Goal: Task Accomplishment & Management: Complete application form

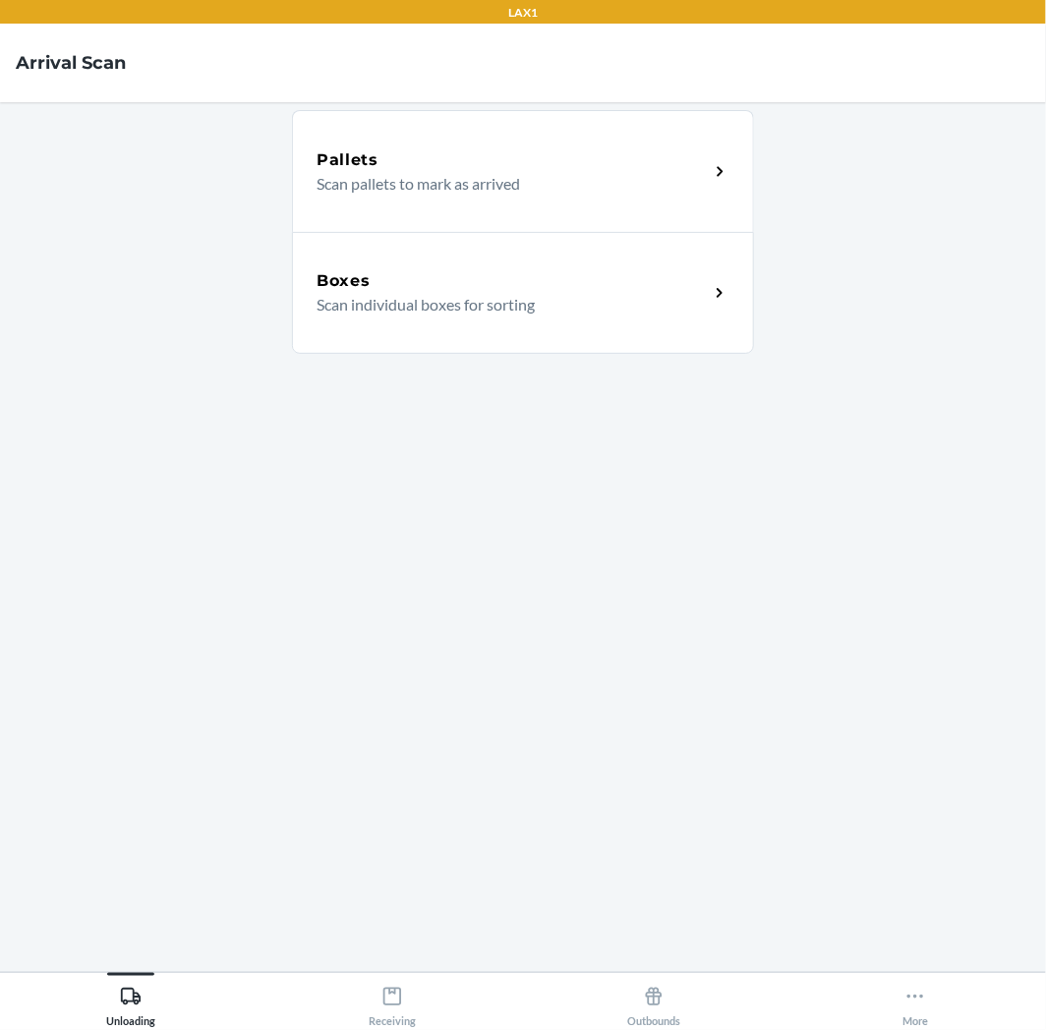
click at [575, 313] on p "Scan individual boxes for sorting" at bounding box center [504, 305] width 376 height 24
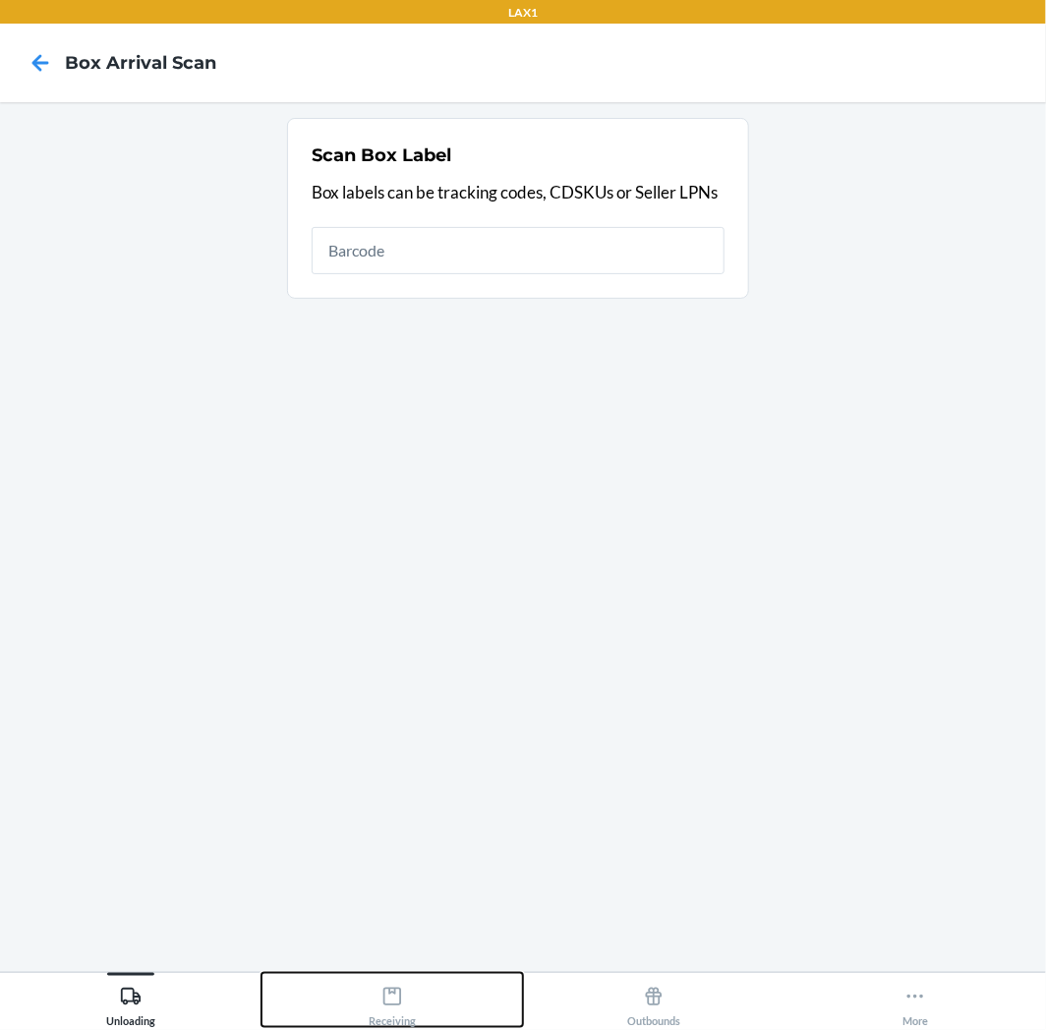
click at [400, 1007] on icon at bounding box center [392, 997] width 22 height 22
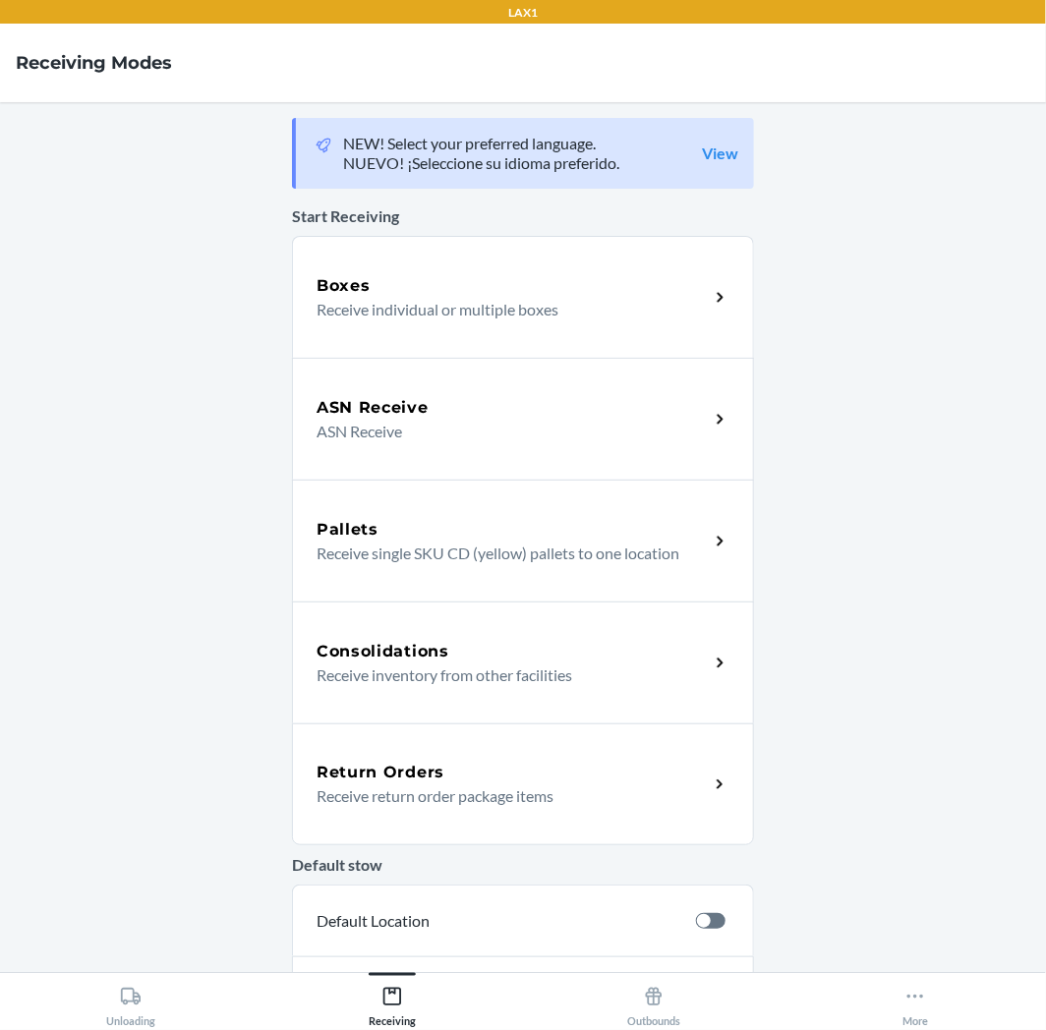
click at [581, 793] on p "Receive return order package items" at bounding box center [504, 796] width 376 height 24
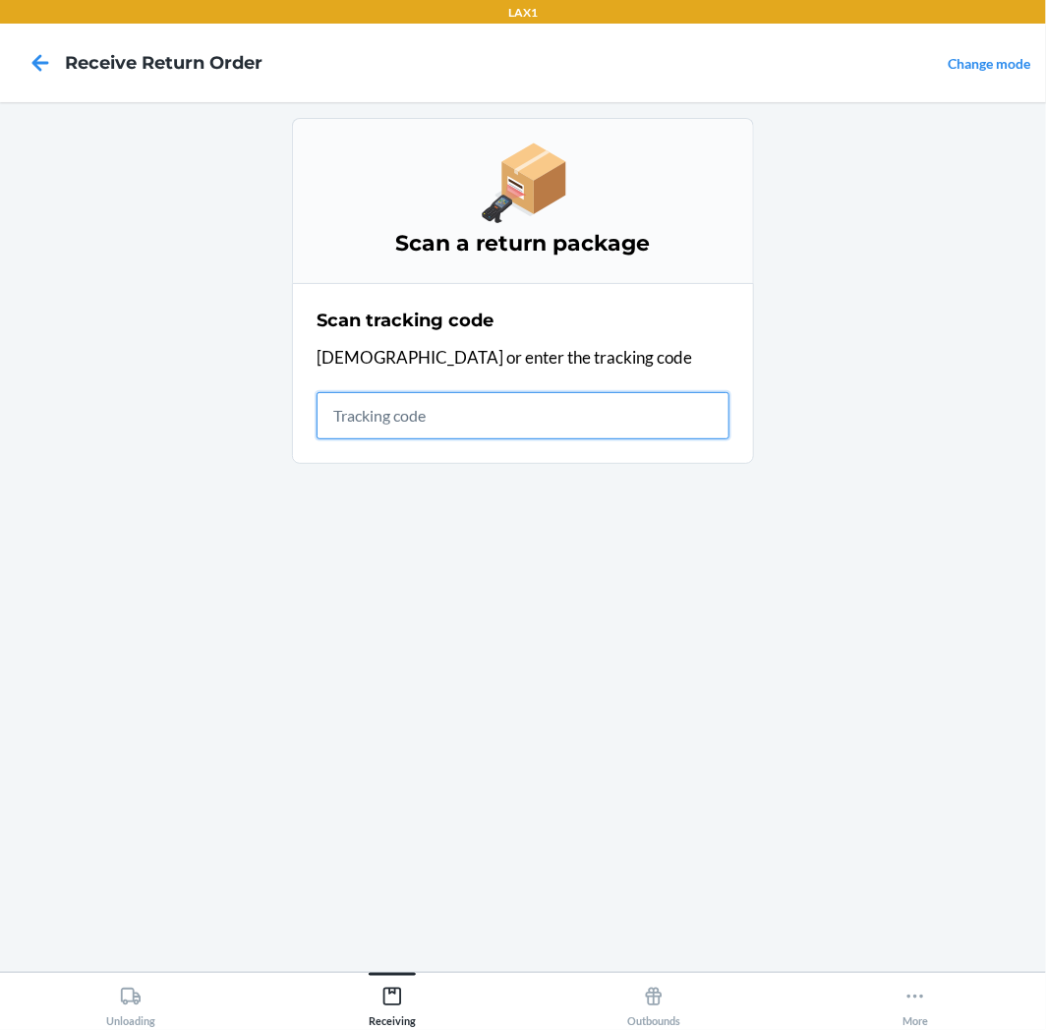
click at [600, 421] on input "text" at bounding box center [522, 415] width 413 height 47
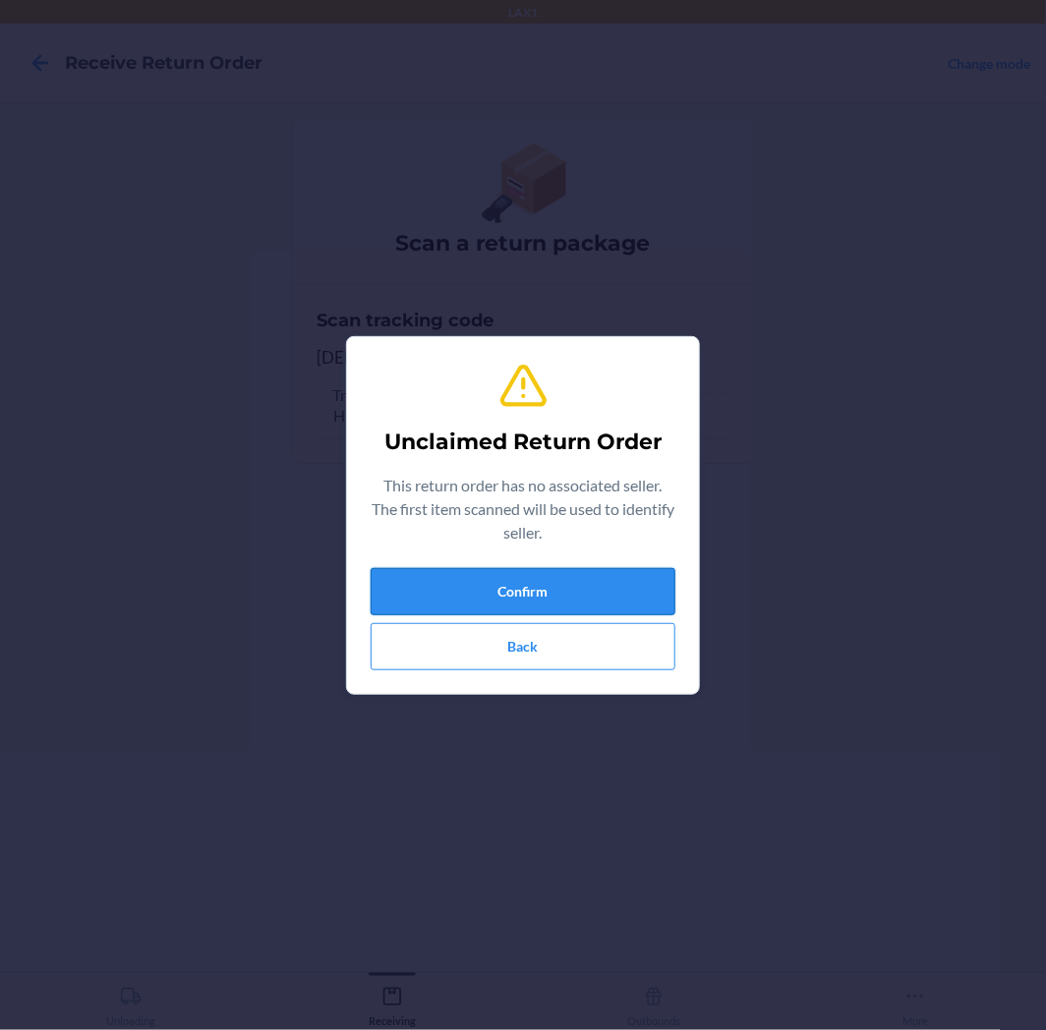
click at [585, 580] on button "Confirm" at bounding box center [522, 591] width 305 height 47
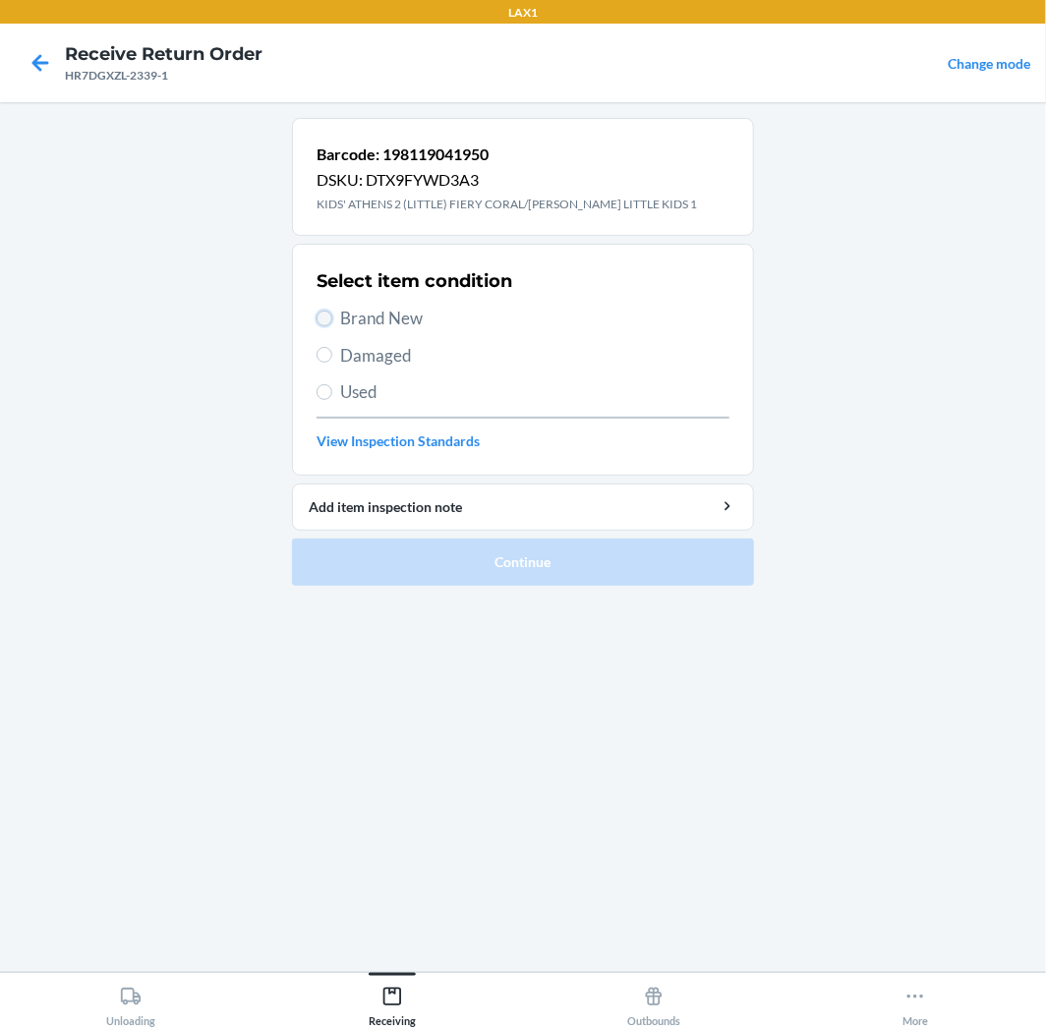
click at [326, 322] on input "Brand New" at bounding box center [324, 319] width 16 height 16
radio input "true"
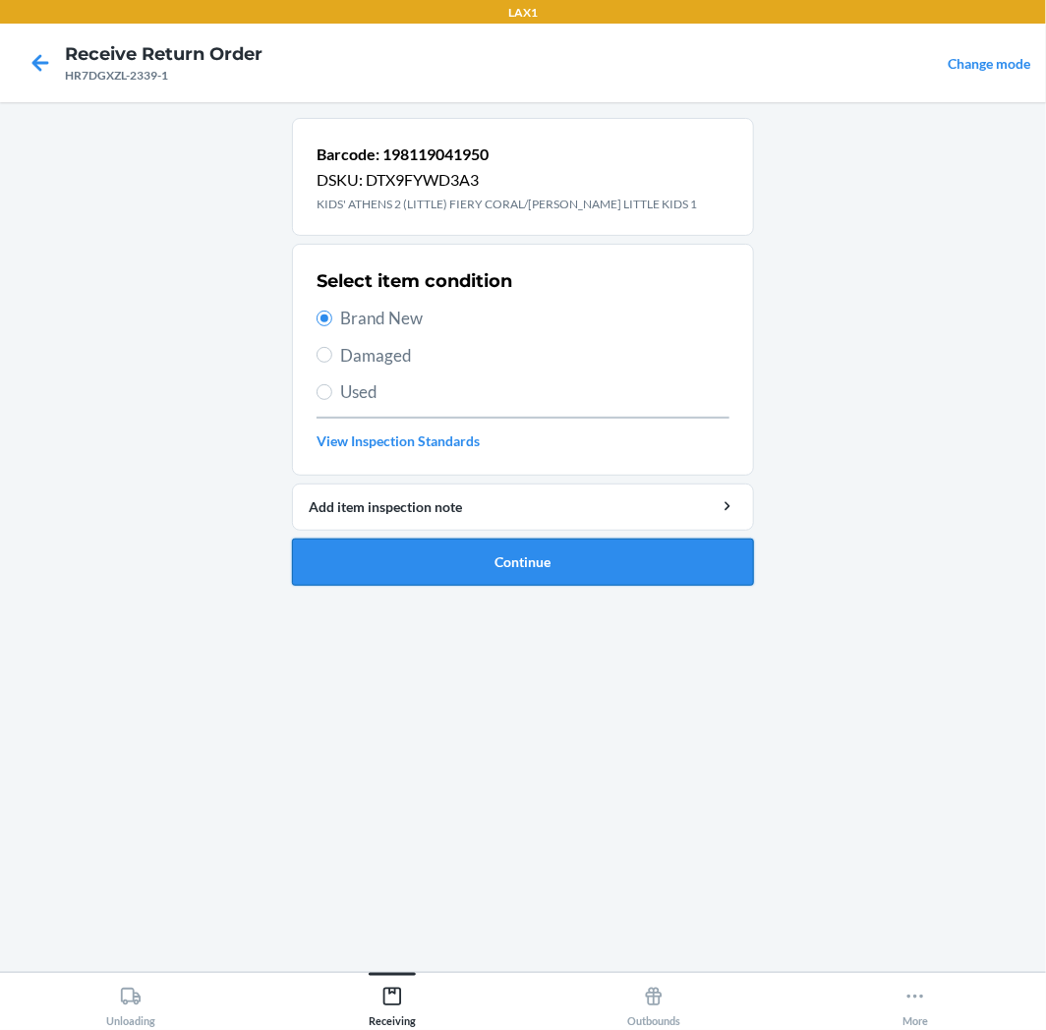
click at [537, 566] on button "Continue" at bounding box center [523, 562] width 462 height 47
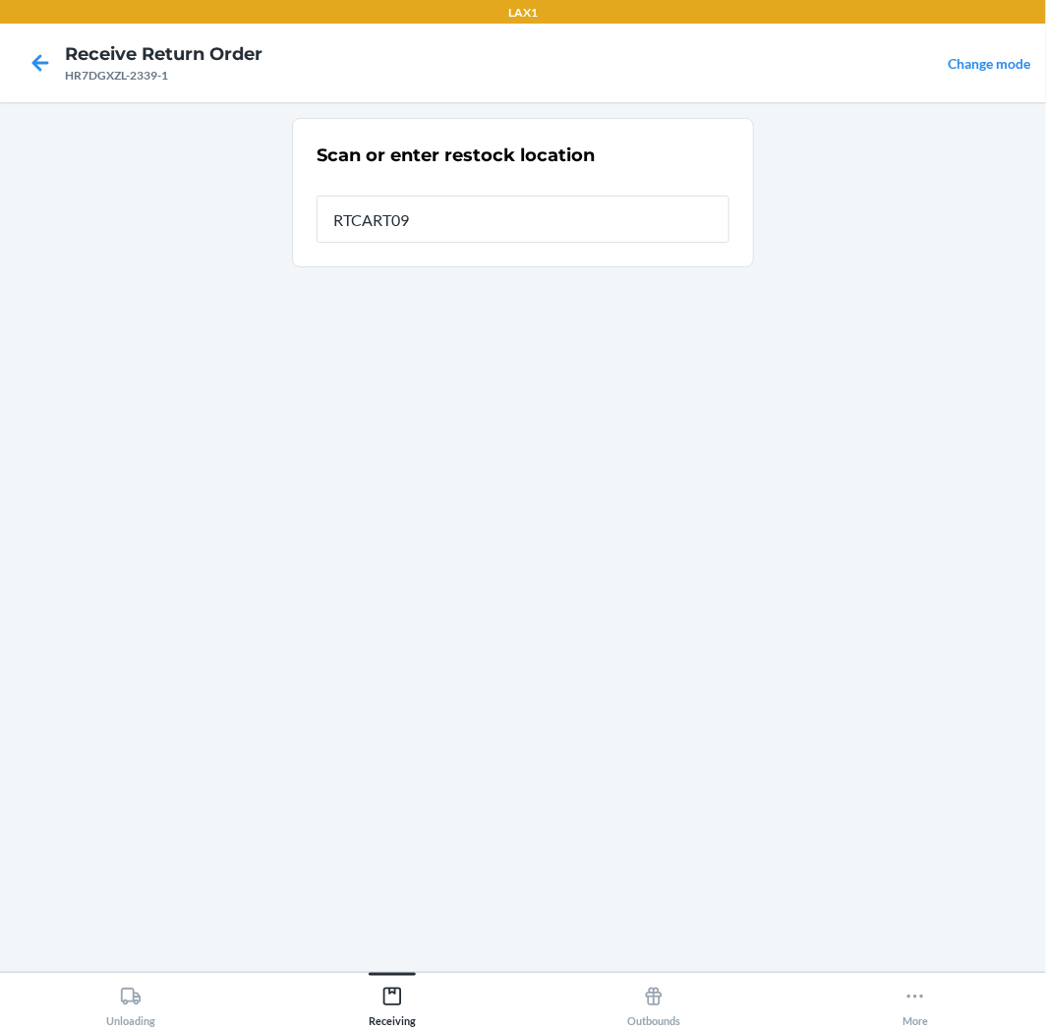
type input "RTCART094"
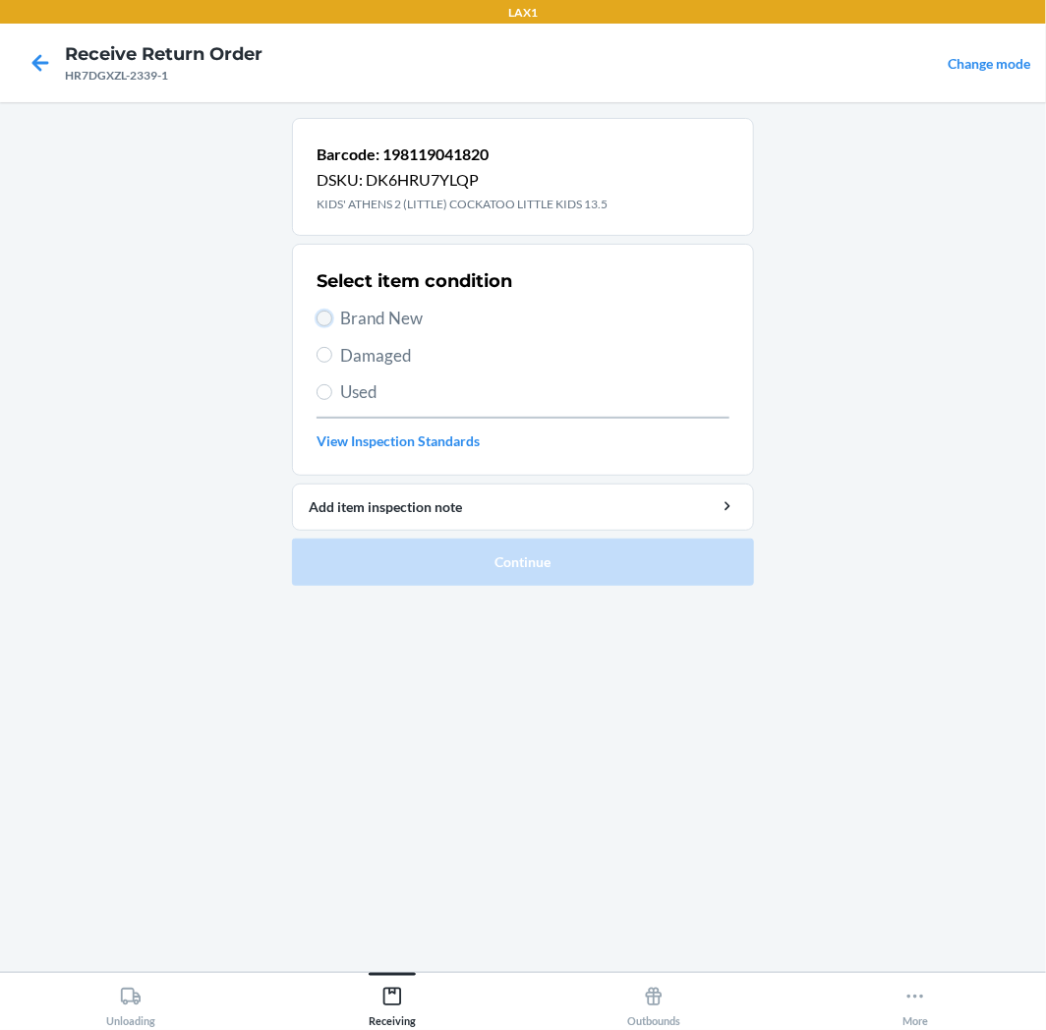
click at [331, 316] on input "Brand New" at bounding box center [324, 319] width 16 height 16
radio input "true"
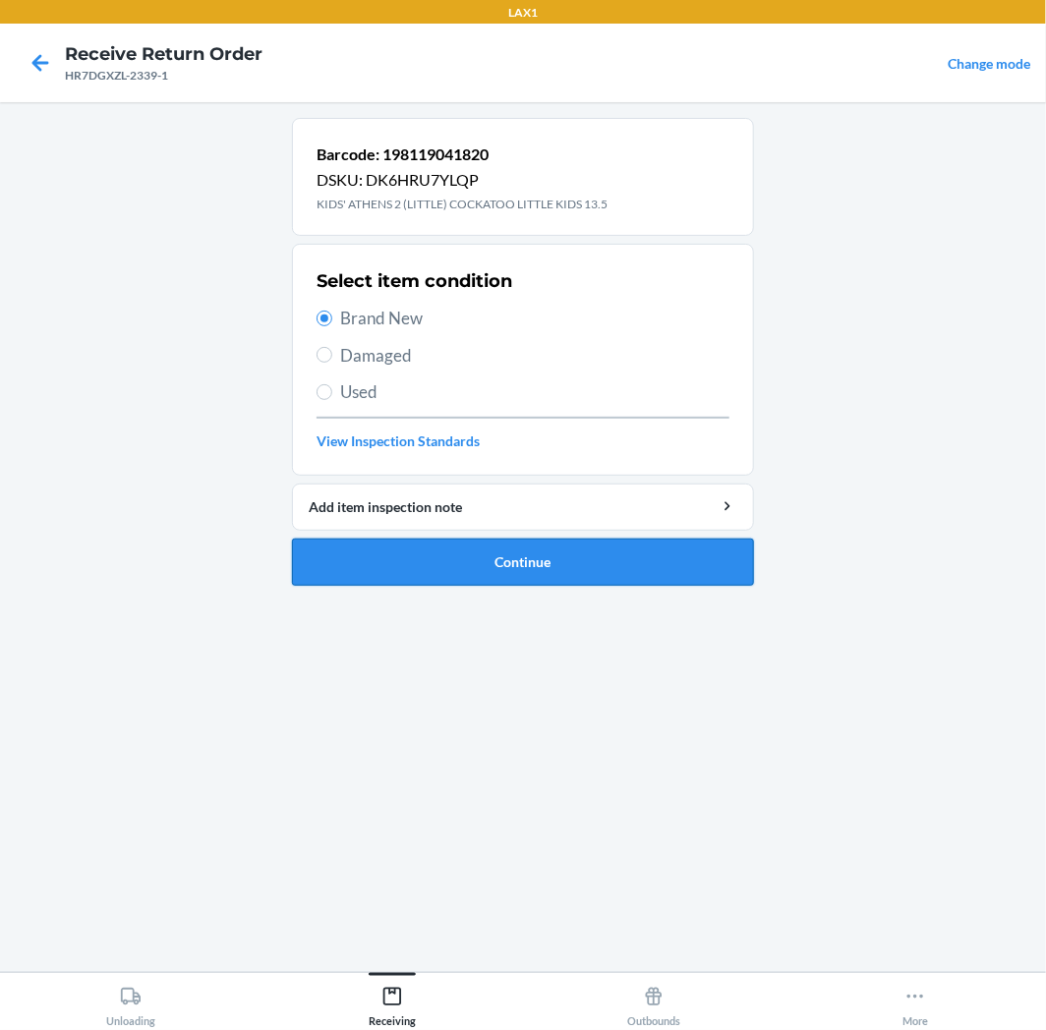
click at [581, 575] on button "Continue" at bounding box center [523, 562] width 462 height 47
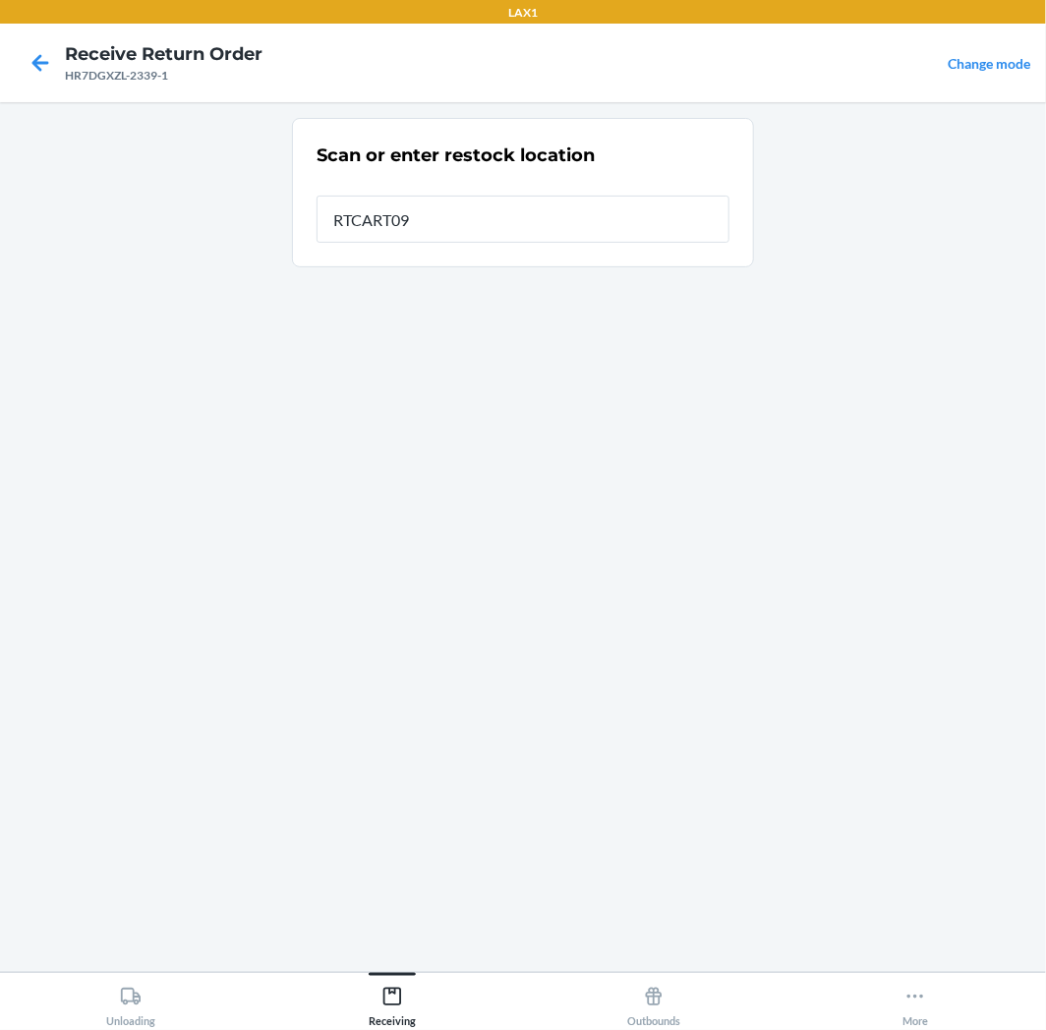
type input "RTCART094"
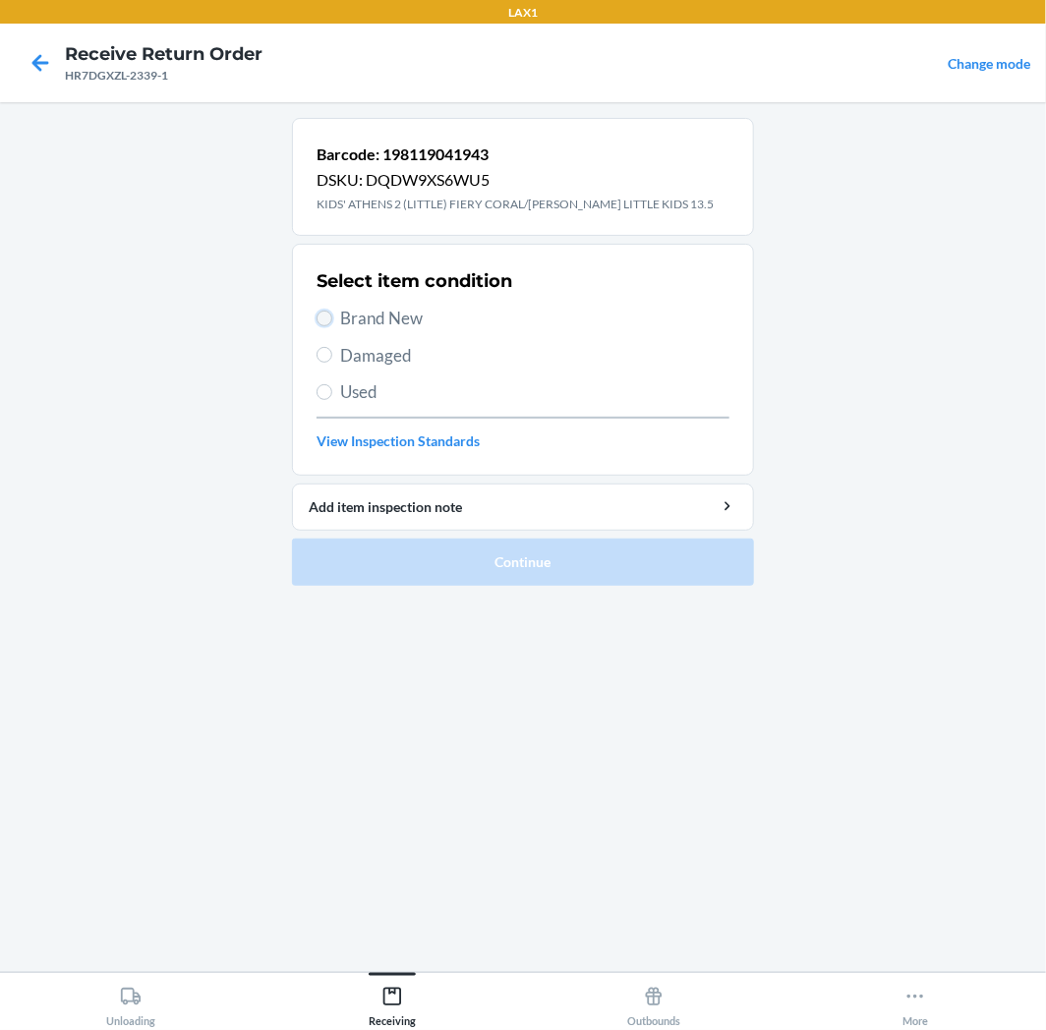
click at [324, 320] on input "Brand New" at bounding box center [324, 319] width 16 height 16
radio input "true"
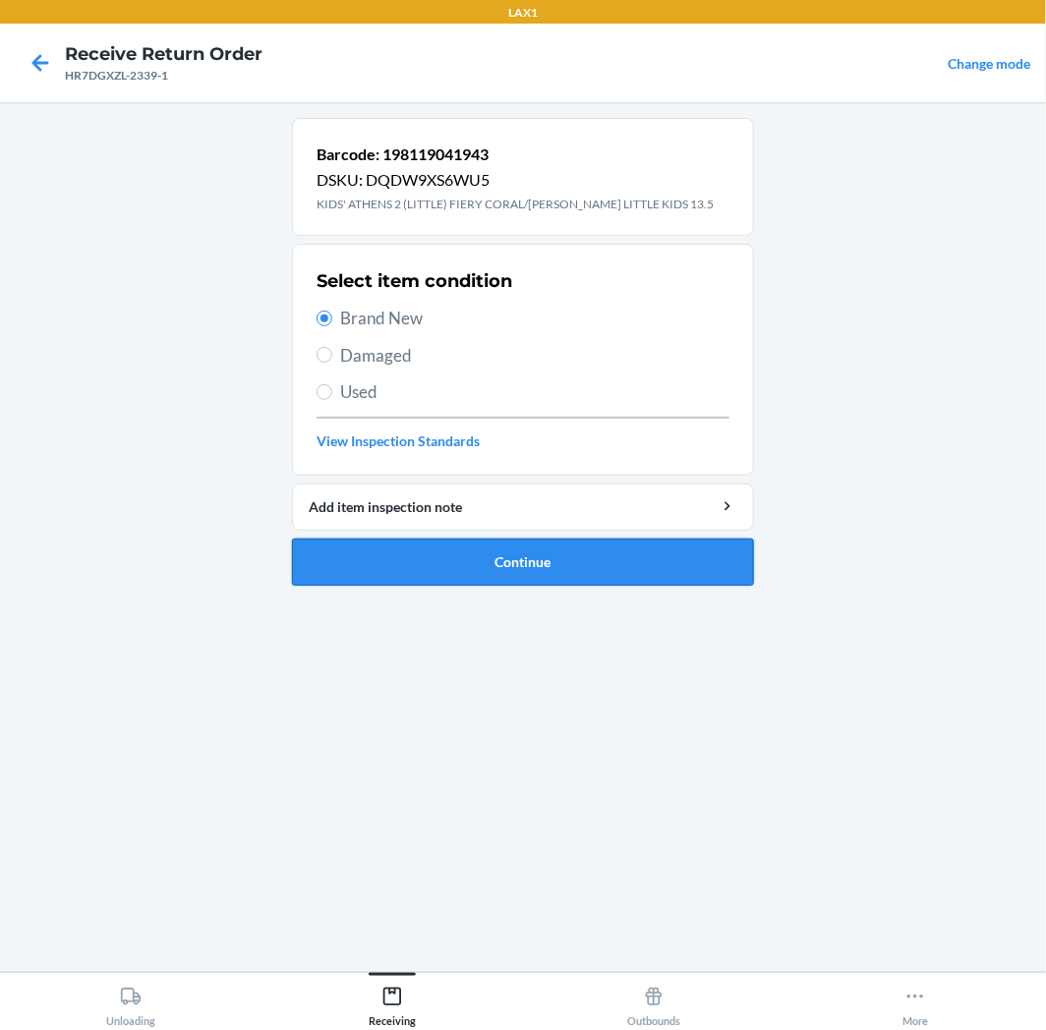
click at [544, 554] on button "Continue" at bounding box center [523, 562] width 462 height 47
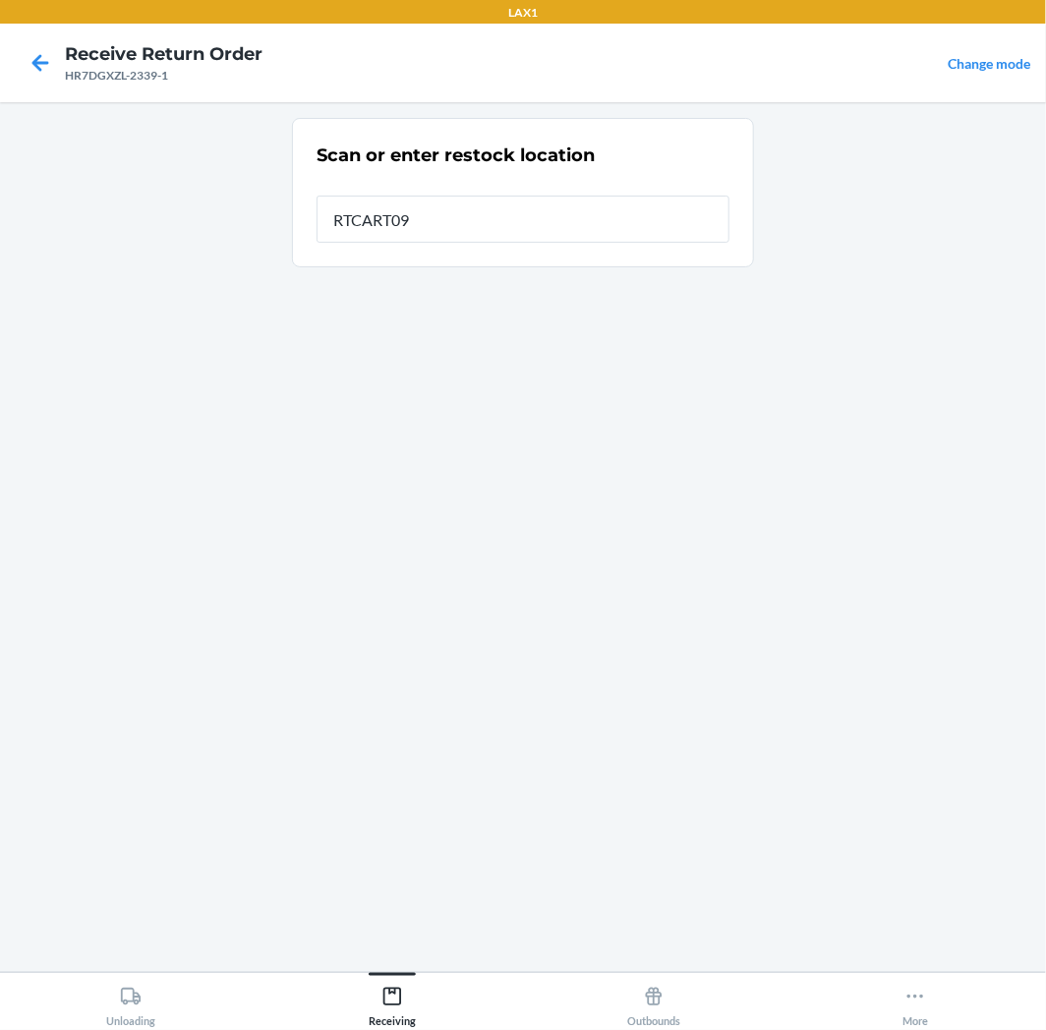
type input "RTCART094"
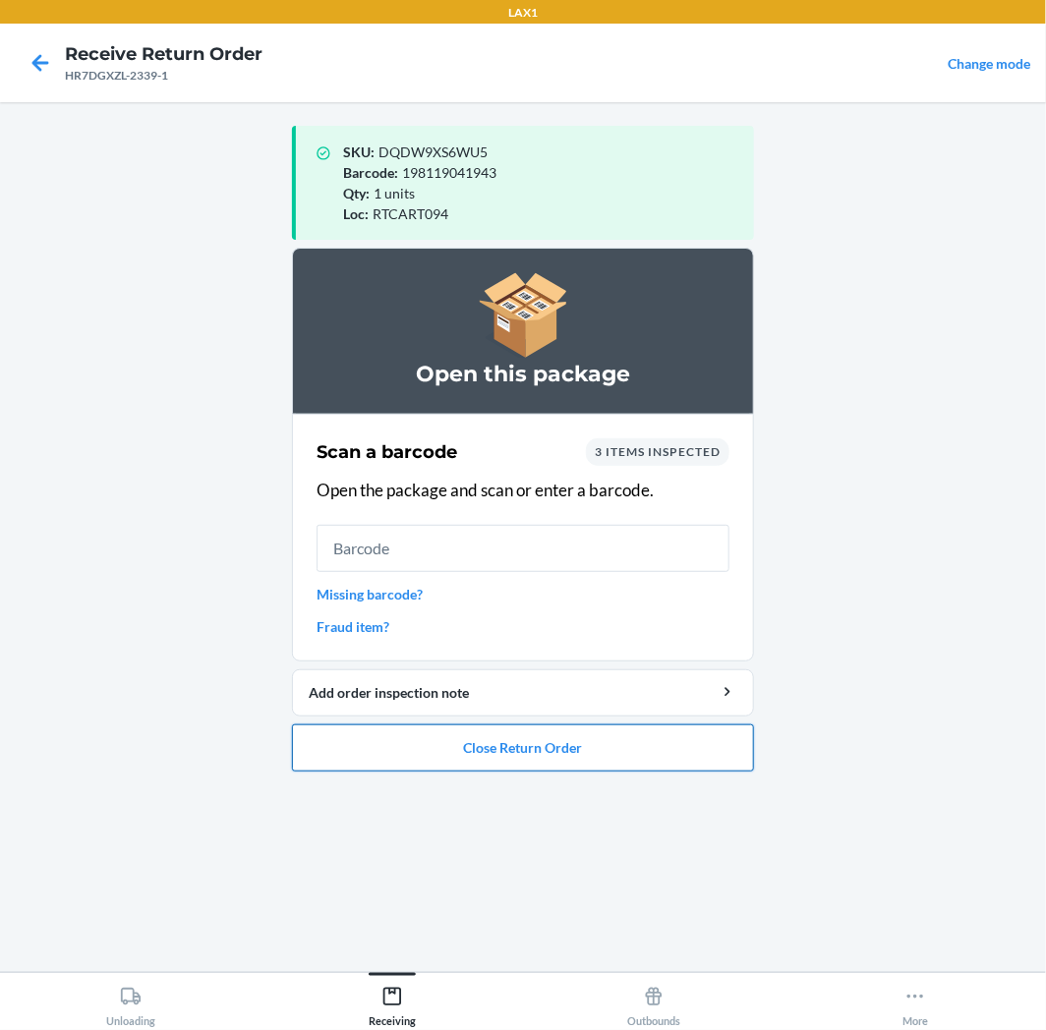
click at [563, 753] on button "Close Return Order" at bounding box center [523, 747] width 462 height 47
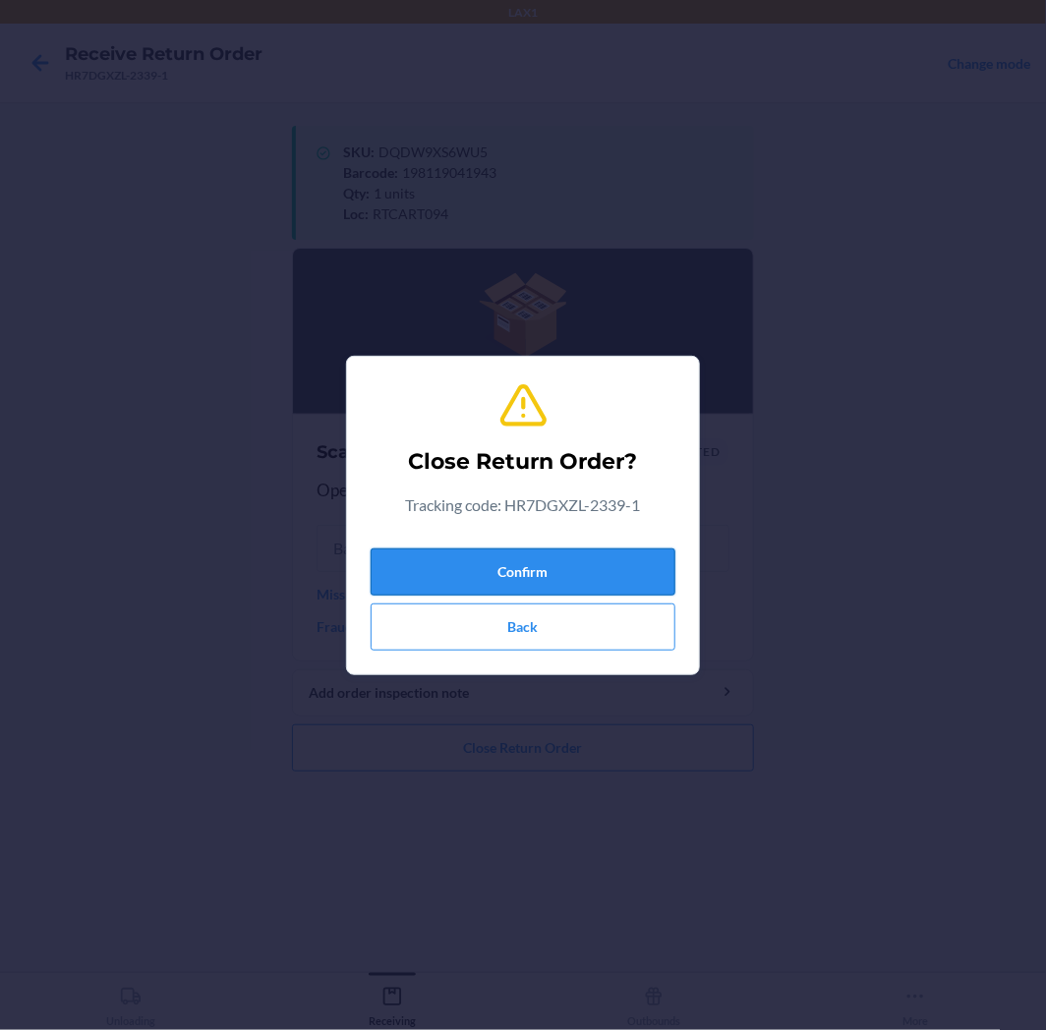
click at [556, 572] on button "Confirm" at bounding box center [522, 571] width 305 height 47
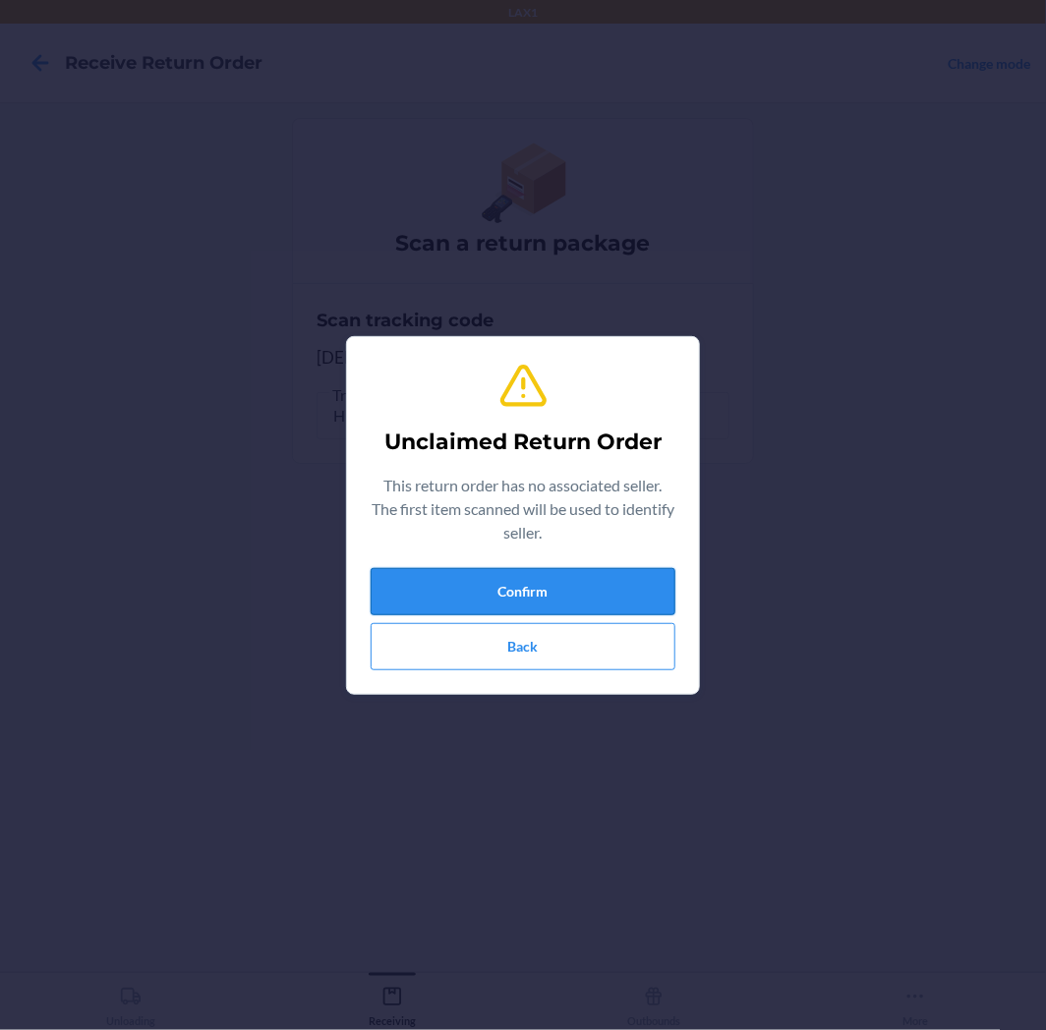
click at [554, 587] on button "Confirm" at bounding box center [522, 591] width 305 height 47
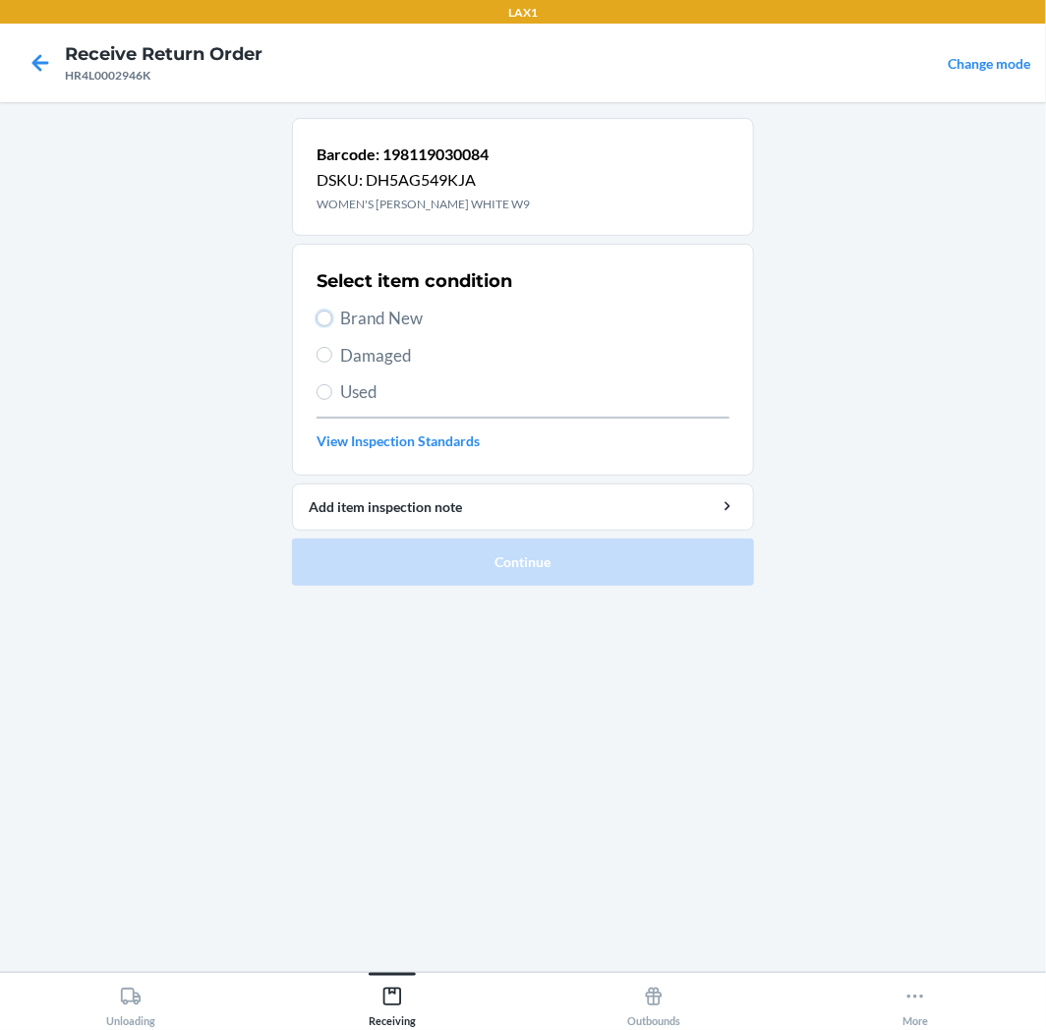
drag, startPoint x: 328, startPoint y: 314, endPoint x: 460, endPoint y: 448, distance: 187.6
click at [334, 326] on label "Brand New" at bounding box center [522, 319] width 413 height 26
click at [332, 326] on input "Brand New" at bounding box center [324, 319] width 16 height 16
radio input "true"
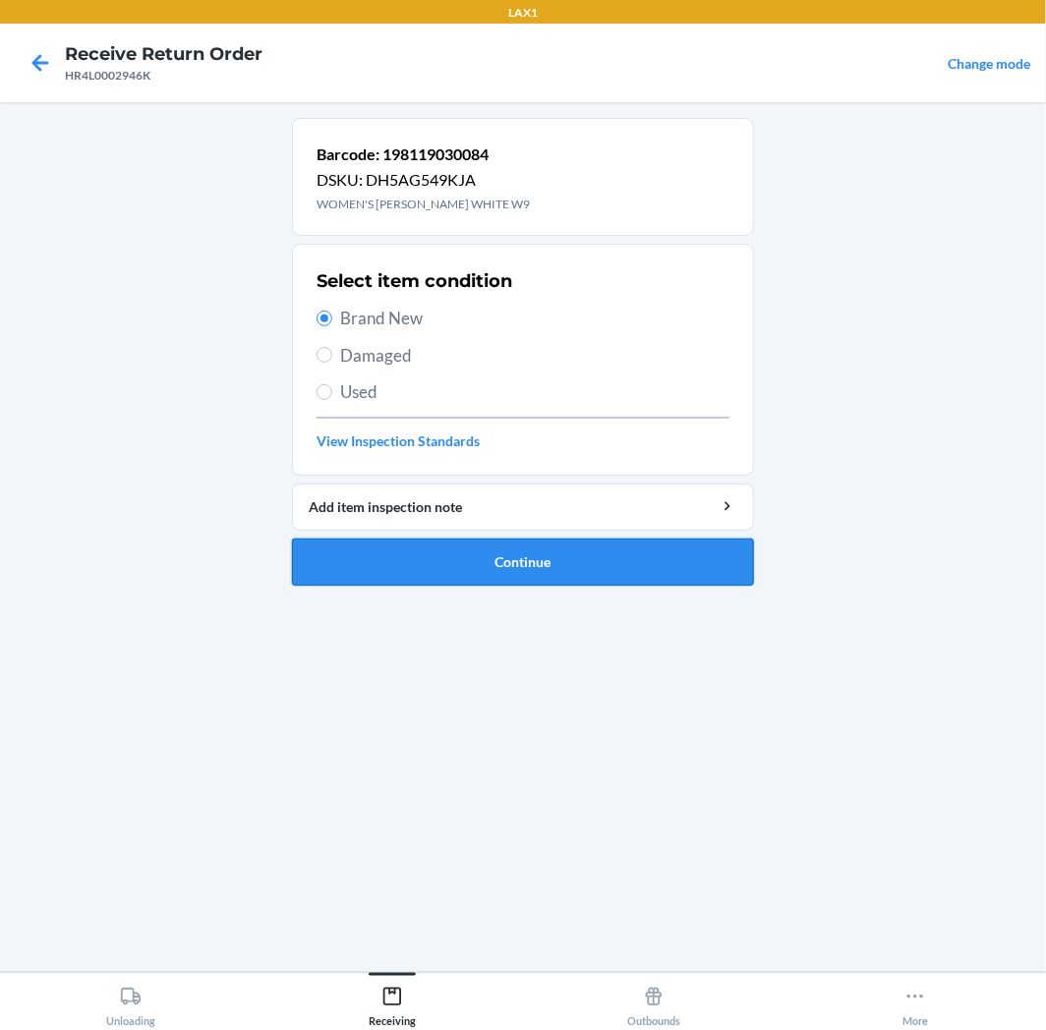
click at [616, 557] on button "Continue" at bounding box center [523, 562] width 462 height 47
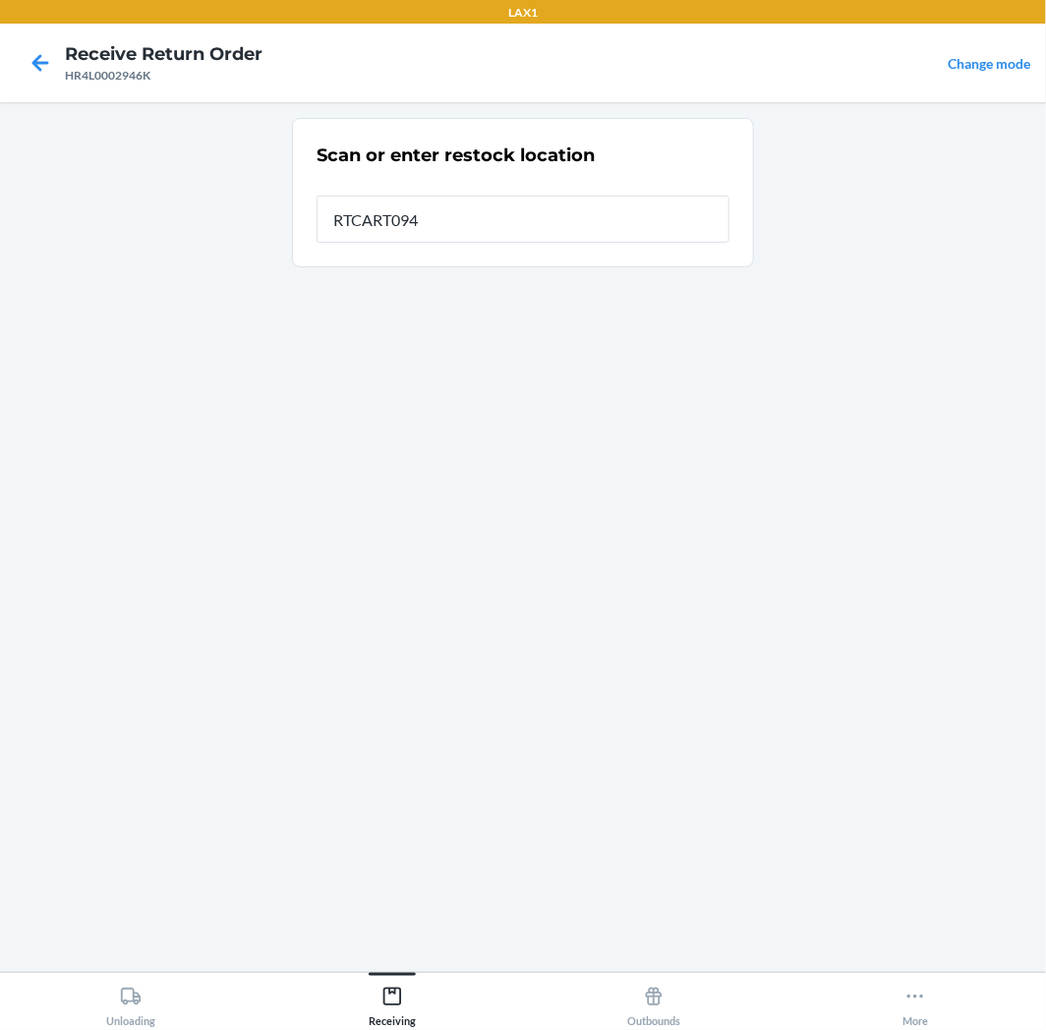
type input "RTCART094"
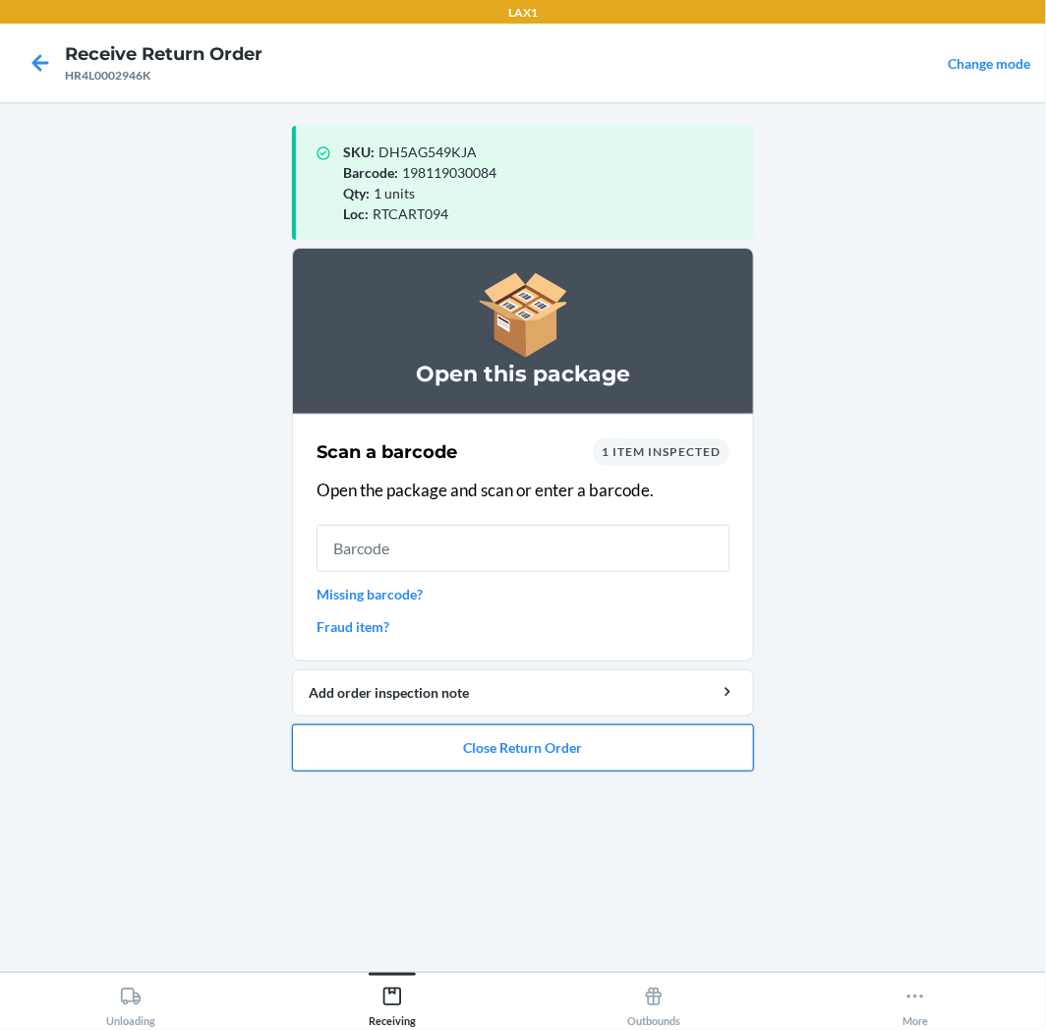
click at [599, 753] on button "Close Return Order" at bounding box center [523, 747] width 462 height 47
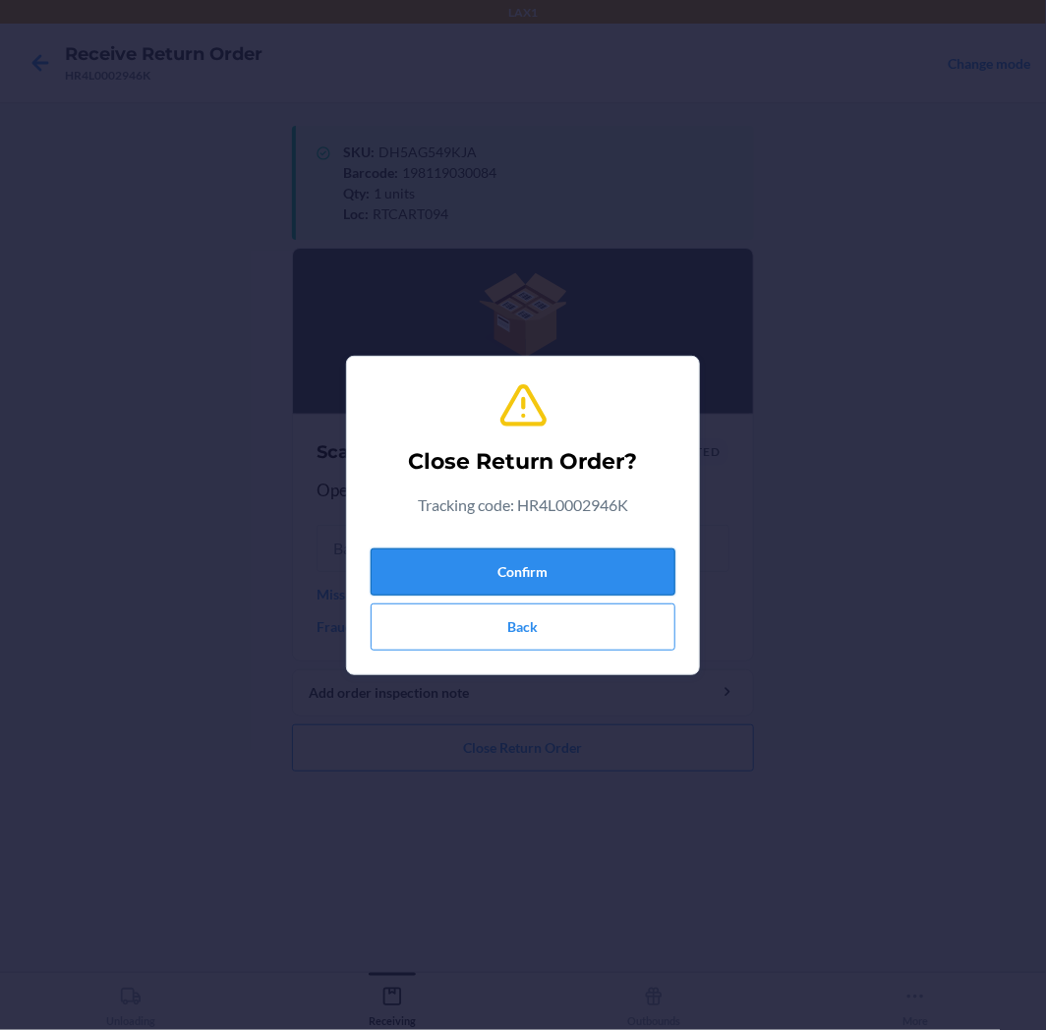
click at [616, 554] on button "Confirm" at bounding box center [522, 571] width 305 height 47
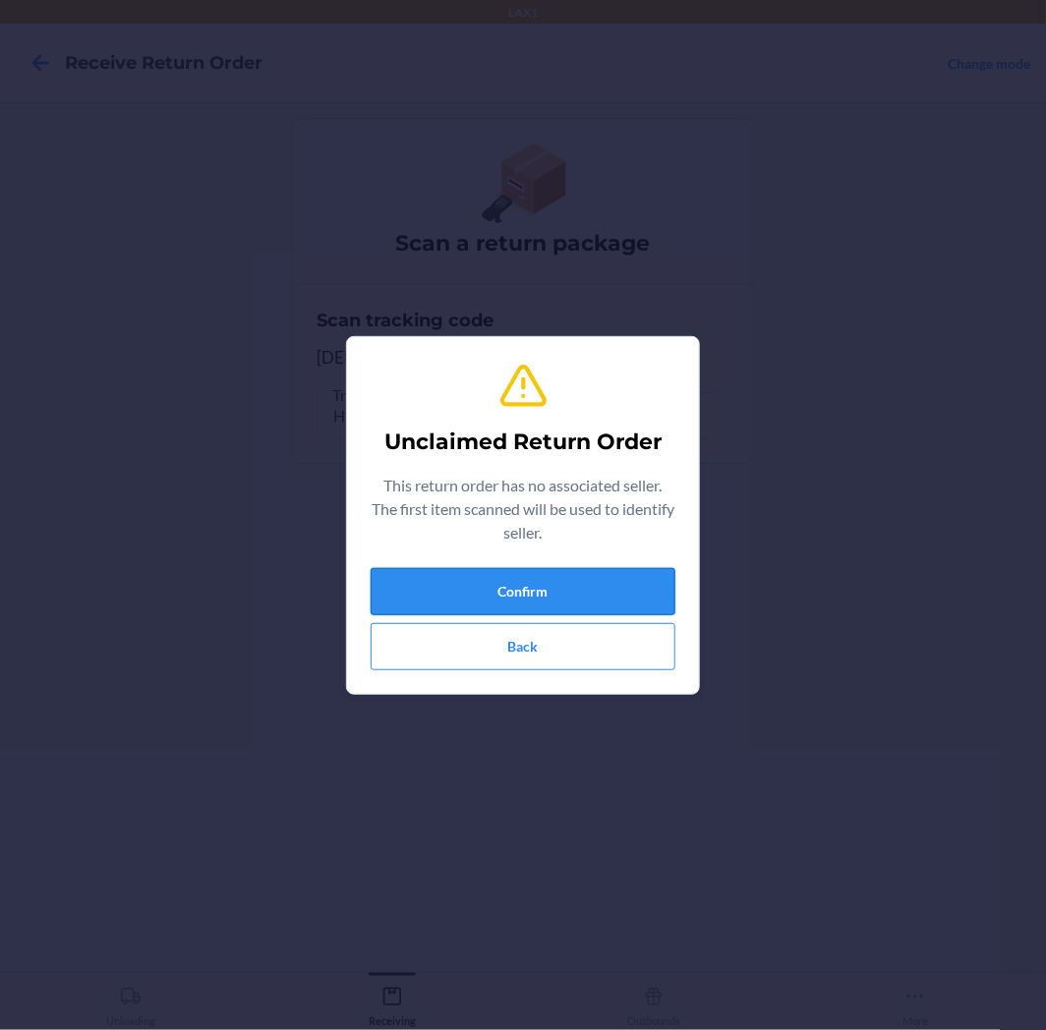
click at [583, 597] on button "Confirm" at bounding box center [522, 591] width 305 height 47
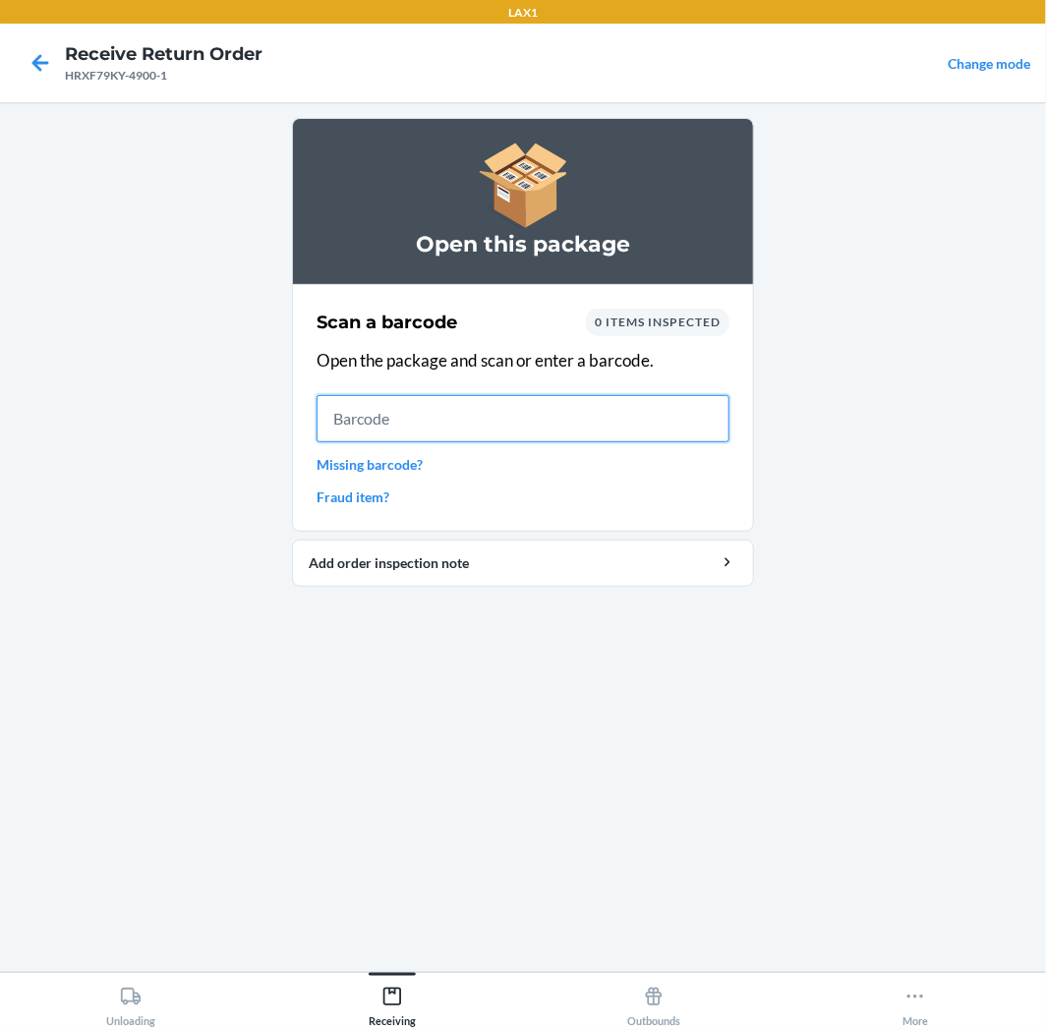
click at [407, 418] on input "text" at bounding box center [522, 418] width 413 height 47
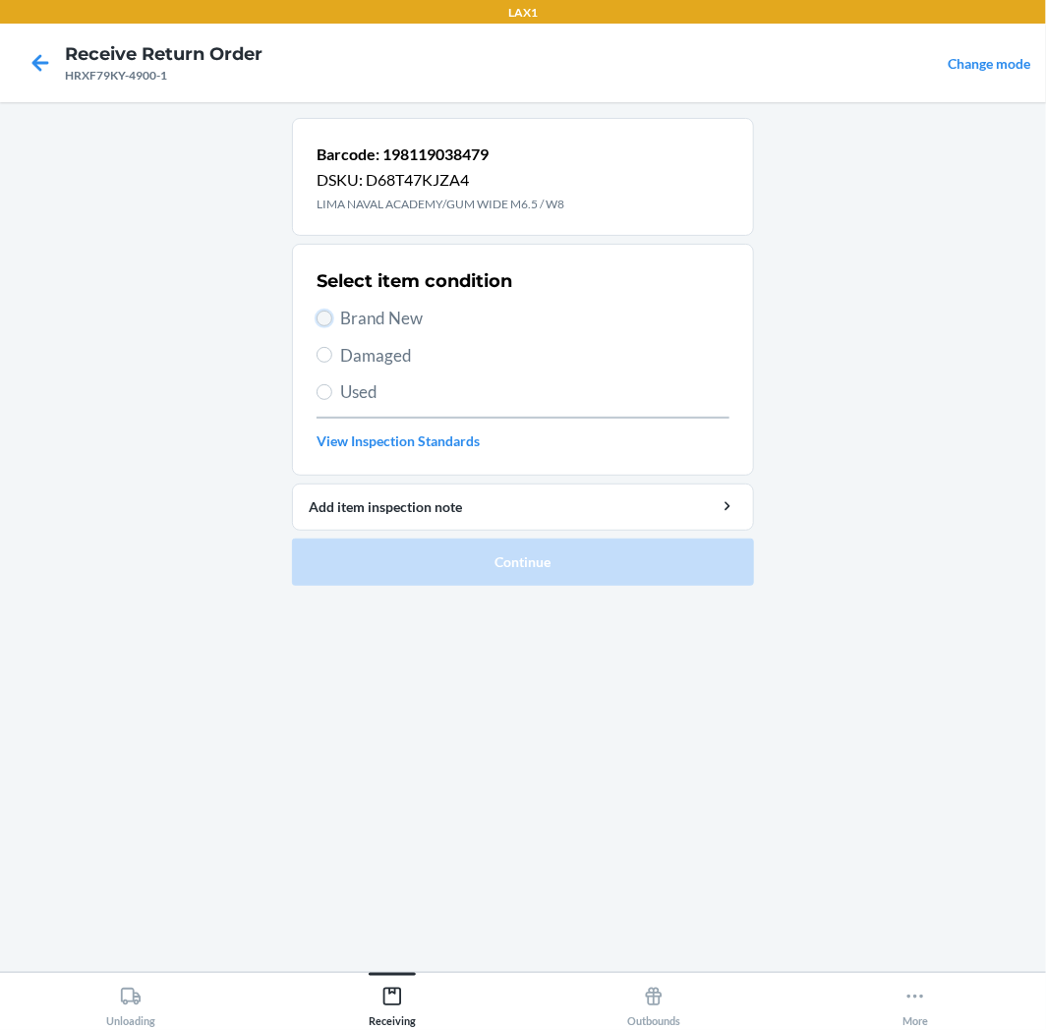
click at [322, 312] on input "Brand New" at bounding box center [324, 319] width 16 height 16
radio input "true"
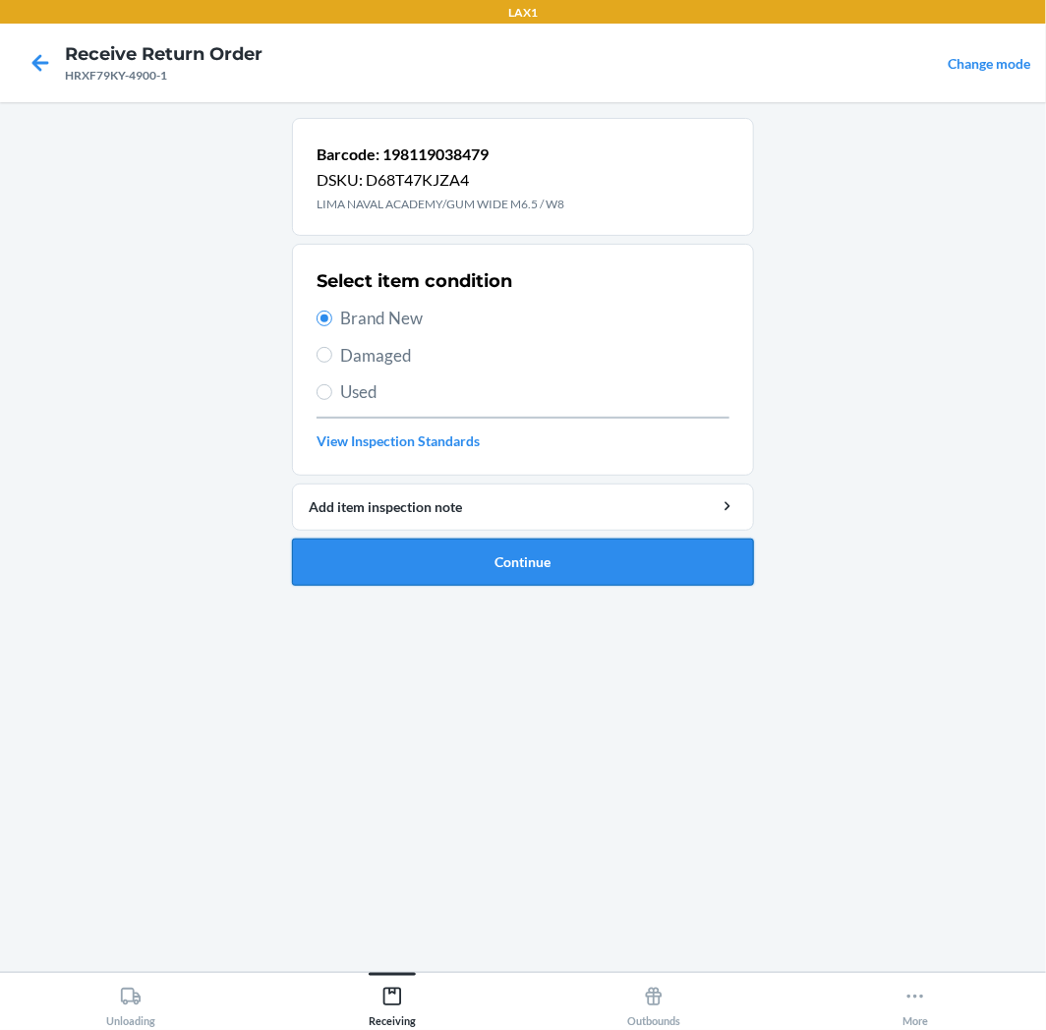
click at [666, 573] on button "Continue" at bounding box center [523, 562] width 462 height 47
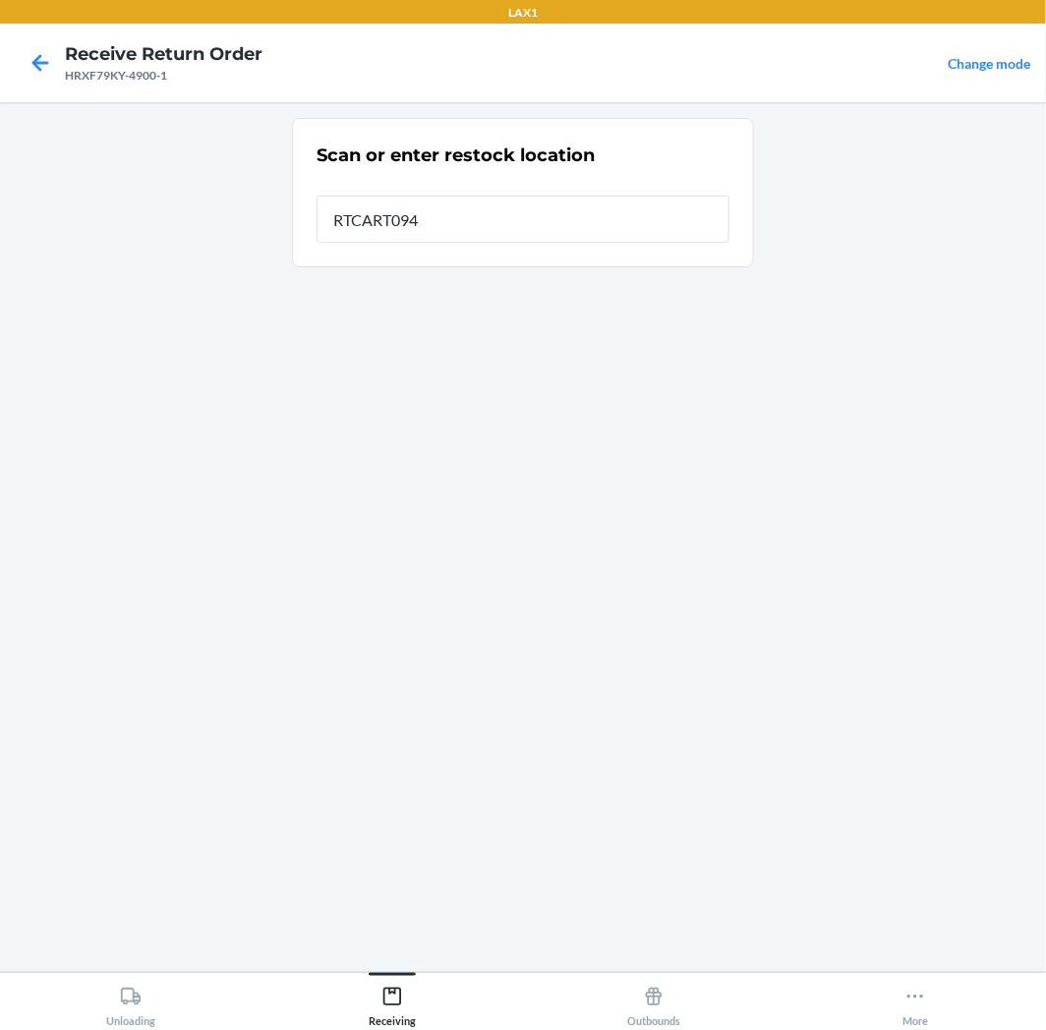
type input "RTCART094"
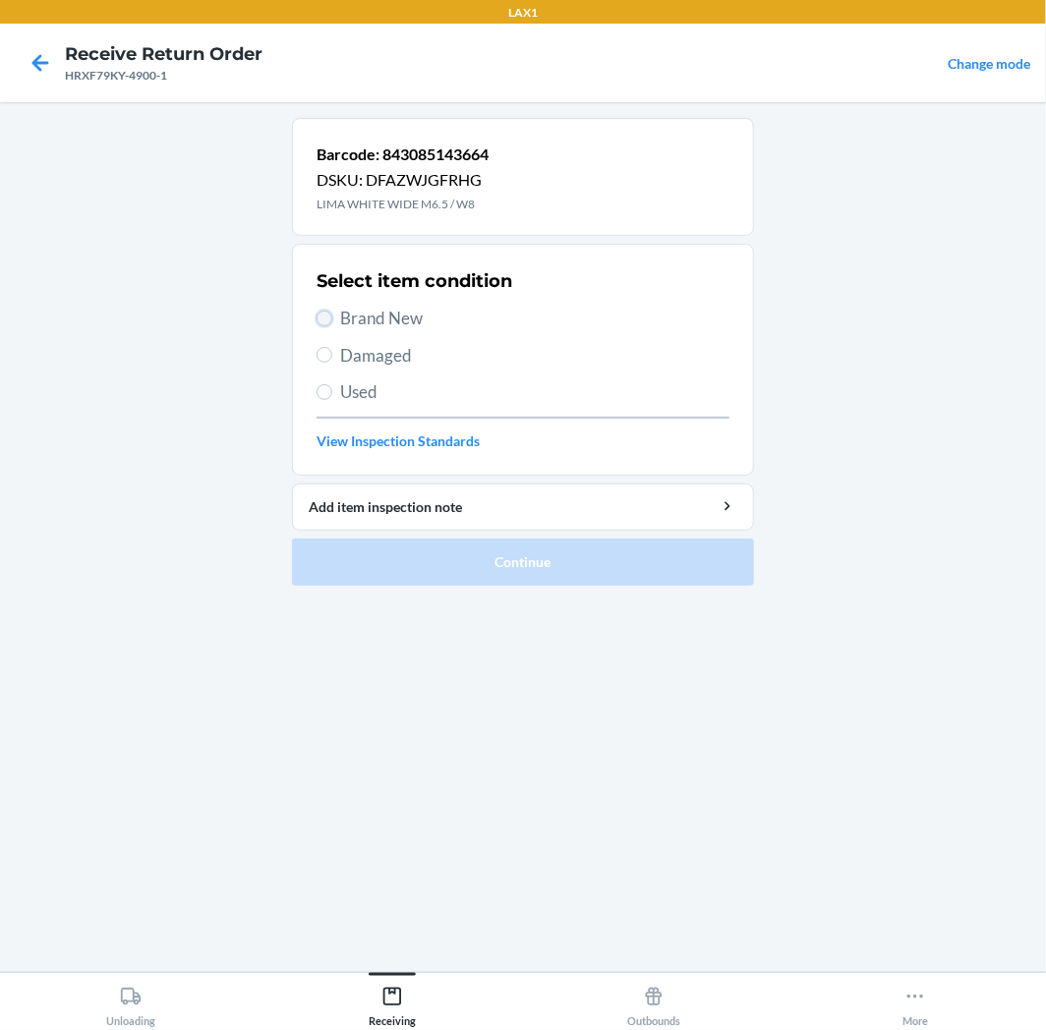
click at [329, 319] on input "Brand New" at bounding box center [324, 319] width 16 height 16
radio input "true"
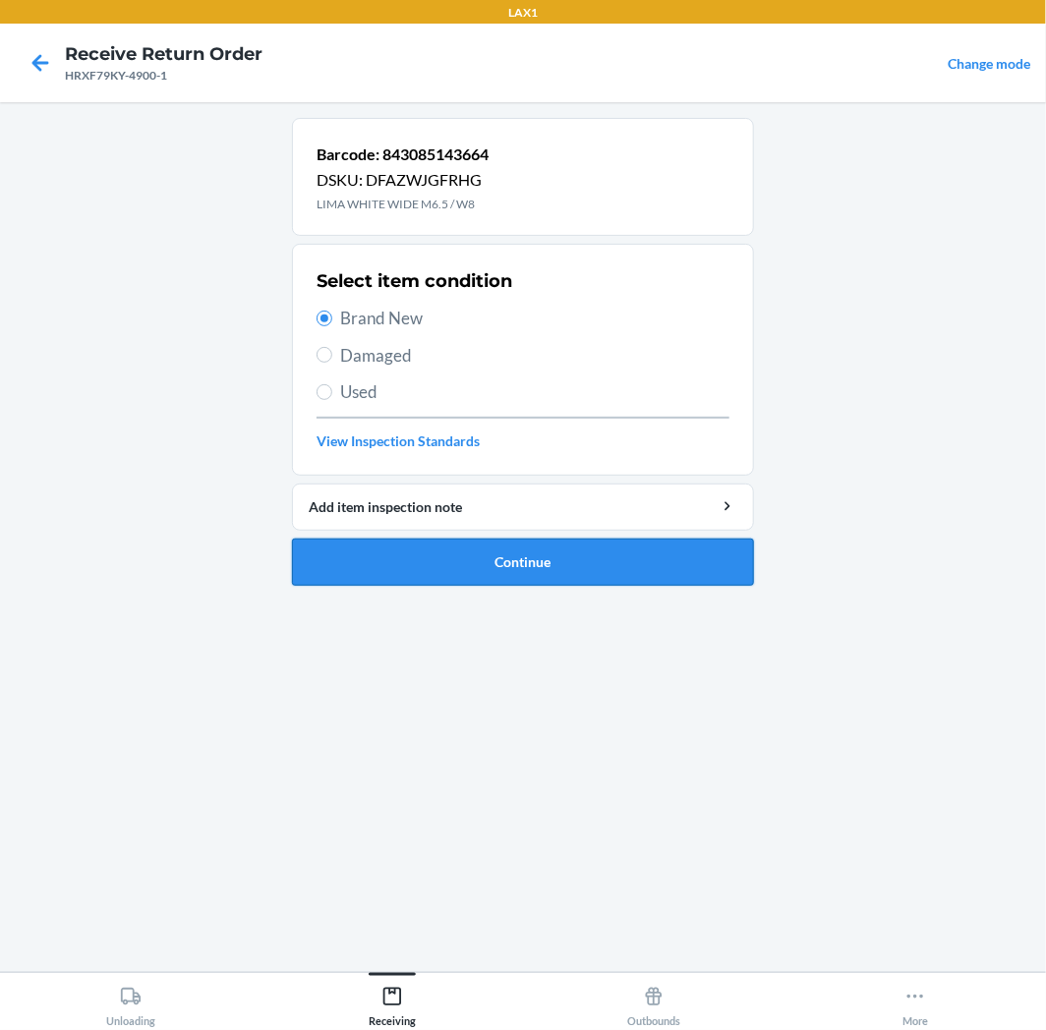
click at [613, 543] on button "Continue" at bounding box center [523, 562] width 462 height 47
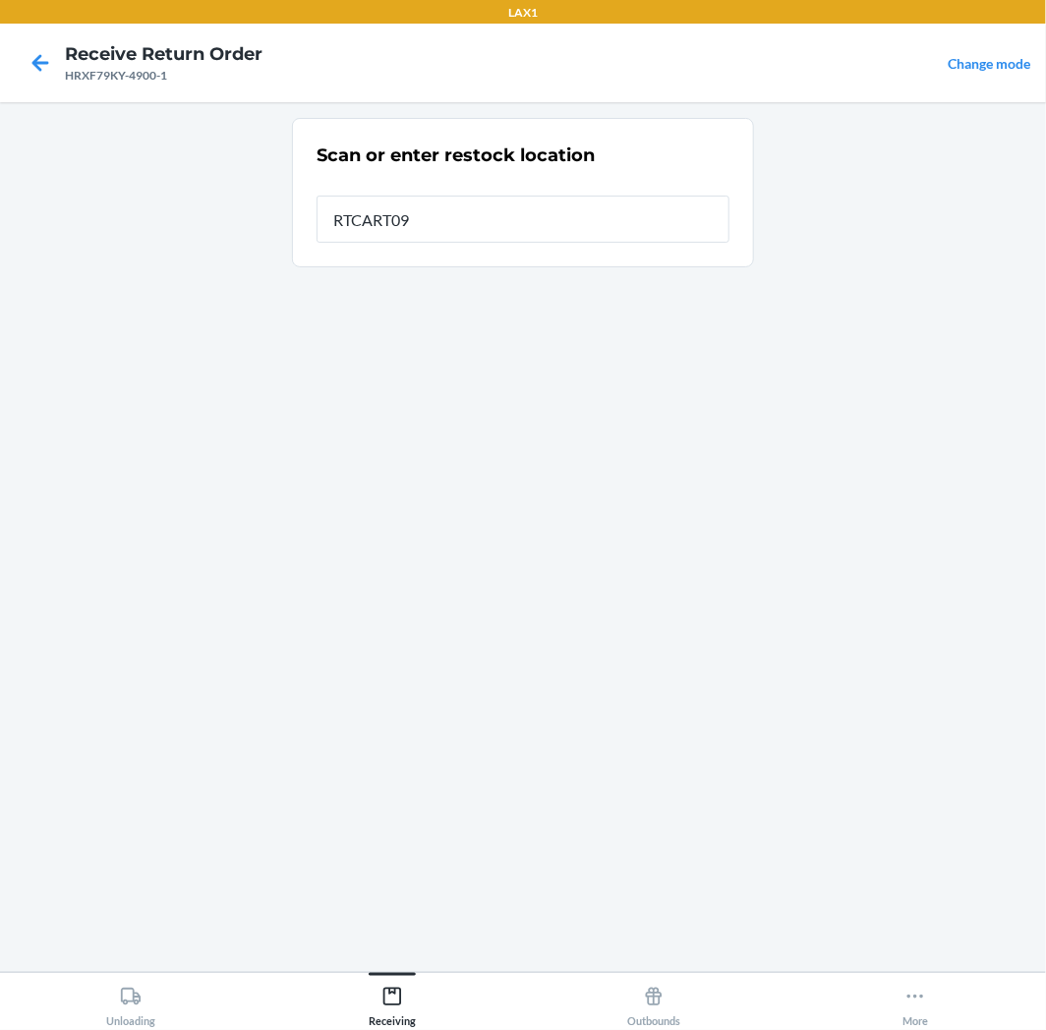
type input "RTCART094"
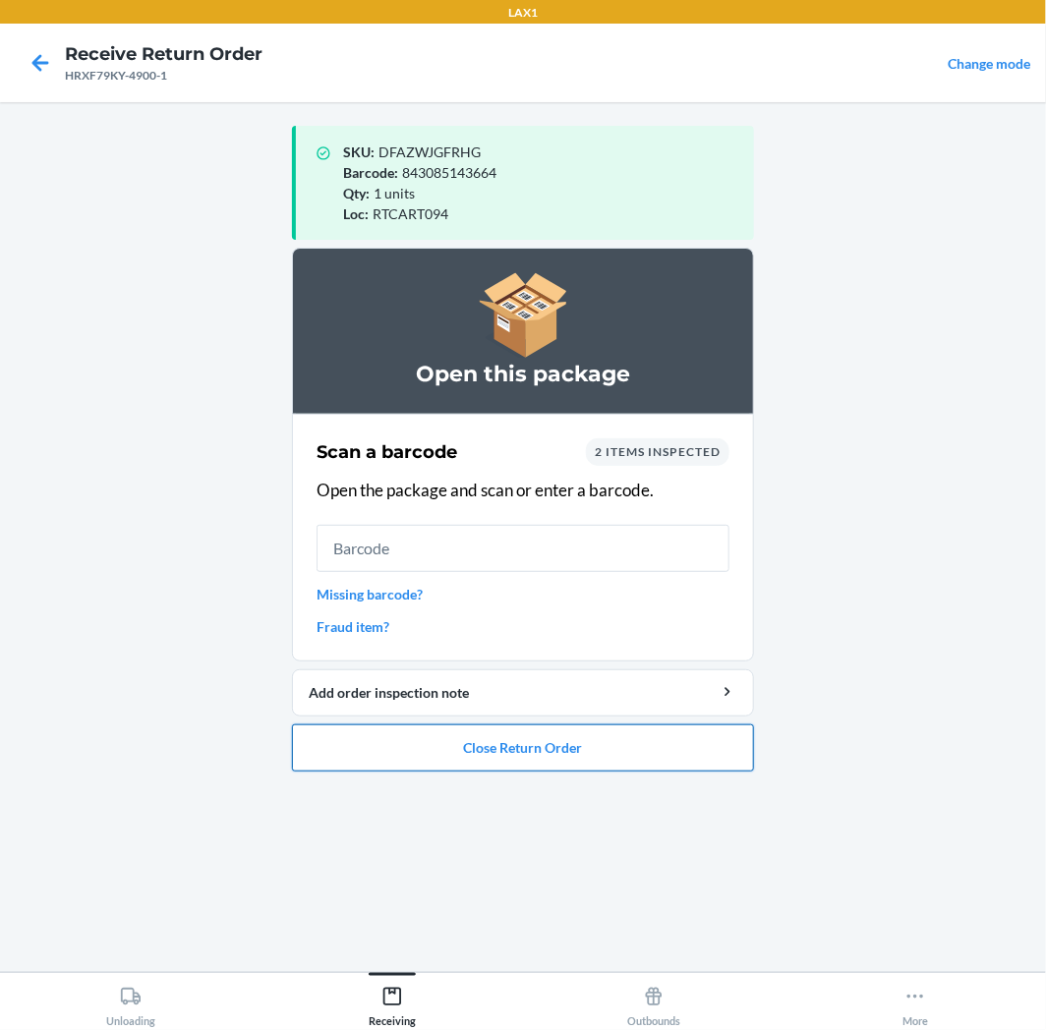
click at [665, 760] on button "Close Return Order" at bounding box center [523, 747] width 462 height 47
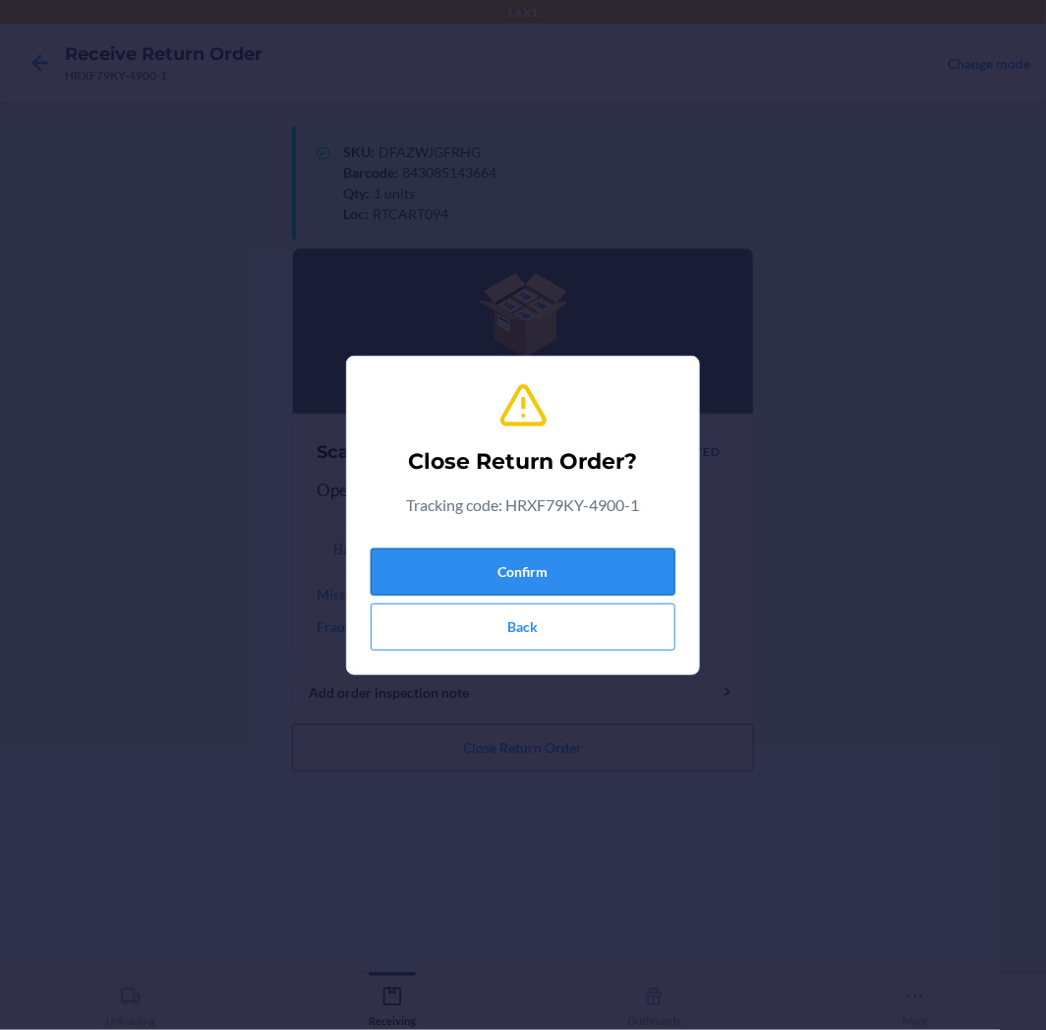
click at [545, 586] on button "Confirm" at bounding box center [522, 571] width 305 height 47
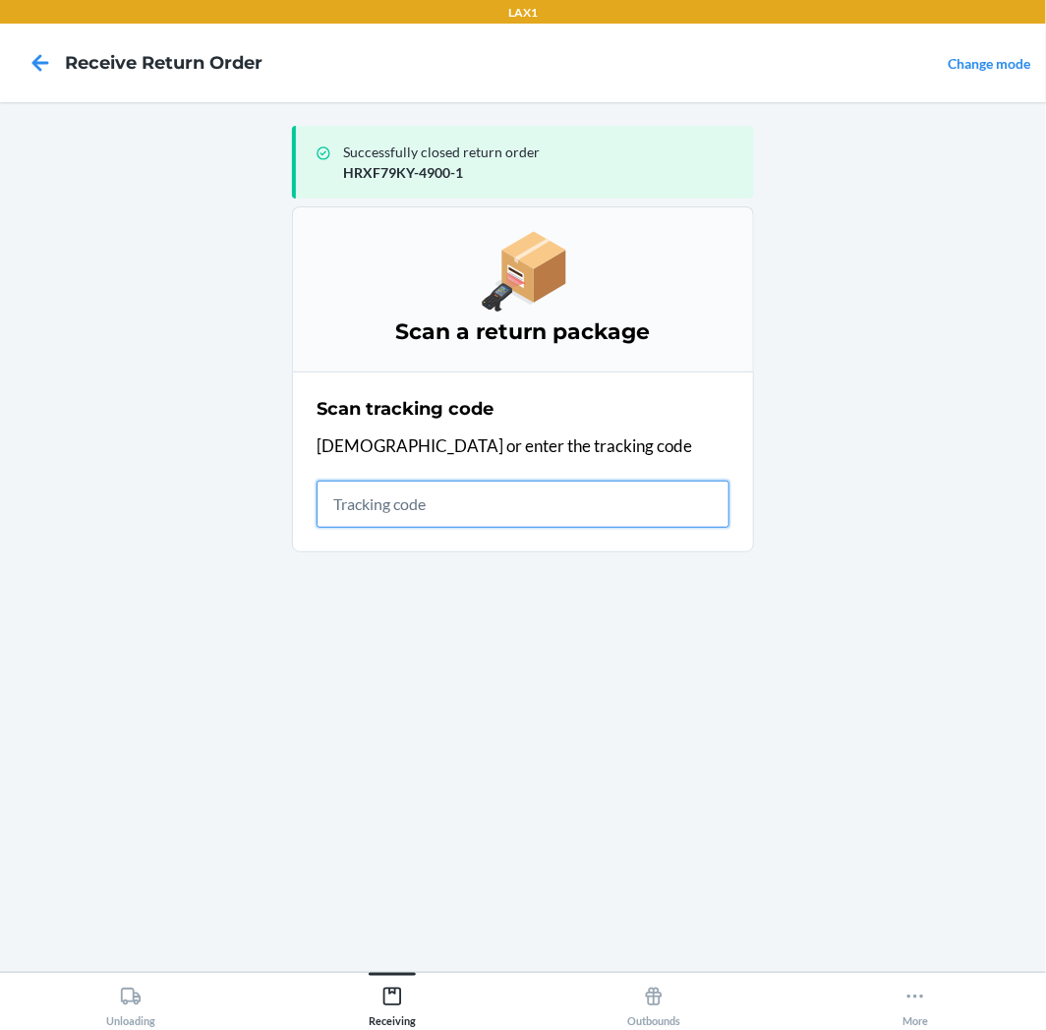
click at [519, 498] on input "text" at bounding box center [522, 504] width 413 height 47
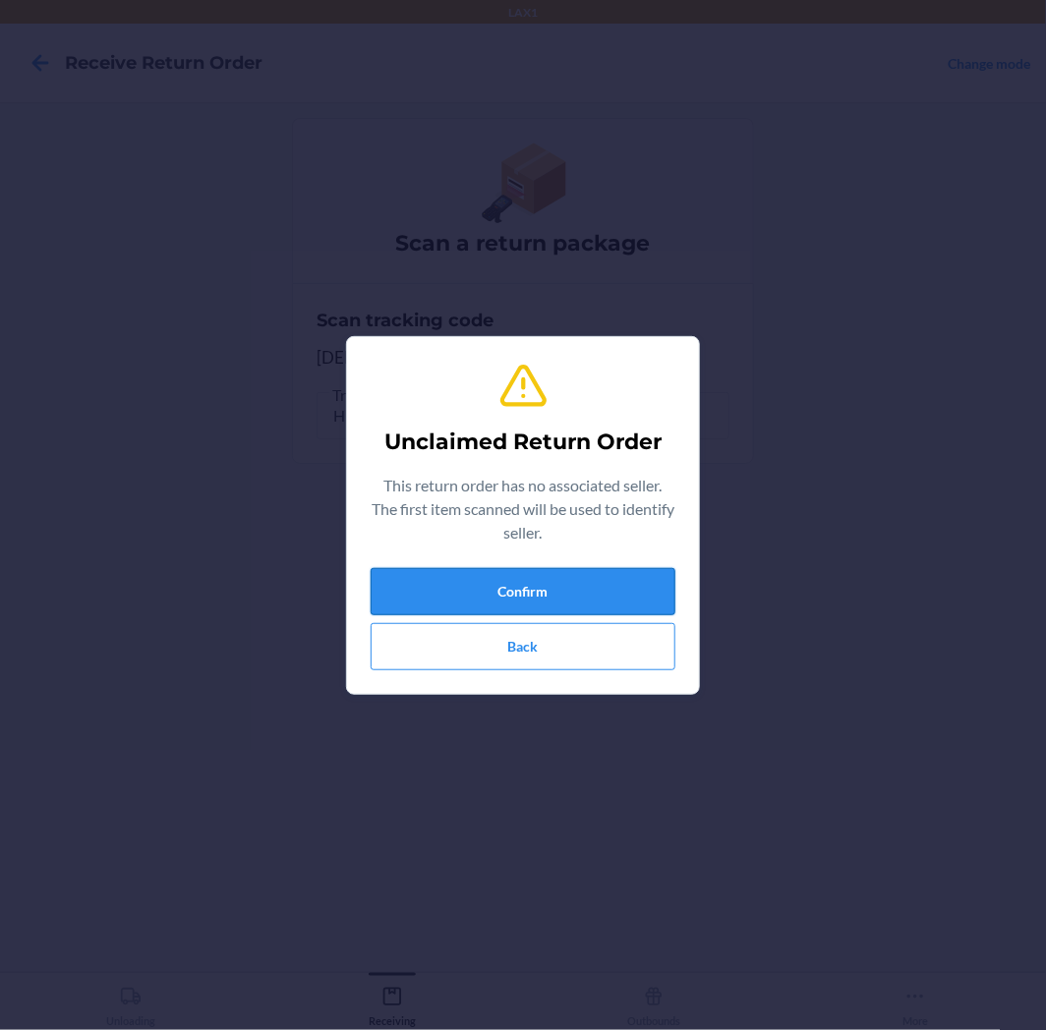
click at [622, 600] on button "Confirm" at bounding box center [522, 591] width 305 height 47
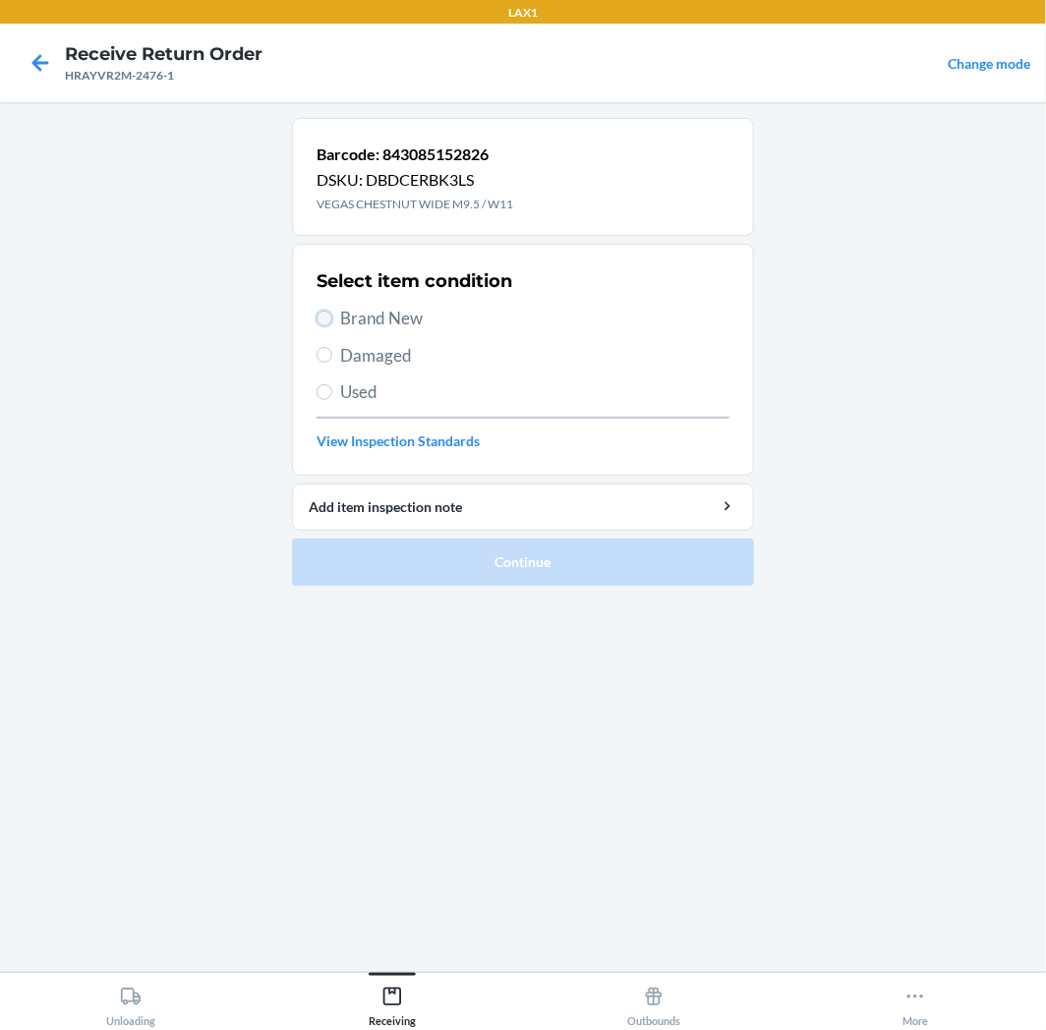
click at [327, 320] on input "Brand New" at bounding box center [324, 319] width 16 height 16
radio input "true"
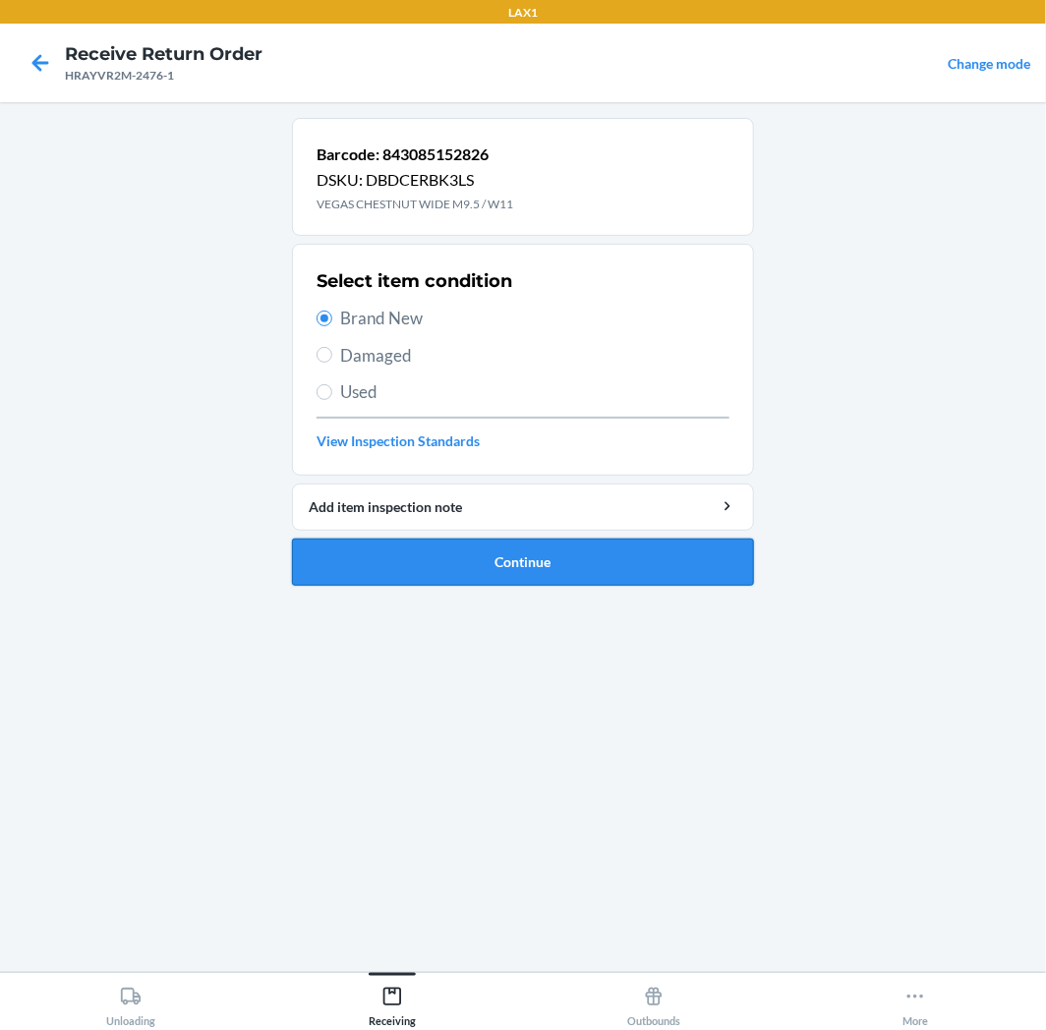
click at [645, 554] on button "Continue" at bounding box center [523, 562] width 462 height 47
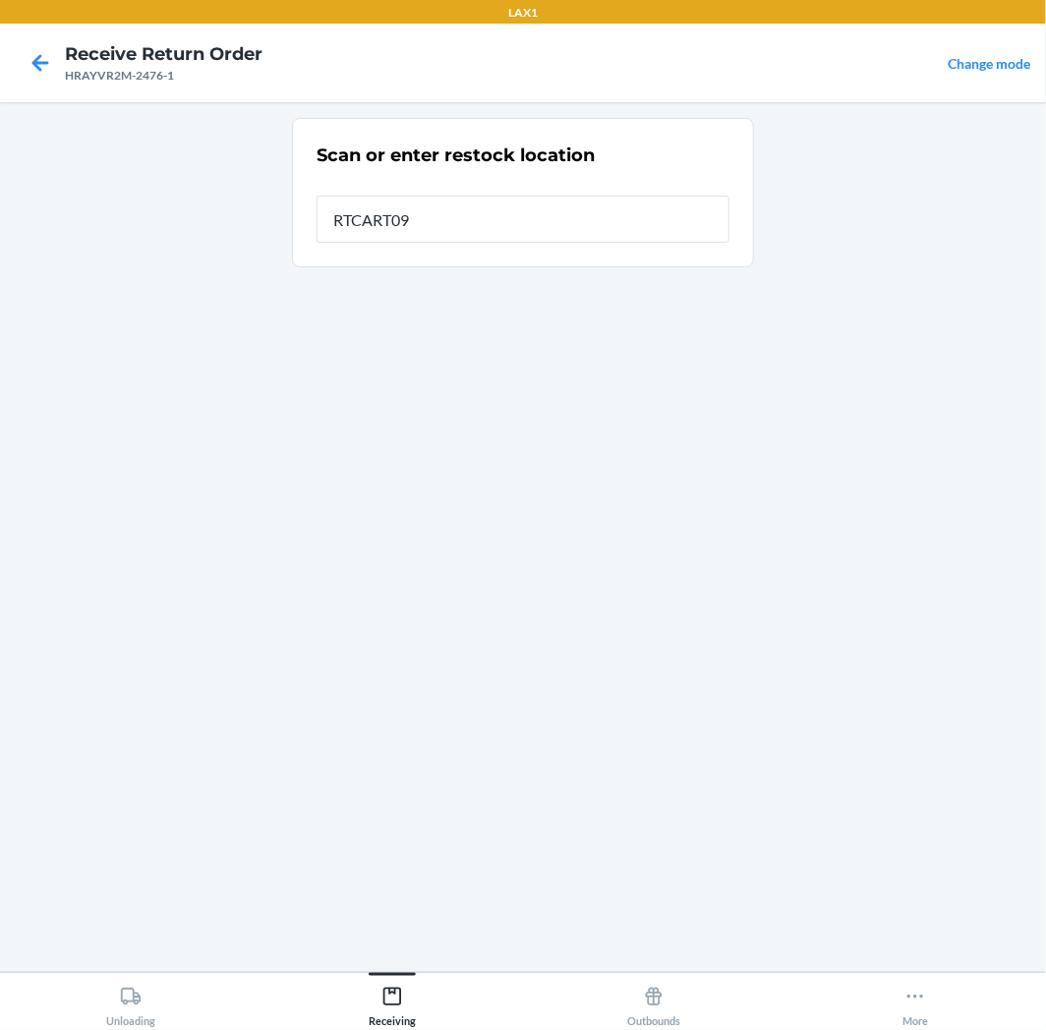
type input "RTCART094"
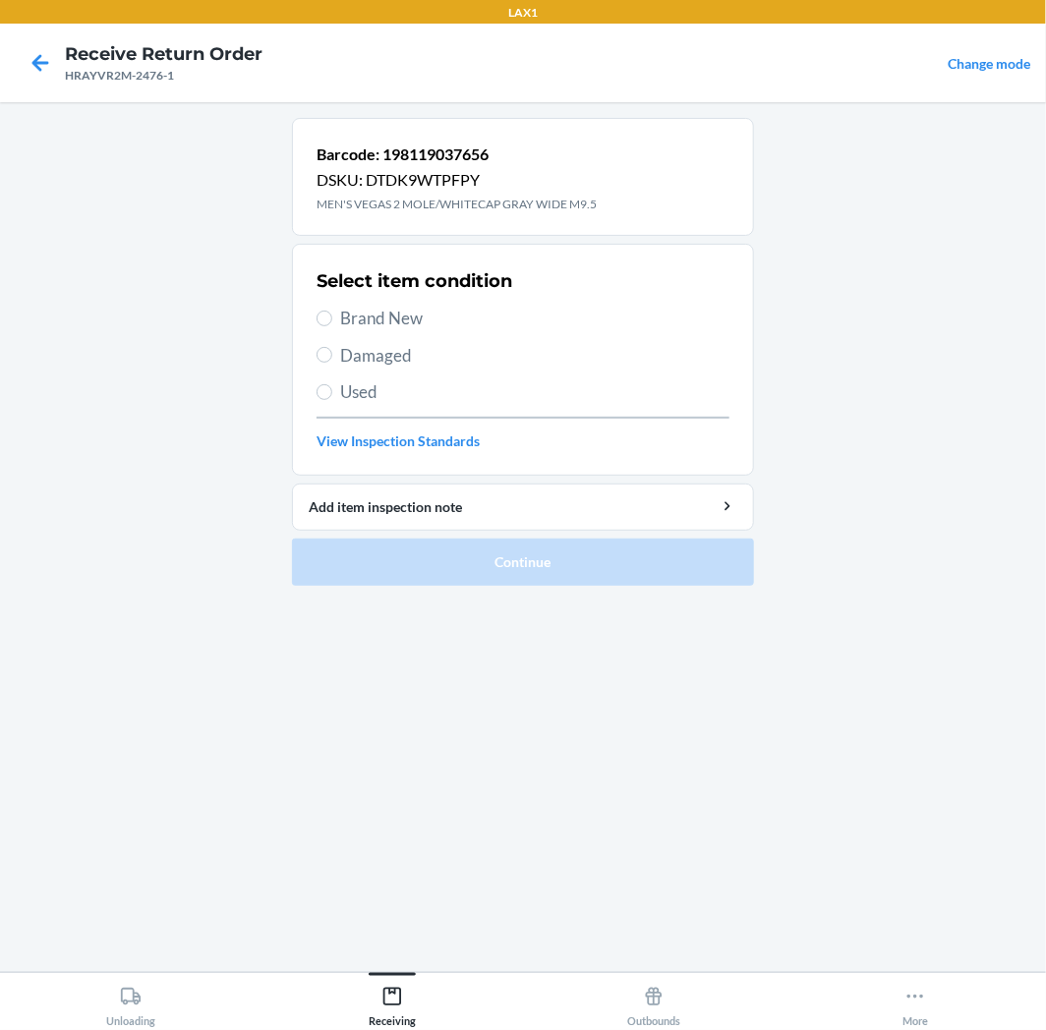
click at [317, 306] on label "Brand New" at bounding box center [522, 319] width 413 height 26
click at [317, 311] on input "Brand New" at bounding box center [324, 319] width 16 height 16
radio input "true"
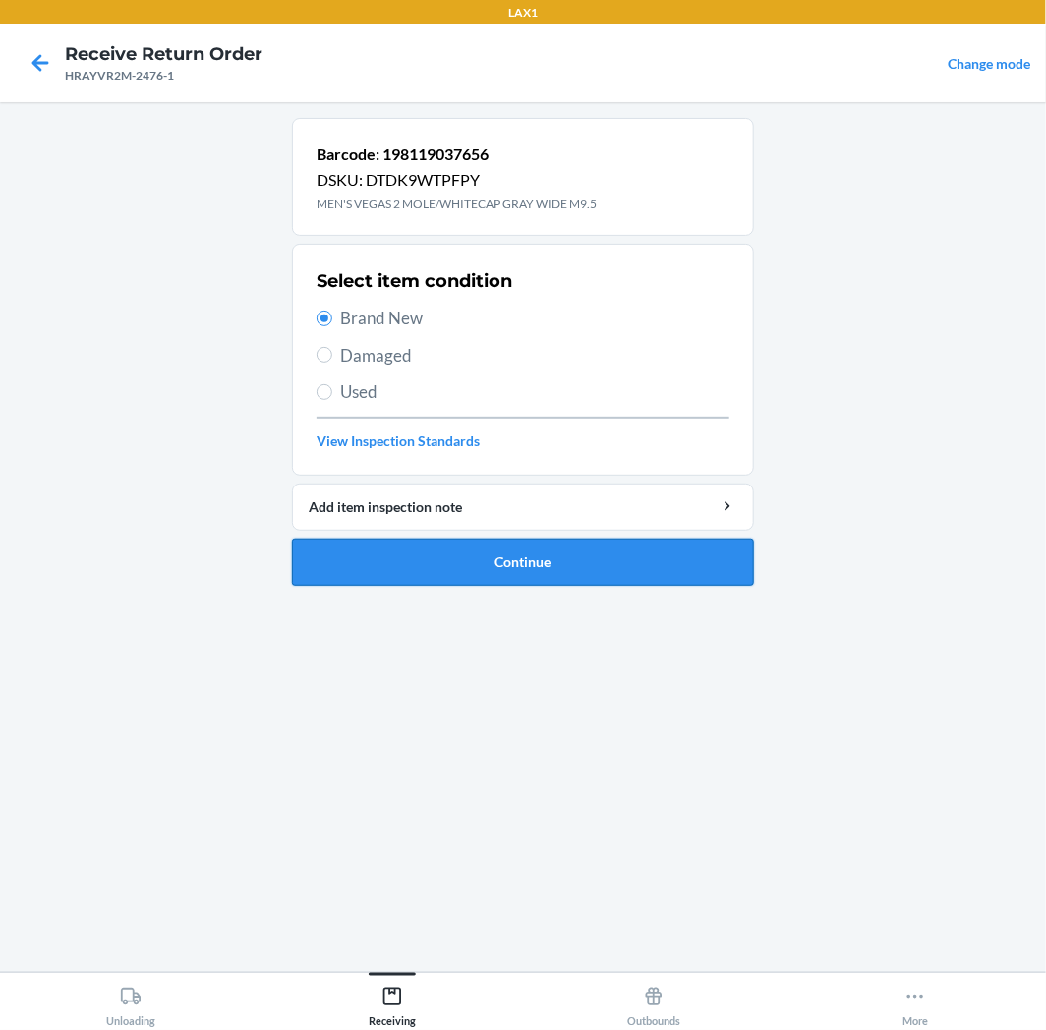
click at [610, 560] on button "Continue" at bounding box center [523, 562] width 462 height 47
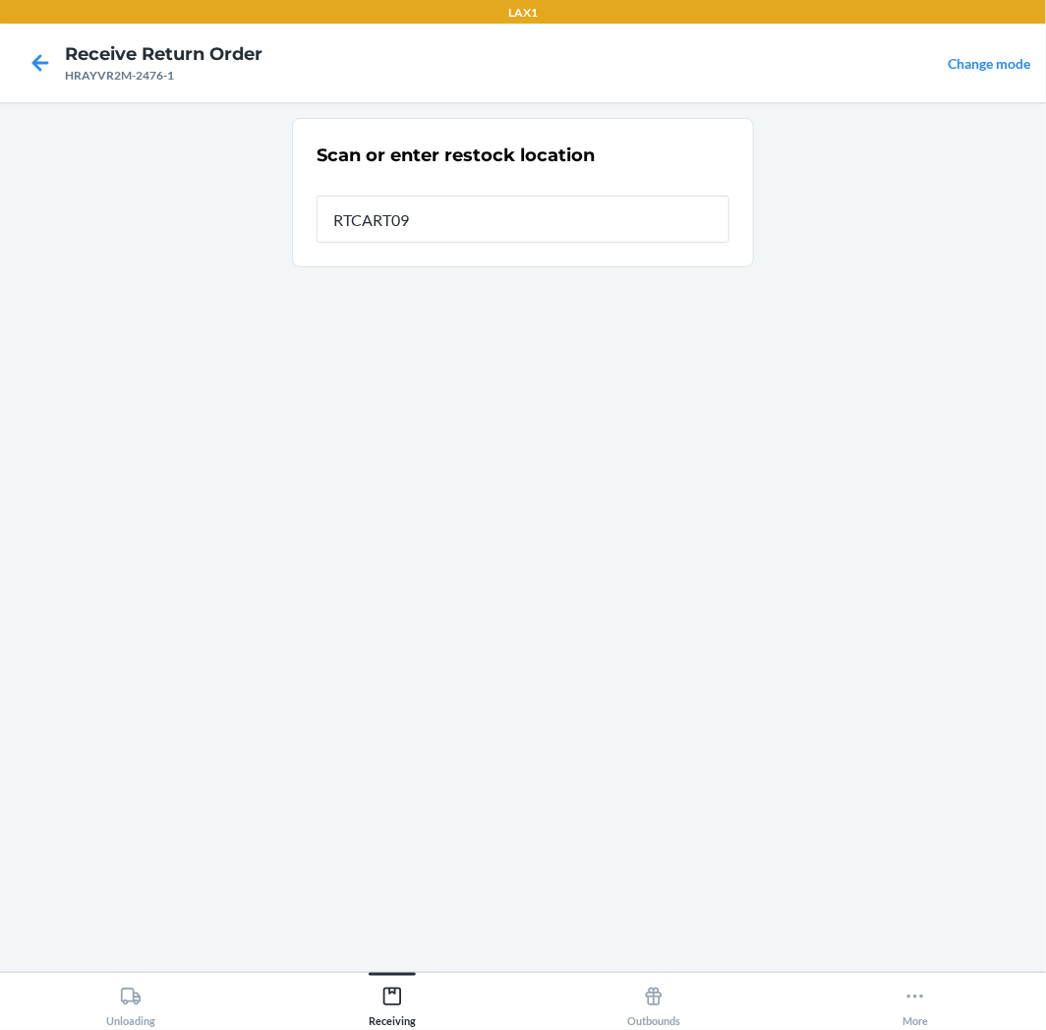
type input "RTCART094"
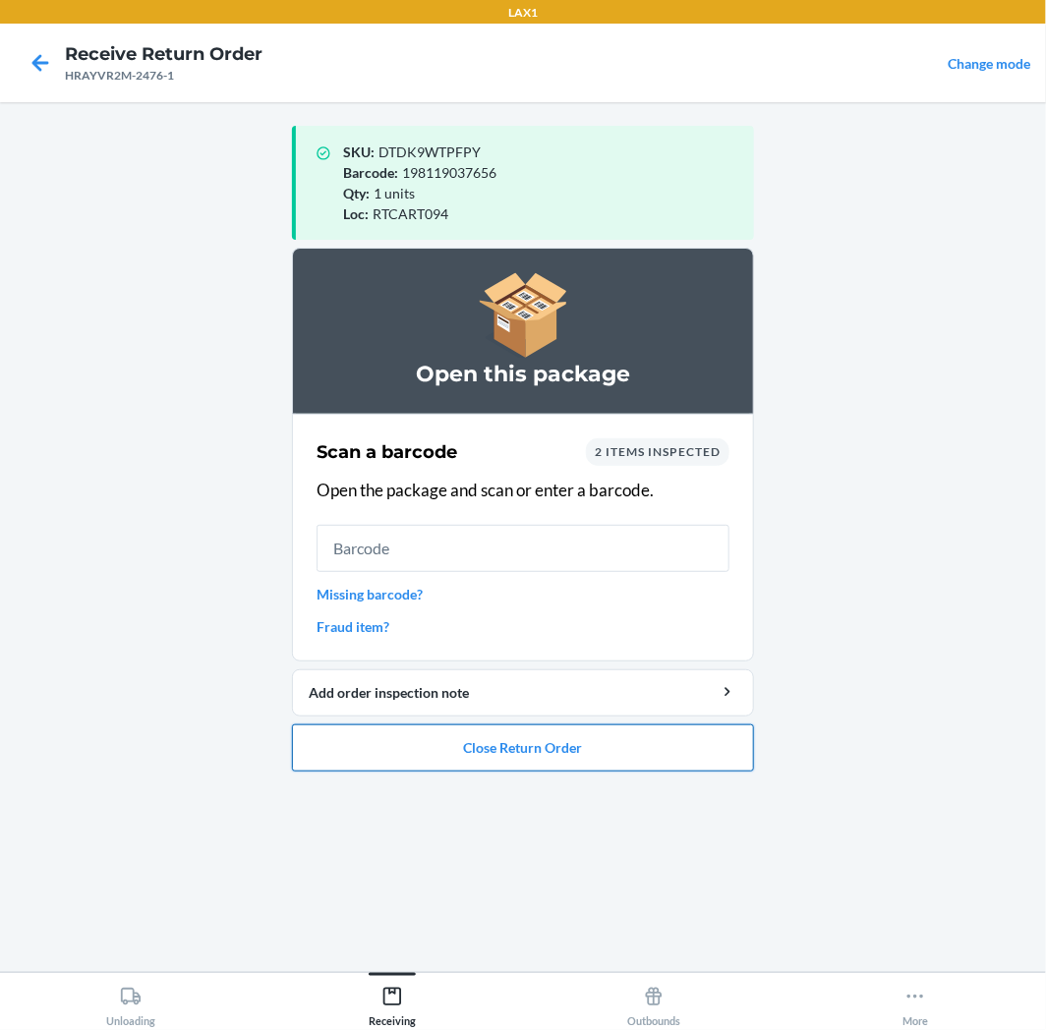
click at [578, 755] on button "Close Return Order" at bounding box center [523, 747] width 462 height 47
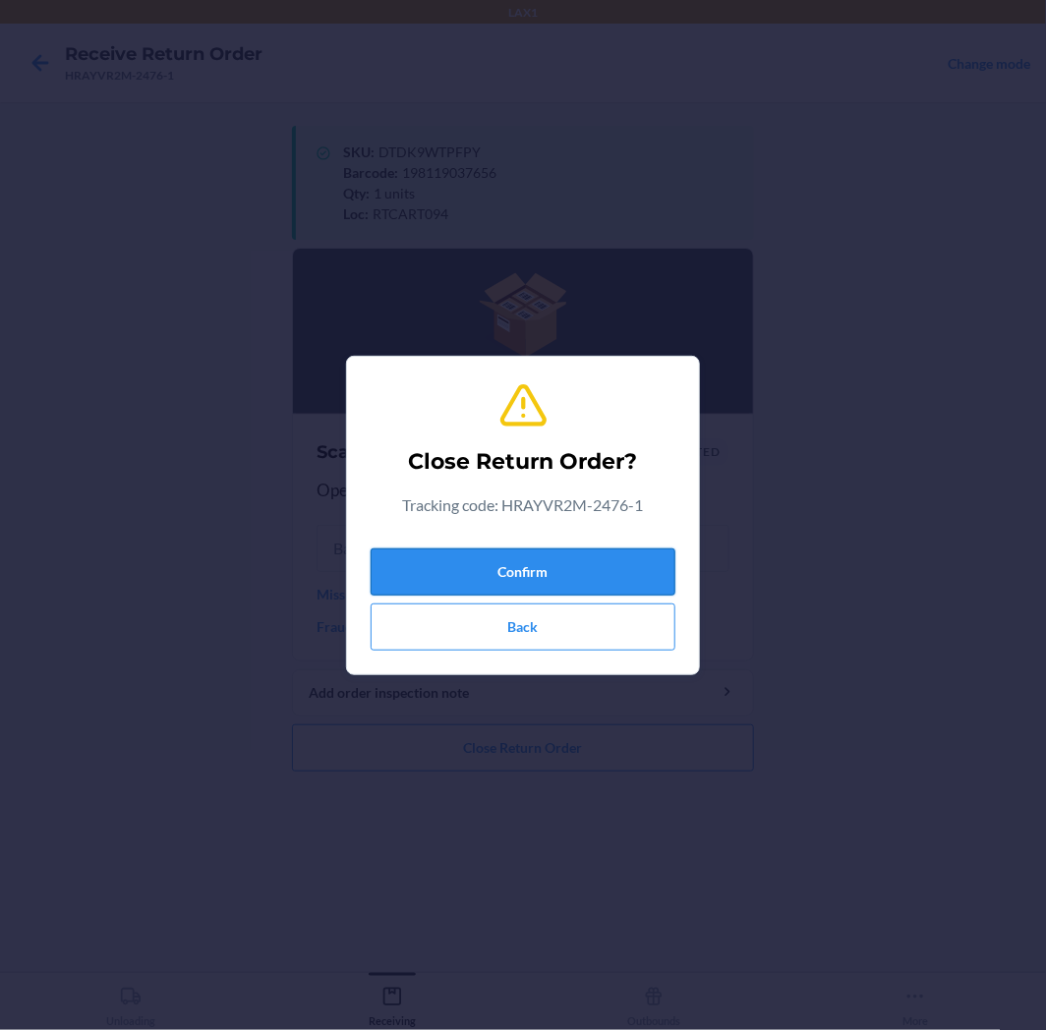
click at [536, 574] on button "Confirm" at bounding box center [522, 571] width 305 height 47
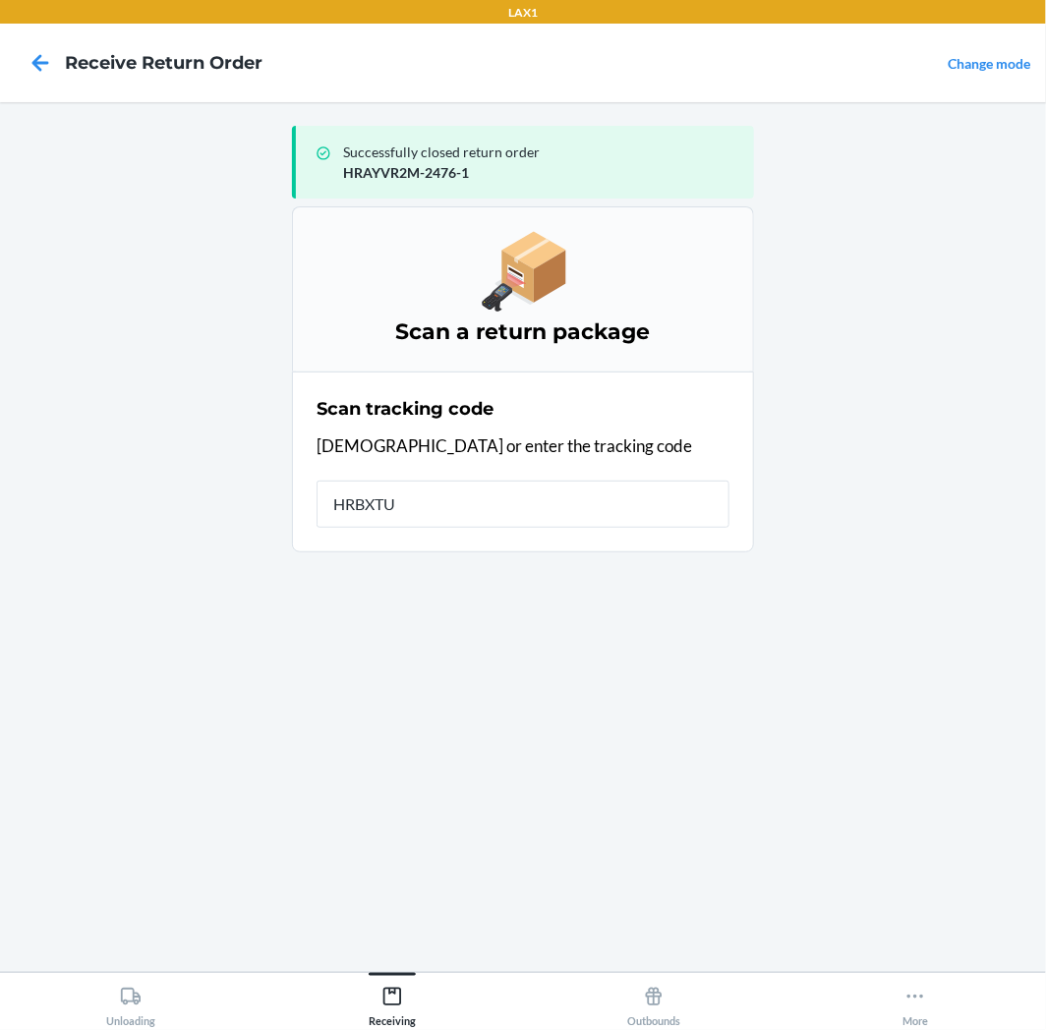
type input "HRBXTUY"
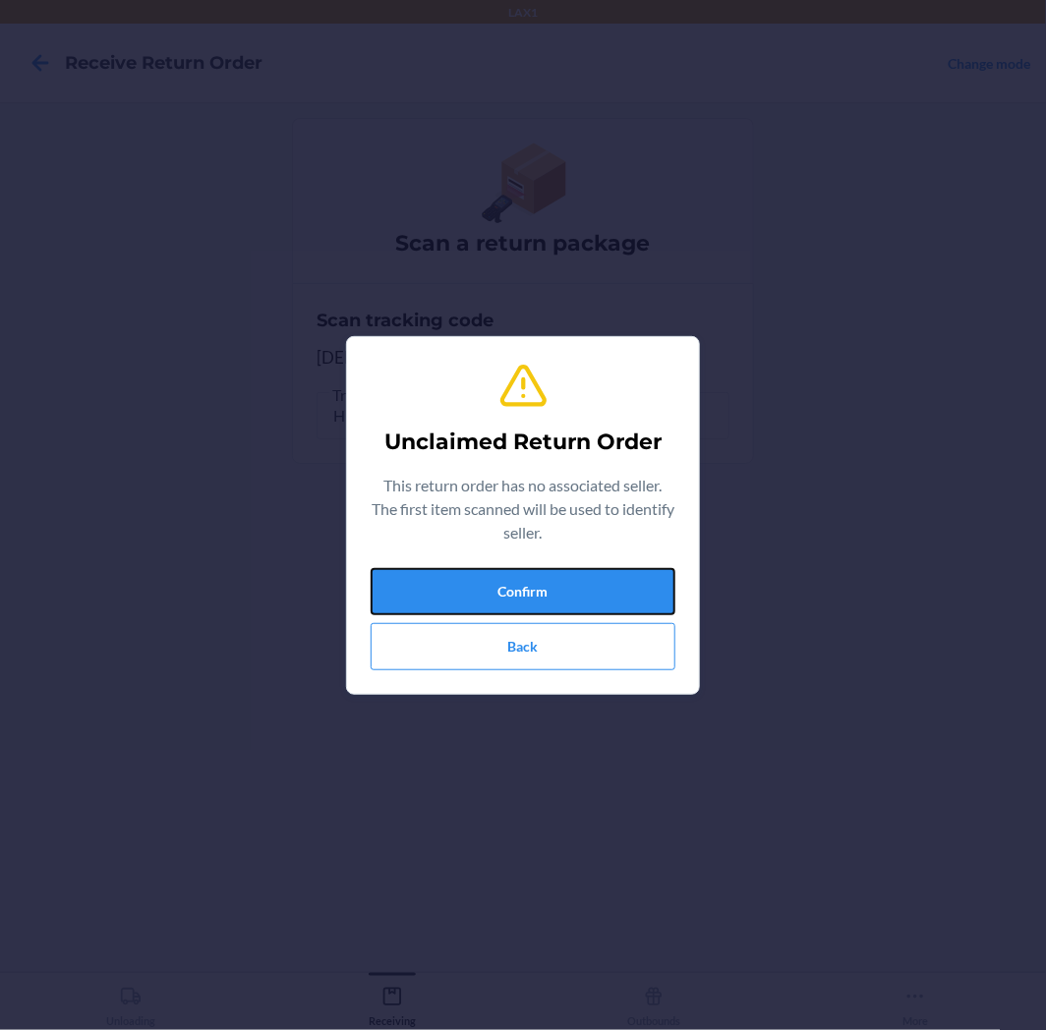
click at [536, 574] on button "Confirm" at bounding box center [522, 591] width 305 height 47
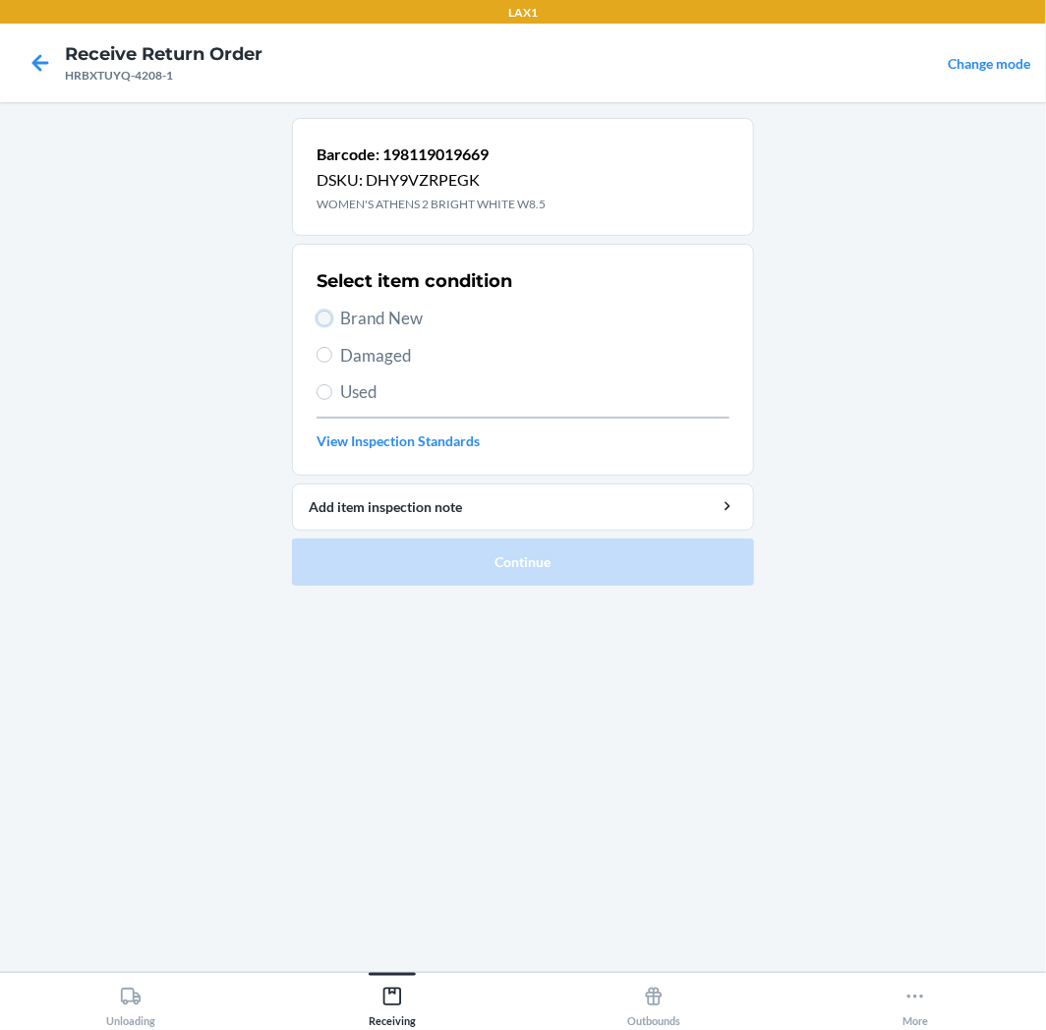
click at [322, 311] on input "Brand New" at bounding box center [324, 319] width 16 height 16
radio input "true"
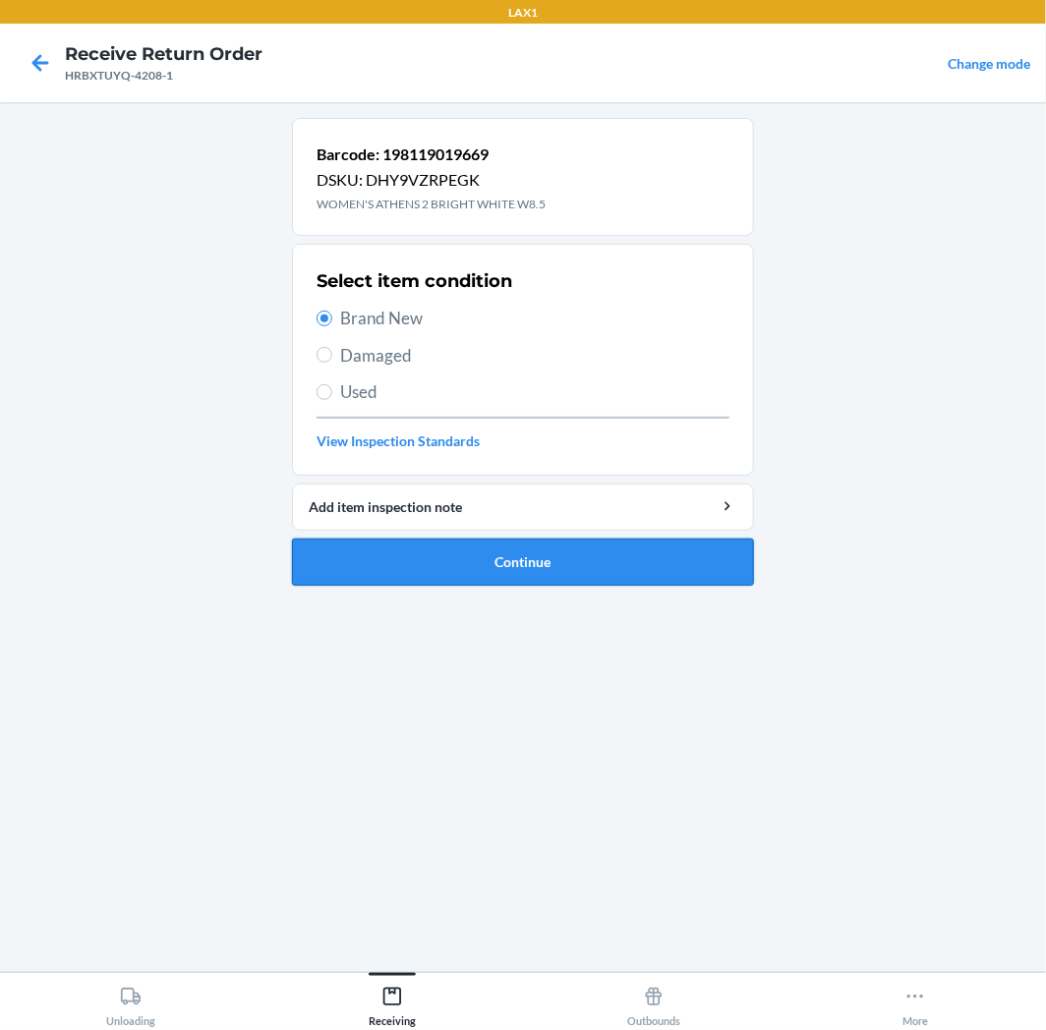
click at [617, 563] on button "Continue" at bounding box center [523, 562] width 462 height 47
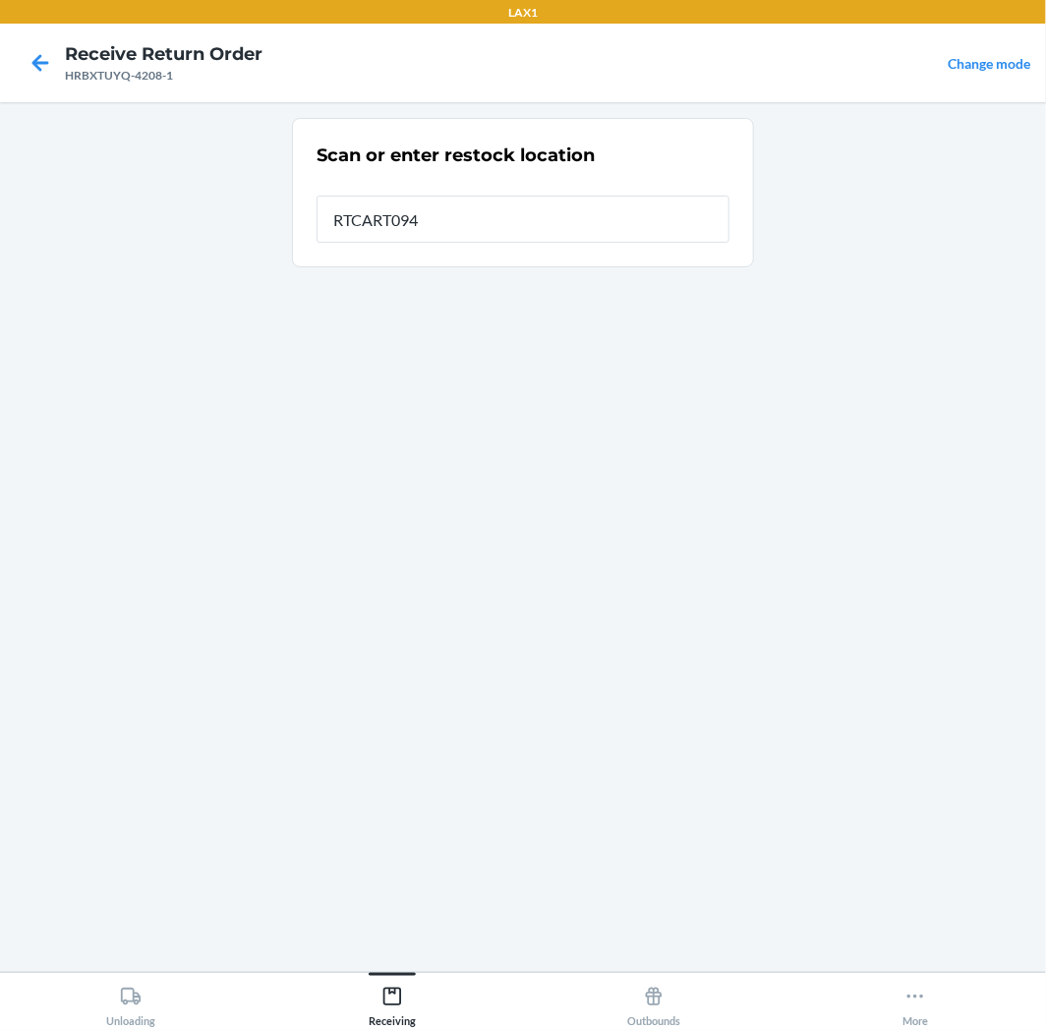
type input "RTCART094"
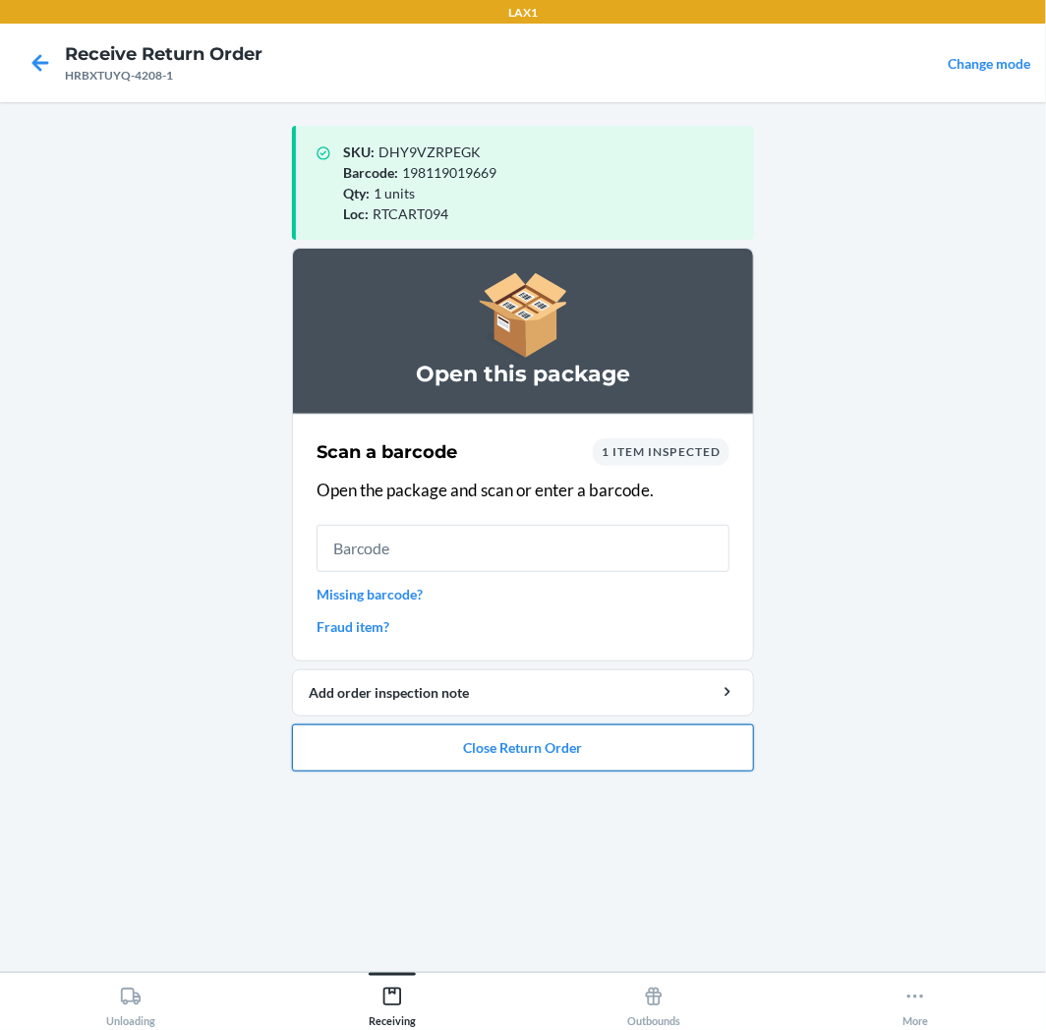
click at [594, 751] on button "Close Return Order" at bounding box center [523, 747] width 462 height 47
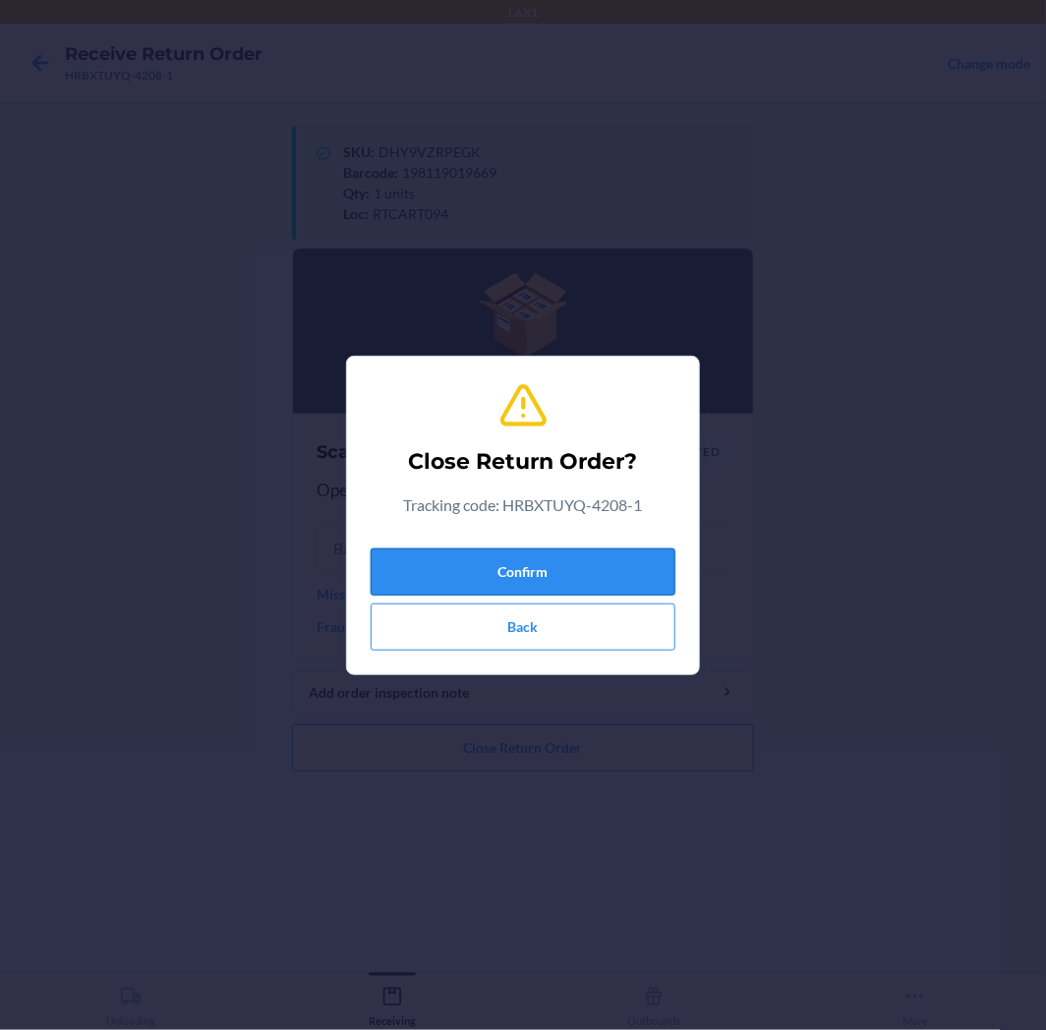
click at [587, 573] on button "Confirm" at bounding box center [522, 571] width 305 height 47
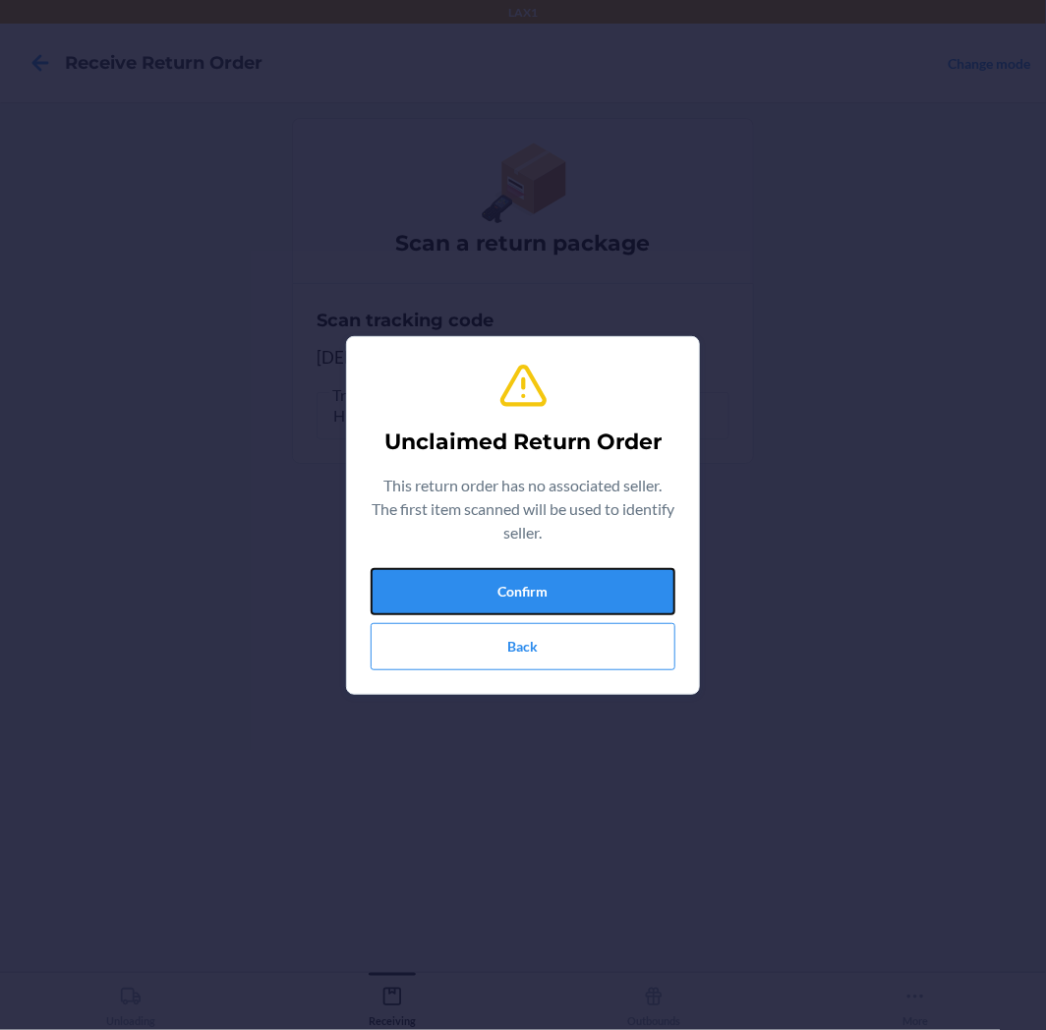
click at [587, 573] on button "Confirm" at bounding box center [522, 591] width 305 height 47
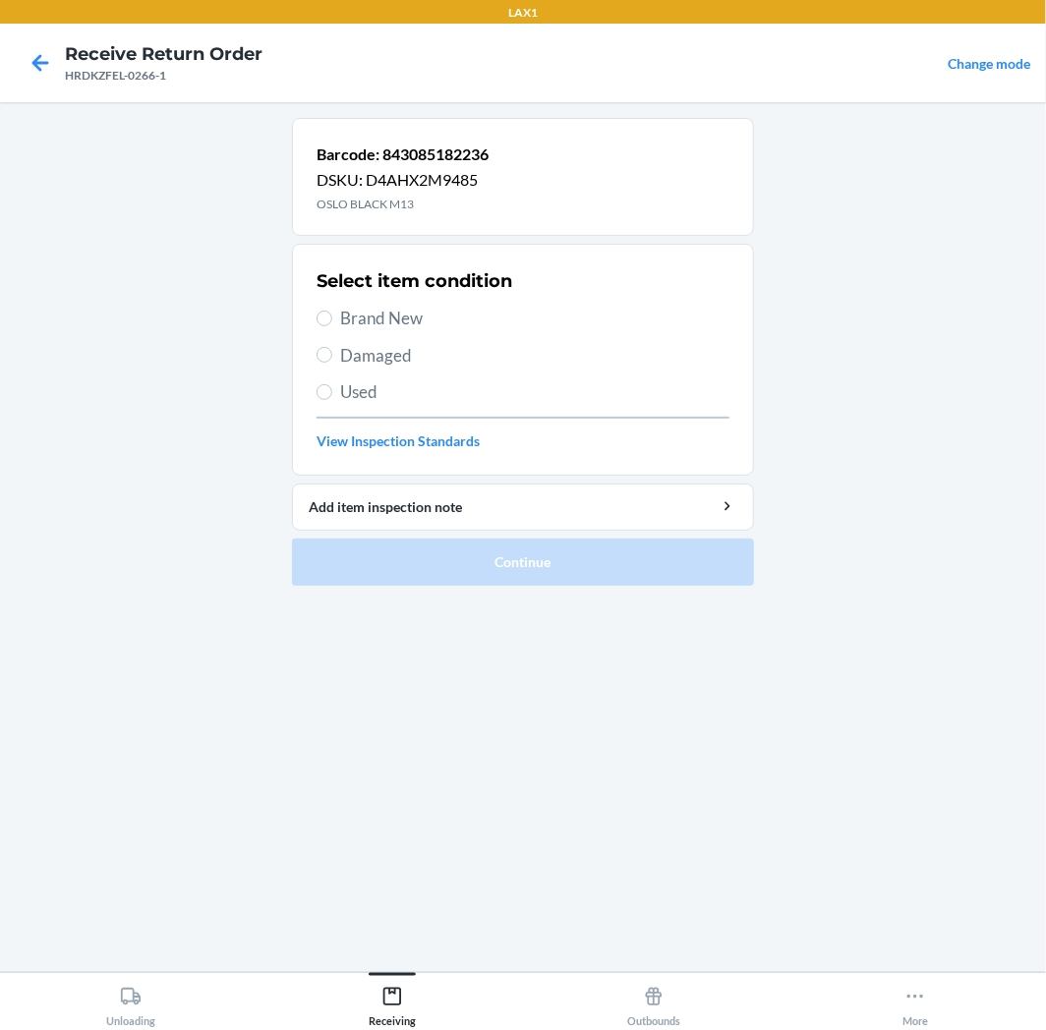
click at [332, 316] on label "Brand New" at bounding box center [522, 319] width 413 height 26
click at [332, 316] on input "Brand New" at bounding box center [324, 319] width 16 height 16
radio input "true"
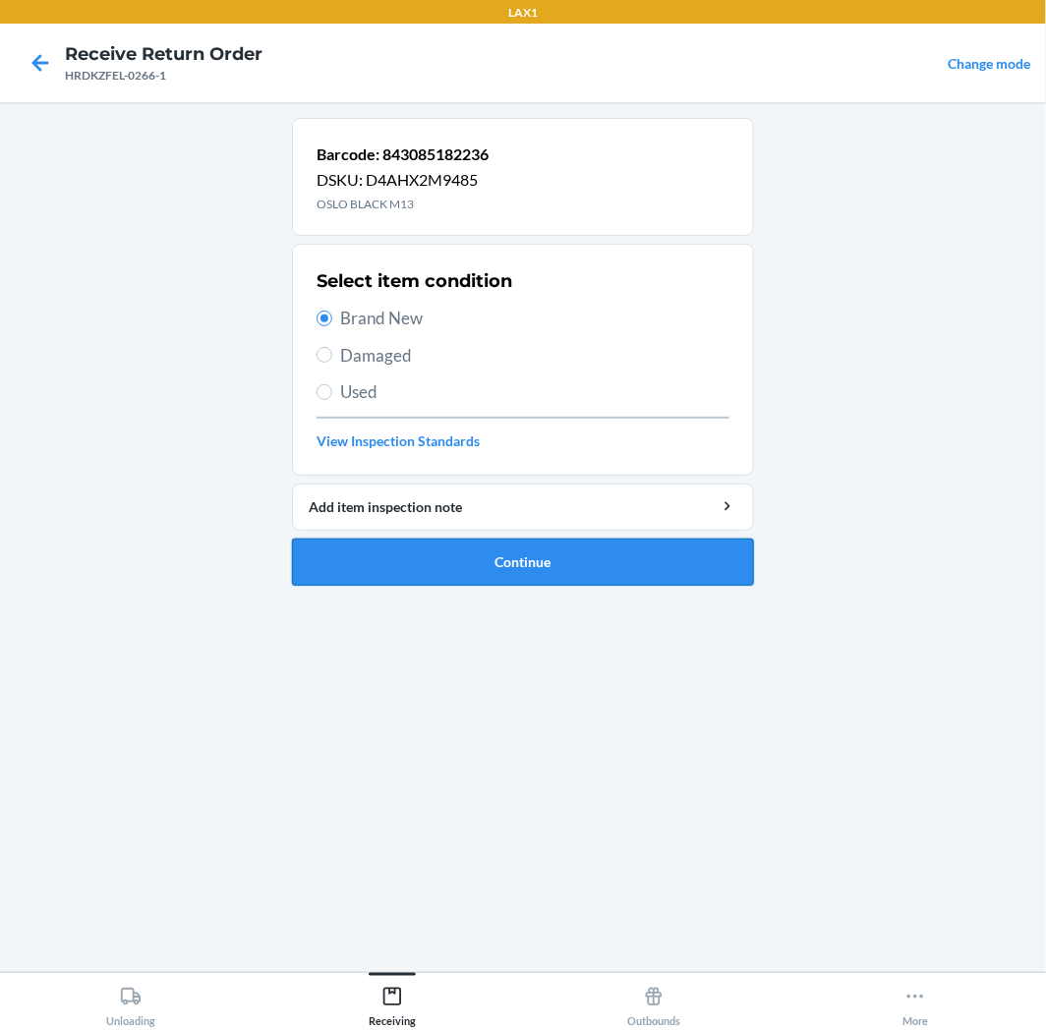
click at [634, 570] on button "Continue" at bounding box center [523, 562] width 462 height 47
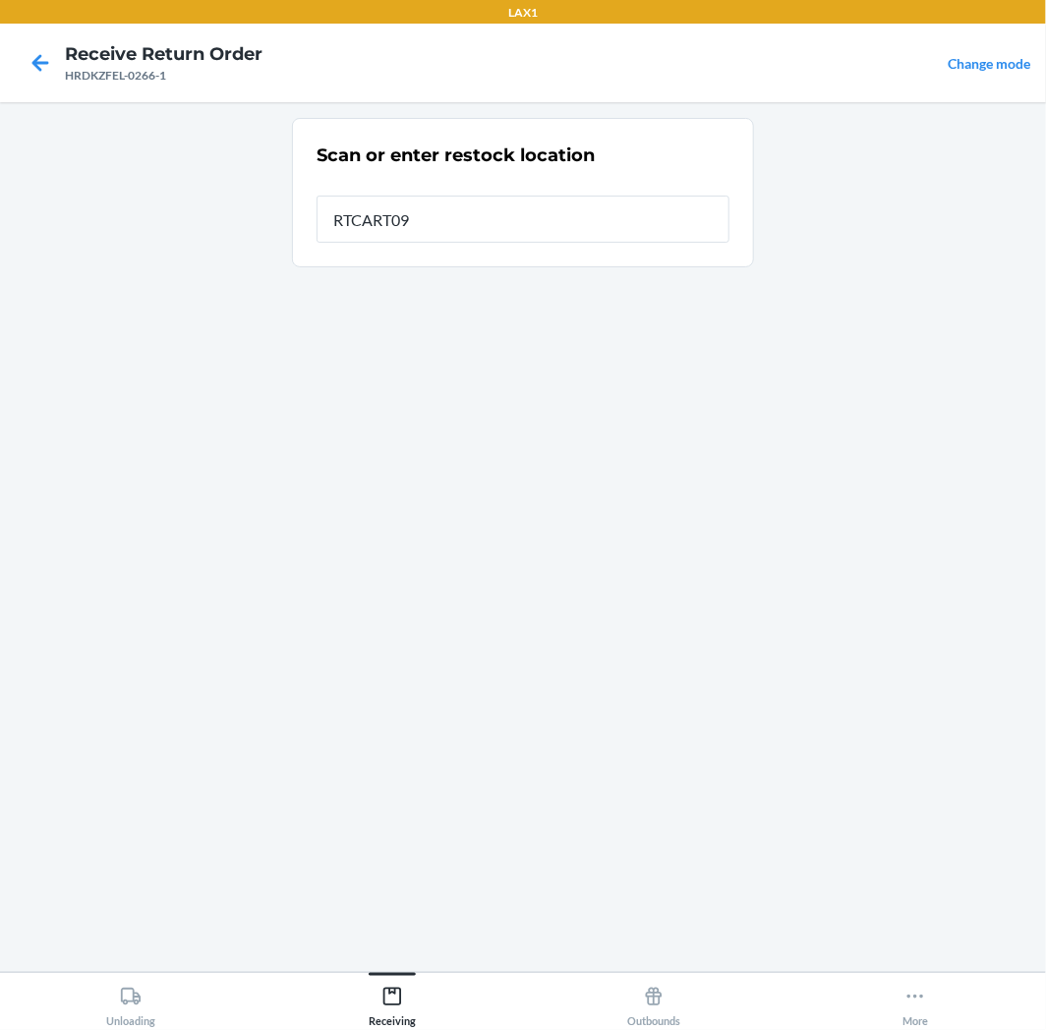
type input "RTCART094"
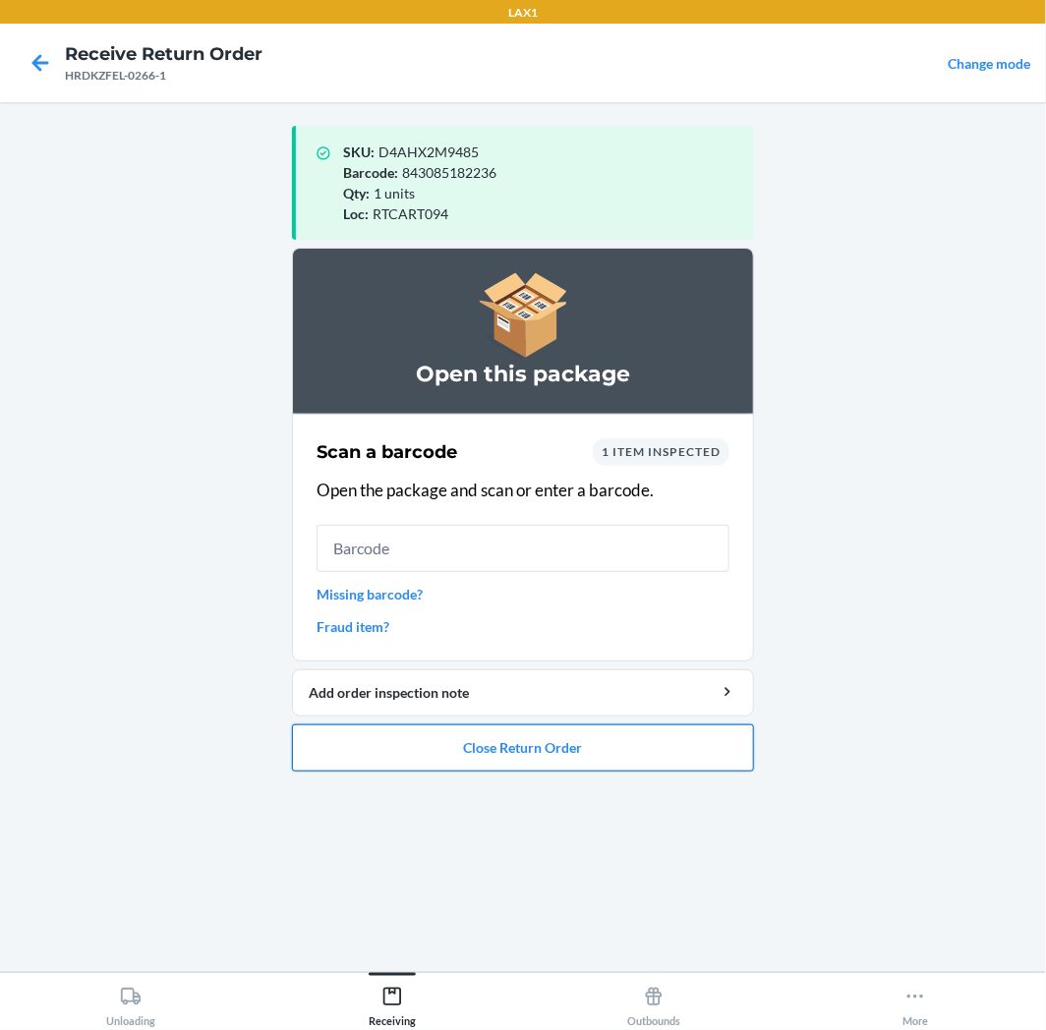
click at [634, 758] on button "Close Return Order" at bounding box center [523, 747] width 462 height 47
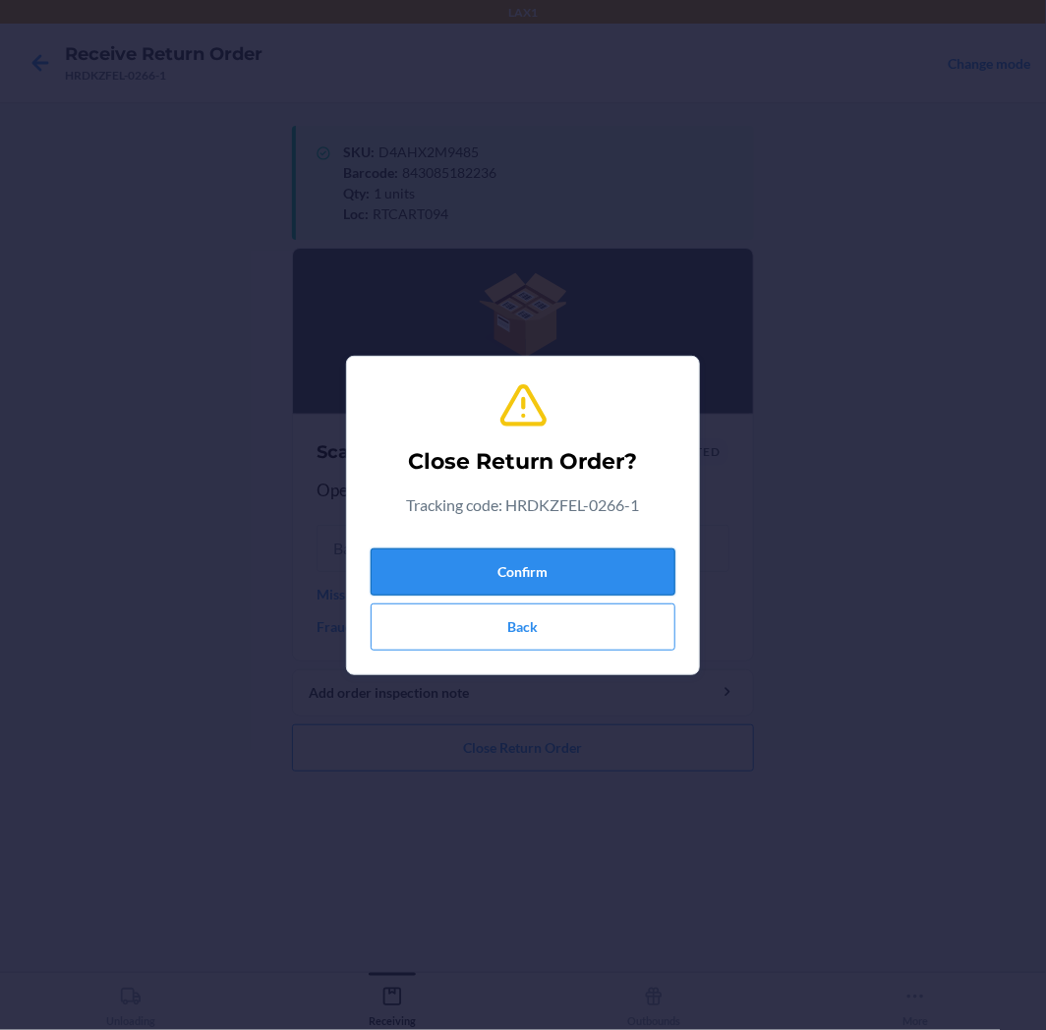
click at [632, 575] on button "Confirm" at bounding box center [522, 571] width 305 height 47
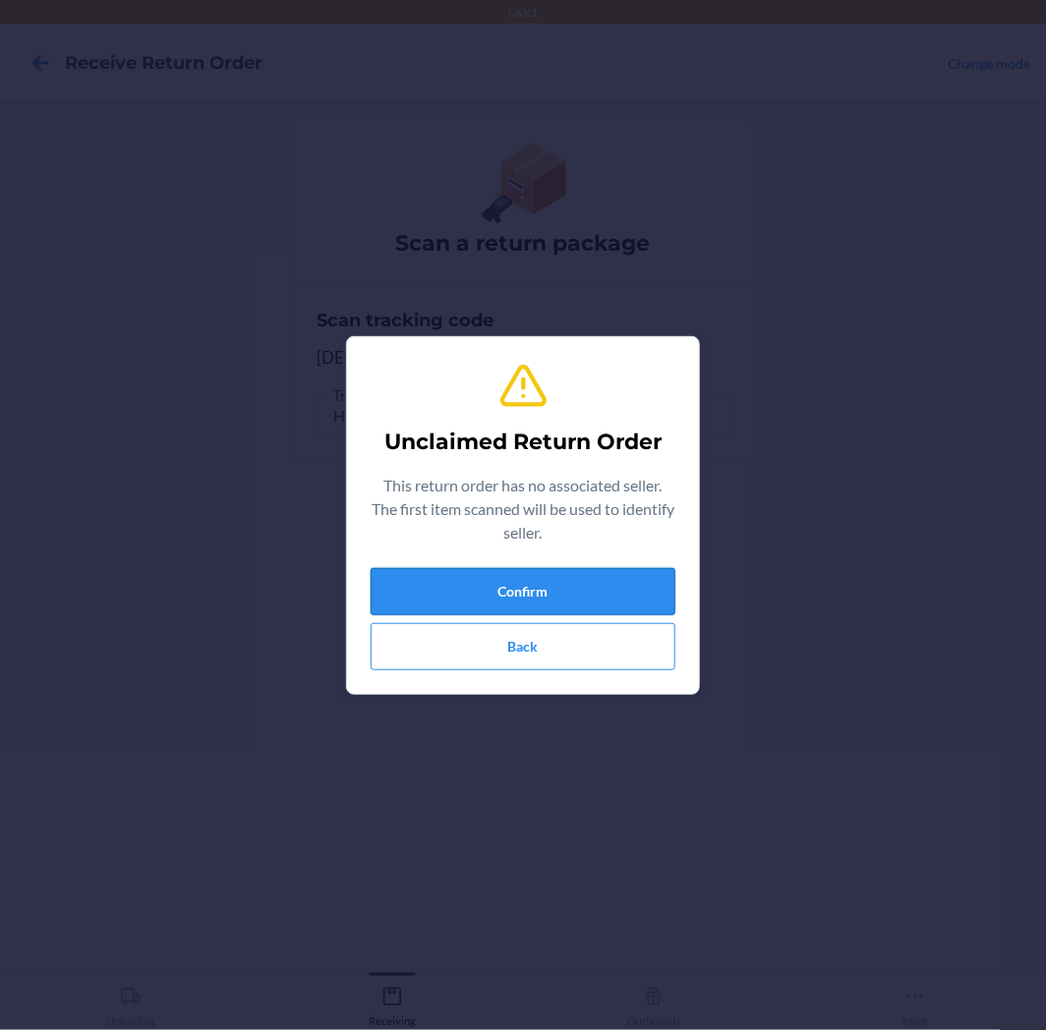
click at [537, 586] on button "Confirm" at bounding box center [522, 591] width 305 height 47
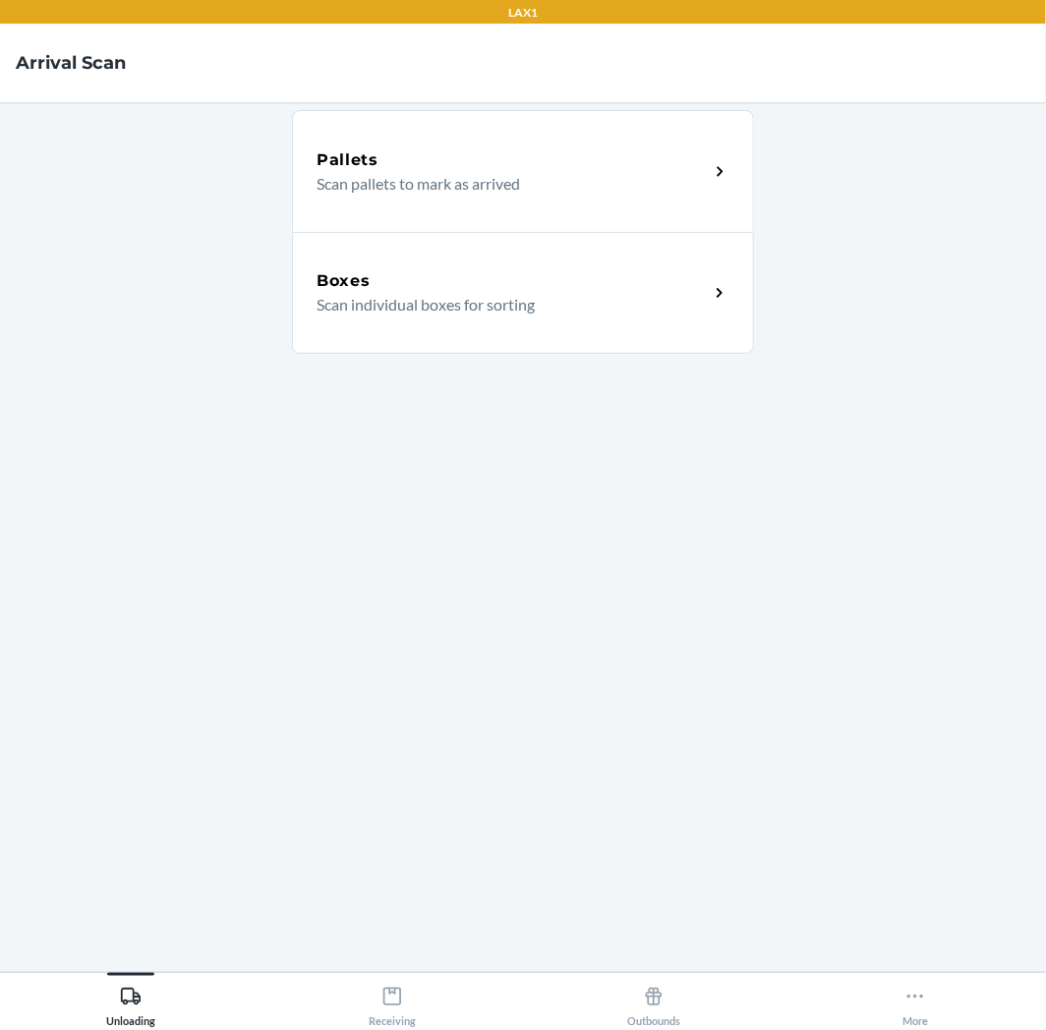
drag, startPoint x: 605, startPoint y: 62, endPoint x: 597, endPoint y: 36, distance: 26.7
click at [606, 53] on nav "Arrival Scan" at bounding box center [523, 63] width 1046 height 79
click at [398, 1000] on icon at bounding box center [392, 997] width 22 height 22
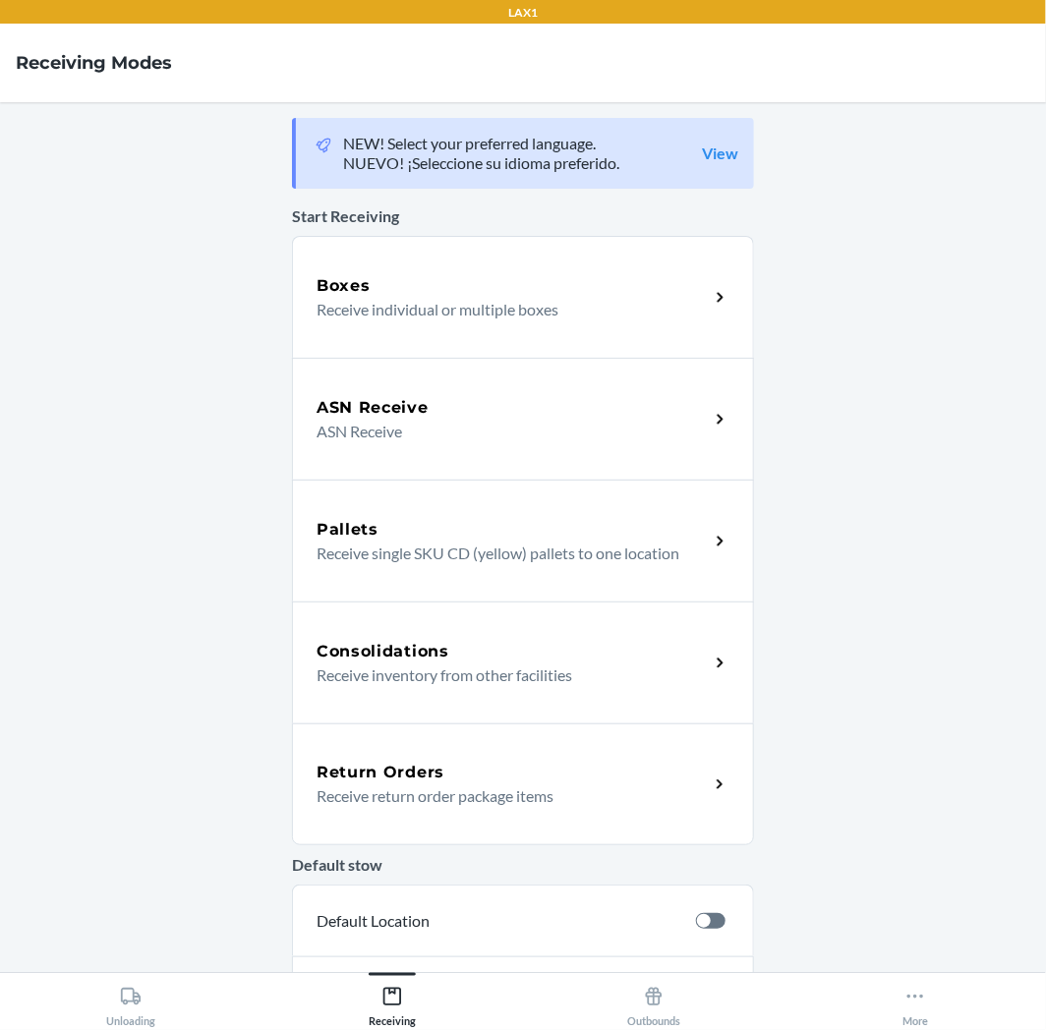
click at [556, 789] on p "Receive return order package items" at bounding box center [504, 796] width 376 height 24
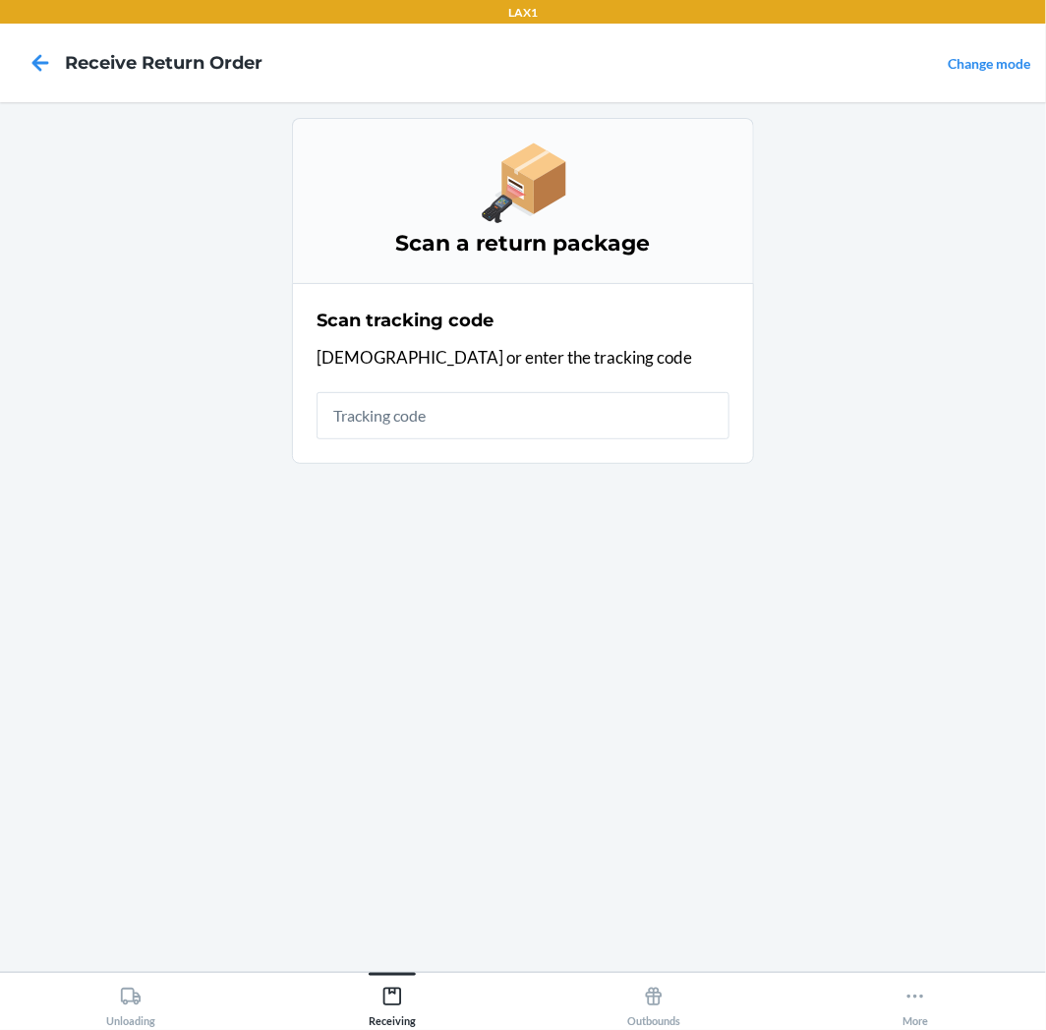
click at [584, 414] on input "text" at bounding box center [522, 415] width 413 height 47
click at [437, 421] on input "text" at bounding box center [522, 415] width 413 height 47
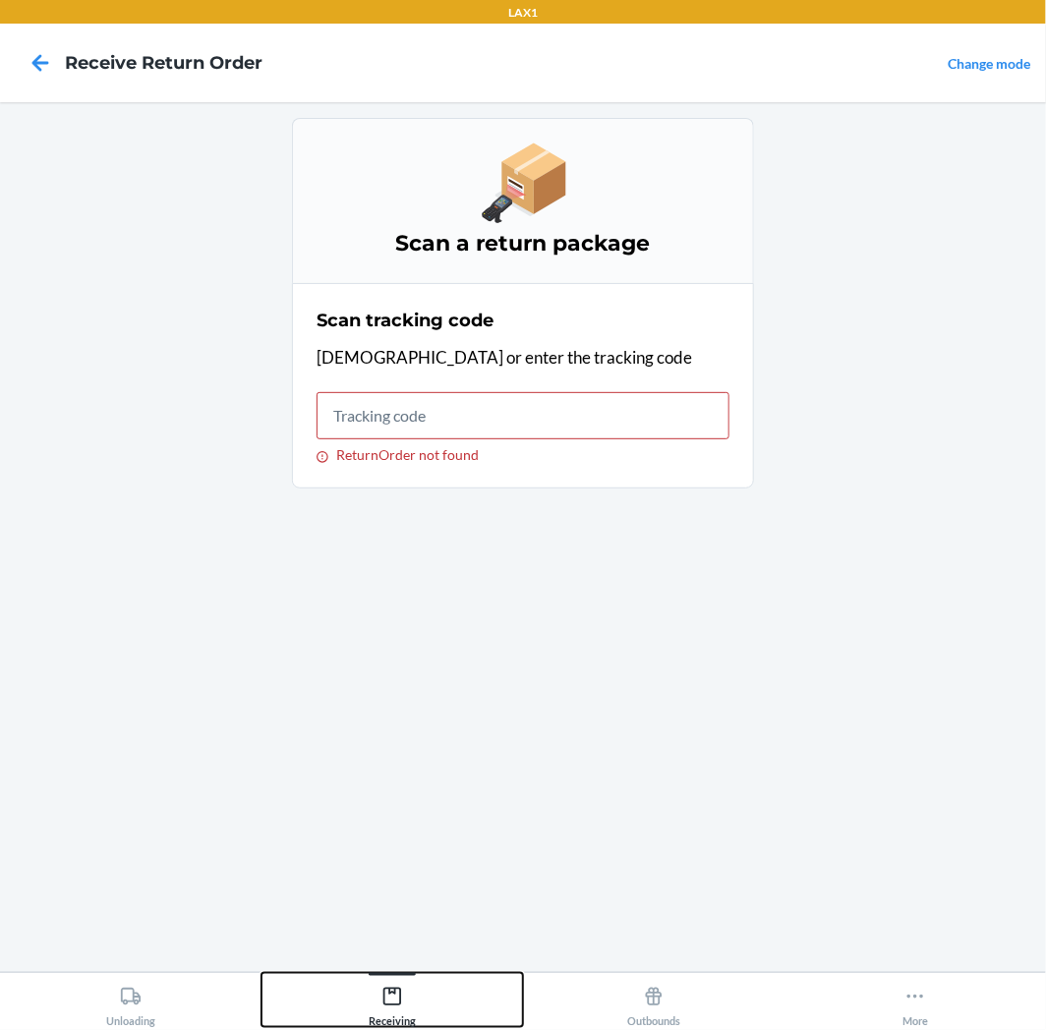
click at [394, 988] on icon at bounding box center [392, 997] width 22 height 22
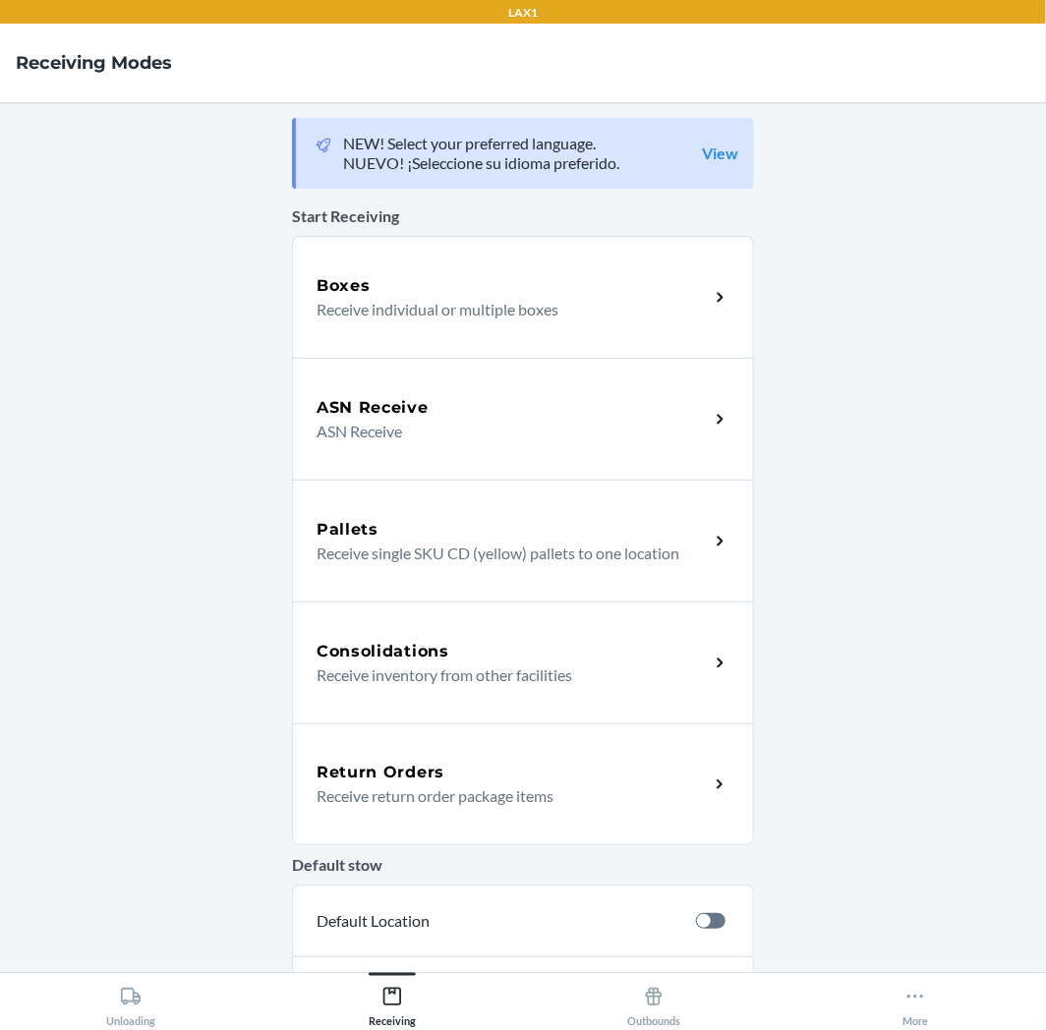
click at [495, 798] on p "Receive return order package items" at bounding box center [504, 796] width 376 height 24
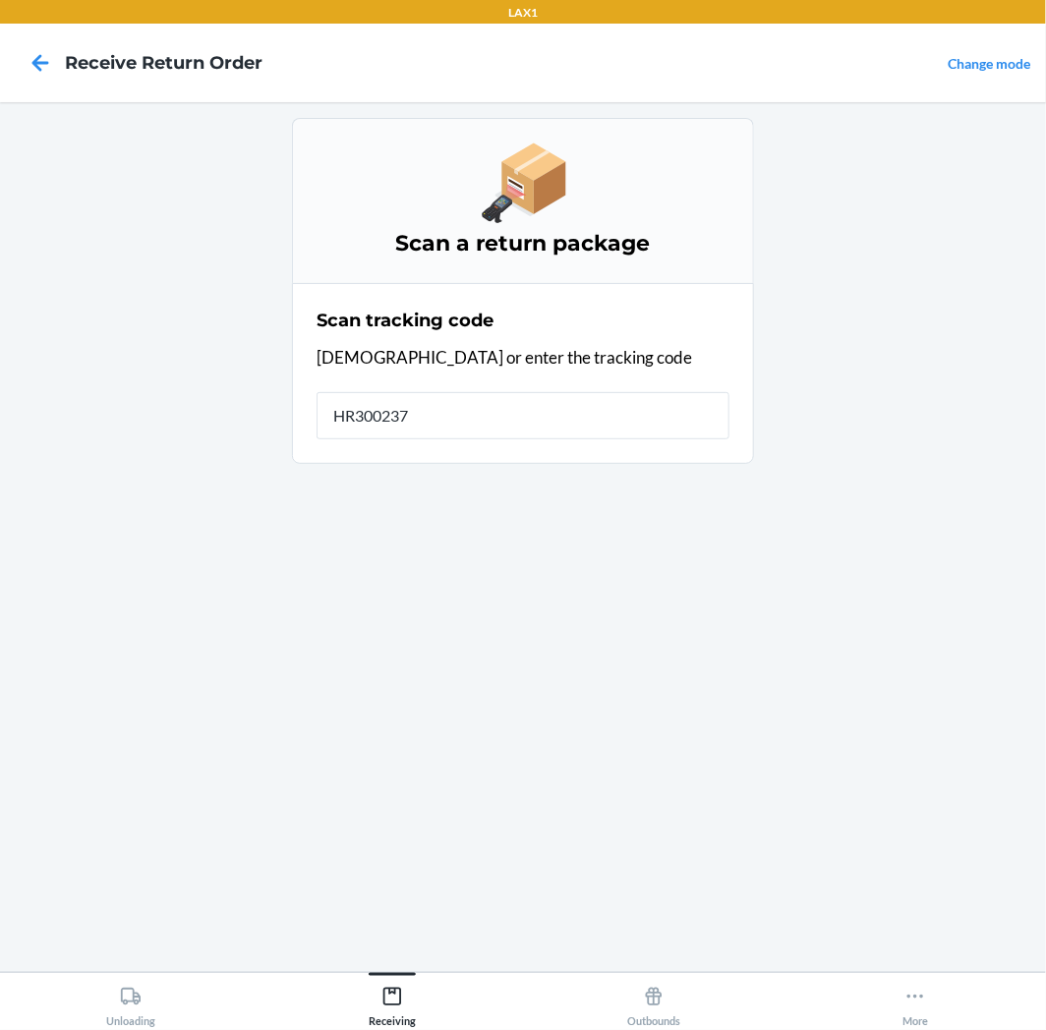
type input "HR300237C"
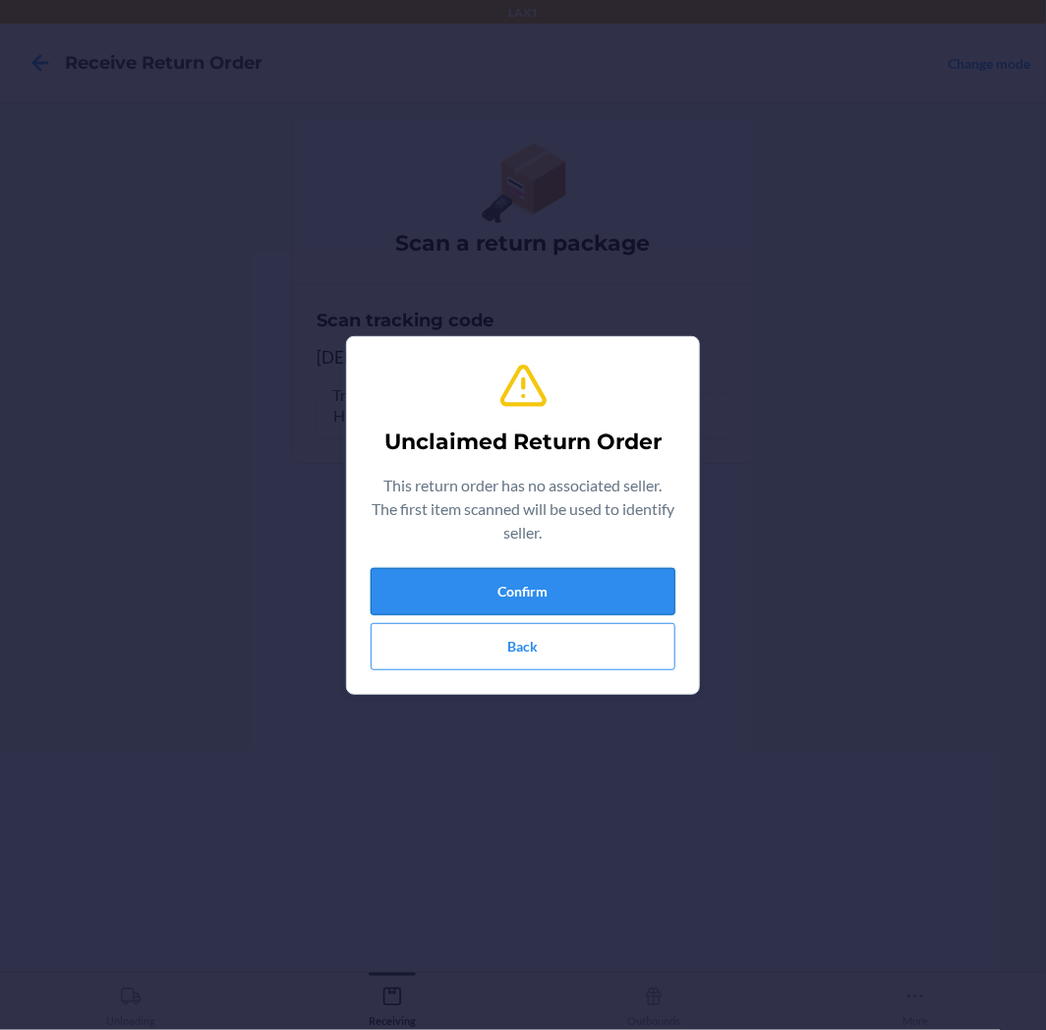
click at [529, 585] on button "Confirm" at bounding box center [522, 591] width 305 height 47
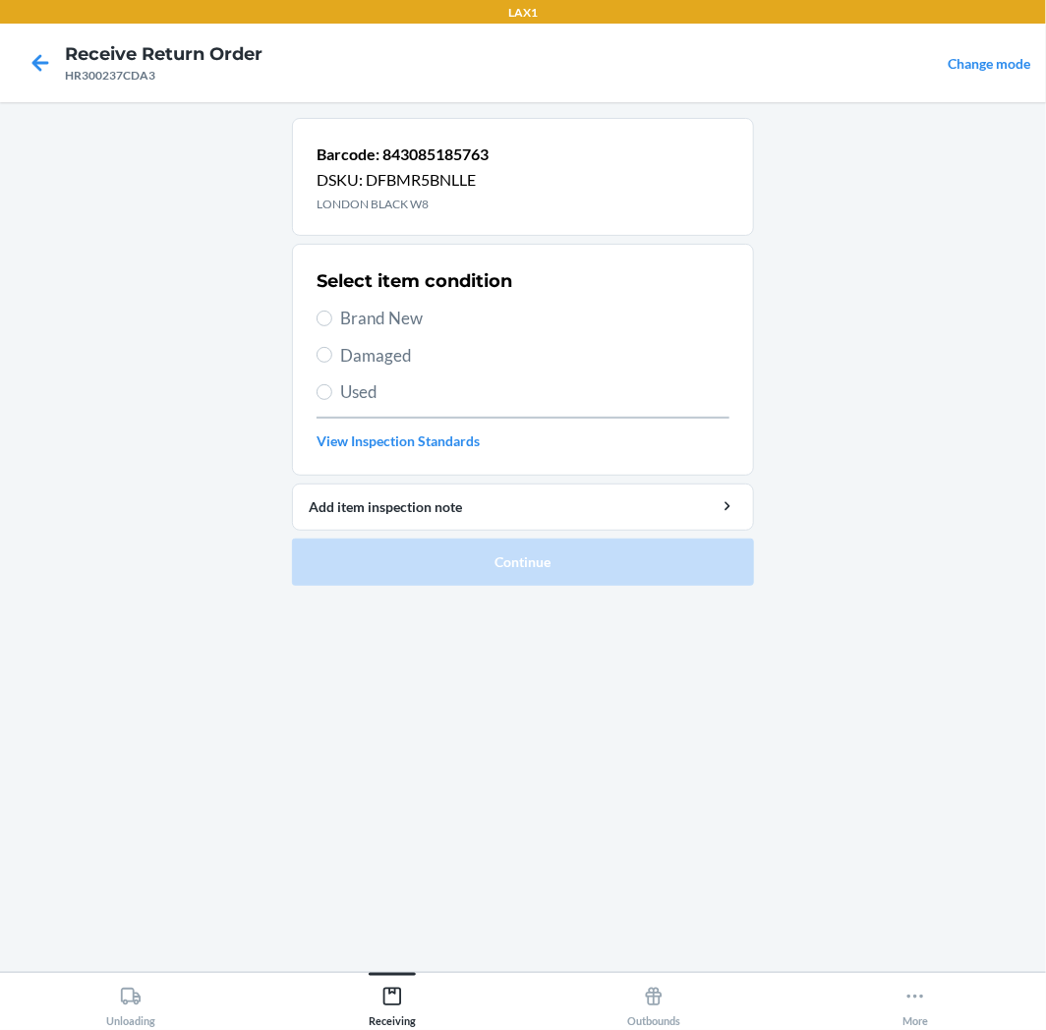
click at [331, 324] on label "Brand New" at bounding box center [522, 319] width 413 height 26
click at [331, 324] on input "Brand New" at bounding box center [324, 319] width 16 height 16
radio input "true"
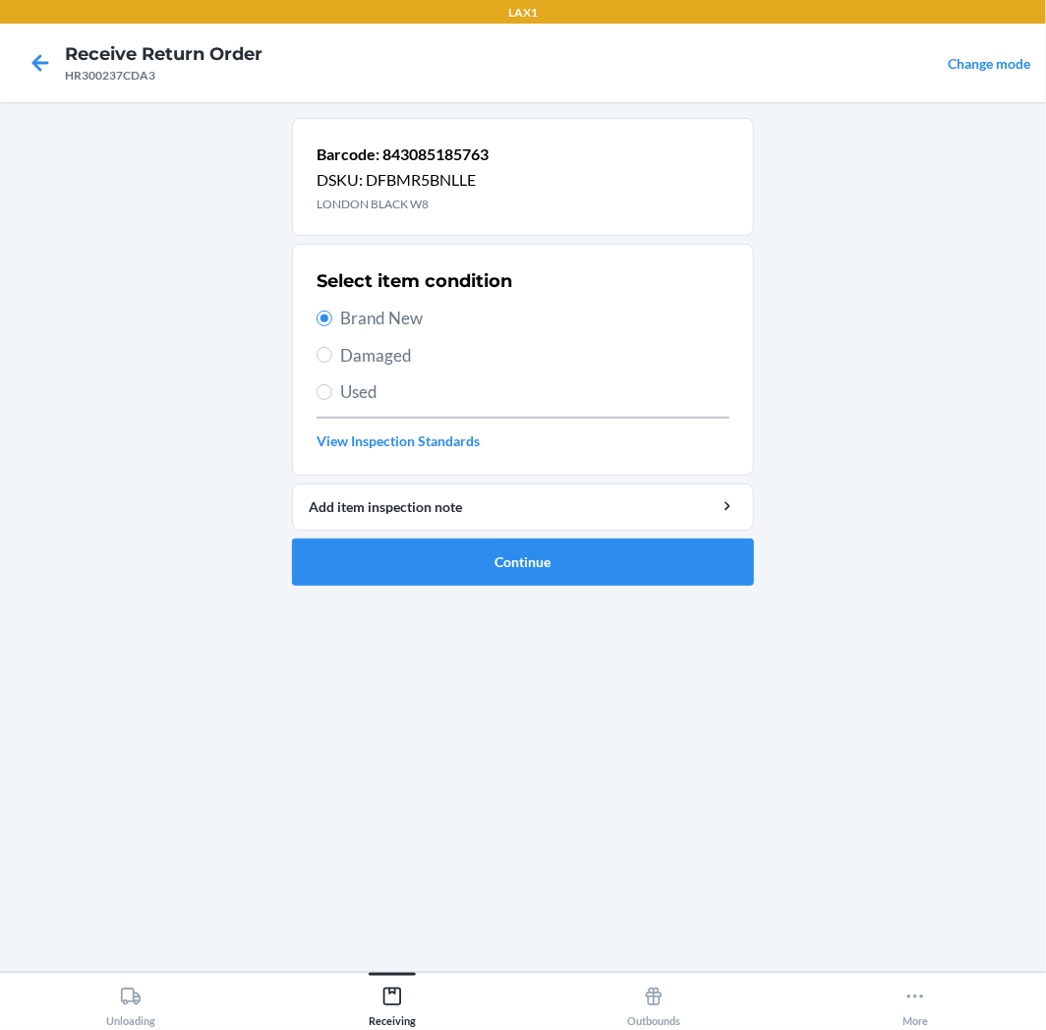
click at [666, 534] on li "Barcode: 843085185763 DSKU: DFBMR5BNLLE [GEOGRAPHIC_DATA] BLACK W8 Select item …" at bounding box center [523, 352] width 462 height 468
click at [666, 556] on button "Continue" at bounding box center [523, 562] width 462 height 47
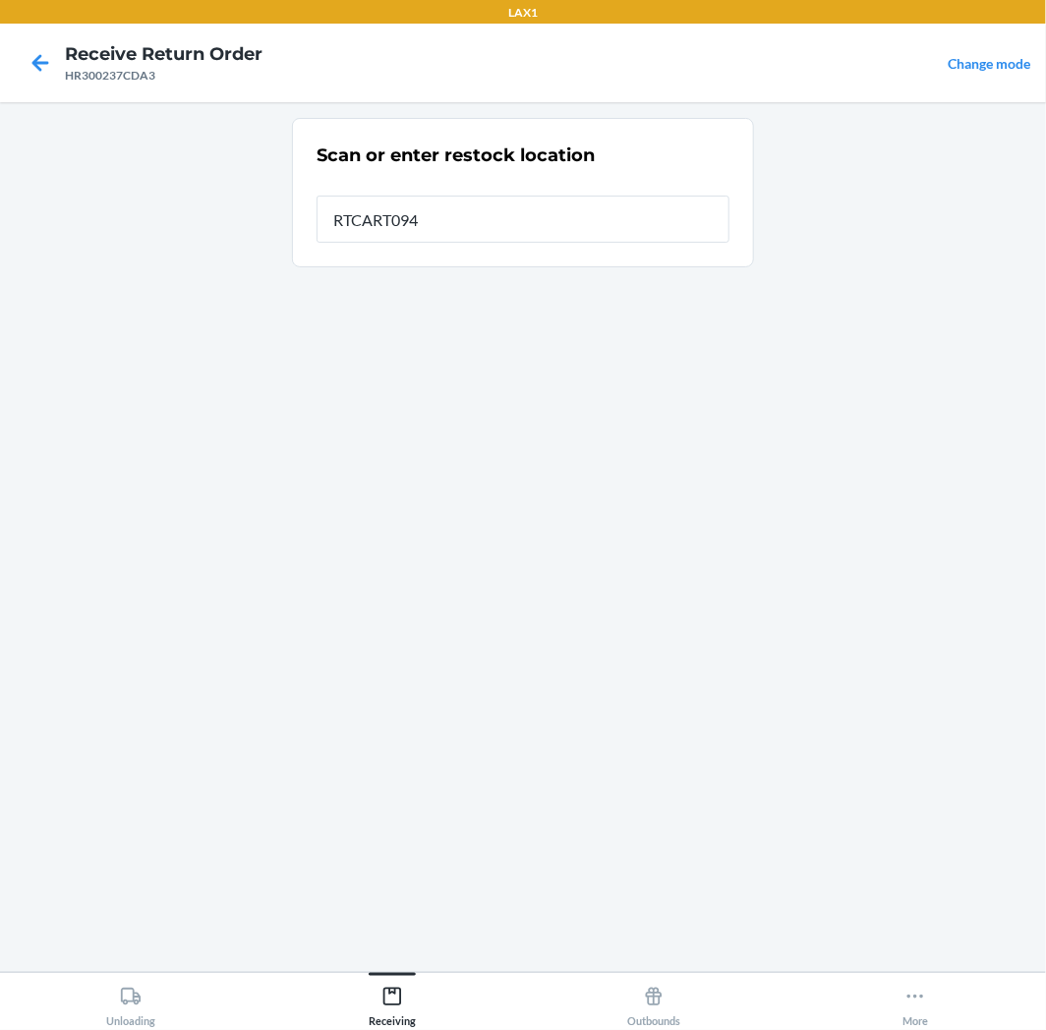
type input "RTCART094"
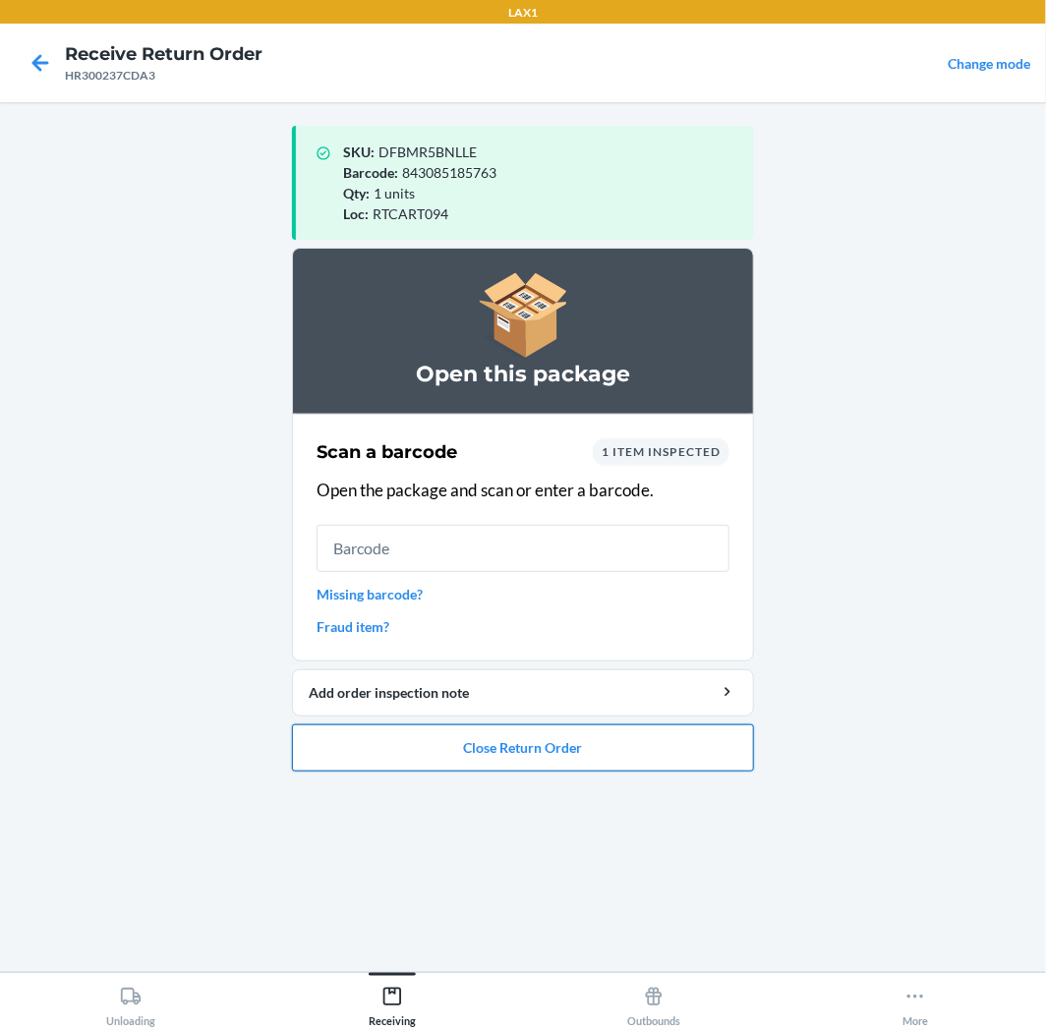
click at [542, 753] on button "Close Return Order" at bounding box center [523, 747] width 462 height 47
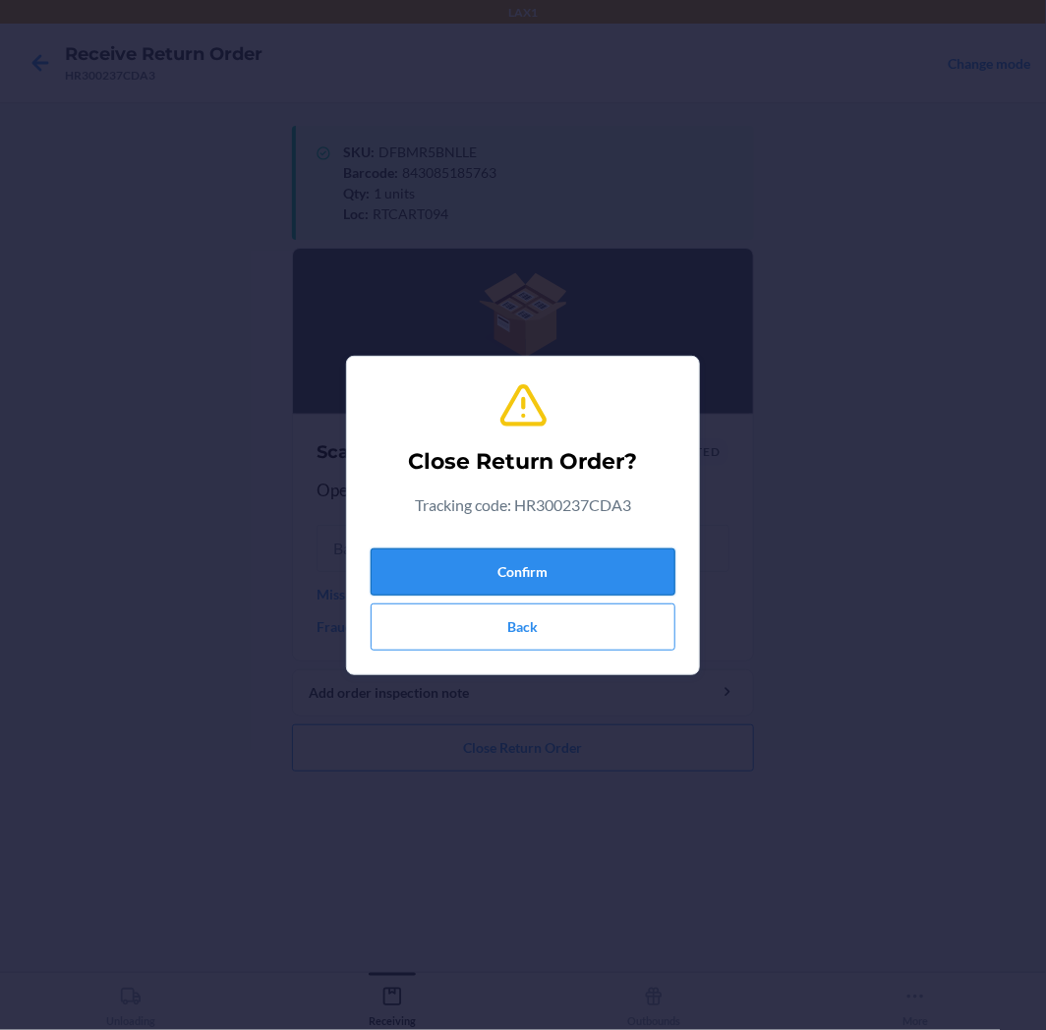
click at [539, 578] on button "Confirm" at bounding box center [522, 571] width 305 height 47
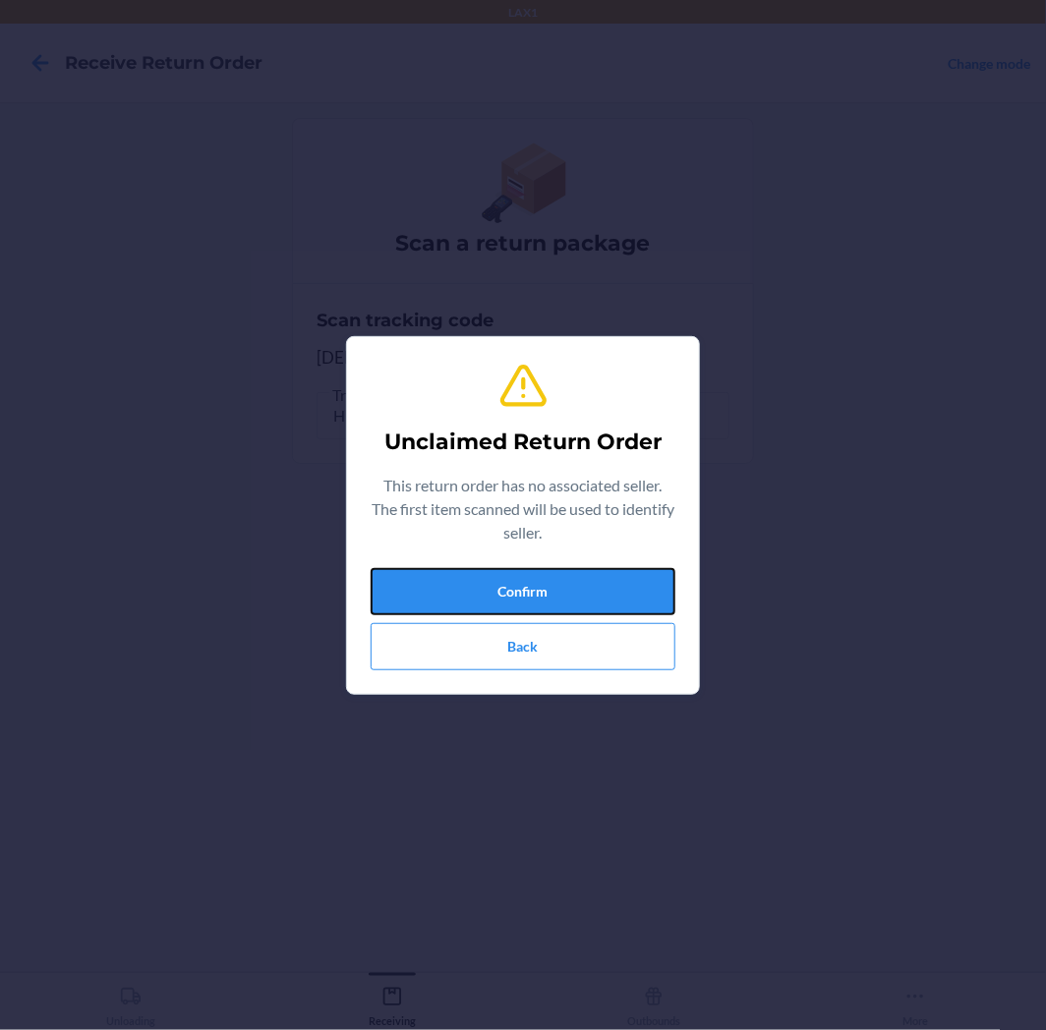
click at [539, 578] on button "Confirm" at bounding box center [522, 591] width 305 height 47
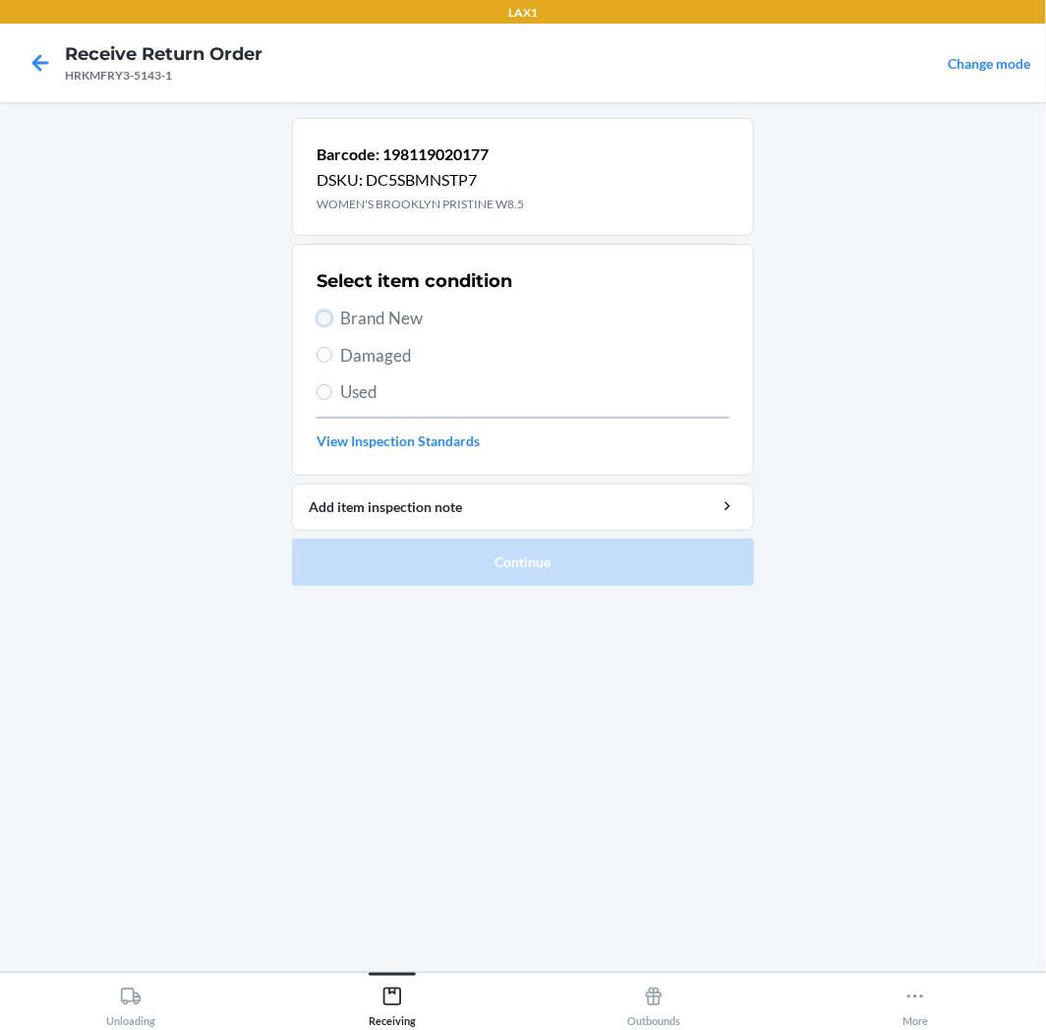
click at [321, 316] on input "Brand New" at bounding box center [324, 319] width 16 height 16
radio input "true"
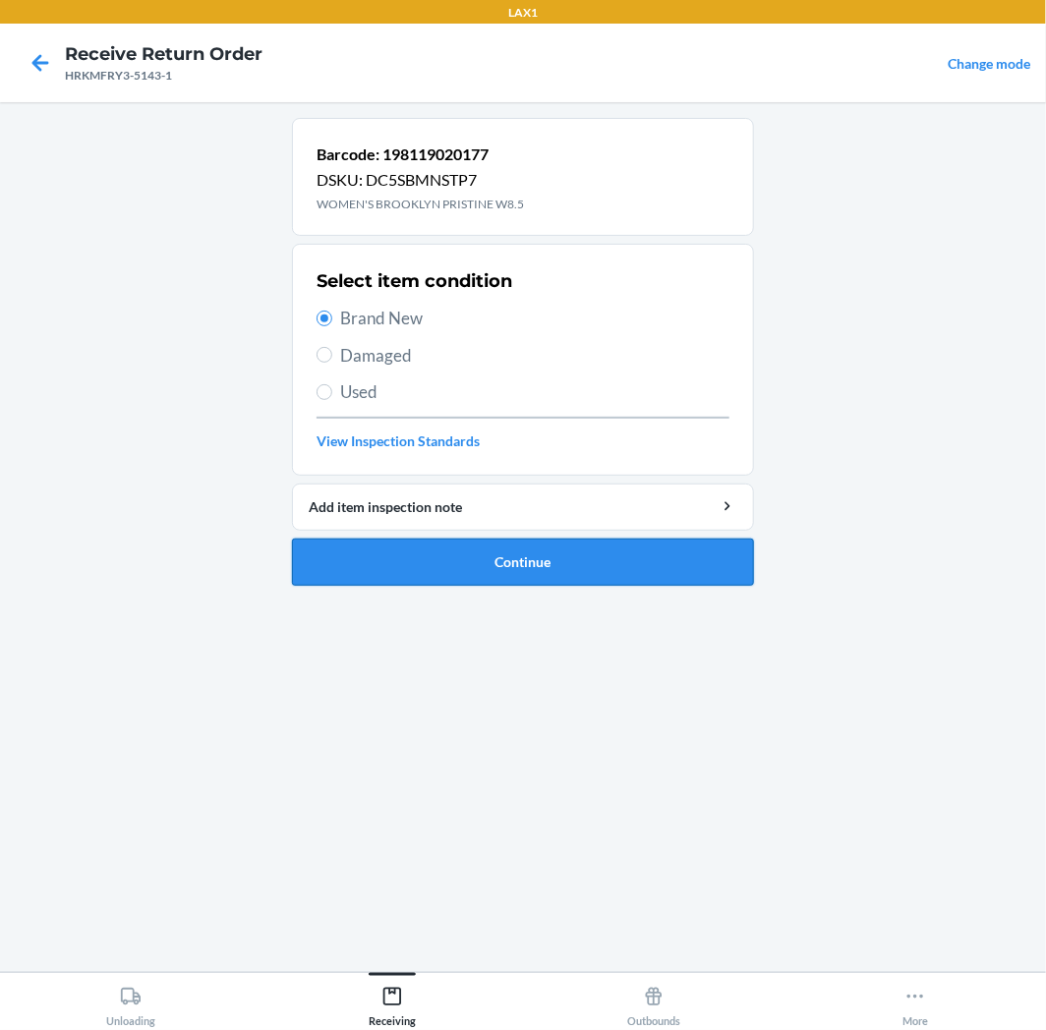
click at [610, 555] on button "Continue" at bounding box center [523, 562] width 462 height 47
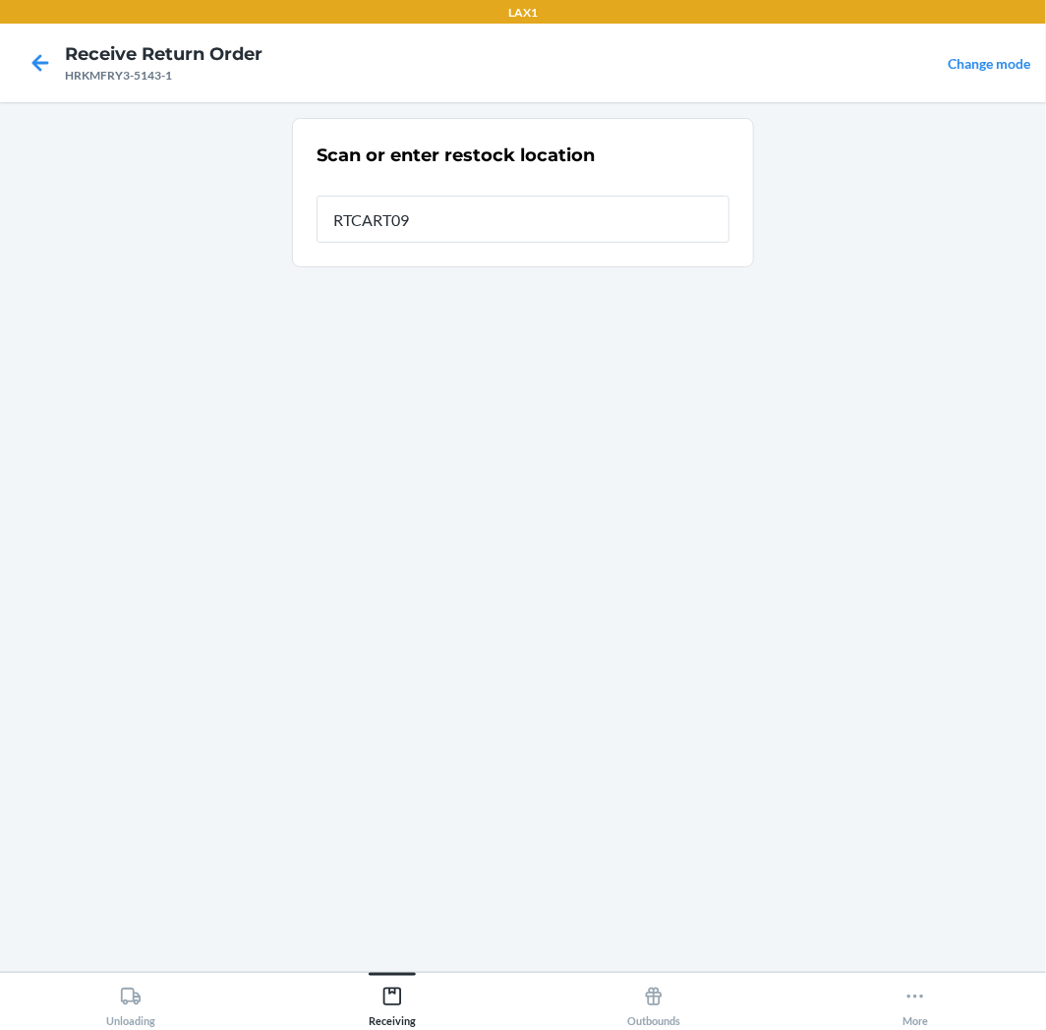
type input "RTCART094"
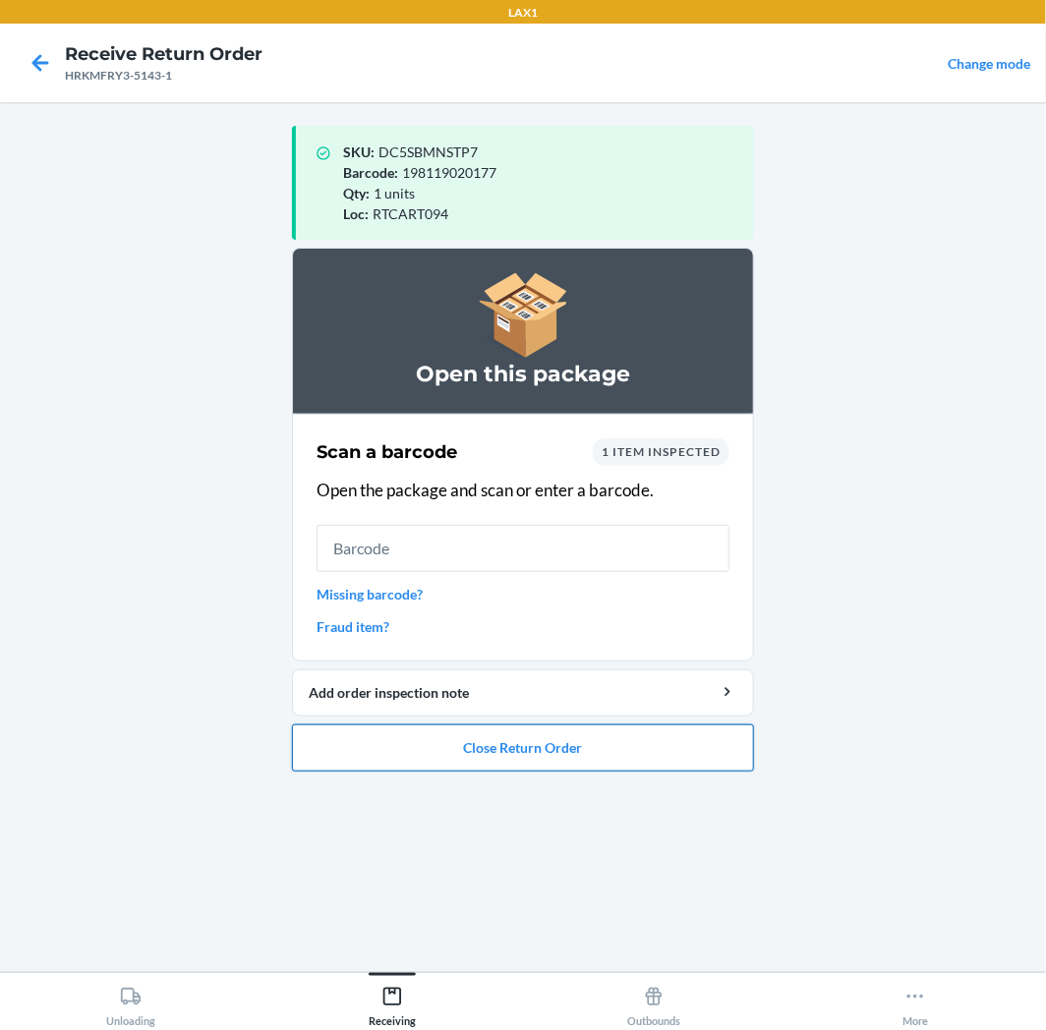
click at [597, 763] on button "Close Return Order" at bounding box center [523, 747] width 462 height 47
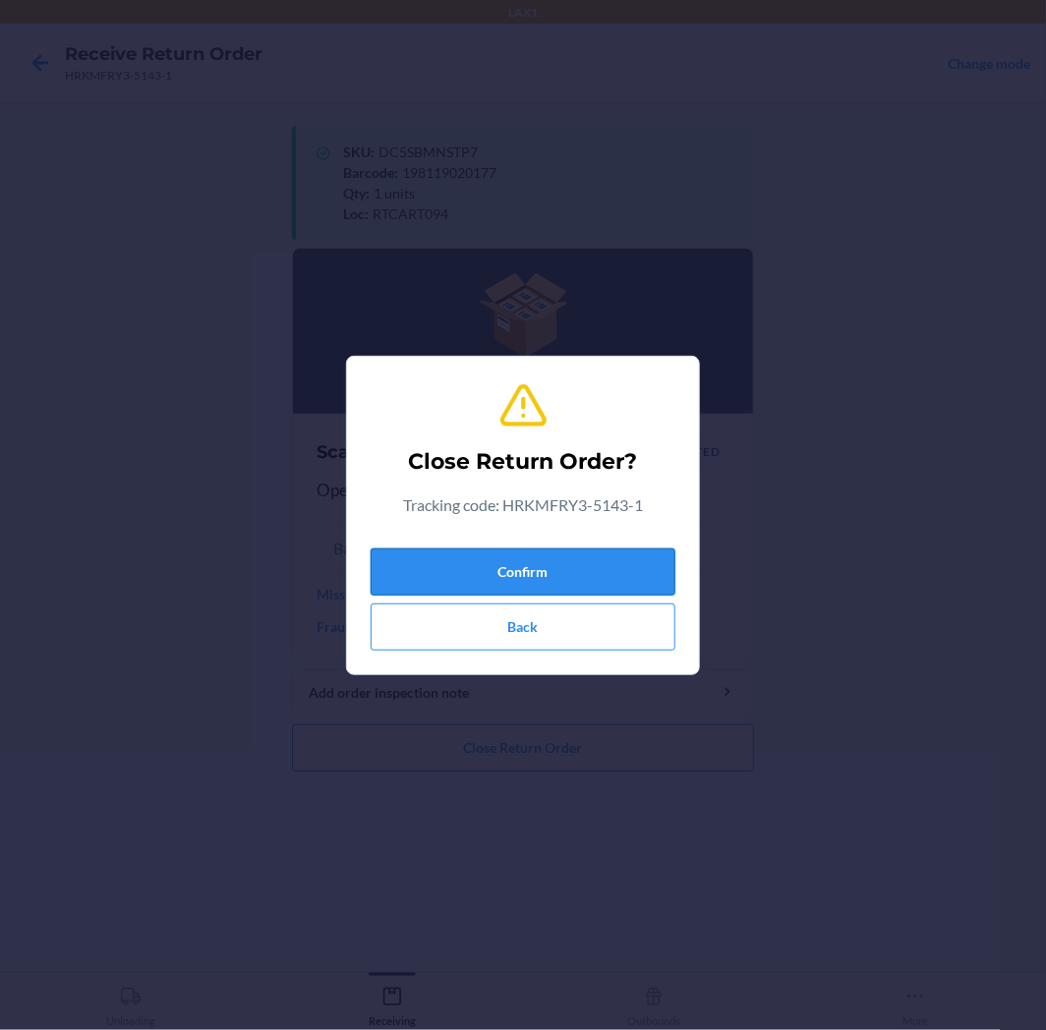
click at [619, 553] on button "Confirm" at bounding box center [522, 571] width 305 height 47
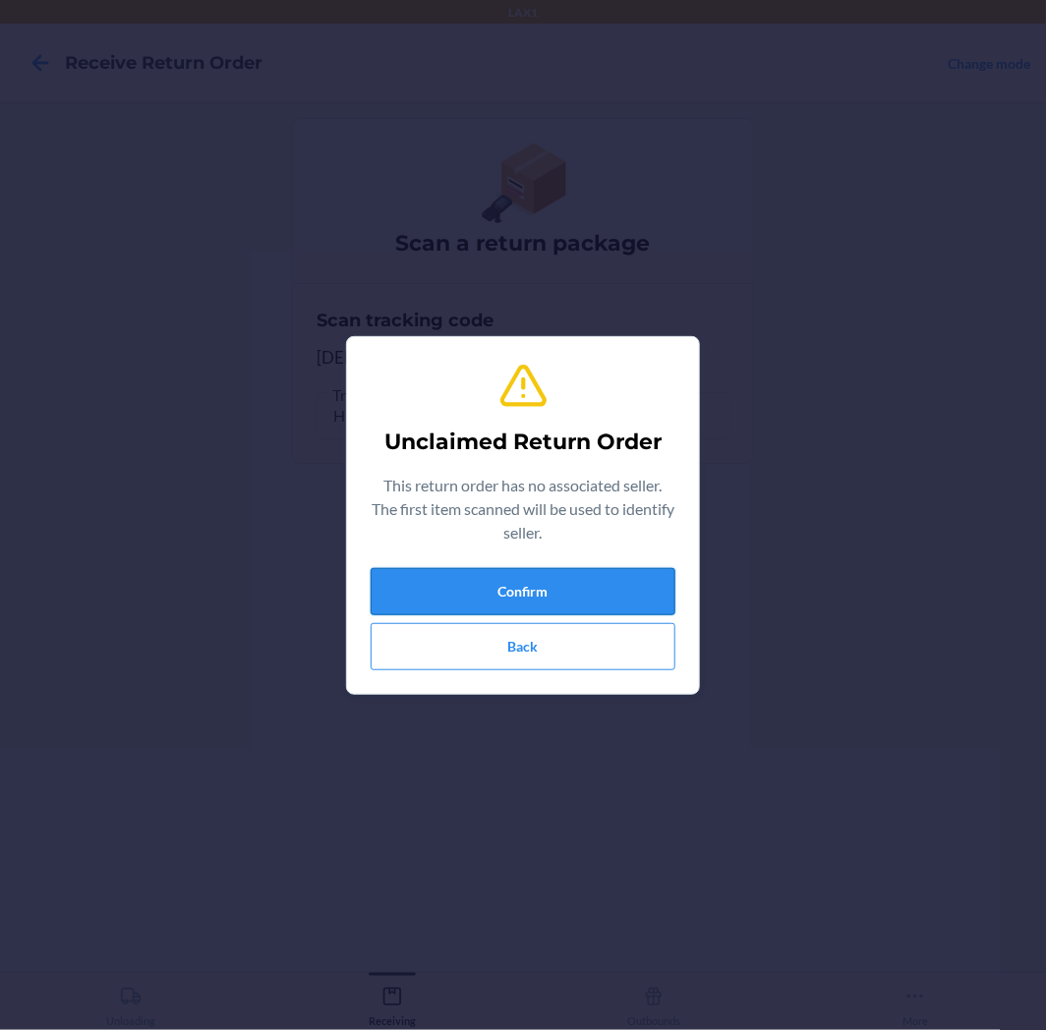
click at [580, 592] on button "Confirm" at bounding box center [522, 591] width 305 height 47
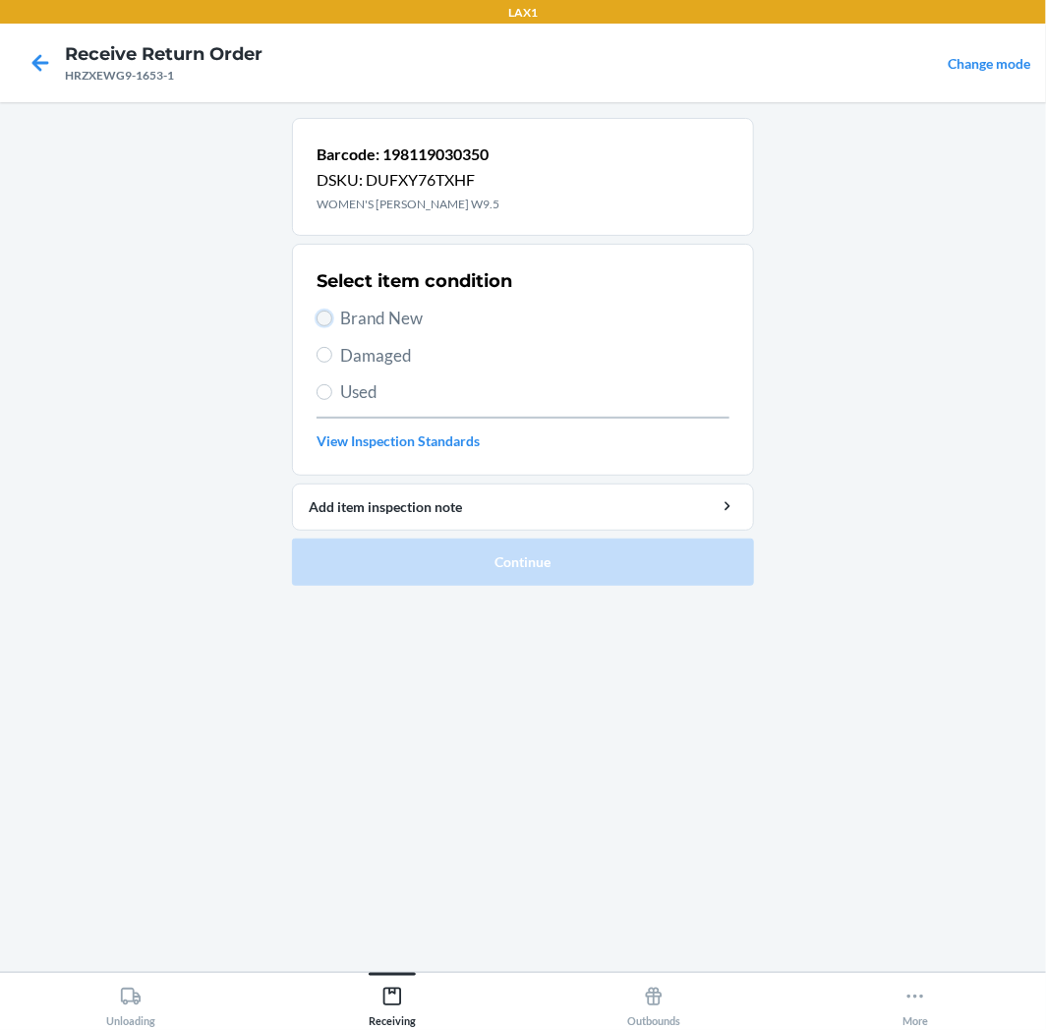
click at [326, 318] on input "Brand New" at bounding box center [324, 319] width 16 height 16
radio input "true"
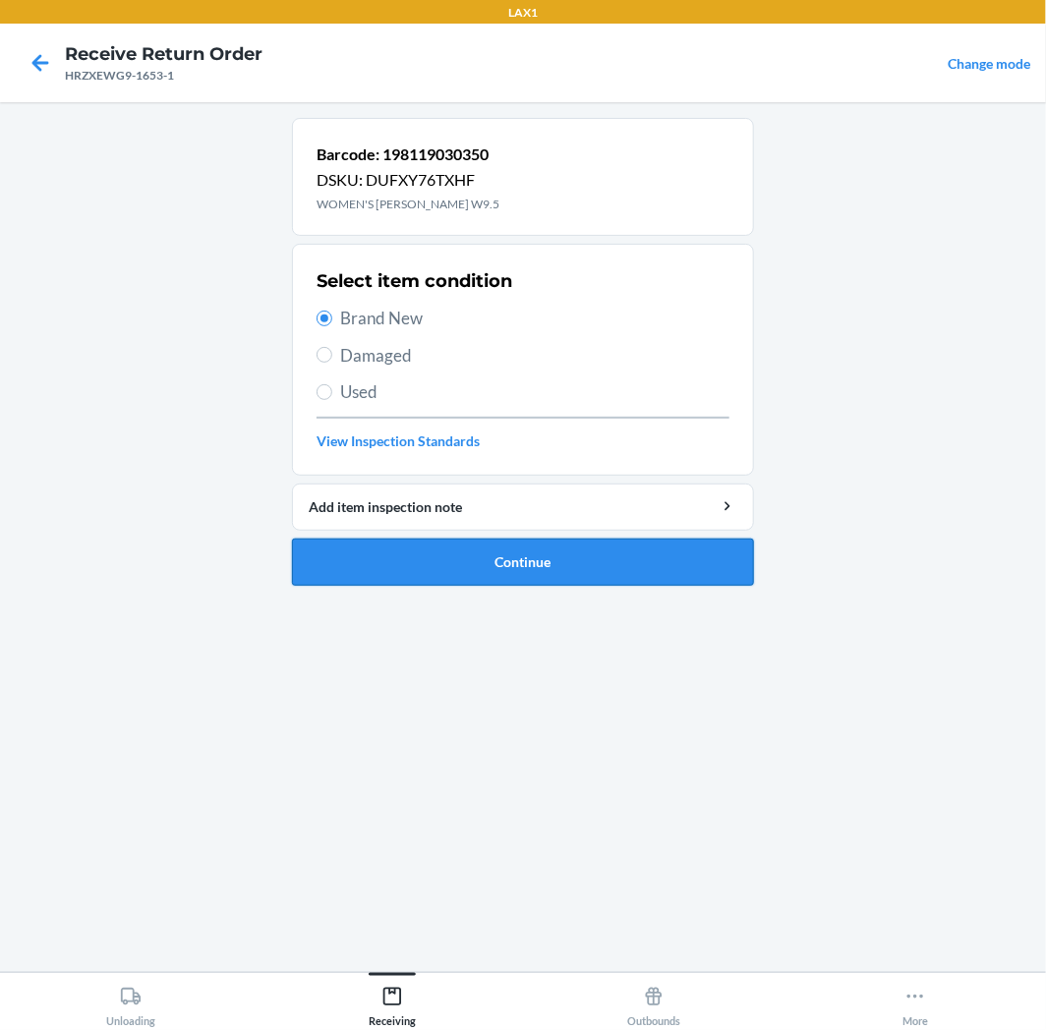
click at [627, 560] on button "Continue" at bounding box center [523, 562] width 462 height 47
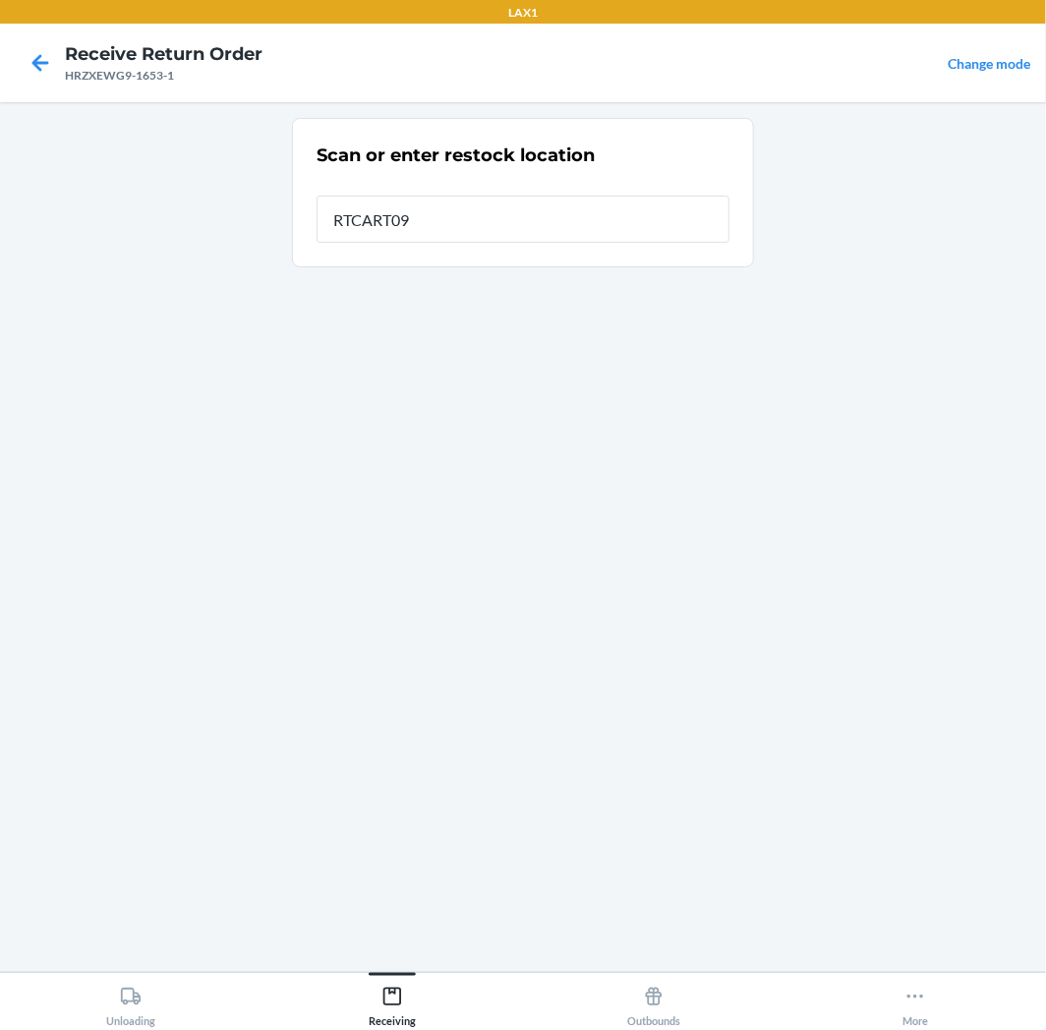
type input "RTCART094"
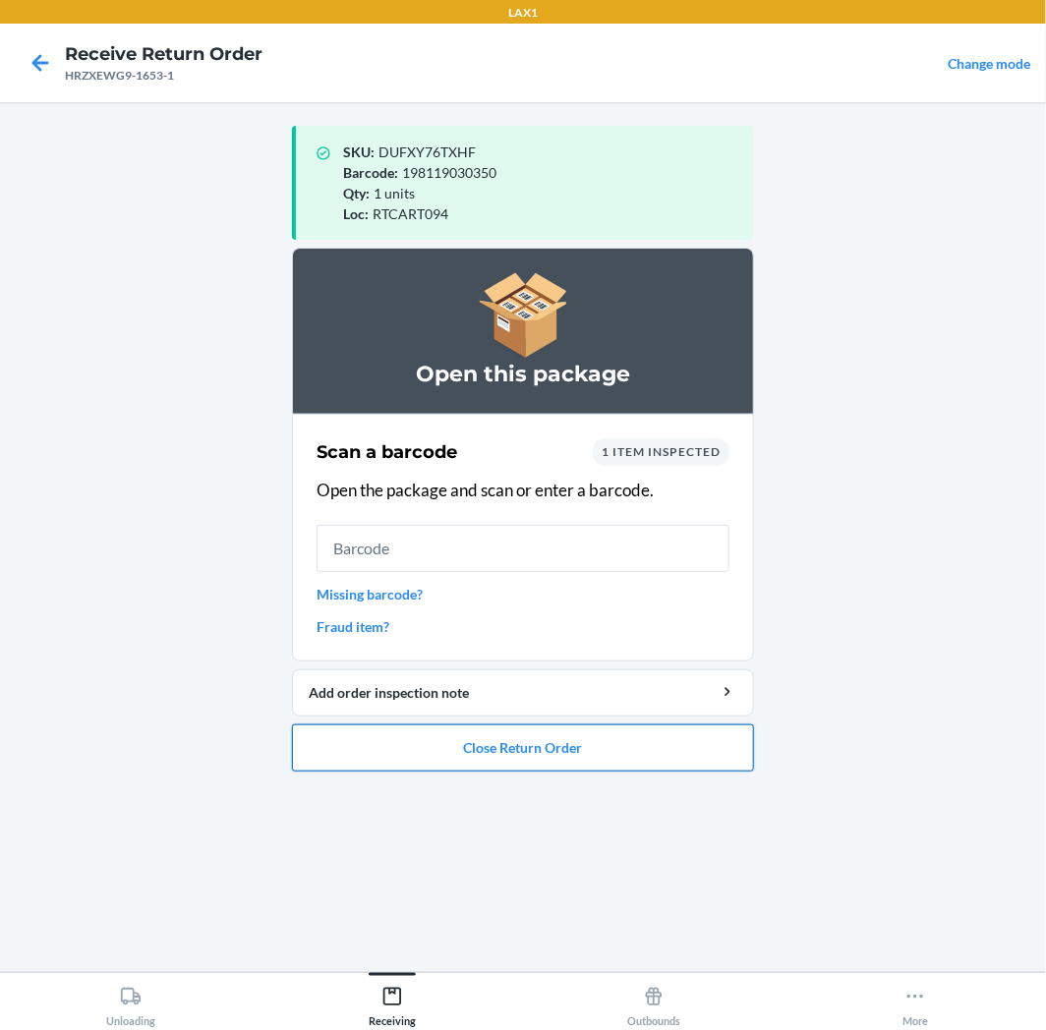
click at [514, 742] on button "Close Return Order" at bounding box center [523, 747] width 462 height 47
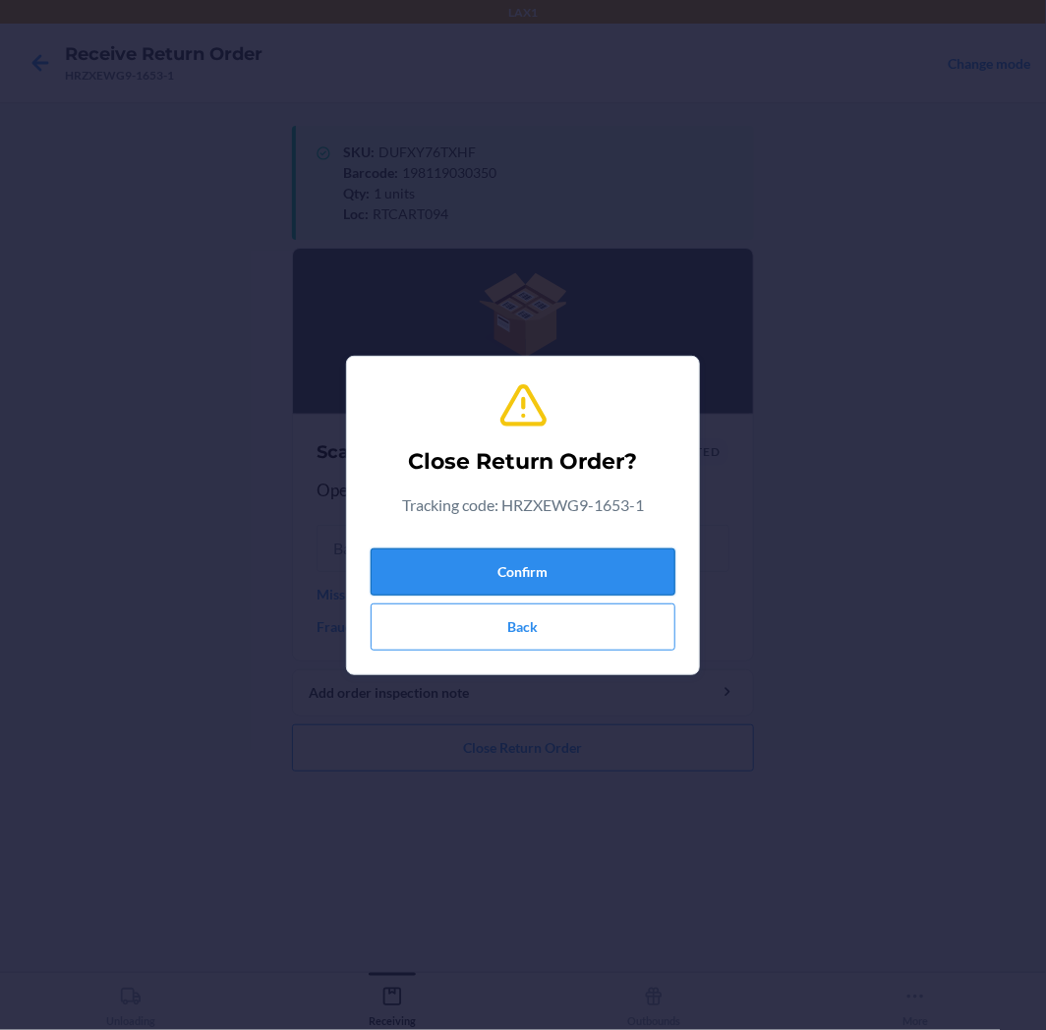
click at [560, 582] on button "Confirm" at bounding box center [522, 571] width 305 height 47
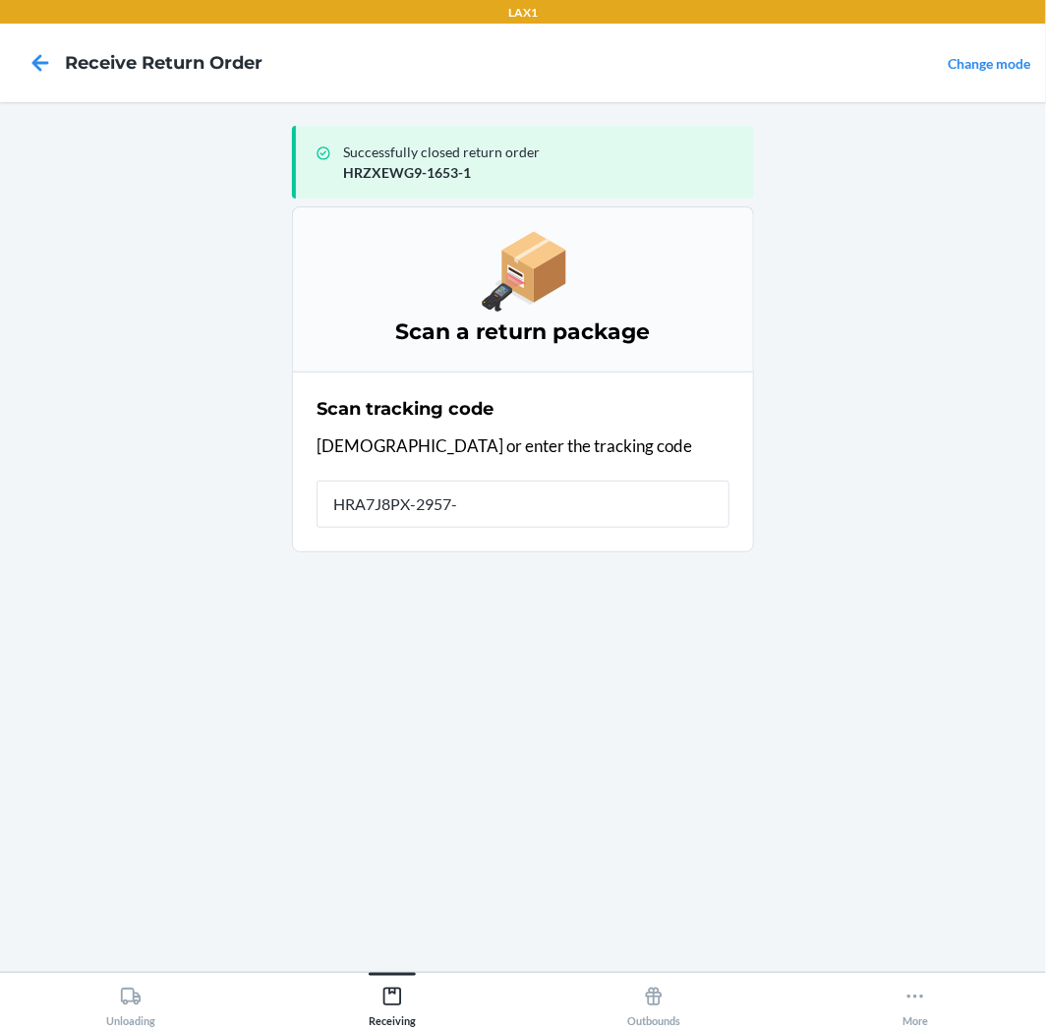
type input "HRA7J8PX-2957-1"
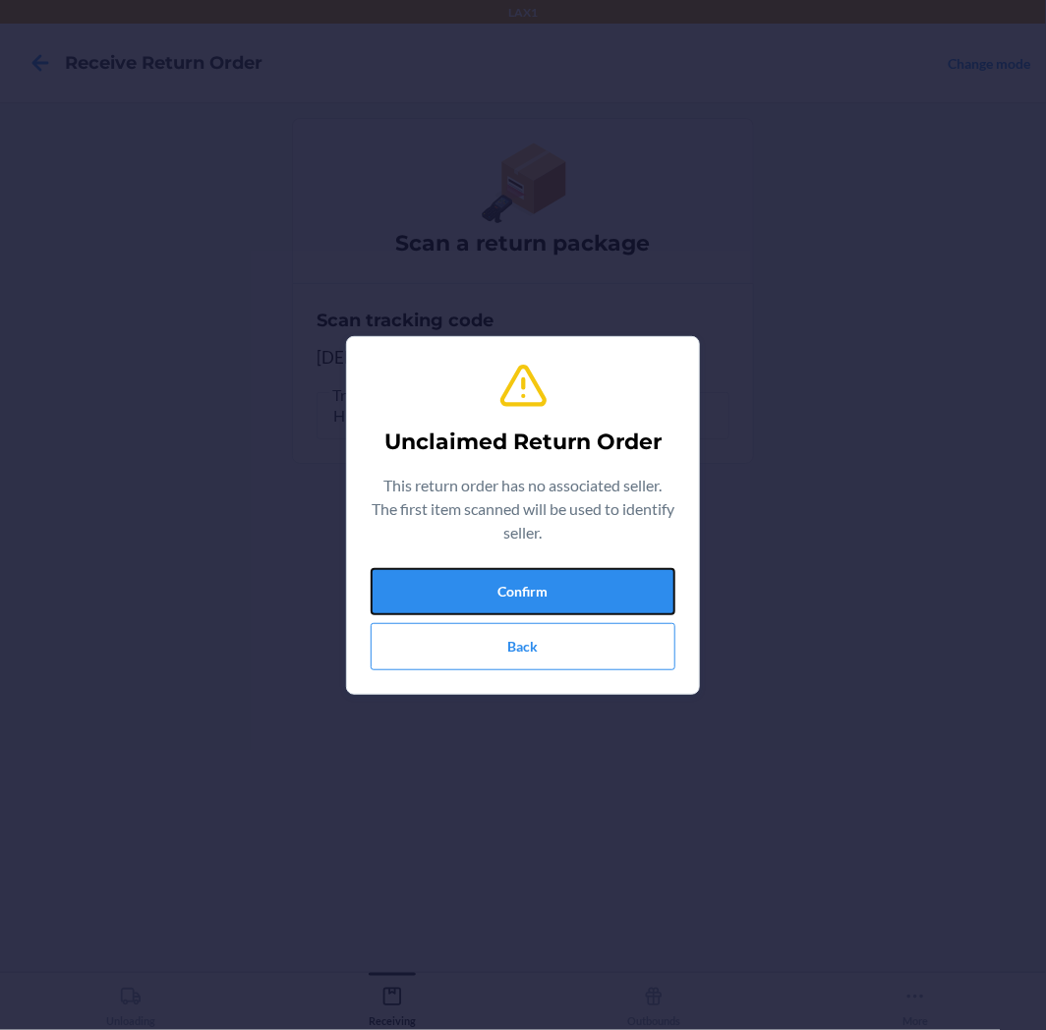
click at [560, 582] on button "Confirm" at bounding box center [522, 591] width 305 height 47
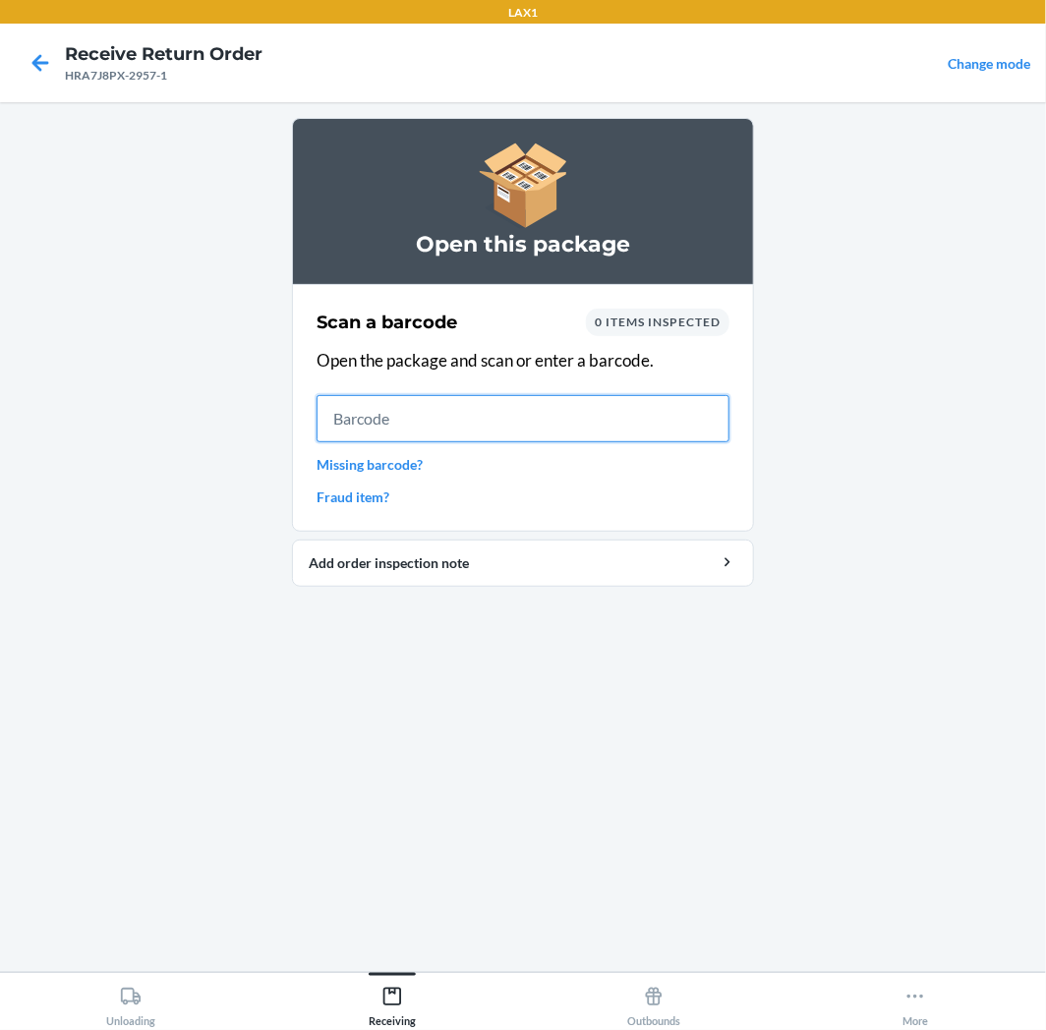
click at [430, 409] on input "text" at bounding box center [522, 418] width 413 height 47
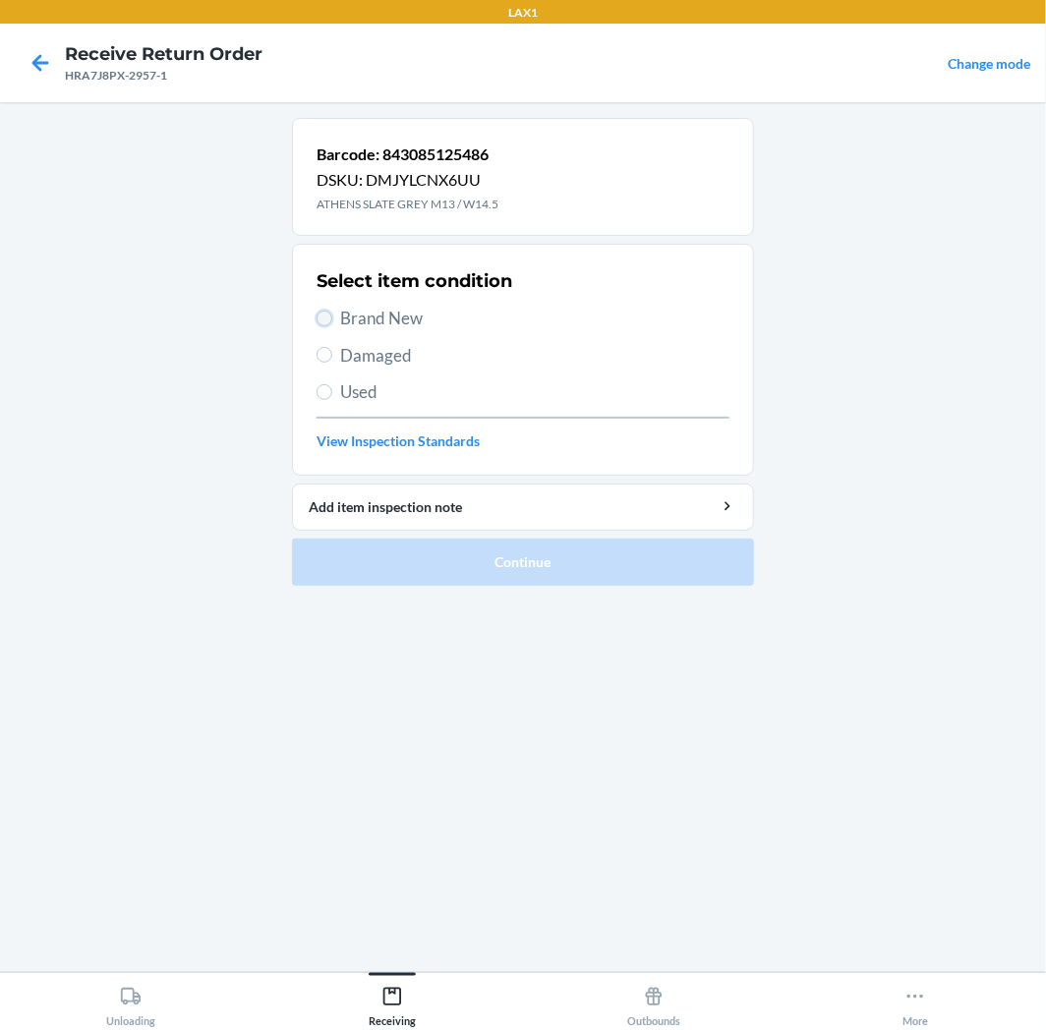
click at [322, 316] on input "Brand New" at bounding box center [324, 319] width 16 height 16
radio input "true"
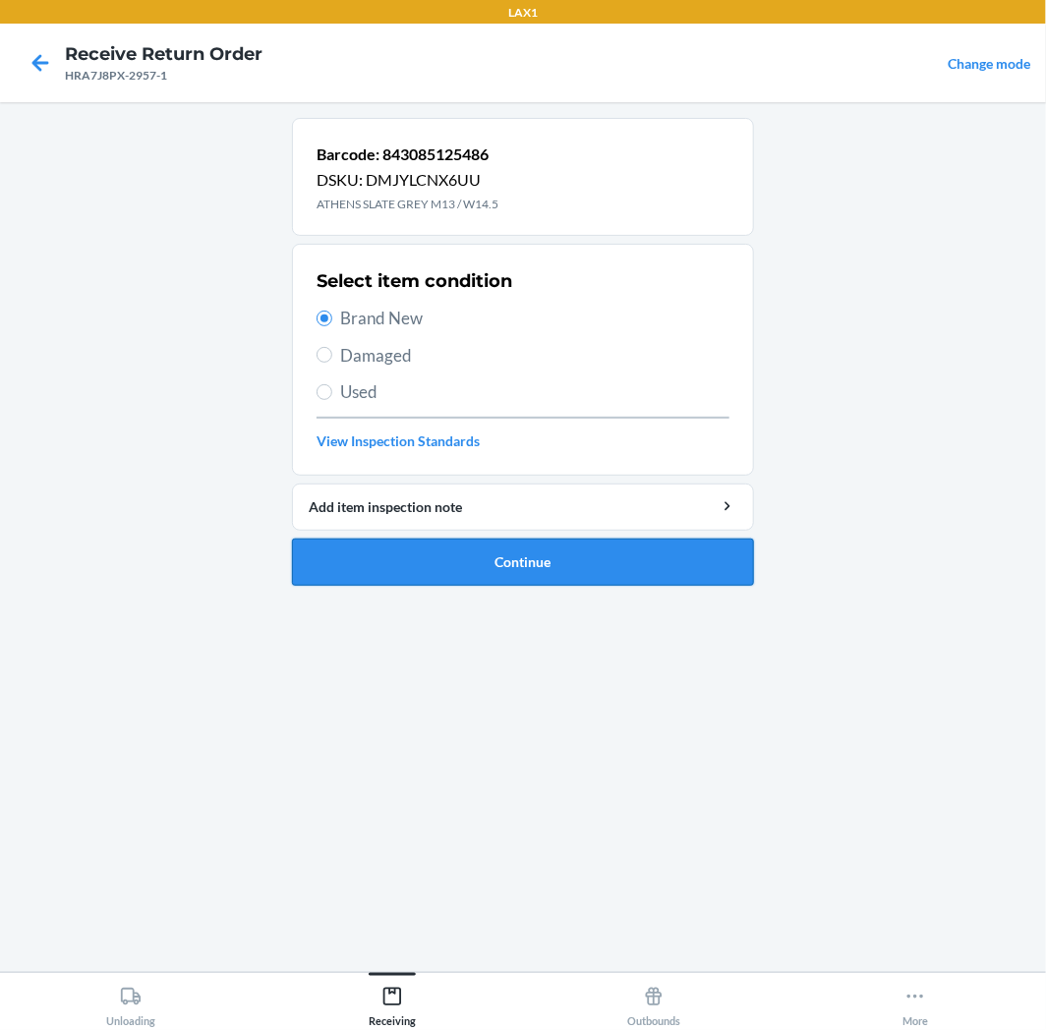
click at [676, 551] on button "Continue" at bounding box center [523, 562] width 462 height 47
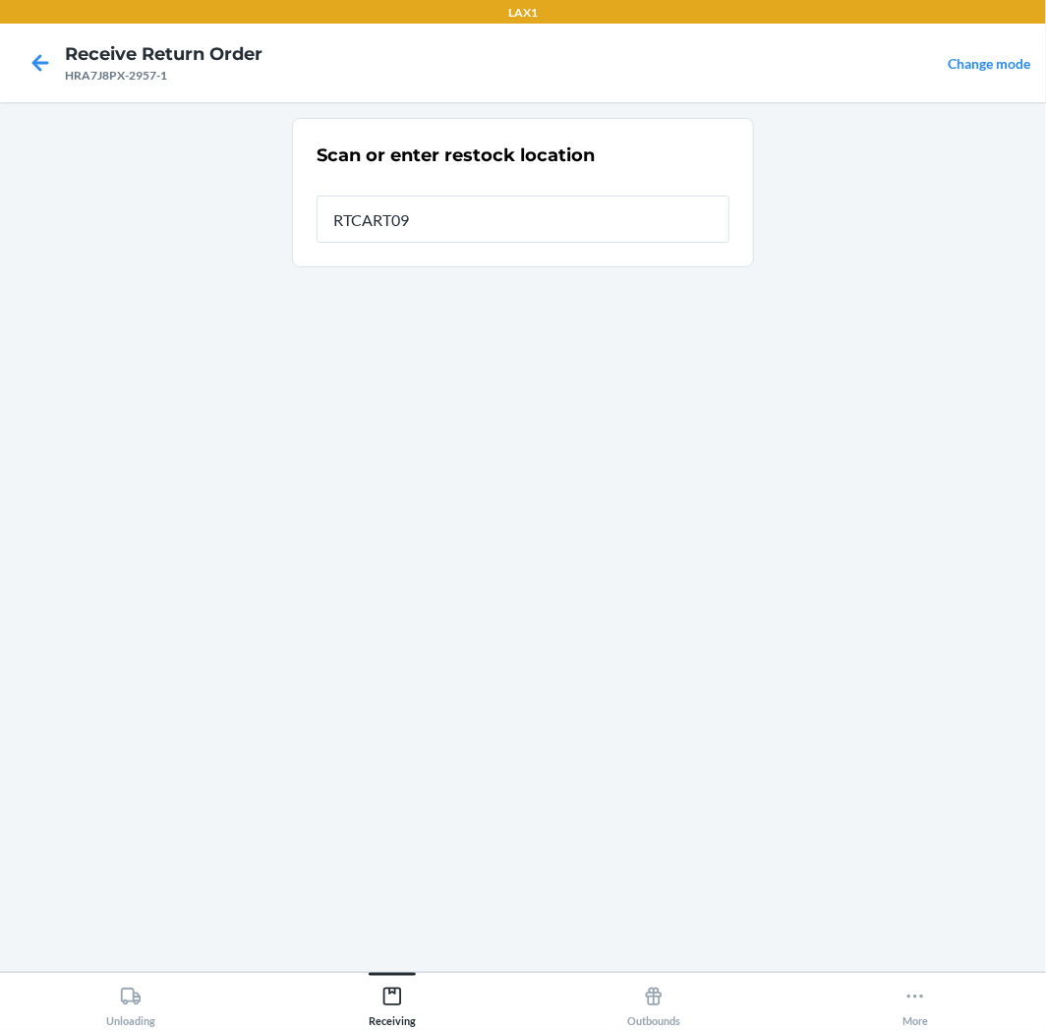
type input "RTCART094"
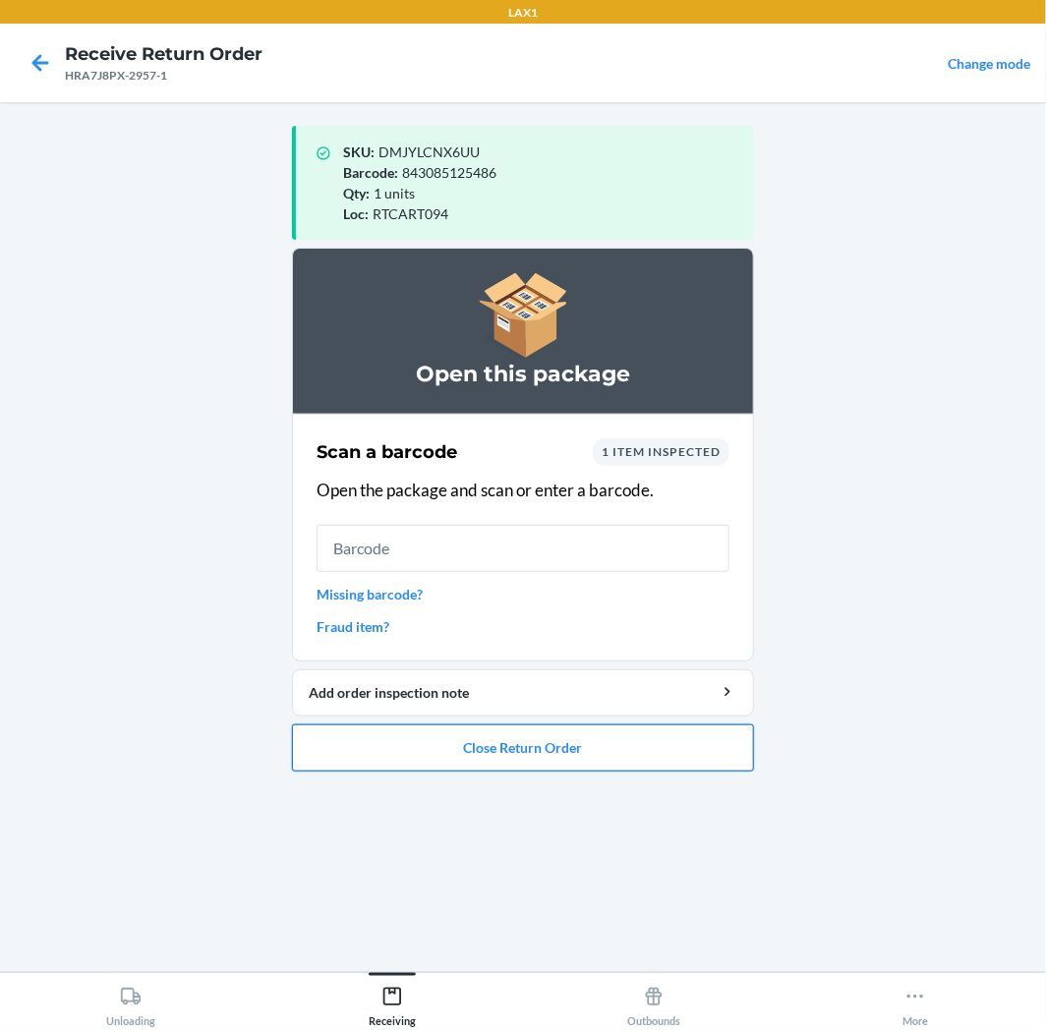
drag, startPoint x: 659, startPoint y: 748, endPoint x: 662, endPoint y: 733, distance: 15.0
click at [660, 739] on button "Close Return Order" at bounding box center [523, 747] width 462 height 47
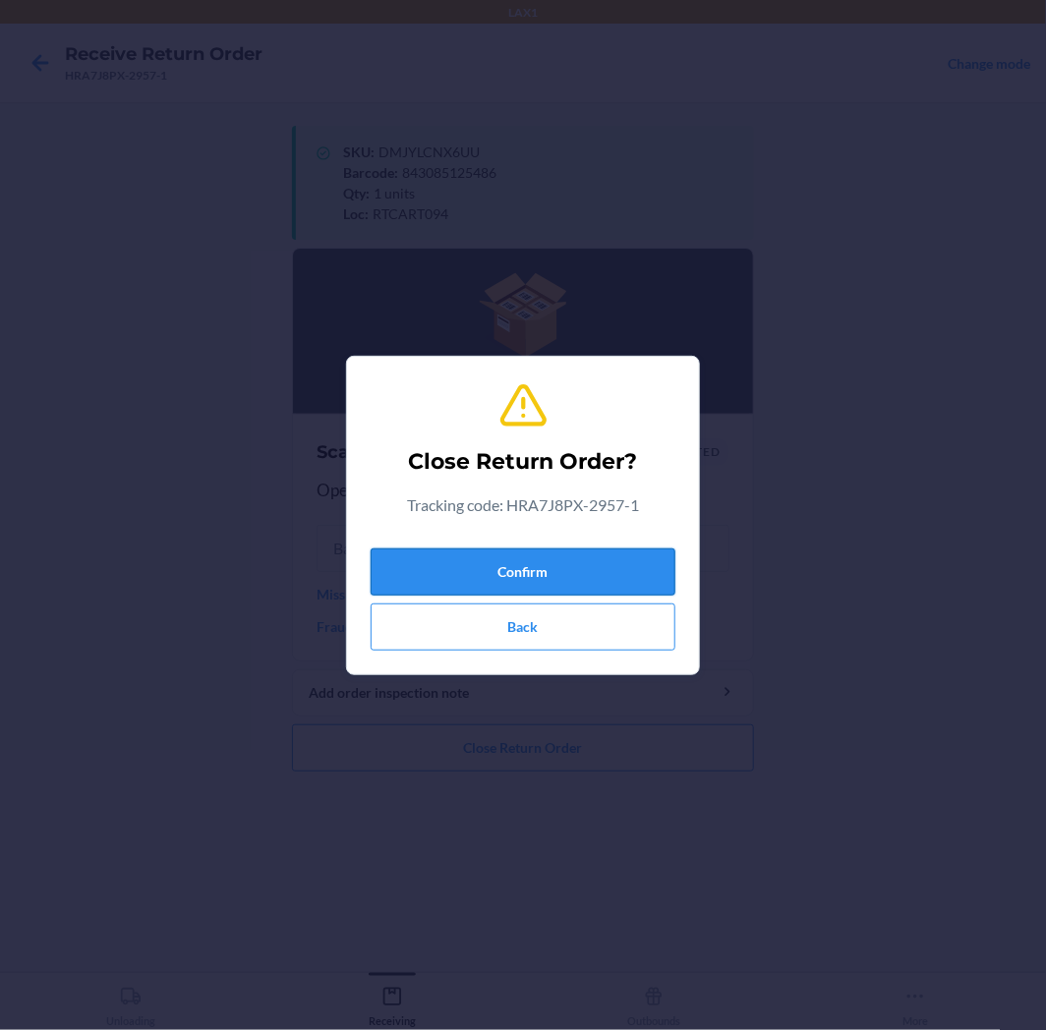
click at [612, 565] on button "Confirm" at bounding box center [522, 571] width 305 height 47
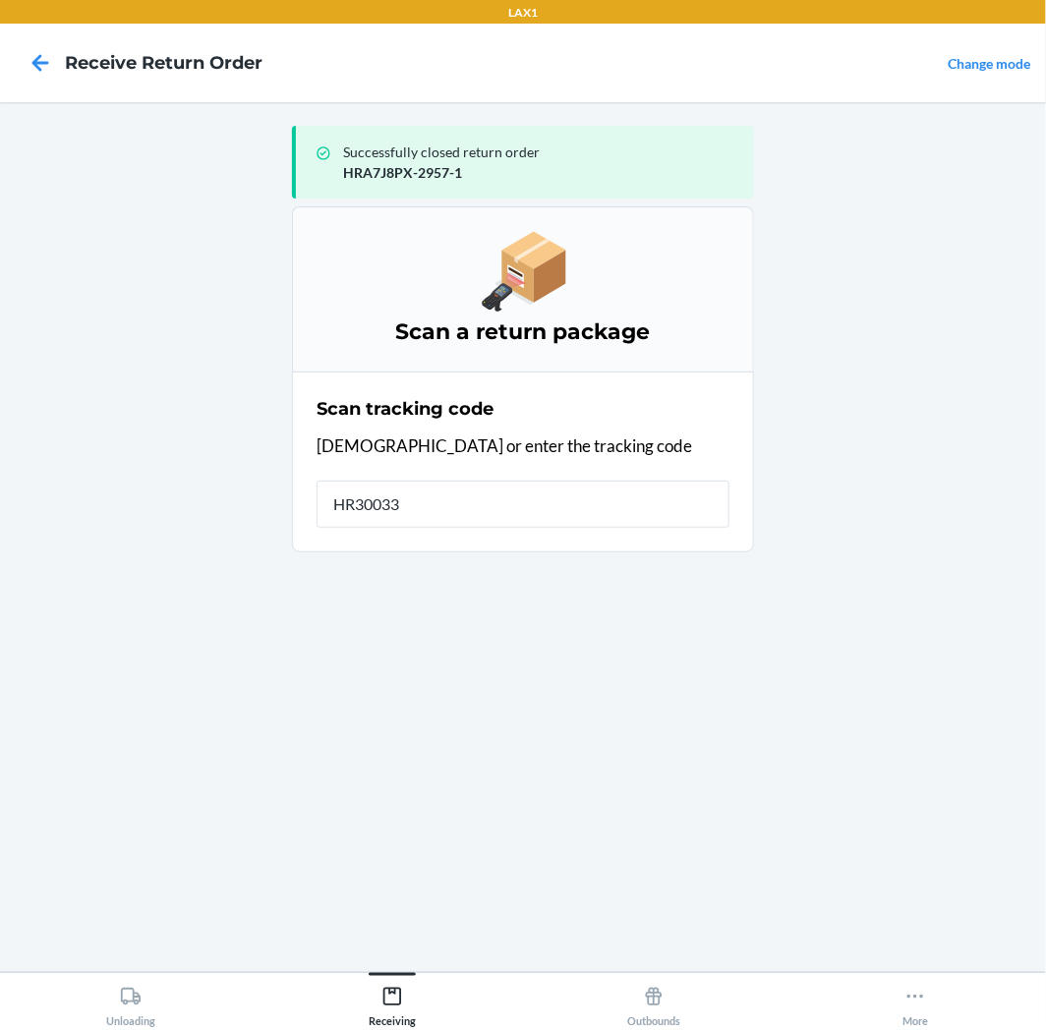
type input "HR300338"
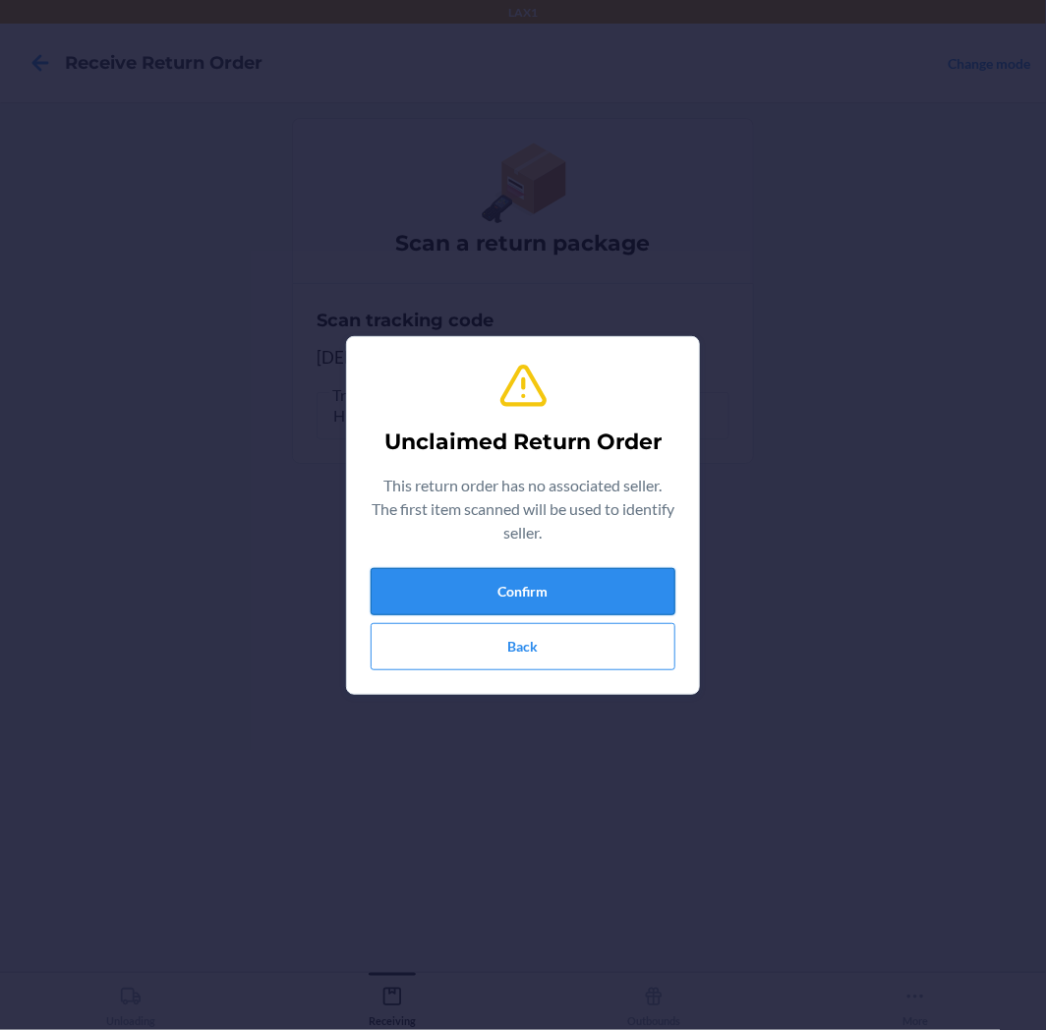
click at [612, 588] on button "Confirm" at bounding box center [522, 591] width 305 height 47
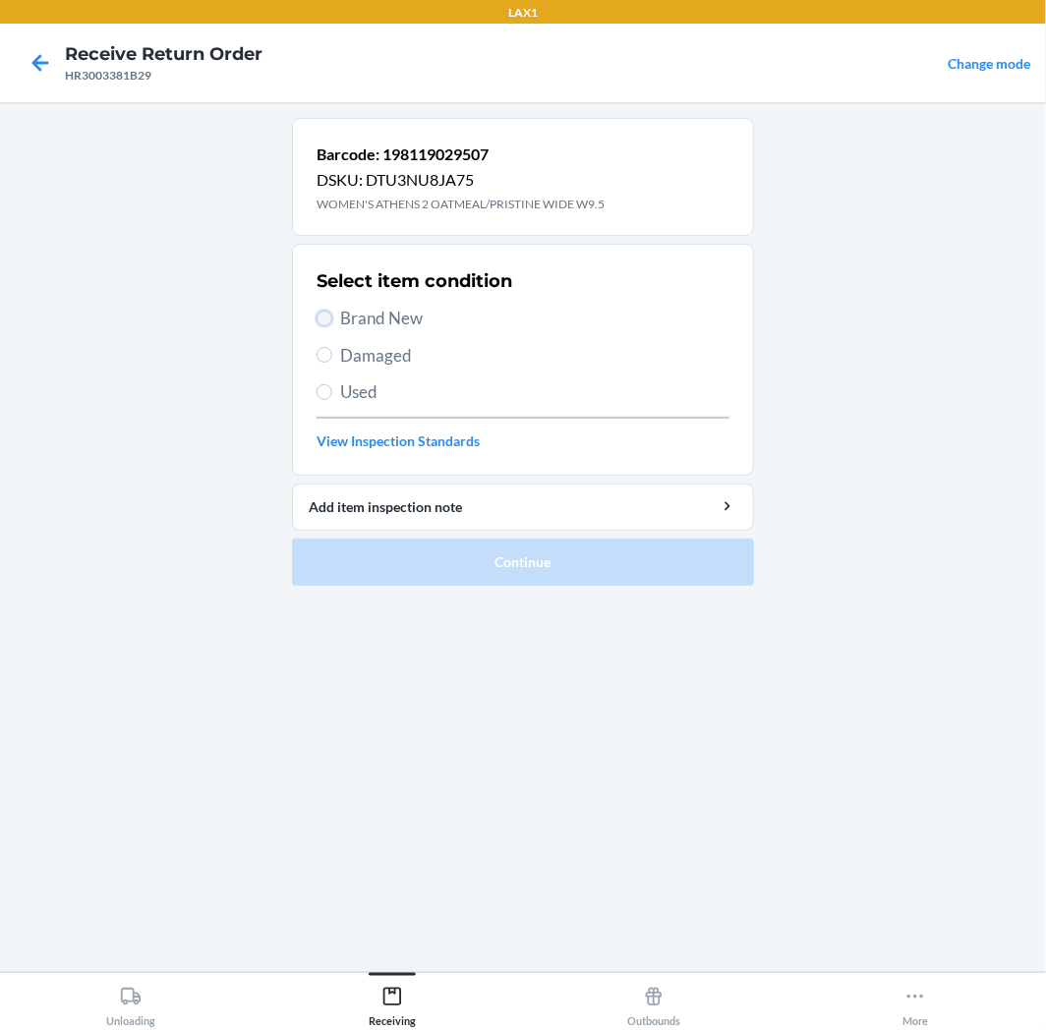
click at [325, 316] on input "Brand New" at bounding box center [324, 319] width 16 height 16
radio input "true"
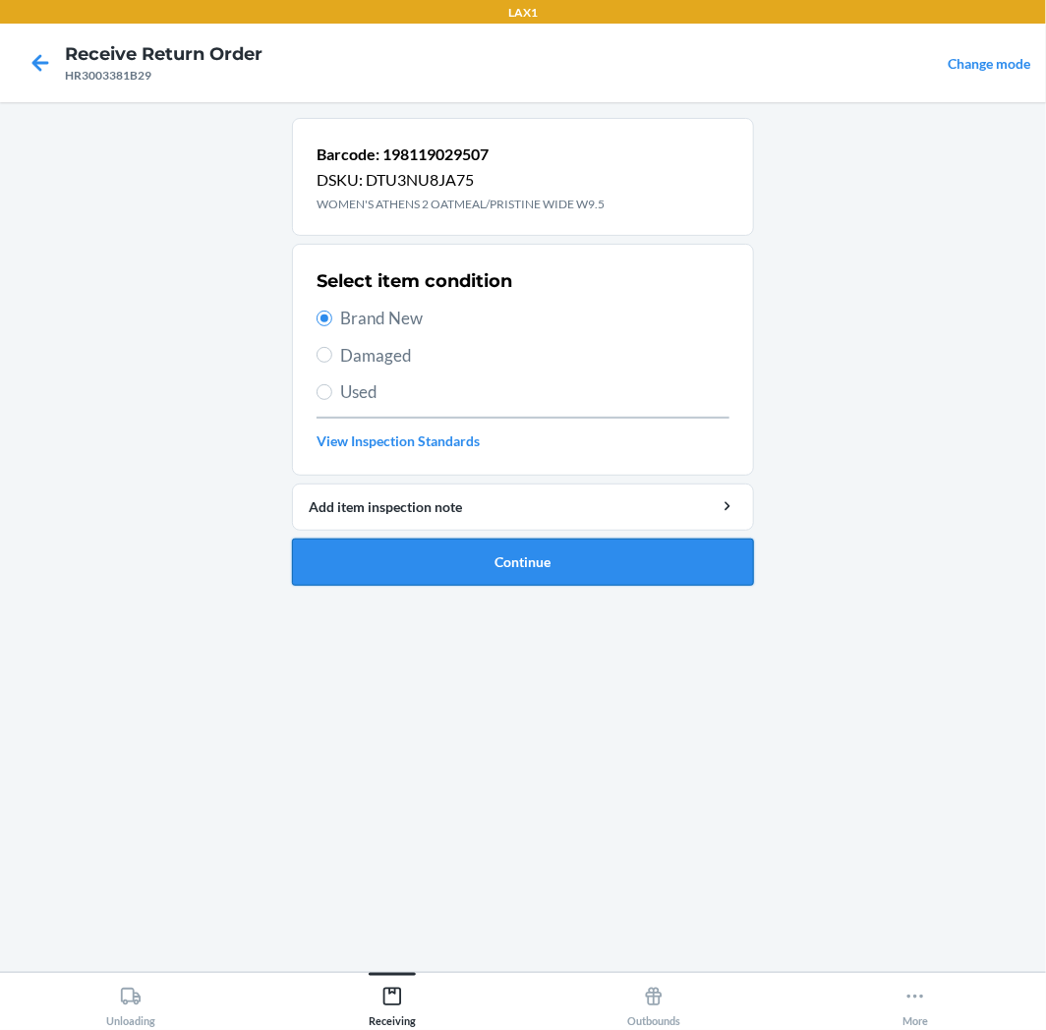
click at [593, 539] on button "Continue" at bounding box center [523, 562] width 462 height 47
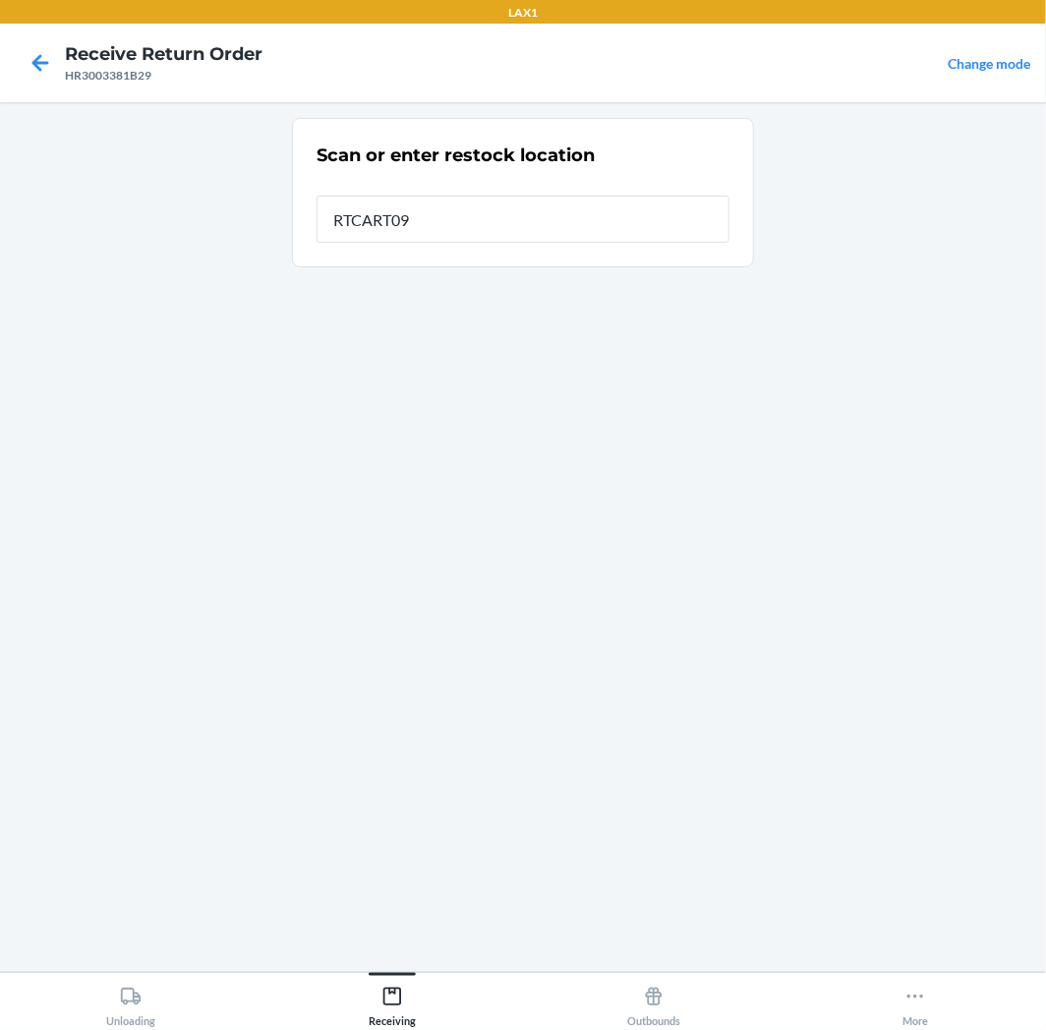
type input "RTCART094"
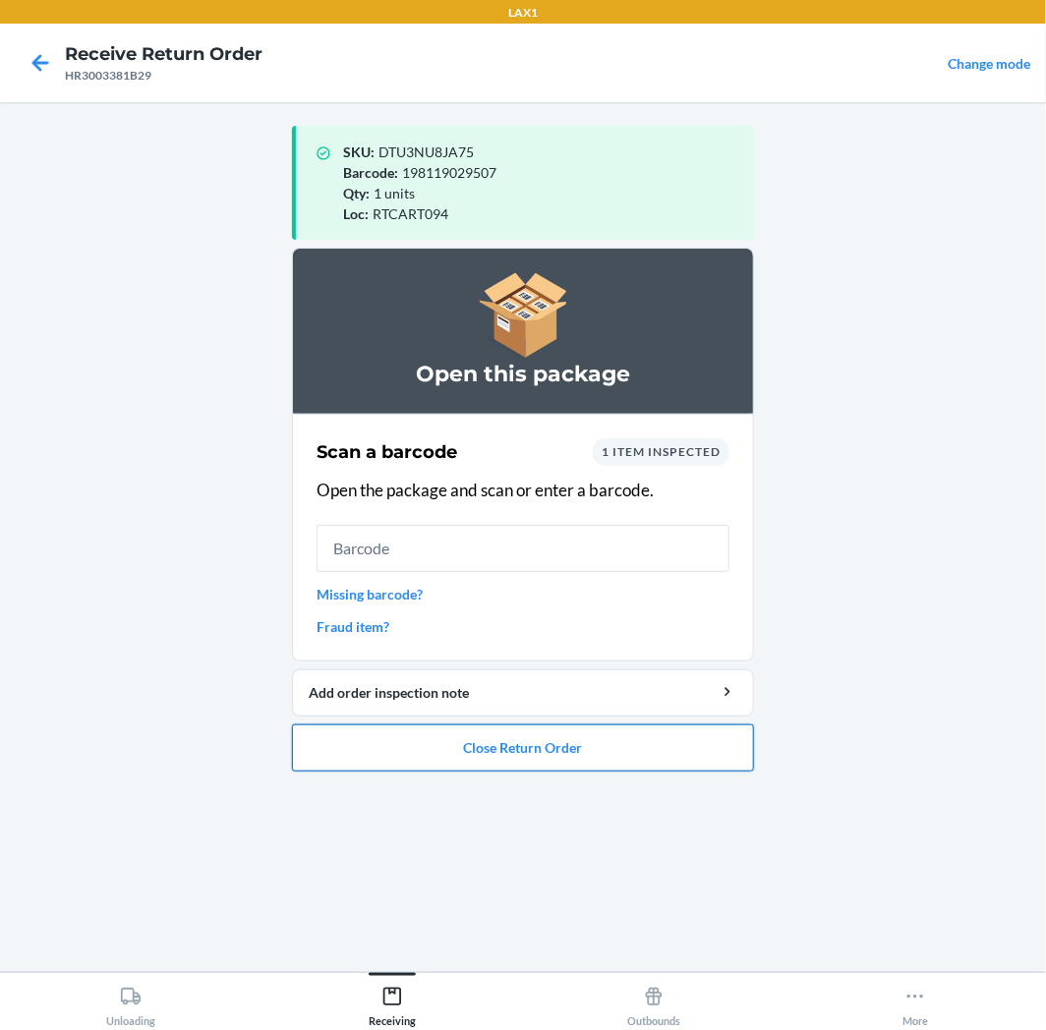
click at [617, 747] on button "Close Return Order" at bounding box center [523, 747] width 462 height 47
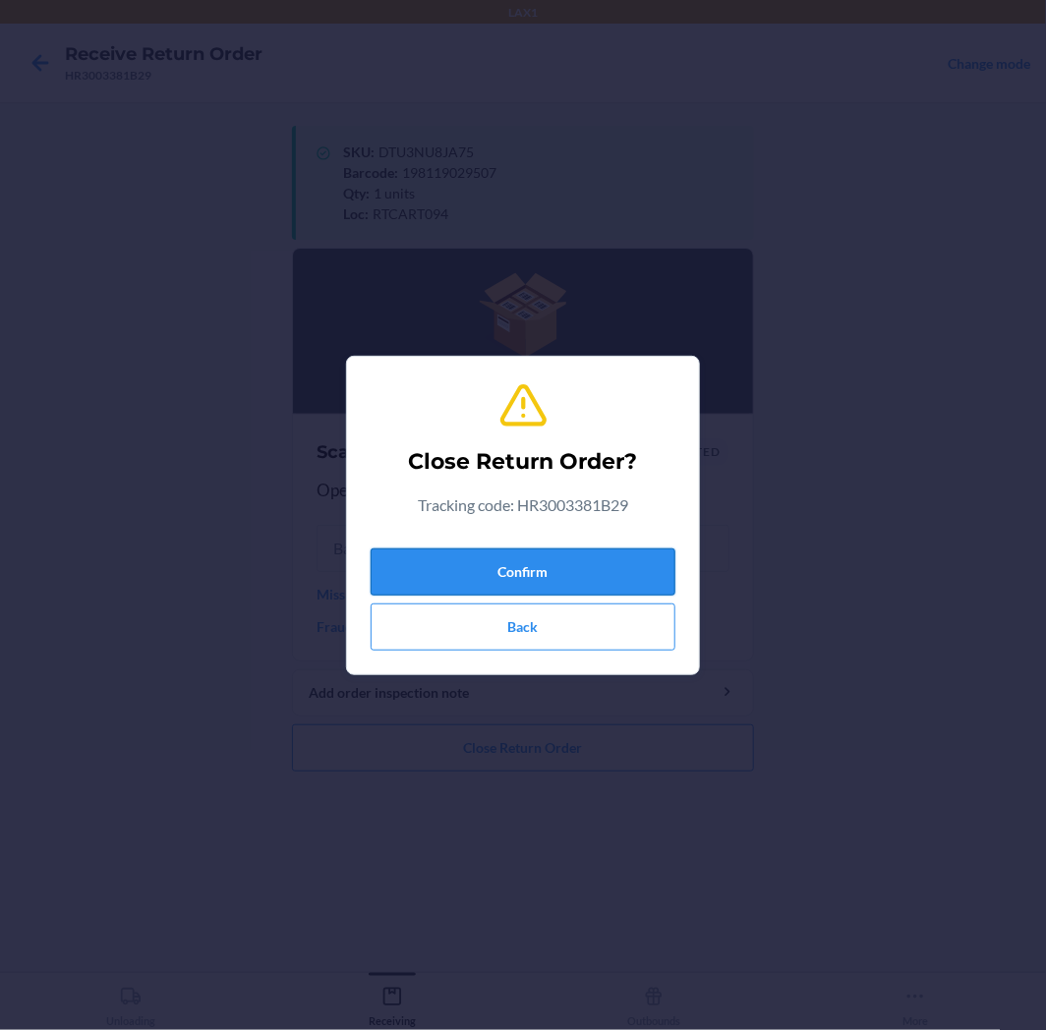
click at [607, 571] on button "Confirm" at bounding box center [522, 571] width 305 height 47
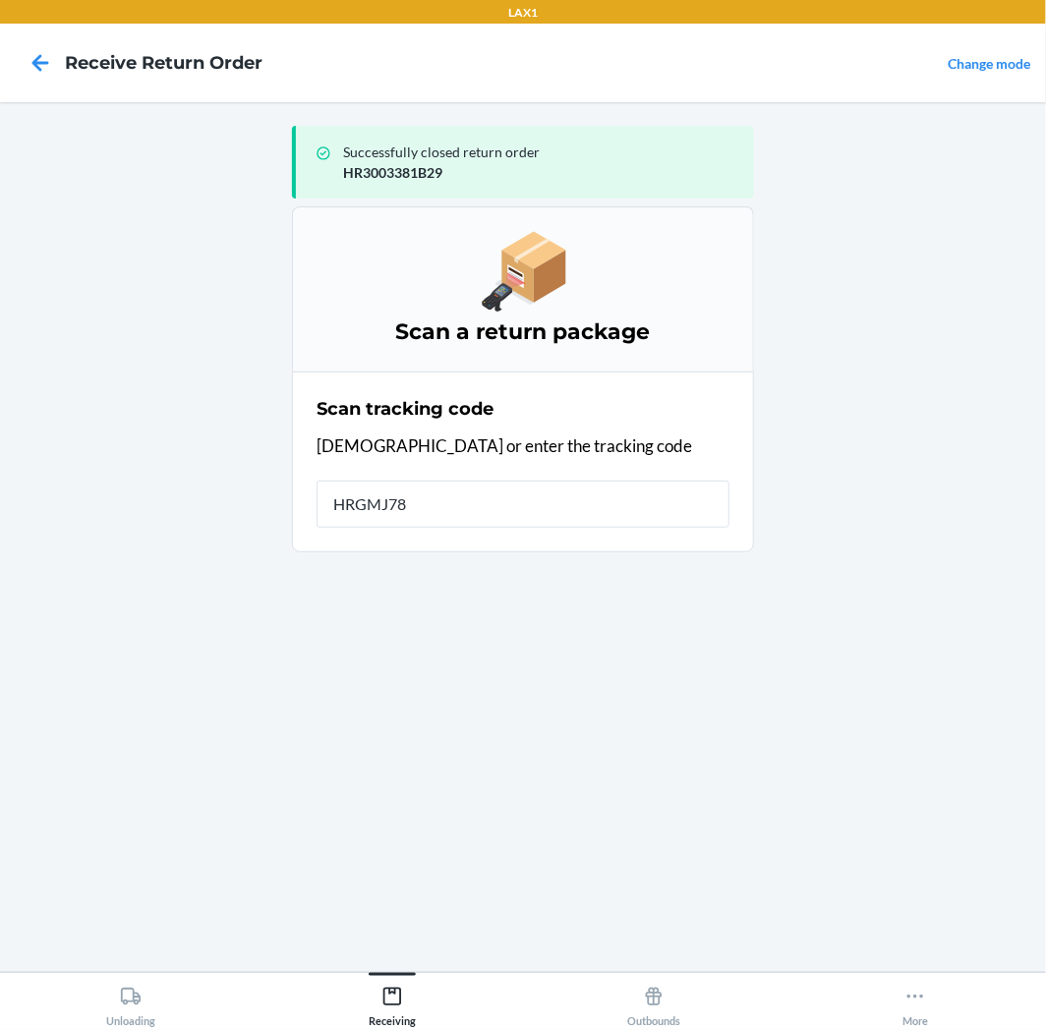
type input "HRGMJ78P"
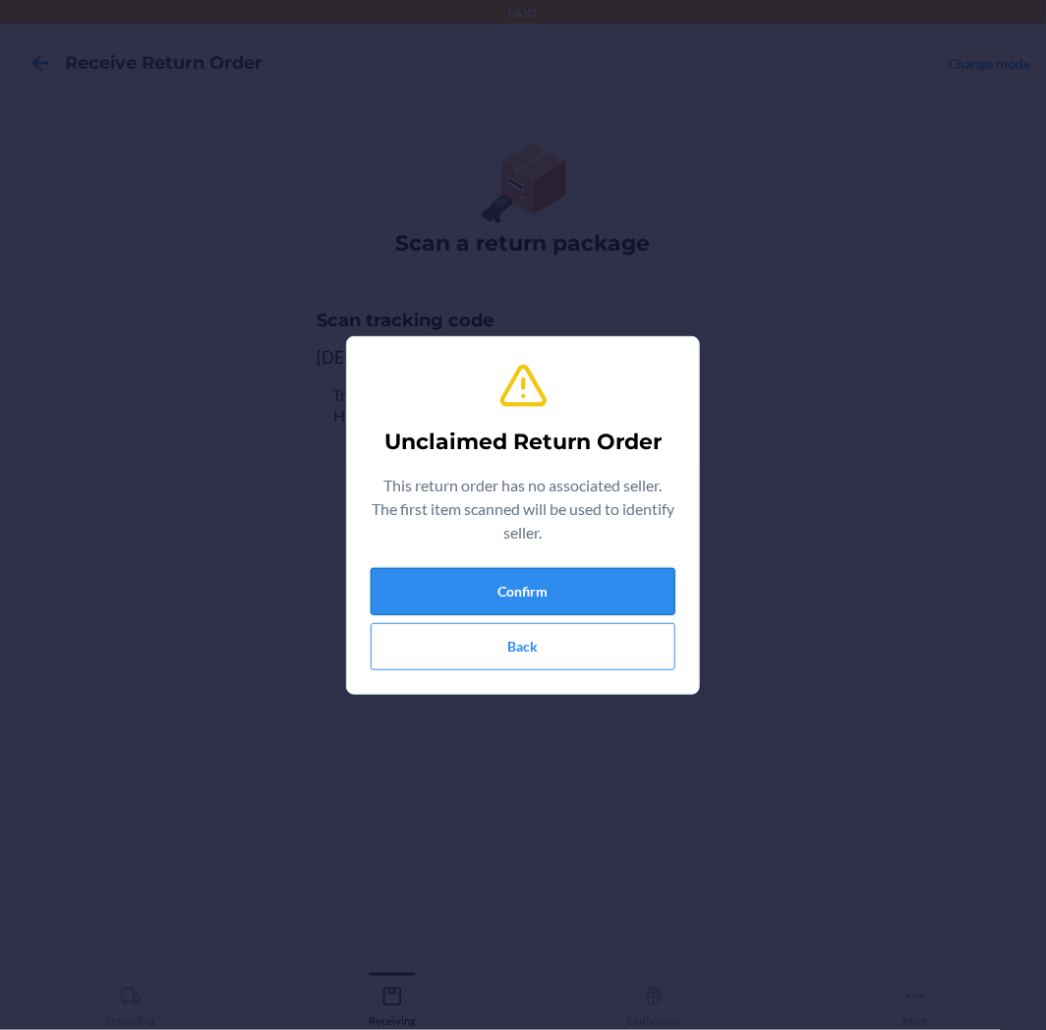
click at [588, 592] on button "Confirm" at bounding box center [522, 591] width 305 height 47
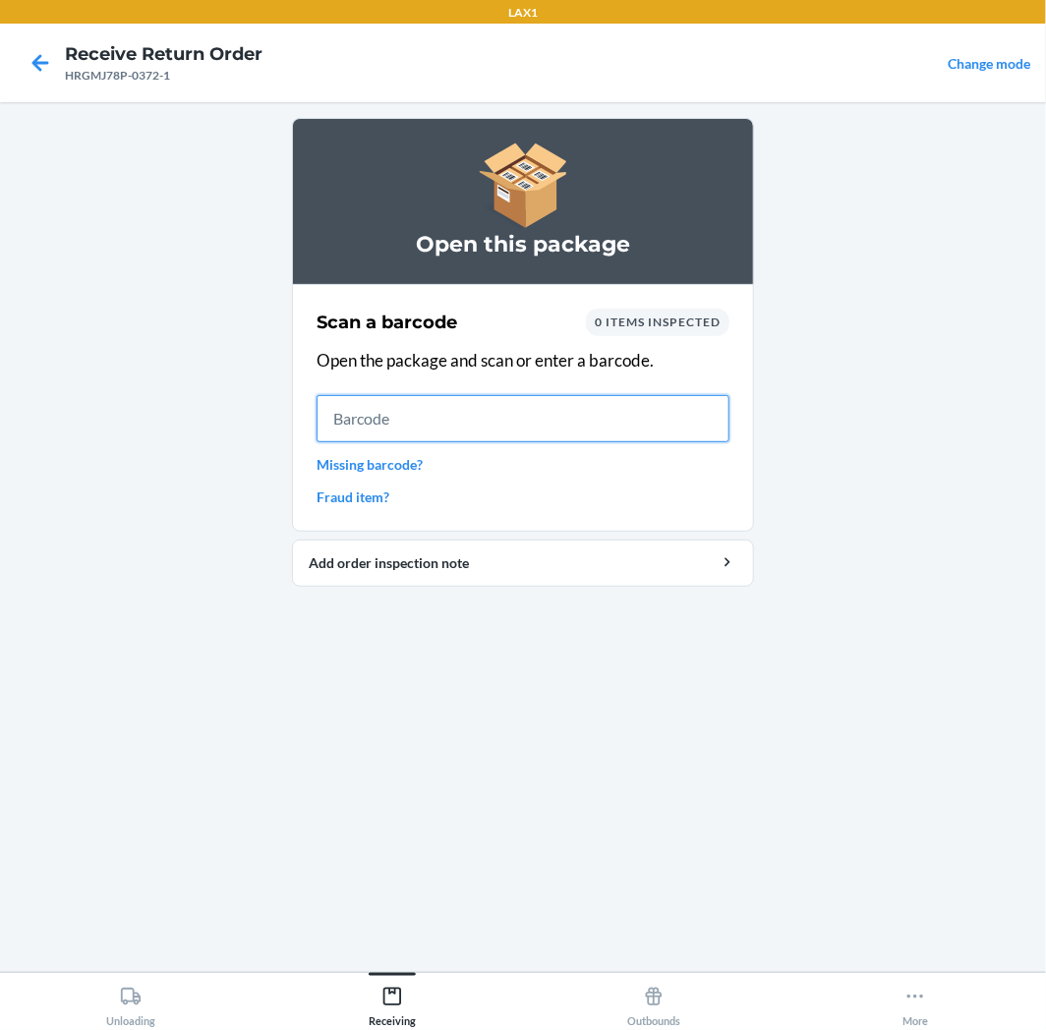
click at [565, 418] on input "text" at bounding box center [522, 418] width 413 height 47
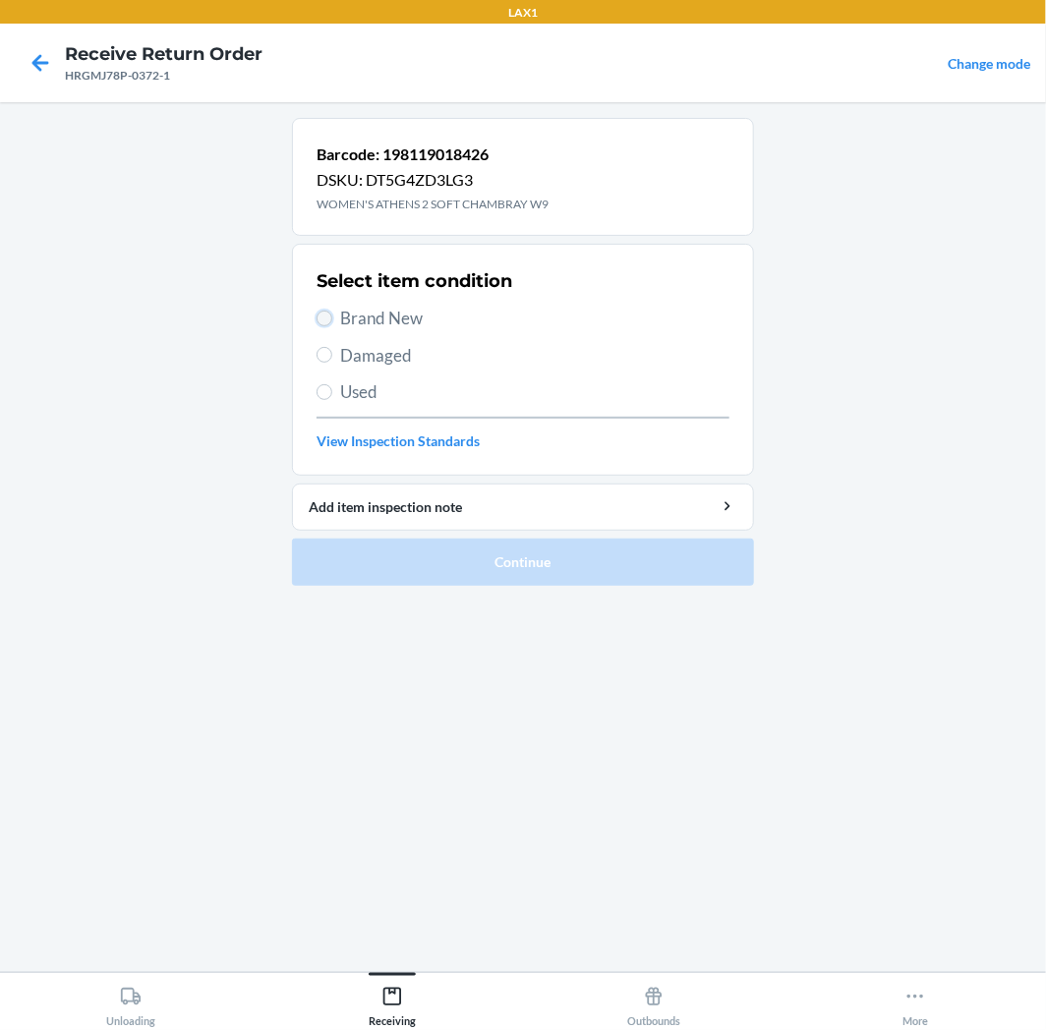
click at [325, 322] on input "Brand New" at bounding box center [324, 319] width 16 height 16
radio input "true"
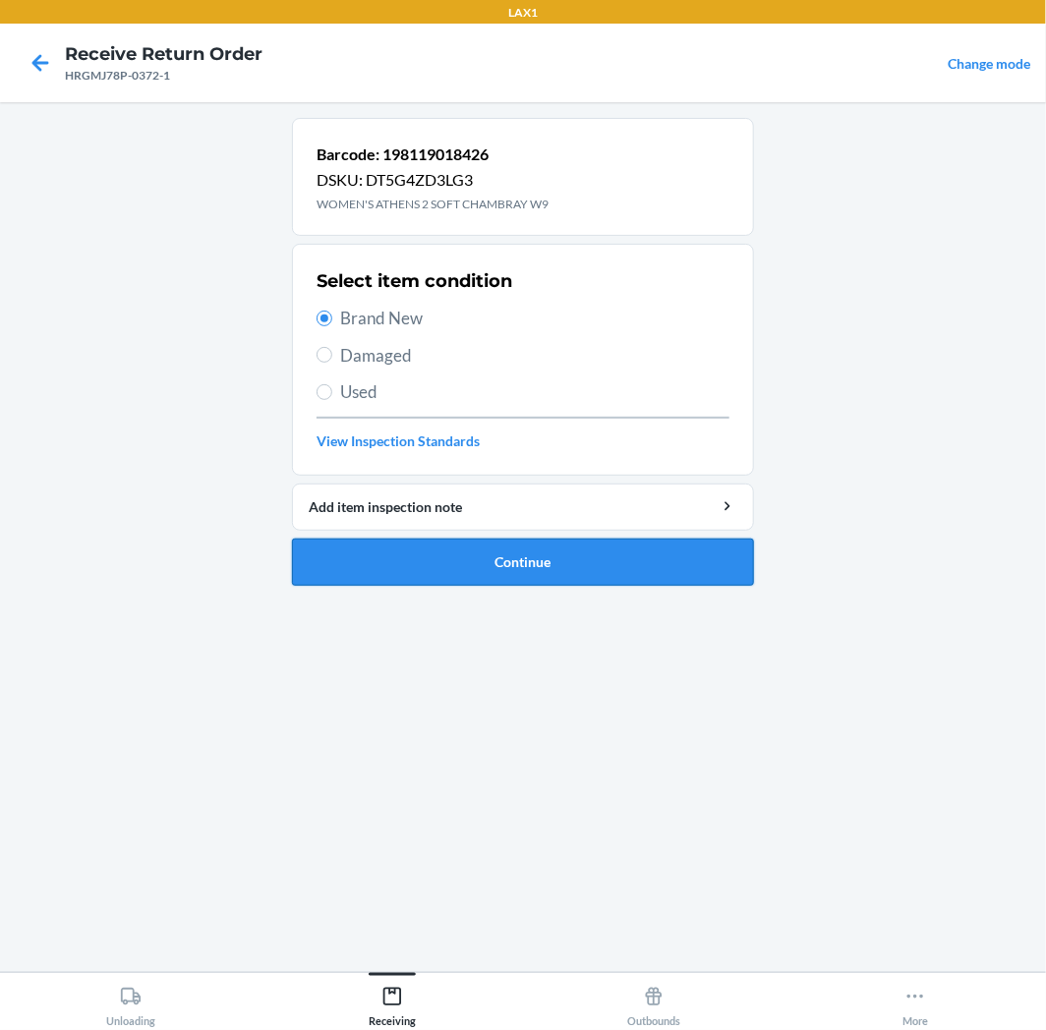
click at [671, 558] on button "Continue" at bounding box center [523, 562] width 462 height 47
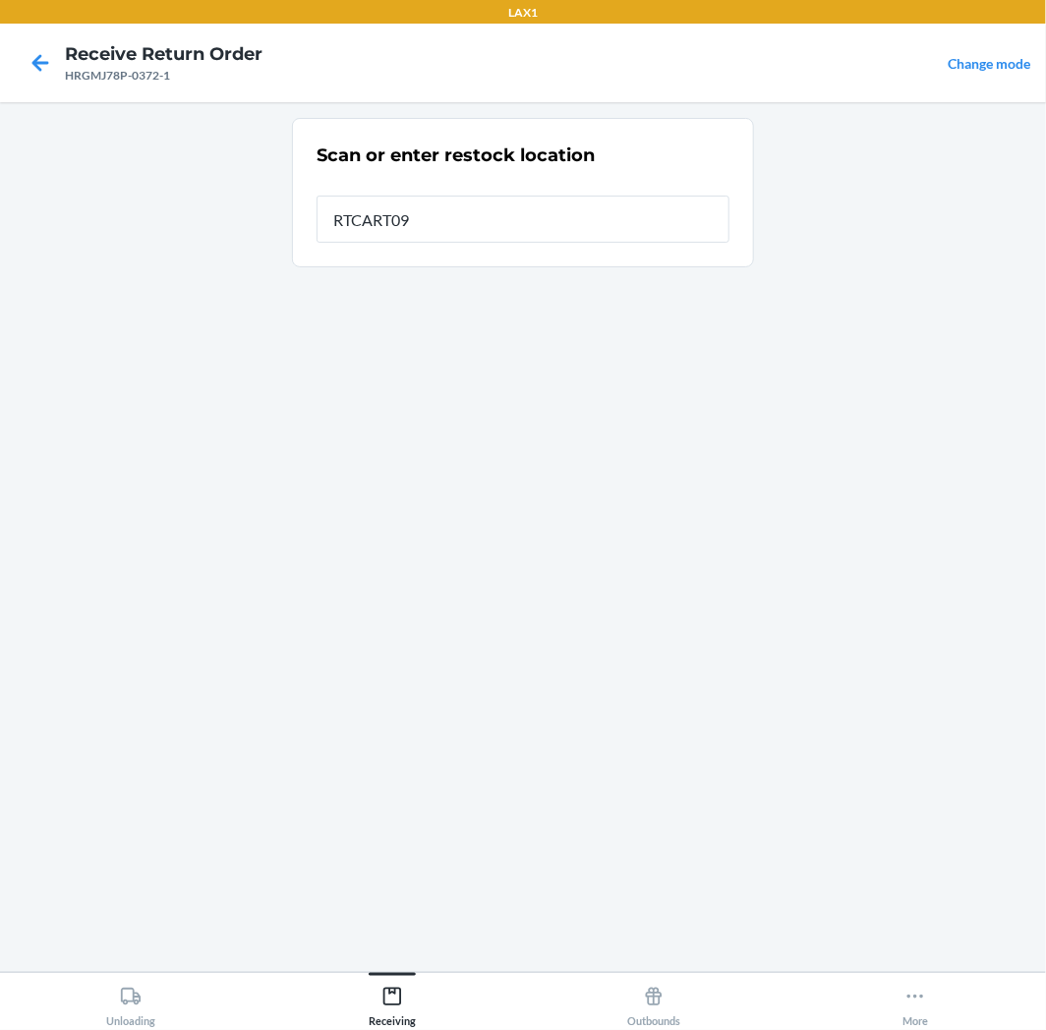
type input "RTCART094"
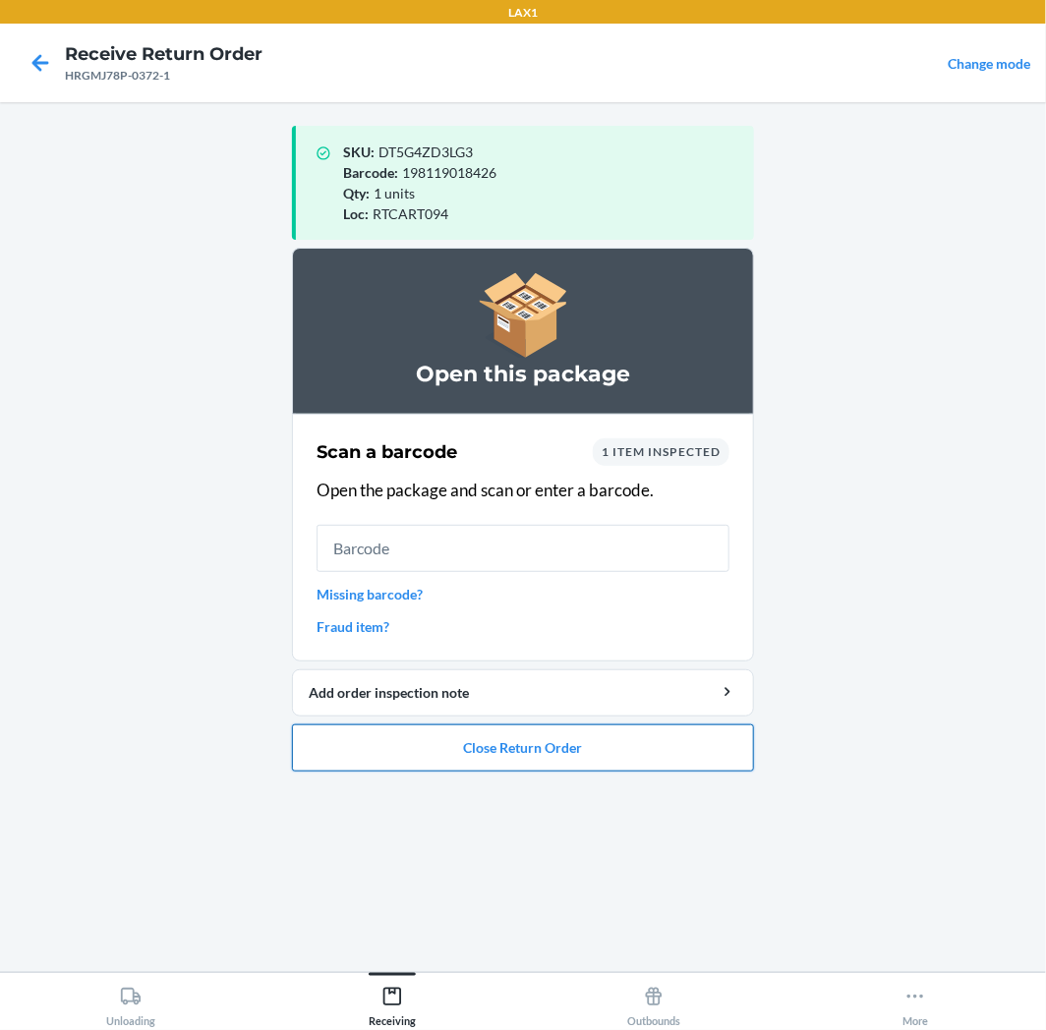
click at [672, 742] on button "Close Return Order" at bounding box center [523, 747] width 462 height 47
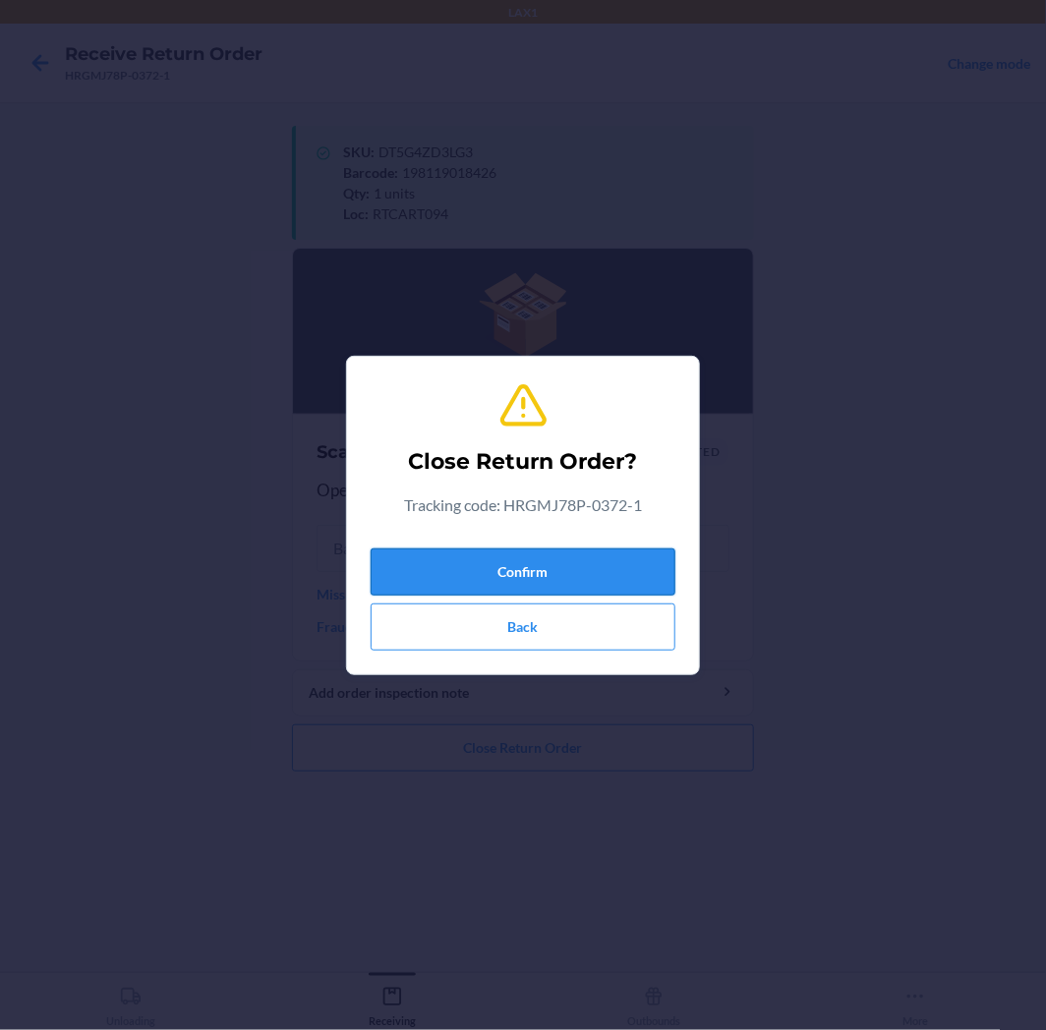
click at [641, 567] on button "Confirm" at bounding box center [522, 571] width 305 height 47
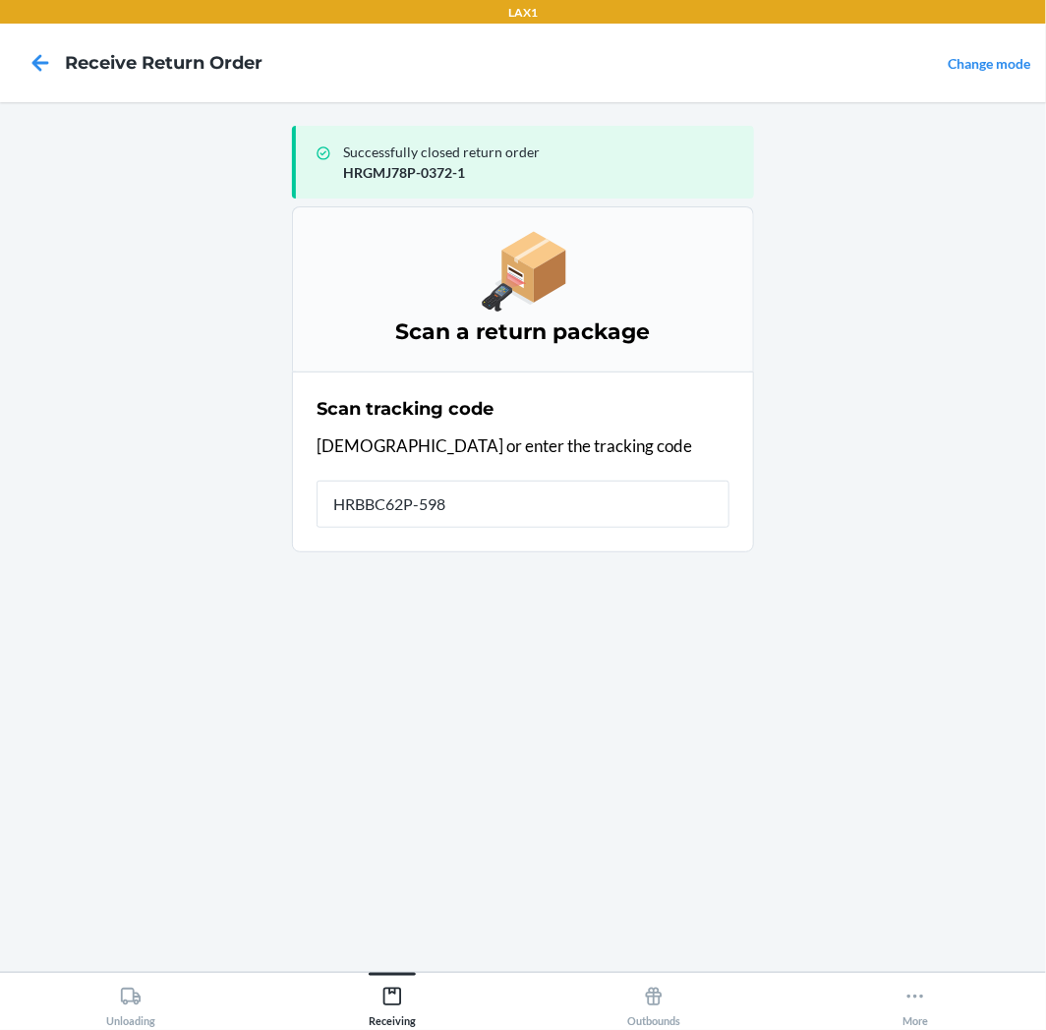
type input "HRBBC62P-5983"
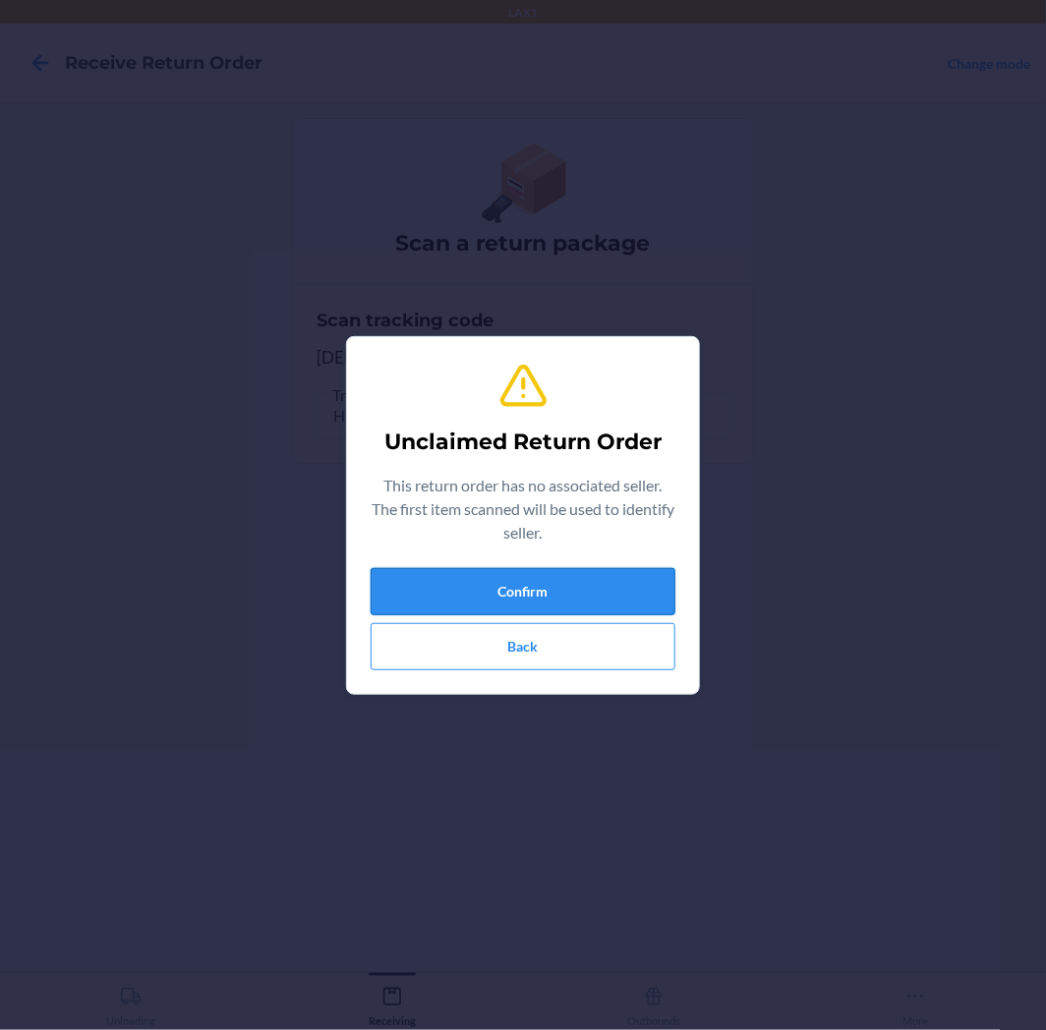
click at [613, 604] on button "Confirm" at bounding box center [522, 591] width 305 height 47
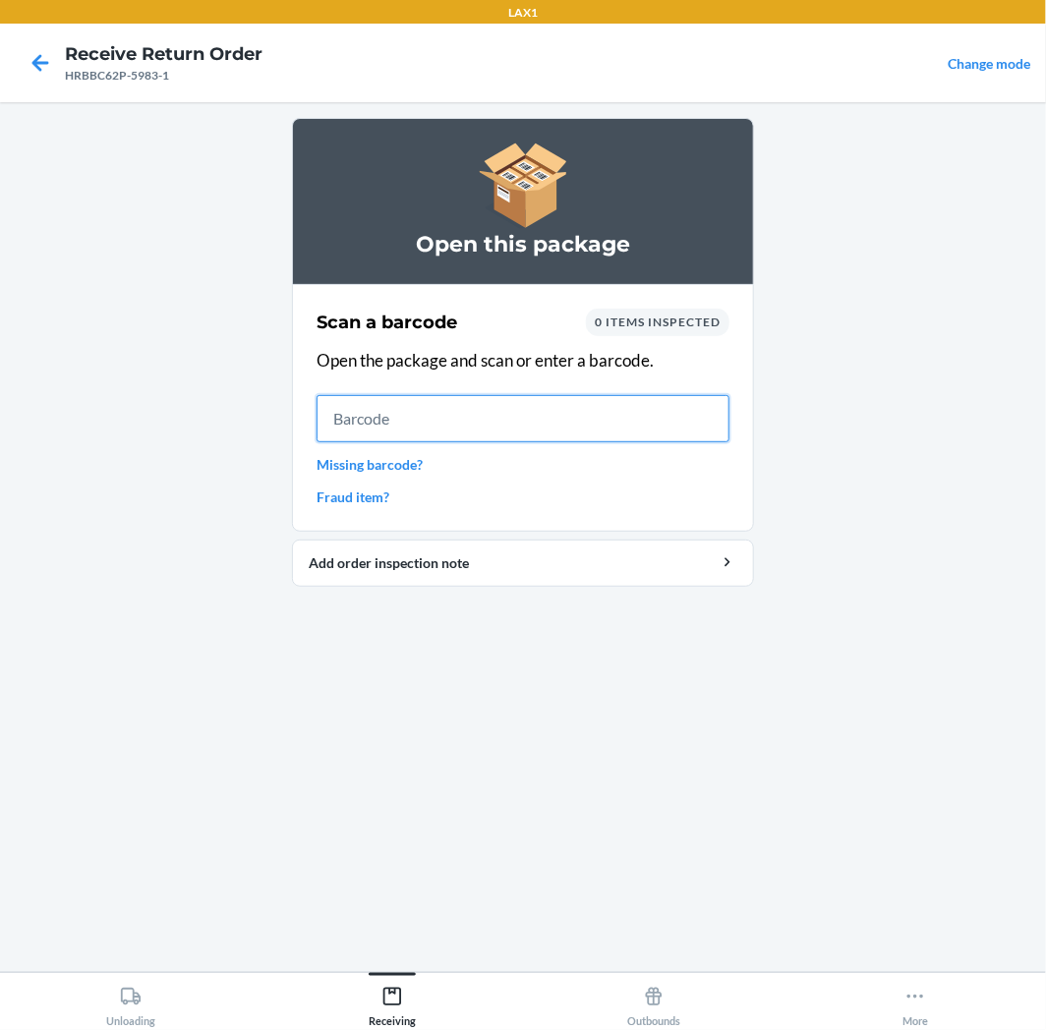
click at [499, 408] on input "text" at bounding box center [522, 418] width 413 height 47
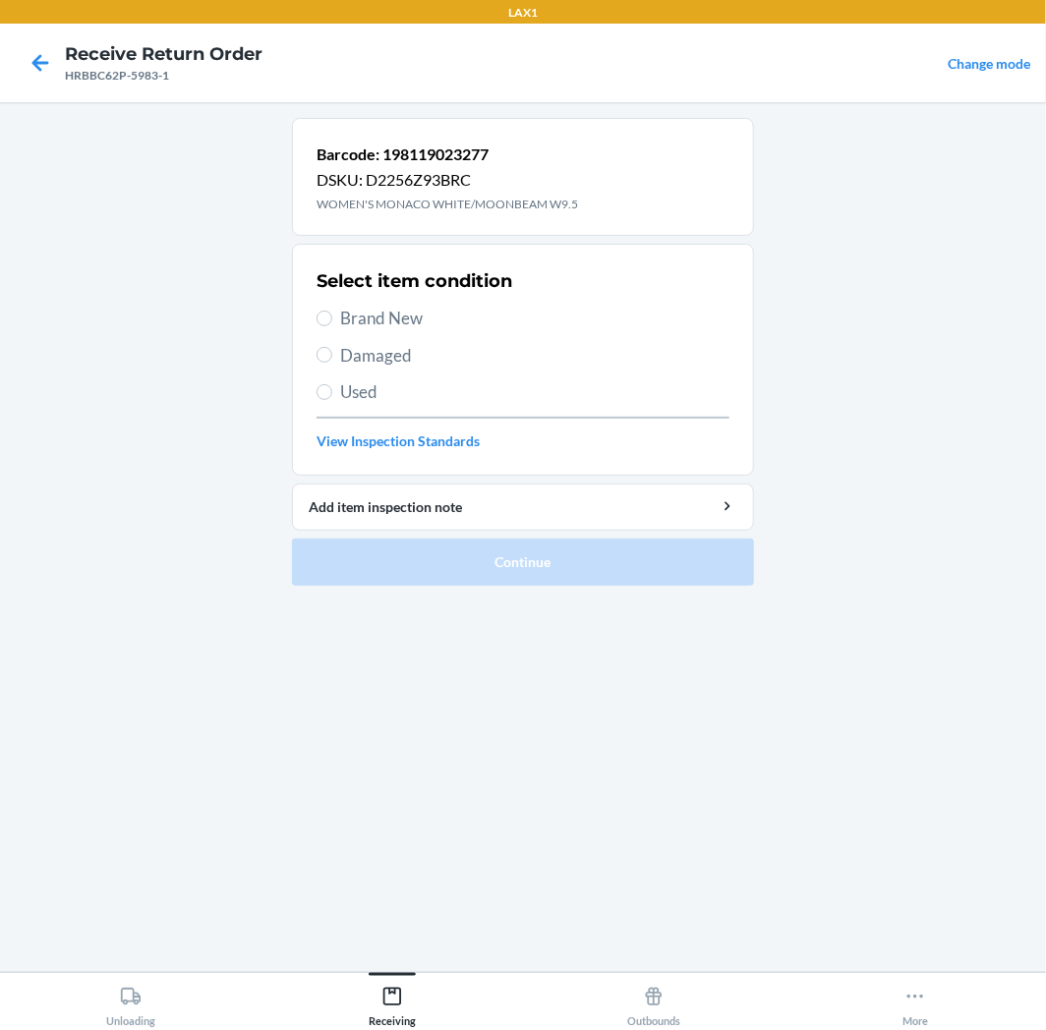
click at [334, 319] on label "Brand New" at bounding box center [522, 319] width 413 height 26
click at [332, 319] on input "Brand New" at bounding box center [324, 319] width 16 height 16
radio input "true"
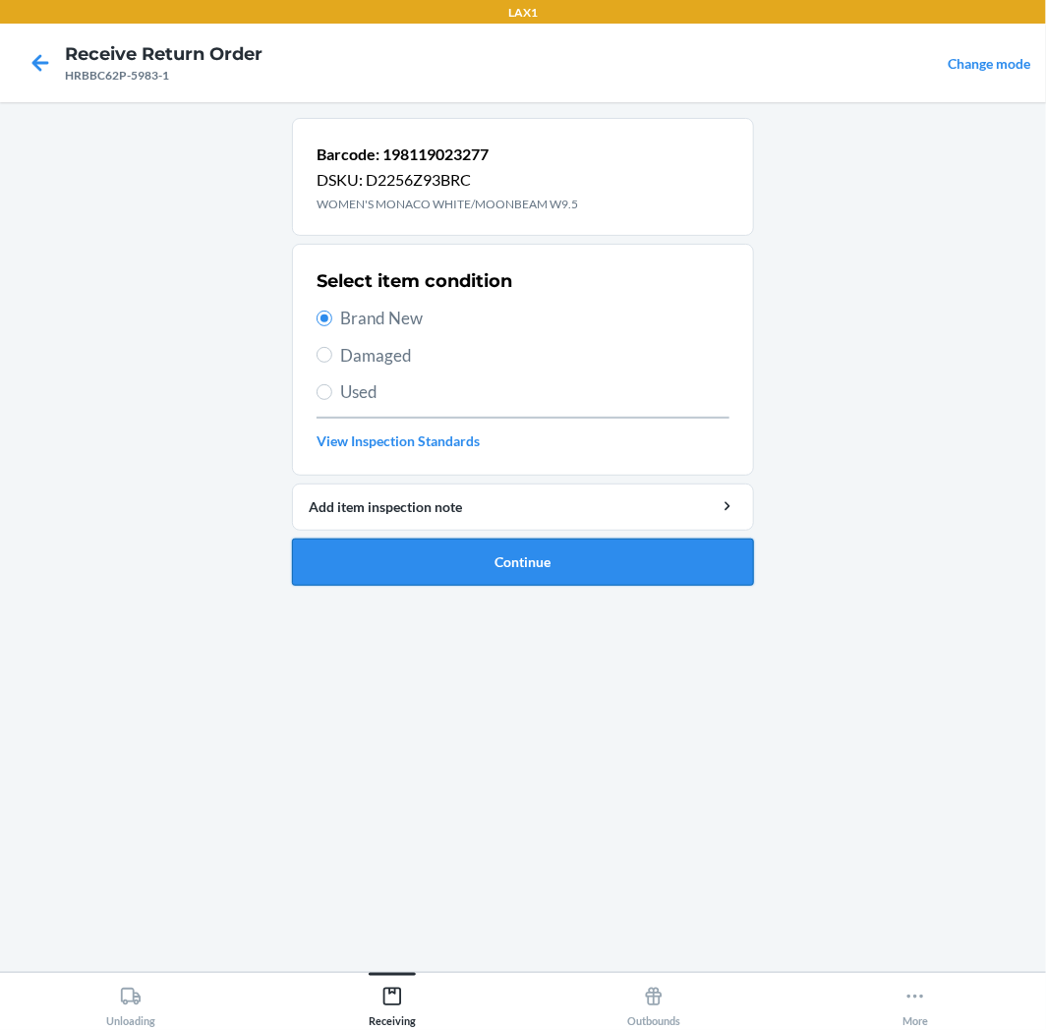
click at [675, 558] on button "Continue" at bounding box center [523, 562] width 462 height 47
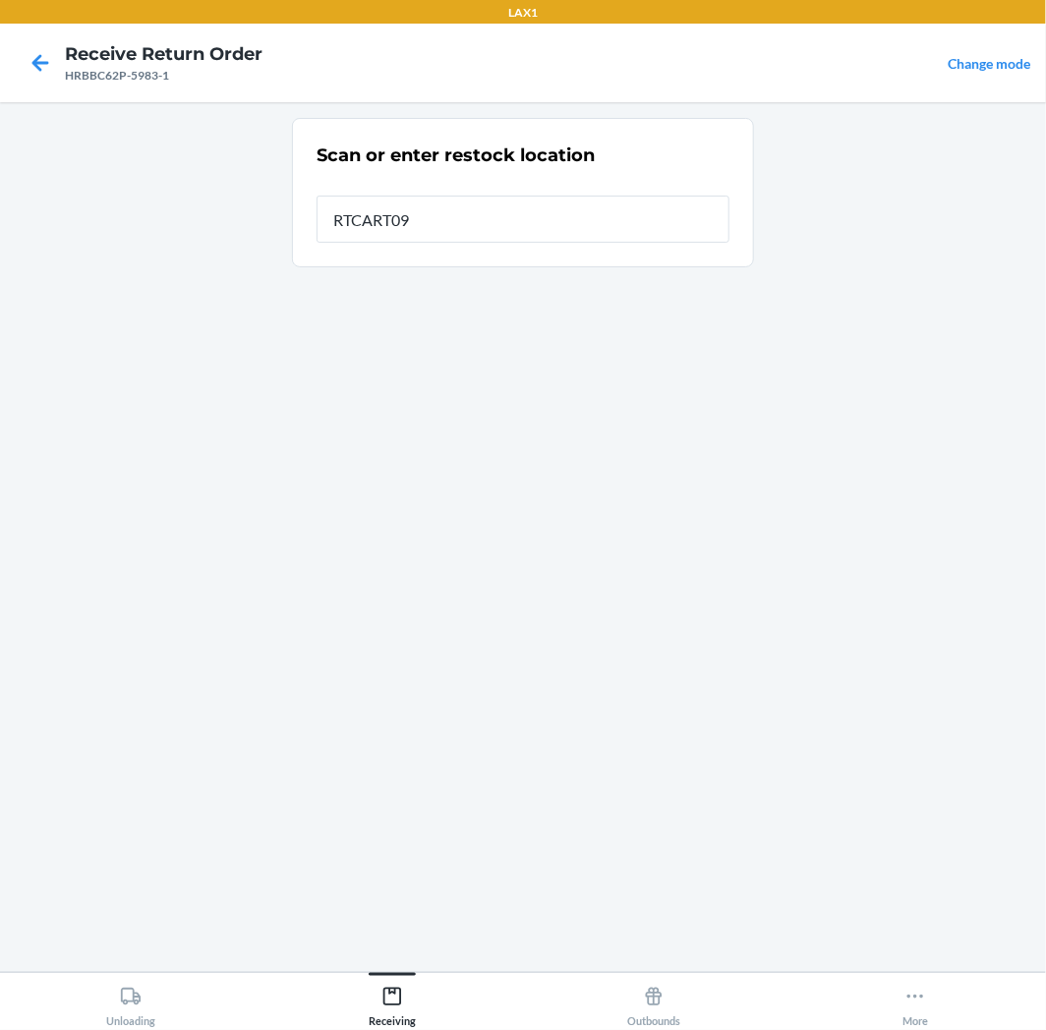
type input "RTCART094"
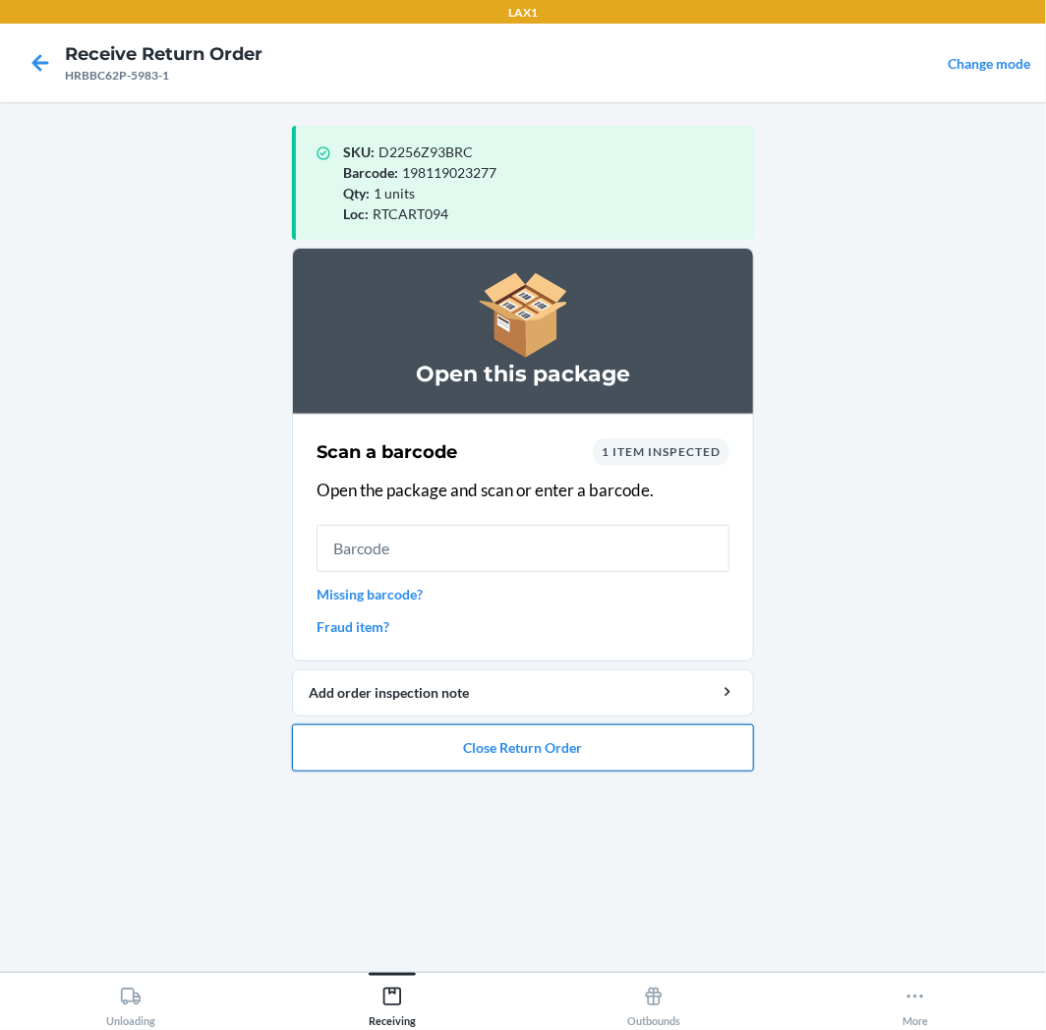
click at [436, 738] on button "Close Return Order" at bounding box center [523, 747] width 462 height 47
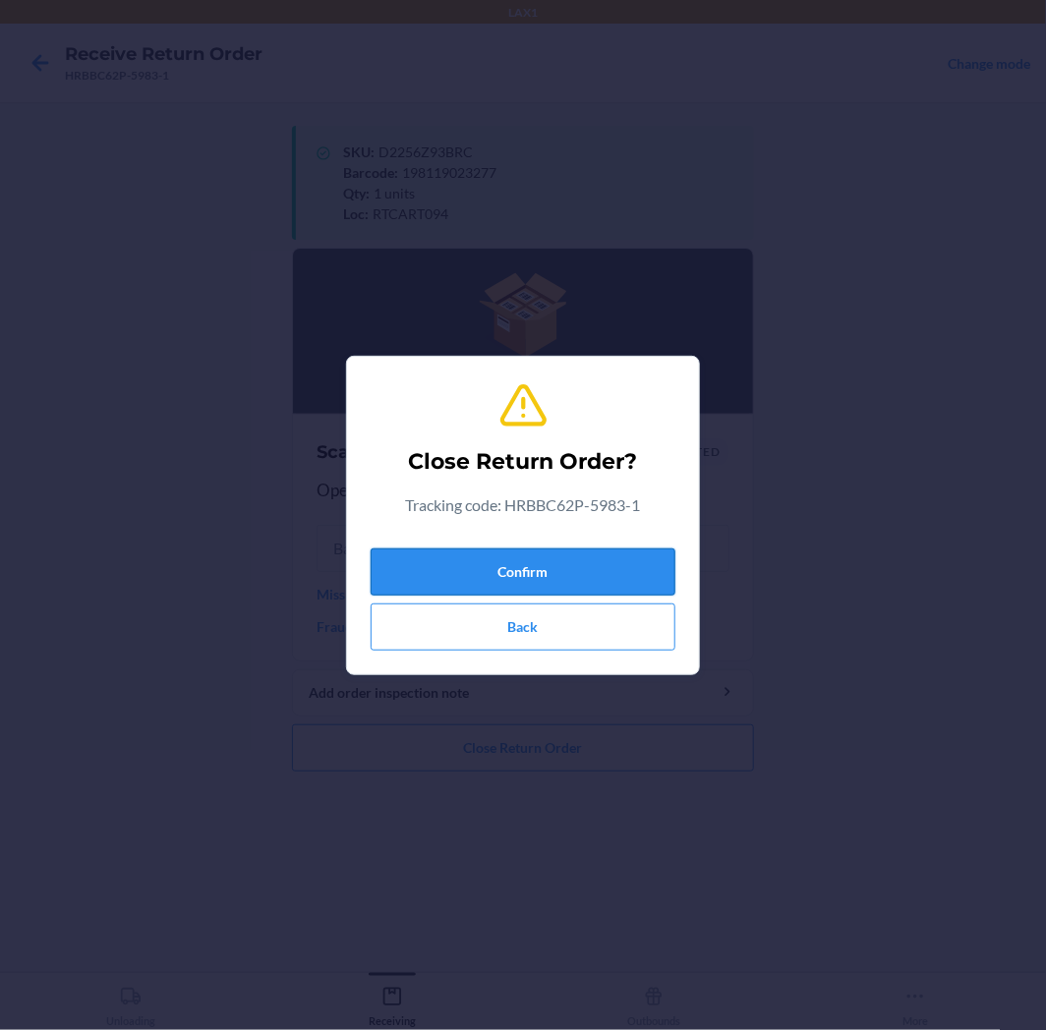
click at [488, 550] on button "Confirm" at bounding box center [522, 571] width 305 height 47
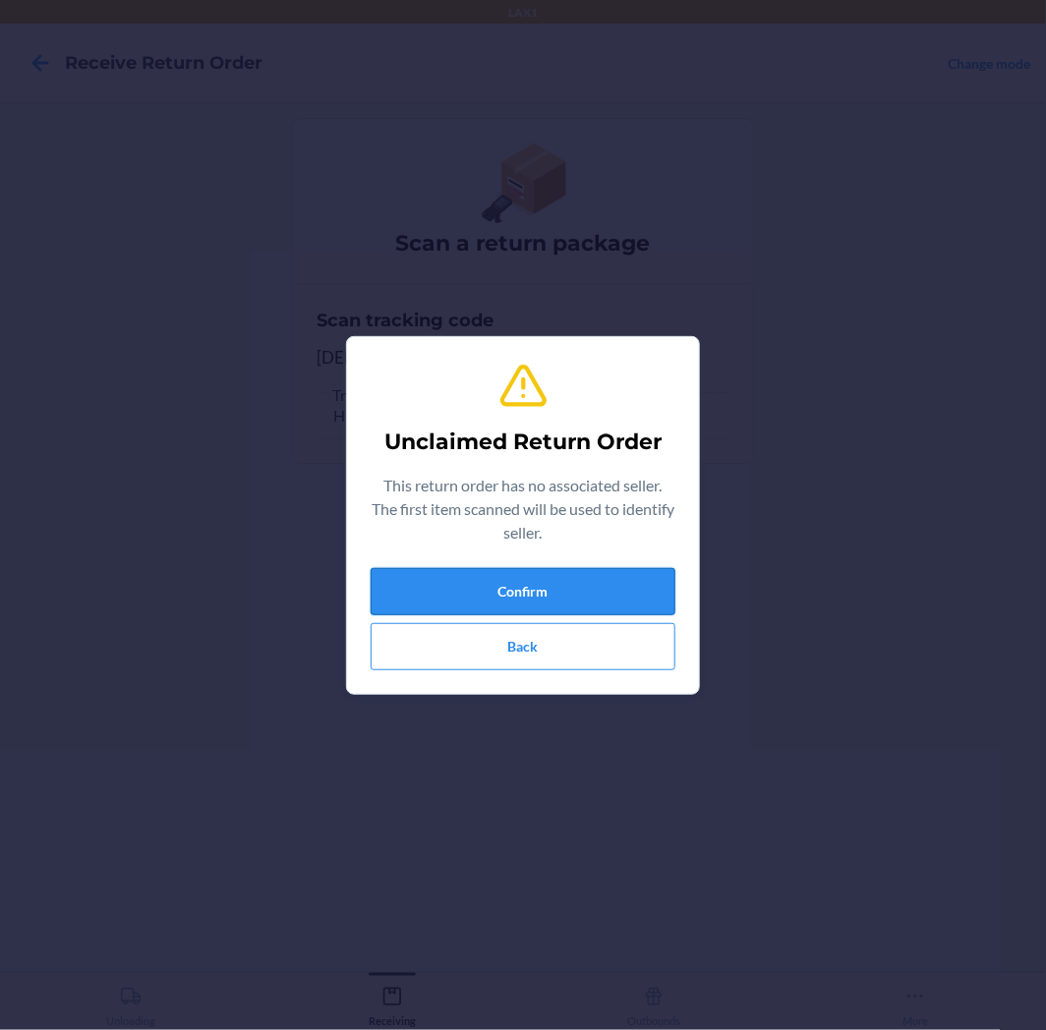
click at [512, 586] on button "Confirm" at bounding box center [522, 591] width 305 height 47
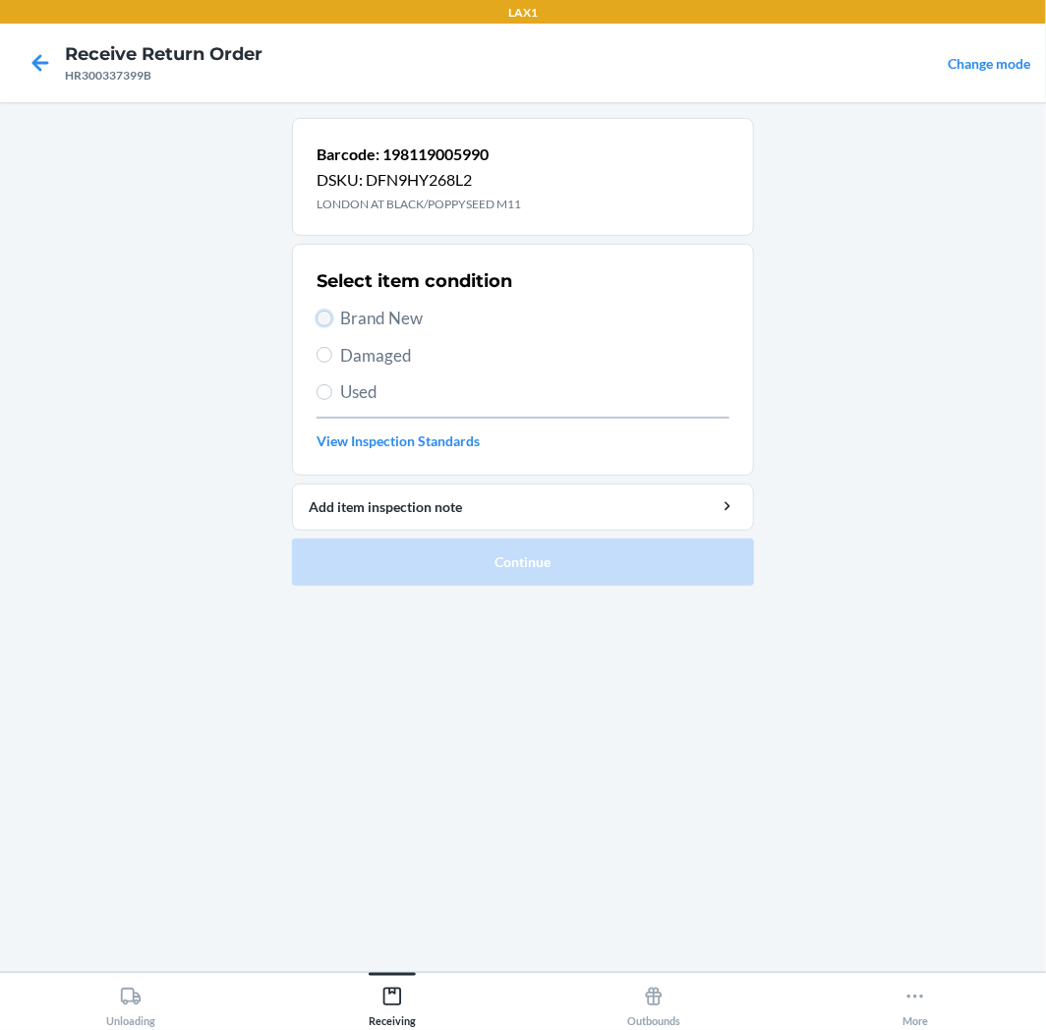
click at [321, 322] on input "Brand New" at bounding box center [324, 319] width 16 height 16
radio input "true"
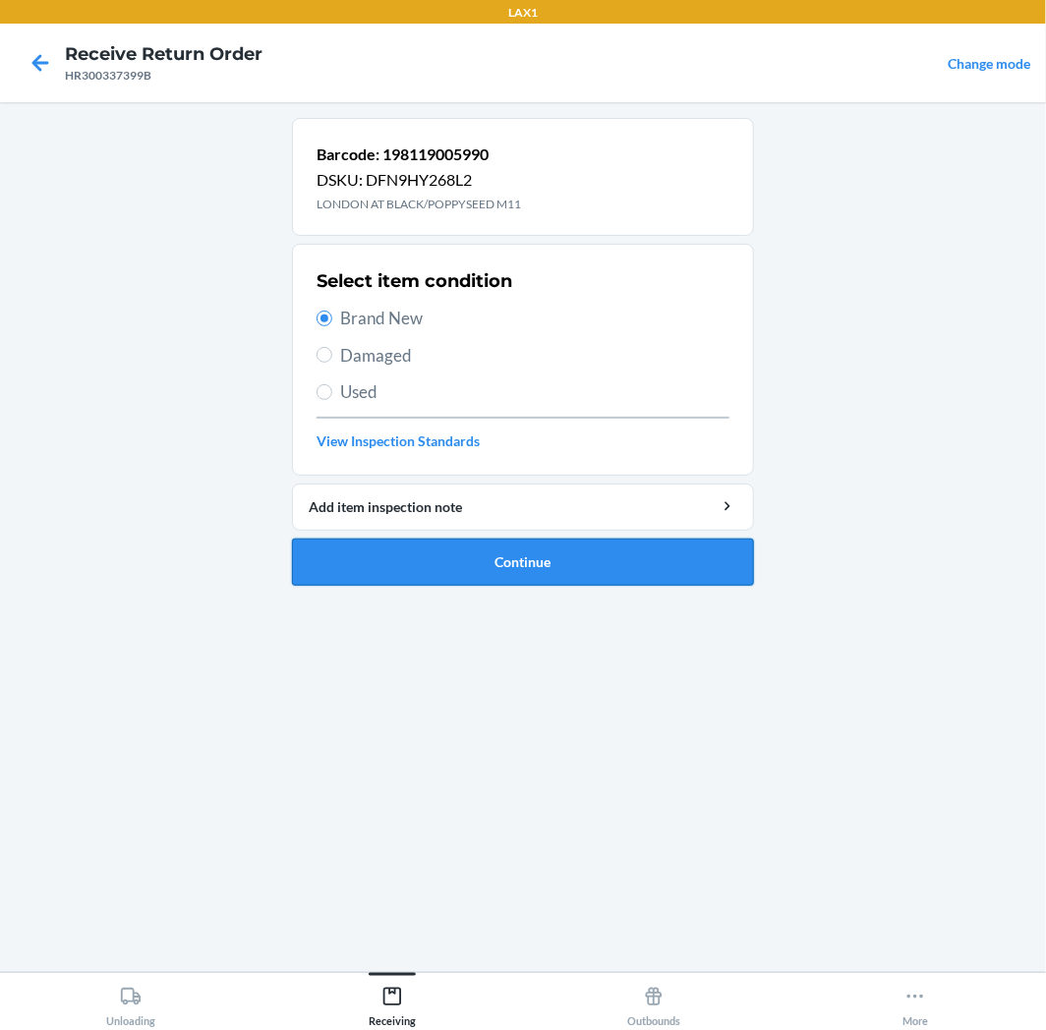
click at [526, 560] on button "Continue" at bounding box center [523, 562] width 462 height 47
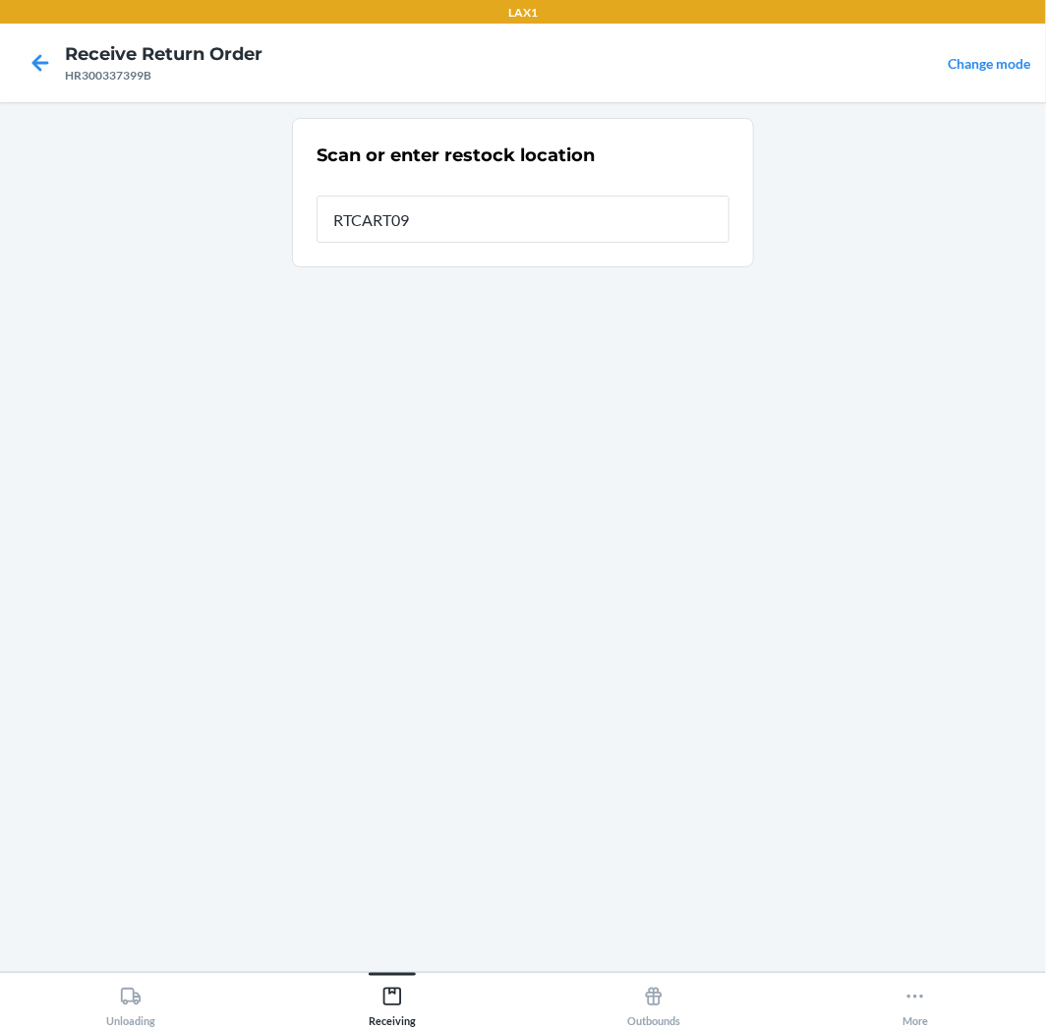
type input "RTCART094"
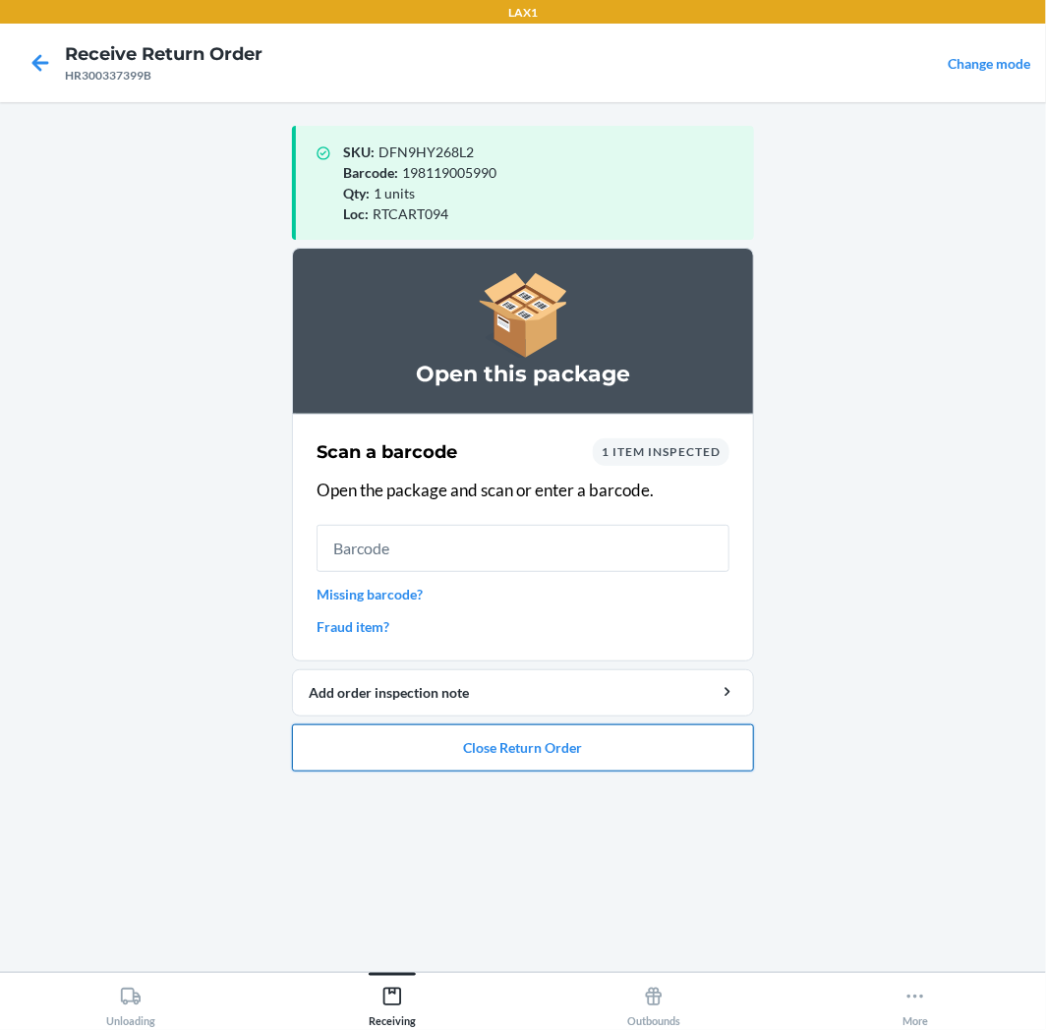
drag, startPoint x: 597, startPoint y: 757, endPoint x: 607, endPoint y: 749, distance: 13.4
click at [603, 753] on button "Close Return Order" at bounding box center [523, 747] width 462 height 47
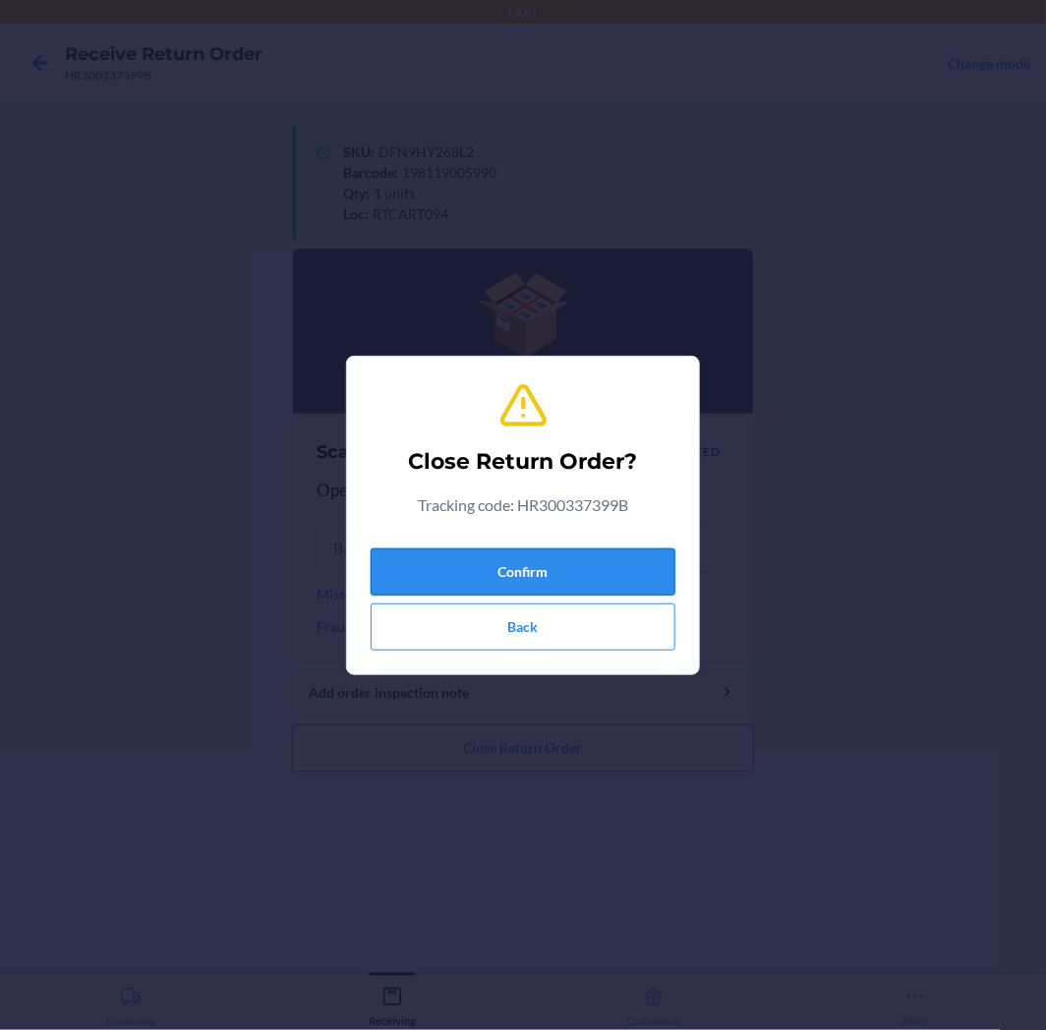
click at [614, 563] on button "Confirm" at bounding box center [522, 571] width 305 height 47
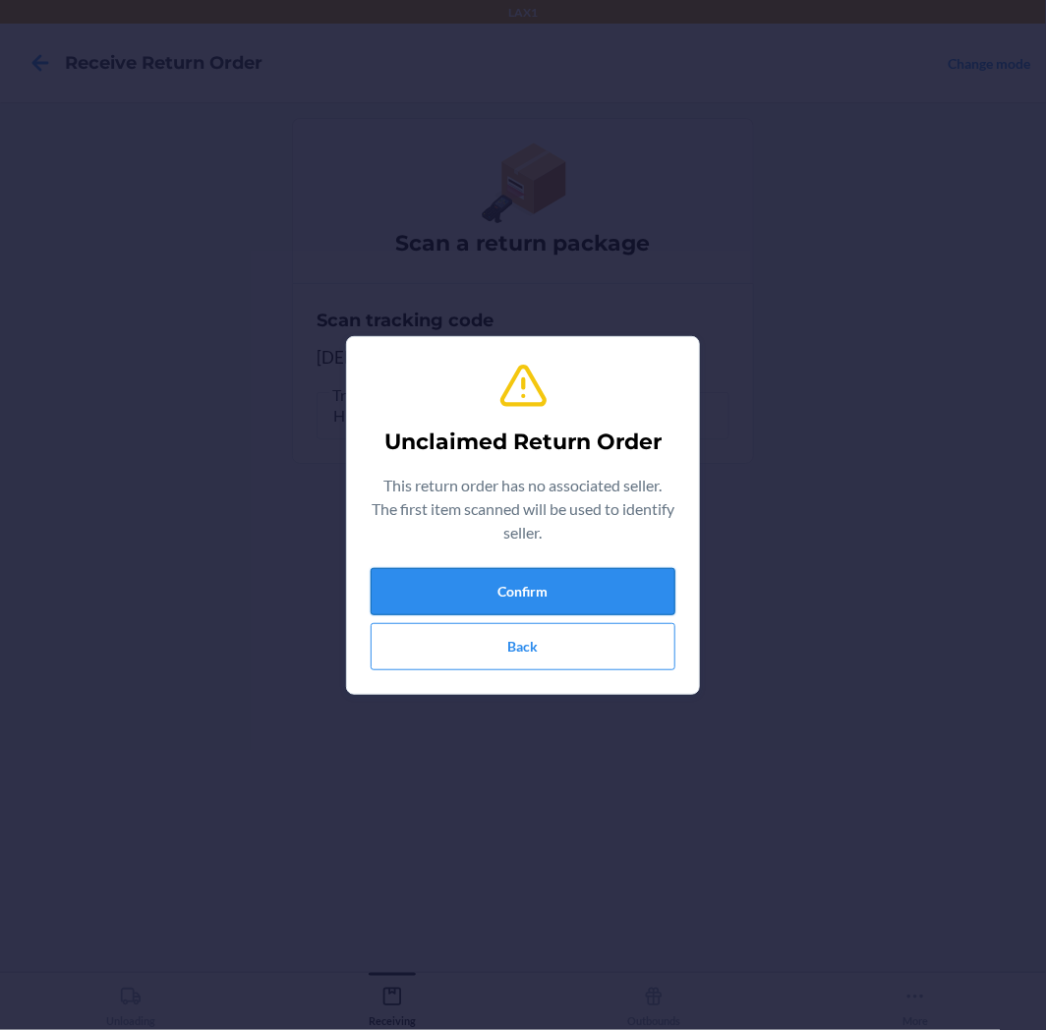
click at [599, 587] on button "Confirm" at bounding box center [522, 591] width 305 height 47
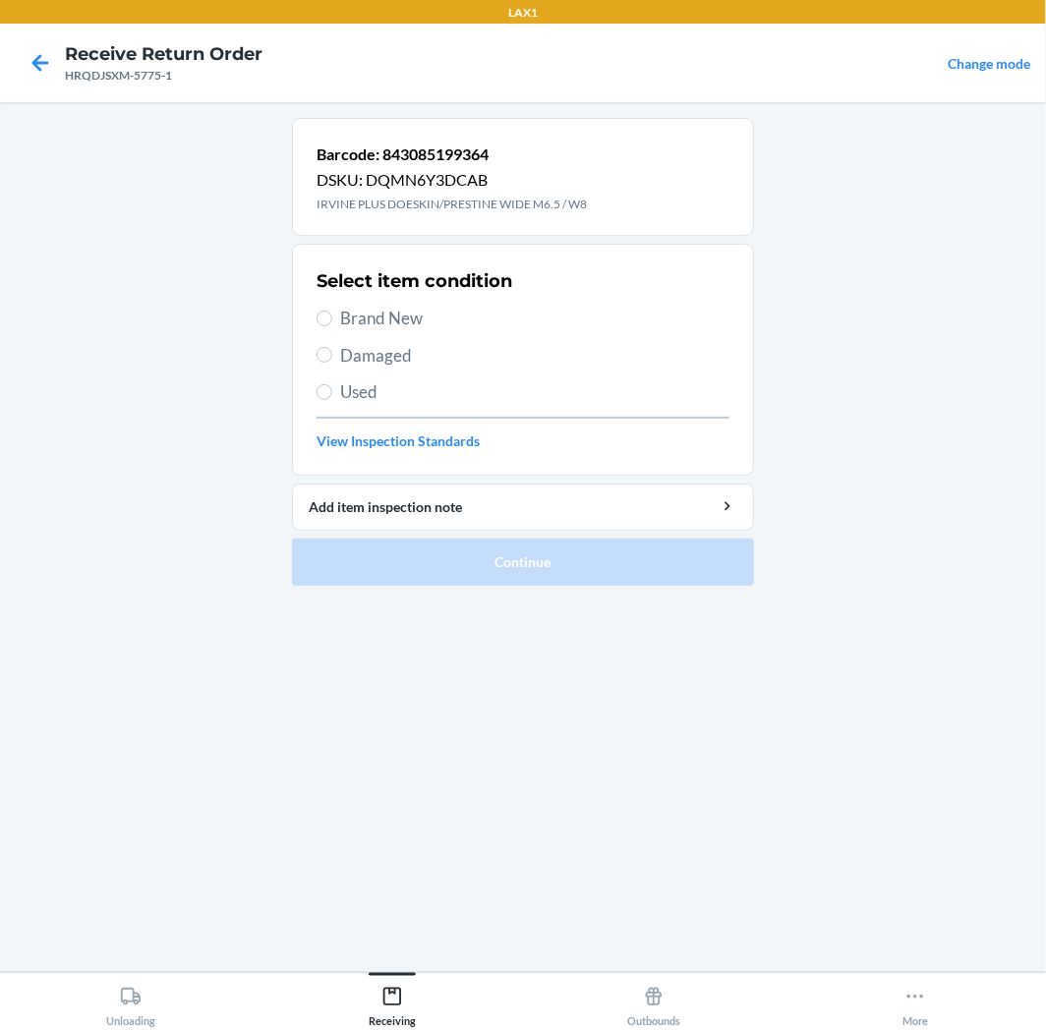
click at [329, 311] on label "Brand New" at bounding box center [522, 319] width 413 height 26
click at [329, 311] on input "Brand New" at bounding box center [324, 319] width 16 height 16
radio input "true"
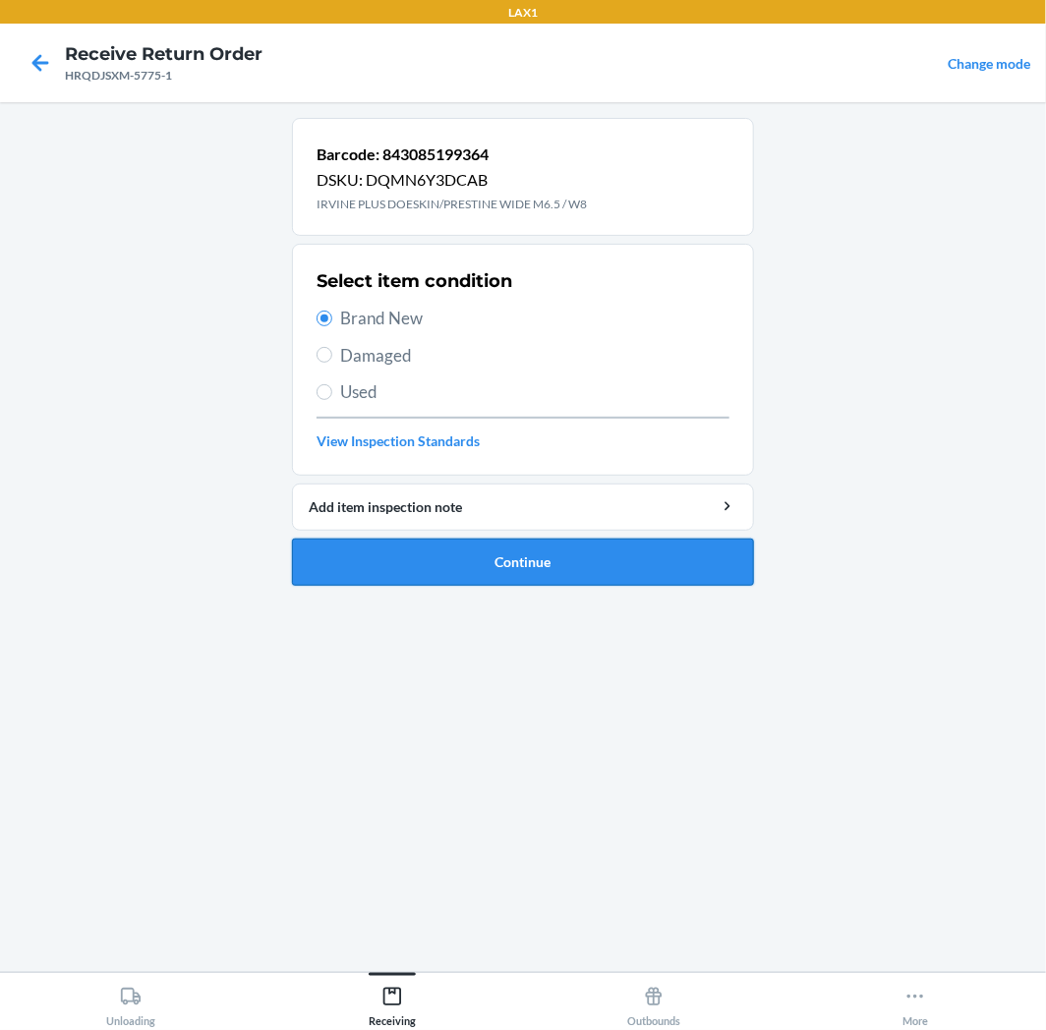
click at [613, 560] on button "Continue" at bounding box center [523, 562] width 462 height 47
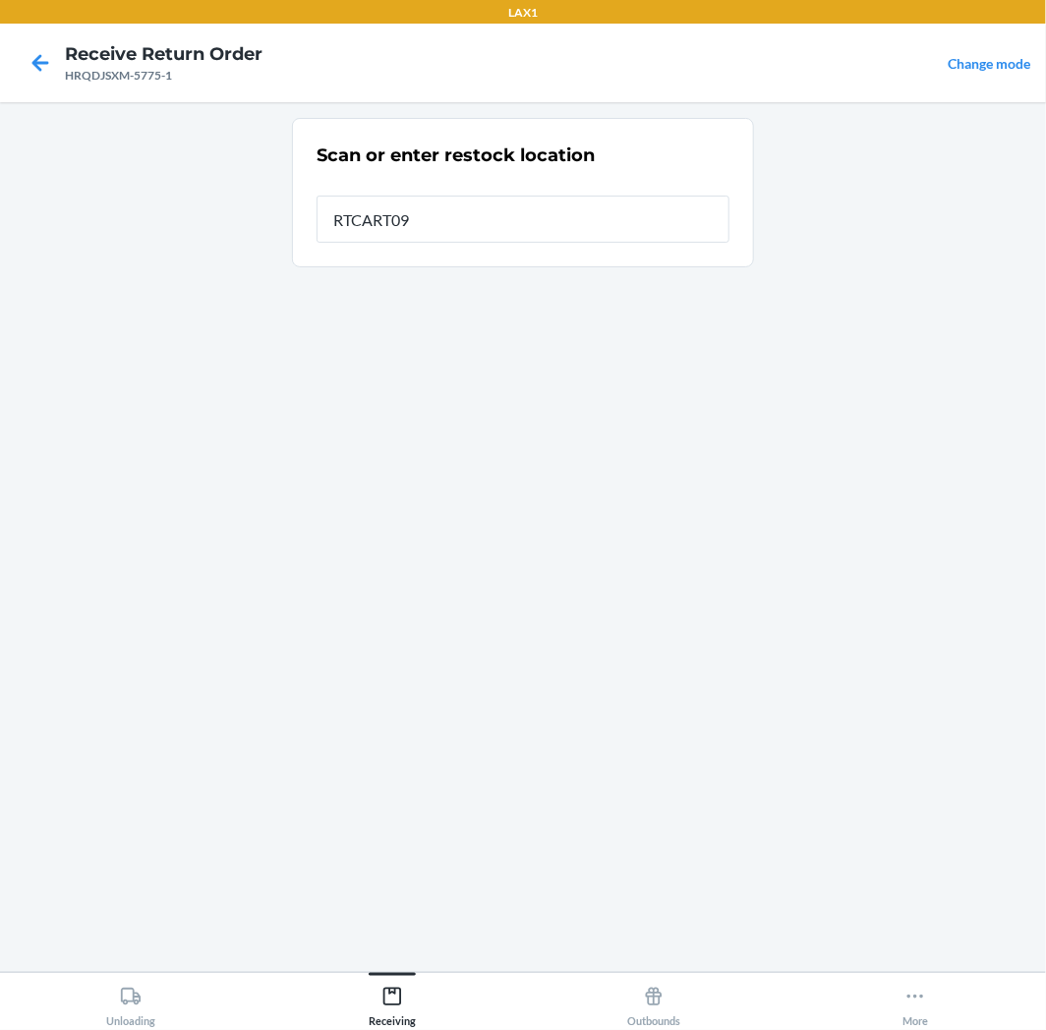
type input "RTCART094"
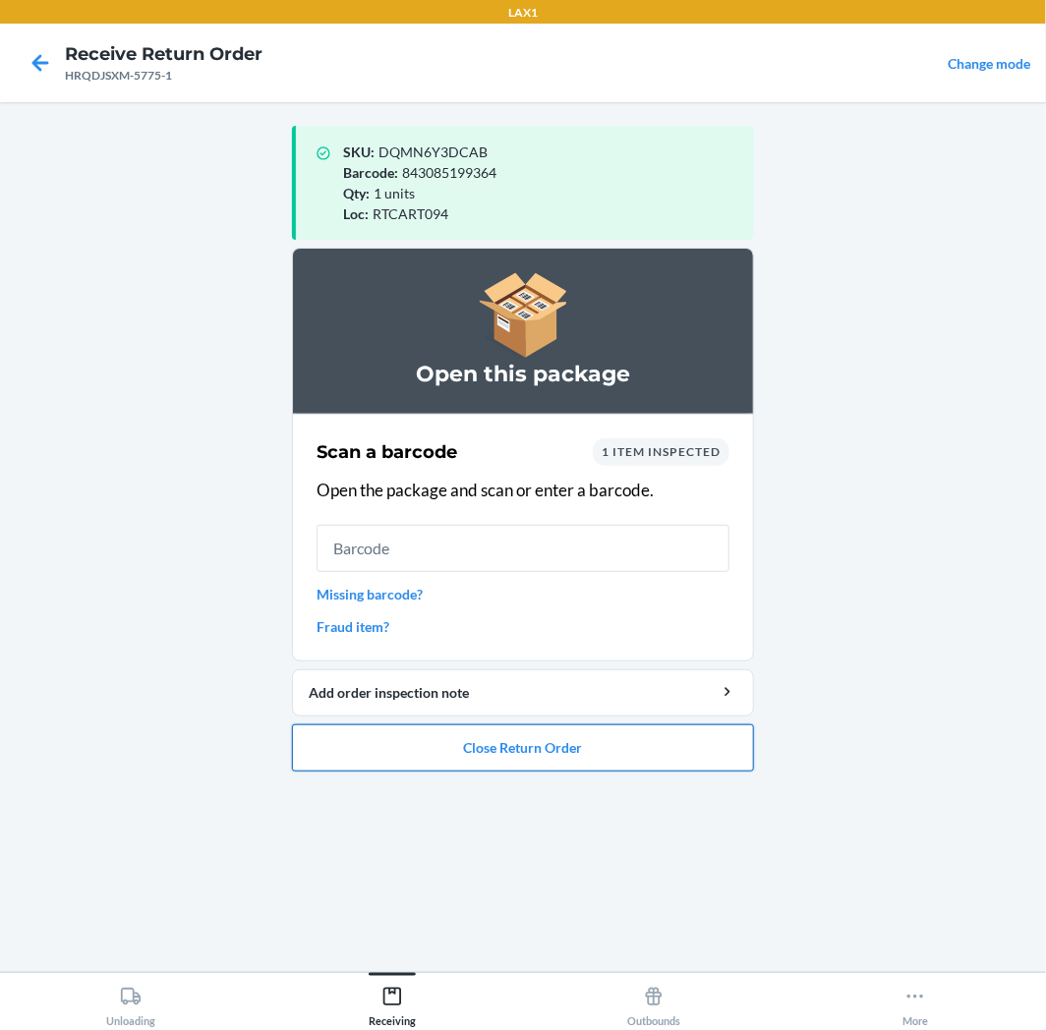
click at [591, 749] on button "Close Return Order" at bounding box center [523, 747] width 462 height 47
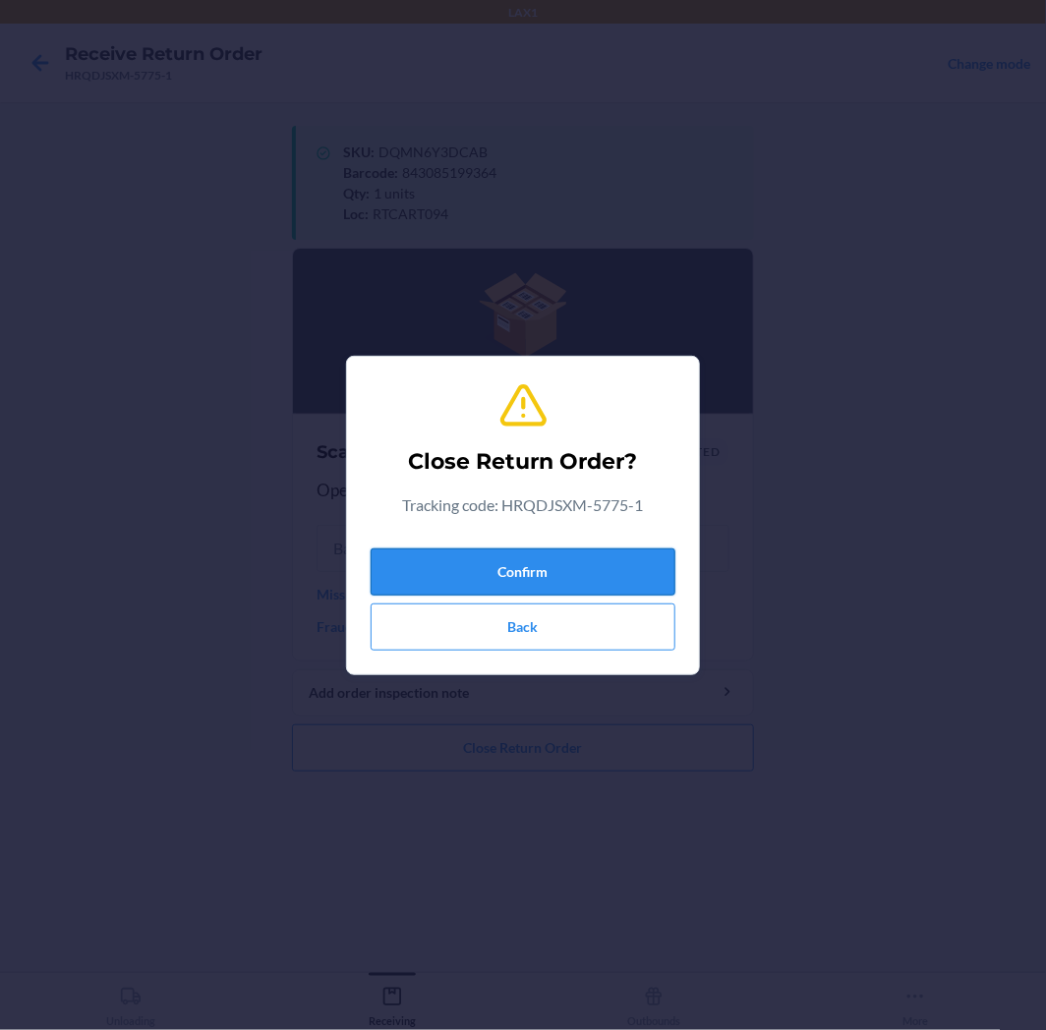
click at [578, 558] on button "Confirm" at bounding box center [522, 571] width 305 height 47
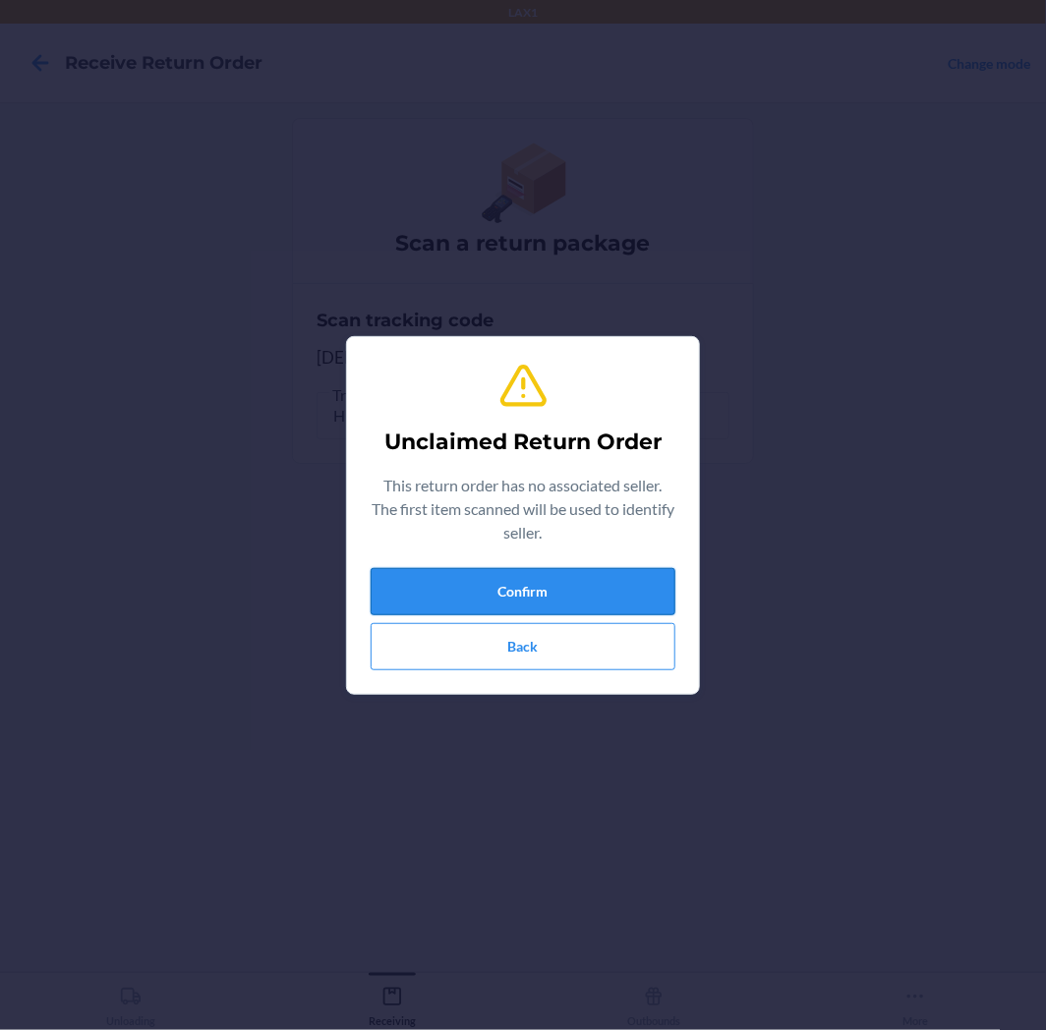
click at [566, 591] on button "Confirm" at bounding box center [522, 591] width 305 height 47
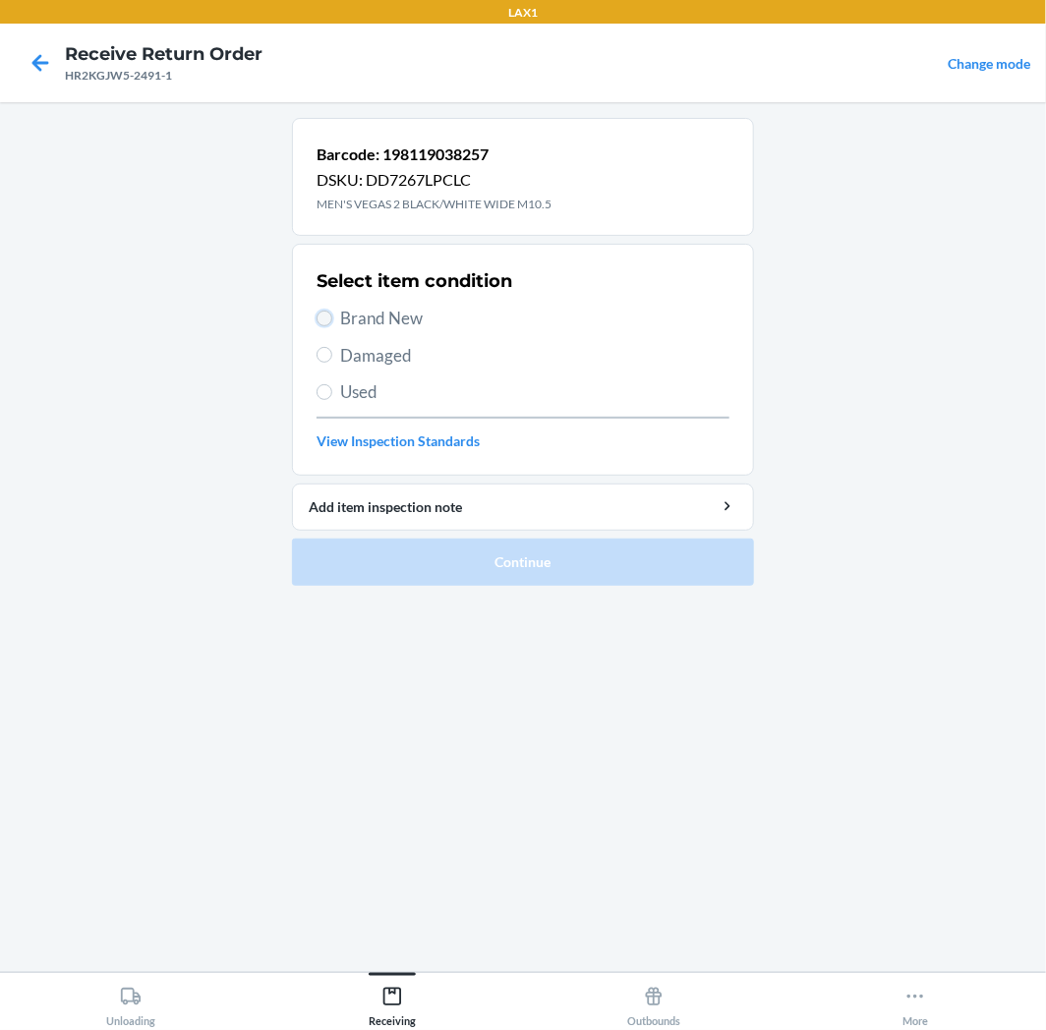
click at [317, 318] on input "Brand New" at bounding box center [324, 319] width 16 height 16
radio input "true"
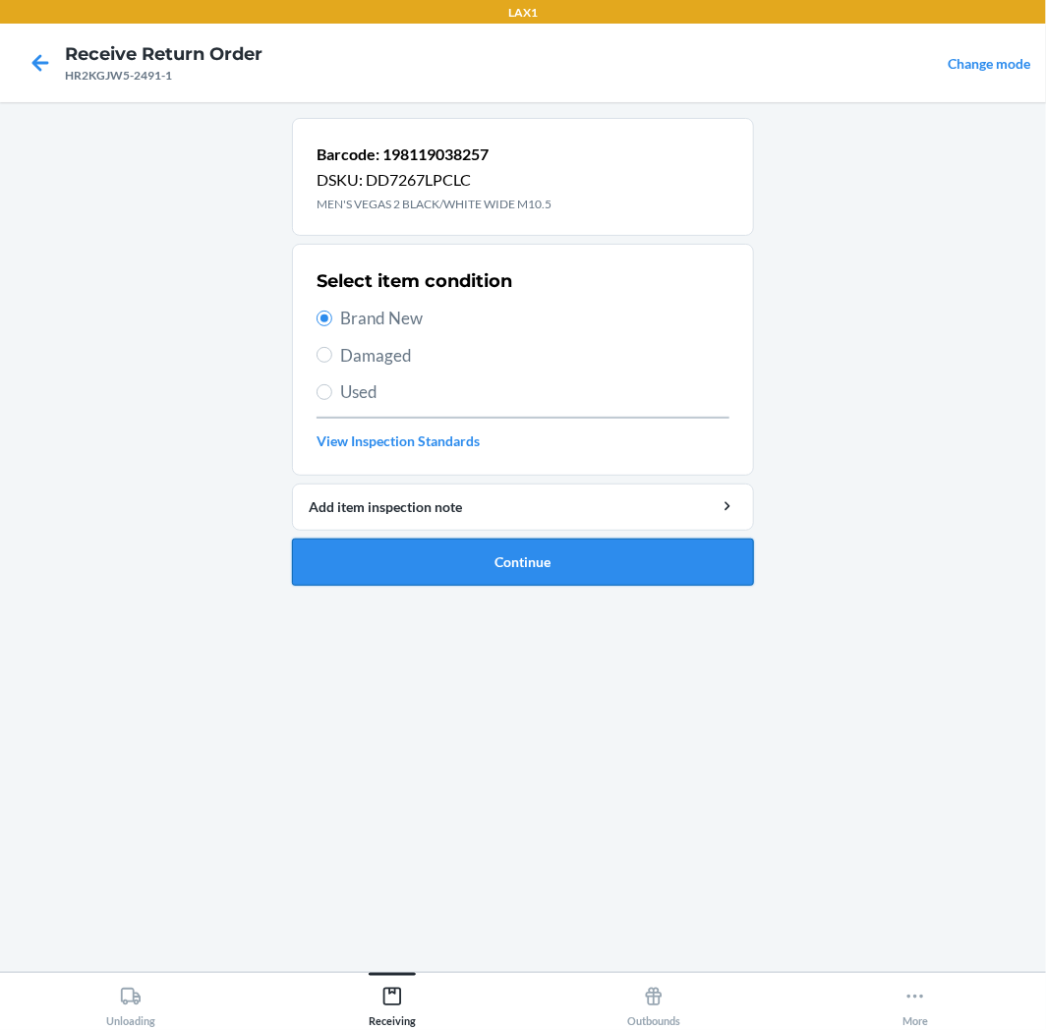
click at [605, 556] on button "Continue" at bounding box center [523, 562] width 462 height 47
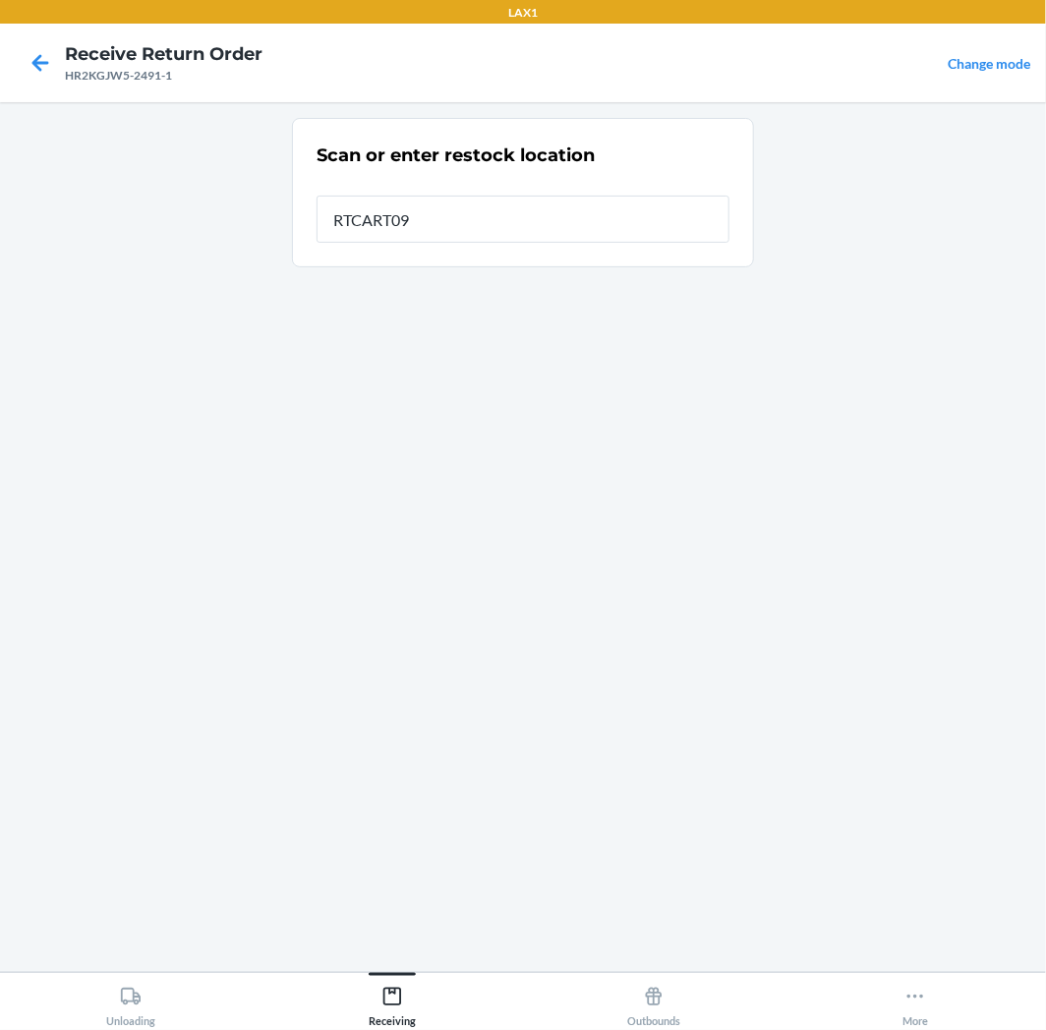
type input "RTCART094"
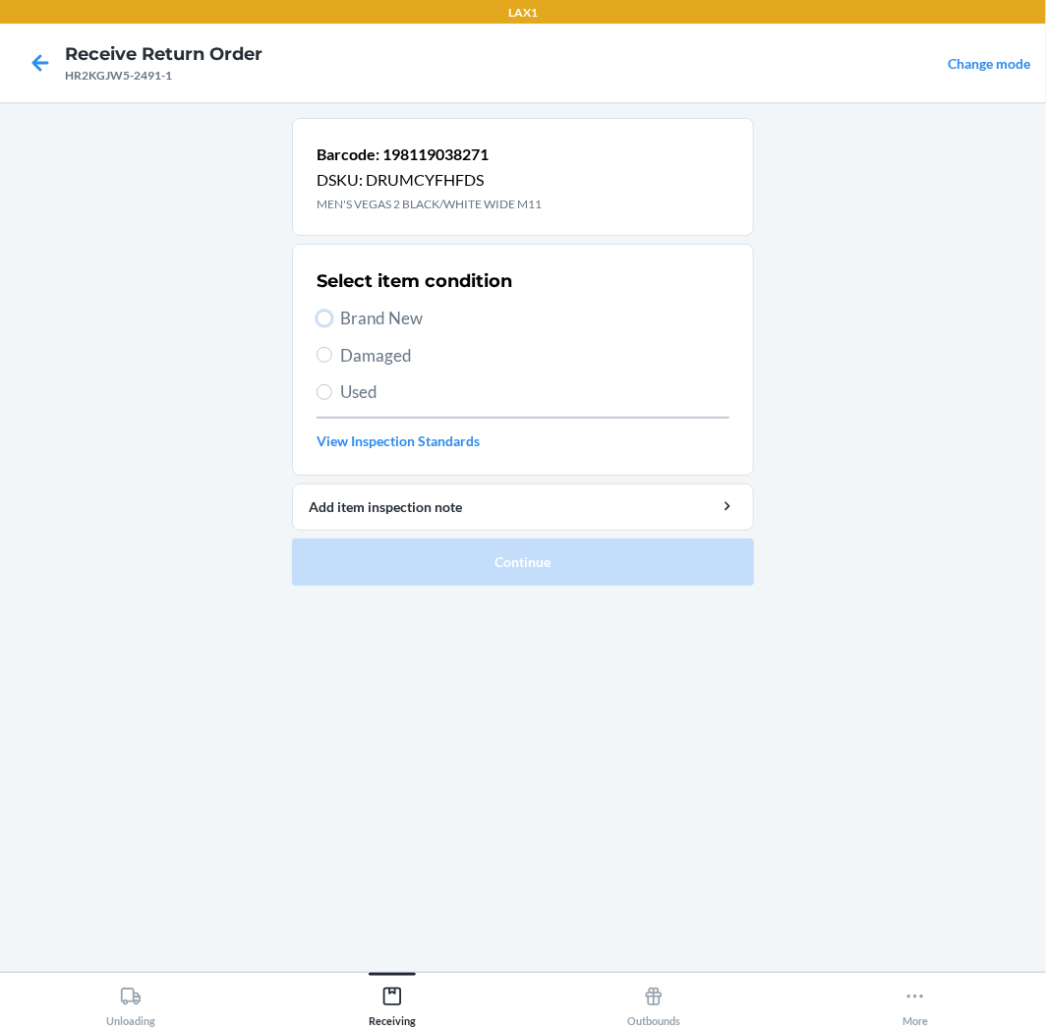
drag, startPoint x: 329, startPoint y: 317, endPoint x: 534, endPoint y: 587, distance: 338.1
click at [329, 334] on div "Select item condition Brand New Damaged Used View Inspection Standards" at bounding box center [522, 359] width 413 height 195
click at [319, 324] on input "Brand New" at bounding box center [324, 319] width 16 height 16
radio input "true"
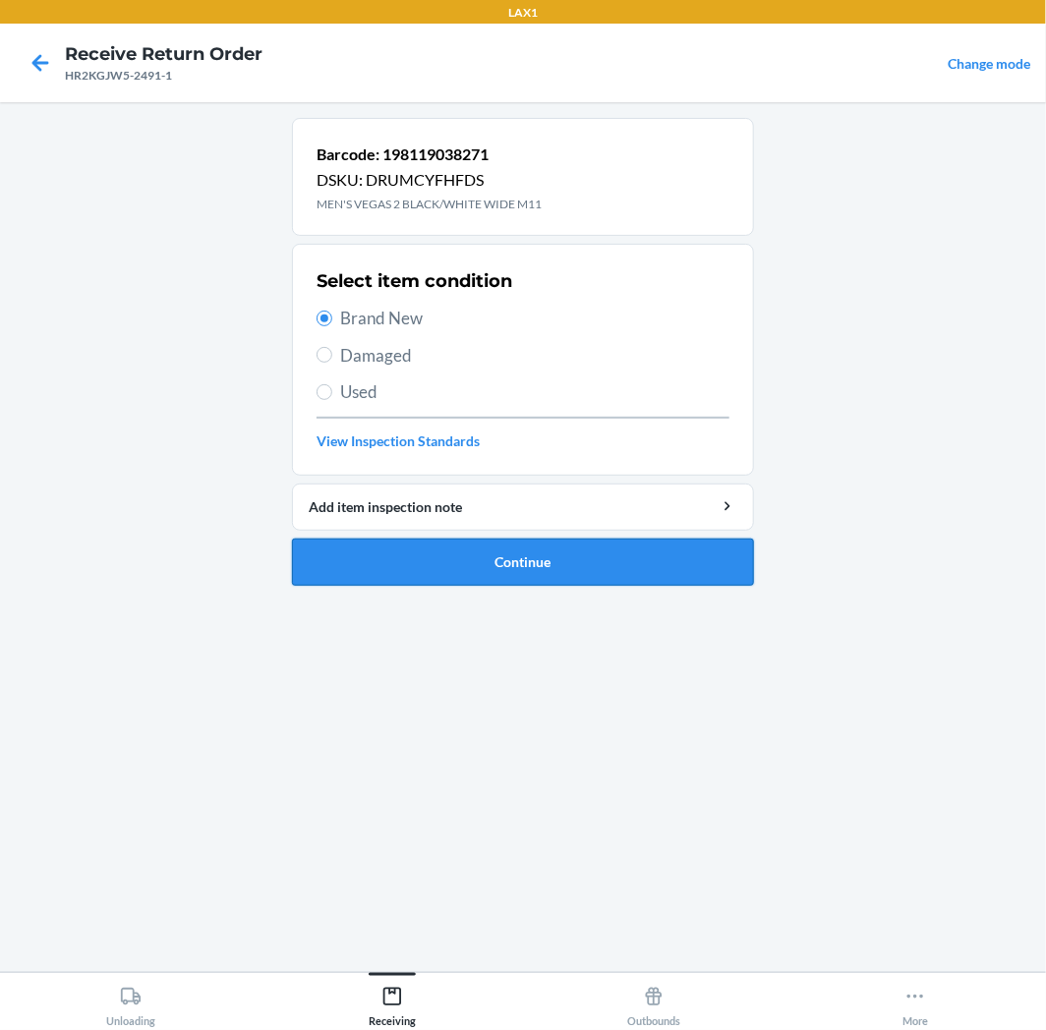
click at [553, 560] on button "Continue" at bounding box center [523, 562] width 462 height 47
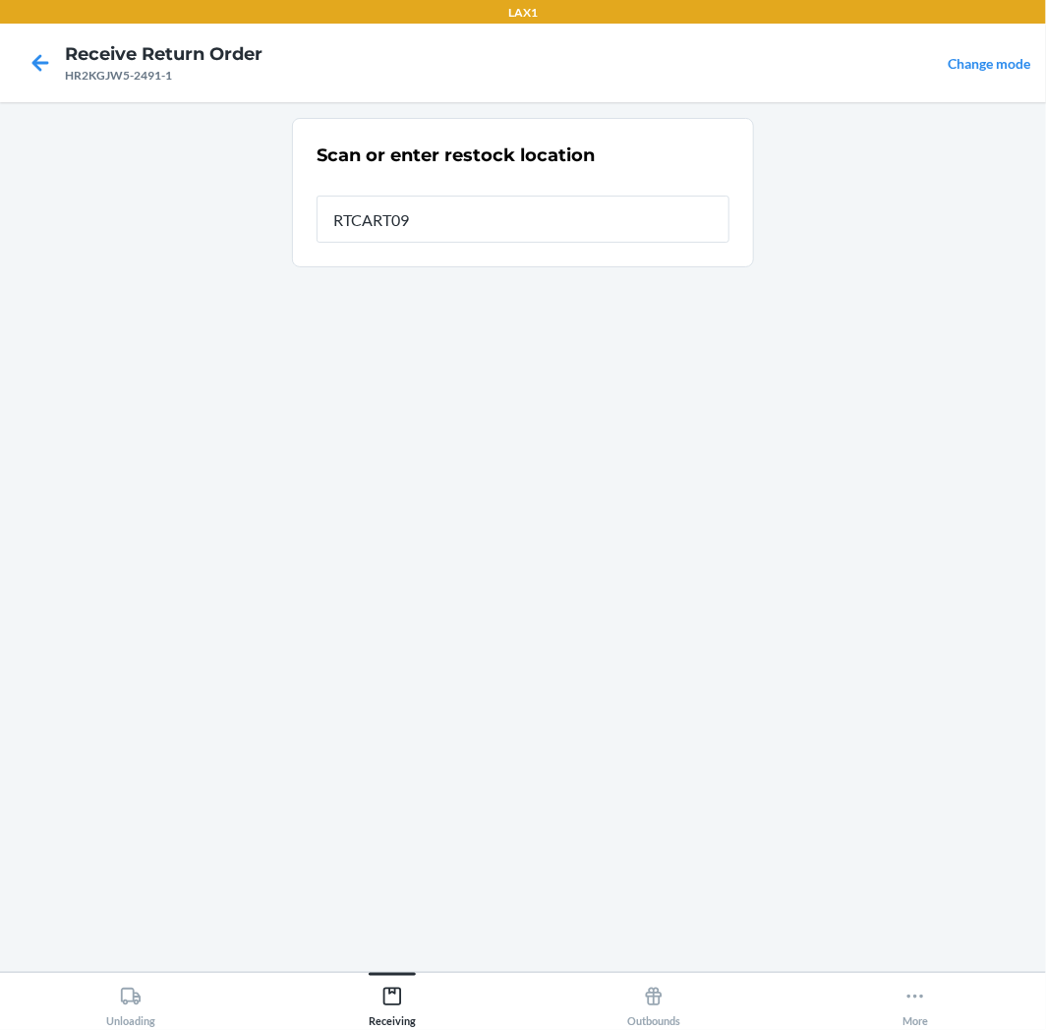
type input "RTCART094"
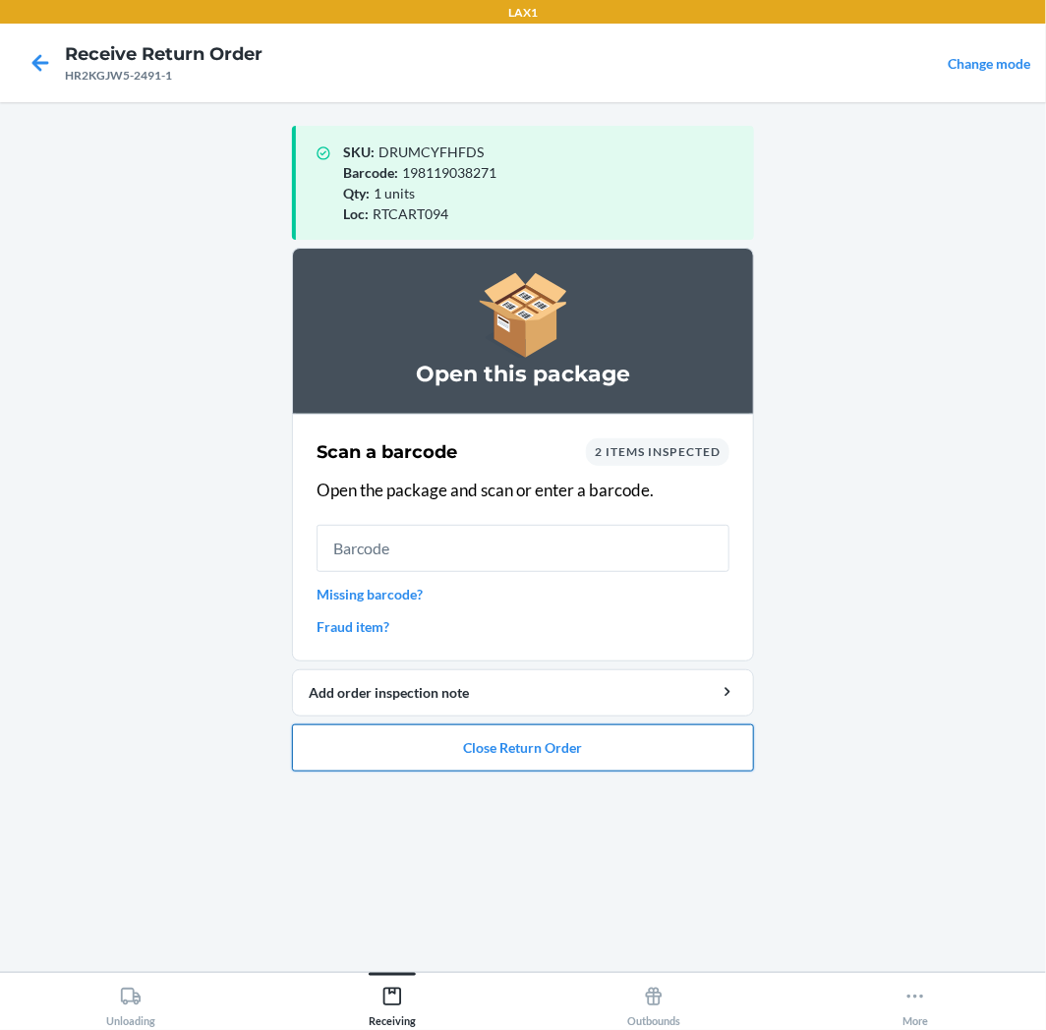
click at [640, 752] on button "Close Return Order" at bounding box center [523, 747] width 462 height 47
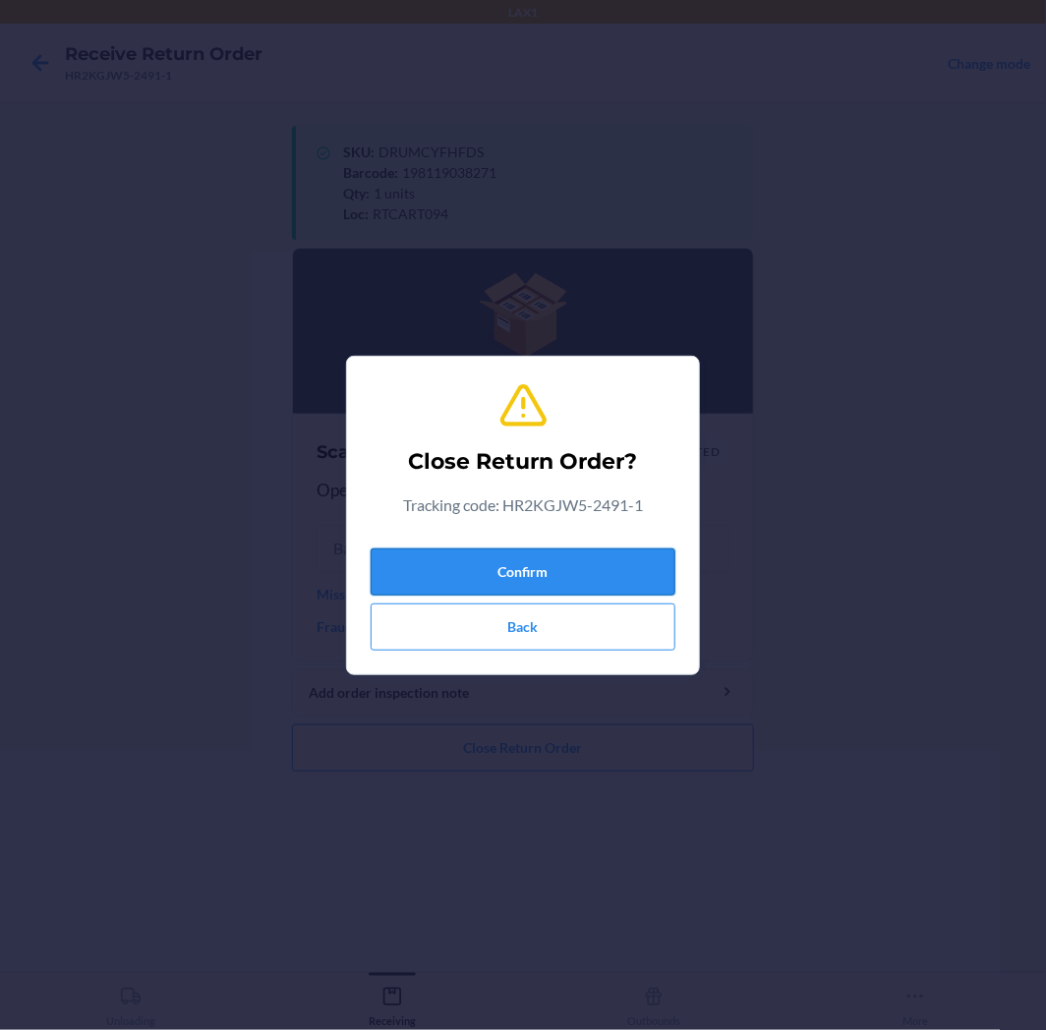
click at [591, 568] on button "Confirm" at bounding box center [522, 571] width 305 height 47
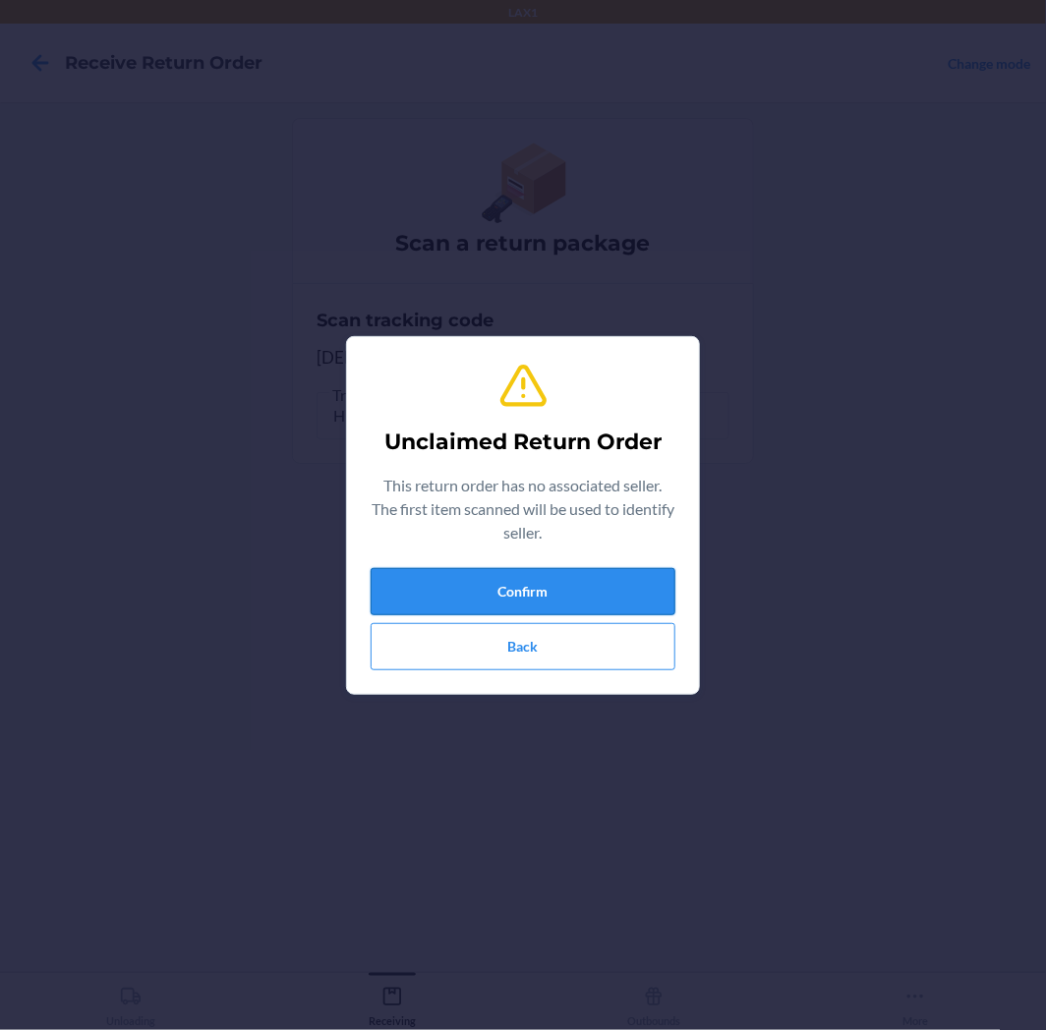
click at [568, 596] on button "Confirm" at bounding box center [522, 591] width 305 height 47
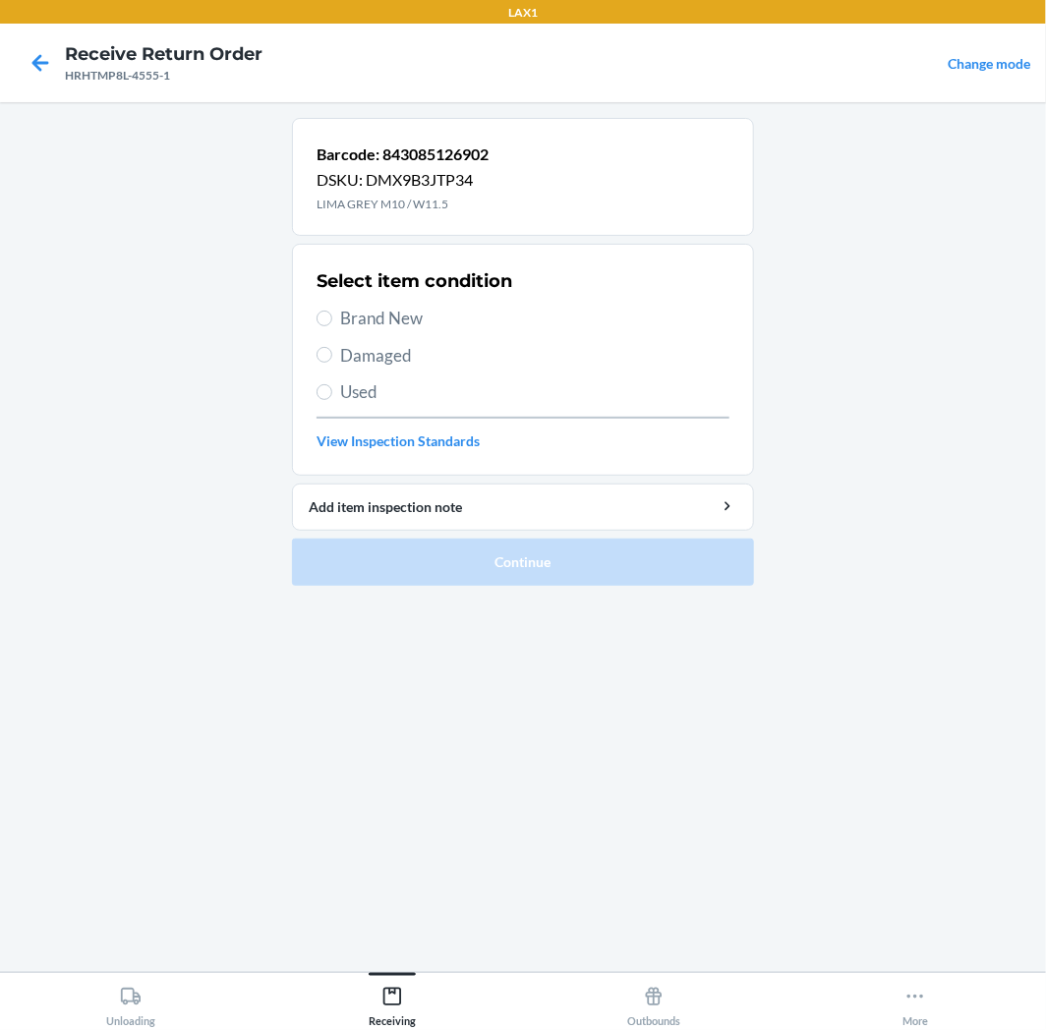
click at [325, 308] on label "Brand New" at bounding box center [522, 319] width 413 height 26
click at [325, 311] on input "Brand New" at bounding box center [324, 319] width 16 height 16
radio input "true"
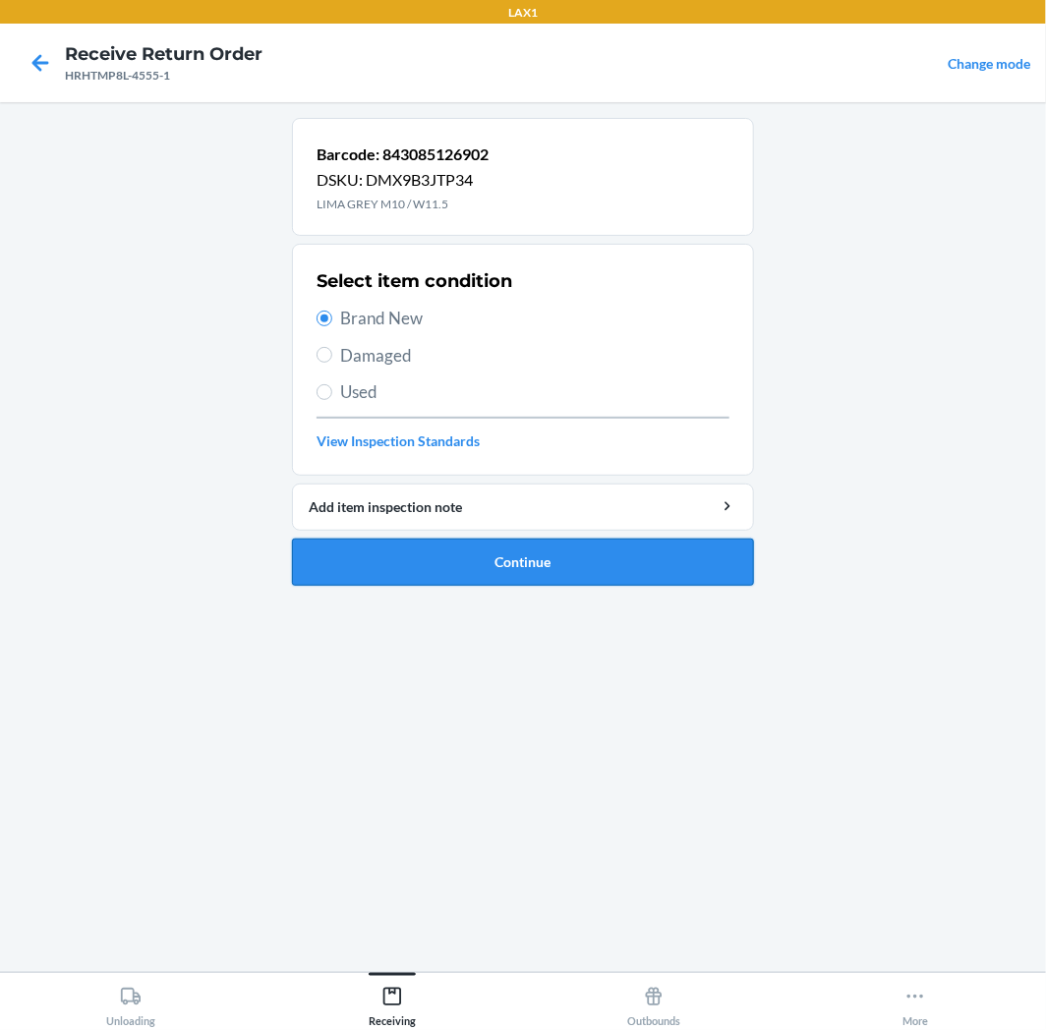
click at [664, 553] on button "Continue" at bounding box center [523, 562] width 462 height 47
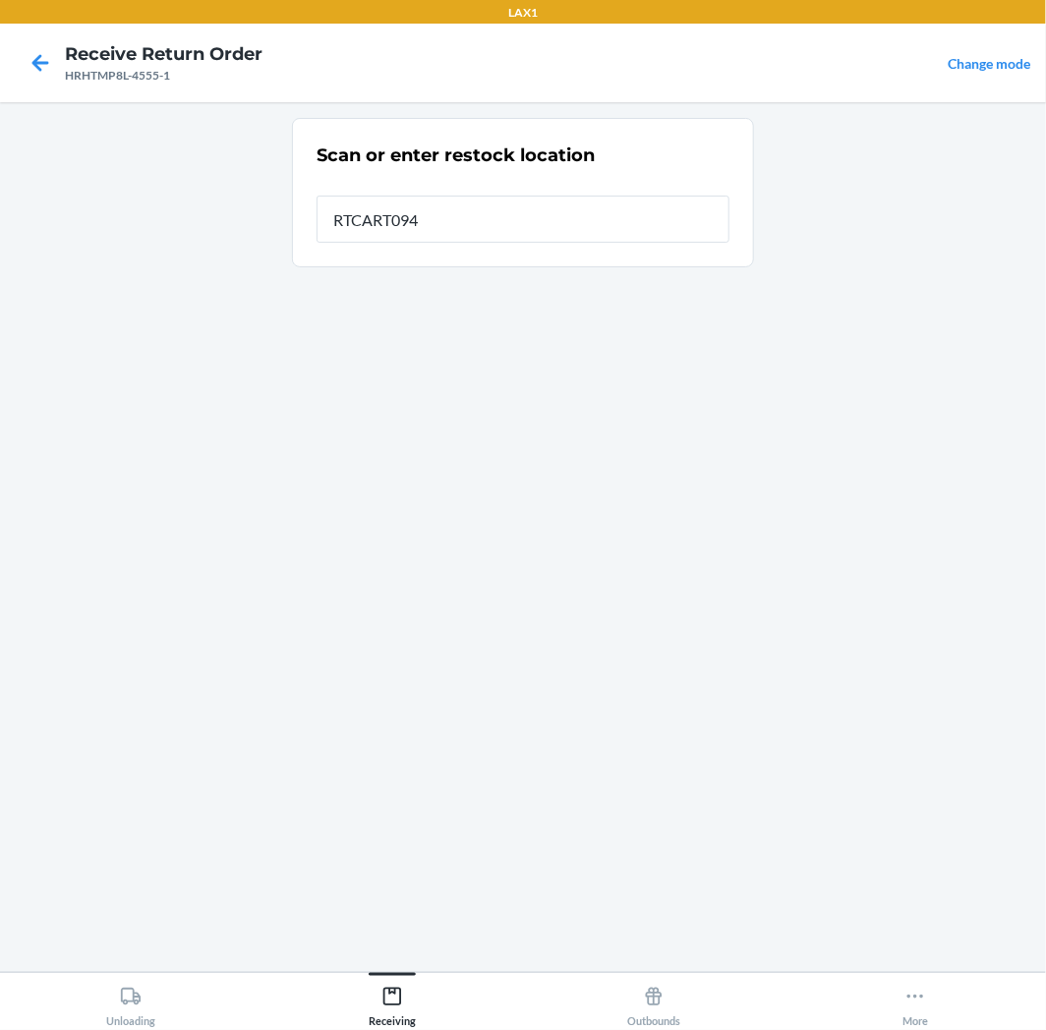
type input "RTCART094"
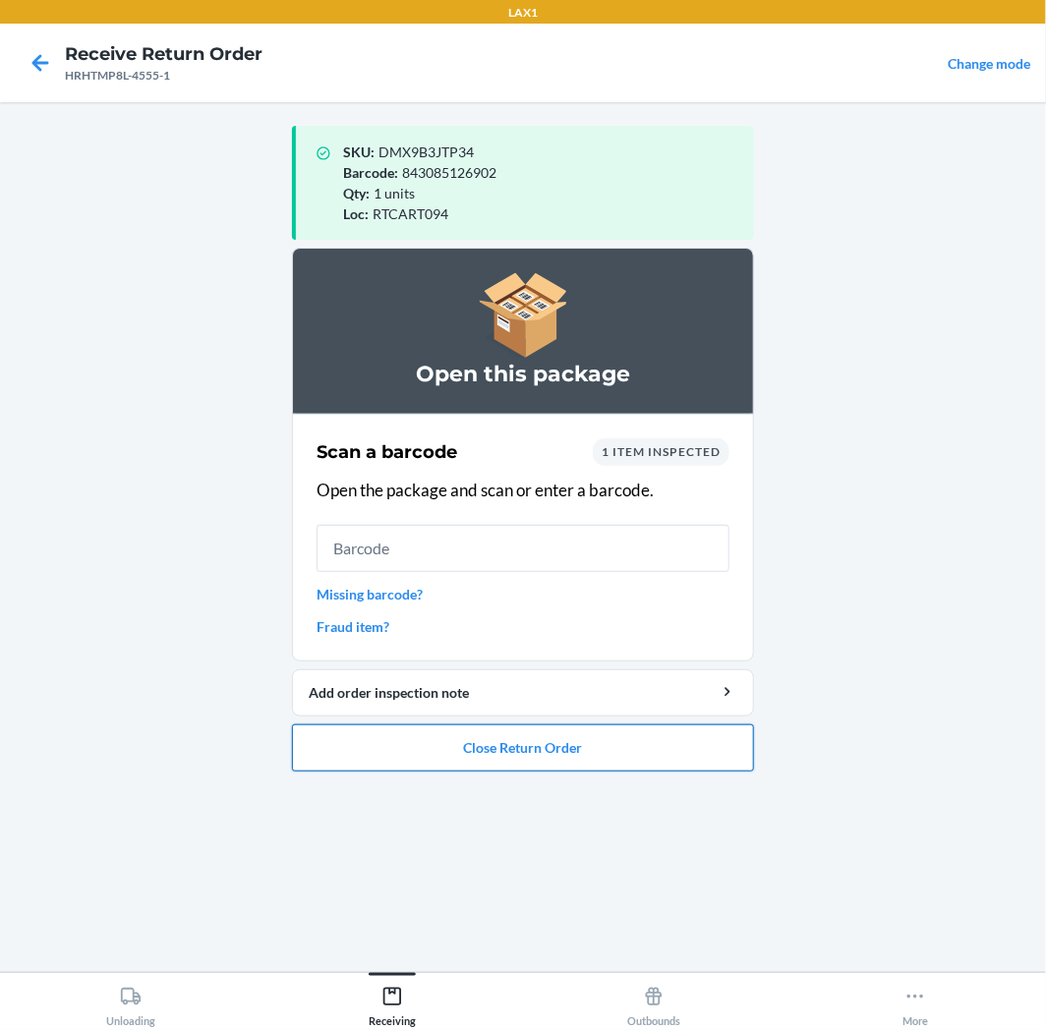
click at [663, 755] on button "Close Return Order" at bounding box center [523, 747] width 462 height 47
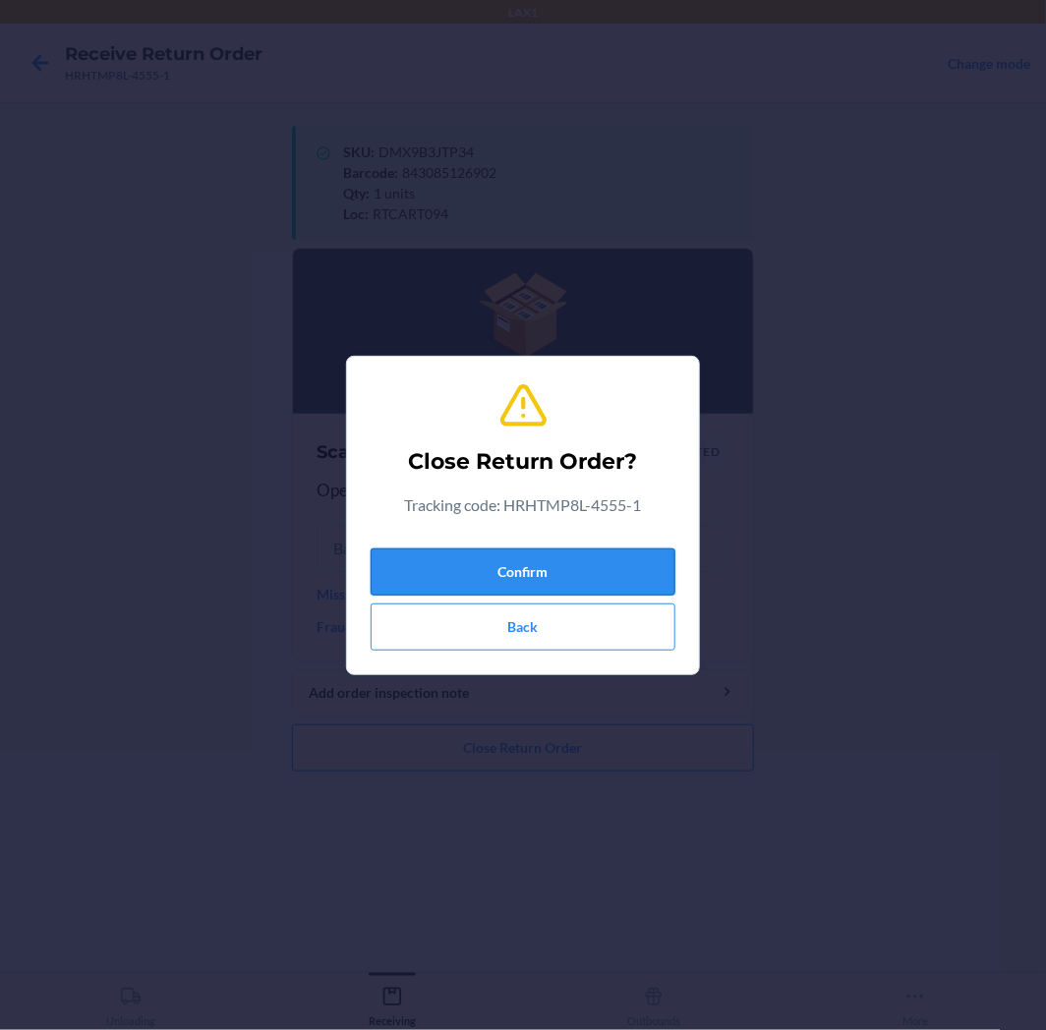
click at [592, 570] on button "Confirm" at bounding box center [522, 571] width 305 height 47
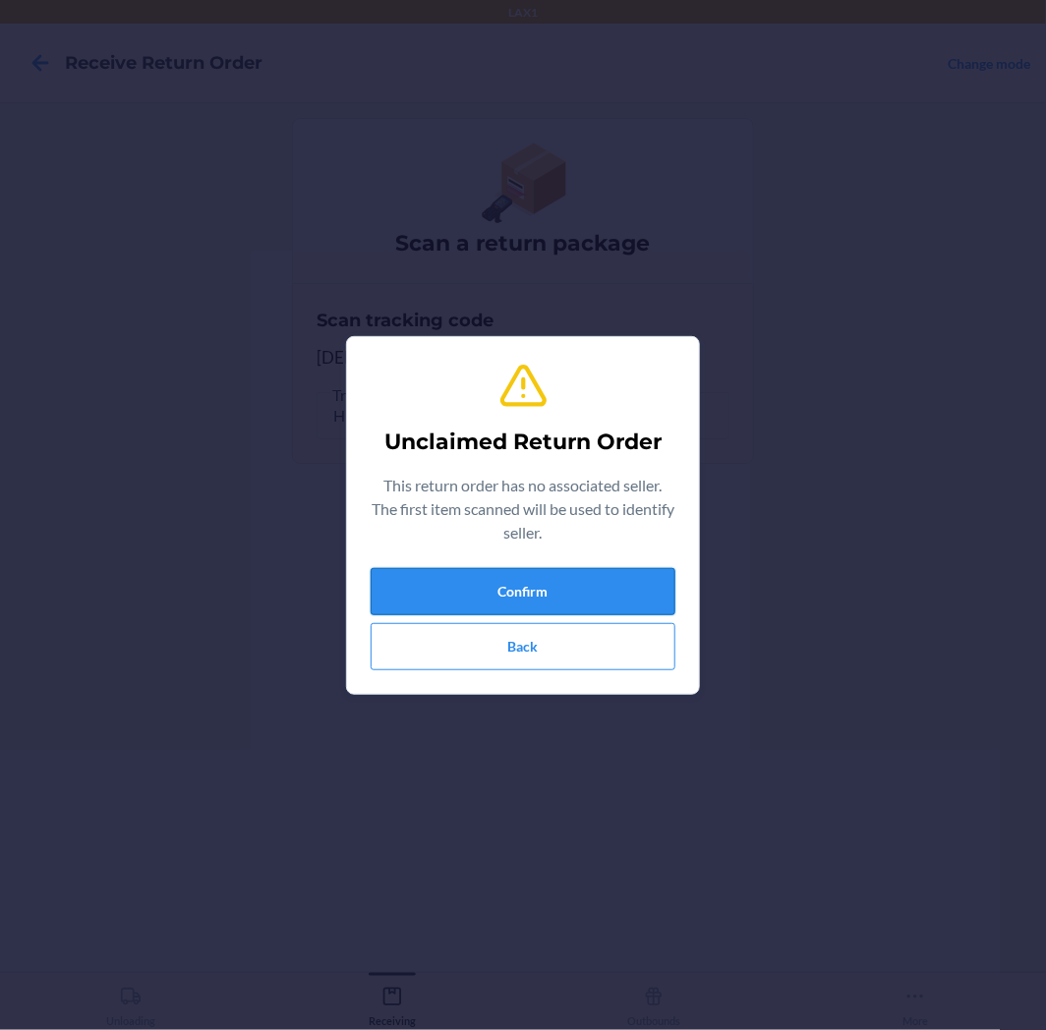
click at [536, 593] on button "Confirm" at bounding box center [522, 591] width 305 height 47
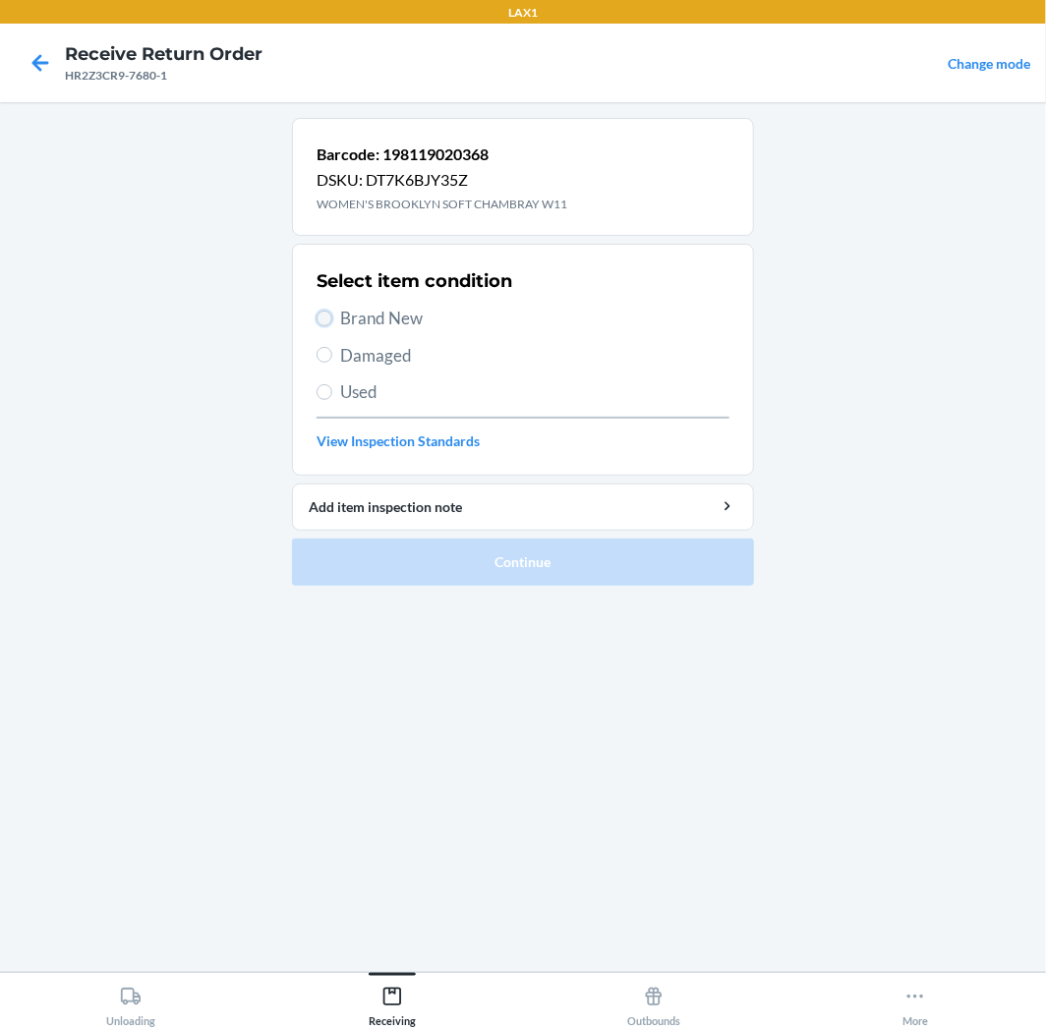
click at [327, 316] on input "Brand New" at bounding box center [324, 319] width 16 height 16
radio input "true"
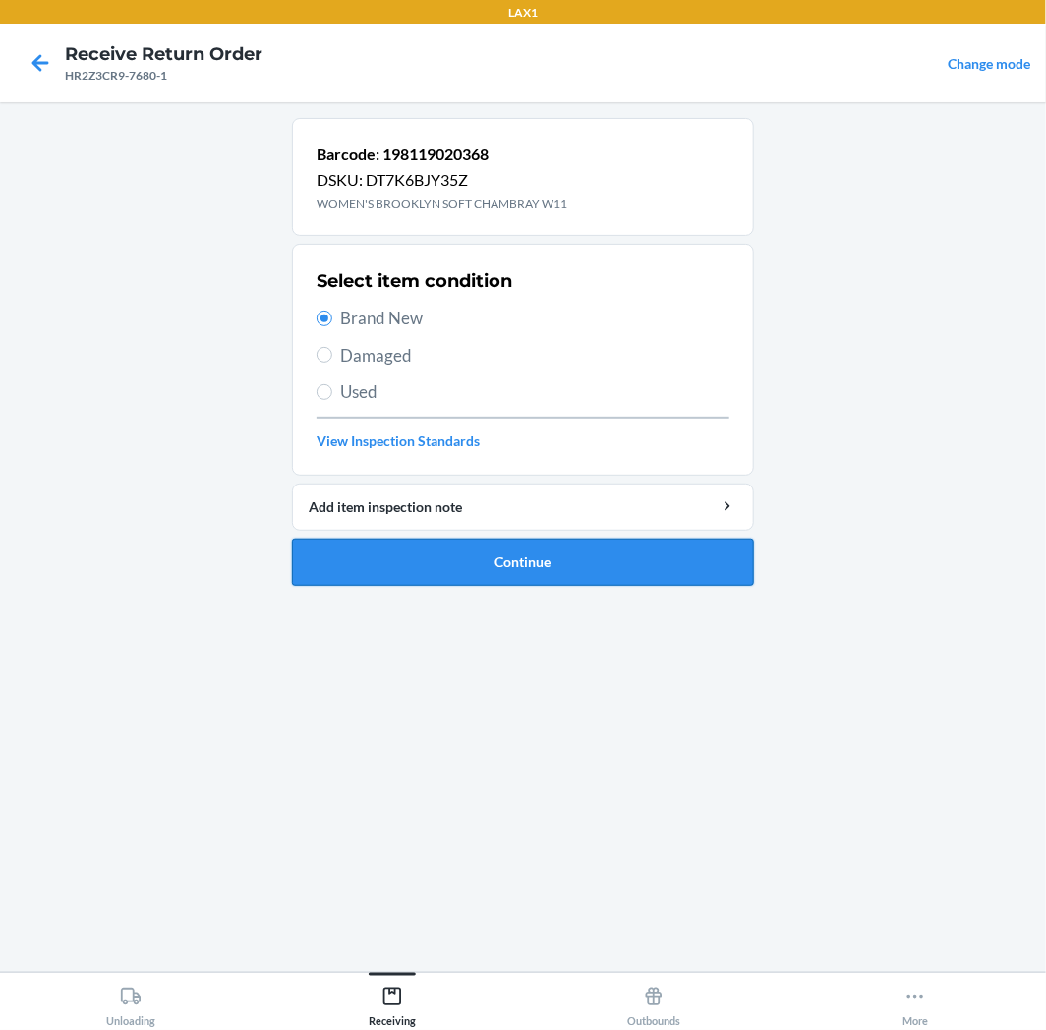
click at [629, 554] on button "Continue" at bounding box center [523, 562] width 462 height 47
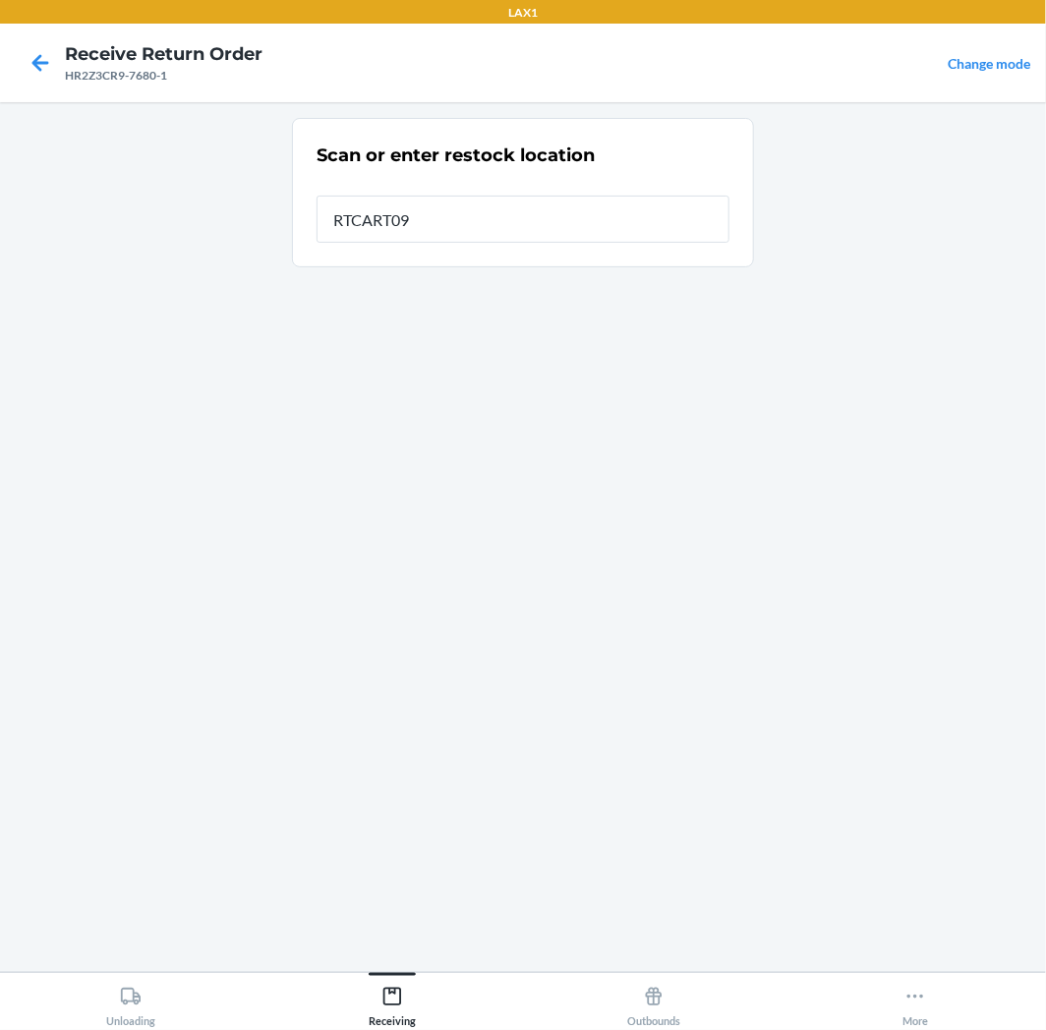
type input "RTCART094"
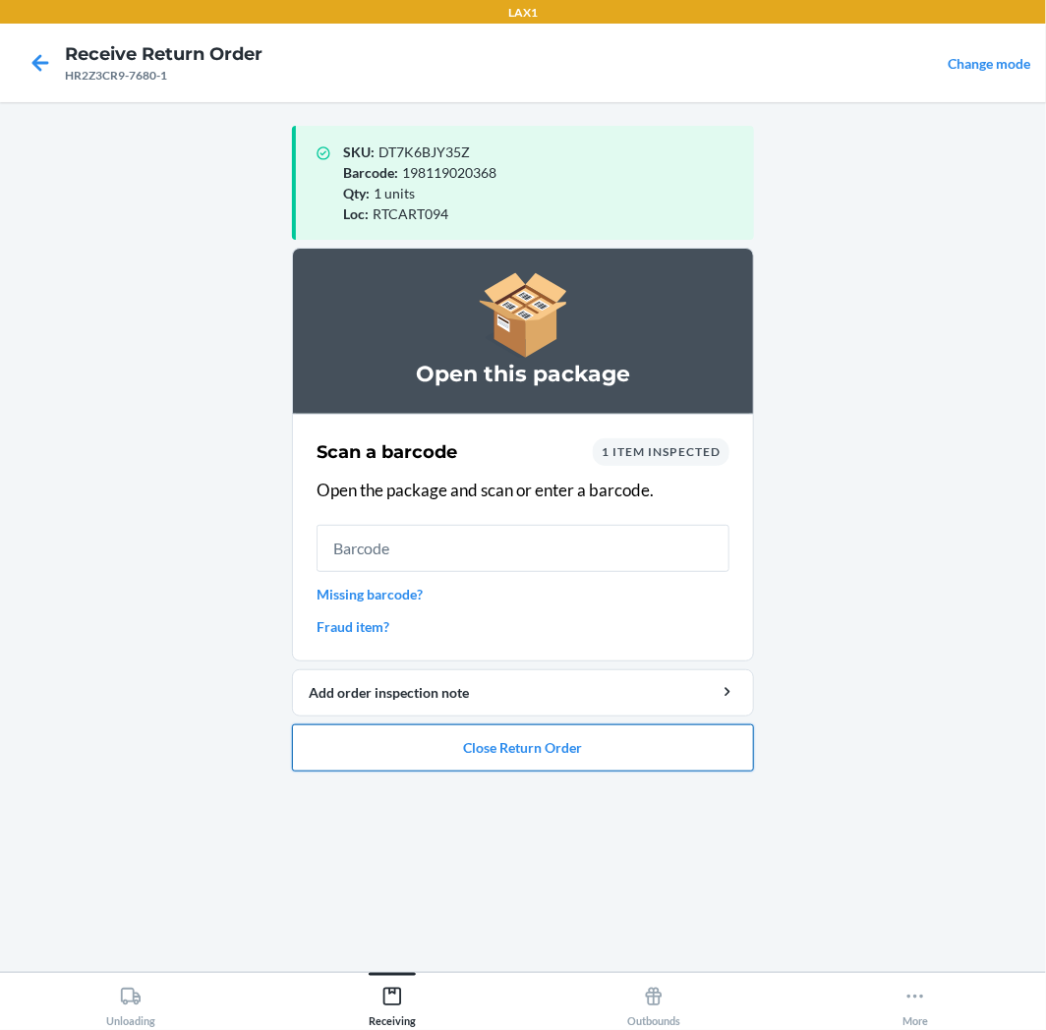
click at [587, 745] on button "Close Return Order" at bounding box center [523, 747] width 462 height 47
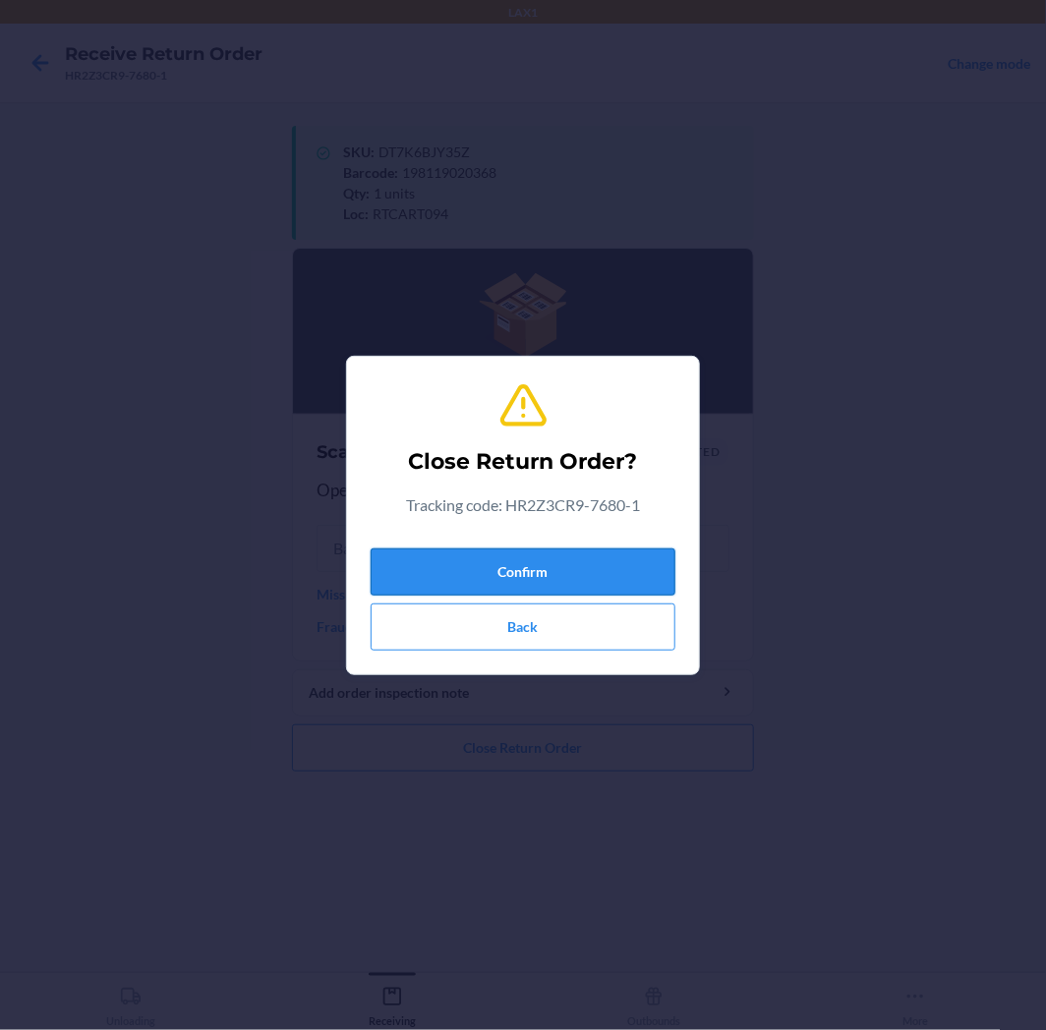
click at [584, 570] on button "Confirm" at bounding box center [522, 571] width 305 height 47
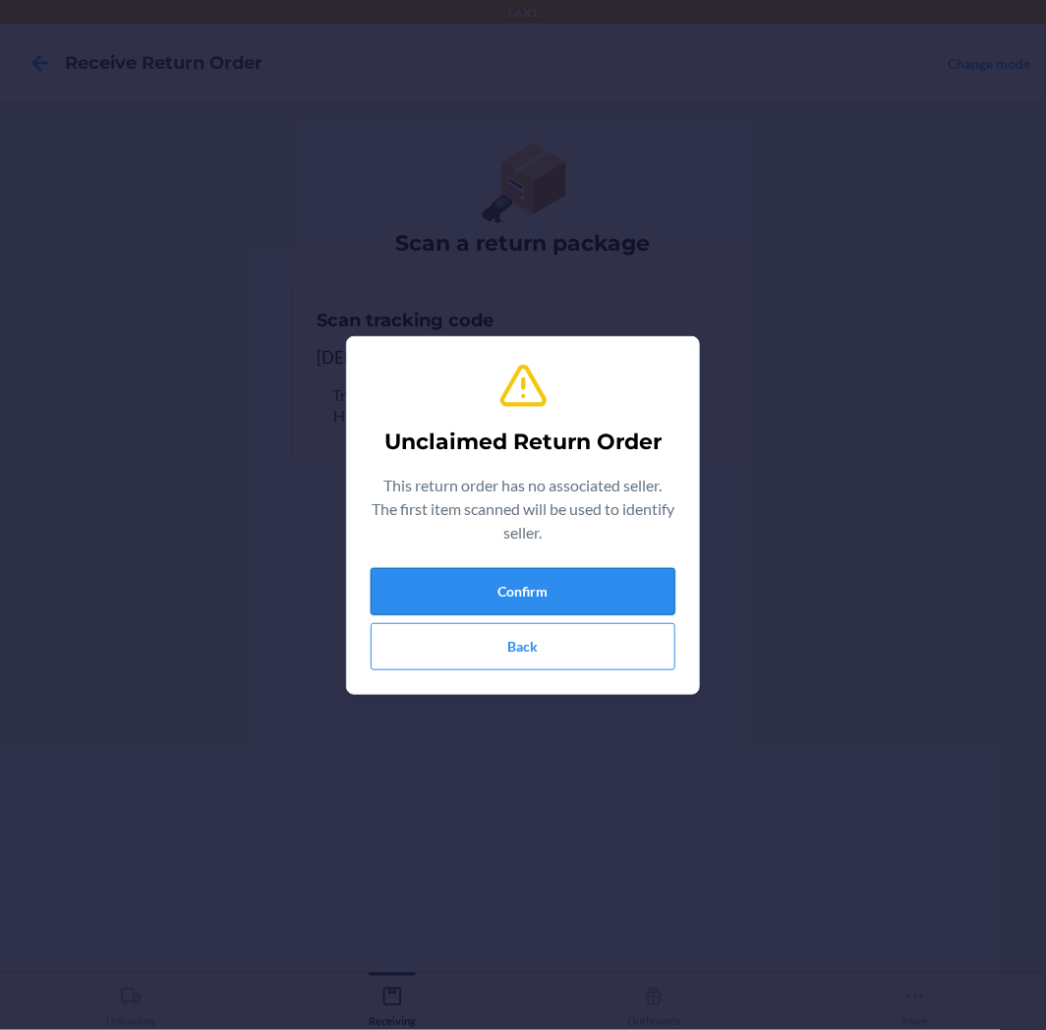
click at [586, 593] on button "Confirm" at bounding box center [522, 591] width 305 height 47
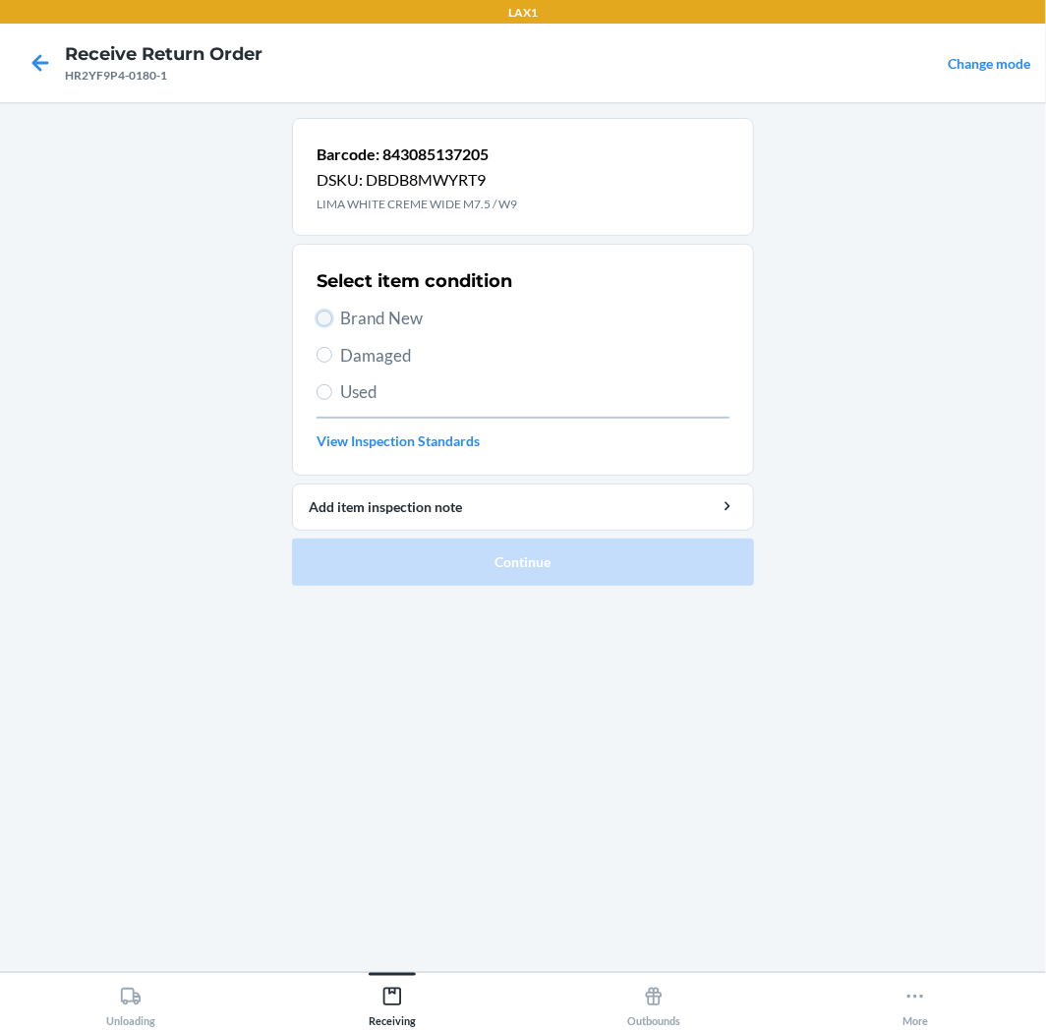
click at [324, 313] on input "Brand New" at bounding box center [324, 319] width 16 height 16
radio input "true"
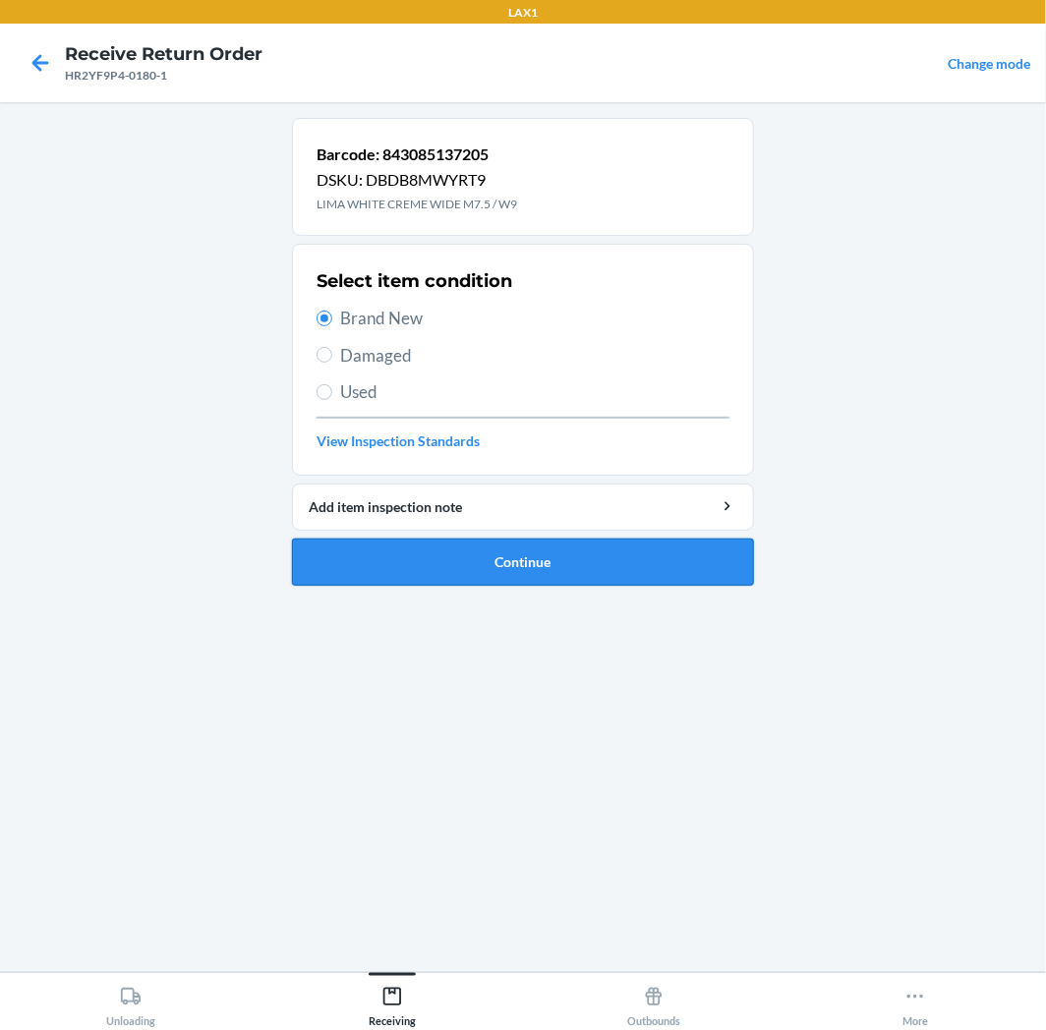
click at [602, 553] on button "Continue" at bounding box center [523, 562] width 462 height 47
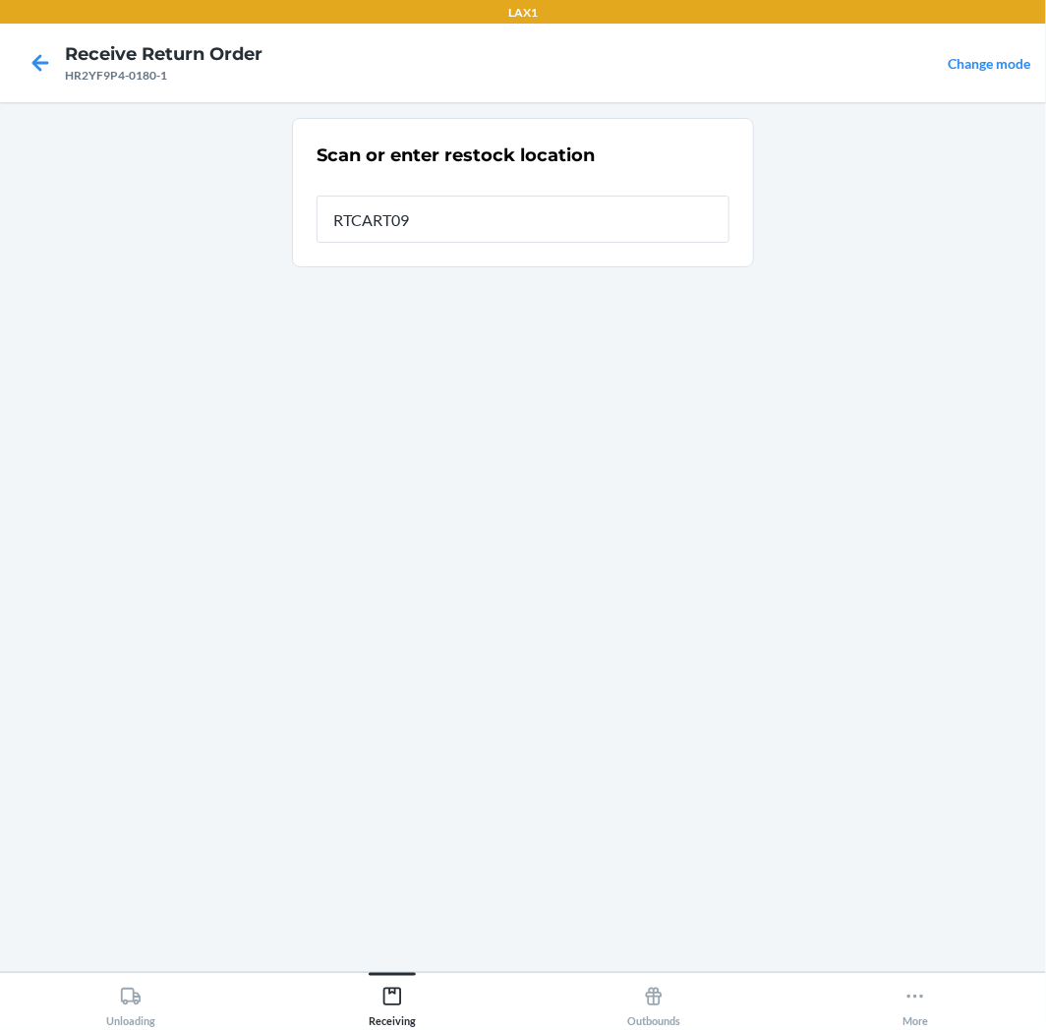
type input "RTCART094"
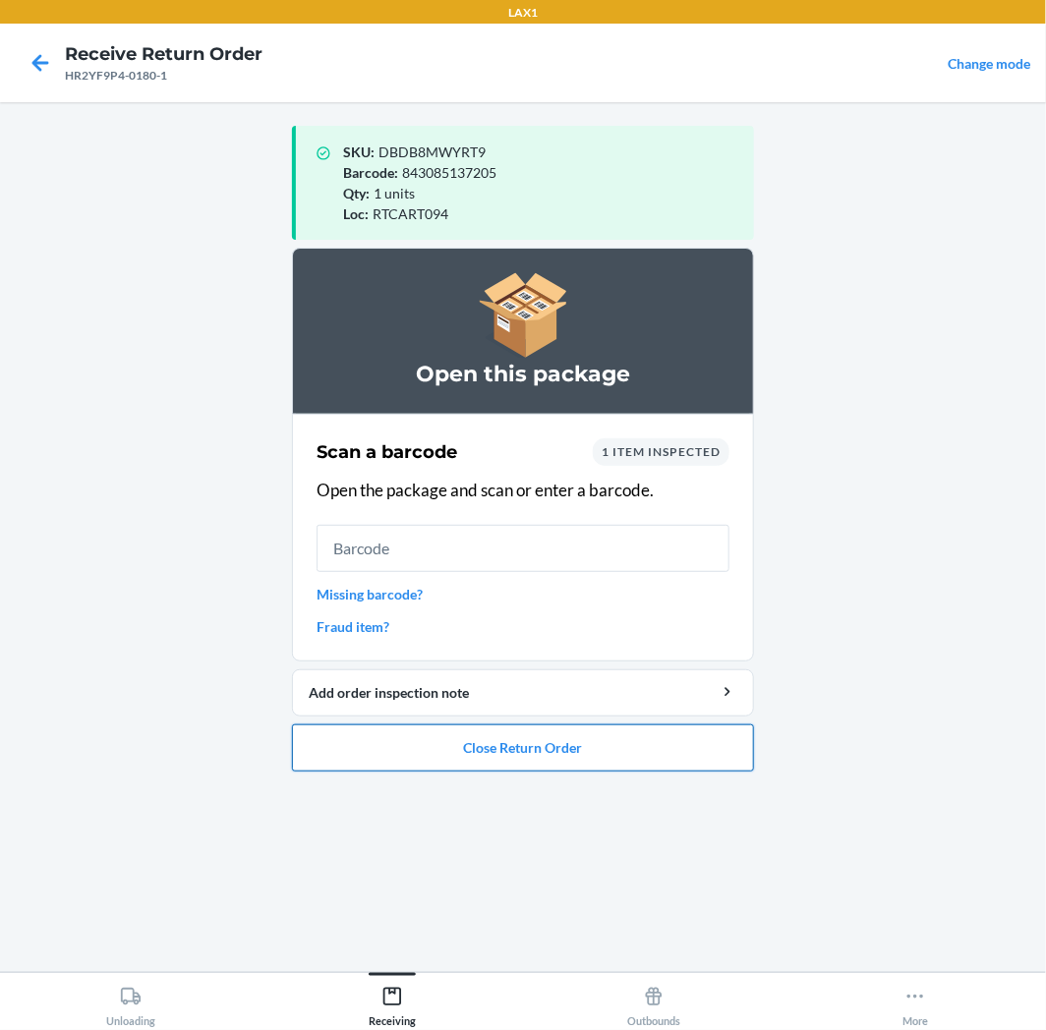
click at [567, 751] on button "Close Return Order" at bounding box center [523, 747] width 462 height 47
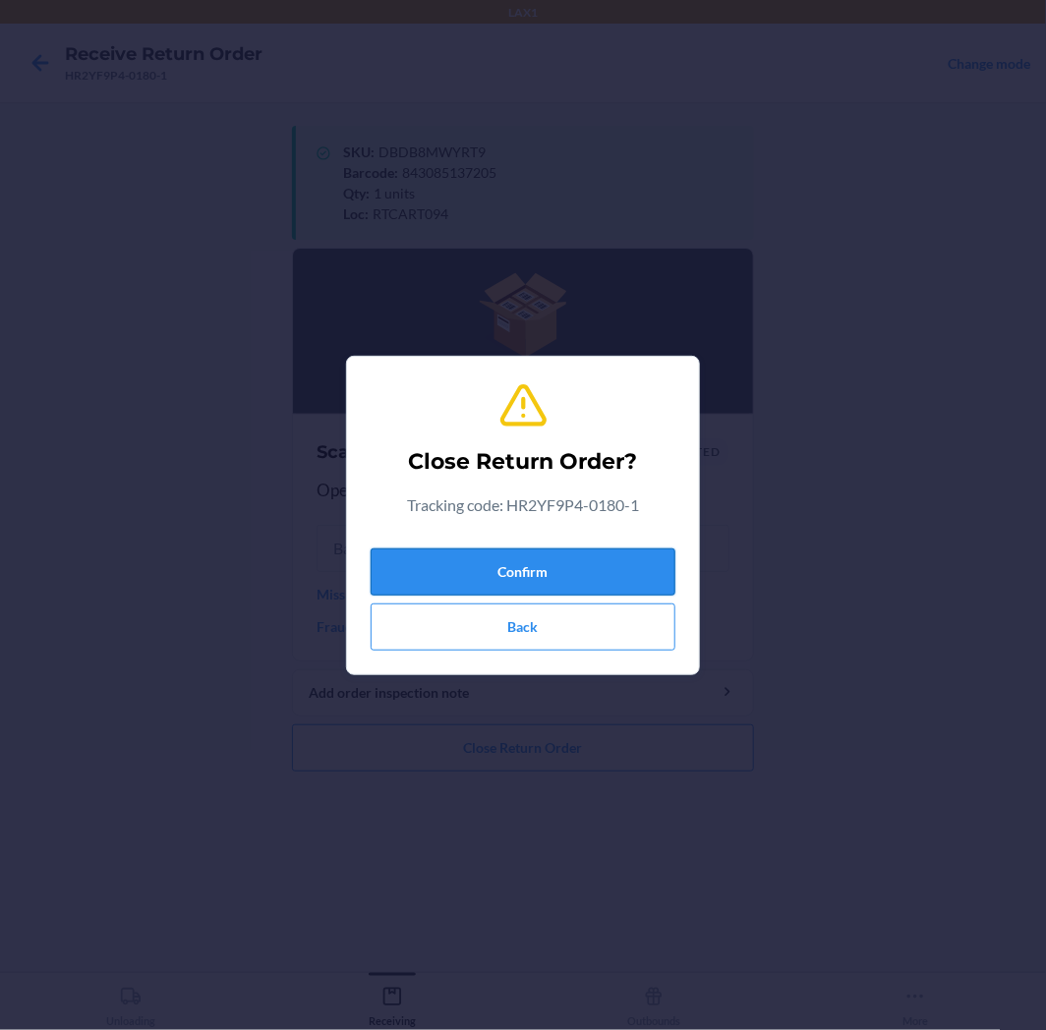
click at [556, 573] on button "Confirm" at bounding box center [522, 571] width 305 height 47
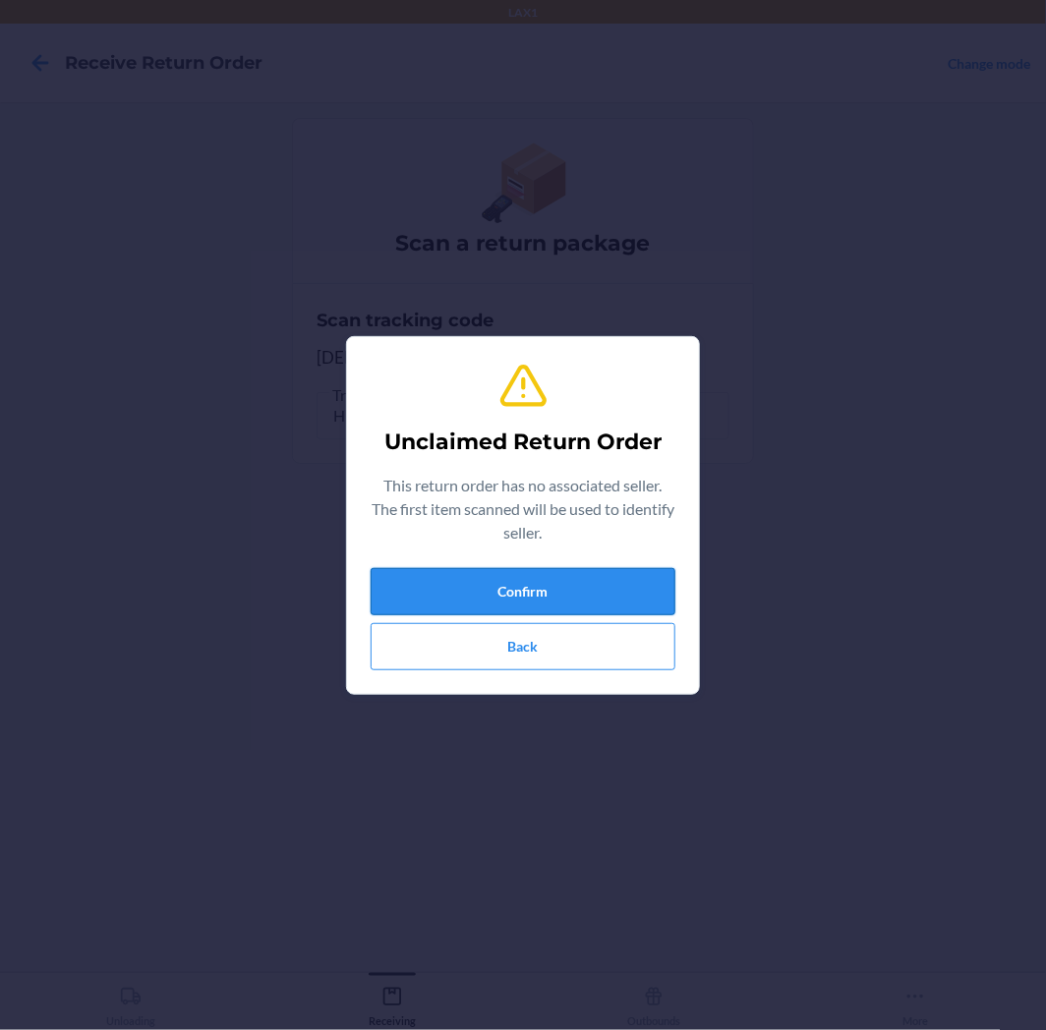
click at [538, 586] on button "Confirm" at bounding box center [522, 591] width 305 height 47
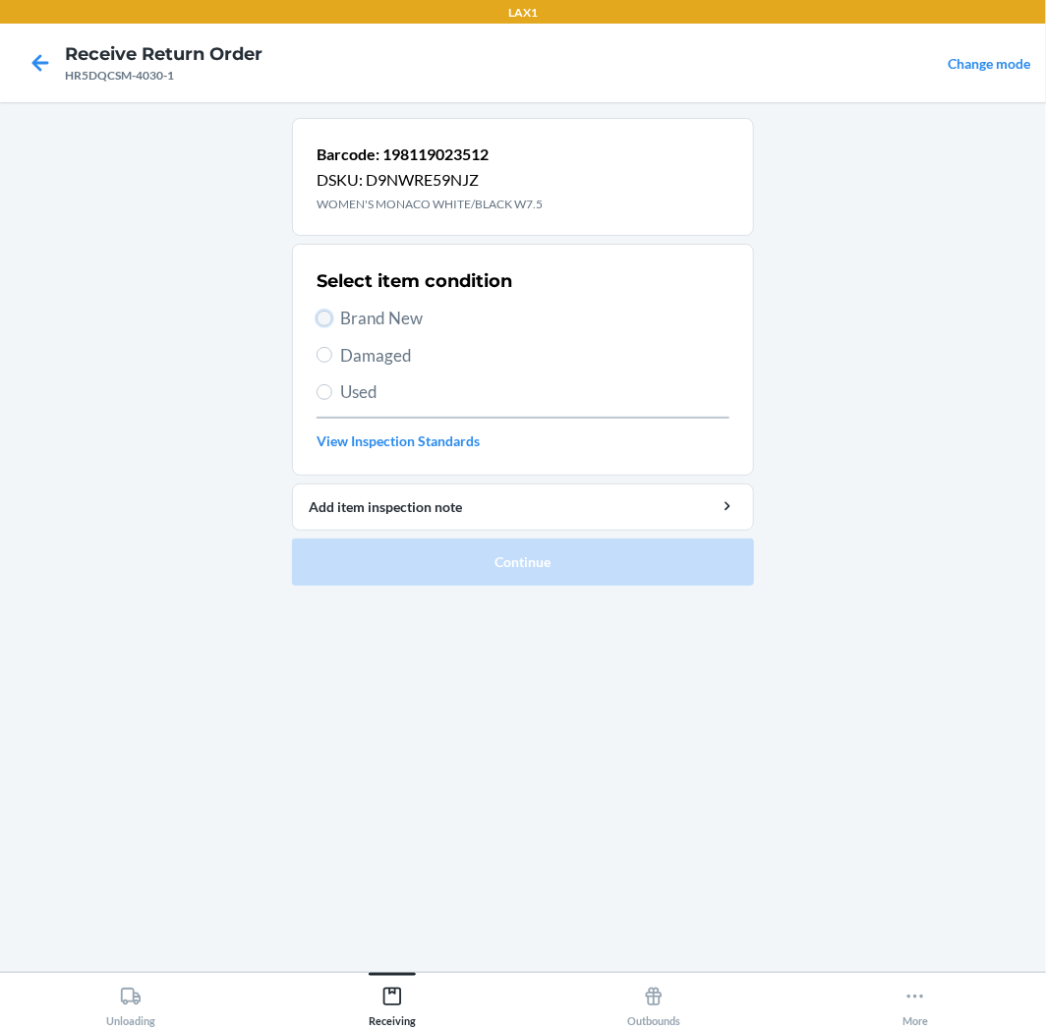
click at [320, 311] on input "Brand New" at bounding box center [324, 319] width 16 height 16
radio input "true"
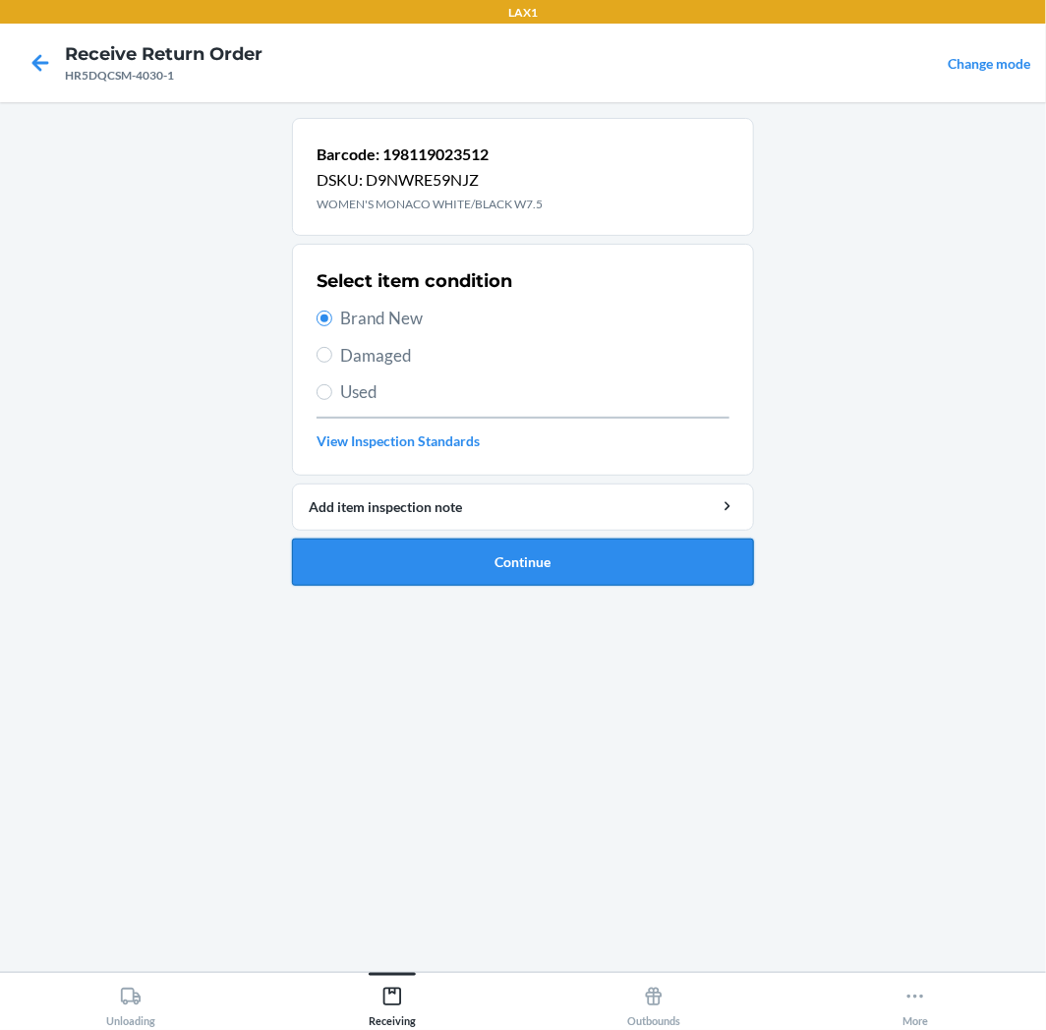
click at [538, 558] on button "Continue" at bounding box center [523, 562] width 462 height 47
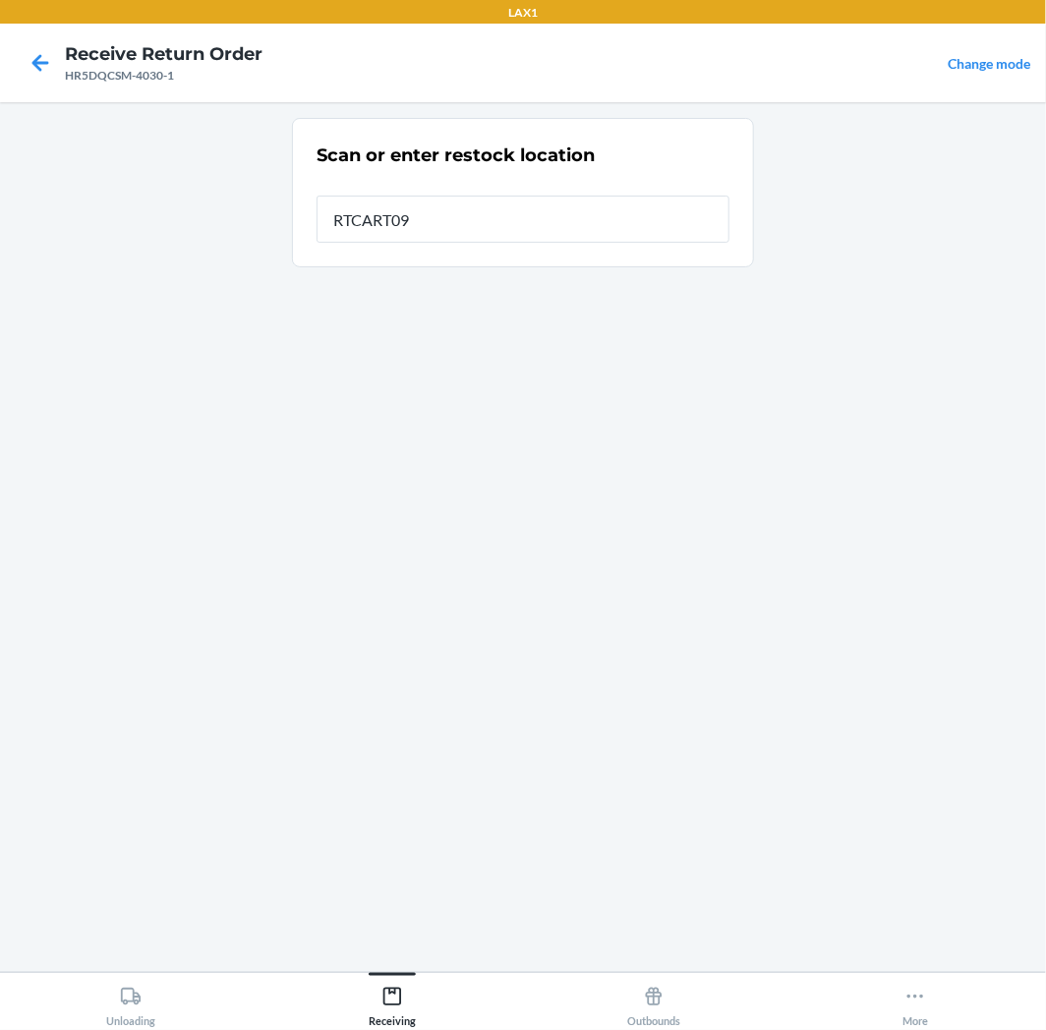
type input "RTCART094"
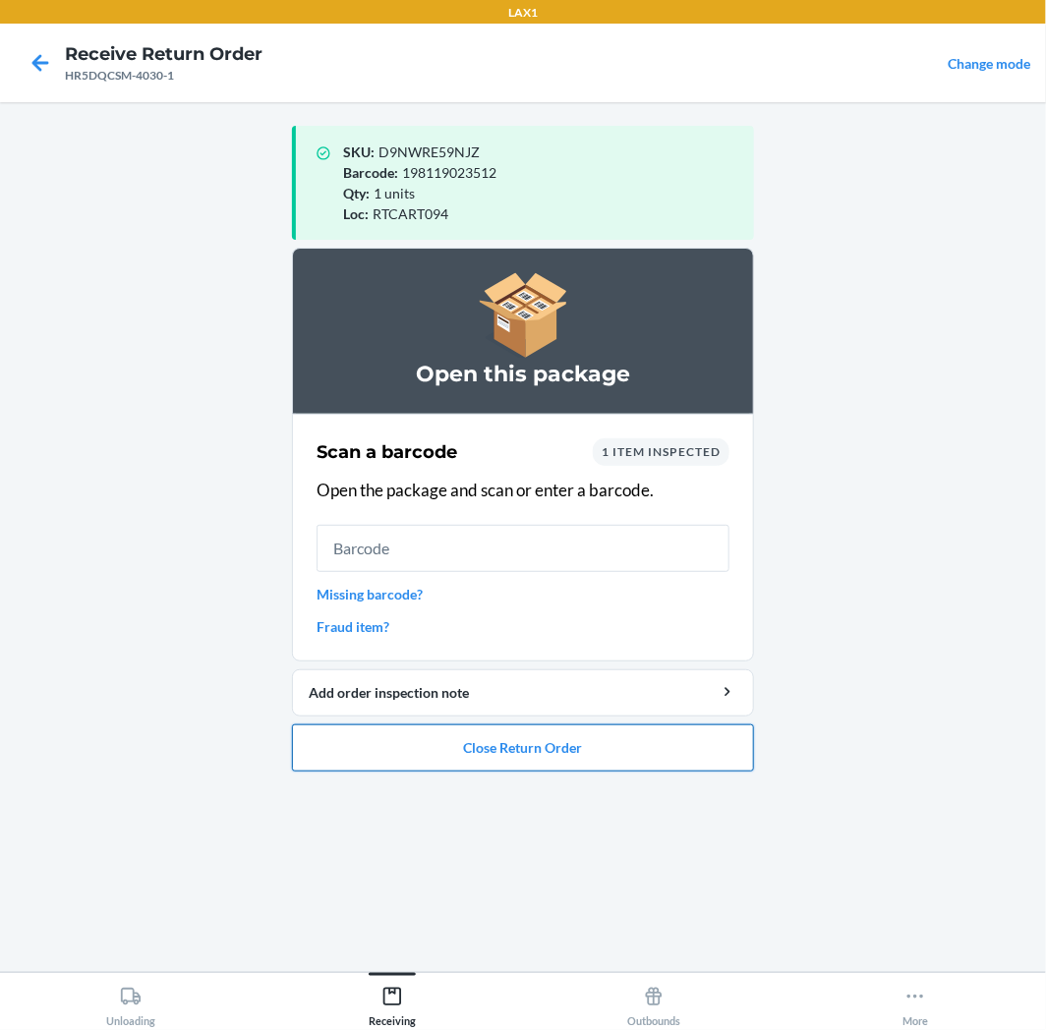
click at [635, 759] on button "Close Return Order" at bounding box center [523, 747] width 462 height 47
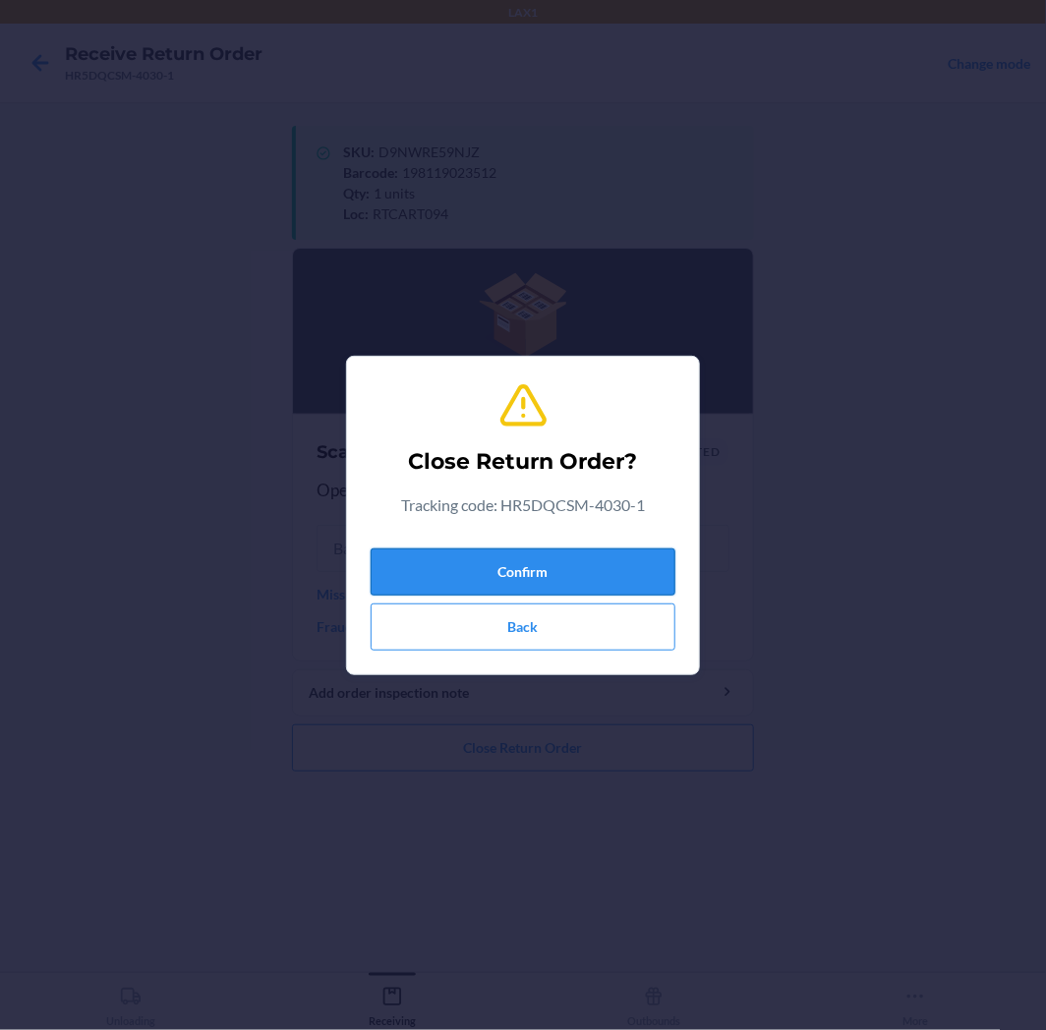
click at [570, 572] on button "Confirm" at bounding box center [522, 571] width 305 height 47
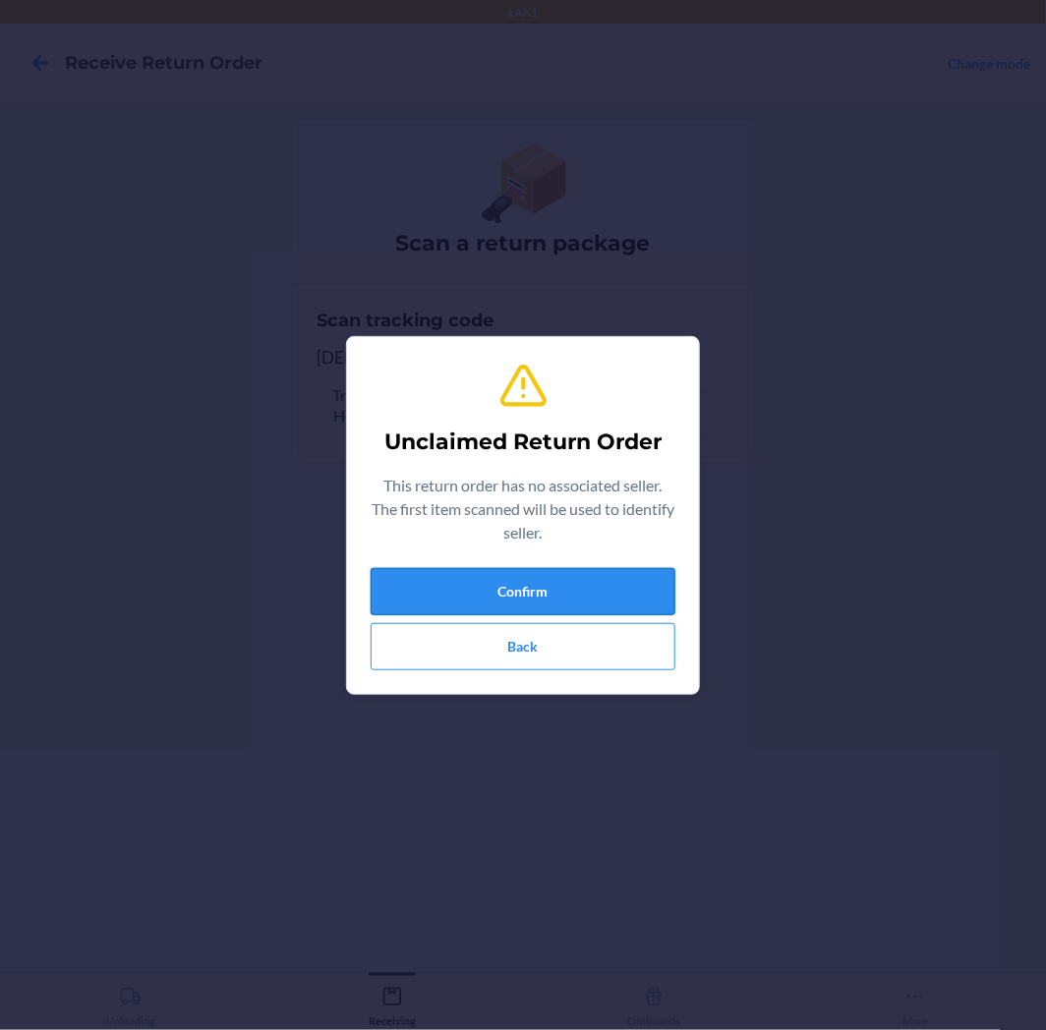
click at [537, 578] on button "Confirm" at bounding box center [522, 591] width 305 height 47
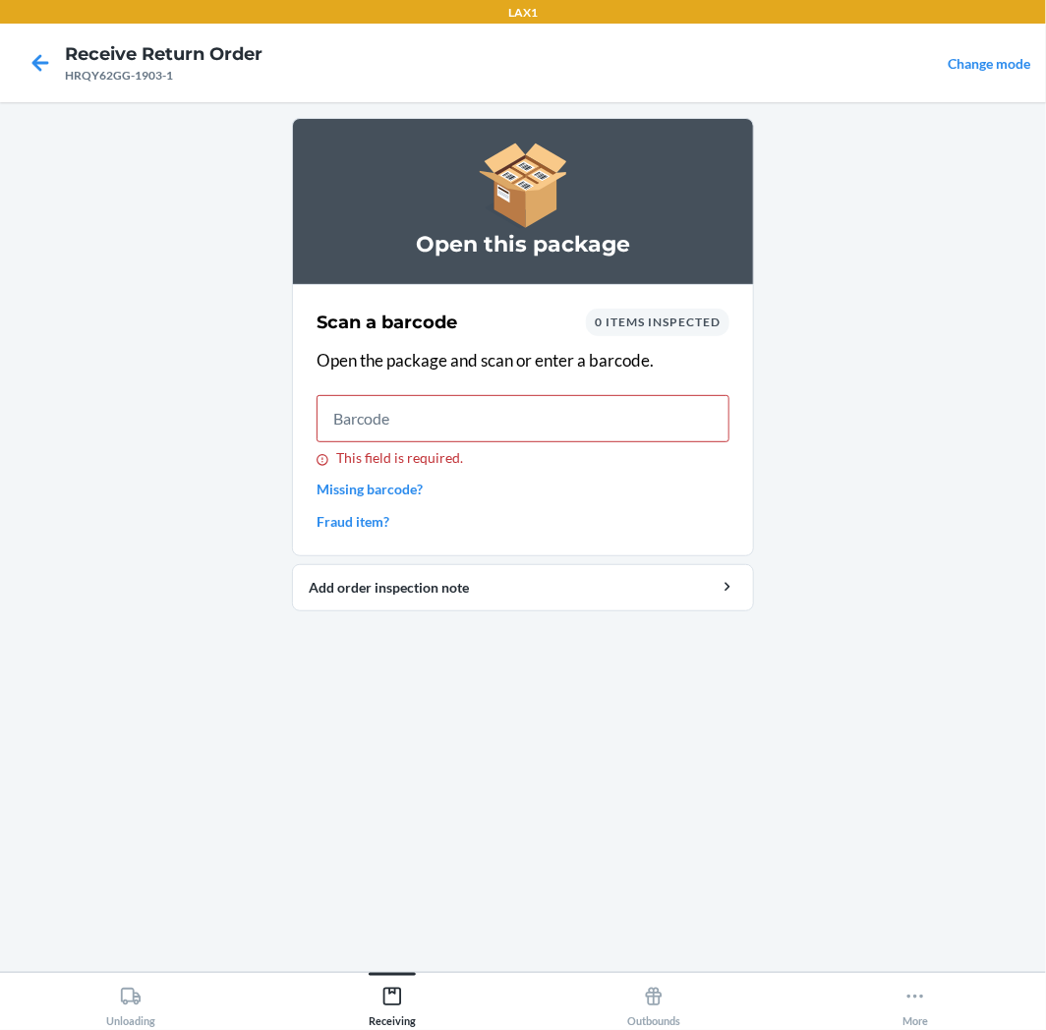
click at [551, 853] on div "Open this package Scan a barcode 0 items inspected Open the package and scan or…" at bounding box center [523, 537] width 462 height 838
click at [373, 418] on input "This field is required." at bounding box center [522, 418] width 413 height 47
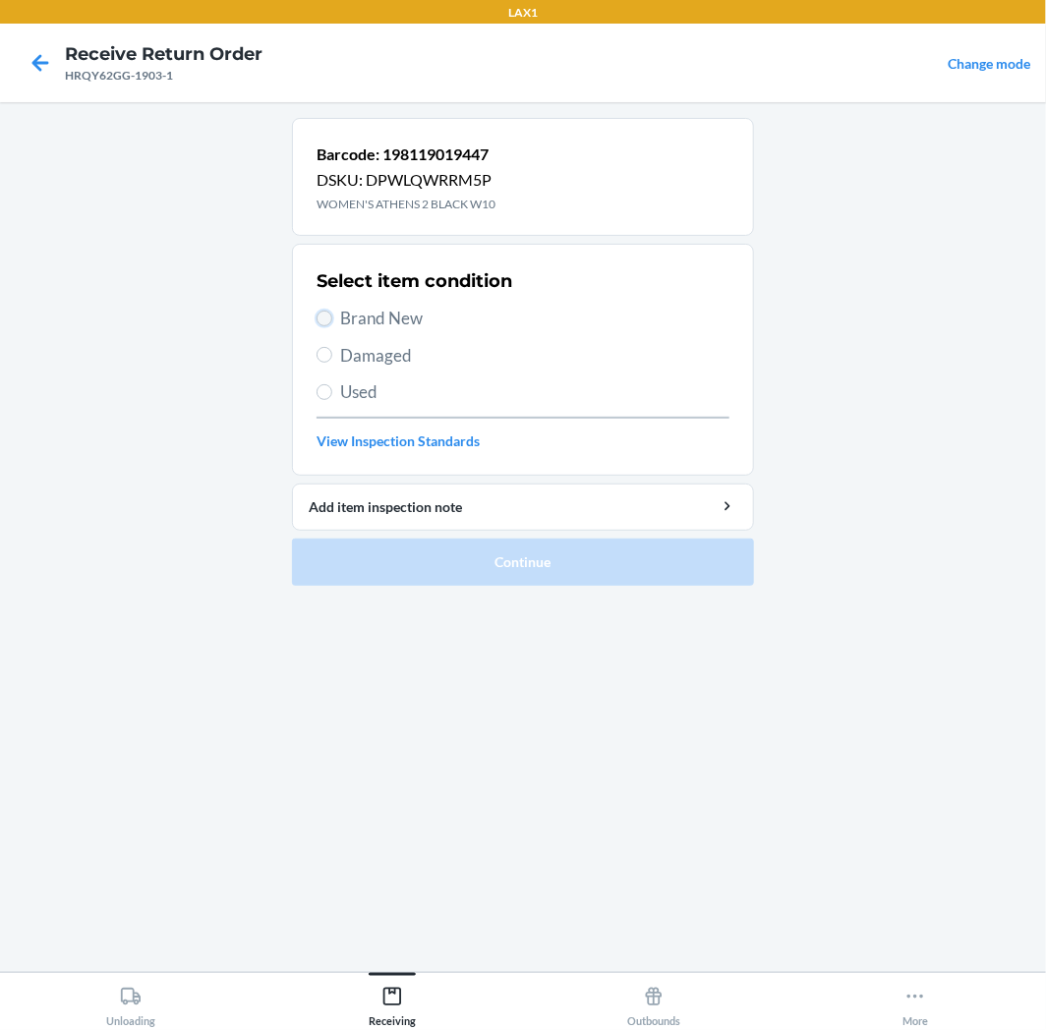
drag, startPoint x: 326, startPoint y: 317, endPoint x: 436, endPoint y: 447, distance: 170.1
click at [325, 317] on input "Brand New" at bounding box center [324, 319] width 16 height 16
radio input "true"
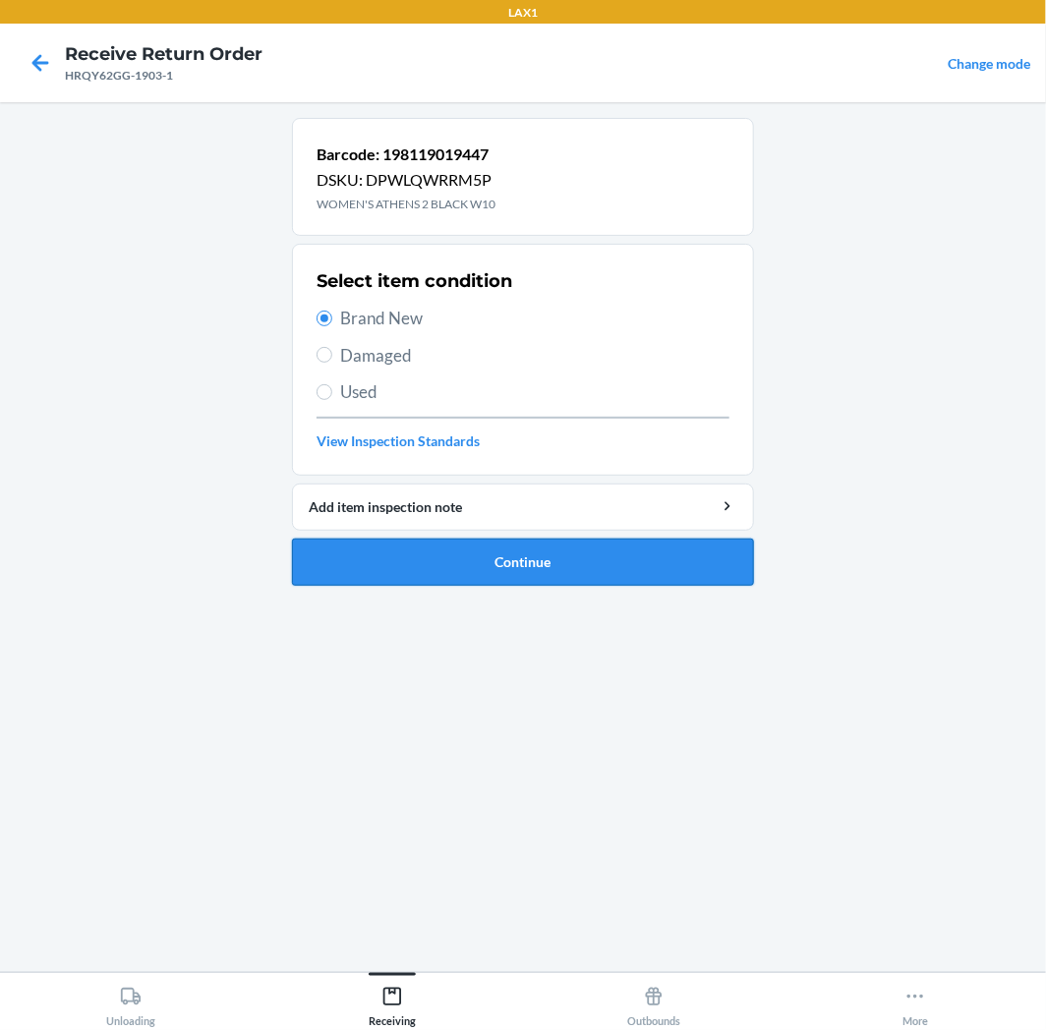
click at [592, 558] on button "Continue" at bounding box center [523, 562] width 462 height 47
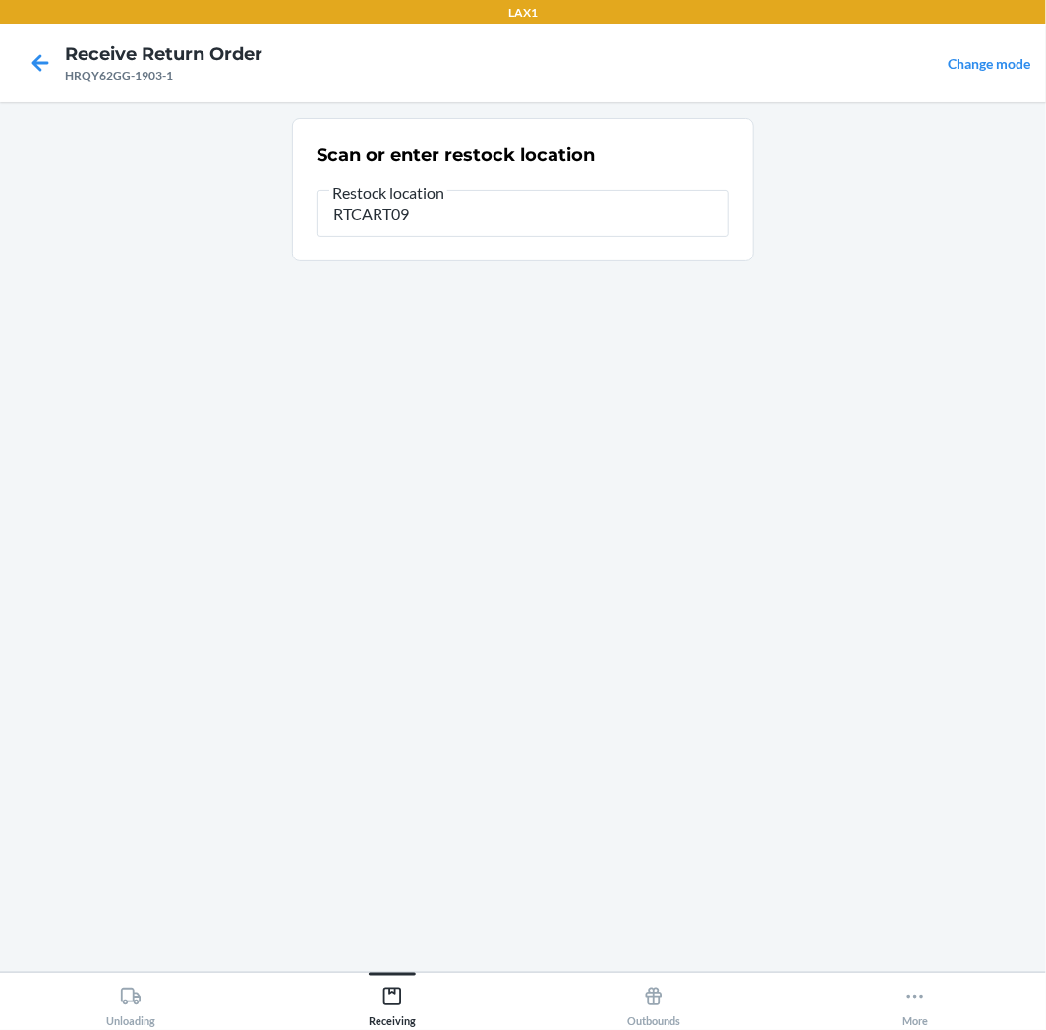
type input "RTCART094"
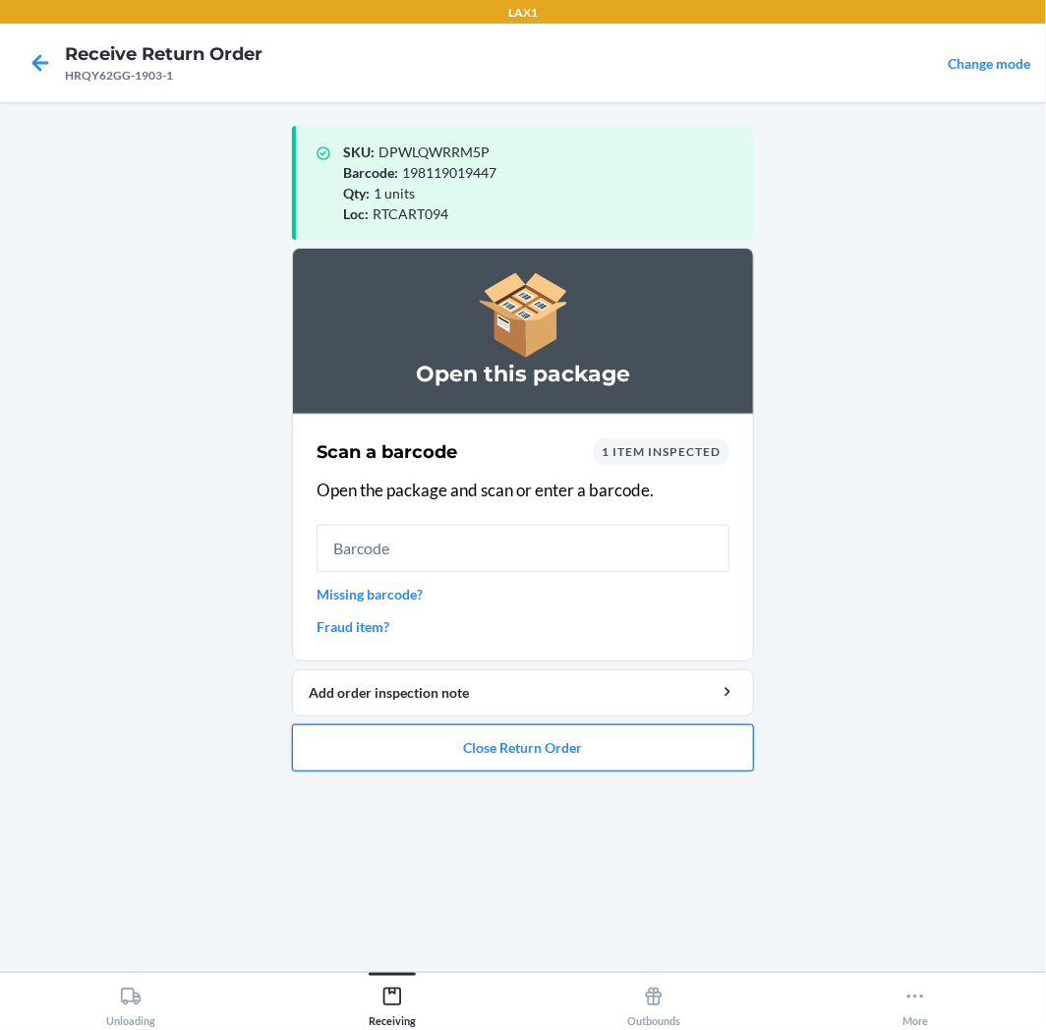
click at [647, 770] on button "Close Return Order" at bounding box center [523, 747] width 462 height 47
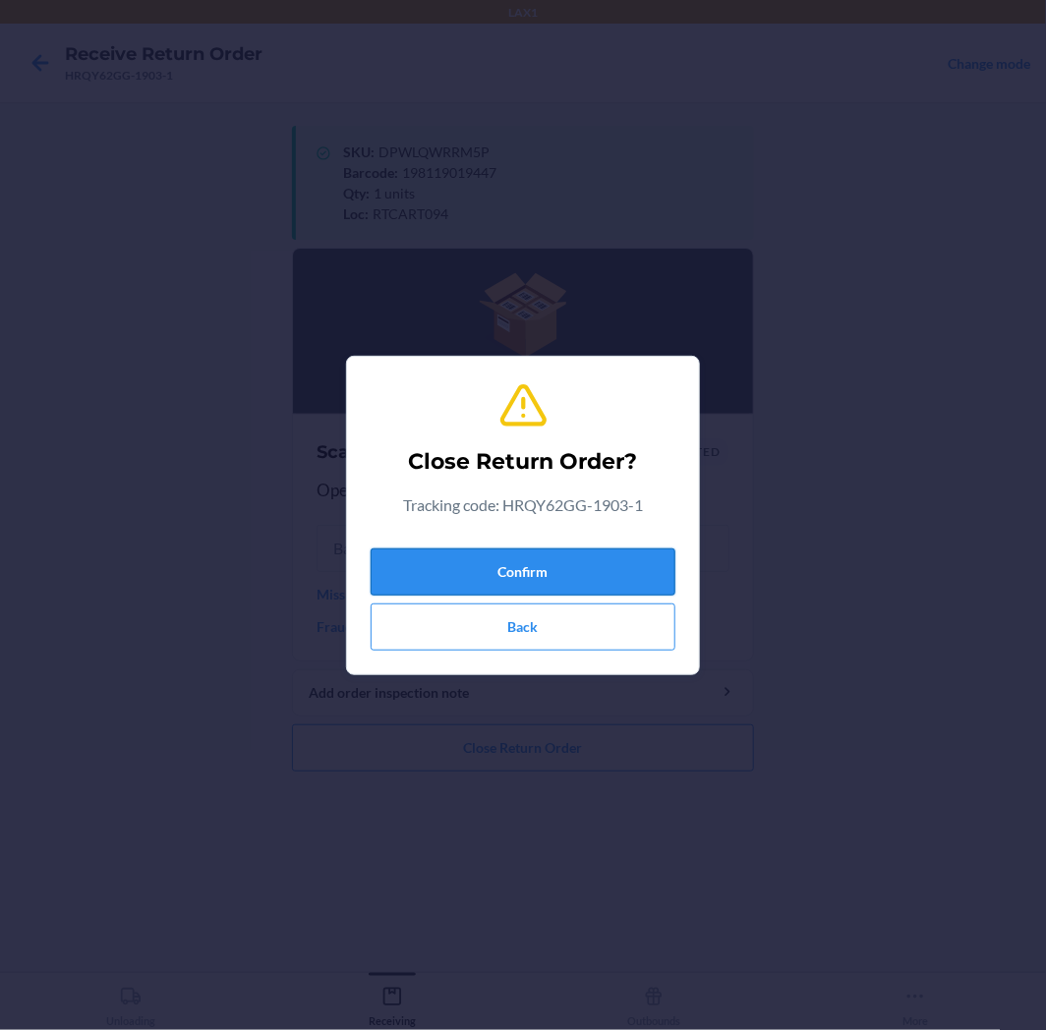
click at [587, 584] on button "Confirm" at bounding box center [522, 571] width 305 height 47
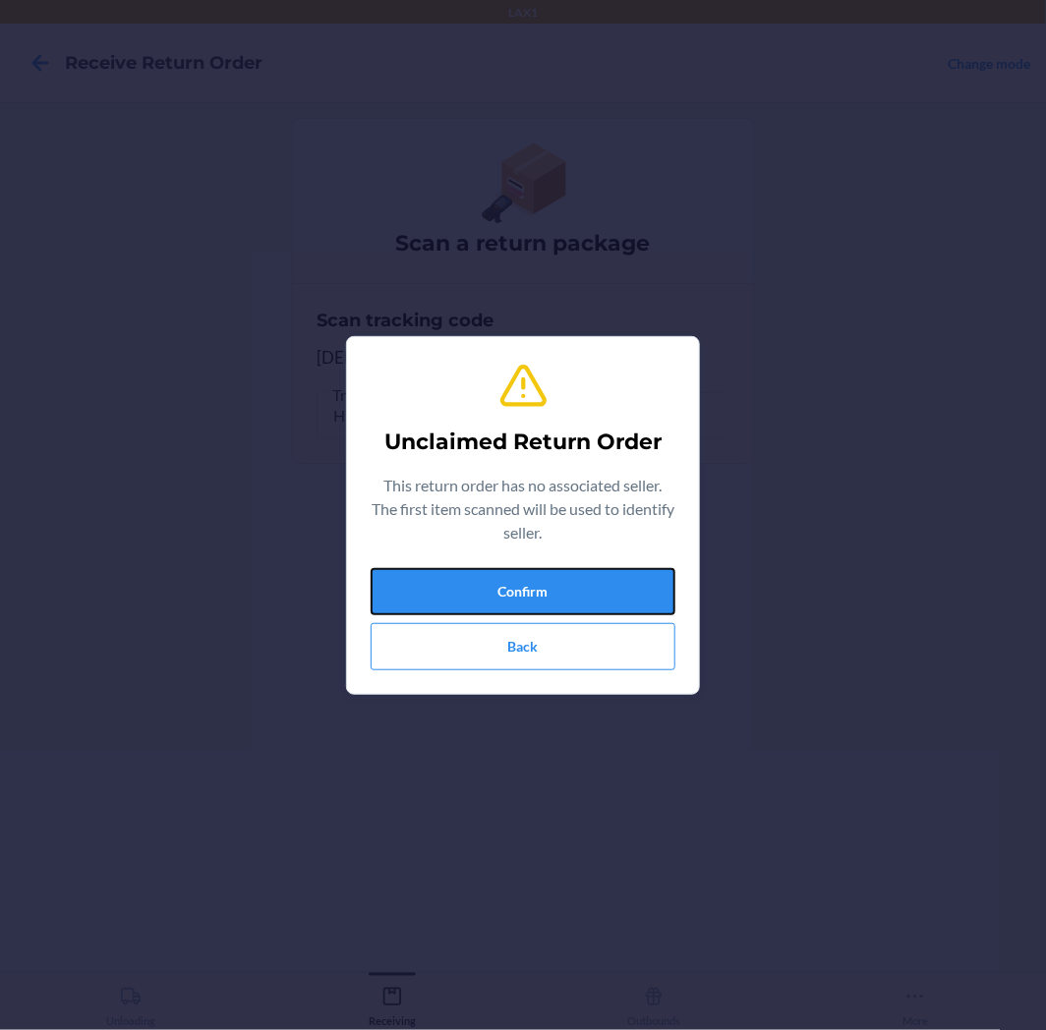
click at [587, 584] on button "Confirm" at bounding box center [522, 591] width 305 height 47
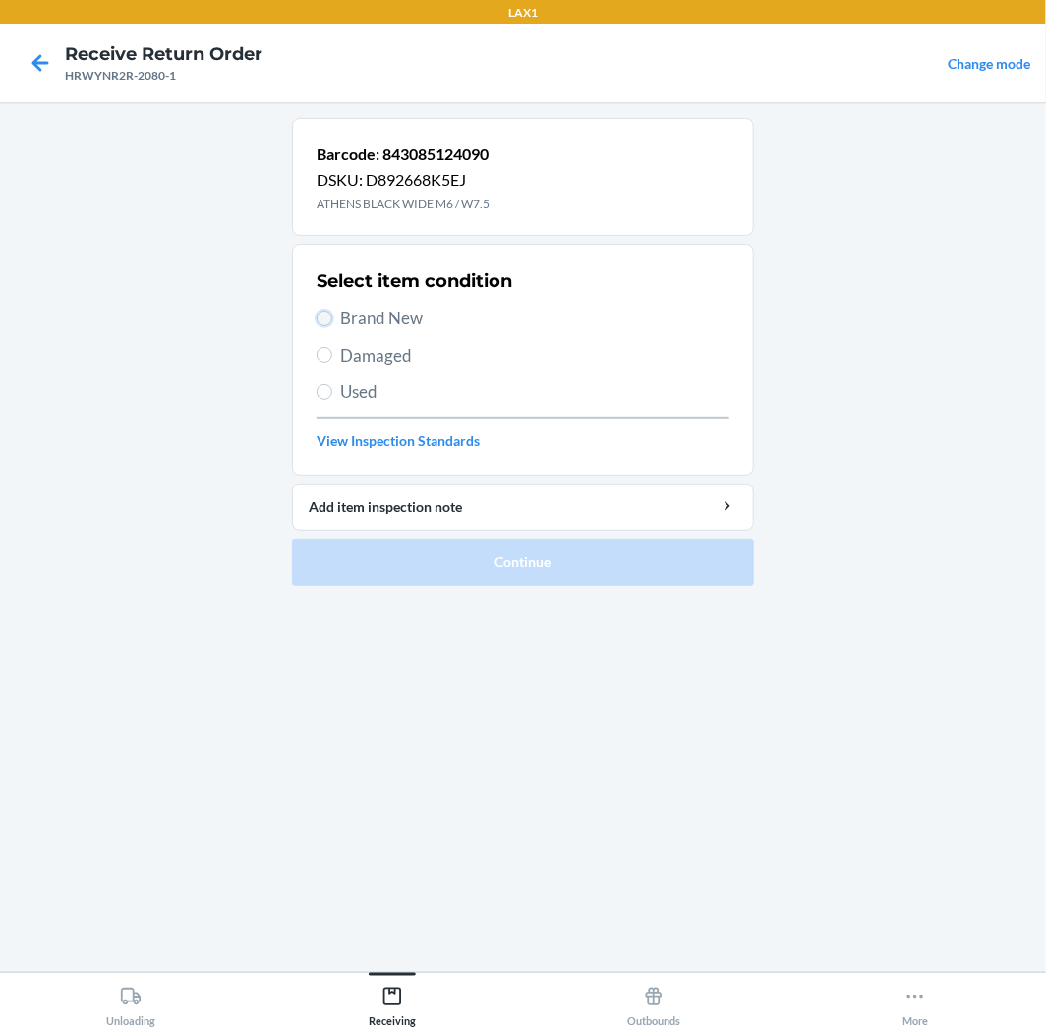
click at [327, 312] on input "Brand New" at bounding box center [324, 319] width 16 height 16
radio input "true"
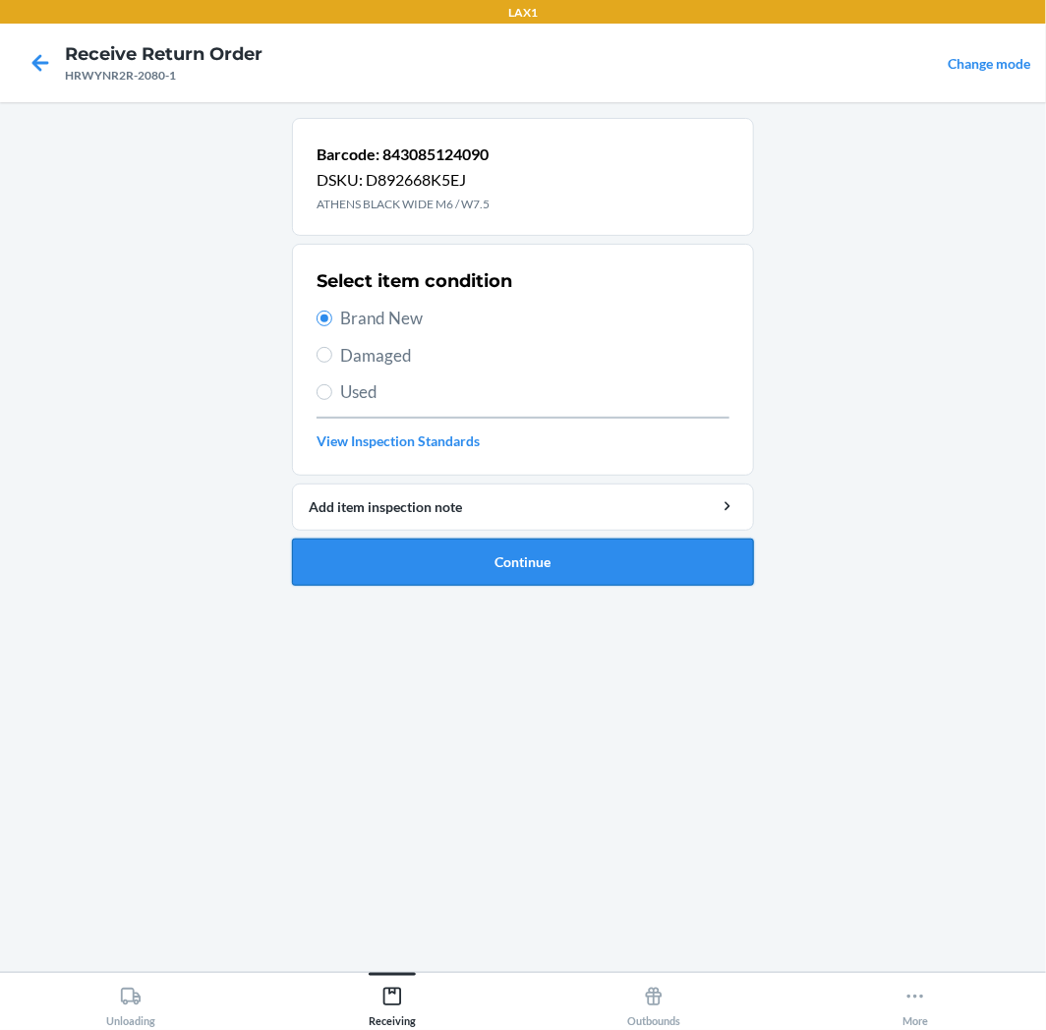
click at [581, 556] on button "Continue" at bounding box center [523, 562] width 462 height 47
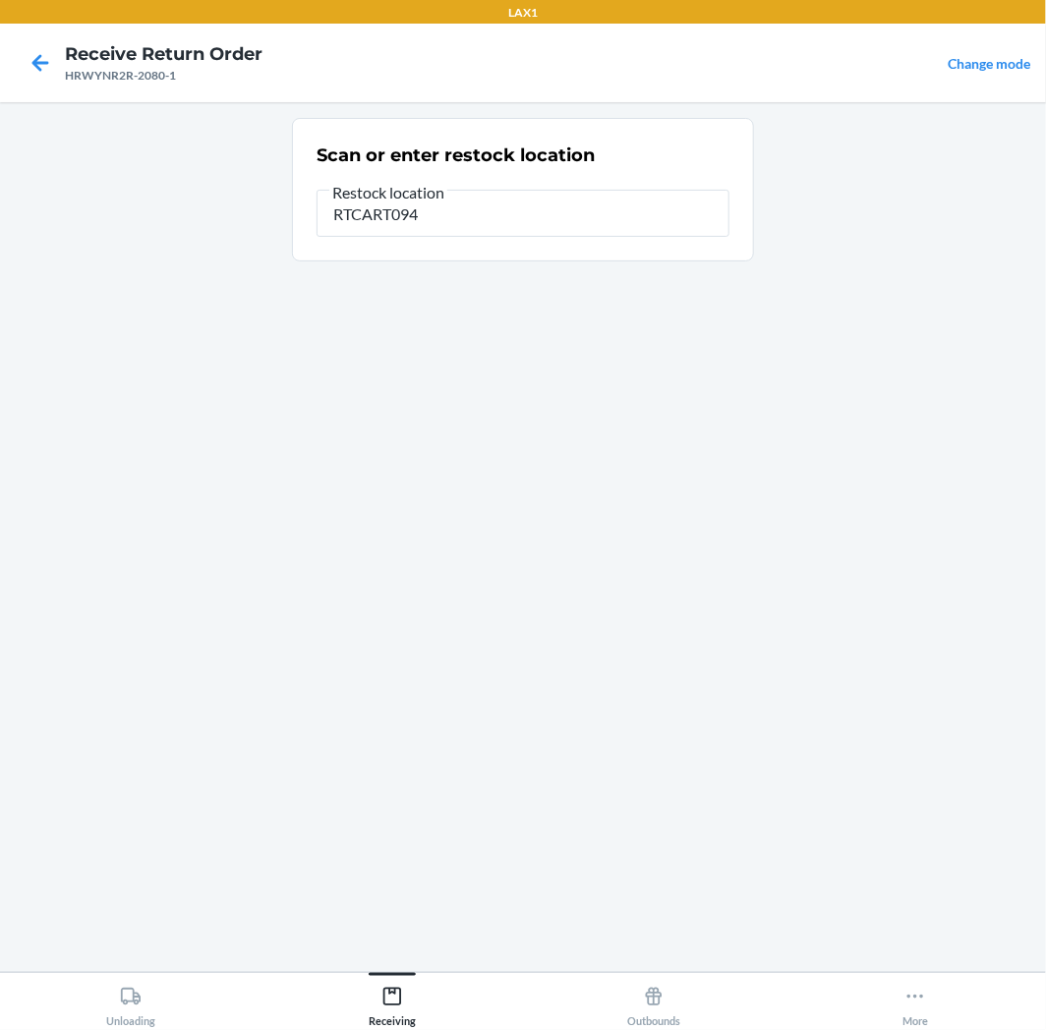
type input "RTCART094"
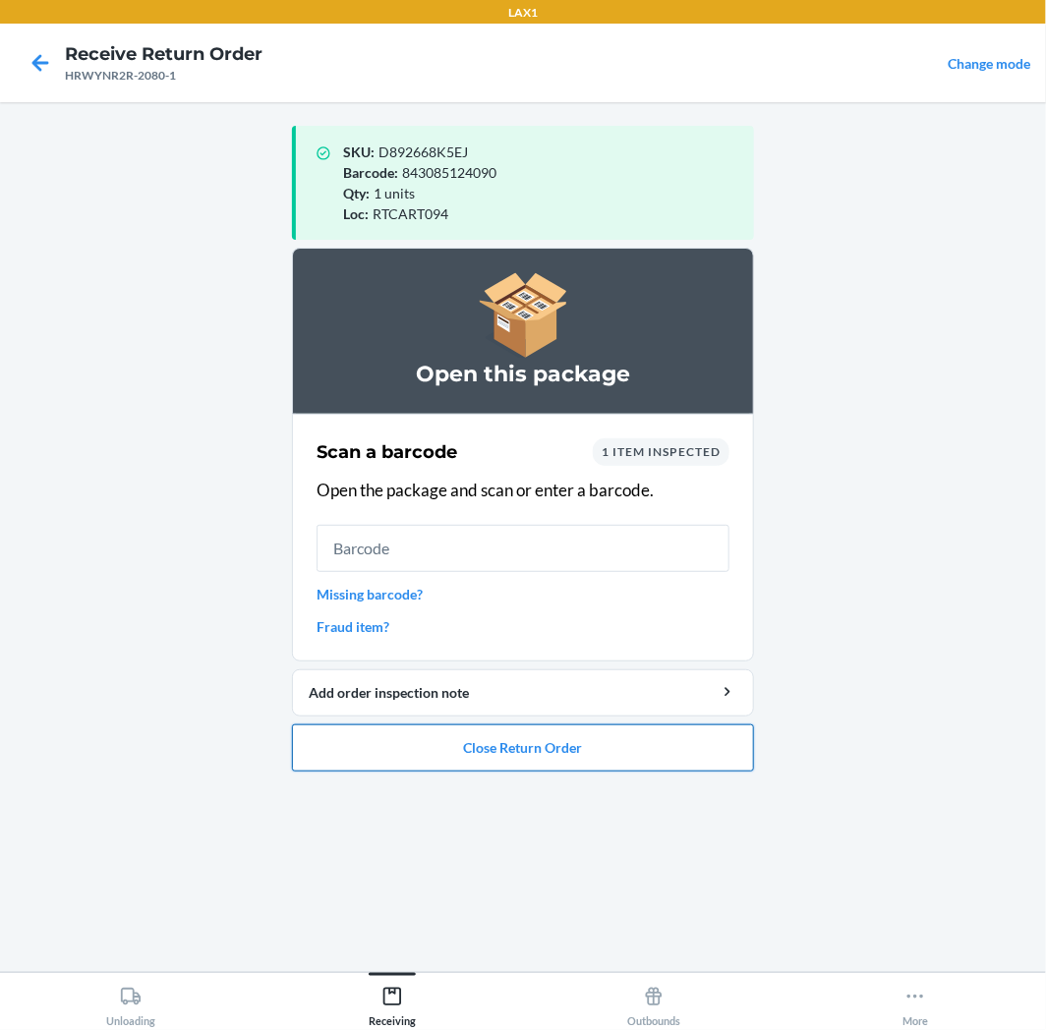
click at [550, 744] on button "Close Return Order" at bounding box center [523, 747] width 462 height 47
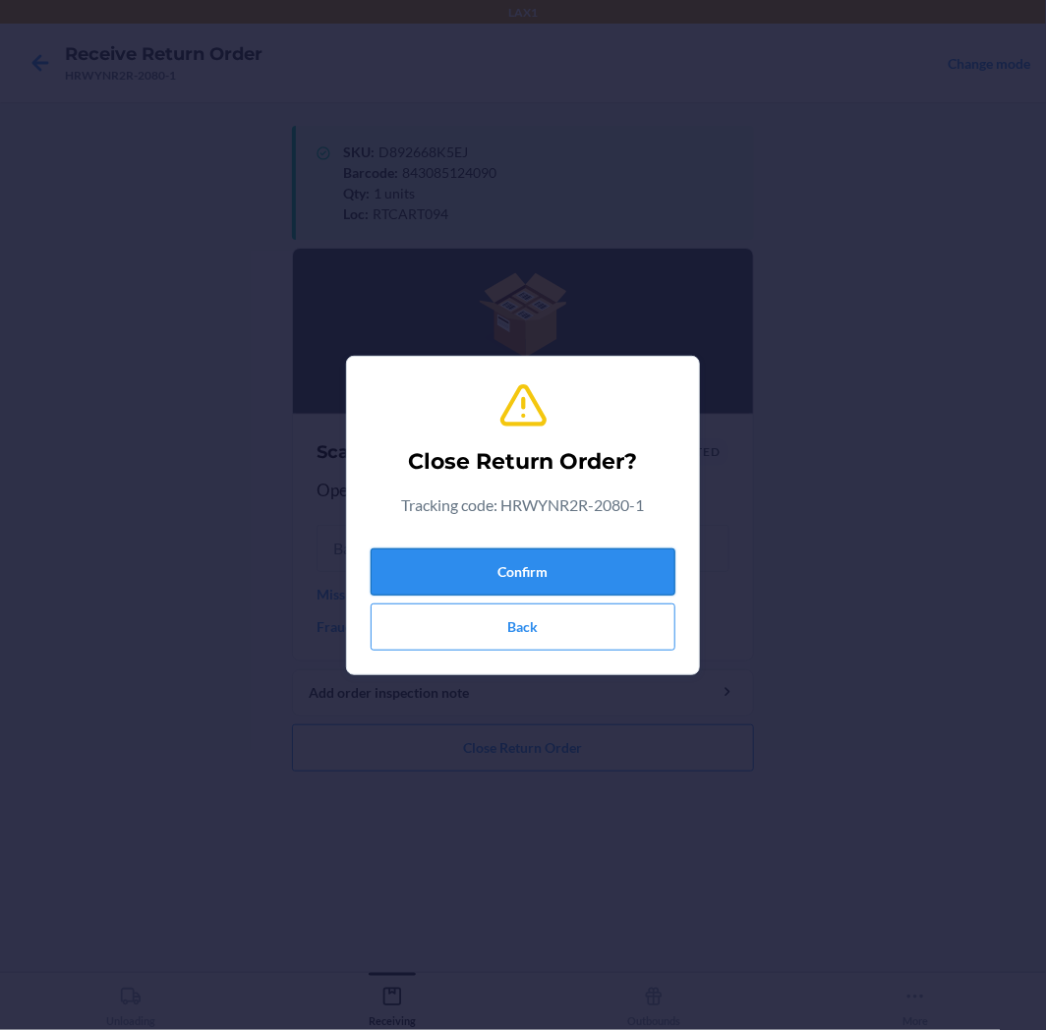
click at [573, 571] on button "Confirm" at bounding box center [522, 571] width 305 height 47
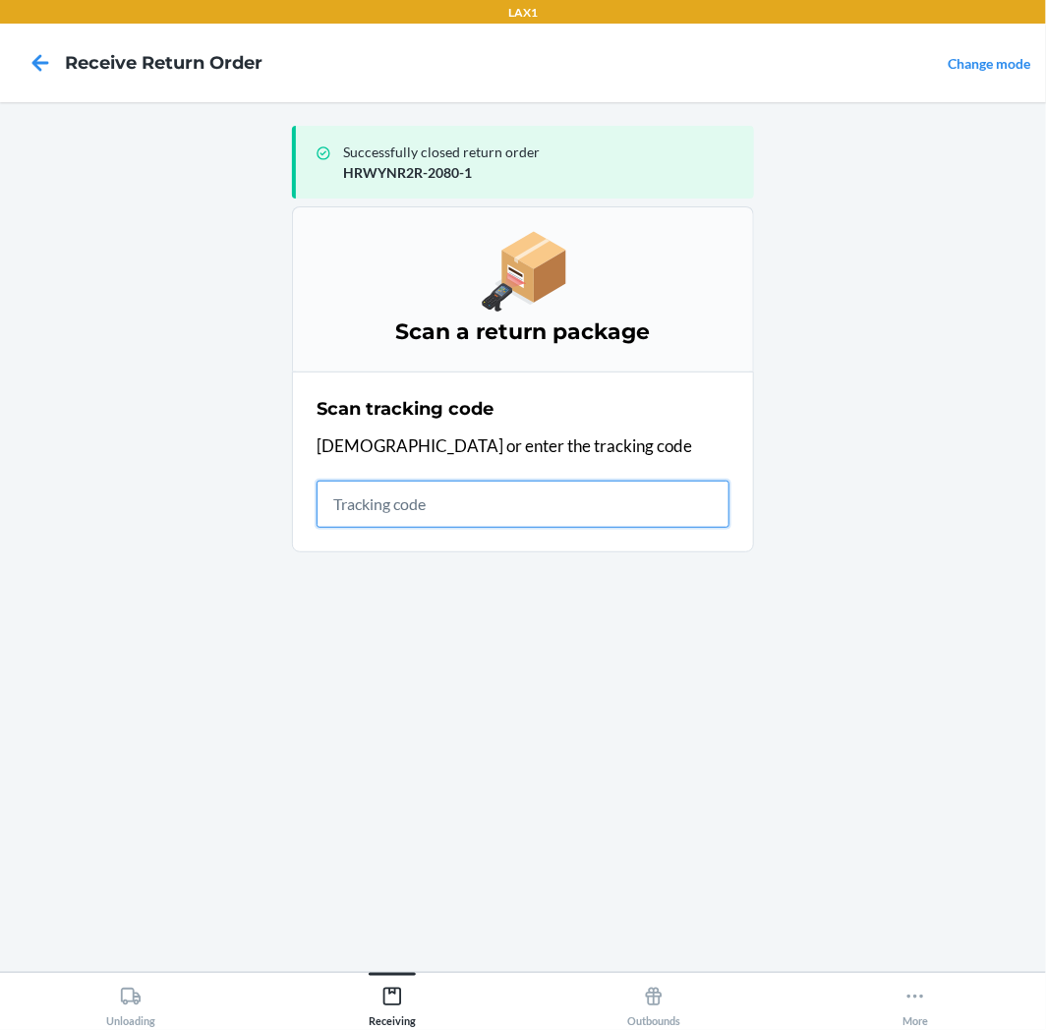
click at [519, 488] on input "text" at bounding box center [522, 504] width 413 height 47
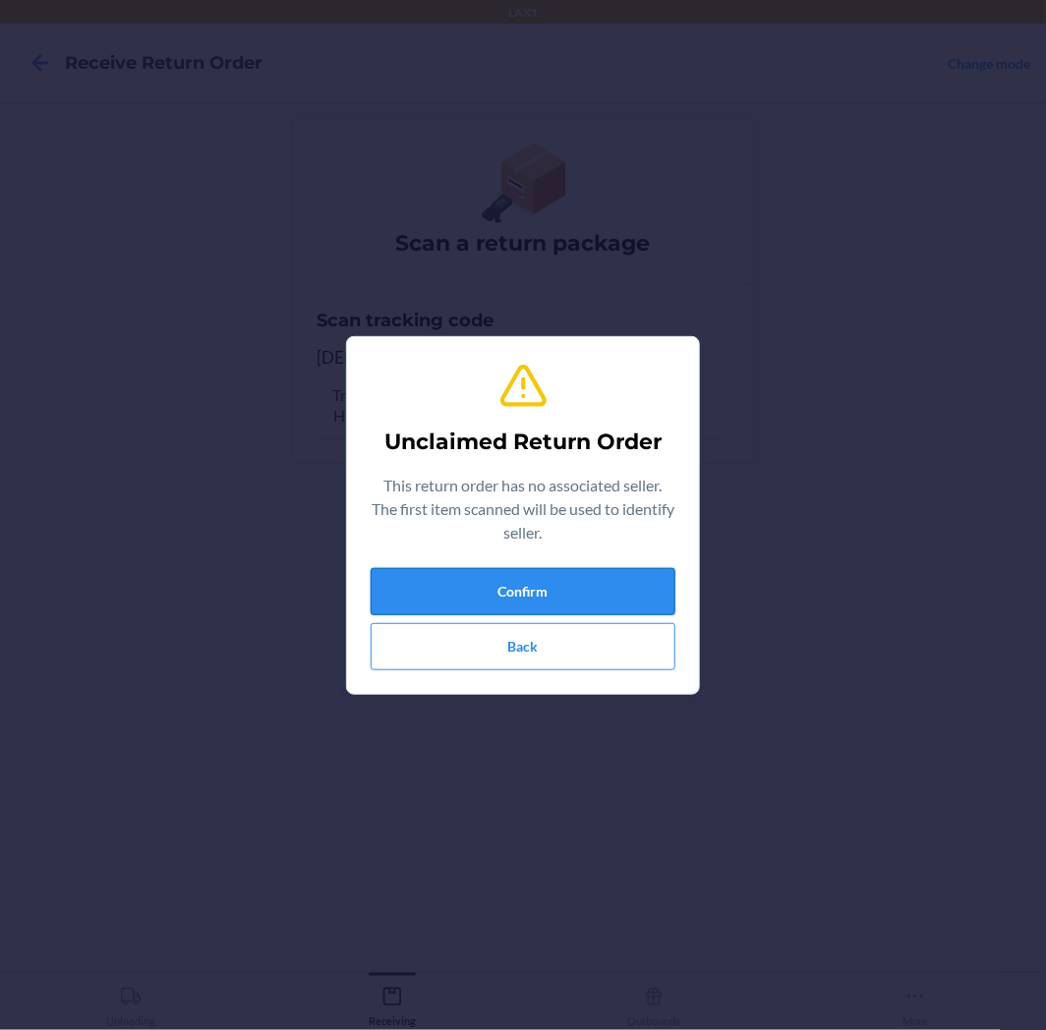
click at [562, 578] on button "Confirm" at bounding box center [522, 591] width 305 height 47
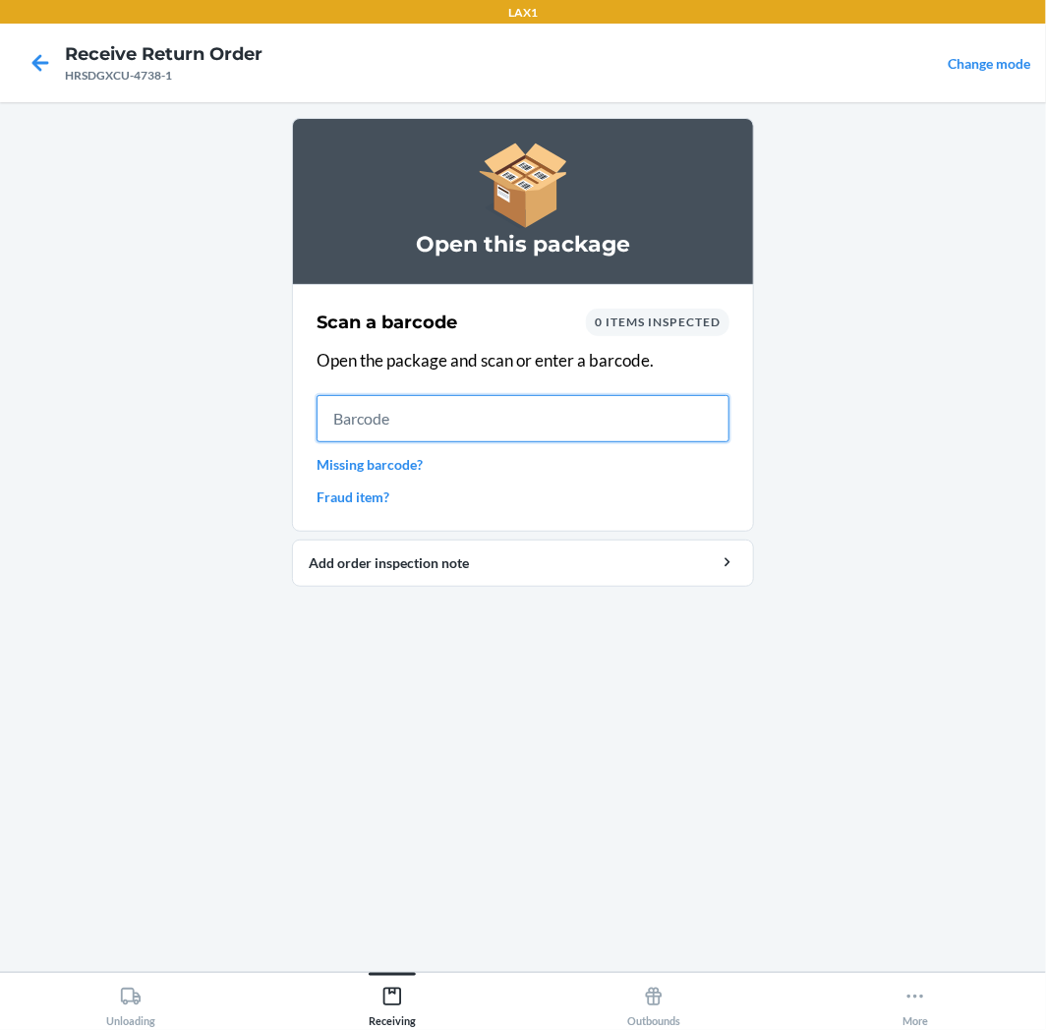
click at [514, 426] on input "text" at bounding box center [522, 418] width 413 height 47
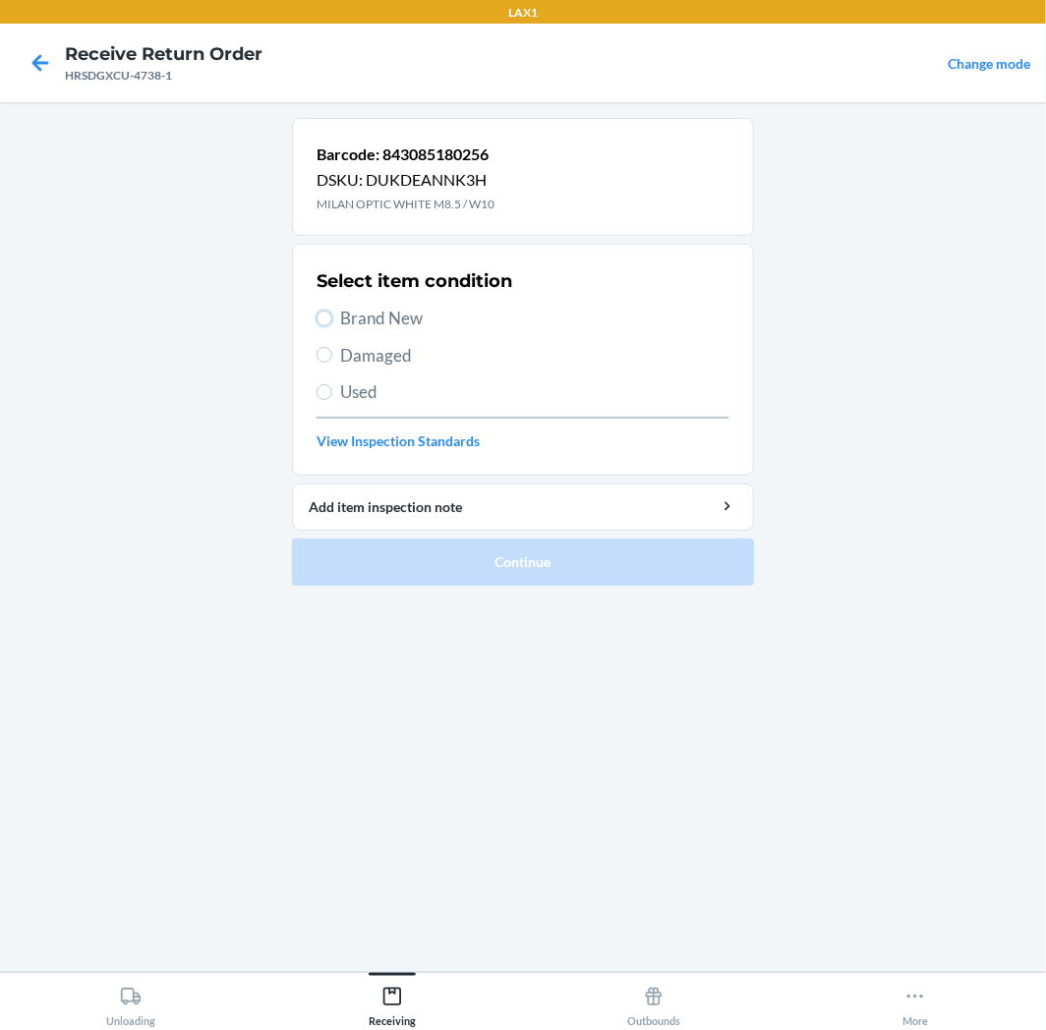
drag, startPoint x: 327, startPoint y: 315, endPoint x: 443, endPoint y: 413, distance: 151.4
click at [347, 331] on div "Select item condition Brand New Damaged Used View Inspection Standards" at bounding box center [522, 359] width 413 height 195
click at [330, 307] on label "Brand New" at bounding box center [522, 319] width 413 height 26
click at [330, 311] on input "Brand New" at bounding box center [324, 319] width 16 height 16
radio input "true"
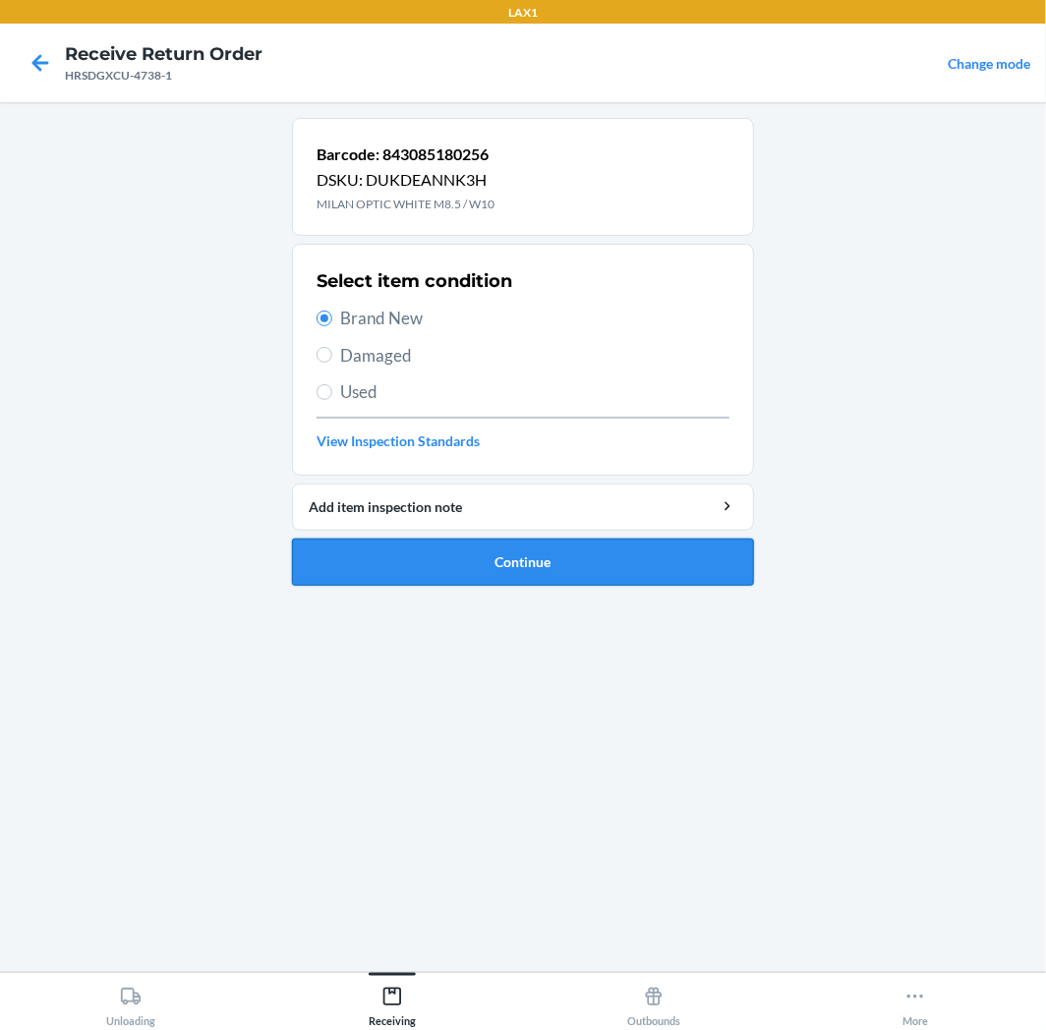
click at [535, 565] on button "Continue" at bounding box center [523, 562] width 462 height 47
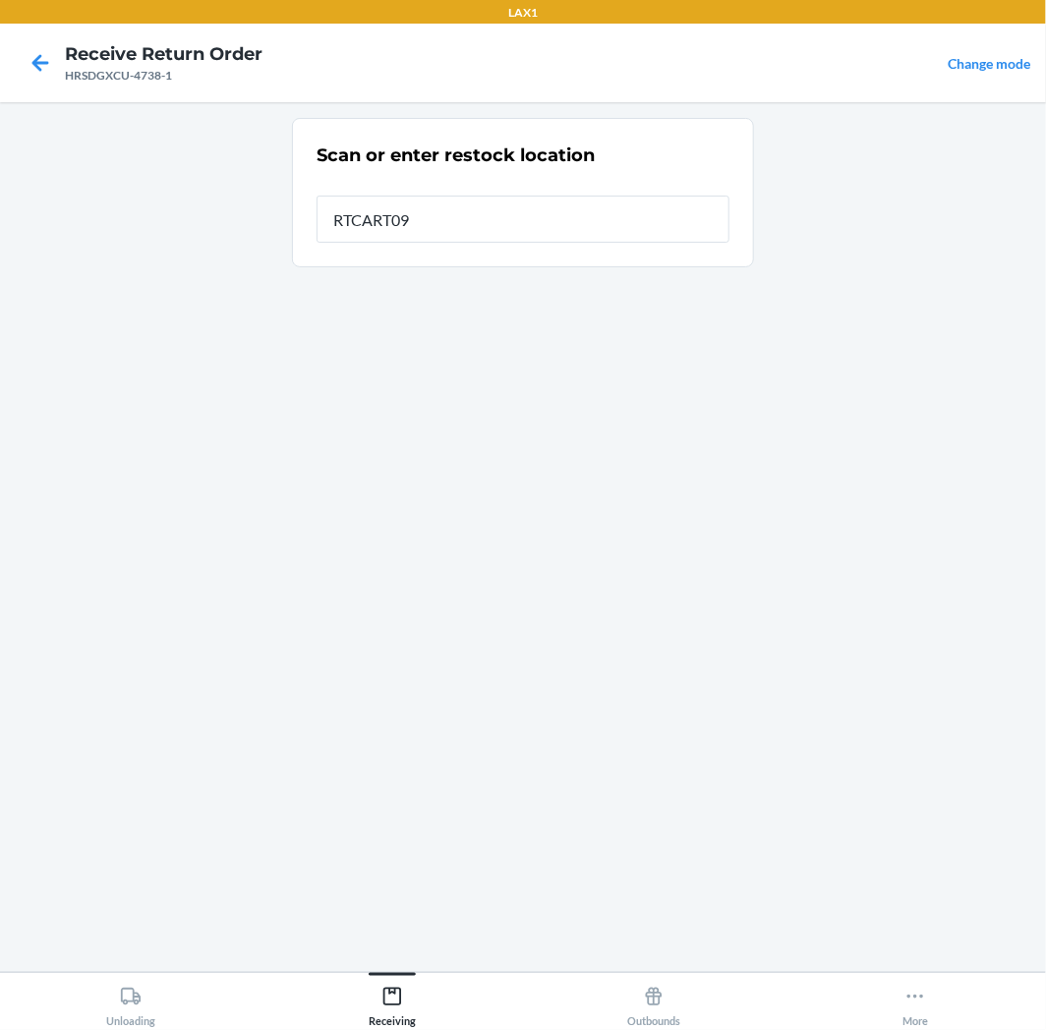
type input "RTCART094"
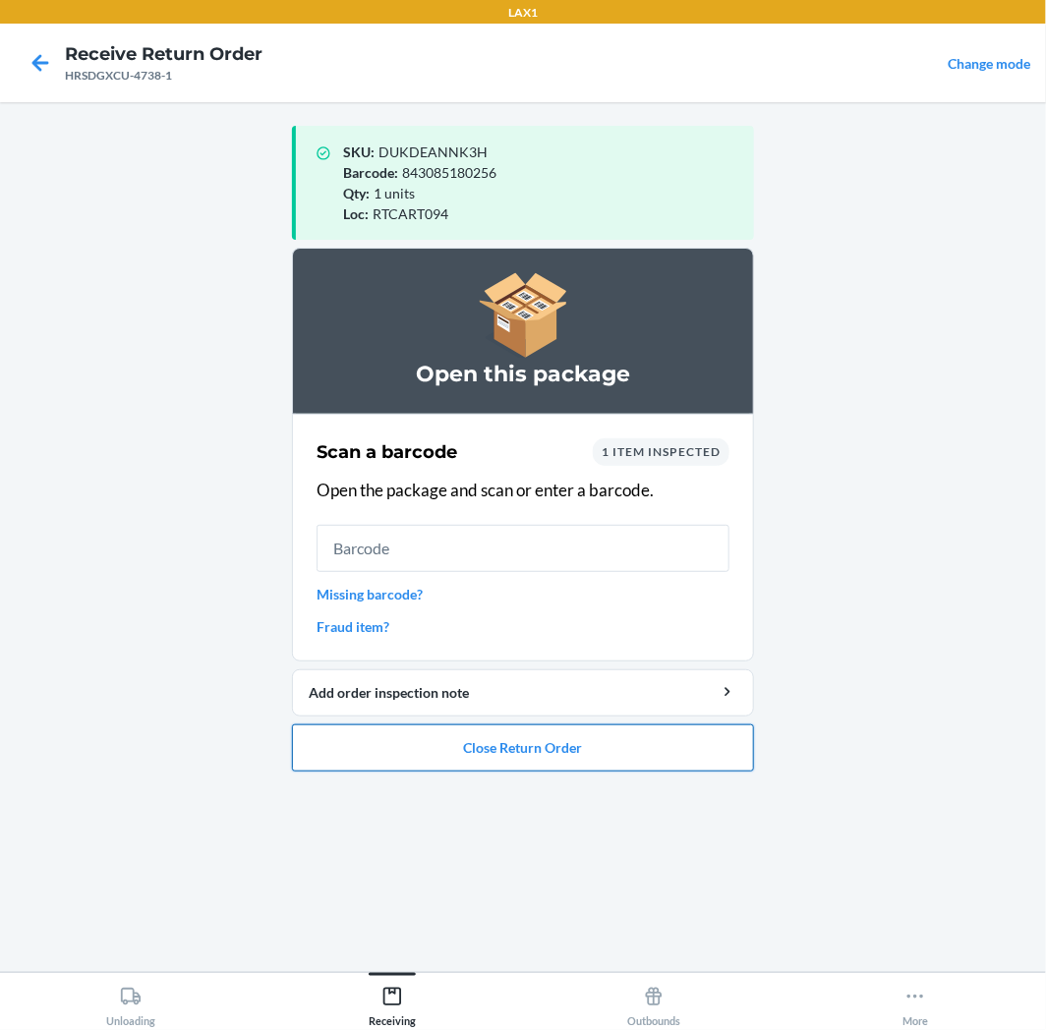
click at [662, 757] on button "Close Return Order" at bounding box center [523, 747] width 462 height 47
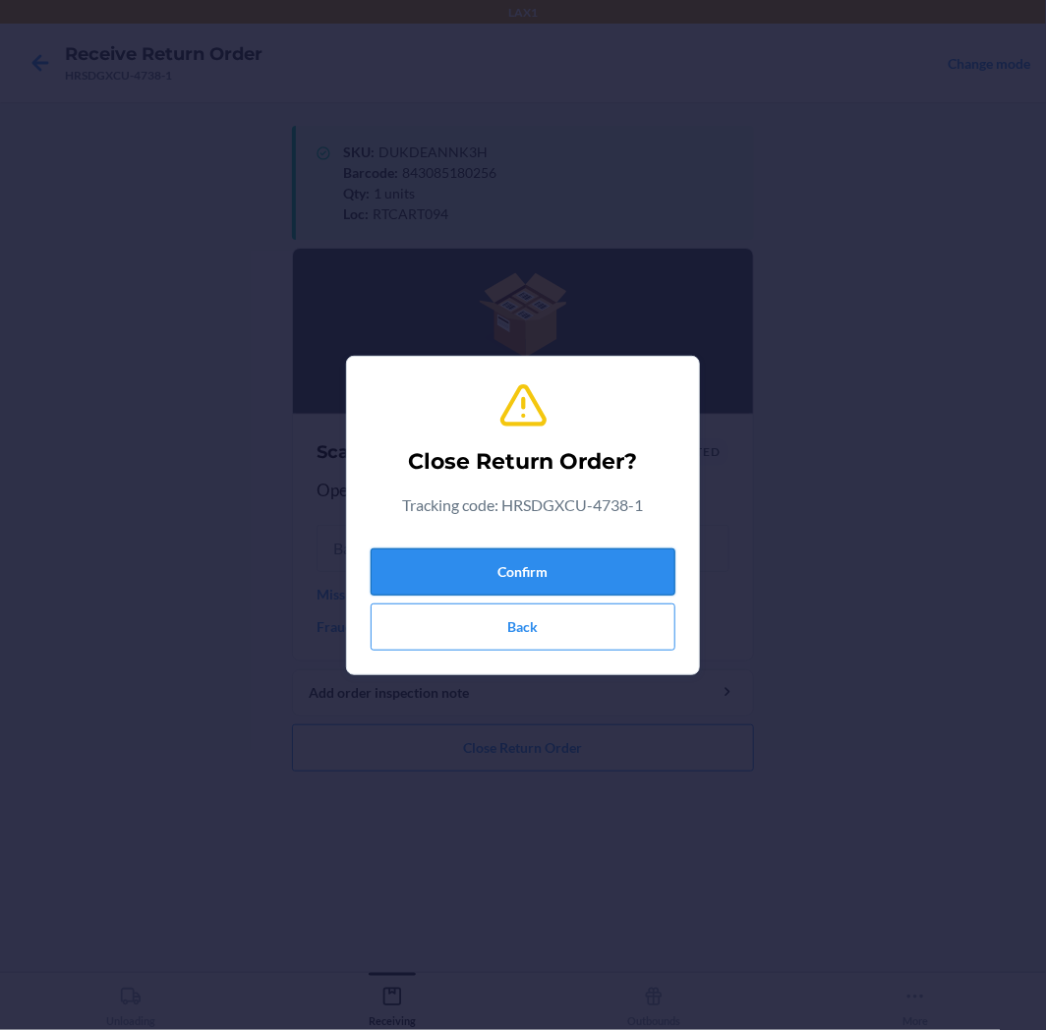
click at [622, 577] on button "Confirm" at bounding box center [522, 571] width 305 height 47
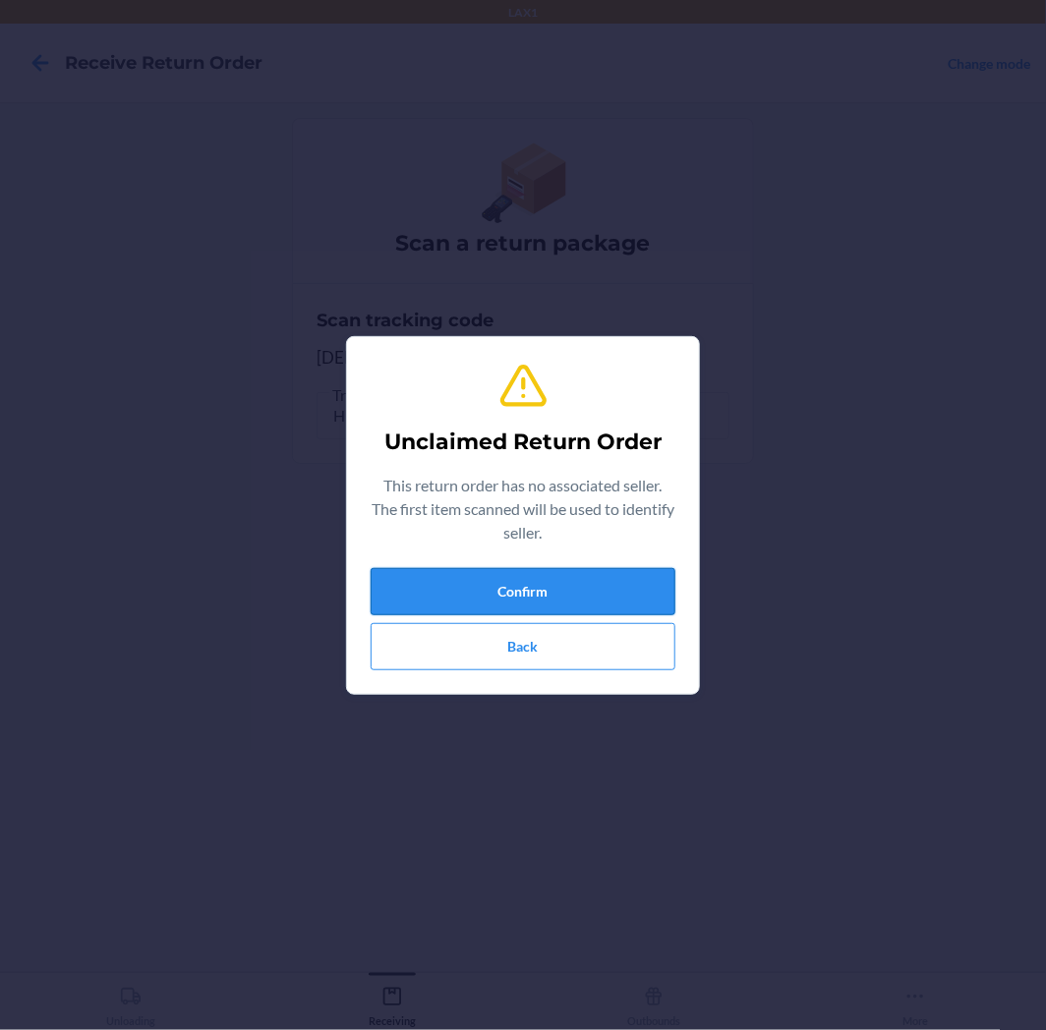
click at [599, 586] on button "Confirm" at bounding box center [522, 591] width 305 height 47
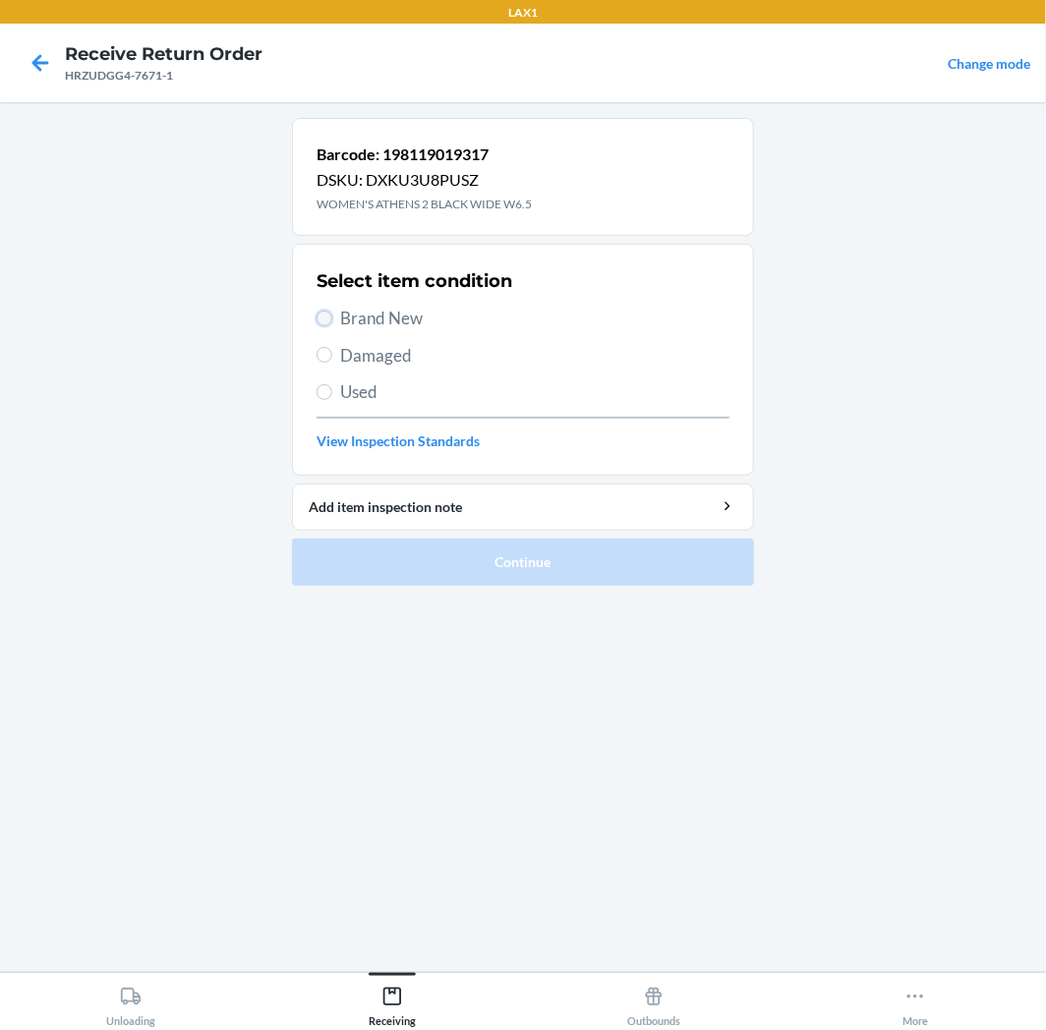
click at [325, 321] on input "Brand New" at bounding box center [324, 319] width 16 height 16
radio input "true"
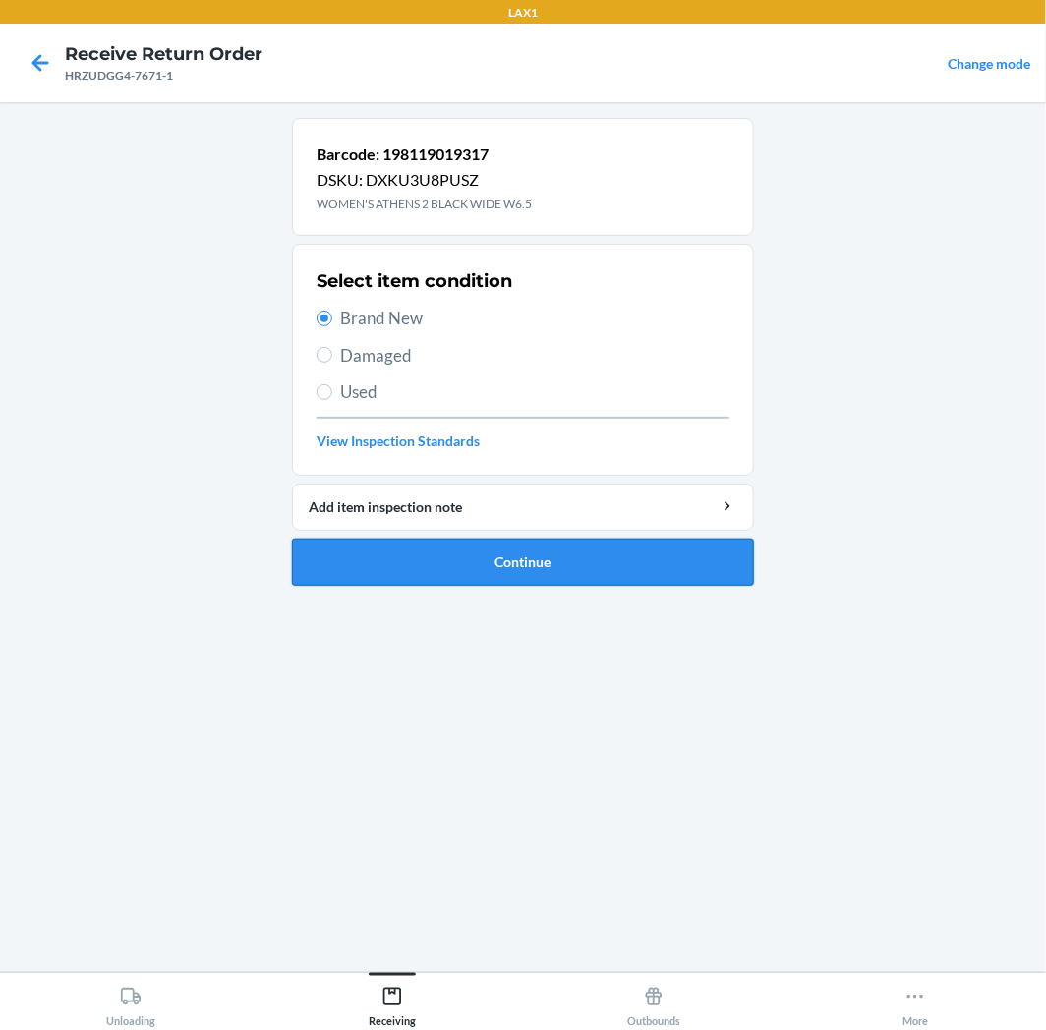
click at [547, 556] on button "Continue" at bounding box center [523, 562] width 462 height 47
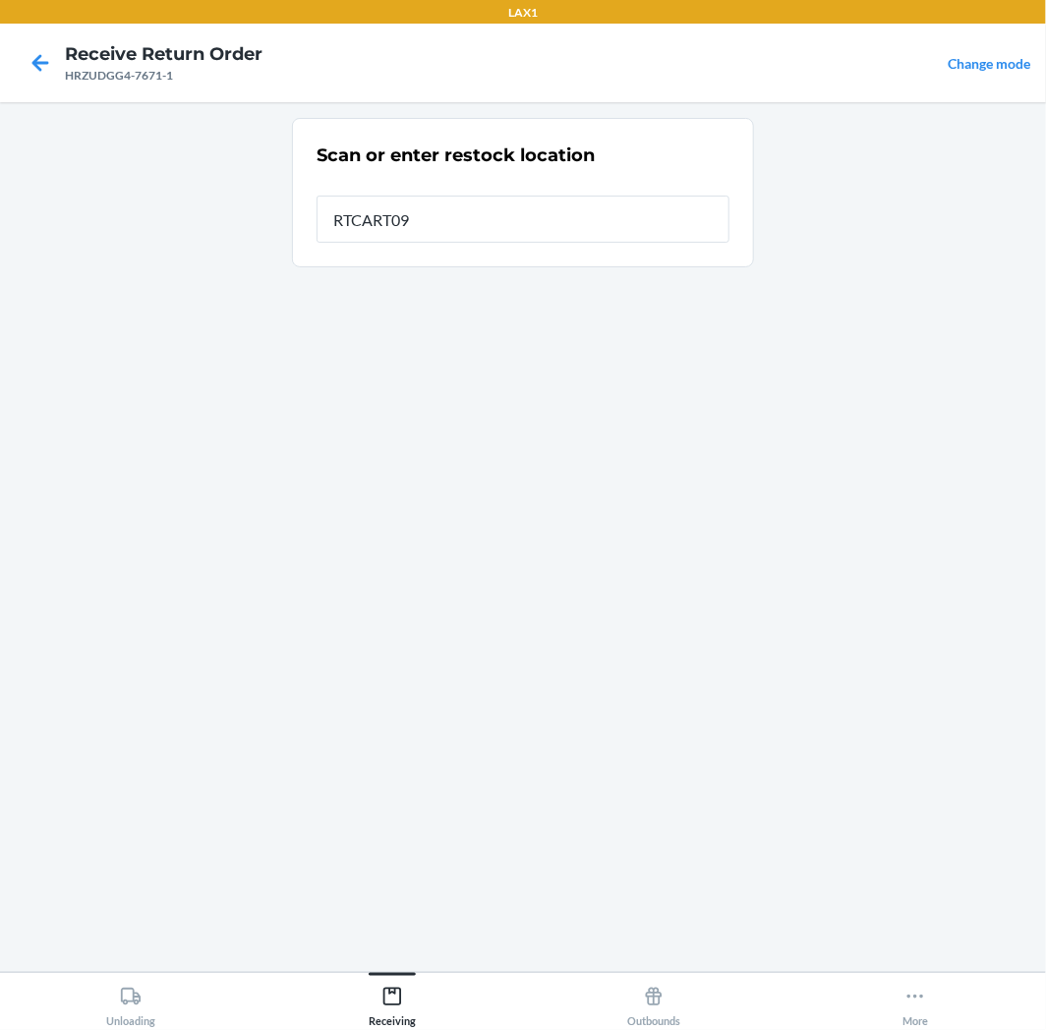
type input "RTCART094"
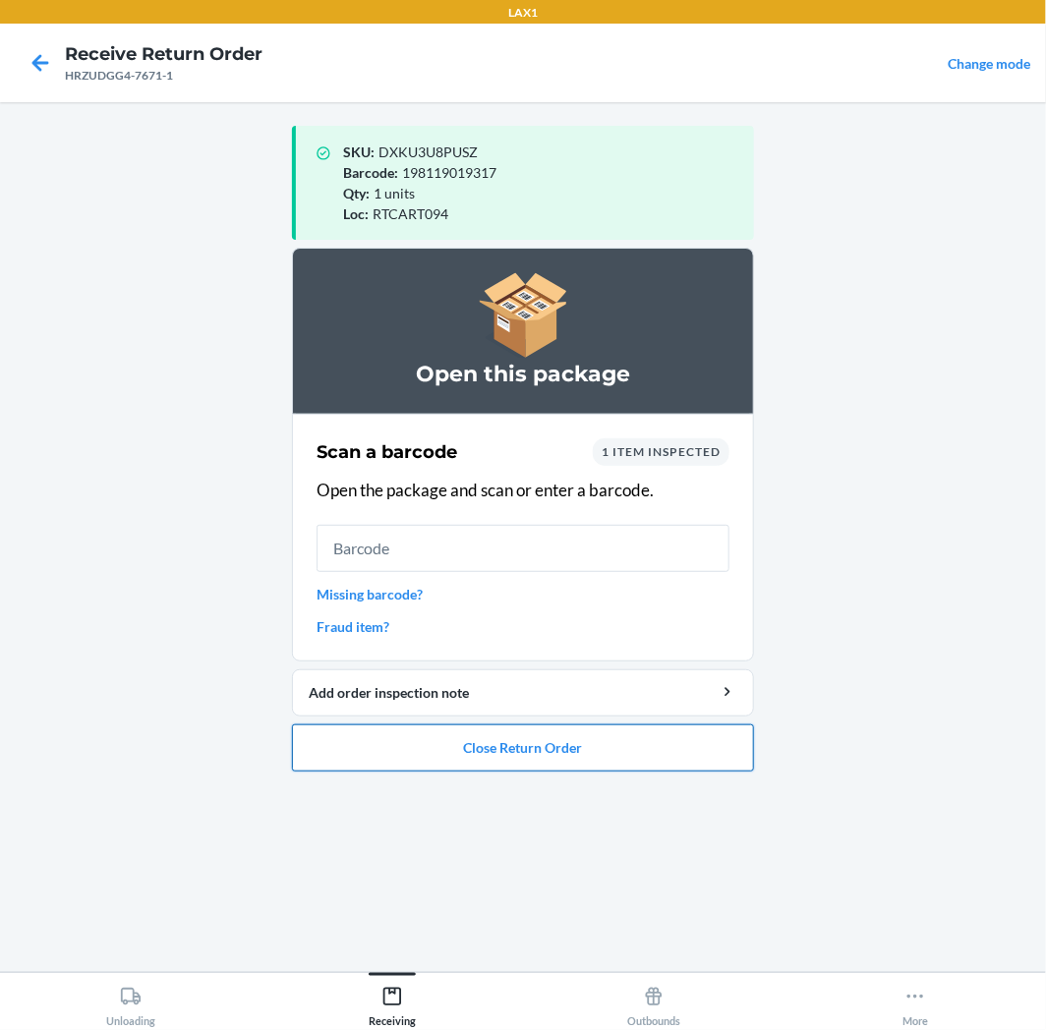
click at [604, 762] on button "Close Return Order" at bounding box center [523, 747] width 462 height 47
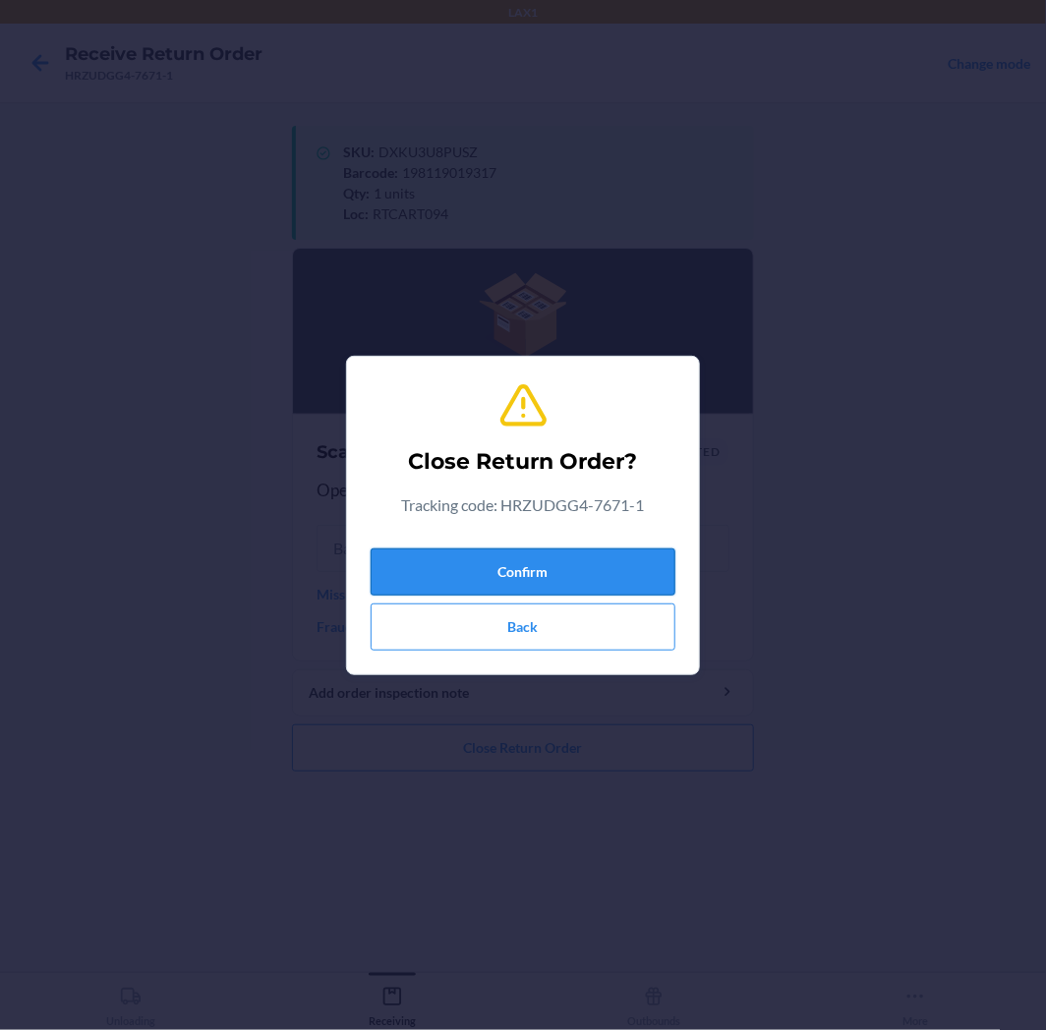
click at [547, 575] on button "Confirm" at bounding box center [522, 571] width 305 height 47
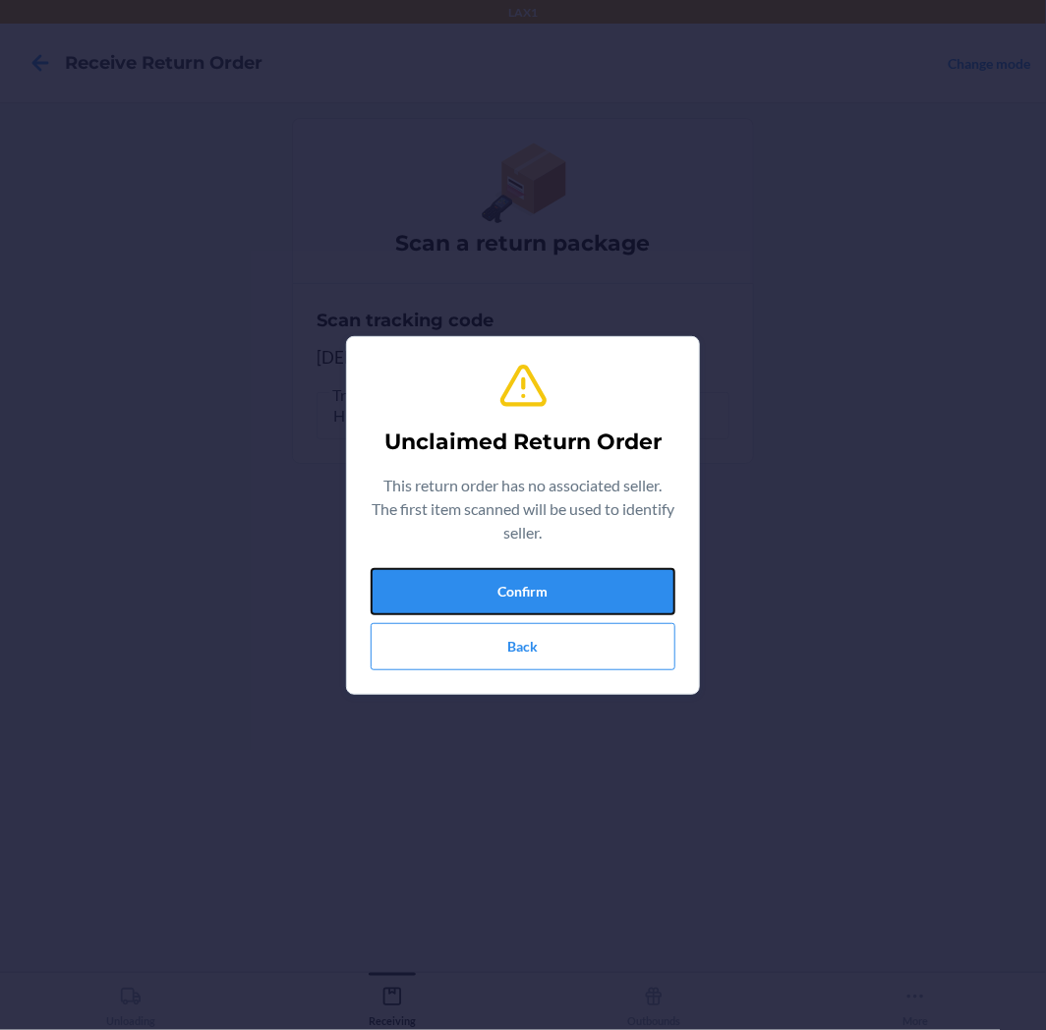
click at [547, 575] on button "Confirm" at bounding box center [522, 591] width 305 height 47
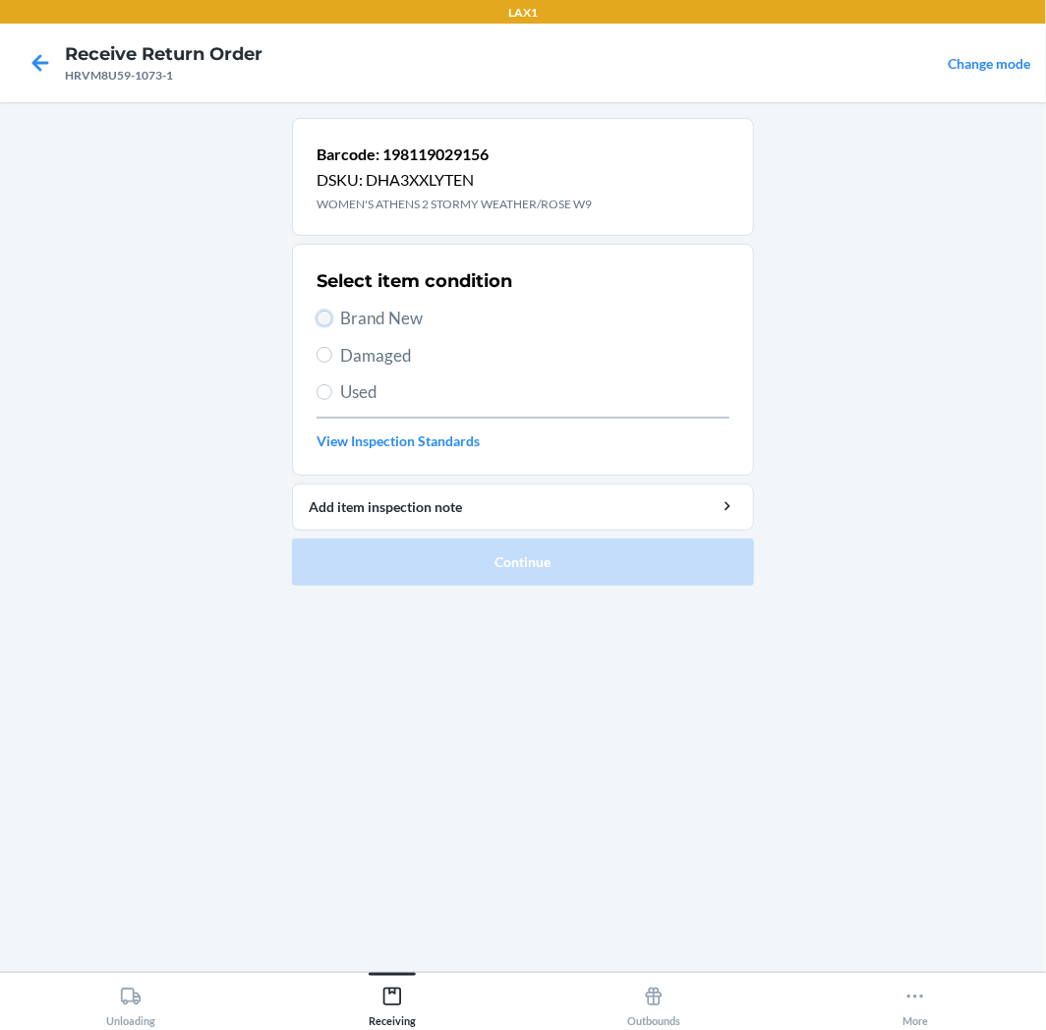
click at [325, 320] on input "Brand New" at bounding box center [324, 319] width 16 height 16
radio input "true"
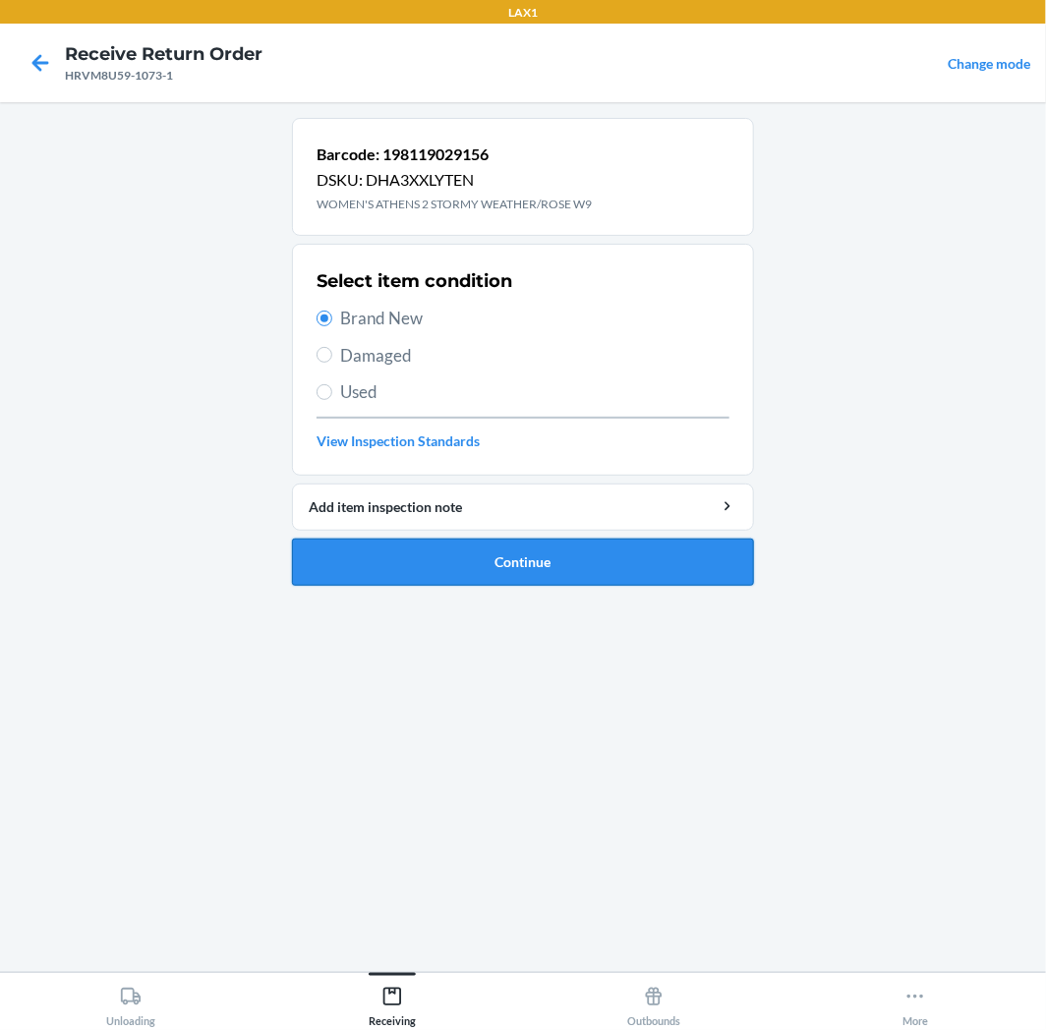
click at [601, 539] on button "Continue" at bounding box center [523, 562] width 462 height 47
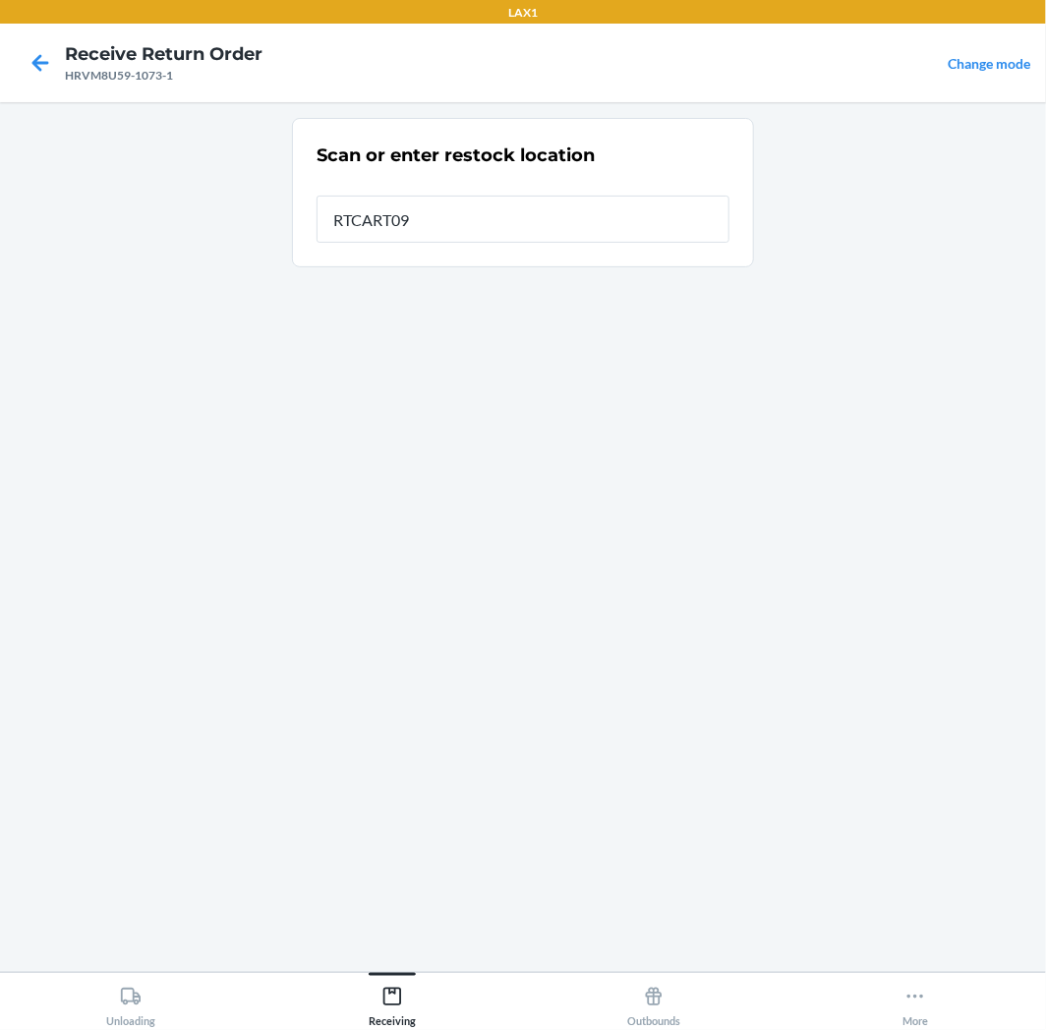
type input "RTCART094"
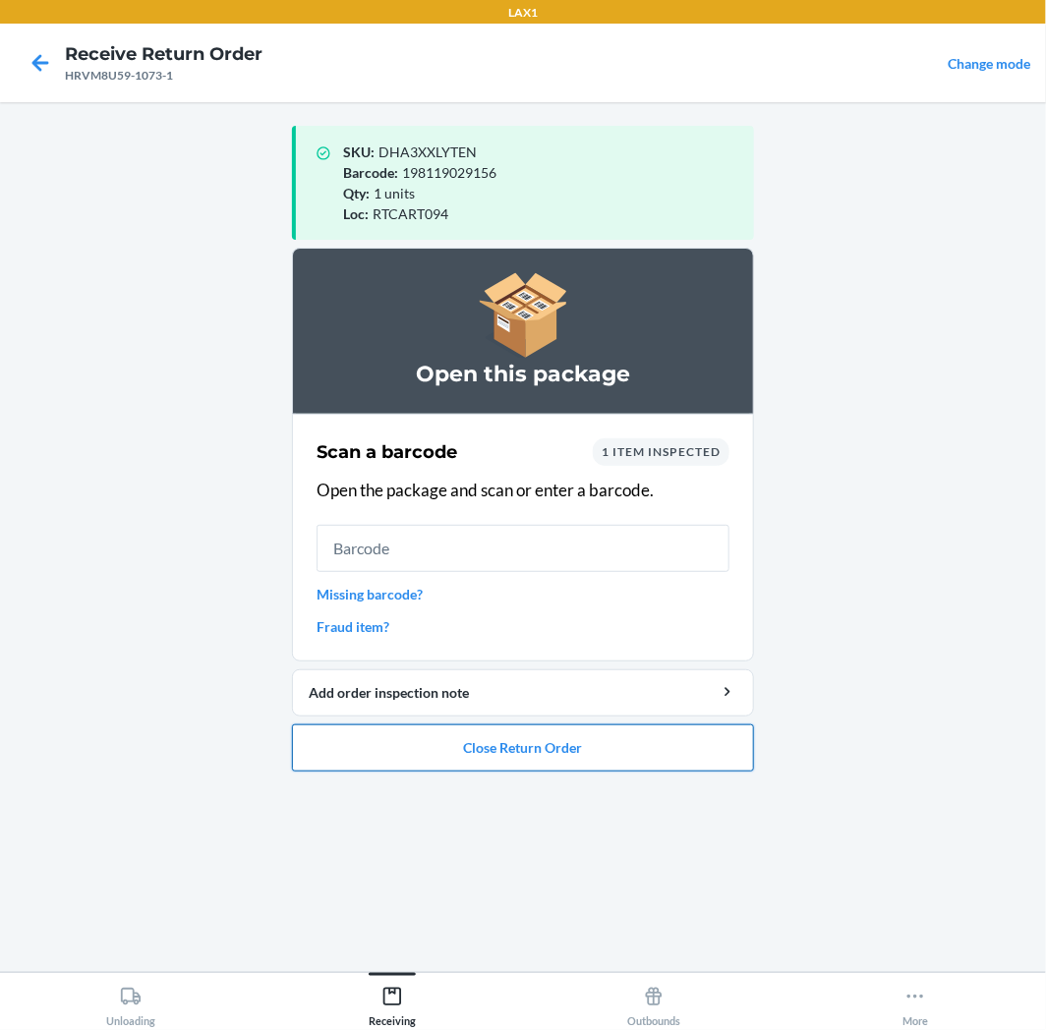
click at [619, 744] on button "Close Return Order" at bounding box center [523, 747] width 462 height 47
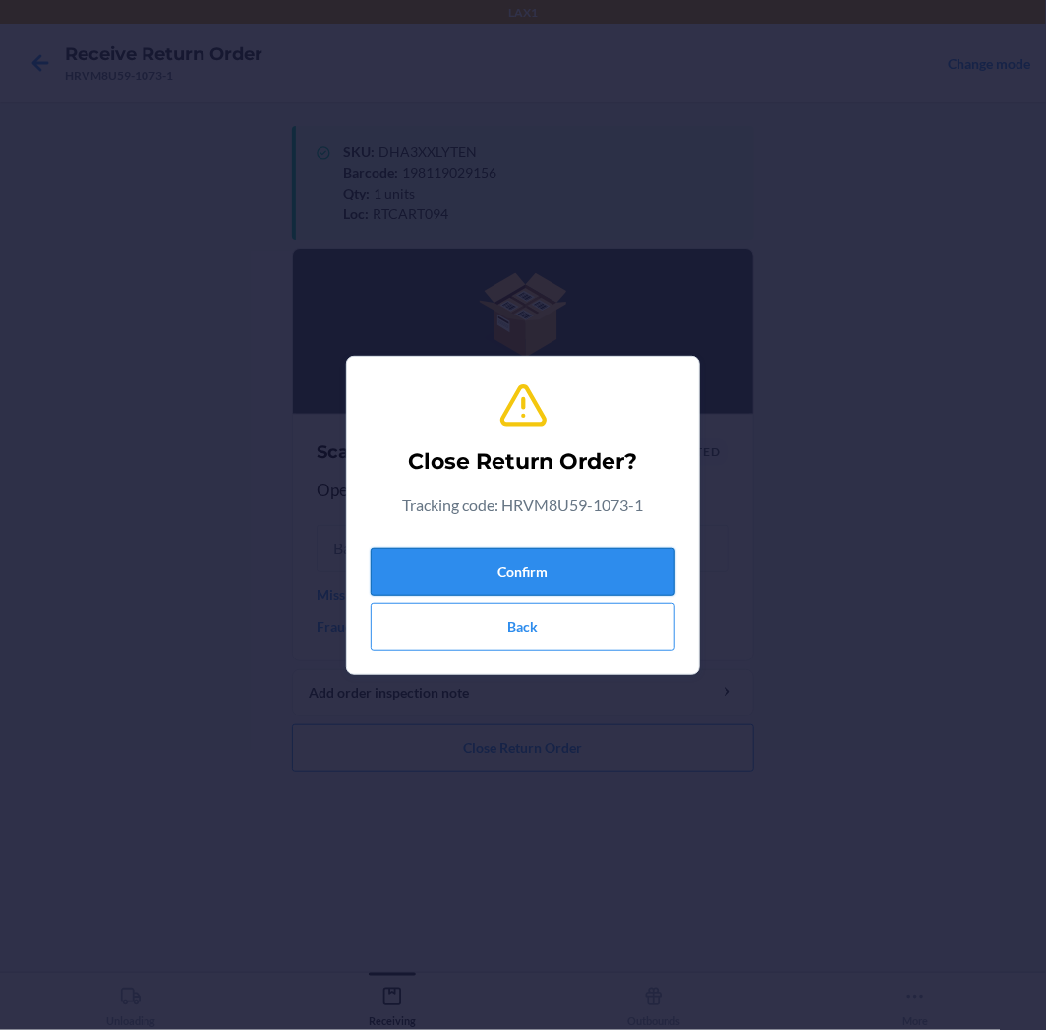
click at [599, 570] on button "Confirm" at bounding box center [522, 571] width 305 height 47
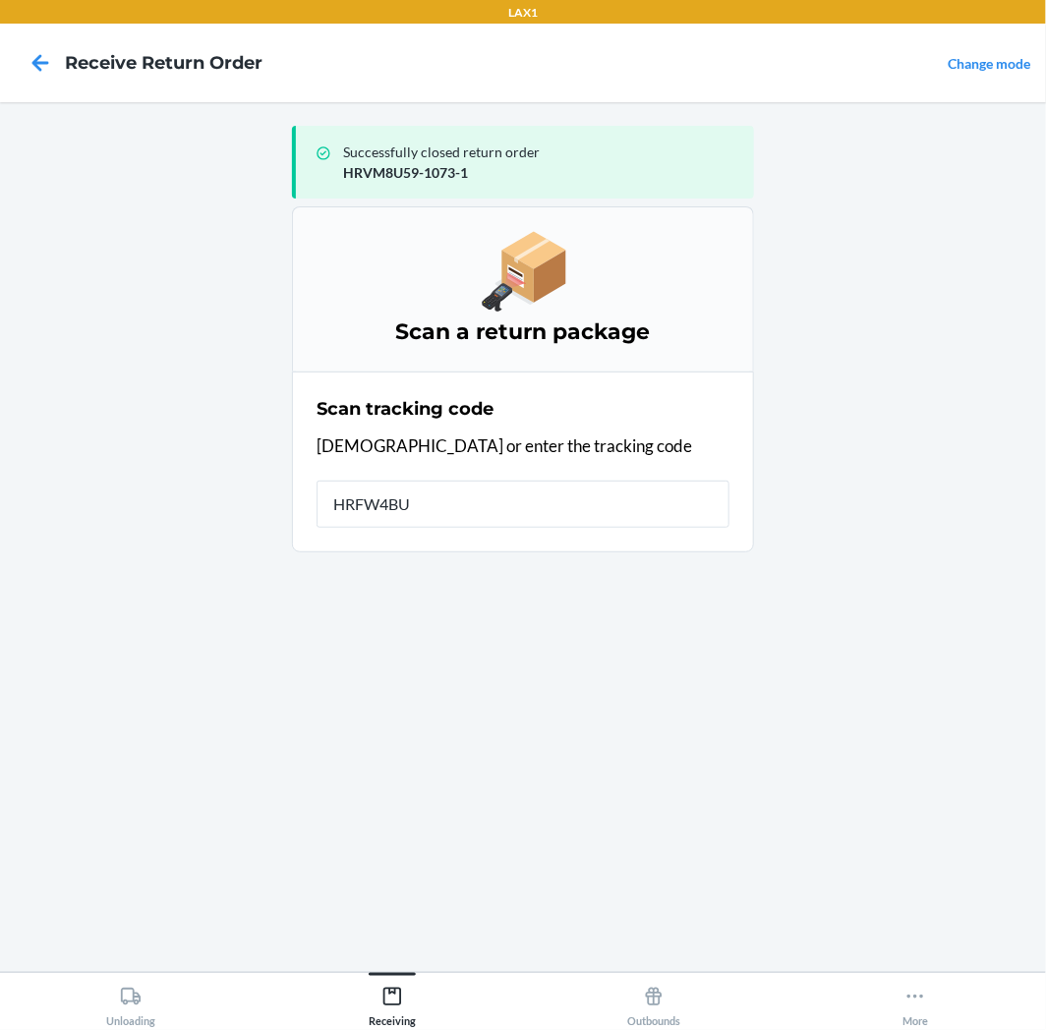
type input "HRFW4BUP"
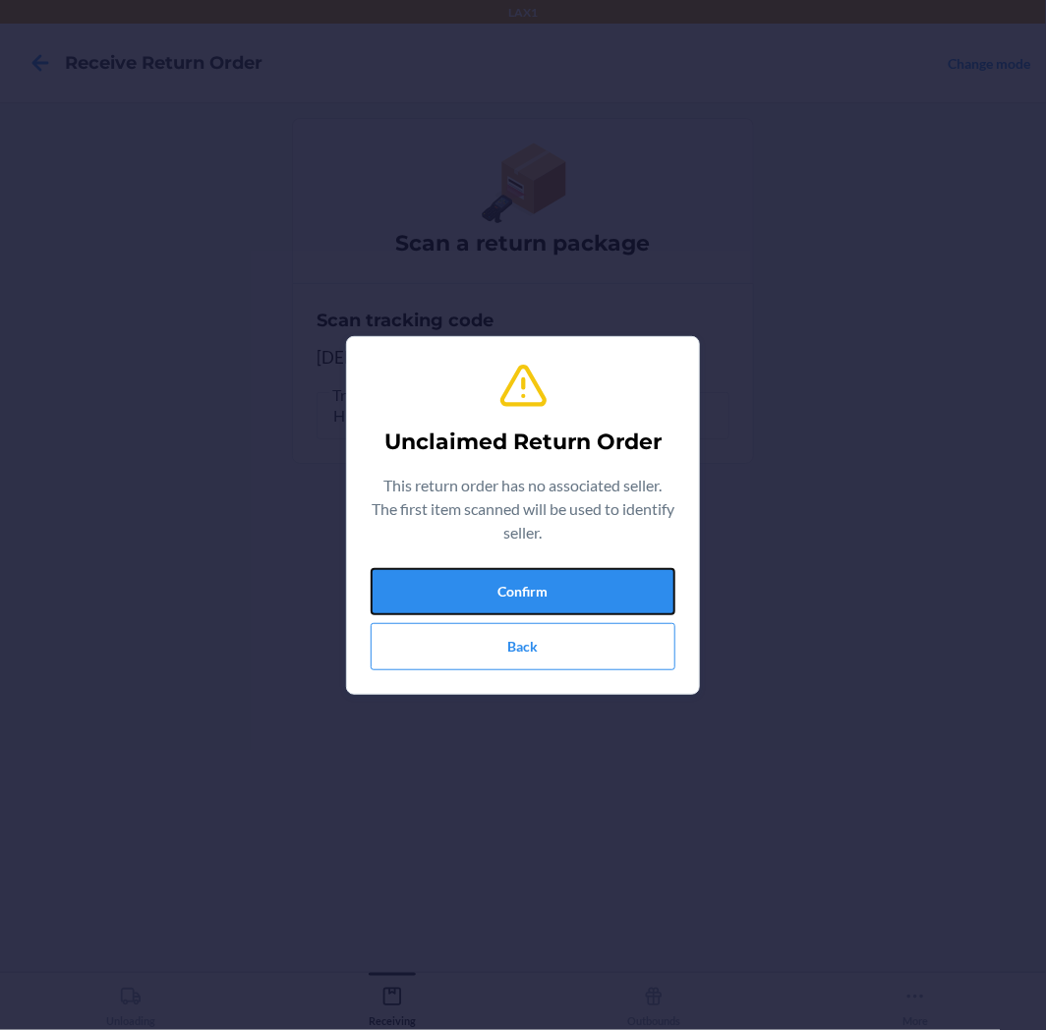
click at [599, 570] on button "Confirm" at bounding box center [522, 591] width 305 height 47
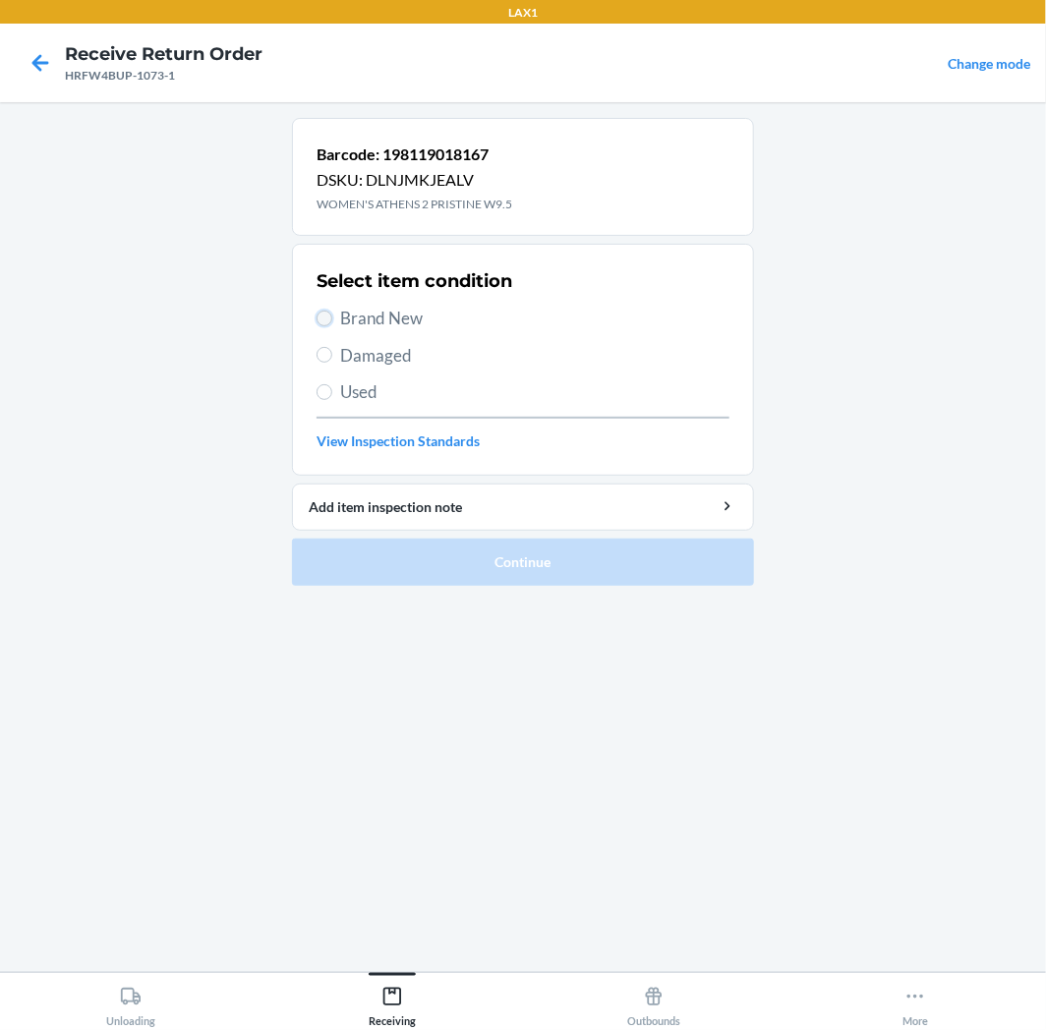
click at [328, 312] on input "Brand New" at bounding box center [324, 319] width 16 height 16
radio input "true"
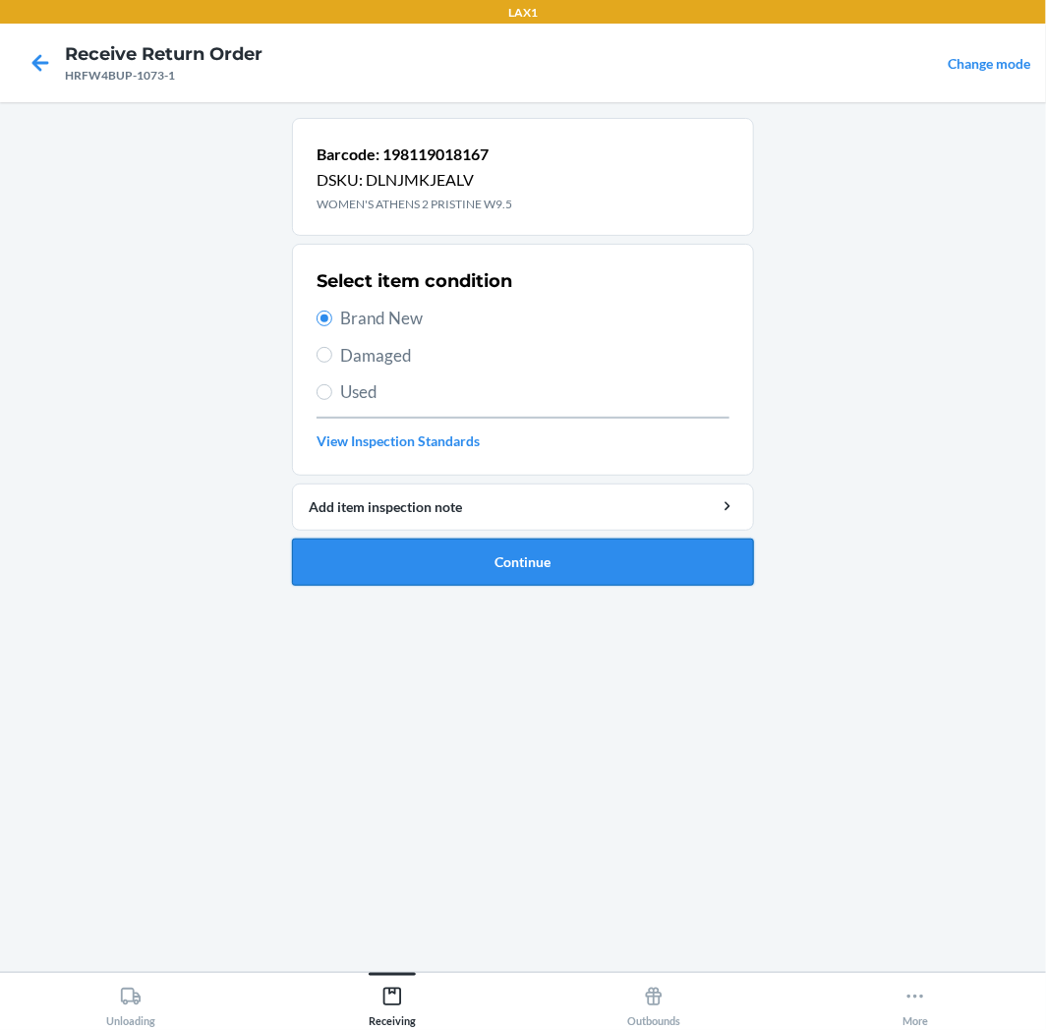
click at [654, 571] on button "Continue" at bounding box center [523, 562] width 462 height 47
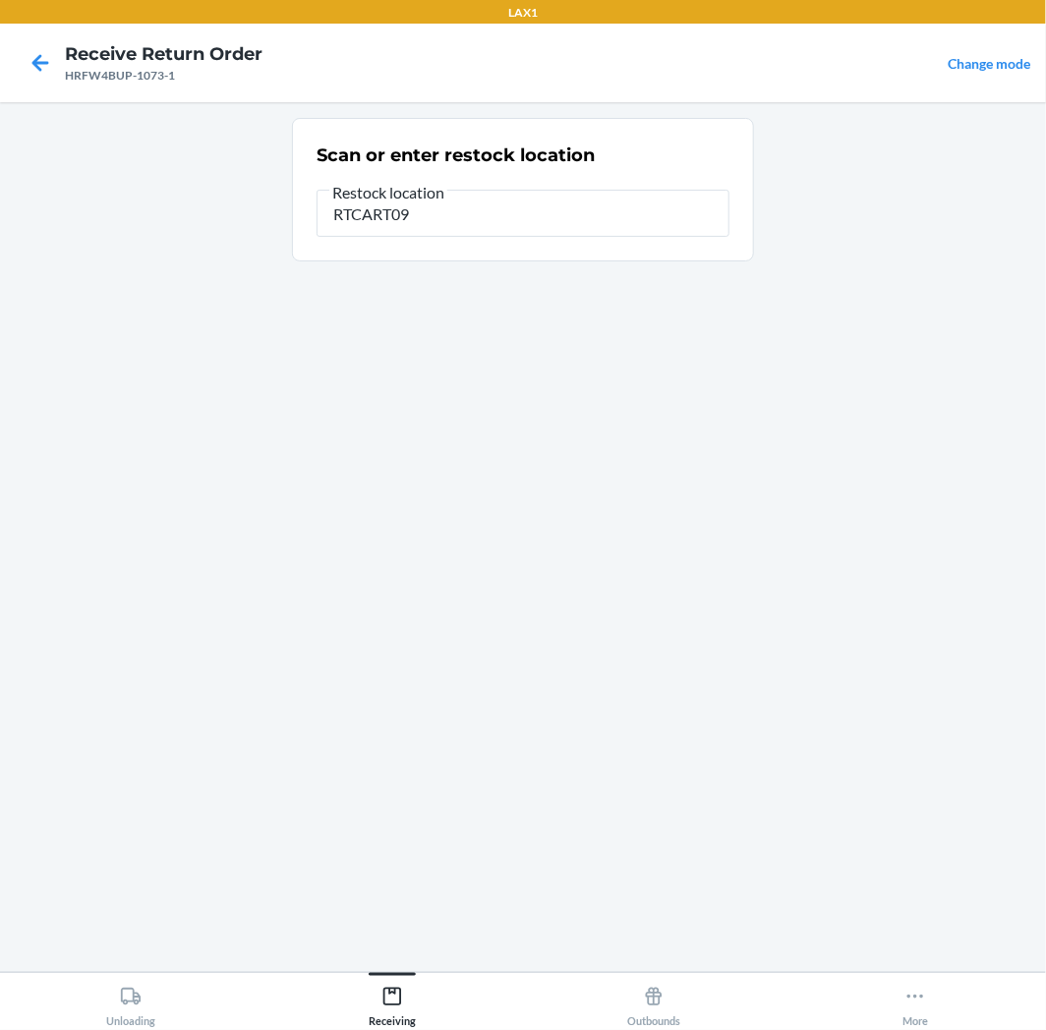
type input "RTCART094"
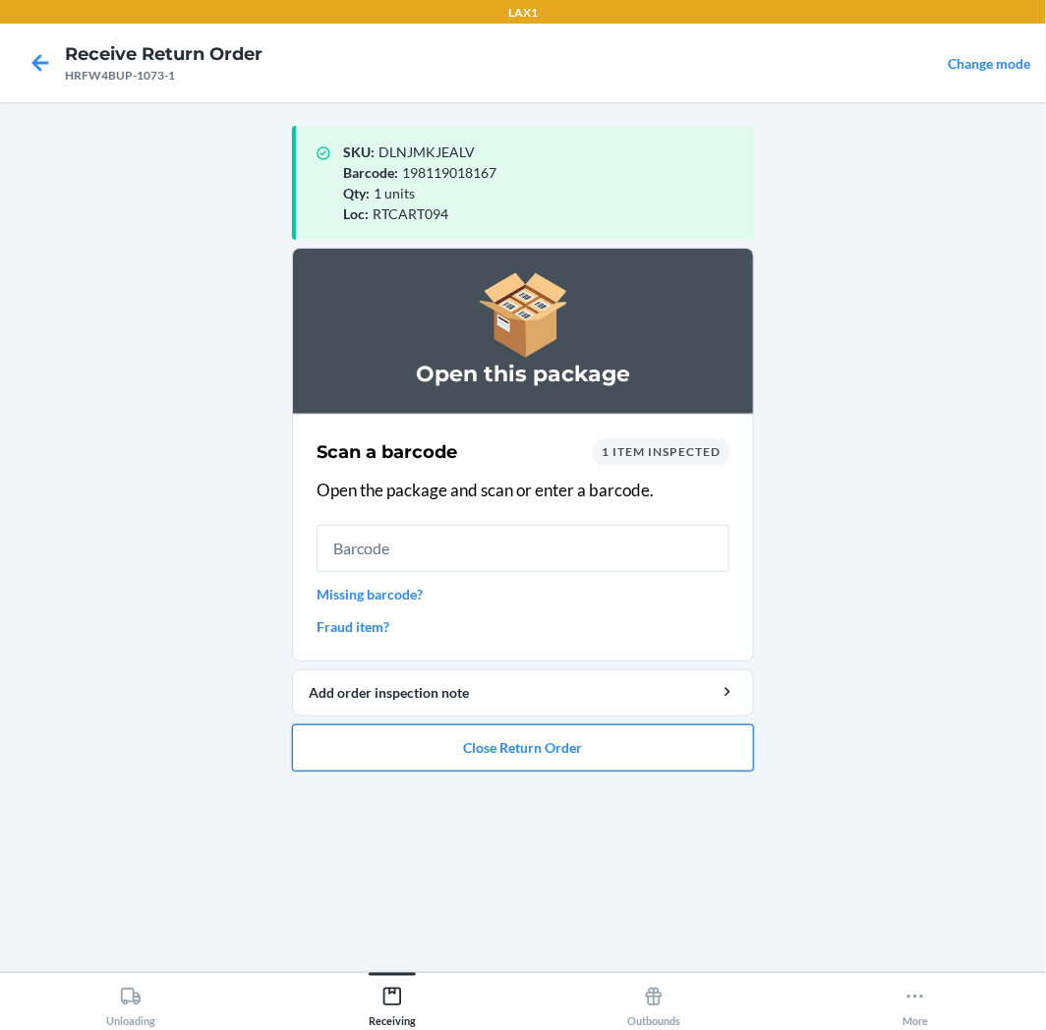
click at [621, 767] on button "Close Return Order" at bounding box center [523, 747] width 462 height 47
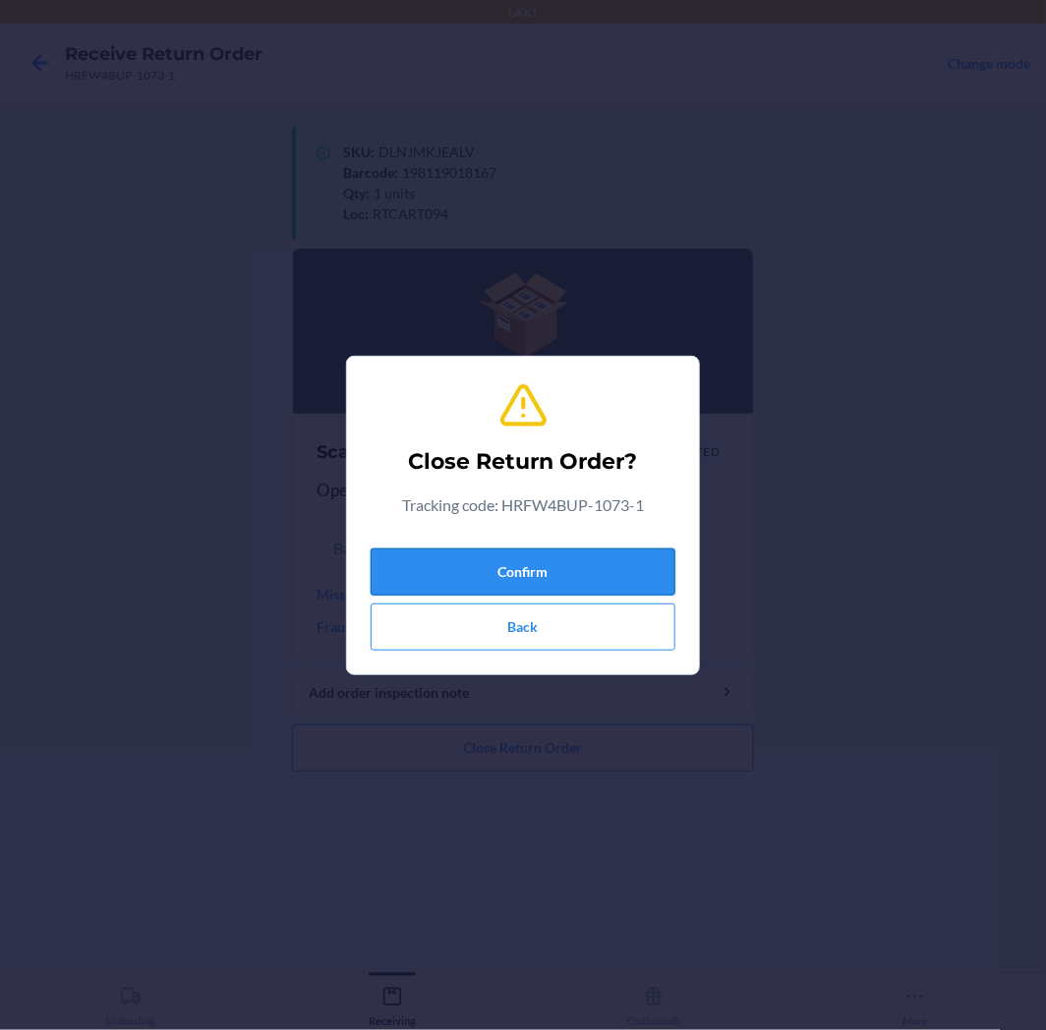
click at [580, 576] on button "Confirm" at bounding box center [522, 571] width 305 height 47
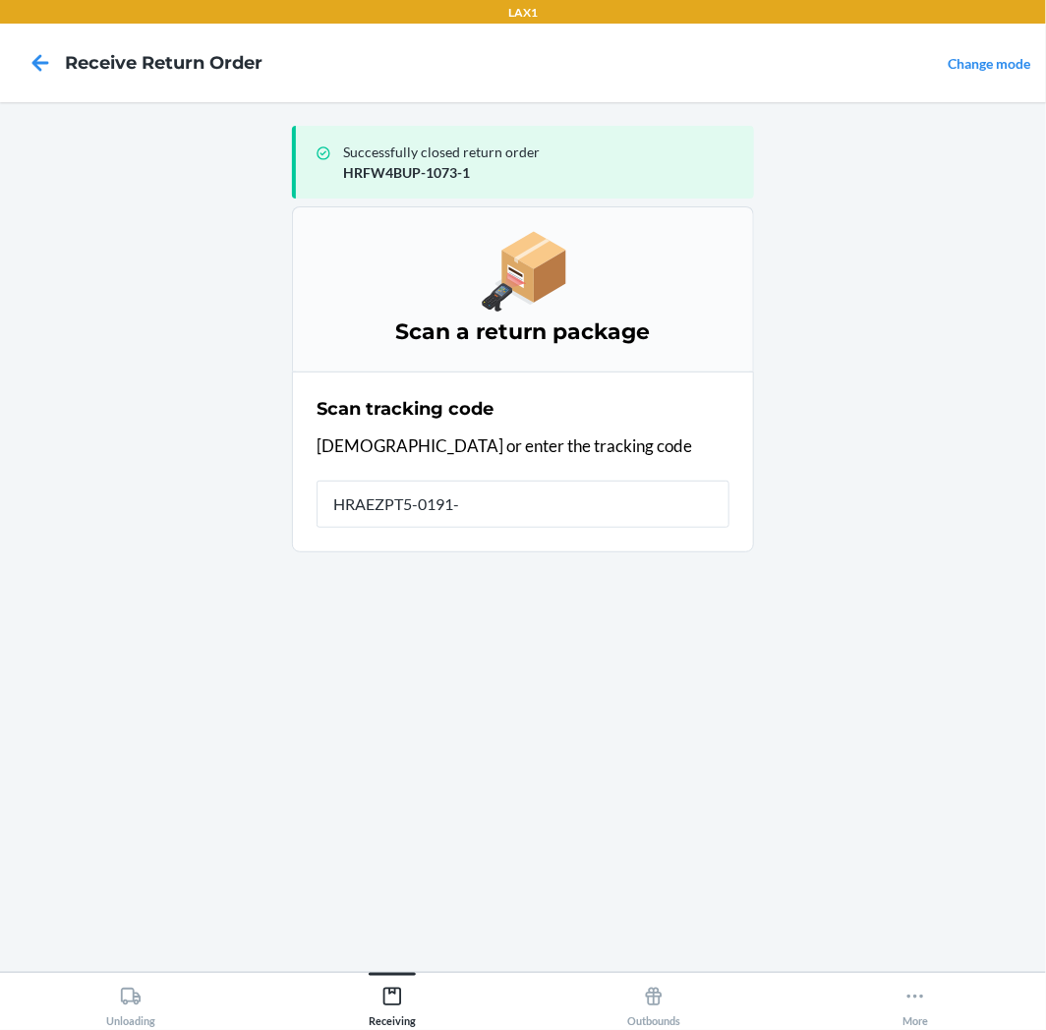
type input "HRAEZPT5-0191-1"
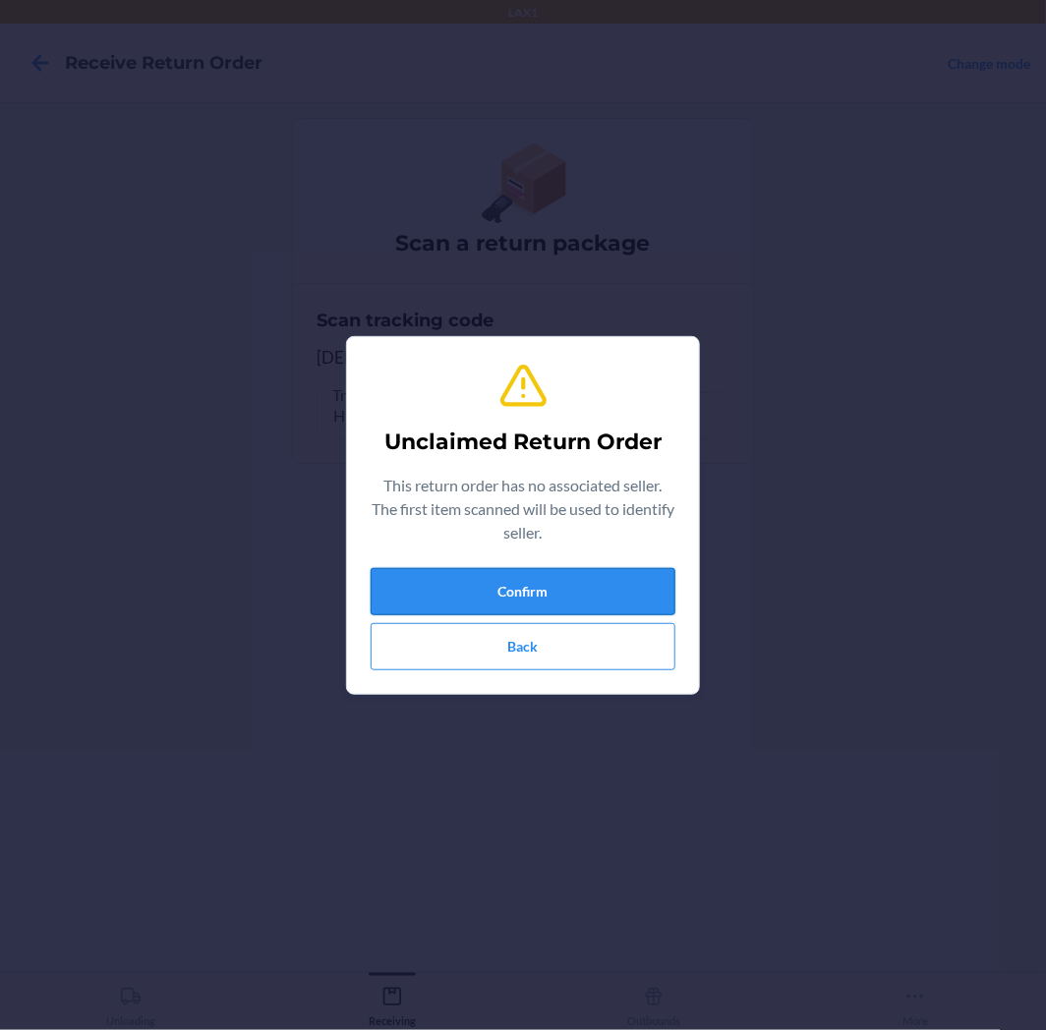
click at [544, 601] on button "Confirm" at bounding box center [522, 591] width 305 height 47
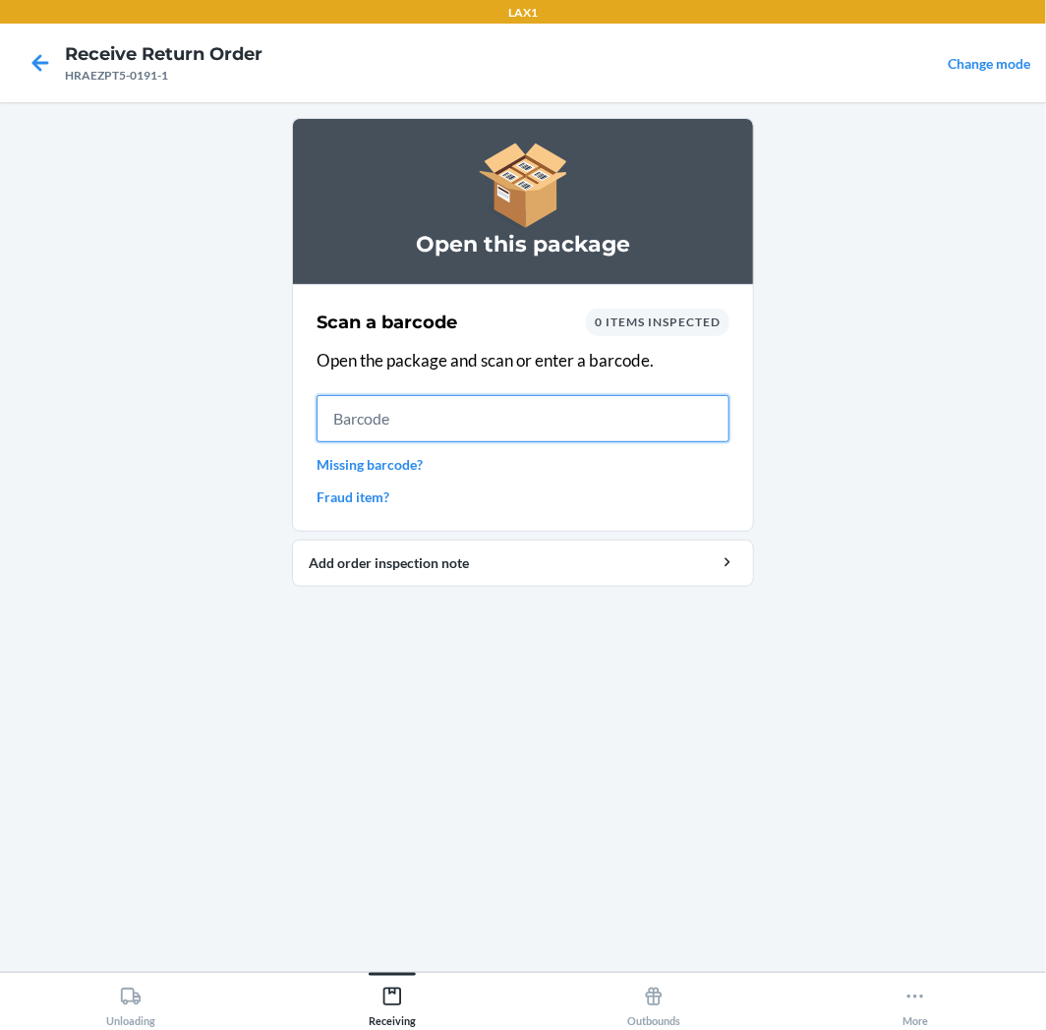
click at [416, 407] on input "text" at bounding box center [522, 418] width 413 height 47
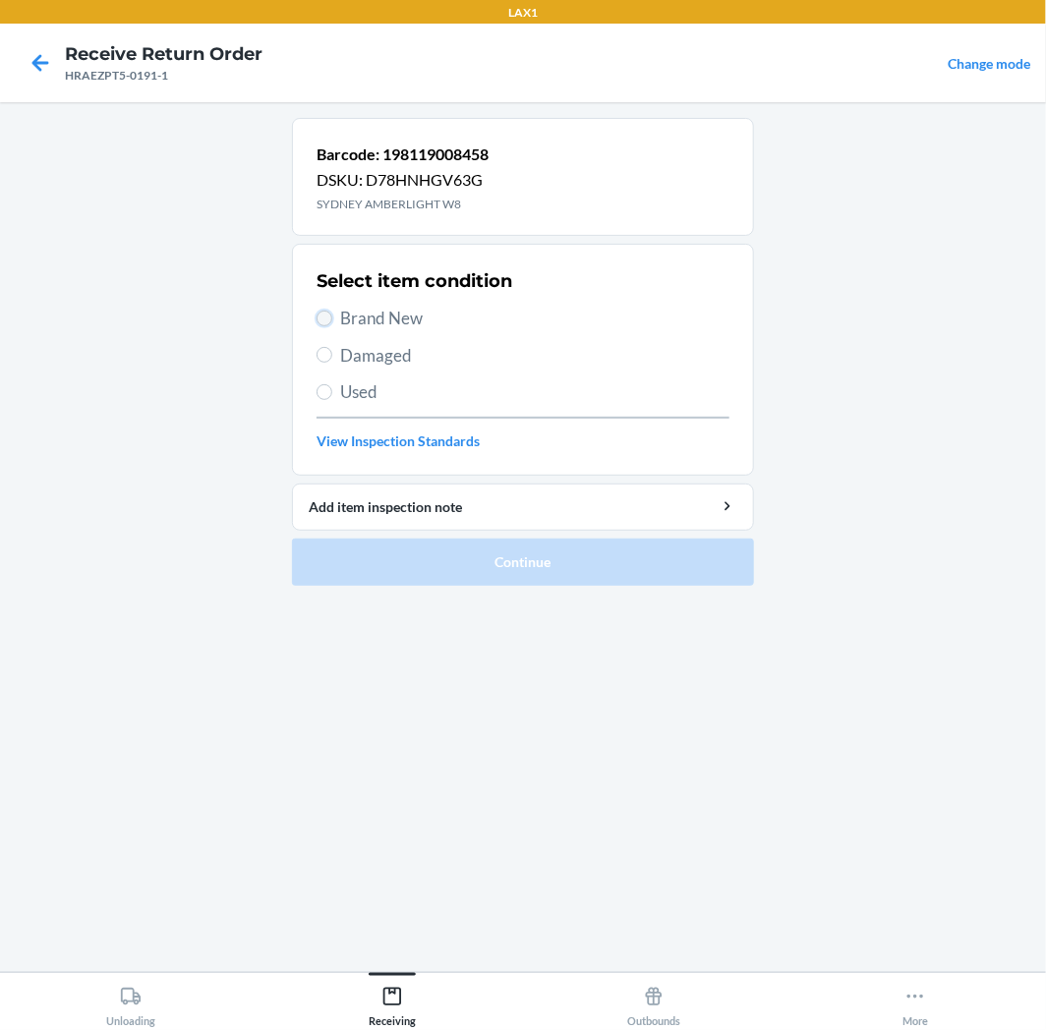
click at [320, 320] on input "Brand New" at bounding box center [324, 319] width 16 height 16
radio input "true"
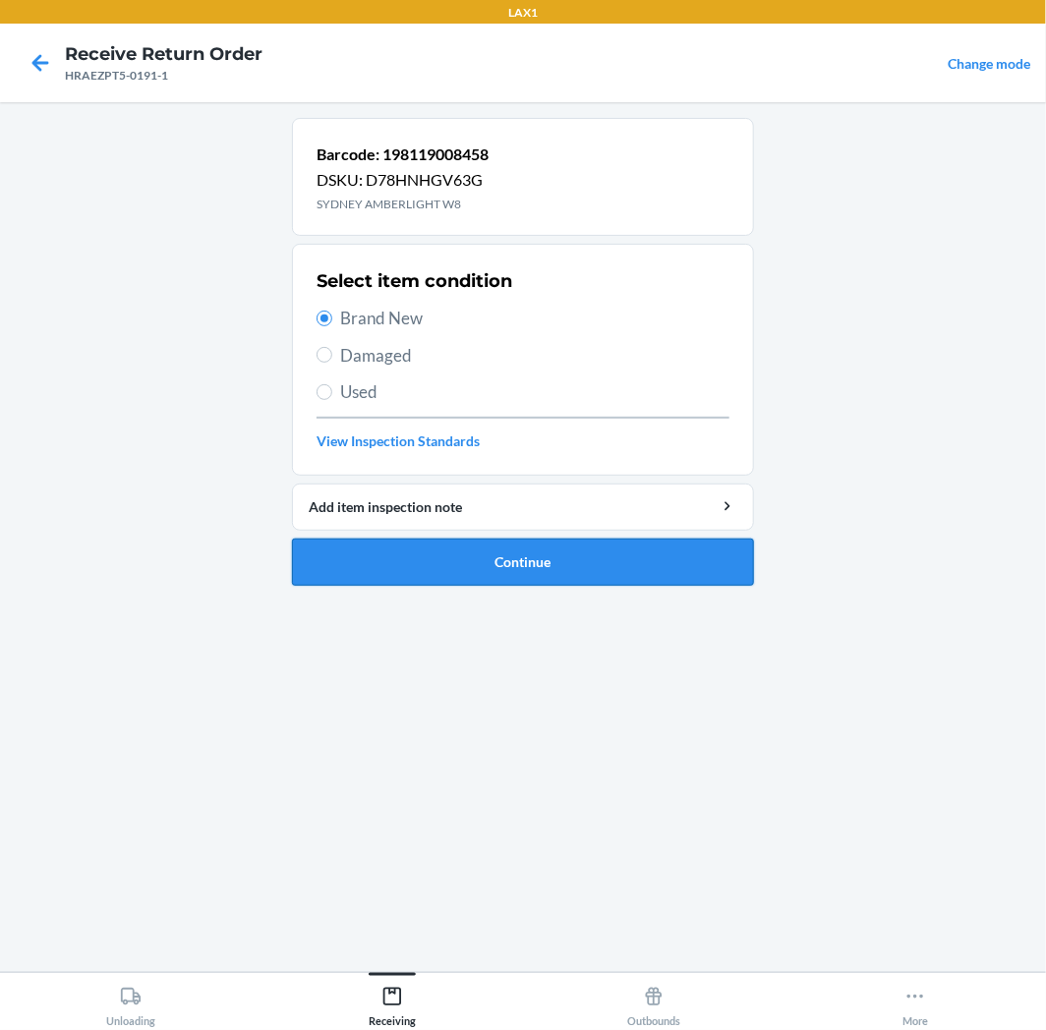
click at [611, 548] on button "Continue" at bounding box center [523, 562] width 462 height 47
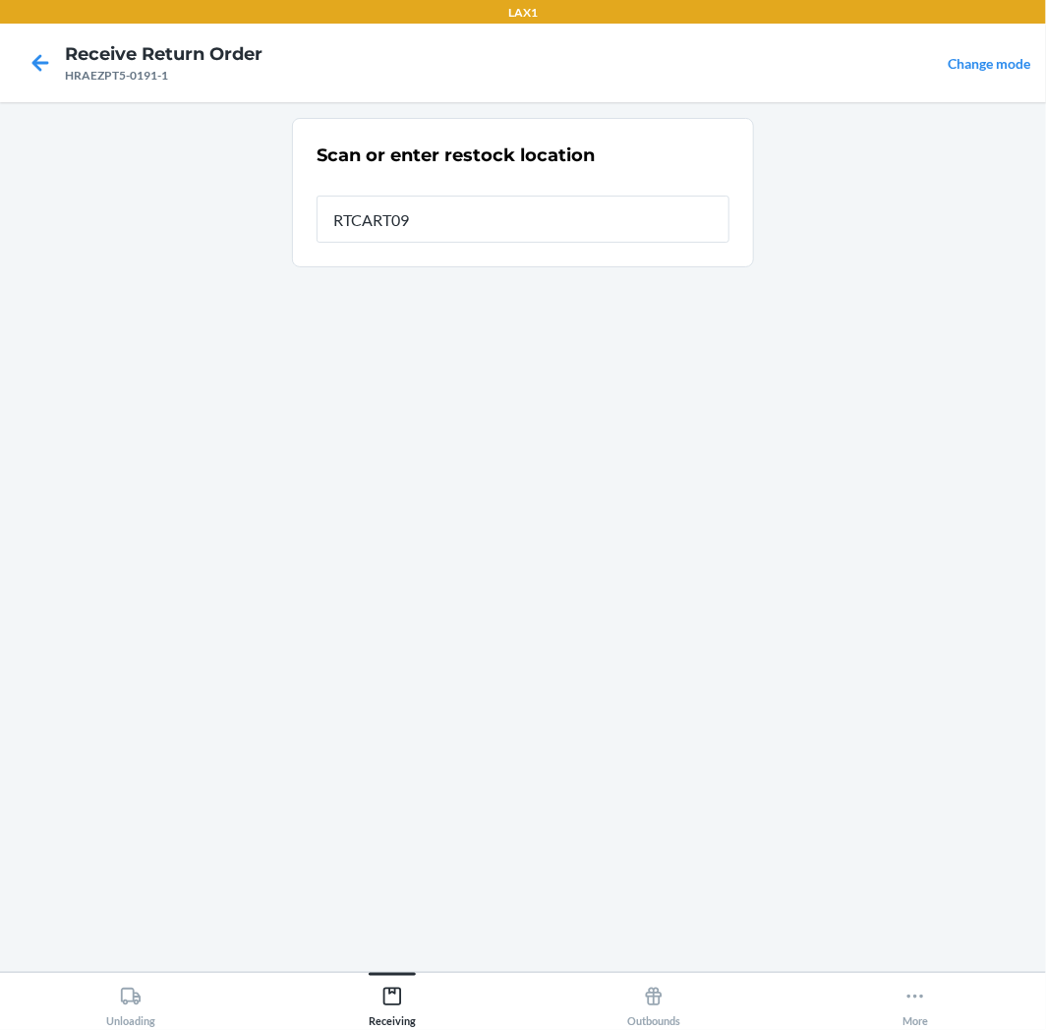
type input "RTCART094"
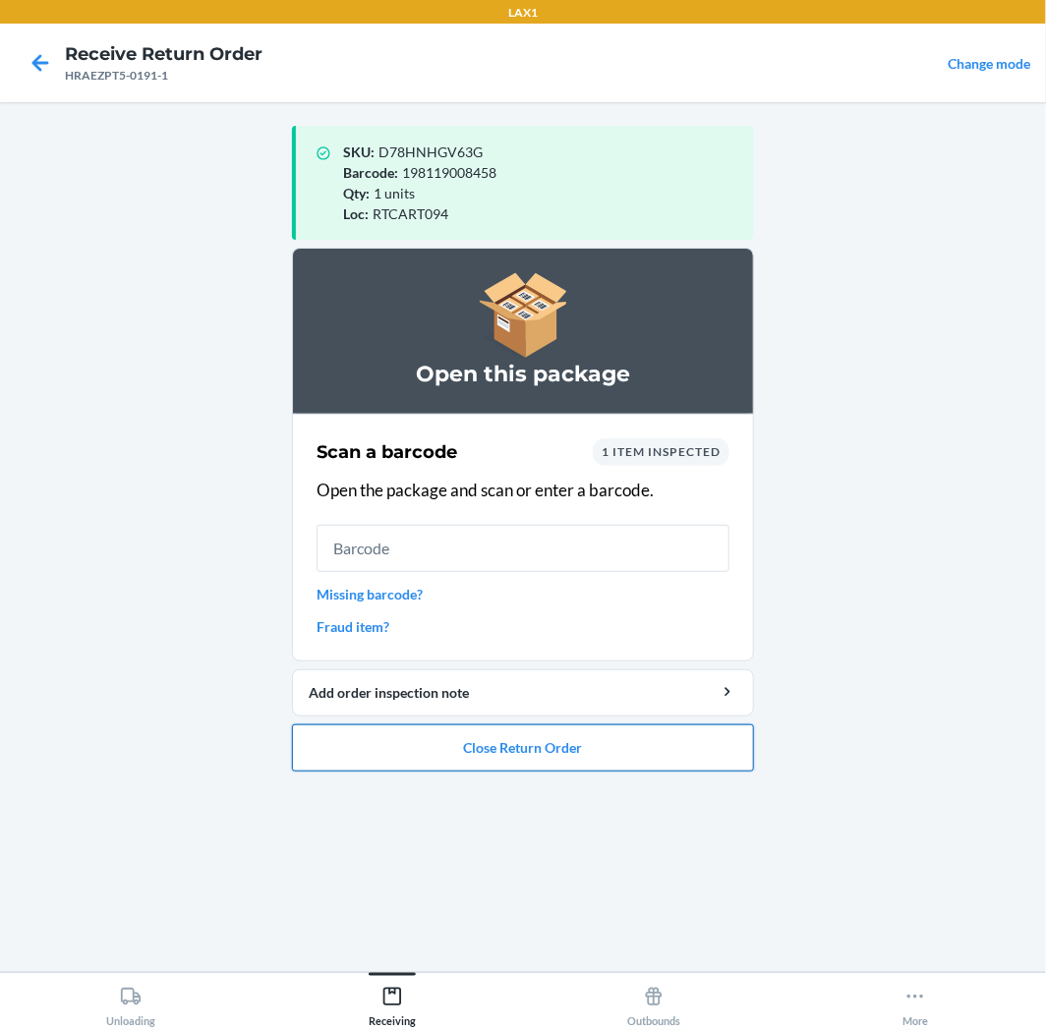
click at [564, 753] on button "Close Return Order" at bounding box center [523, 747] width 462 height 47
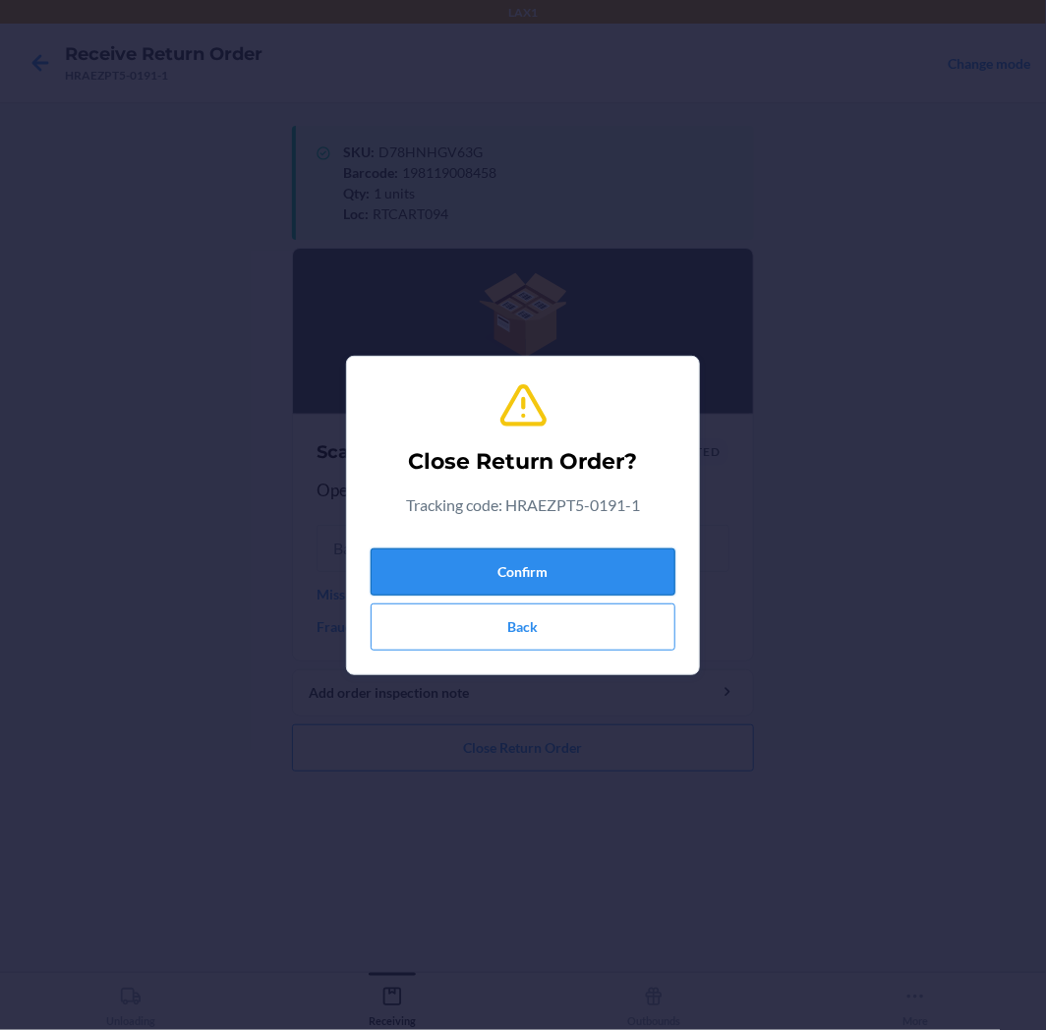
click at [564, 583] on button "Confirm" at bounding box center [522, 571] width 305 height 47
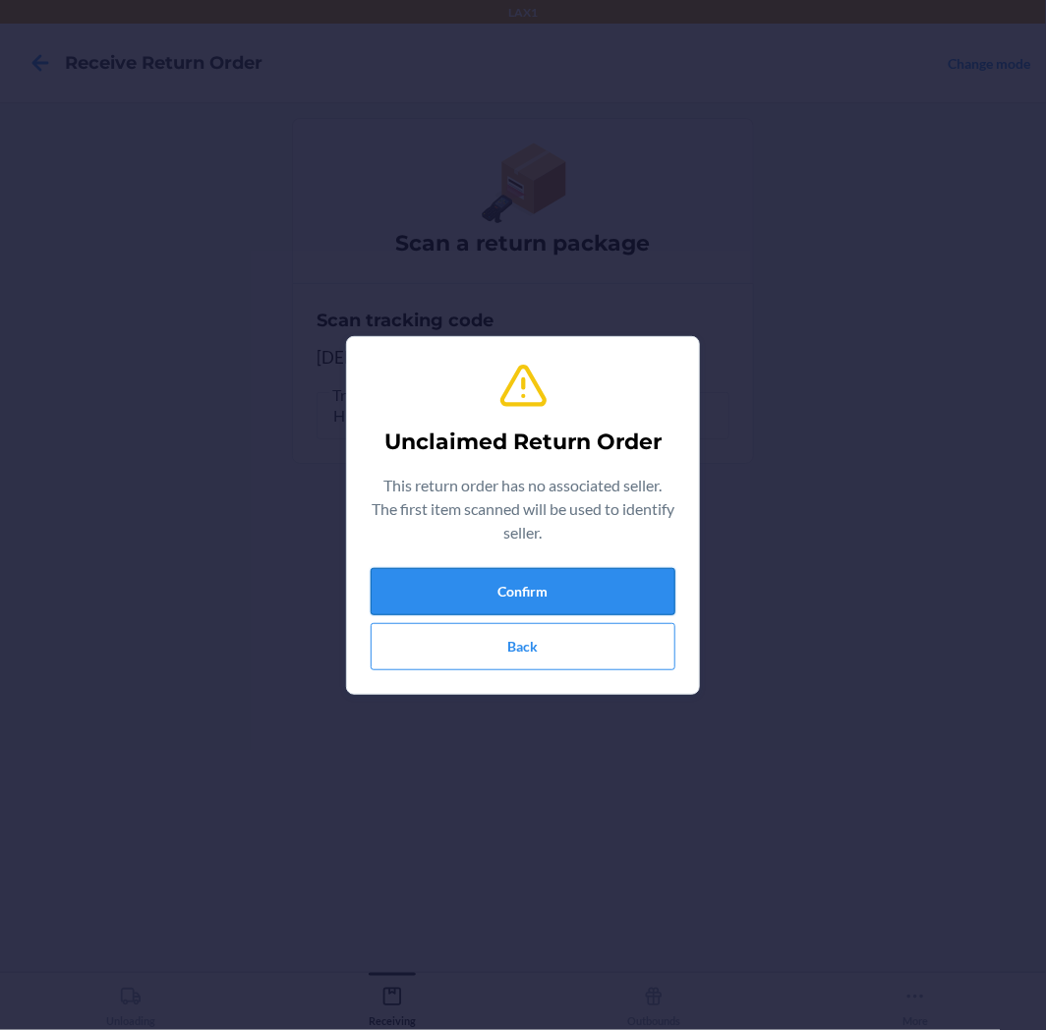
click at [534, 591] on button "Confirm" at bounding box center [522, 591] width 305 height 47
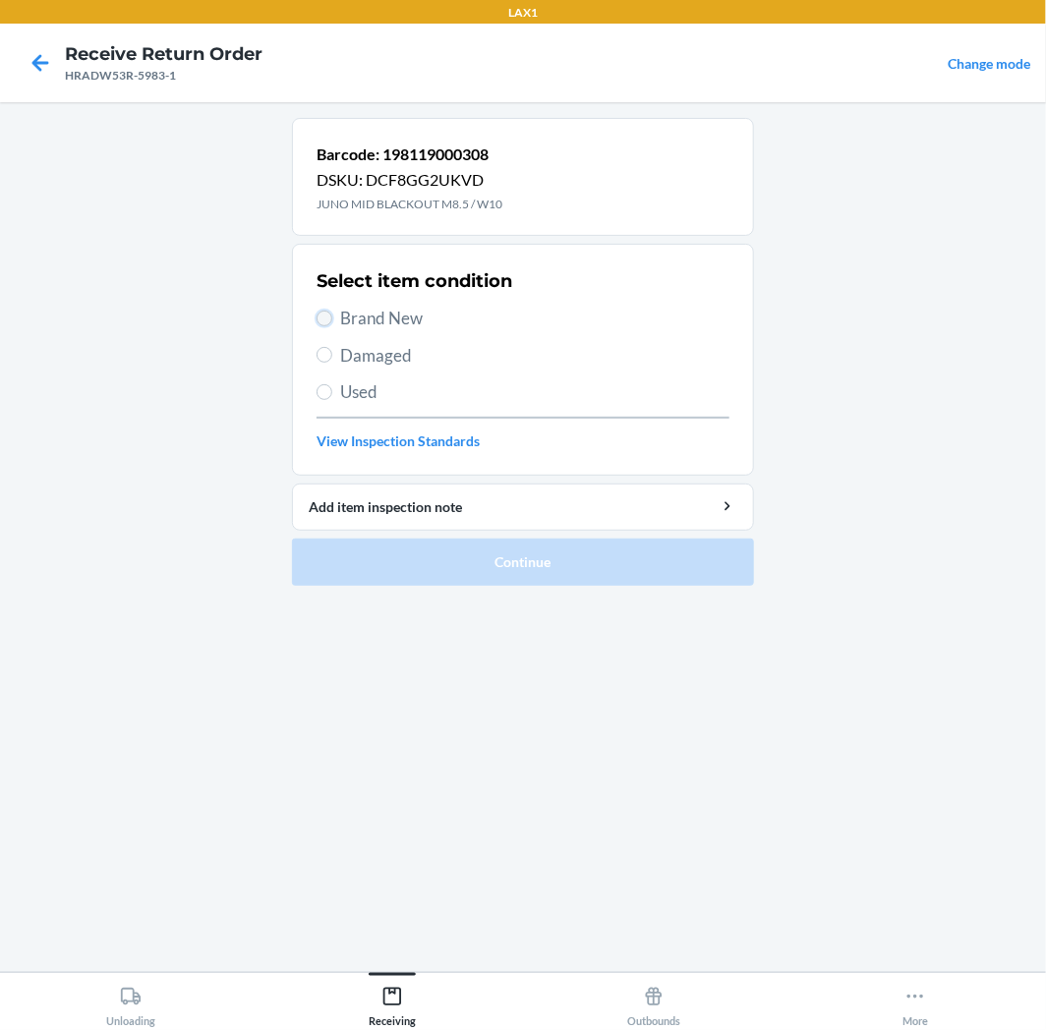
click at [328, 321] on input "Brand New" at bounding box center [324, 319] width 16 height 16
radio input "true"
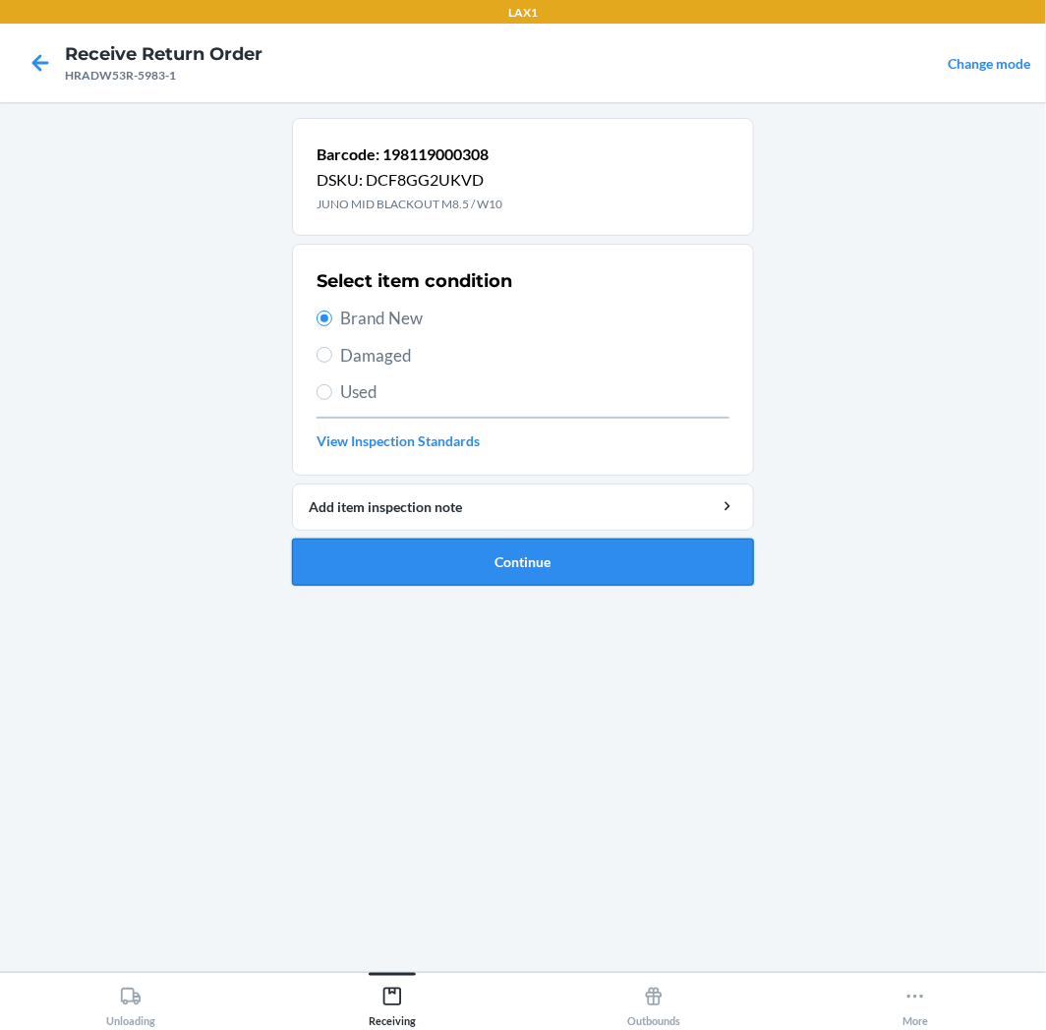
click at [584, 567] on button "Continue" at bounding box center [523, 562] width 462 height 47
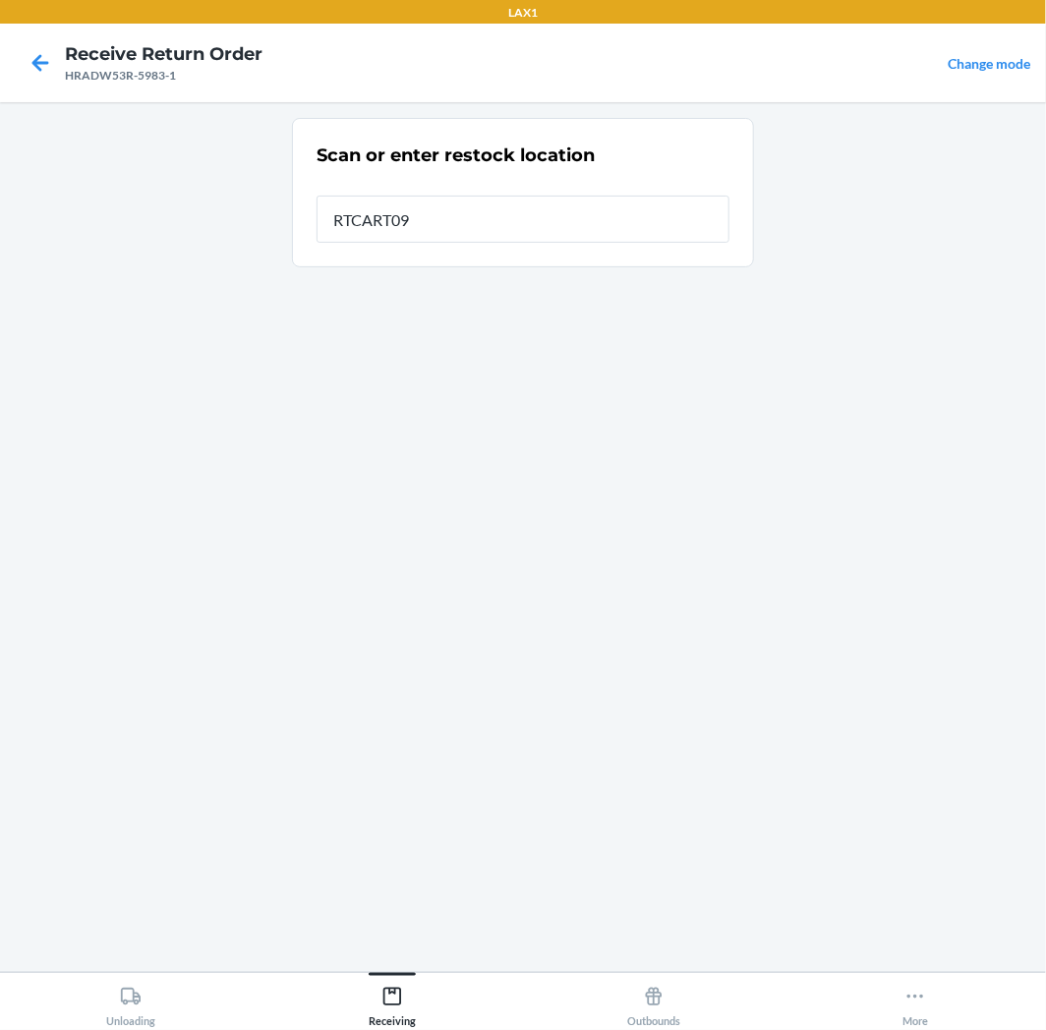
type input "RTCART094"
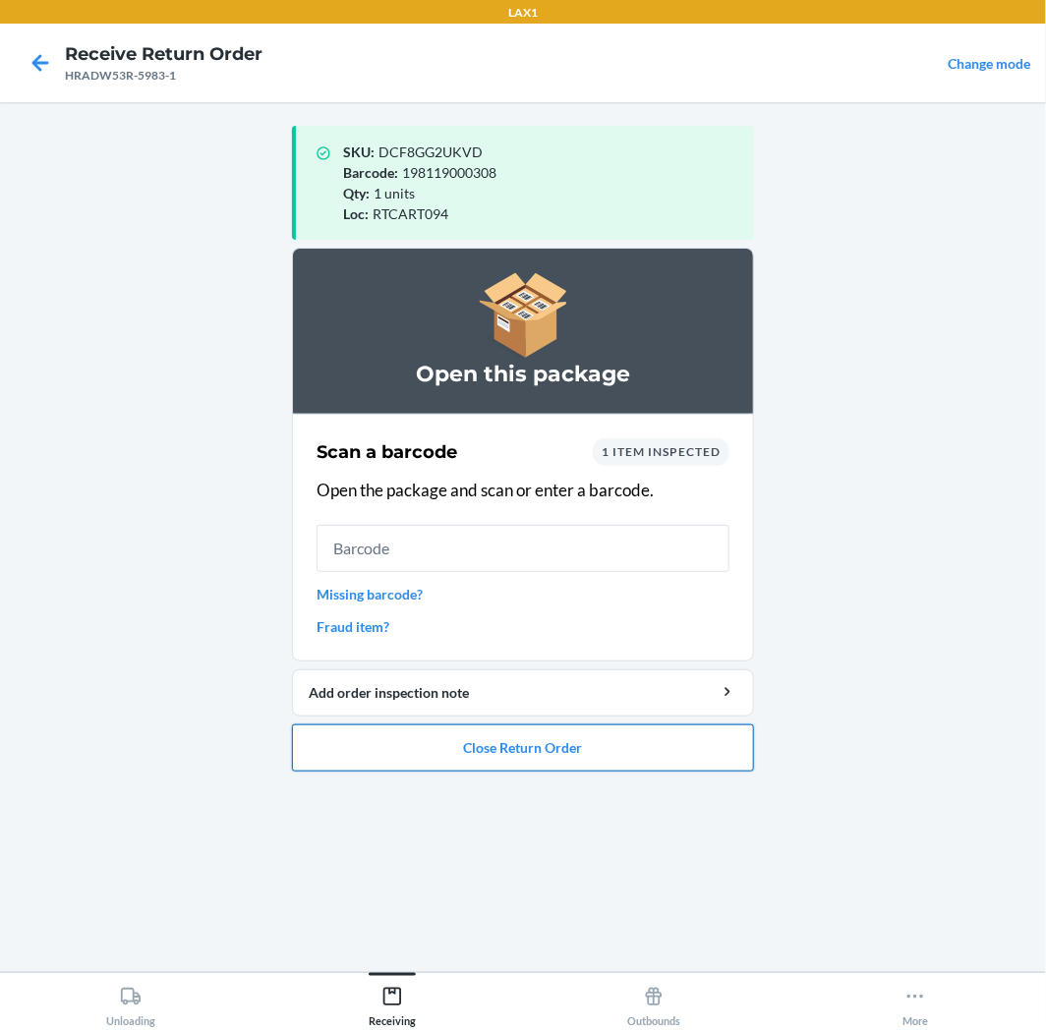
click at [620, 743] on button "Close Return Order" at bounding box center [523, 747] width 462 height 47
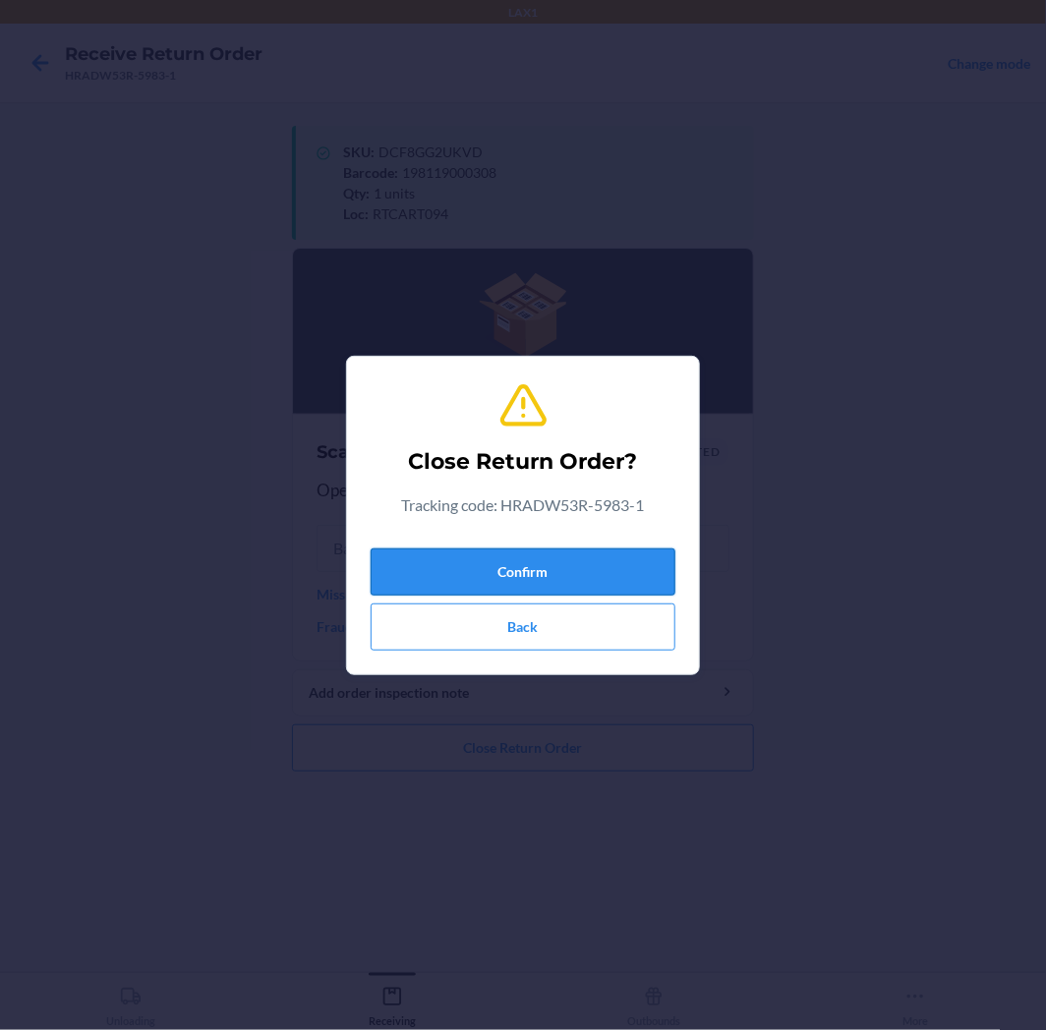
click at [580, 563] on button "Confirm" at bounding box center [522, 571] width 305 height 47
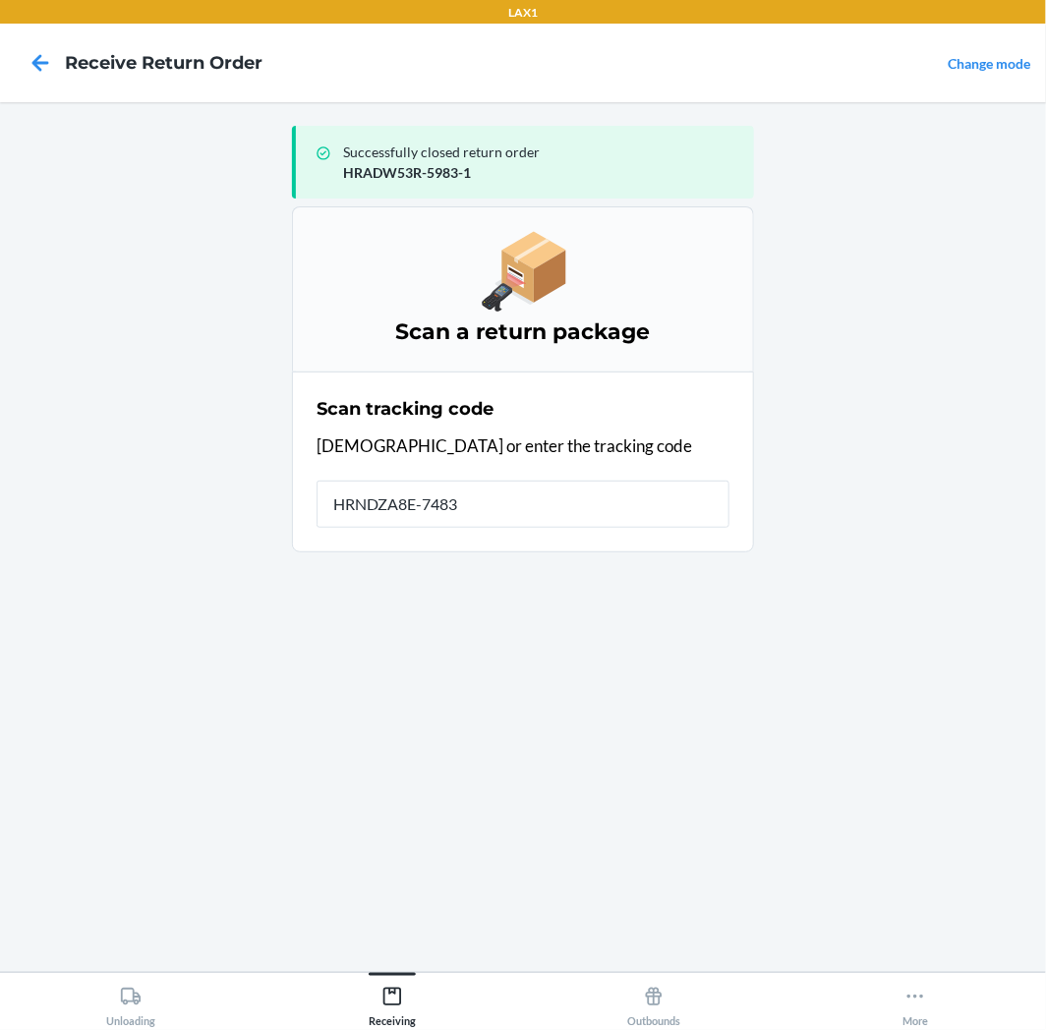
type input "HRNDZA8E-7483-"
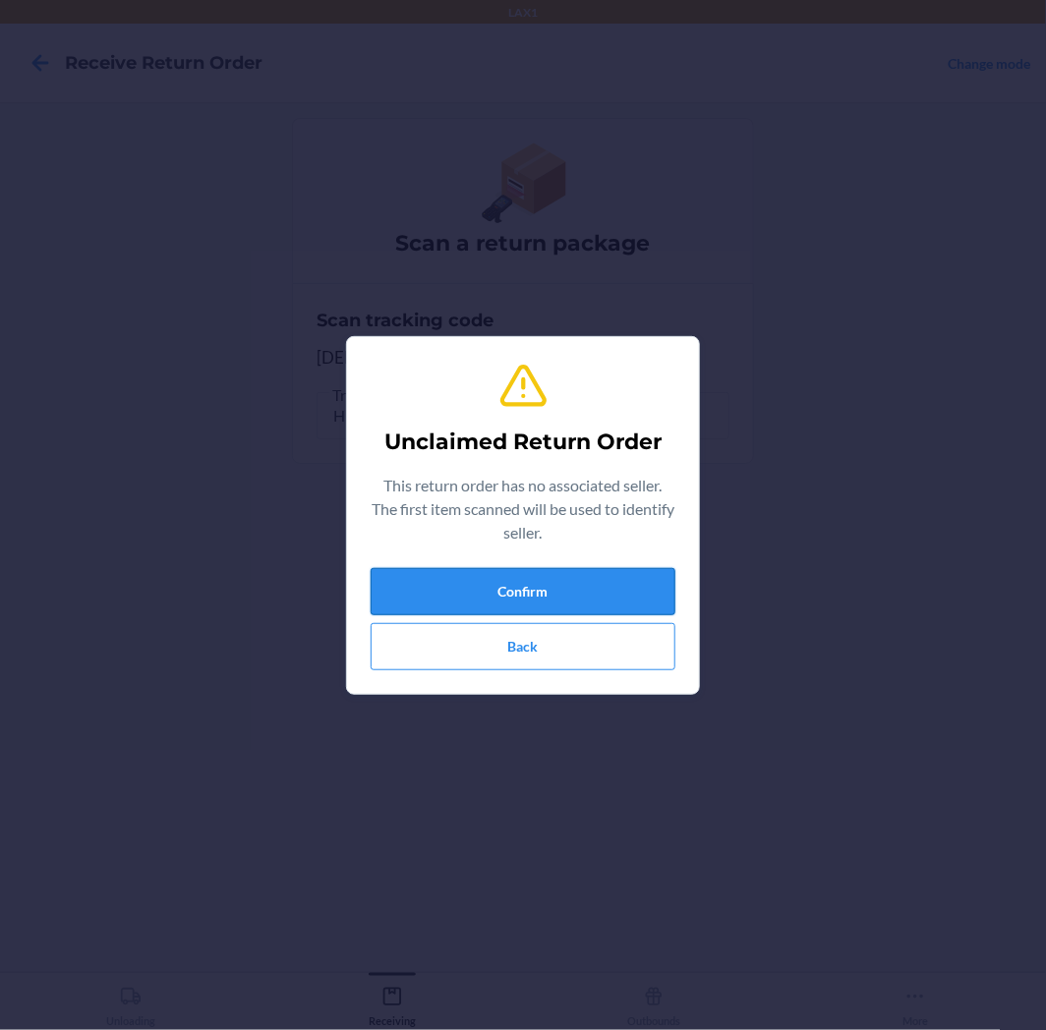
click at [566, 578] on button "Confirm" at bounding box center [522, 591] width 305 height 47
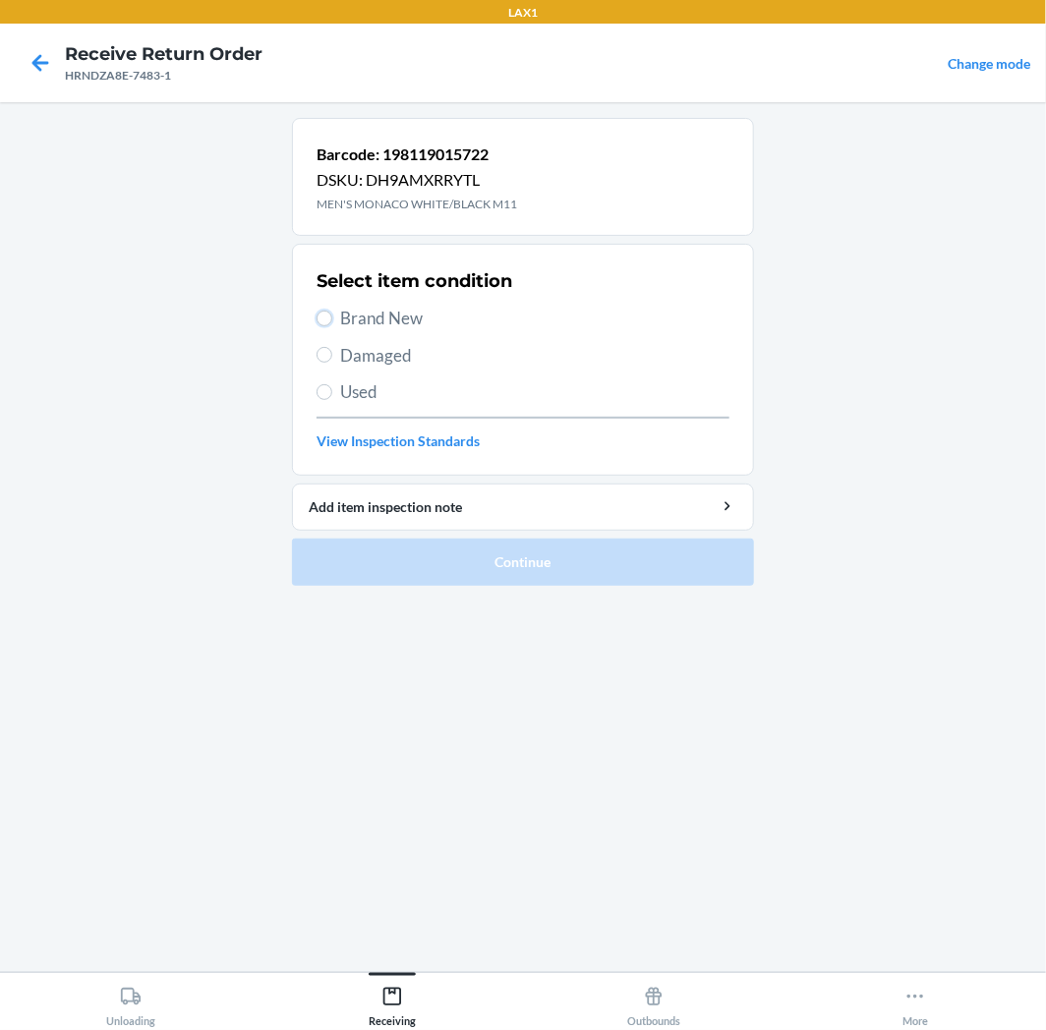
drag, startPoint x: 322, startPoint y: 318, endPoint x: 452, endPoint y: 448, distance: 183.4
click at [324, 322] on input "Brand New" at bounding box center [324, 319] width 16 height 16
radio input "true"
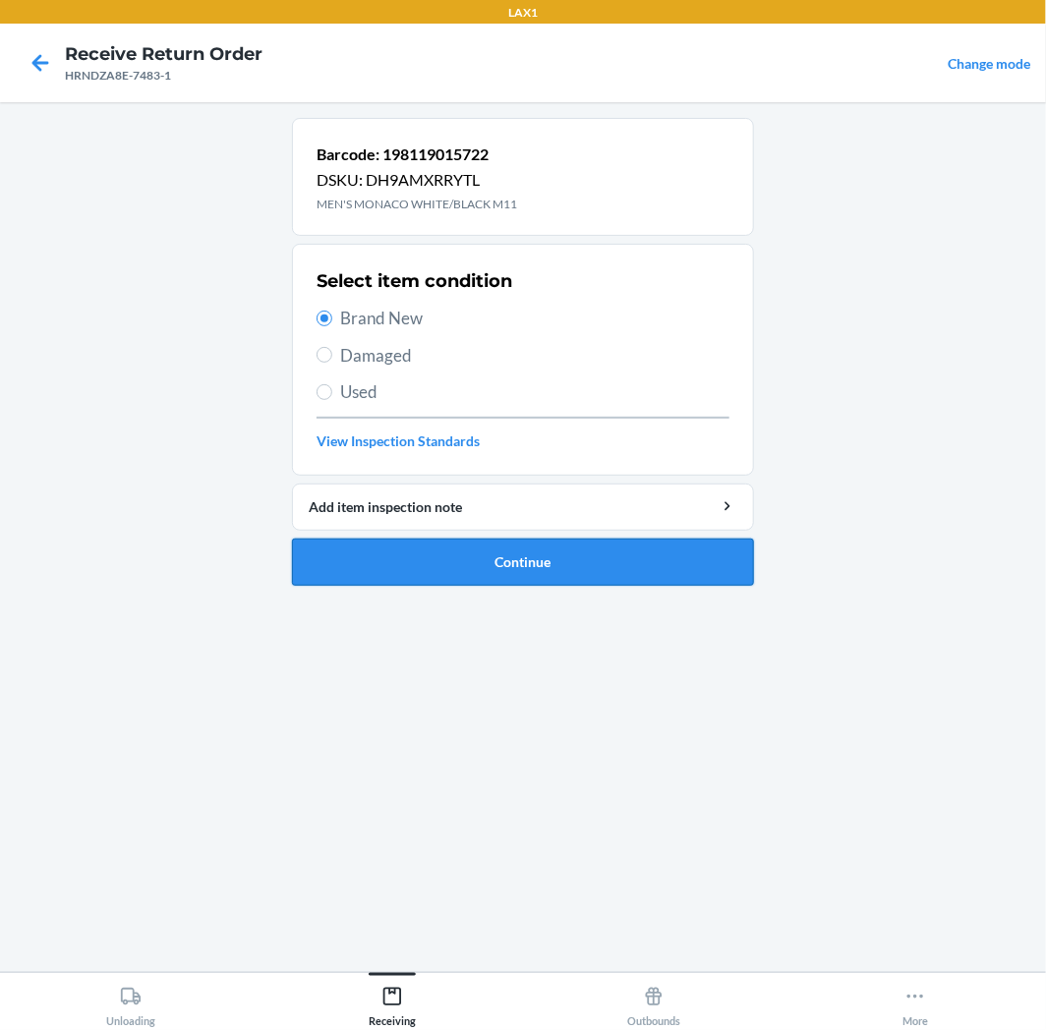
click at [644, 566] on button "Continue" at bounding box center [523, 562] width 462 height 47
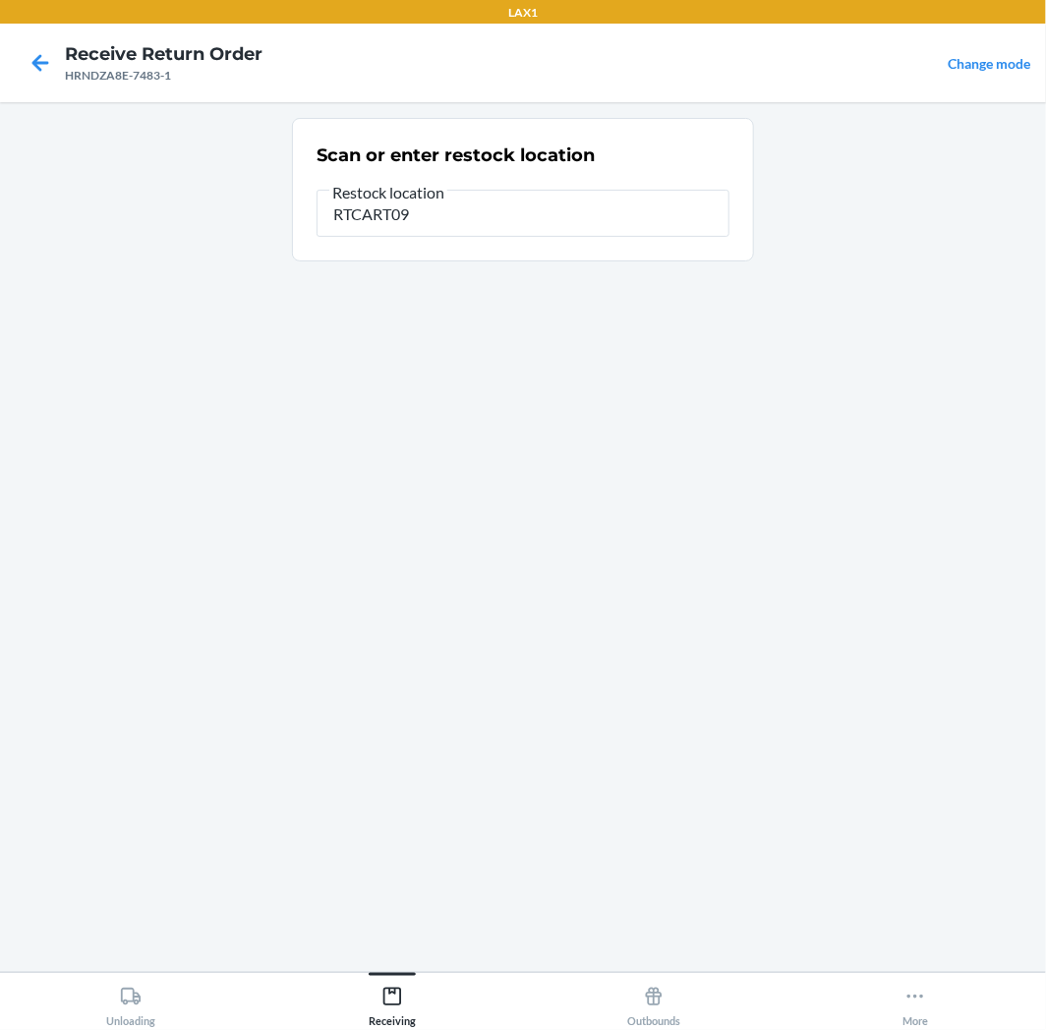
type input "RTCART094"
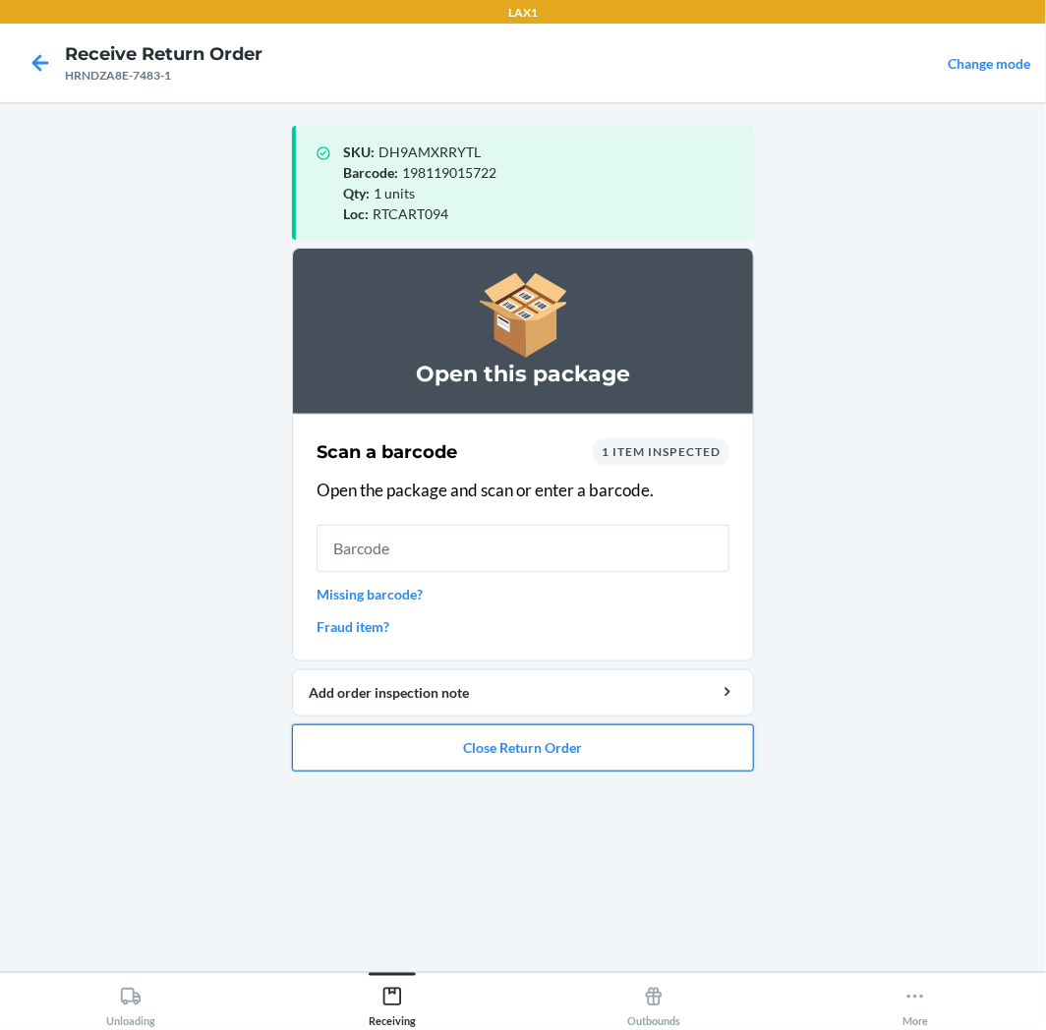
click at [634, 738] on button "Close Return Order" at bounding box center [523, 747] width 462 height 47
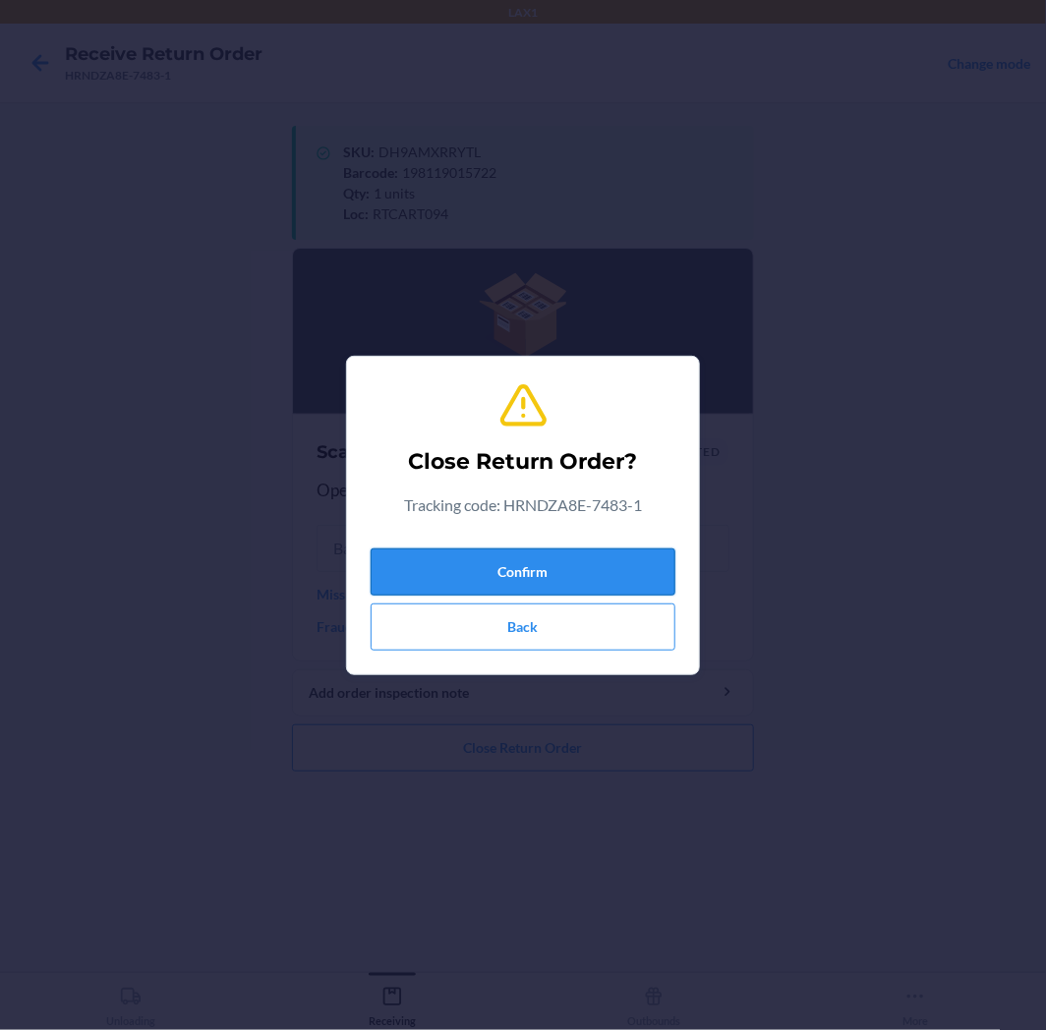
click at [630, 554] on button "Confirm" at bounding box center [522, 571] width 305 height 47
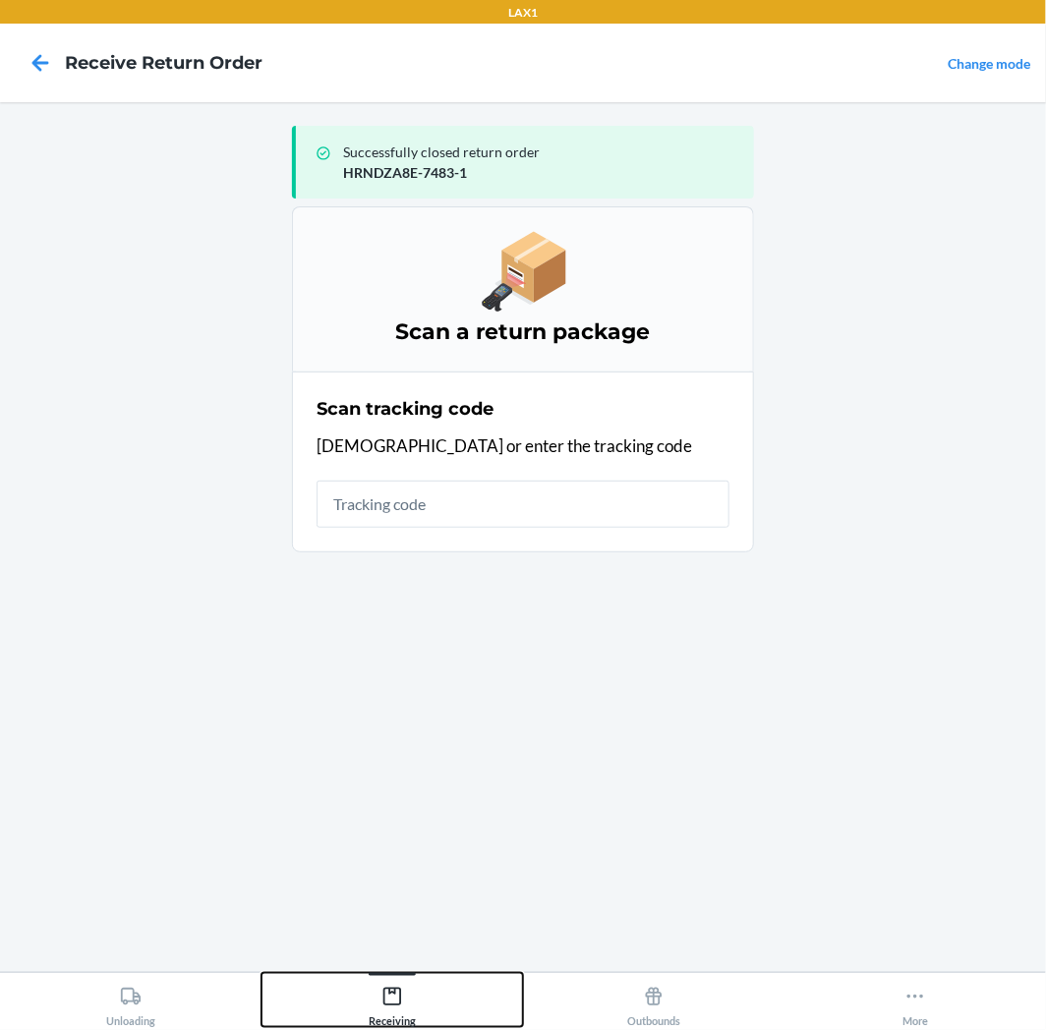
click at [401, 1000] on icon at bounding box center [392, 997] width 22 height 22
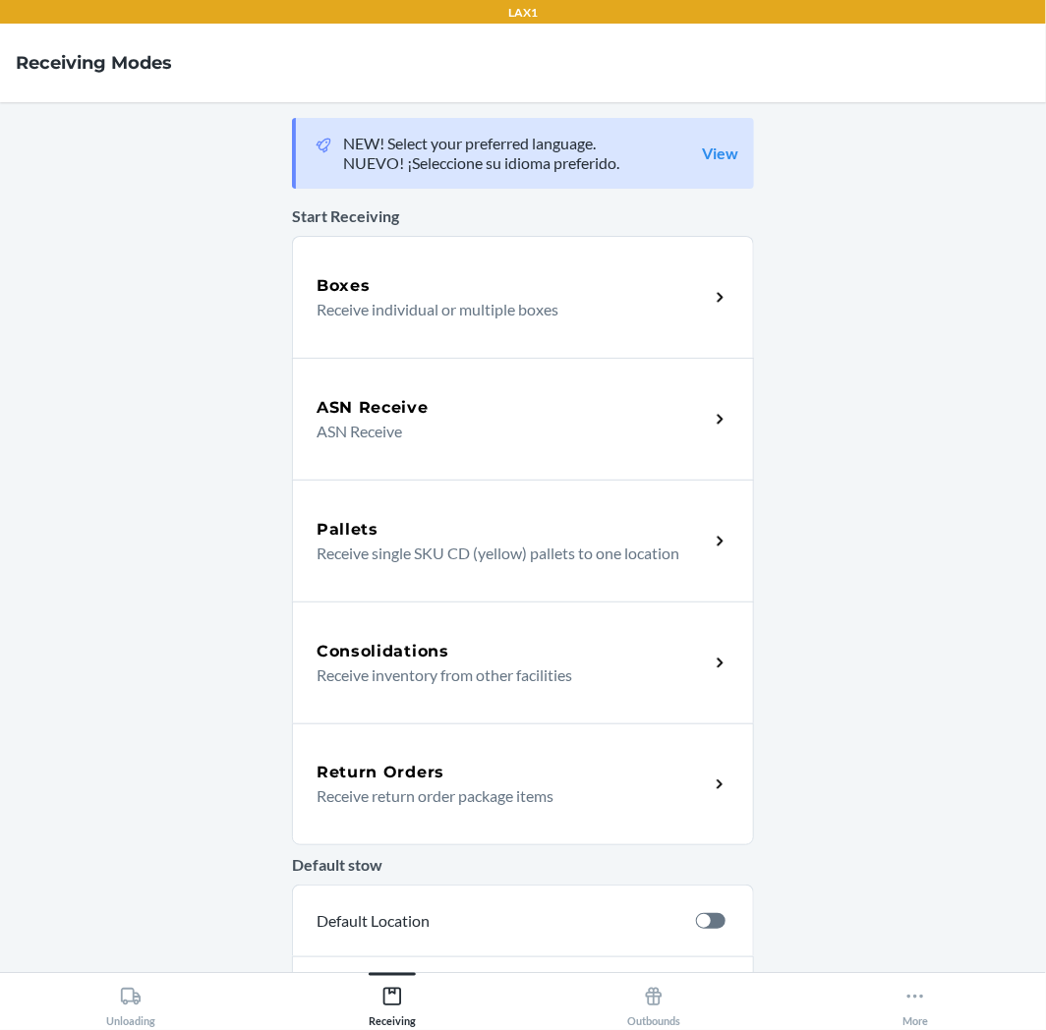
click at [556, 809] on div "Return Orders Receive return order package items" at bounding box center [523, 784] width 462 height 122
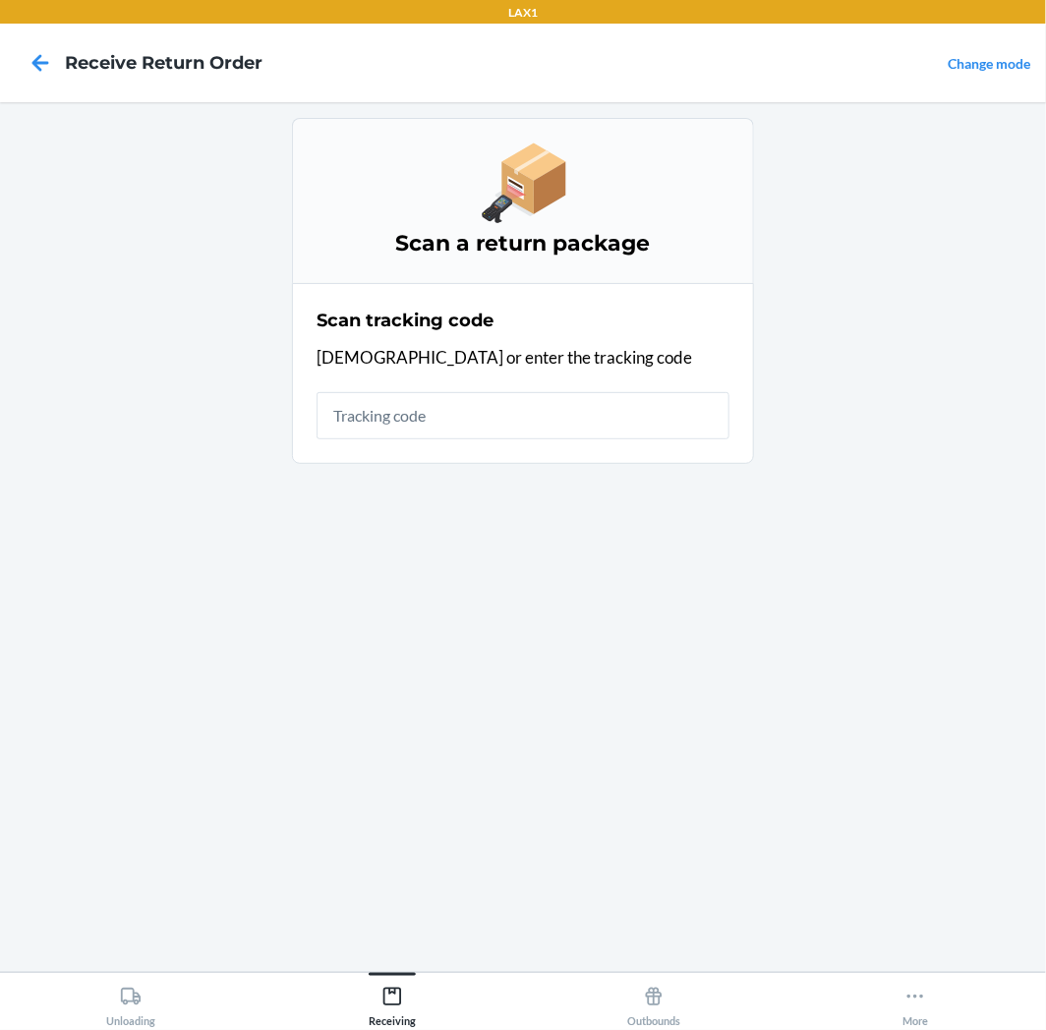
click at [601, 405] on input "text" at bounding box center [522, 415] width 413 height 47
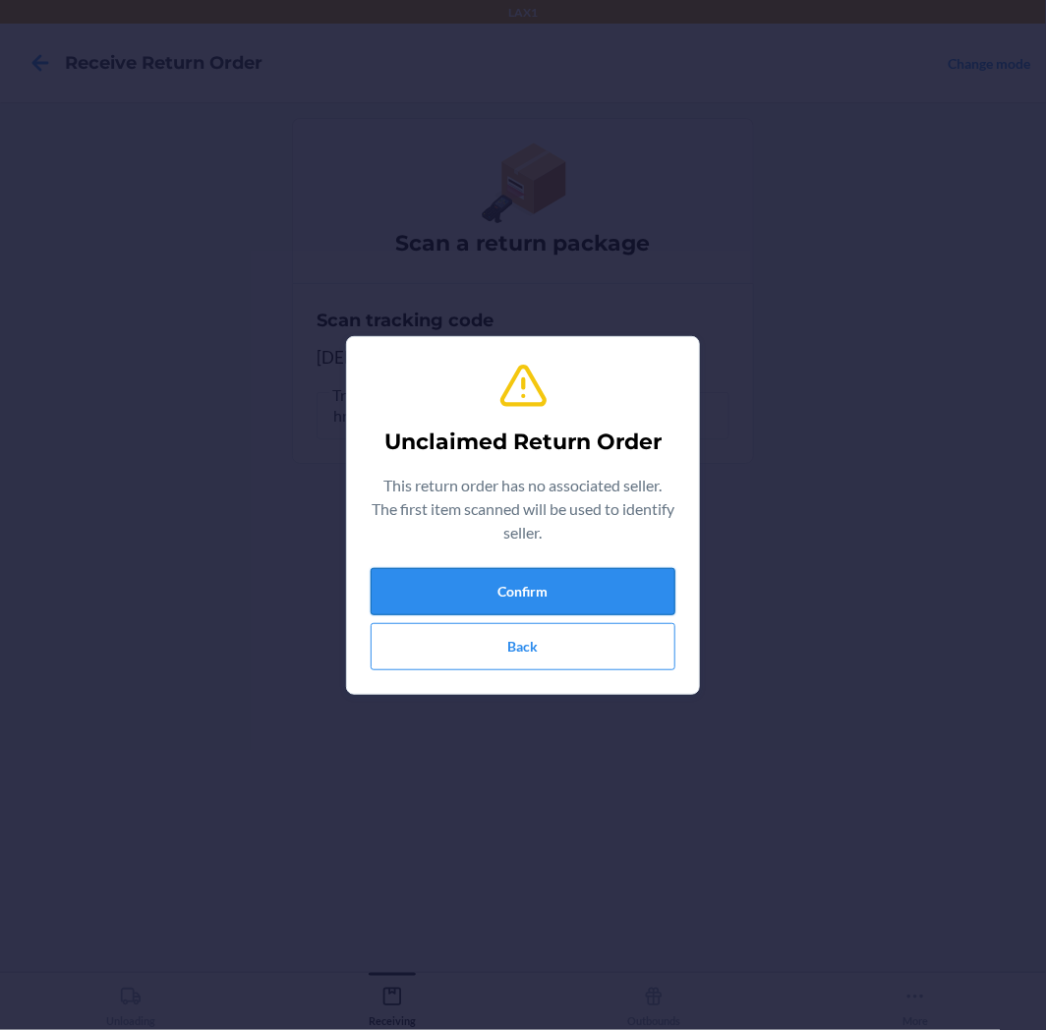
click at [581, 576] on button "Confirm" at bounding box center [522, 591] width 305 height 47
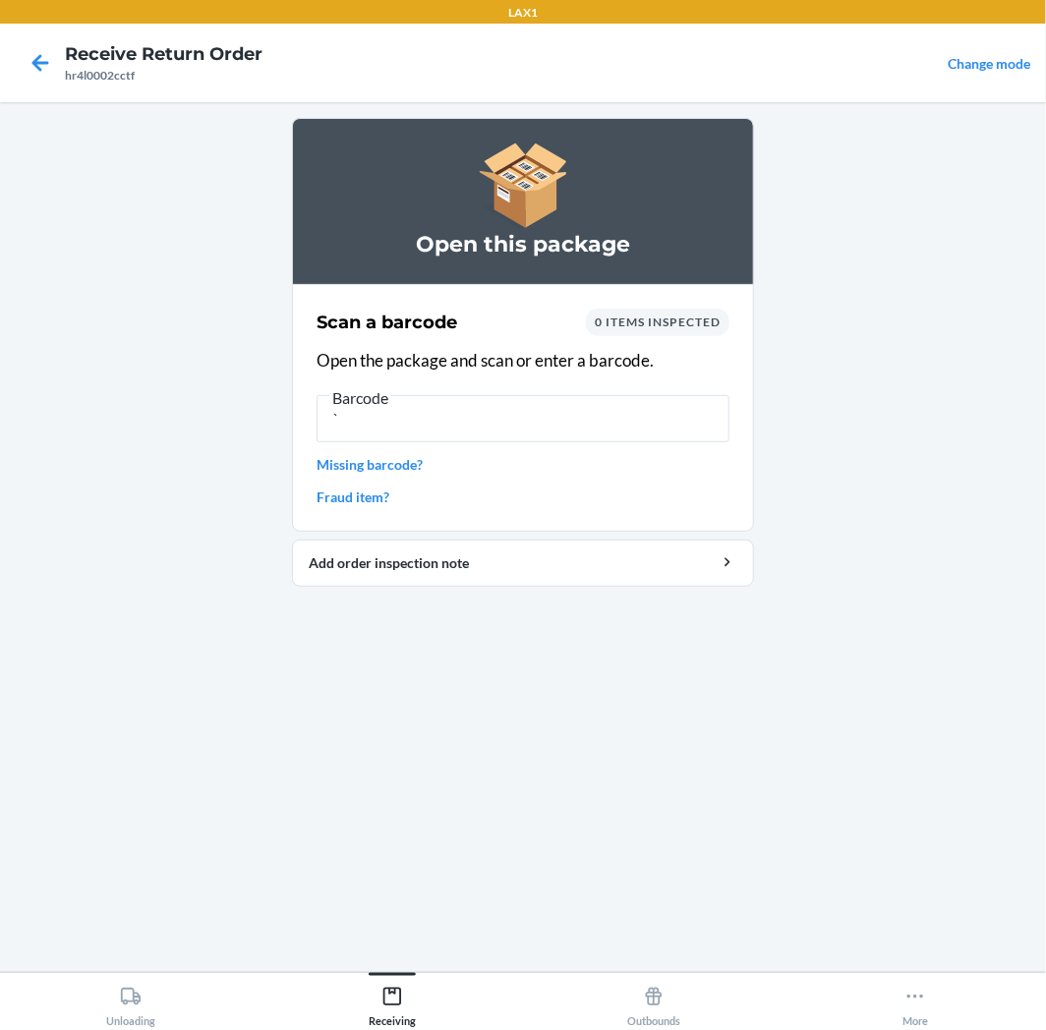
type input "`"
click at [486, 417] on input "`" at bounding box center [522, 418] width 413 height 47
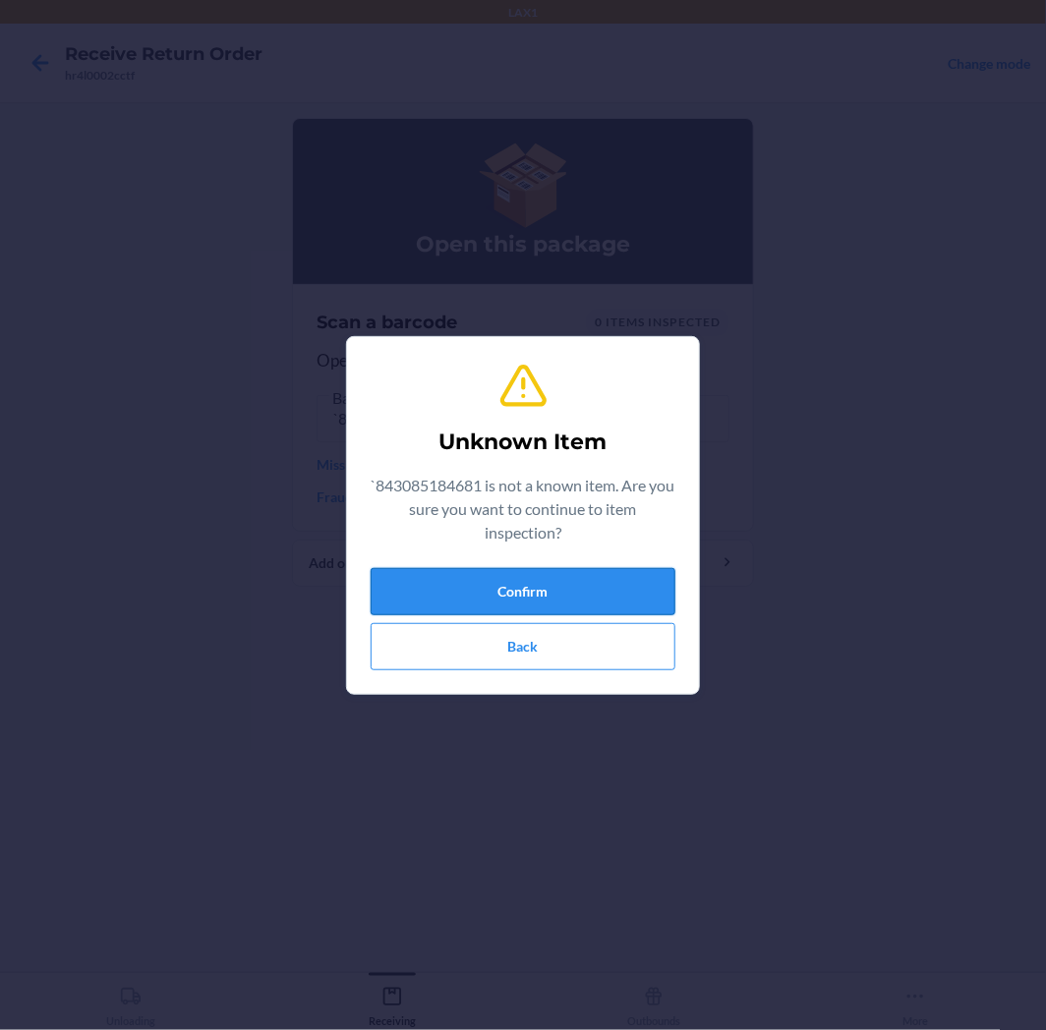
click at [531, 575] on button "Confirm" at bounding box center [522, 591] width 305 height 47
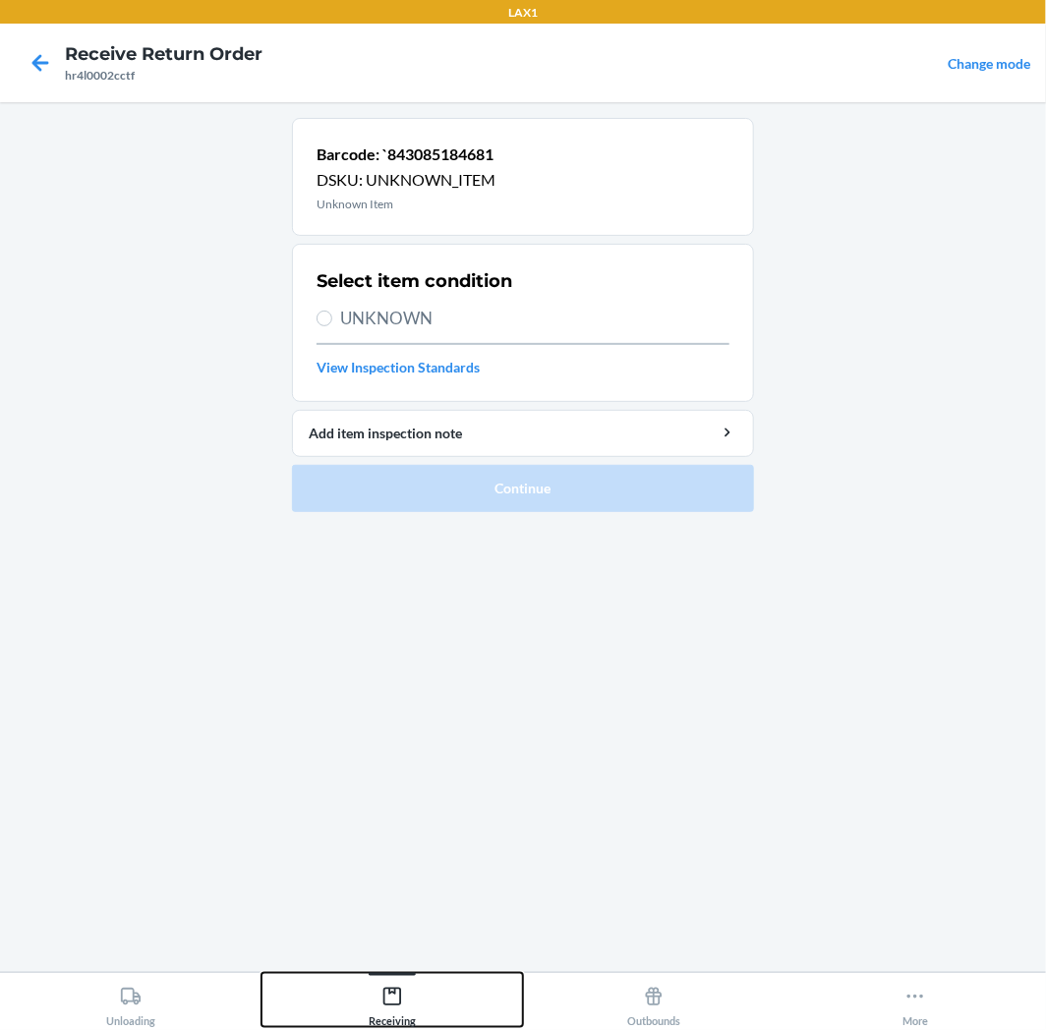
click at [396, 1016] on div "Receiving" at bounding box center [392, 1002] width 47 height 49
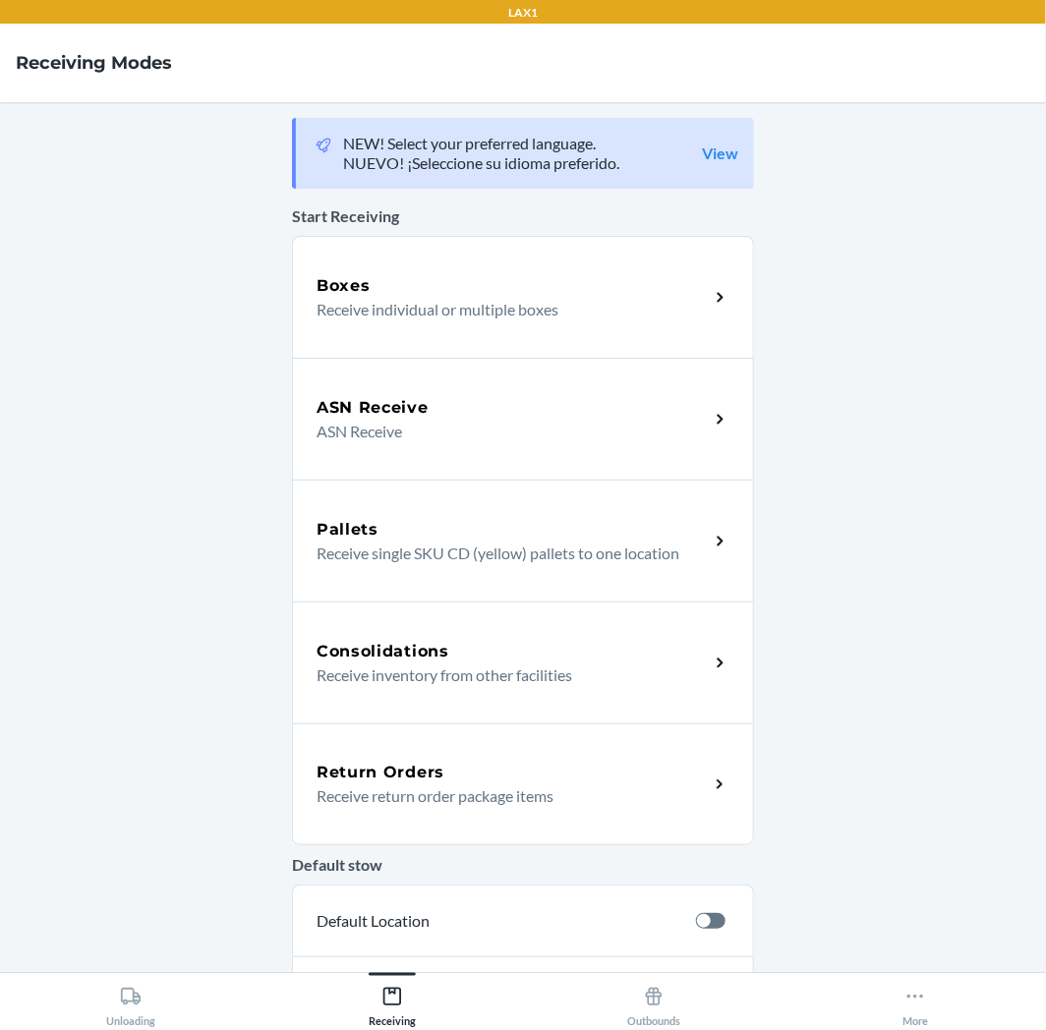
click at [480, 799] on p "Receive return order package items" at bounding box center [504, 796] width 376 height 24
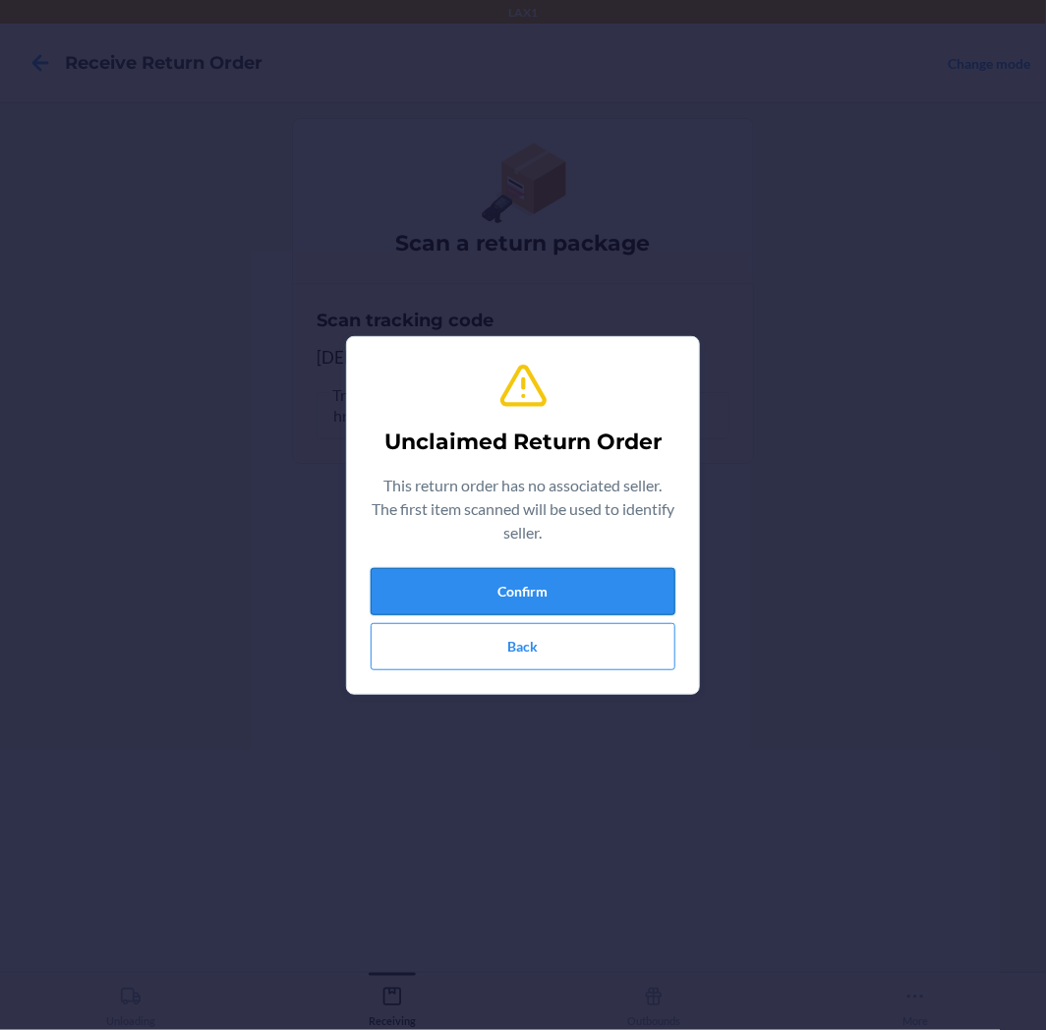
click at [603, 578] on button "Confirm" at bounding box center [522, 591] width 305 height 47
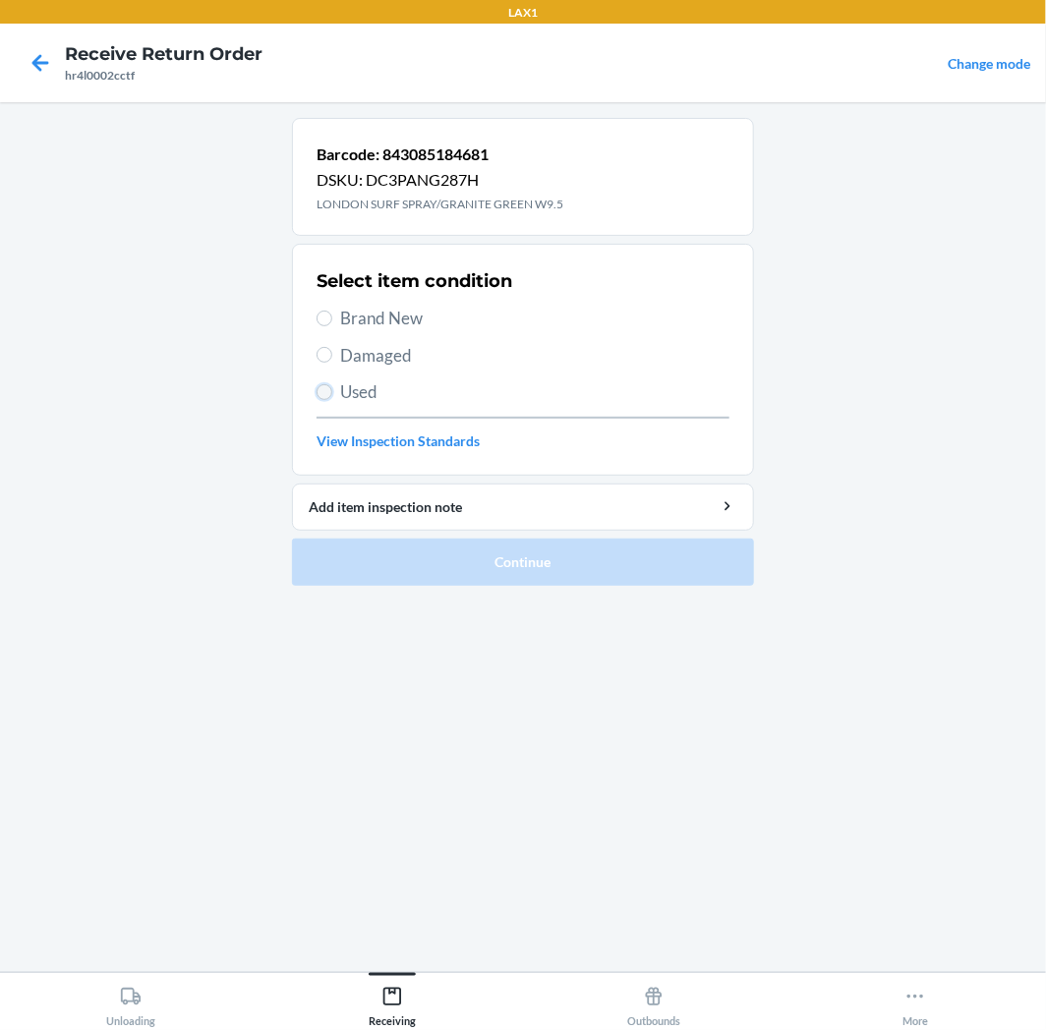
click at [316, 390] on input "Used" at bounding box center [324, 392] width 16 height 16
radio input "true"
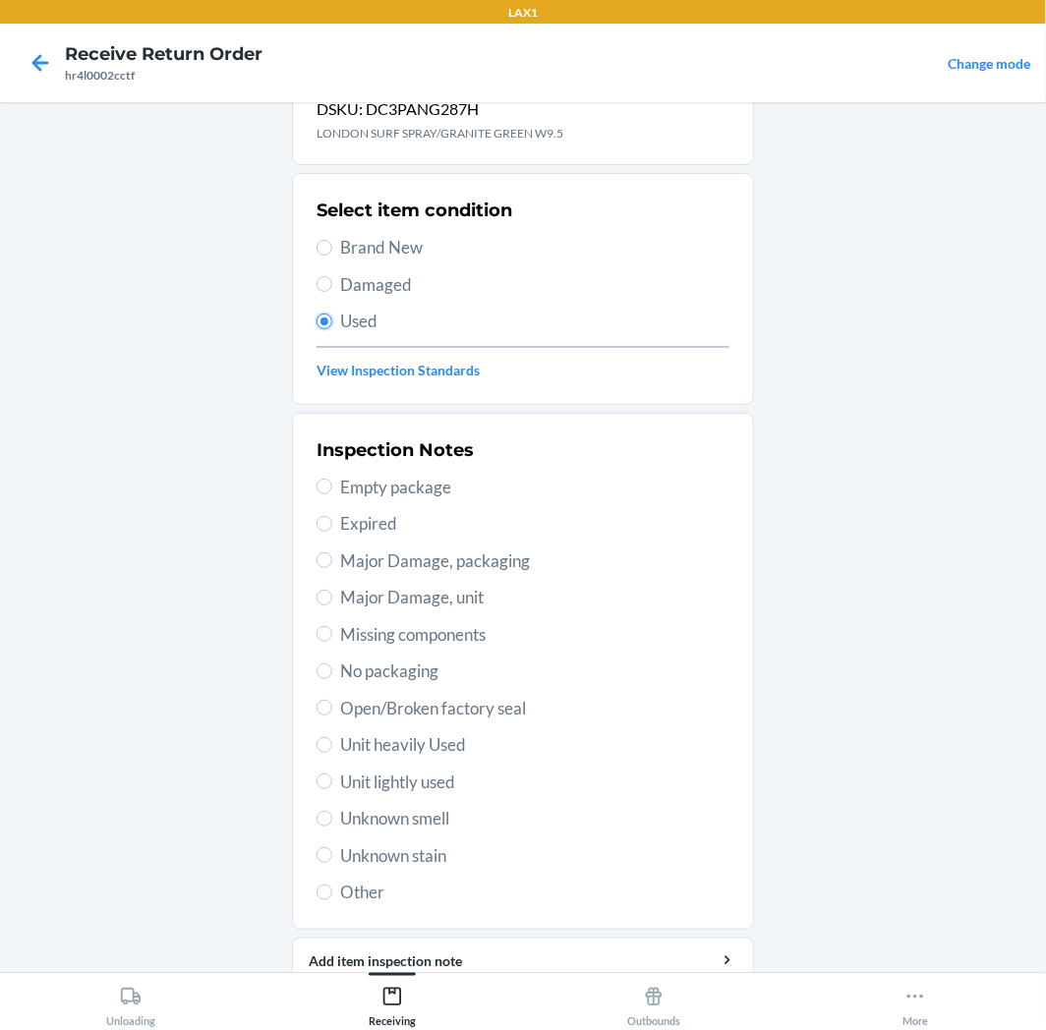
scroll to position [152, 0]
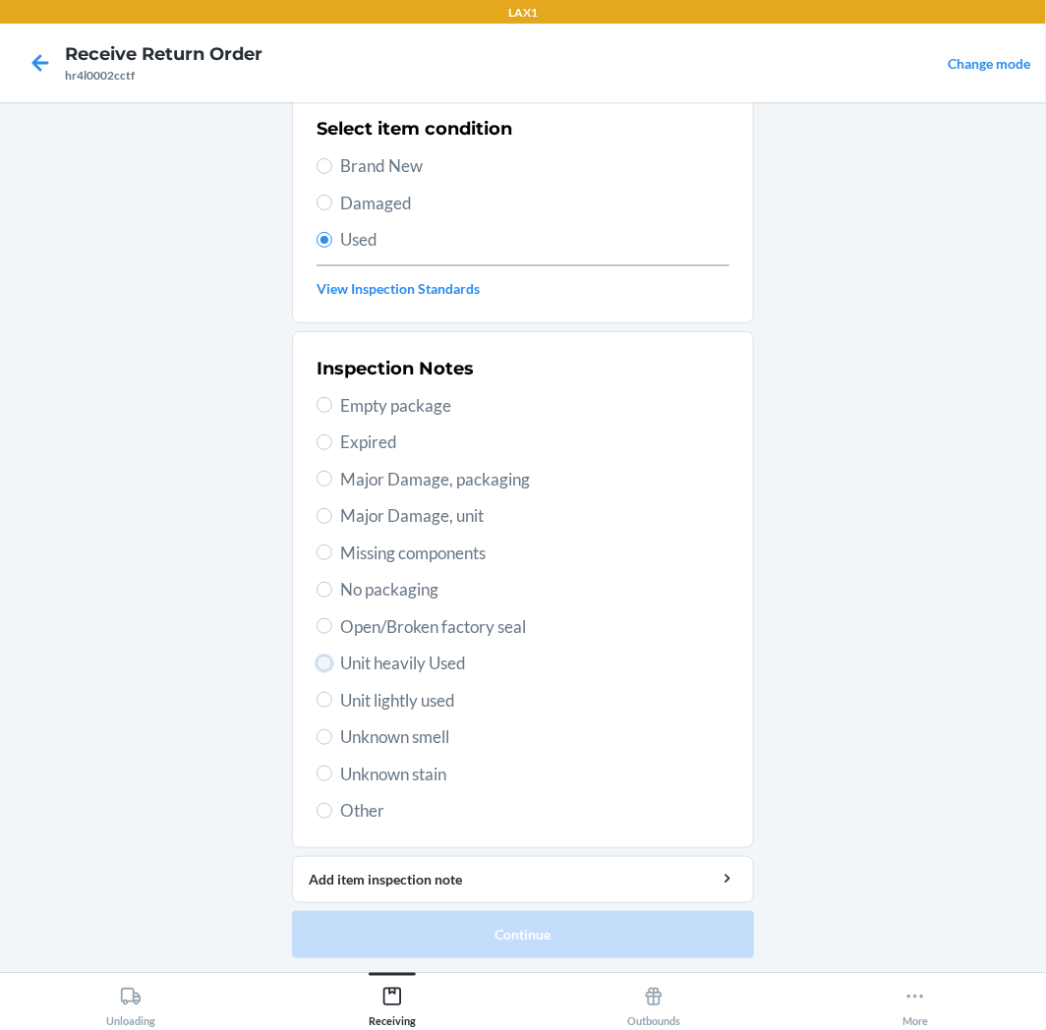
click at [318, 668] on input "Unit heavily Used" at bounding box center [324, 663] width 16 height 16
radio input "true"
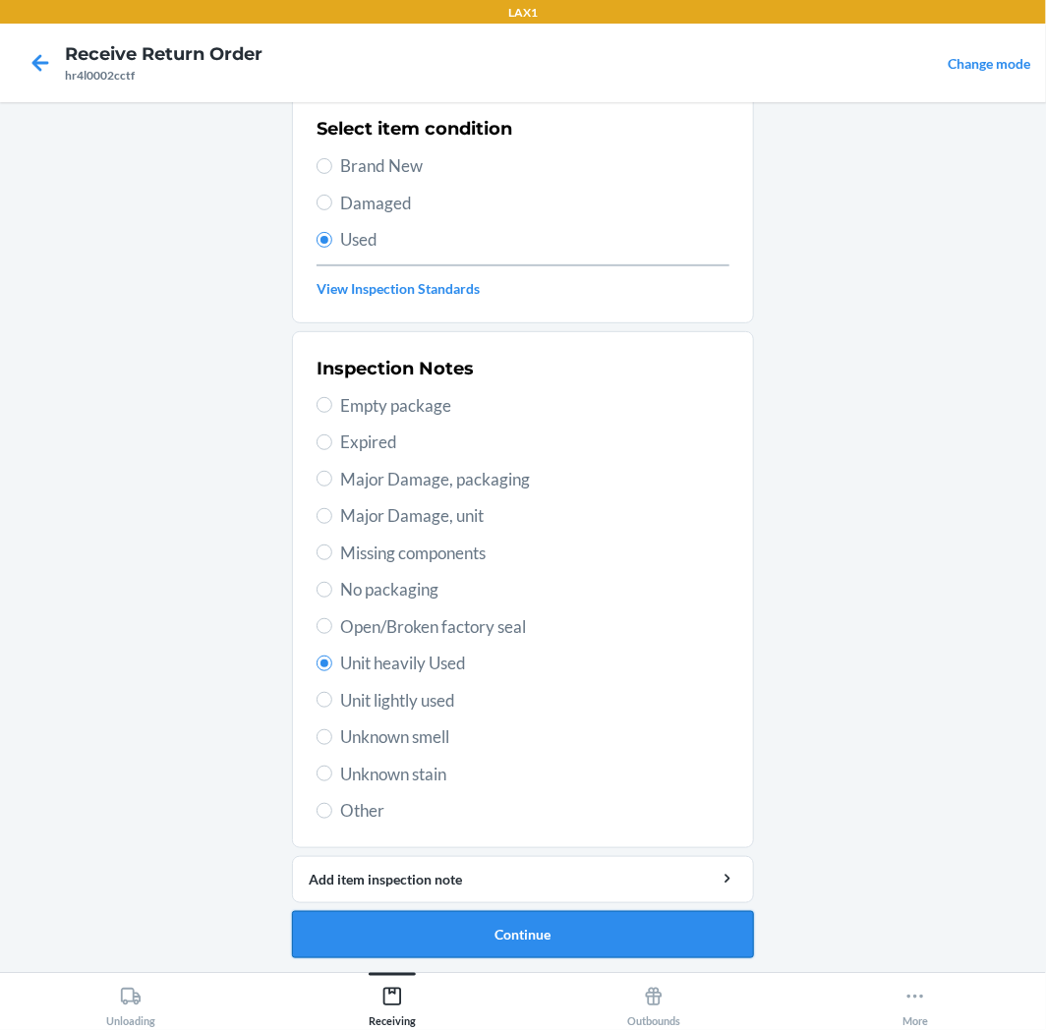
click at [595, 935] on button "Continue" at bounding box center [523, 934] width 462 height 47
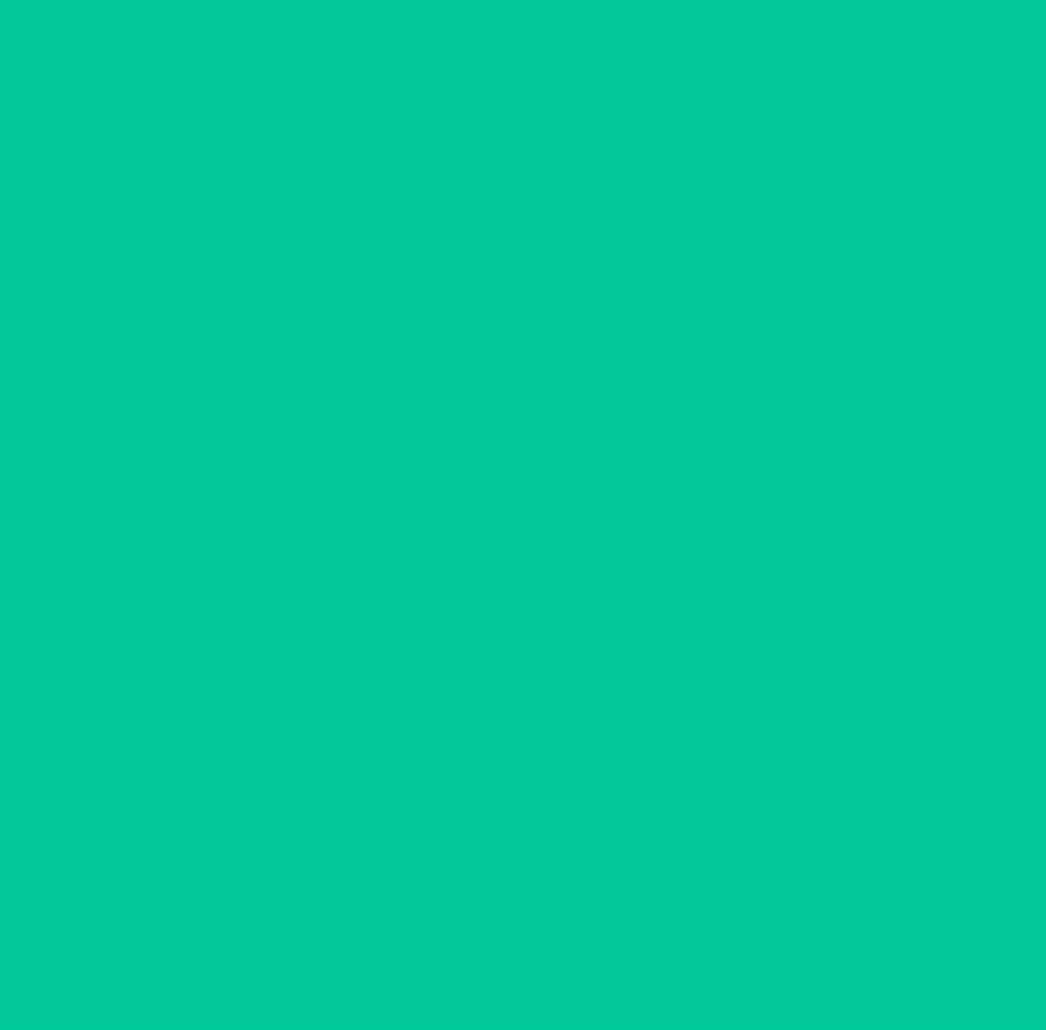
scroll to position [0, 0]
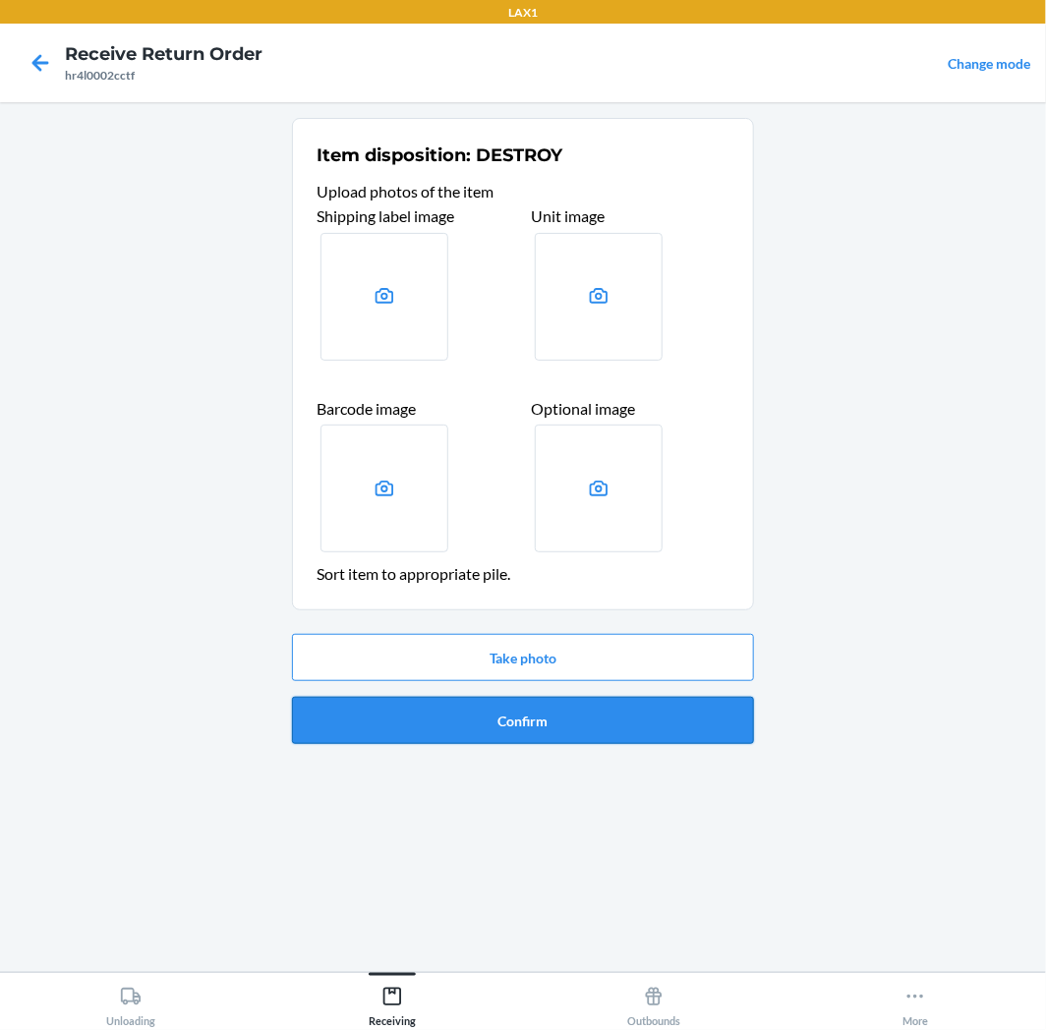
click at [610, 717] on button "Confirm" at bounding box center [523, 720] width 462 height 47
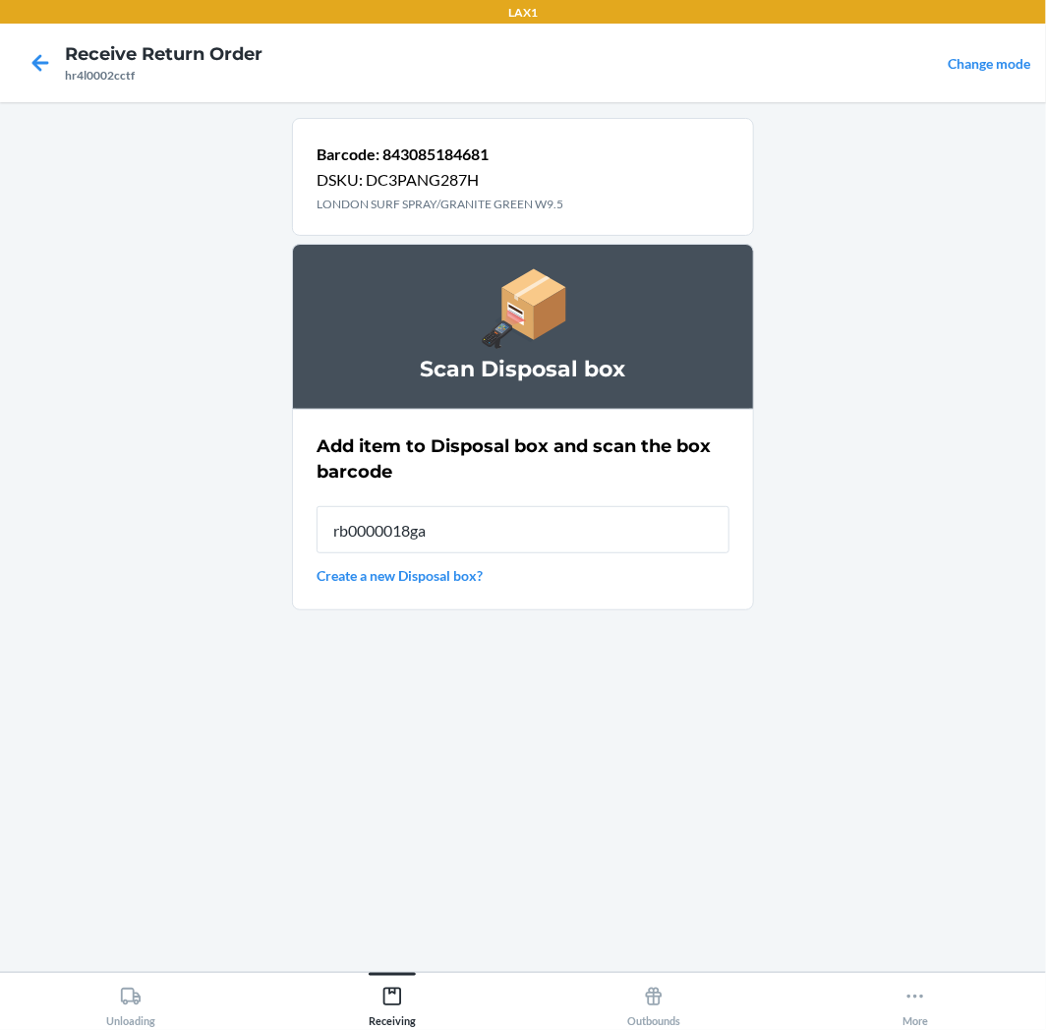
type input "rb0000018ga"
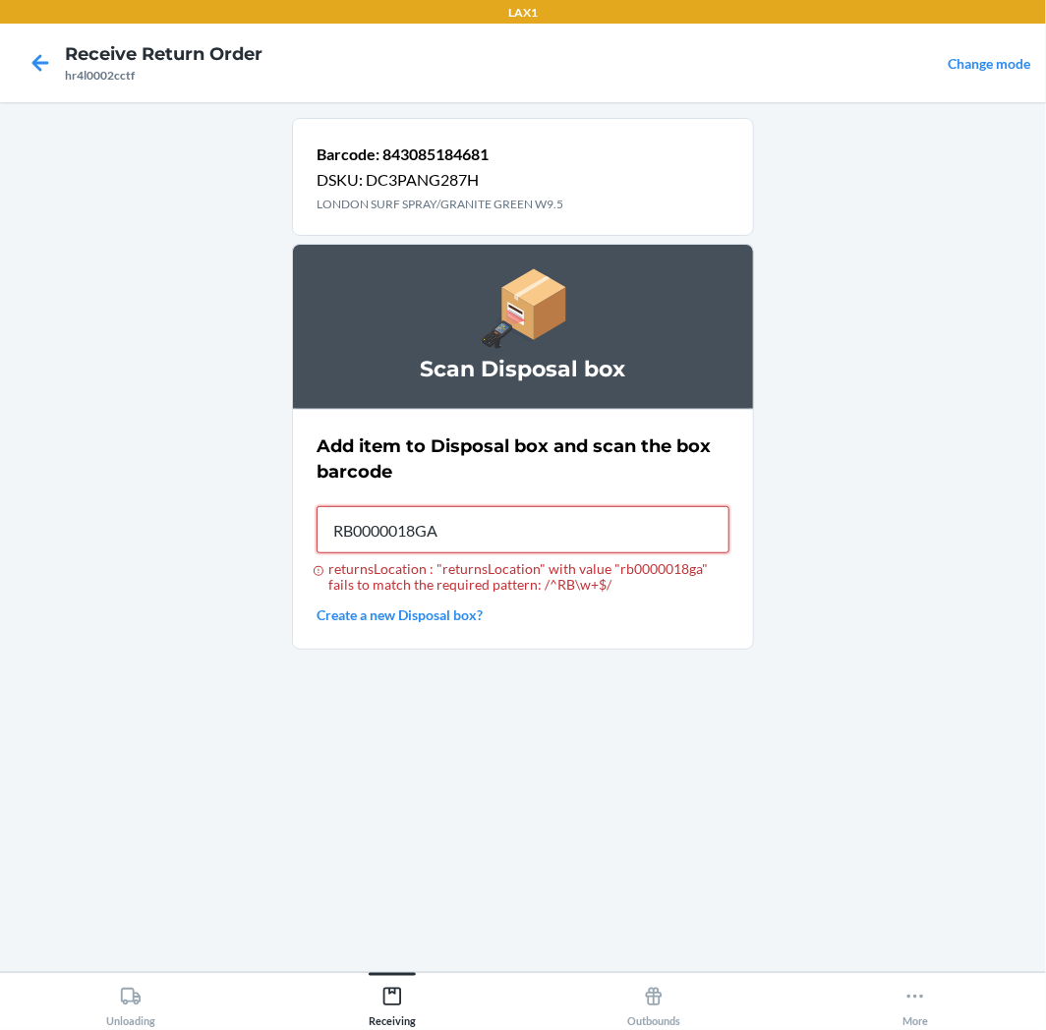
type input "RB0000018GA"
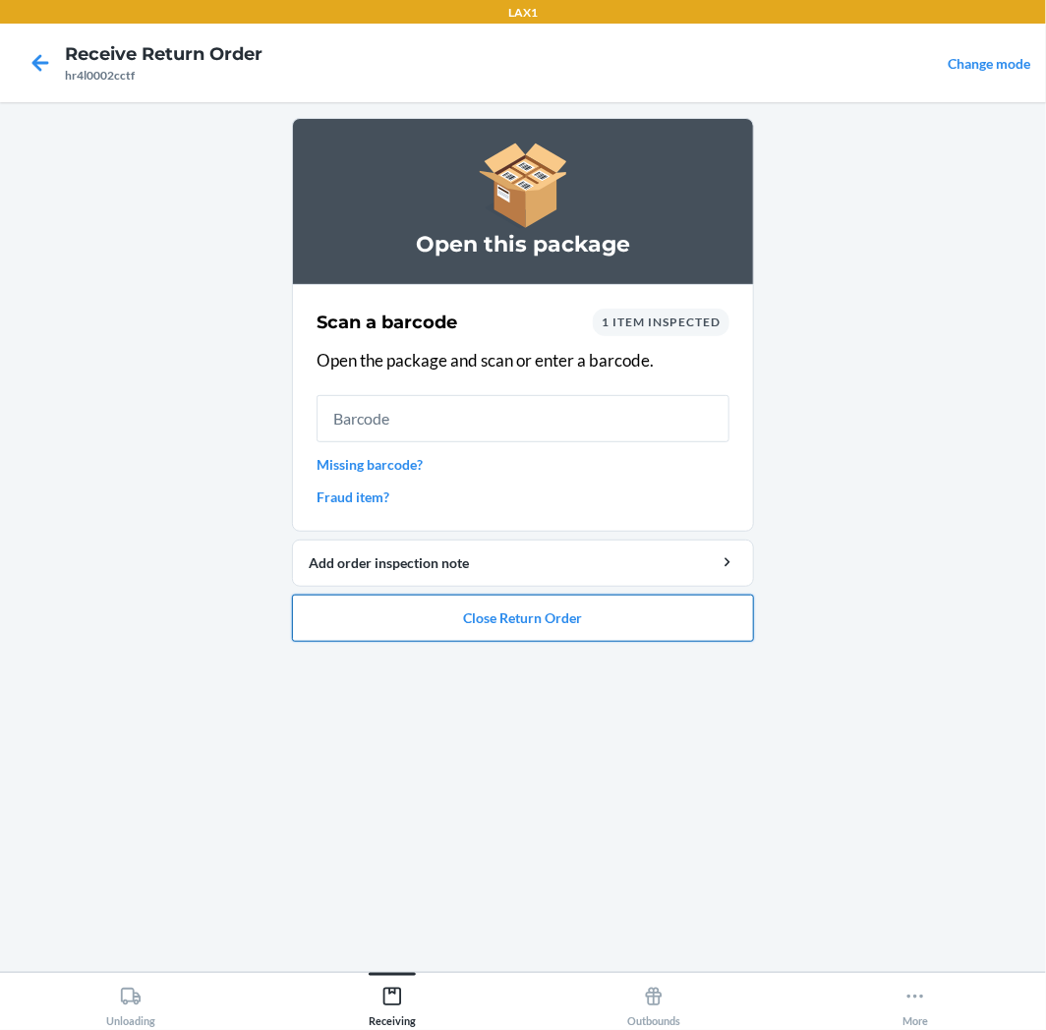
click at [607, 615] on button "Close Return Order" at bounding box center [523, 618] width 462 height 47
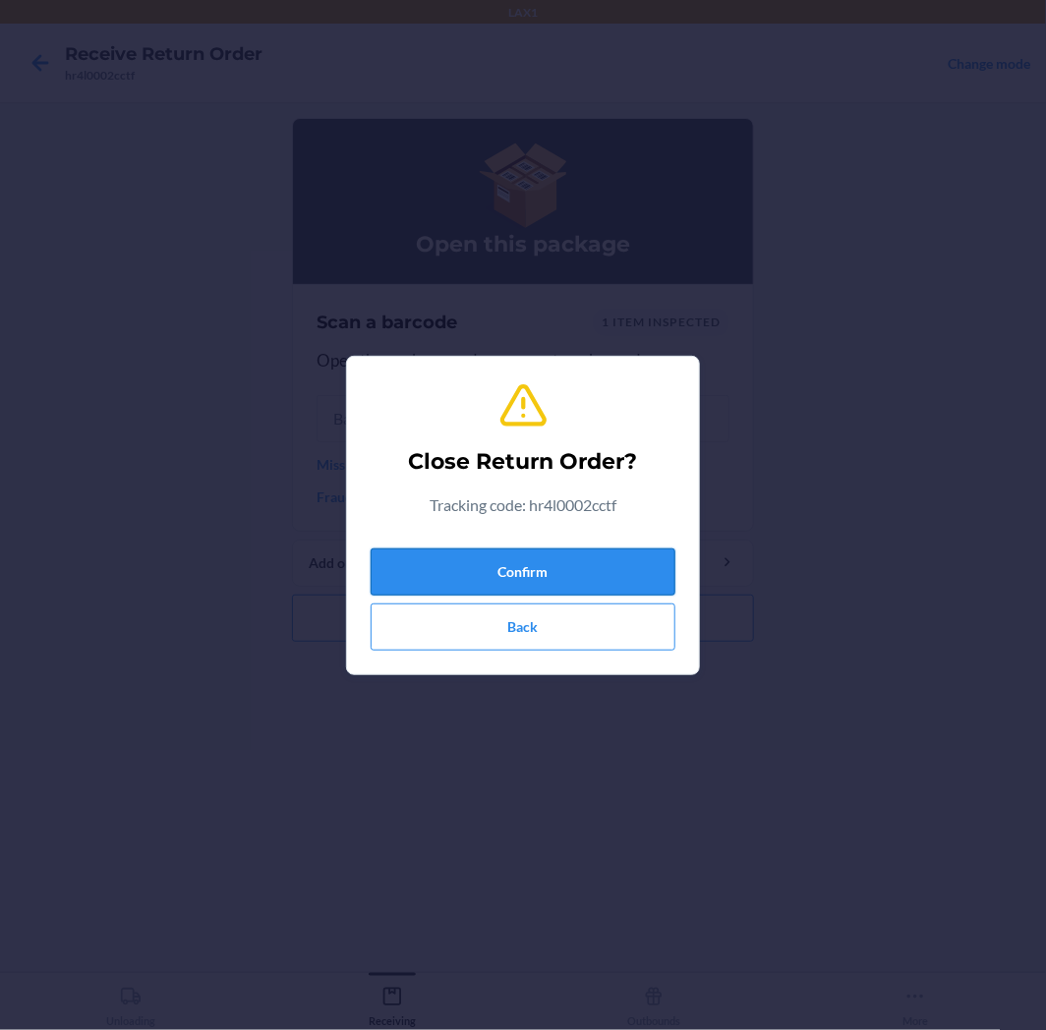
click at [567, 563] on button "Confirm" at bounding box center [522, 571] width 305 height 47
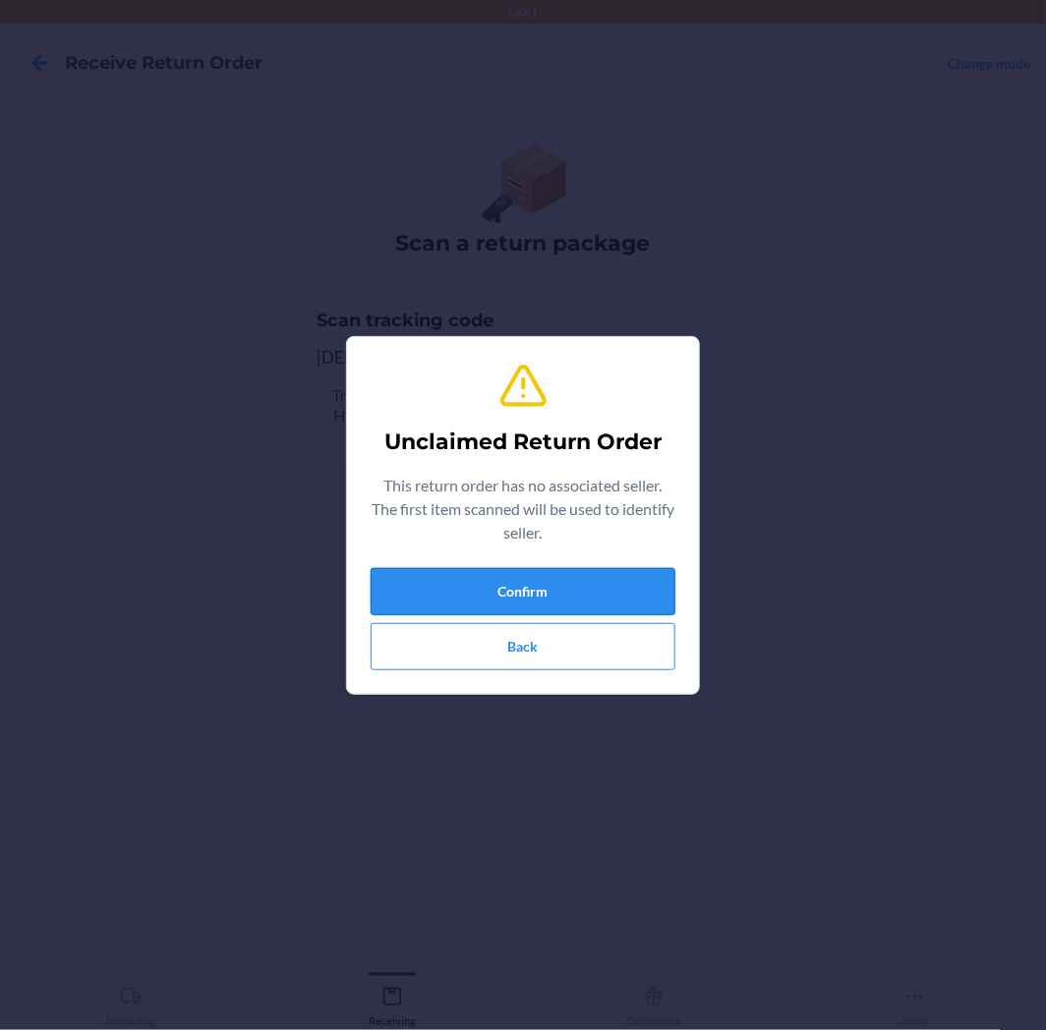
click at [572, 597] on button "Confirm" at bounding box center [522, 591] width 305 height 47
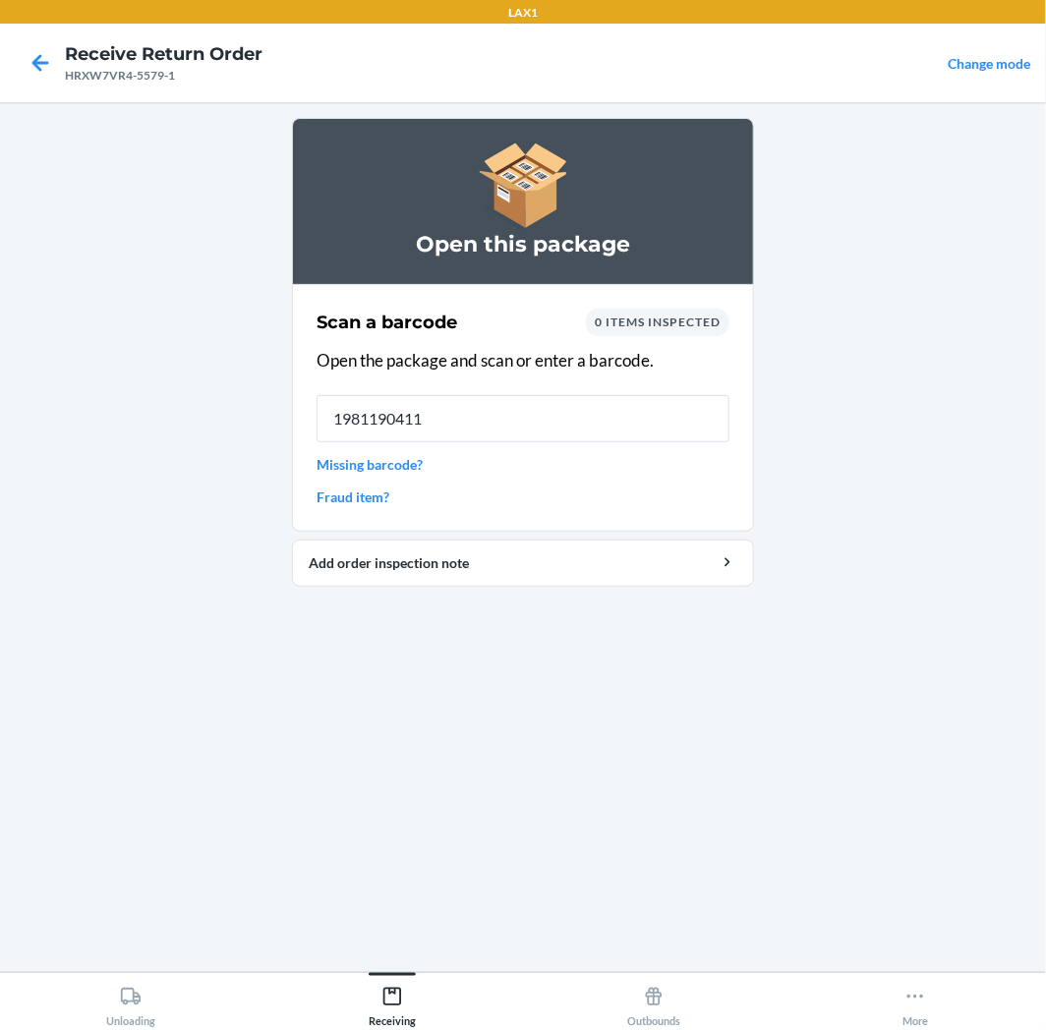
type input "19811904112"
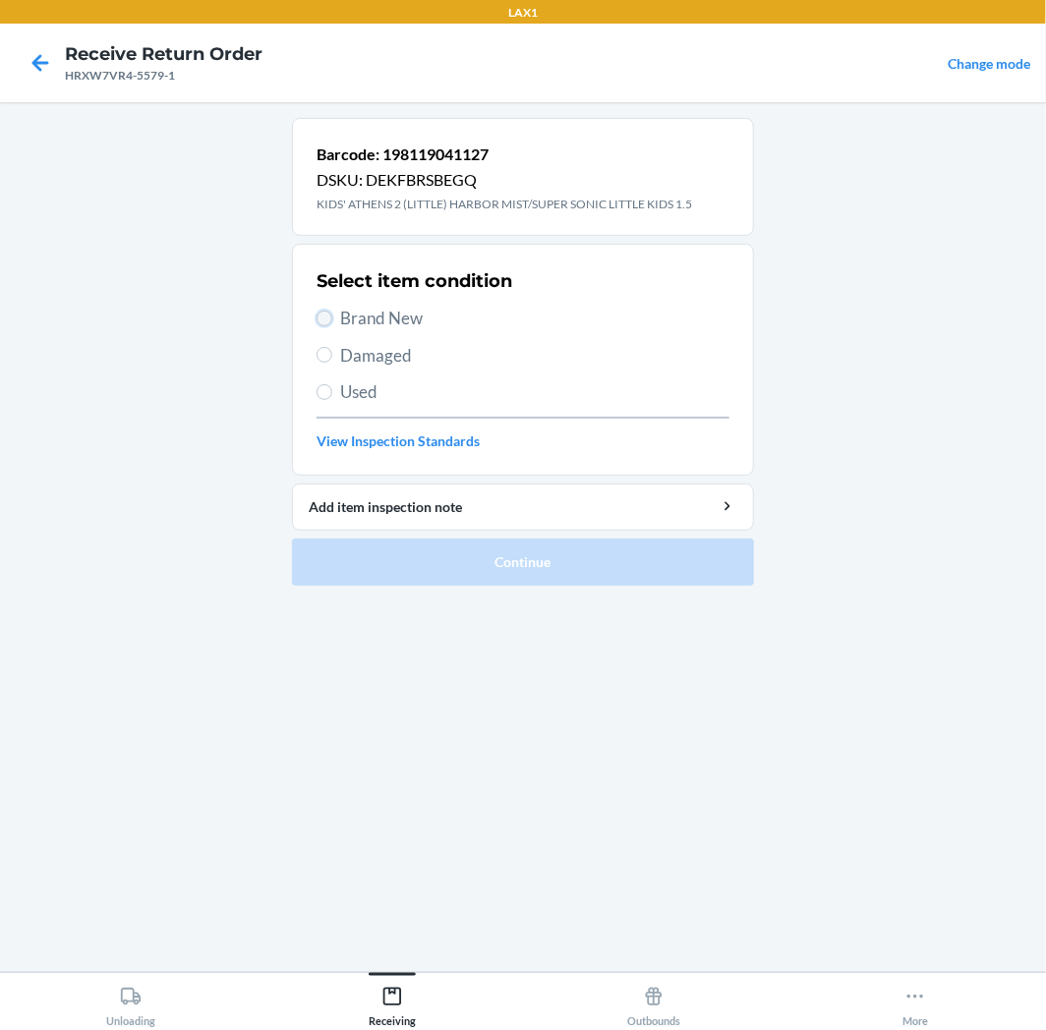
click at [325, 319] on input "Brand New" at bounding box center [324, 319] width 16 height 16
radio input "true"
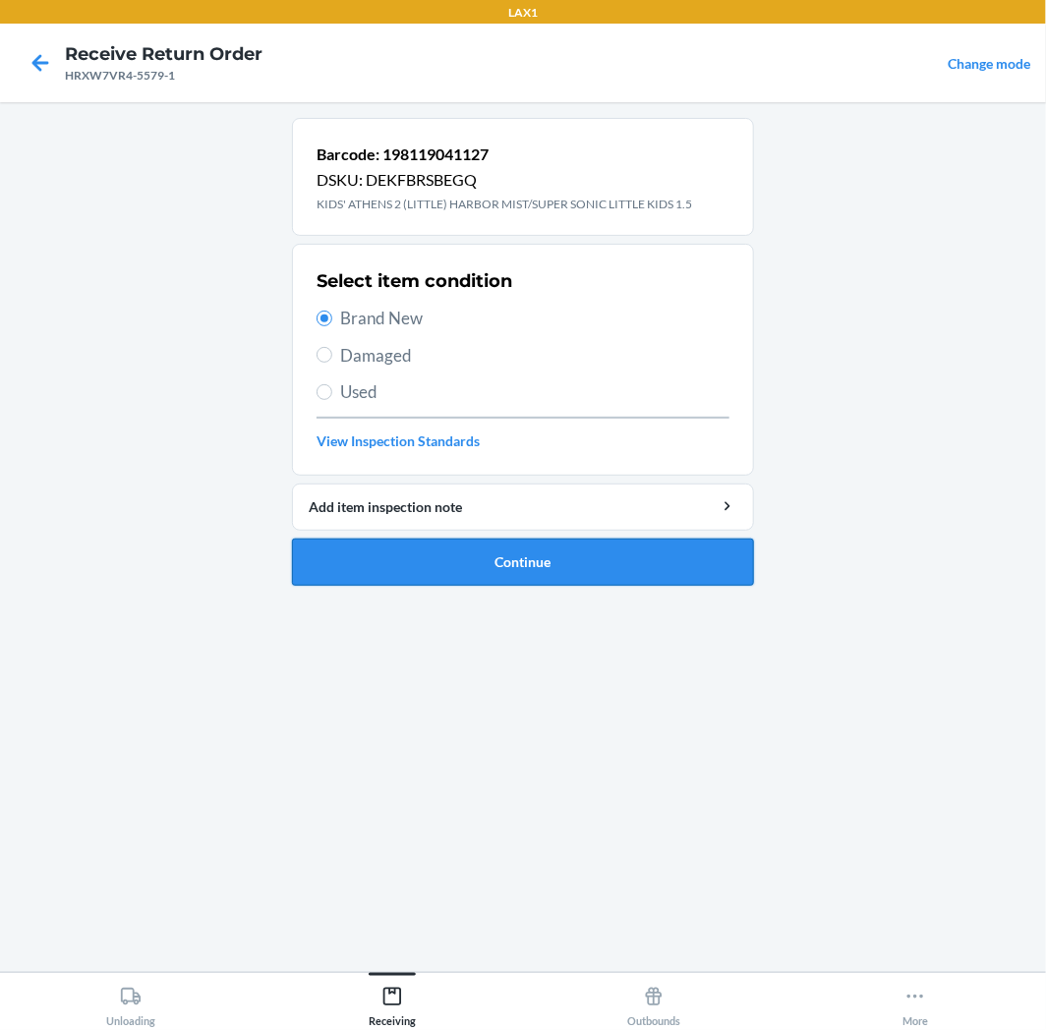
click at [685, 562] on button "Continue" at bounding box center [523, 562] width 462 height 47
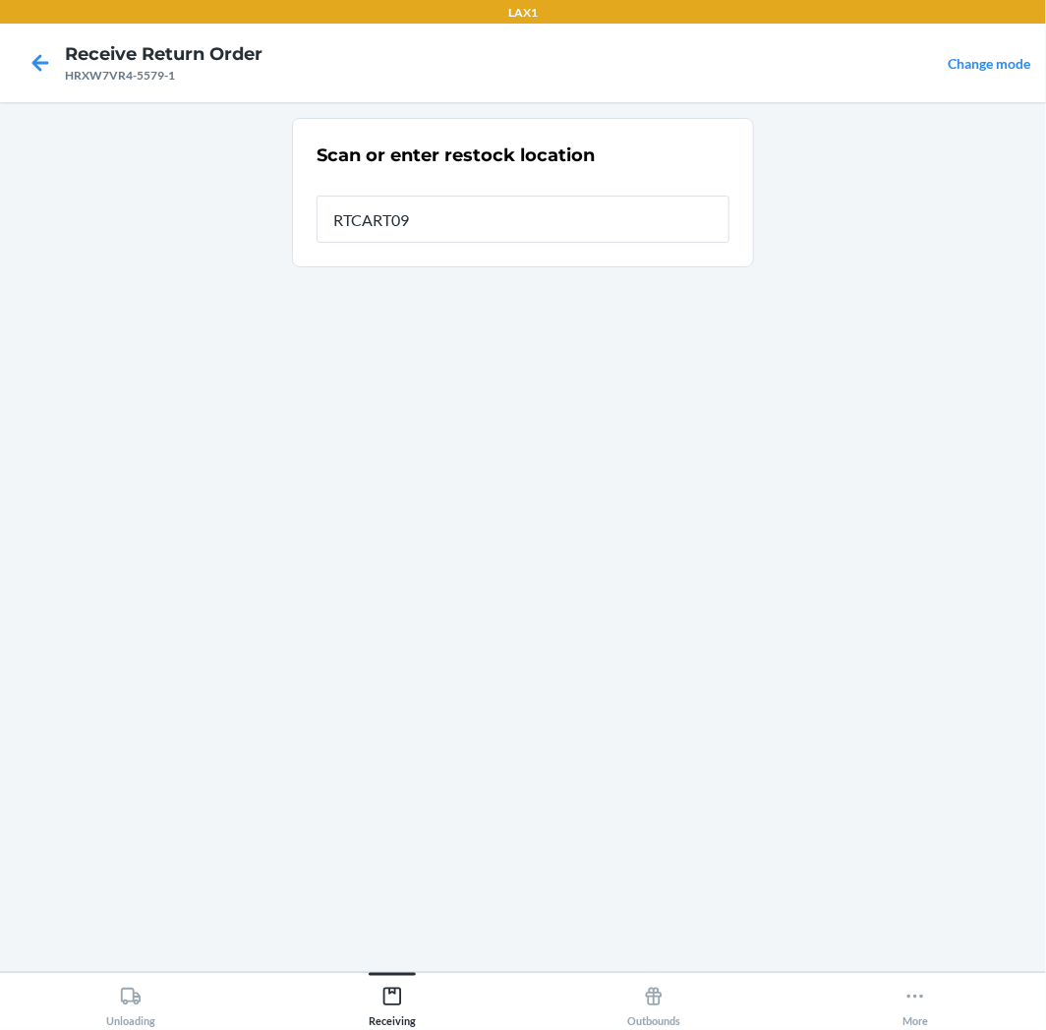
type input "RTCART094"
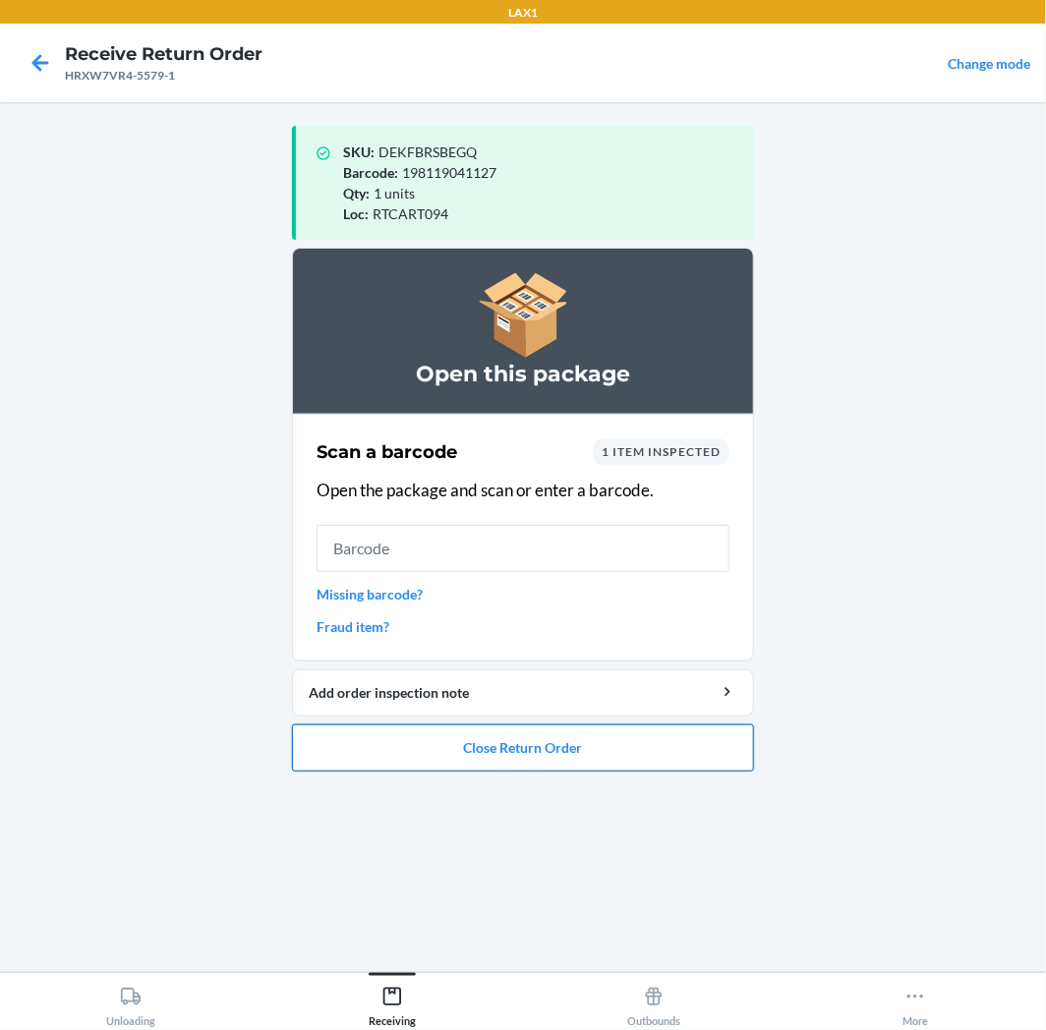
click at [658, 759] on button "Close Return Order" at bounding box center [523, 747] width 462 height 47
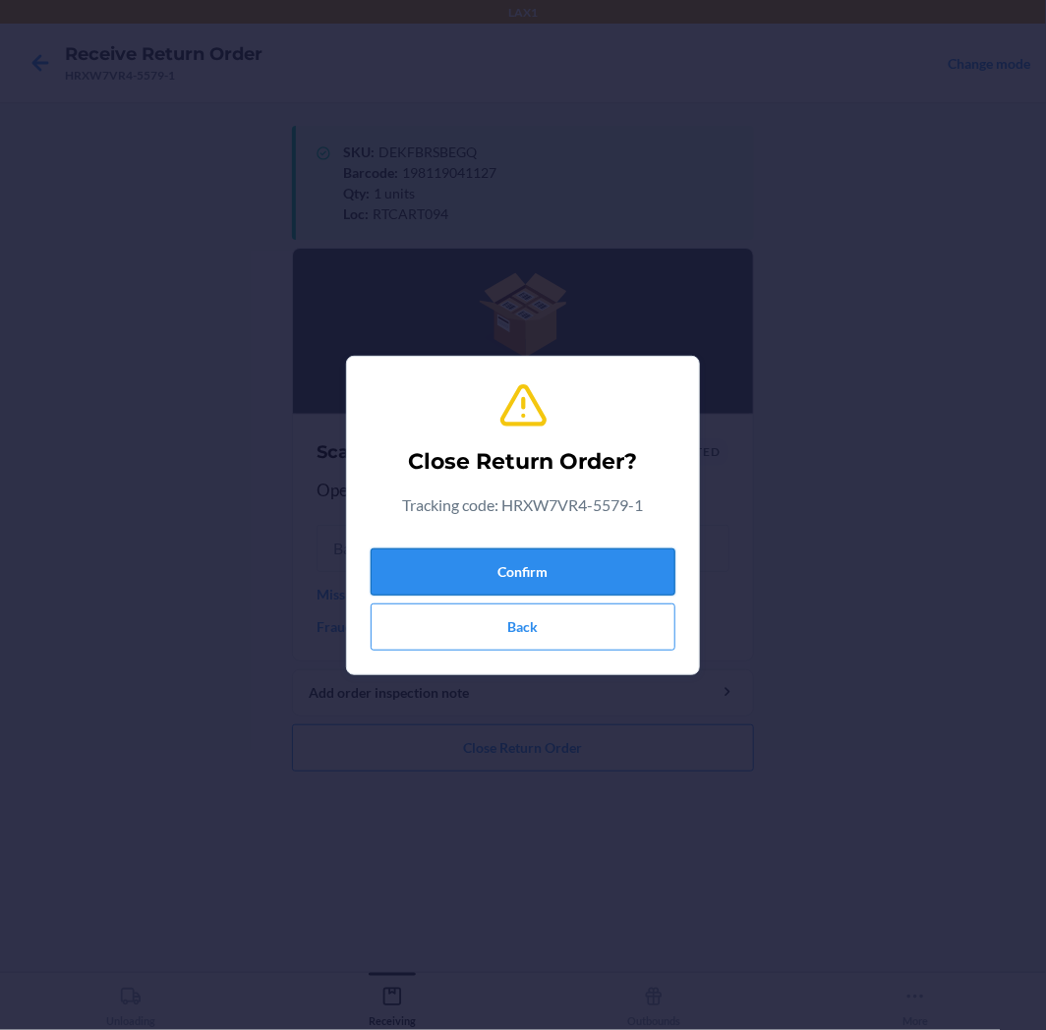
click at [629, 562] on button "Confirm" at bounding box center [522, 571] width 305 height 47
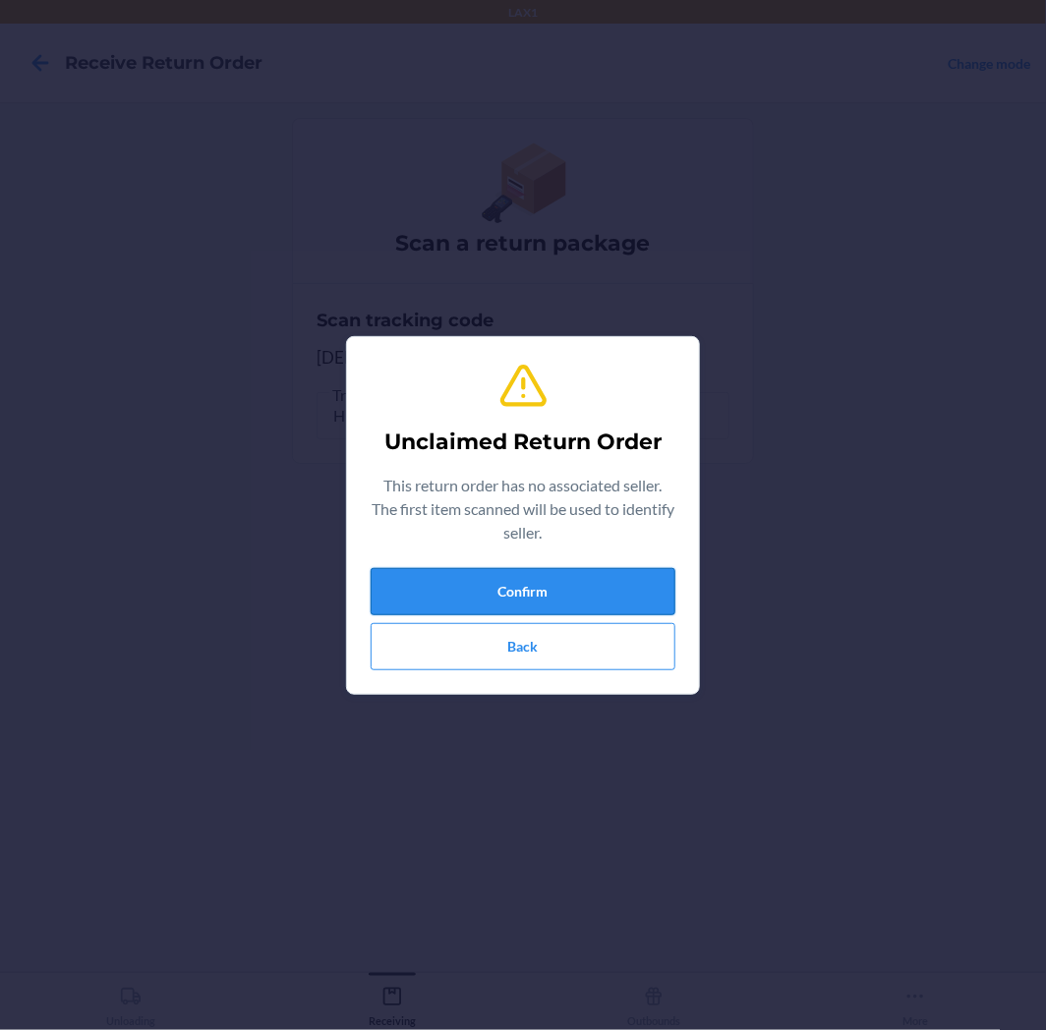
click at [615, 582] on button "Confirm" at bounding box center [522, 591] width 305 height 47
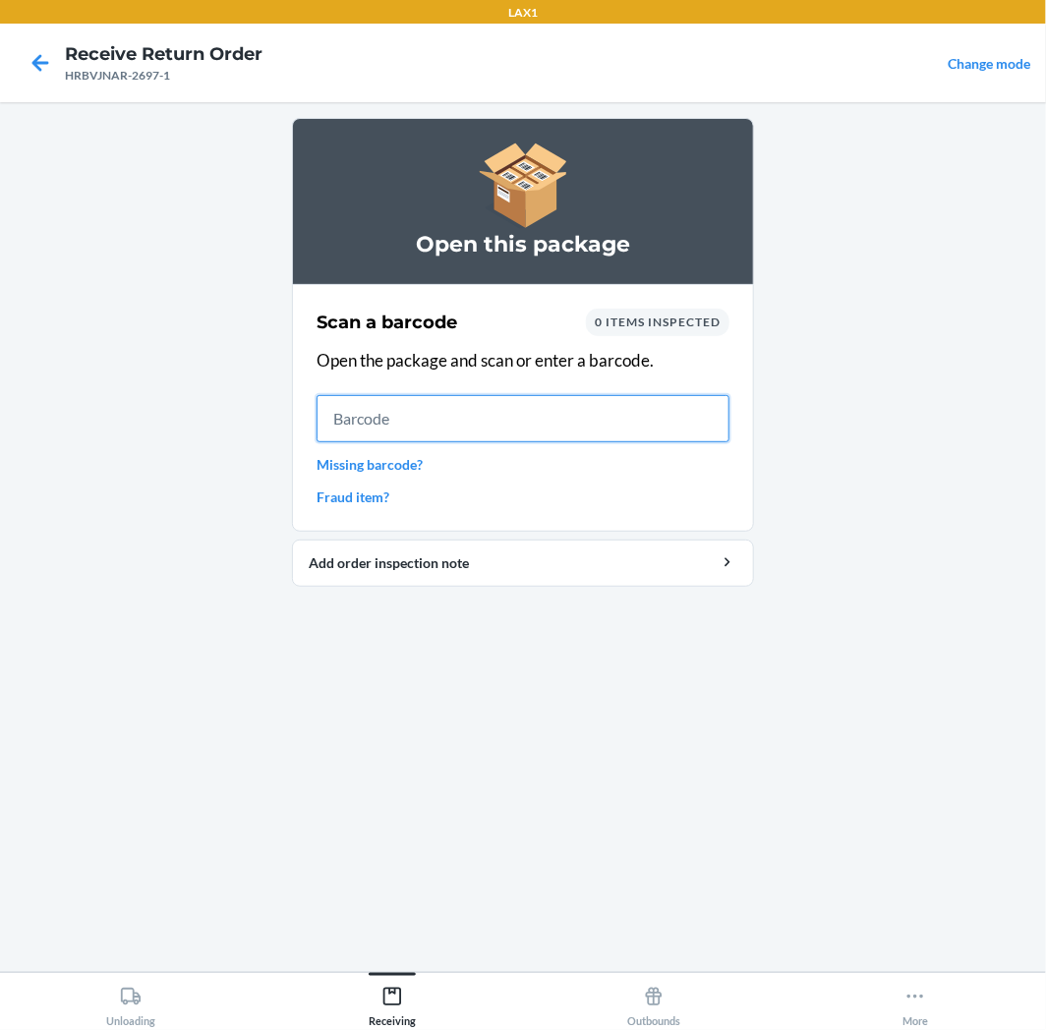
click at [491, 427] on input "text" at bounding box center [522, 418] width 413 height 47
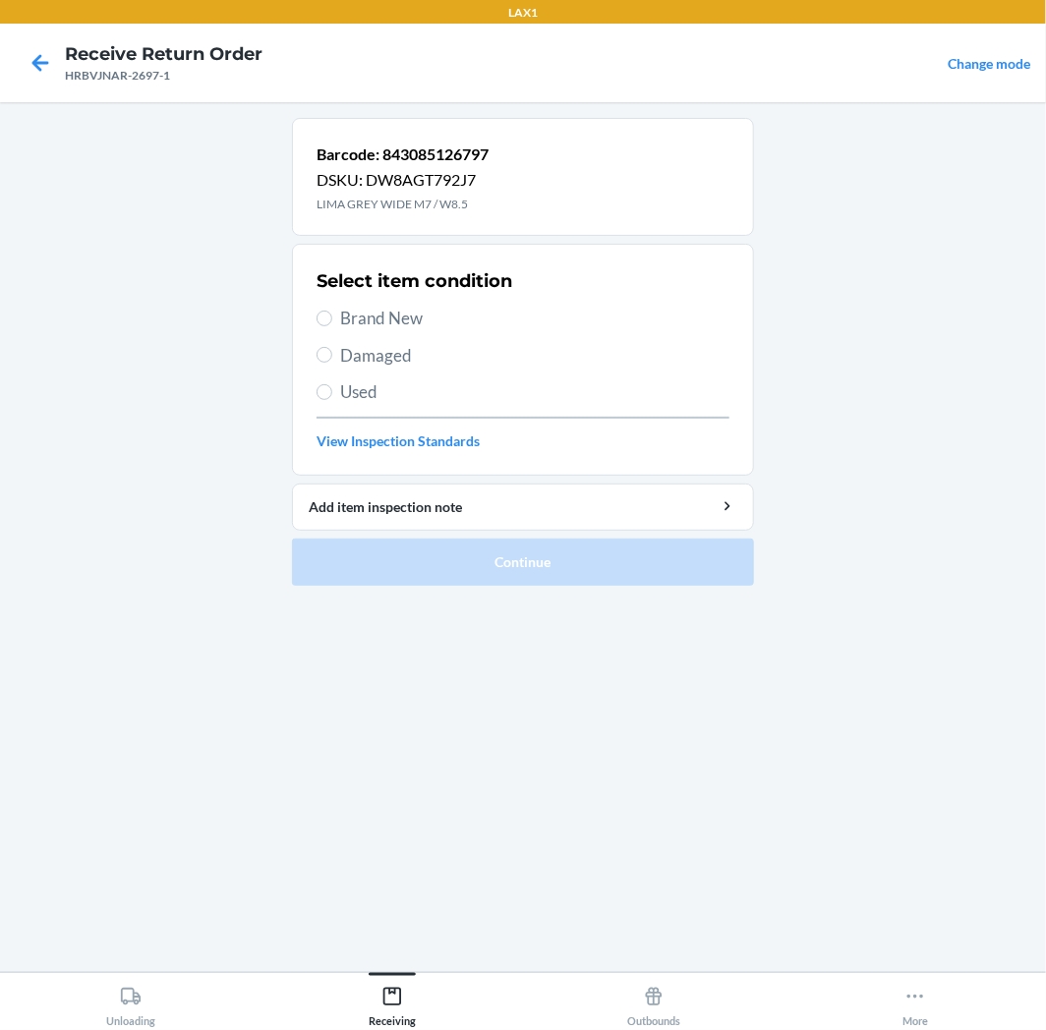
click at [316, 311] on label "Brand New" at bounding box center [522, 319] width 413 height 26
click at [316, 311] on input "Brand New" at bounding box center [324, 319] width 16 height 16
radio input "true"
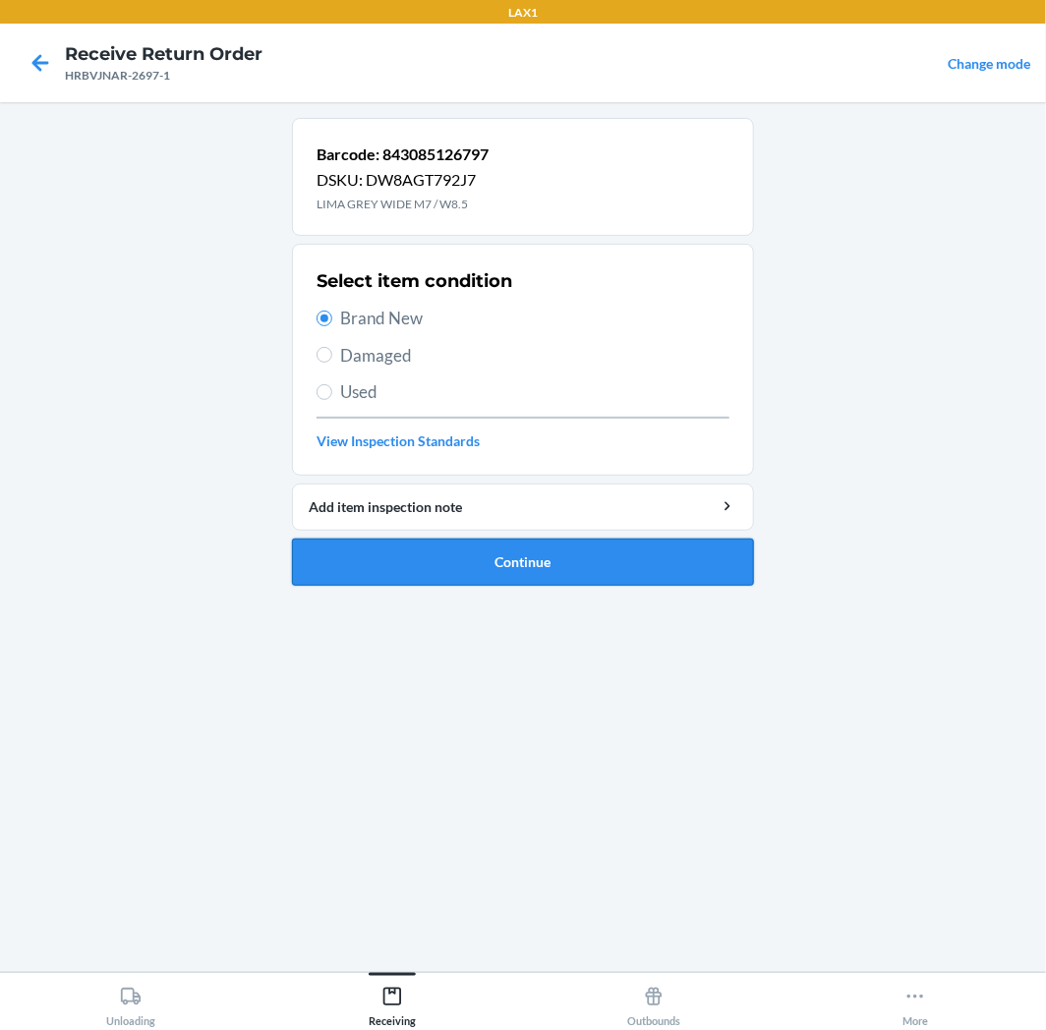
click at [713, 563] on button "Continue" at bounding box center [523, 562] width 462 height 47
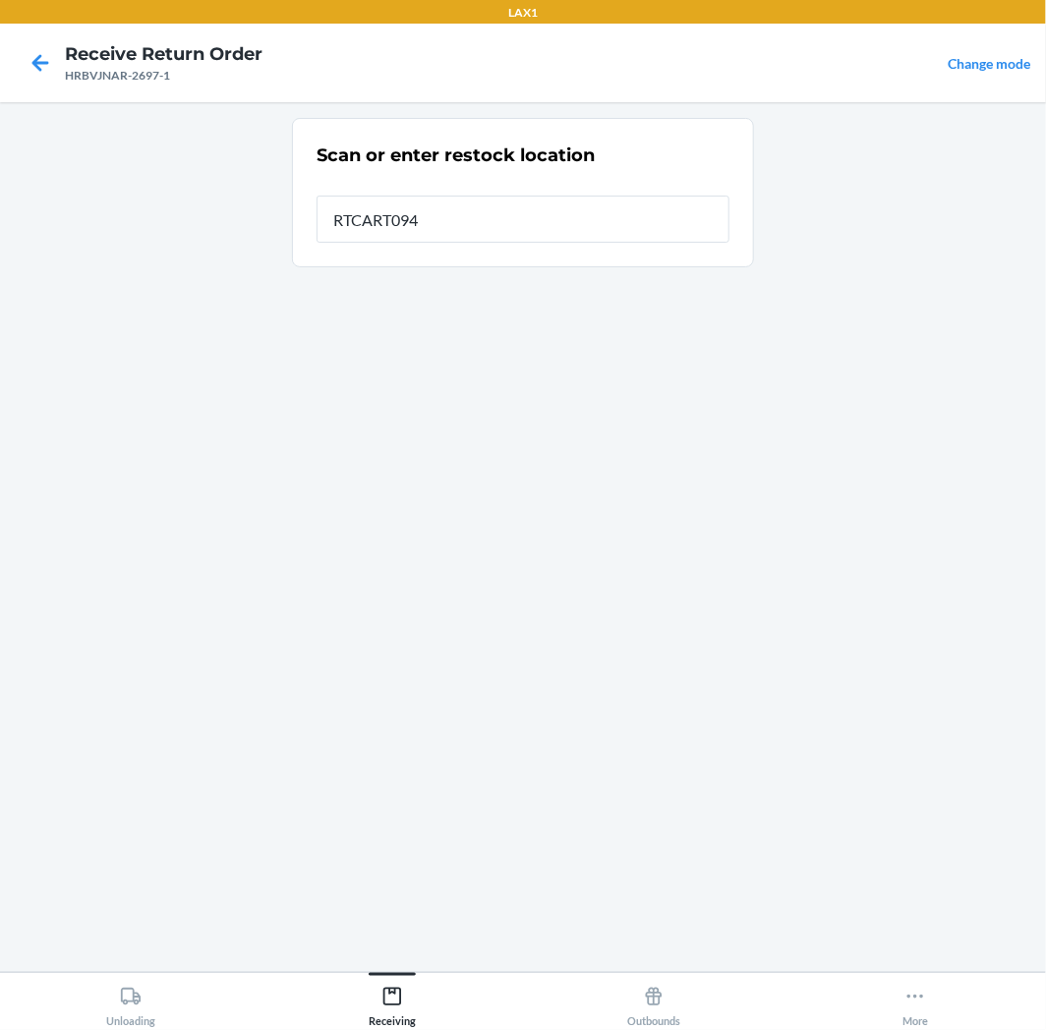
type input "RTCART094"
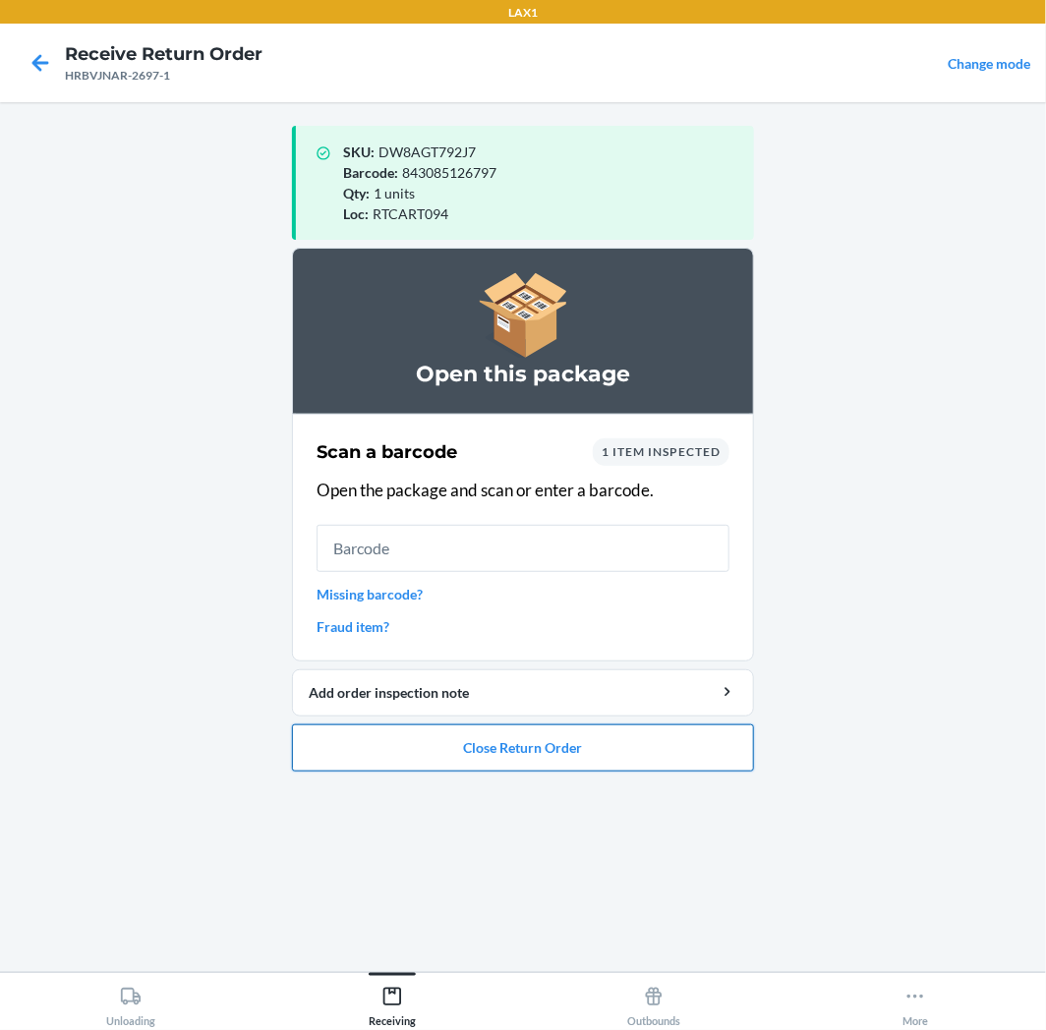
click at [656, 742] on button "Close Return Order" at bounding box center [523, 747] width 462 height 47
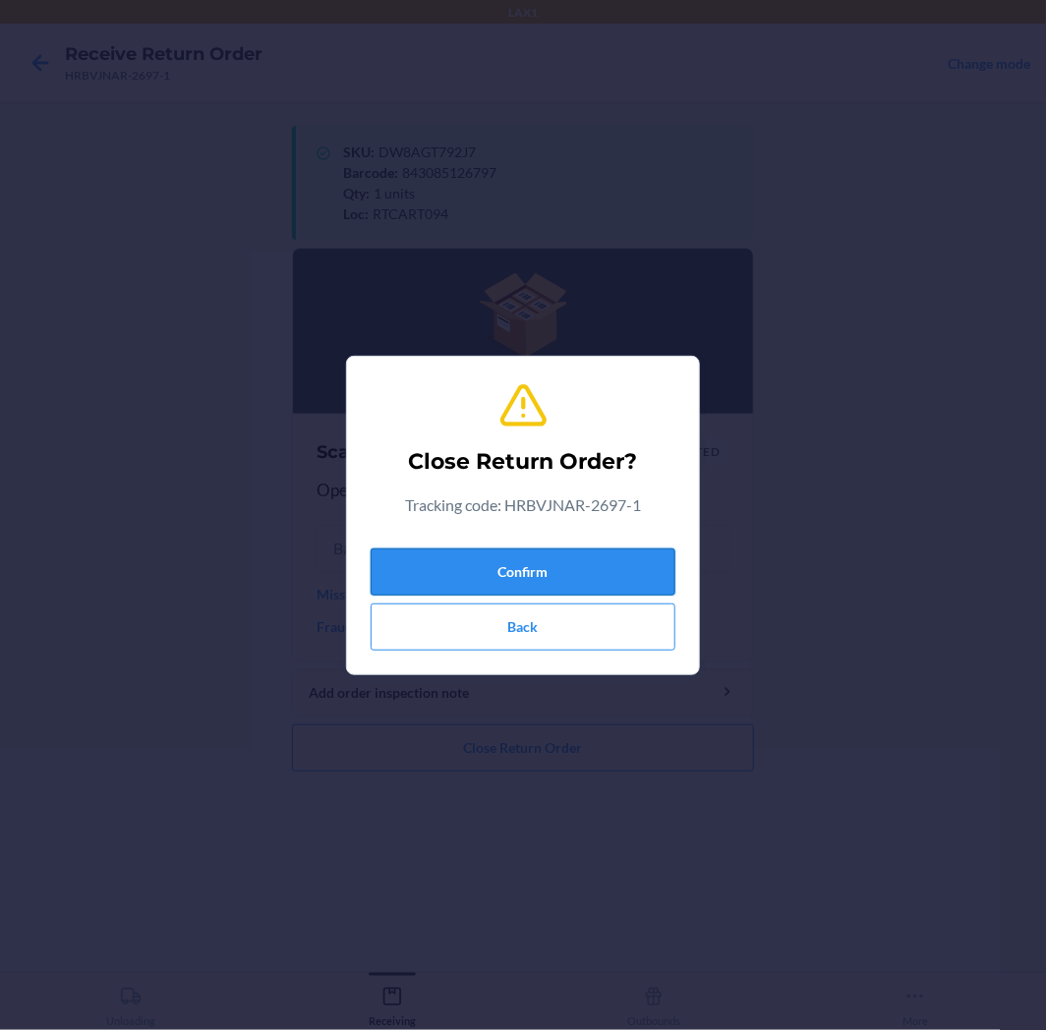
click at [615, 548] on button "Confirm" at bounding box center [522, 571] width 305 height 47
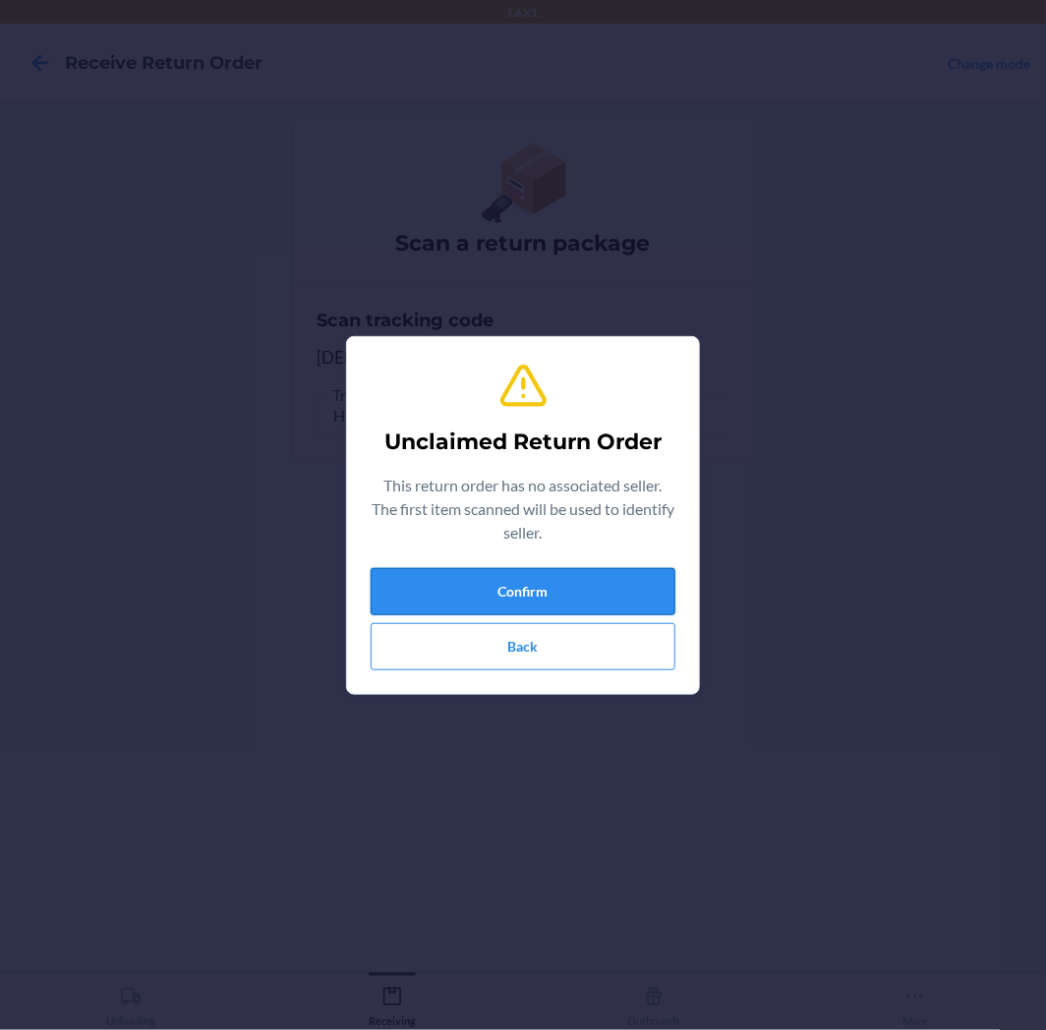
click at [541, 577] on button "Confirm" at bounding box center [522, 591] width 305 height 47
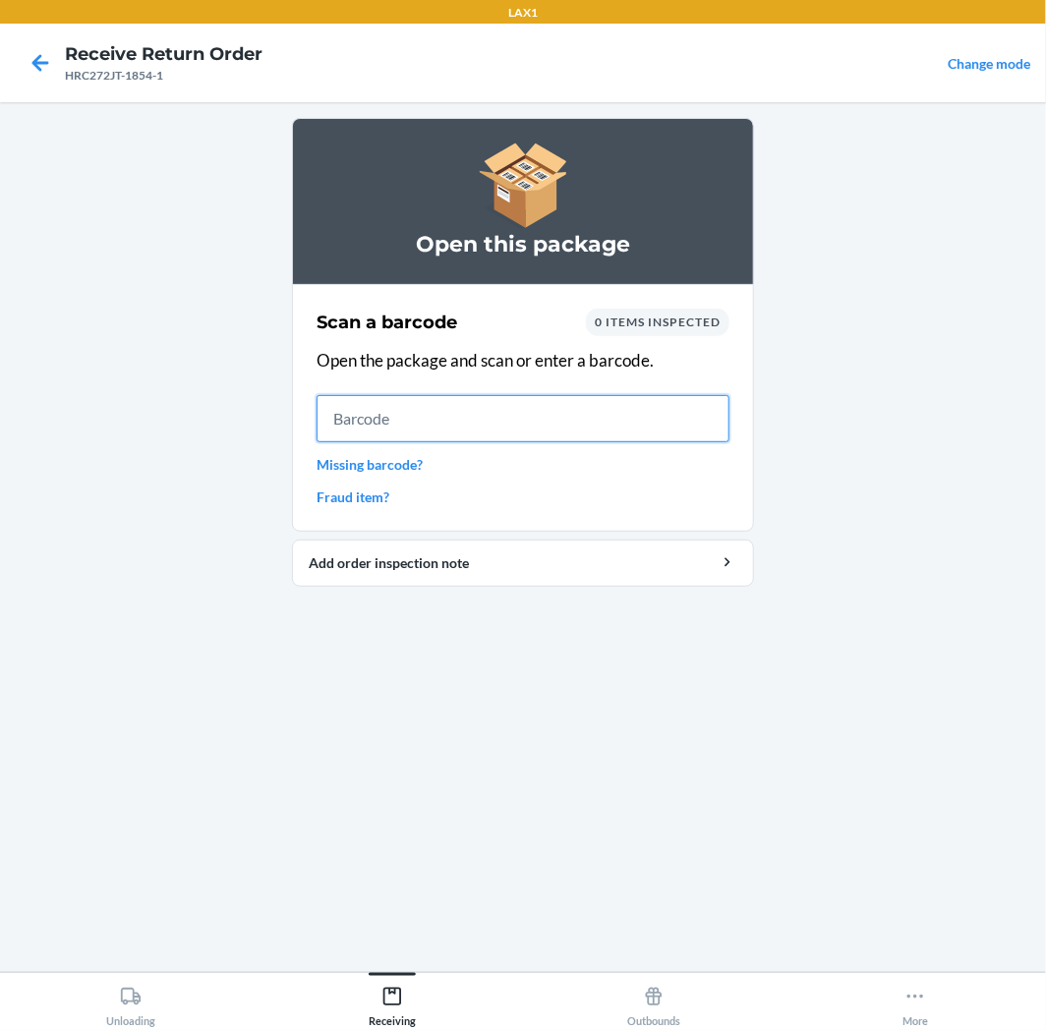
click at [566, 424] on input "text" at bounding box center [522, 418] width 413 height 47
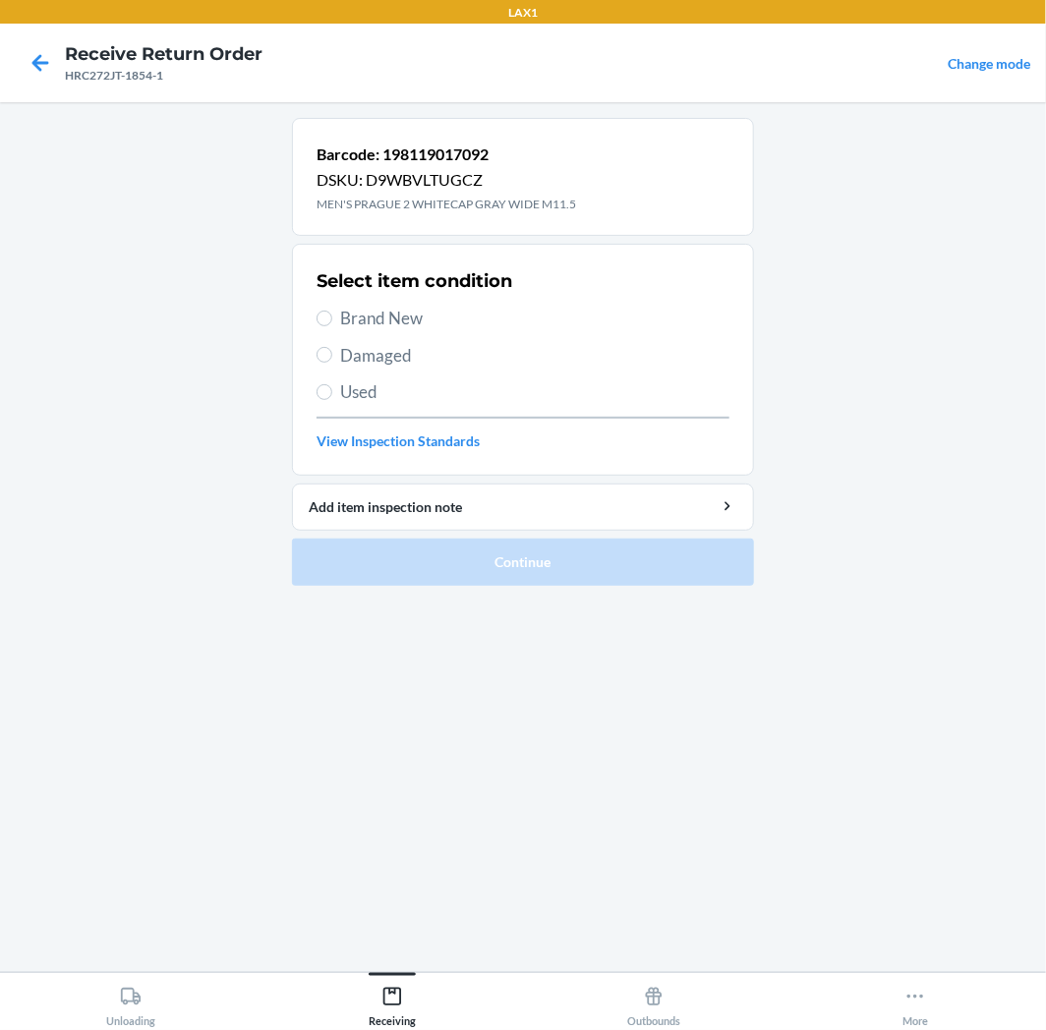
click at [332, 320] on label "Brand New" at bounding box center [522, 319] width 413 height 26
click at [332, 320] on input "Brand New" at bounding box center [324, 319] width 16 height 16
radio input "true"
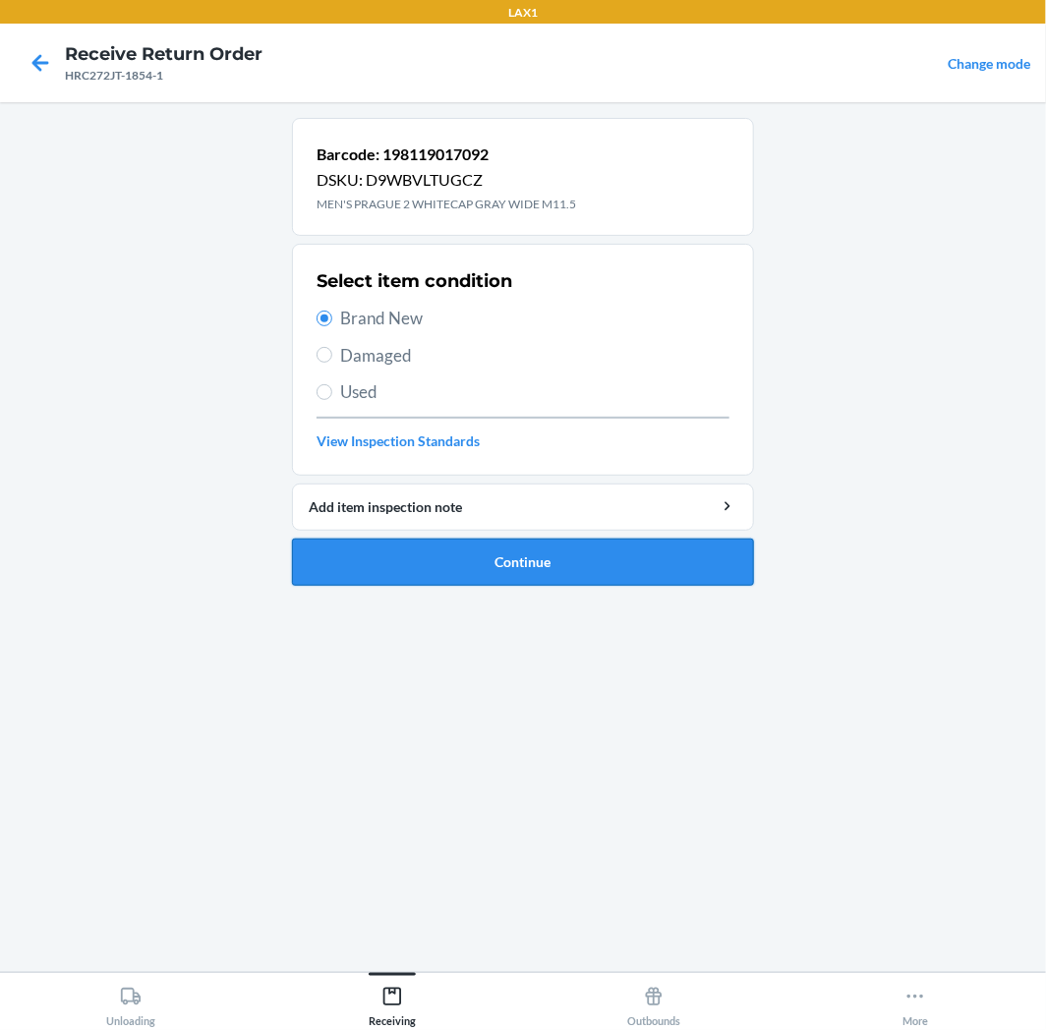
click at [584, 554] on button "Continue" at bounding box center [523, 562] width 462 height 47
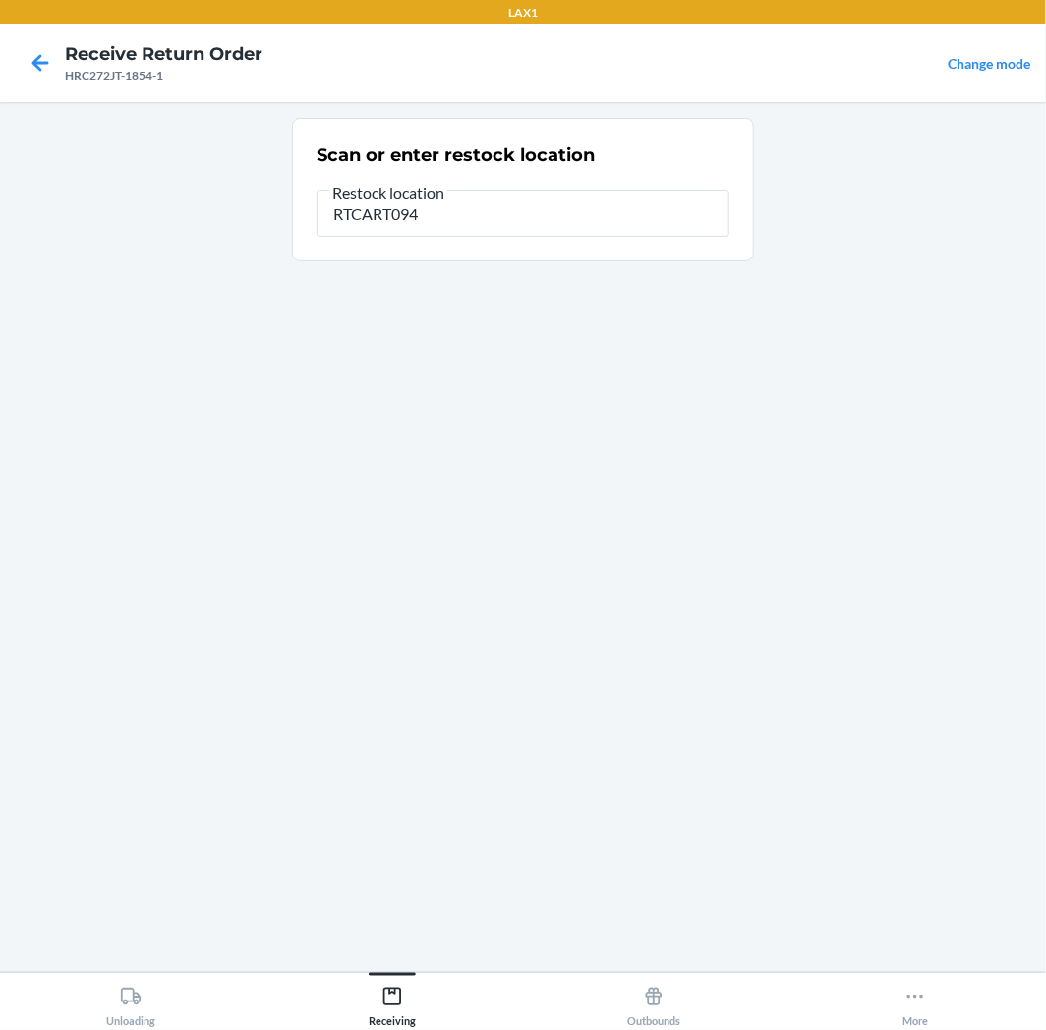
type input "RTCART094"
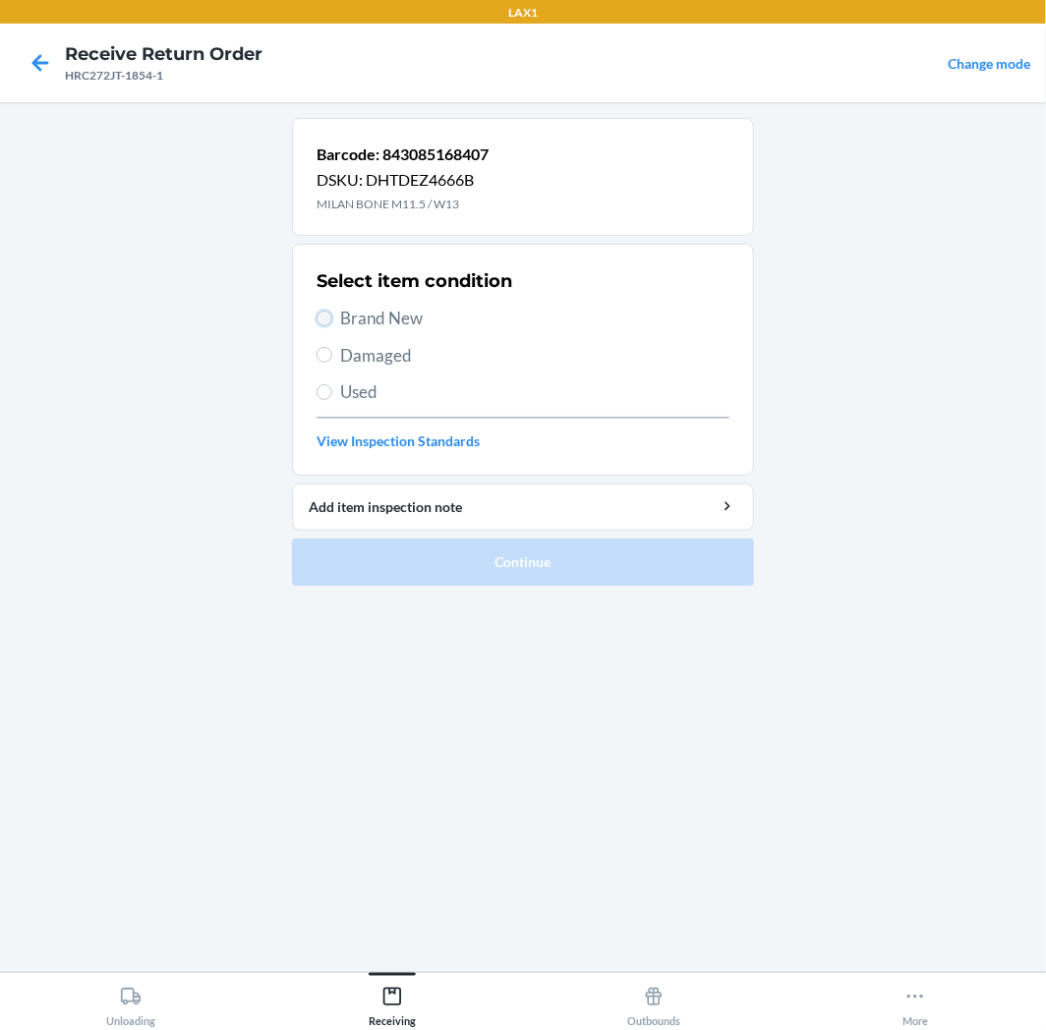
drag, startPoint x: 324, startPoint y: 320, endPoint x: 509, endPoint y: 528, distance: 277.7
click at [324, 321] on input "Brand New" at bounding box center [324, 319] width 16 height 16
radio input "true"
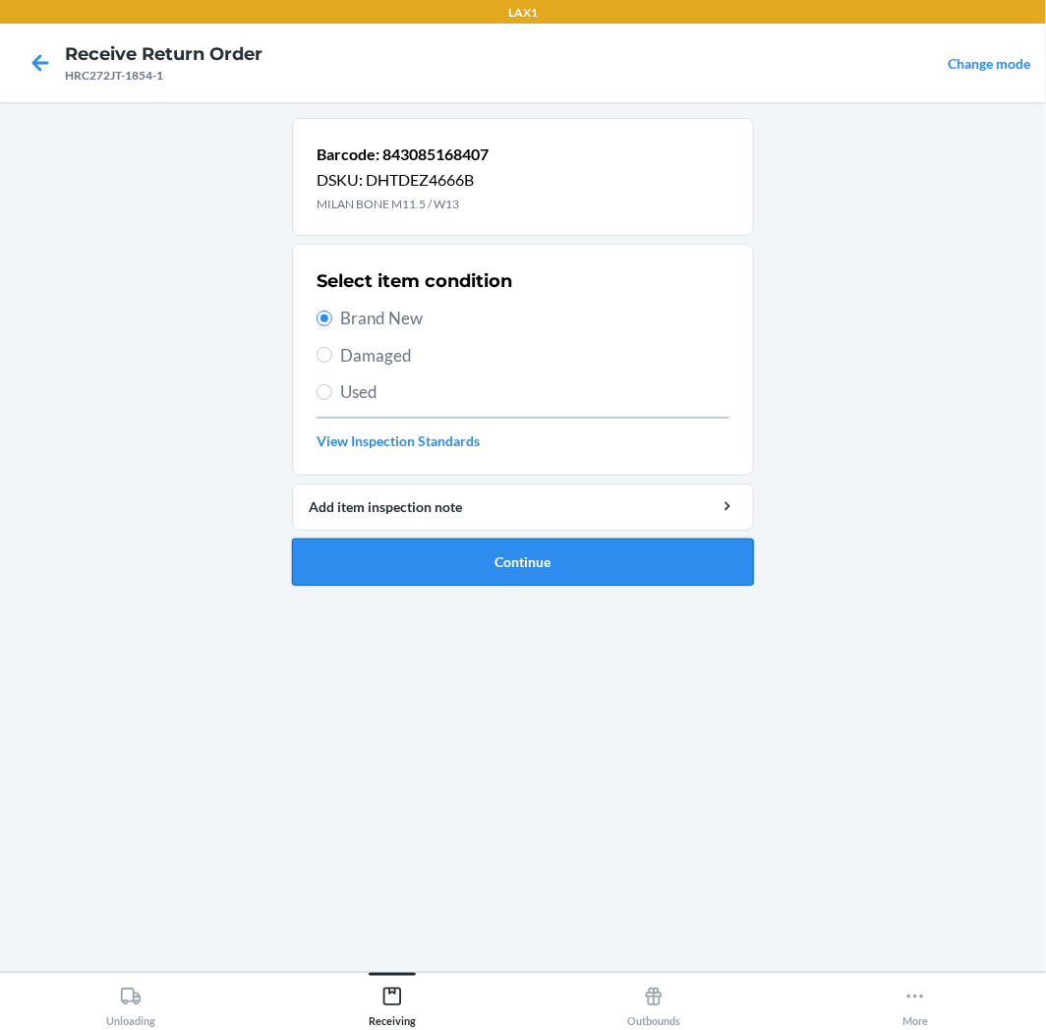
click at [604, 565] on button "Continue" at bounding box center [523, 562] width 462 height 47
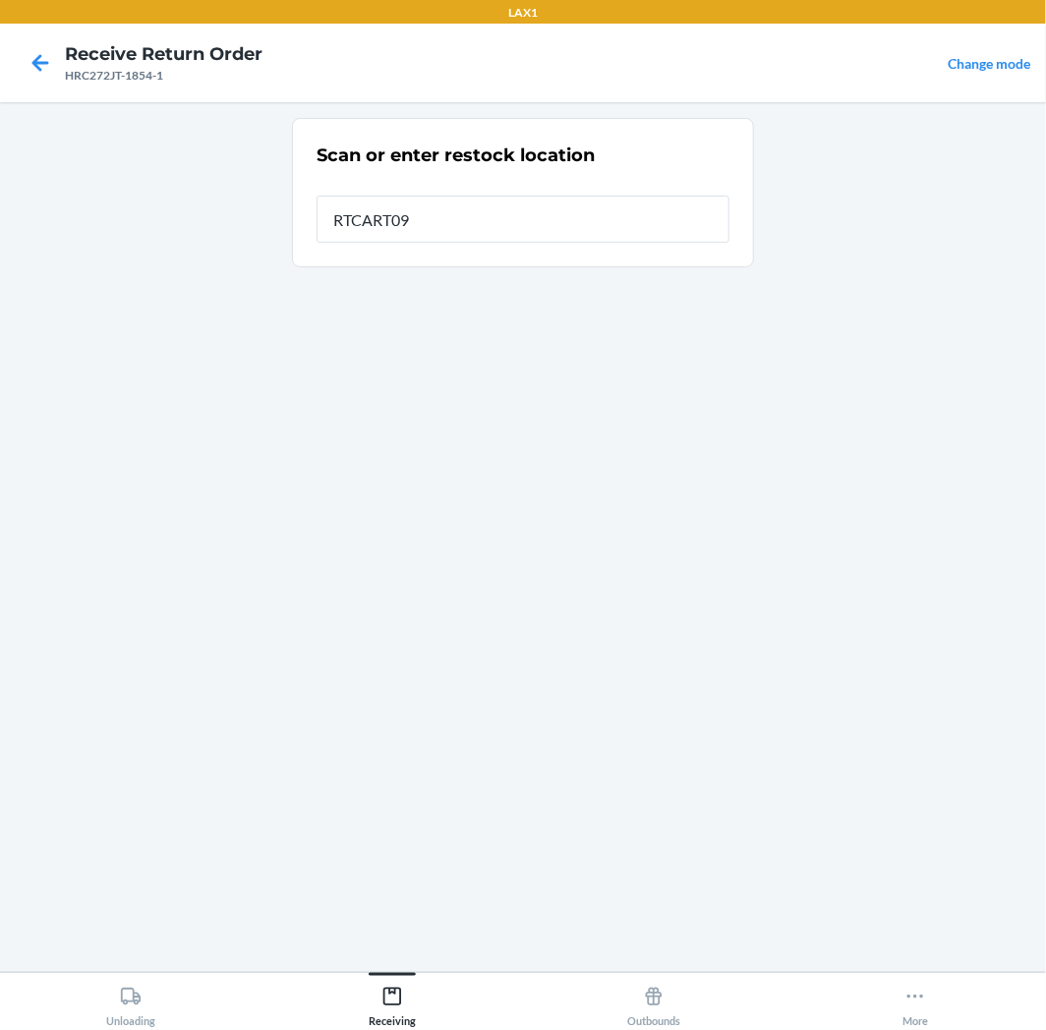
type input "RTCART094"
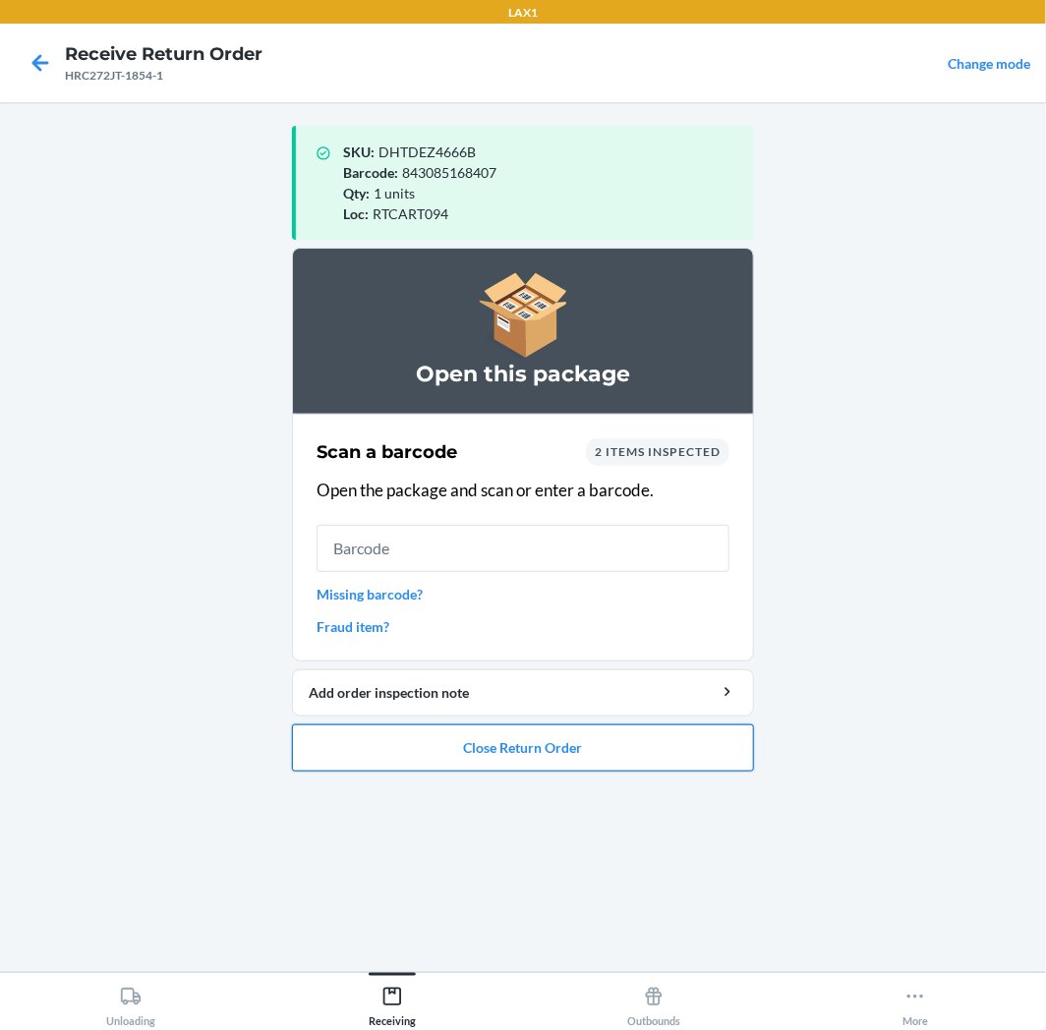
click at [601, 753] on button "Close Return Order" at bounding box center [523, 747] width 462 height 47
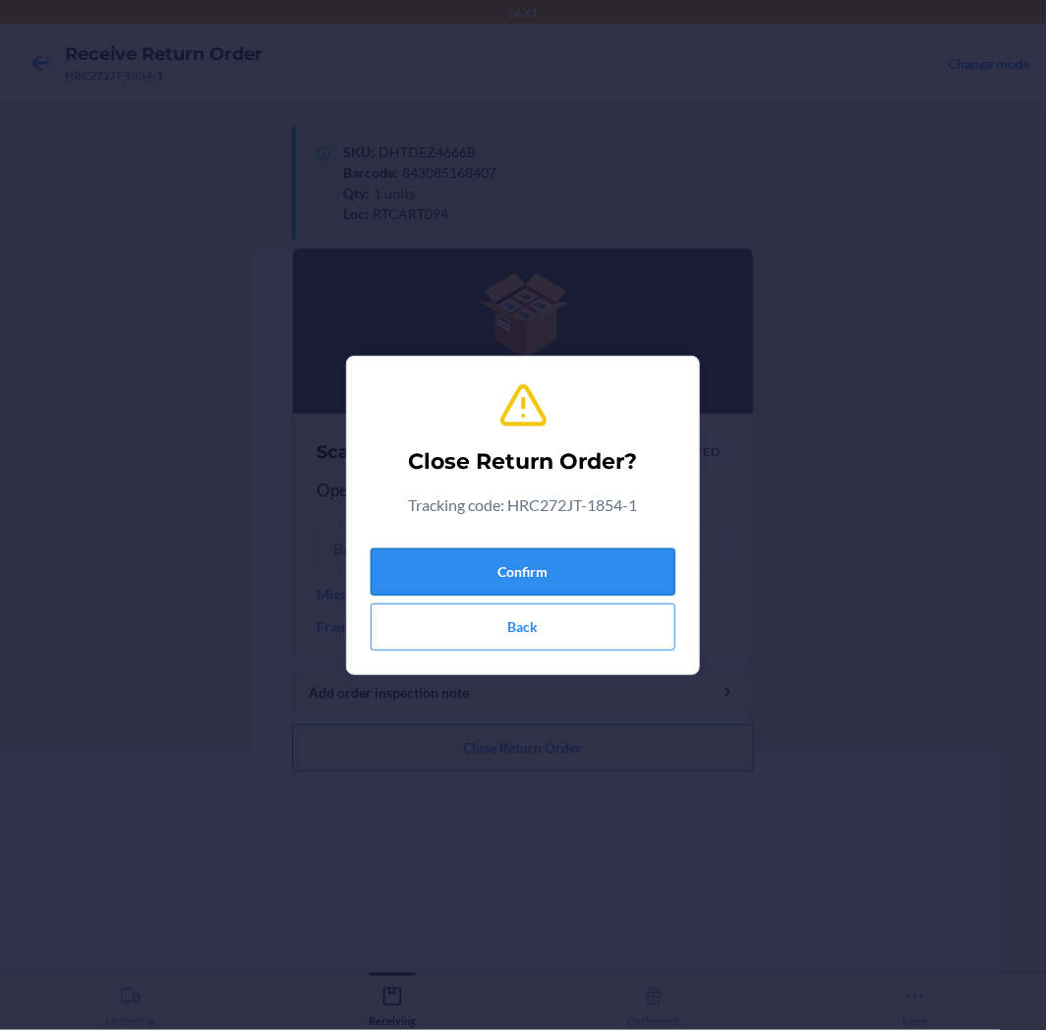
click at [571, 582] on button "Confirm" at bounding box center [522, 571] width 305 height 47
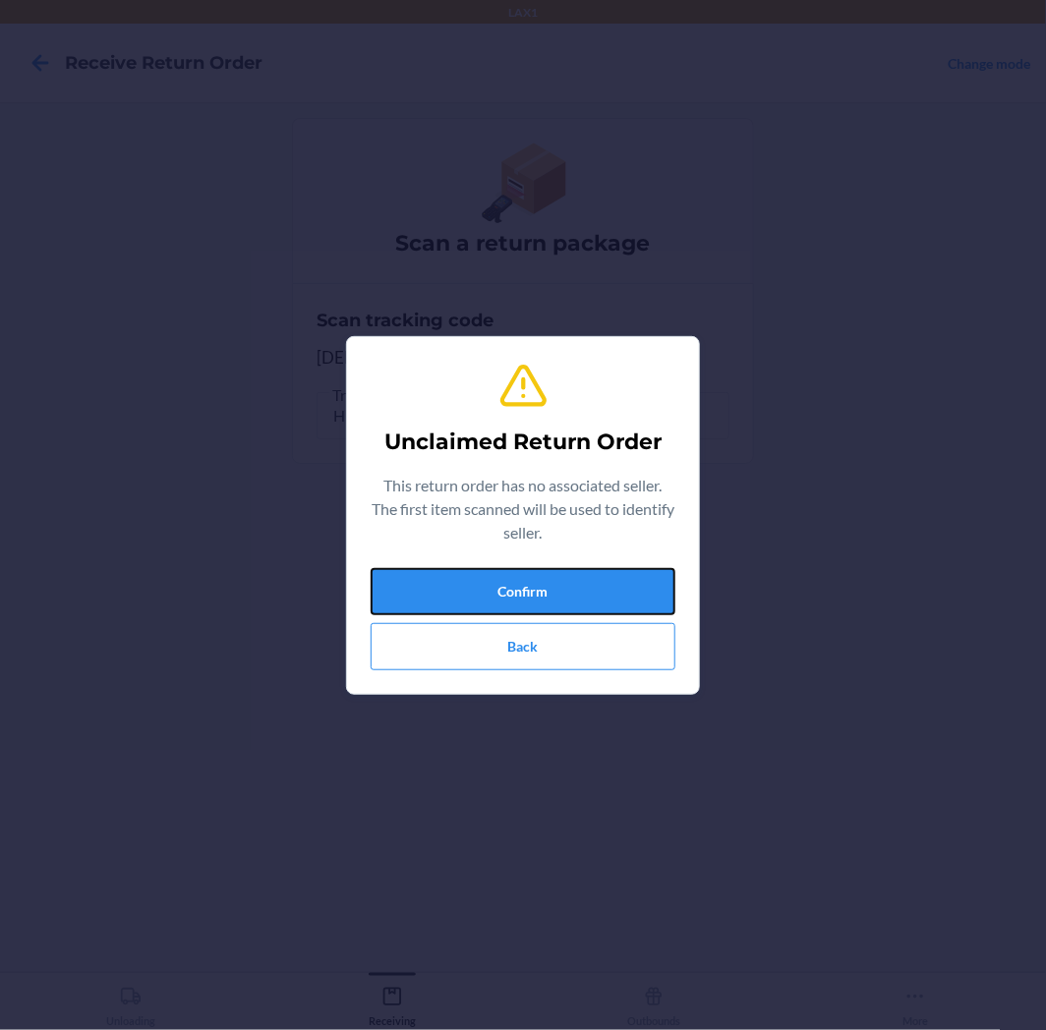
click at [571, 582] on button "Confirm" at bounding box center [522, 591] width 305 height 47
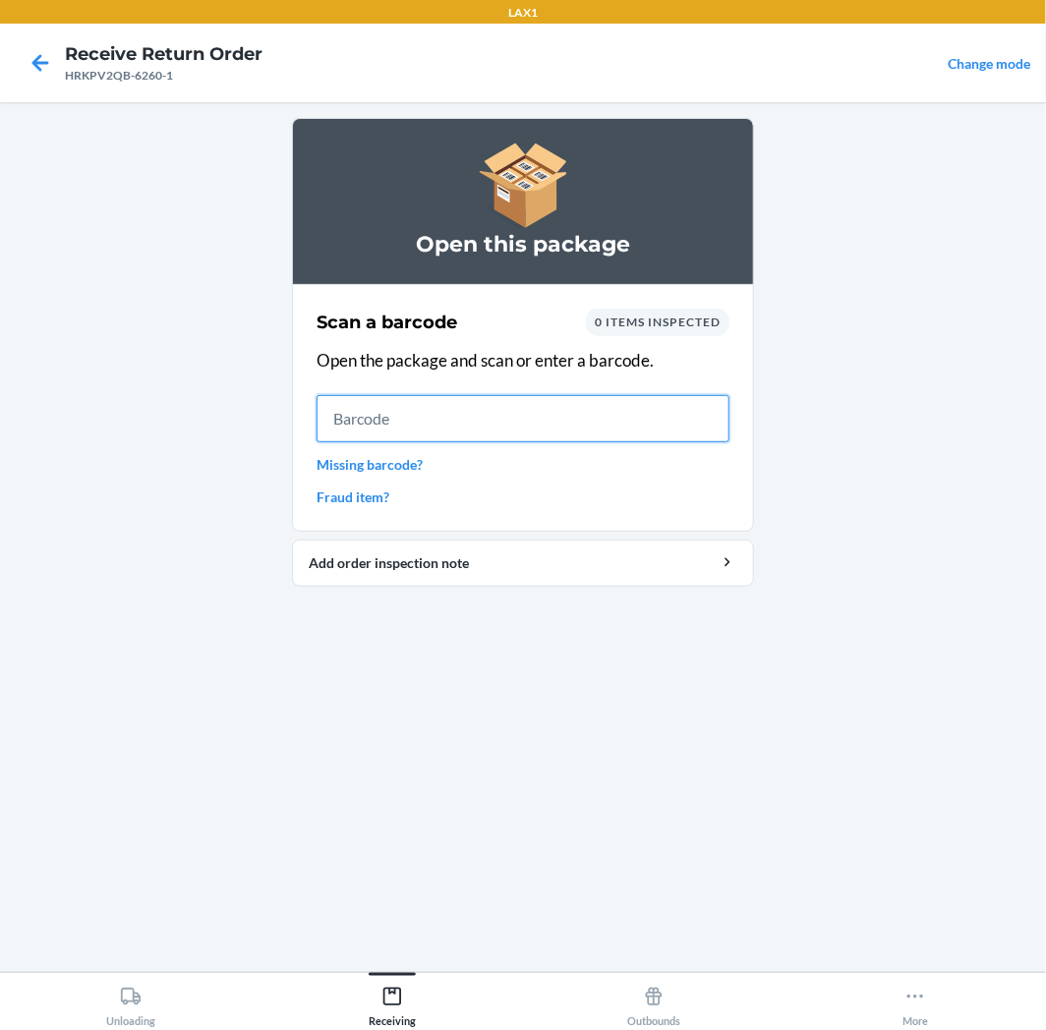
click at [466, 429] on input "text" at bounding box center [522, 418] width 413 height 47
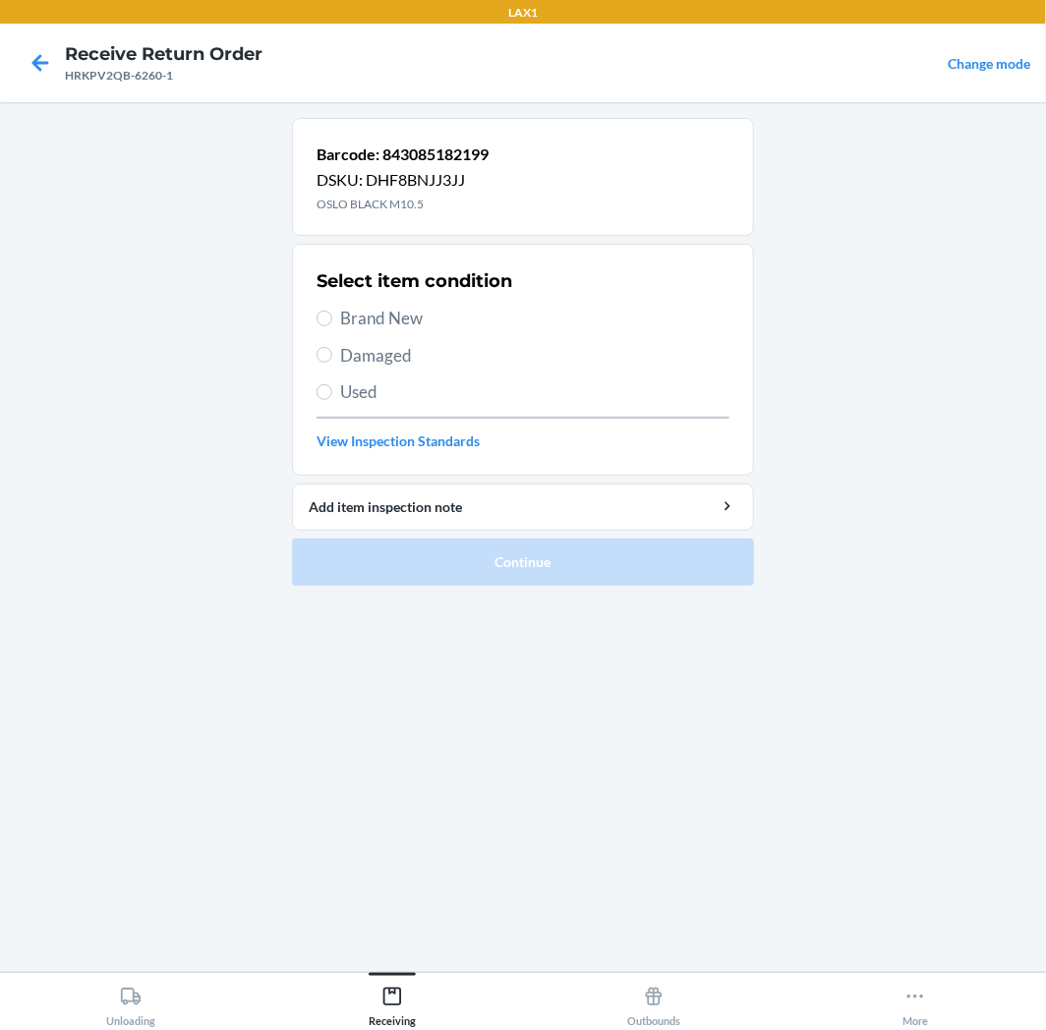
drag, startPoint x: 328, startPoint y: 310, endPoint x: 389, endPoint y: 386, distance: 97.9
click at [329, 310] on label "Brand New" at bounding box center [522, 319] width 413 height 26
click at [329, 311] on input "Brand New" at bounding box center [324, 319] width 16 height 16
radio input "true"
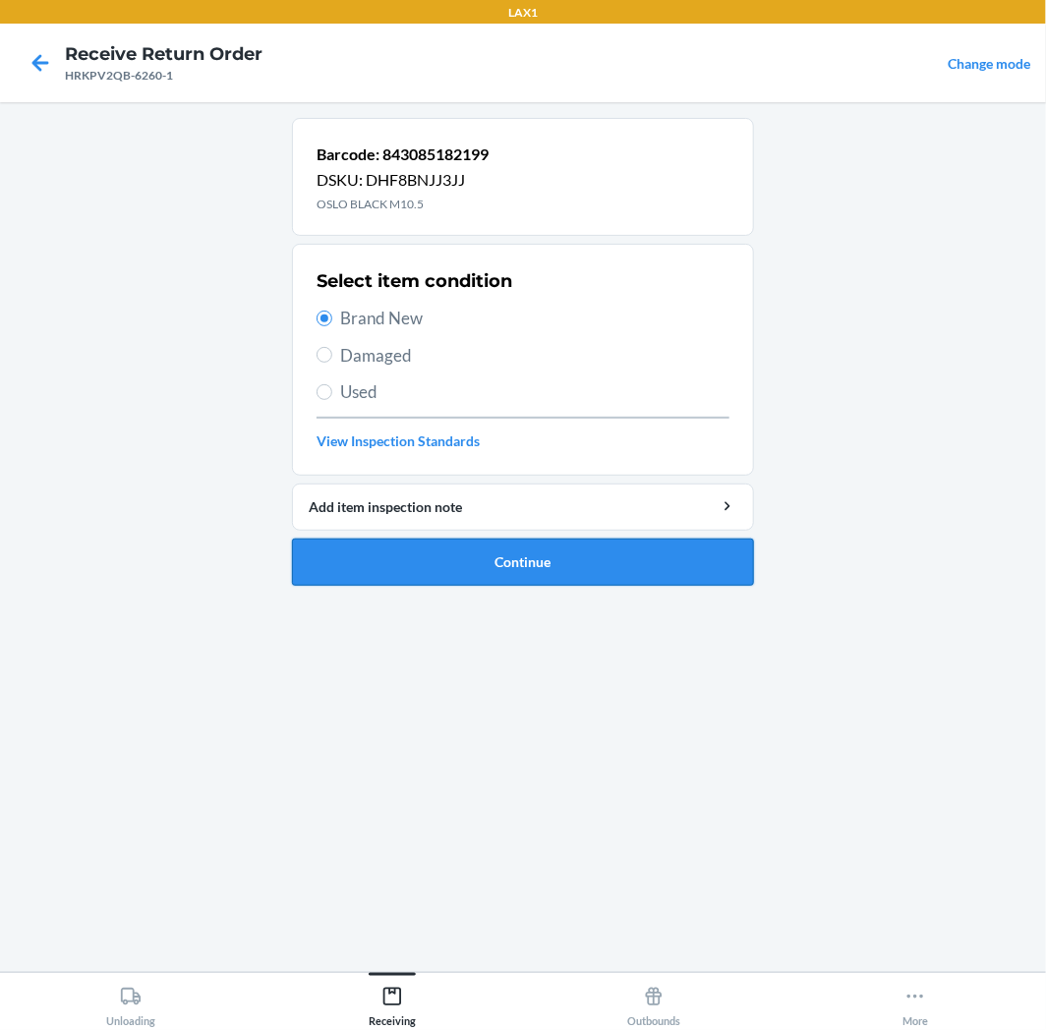
click at [698, 566] on button "Continue" at bounding box center [523, 562] width 462 height 47
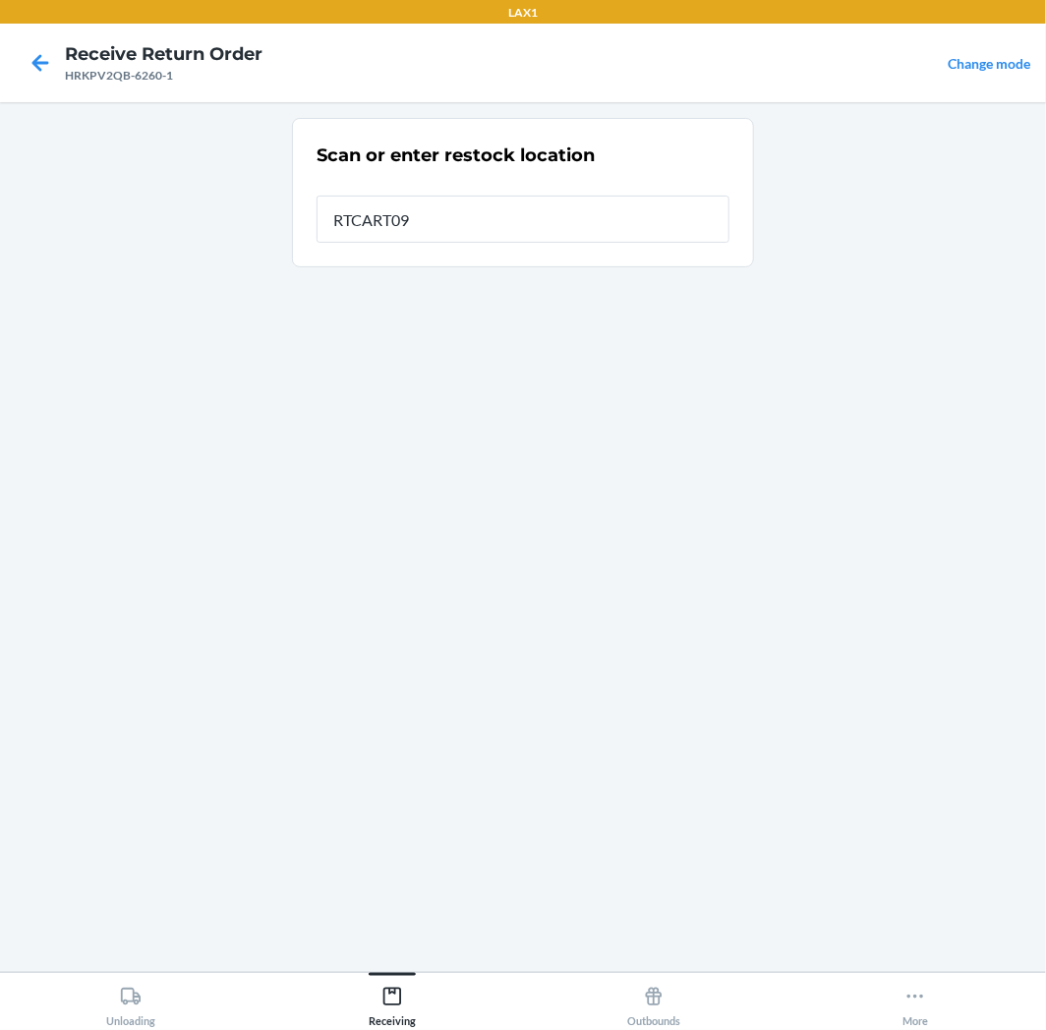
type input "RTCART094"
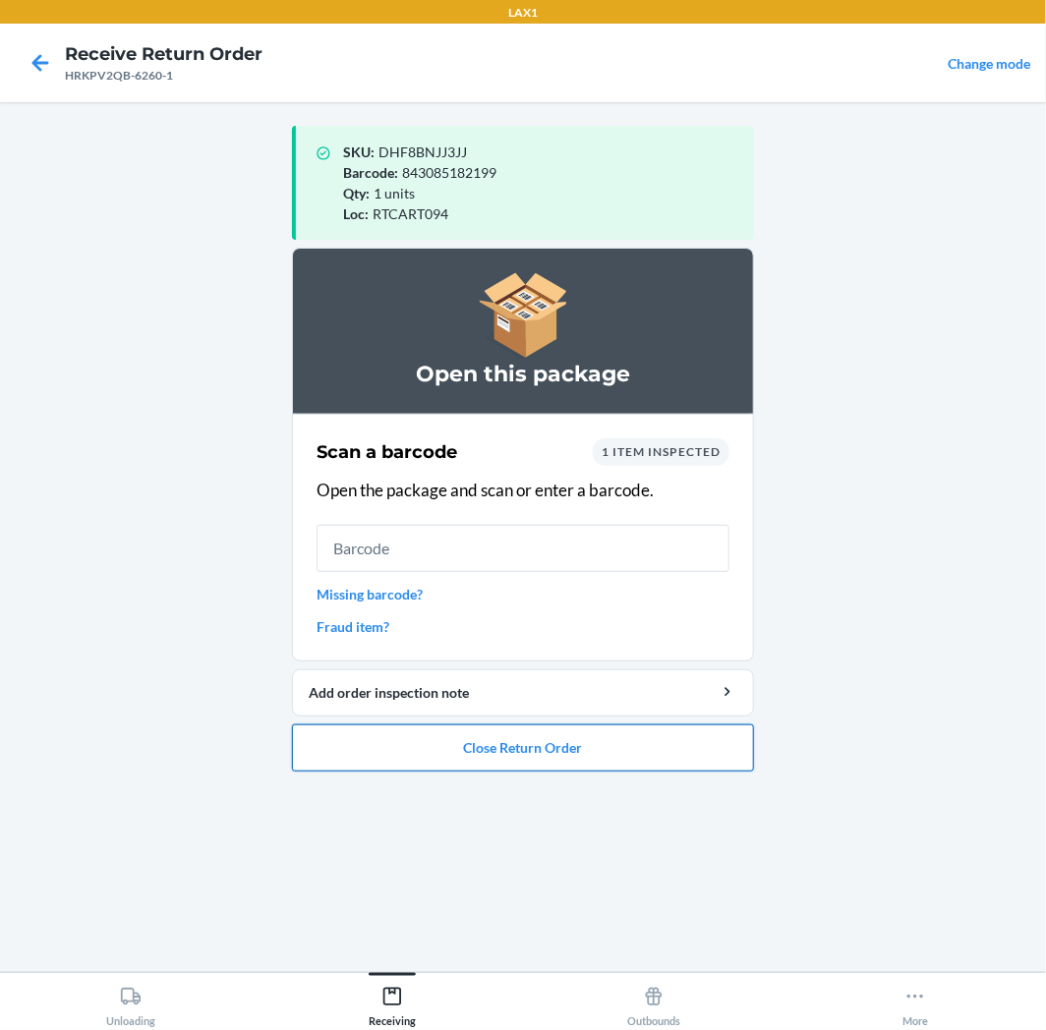
click at [654, 749] on button "Close Return Order" at bounding box center [523, 747] width 462 height 47
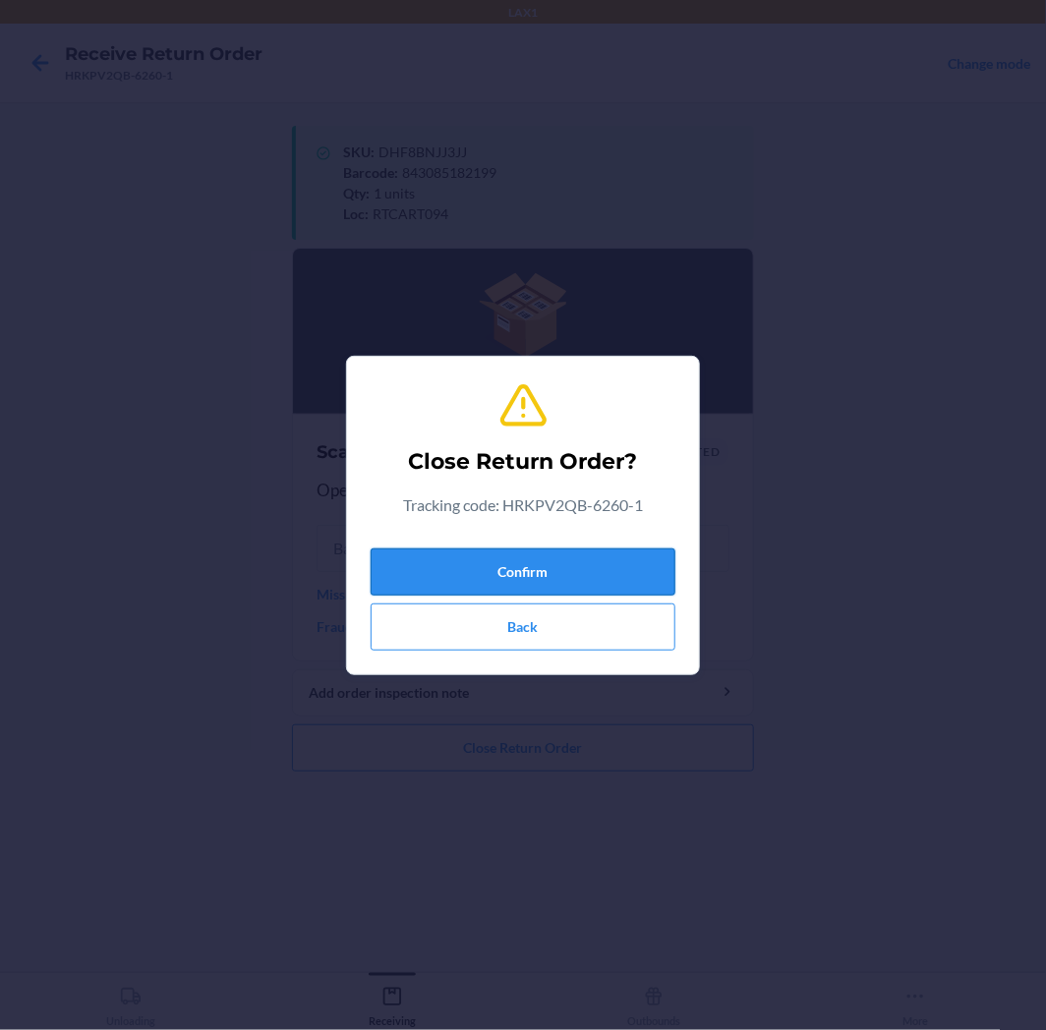
click at [602, 585] on button "Confirm" at bounding box center [522, 571] width 305 height 47
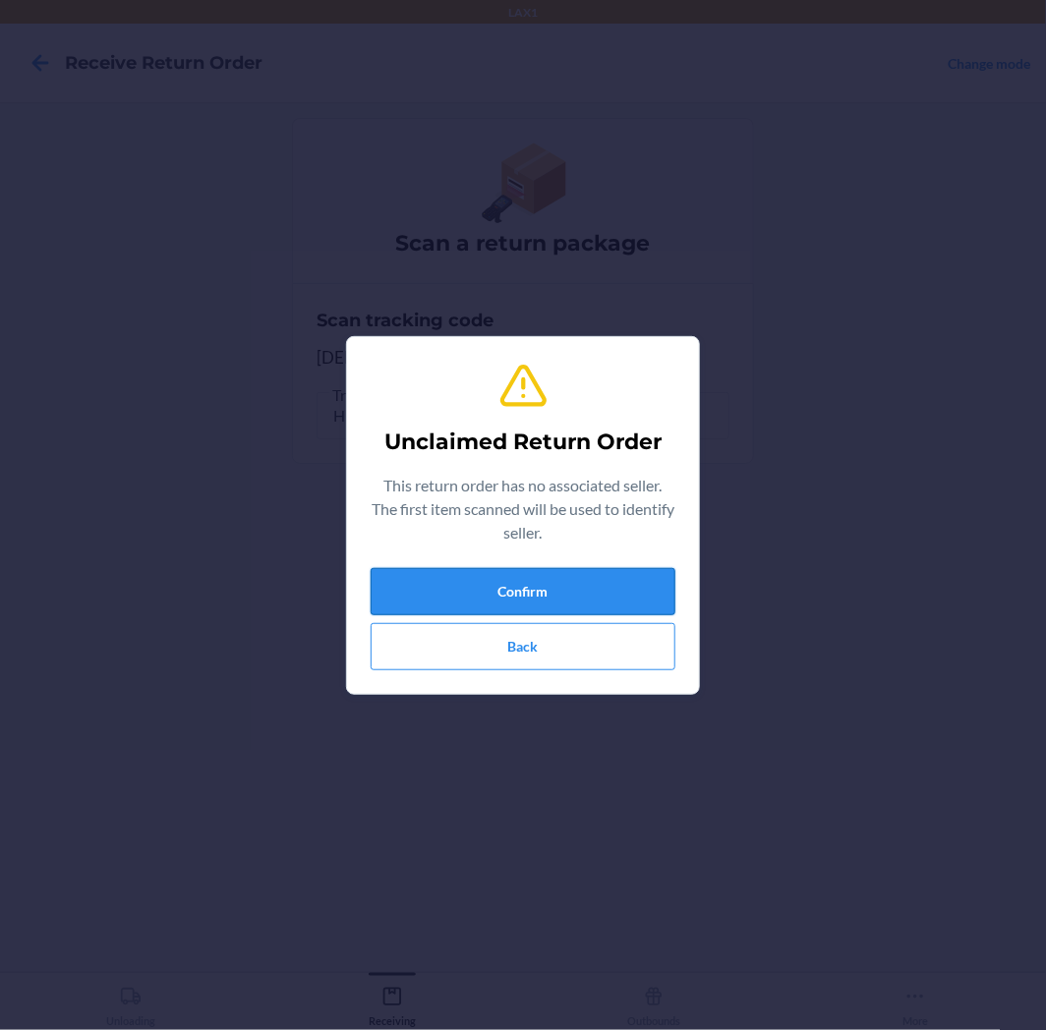
click at [622, 586] on button "Confirm" at bounding box center [522, 591] width 305 height 47
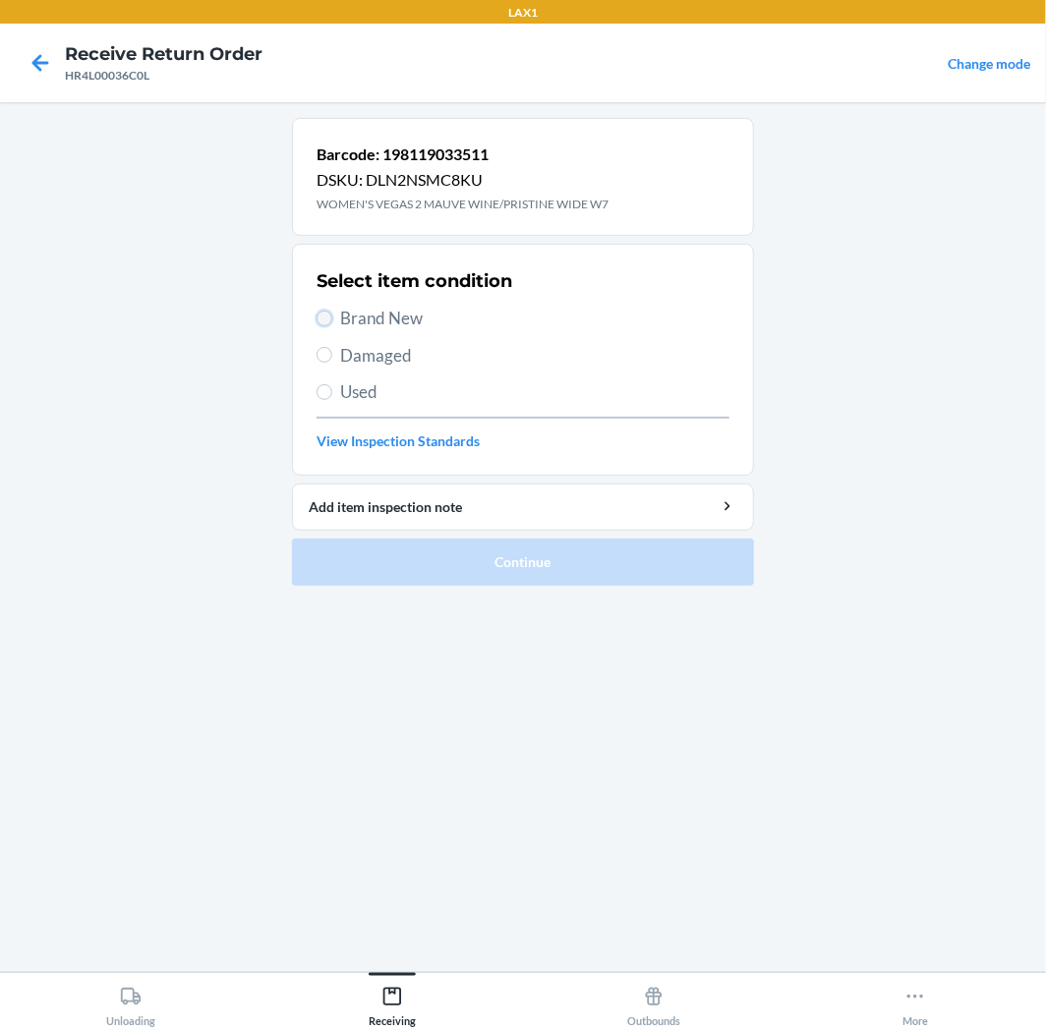
click at [321, 316] on input "Brand New" at bounding box center [324, 319] width 16 height 16
radio input "true"
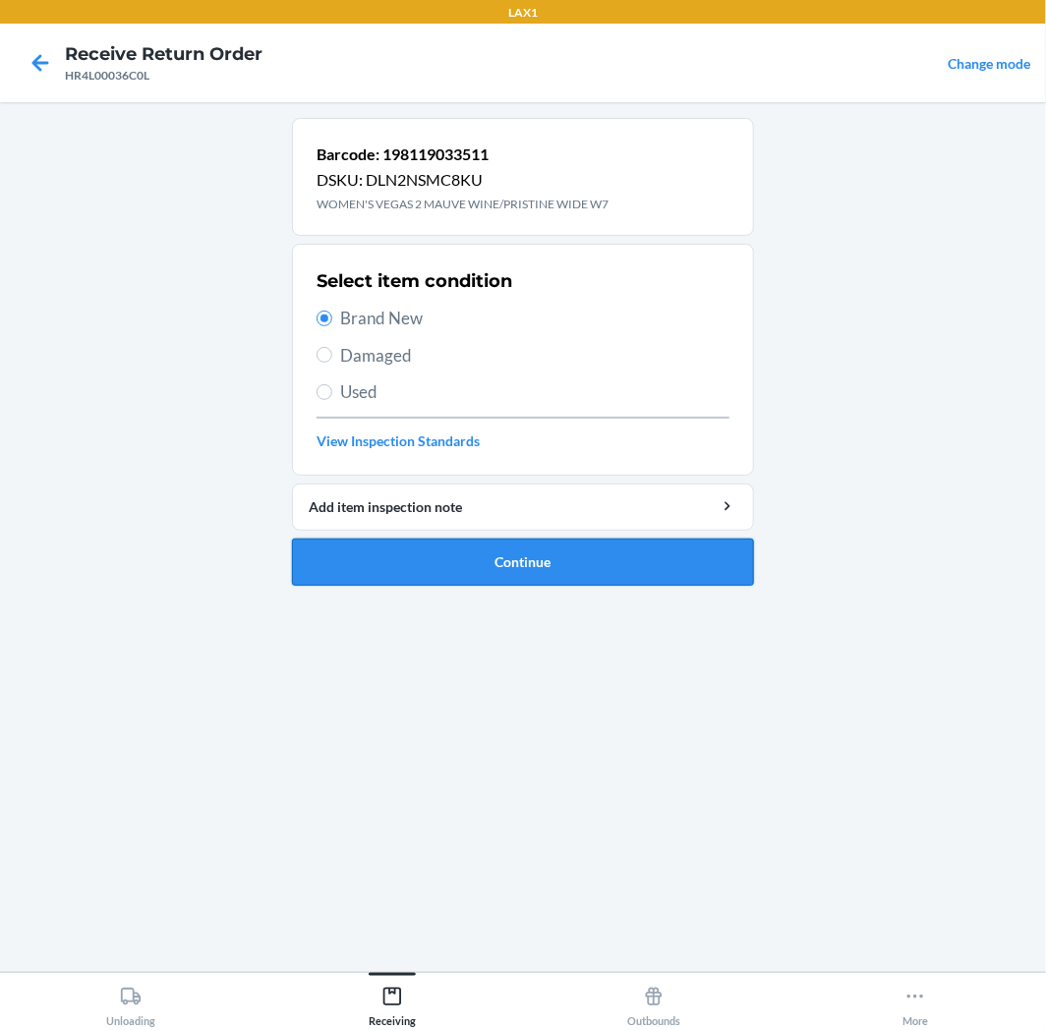
click at [614, 560] on button "Continue" at bounding box center [523, 562] width 462 height 47
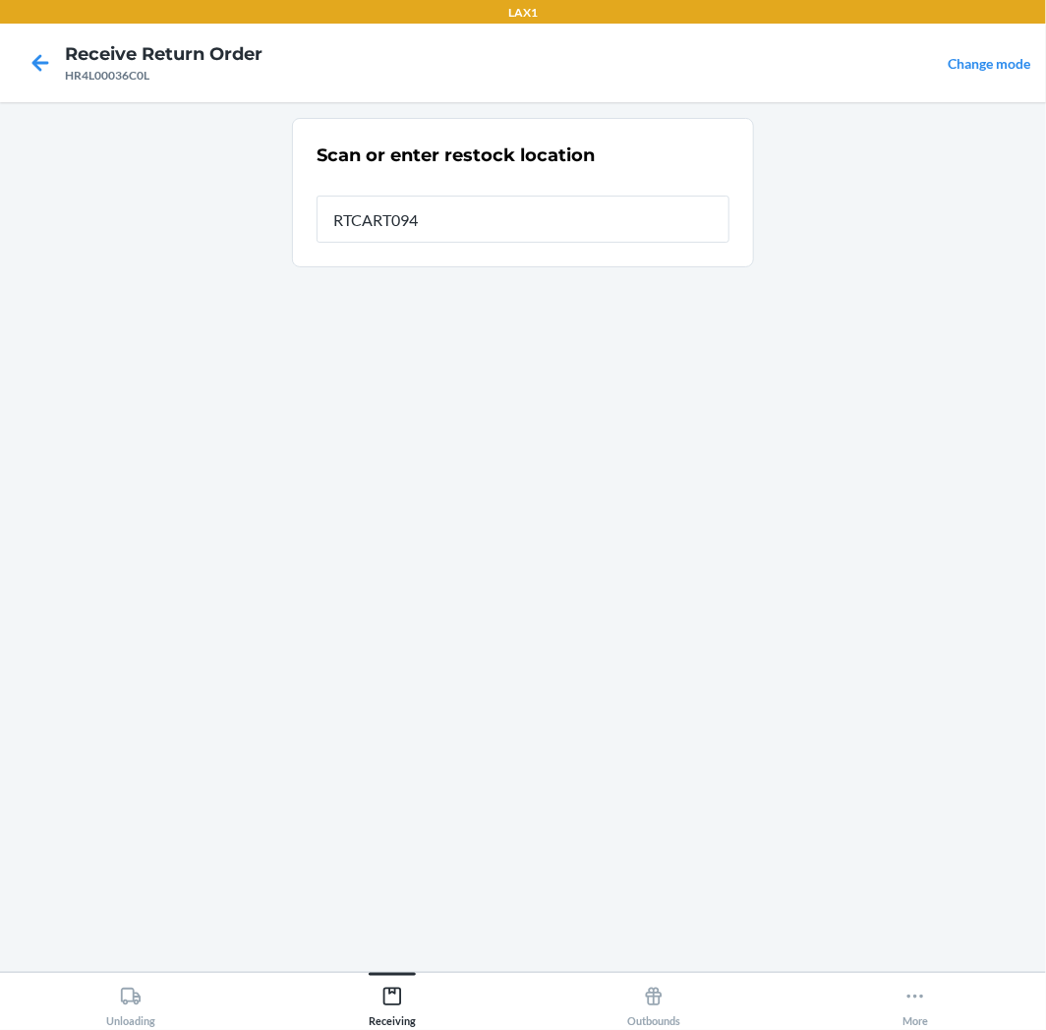
type input "RTCART094"
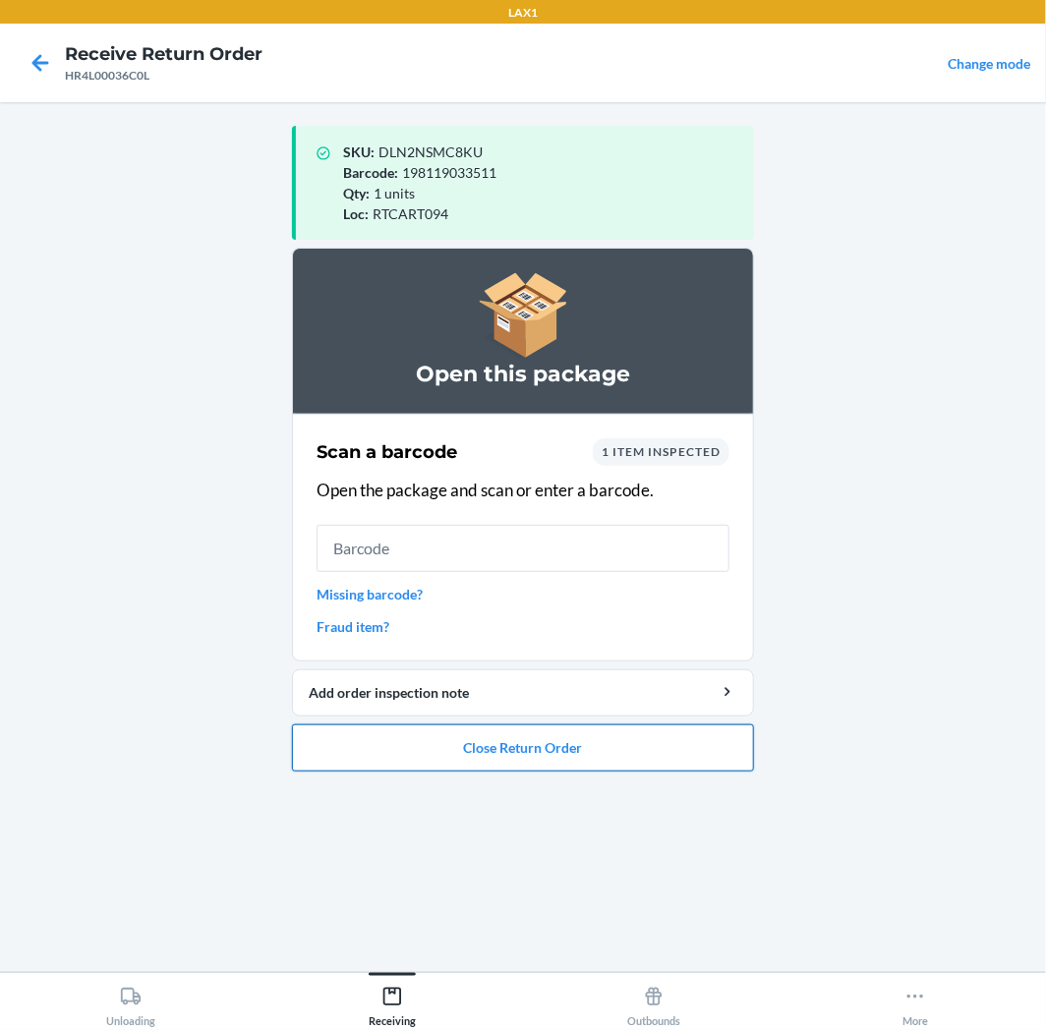
click at [629, 752] on button "Close Return Order" at bounding box center [523, 747] width 462 height 47
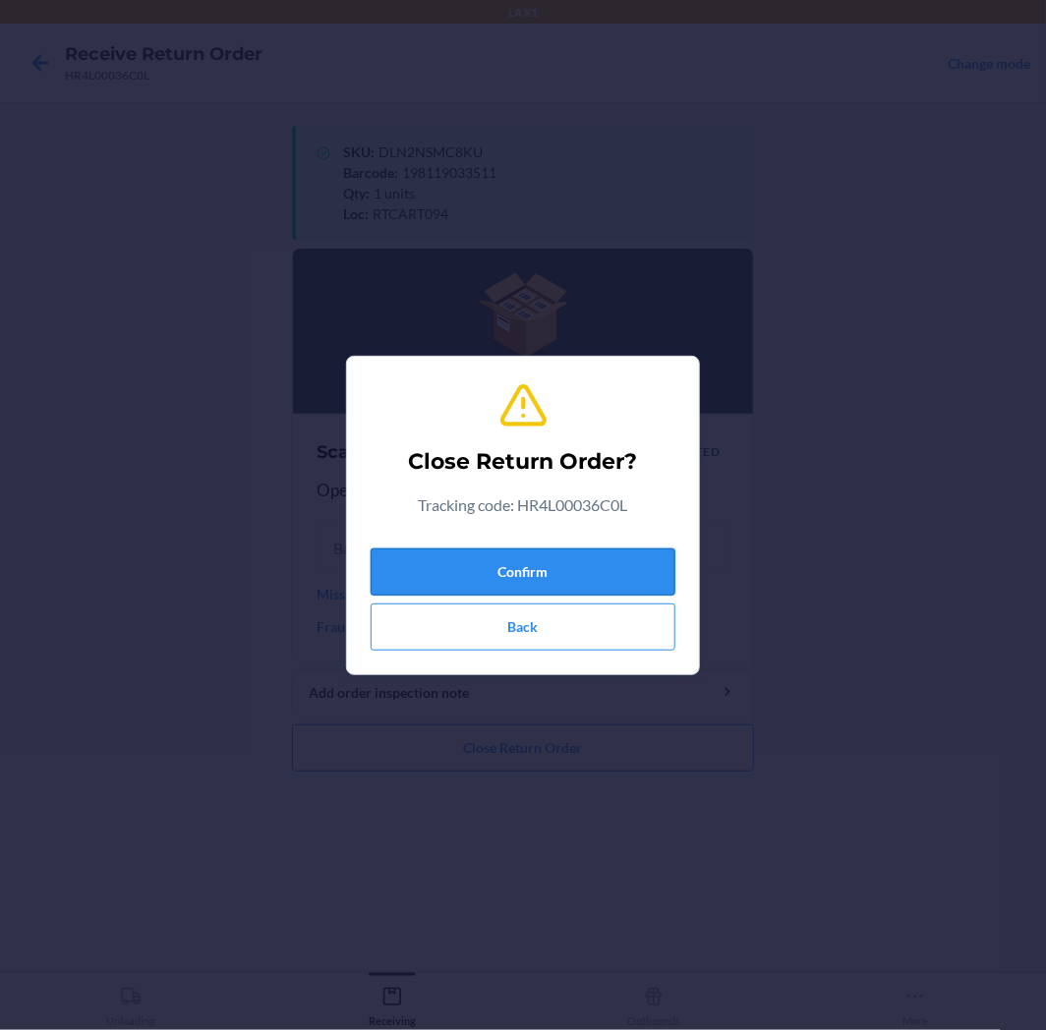
click at [572, 577] on button "Confirm" at bounding box center [522, 571] width 305 height 47
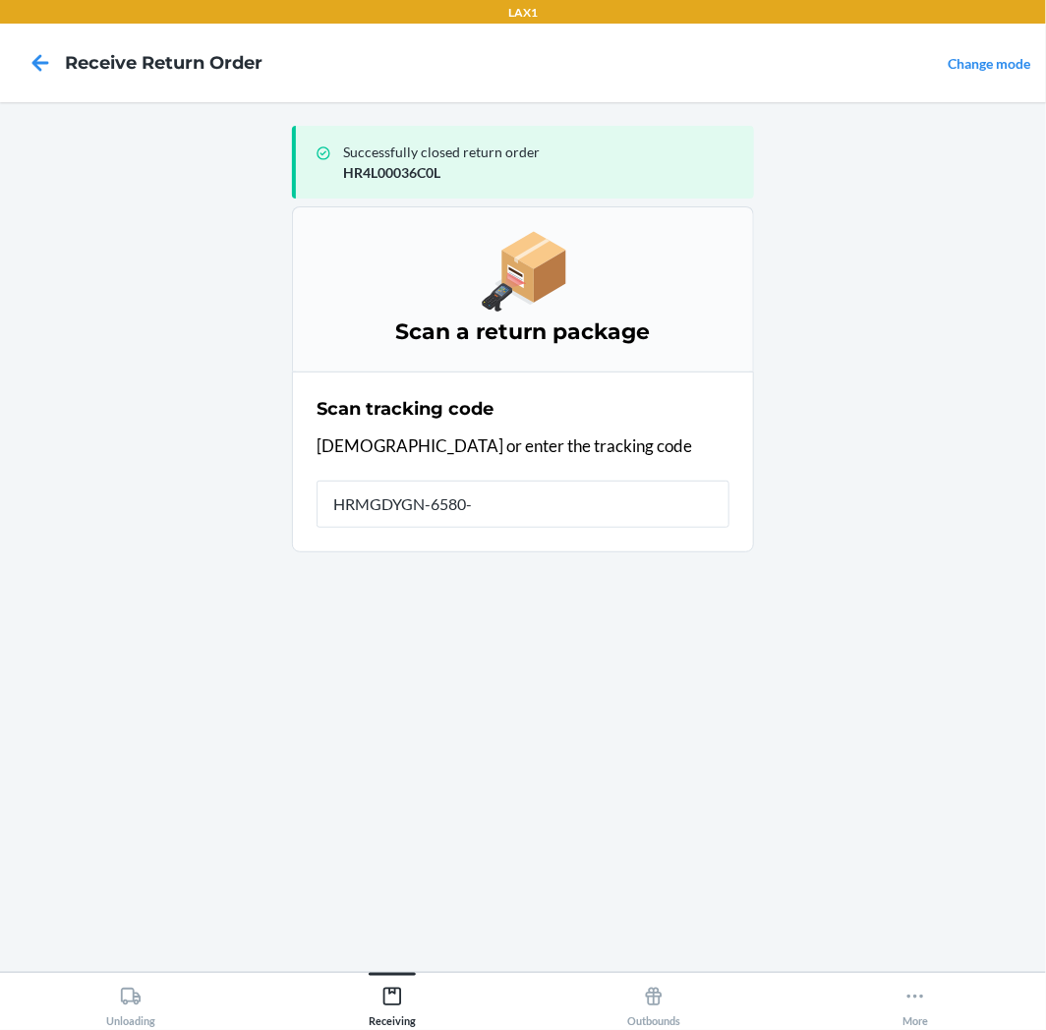
type input "HRMGDYGN-6580-1"
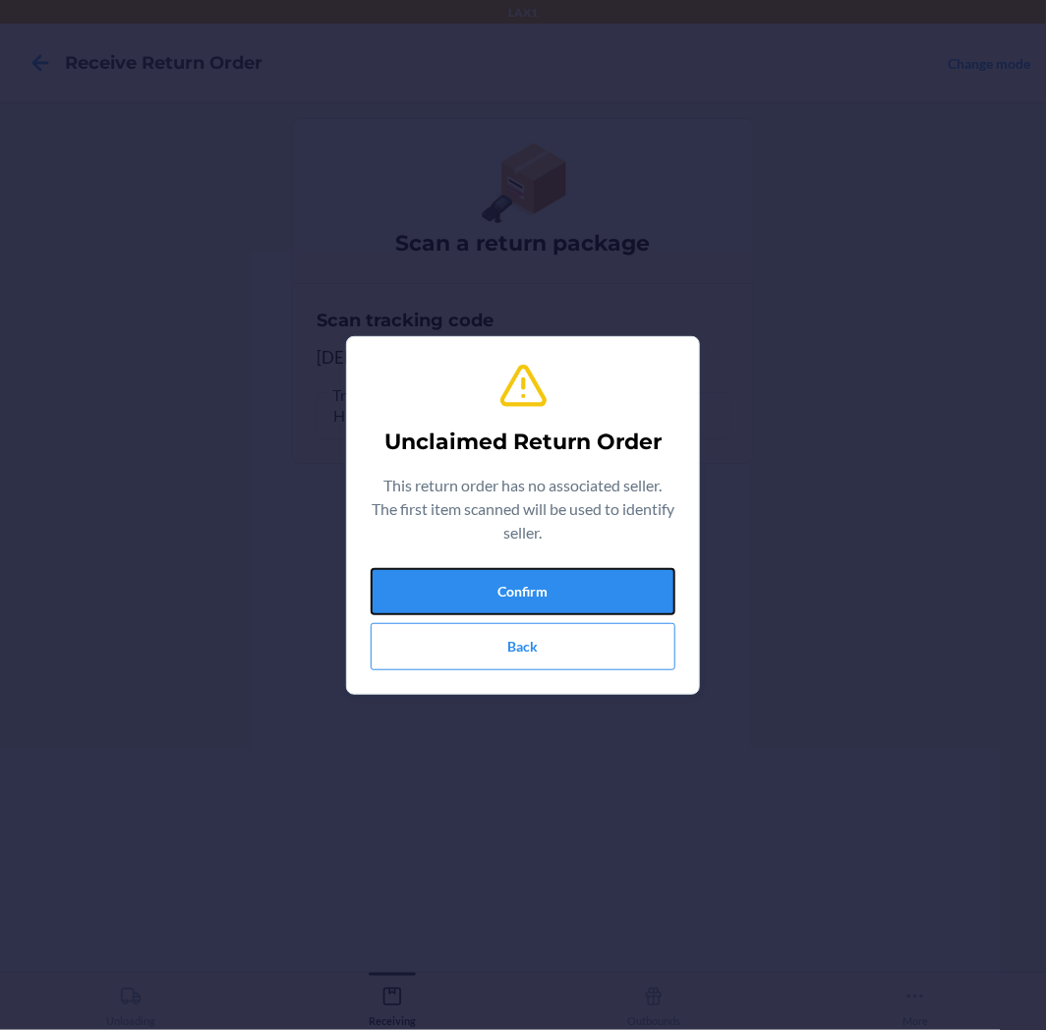
click at [572, 577] on button "Confirm" at bounding box center [522, 591] width 305 height 47
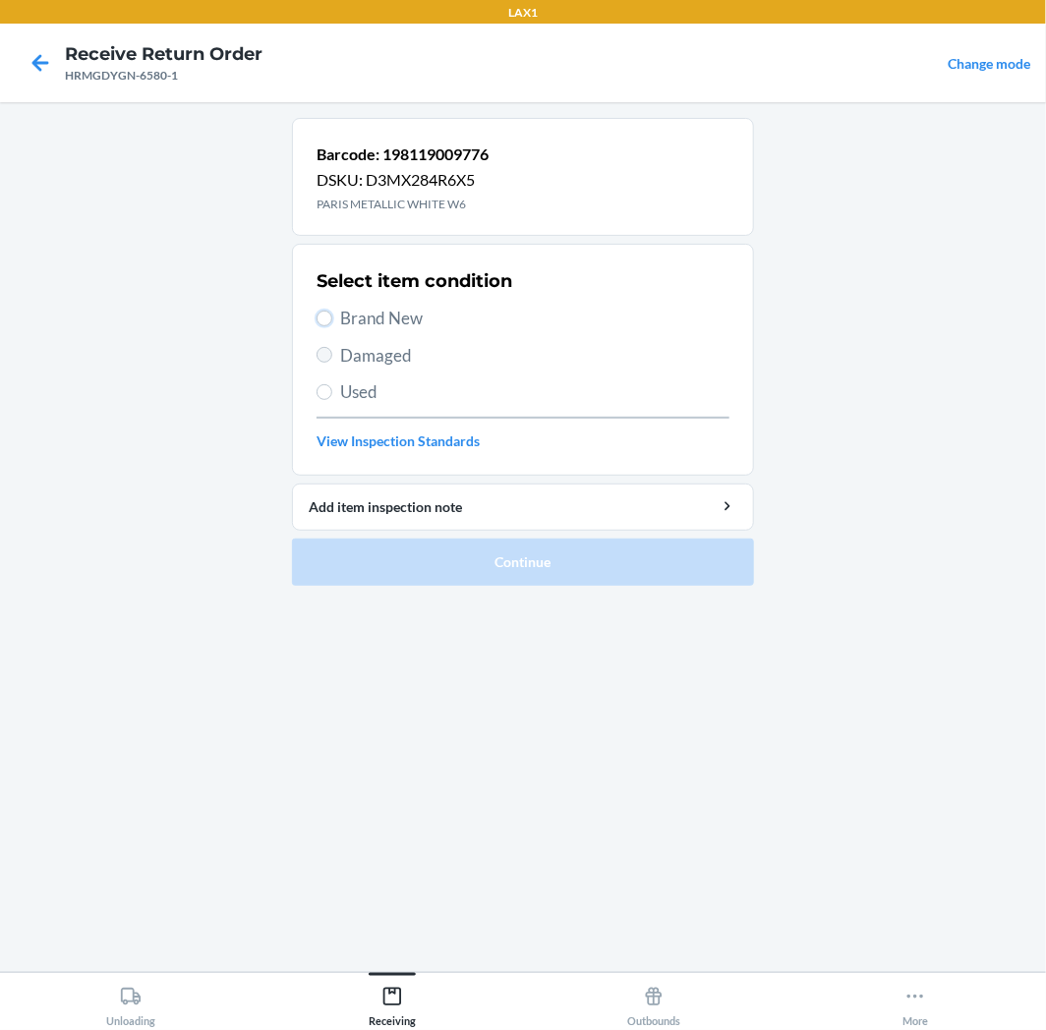
drag, startPoint x: 322, startPoint y: 320, endPoint x: 321, endPoint y: 351, distance: 30.5
click at [321, 351] on div "Select item condition Brand New Damaged Used View Inspection Standards" at bounding box center [522, 359] width 413 height 195
click at [322, 322] on input "Brand New" at bounding box center [324, 319] width 16 height 16
radio input "true"
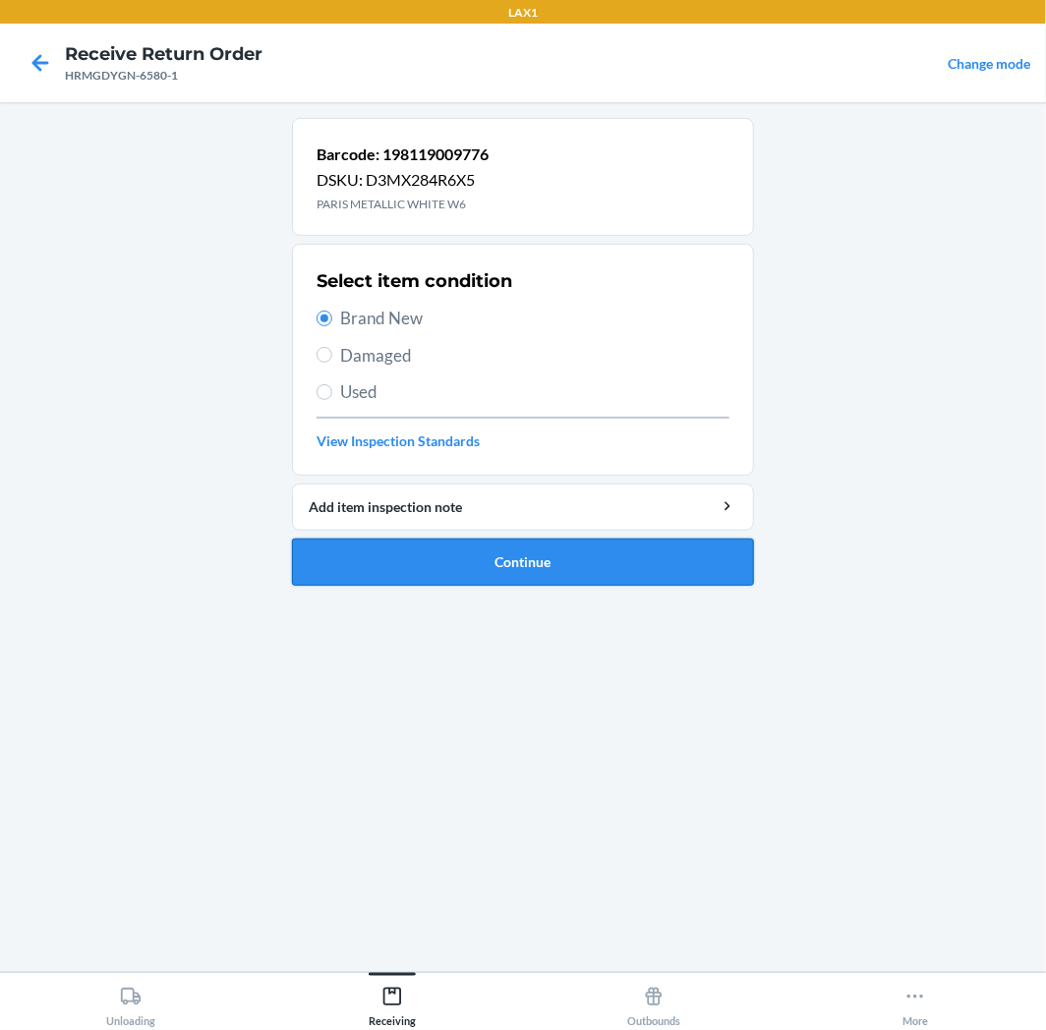
click at [550, 556] on button "Continue" at bounding box center [523, 562] width 462 height 47
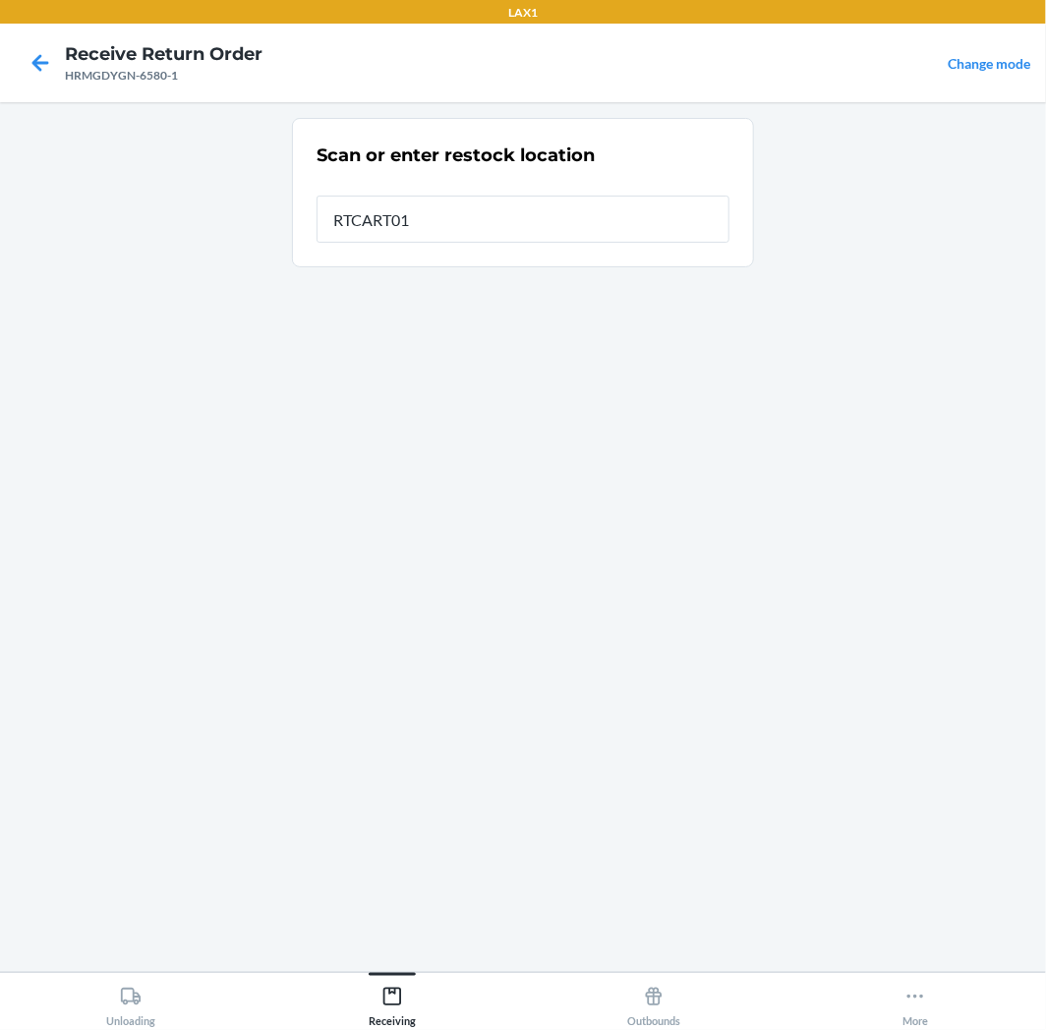
type input "RTCART011"
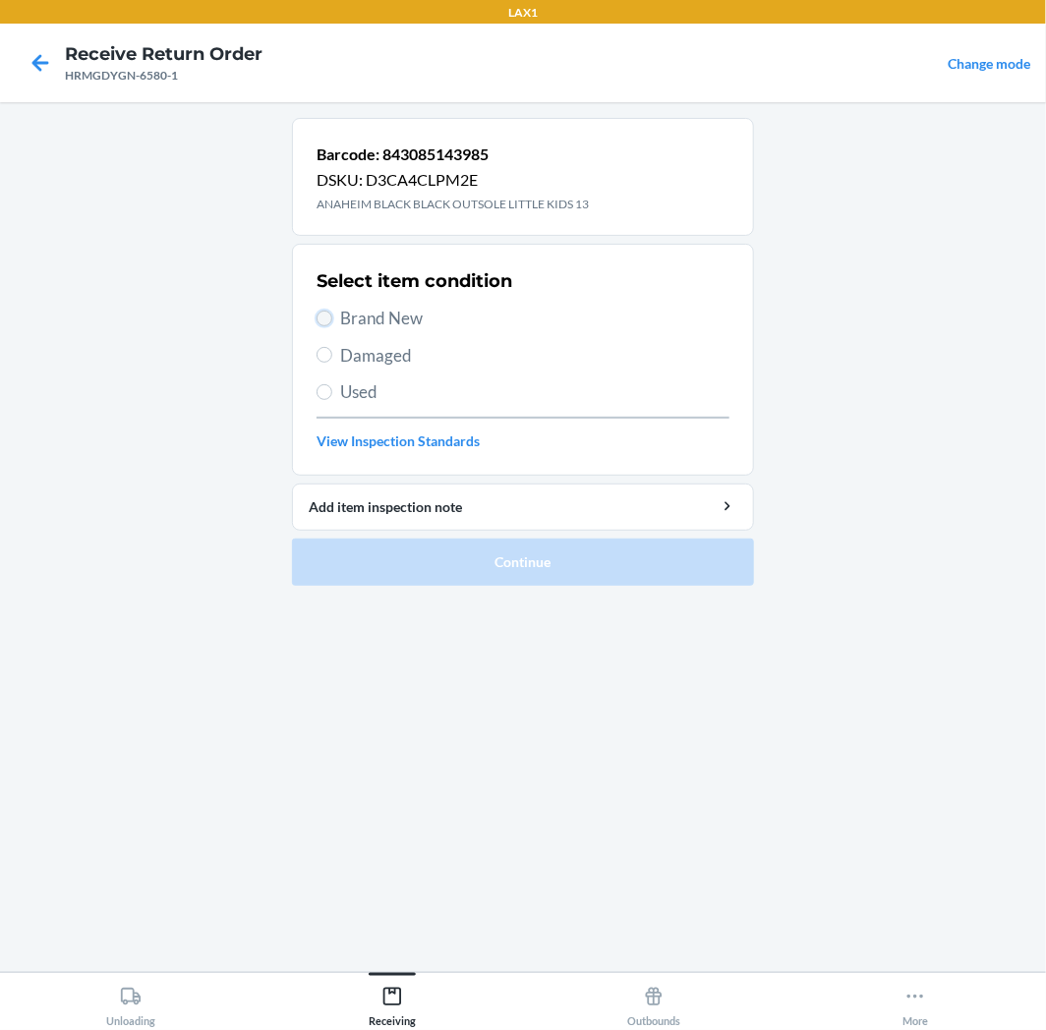
click at [327, 325] on input "Brand New" at bounding box center [324, 319] width 16 height 16
radio input "true"
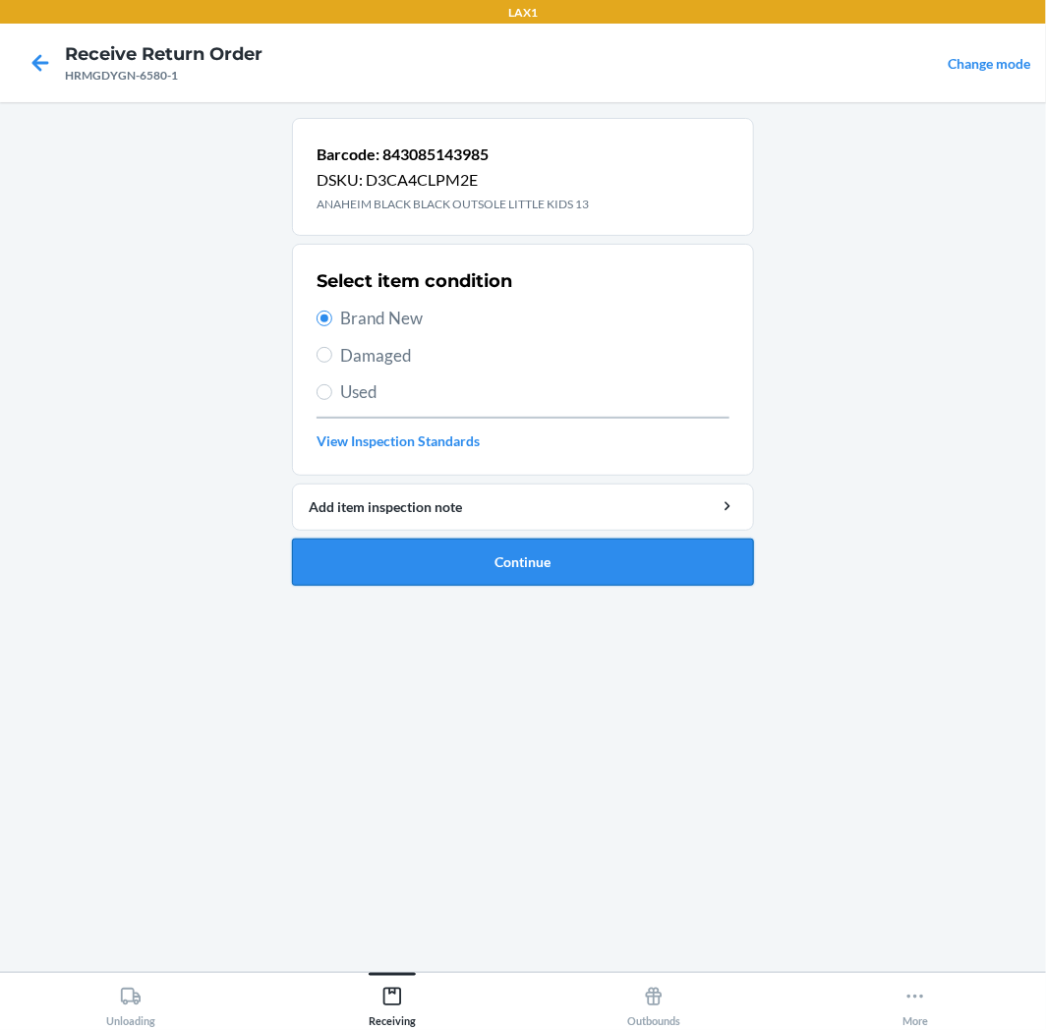
click at [712, 555] on button "Continue" at bounding box center [523, 562] width 462 height 47
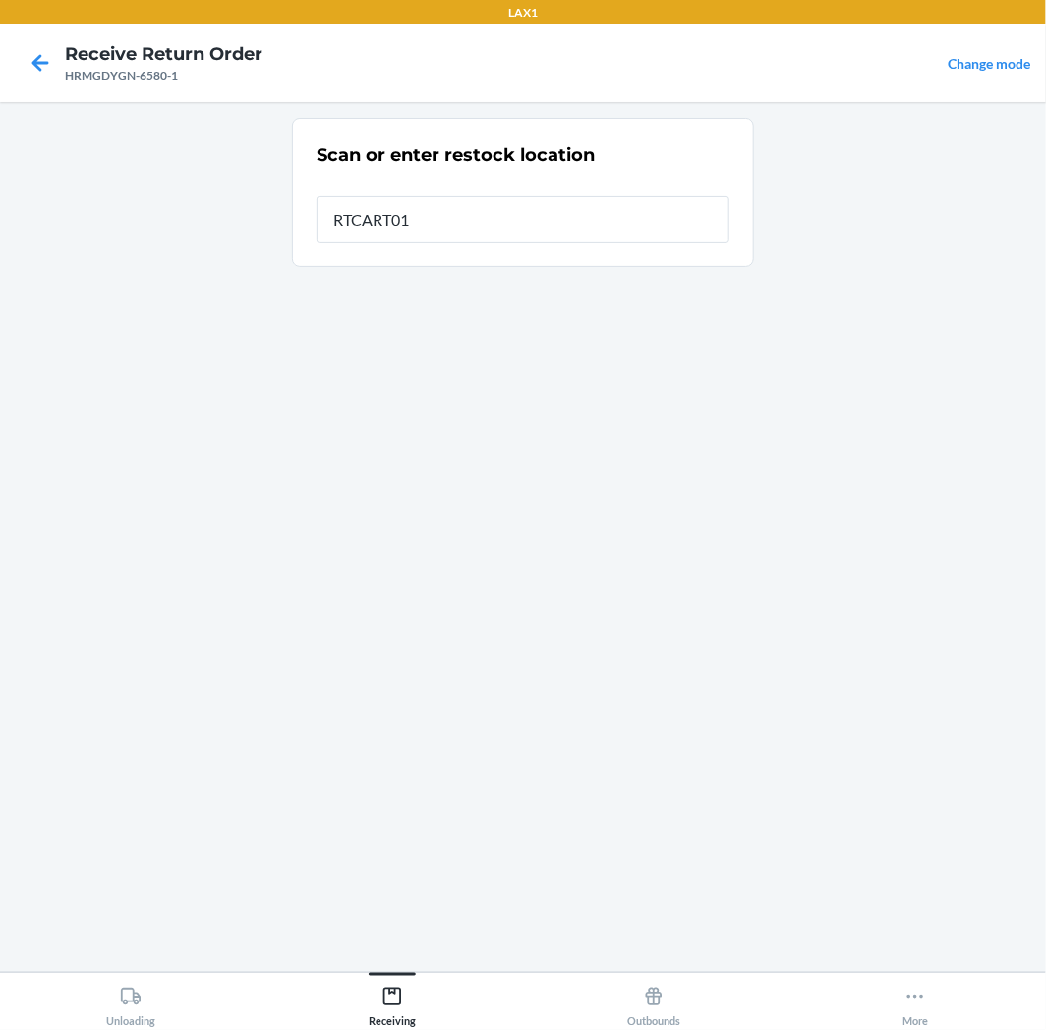
type input "RTCART011"
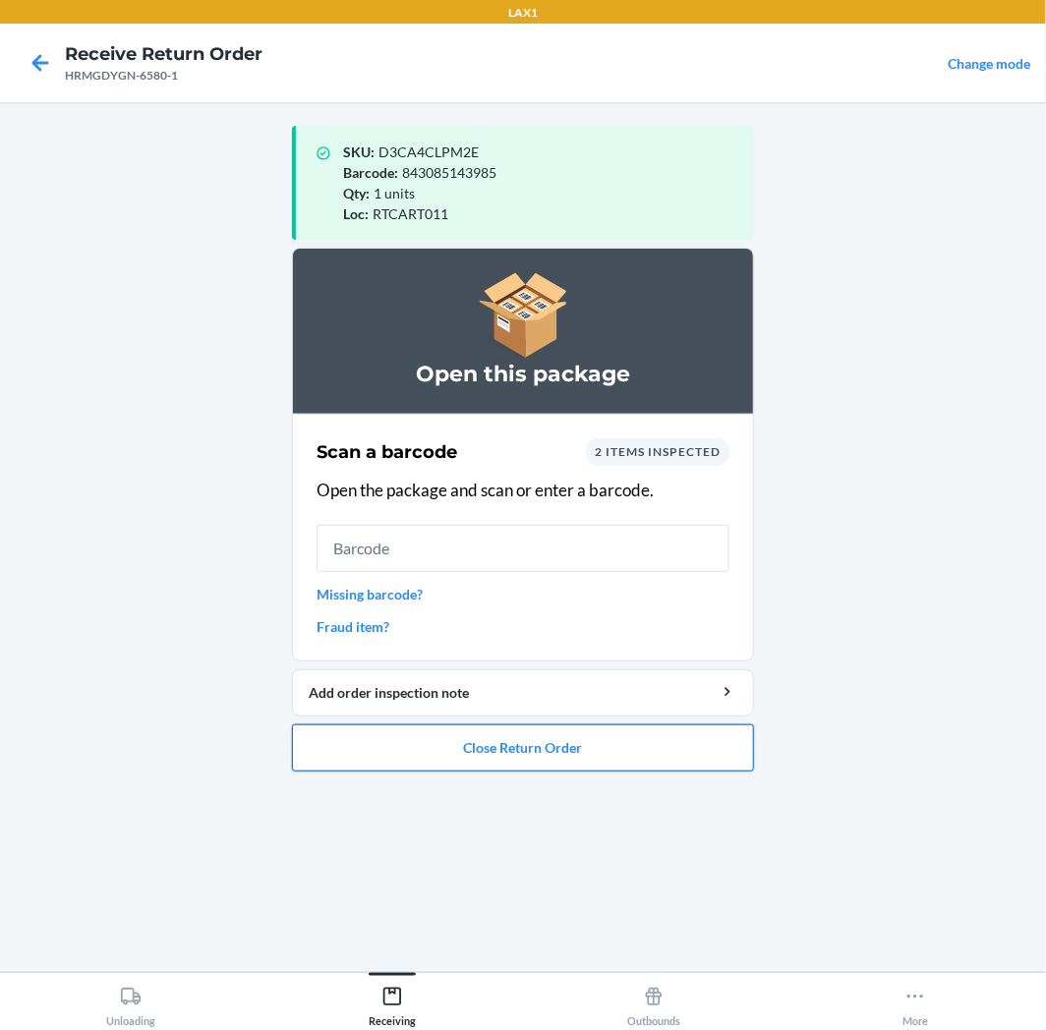
click at [640, 750] on button "Close Return Order" at bounding box center [523, 747] width 462 height 47
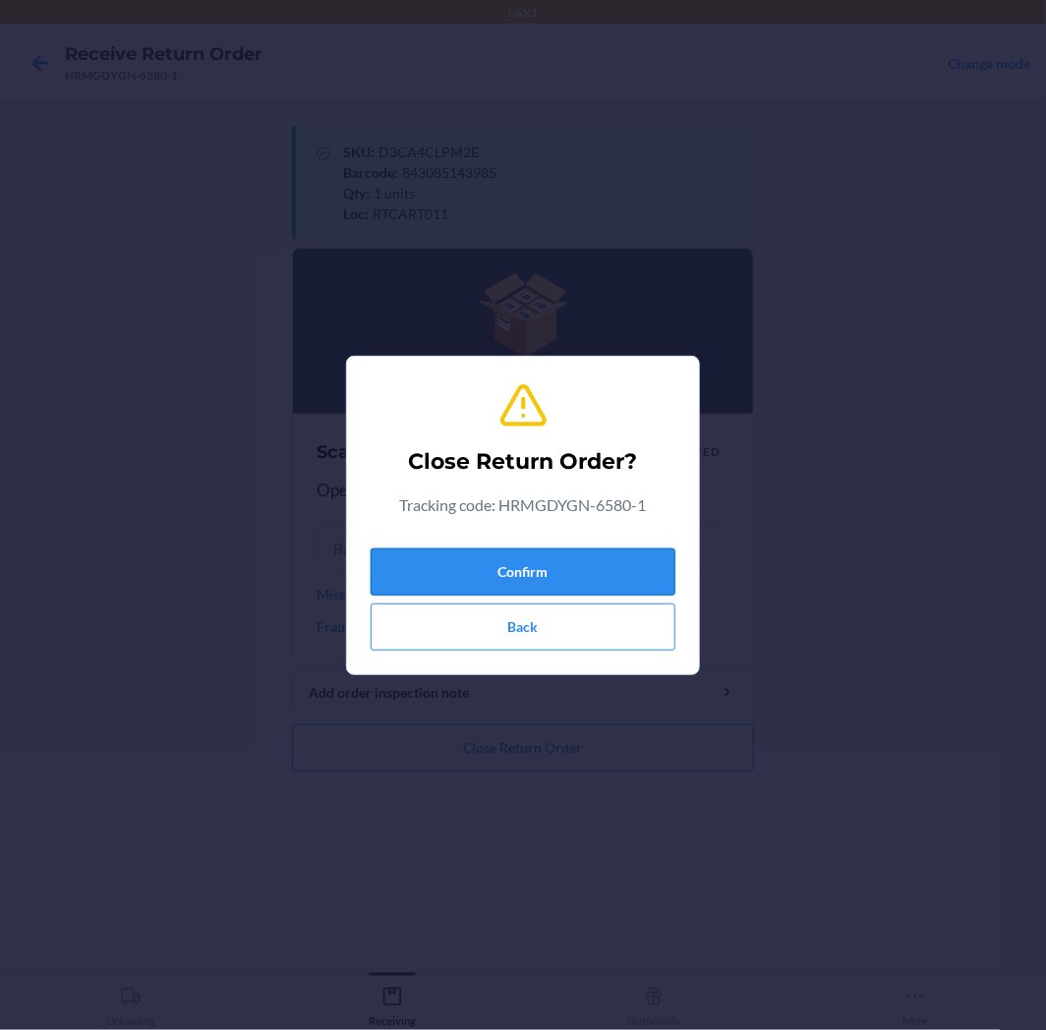
click at [592, 568] on button "Confirm" at bounding box center [522, 571] width 305 height 47
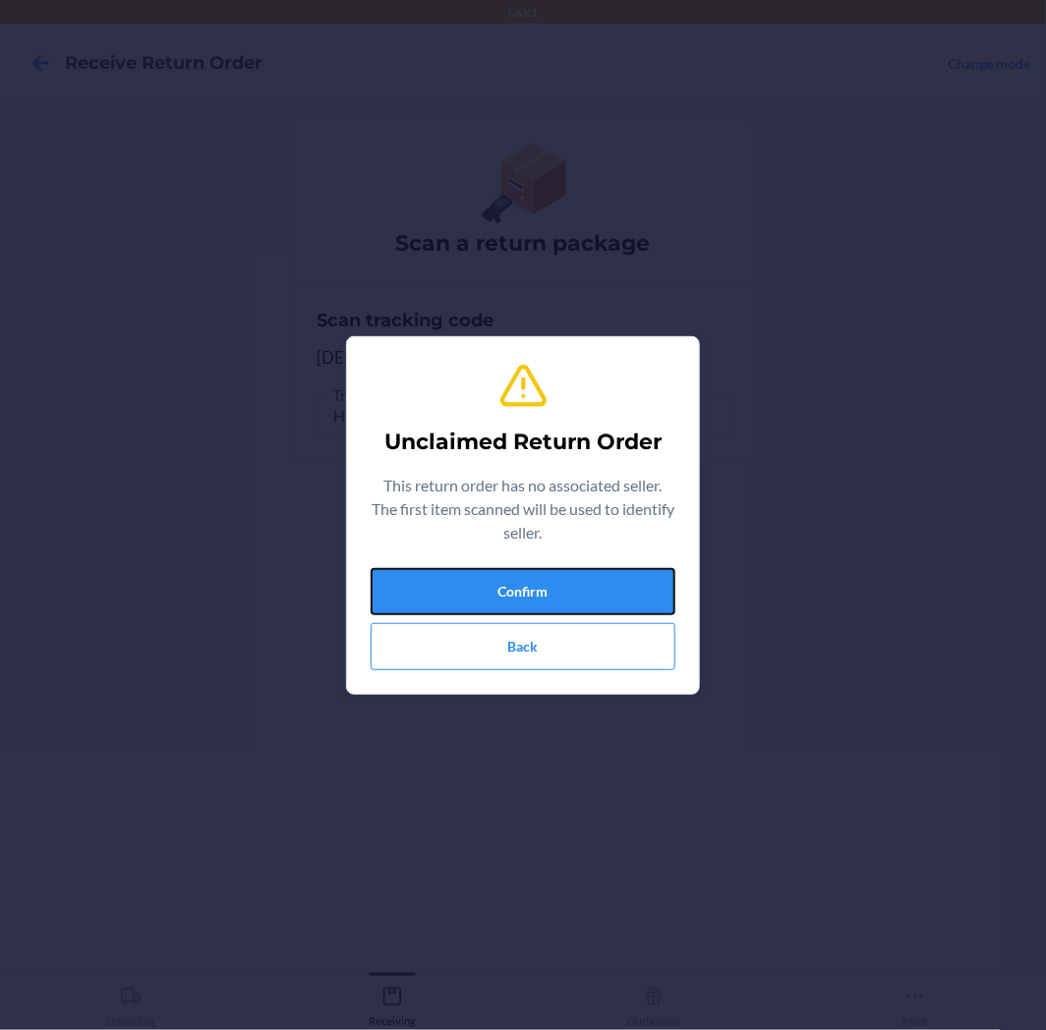
click at [592, 568] on button "Confirm" at bounding box center [522, 591] width 305 height 47
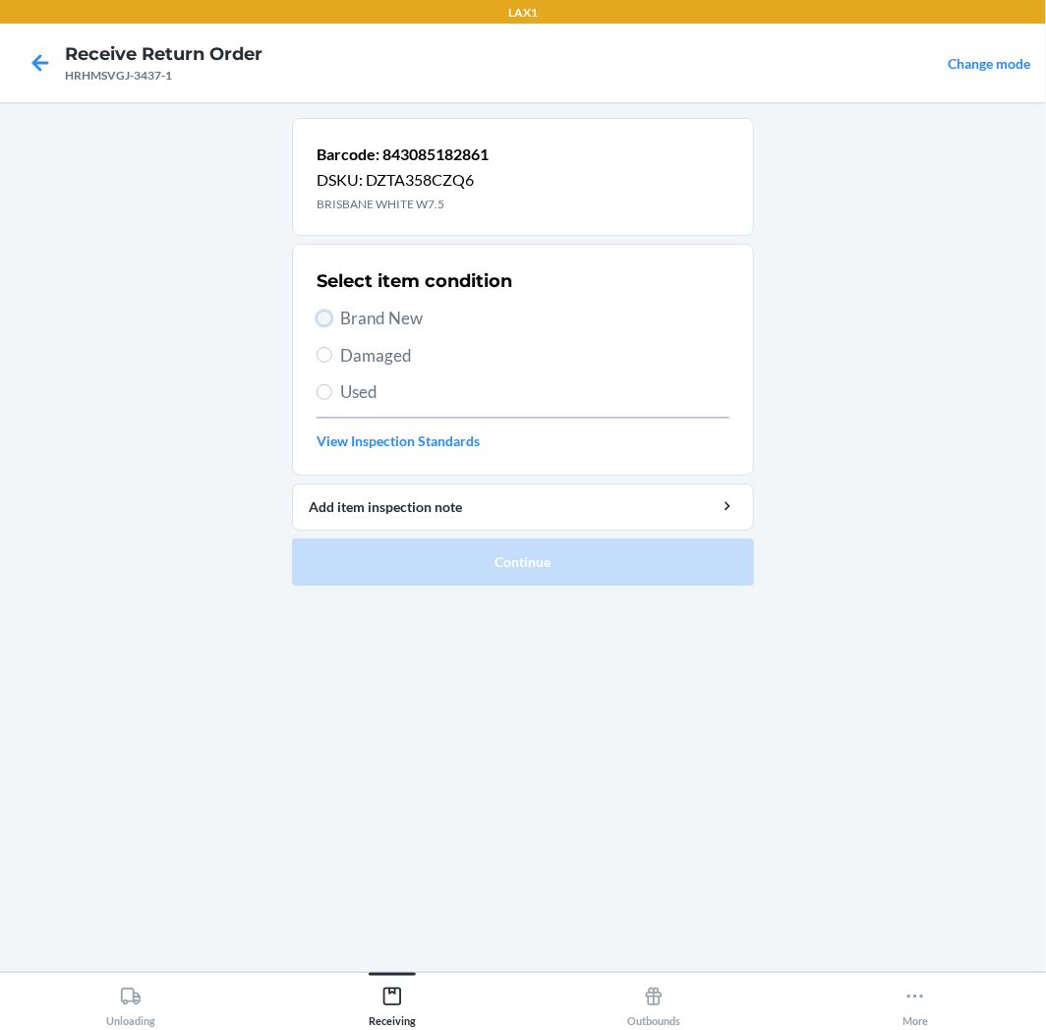
click at [327, 319] on input "Brand New" at bounding box center [324, 319] width 16 height 16
radio input "true"
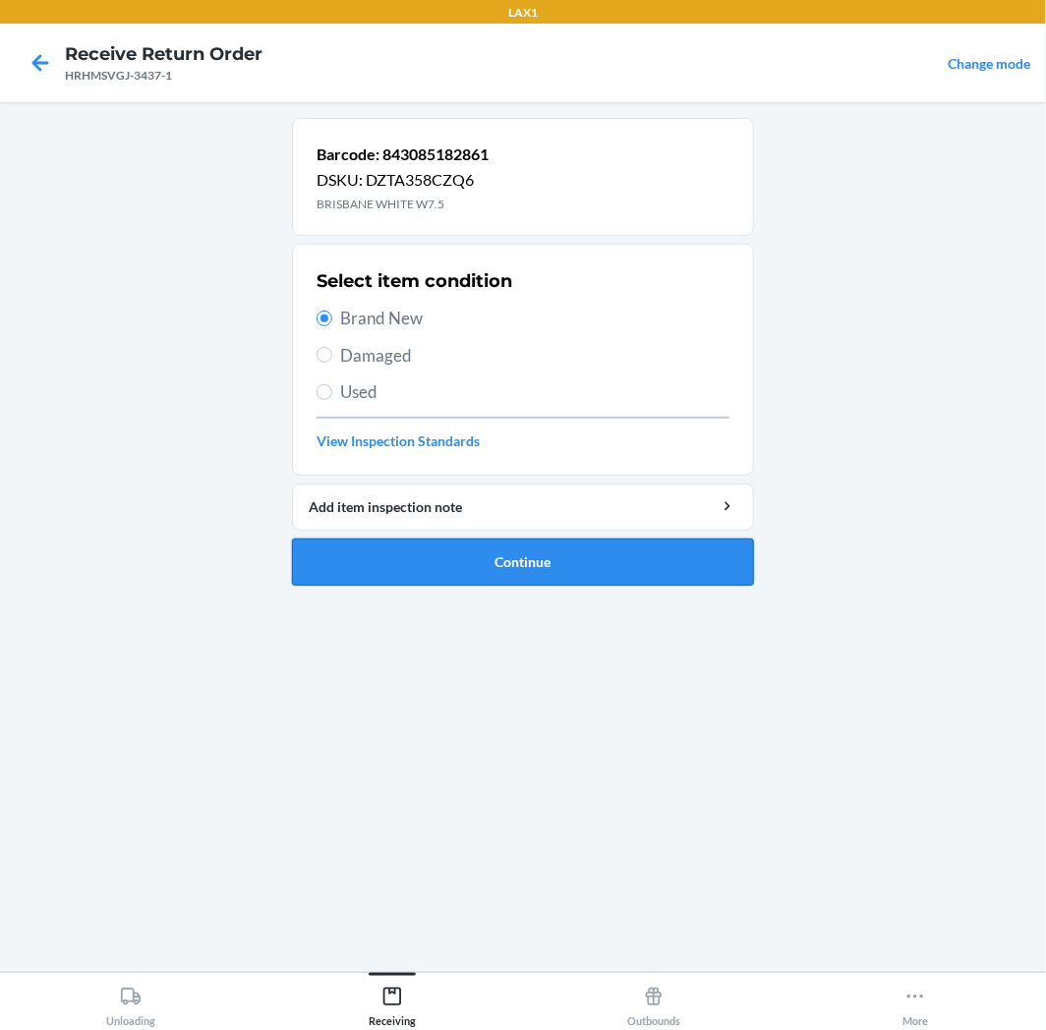
click at [607, 564] on button "Continue" at bounding box center [523, 562] width 462 height 47
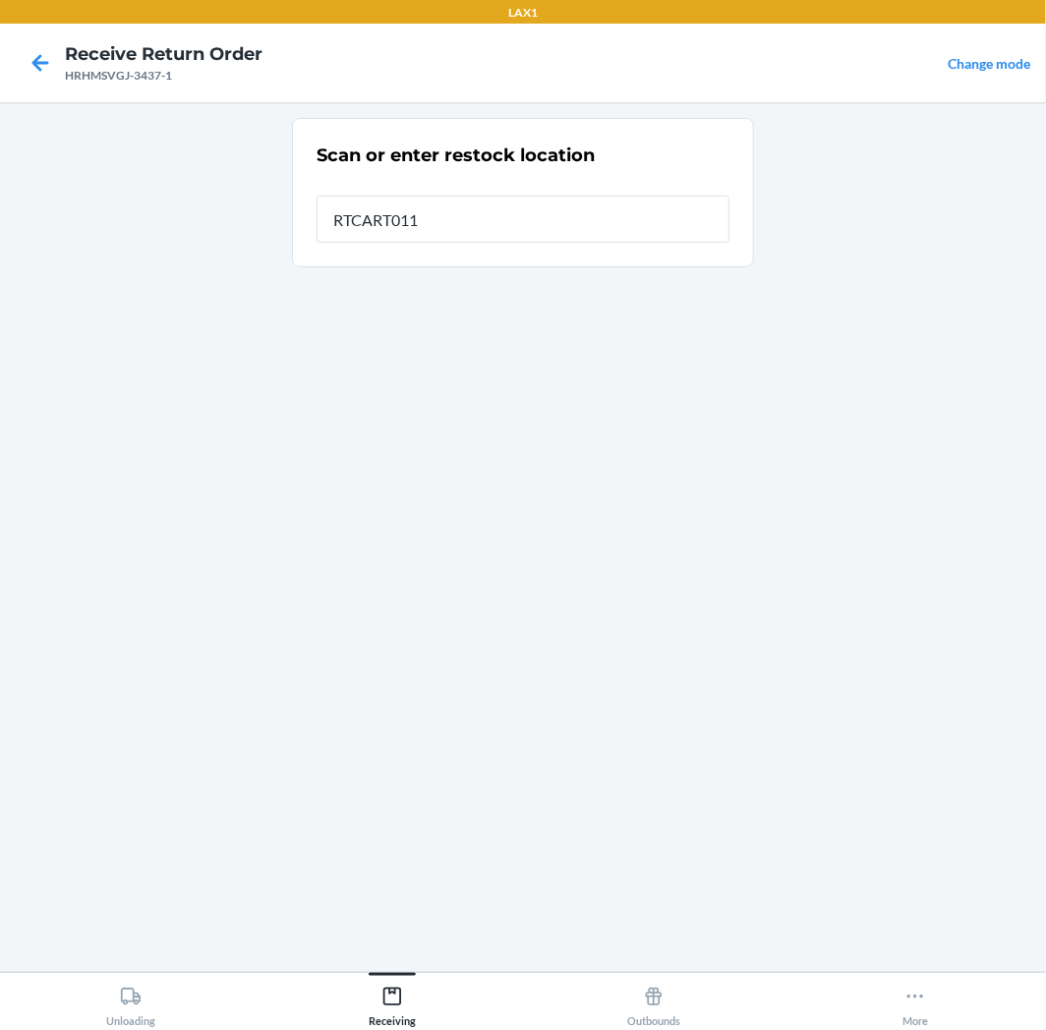
type input "RTCART011"
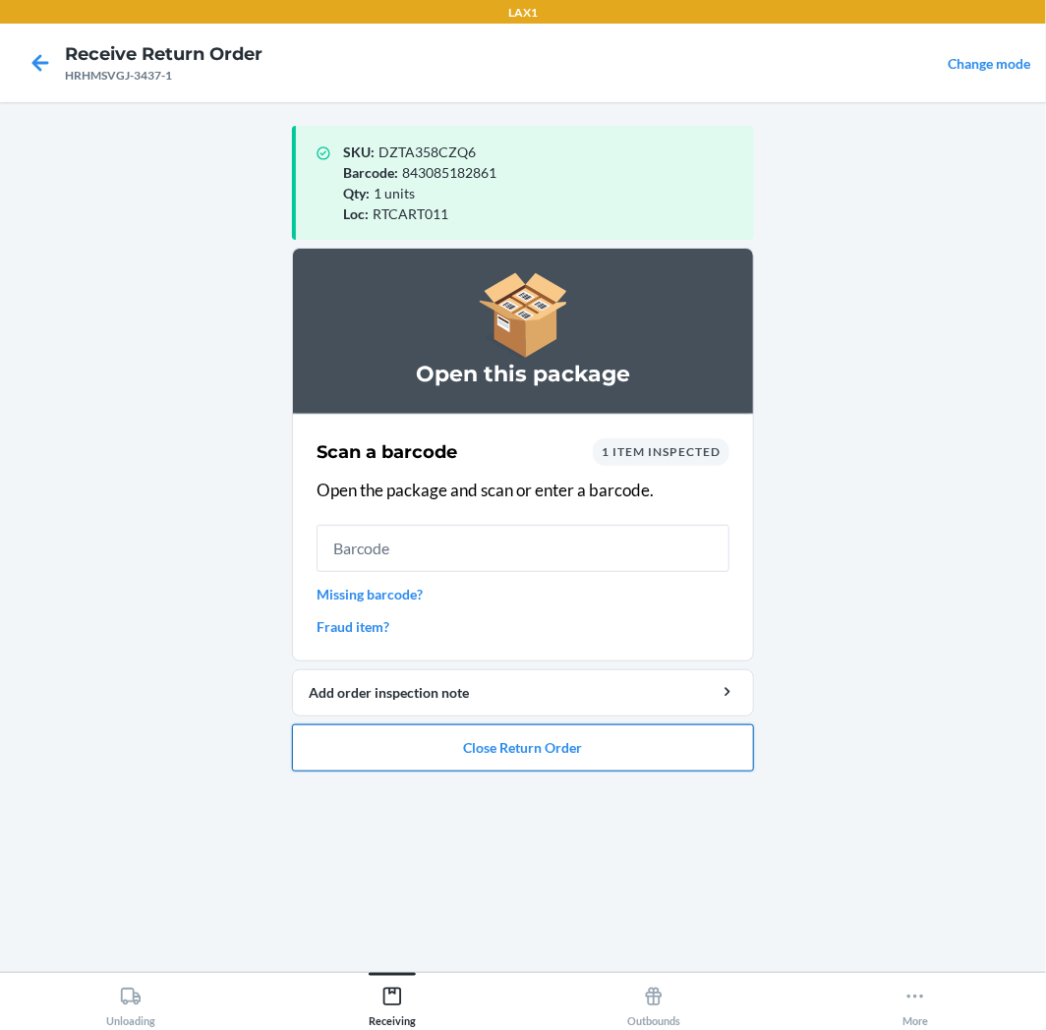
click at [596, 748] on button "Close Return Order" at bounding box center [523, 747] width 462 height 47
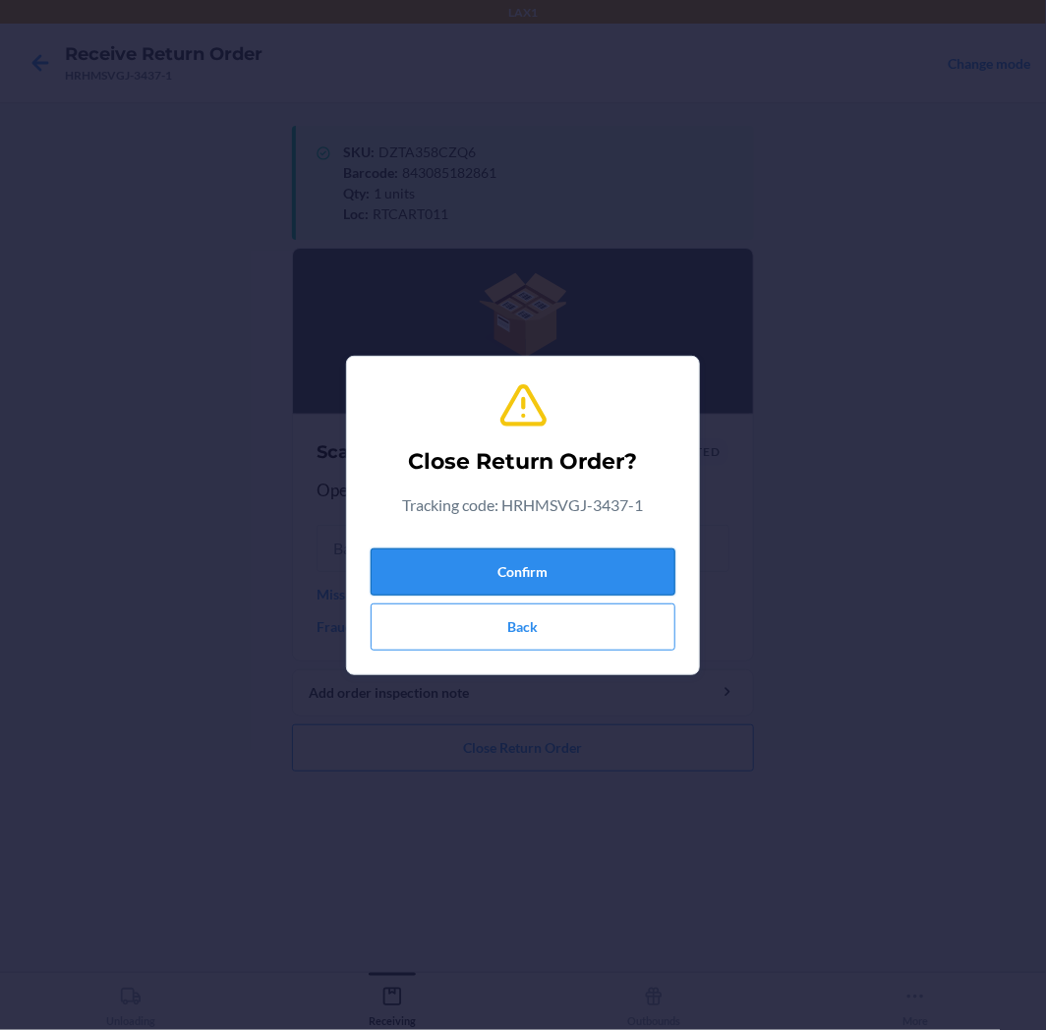
click at [587, 562] on button "Confirm" at bounding box center [522, 571] width 305 height 47
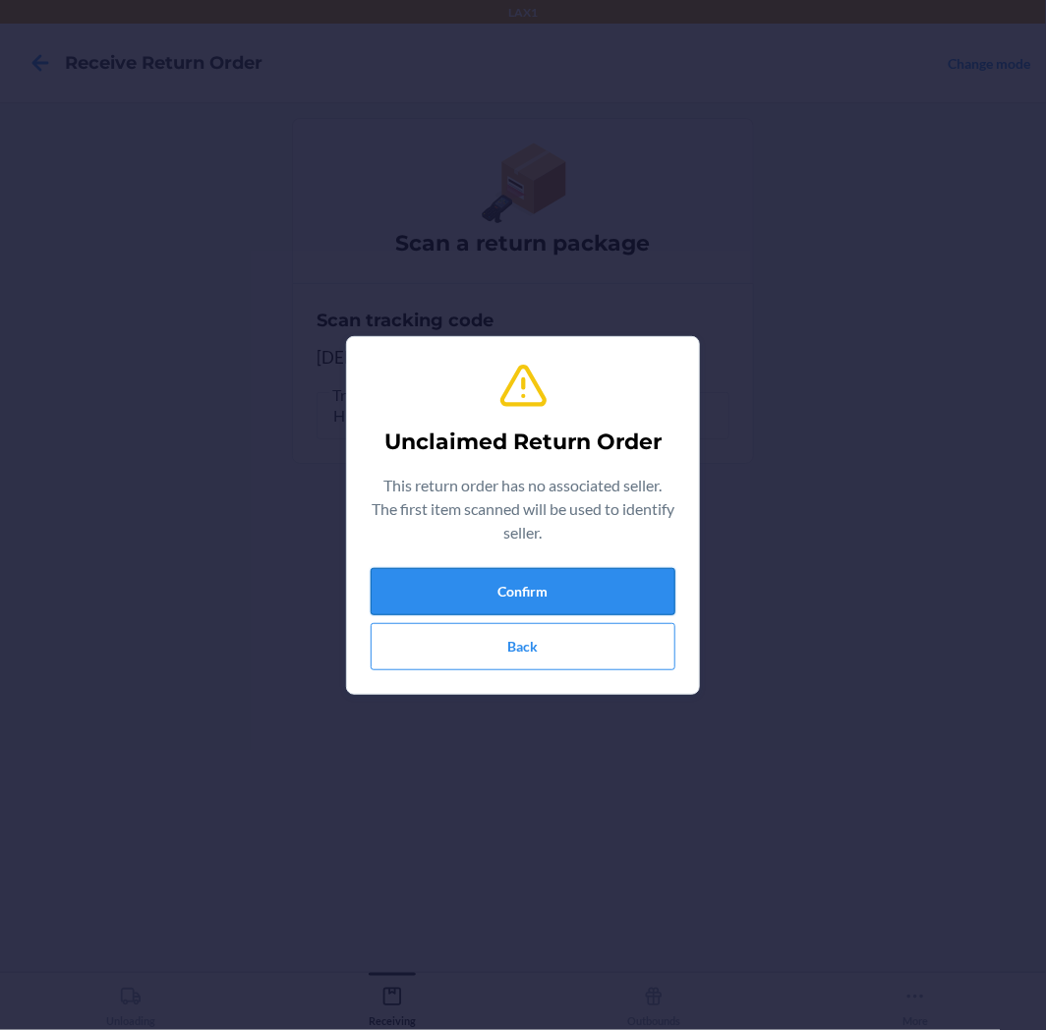
click at [581, 585] on button "Confirm" at bounding box center [522, 591] width 305 height 47
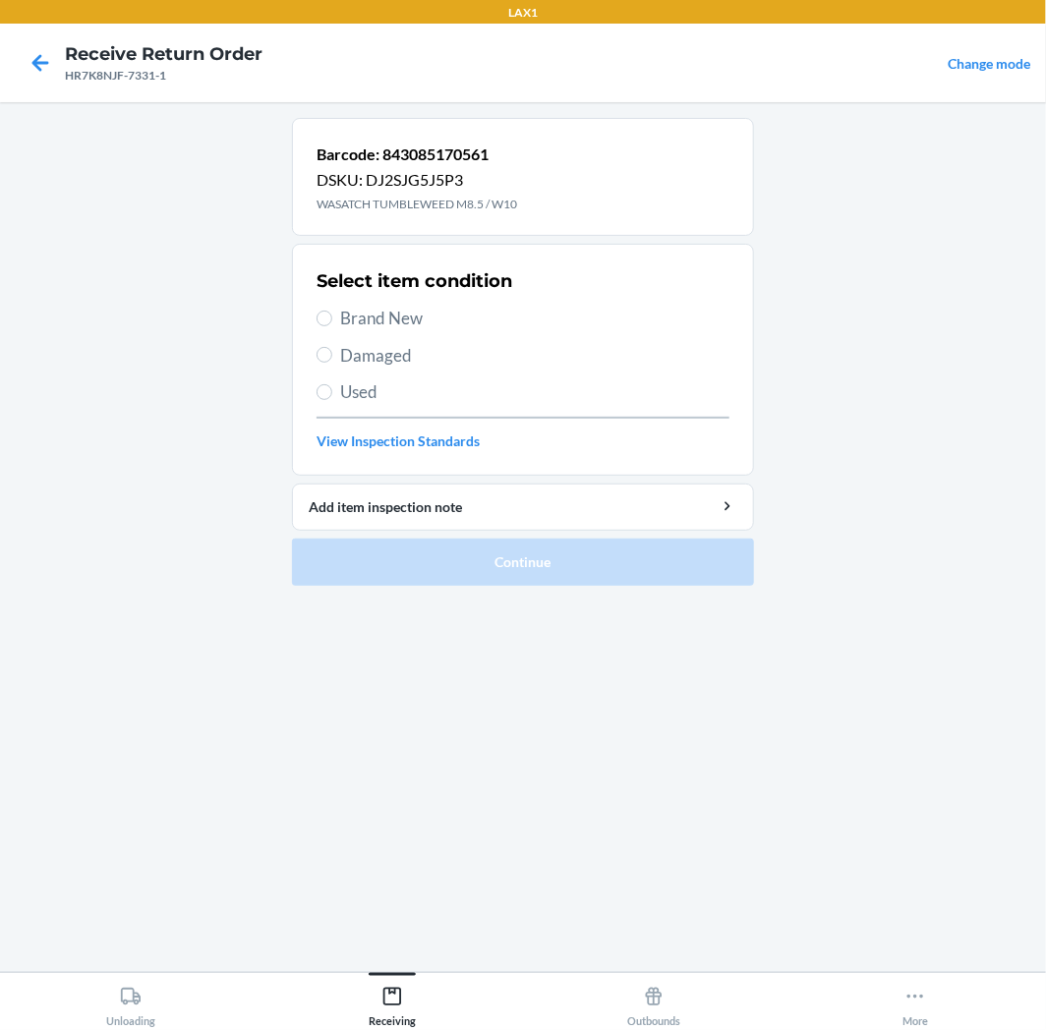
click at [331, 319] on label "Brand New" at bounding box center [522, 319] width 413 height 26
click at [331, 319] on input "Brand New" at bounding box center [324, 319] width 16 height 16
radio input "true"
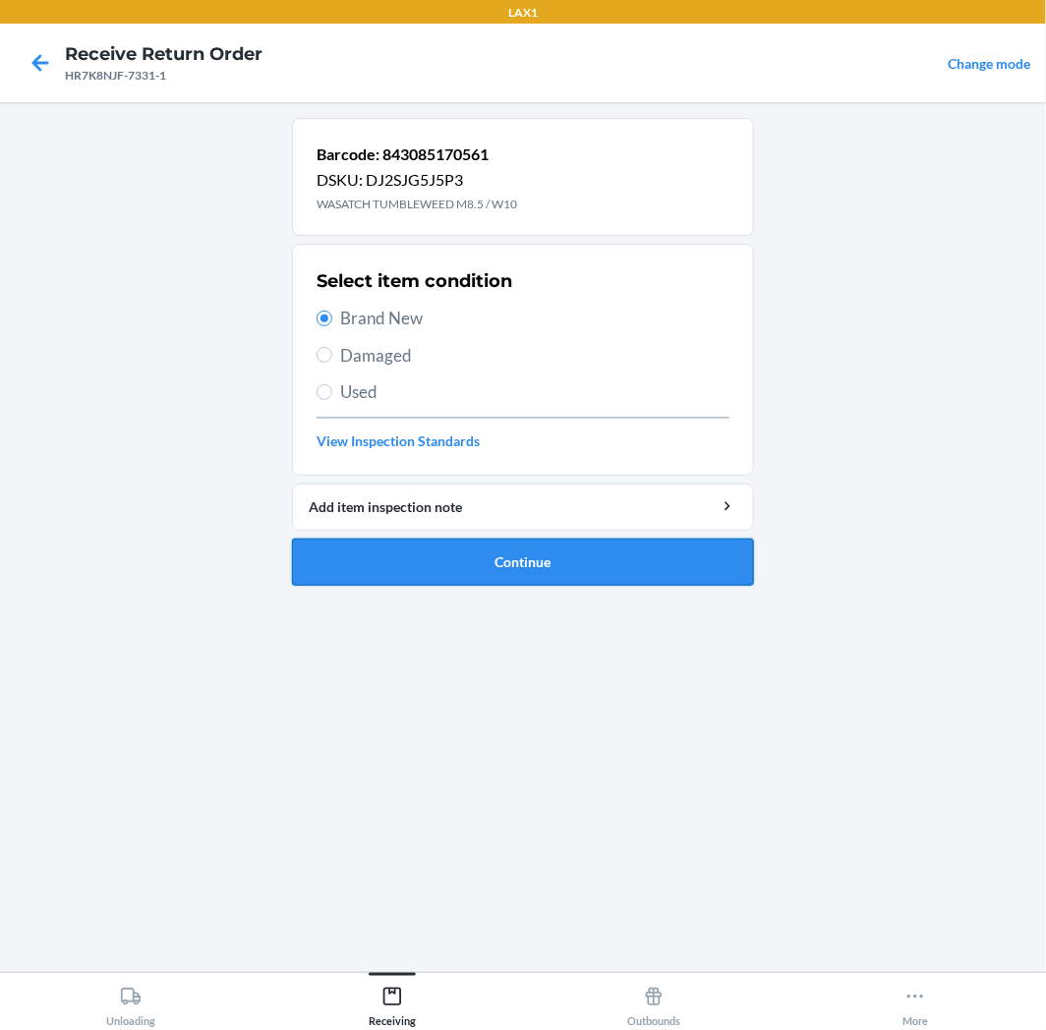
click at [711, 557] on button "Continue" at bounding box center [523, 562] width 462 height 47
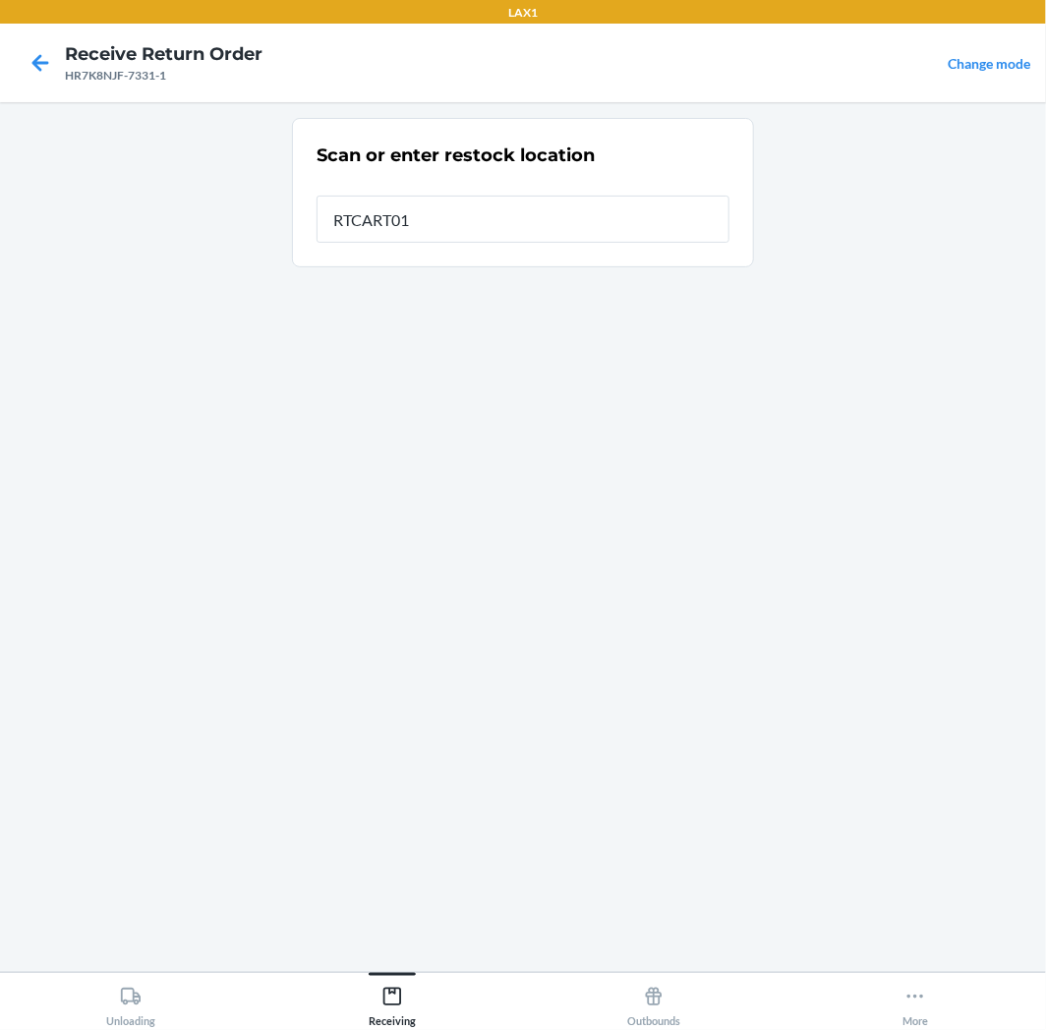
type input "RTCART011"
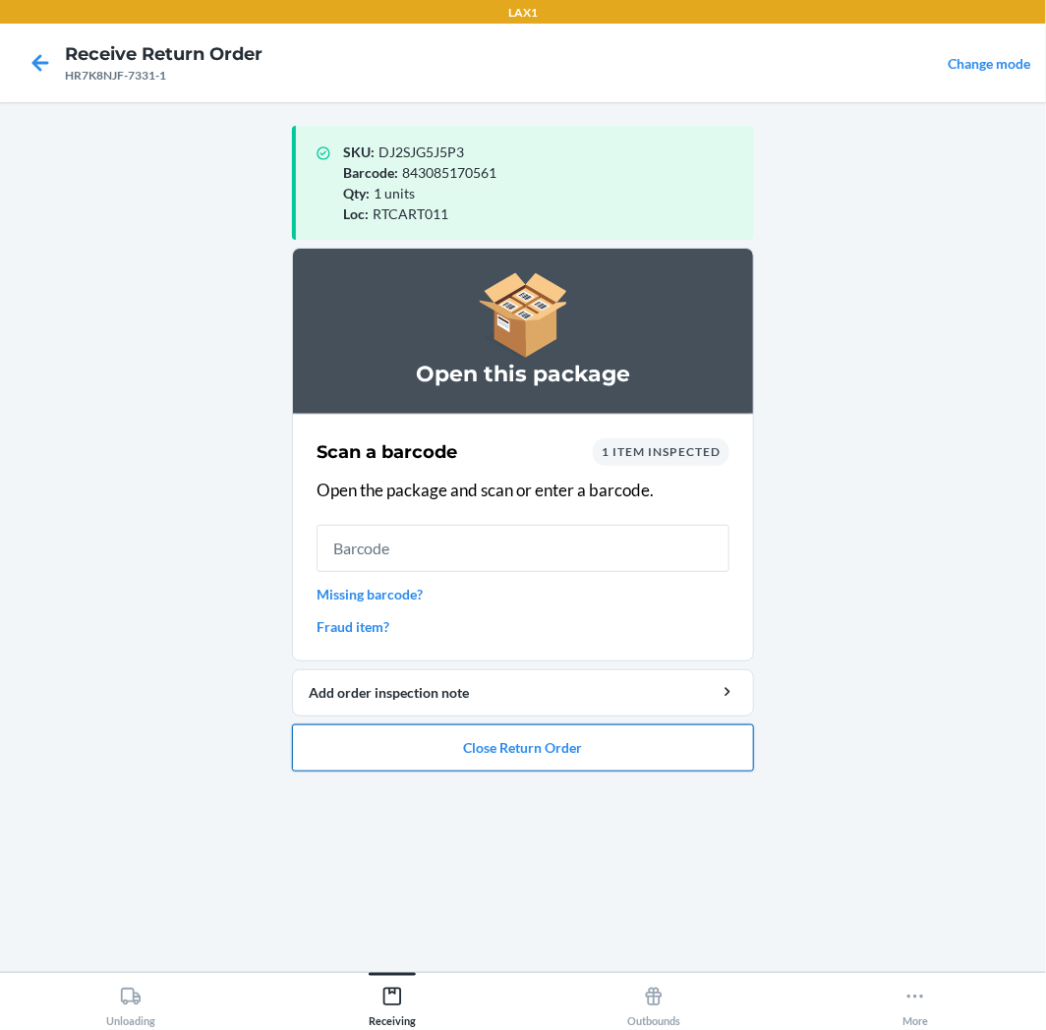
click at [650, 743] on button "Close Return Order" at bounding box center [523, 747] width 462 height 47
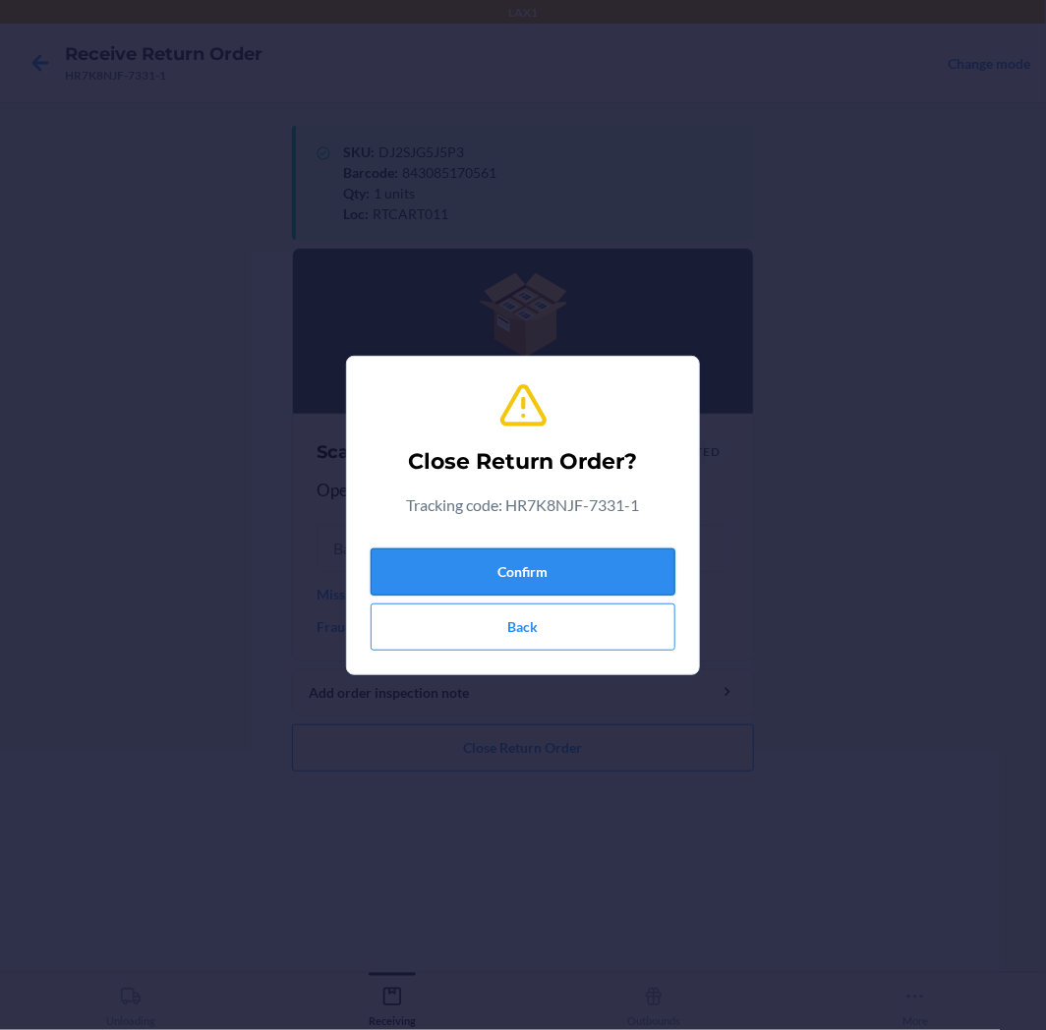
click at [607, 571] on button "Confirm" at bounding box center [522, 571] width 305 height 47
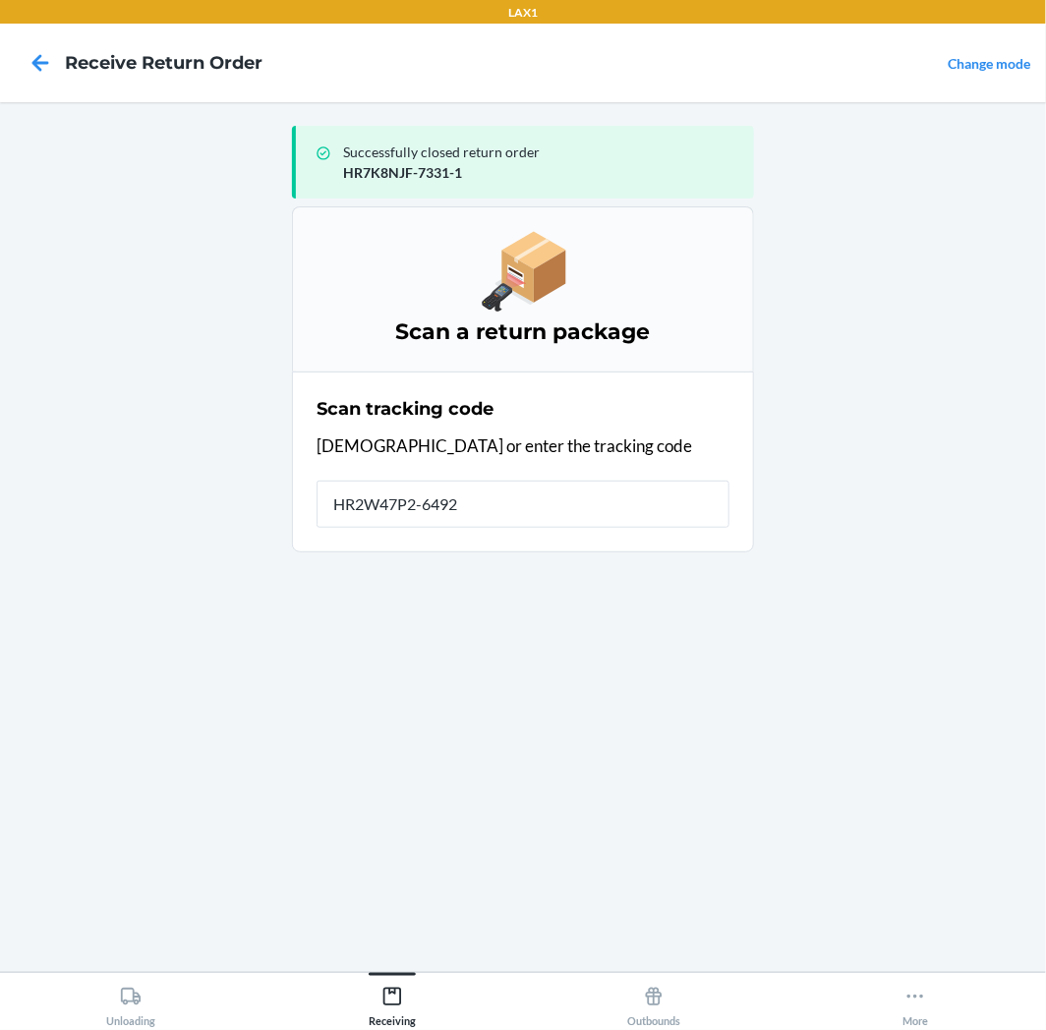
type input "HR2W47P2-6492-"
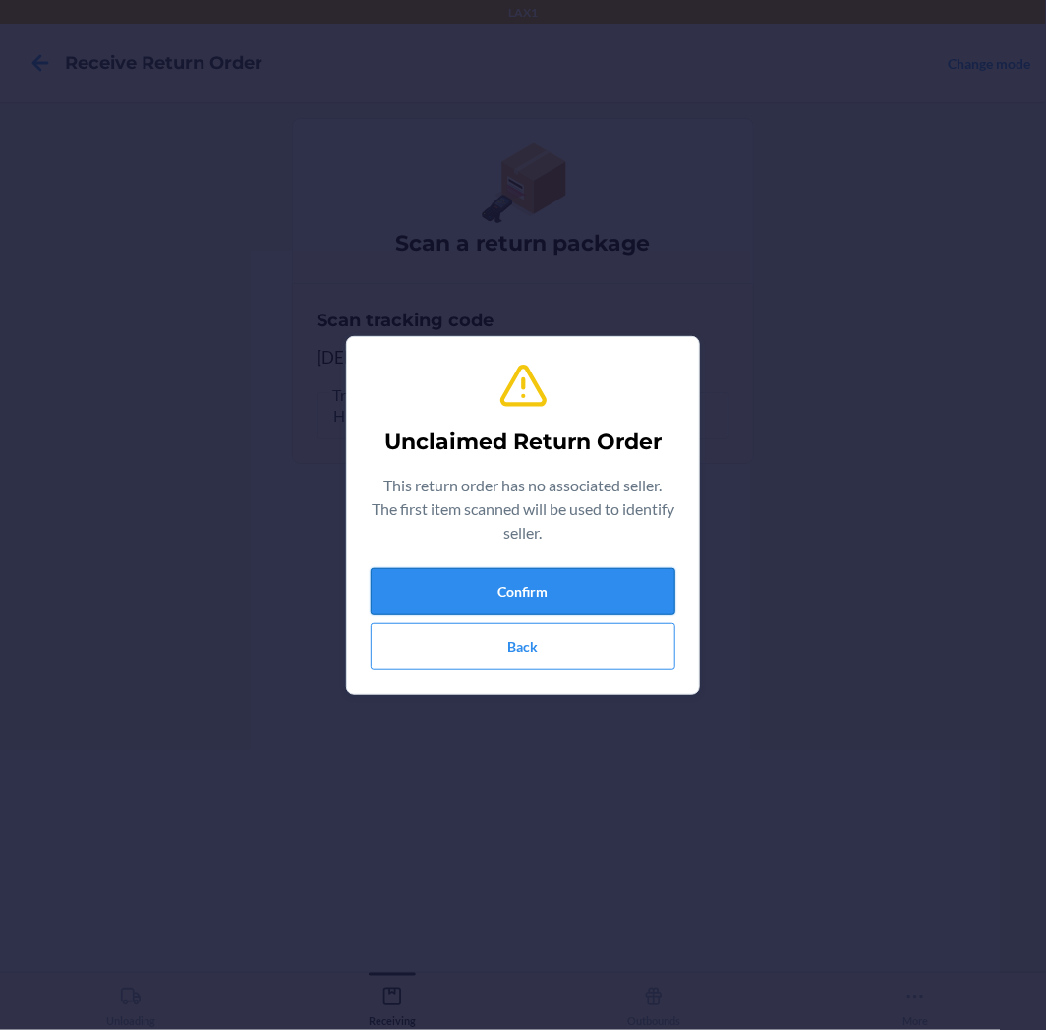
click at [584, 585] on button "Confirm" at bounding box center [522, 591] width 305 height 47
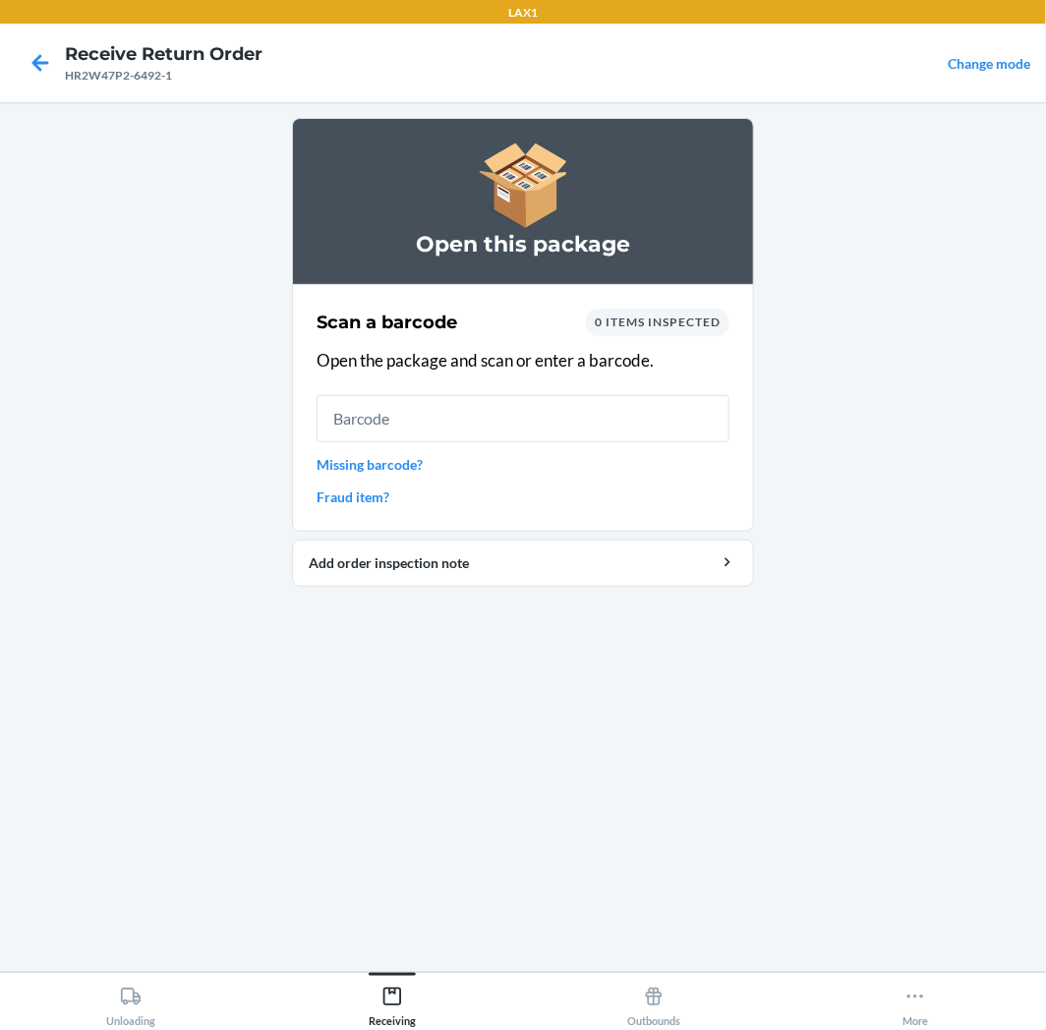
click at [482, 417] on input "text" at bounding box center [522, 418] width 413 height 47
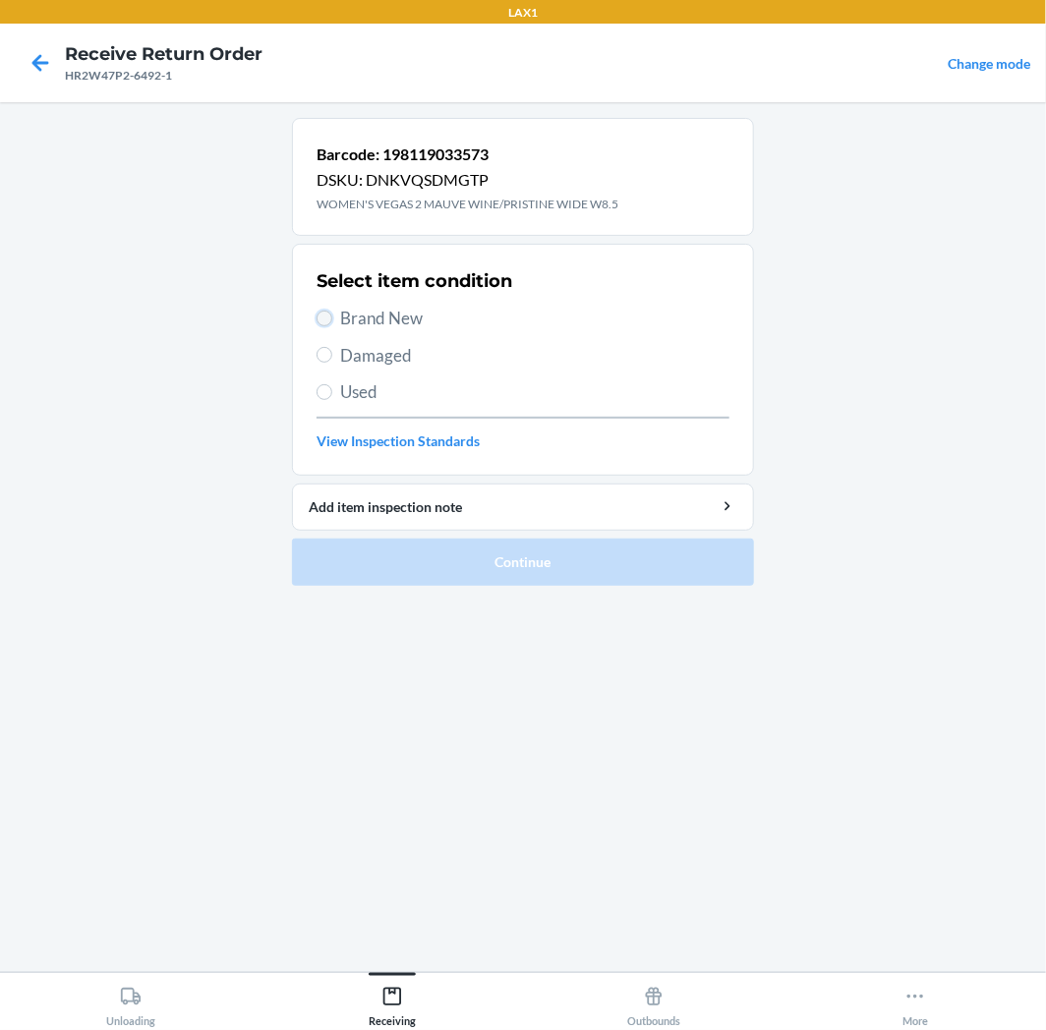
click at [322, 312] on input "Brand New" at bounding box center [324, 319] width 16 height 16
radio input "true"
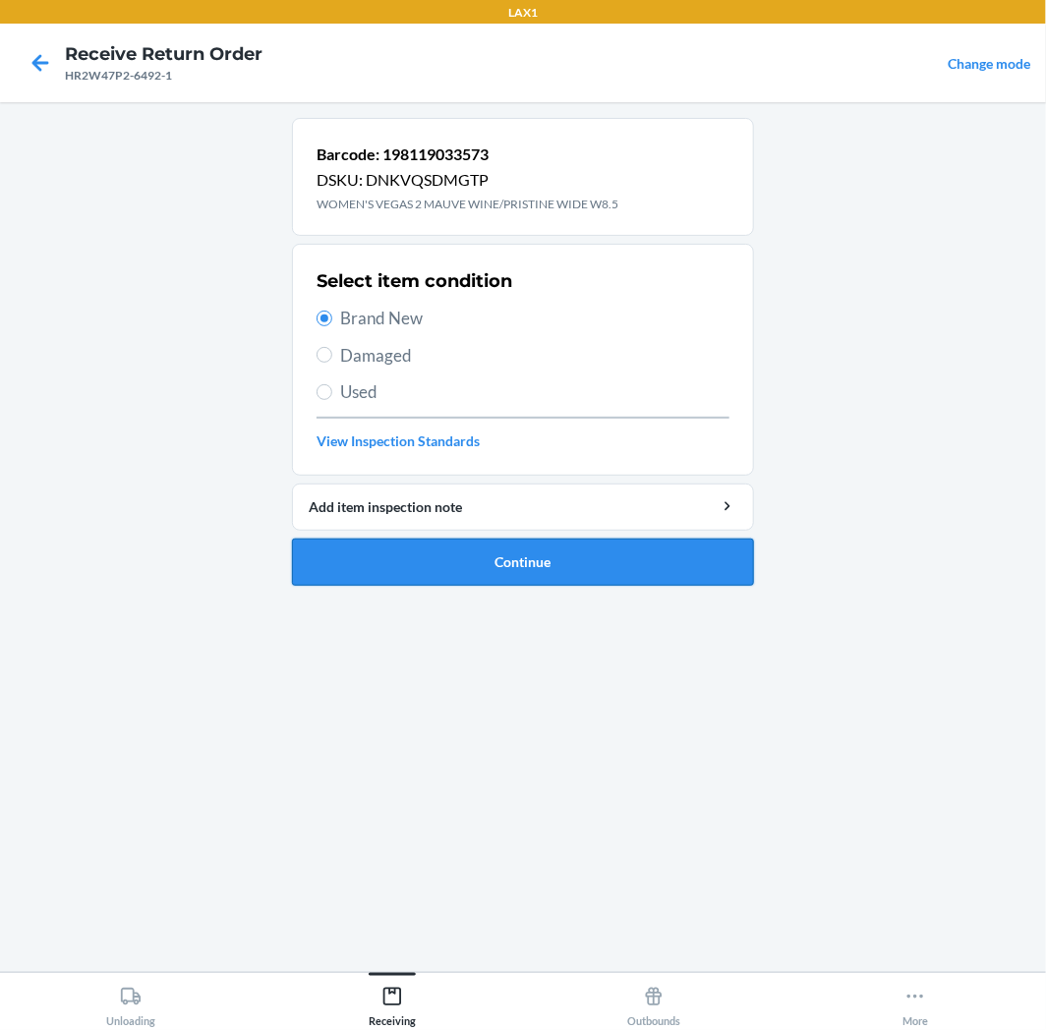
click at [573, 555] on button "Continue" at bounding box center [523, 562] width 462 height 47
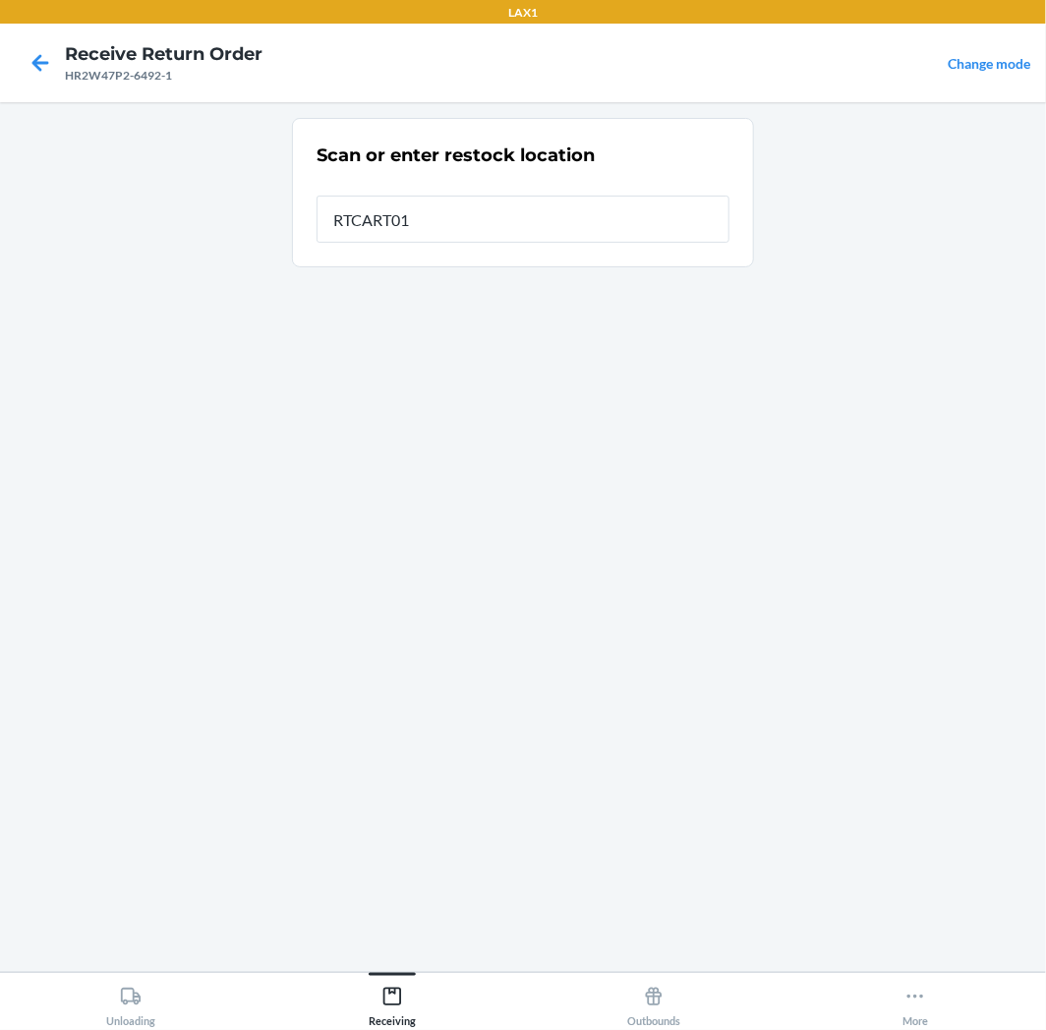
type input "RTCART011"
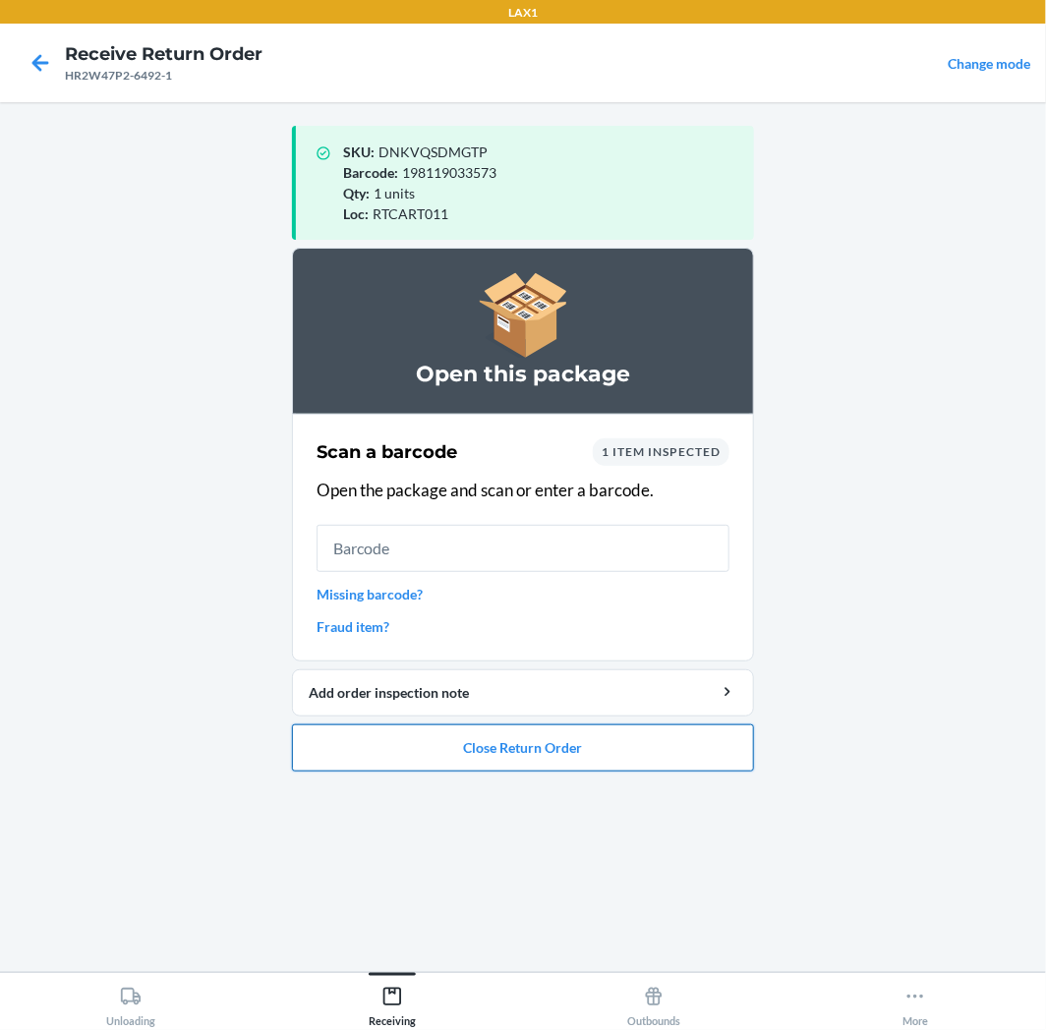
click at [631, 748] on button "Close Return Order" at bounding box center [523, 747] width 462 height 47
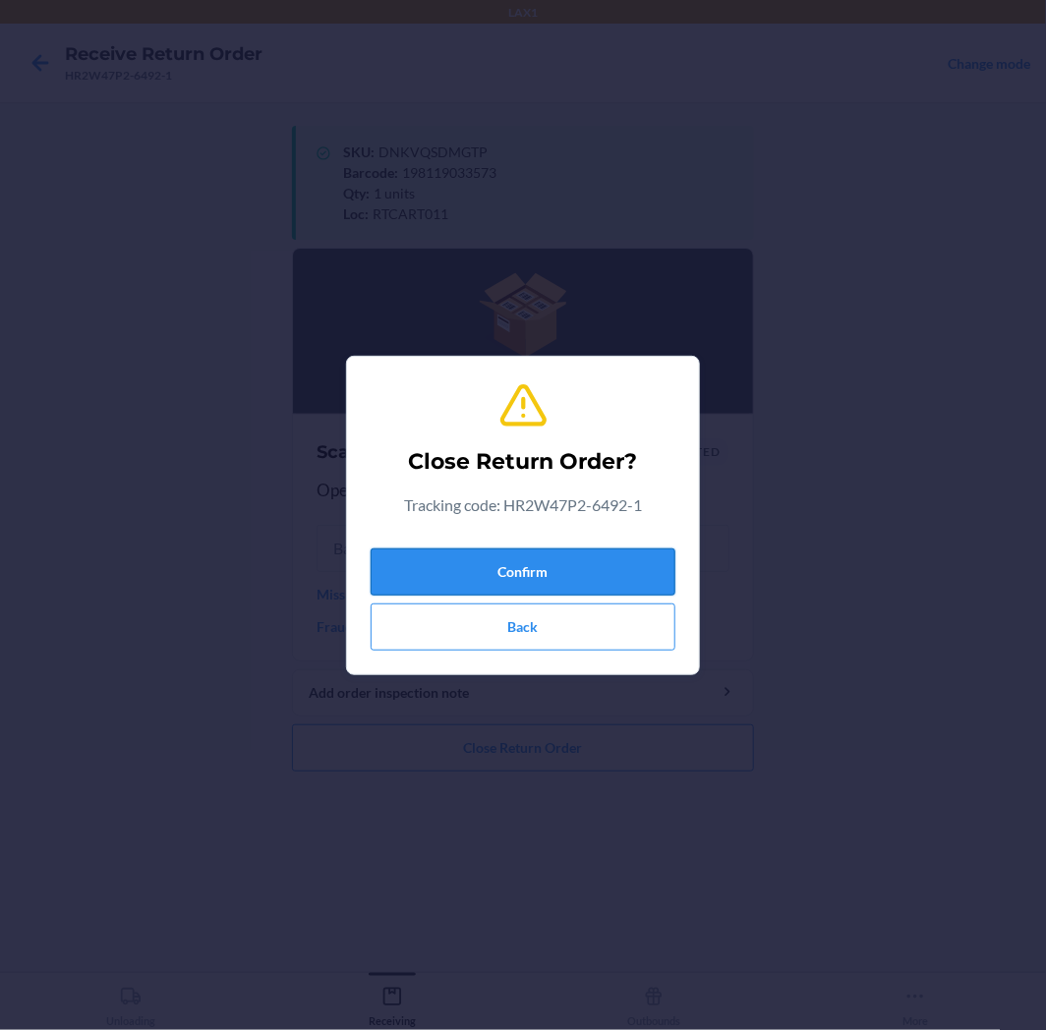
click at [603, 567] on button "Confirm" at bounding box center [522, 571] width 305 height 47
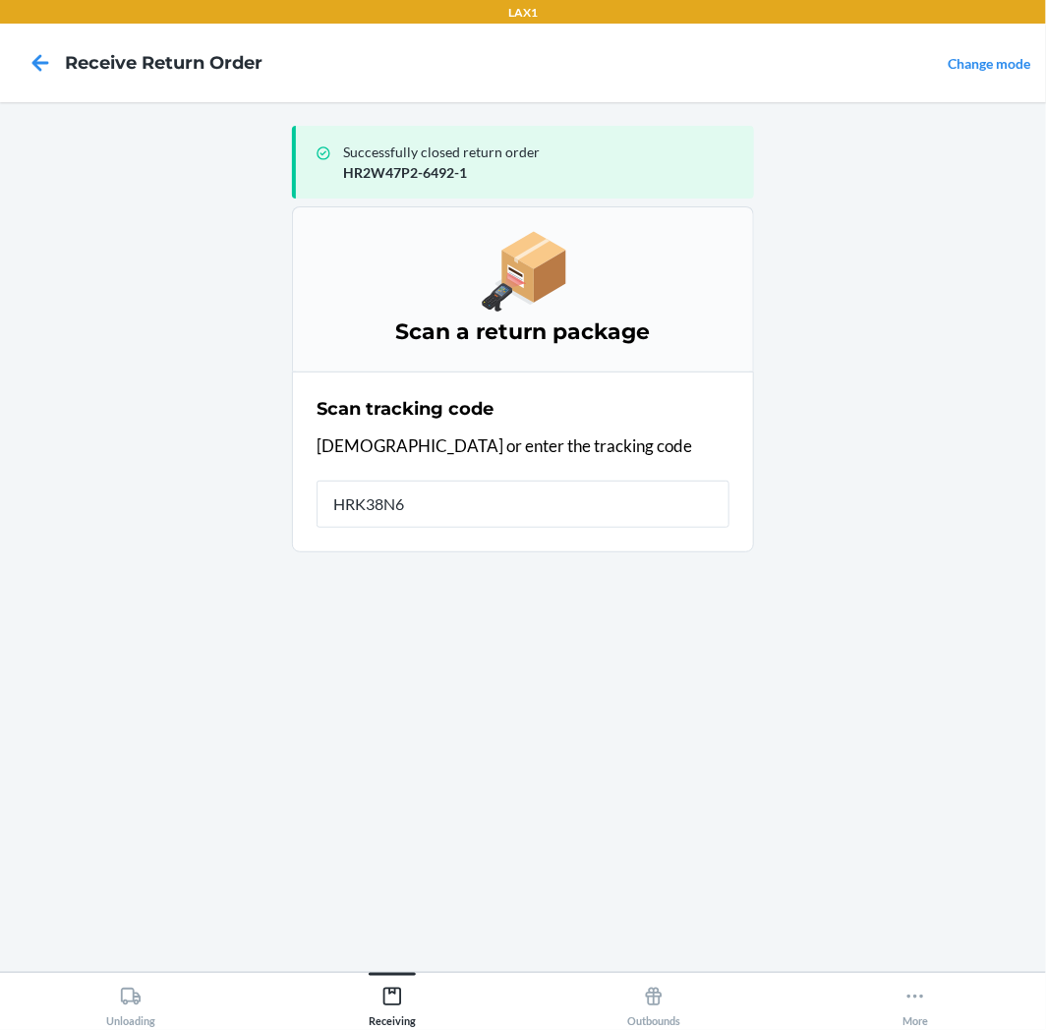
type input "HRK38N6G"
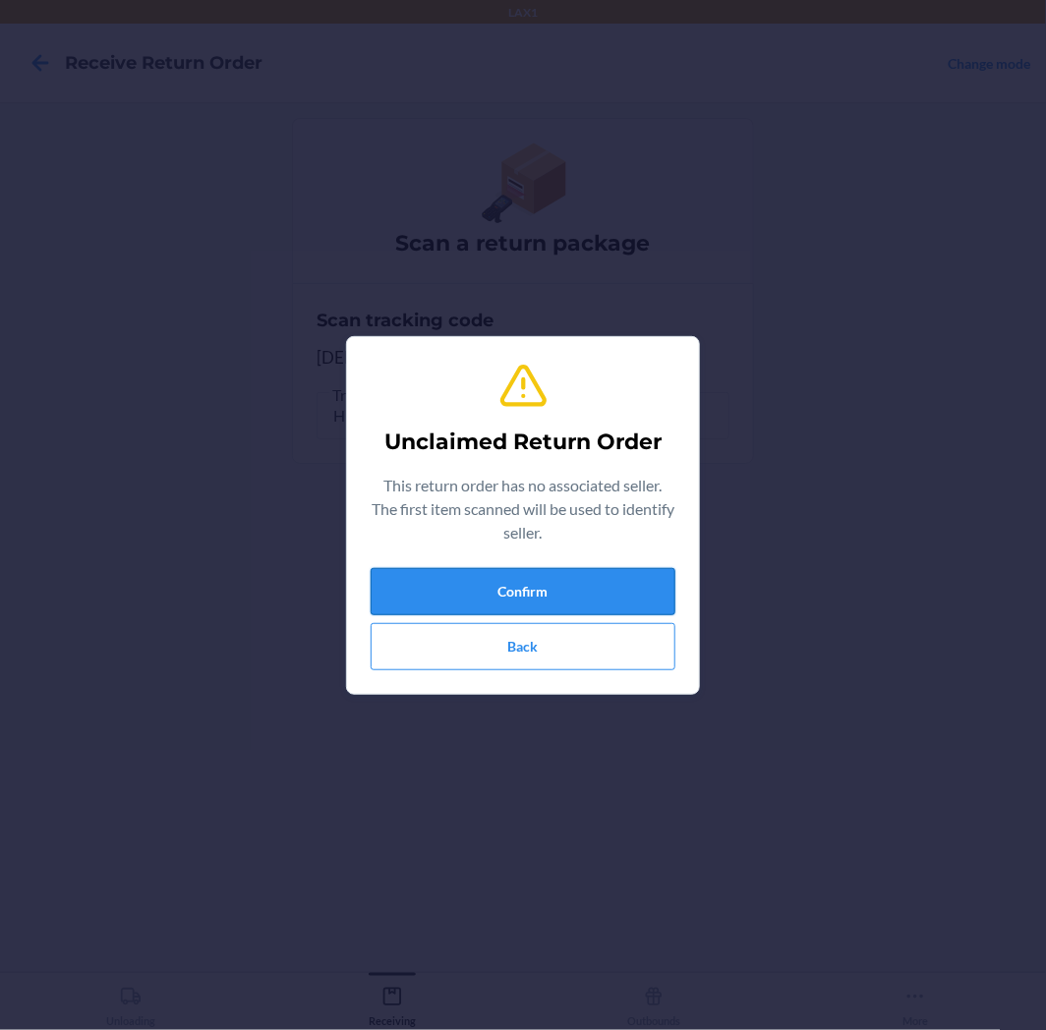
click at [597, 584] on button "Confirm" at bounding box center [522, 591] width 305 height 47
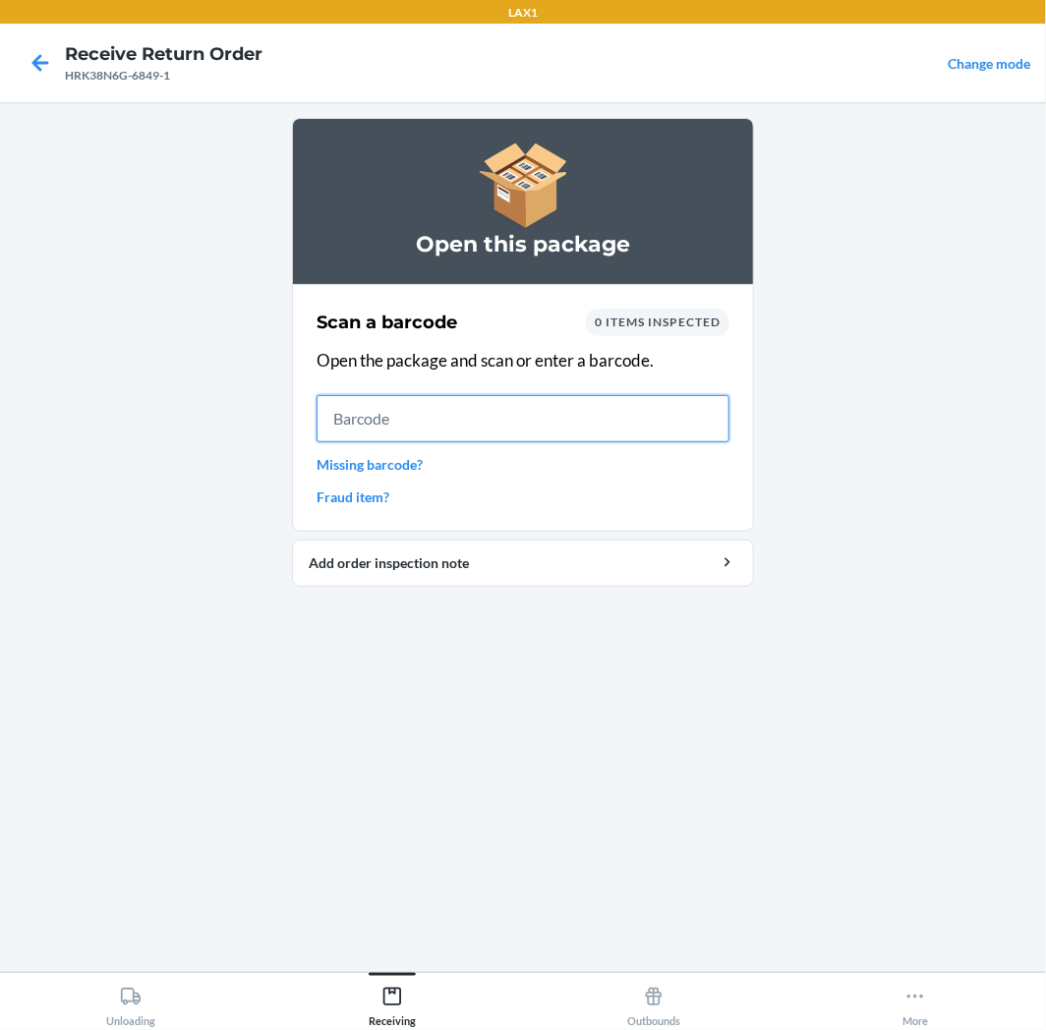
click at [556, 415] on input "text" at bounding box center [522, 418] width 413 height 47
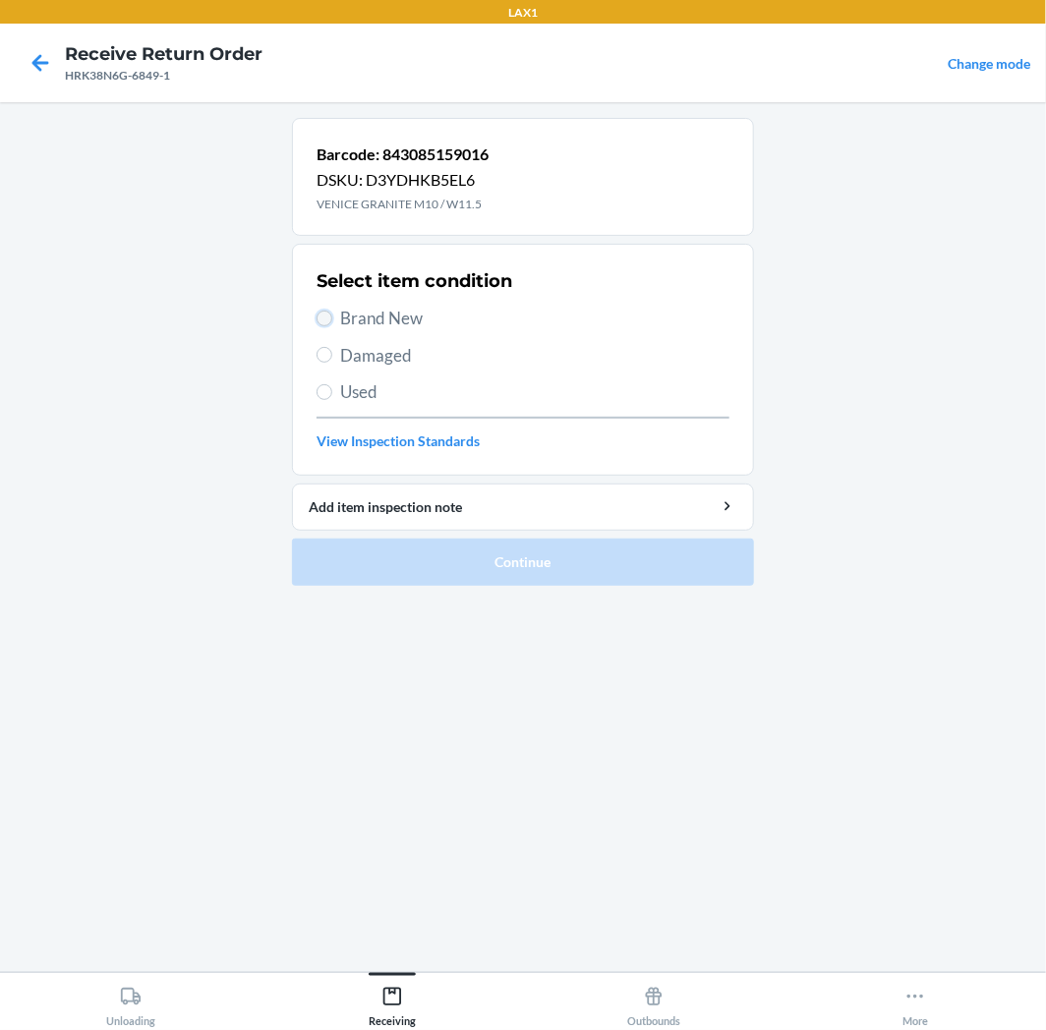
click at [325, 318] on input "Brand New" at bounding box center [324, 319] width 16 height 16
radio input "true"
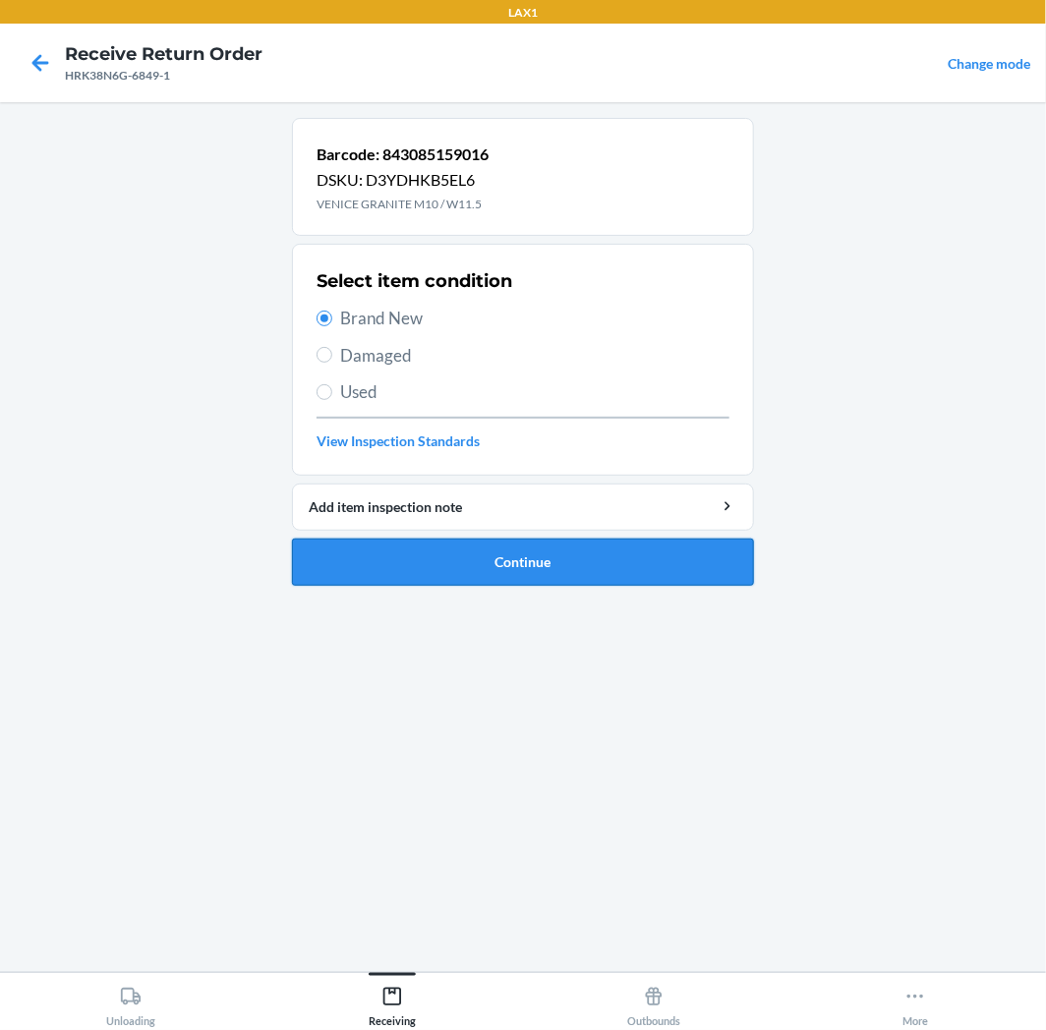
click at [575, 554] on button "Continue" at bounding box center [523, 562] width 462 height 47
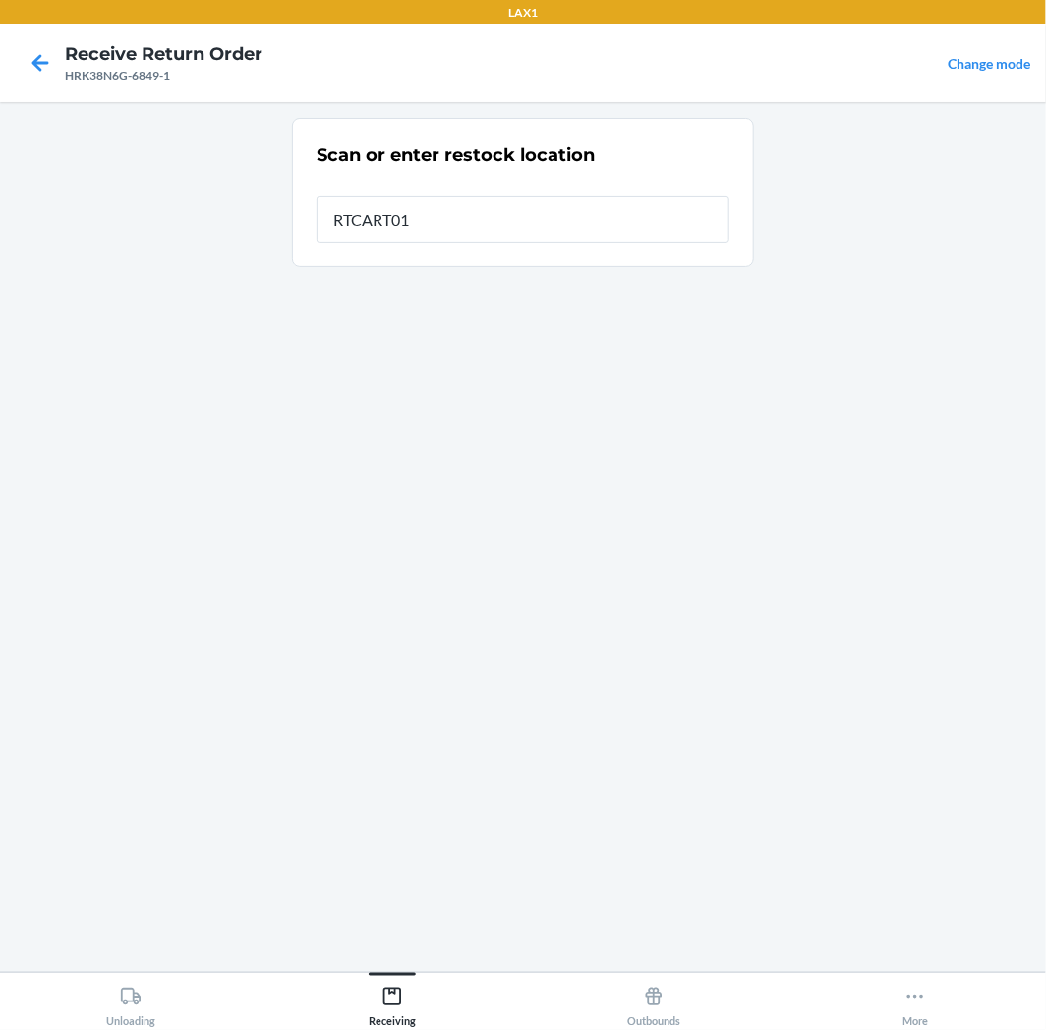
type input "RTCART011"
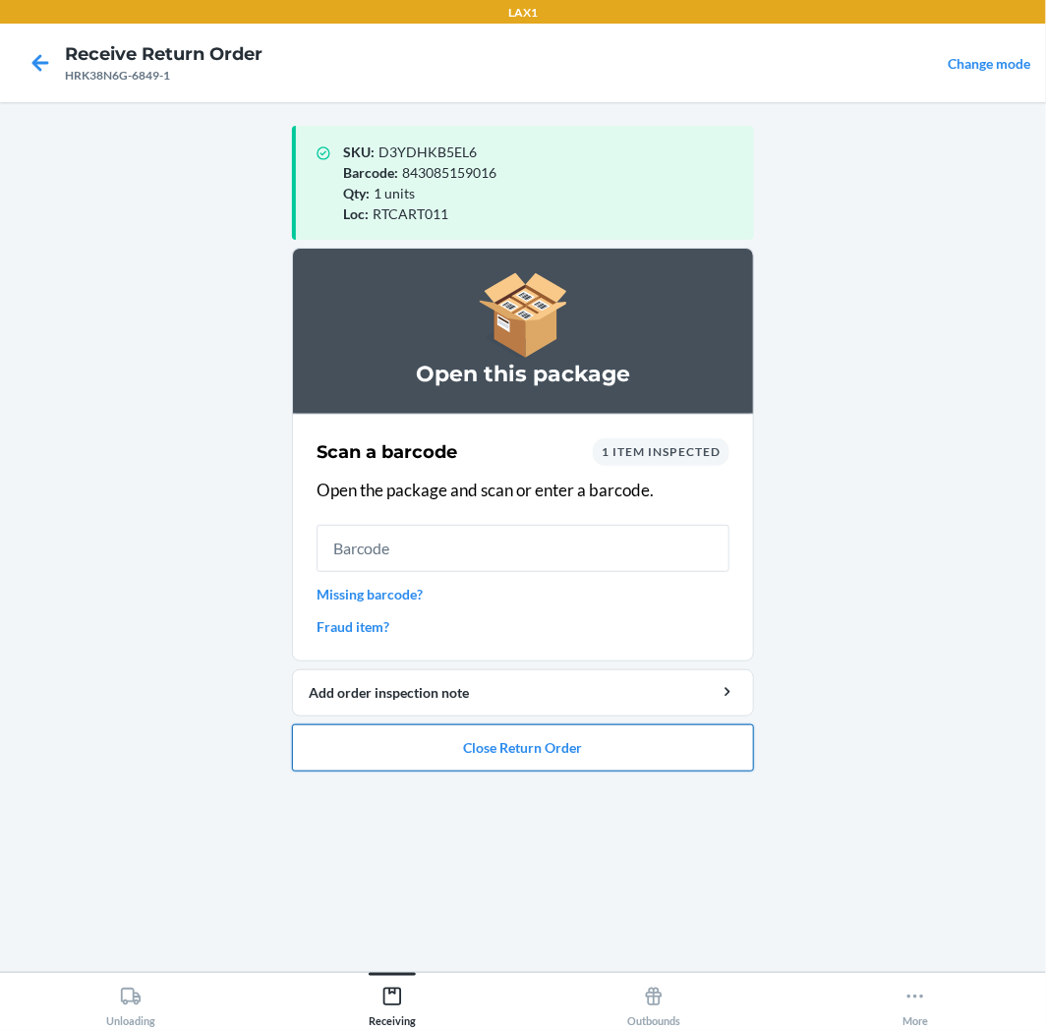
click at [574, 739] on button "Close Return Order" at bounding box center [523, 747] width 462 height 47
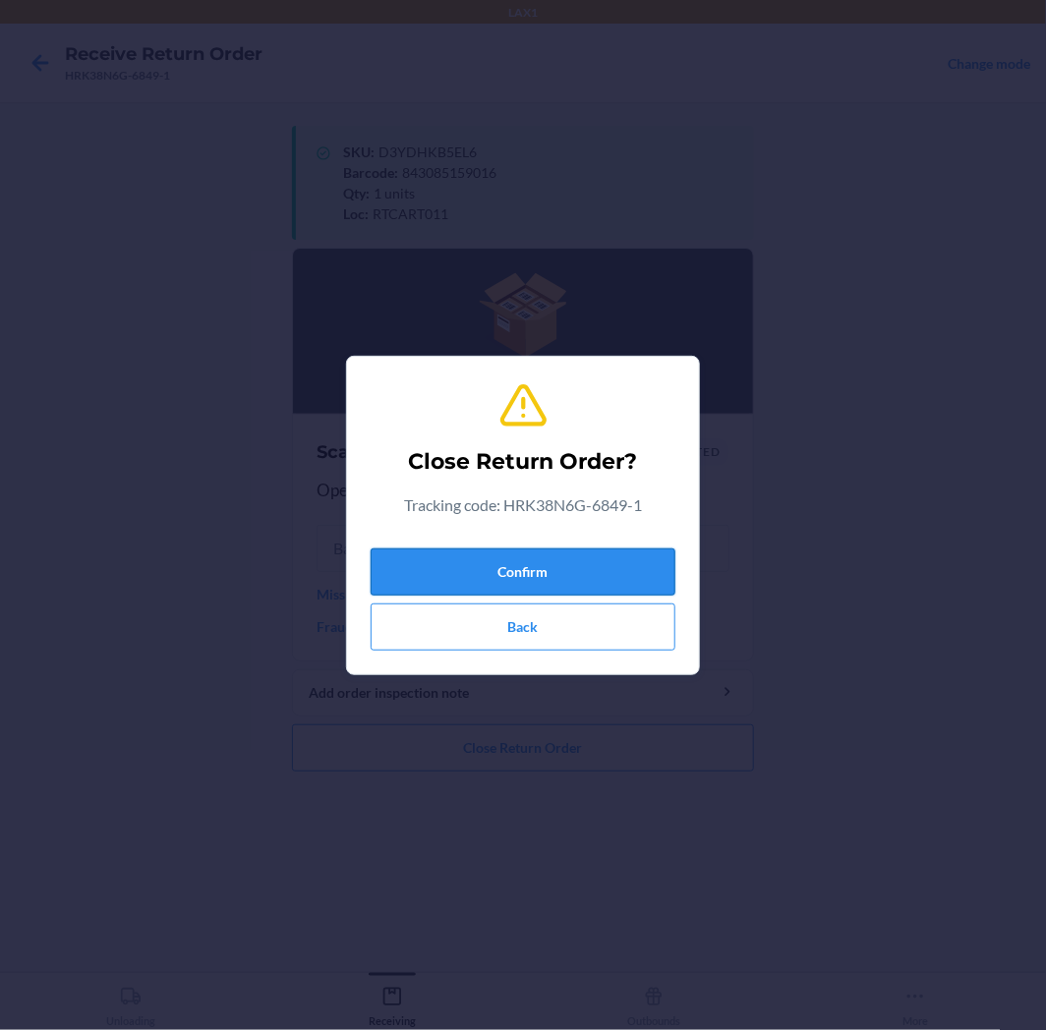
click at [551, 574] on button "Confirm" at bounding box center [522, 571] width 305 height 47
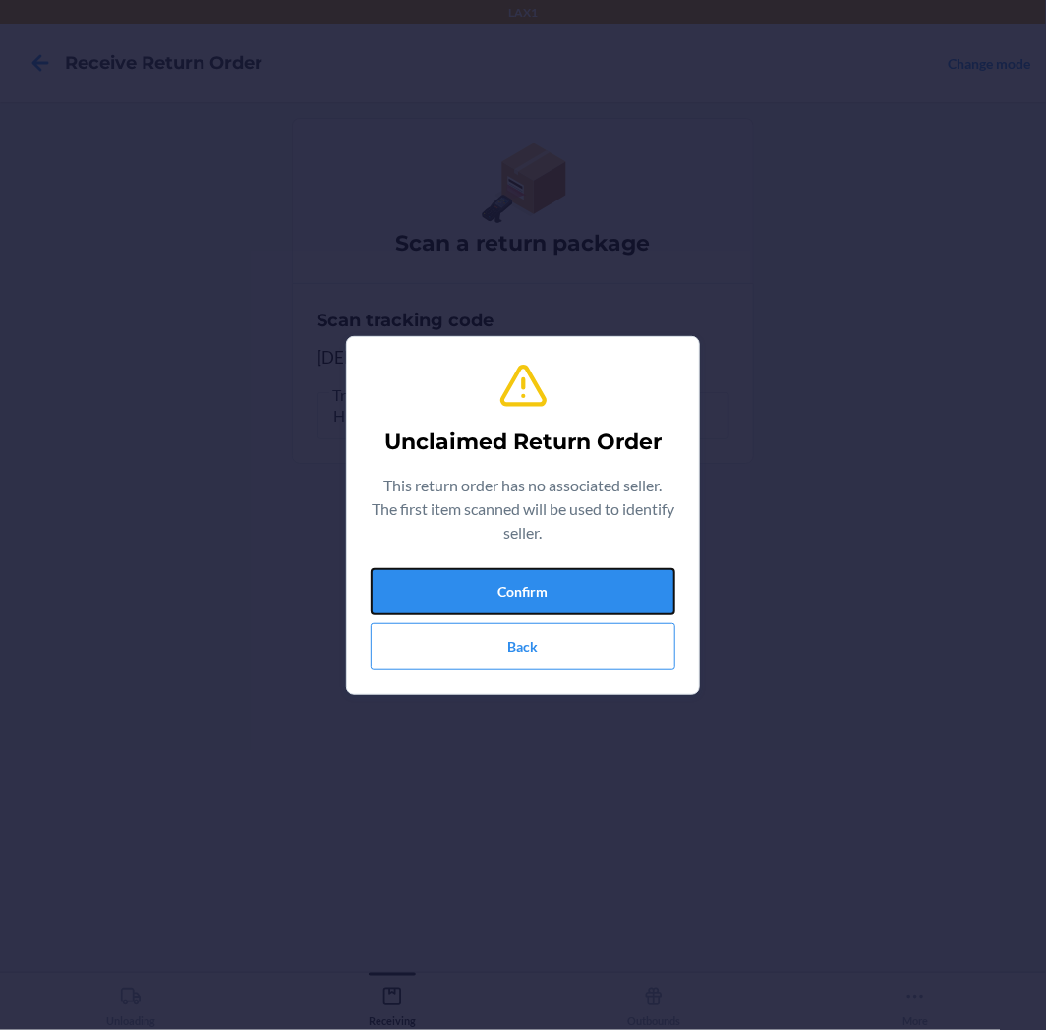
click at [551, 574] on button "Confirm" at bounding box center [522, 591] width 305 height 47
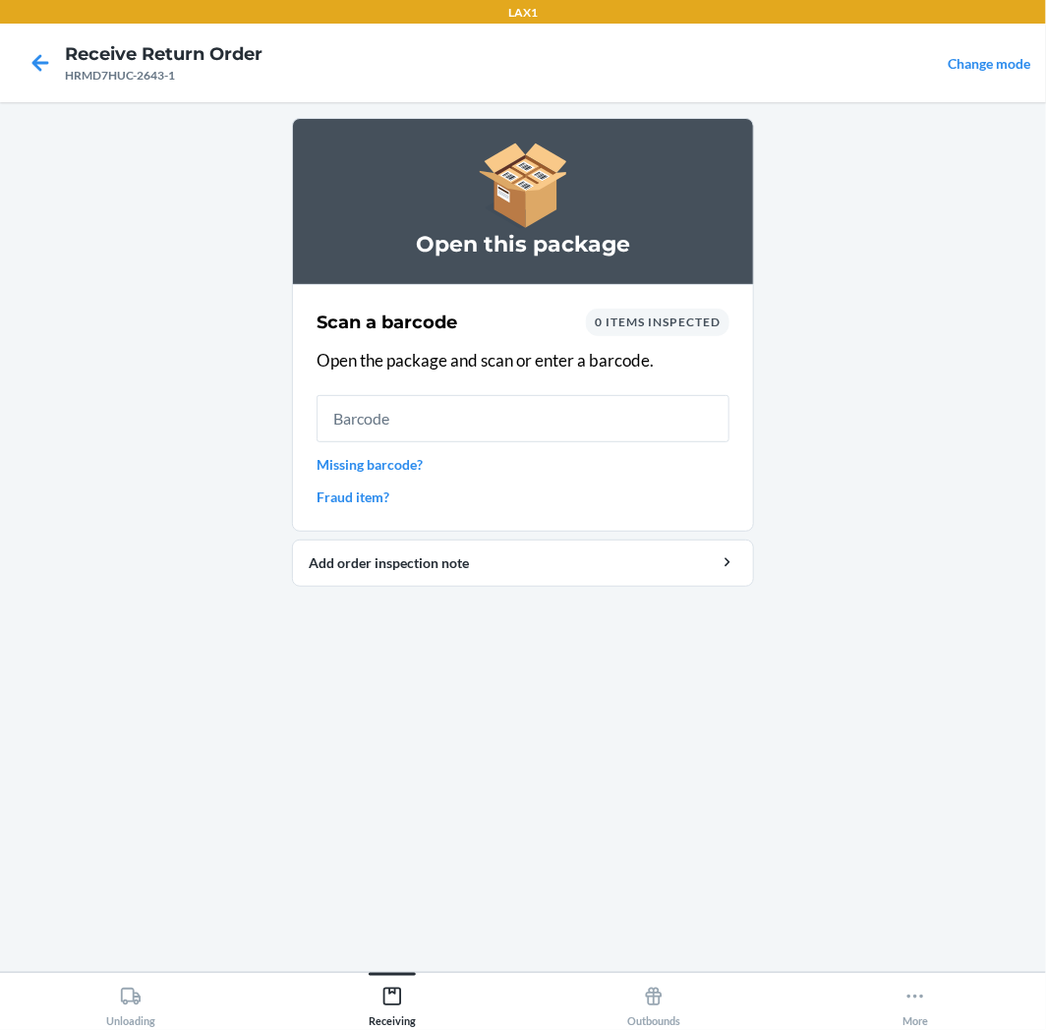
click at [432, 415] on input "text" at bounding box center [522, 418] width 413 height 47
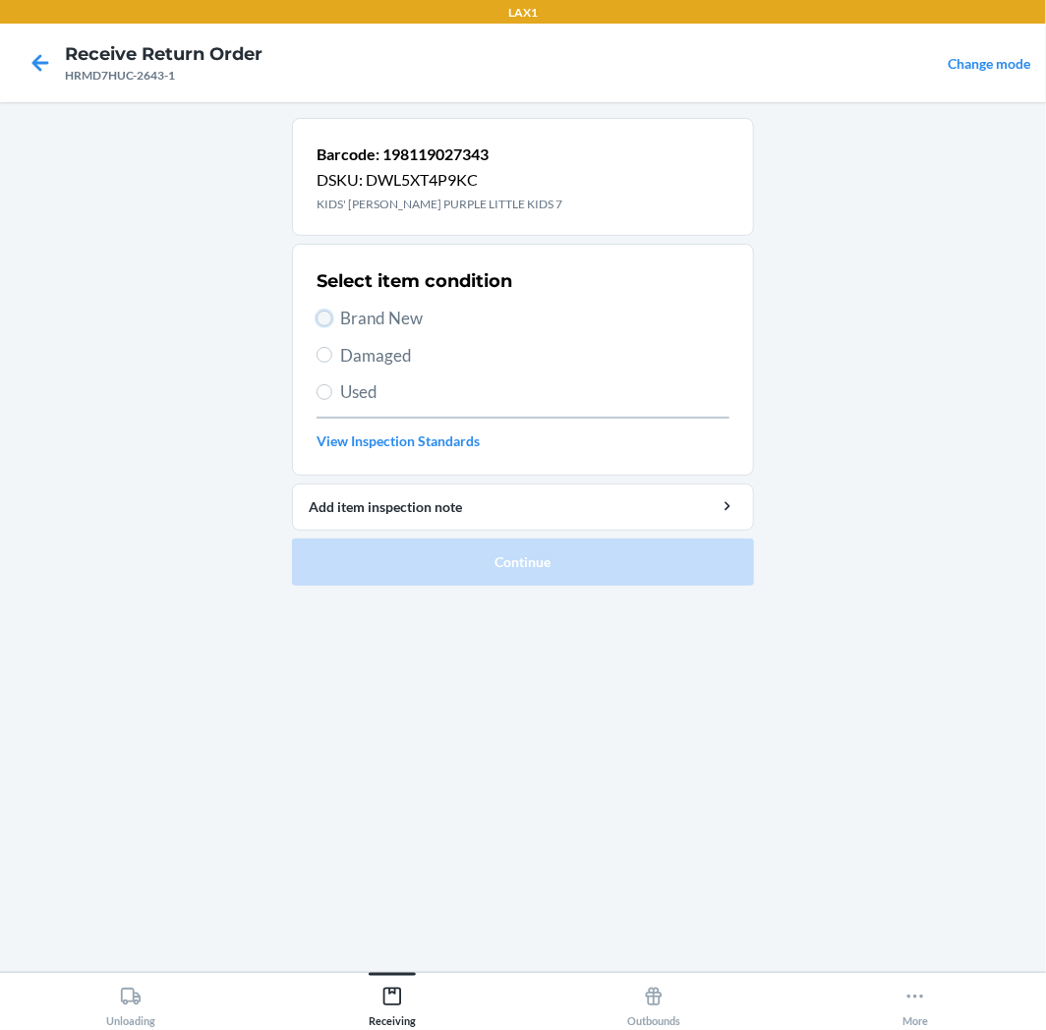
click at [319, 316] on input "Brand New" at bounding box center [324, 319] width 16 height 16
radio input "true"
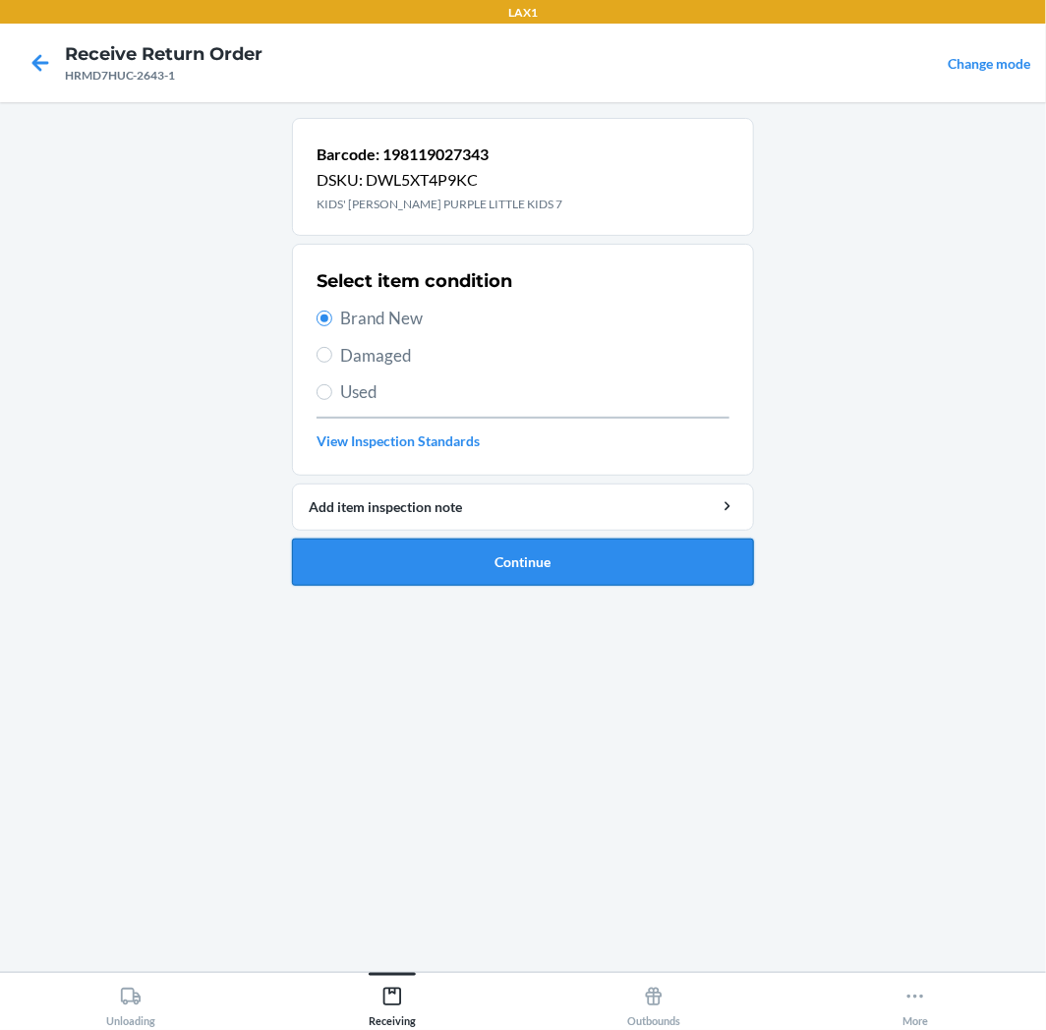
drag, startPoint x: 620, startPoint y: 562, endPoint x: 607, endPoint y: 567, distance: 13.7
click at [611, 566] on button "Continue" at bounding box center [523, 562] width 462 height 47
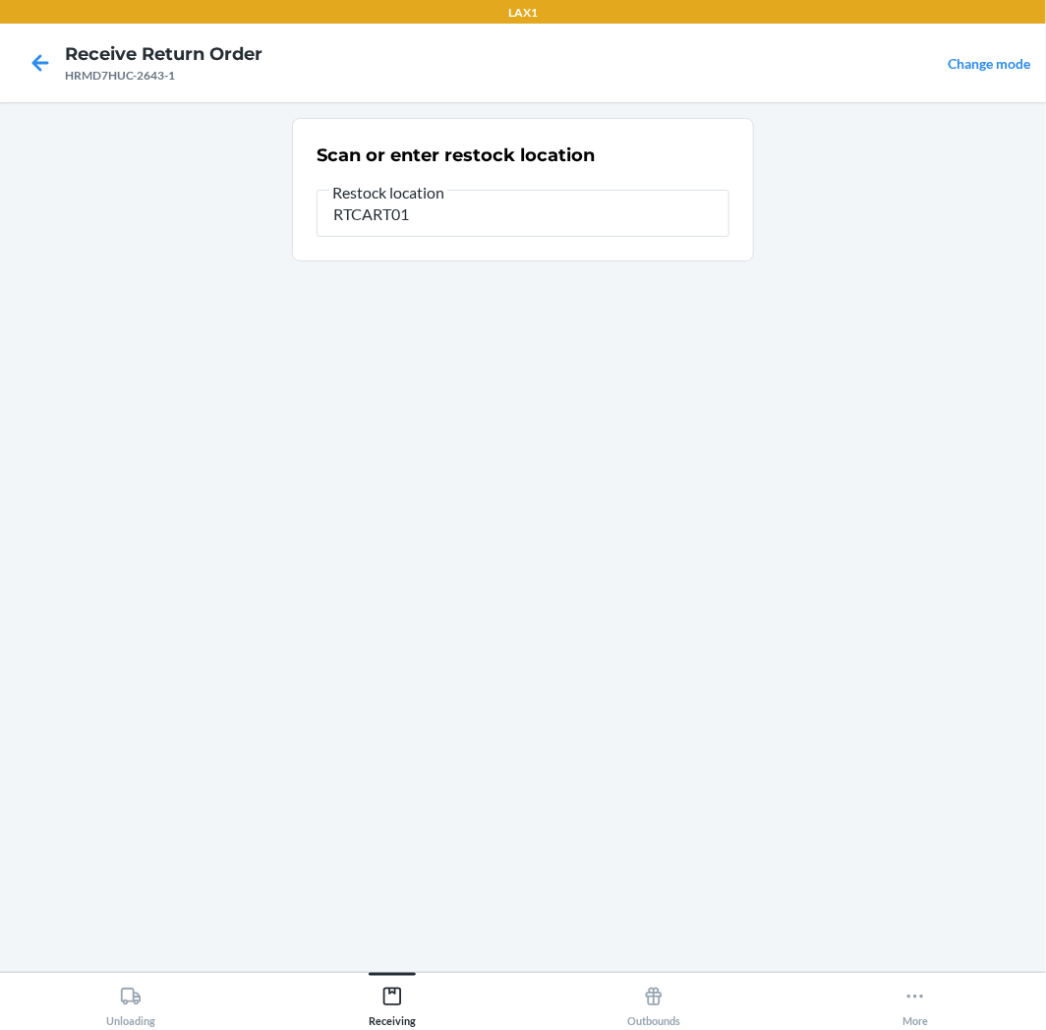
type input "RTCART011"
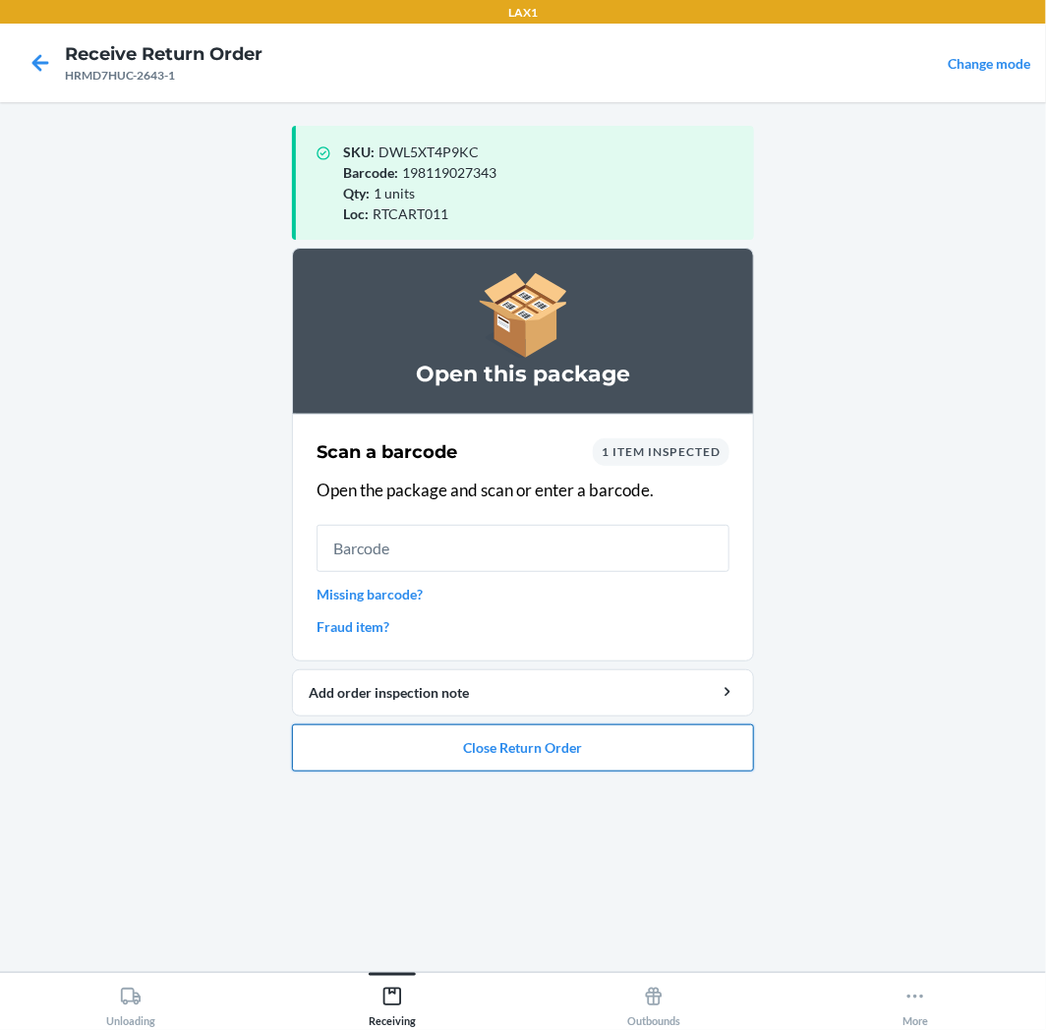
click at [599, 748] on button "Close Return Order" at bounding box center [523, 747] width 462 height 47
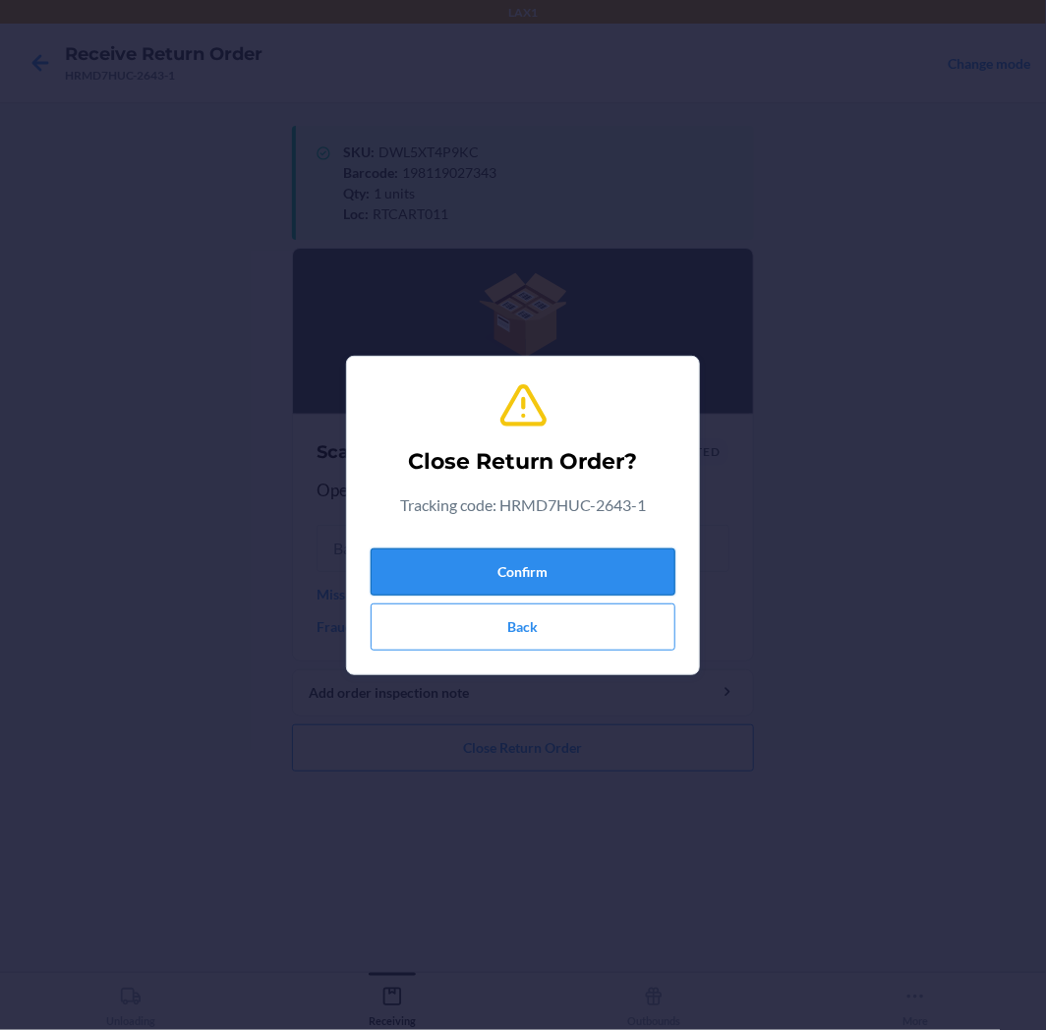
click at [586, 571] on button "Confirm" at bounding box center [522, 571] width 305 height 47
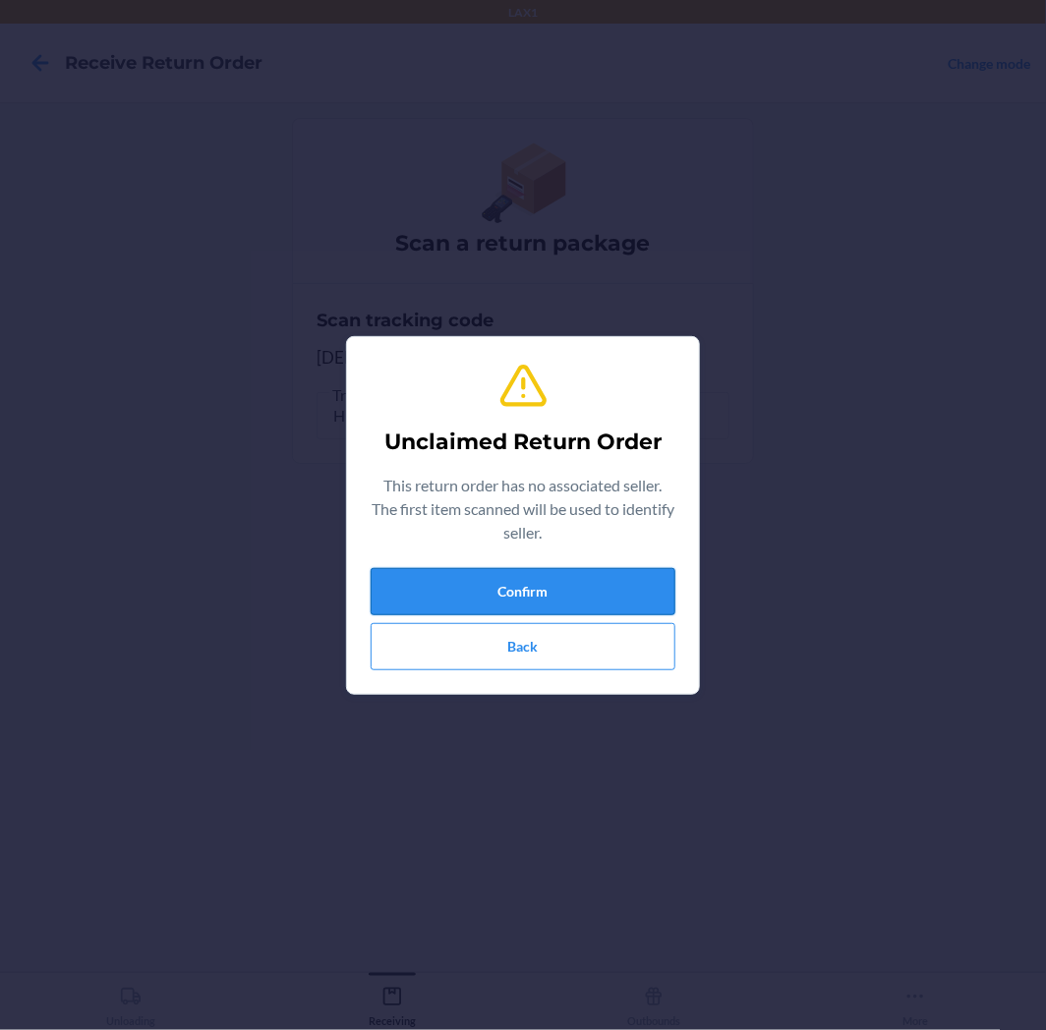
click at [581, 586] on button "Confirm" at bounding box center [522, 591] width 305 height 47
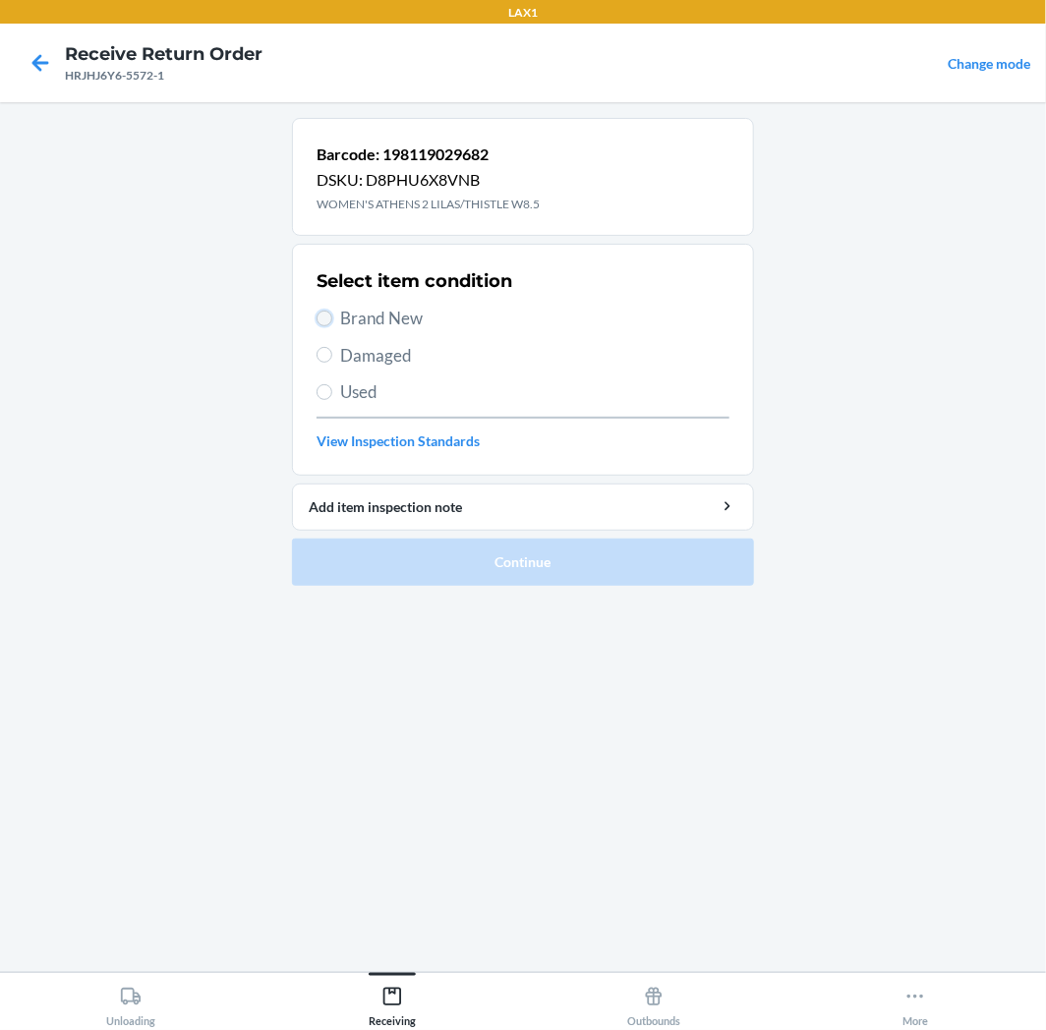
click at [325, 322] on input "Brand New" at bounding box center [324, 319] width 16 height 16
radio input "true"
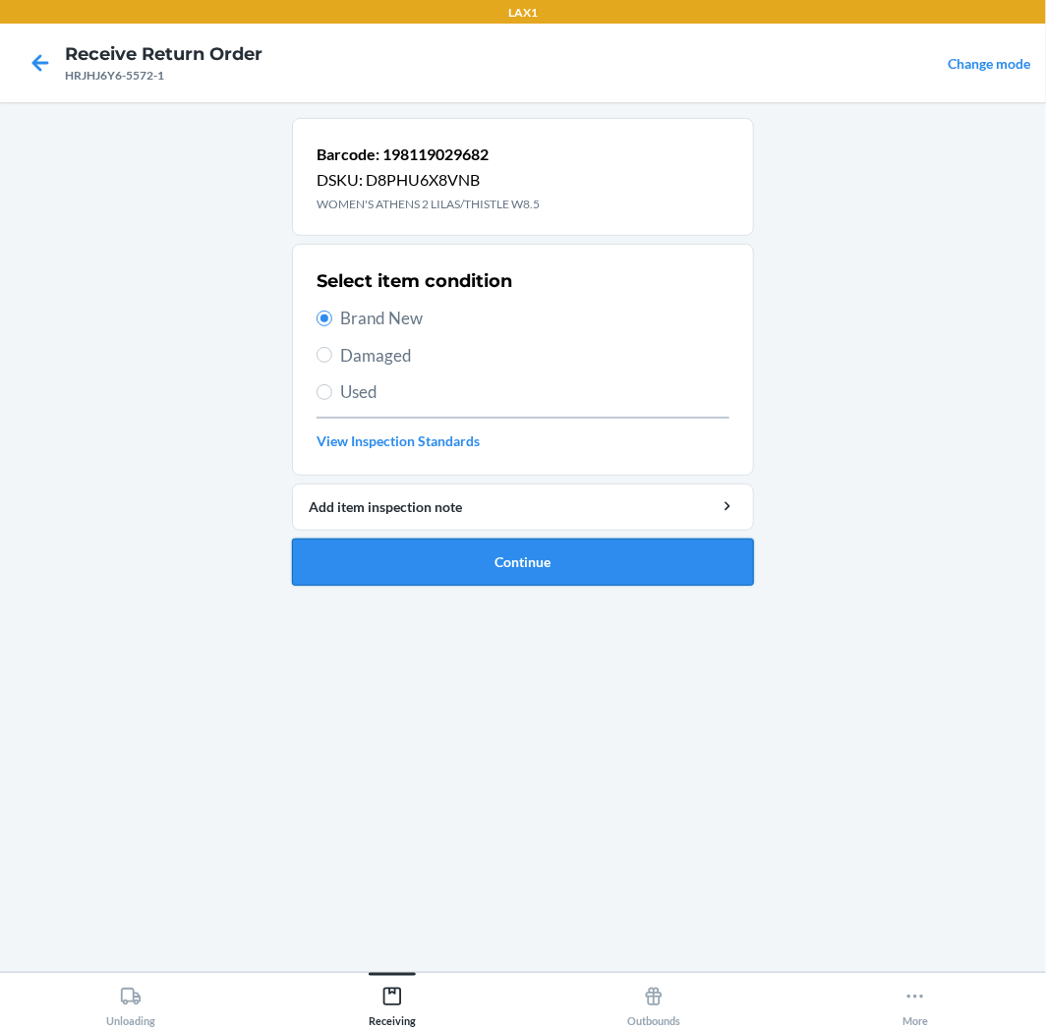
click at [635, 570] on button "Continue" at bounding box center [523, 562] width 462 height 47
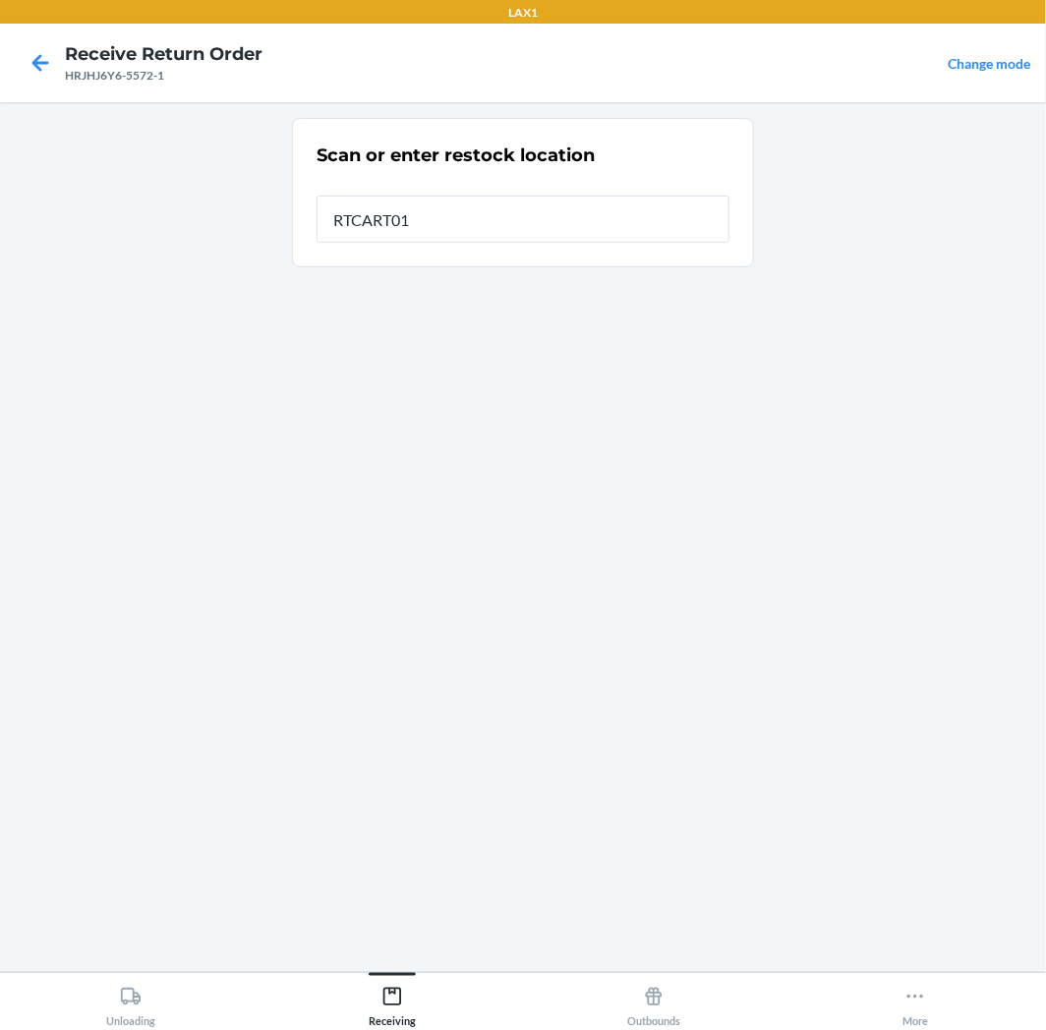
type input "RTCART011"
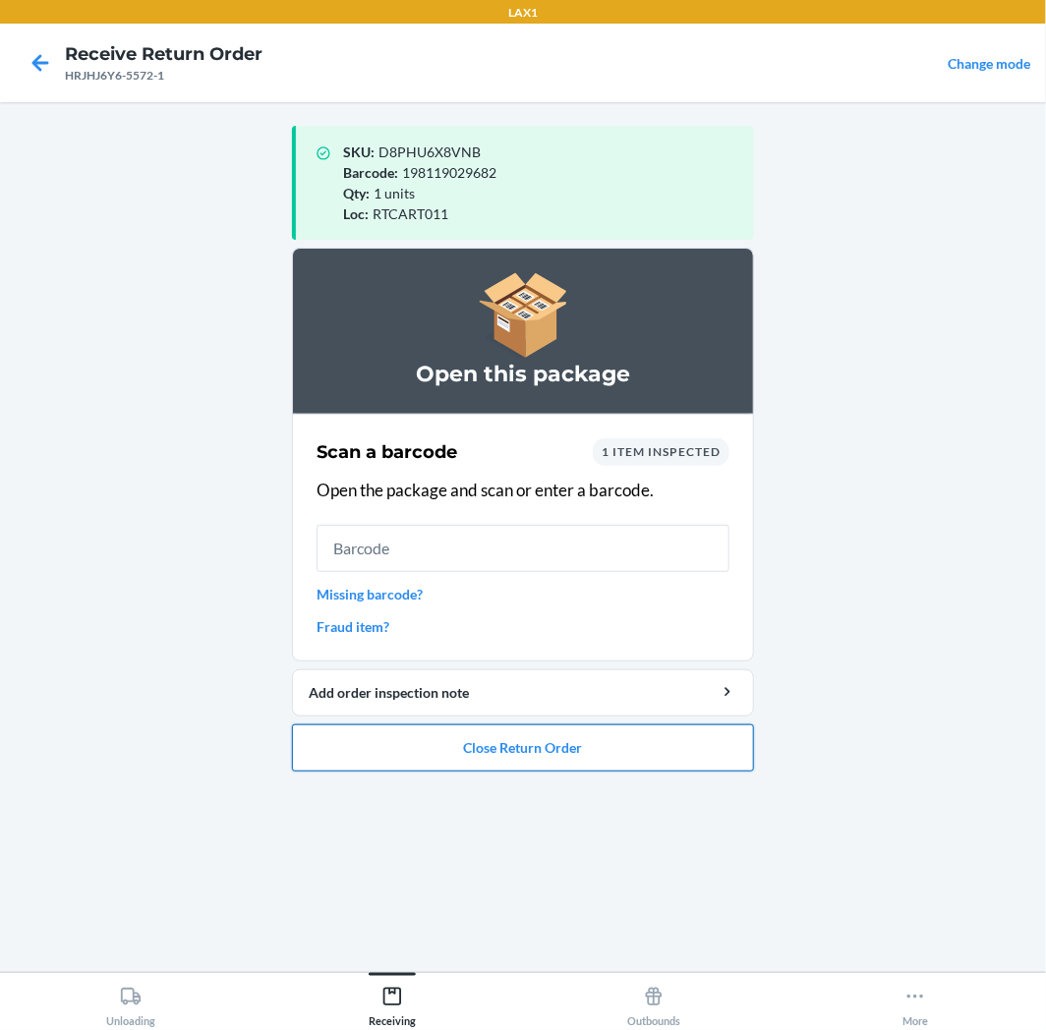
click at [613, 754] on button "Close Return Order" at bounding box center [523, 747] width 462 height 47
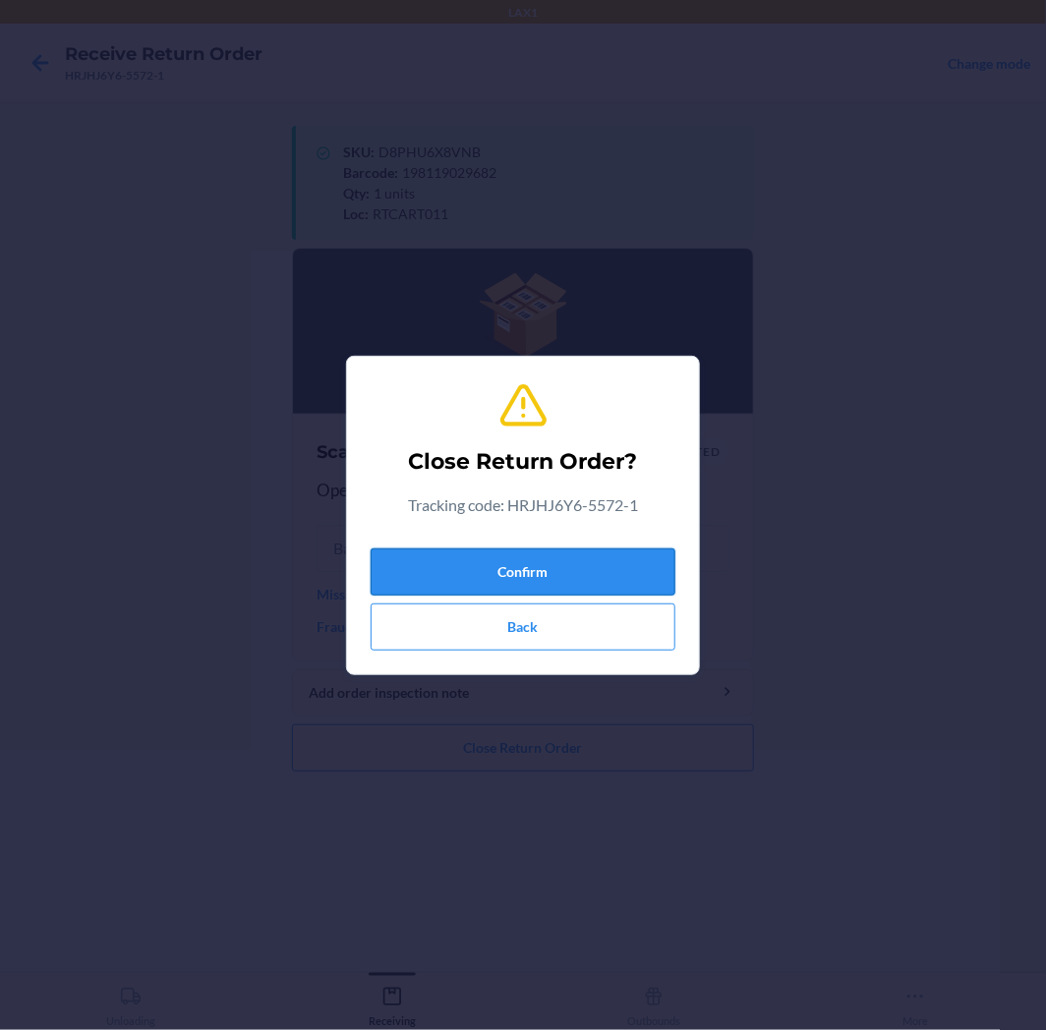
click at [593, 572] on button "Confirm" at bounding box center [522, 571] width 305 height 47
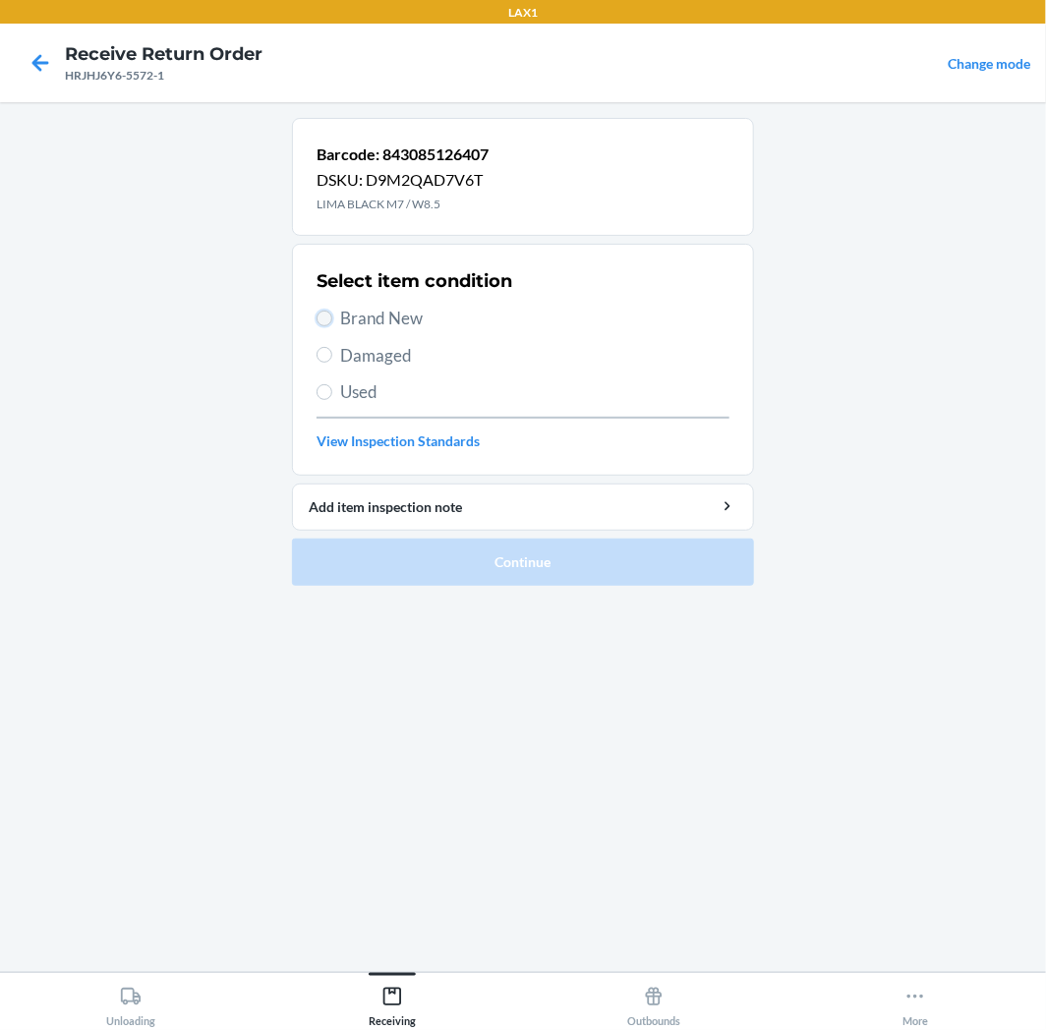
click at [325, 319] on input "Brand New" at bounding box center [324, 319] width 16 height 16
radio input "true"
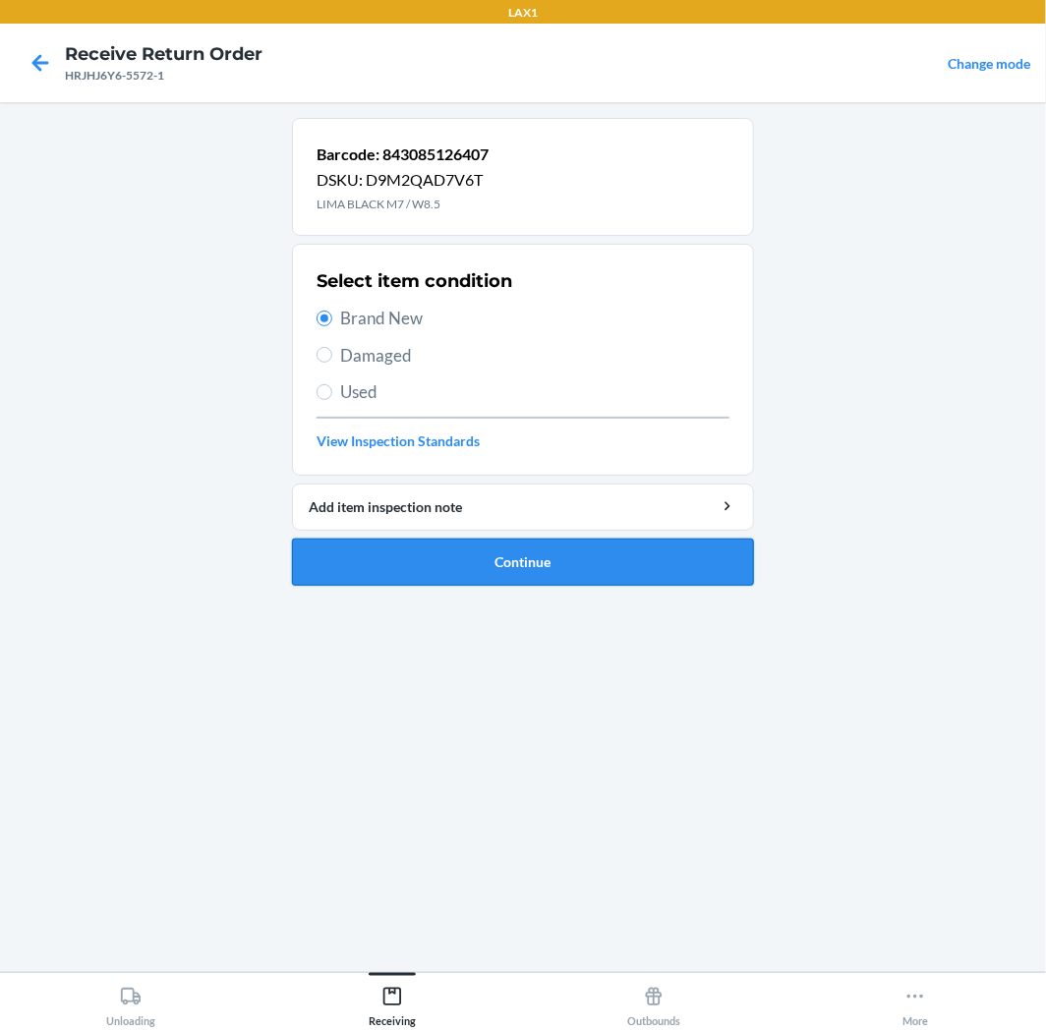
click at [607, 552] on button "Continue" at bounding box center [523, 562] width 462 height 47
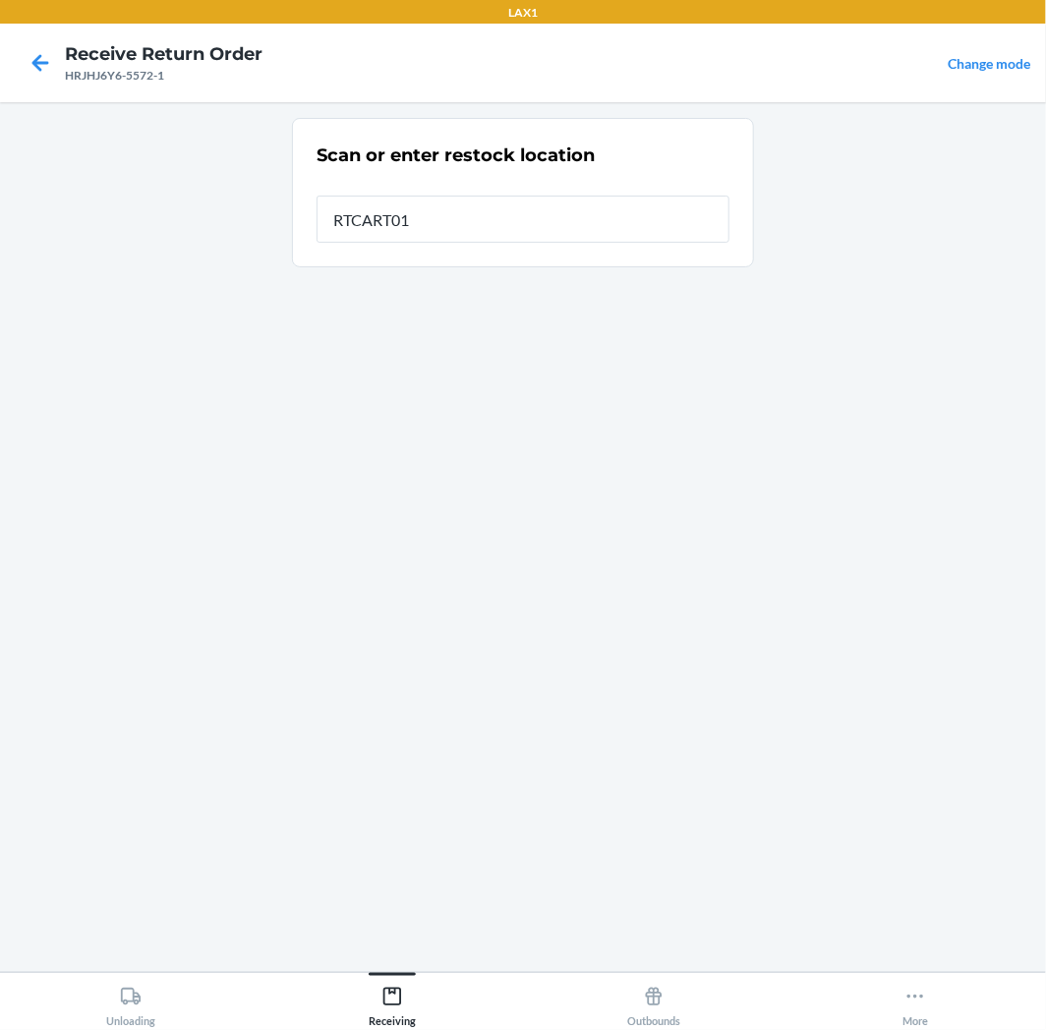
type input "RTCART011"
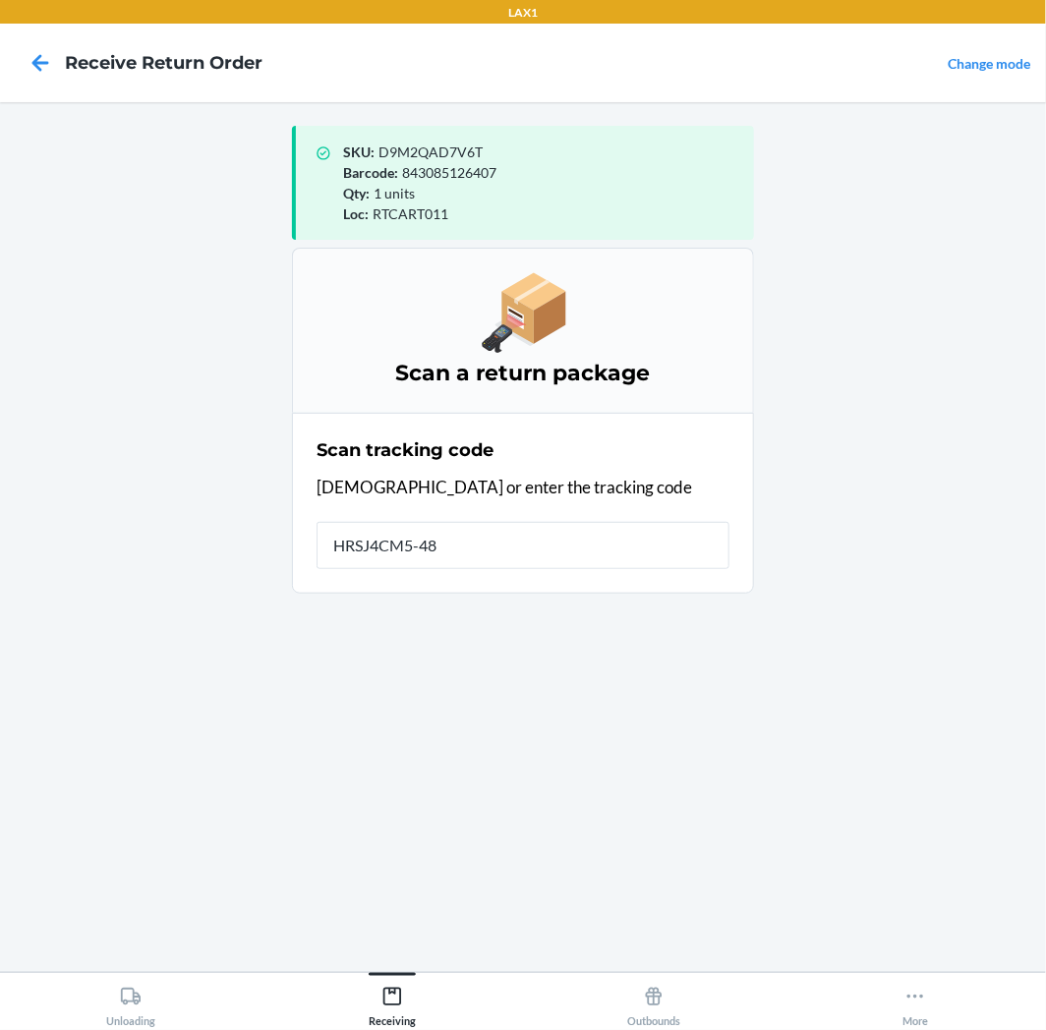
type input "HRSJ4CM5-481"
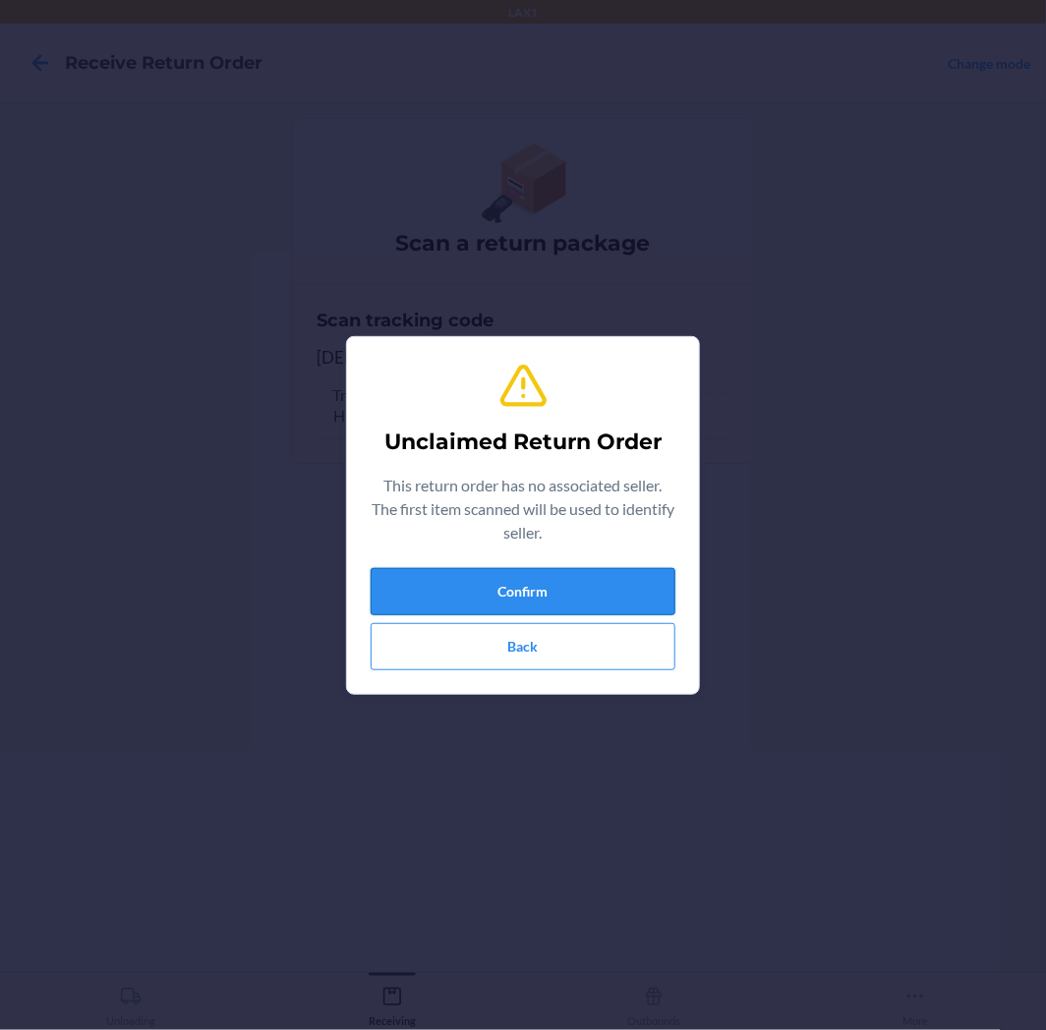
click at [571, 585] on button "Confirm" at bounding box center [522, 591] width 305 height 47
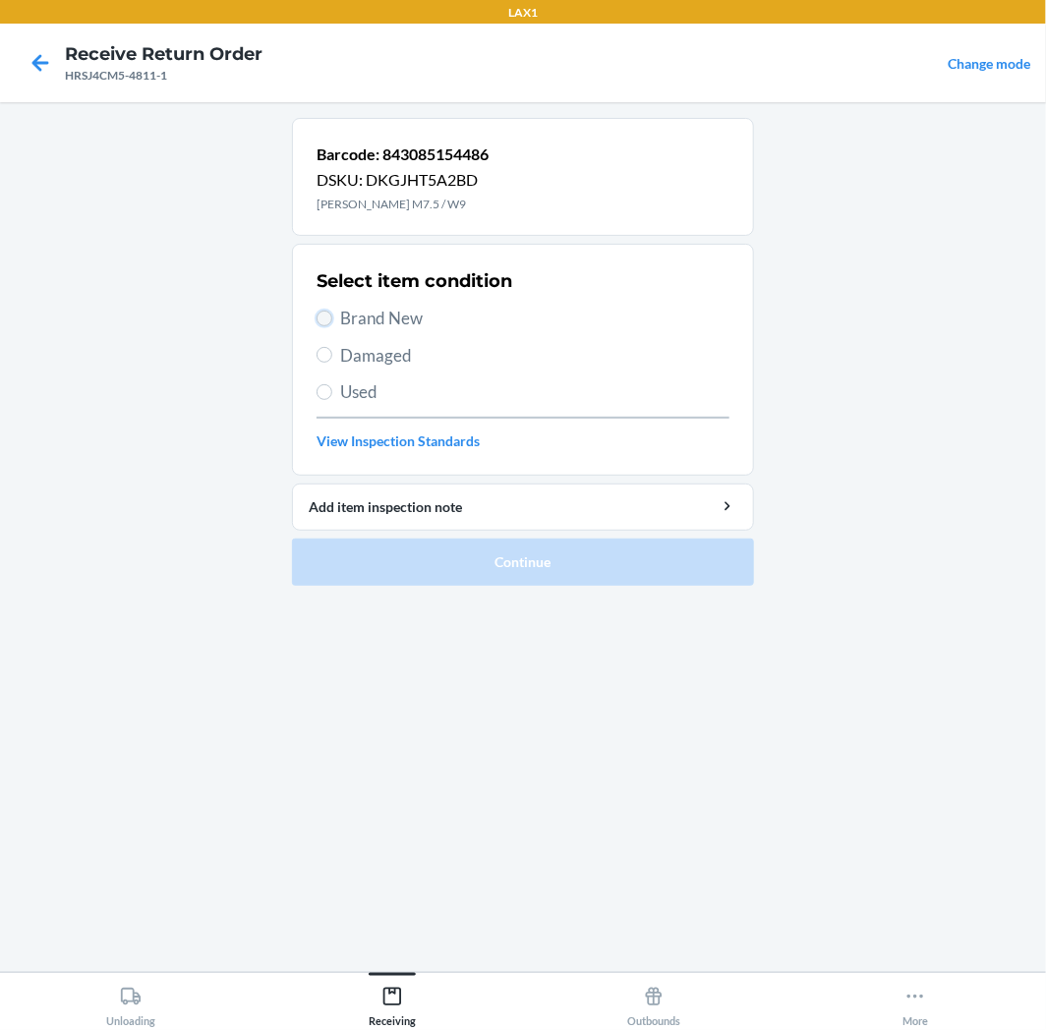
click at [325, 314] on input "Brand New" at bounding box center [324, 319] width 16 height 16
radio input "true"
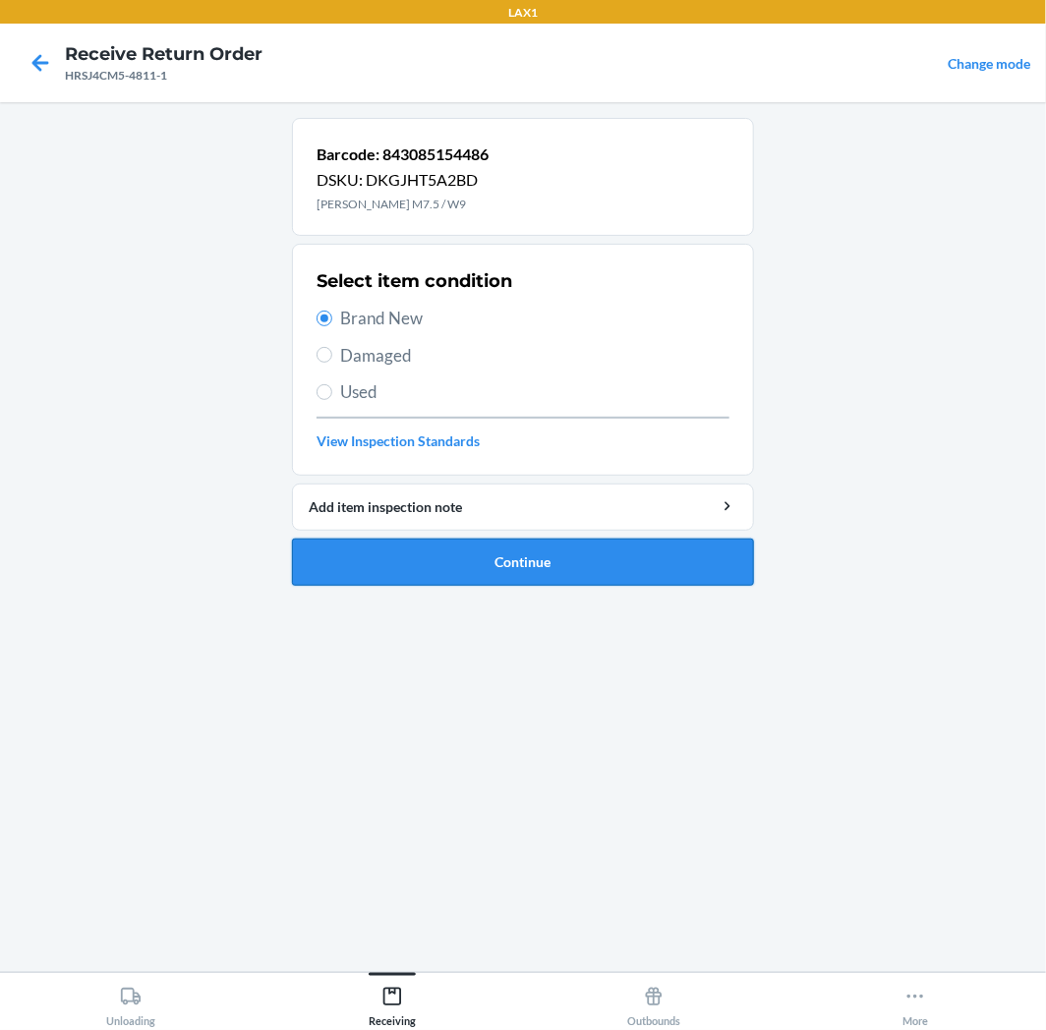
click at [659, 558] on button "Continue" at bounding box center [523, 562] width 462 height 47
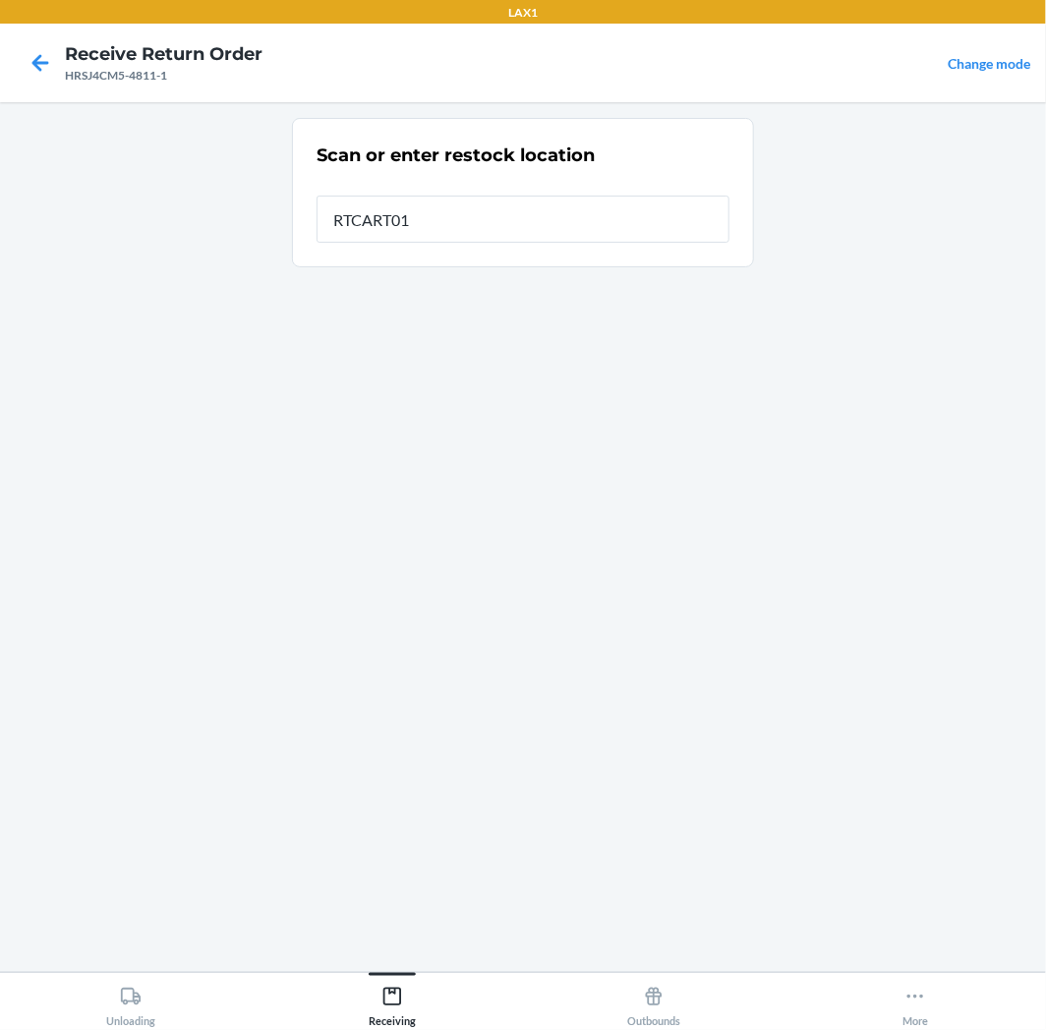
type input "RTCART011"
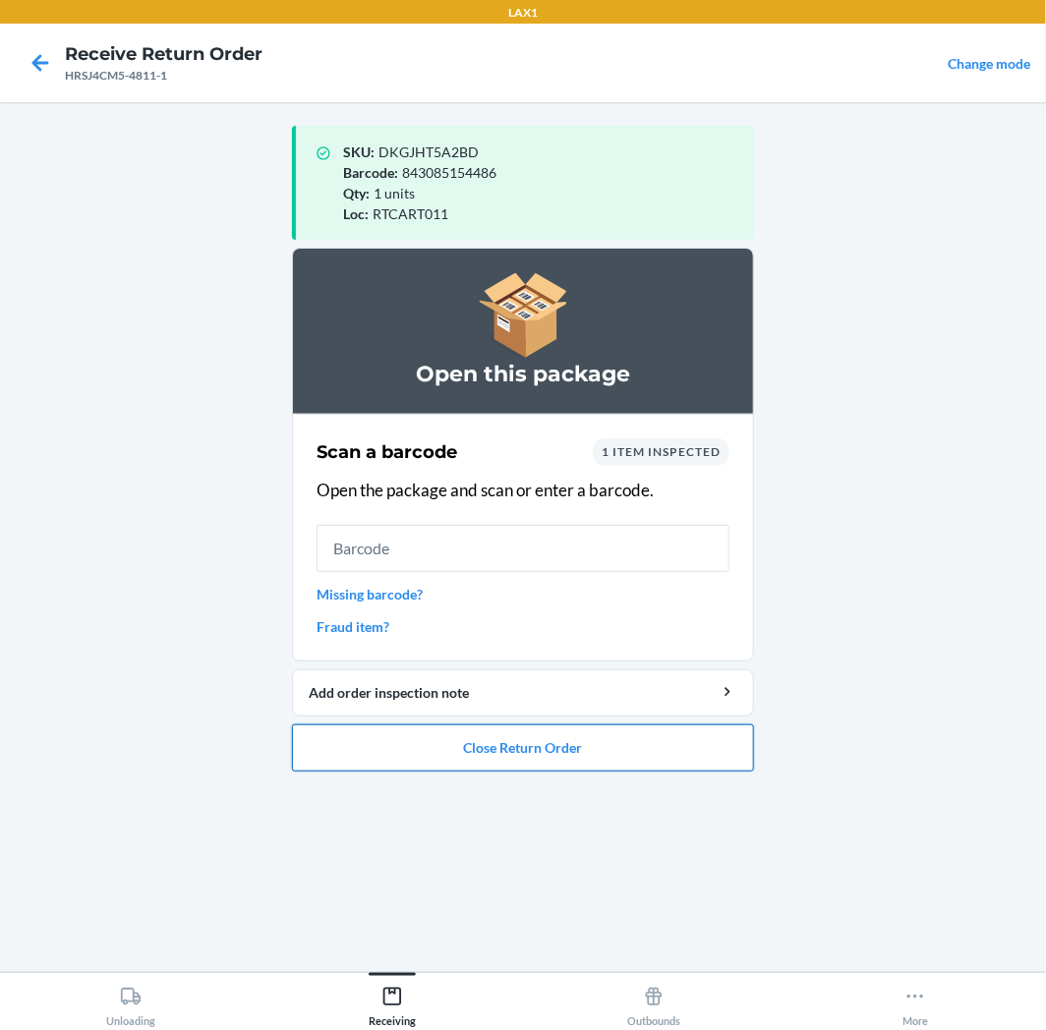
click at [554, 754] on button "Close Return Order" at bounding box center [523, 747] width 462 height 47
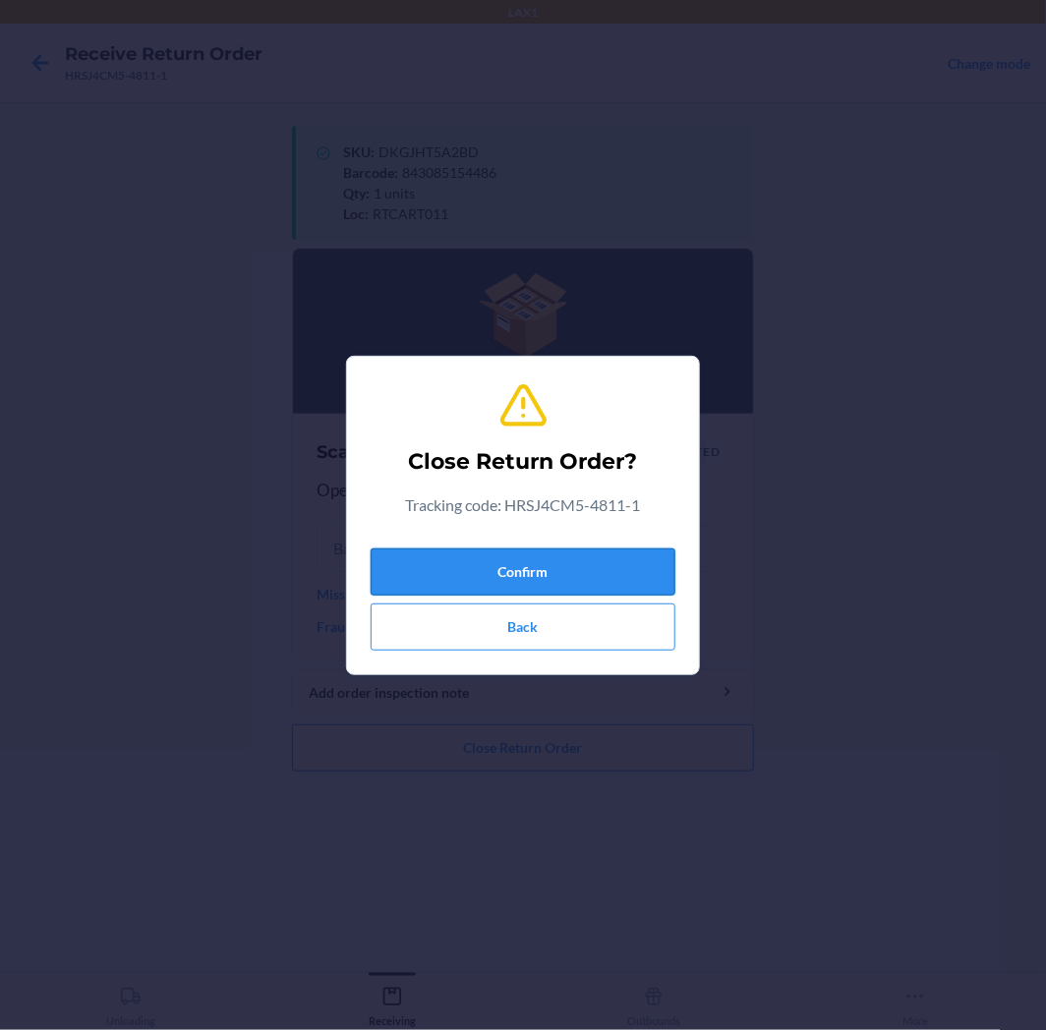
click at [571, 577] on button "Confirm" at bounding box center [522, 571] width 305 height 47
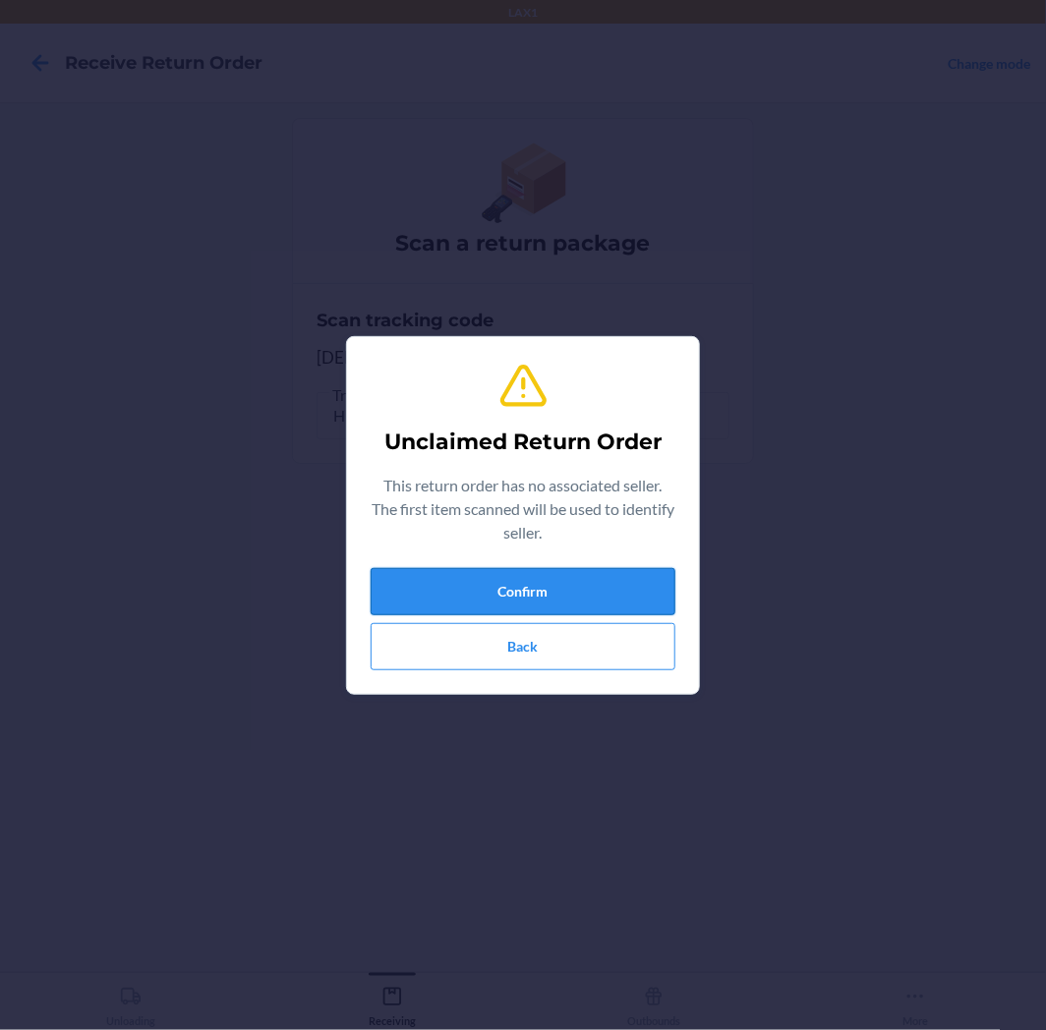
click at [571, 578] on button "Confirm" at bounding box center [522, 591] width 305 height 47
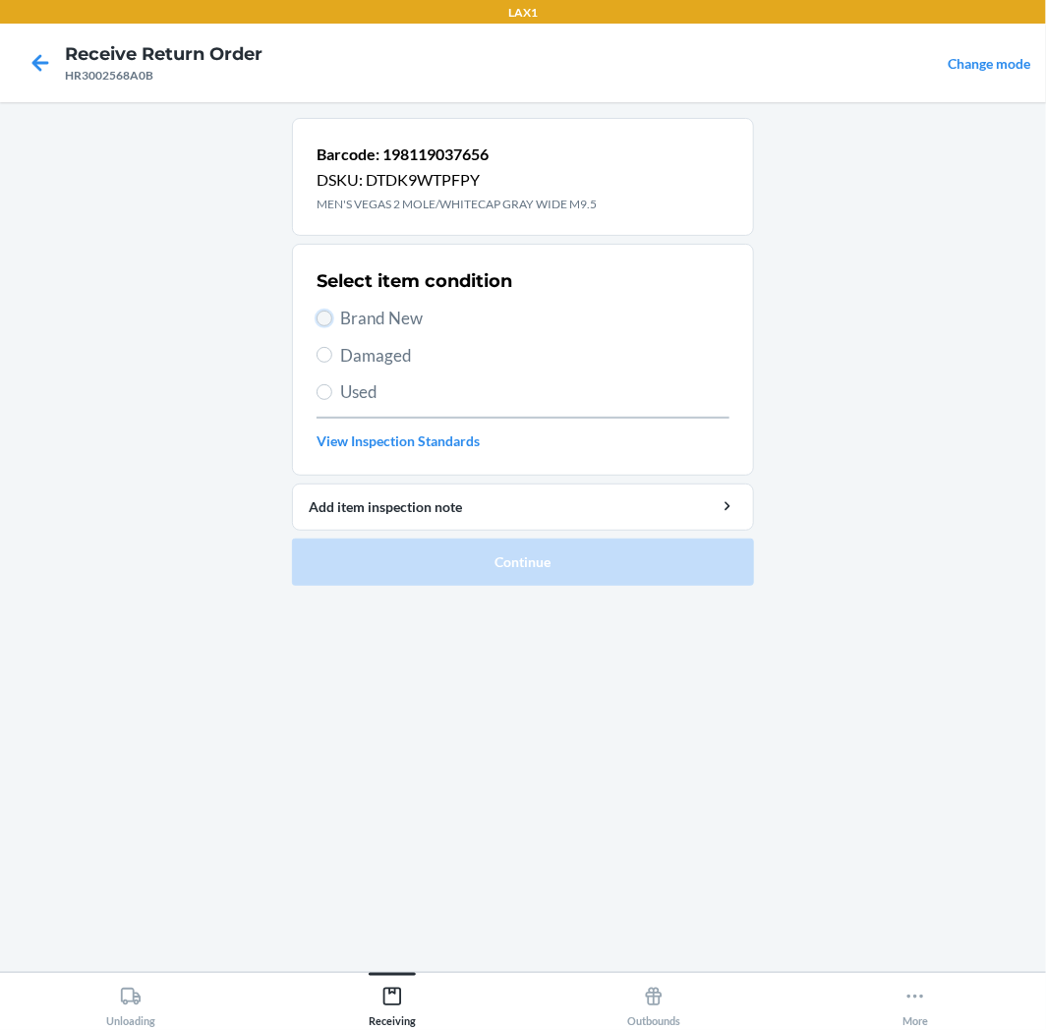
click at [322, 320] on input "Brand New" at bounding box center [324, 319] width 16 height 16
radio input "true"
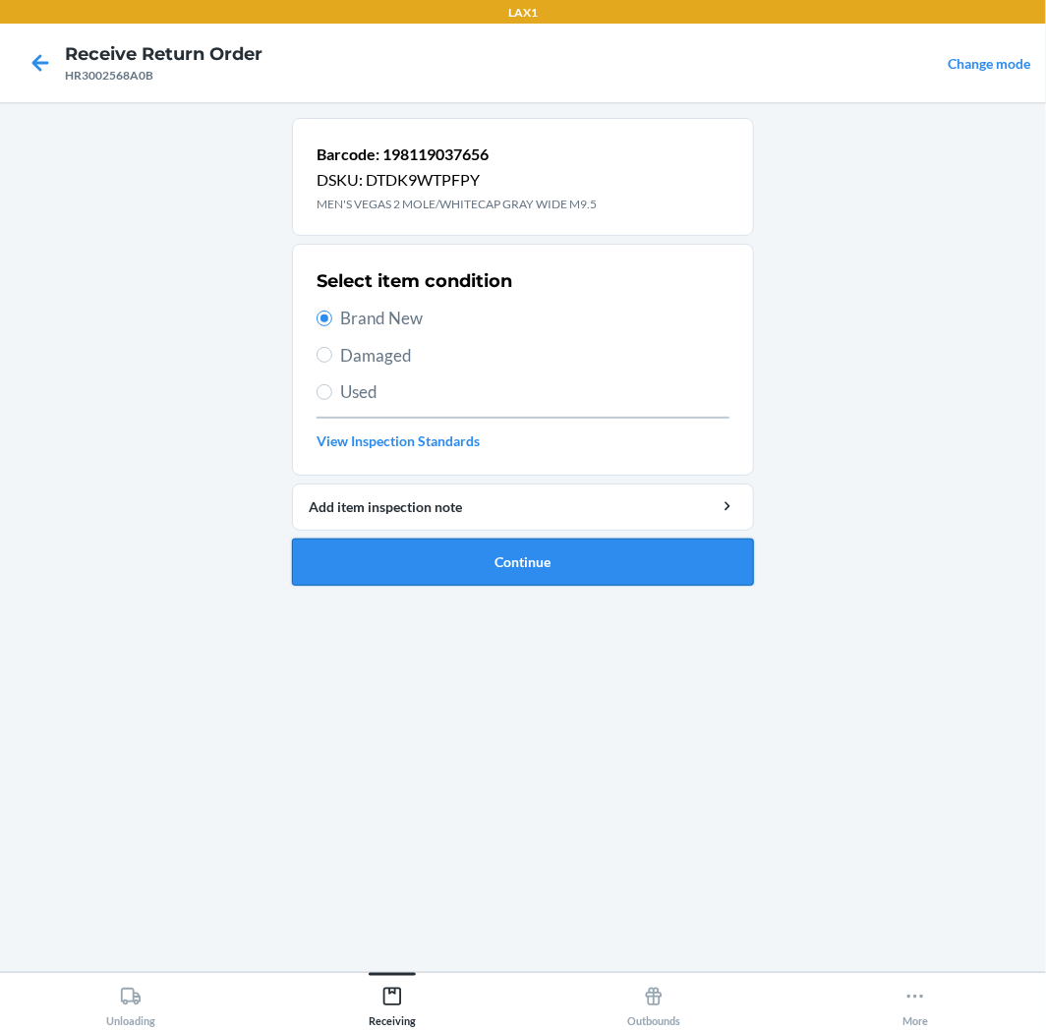
click at [586, 548] on button "Continue" at bounding box center [523, 562] width 462 height 47
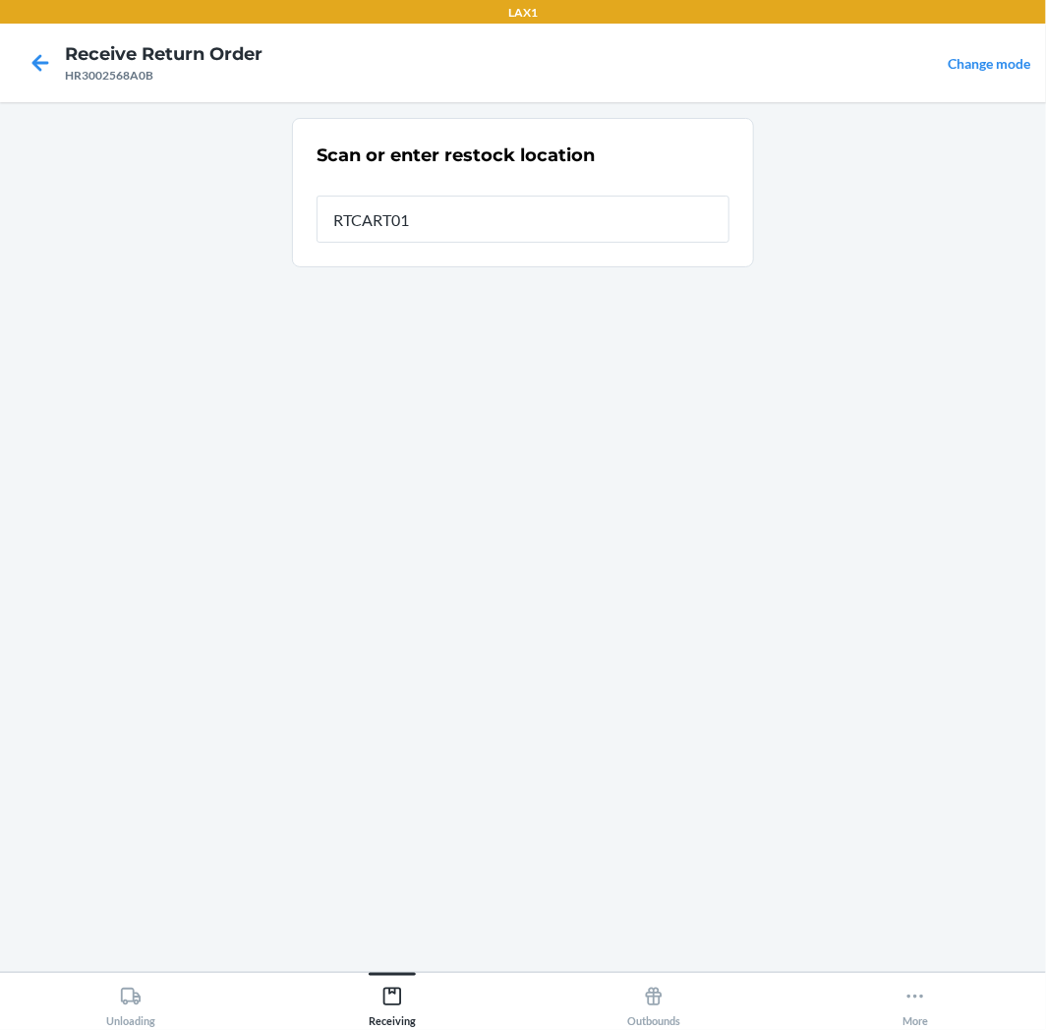
type input "RTCART011"
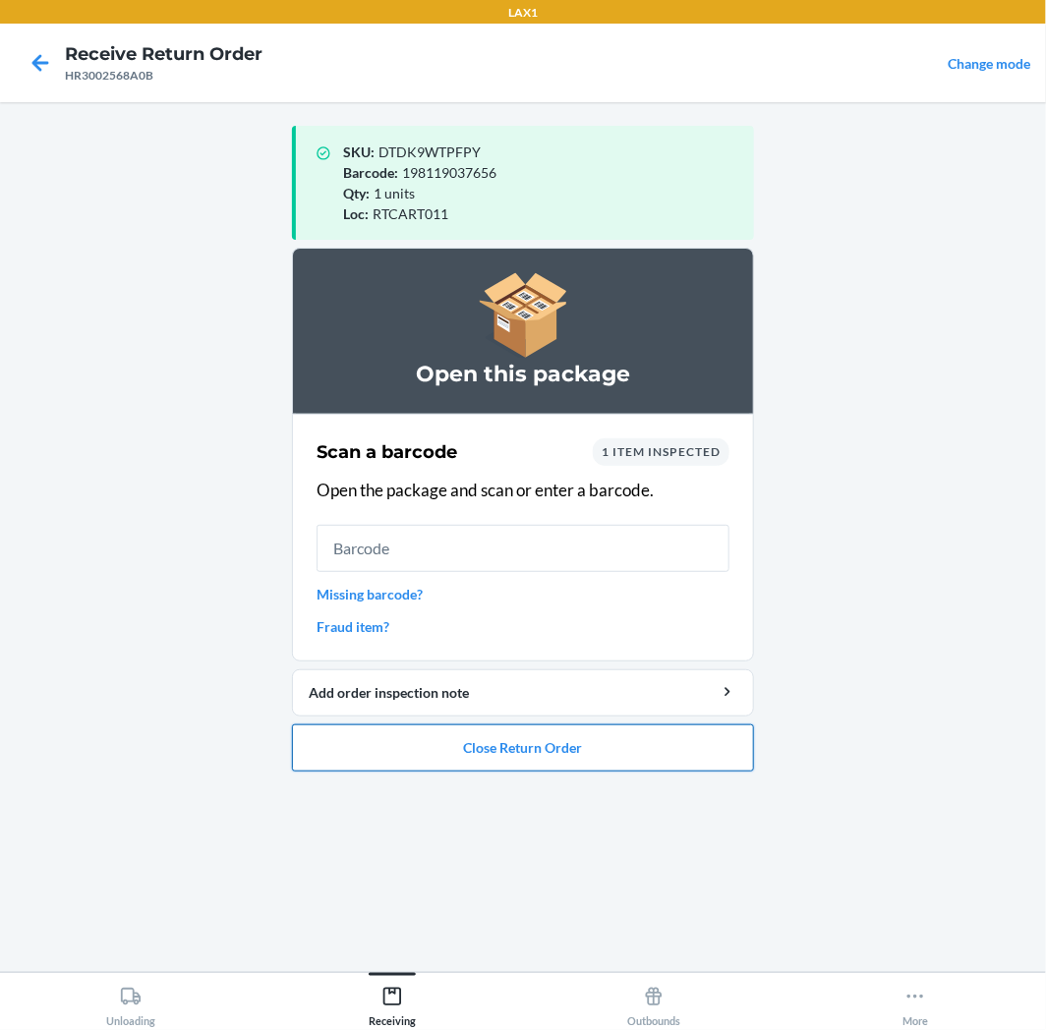
click at [635, 749] on button "Close Return Order" at bounding box center [523, 747] width 462 height 47
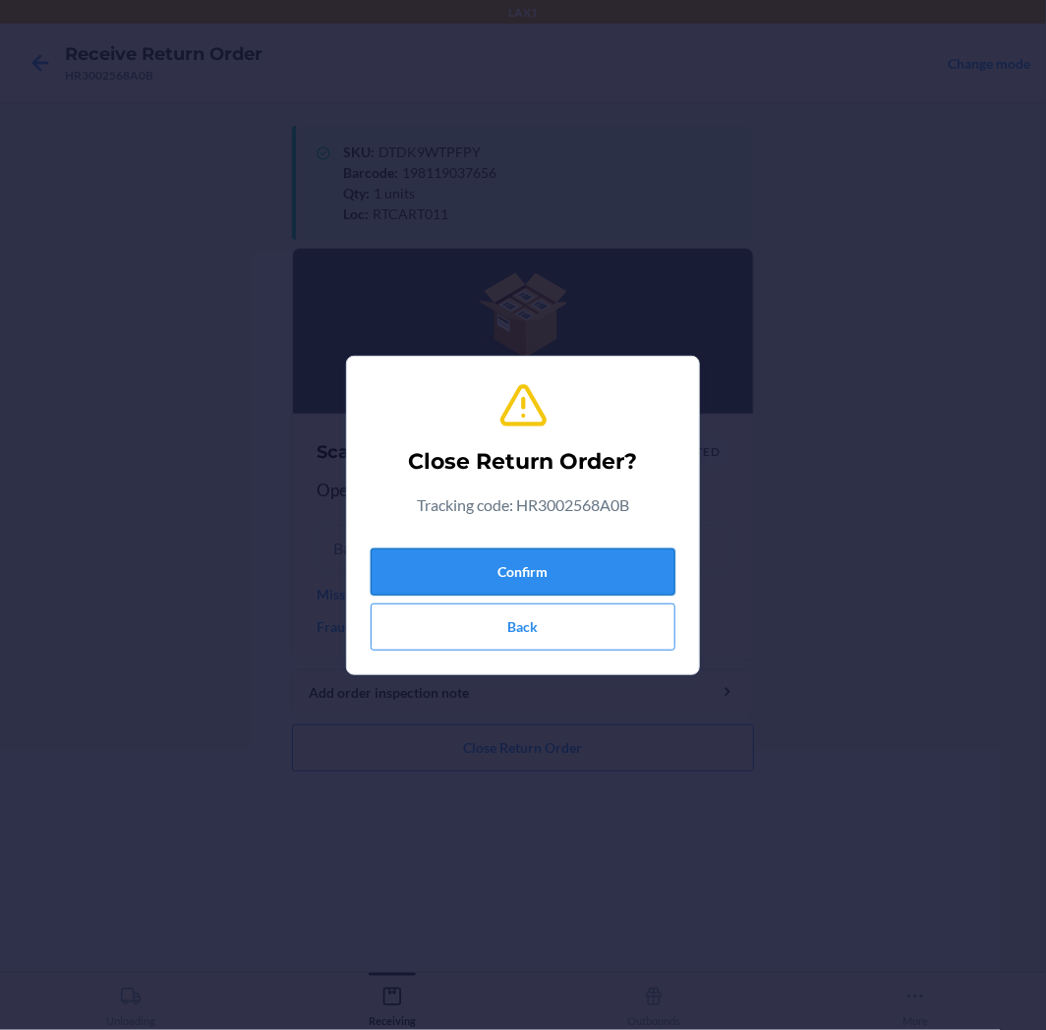
click at [615, 583] on button "Confirm" at bounding box center [522, 571] width 305 height 47
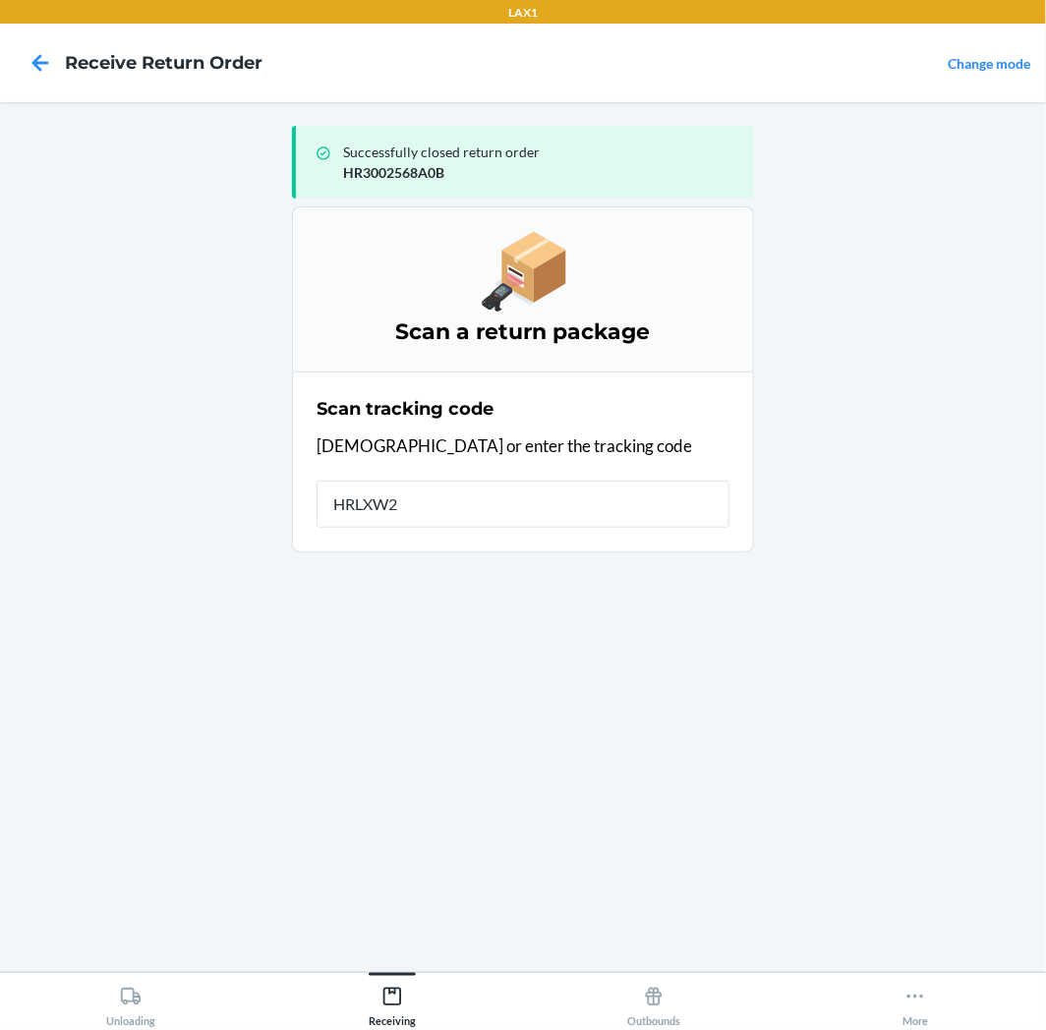
type input "HRLXW2P"
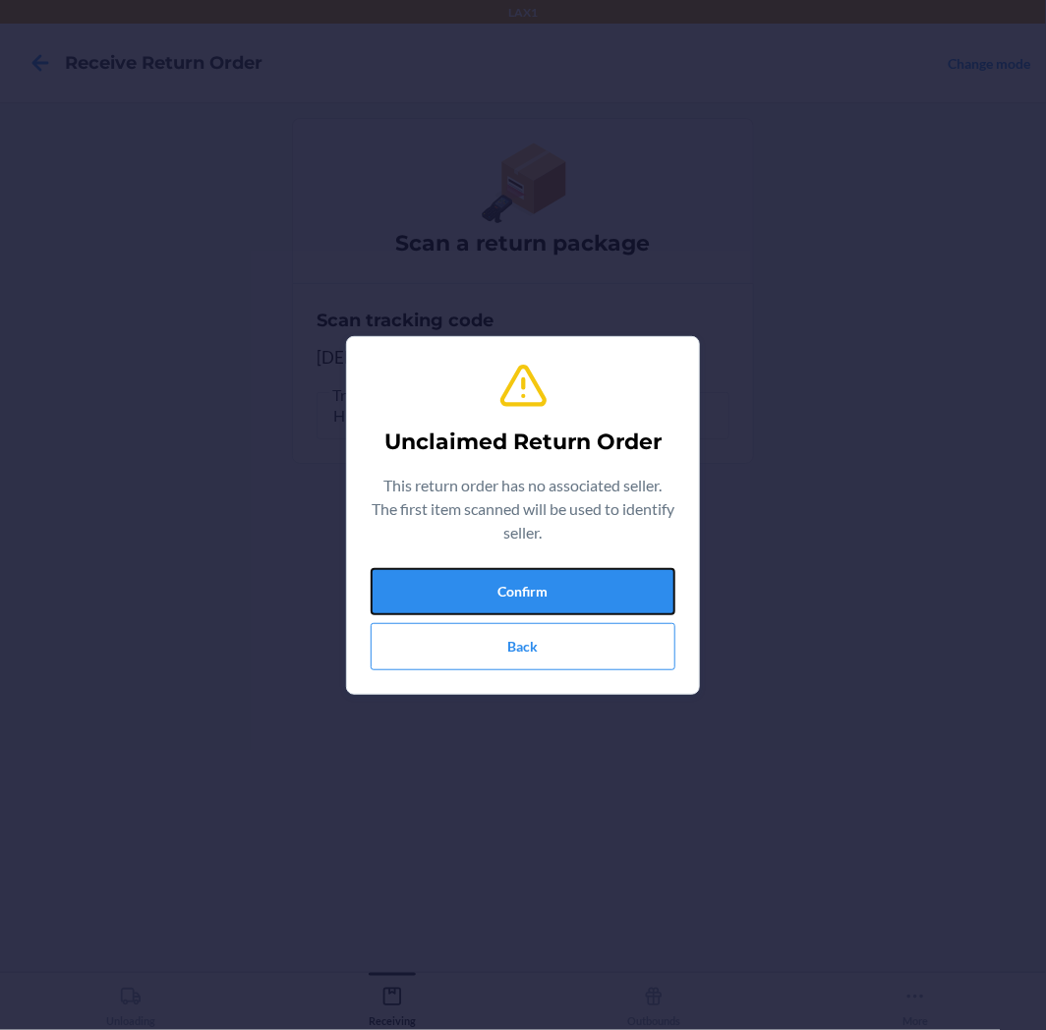
click at [615, 583] on button "Confirm" at bounding box center [522, 591] width 305 height 47
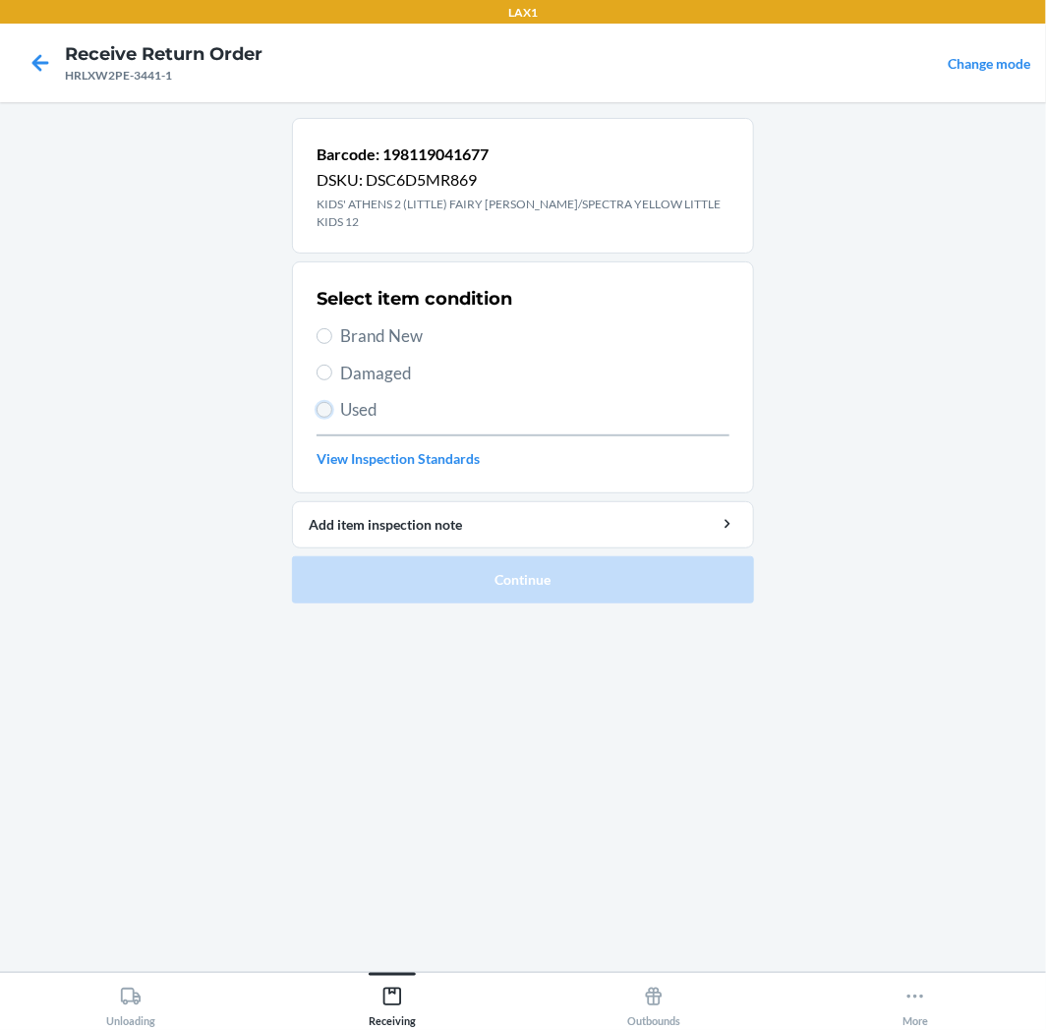
click at [329, 402] on input "Used" at bounding box center [324, 410] width 16 height 16
radio input "true"
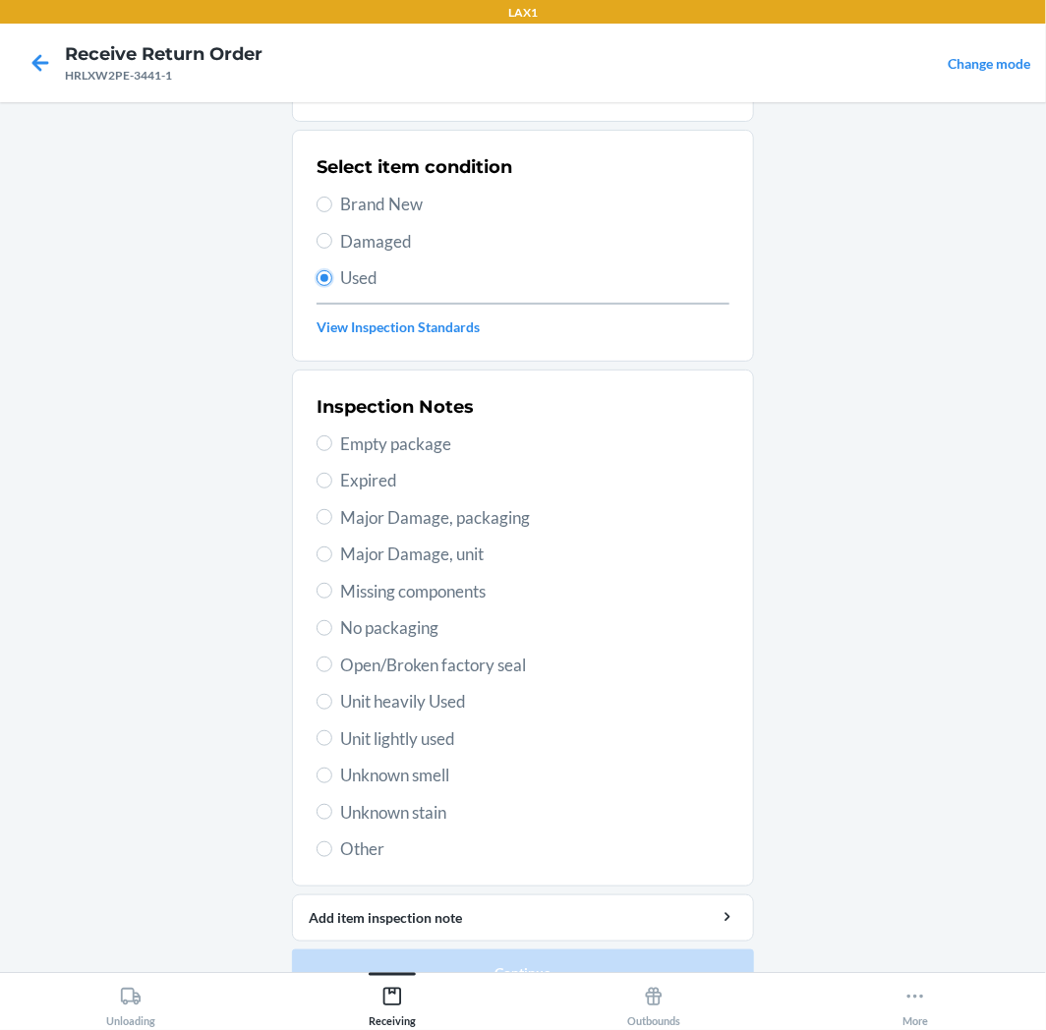
scroll to position [152, 0]
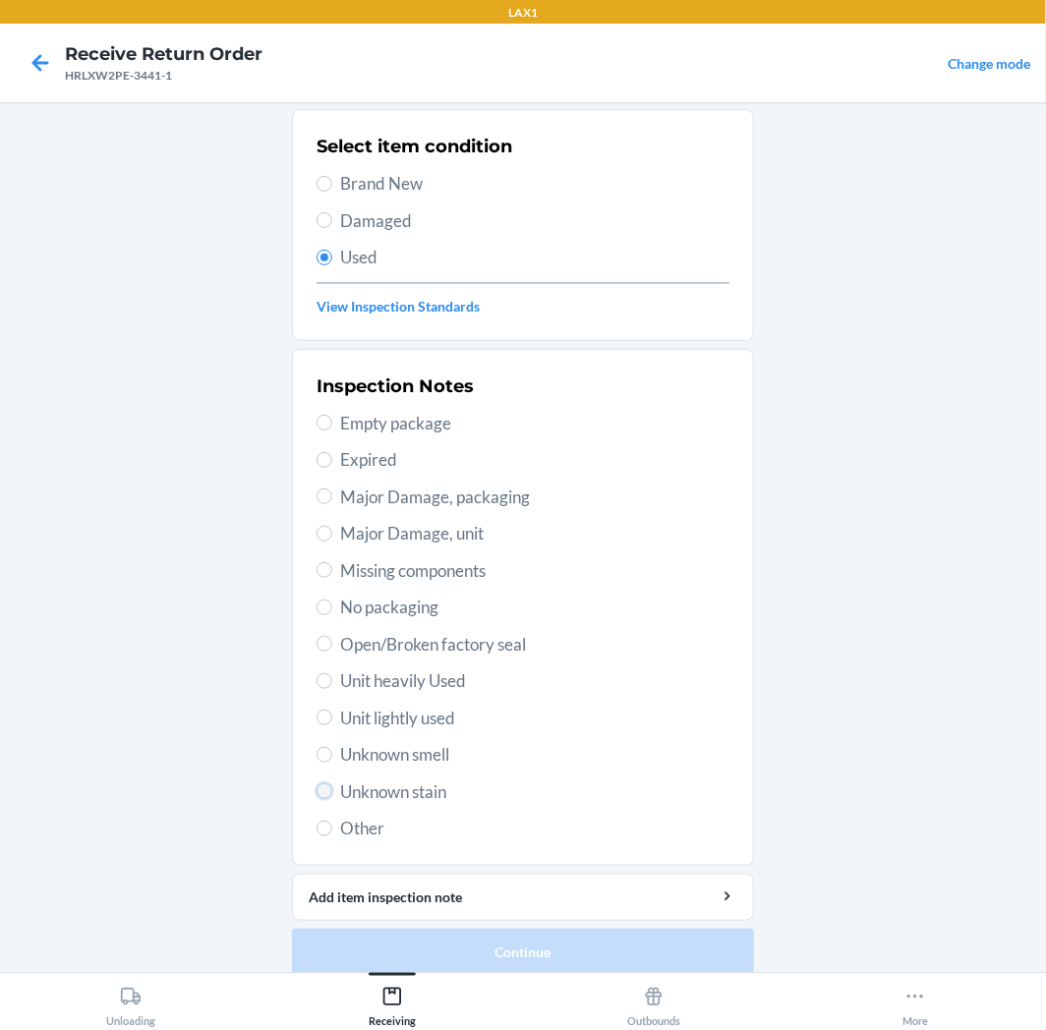
click at [321, 783] on input "Unknown stain" at bounding box center [324, 791] width 16 height 16
radio input "true"
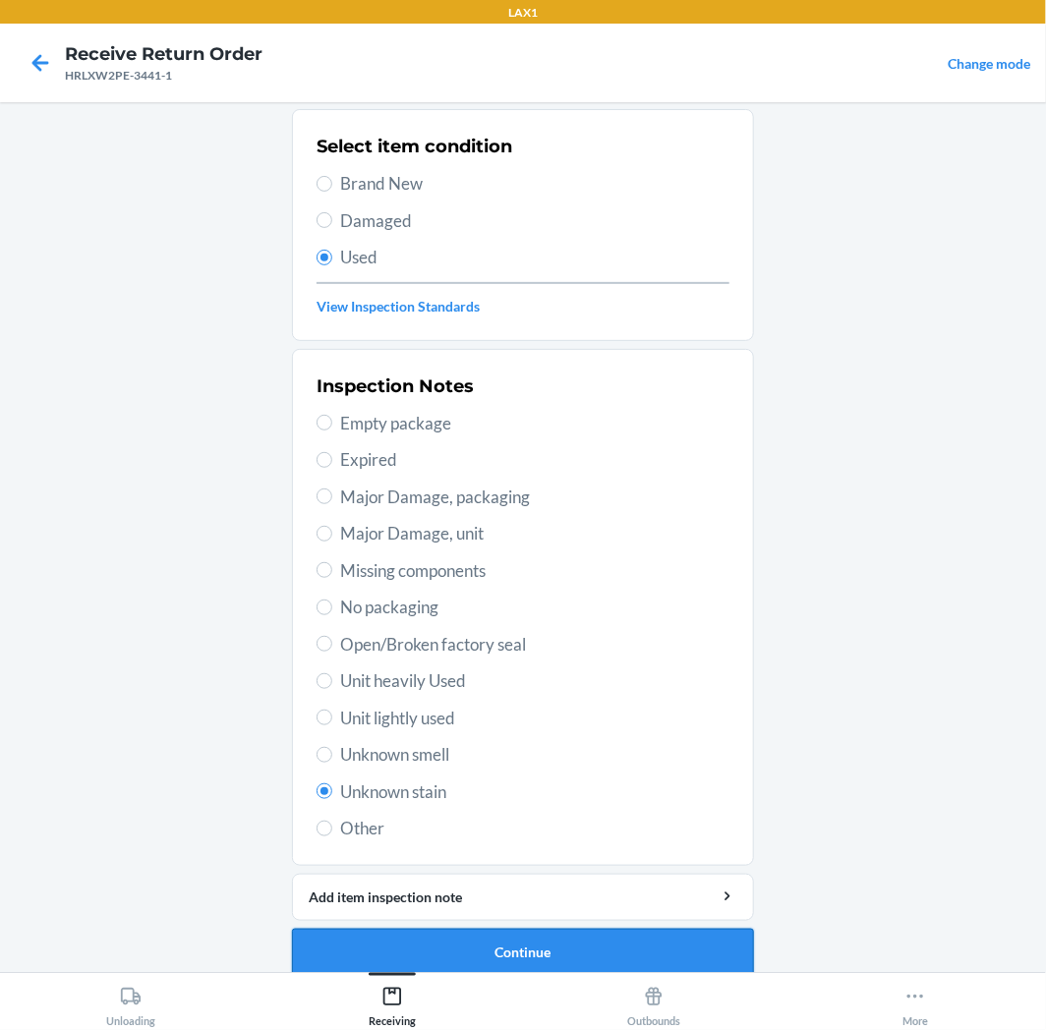
click at [597, 943] on button "Continue" at bounding box center [523, 952] width 462 height 47
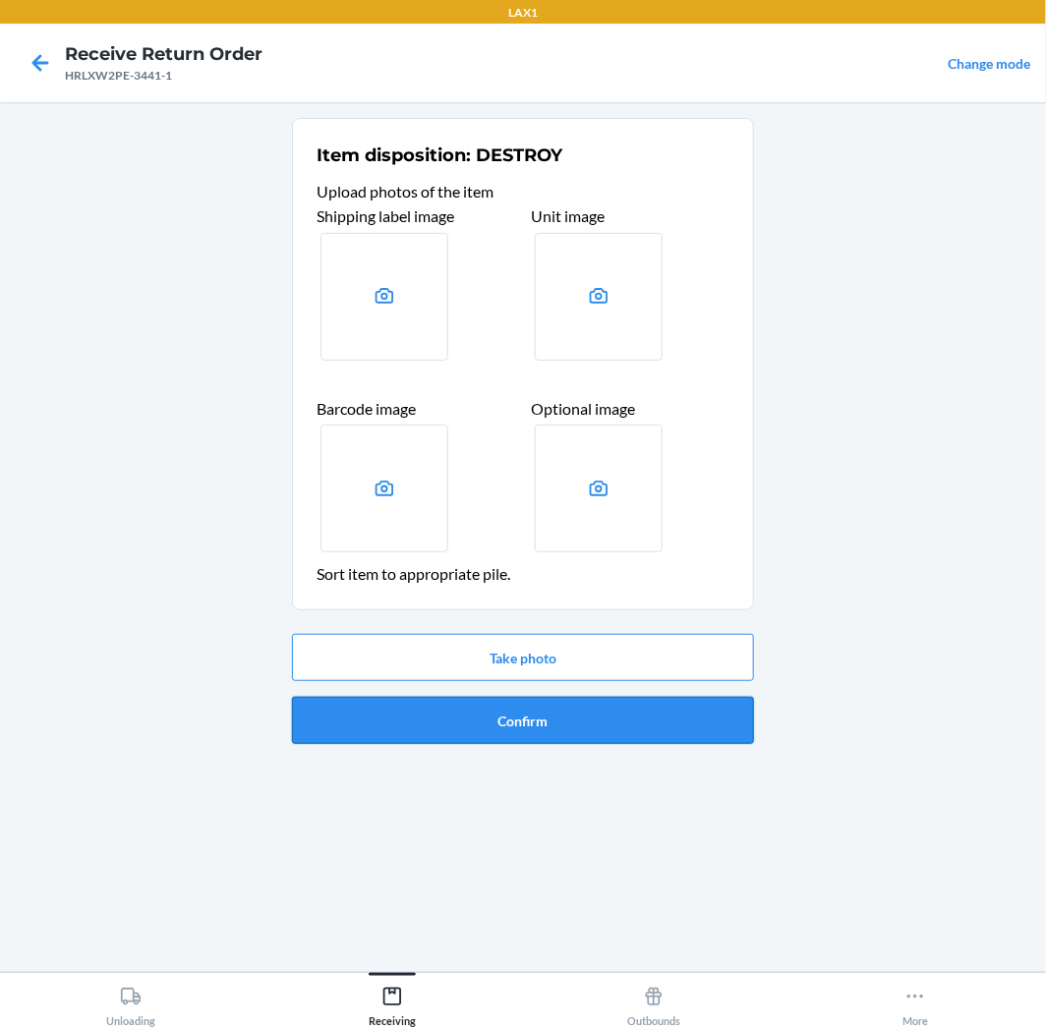
click at [604, 713] on button "Confirm" at bounding box center [523, 720] width 462 height 47
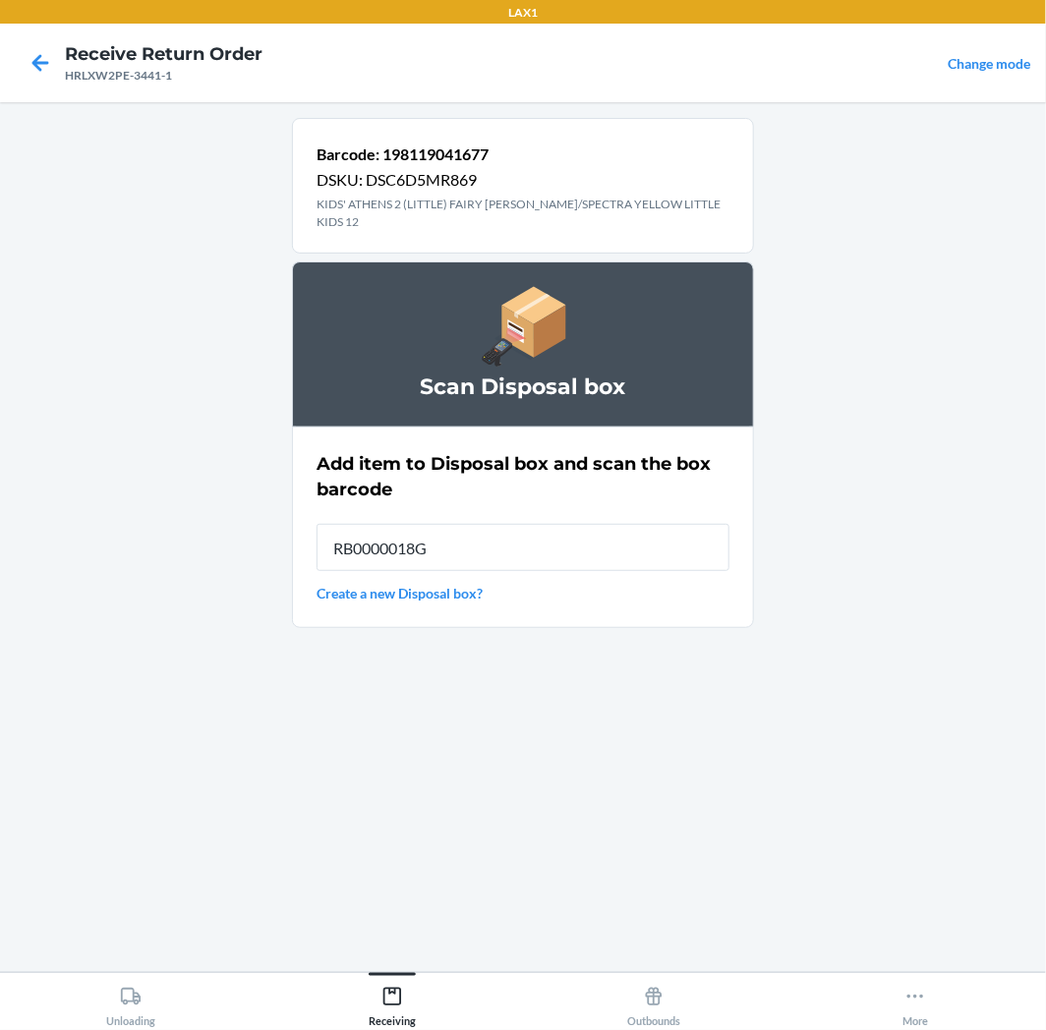
type input "RB0000018GA"
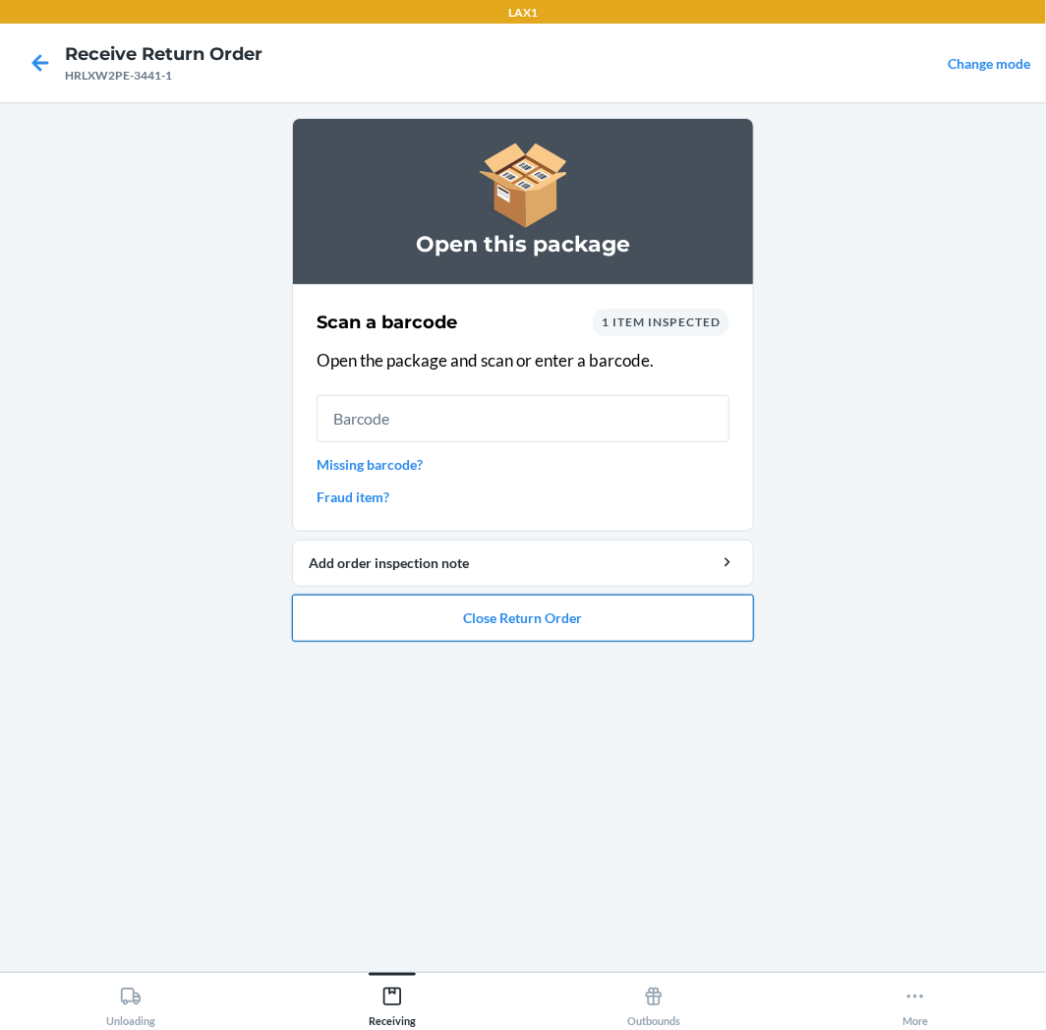
click at [705, 611] on button "Close Return Order" at bounding box center [523, 618] width 462 height 47
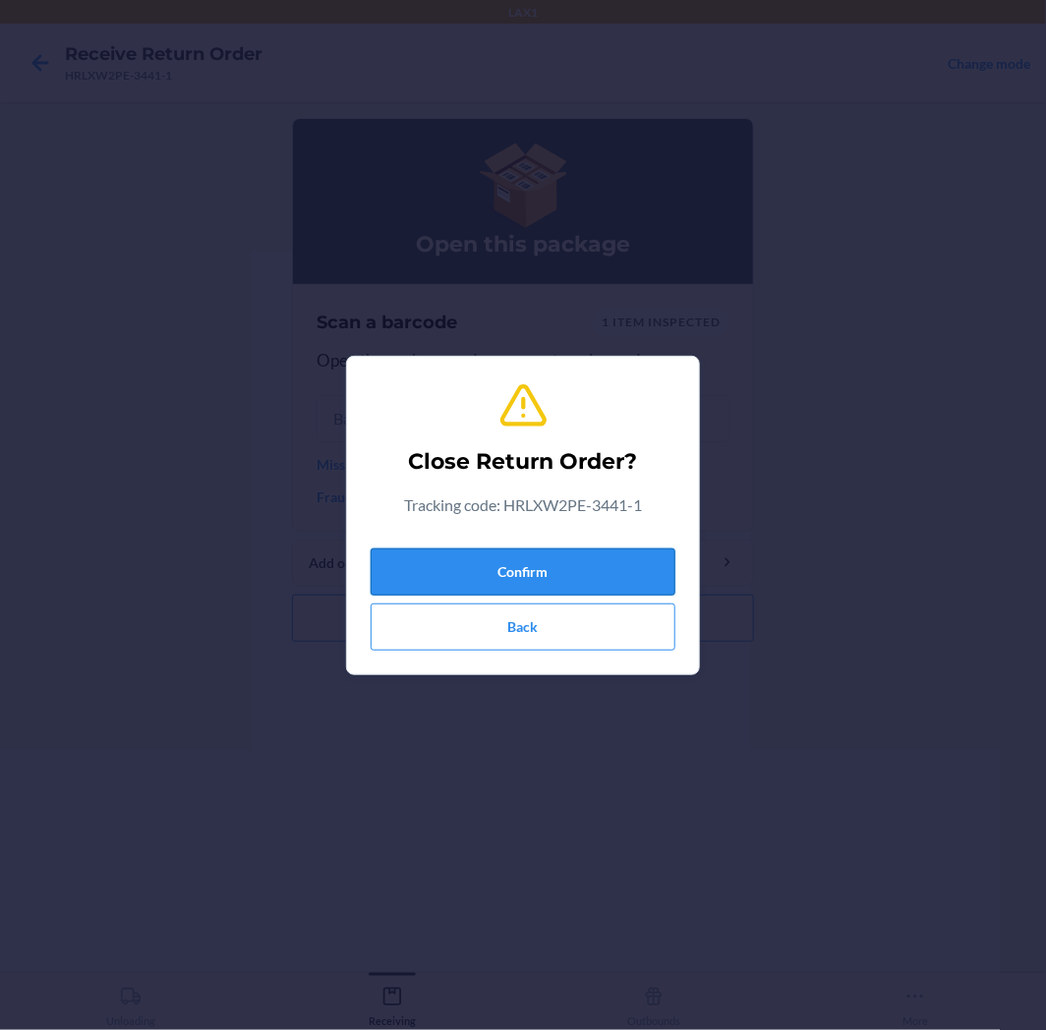
click at [567, 570] on button "Confirm" at bounding box center [522, 571] width 305 height 47
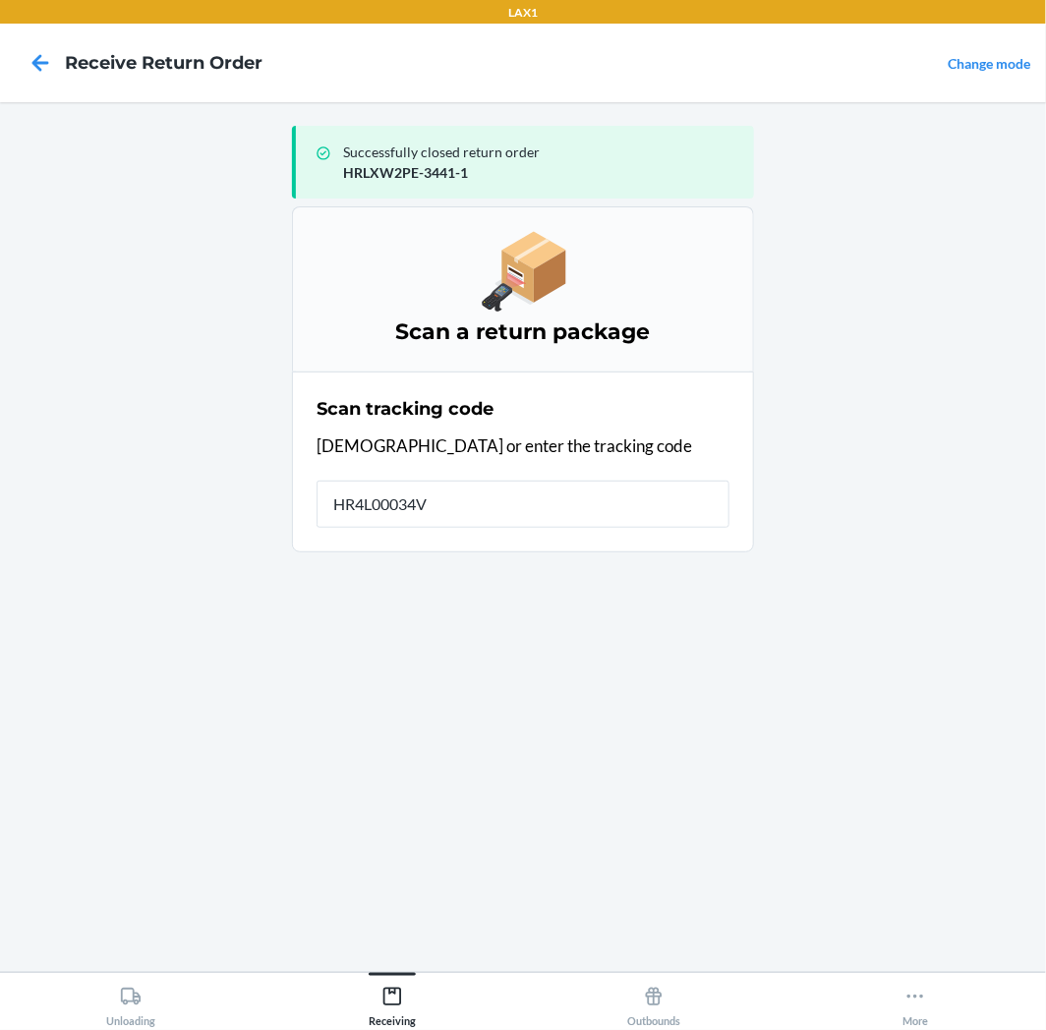
type input "HR4L00034VD"
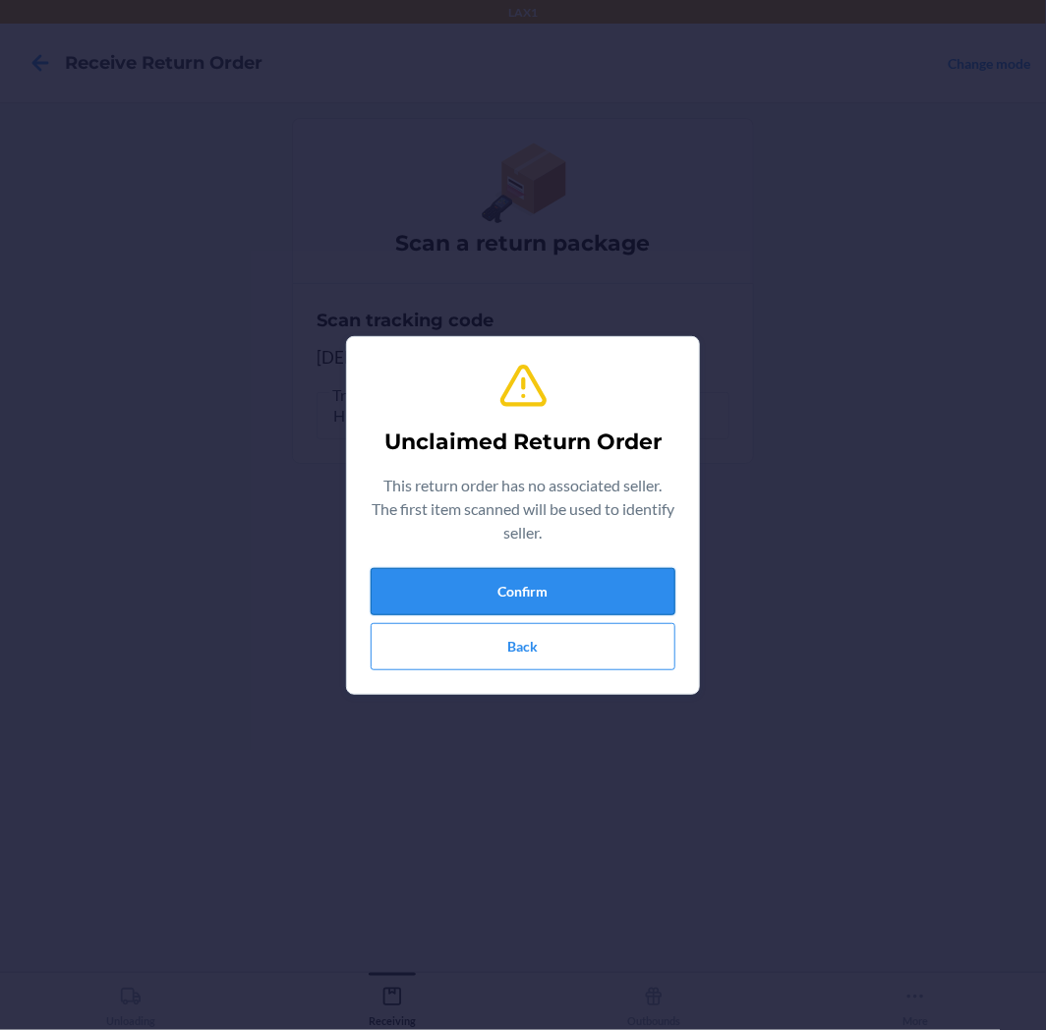
click at [578, 600] on button "Confirm" at bounding box center [522, 591] width 305 height 47
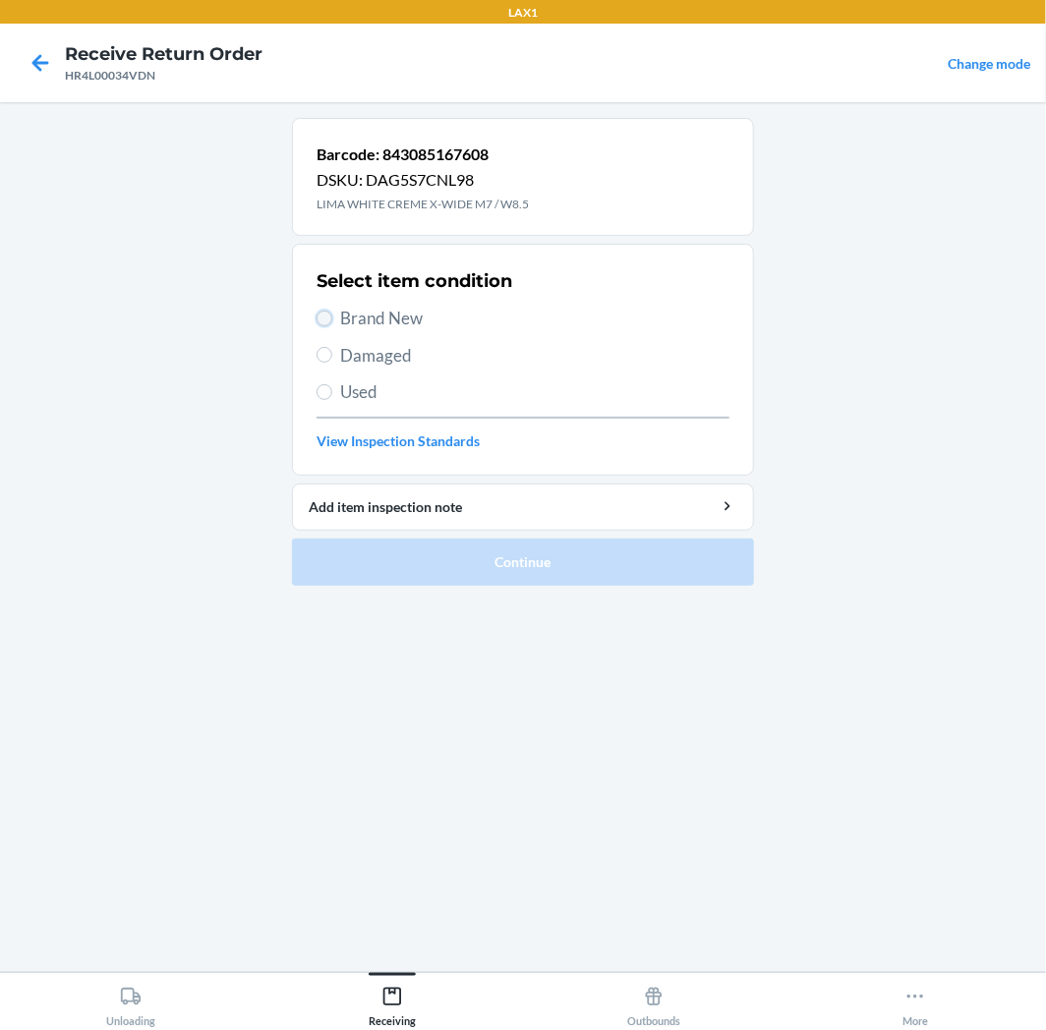
drag, startPoint x: 320, startPoint y: 315, endPoint x: 369, endPoint y: 405, distance: 102.0
click at [320, 324] on input "Brand New" at bounding box center [324, 319] width 16 height 16
radio input "true"
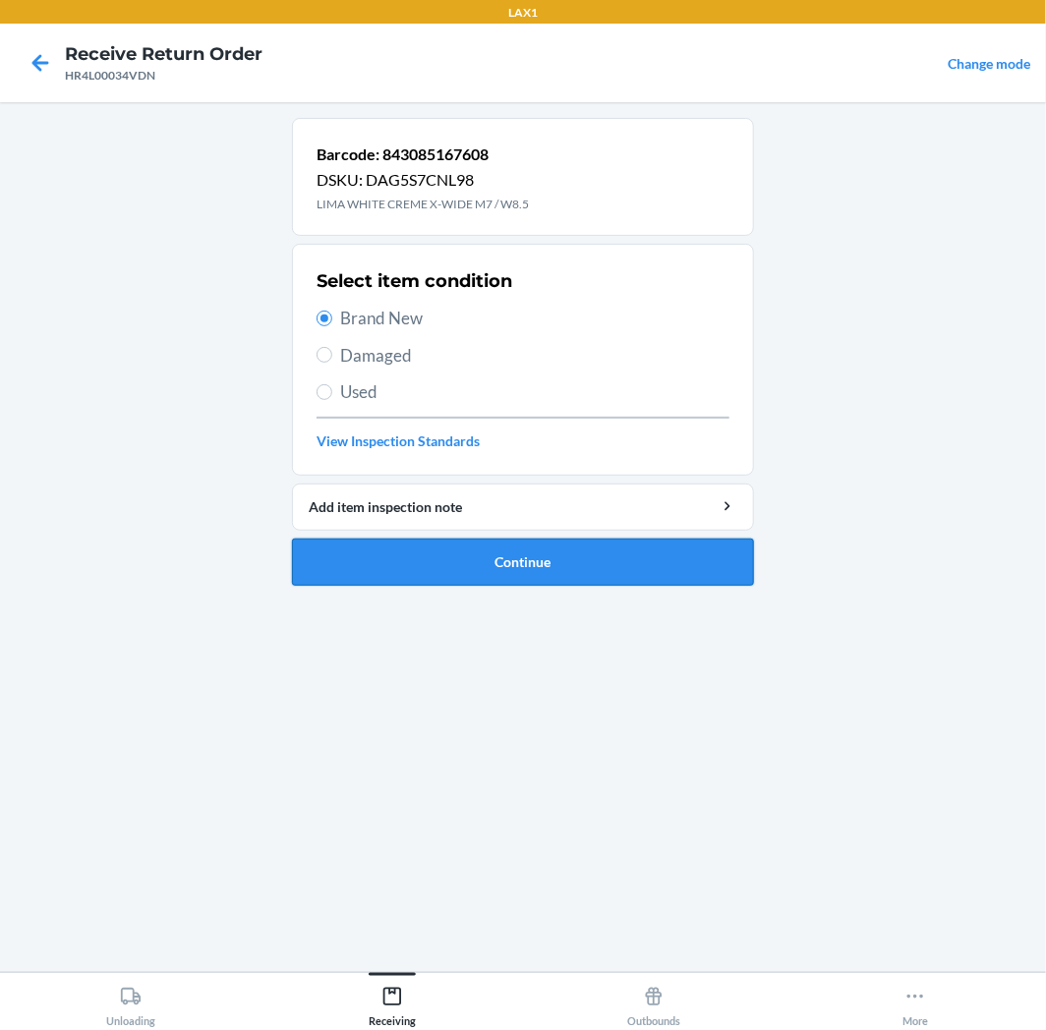
click at [684, 565] on button "Continue" at bounding box center [523, 562] width 462 height 47
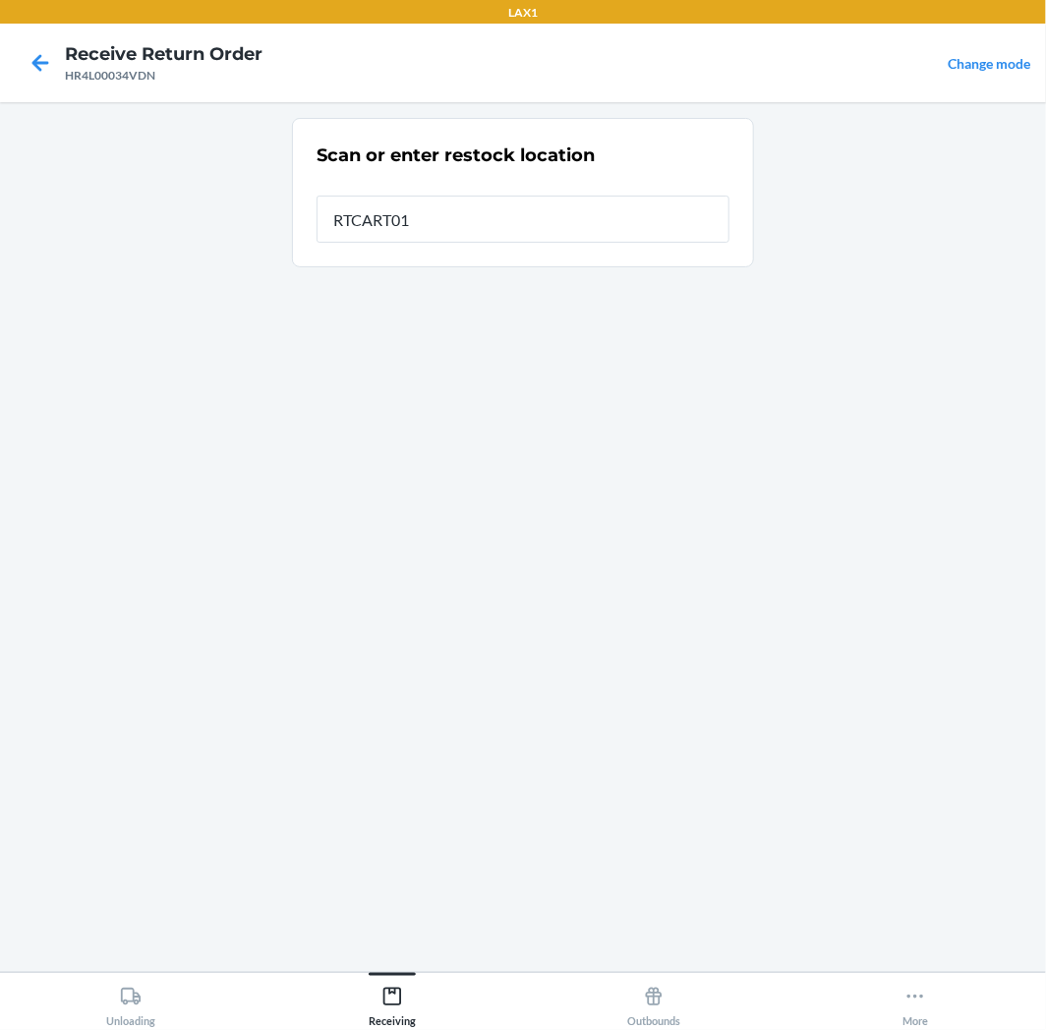
type input "RTCART011"
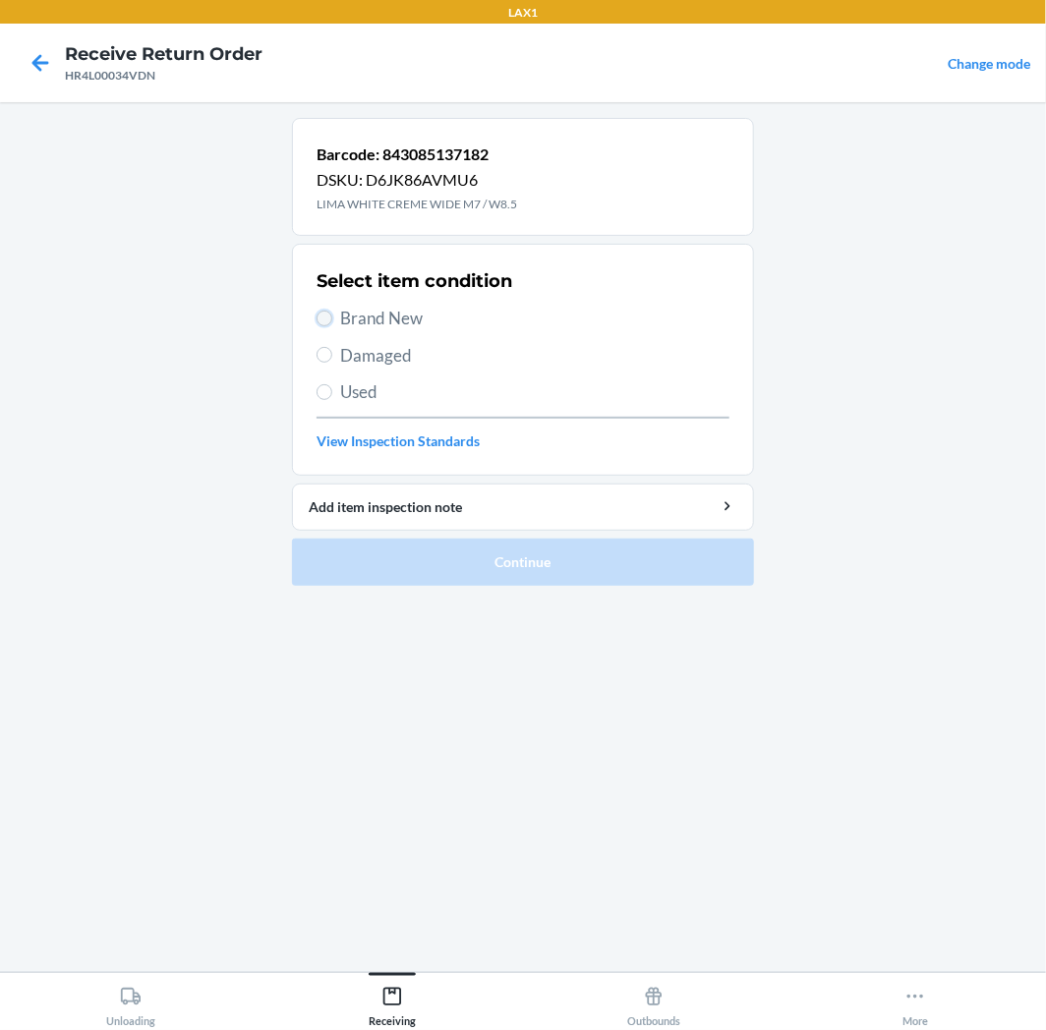
click at [322, 321] on input "Brand New" at bounding box center [324, 319] width 16 height 16
radio input "true"
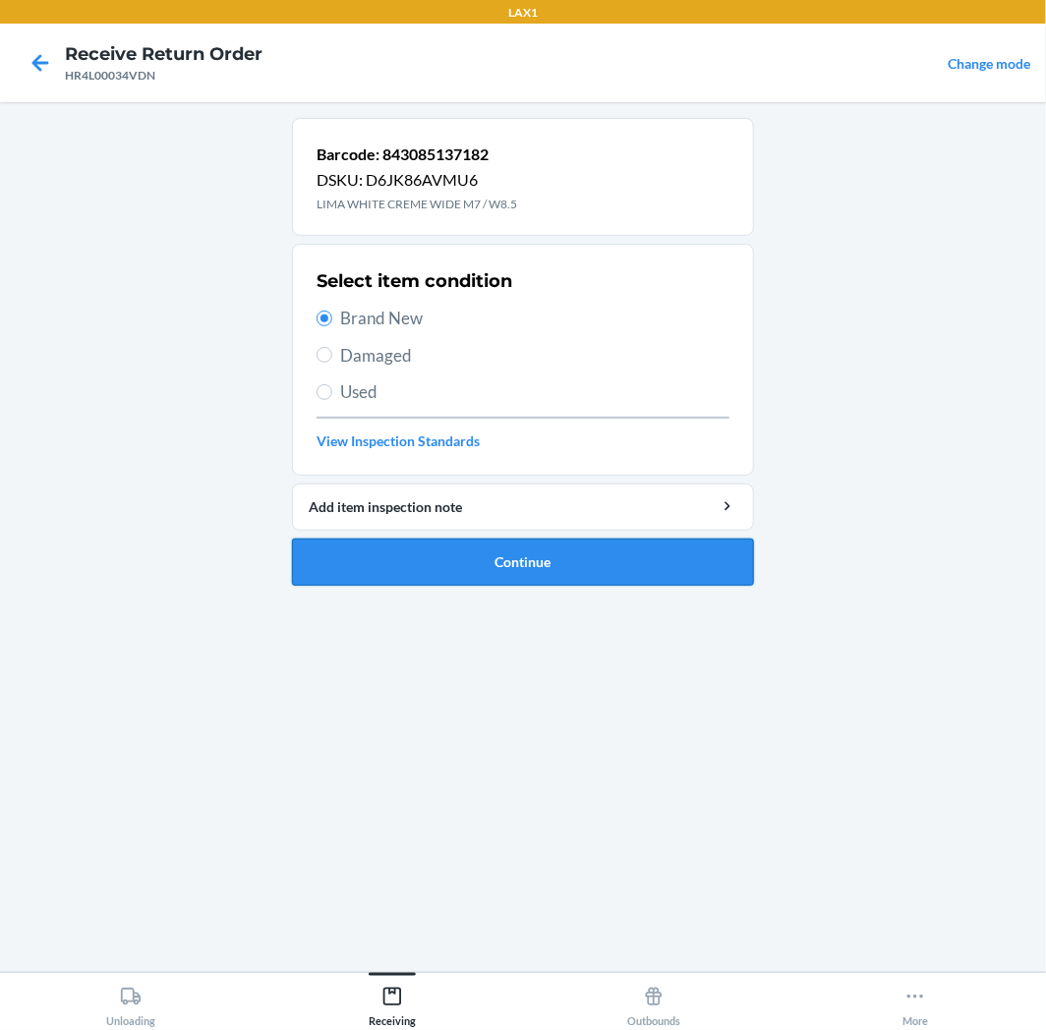
click at [573, 562] on button "Continue" at bounding box center [523, 562] width 462 height 47
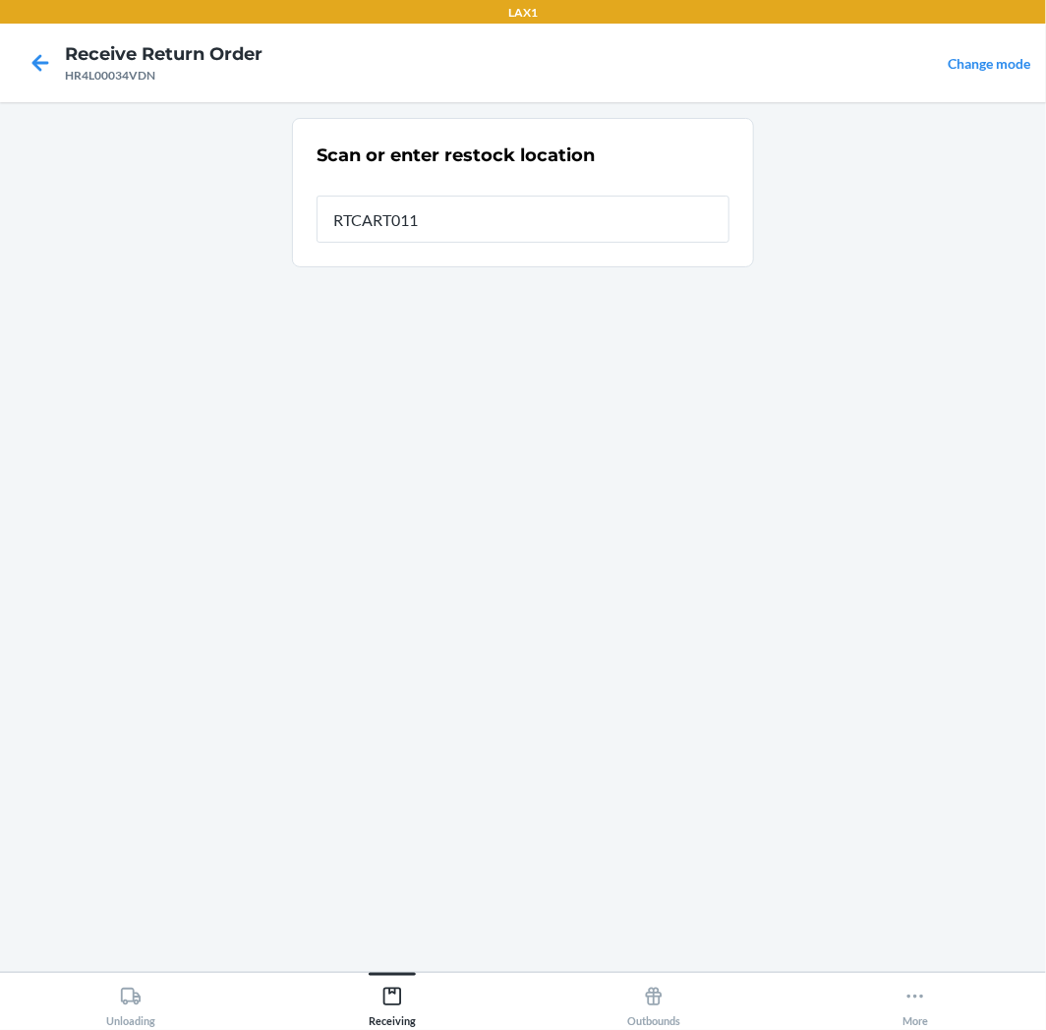
type input "RTCART011"
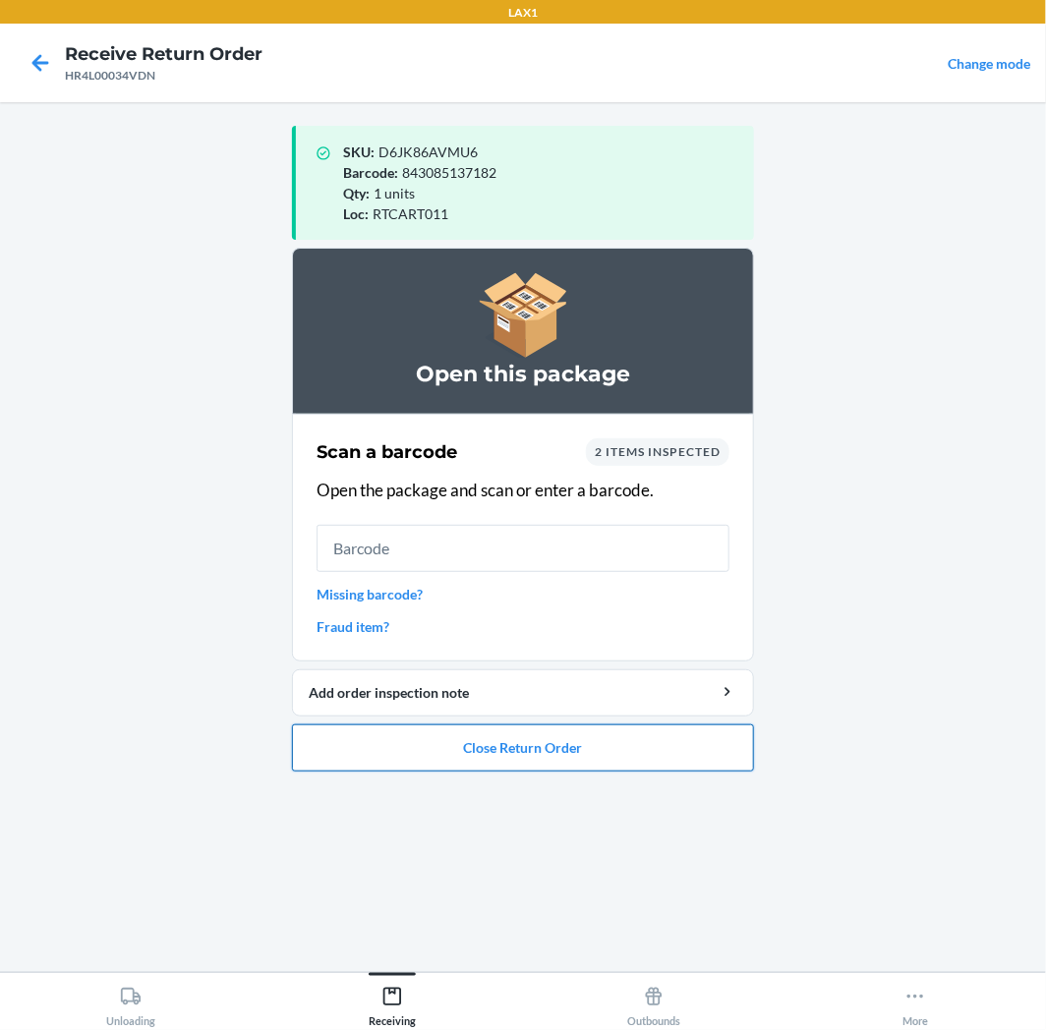
click at [646, 758] on button "Close Return Order" at bounding box center [523, 747] width 462 height 47
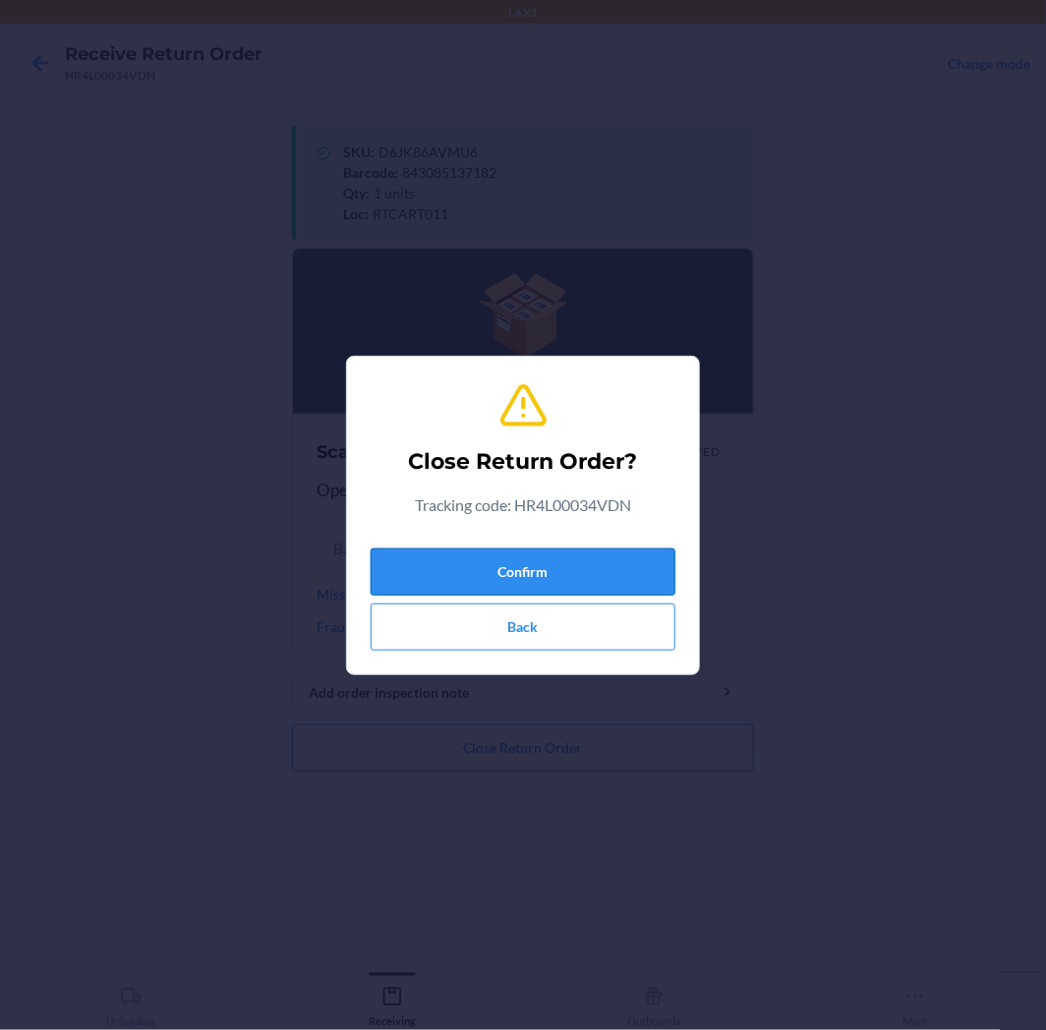
click at [613, 573] on button "Confirm" at bounding box center [522, 571] width 305 height 47
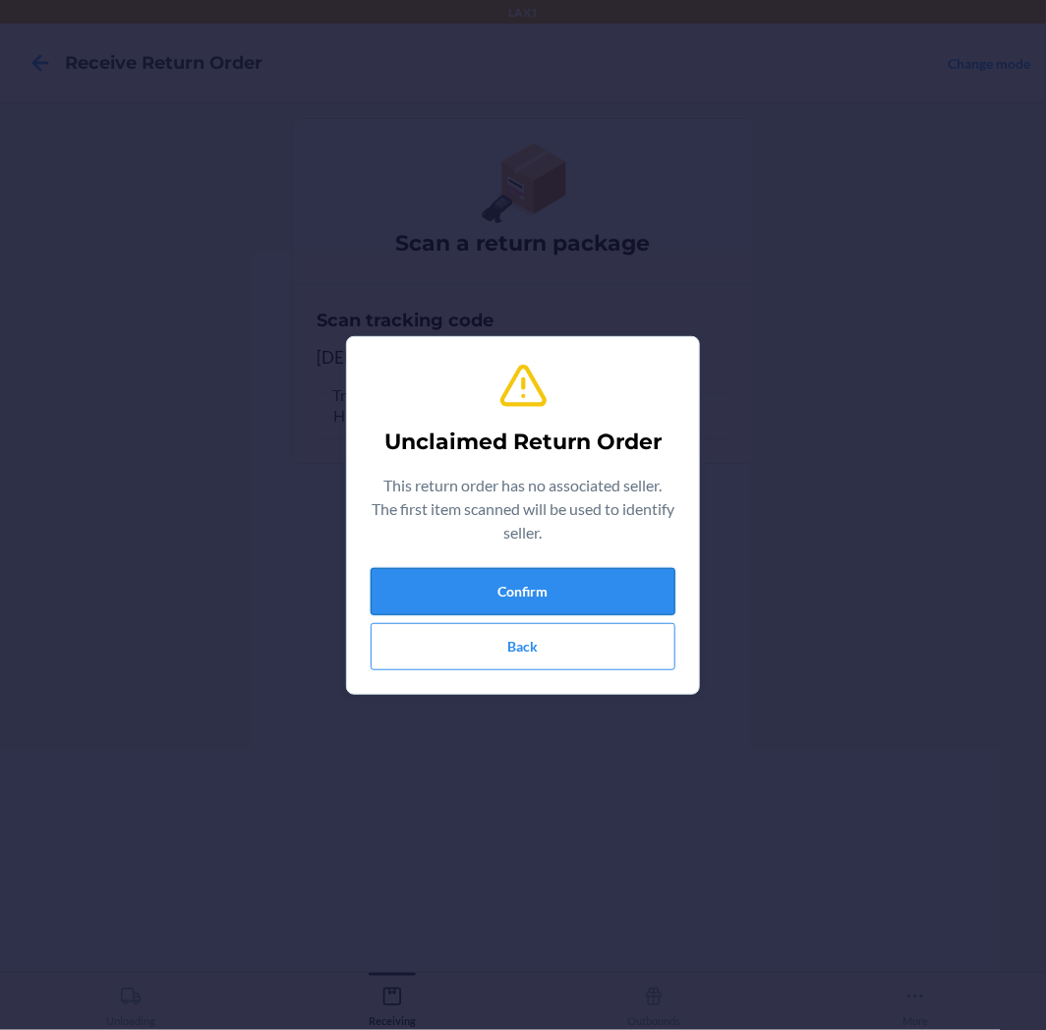
click at [597, 597] on button "Confirm" at bounding box center [522, 591] width 305 height 47
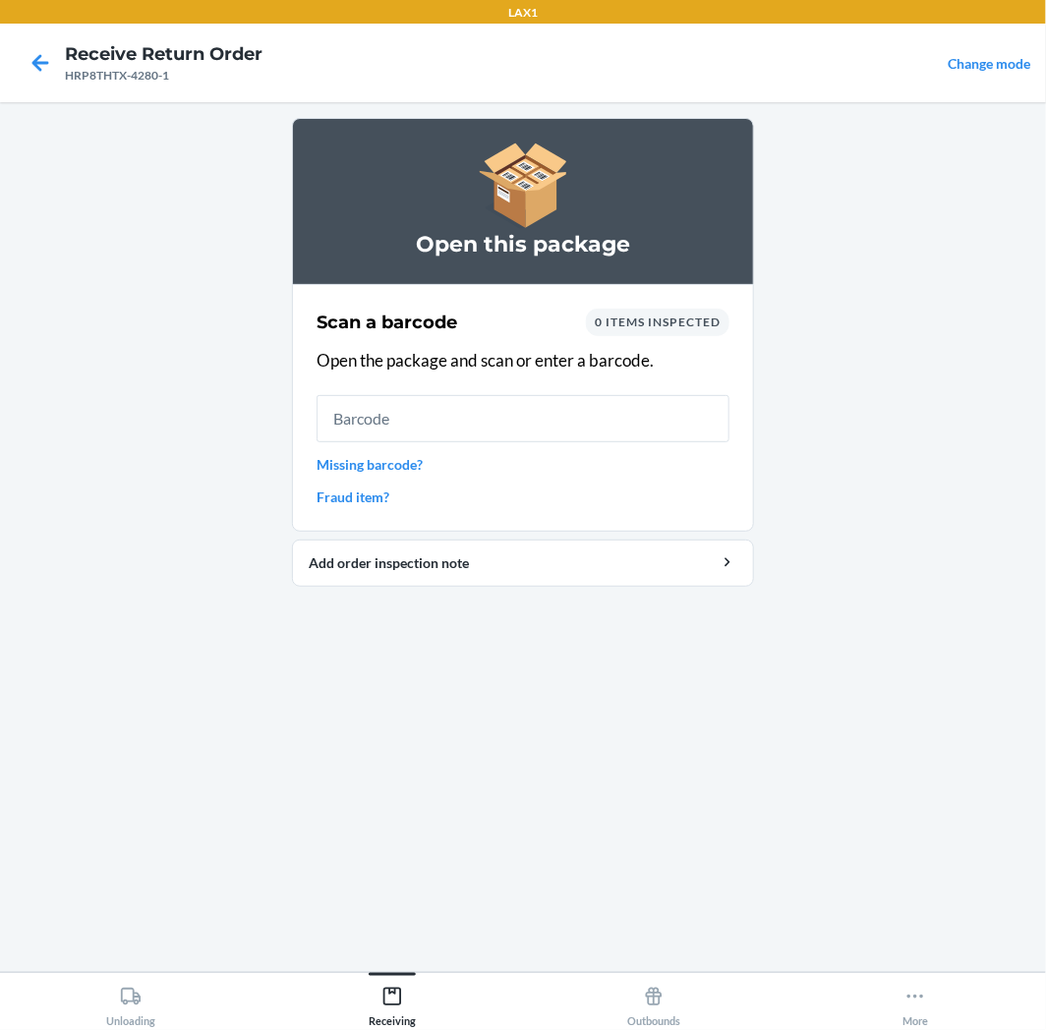
type input "3"
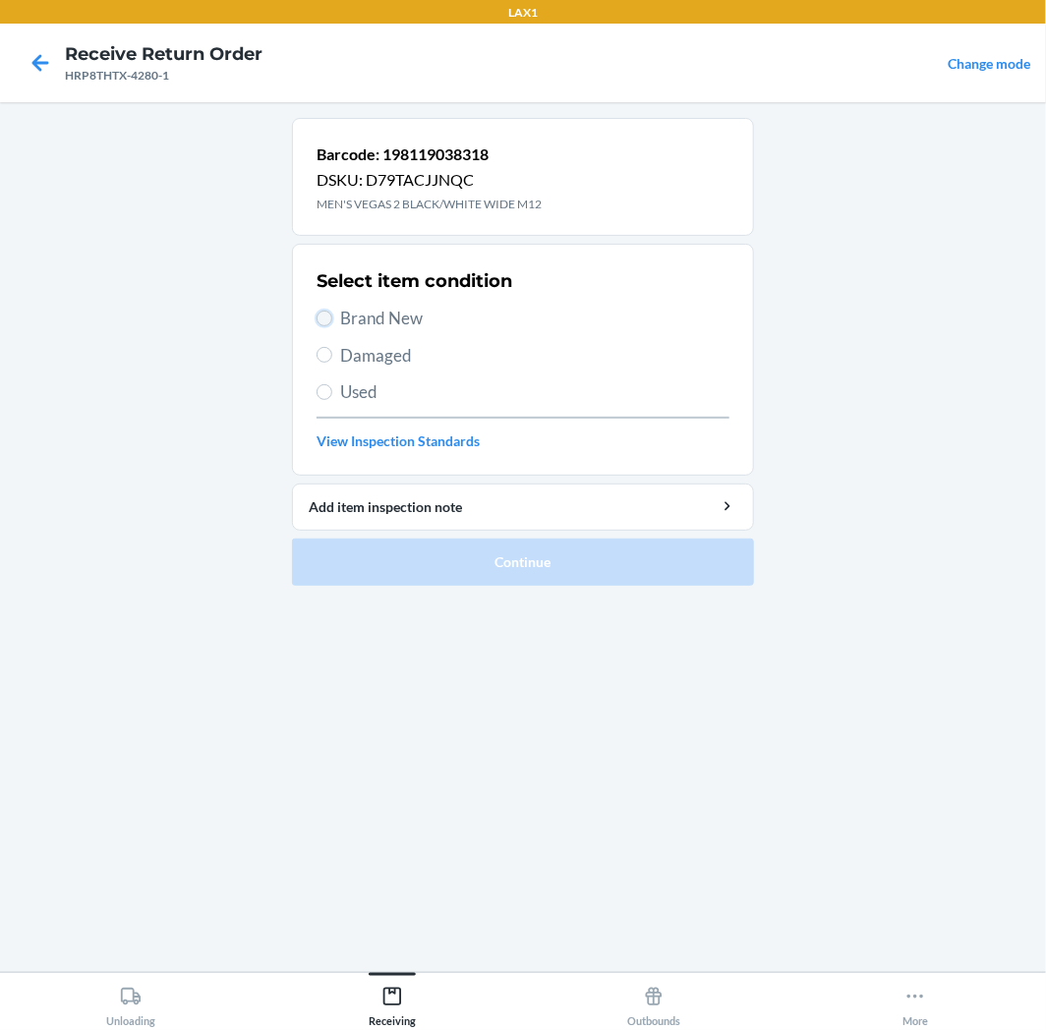
click at [328, 316] on input "Brand New" at bounding box center [324, 319] width 16 height 16
radio input "true"
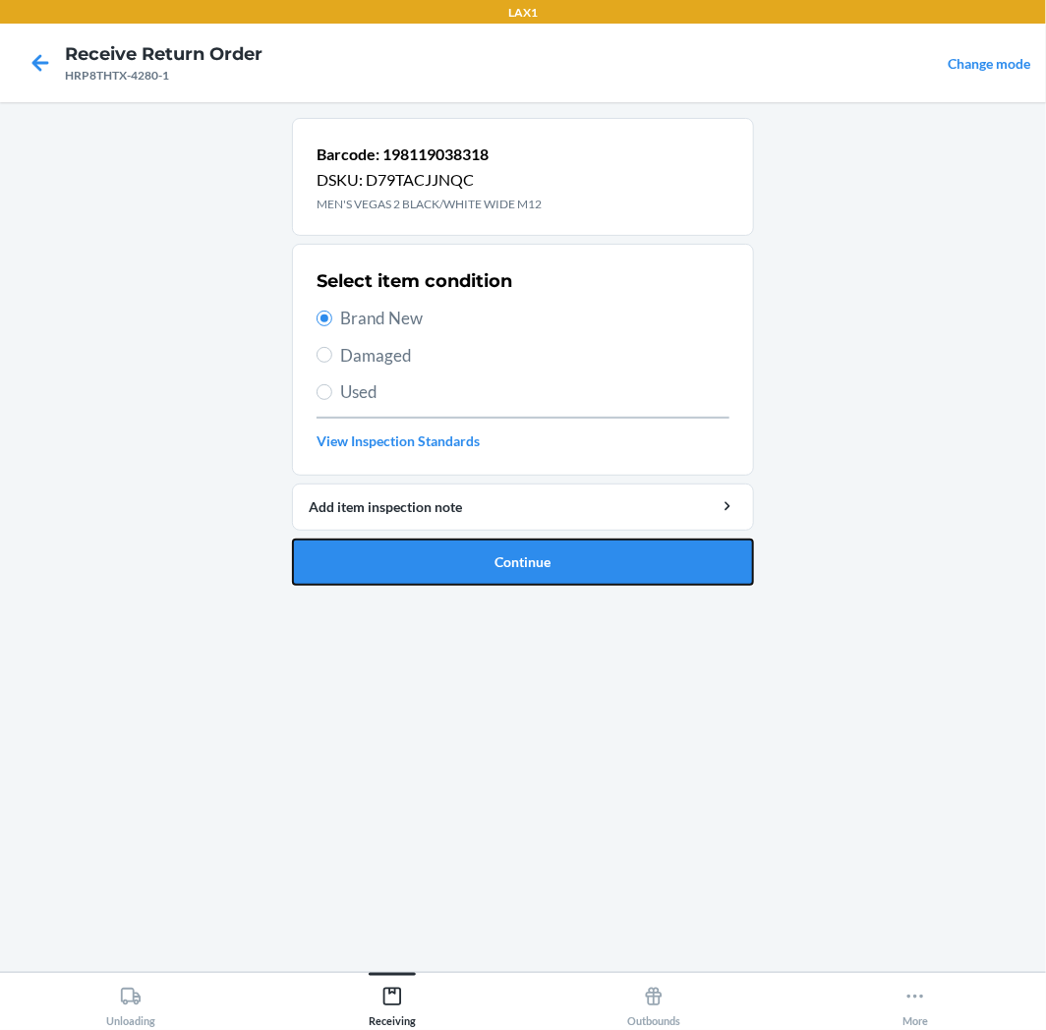
click at [631, 556] on button "Continue" at bounding box center [523, 562] width 462 height 47
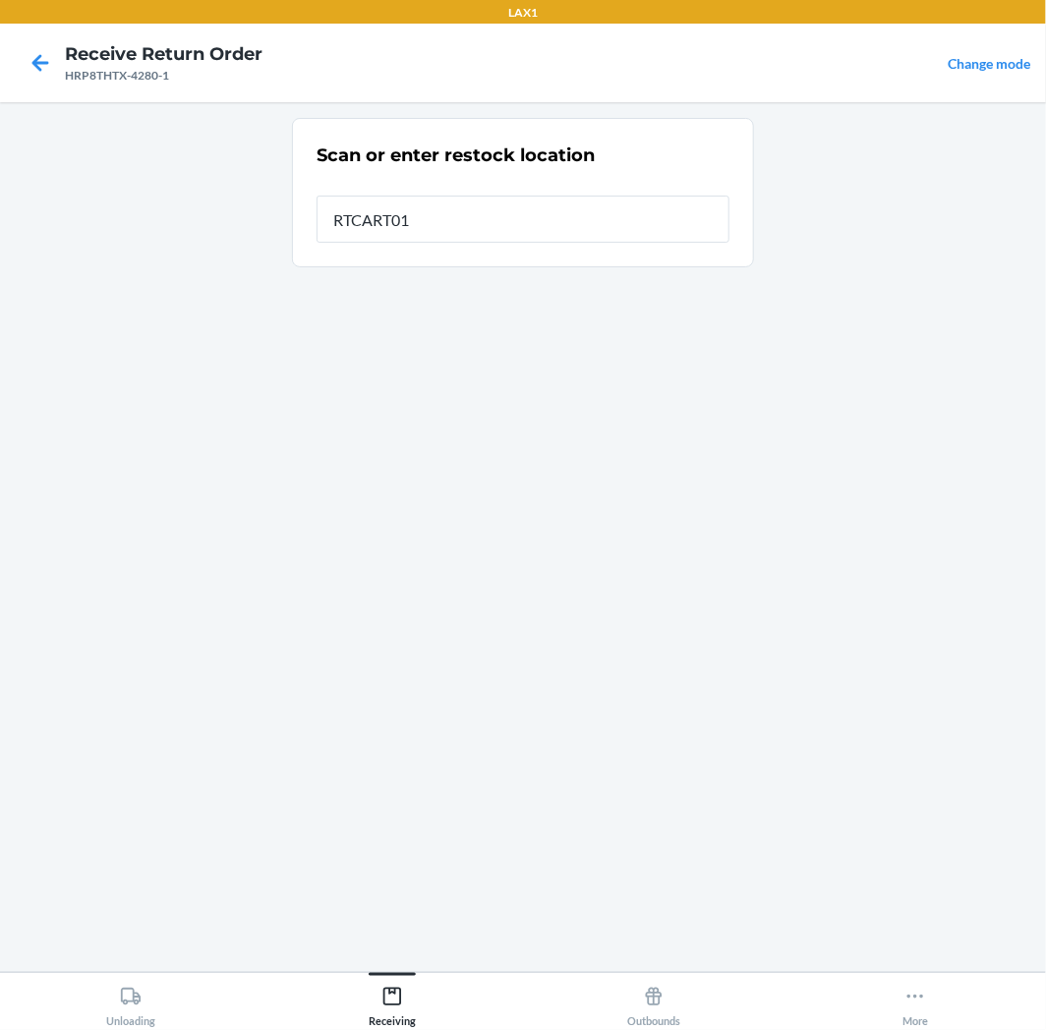
type input "RTCART011"
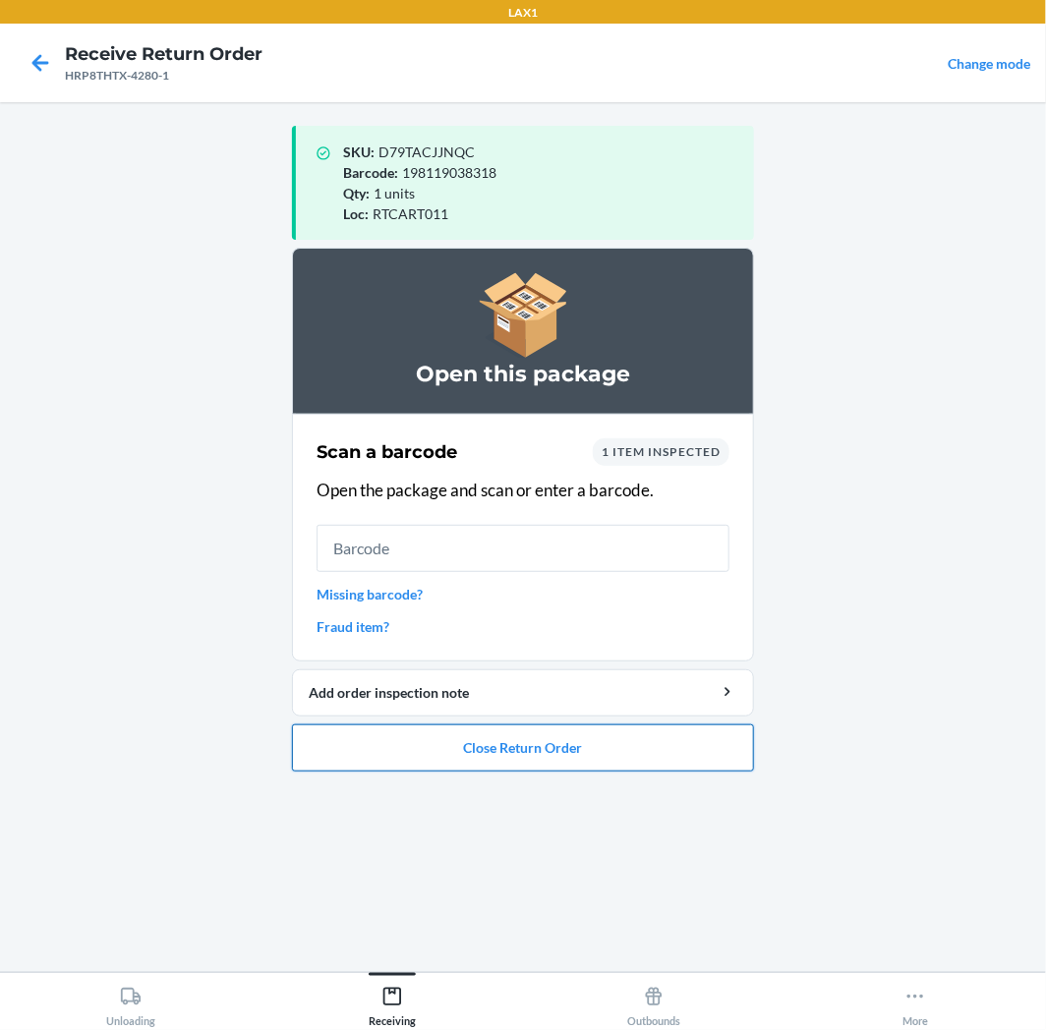
click at [592, 751] on button "Close Return Order" at bounding box center [523, 747] width 462 height 47
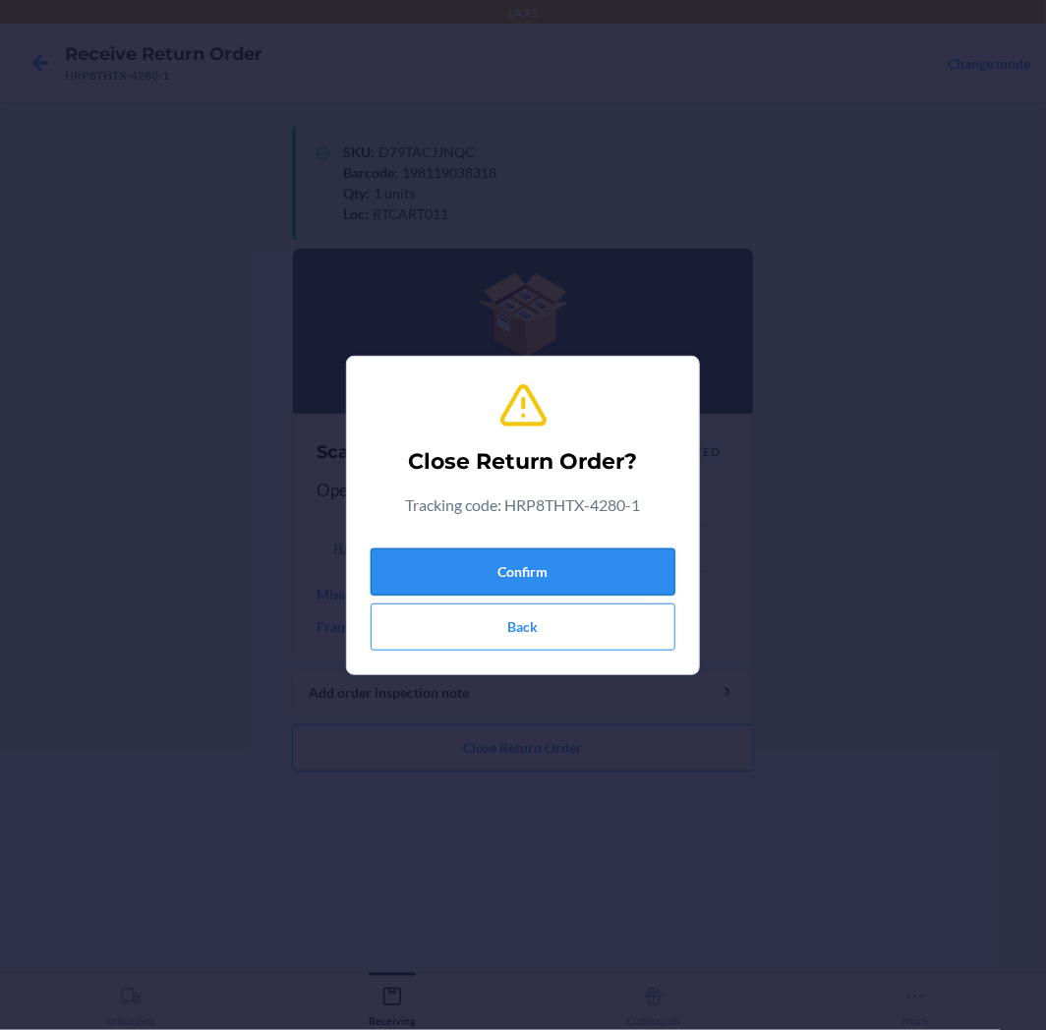
click at [591, 573] on button "Confirm" at bounding box center [522, 571] width 305 height 47
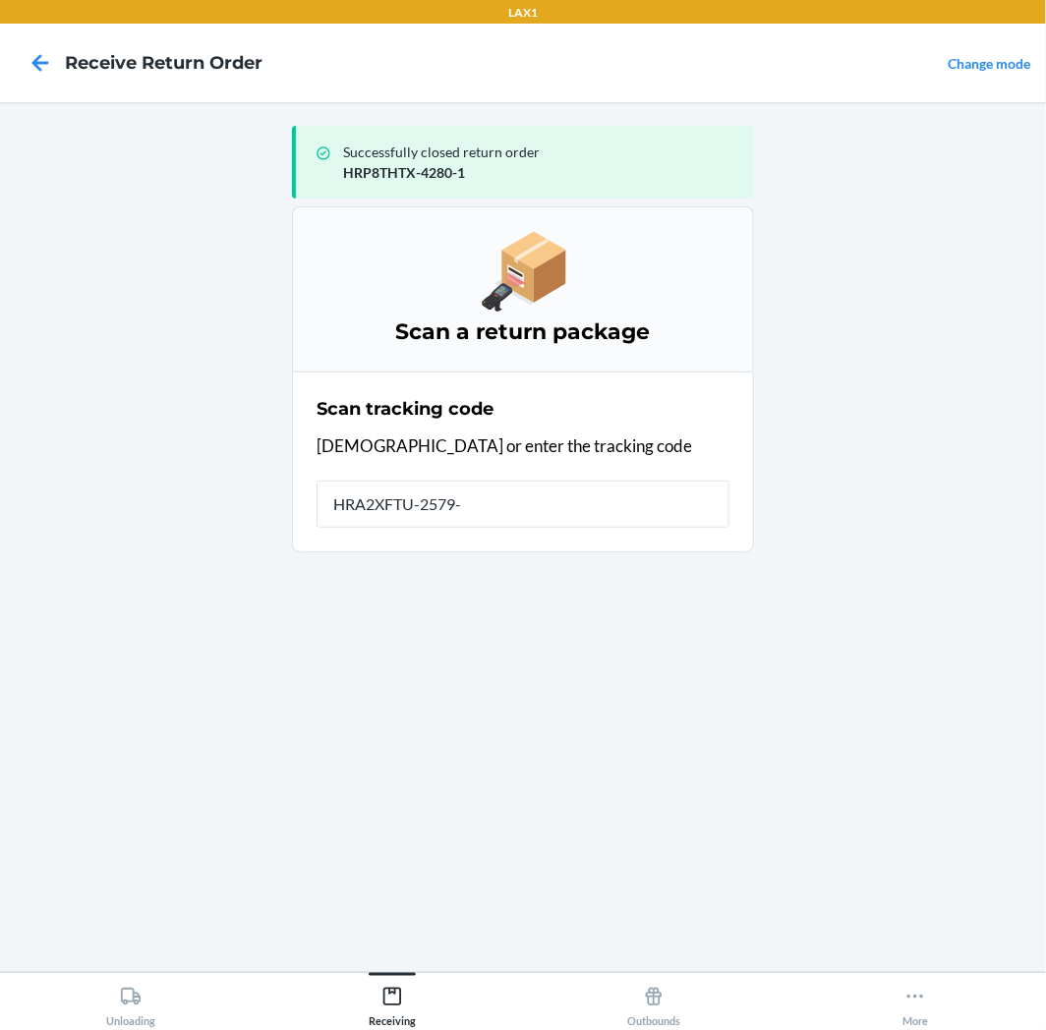
type input "HRA2XFTU-2579-1"
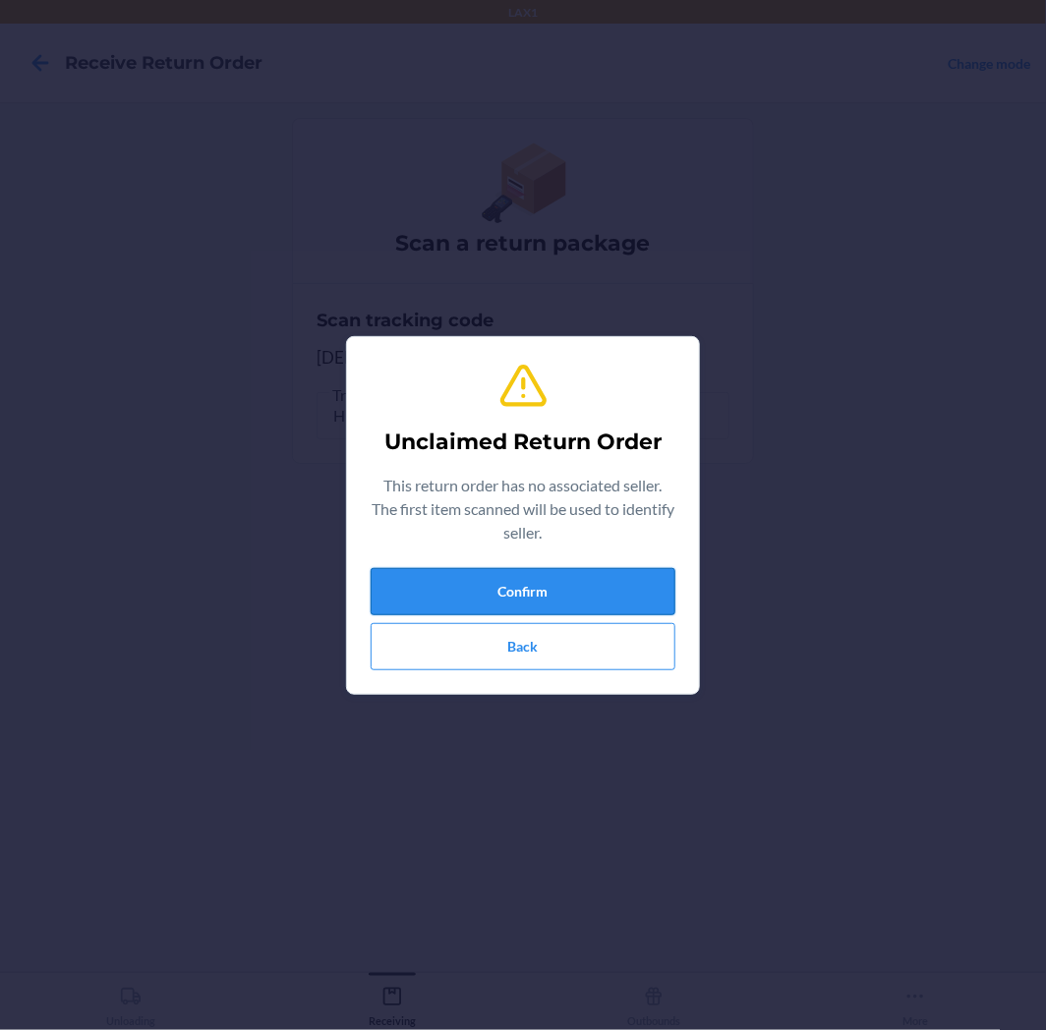
click at [547, 588] on button "Confirm" at bounding box center [522, 591] width 305 height 47
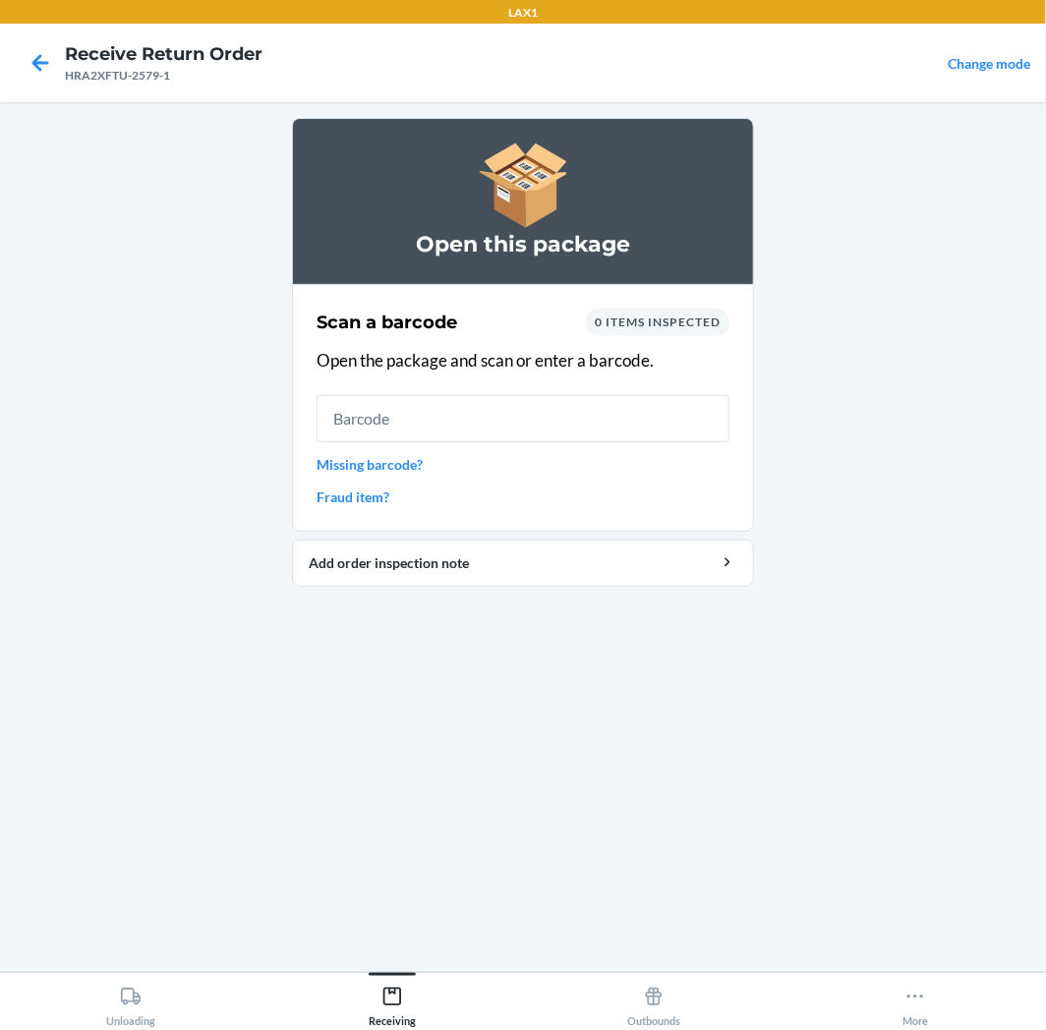
click at [414, 426] on input "text" at bounding box center [522, 418] width 413 height 47
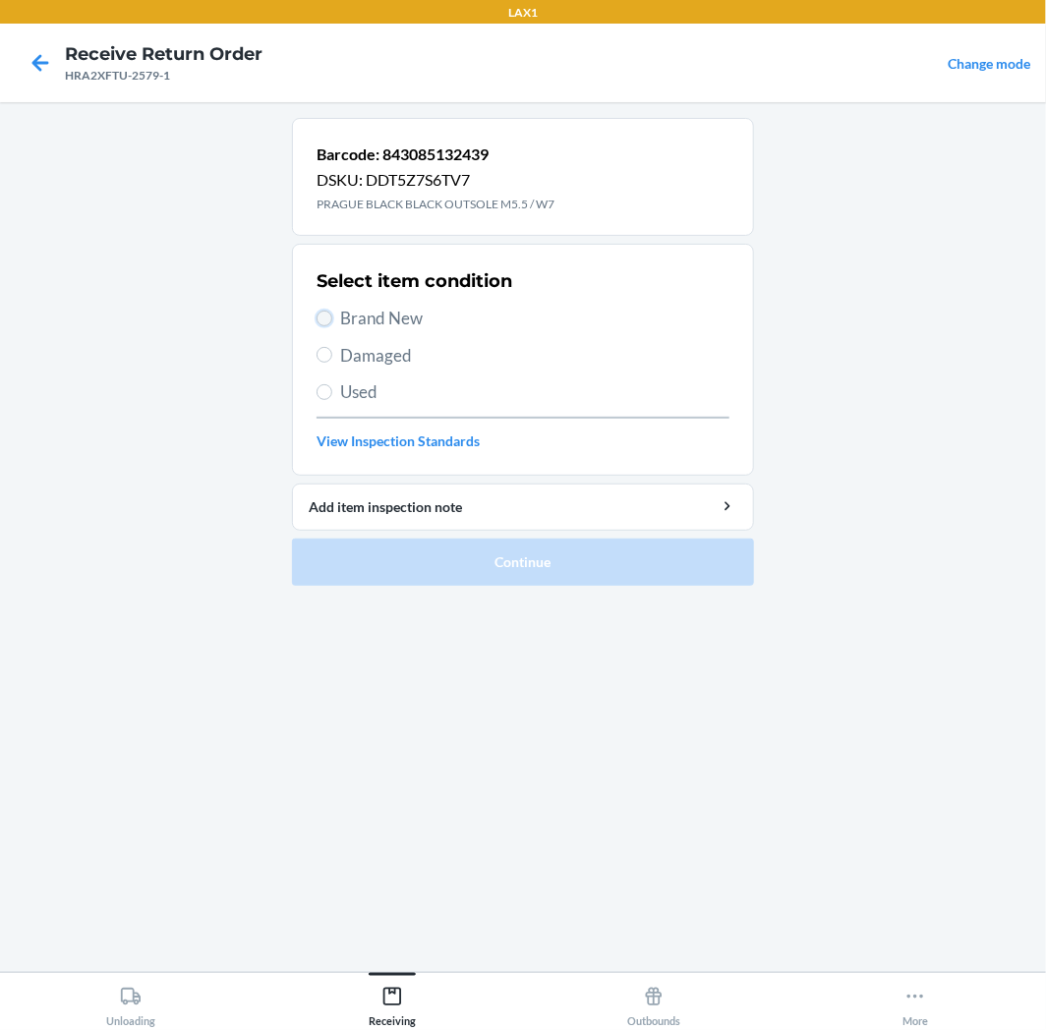
click at [321, 319] on input "Brand New" at bounding box center [324, 319] width 16 height 16
radio input "true"
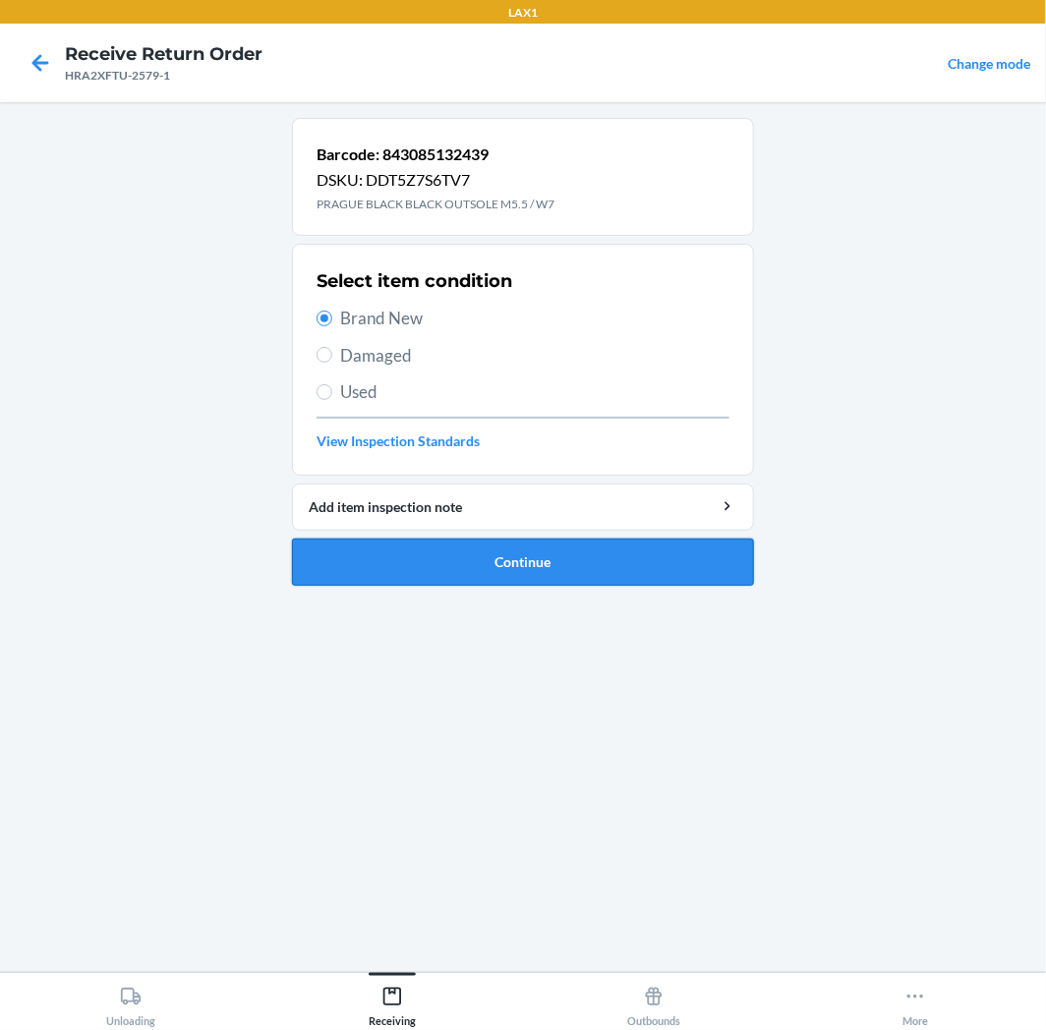
click at [581, 558] on button "Continue" at bounding box center [523, 562] width 462 height 47
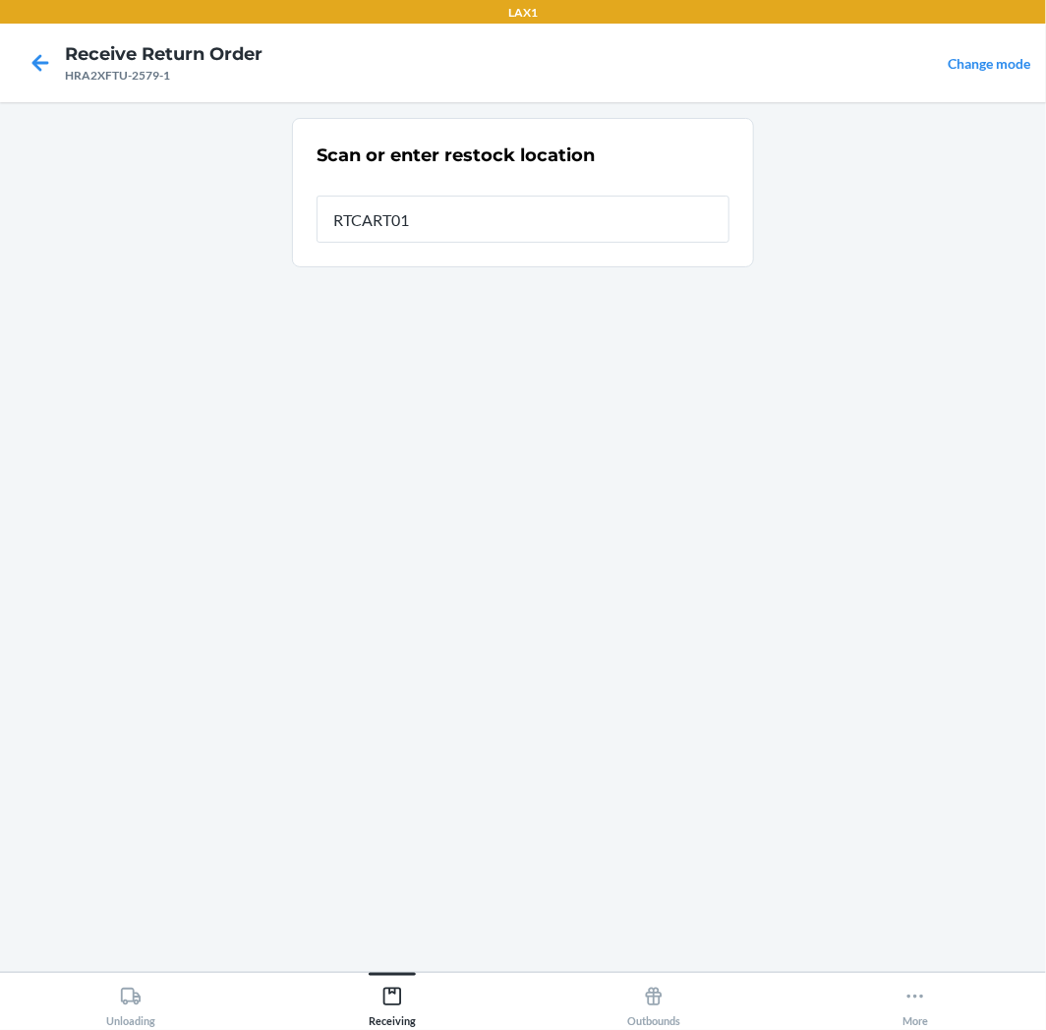
type input "RTCART011"
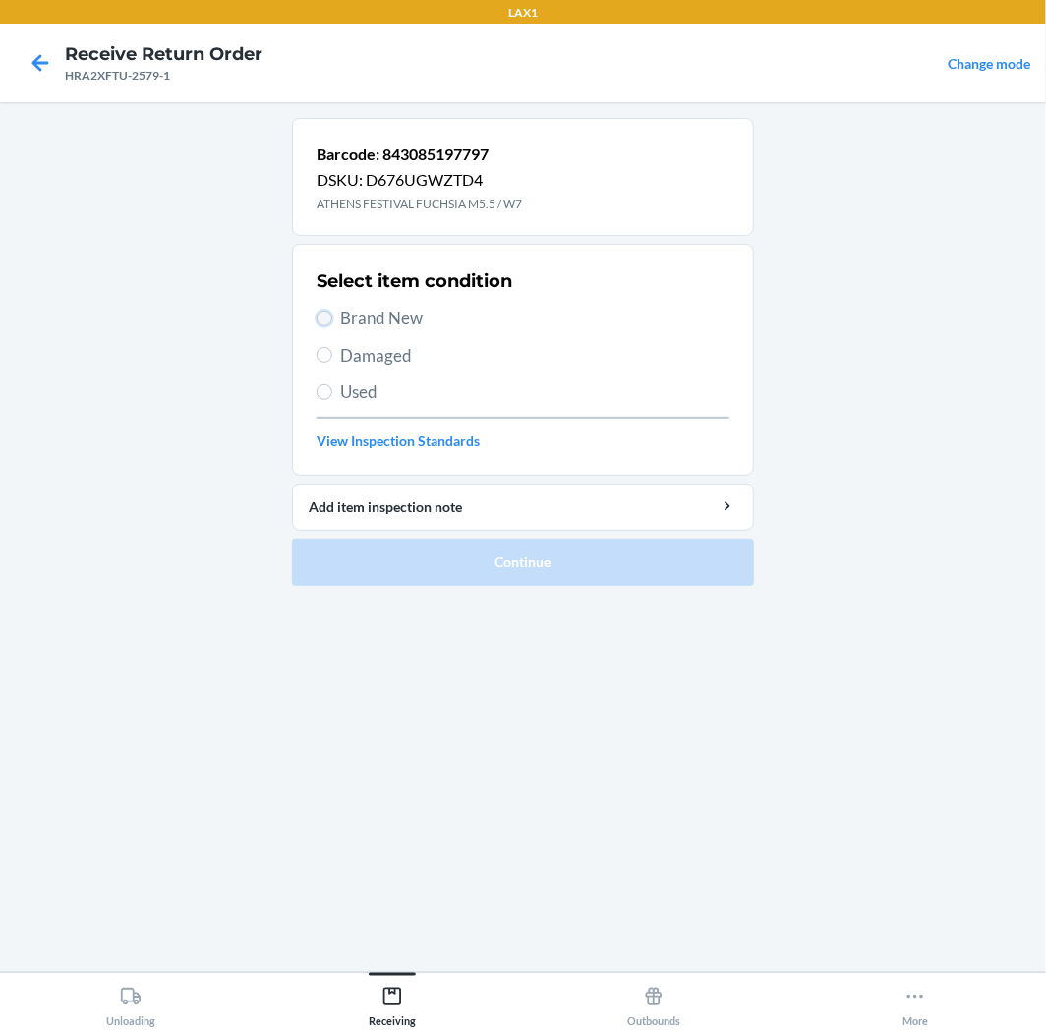
click at [322, 320] on input "Brand New" at bounding box center [324, 319] width 16 height 16
radio input "true"
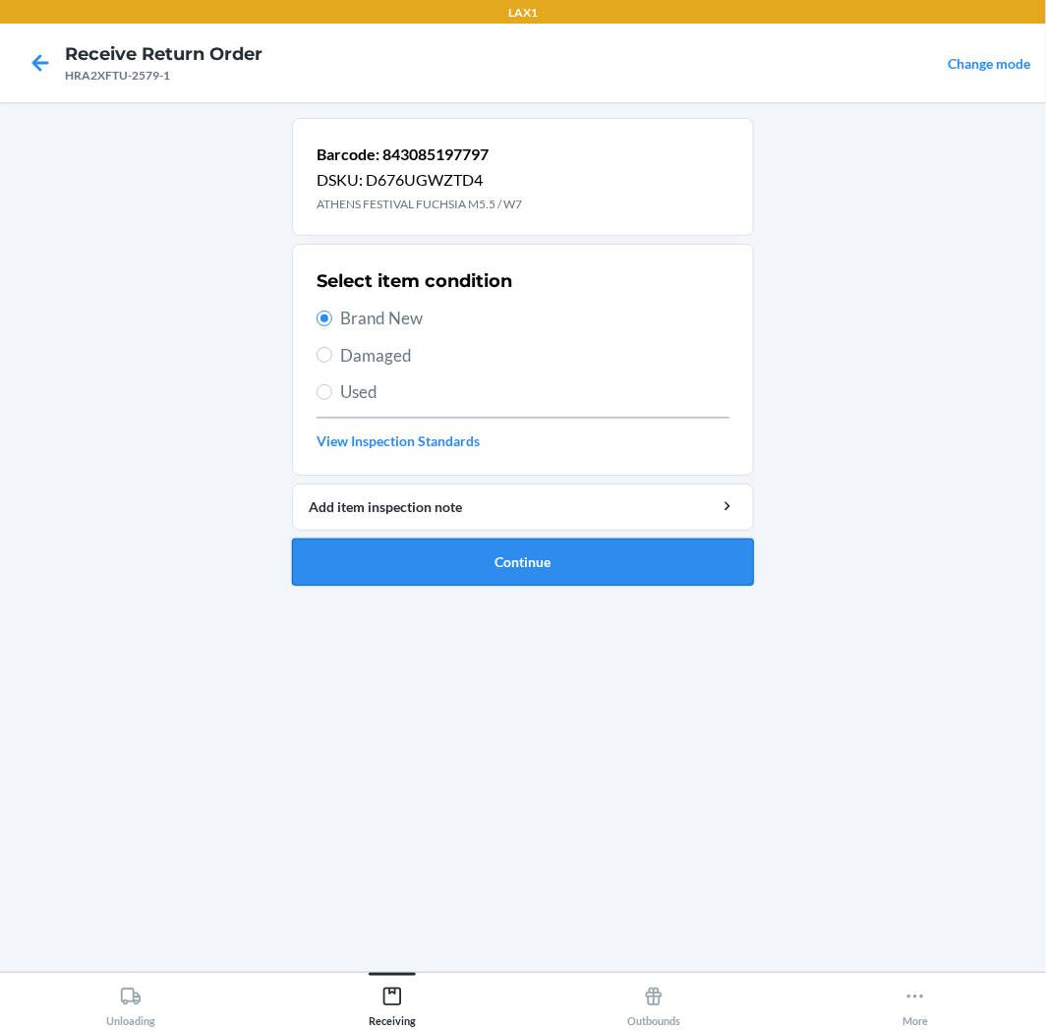
click at [711, 572] on button "Continue" at bounding box center [523, 562] width 462 height 47
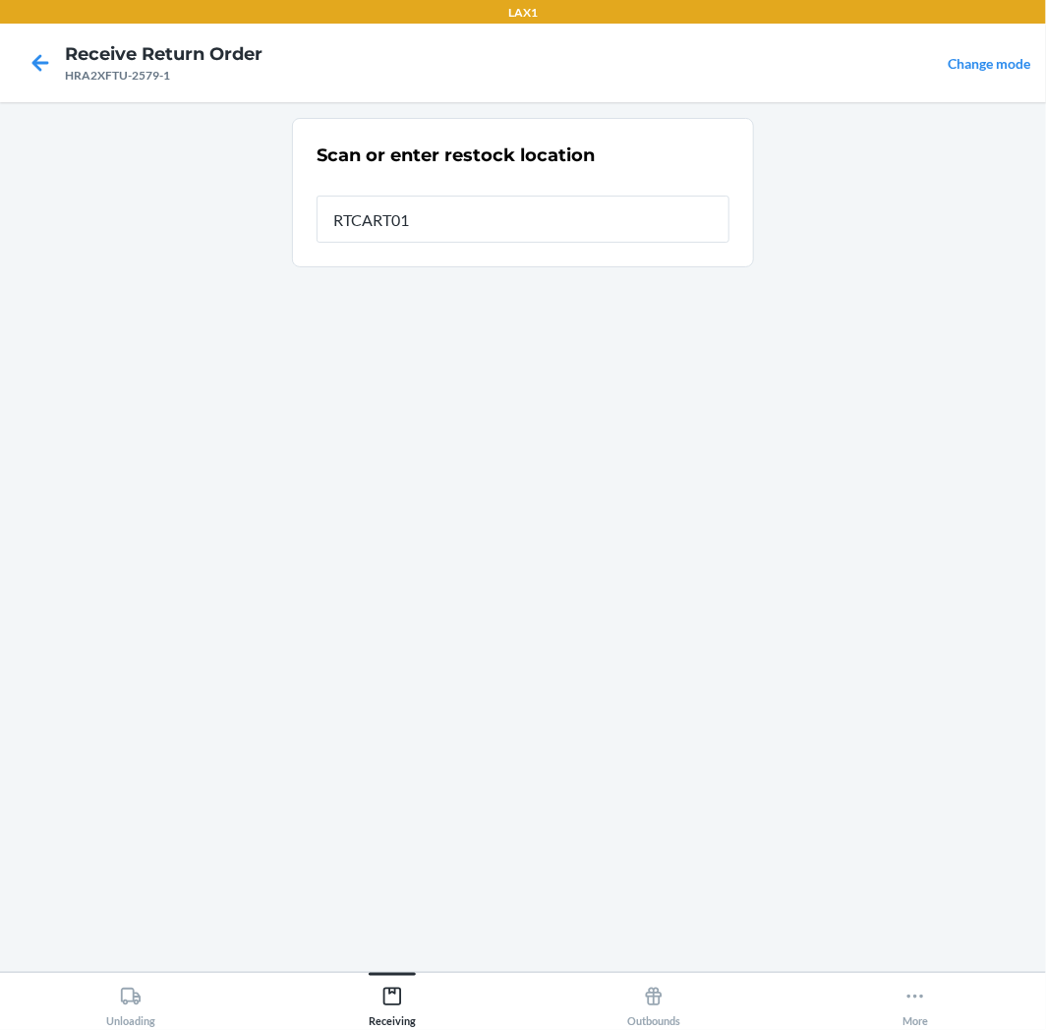
type input "RTCART011"
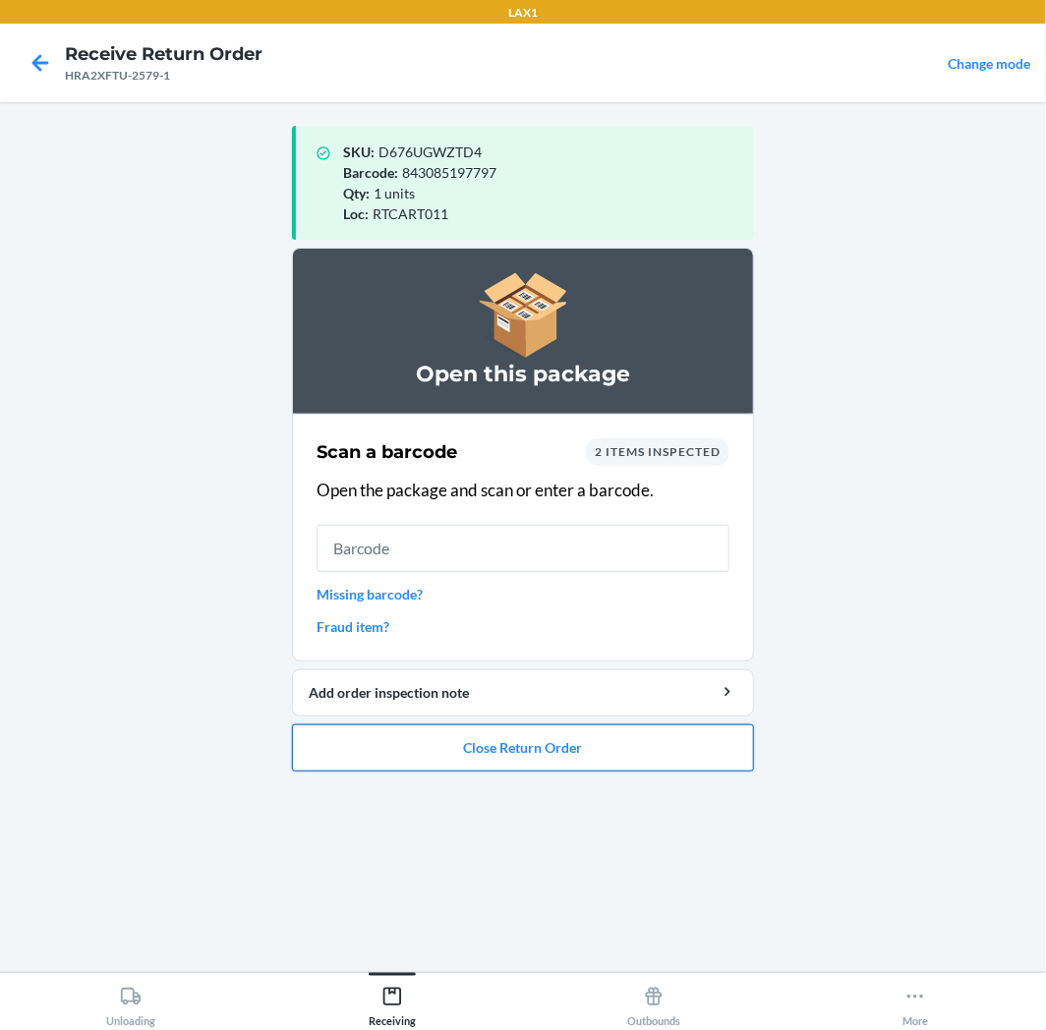
click at [456, 745] on button "Close Return Order" at bounding box center [523, 747] width 462 height 47
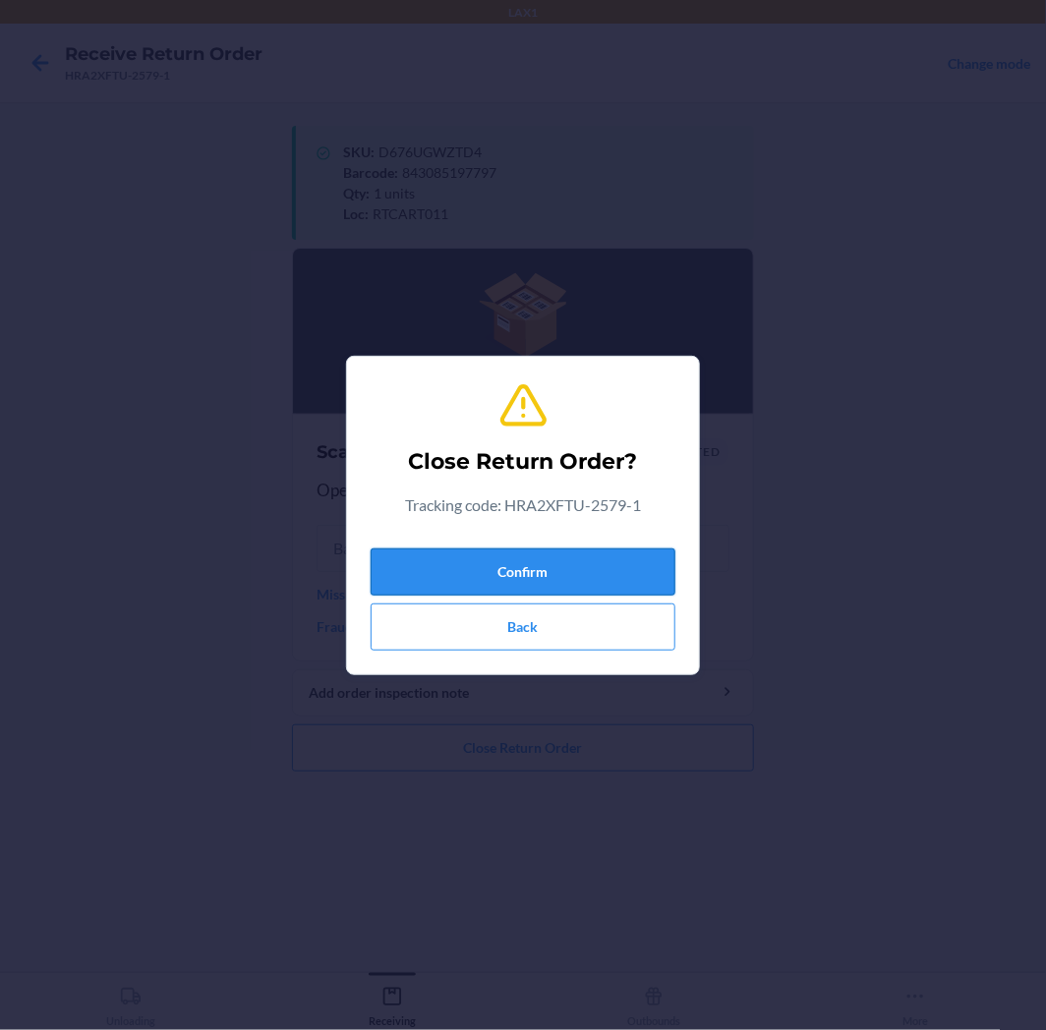
click at [501, 557] on button "Confirm" at bounding box center [522, 571] width 305 height 47
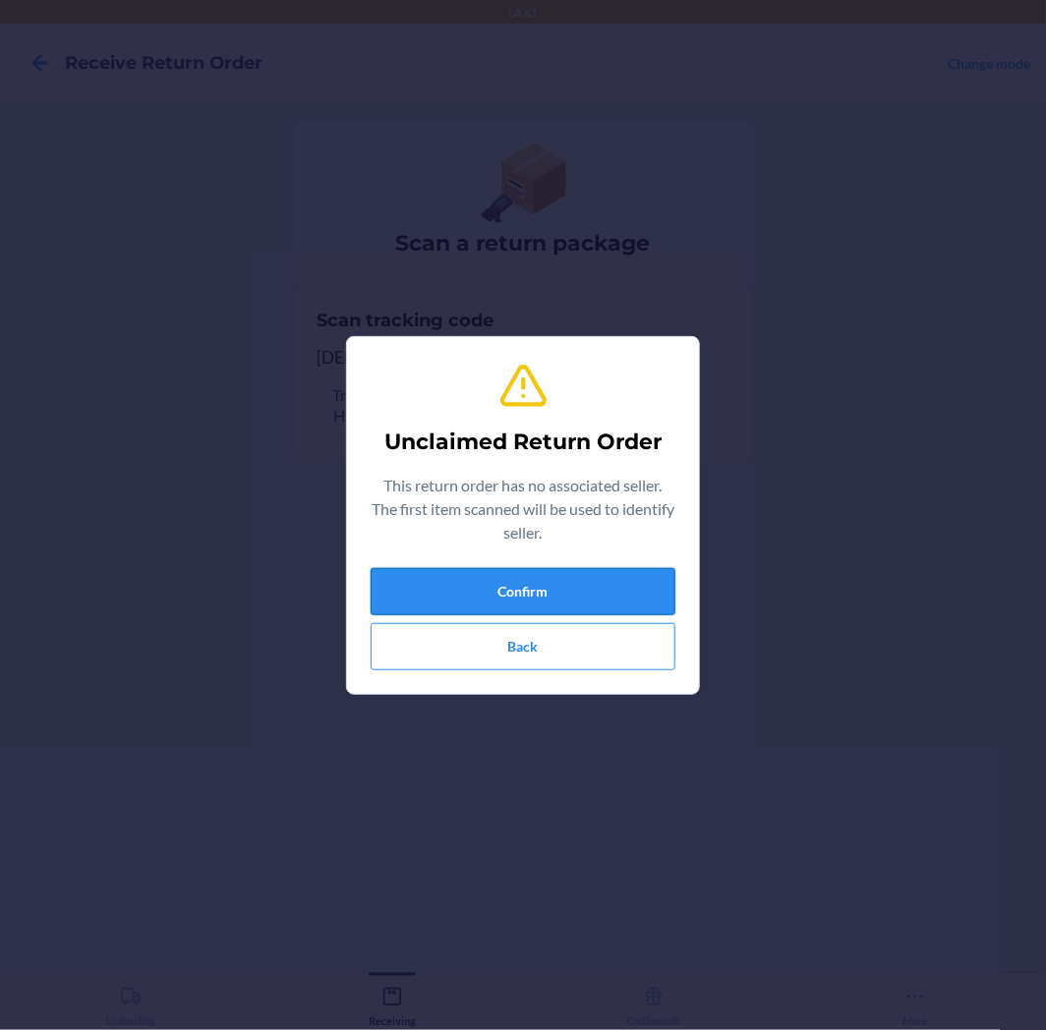
click at [568, 591] on button "Confirm" at bounding box center [522, 591] width 305 height 47
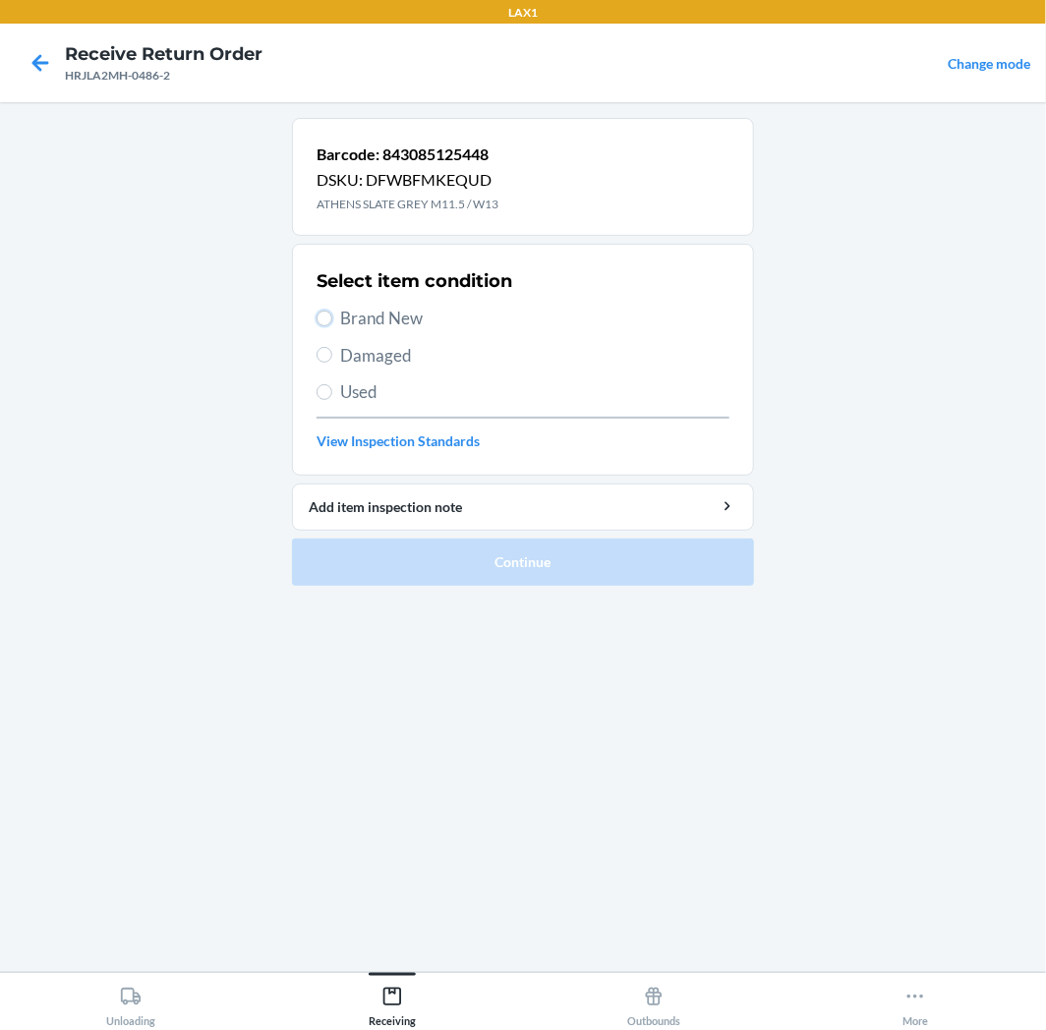
drag, startPoint x: 321, startPoint y: 322, endPoint x: 512, endPoint y: 458, distance: 234.0
click at [326, 332] on div "Select item condition Brand New Damaged Used View Inspection Standards" at bounding box center [522, 359] width 413 height 195
click at [329, 312] on input "Brand New" at bounding box center [324, 319] width 16 height 16
radio input "true"
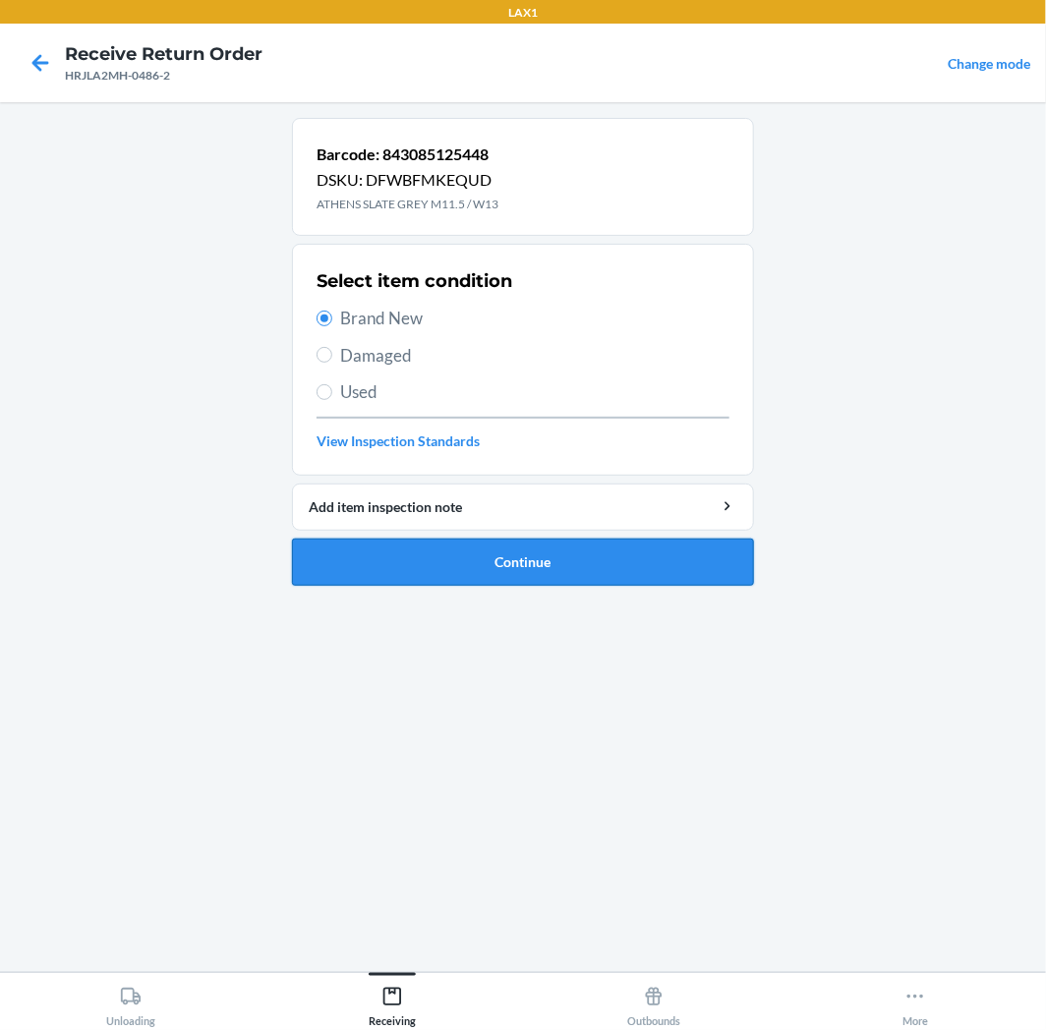
click at [539, 561] on button "Continue" at bounding box center [523, 562] width 462 height 47
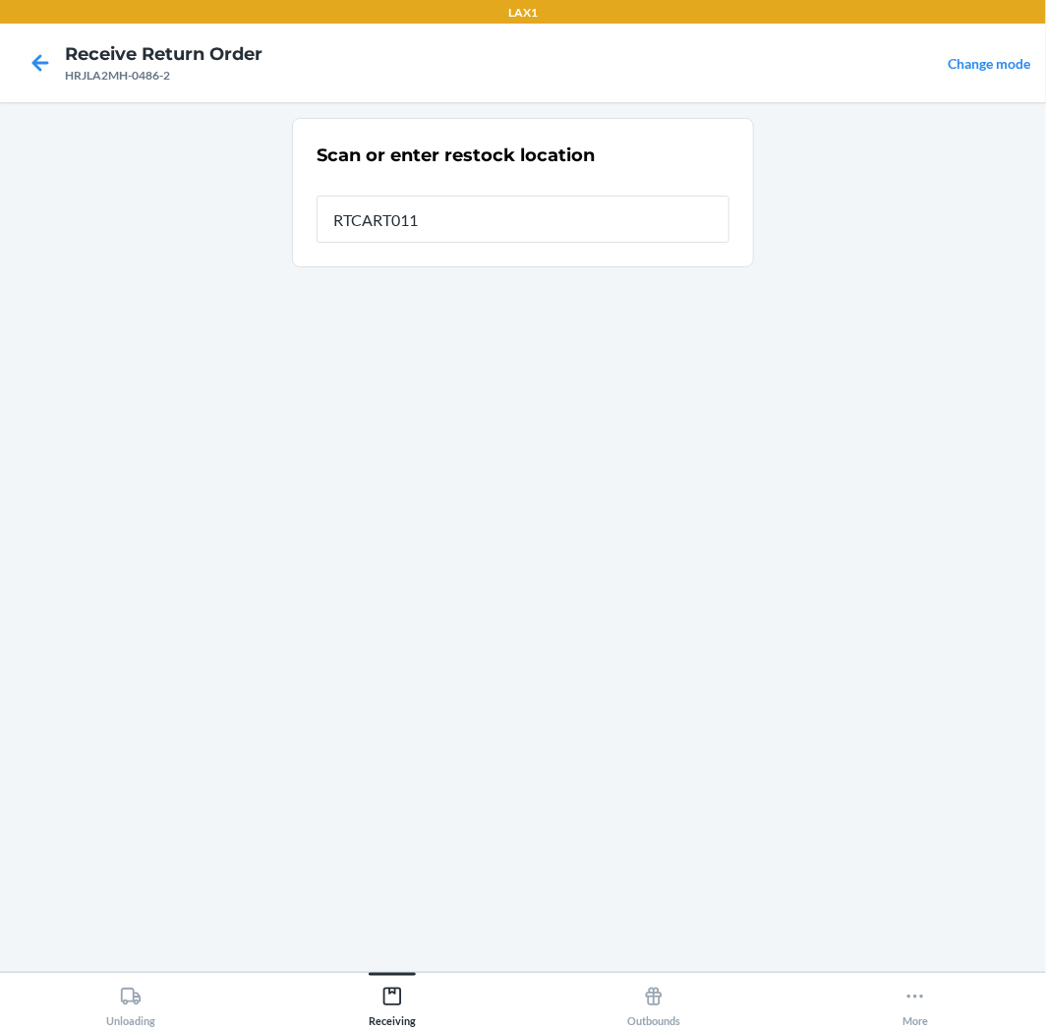
type input "RTCART011"
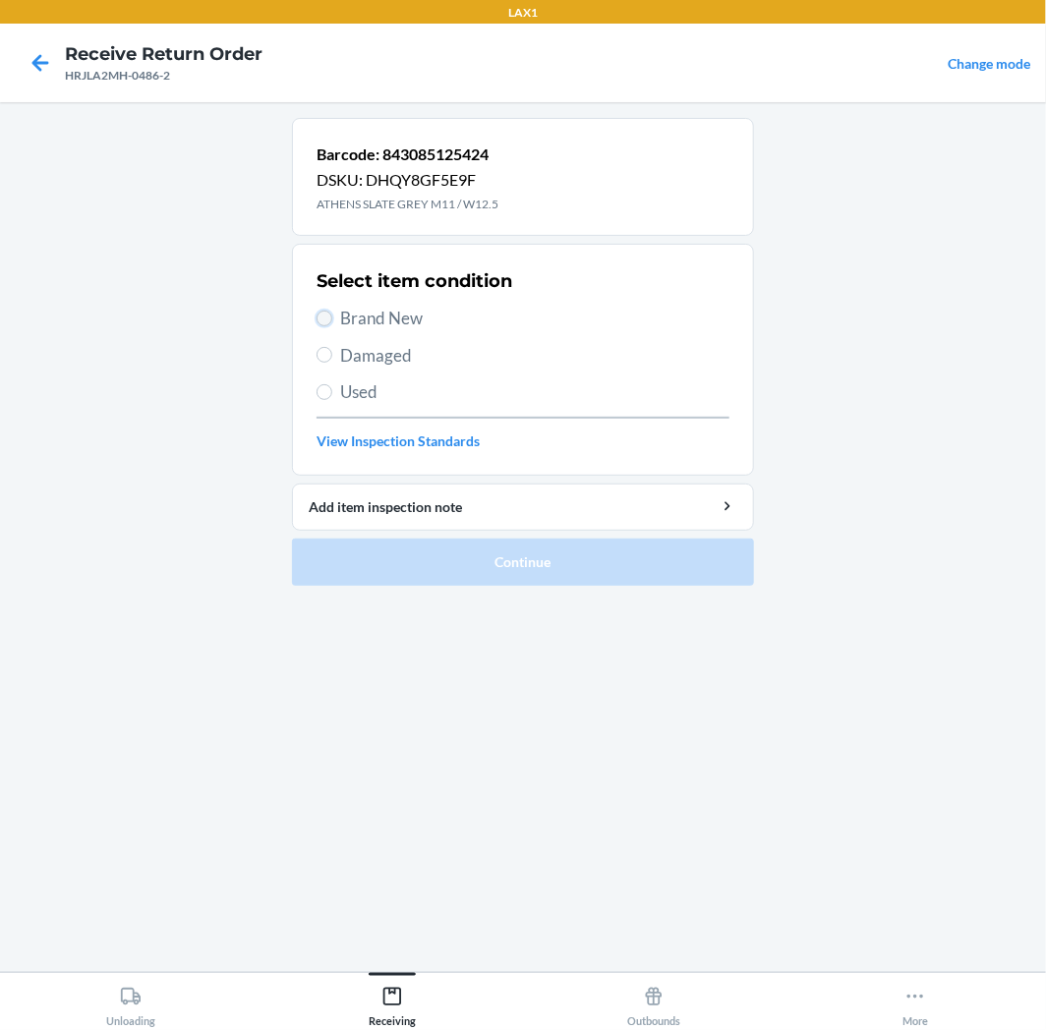
click at [326, 318] on input "Brand New" at bounding box center [324, 319] width 16 height 16
radio input "true"
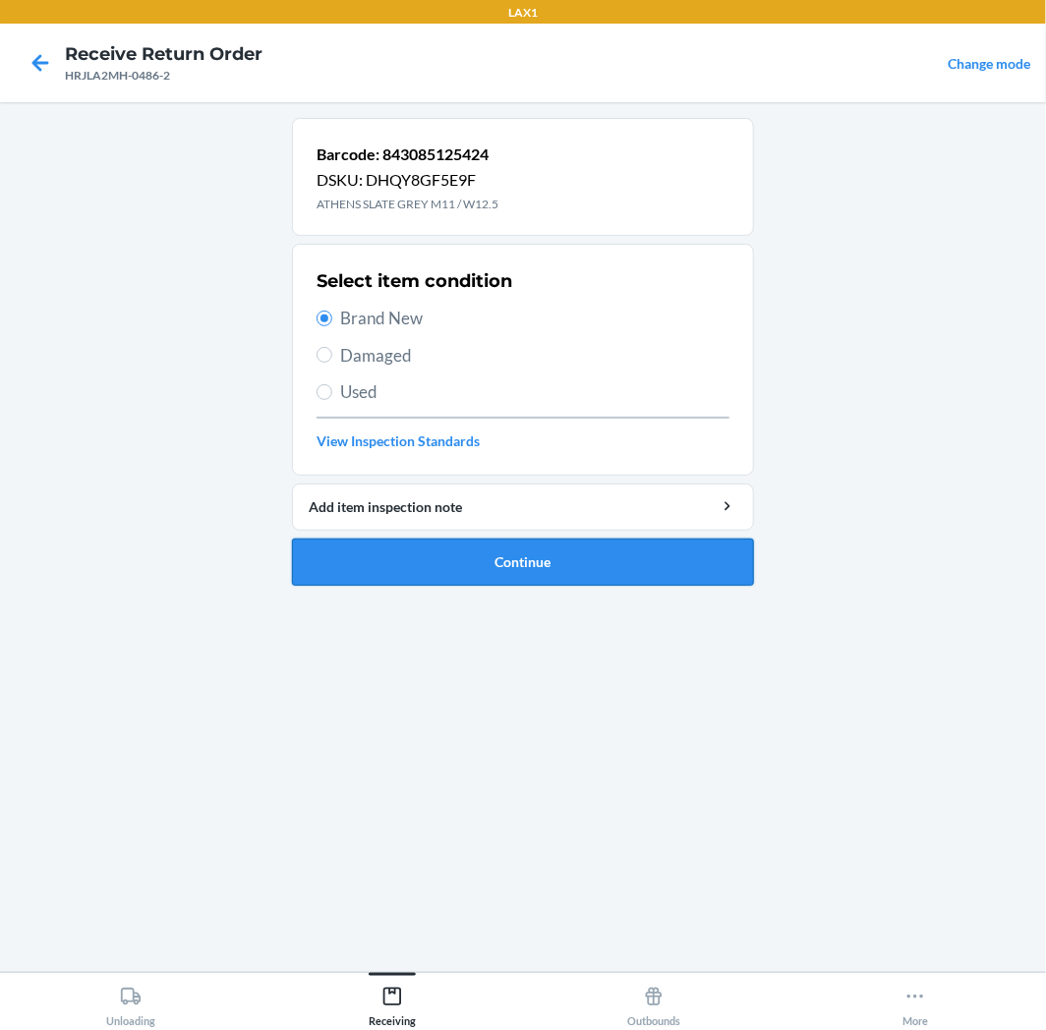
click at [625, 568] on button "Continue" at bounding box center [523, 562] width 462 height 47
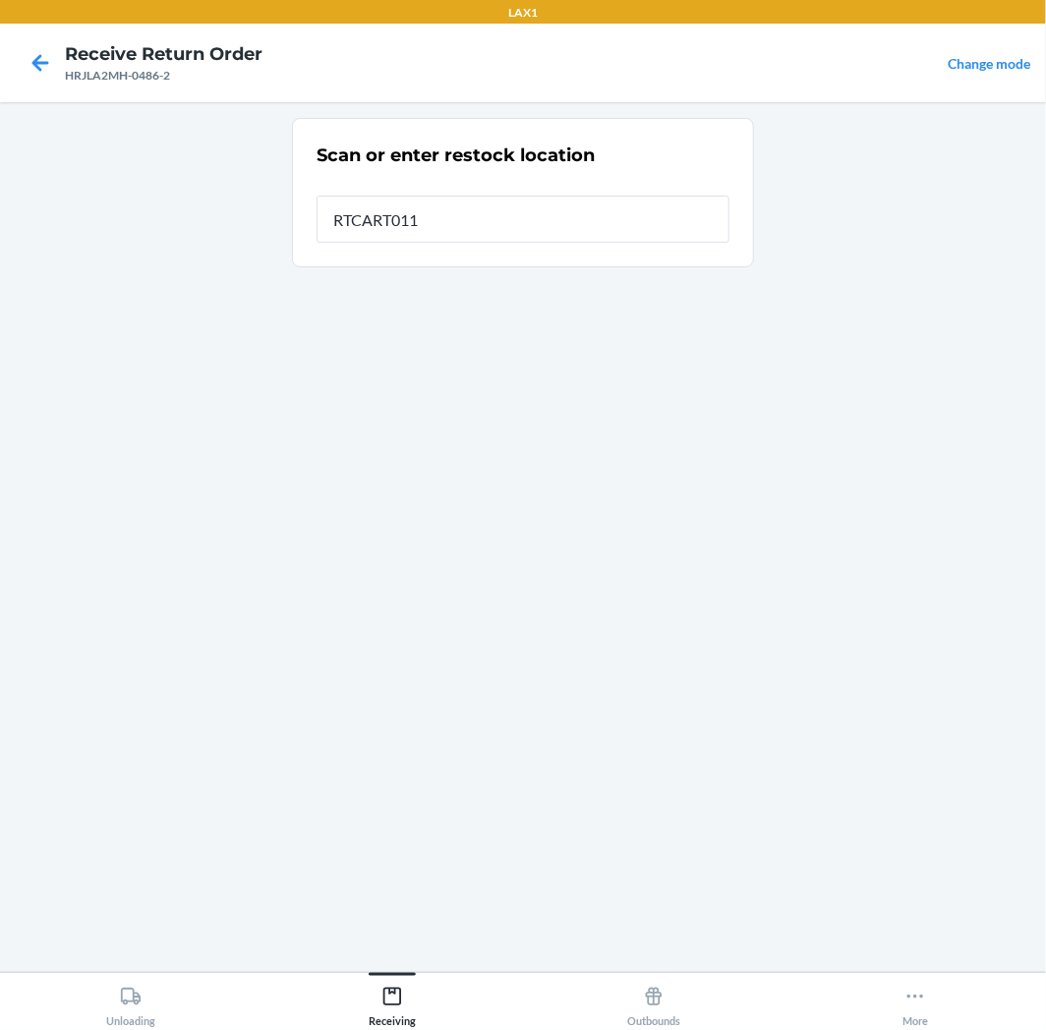
type input "RTCART011"
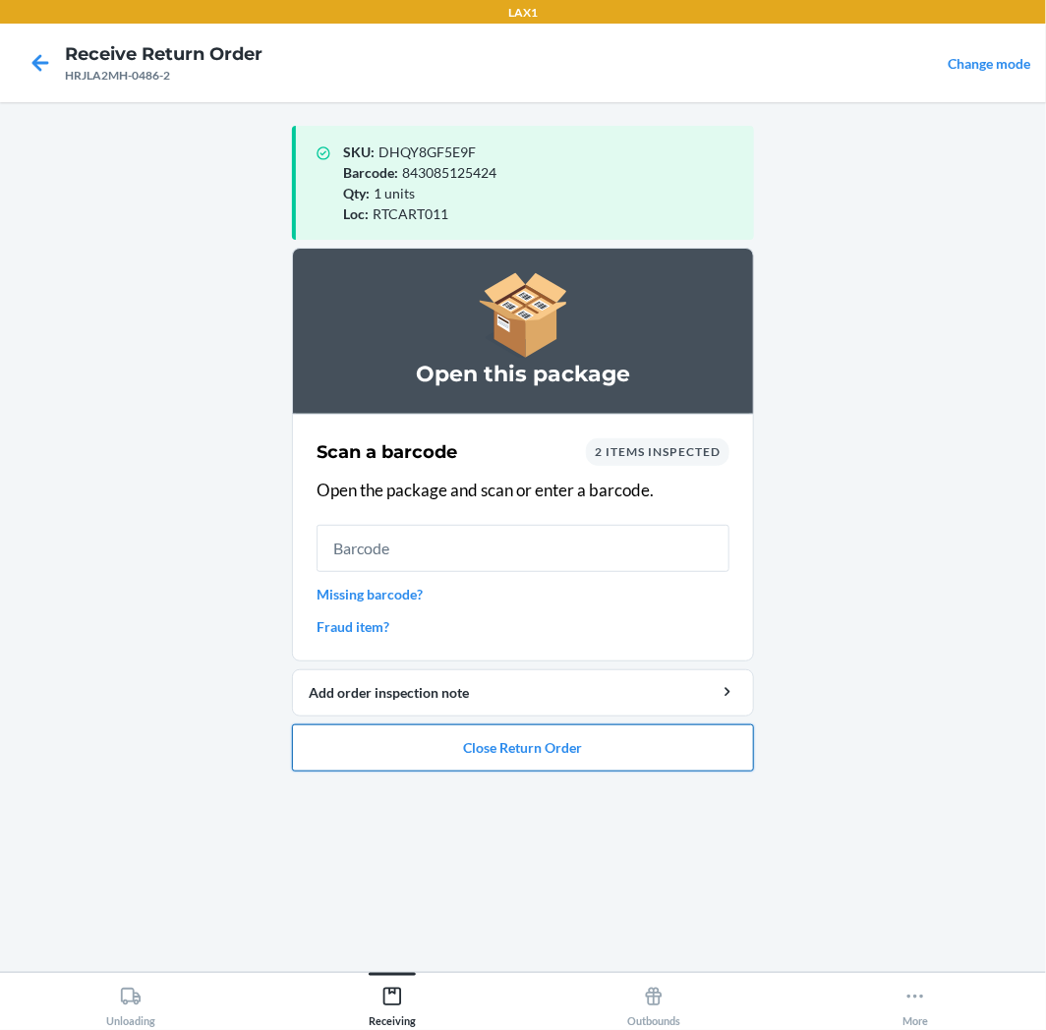
click at [678, 754] on button "Close Return Order" at bounding box center [523, 747] width 462 height 47
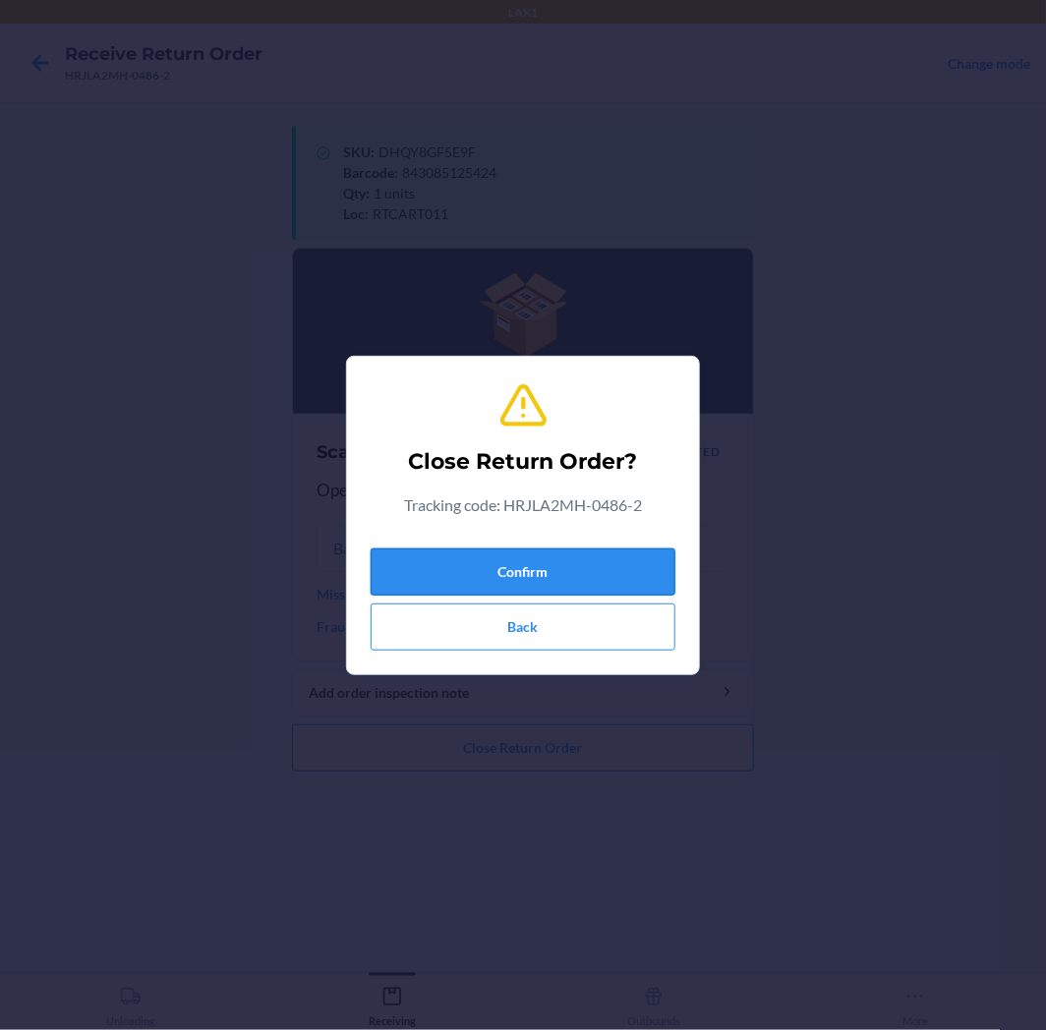
click at [626, 580] on button "Confirm" at bounding box center [522, 571] width 305 height 47
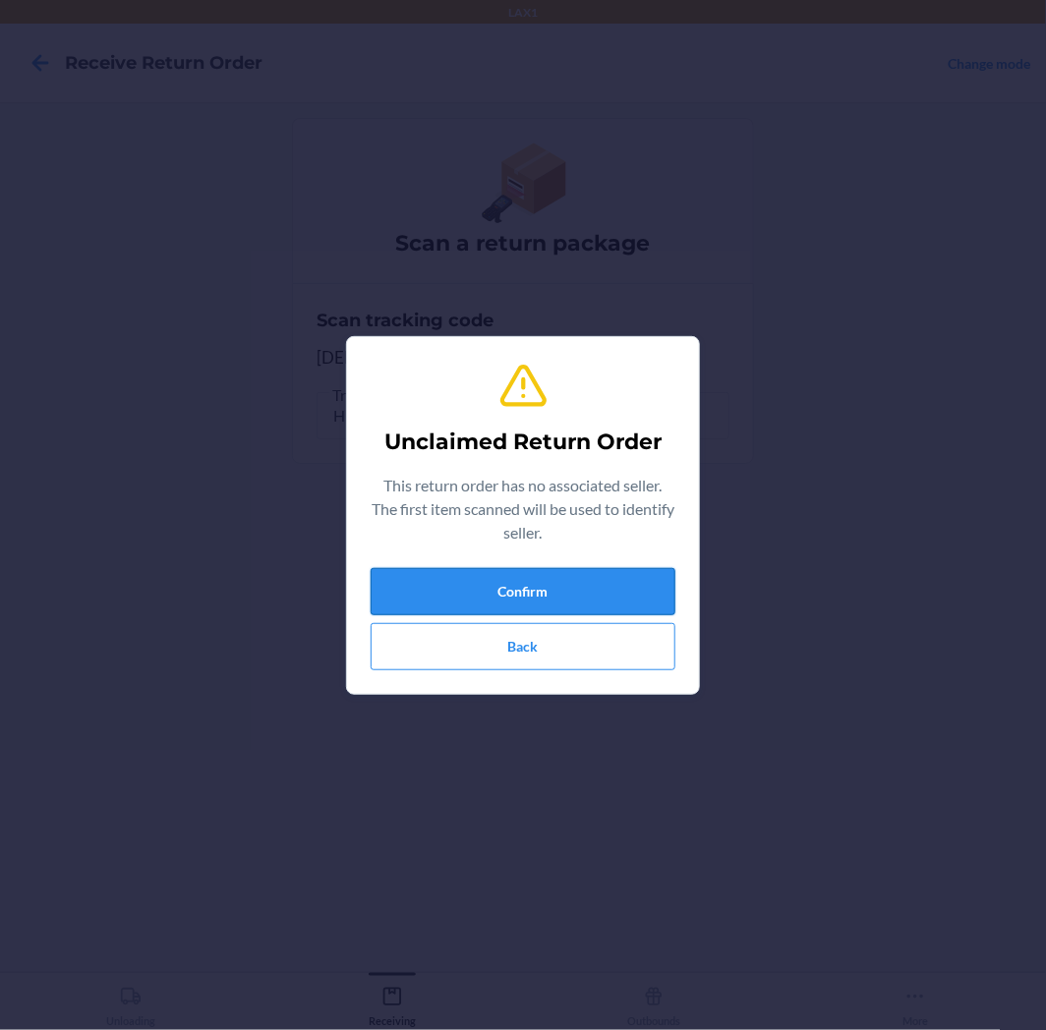
click at [606, 595] on button "Confirm" at bounding box center [522, 591] width 305 height 47
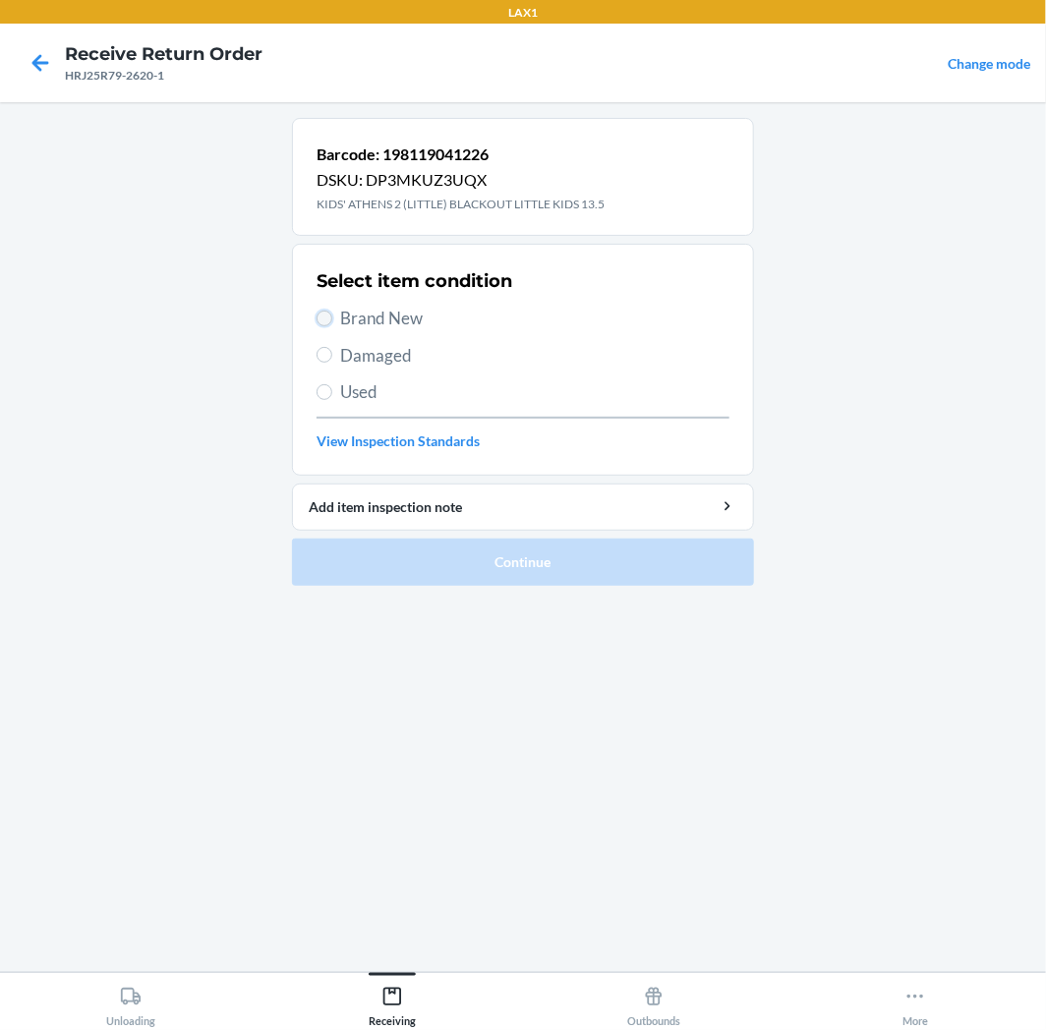
click at [324, 320] on input "Brand New" at bounding box center [324, 319] width 16 height 16
radio input "true"
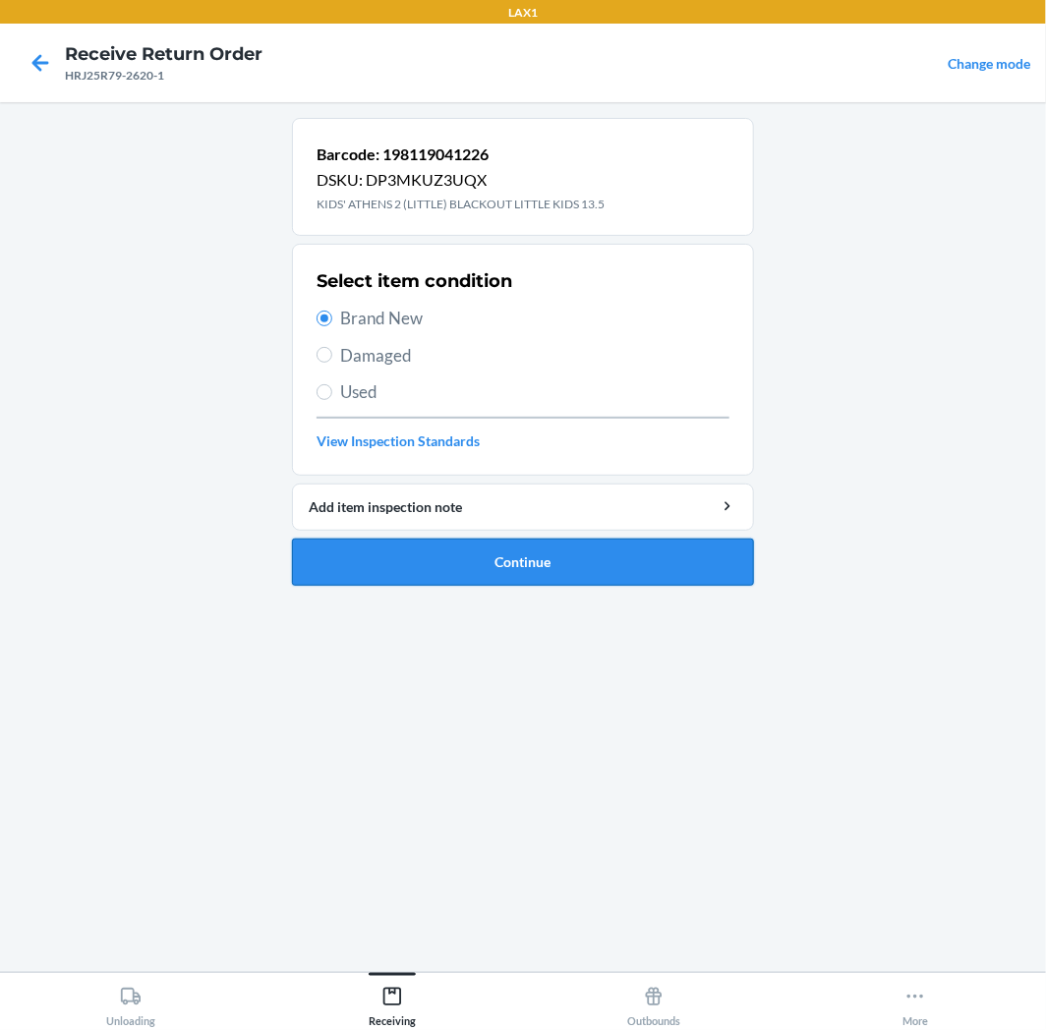
click at [600, 561] on button "Continue" at bounding box center [523, 562] width 462 height 47
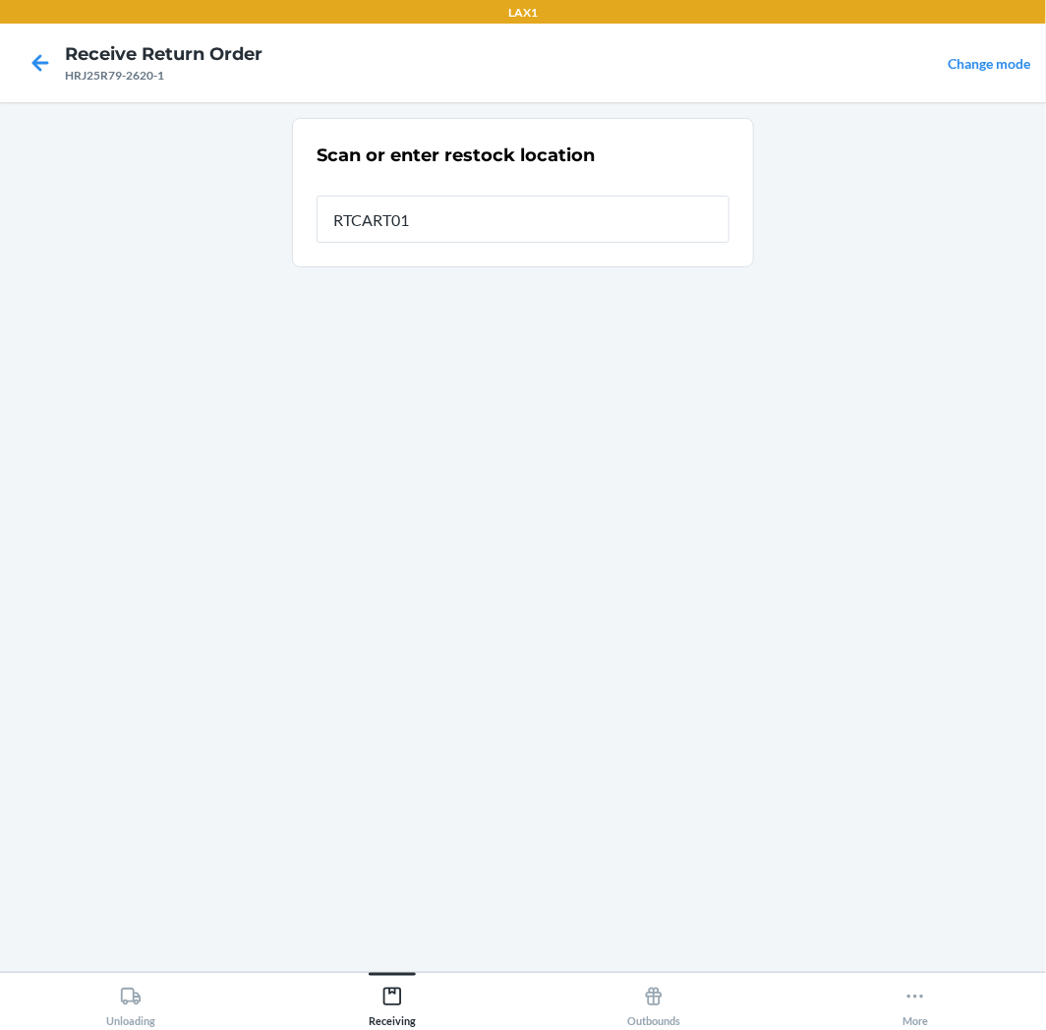
type input "RTCART011"
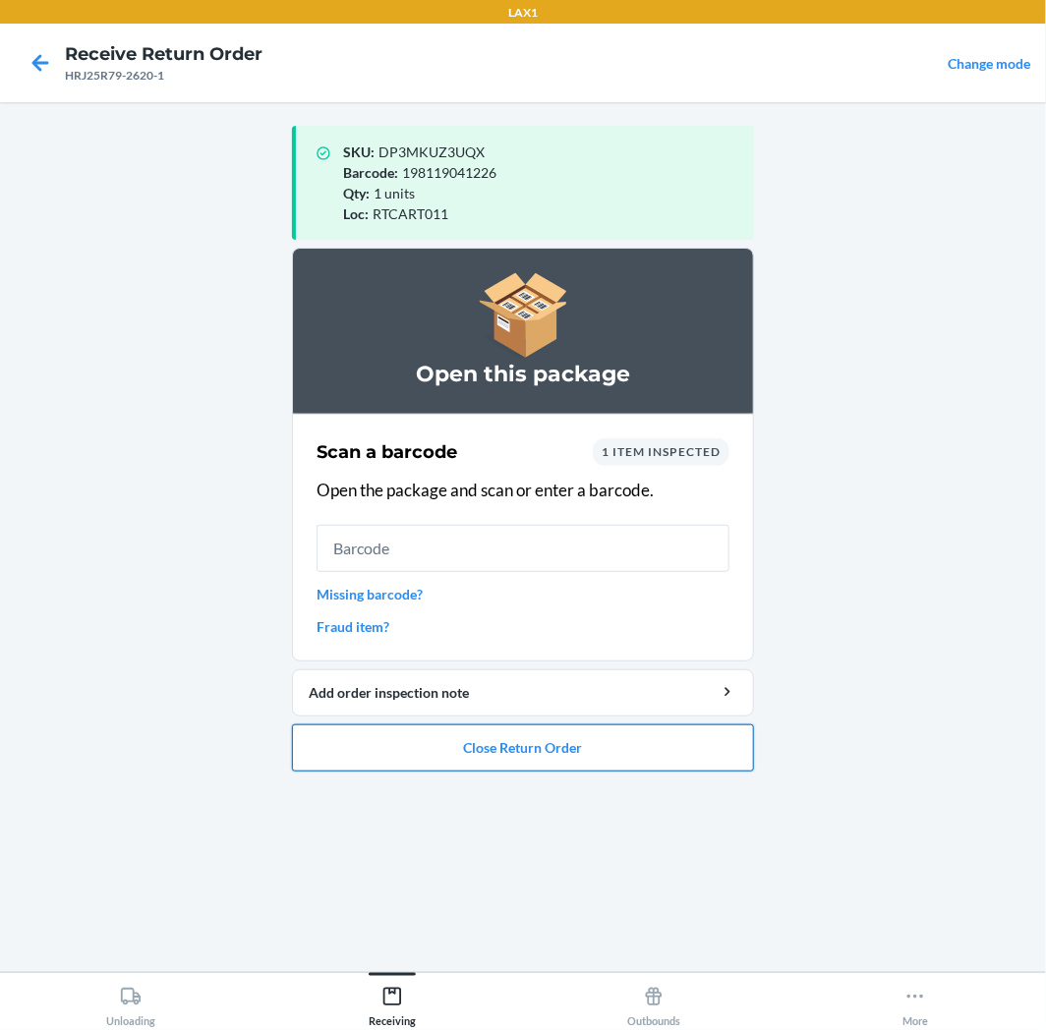
click at [600, 758] on button "Close Return Order" at bounding box center [523, 747] width 462 height 47
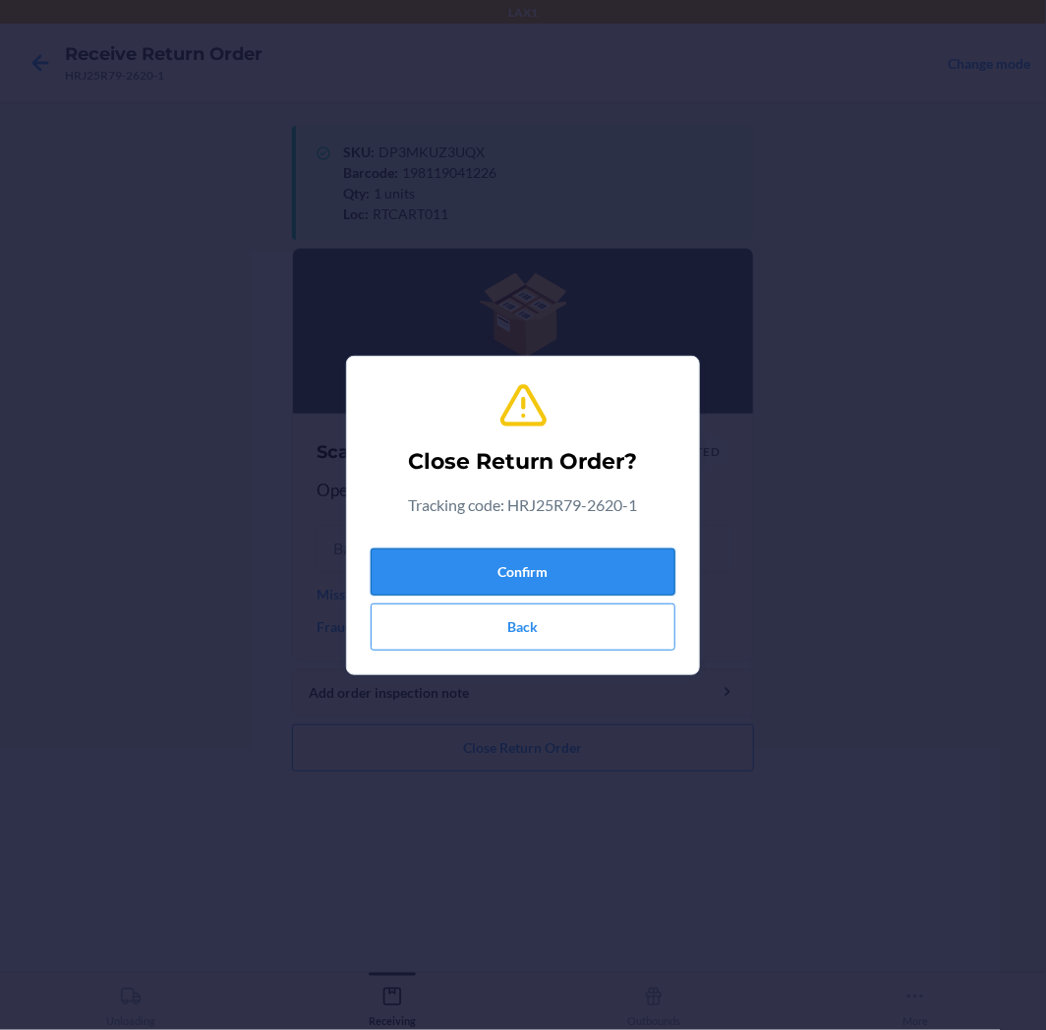
click at [615, 554] on button "Confirm" at bounding box center [522, 571] width 305 height 47
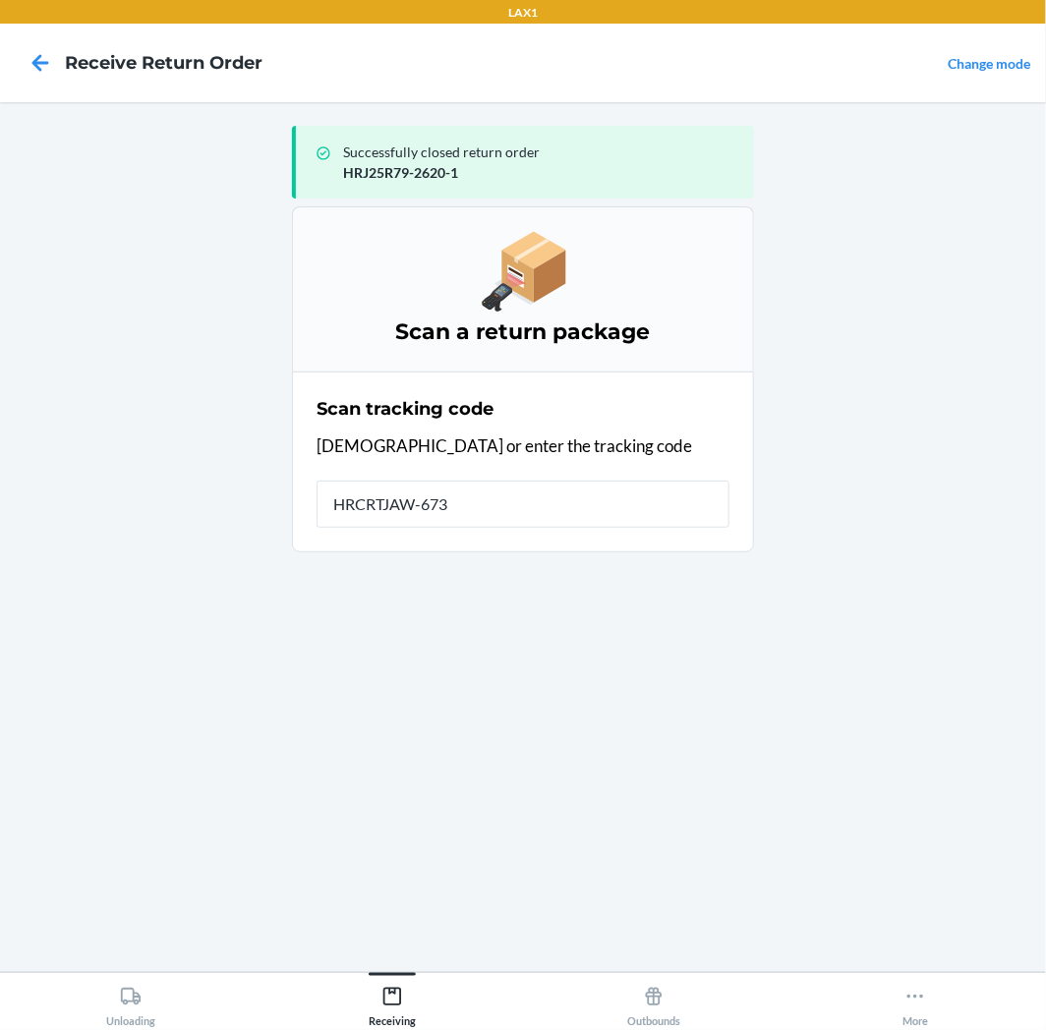
type input "HRCRTJAW-6733"
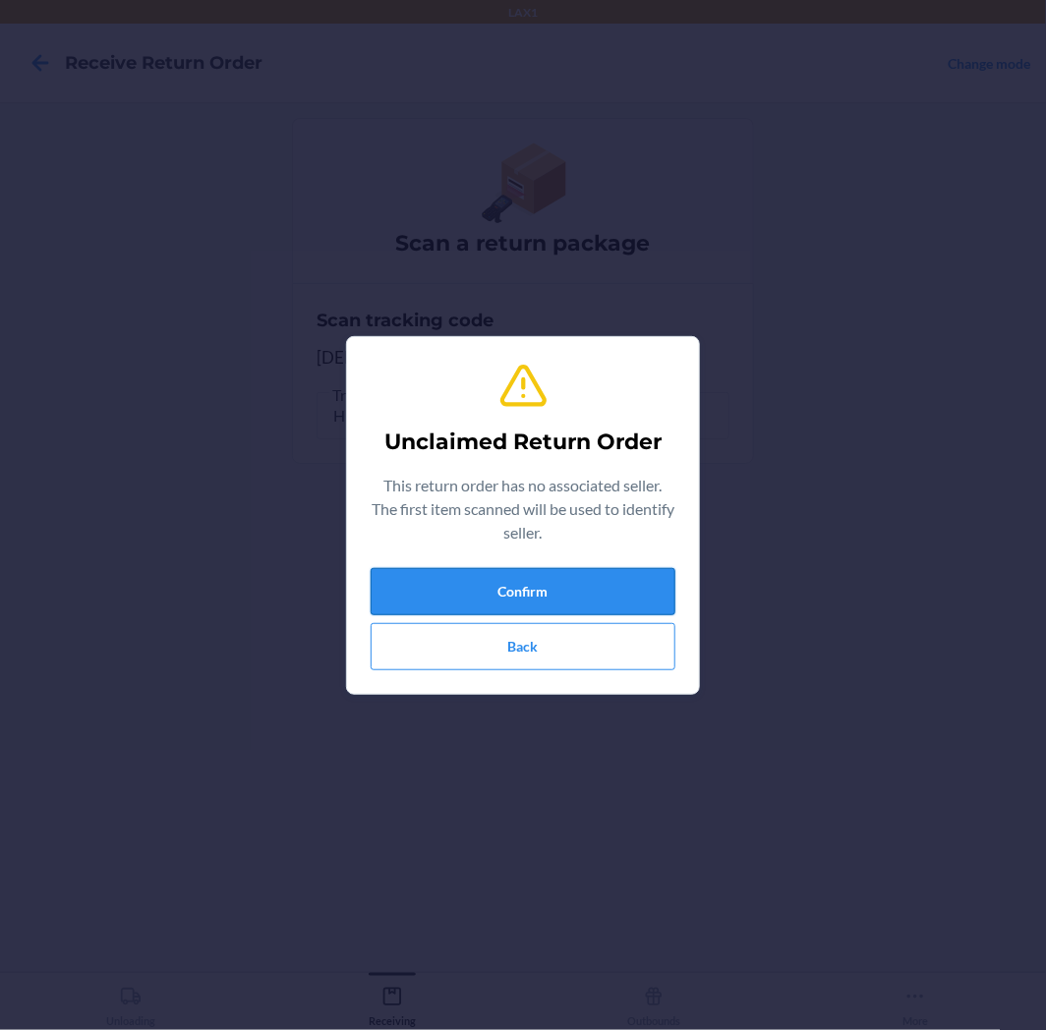
click at [632, 584] on button "Confirm" at bounding box center [522, 591] width 305 height 47
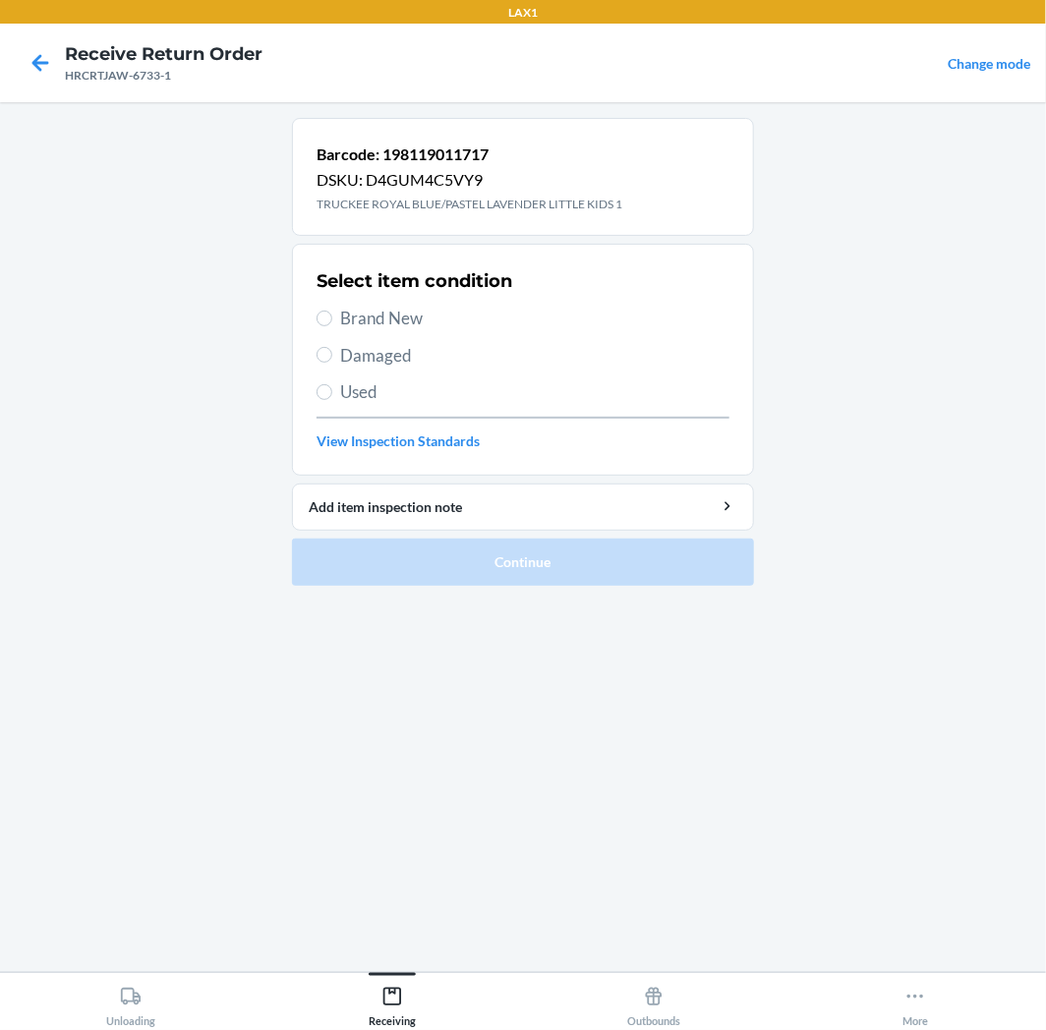
drag, startPoint x: 328, startPoint y: 329, endPoint x: 371, endPoint y: 390, distance: 74.7
click at [328, 328] on label "Brand New" at bounding box center [522, 319] width 413 height 26
click at [328, 326] on input "Brand New" at bounding box center [324, 319] width 16 height 16
radio input "true"
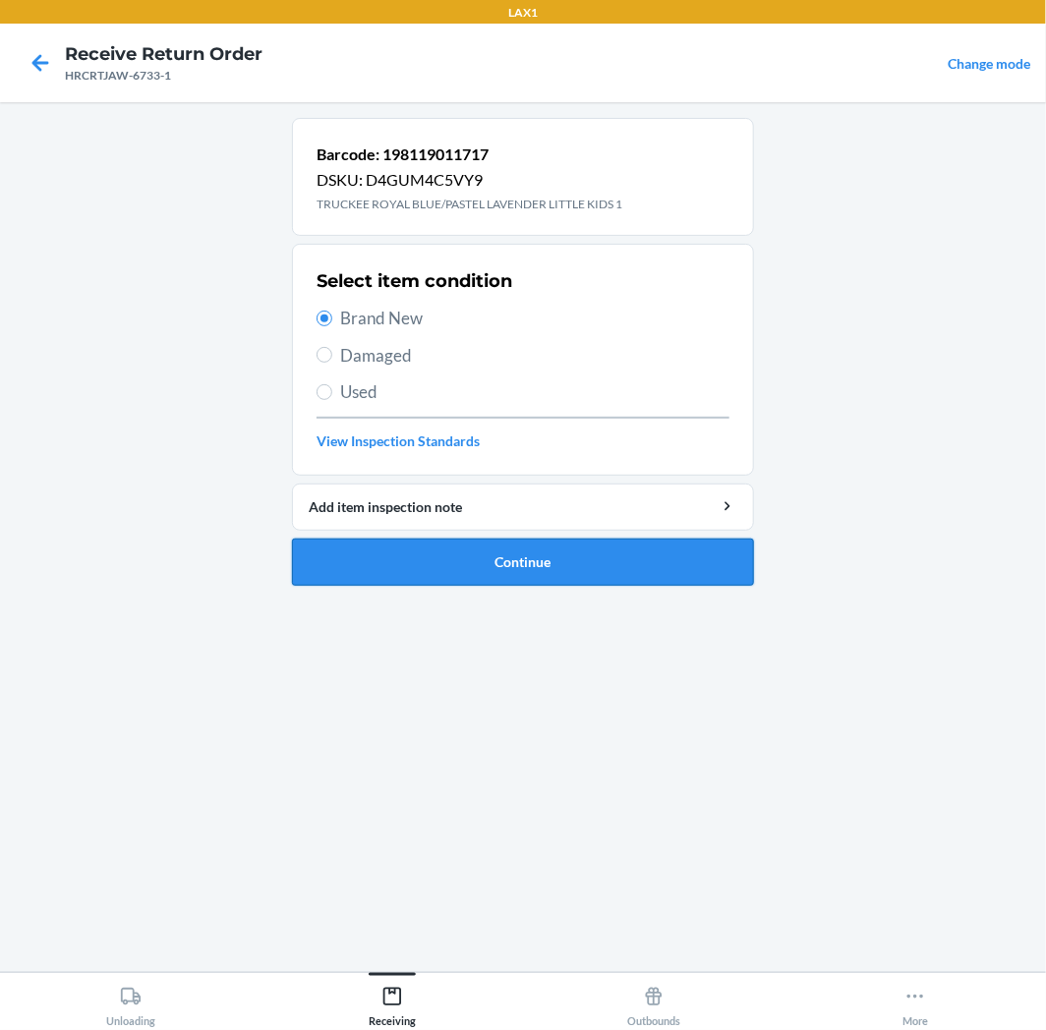
click at [614, 563] on button "Continue" at bounding box center [523, 562] width 462 height 47
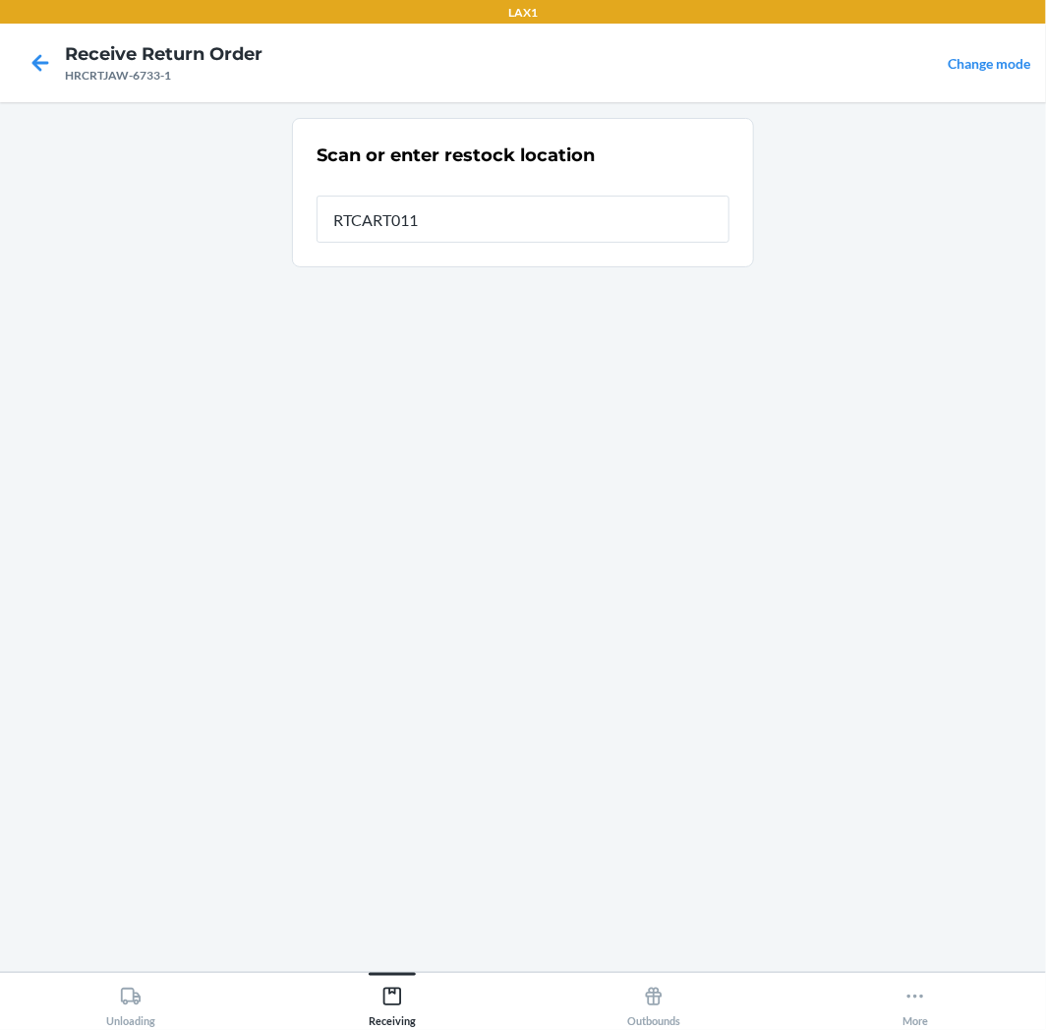
type input "RTCART011"
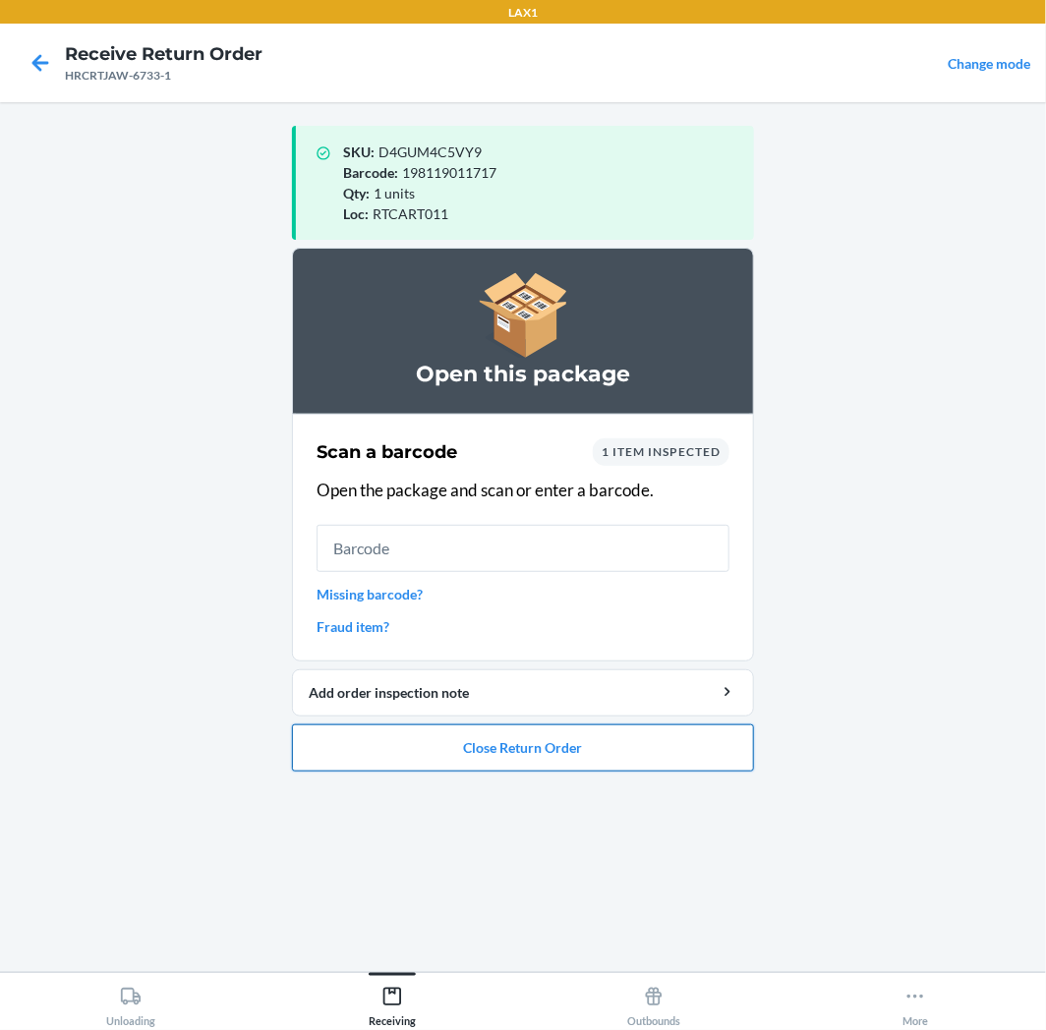
click at [541, 754] on button "Close Return Order" at bounding box center [523, 747] width 462 height 47
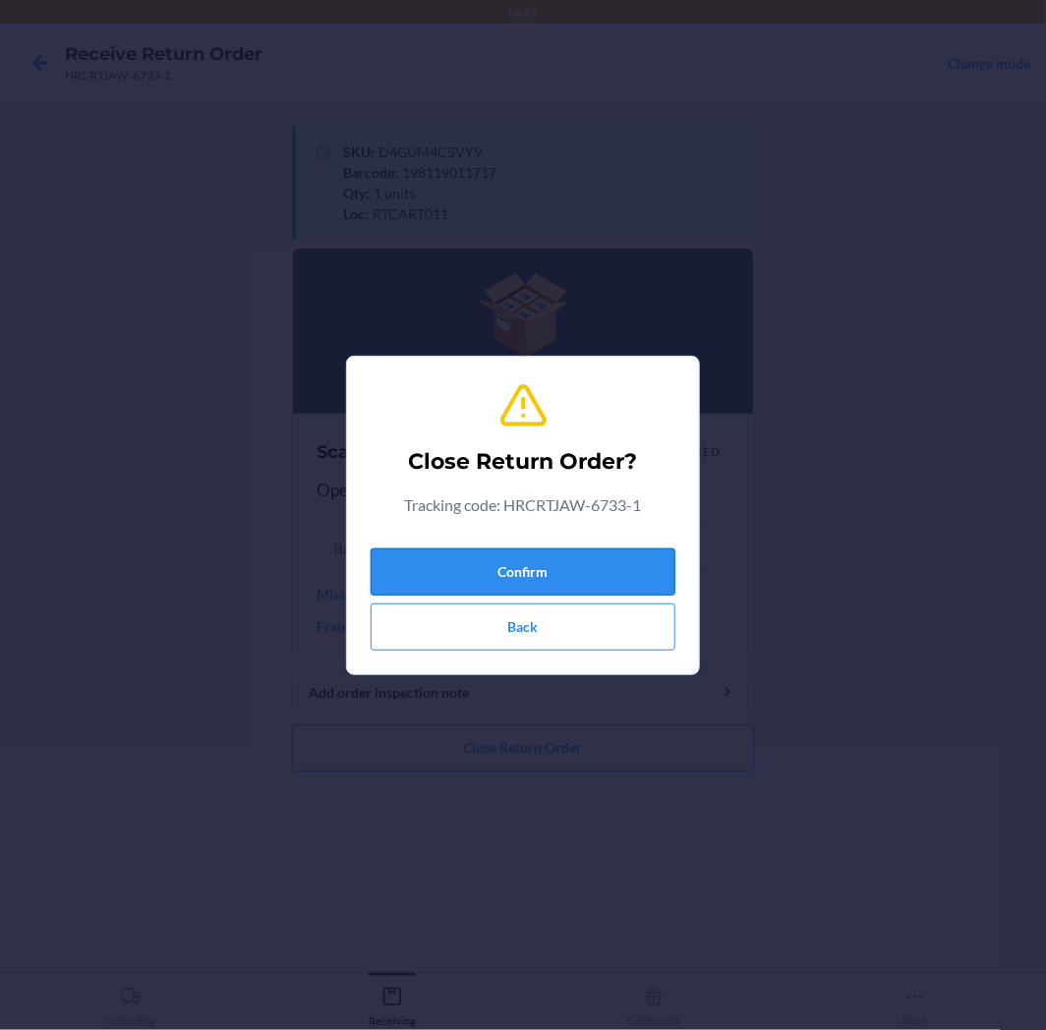
click at [535, 576] on button "Confirm" at bounding box center [522, 571] width 305 height 47
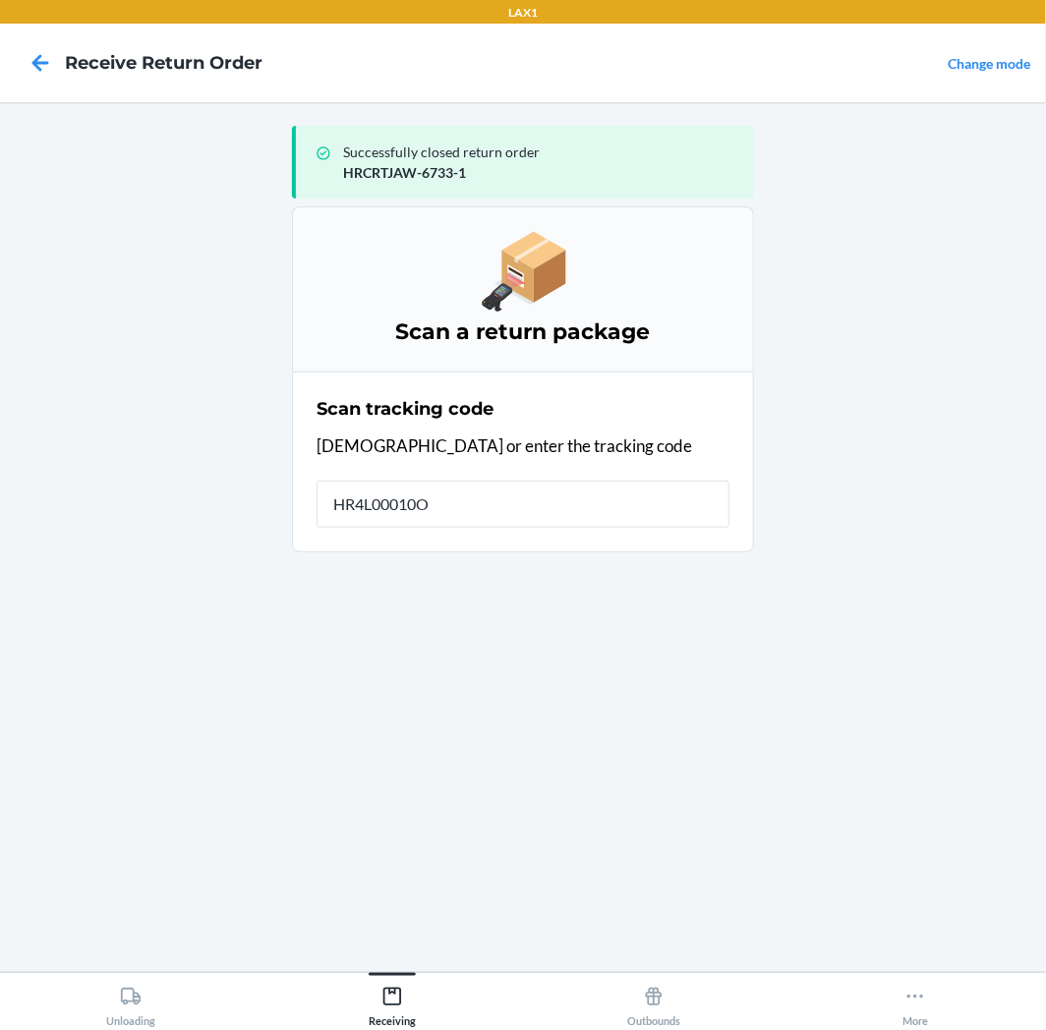
type input "HR4L00010OZ"
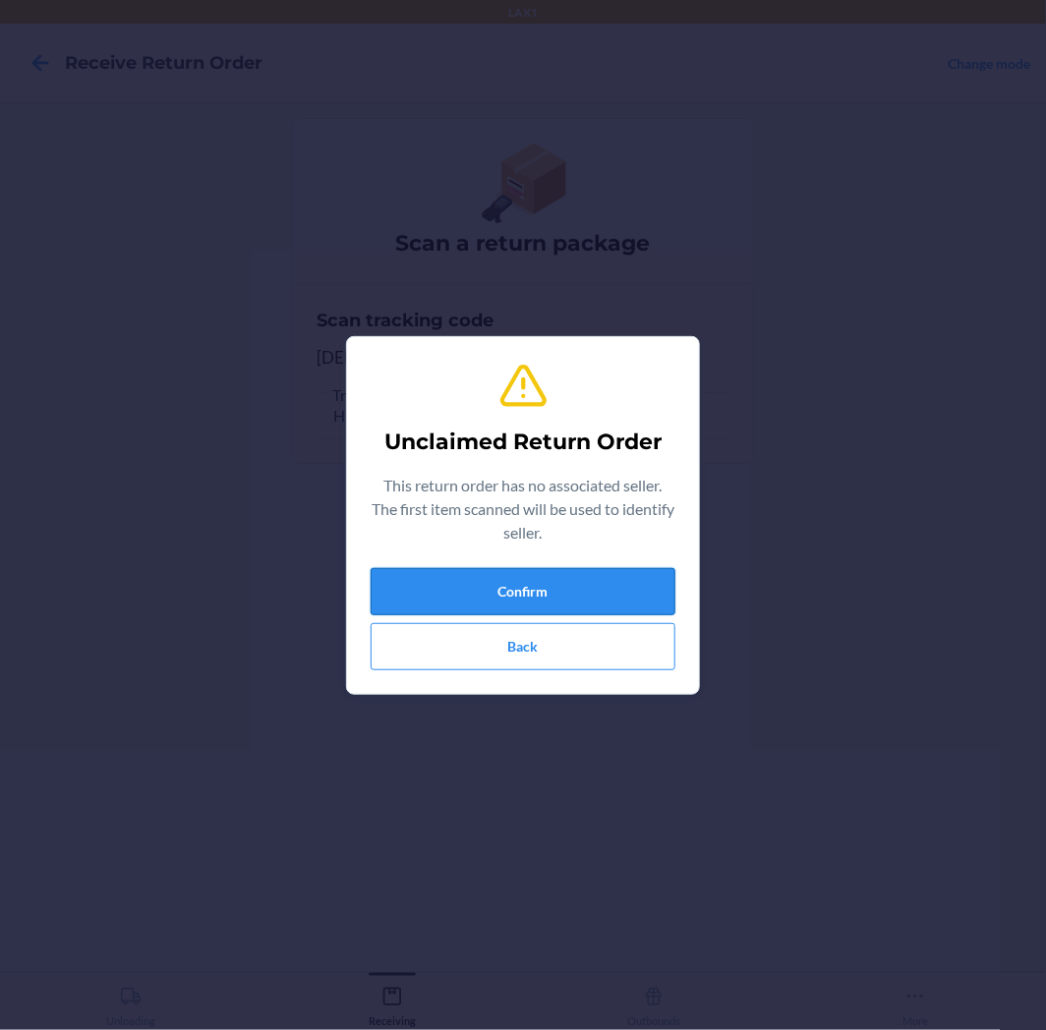
click at [539, 587] on button "Confirm" at bounding box center [522, 591] width 305 height 47
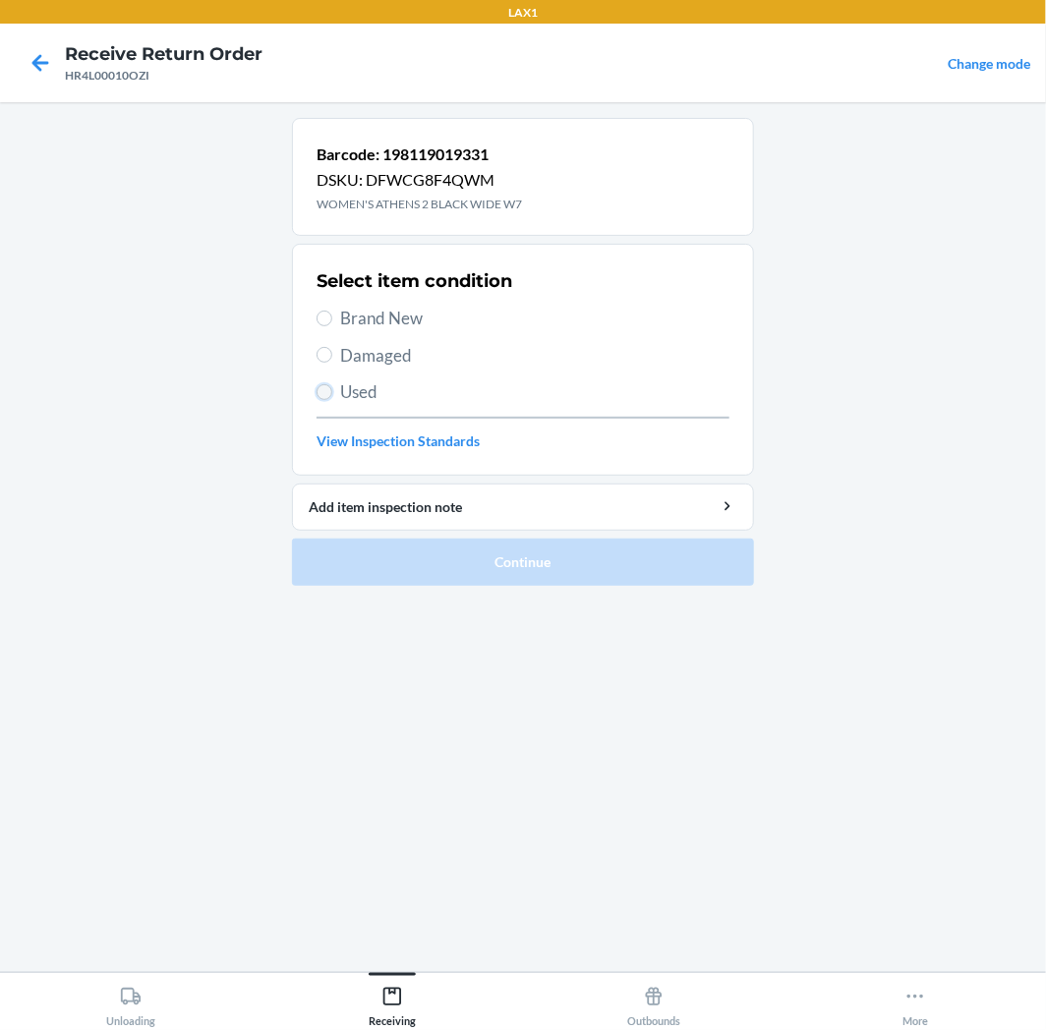
click at [330, 391] on input "Used" at bounding box center [324, 392] width 16 height 16
radio input "true"
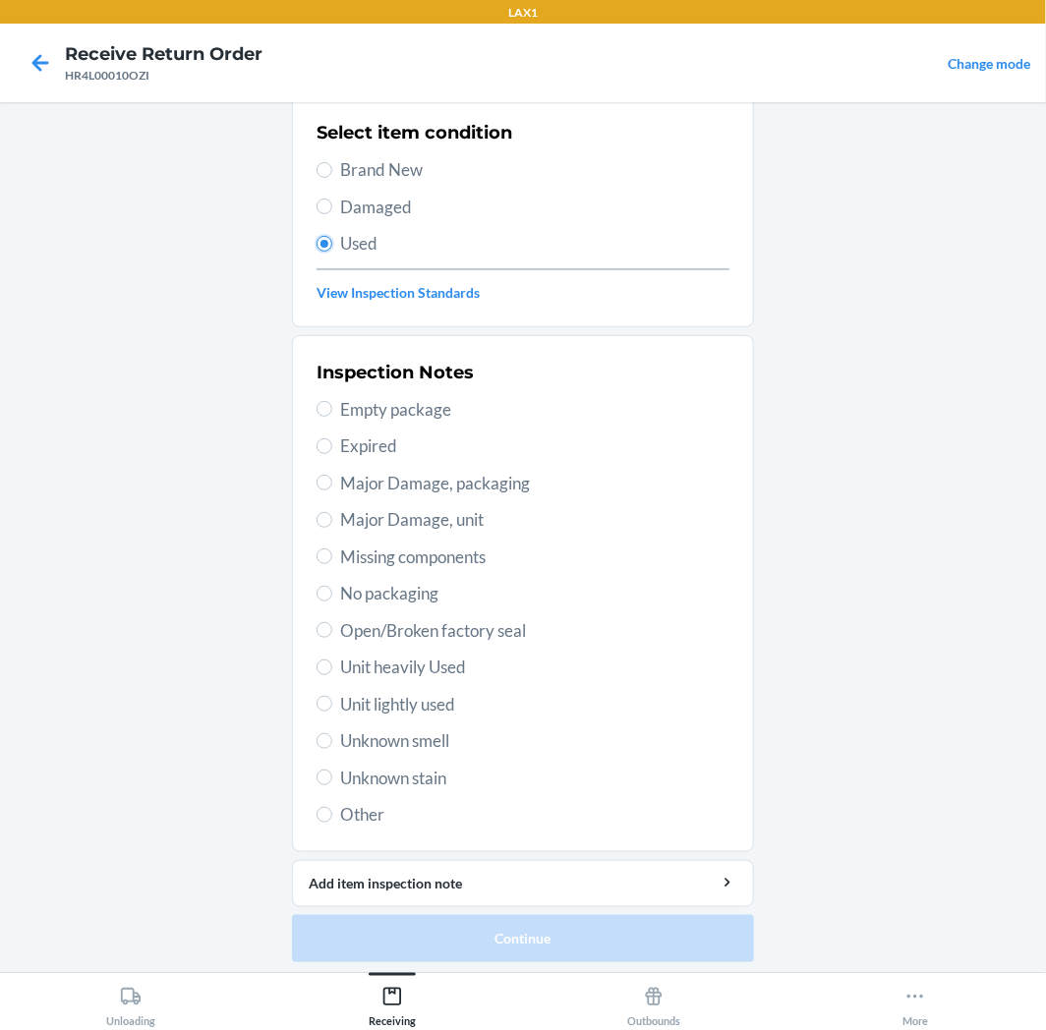
scroll to position [152, 0]
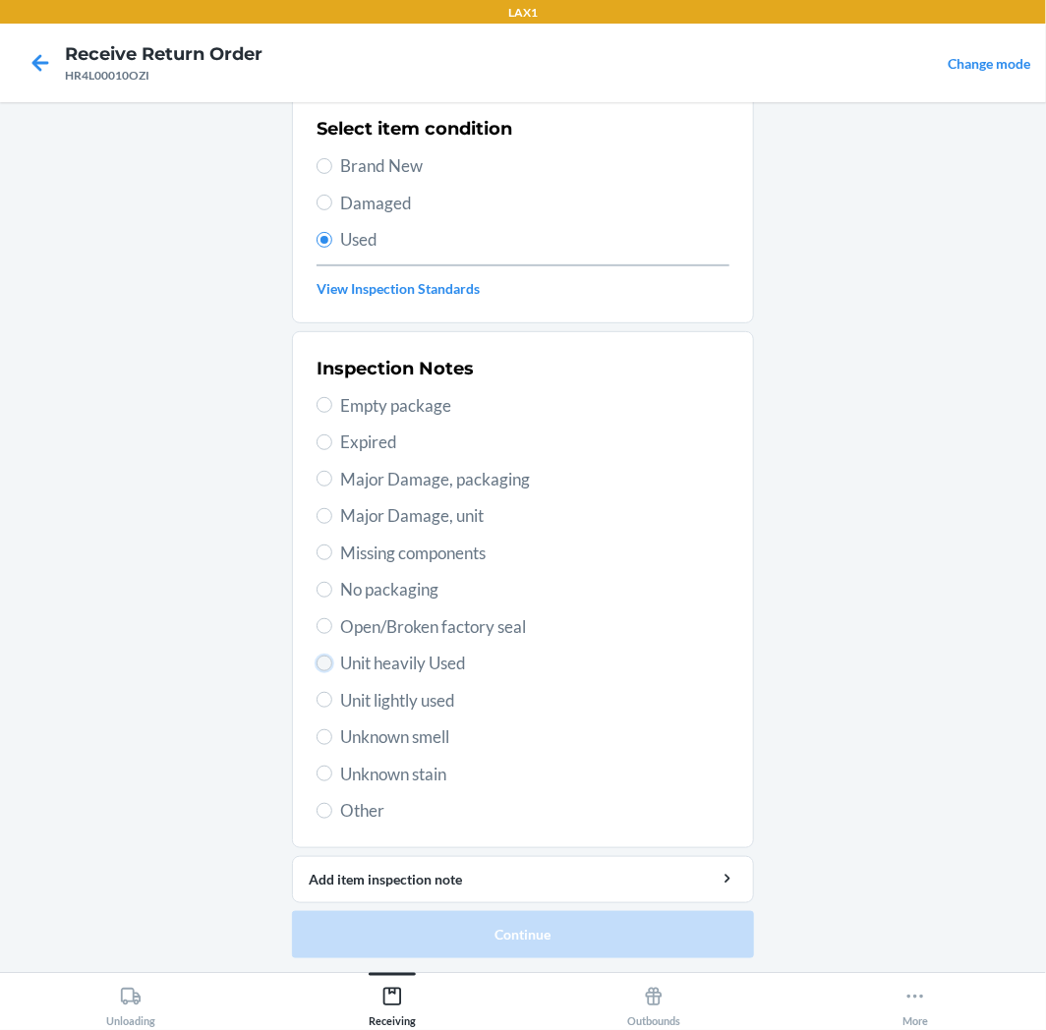
click at [317, 661] on input "Unit heavily Used" at bounding box center [324, 663] width 16 height 16
radio input "true"
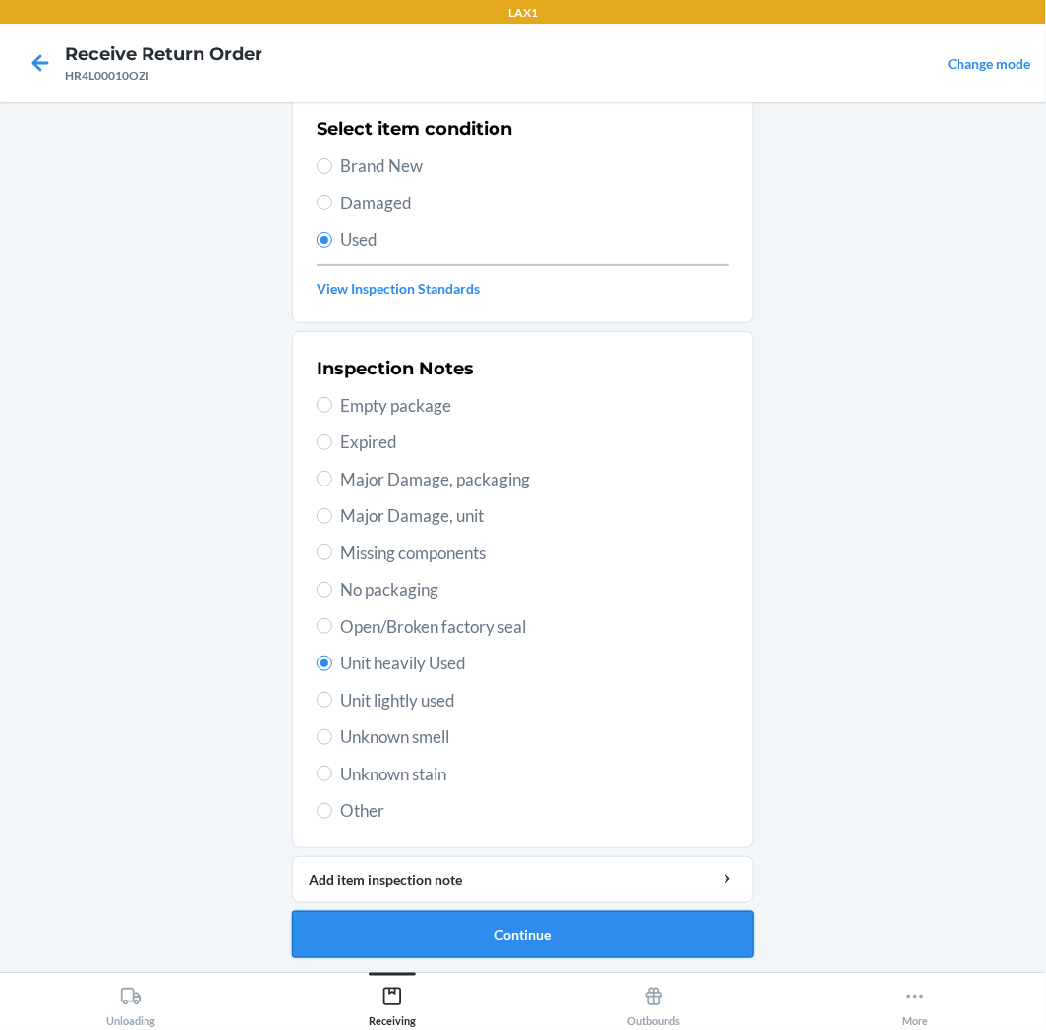
click at [600, 928] on button "Continue" at bounding box center [523, 934] width 462 height 47
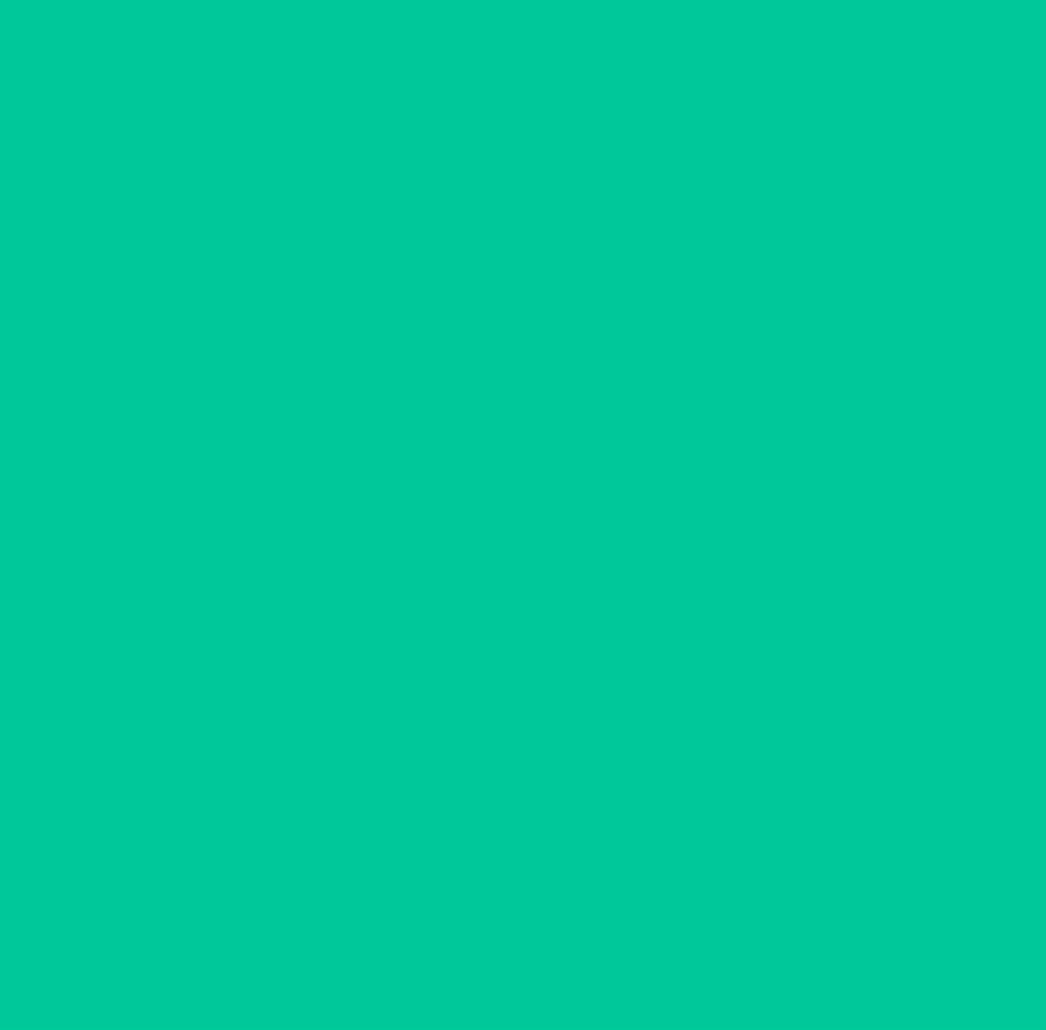
scroll to position [0, 0]
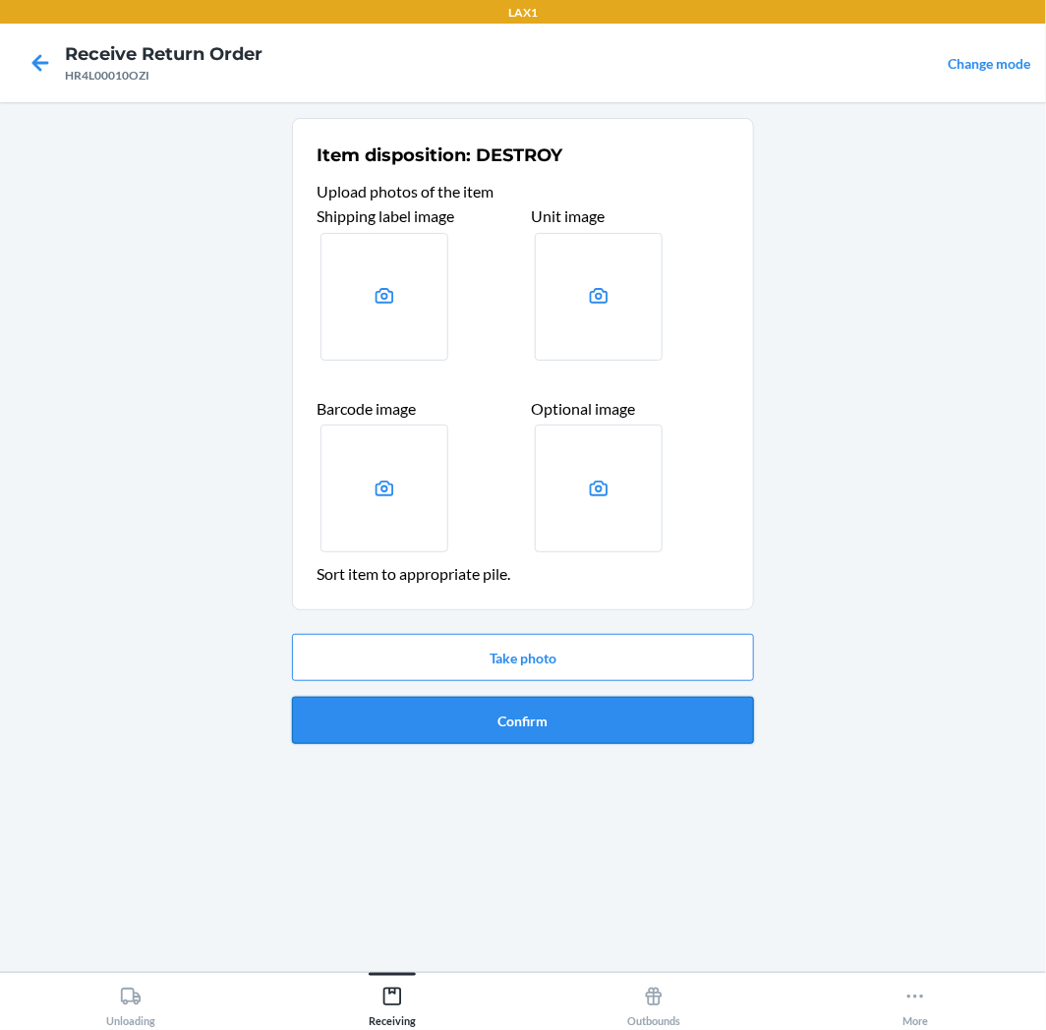
click at [627, 703] on button "Confirm" at bounding box center [523, 720] width 462 height 47
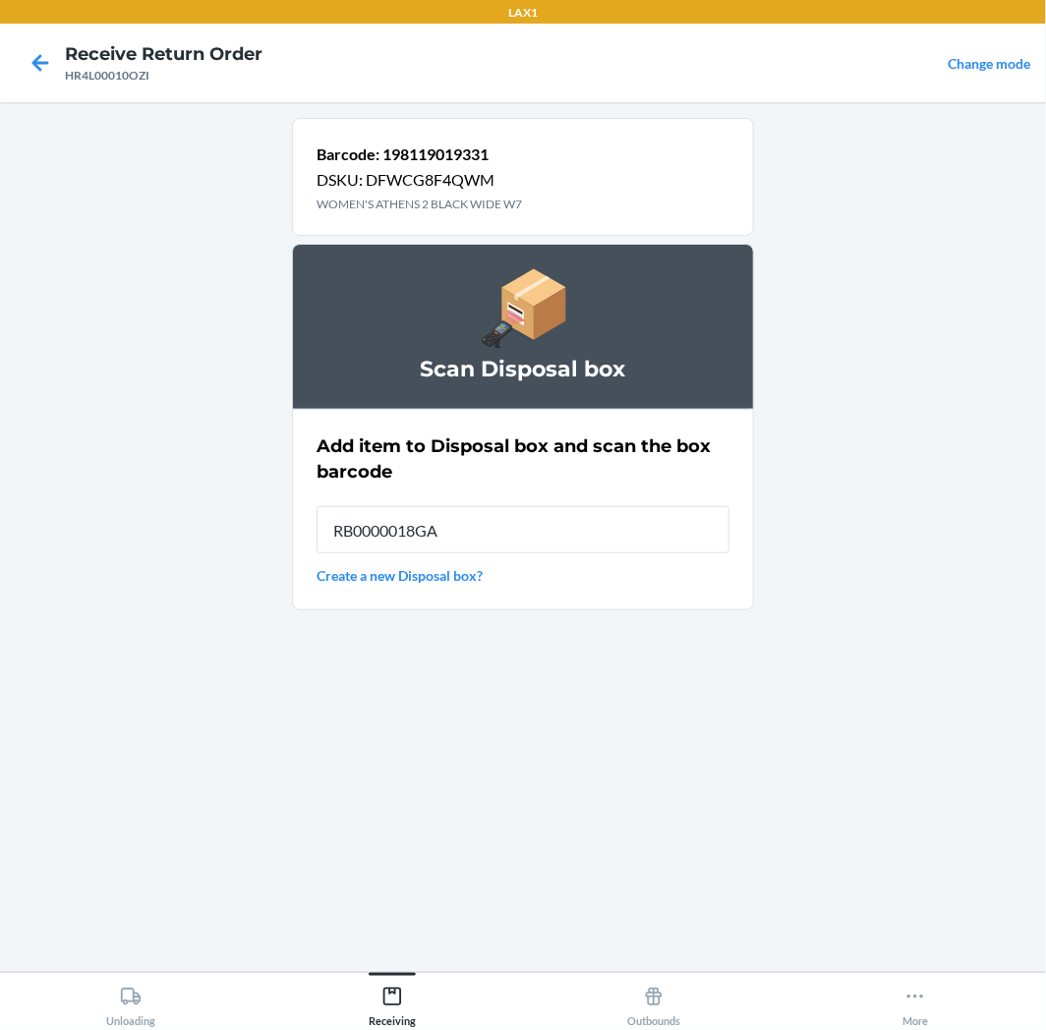
type input "RB0000018GA"
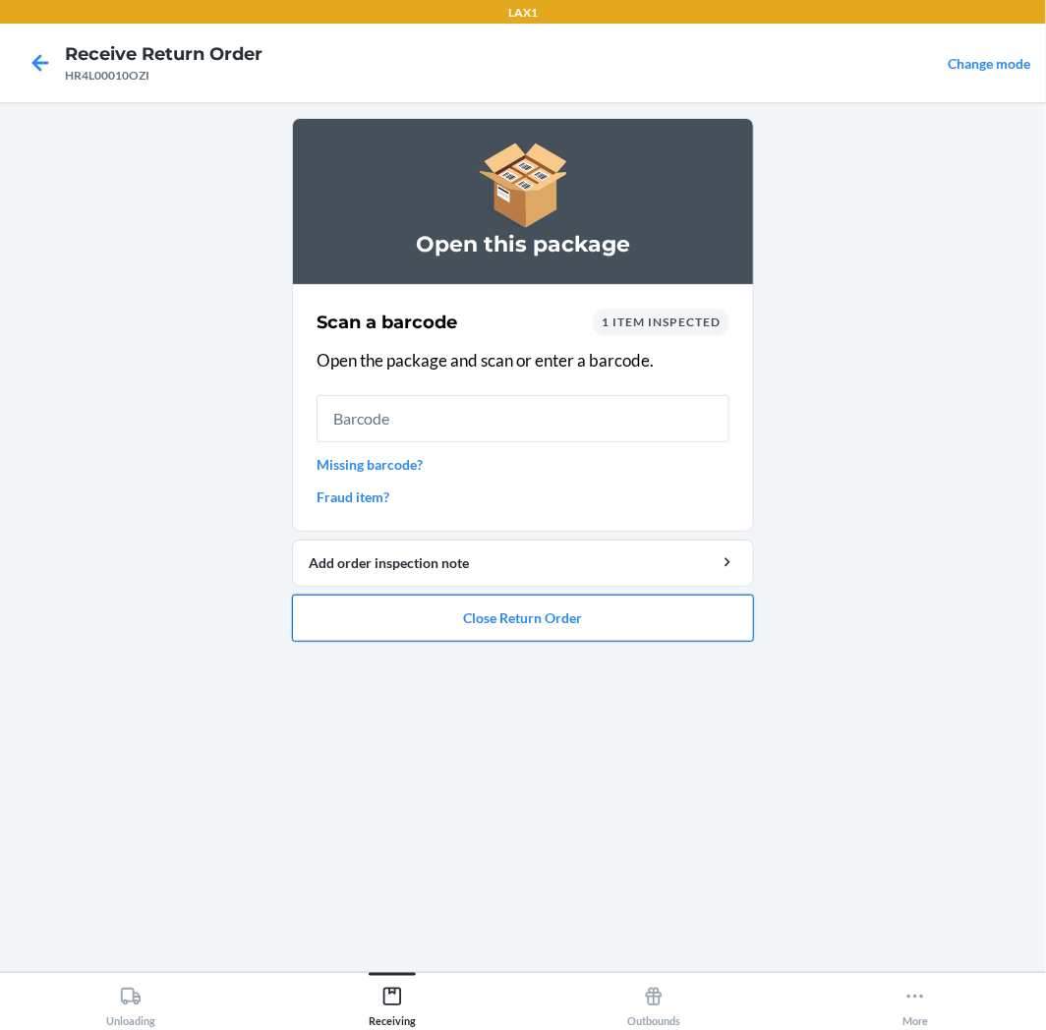
click at [590, 623] on button "Close Return Order" at bounding box center [523, 618] width 462 height 47
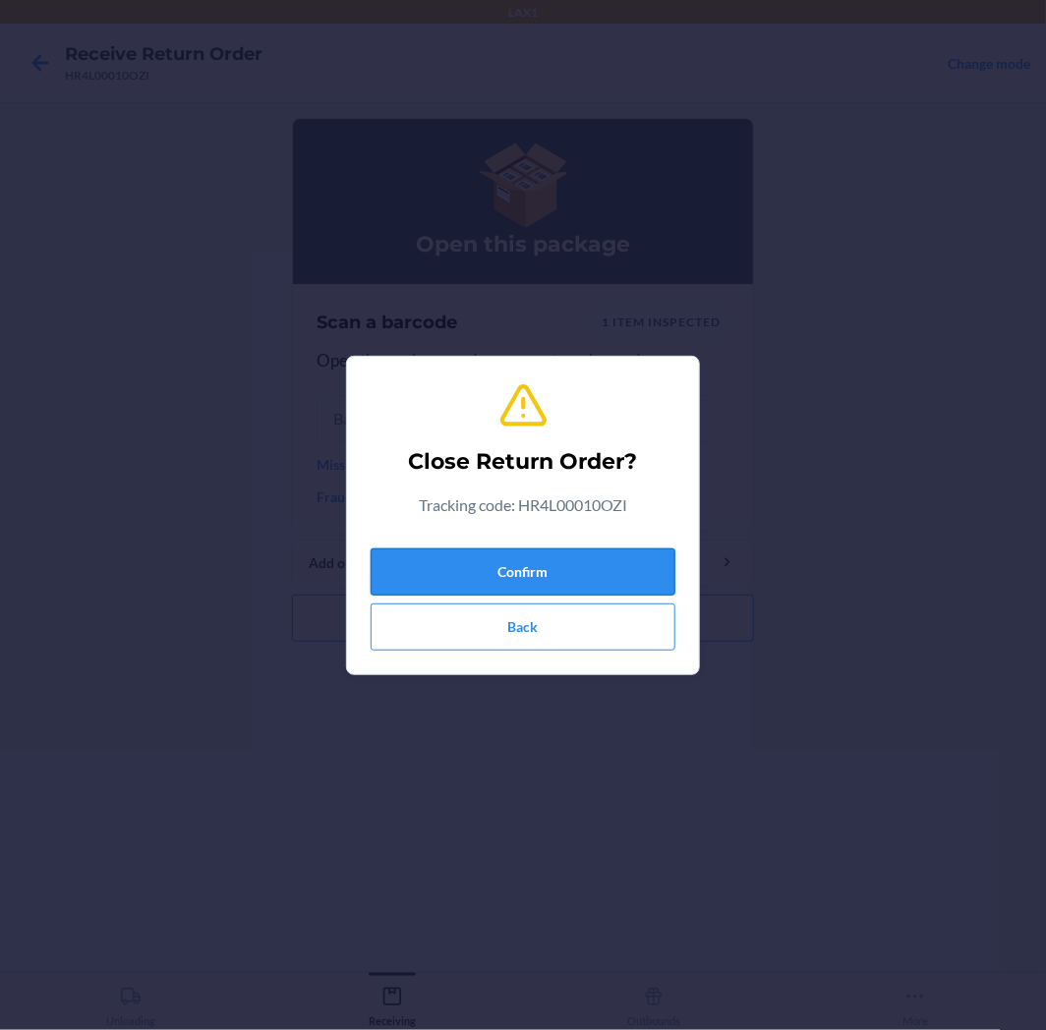
click at [613, 567] on button "Confirm" at bounding box center [522, 571] width 305 height 47
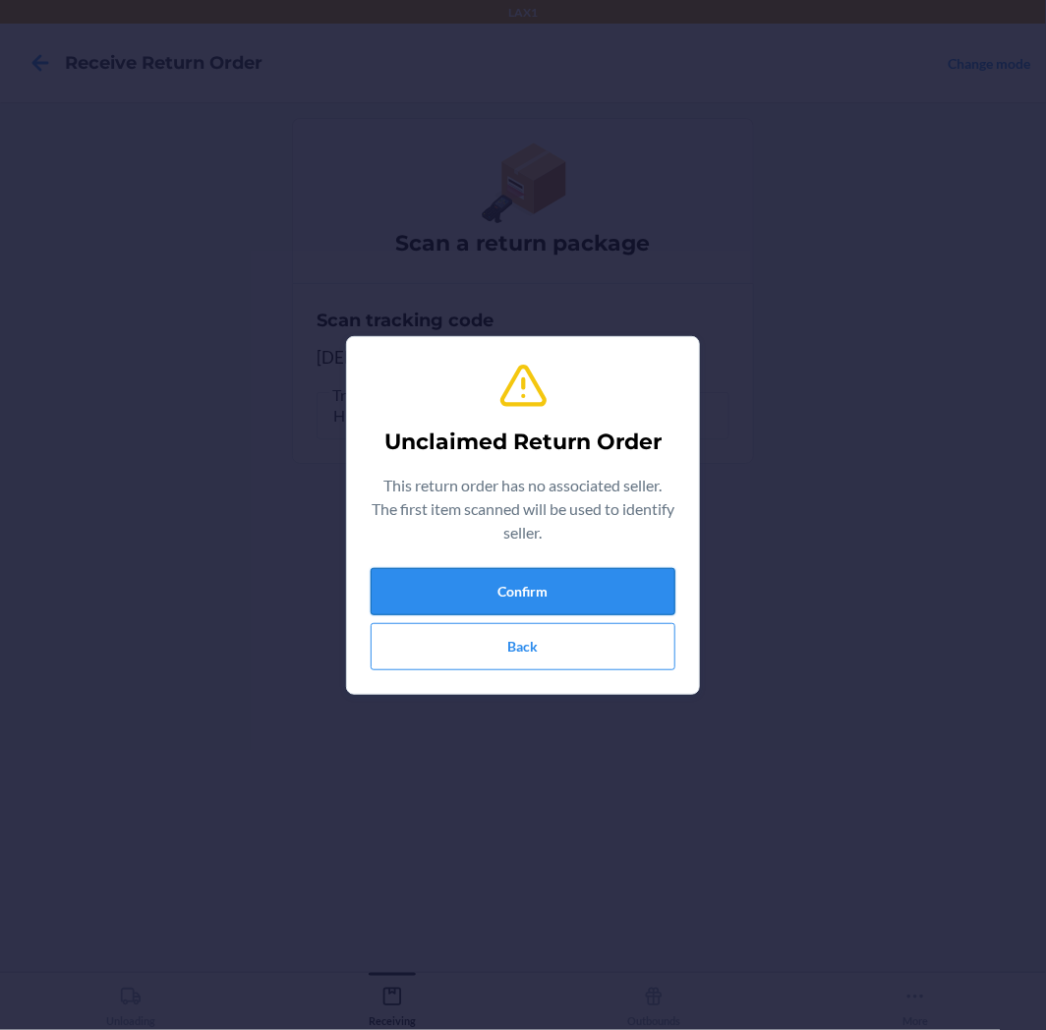
click at [564, 592] on button "Confirm" at bounding box center [522, 591] width 305 height 47
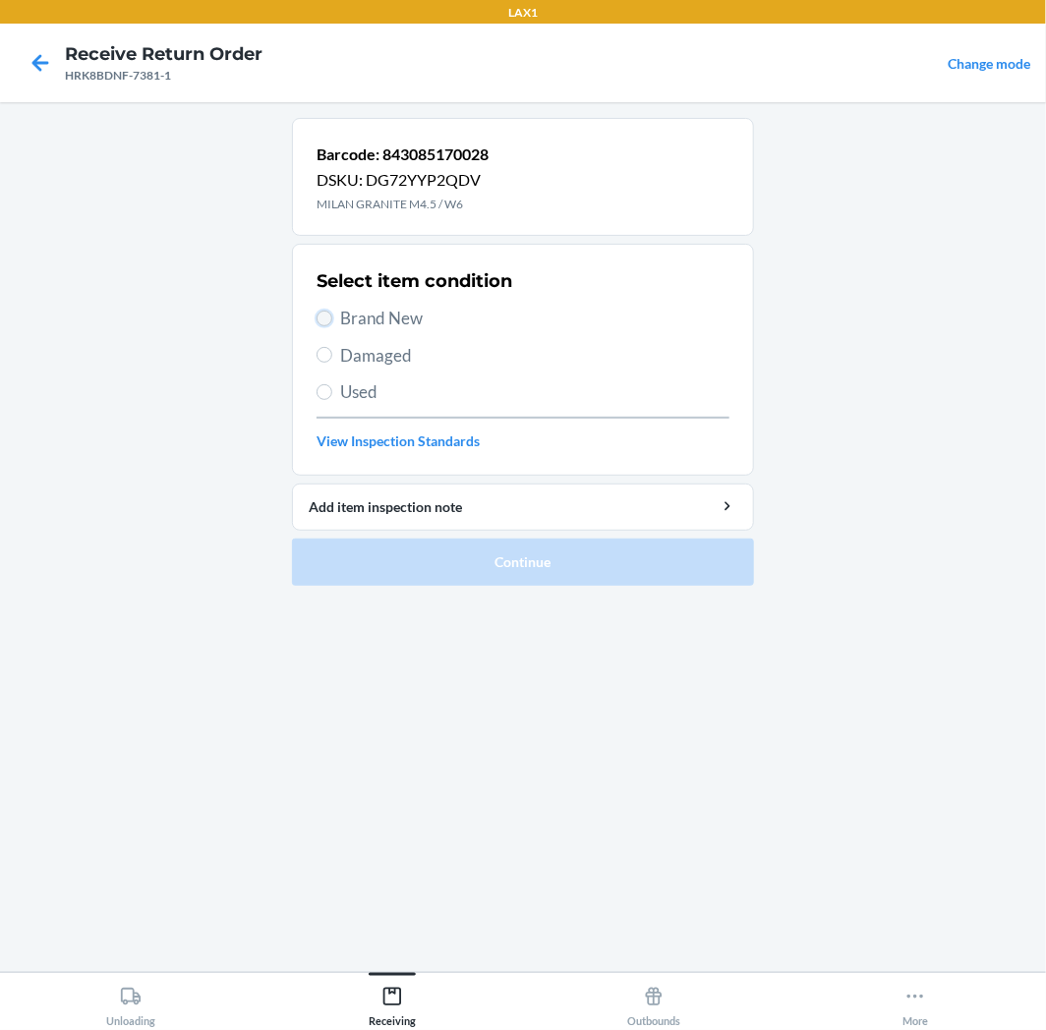
click at [325, 318] on input "Brand New" at bounding box center [324, 319] width 16 height 16
radio input "true"
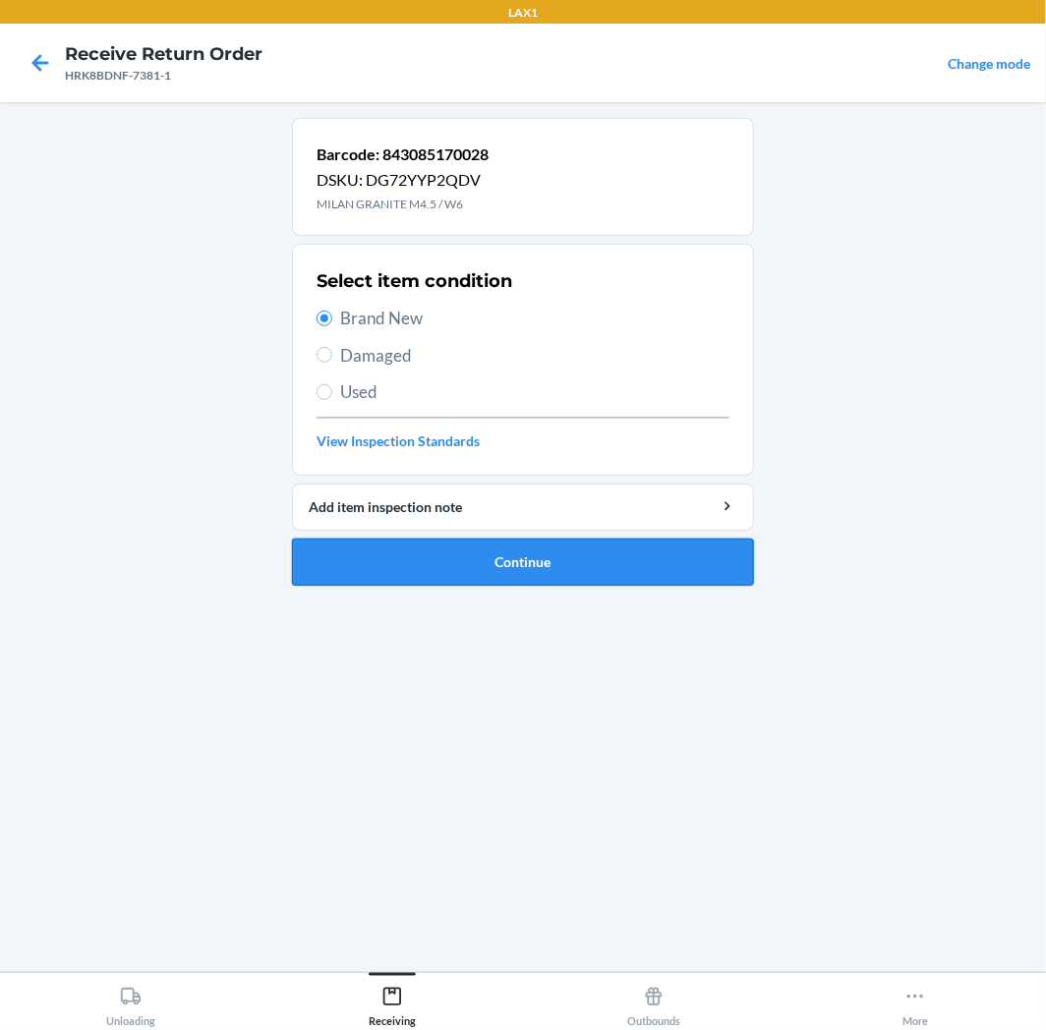
click at [658, 574] on button "Continue" at bounding box center [523, 562] width 462 height 47
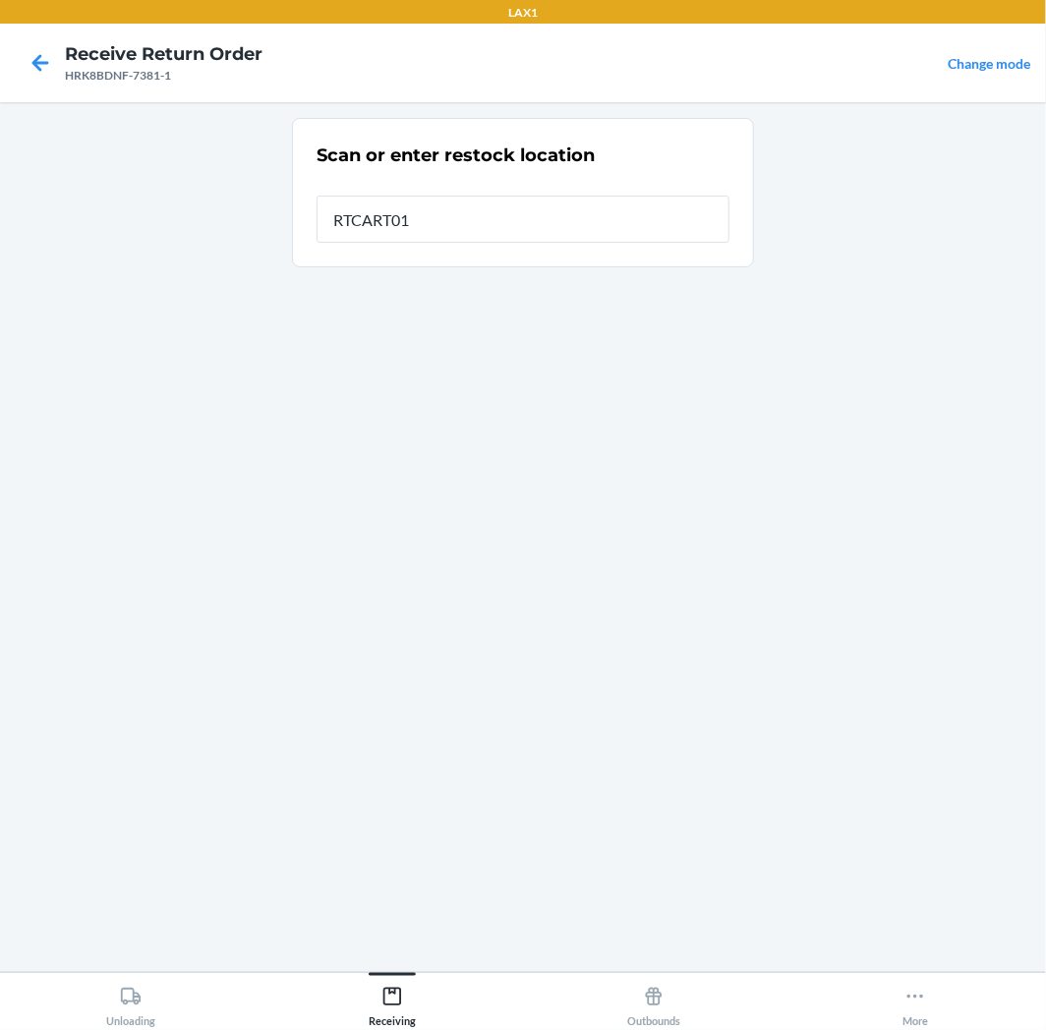
type input "RTCART011"
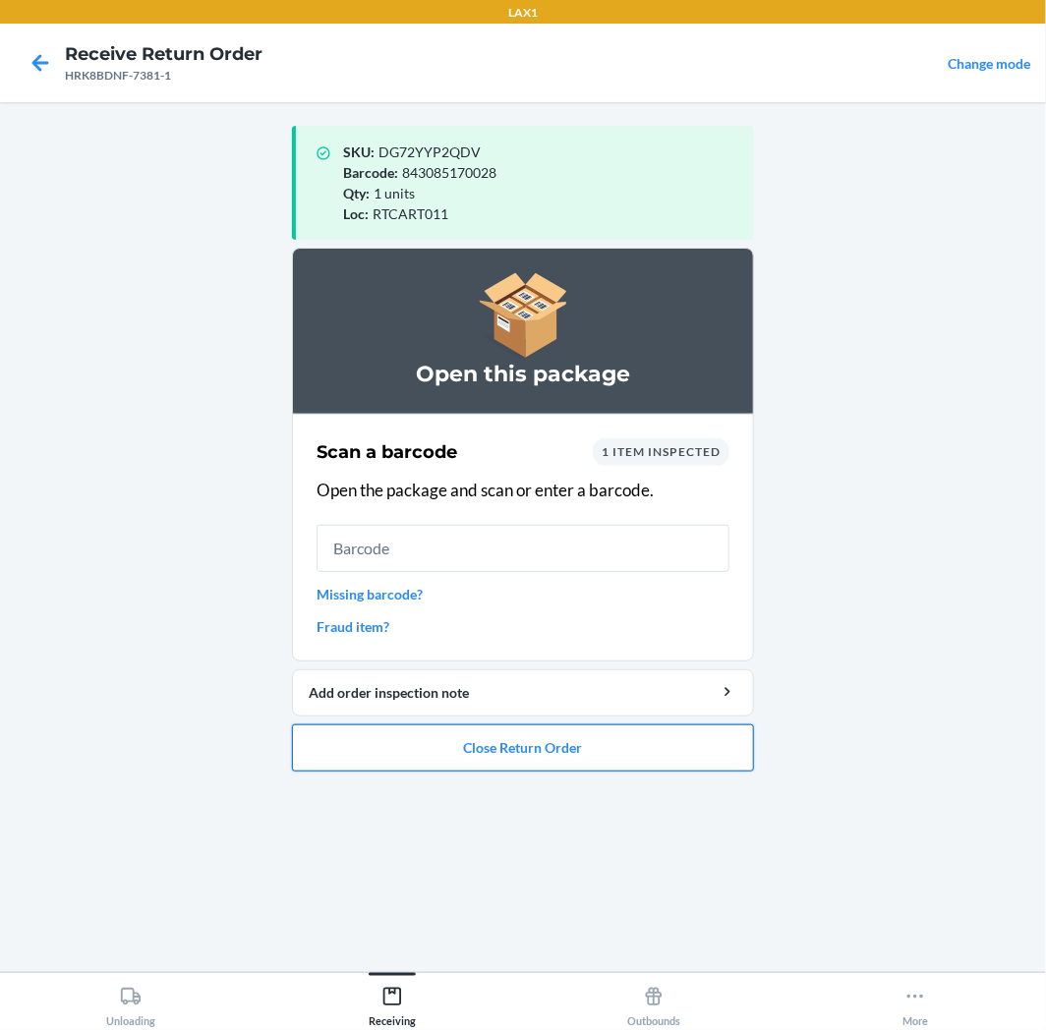
click at [635, 752] on button "Close Return Order" at bounding box center [523, 747] width 462 height 47
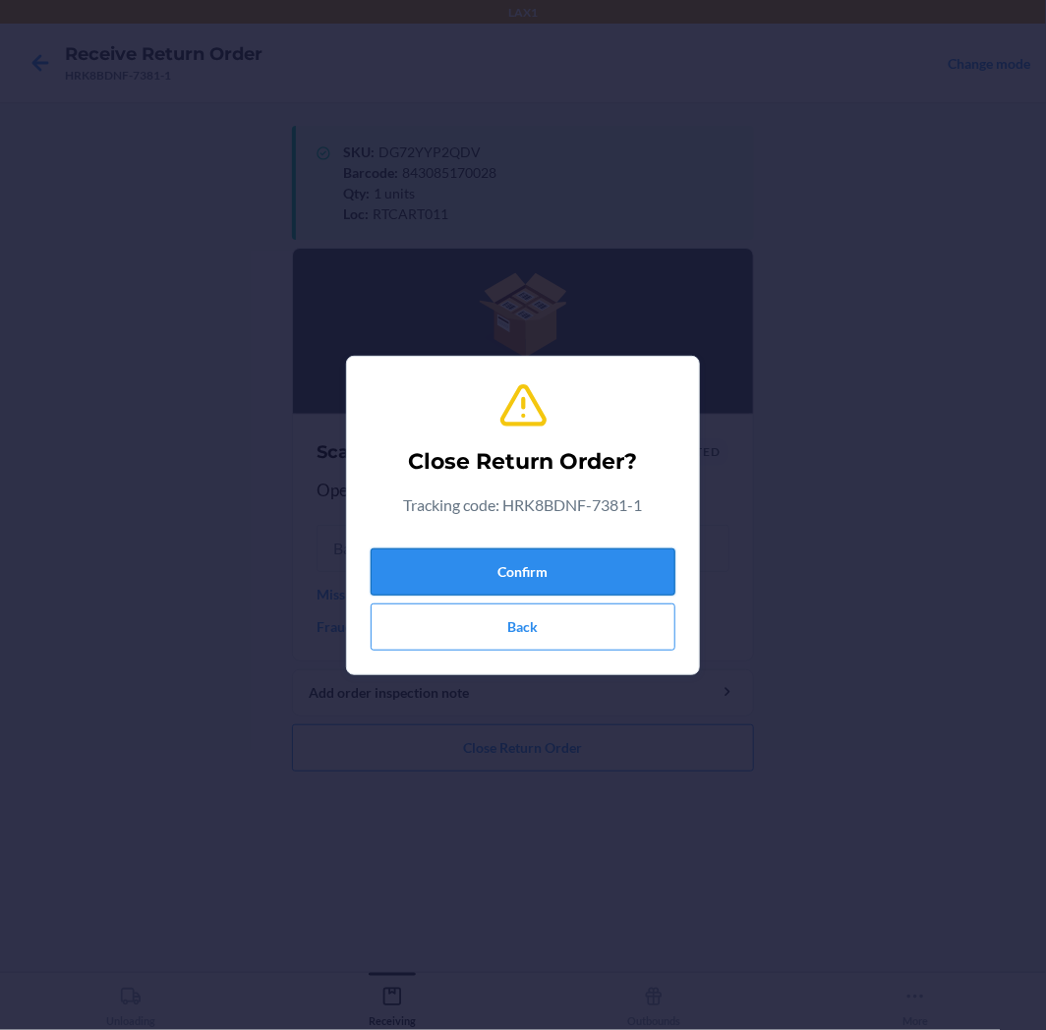
click at [597, 565] on button "Confirm" at bounding box center [522, 571] width 305 height 47
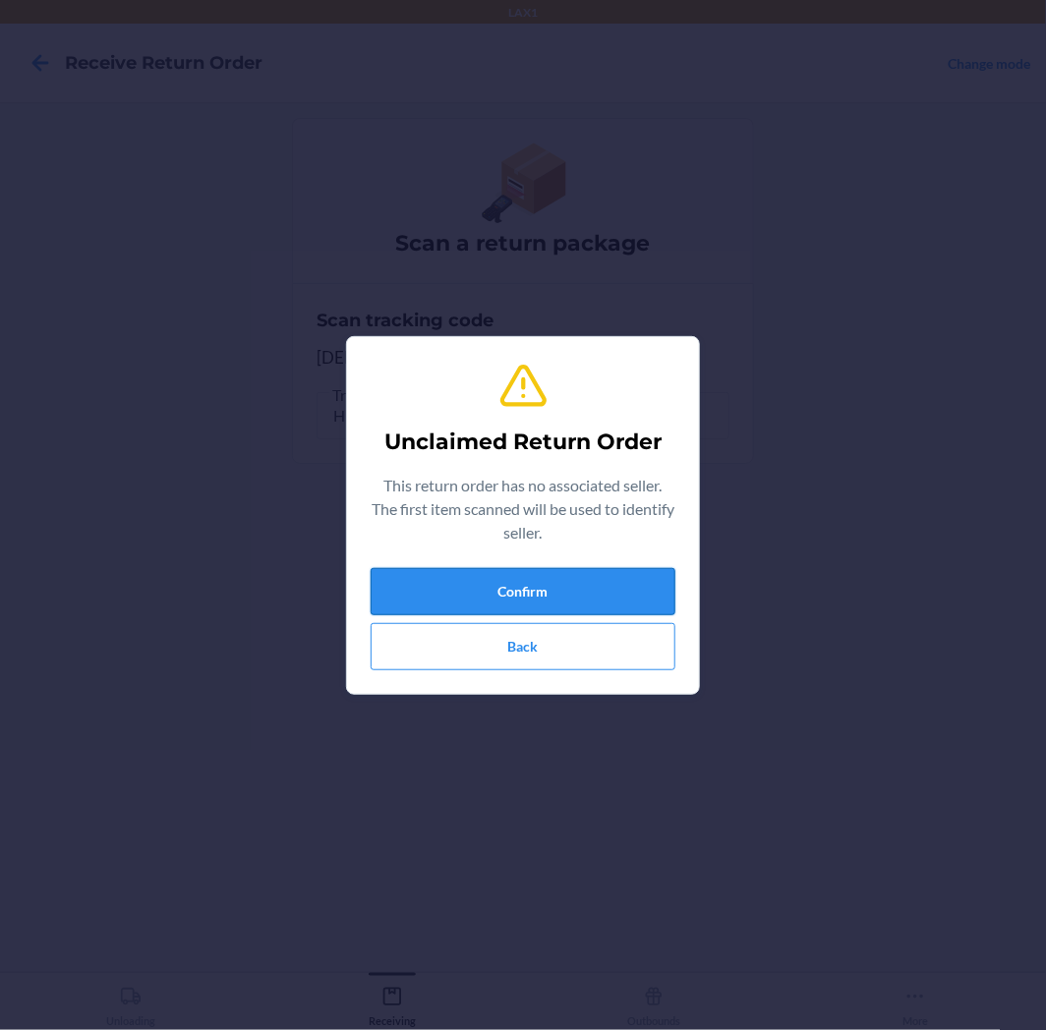
click at [562, 585] on button "Confirm" at bounding box center [522, 591] width 305 height 47
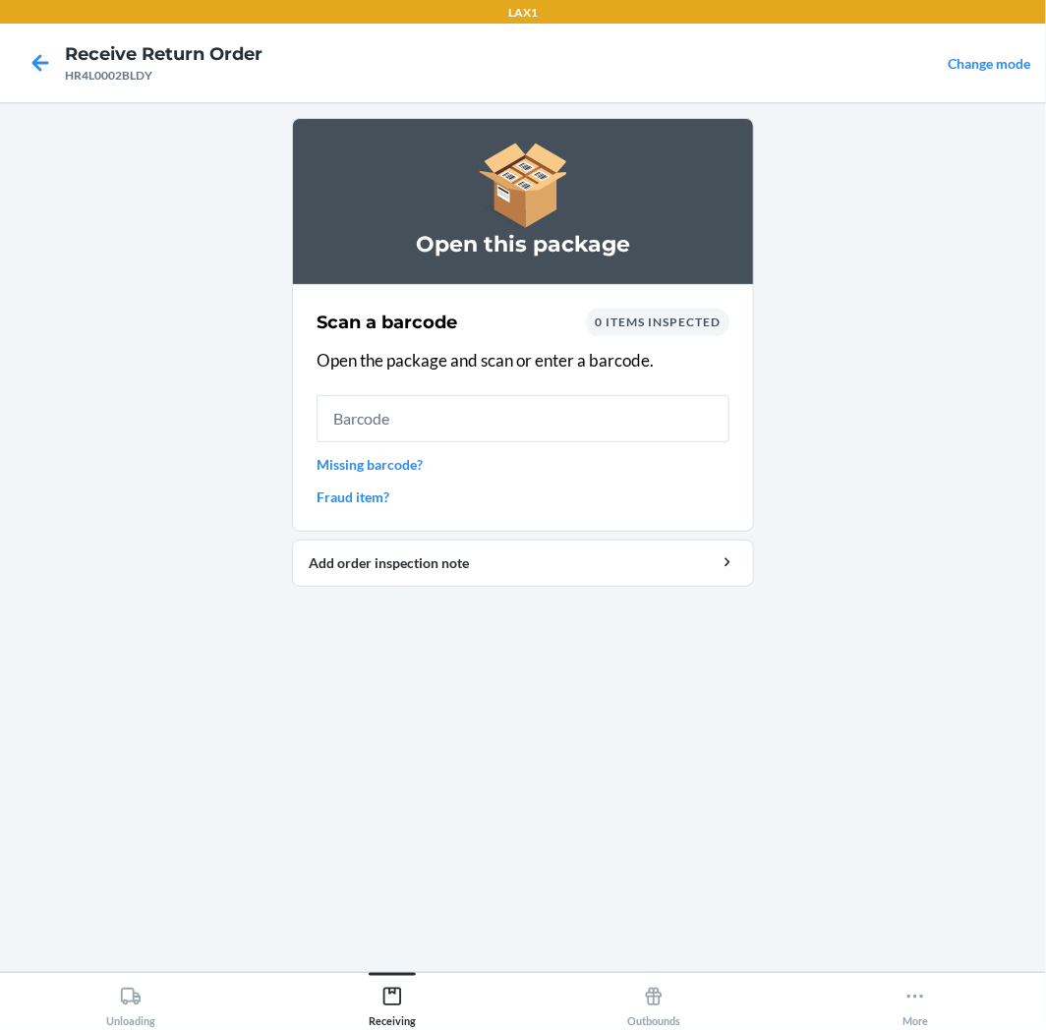
click at [731, 351] on section "Scan a barcode 0 items inspected Open the package and scan or enter a barcode. …" at bounding box center [523, 408] width 462 height 248
click at [502, 426] on input "text" at bounding box center [522, 418] width 413 height 47
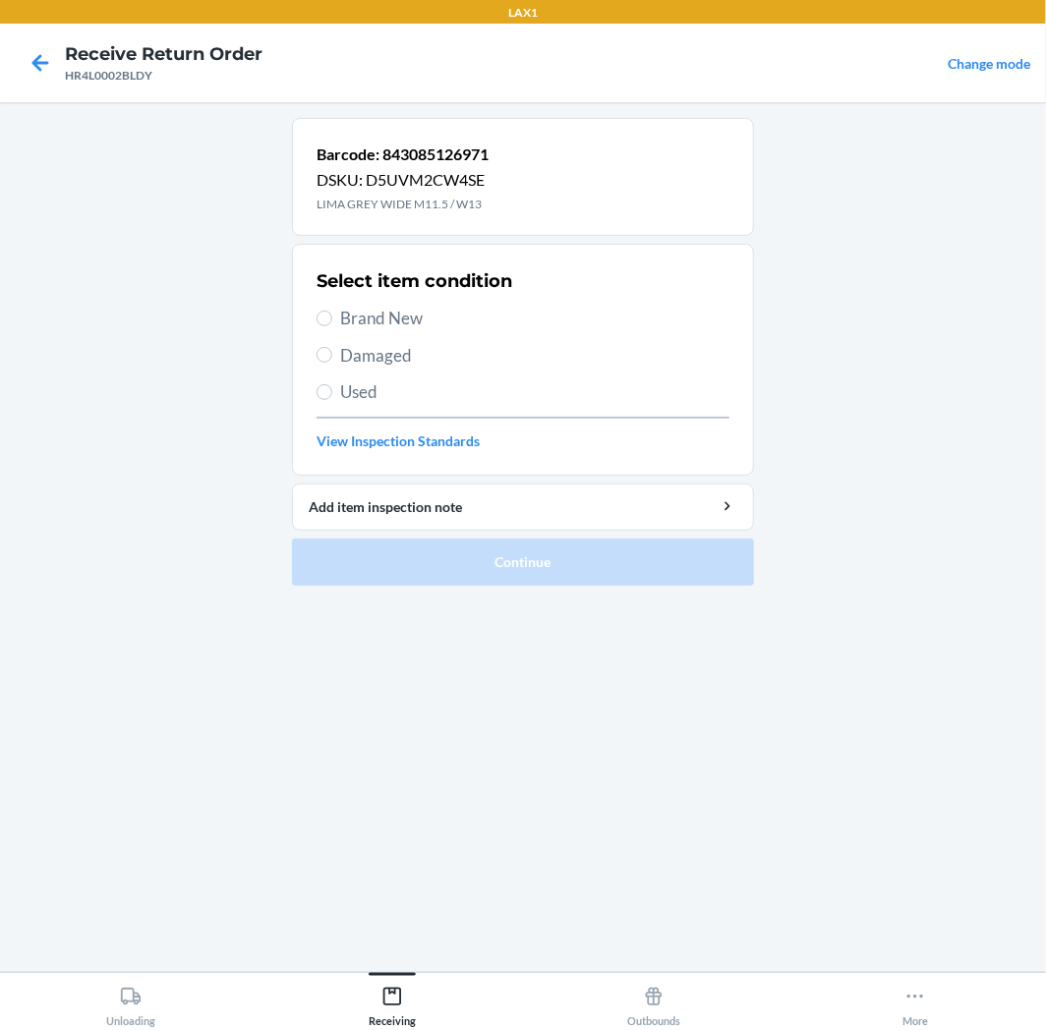
click at [330, 302] on div "Select item condition Brand New Damaged Used View Inspection Standards" at bounding box center [522, 359] width 413 height 195
click at [322, 317] on input "Brand New" at bounding box center [324, 319] width 16 height 16
radio input "true"
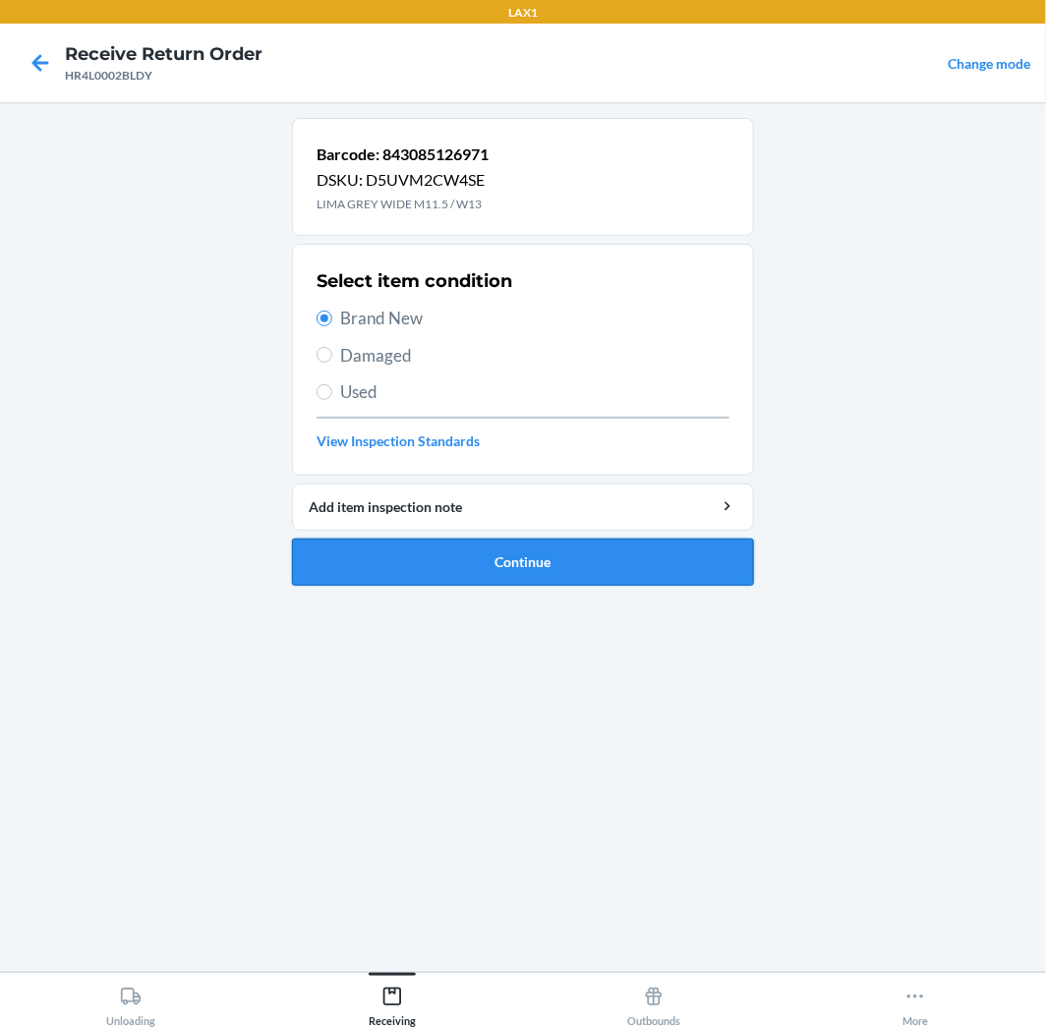
click at [701, 575] on button "Continue" at bounding box center [523, 562] width 462 height 47
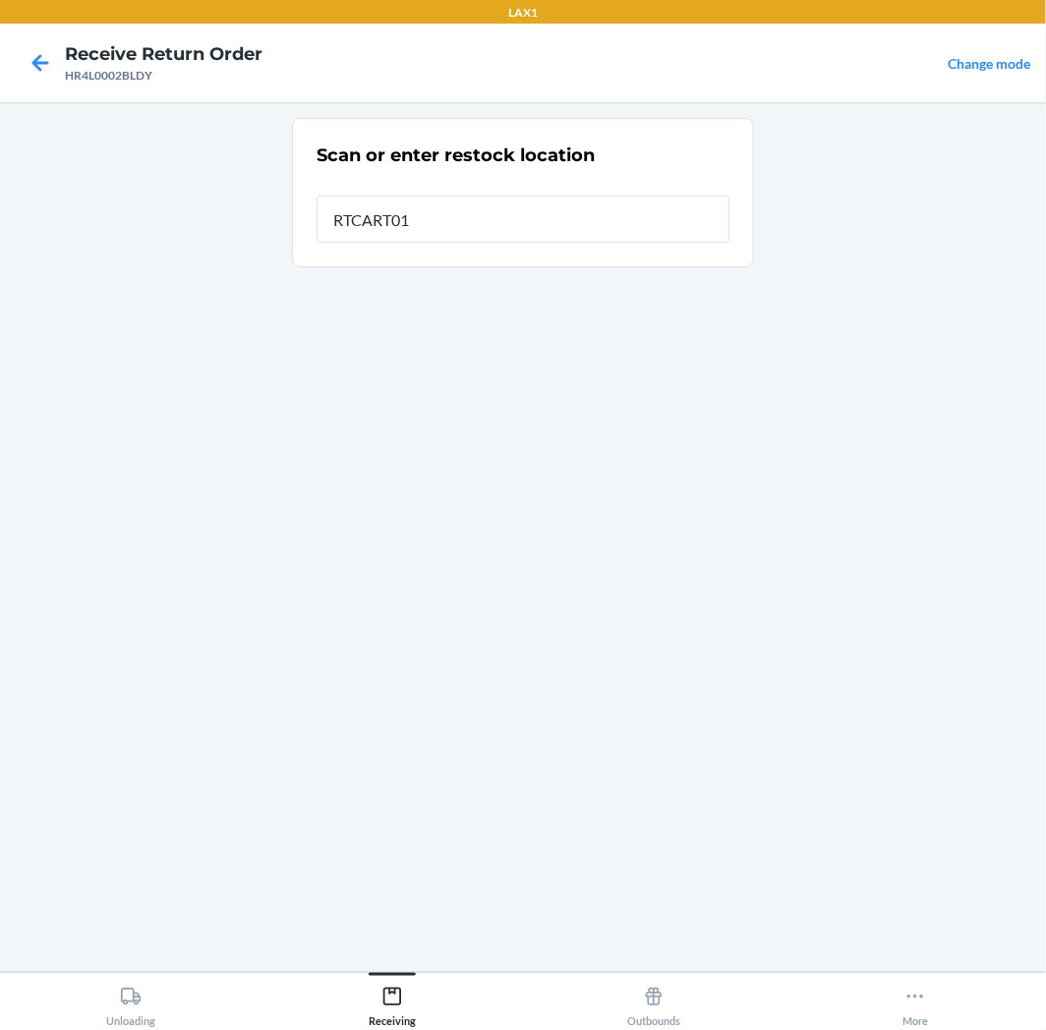
type input "RTCART011"
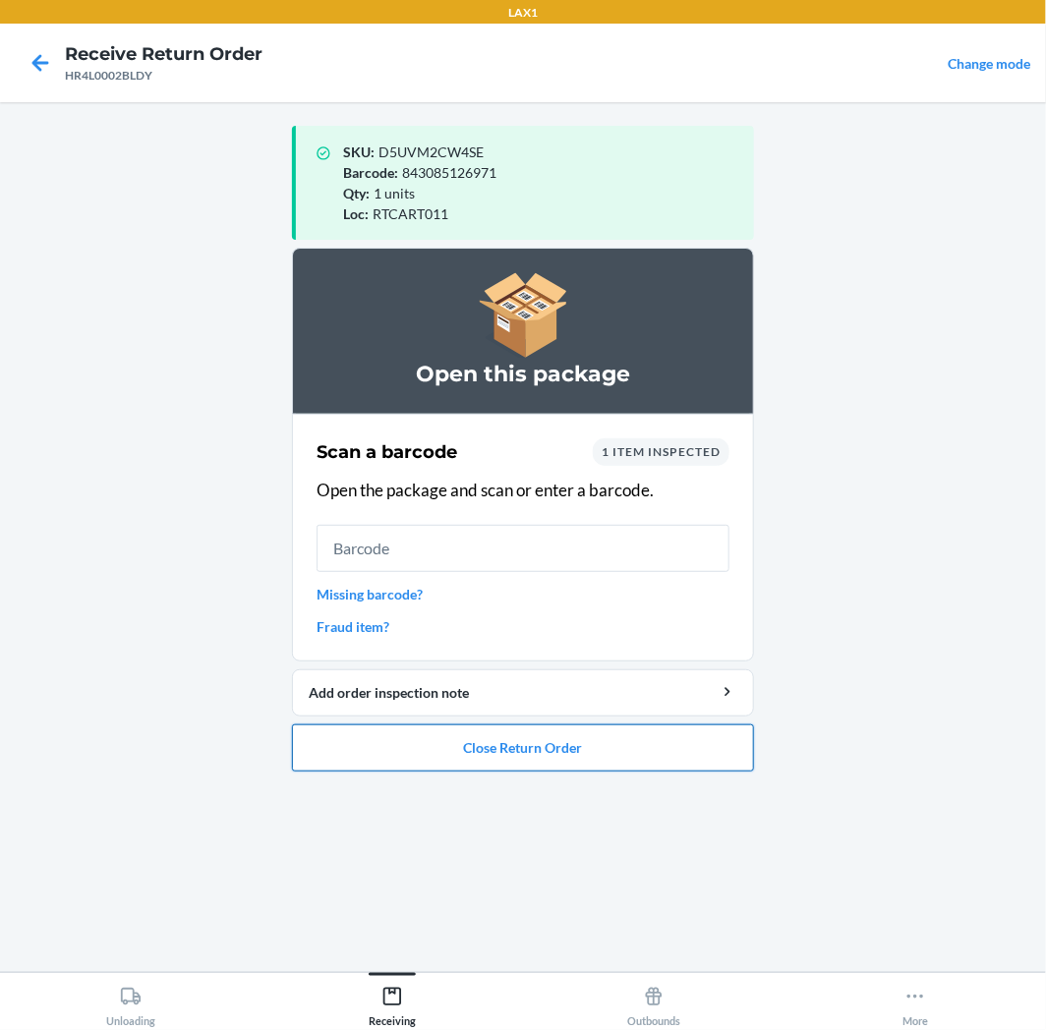
click at [573, 738] on button "Close Return Order" at bounding box center [523, 747] width 462 height 47
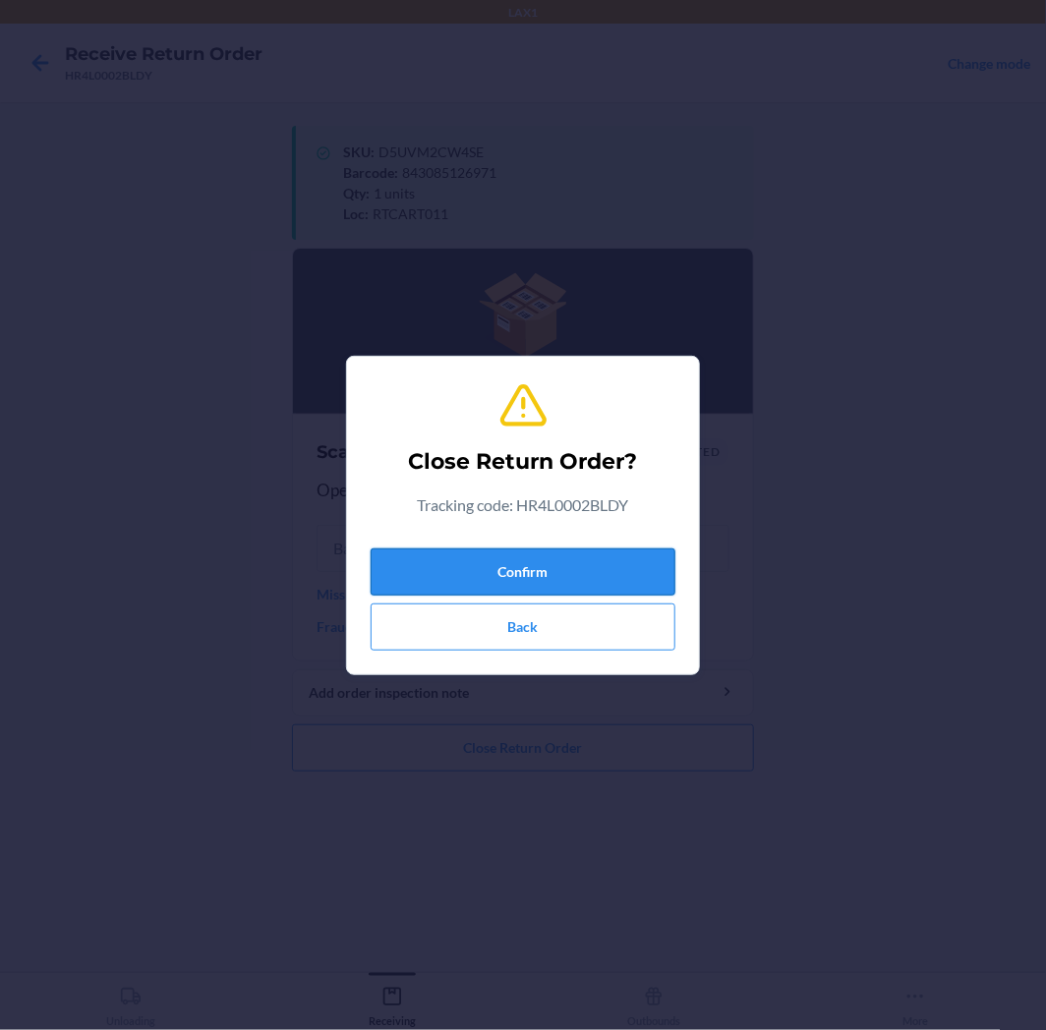
click at [557, 583] on button "Confirm" at bounding box center [522, 571] width 305 height 47
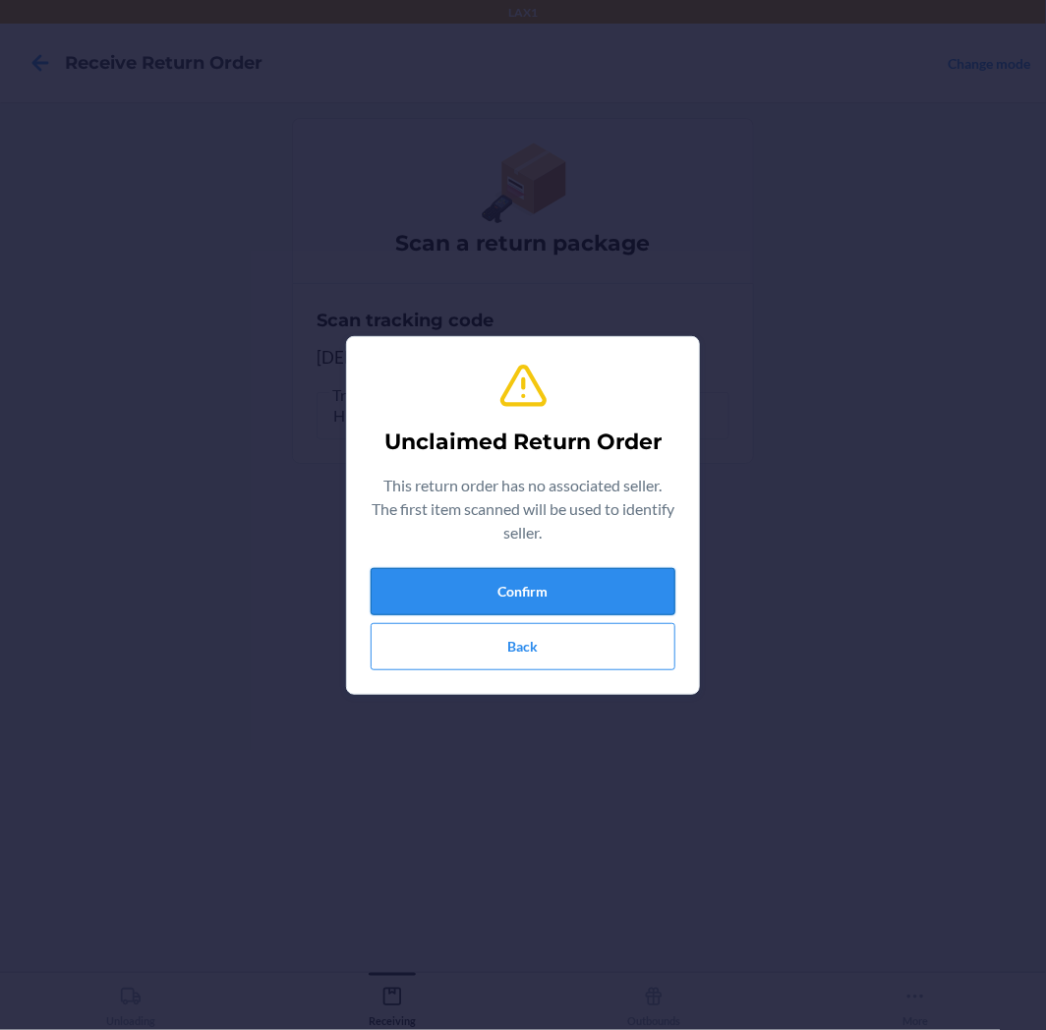
click at [558, 584] on button "Confirm" at bounding box center [522, 591] width 305 height 47
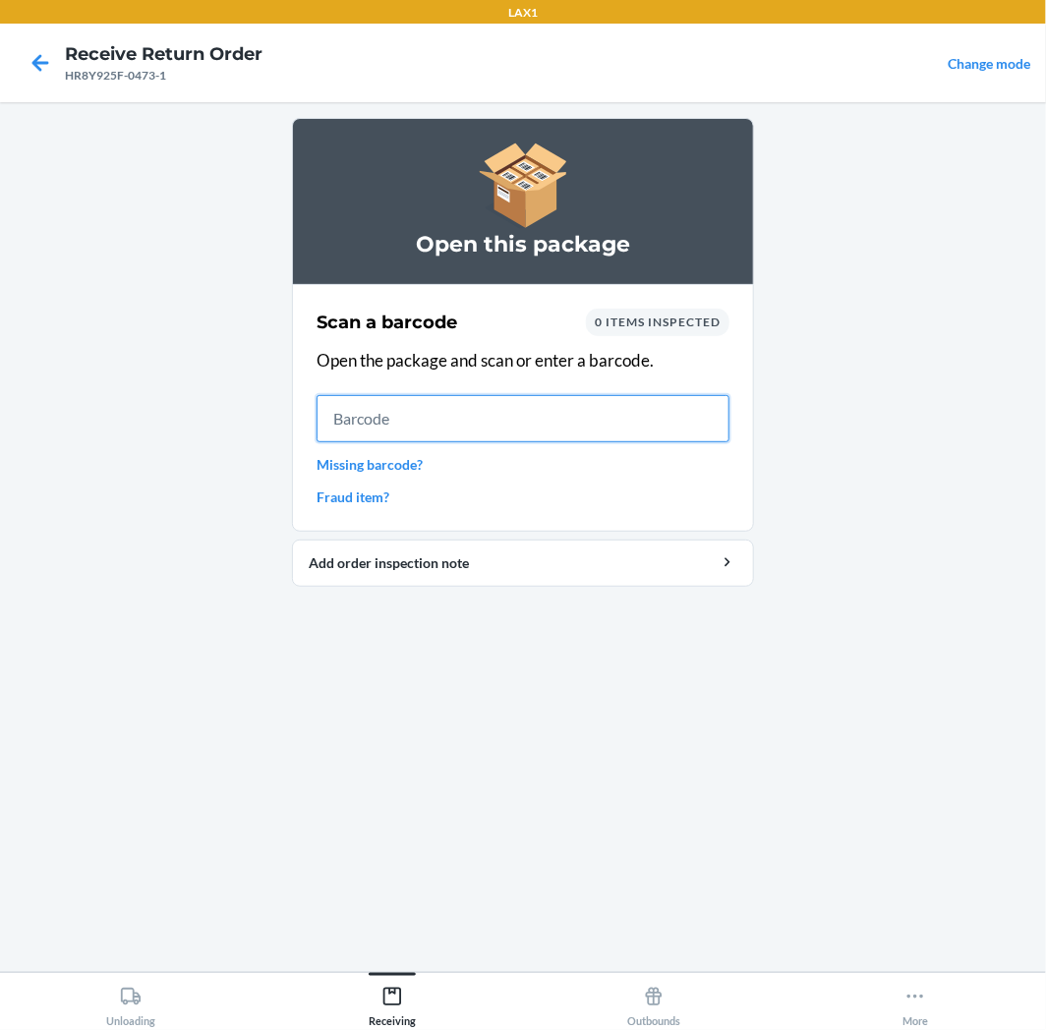
click at [496, 410] on input "text" at bounding box center [522, 418] width 413 height 47
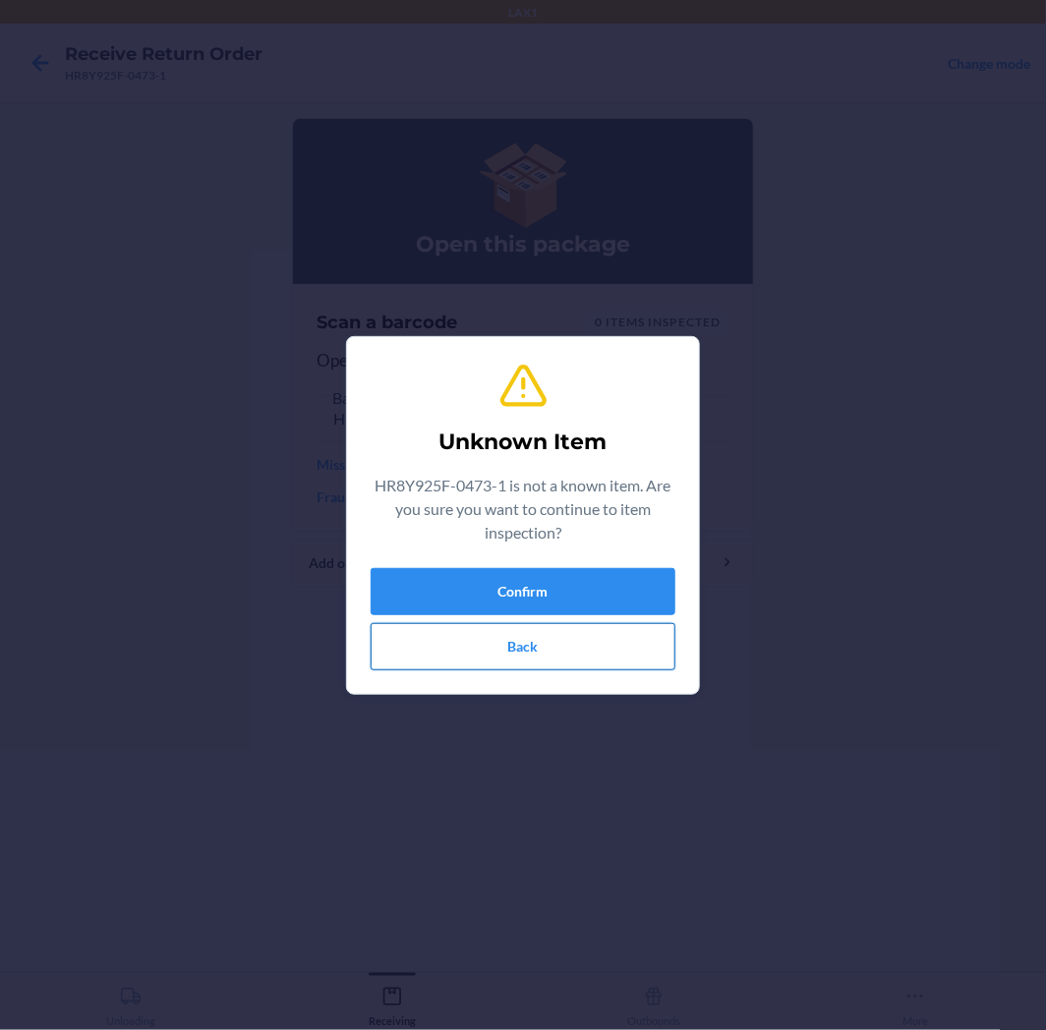
click at [562, 650] on button "Back" at bounding box center [522, 646] width 305 height 47
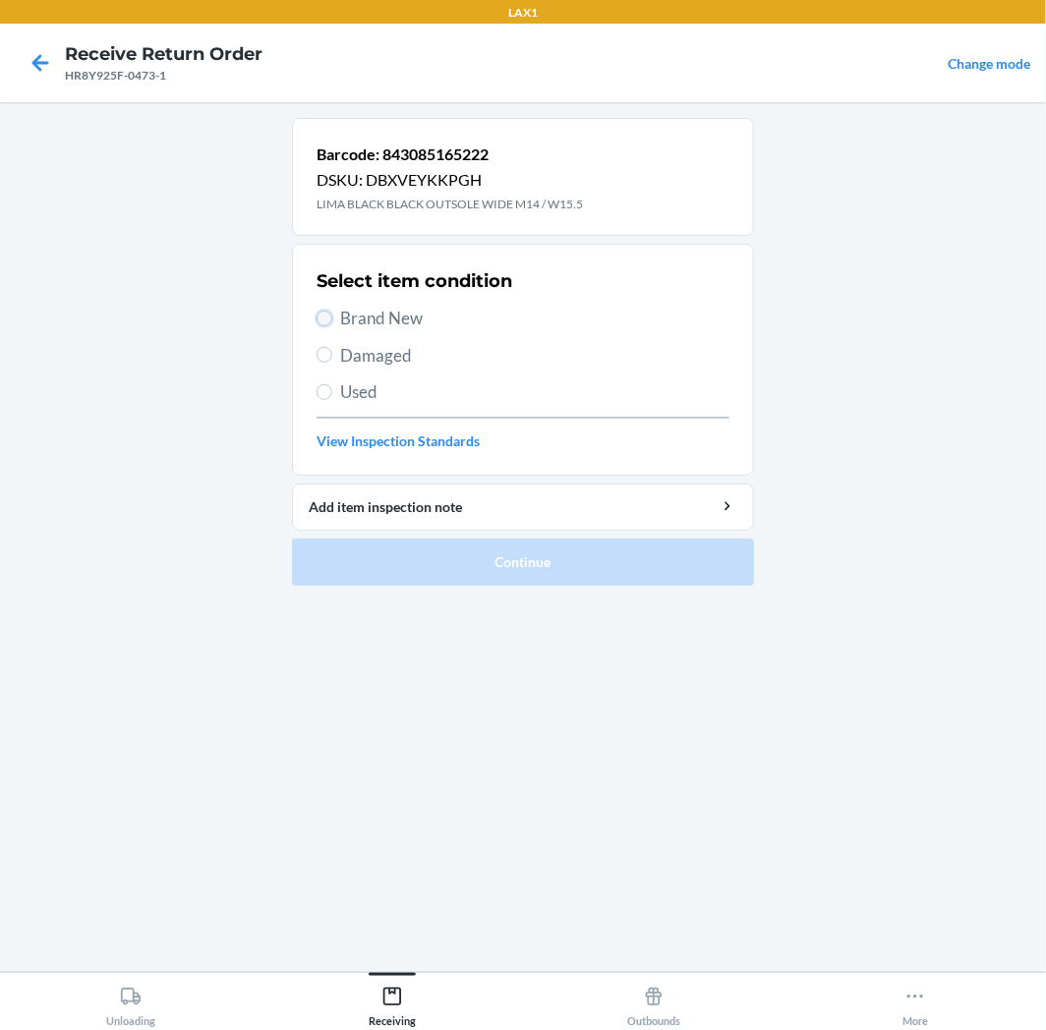
click at [329, 320] on input "Brand New" at bounding box center [324, 319] width 16 height 16
radio input "true"
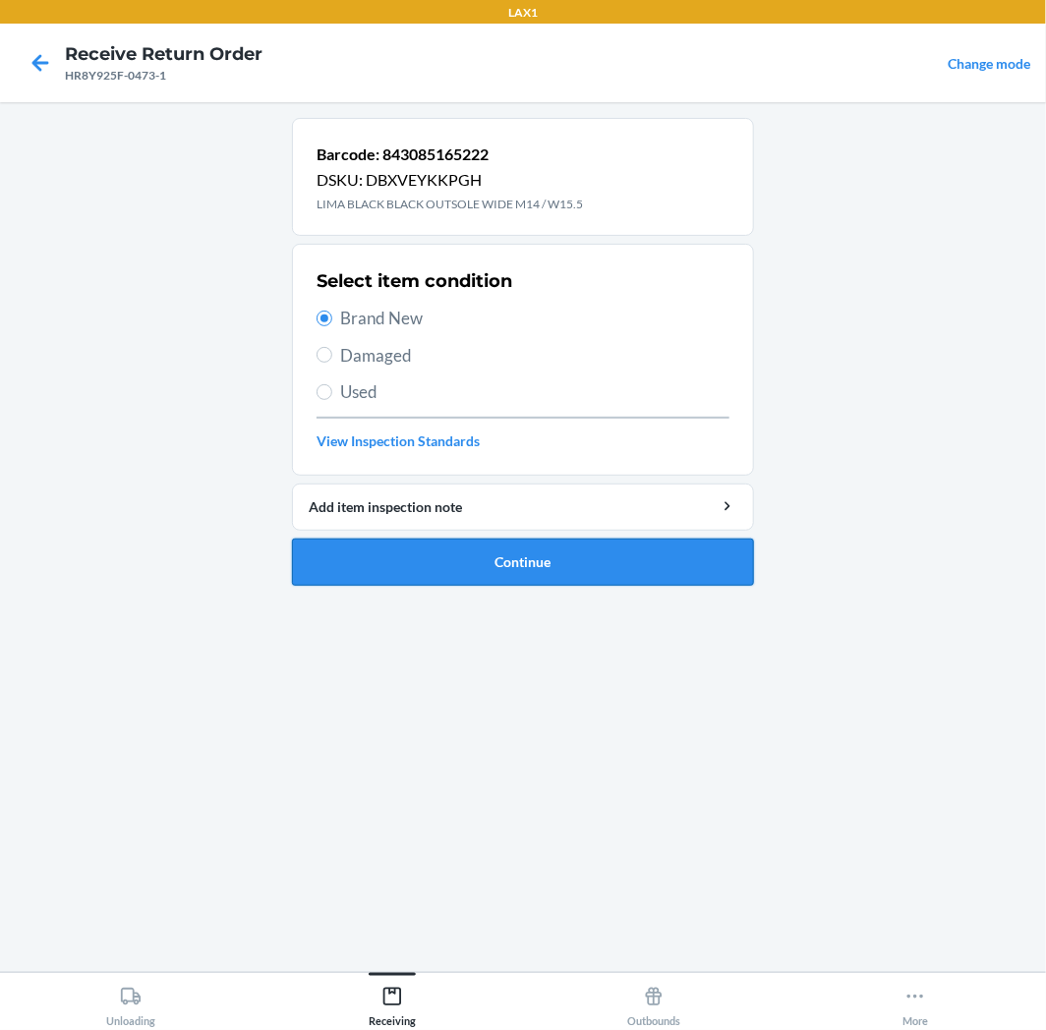
click at [593, 560] on button "Continue" at bounding box center [523, 562] width 462 height 47
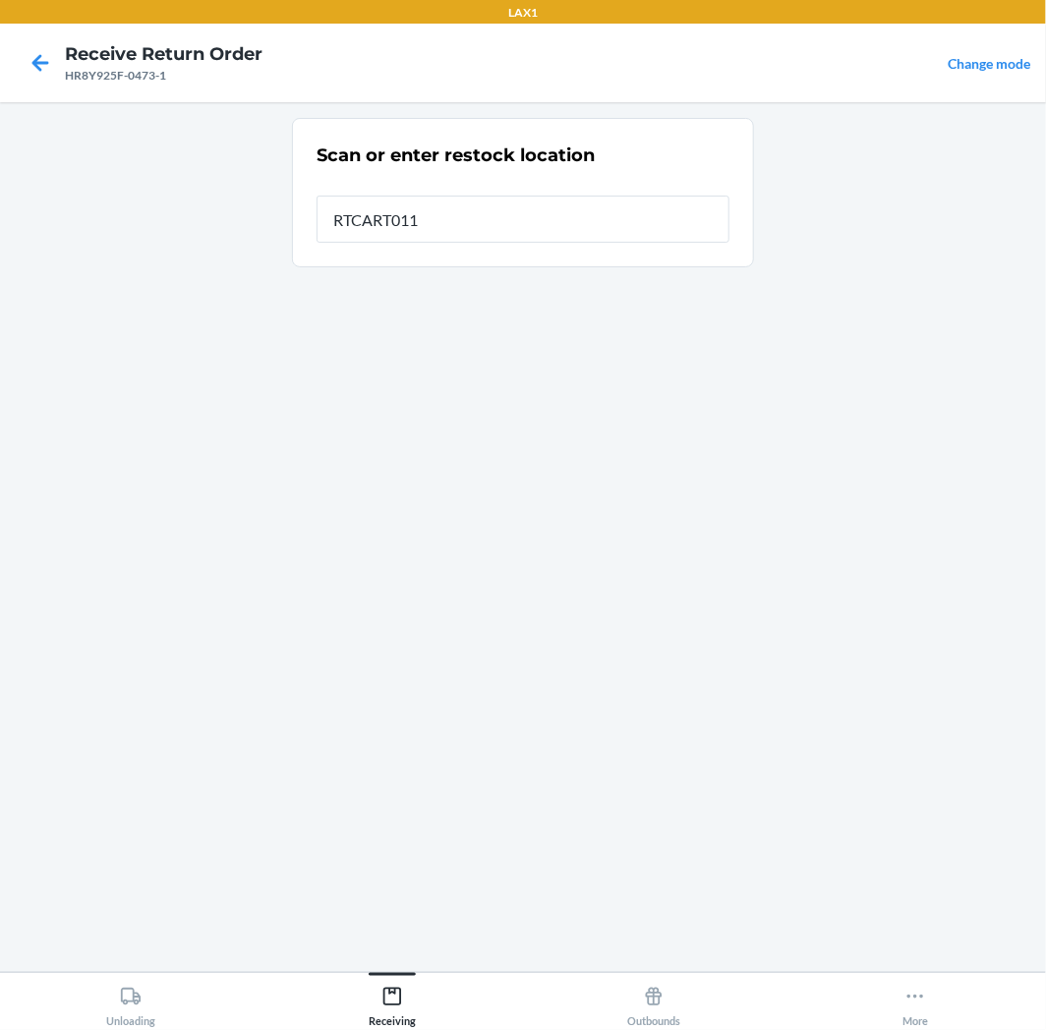
type input "RTCART011"
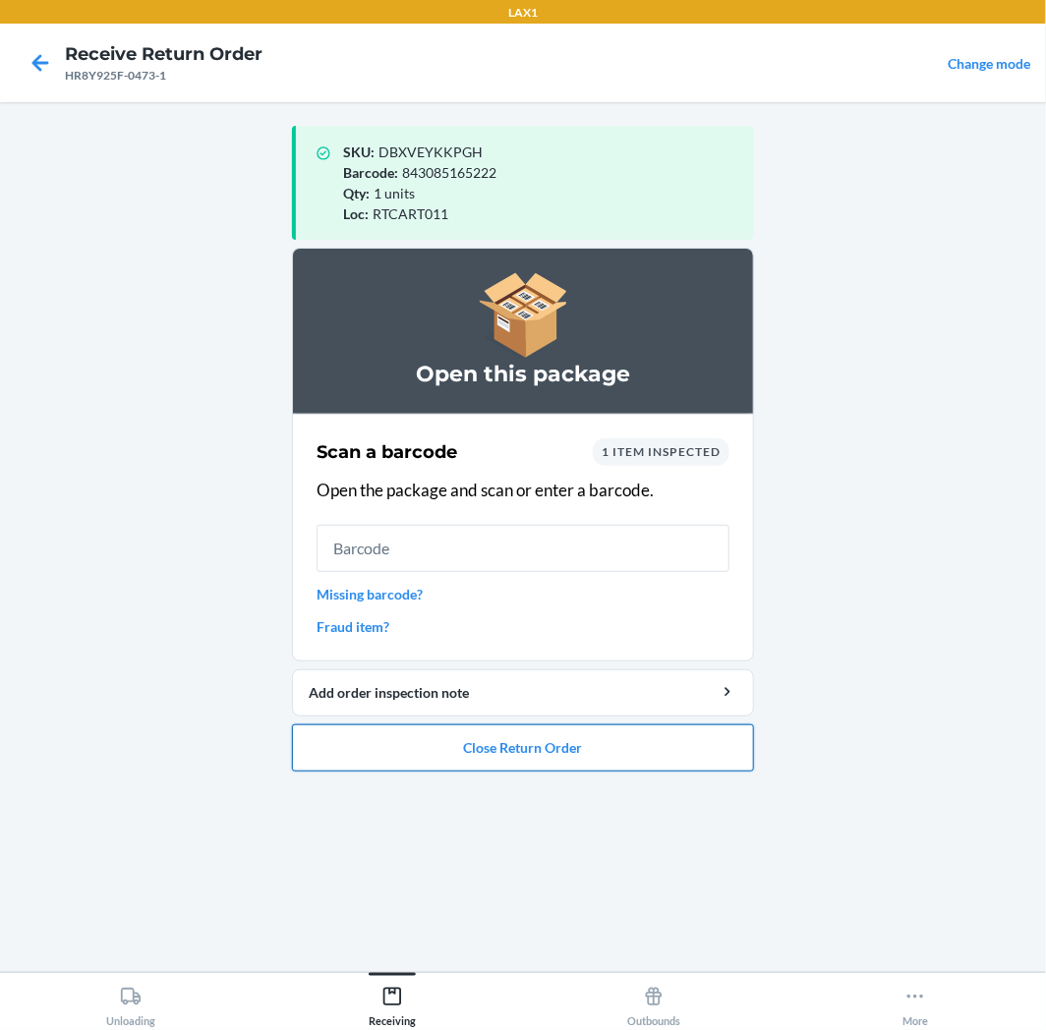
click at [674, 757] on button "Close Return Order" at bounding box center [523, 747] width 462 height 47
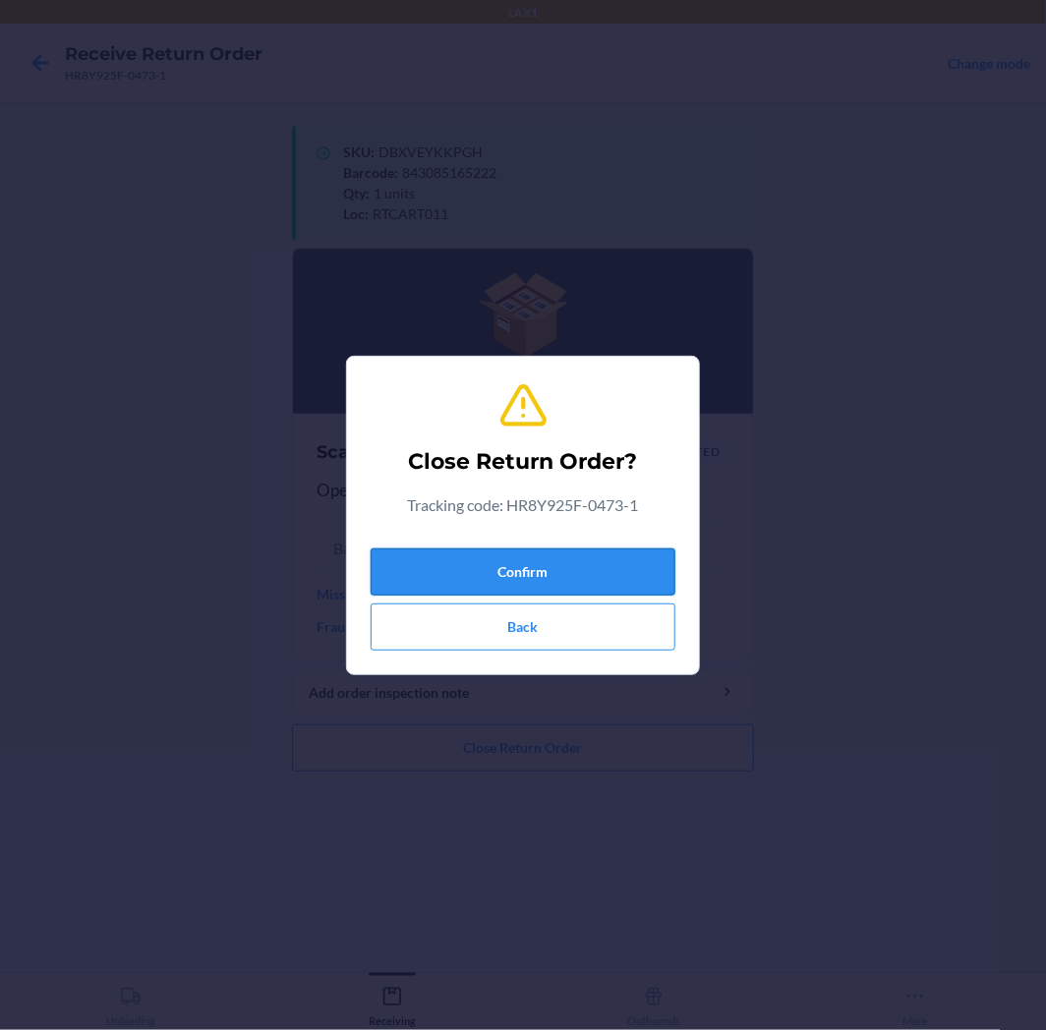
click at [654, 574] on button "Confirm" at bounding box center [522, 571] width 305 height 47
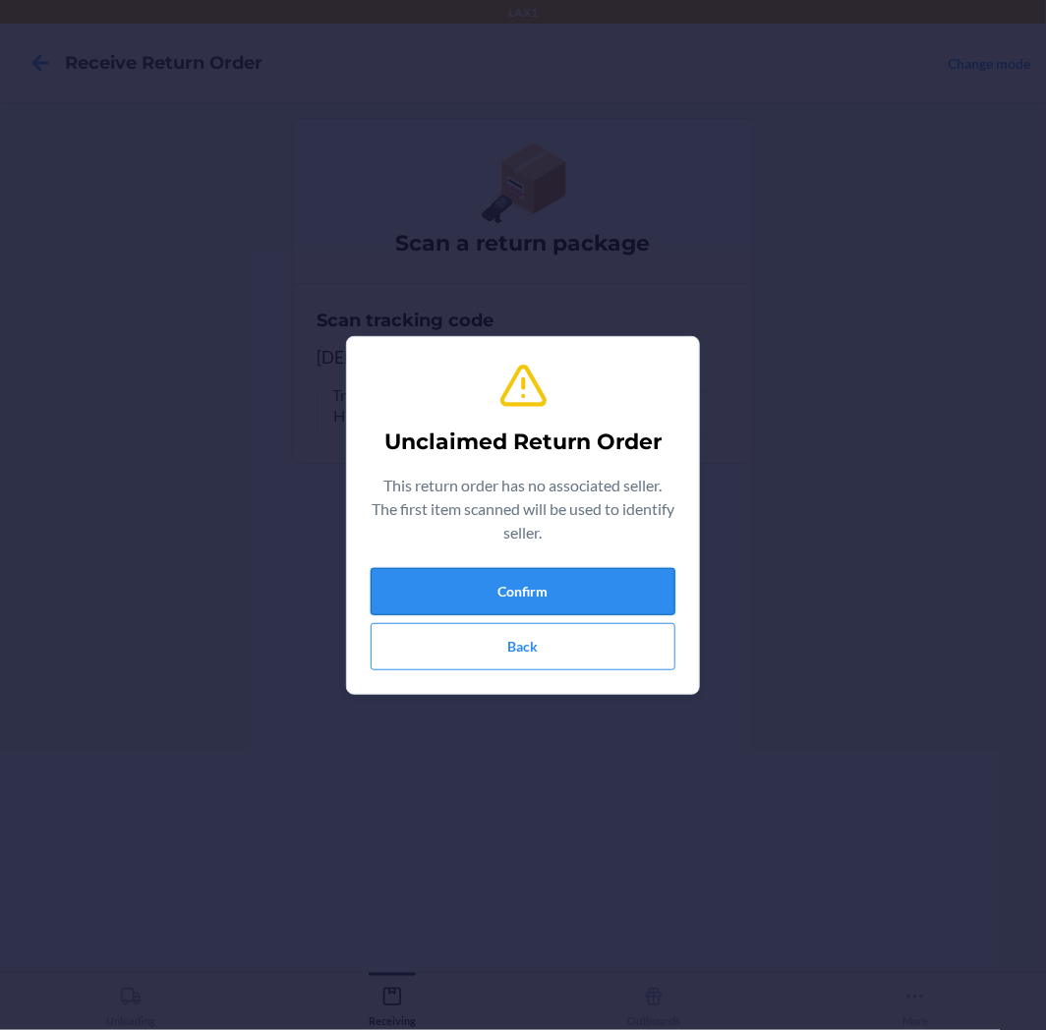
click at [609, 587] on button "Confirm" at bounding box center [522, 591] width 305 height 47
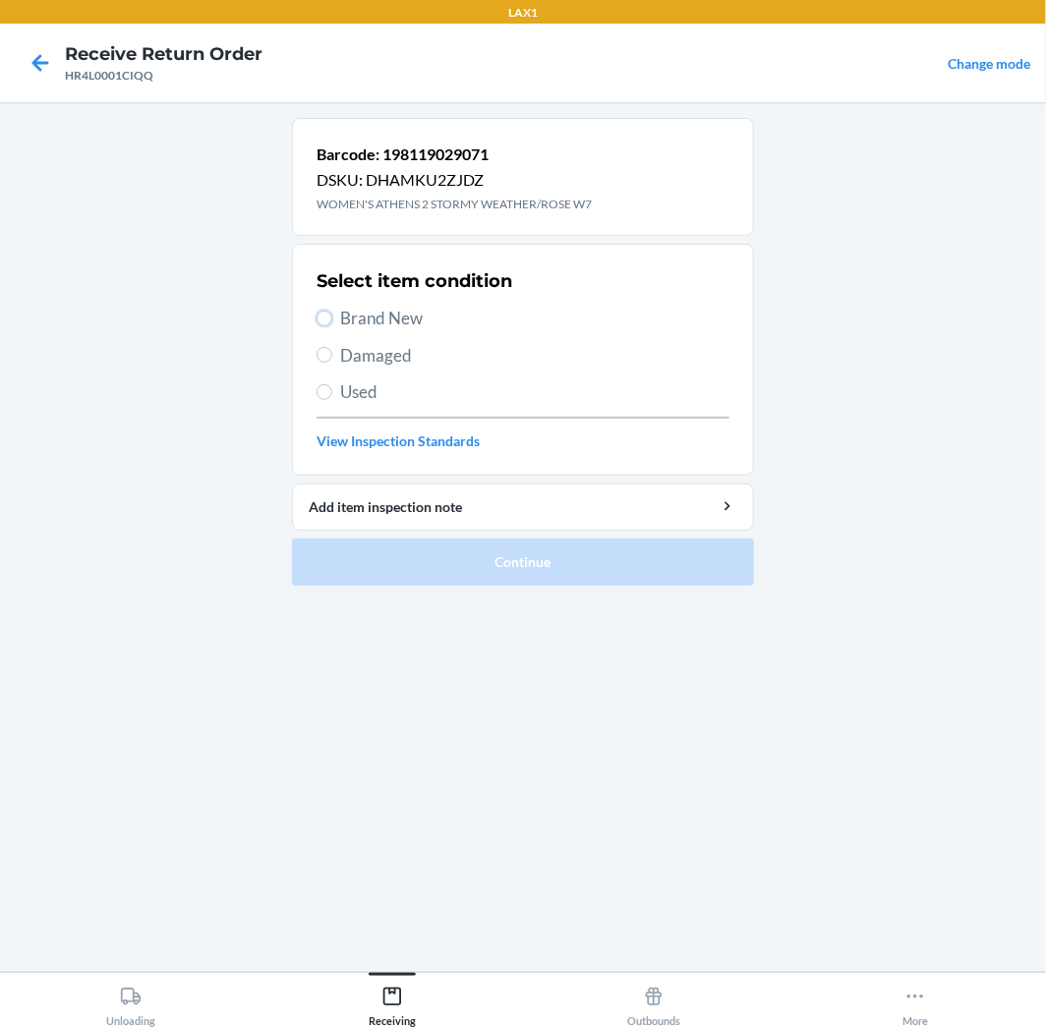
drag, startPoint x: 327, startPoint y: 318, endPoint x: 409, endPoint y: 448, distance: 153.2
click at [335, 332] on div "Select item condition Brand New Damaged Used View Inspection Standards" at bounding box center [522, 359] width 413 height 195
drag, startPoint x: 318, startPoint y: 315, endPoint x: 339, endPoint y: 334, distance: 27.8
click at [337, 331] on div "Select item condition Brand New Damaged Used View Inspection Standards" at bounding box center [522, 359] width 413 height 195
click at [332, 316] on label "Brand New" at bounding box center [522, 319] width 413 height 26
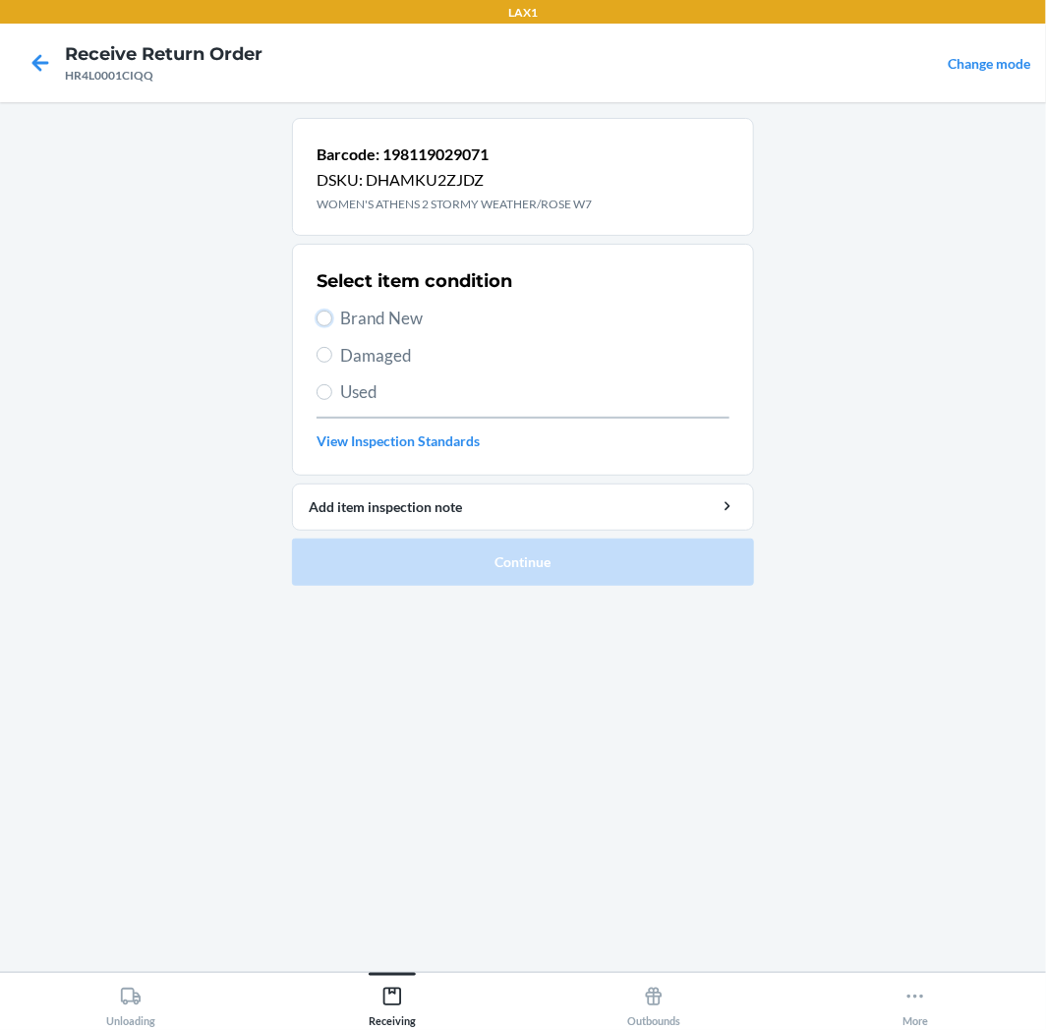
click at [332, 316] on input "Brand New" at bounding box center [324, 319] width 16 height 16
radio input "true"
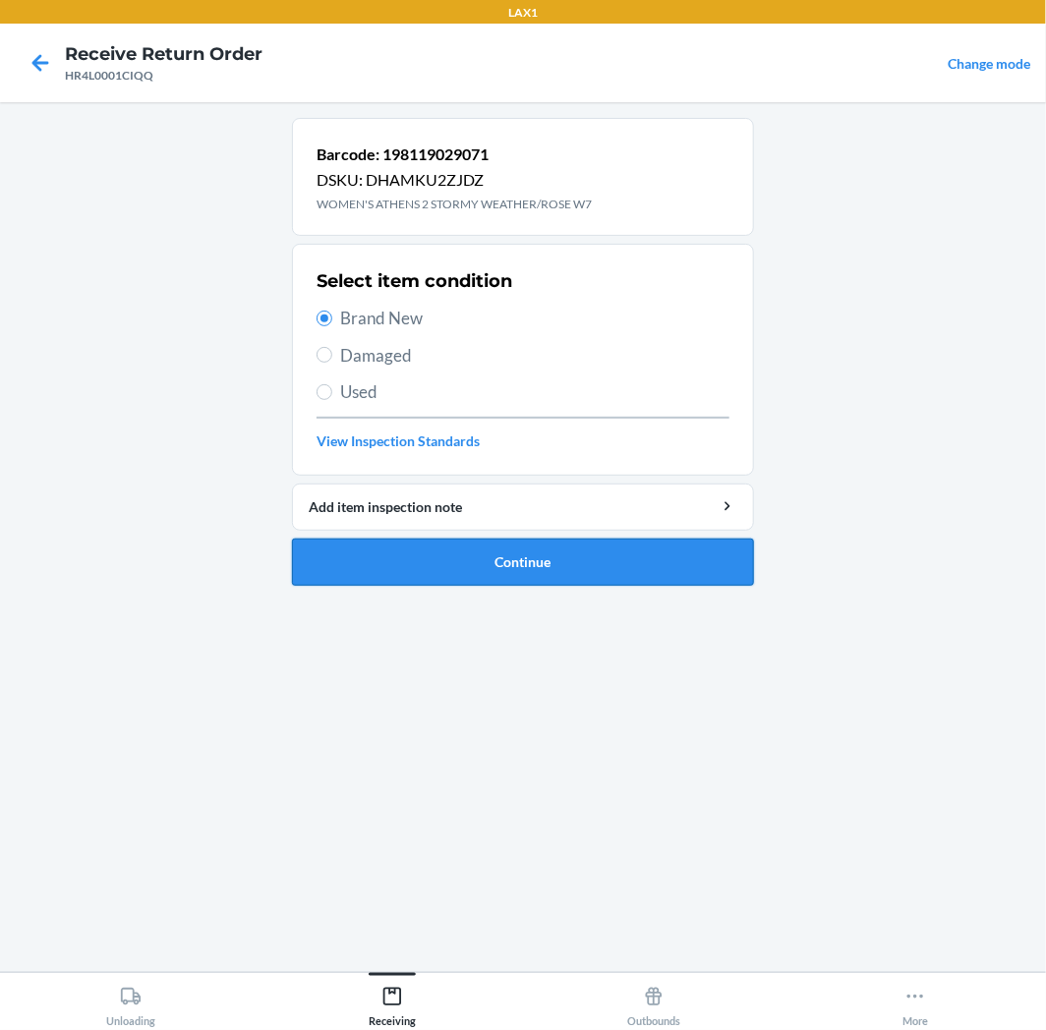
click at [620, 551] on button "Continue" at bounding box center [523, 562] width 462 height 47
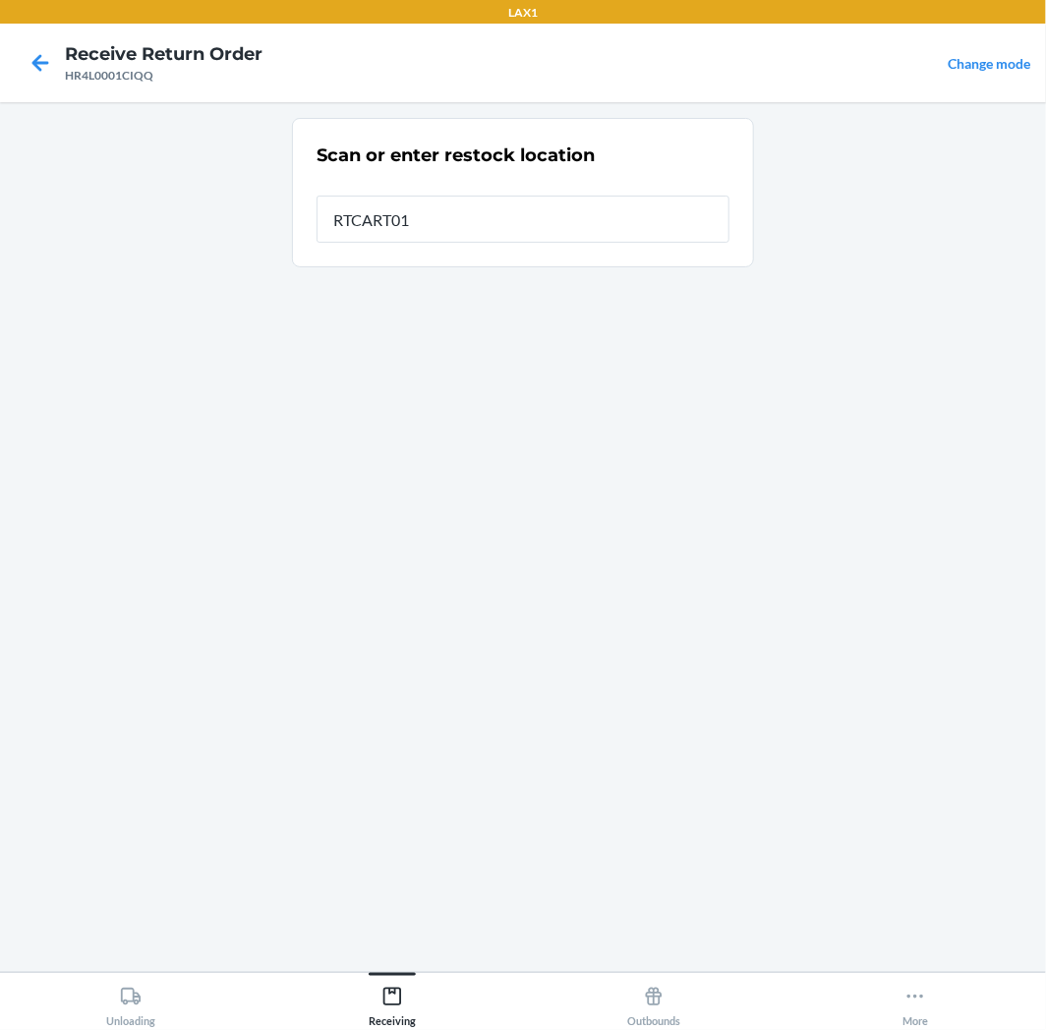
type input "RTCART011"
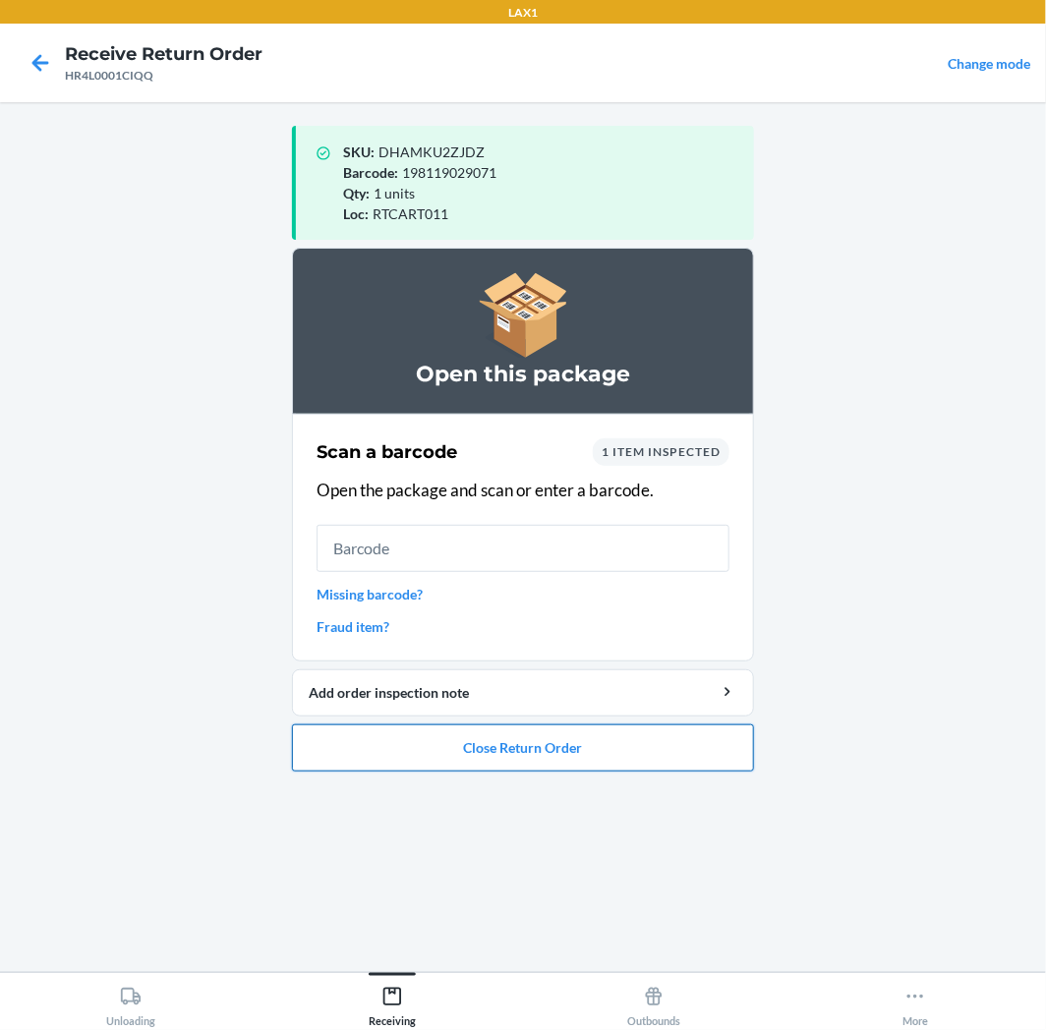
click at [612, 761] on button "Close Return Order" at bounding box center [523, 747] width 462 height 47
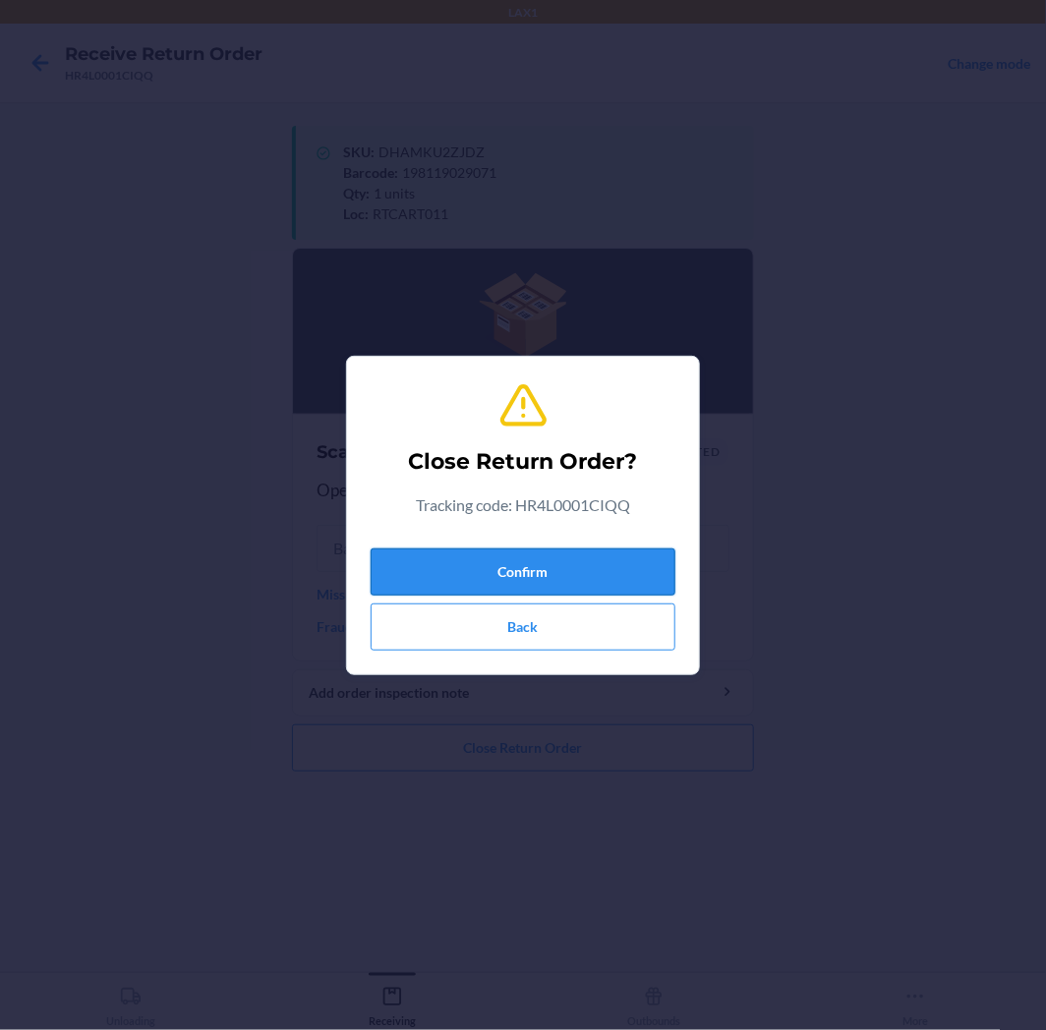
click at [570, 587] on button "Confirm" at bounding box center [522, 571] width 305 height 47
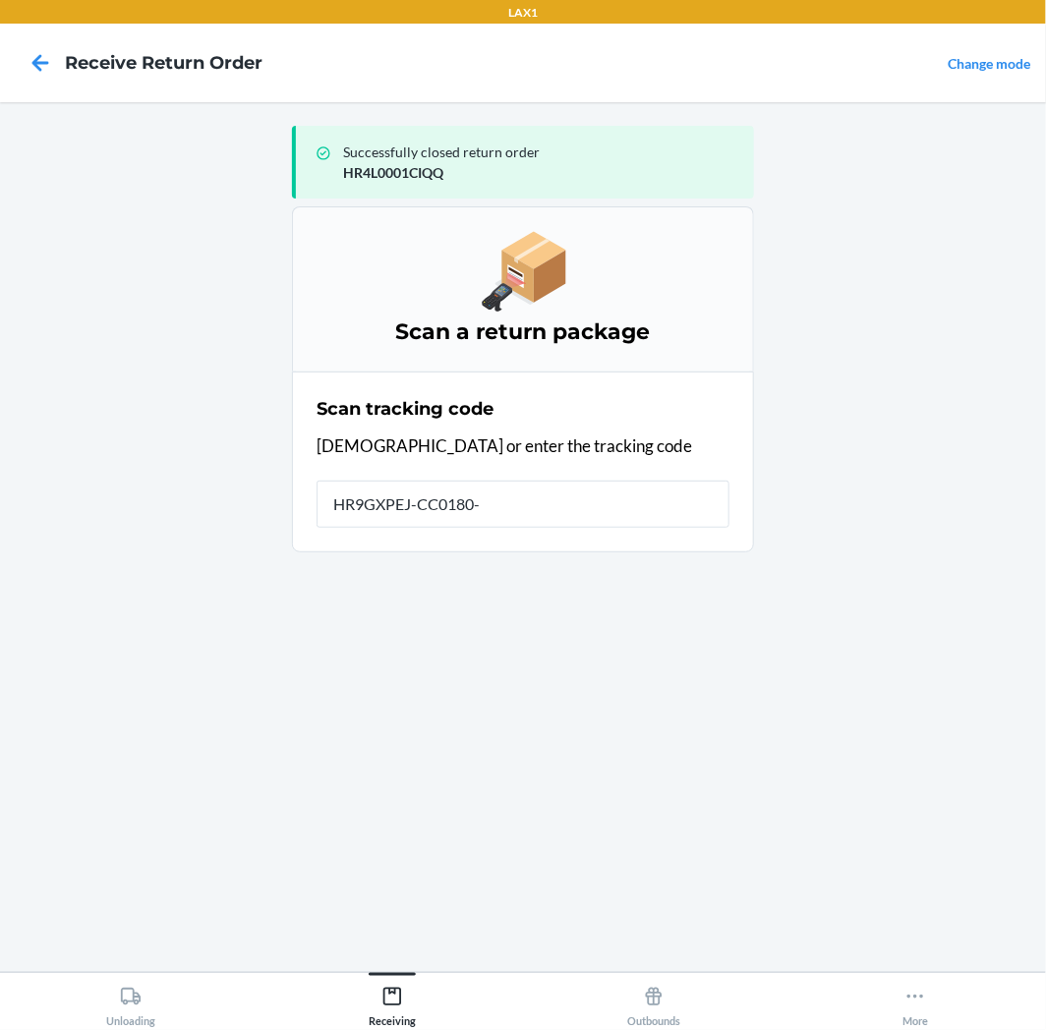
type input "HR9GXPEJ-CC0180-1"
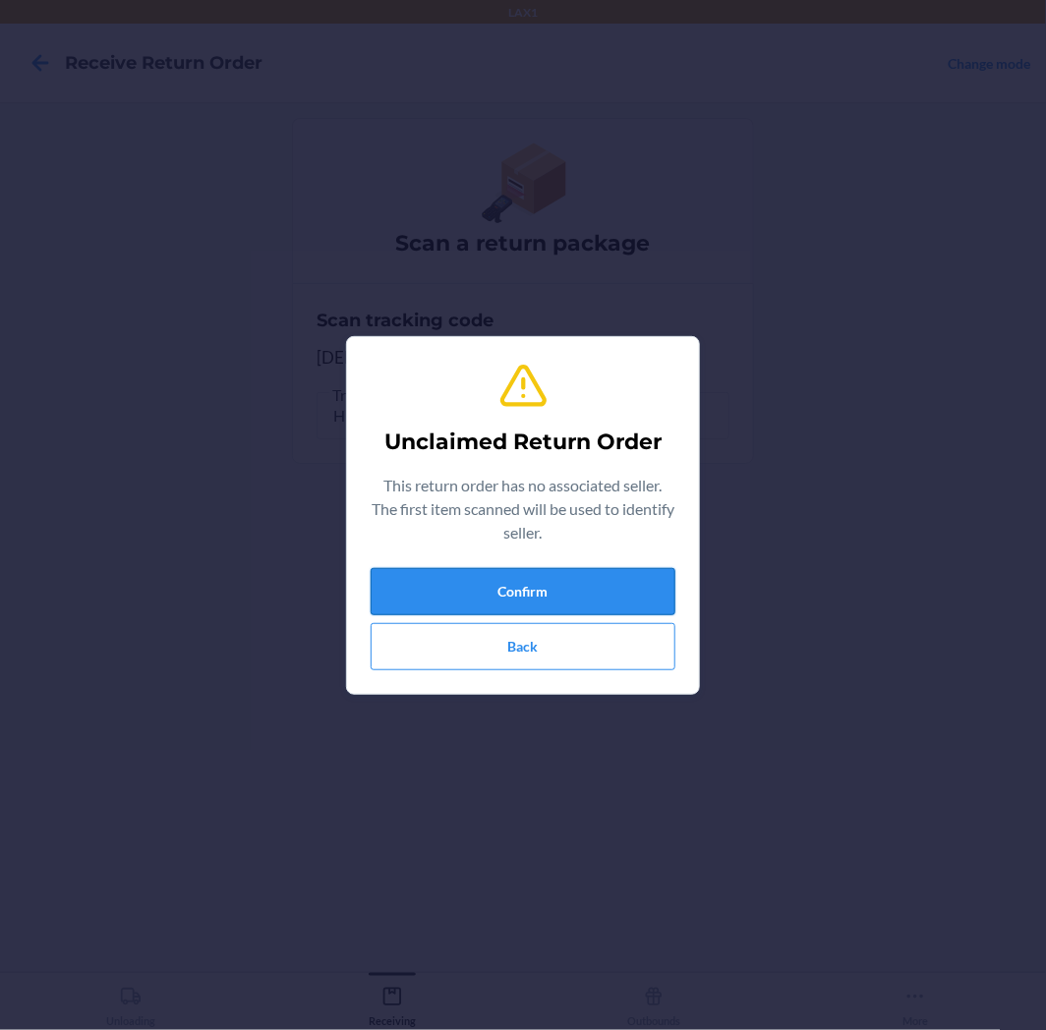
drag, startPoint x: 571, startPoint y: 587, endPoint x: 571, endPoint y: 603, distance: 16.7
click at [571, 603] on button "Confirm" at bounding box center [522, 591] width 305 height 47
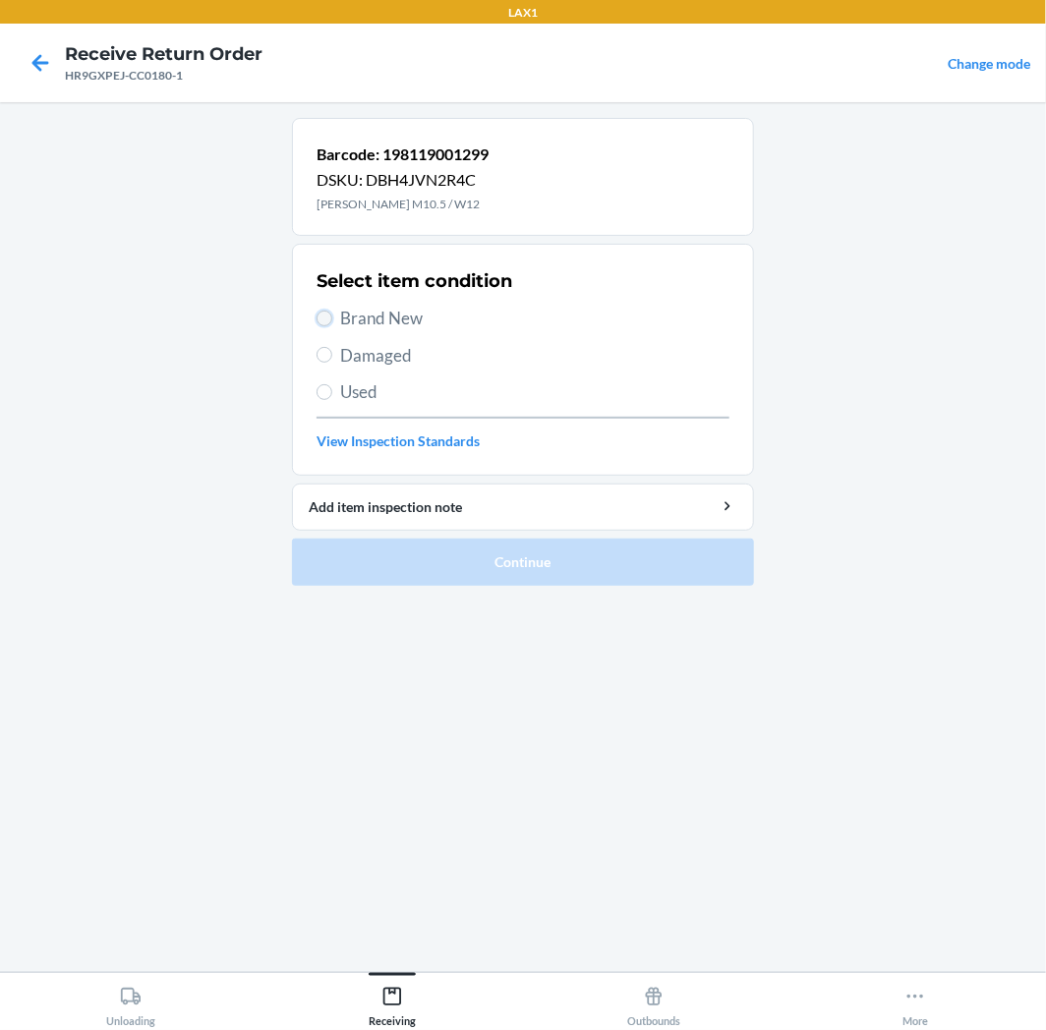
click at [320, 311] on input "Brand New" at bounding box center [324, 319] width 16 height 16
radio input "true"
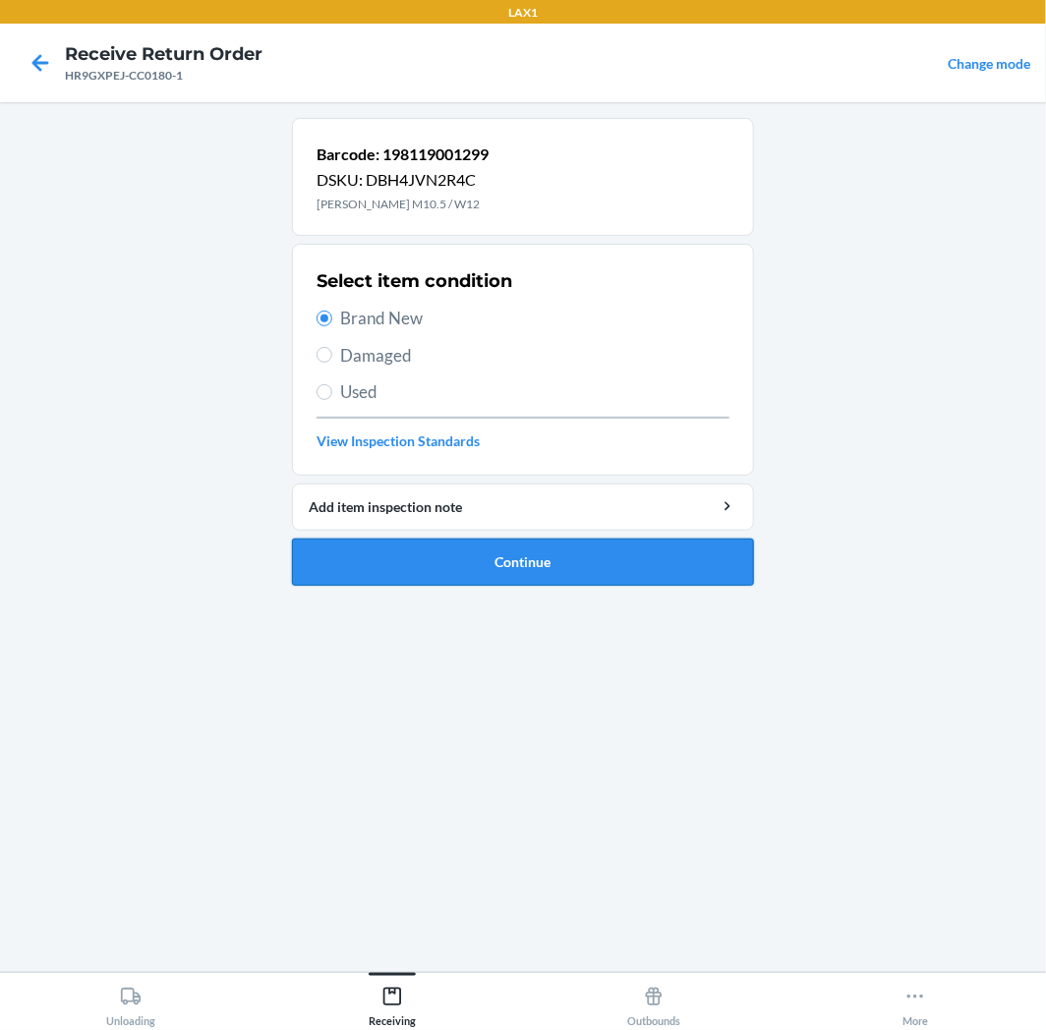
click at [609, 560] on button "Continue" at bounding box center [523, 562] width 462 height 47
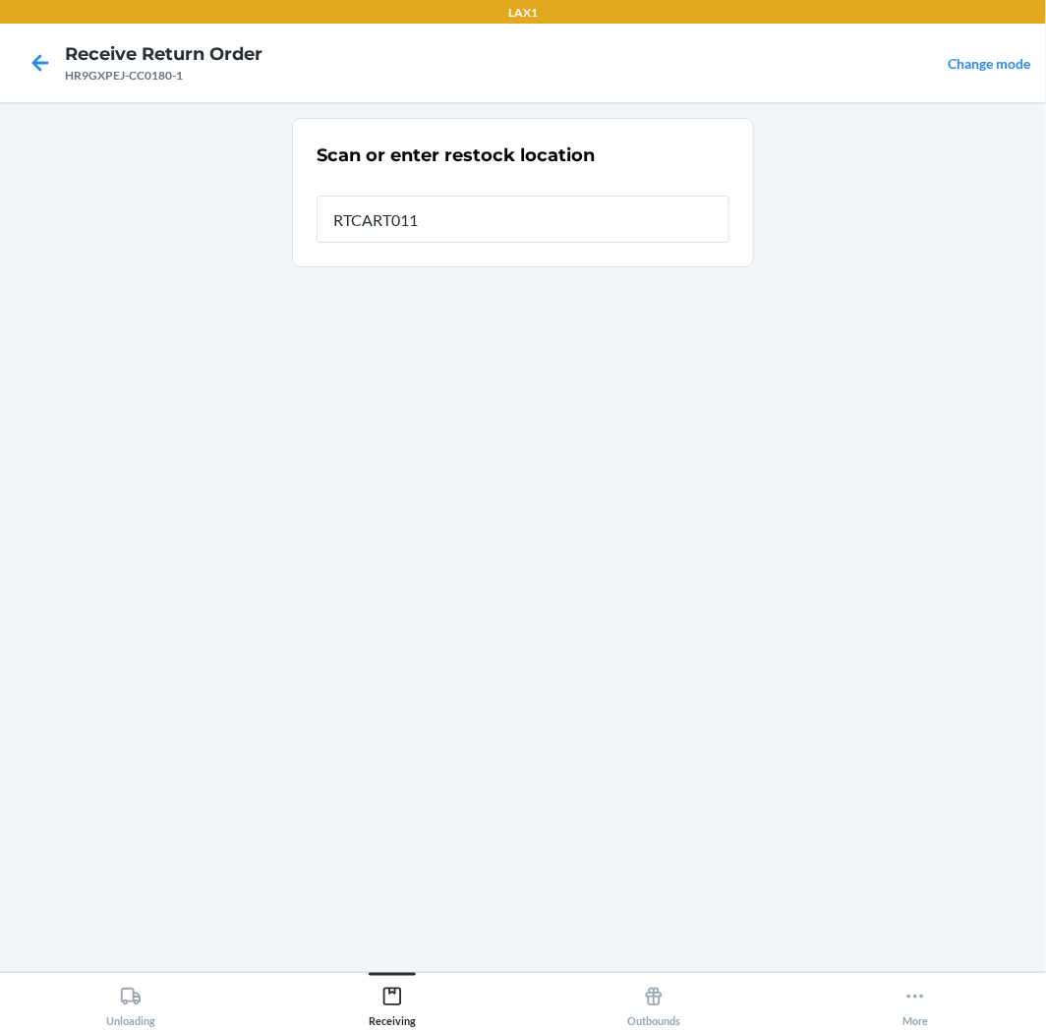
type input "RTCART011"
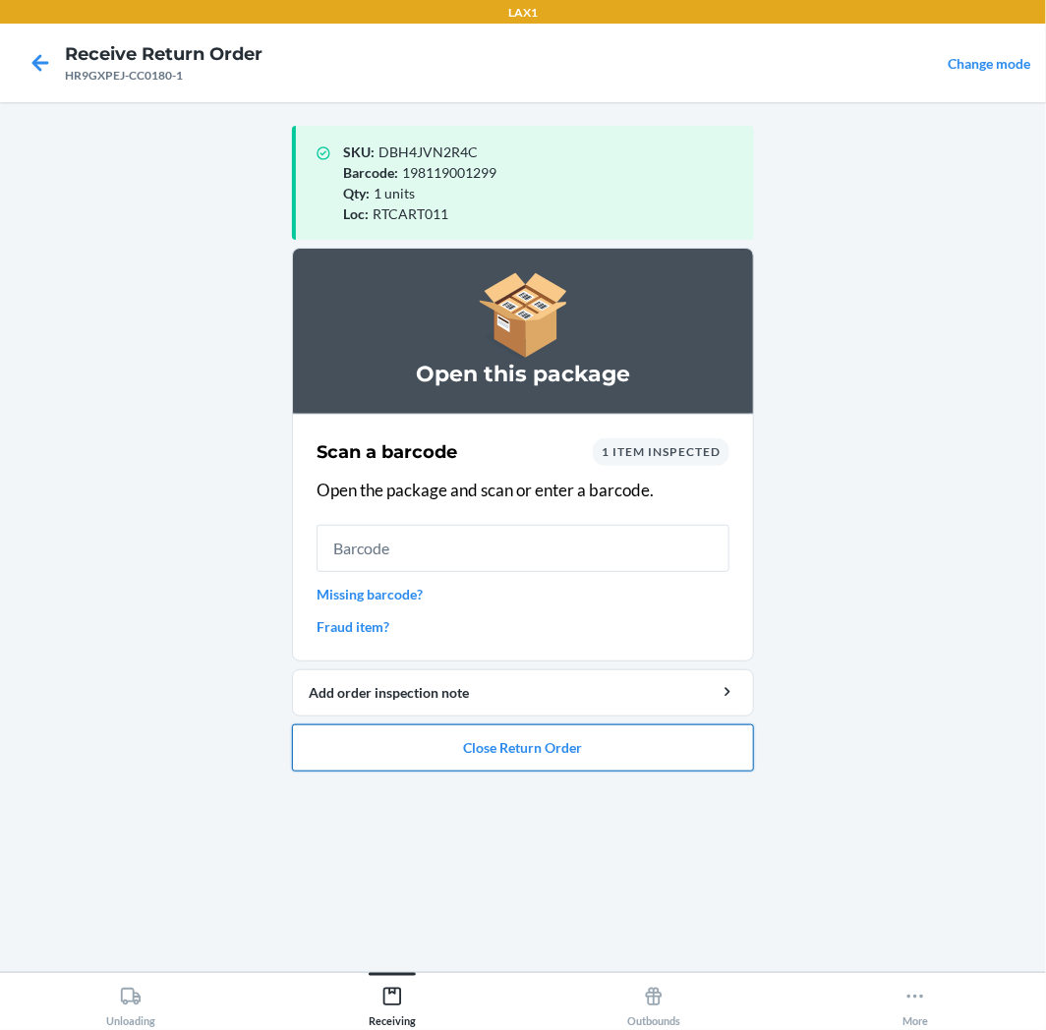
click at [633, 749] on button "Close Return Order" at bounding box center [523, 747] width 462 height 47
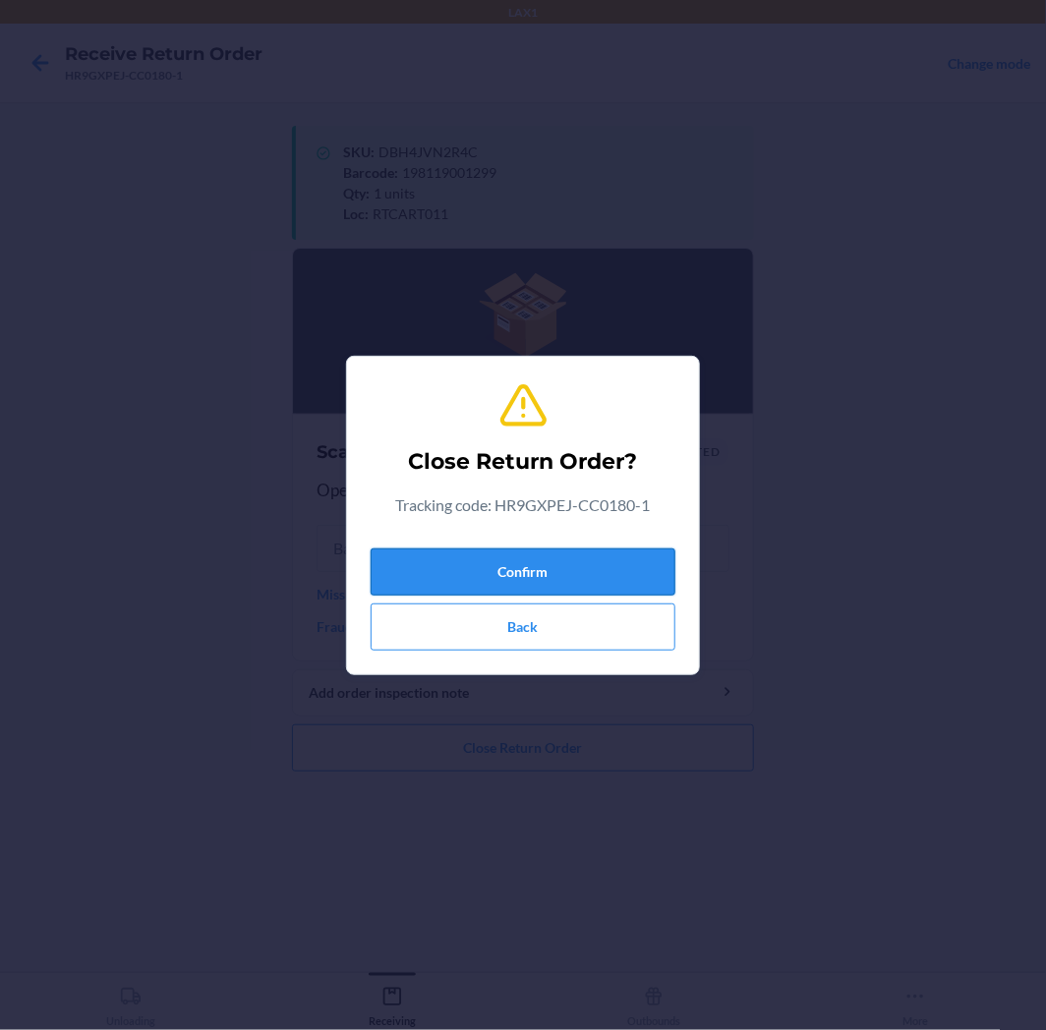
click at [584, 574] on button "Confirm" at bounding box center [522, 571] width 305 height 47
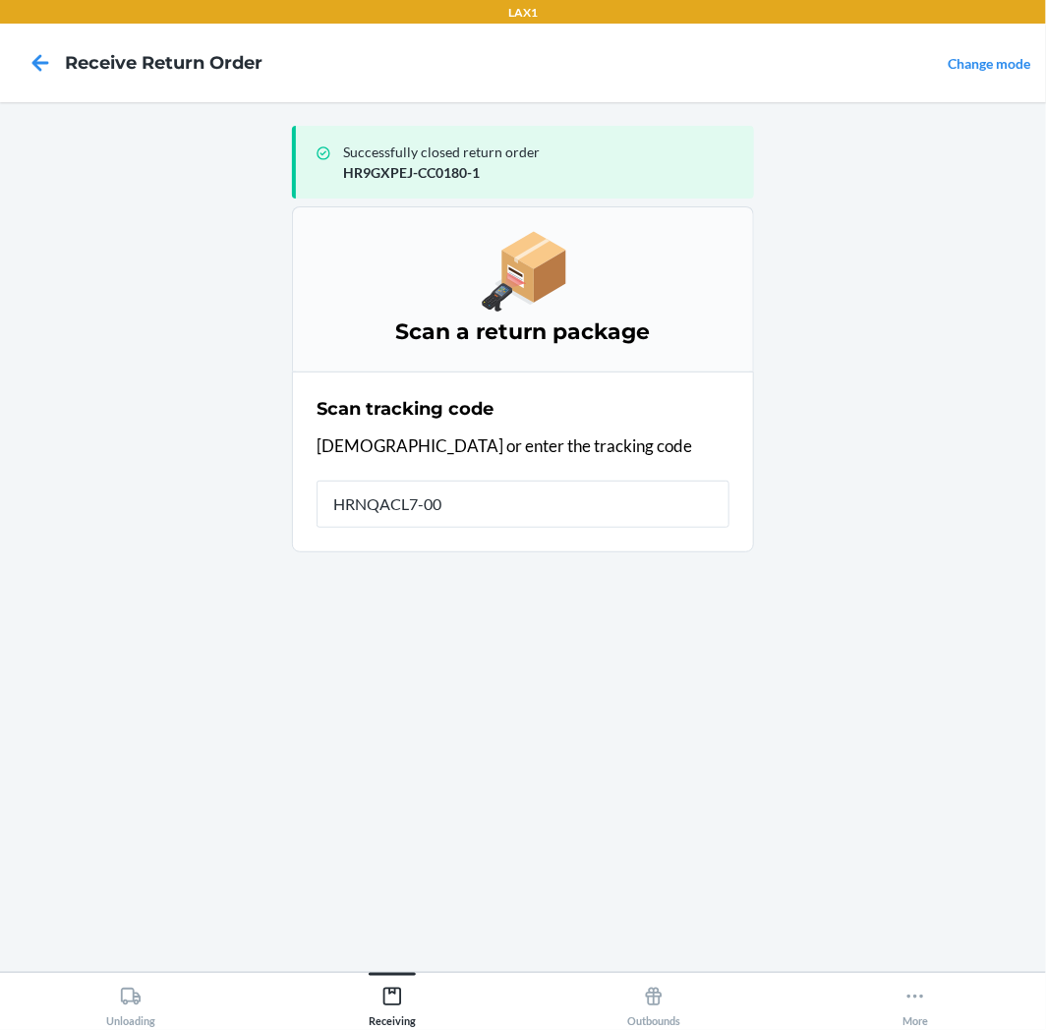
type input "HRNQACL7-005"
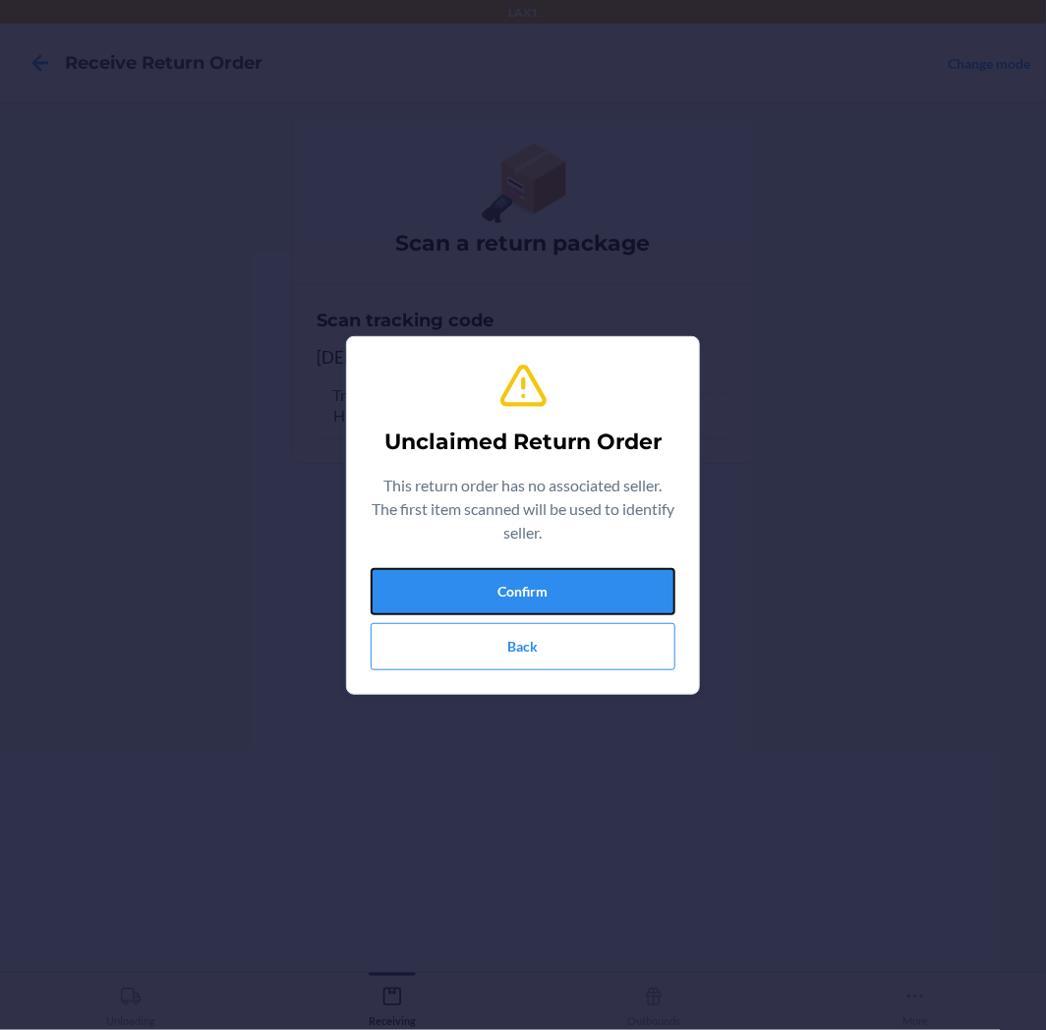
click at [584, 574] on button "Confirm" at bounding box center [522, 591] width 305 height 47
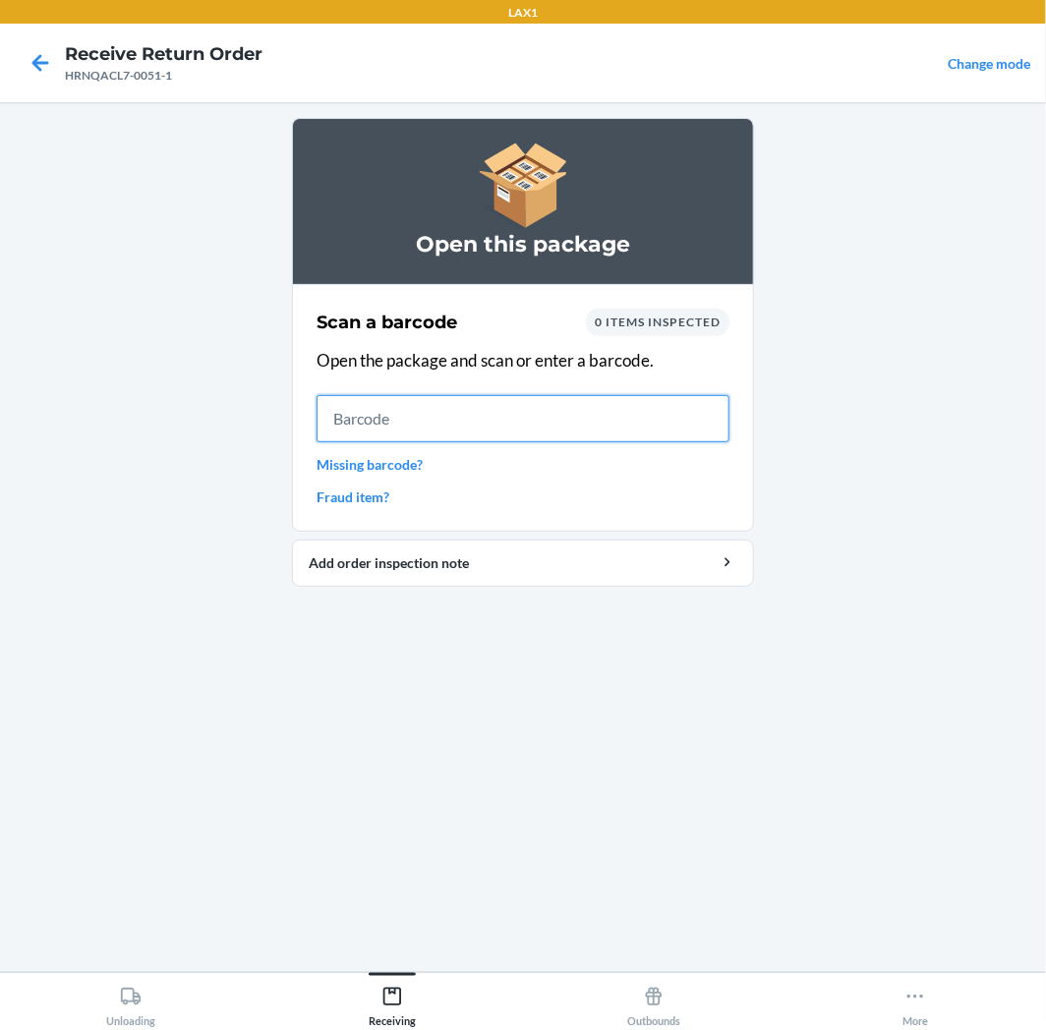
click at [407, 408] on input "text" at bounding box center [522, 418] width 413 height 47
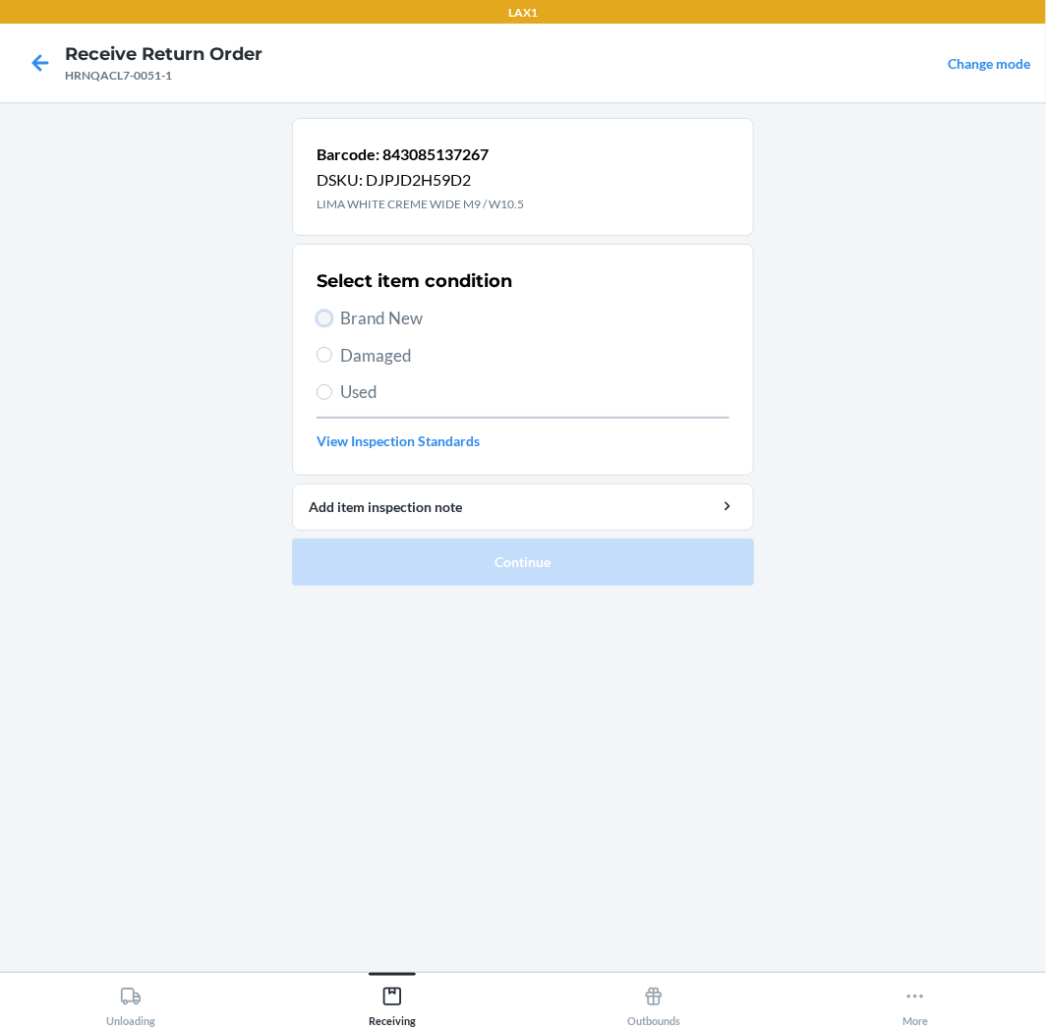
click at [325, 312] on input "Brand New" at bounding box center [324, 319] width 16 height 16
radio input "true"
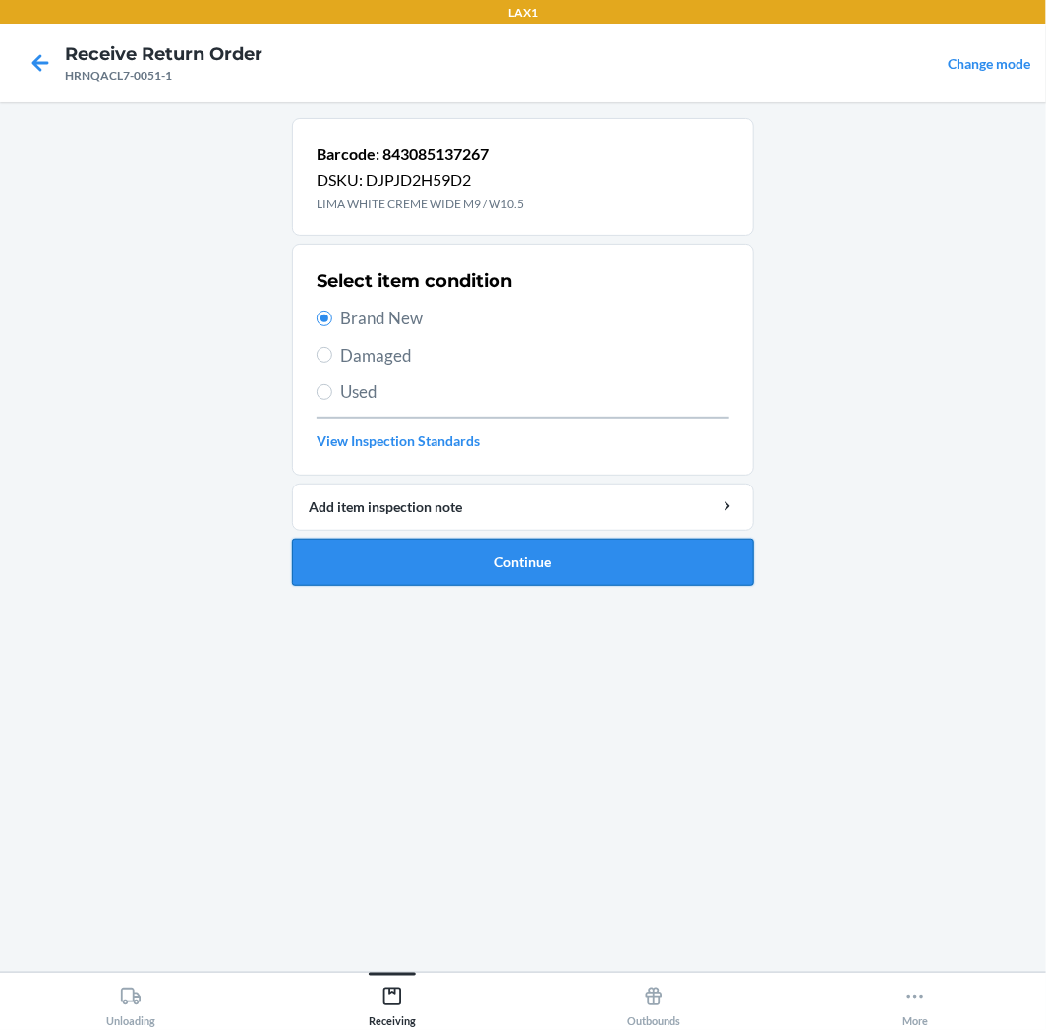
click at [613, 580] on button "Continue" at bounding box center [523, 562] width 462 height 47
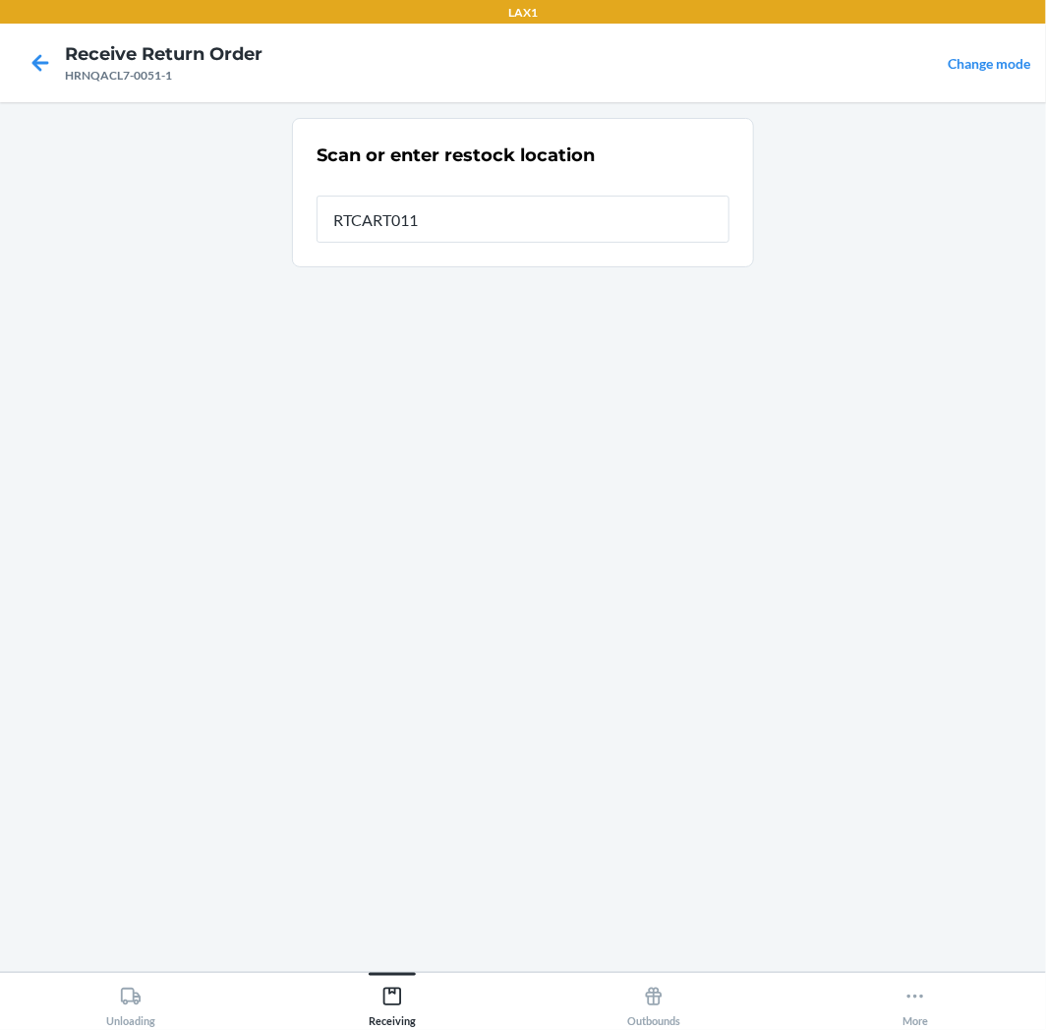
type input "RTCART011"
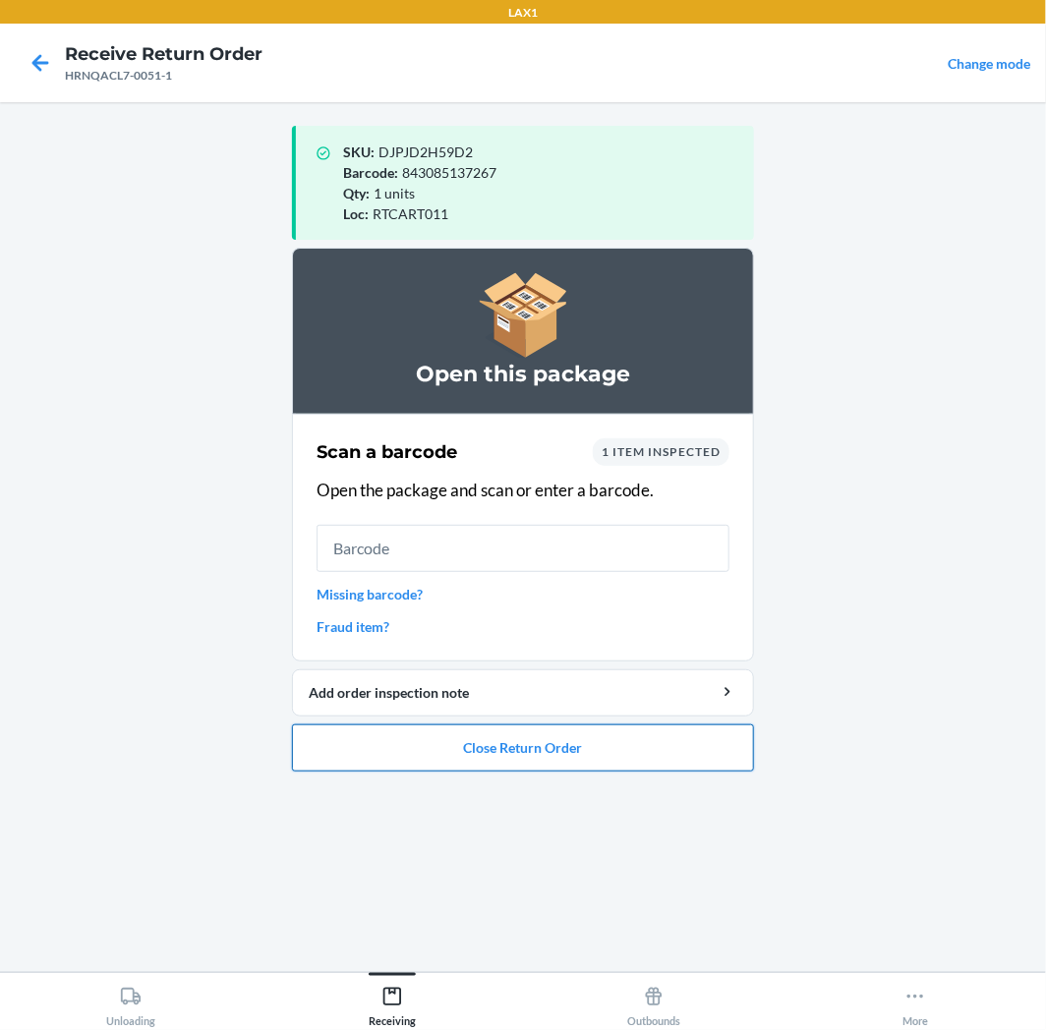
click at [572, 753] on button "Close Return Order" at bounding box center [523, 747] width 462 height 47
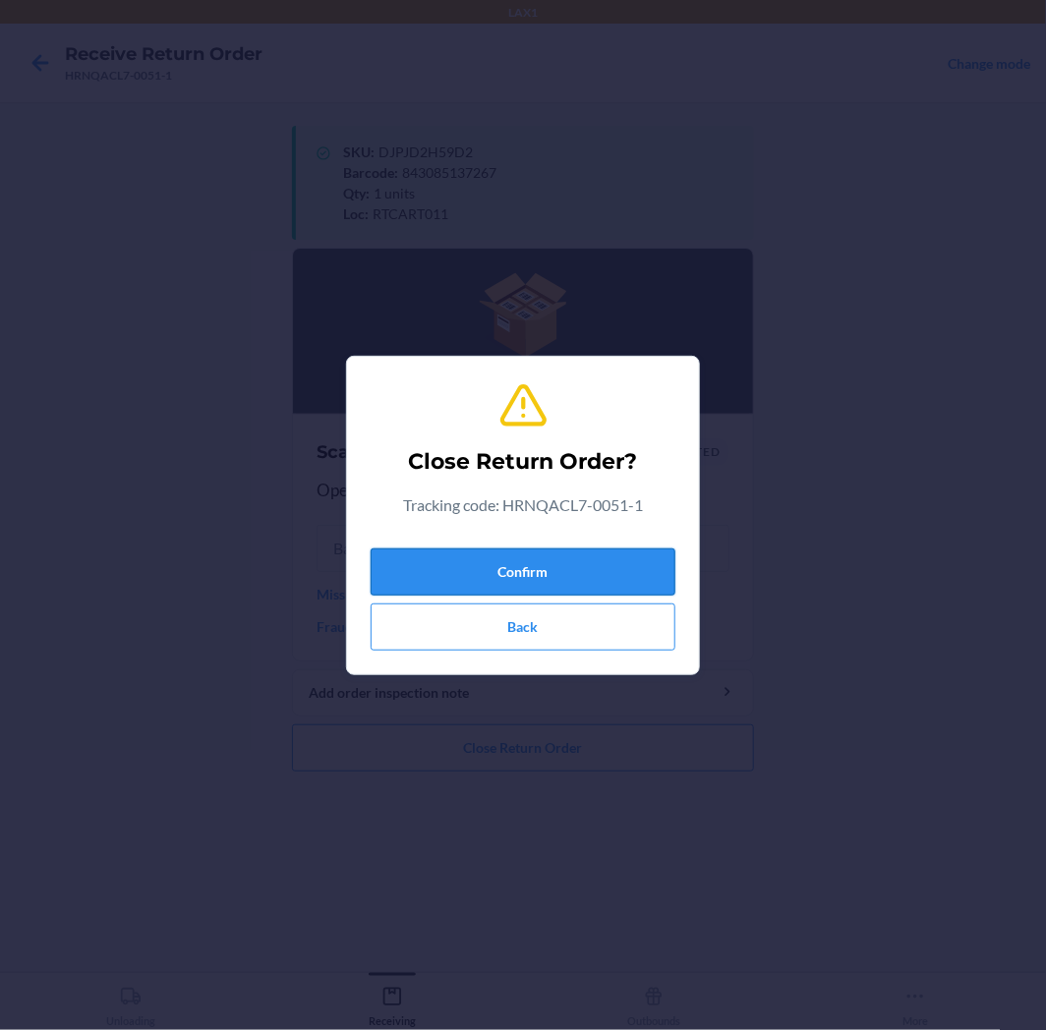
click at [584, 573] on button "Confirm" at bounding box center [522, 571] width 305 height 47
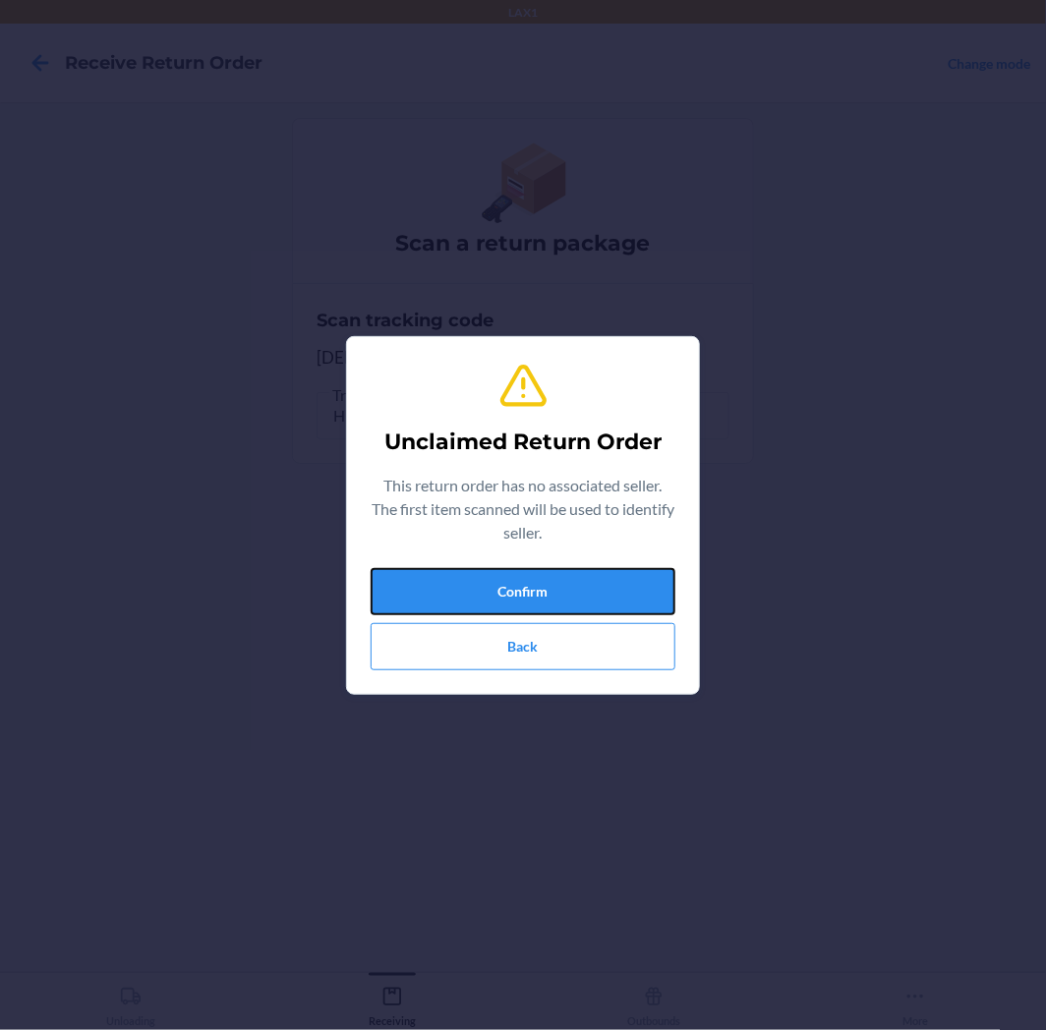
click at [584, 573] on button "Confirm" at bounding box center [522, 591] width 305 height 47
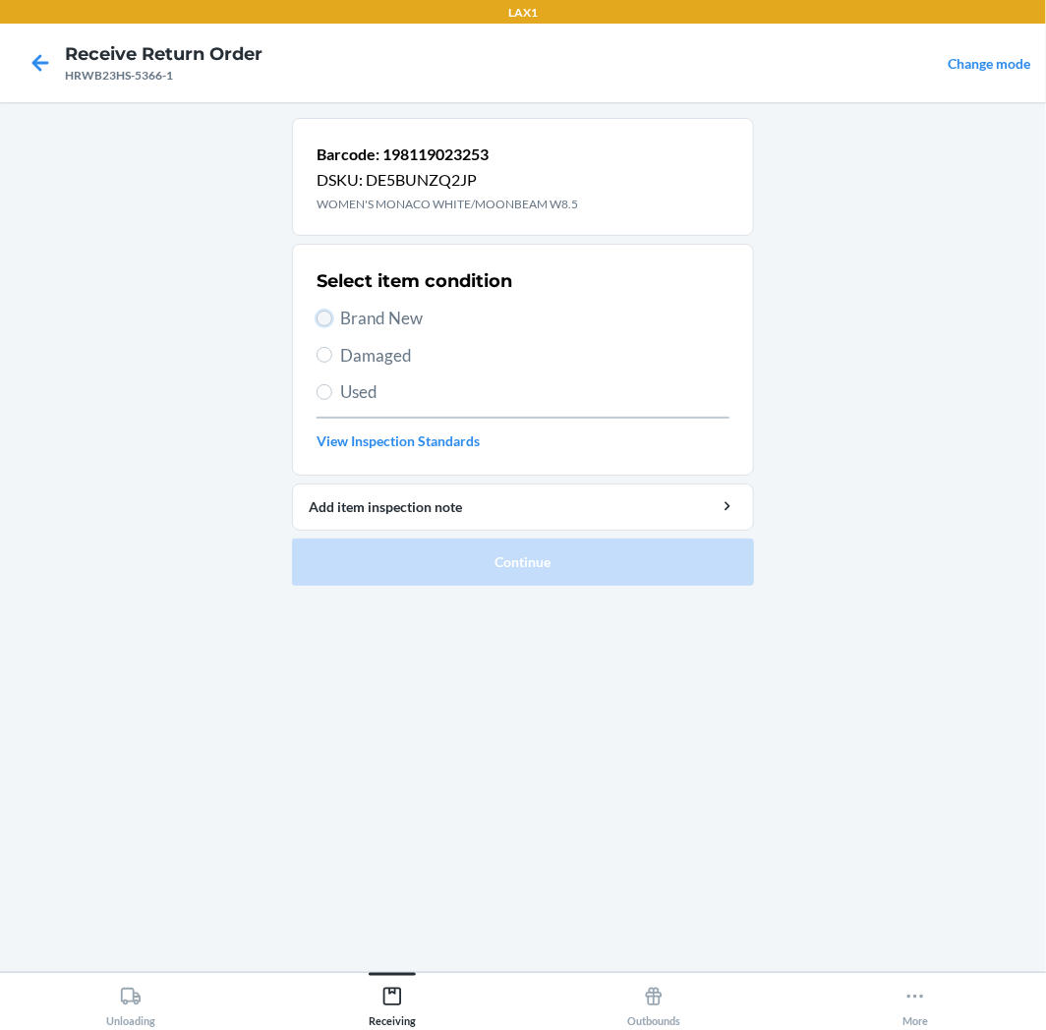
click at [321, 314] on input "Brand New" at bounding box center [324, 319] width 16 height 16
radio input "true"
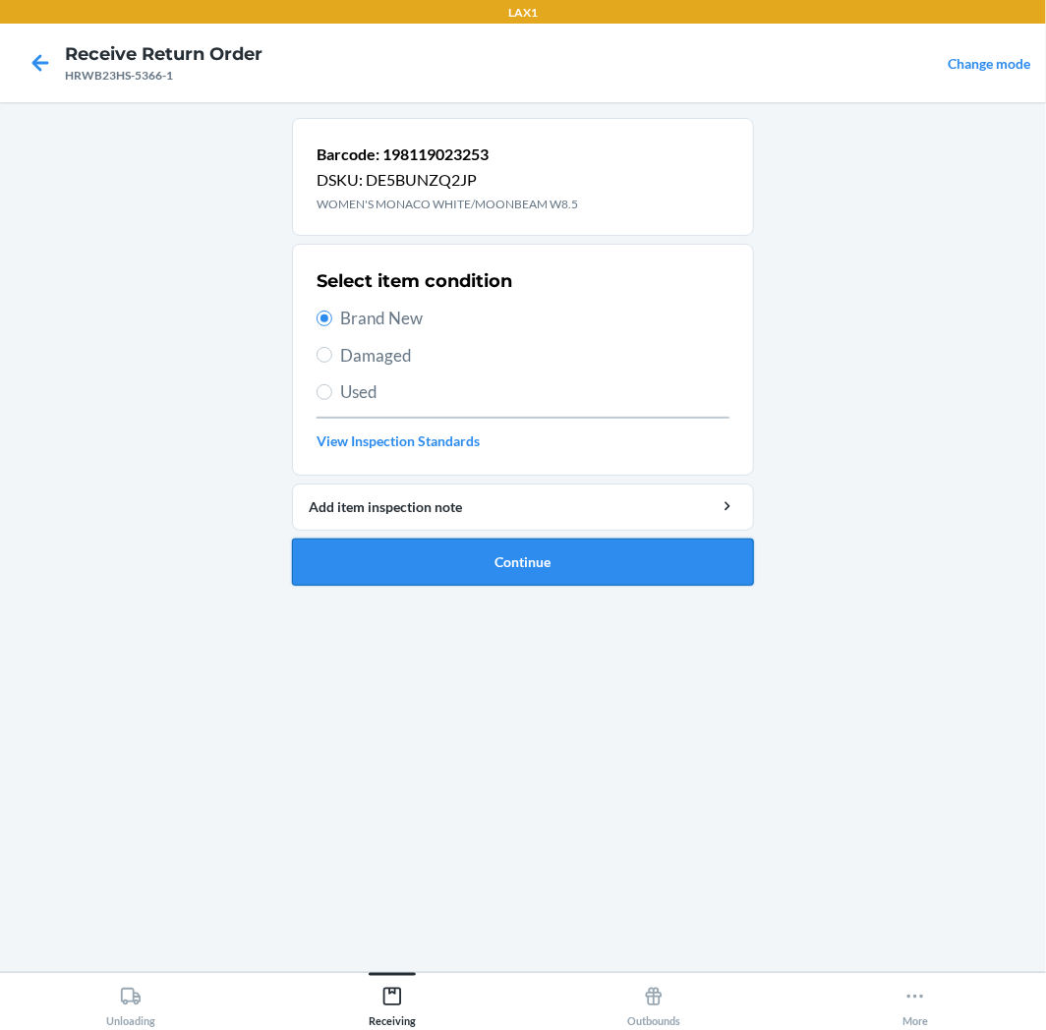
click at [616, 553] on button "Continue" at bounding box center [523, 562] width 462 height 47
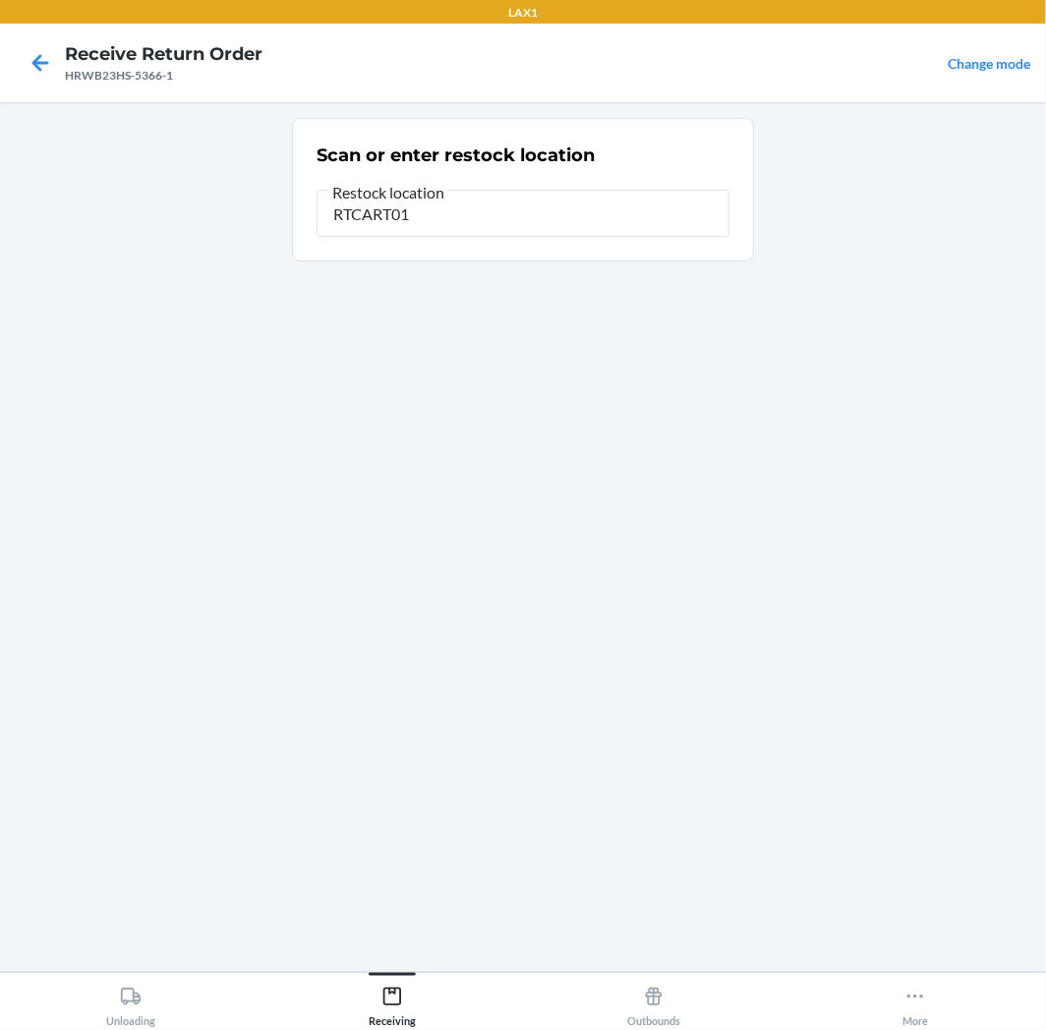
type input "RTCART011"
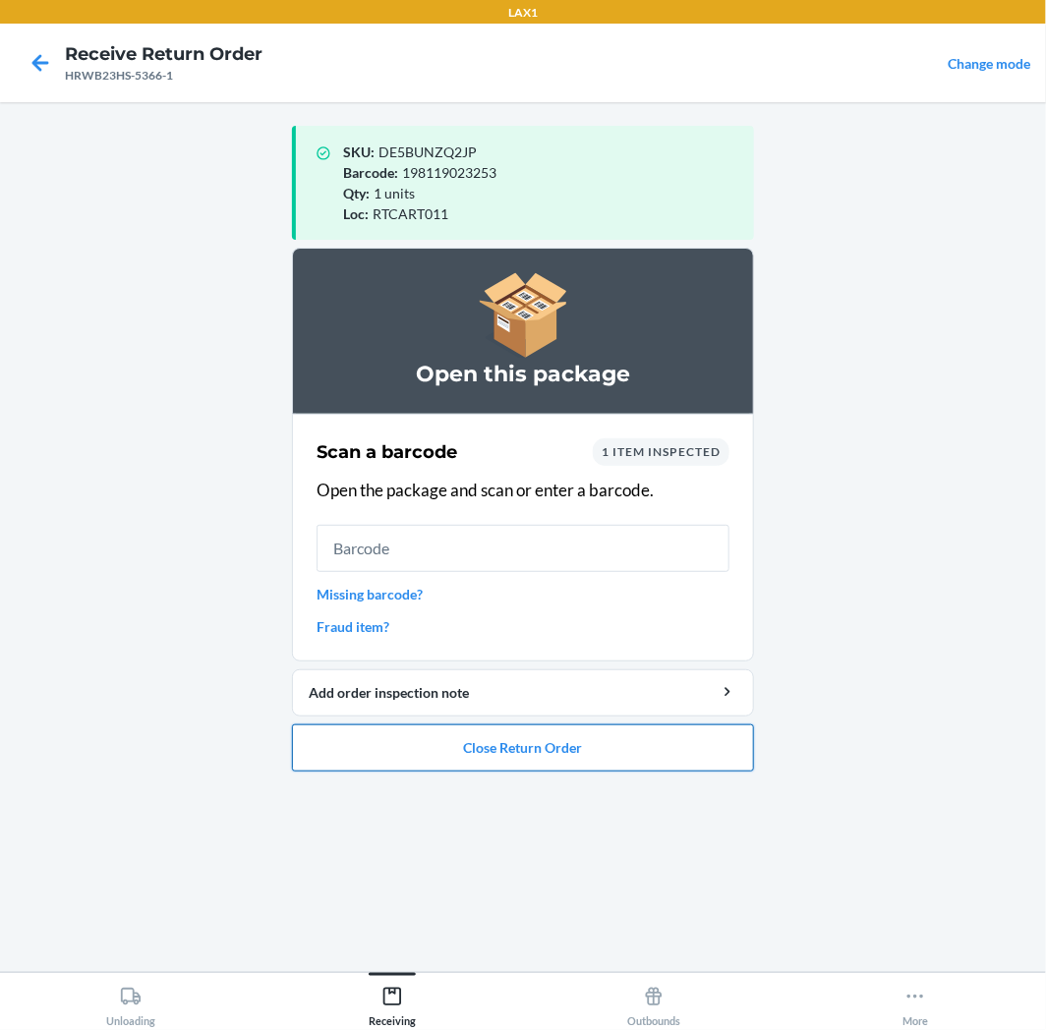
click at [553, 753] on button "Close Return Order" at bounding box center [523, 747] width 462 height 47
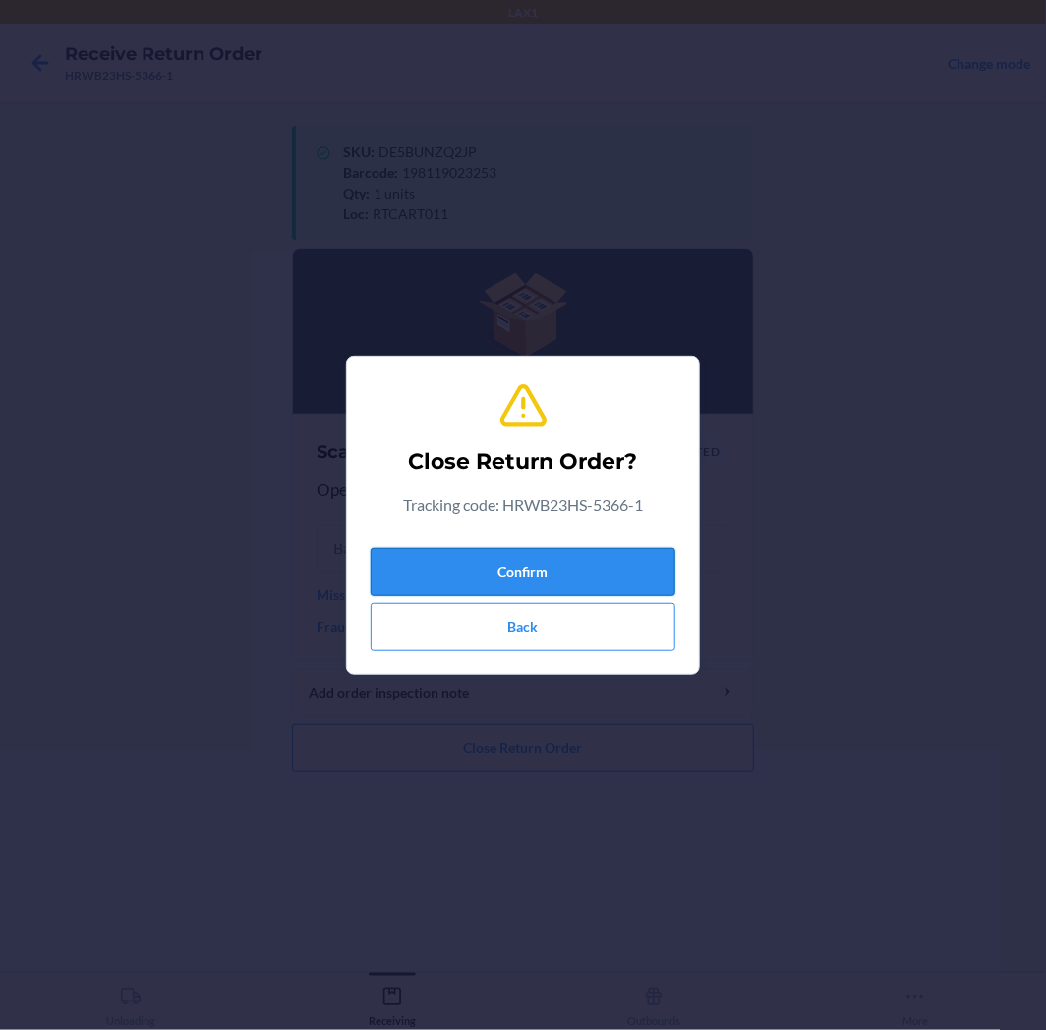
click at [596, 572] on button "Confirm" at bounding box center [522, 571] width 305 height 47
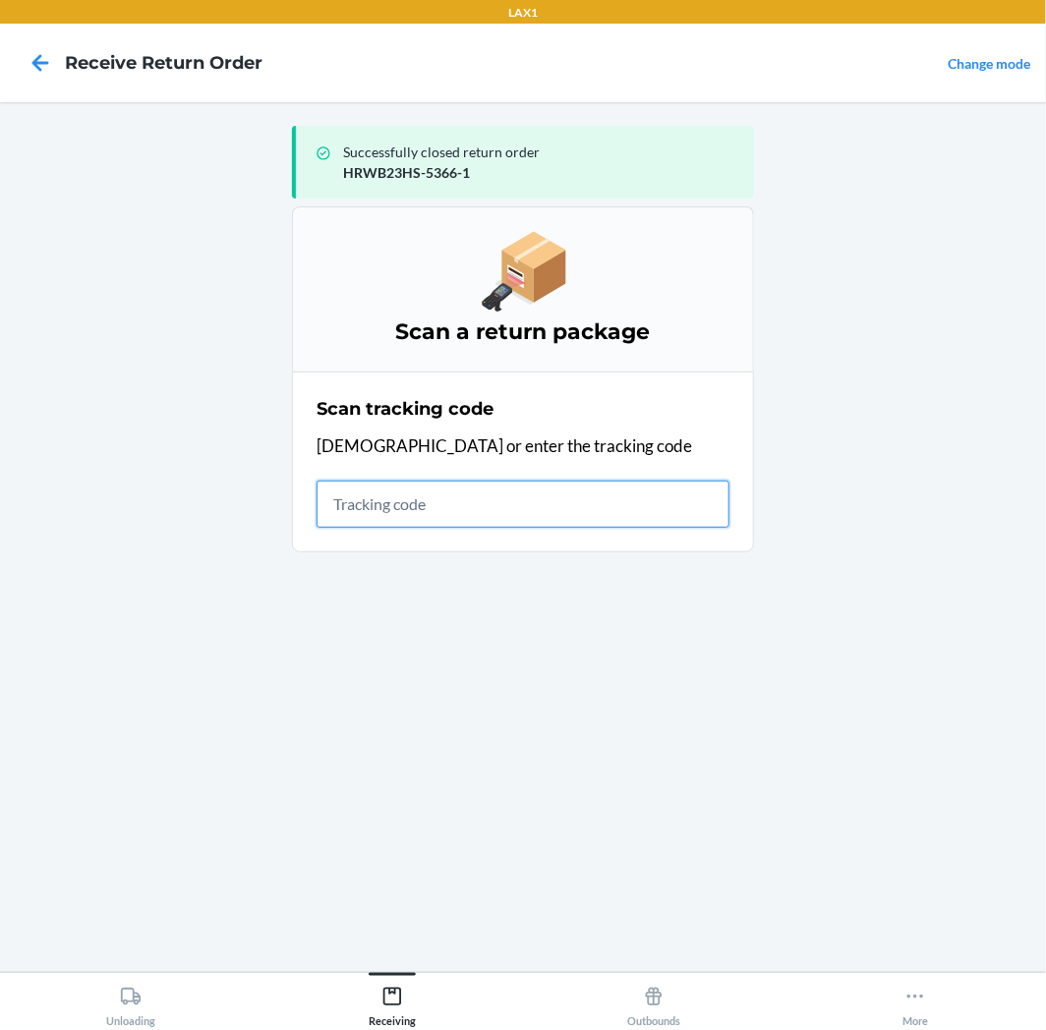
click at [661, 515] on input "text" at bounding box center [522, 504] width 413 height 47
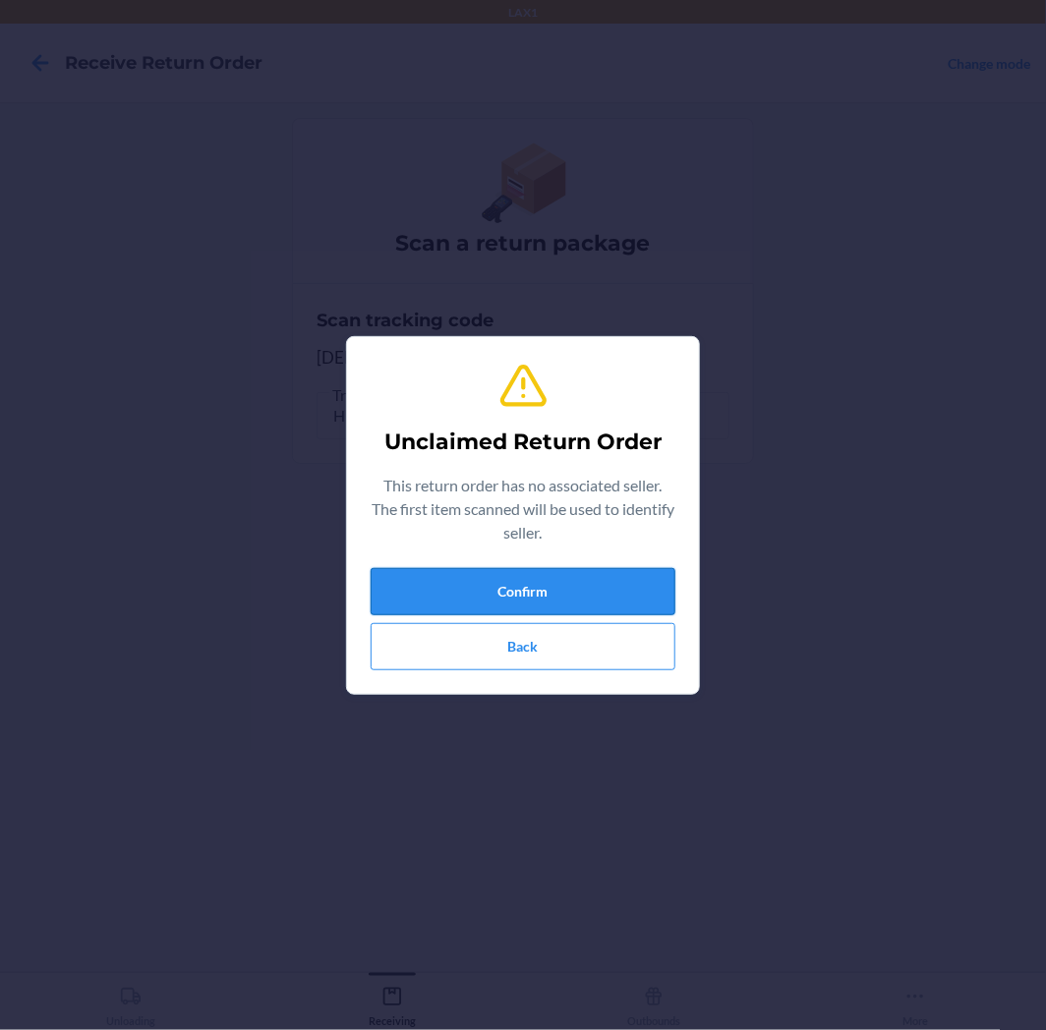
click at [495, 576] on button "Confirm" at bounding box center [522, 591] width 305 height 47
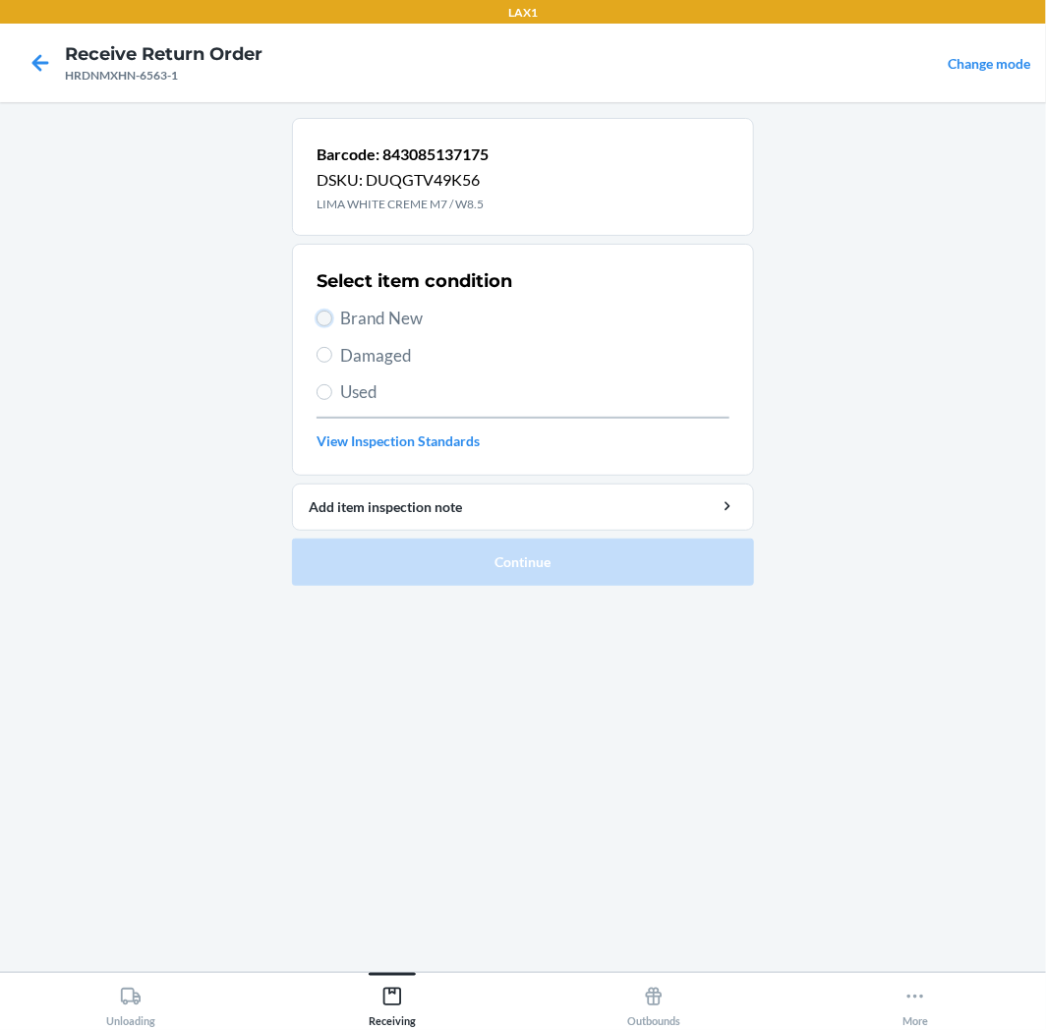
click at [328, 317] on input "Brand New" at bounding box center [324, 319] width 16 height 16
radio input "true"
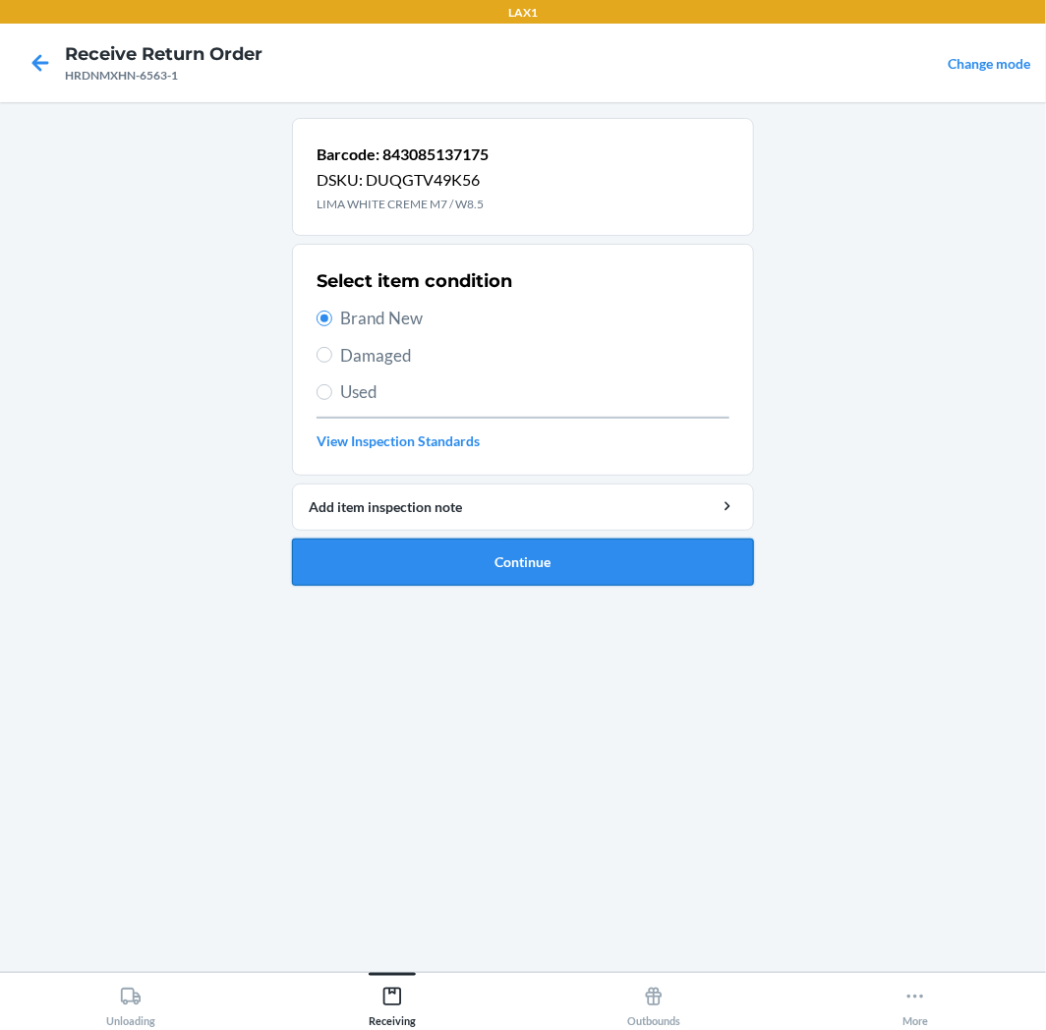
click at [607, 567] on button "Continue" at bounding box center [523, 562] width 462 height 47
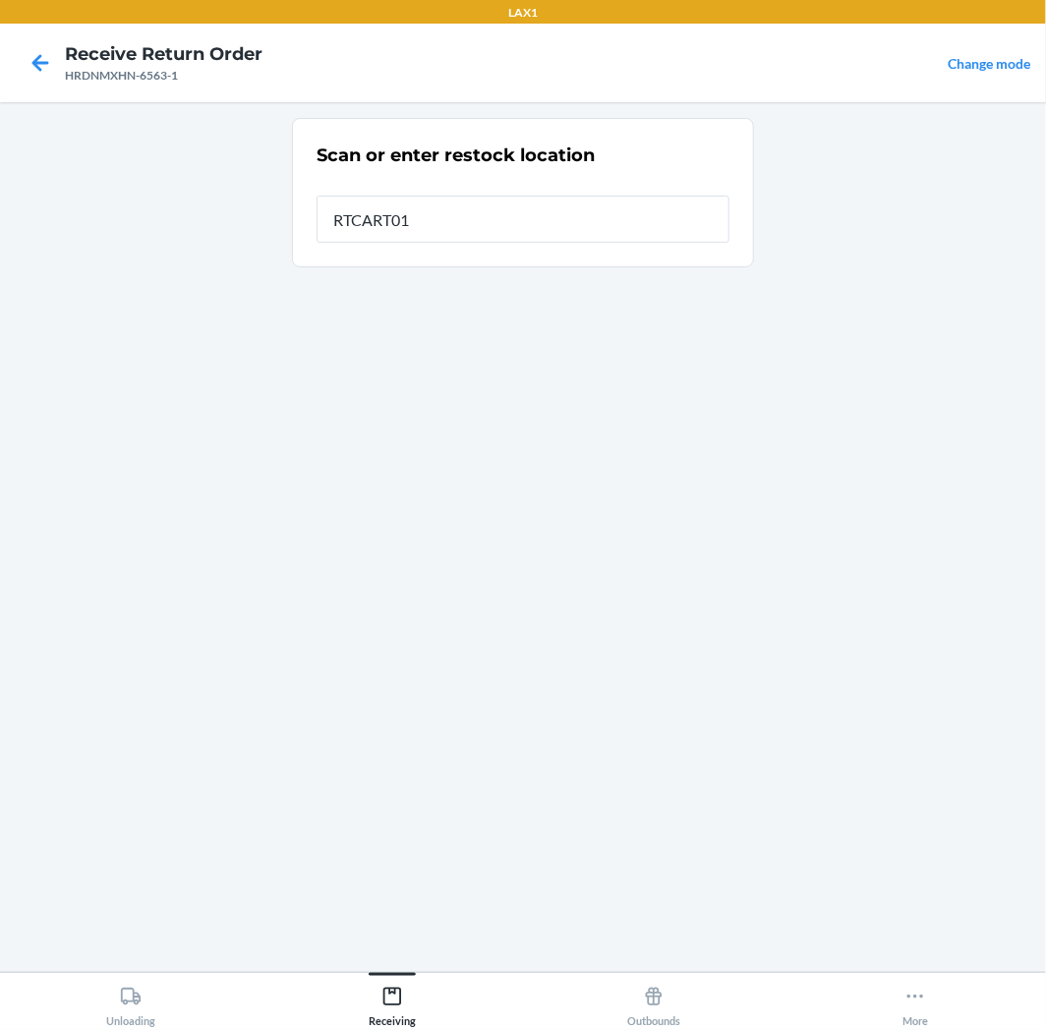
type input "RTCART011"
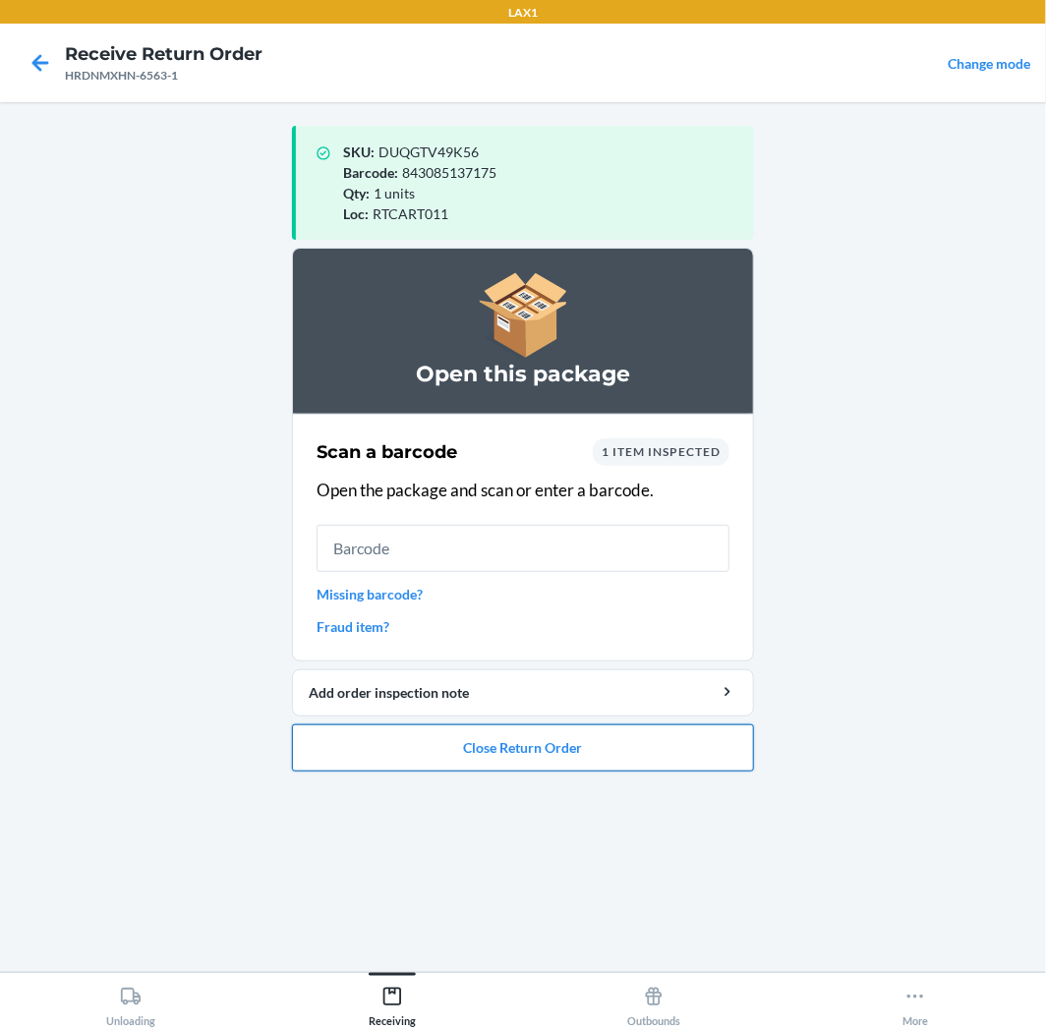
click at [556, 749] on button "Close Return Order" at bounding box center [523, 747] width 462 height 47
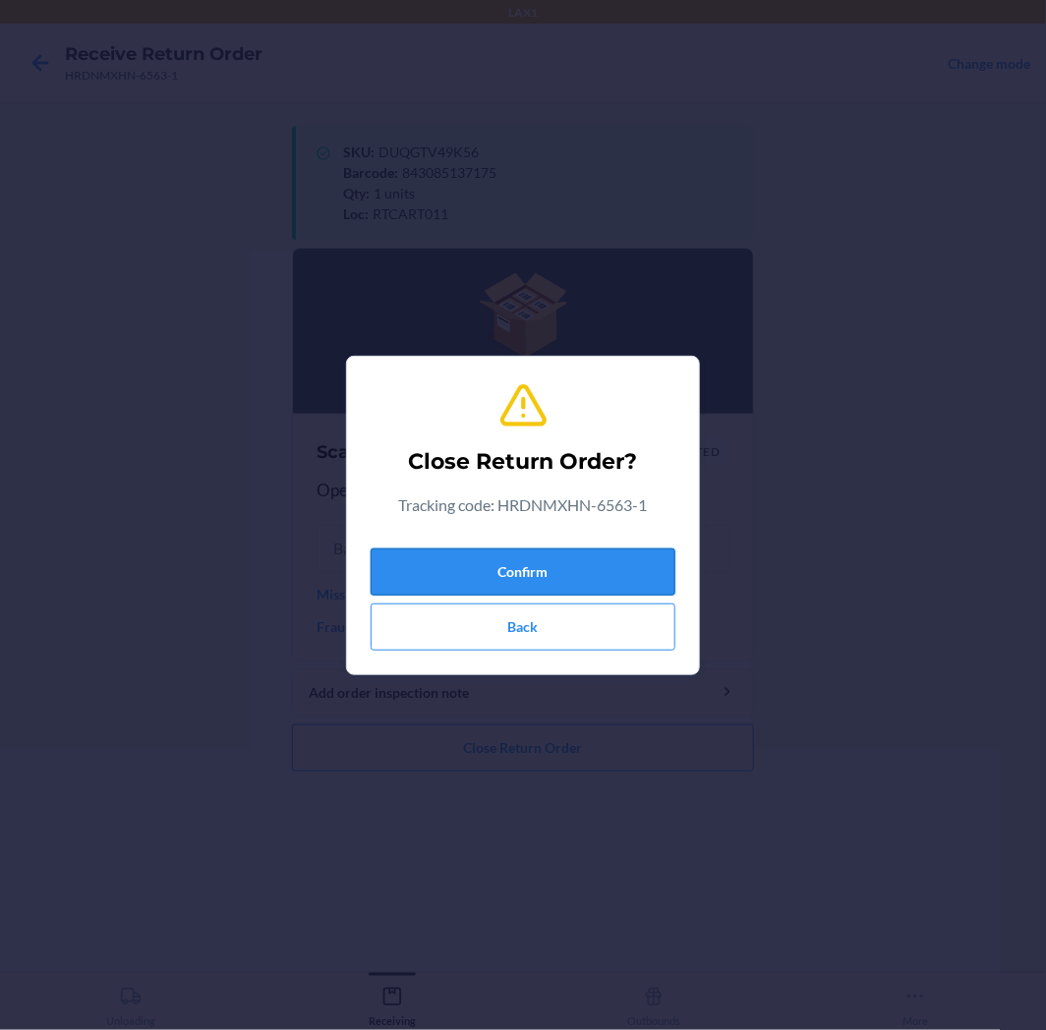
click at [595, 566] on button "Confirm" at bounding box center [522, 571] width 305 height 47
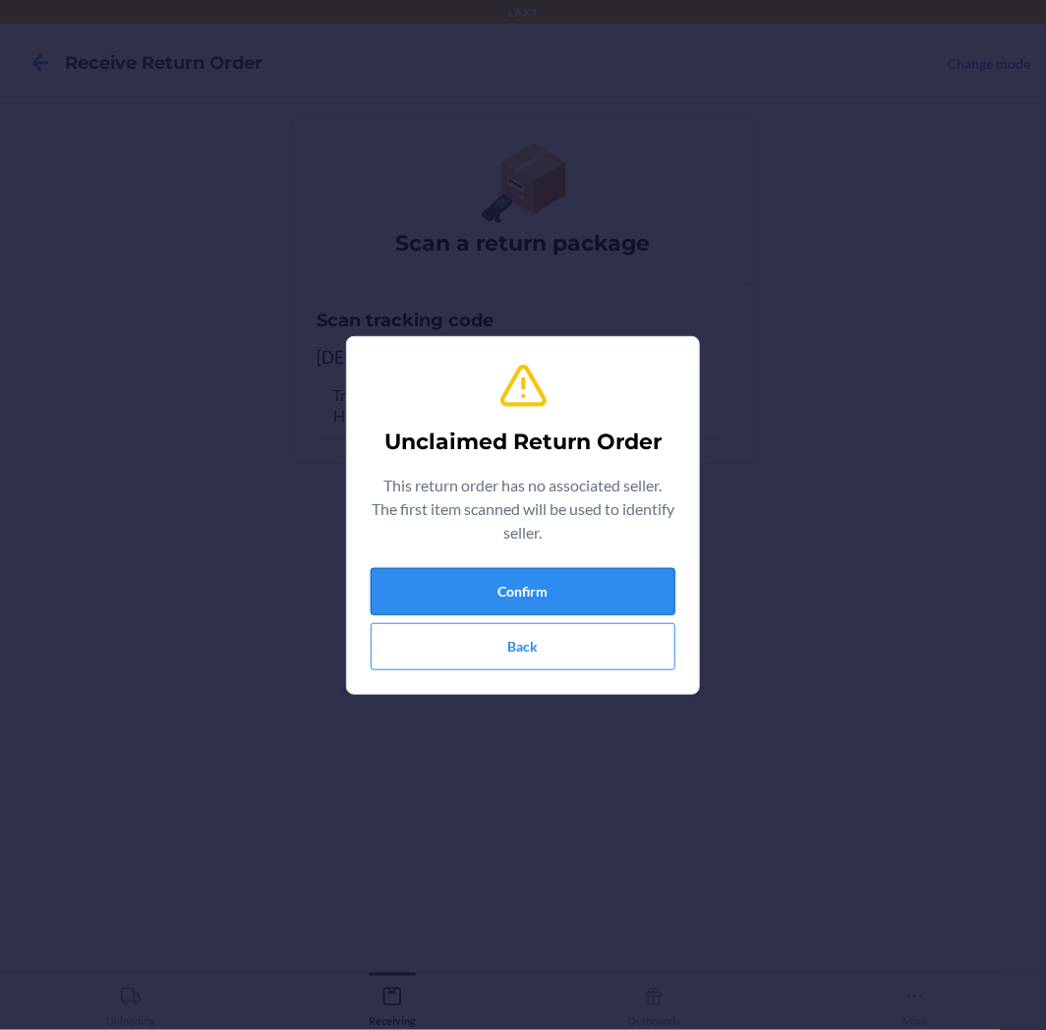
click at [552, 582] on button "Confirm" at bounding box center [522, 591] width 305 height 47
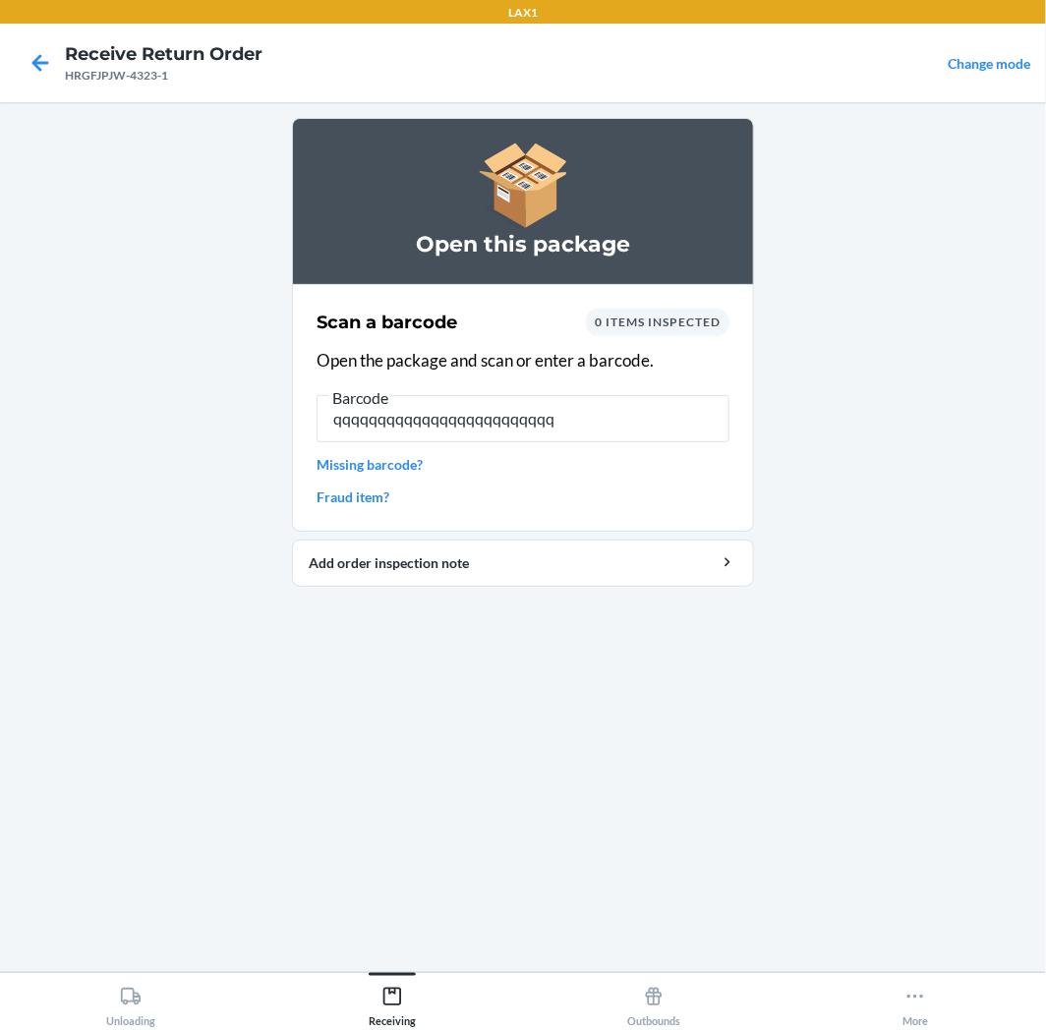
click at [625, 440] on input "qqqqqqqqqqqqqqqqqqqqqqqqq" at bounding box center [522, 418] width 413 height 47
type input "q"
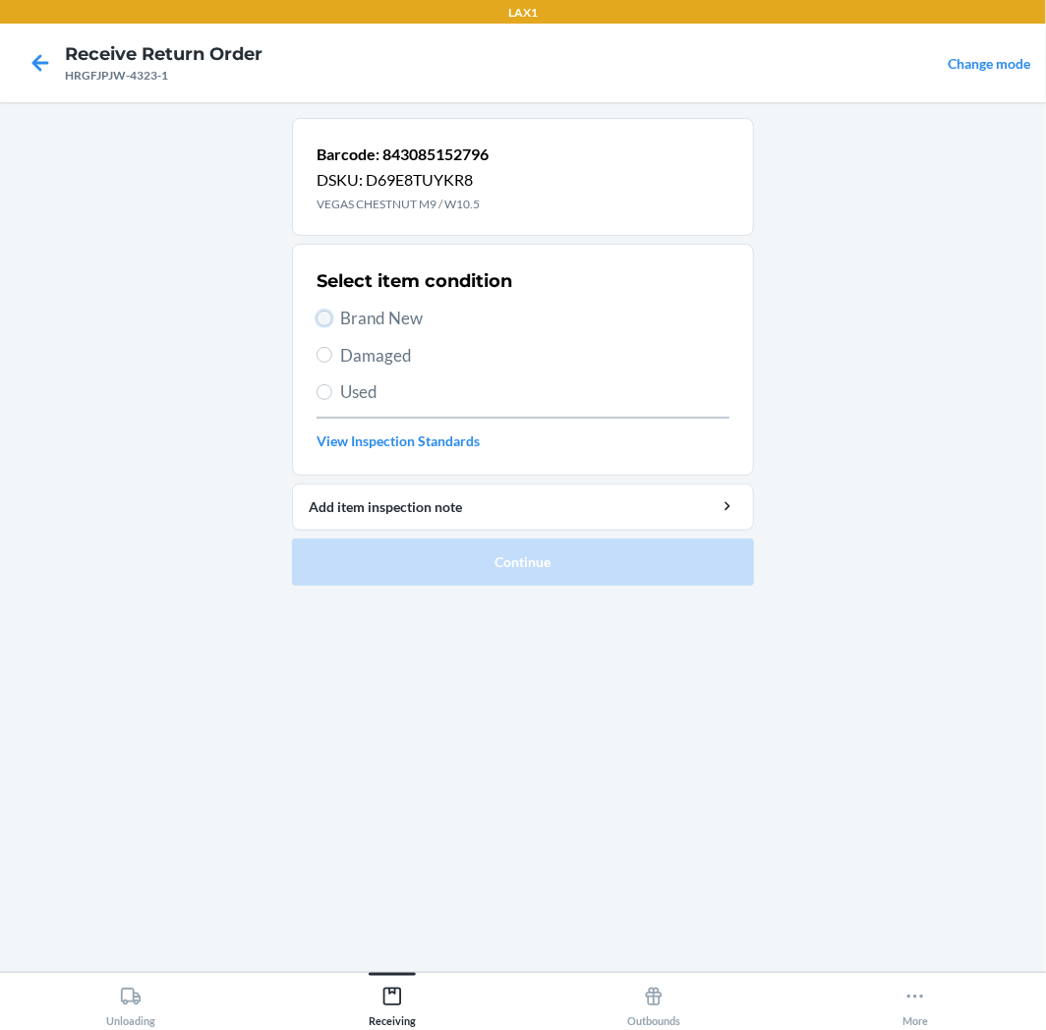
click at [329, 314] on input "Brand New" at bounding box center [324, 319] width 16 height 16
radio input "true"
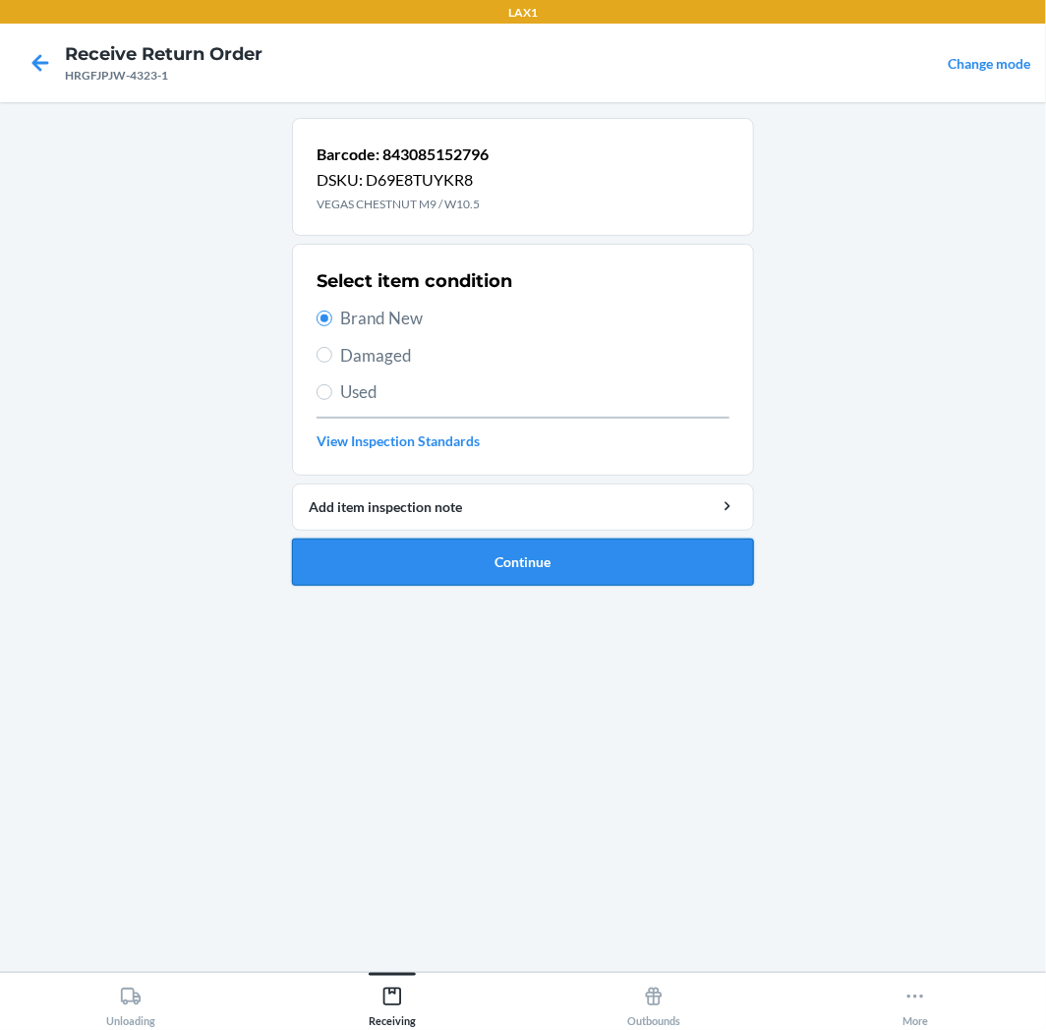
click at [630, 566] on button "Continue" at bounding box center [523, 562] width 462 height 47
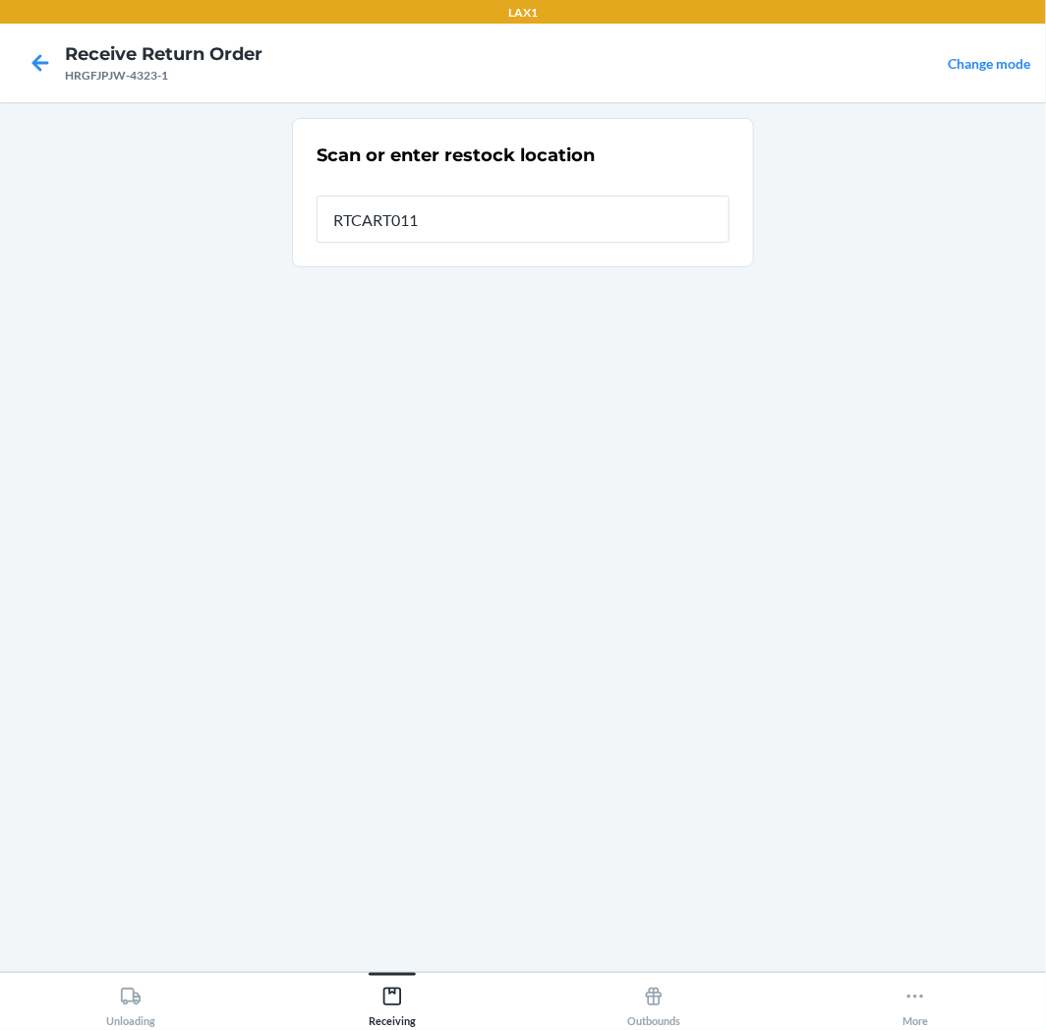
type input "RTCART011"
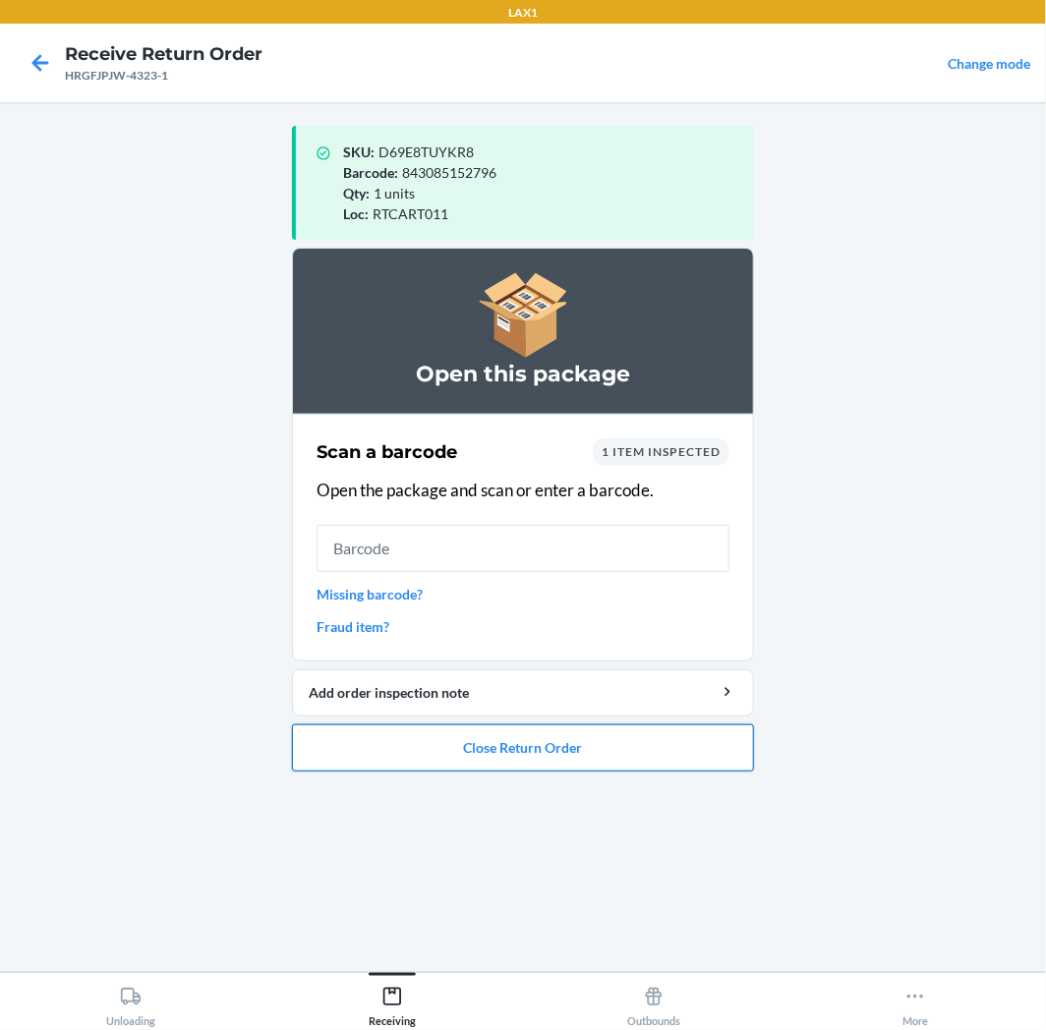
click at [580, 748] on button "Close Return Order" at bounding box center [523, 747] width 462 height 47
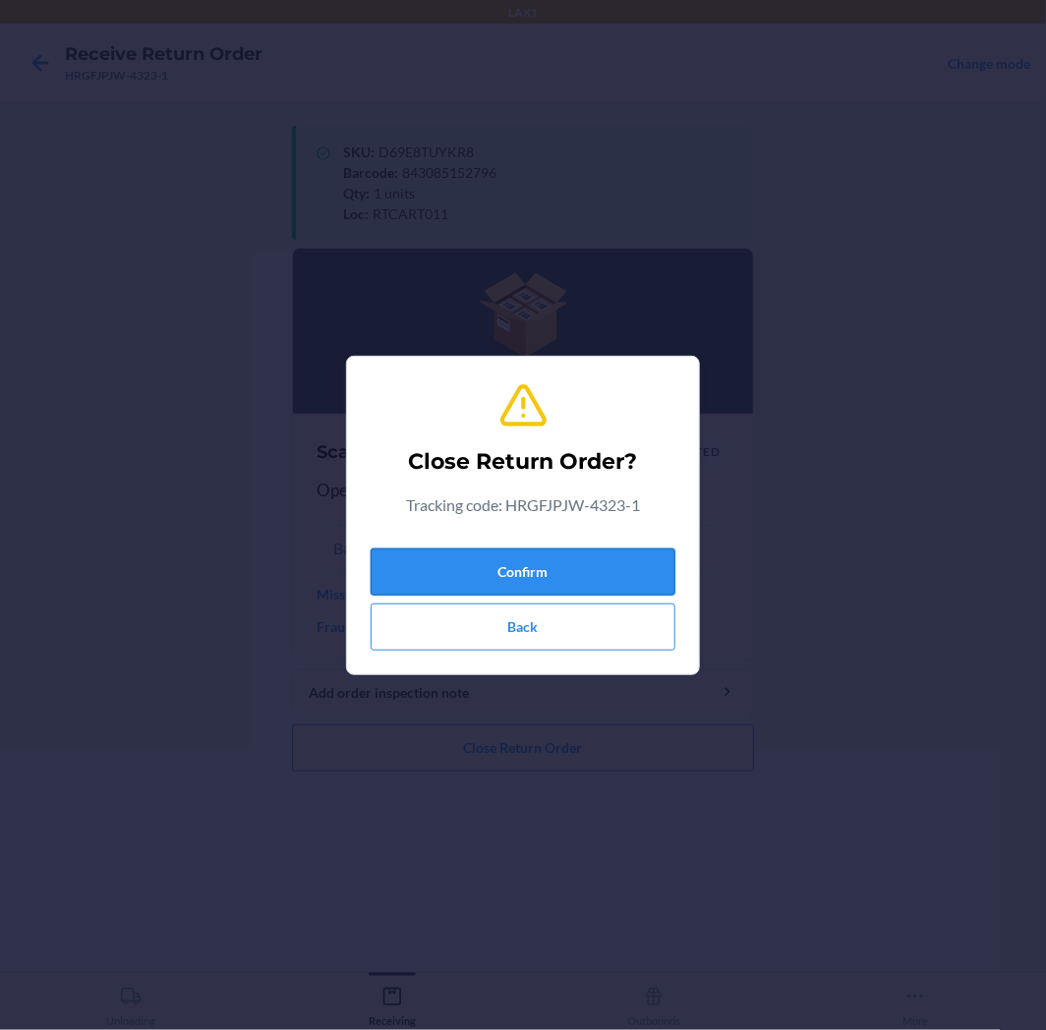
click at [603, 563] on button "Confirm" at bounding box center [522, 571] width 305 height 47
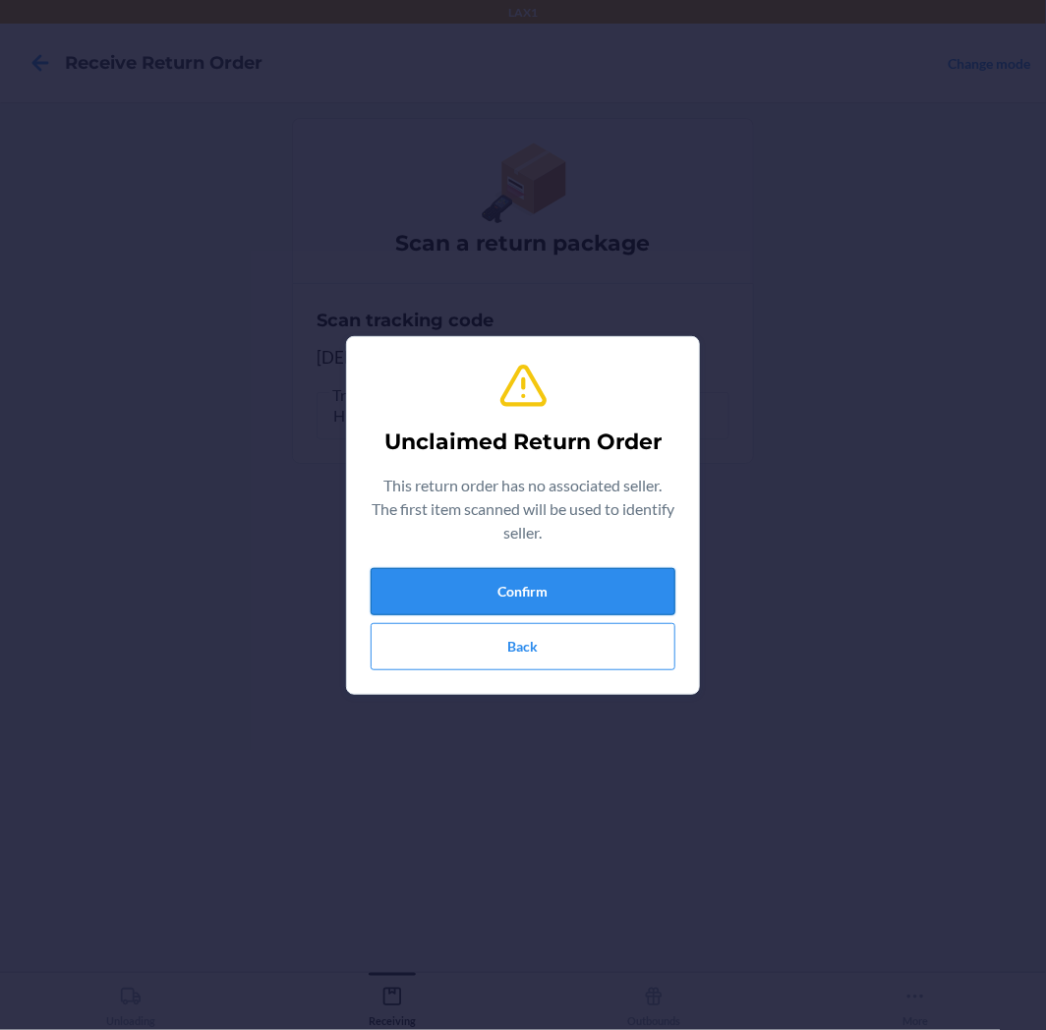
click at [611, 586] on button "Confirm" at bounding box center [522, 591] width 305 height 47
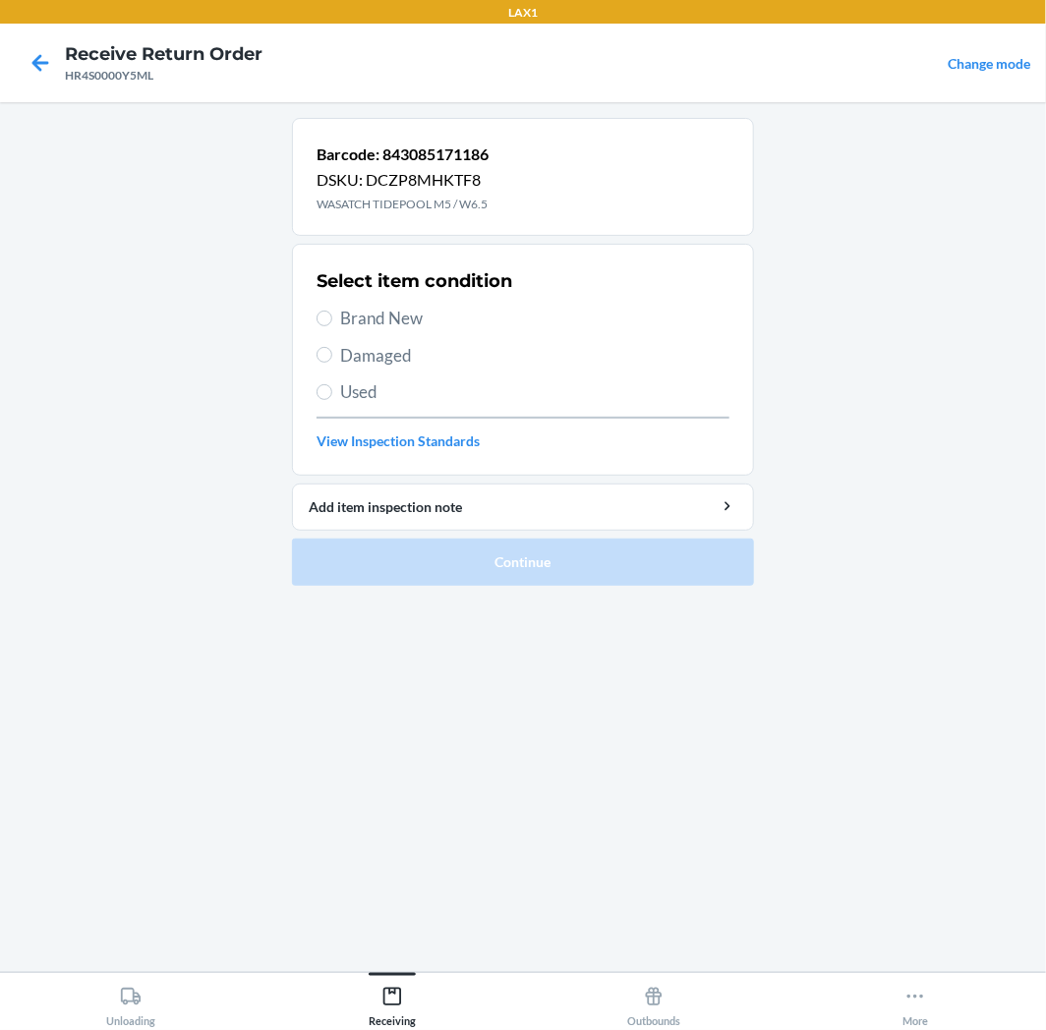
drag, startPoint x: 317, startPoint y: 302, endPoint x: 322, endPoint y: 330, distance: 28.9
click at [317, 305] on div "Select item condition Brand New Damaged Used View Inspection Standards" at bounding box center [522, 359] width 413 height 195
click at [324, 313] on input "Brand New" at bounding box center [324, 319] width 16 height 16
radio input "true"
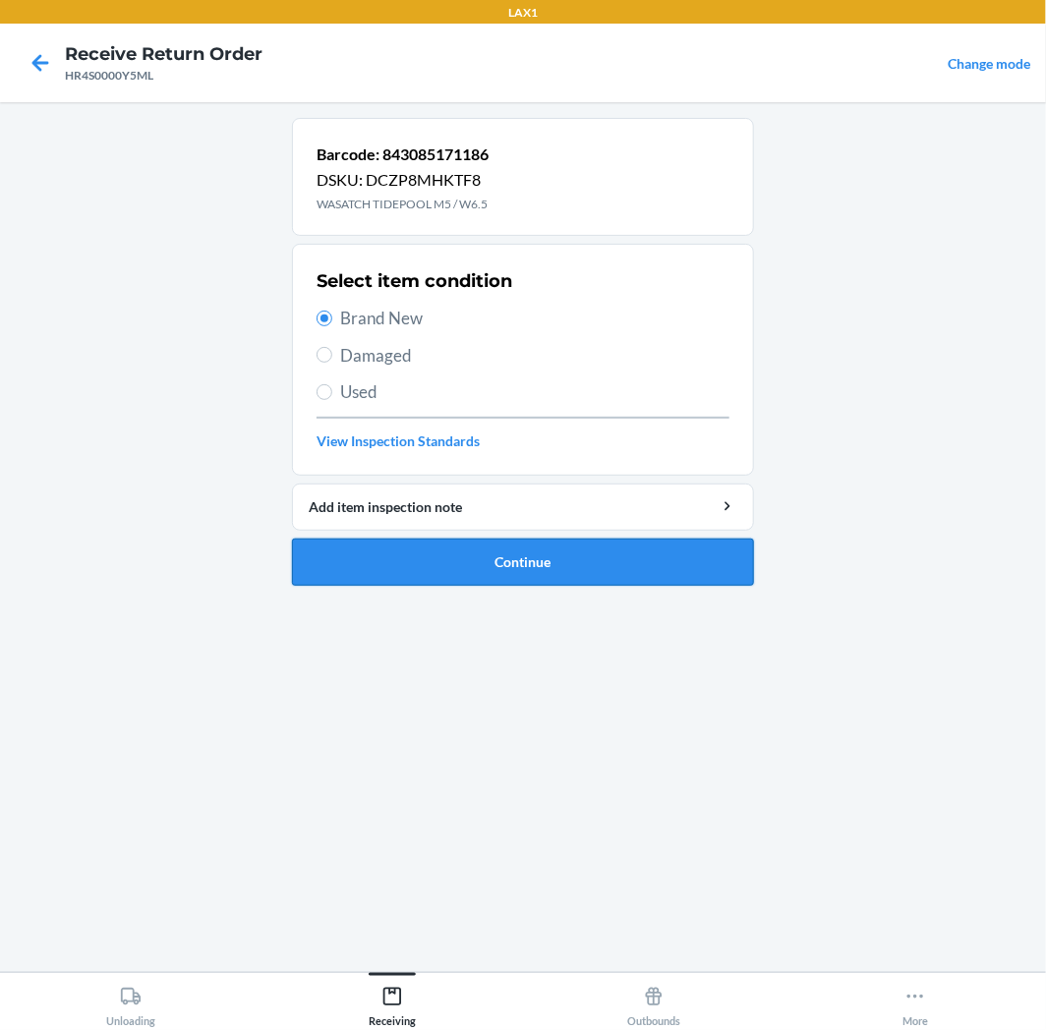
click at [626, 556] on button "Continue" at bounding box center [523, 562] width 462 height 47
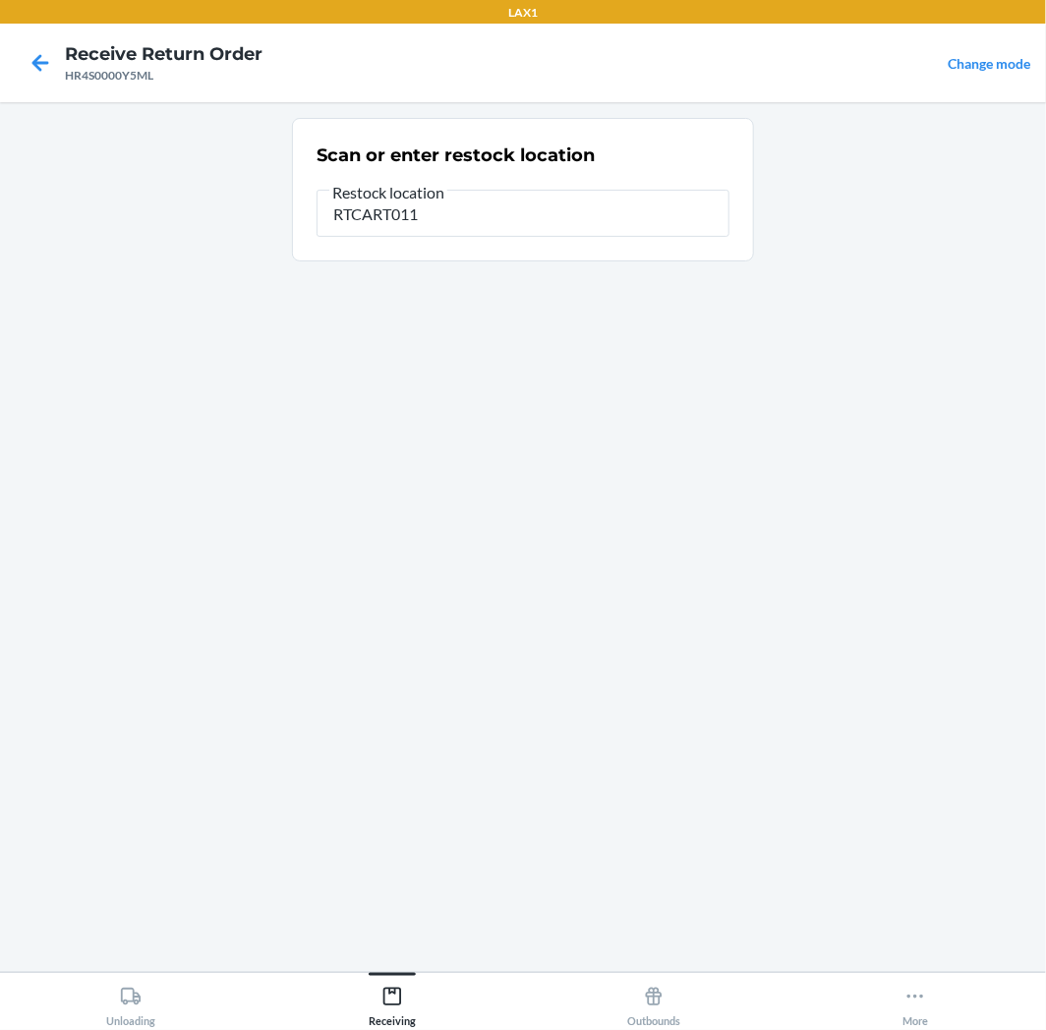
type input "RTCART011"
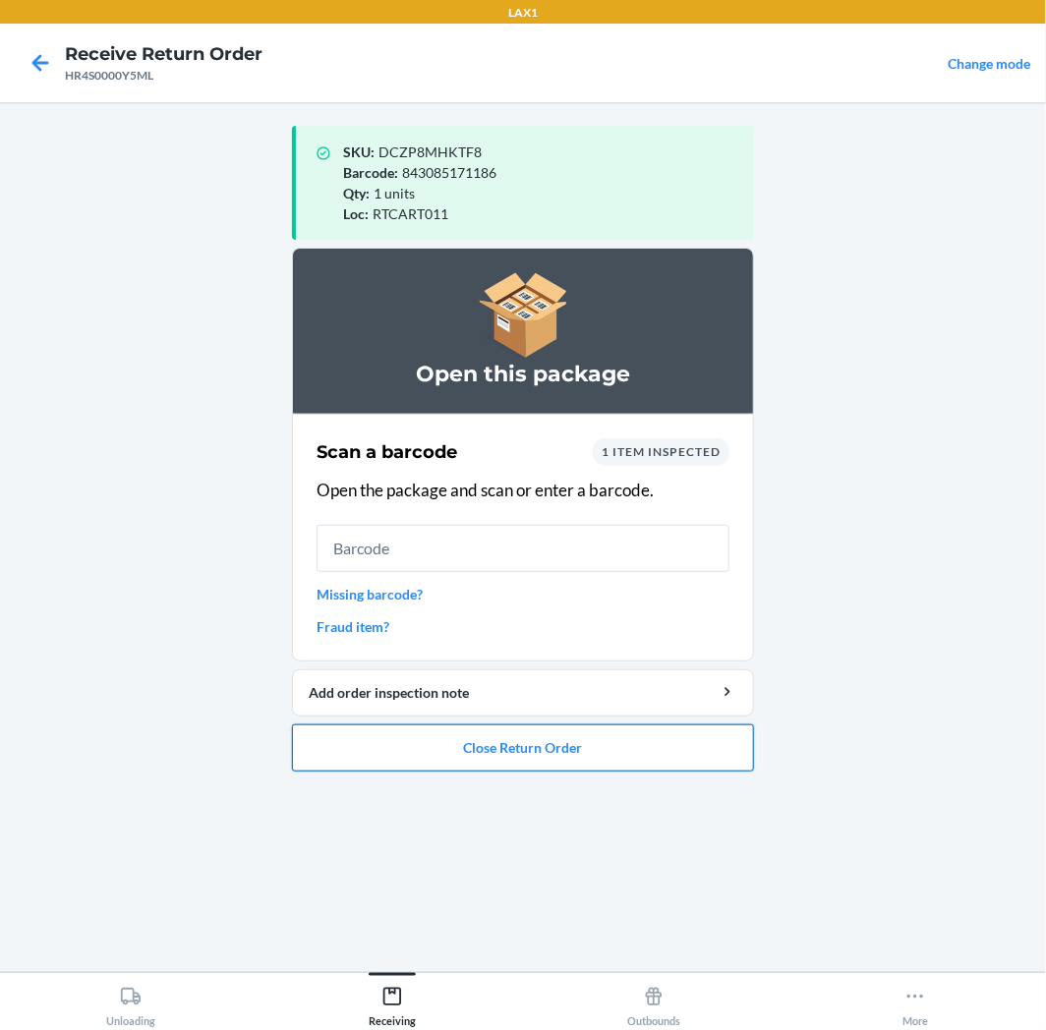
click at [585, 751] on button "Close Return Order" at bounding box center [523, 747] width 462 height 47
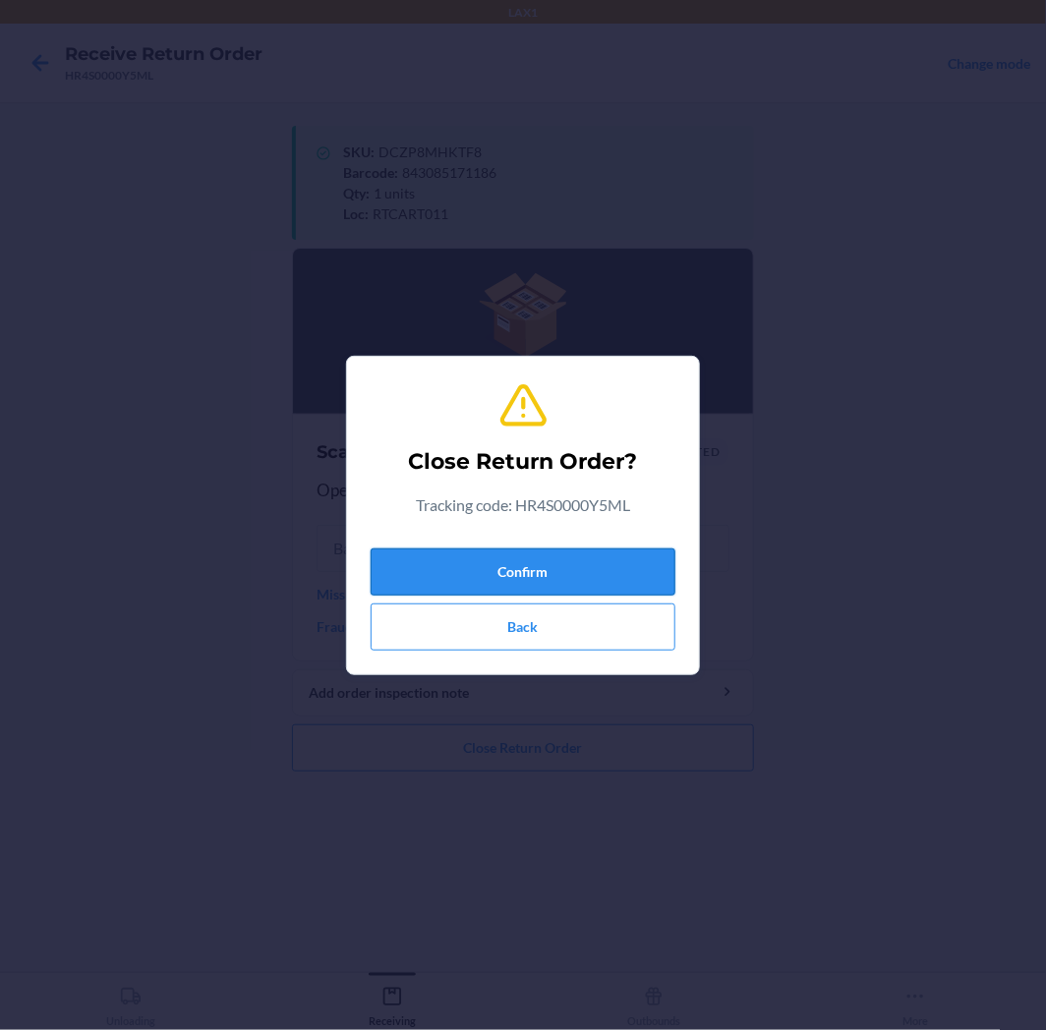
click at [613, 563] on button "Confirm" at bounding box center [522, 571] width 305 height 47
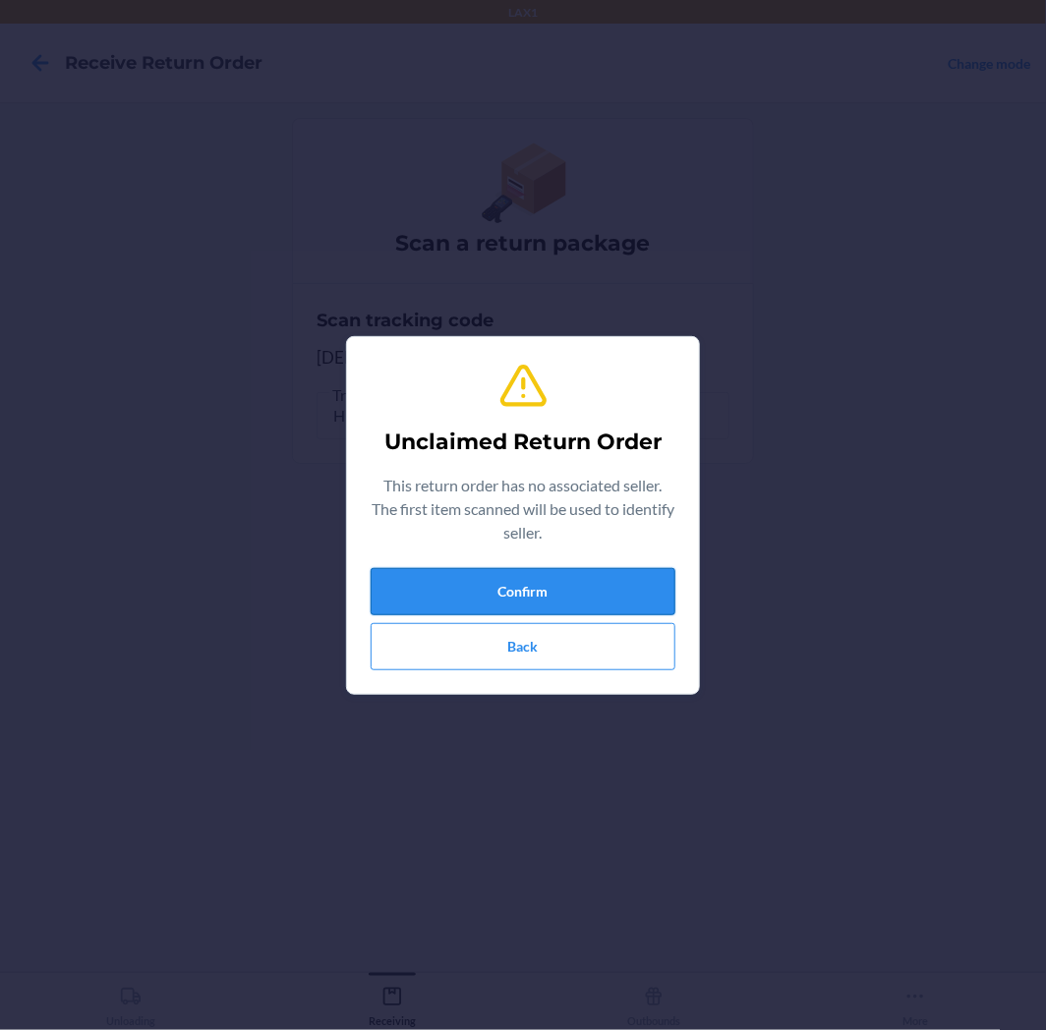
click at [583, 583] on button "Confirm" at bounding box center [522, 591] width 305 height 47
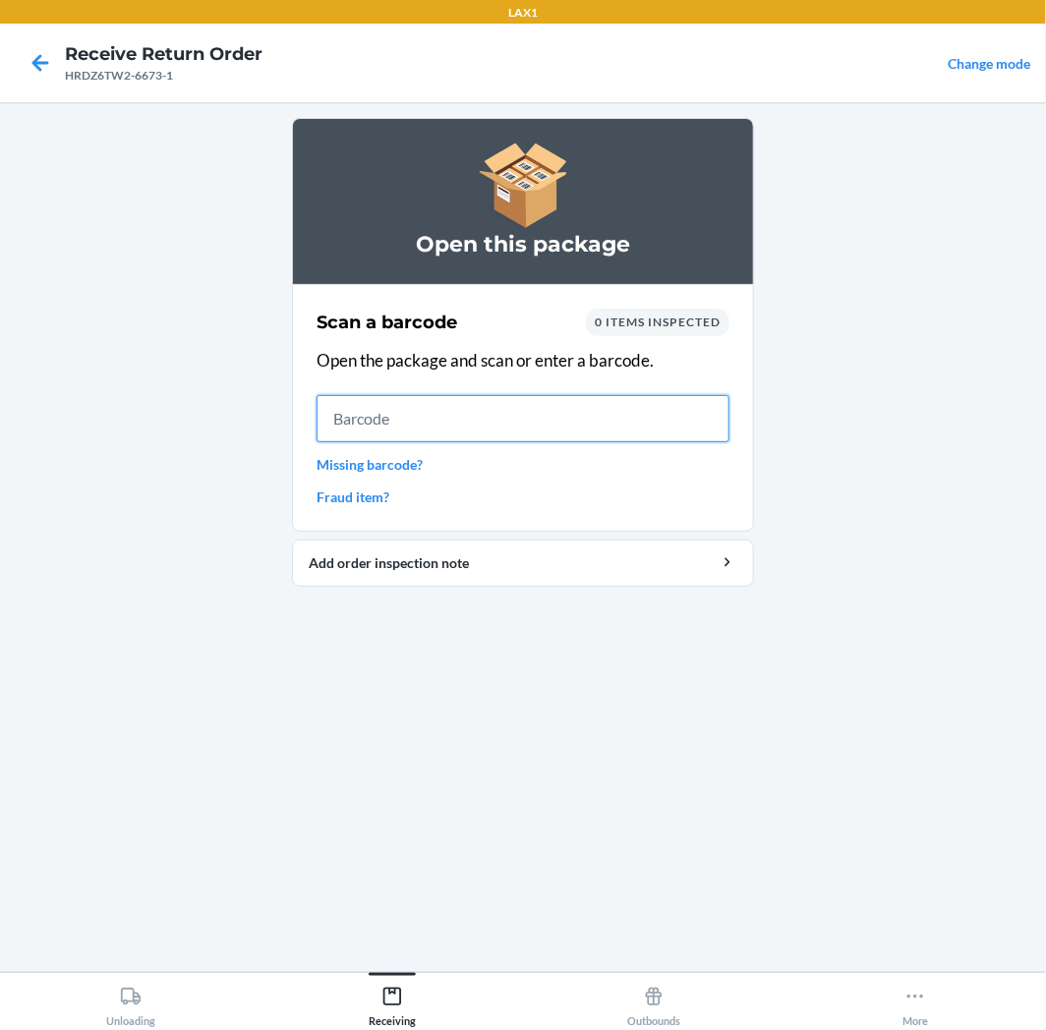
click at [458, 425] on input "text" at bounding box center [522, 418] width 413 height 47
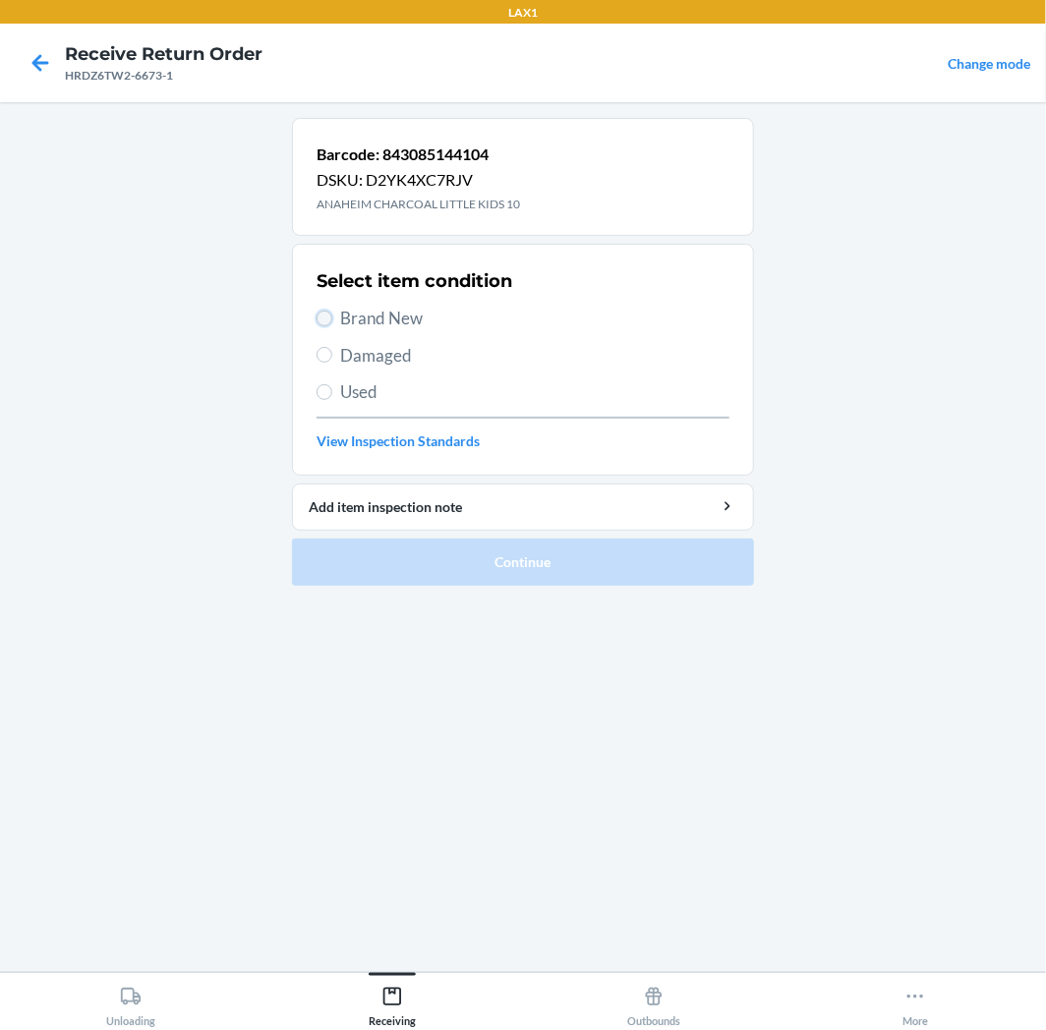
click at [322, 317] on input "Brand New" at bounding box center [324, 319] width 16 height 16
radio input "true"
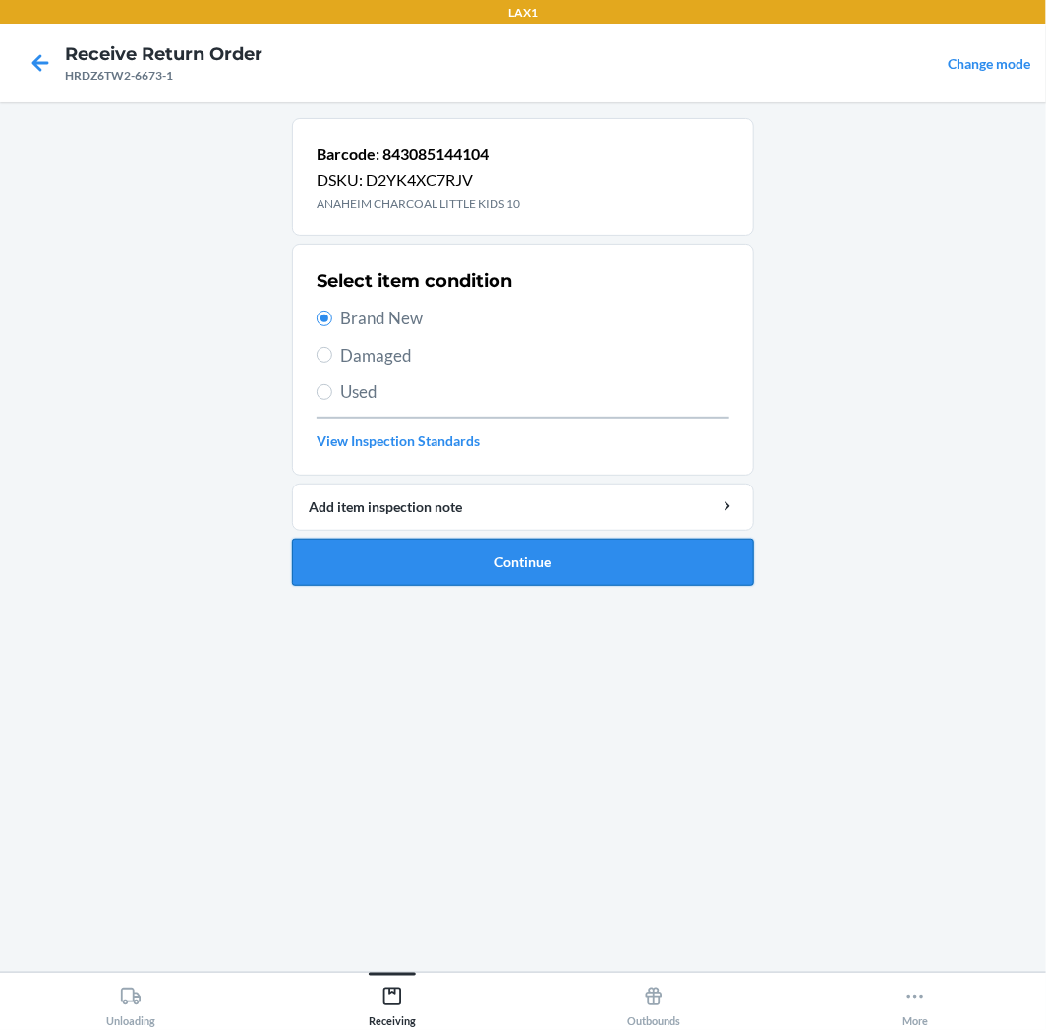
click at [609, 545] on button "Continue" at bounding box center [523, 562] width 462 height 47
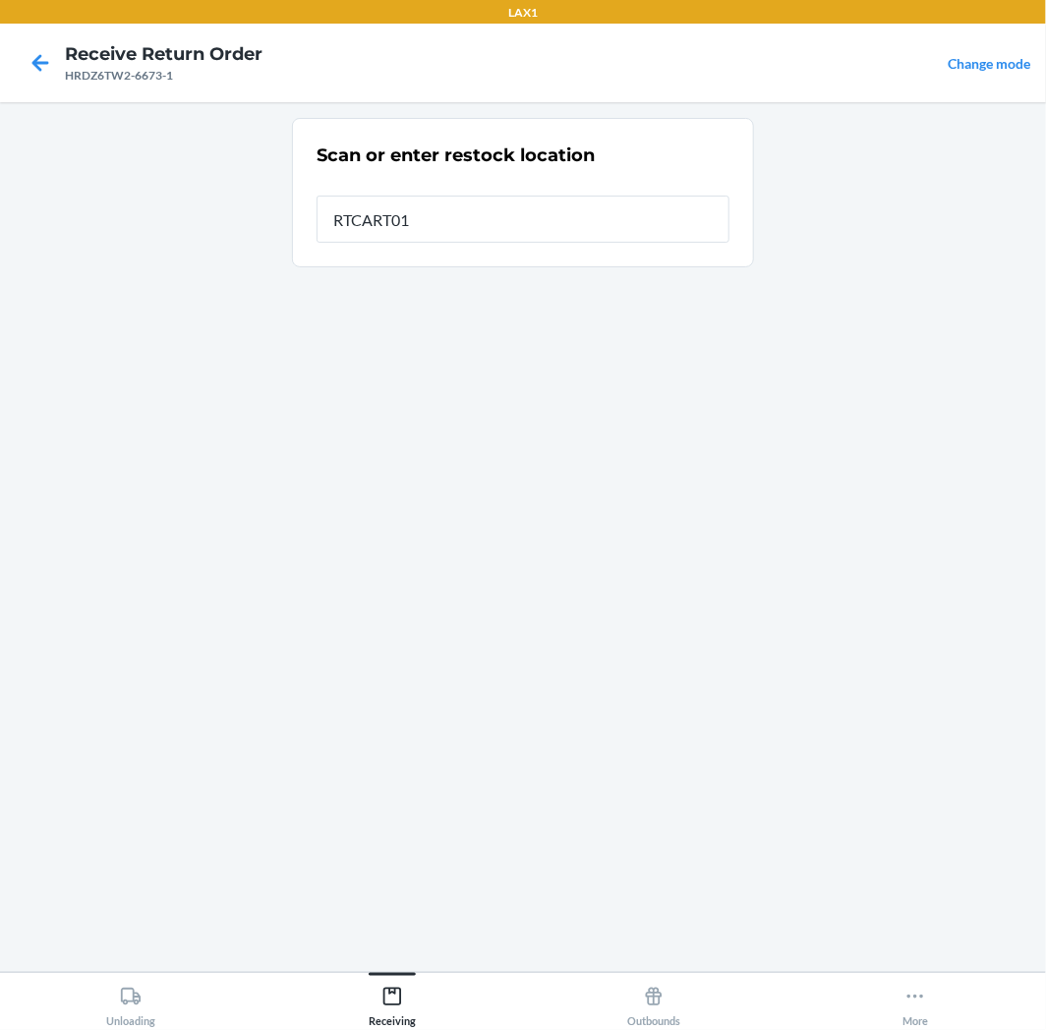
type input "RTCART011"
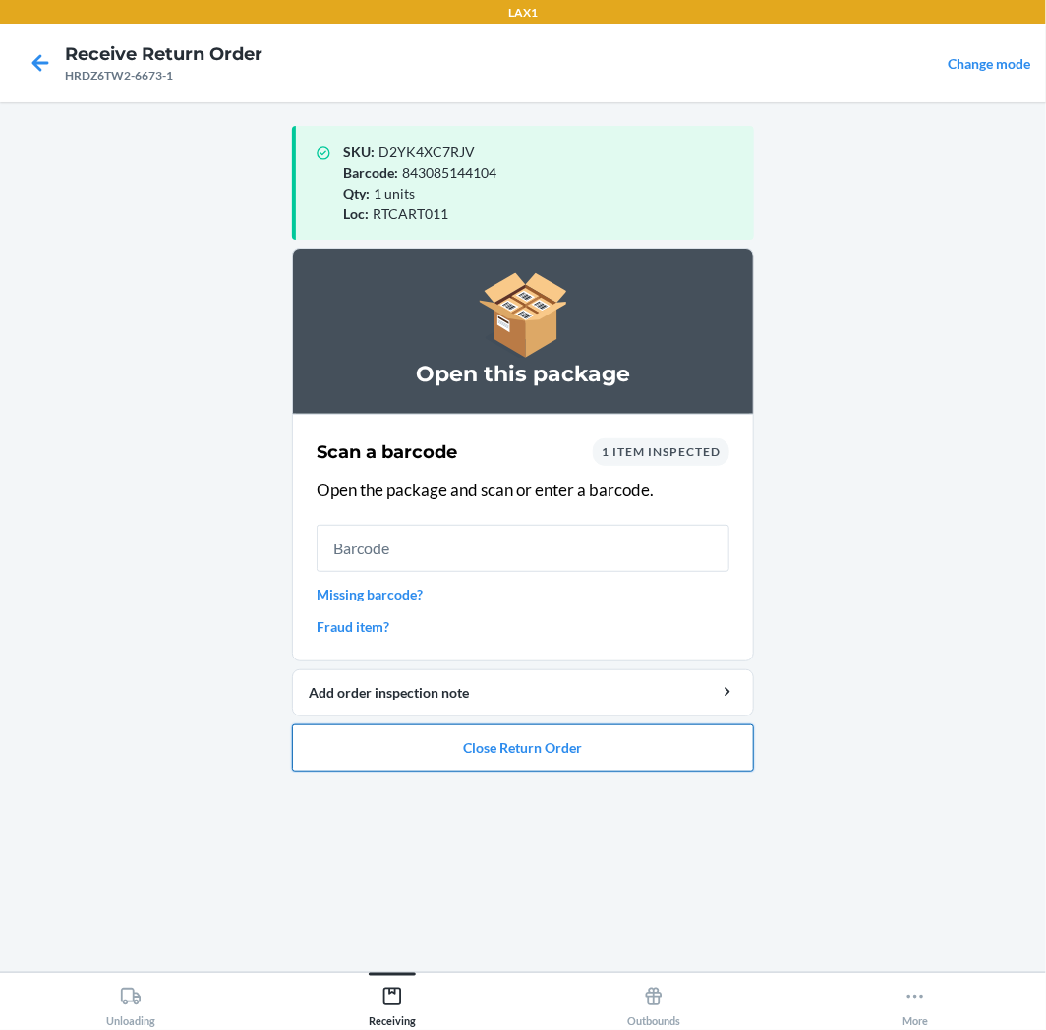
click at [580, 749] on button "Close Return Order" at bounding box center [523, 747] width 462 height 47
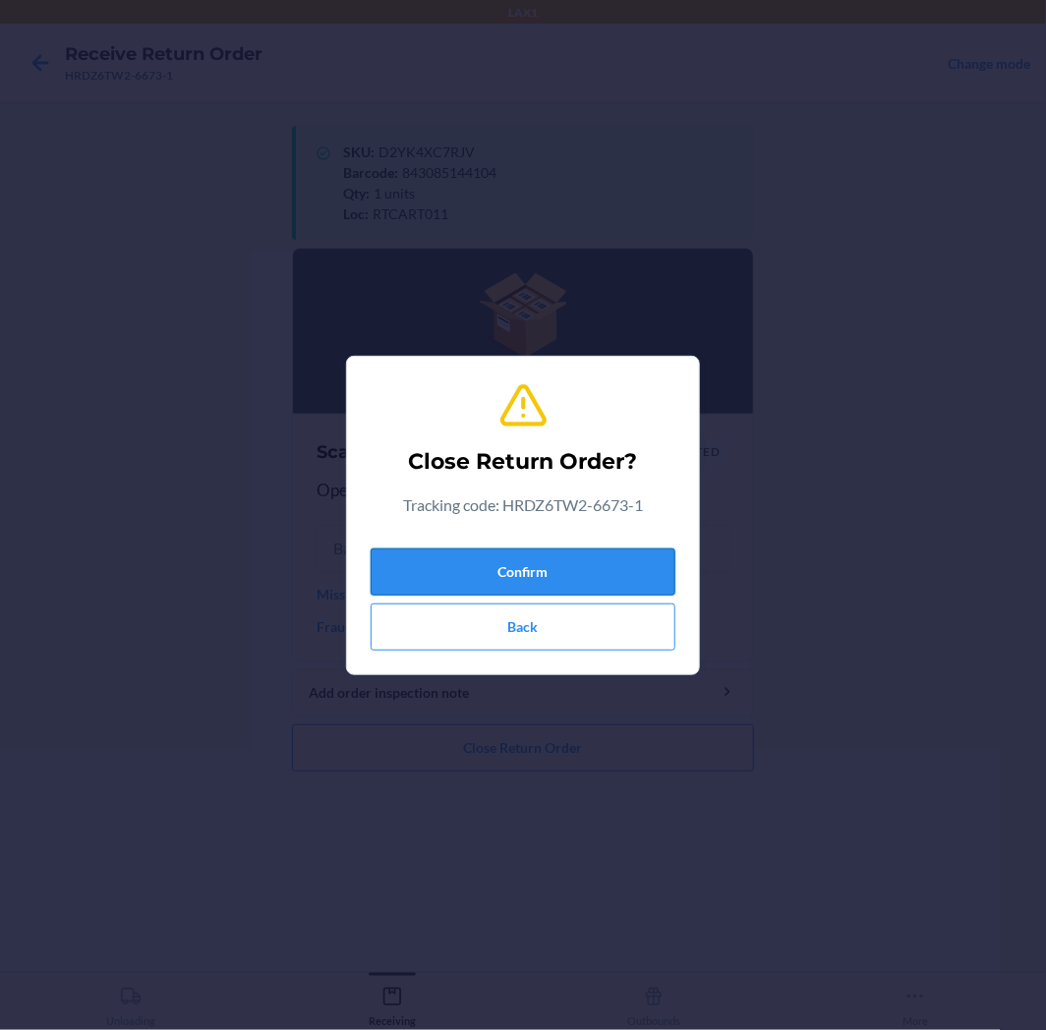
click at [609, 571] on button "Confirm" at bounding box center [522, 571] width 305 height 47
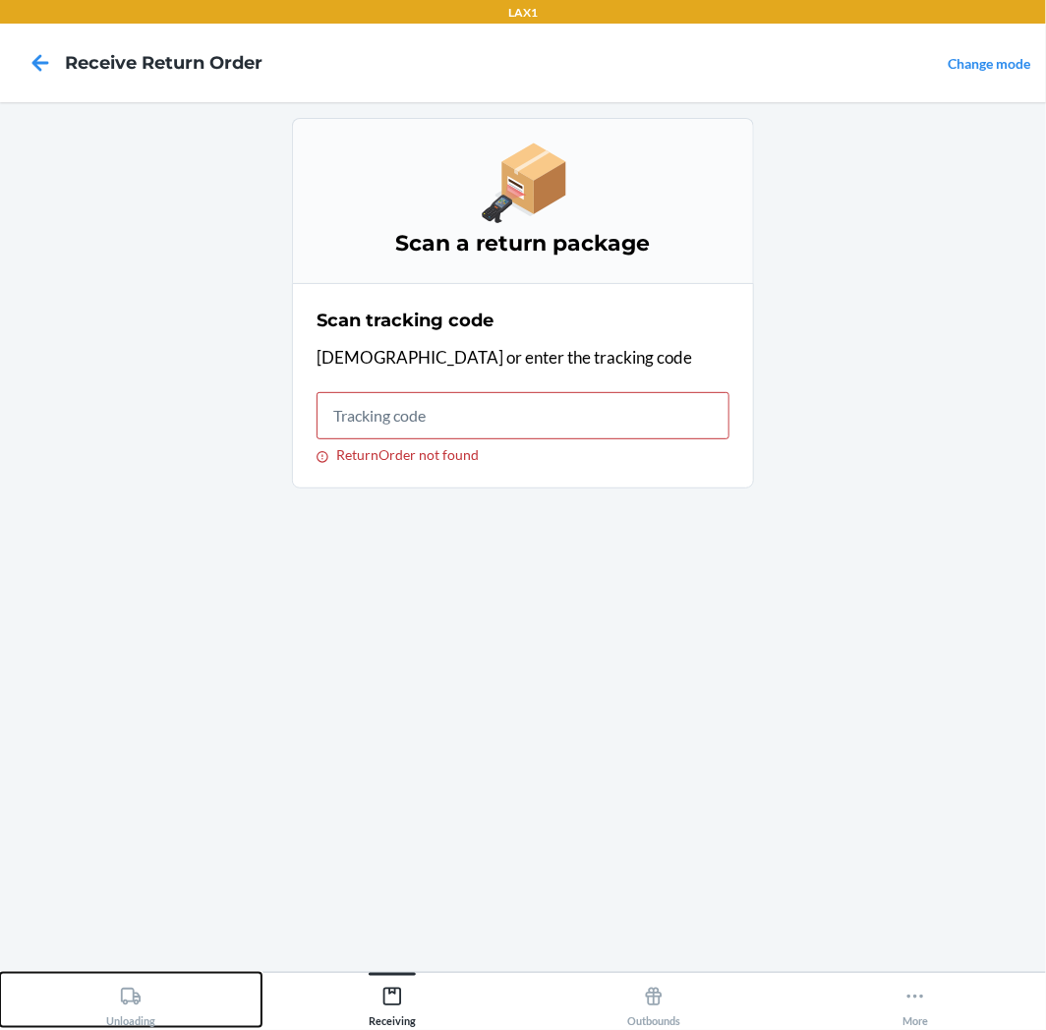
click at [143, 998] on div "Unloading" at bounding box center [130, 1002] width 49 height 49
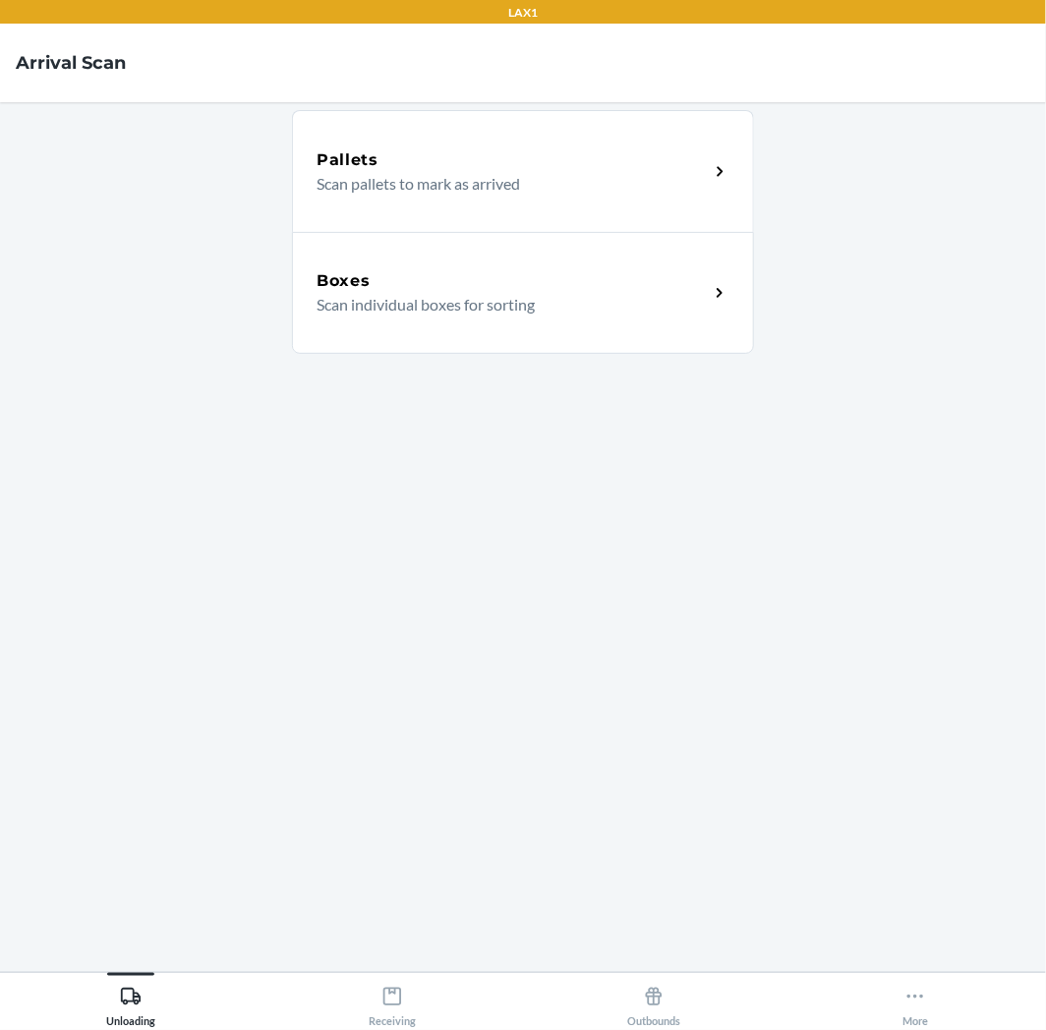
click at [435, 276] on div "Boxes" at bounding box center [512, 281] width 392 height 24
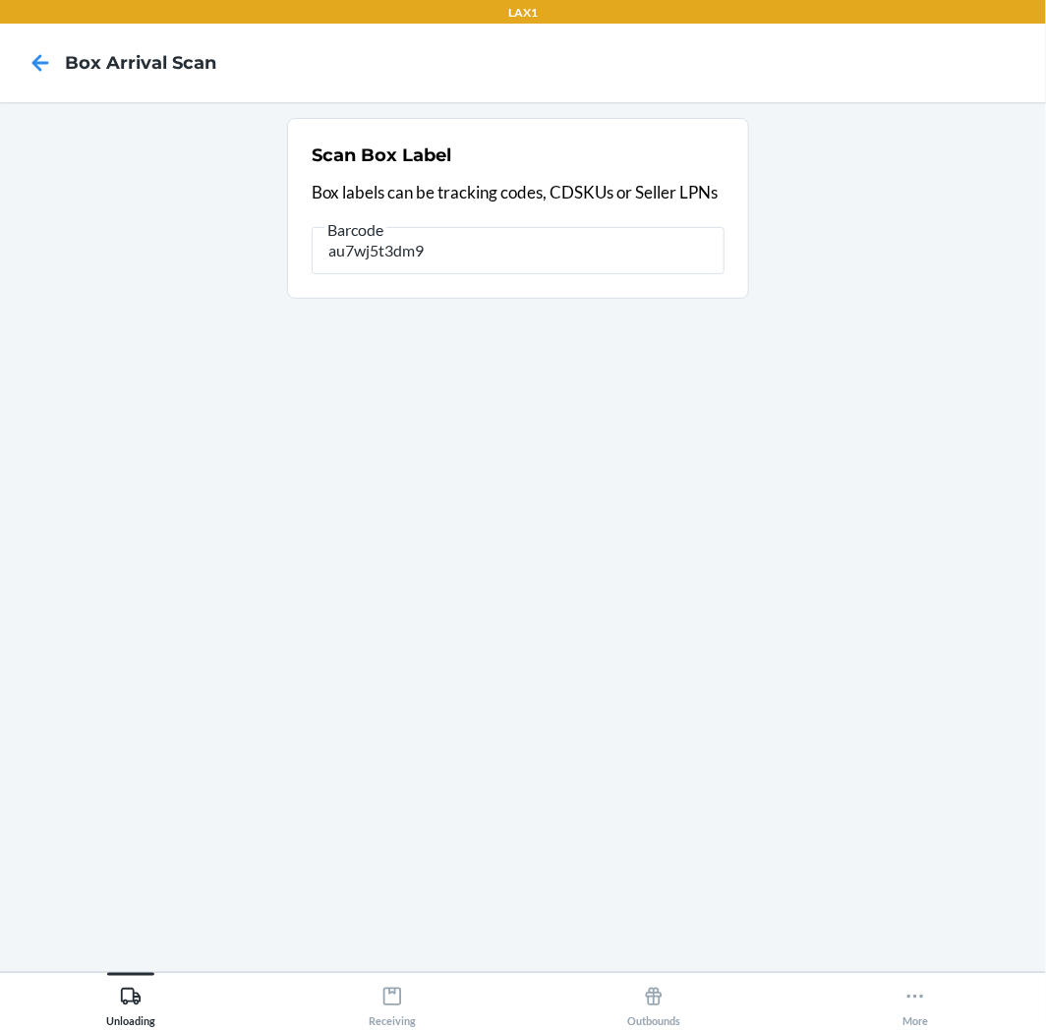
type input "au7wj5t3dm9a"
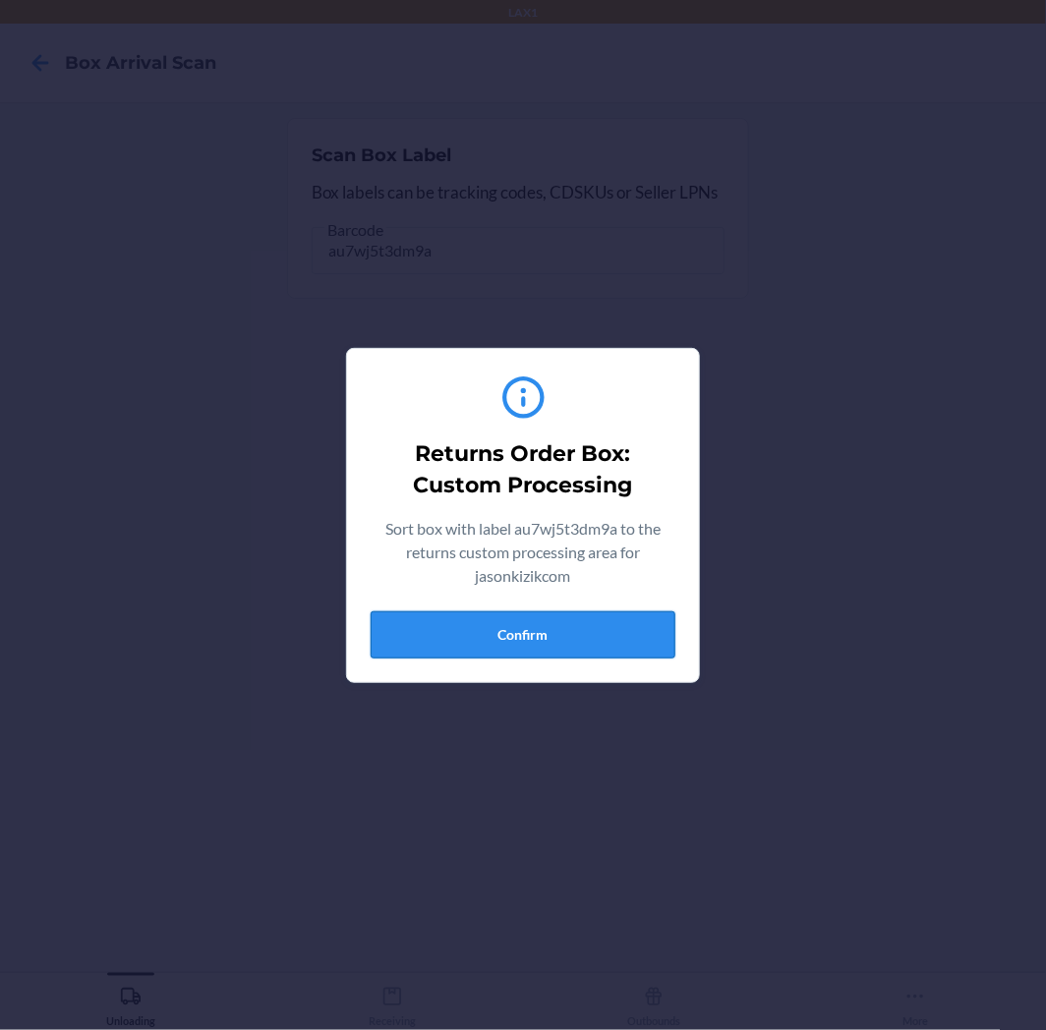
click at [601, 640] on button "Confirm" at bounding box center [522, 634] width 305 height 47
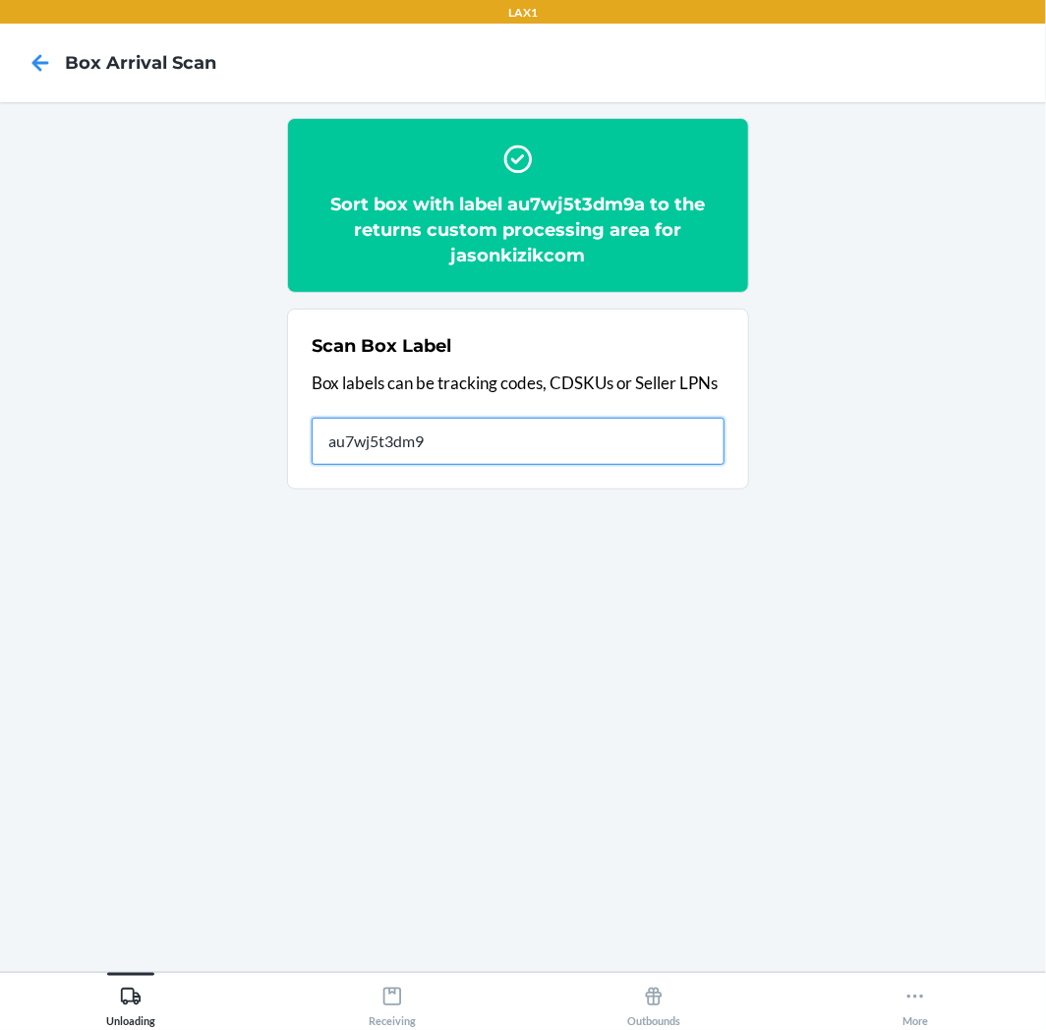
type input "au7wj5t3dm9a"
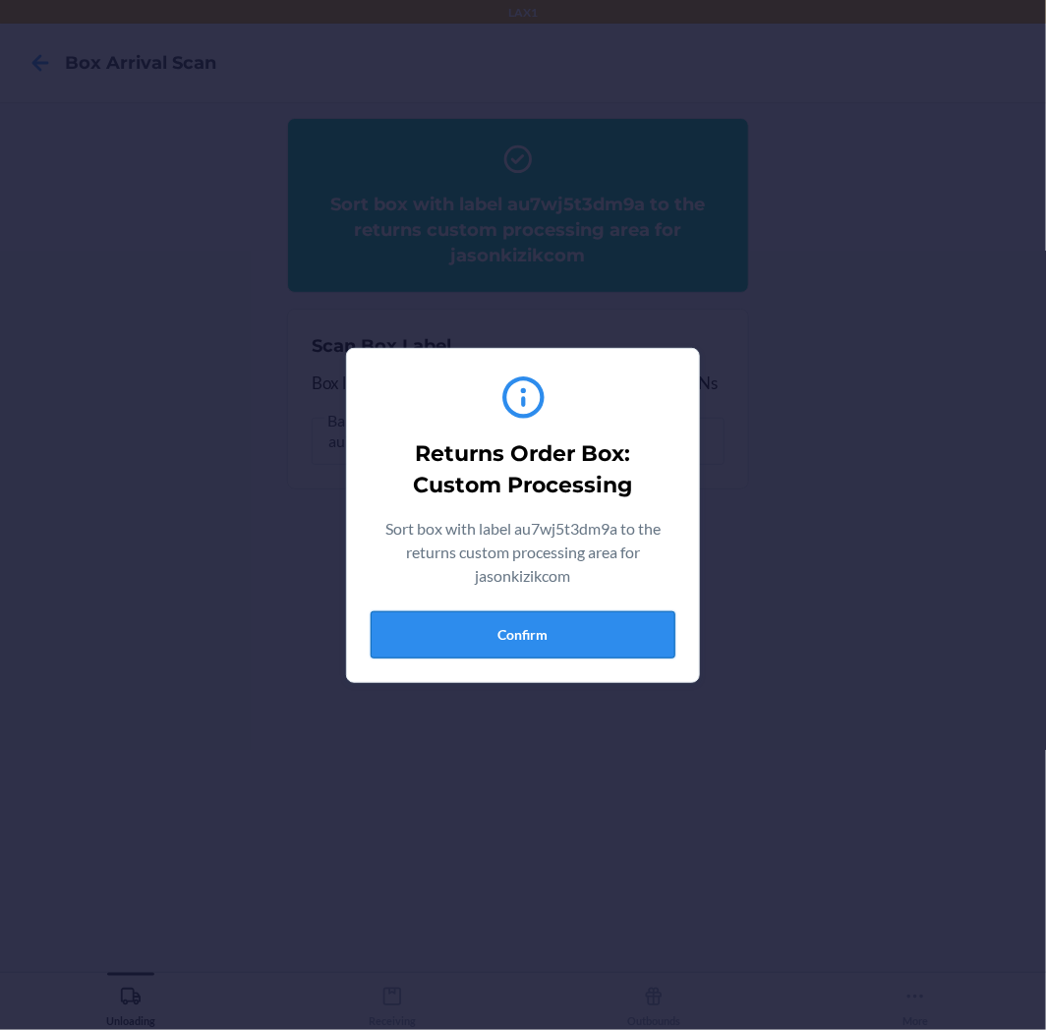
click at [544, 622] on button "Confirm" at bounding box center [522, 634] width 305 height 47
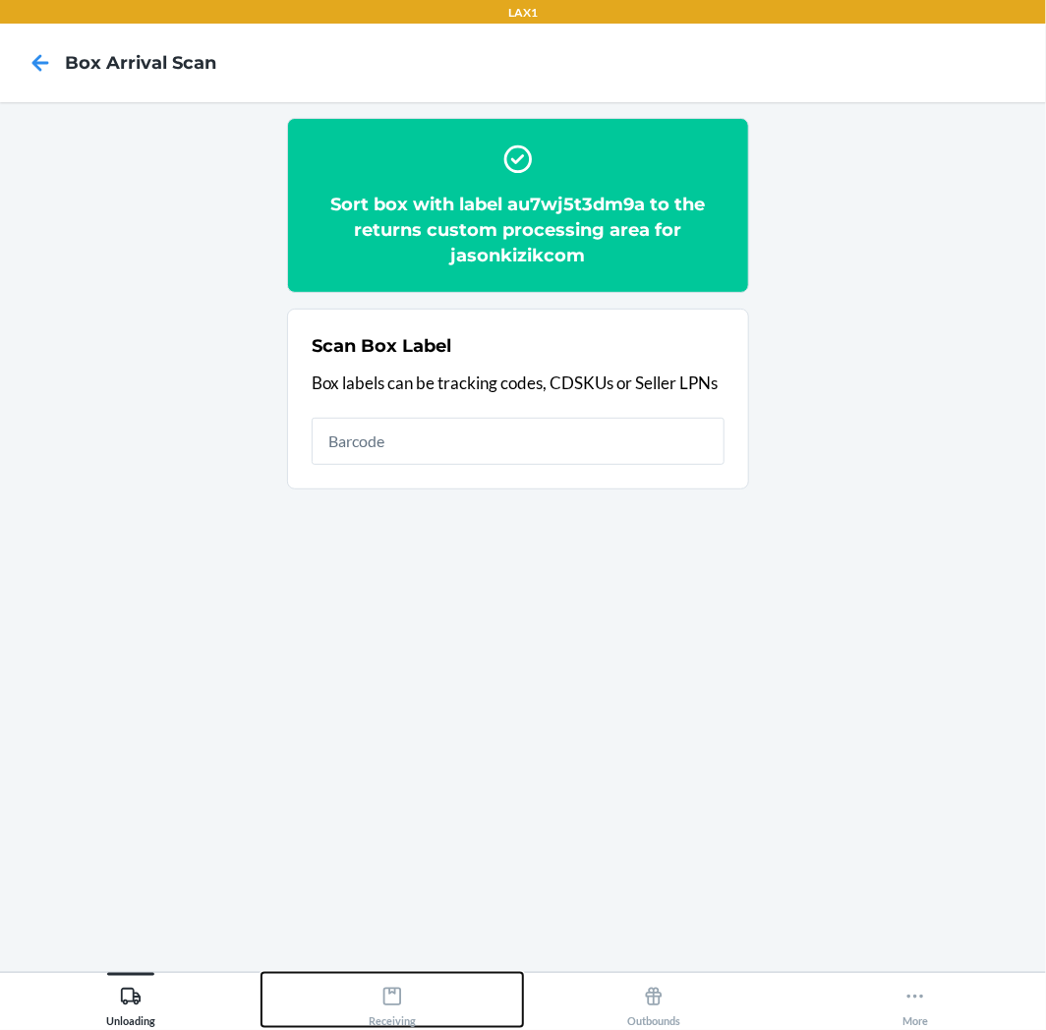
click at [404, 1000] on div "Receiving" at bounding box center [392, 1002] width 47 height 49
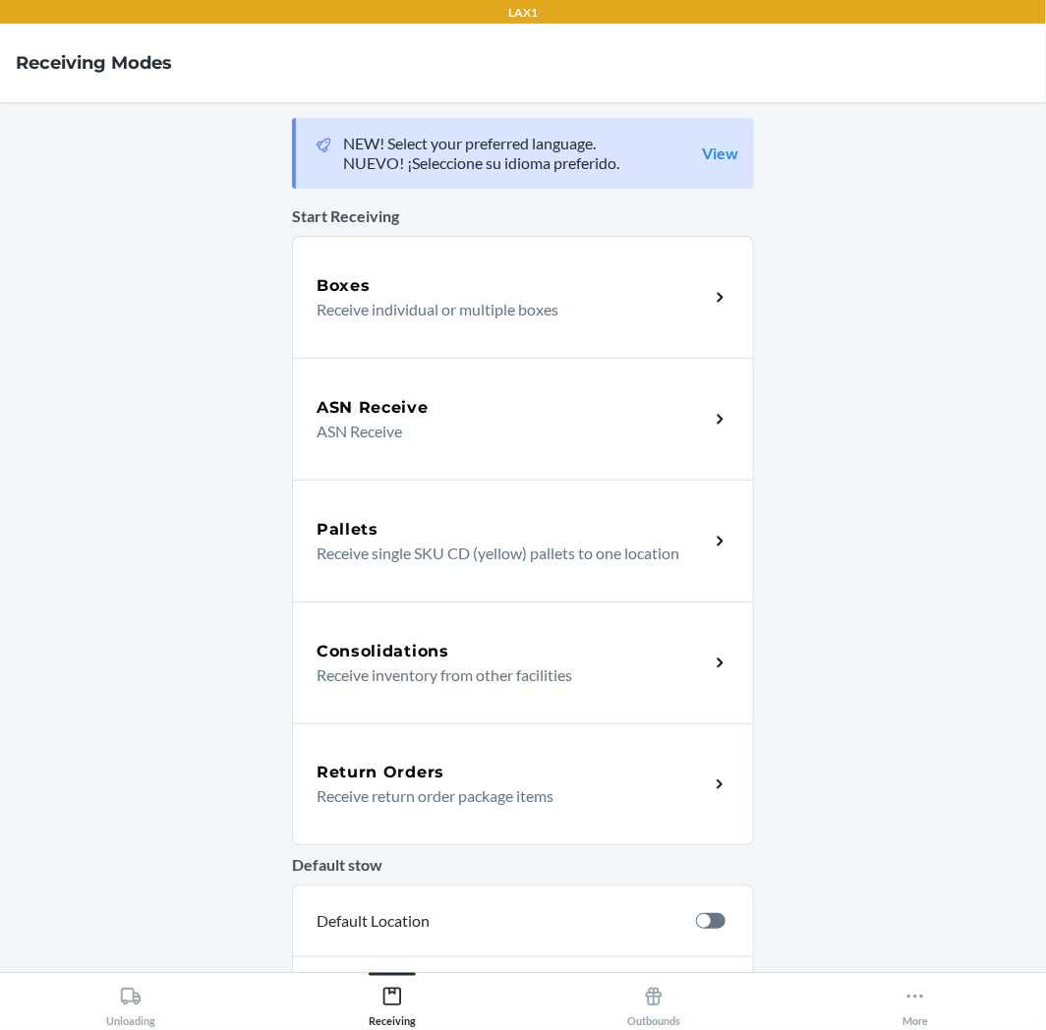
click at [651, 767] on div "Return Orders" at bounding box center [512, 773] width 392 height 24
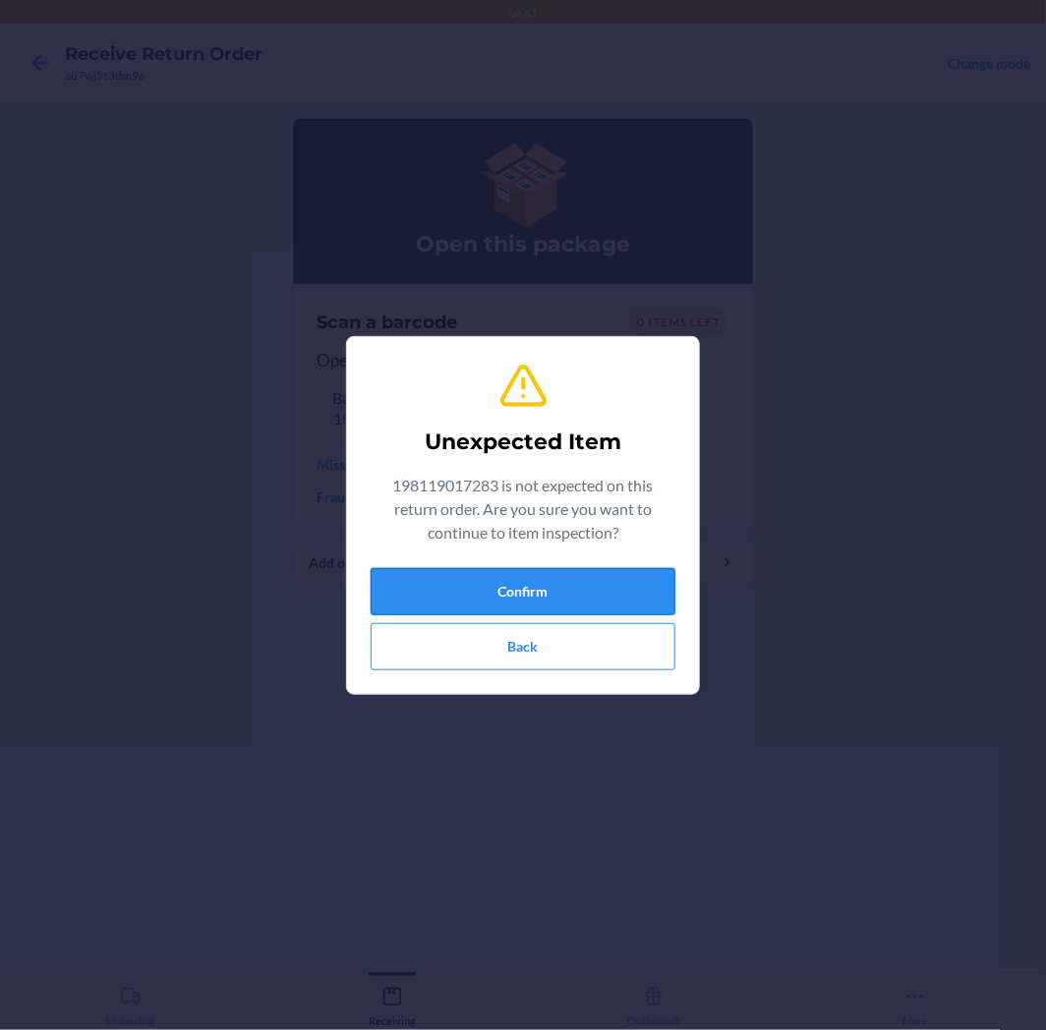
click at [620, 584] on button "Confirm" at bounding box center [522, 591] width 305 height 47
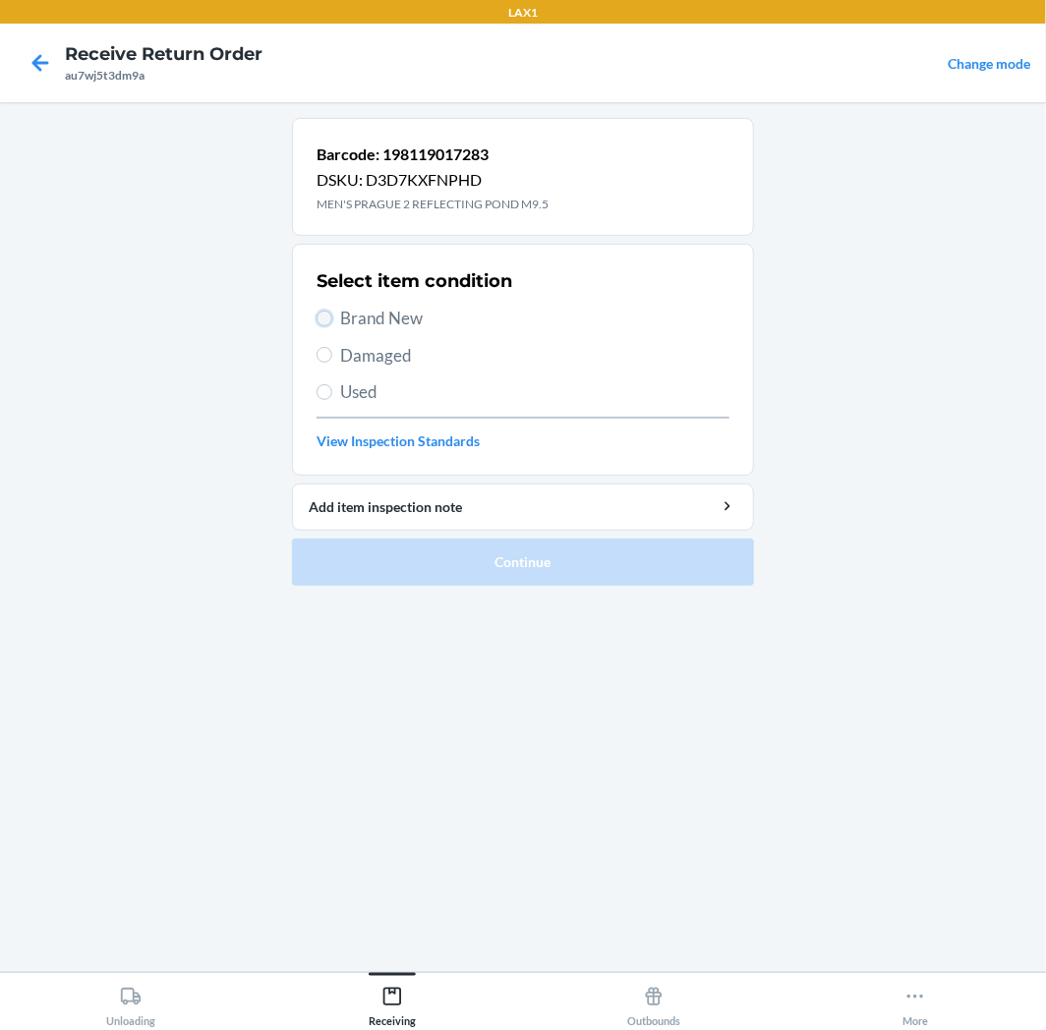
click at [321, 321] on input "Brand New" at bounding box center [324, 319] width 16 height 16
radio input "true"
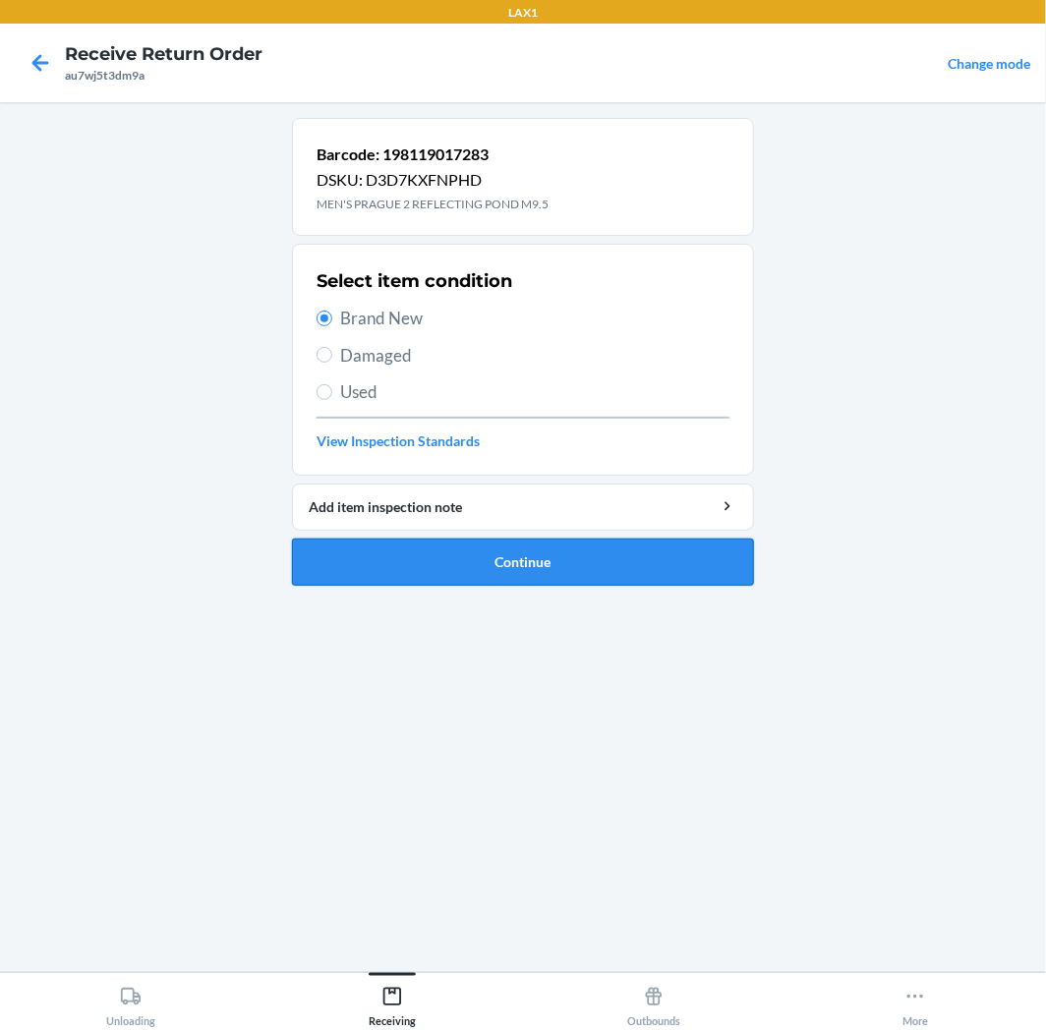
click at [597, 557] on button "Continue" at bounding box center [523, 562] width 462 height 47
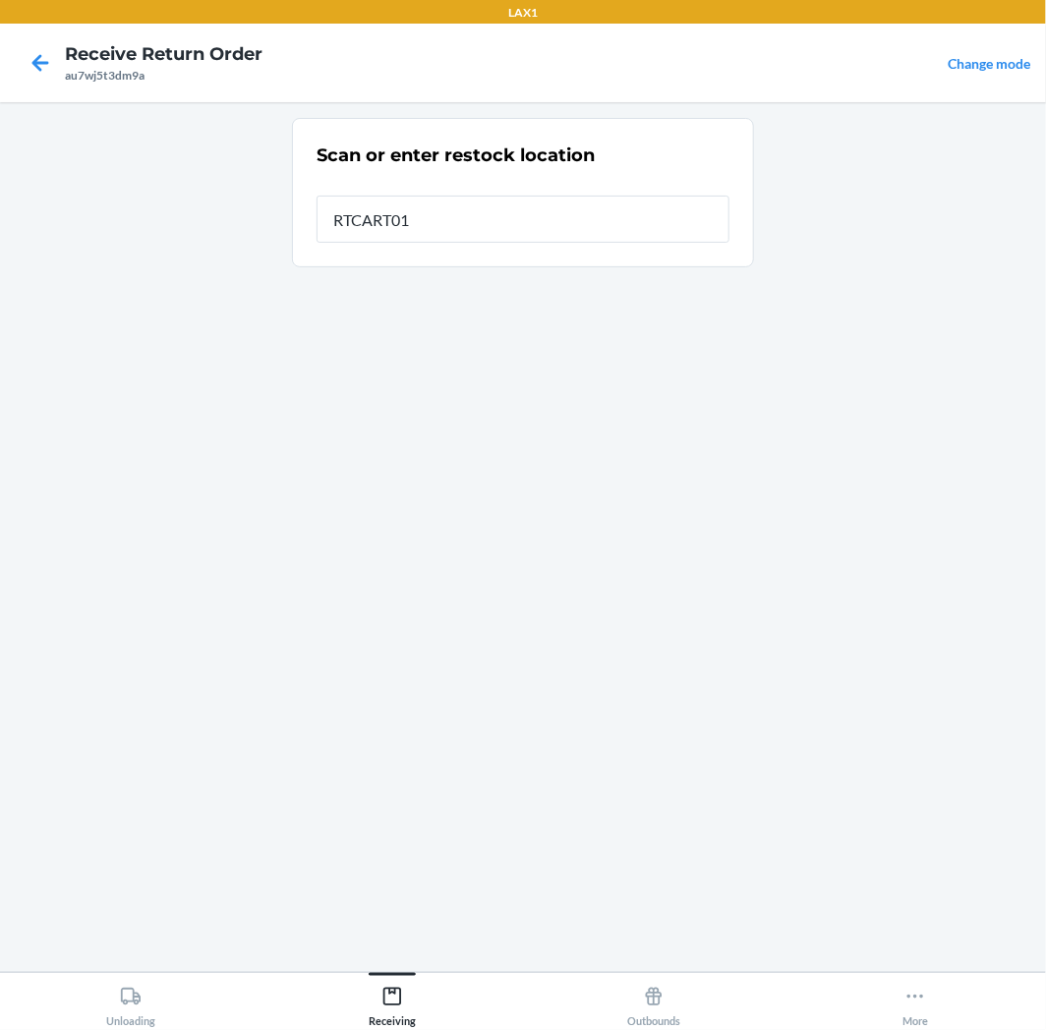
type input "RTCART011"
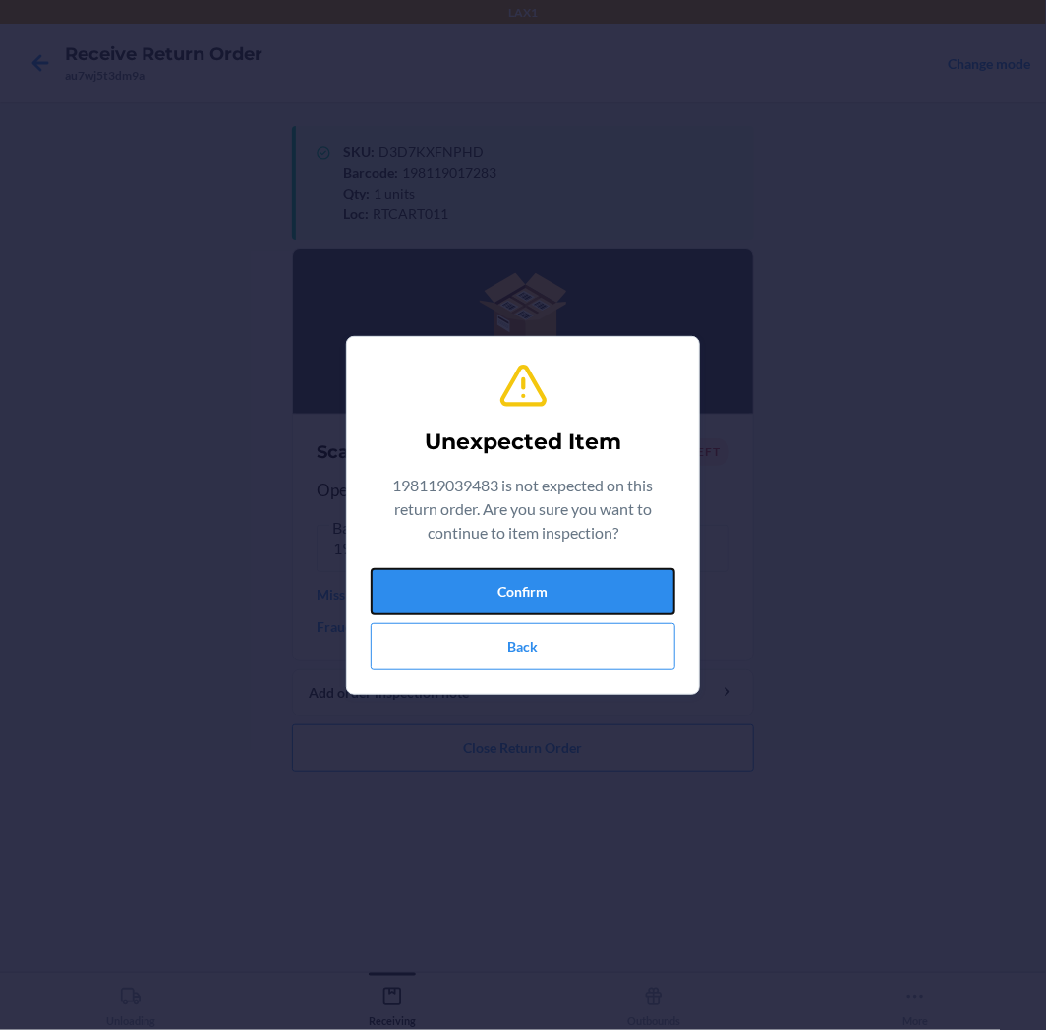
click at [554, 590] on button "Confirm" at bounding box center [522, 591] width 305 height 47
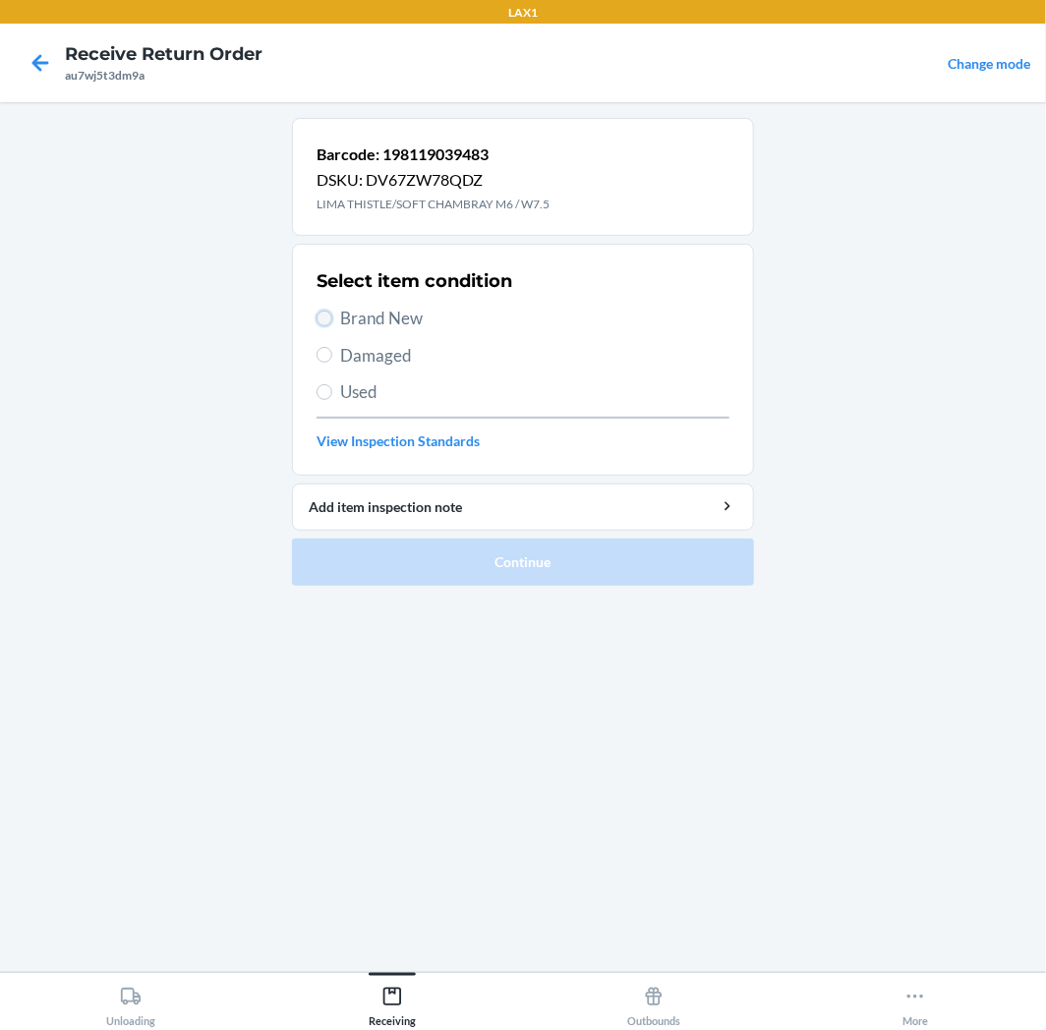
click at [325, 315] on input "Brand New" at bounding box center [324, 319] width 16 height 16
radio input "true"
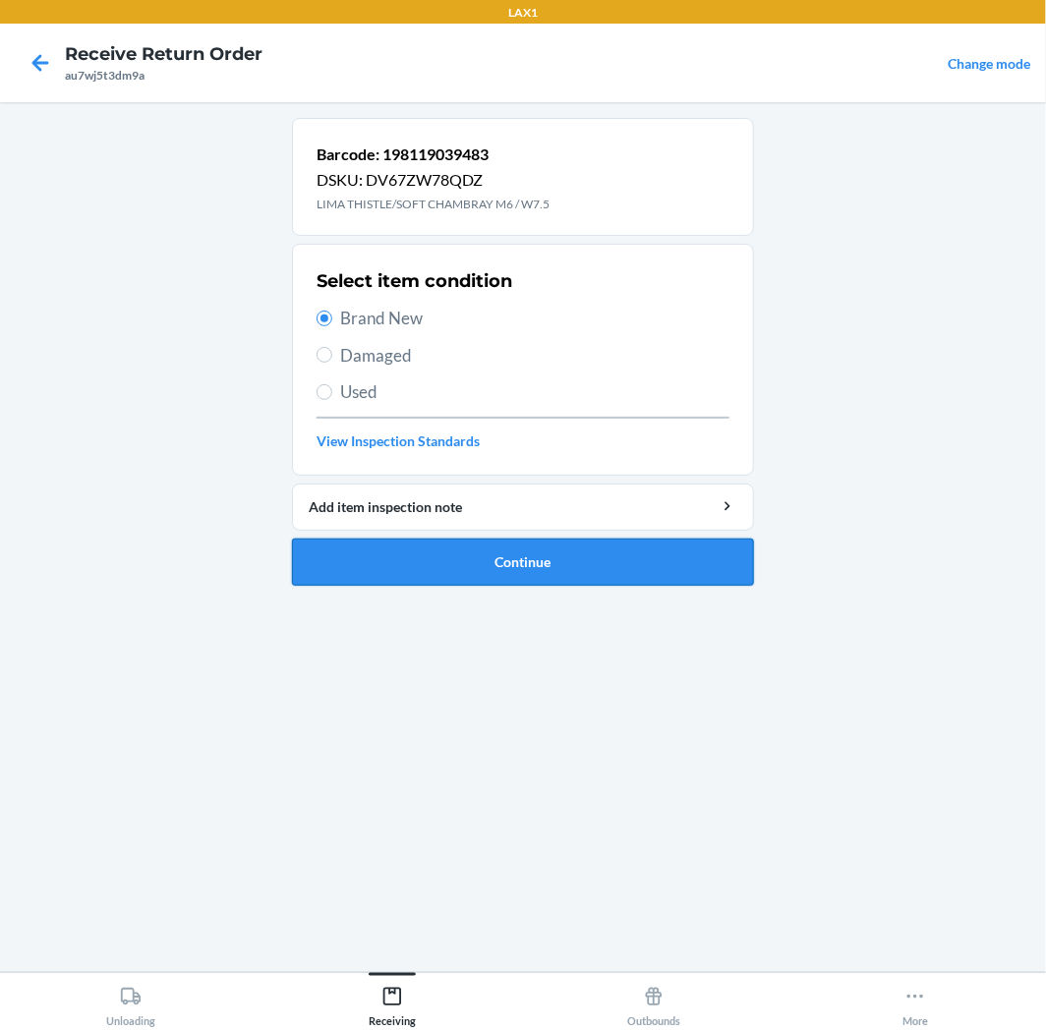
click at [601, 573] on button "Continue" at bounding box center [523, 562] width 462 height 47
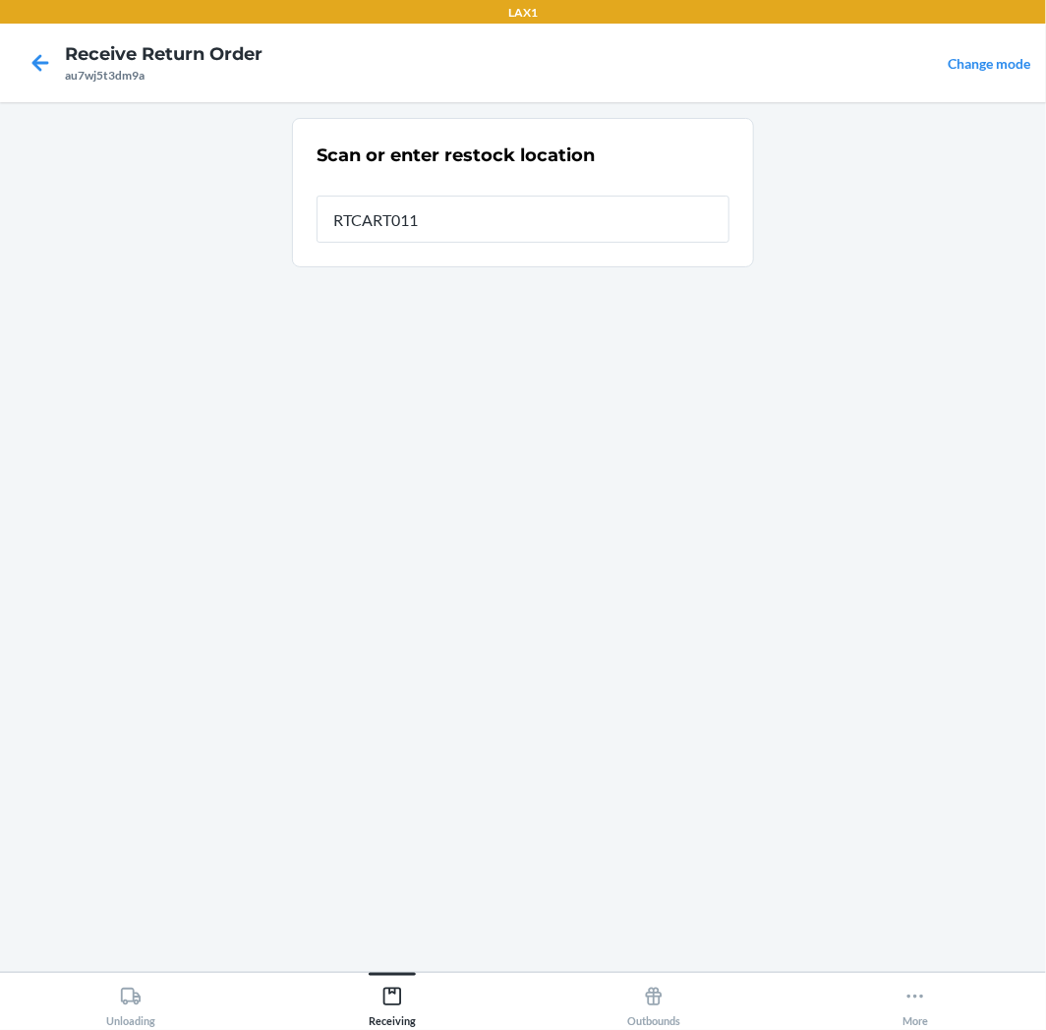
type input "RTCART011"
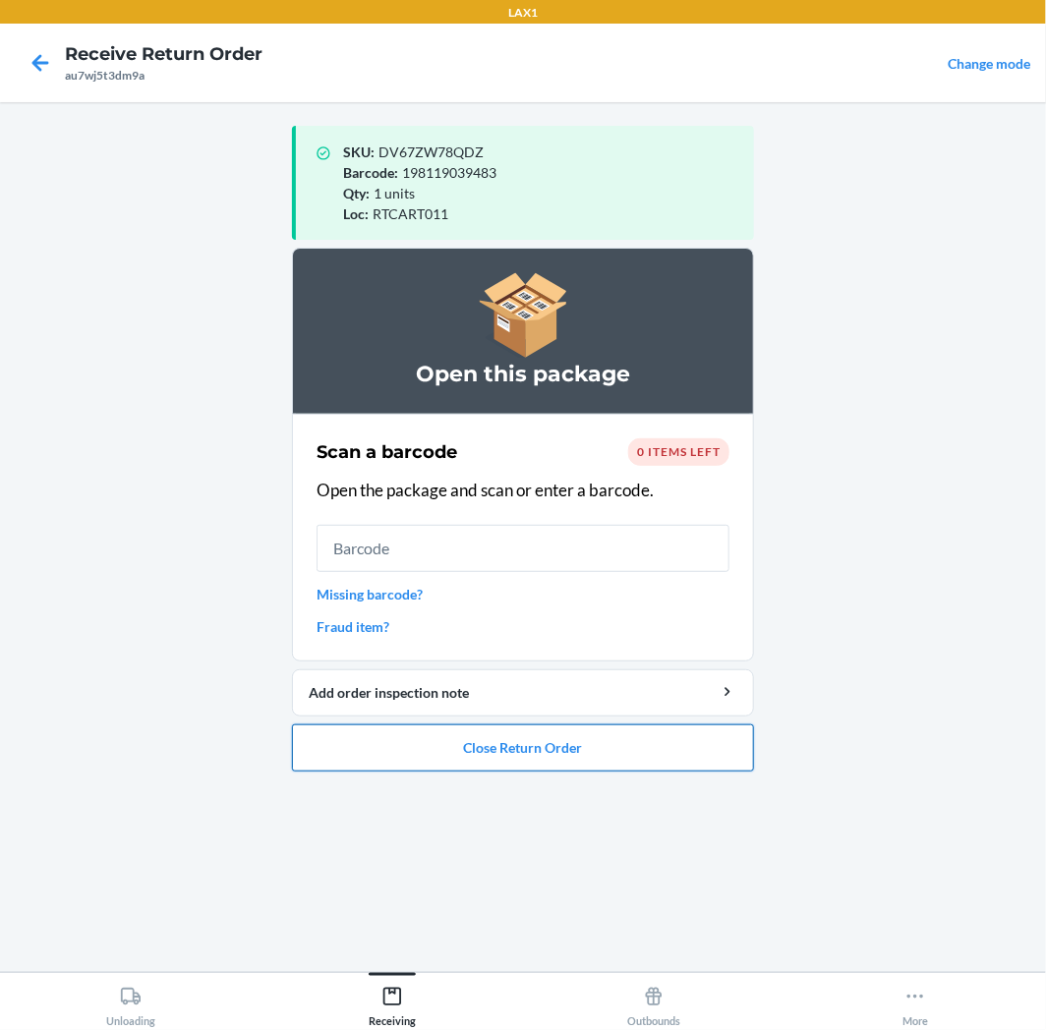
click at [624, 751] on button "Close Return Order" at bounding box center [523, 747] width 462 height 47
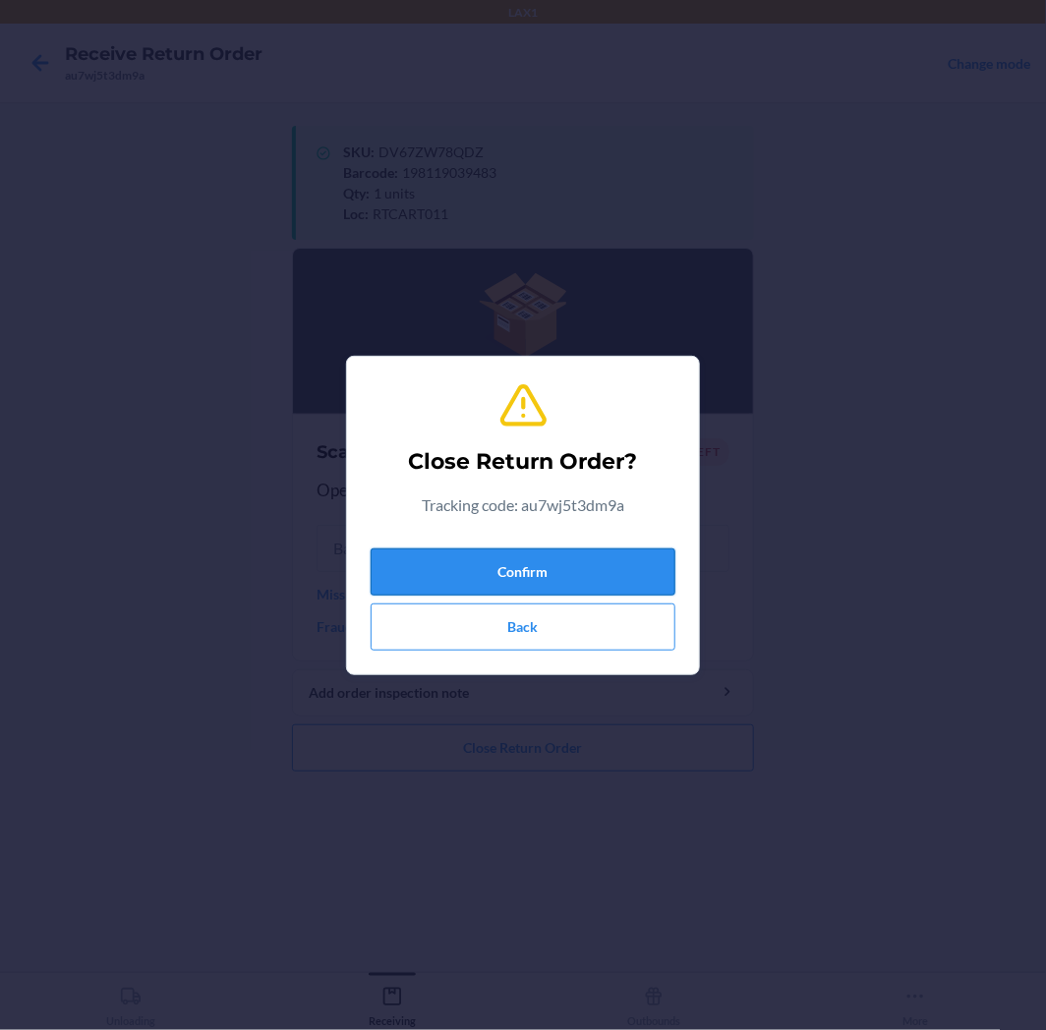
click at [630, 572] on button "Confirm" at bounding box center [522, 571] width 305 height 47
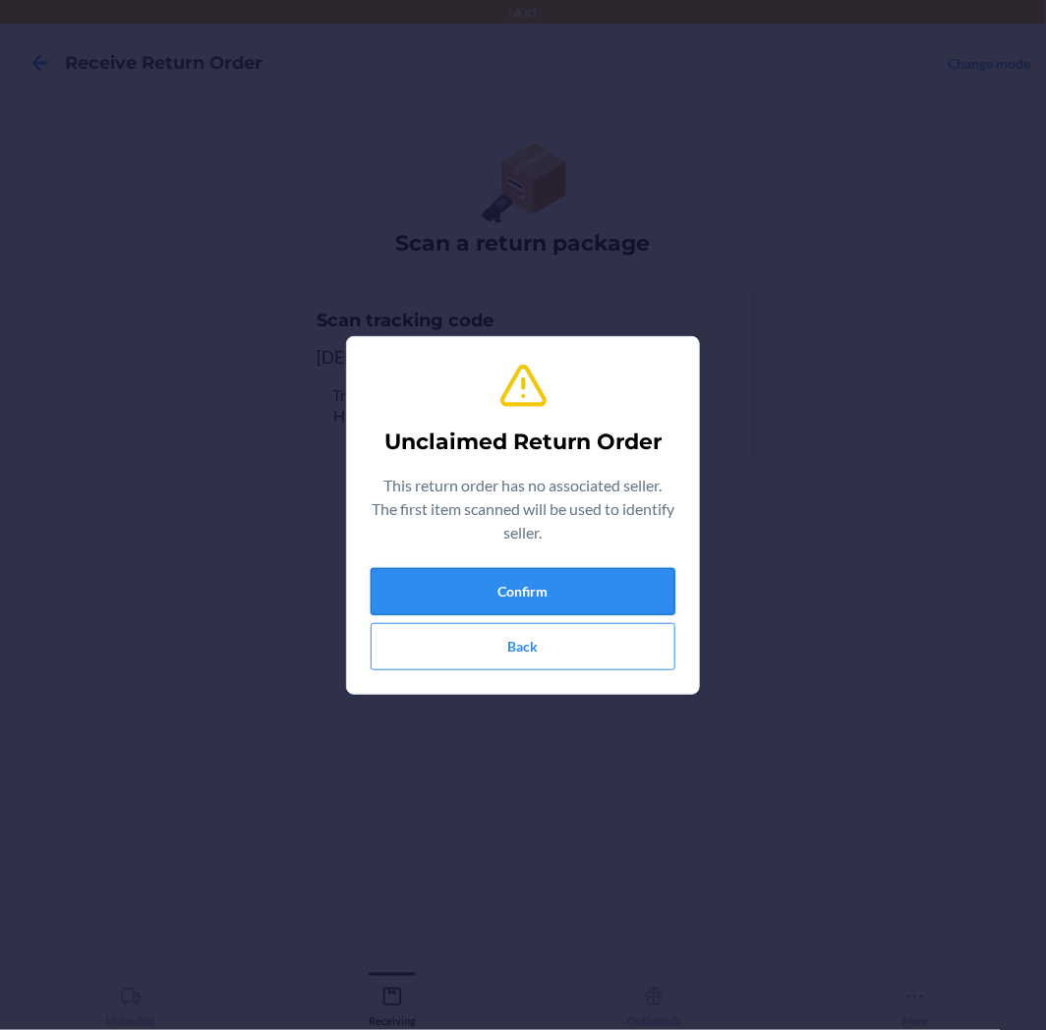
click at [533, 577] on button "Confirm" at bounding box center [522, 591] width 305 height 47
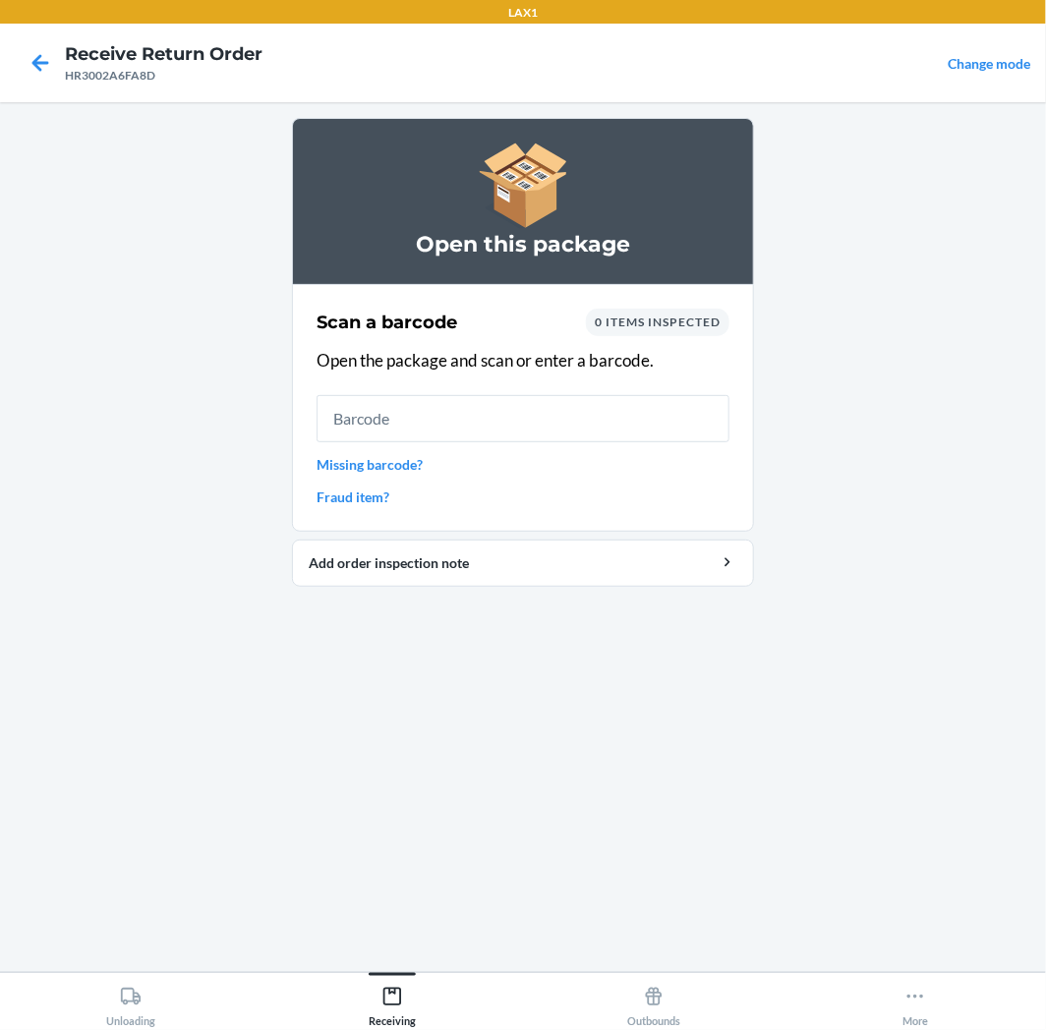
click at [450, 416] on input "text" at bounding box center [522, 418] width 413 height 47
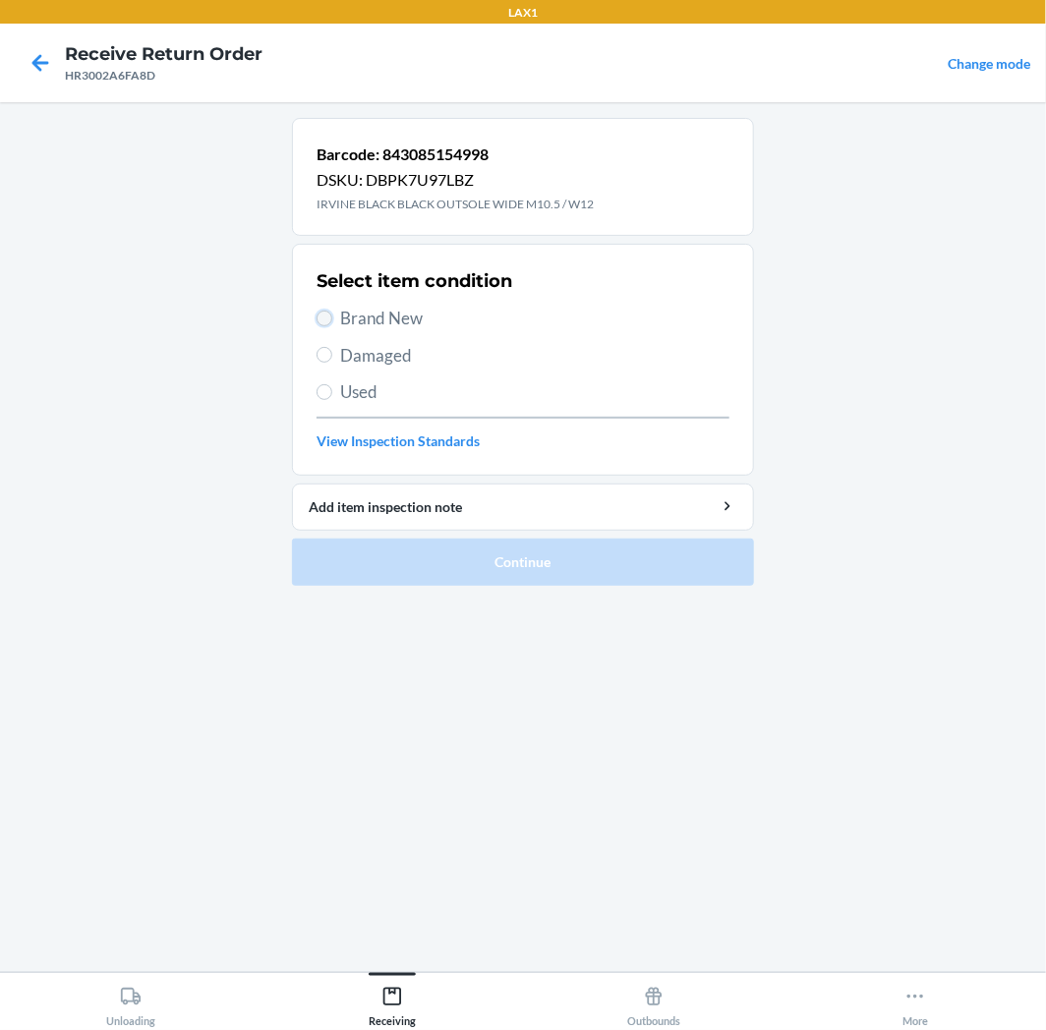
click at [325, 320] on input "Brand New" at bounding box center [324, 319] width 16 height 16
radio input "true"
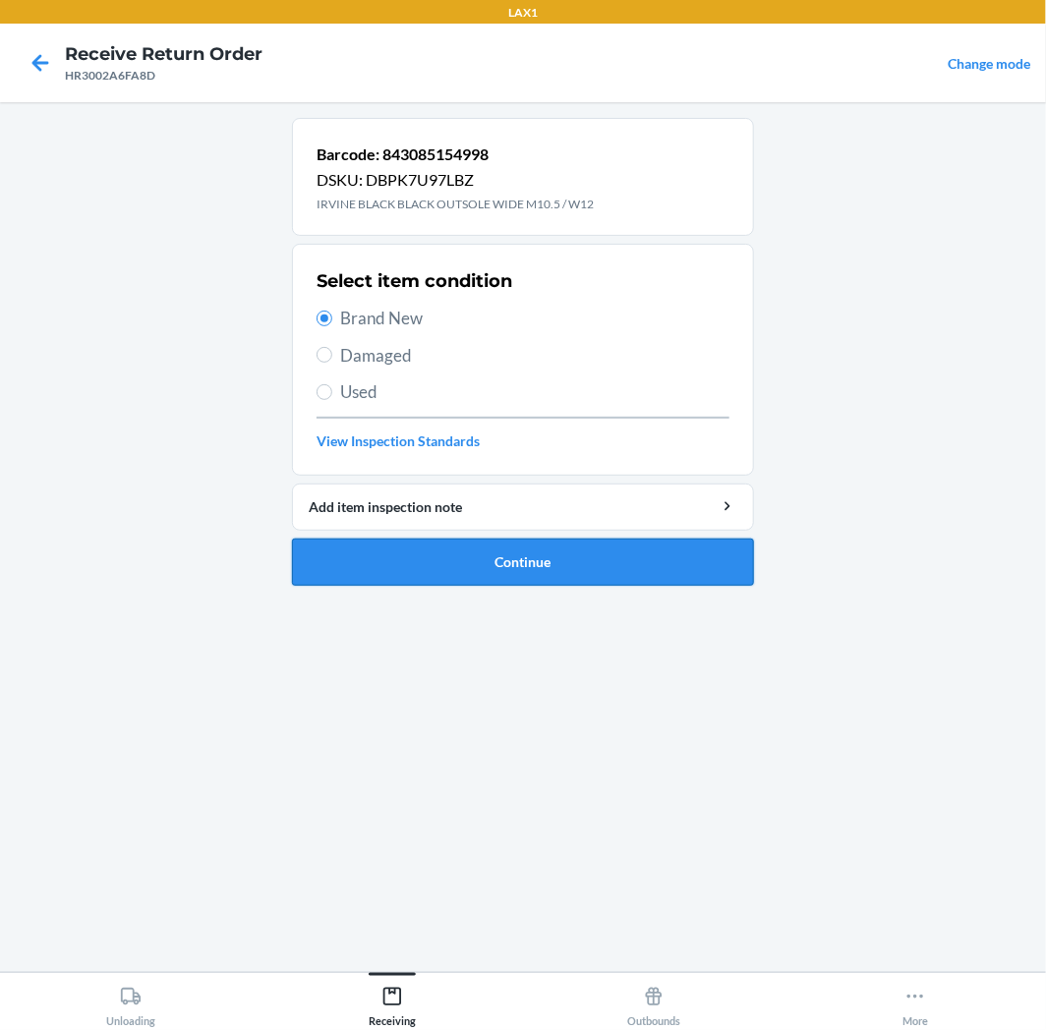
click at [699, 565] on button "Continue" at bounding box center [523, 562] width 462 height 47
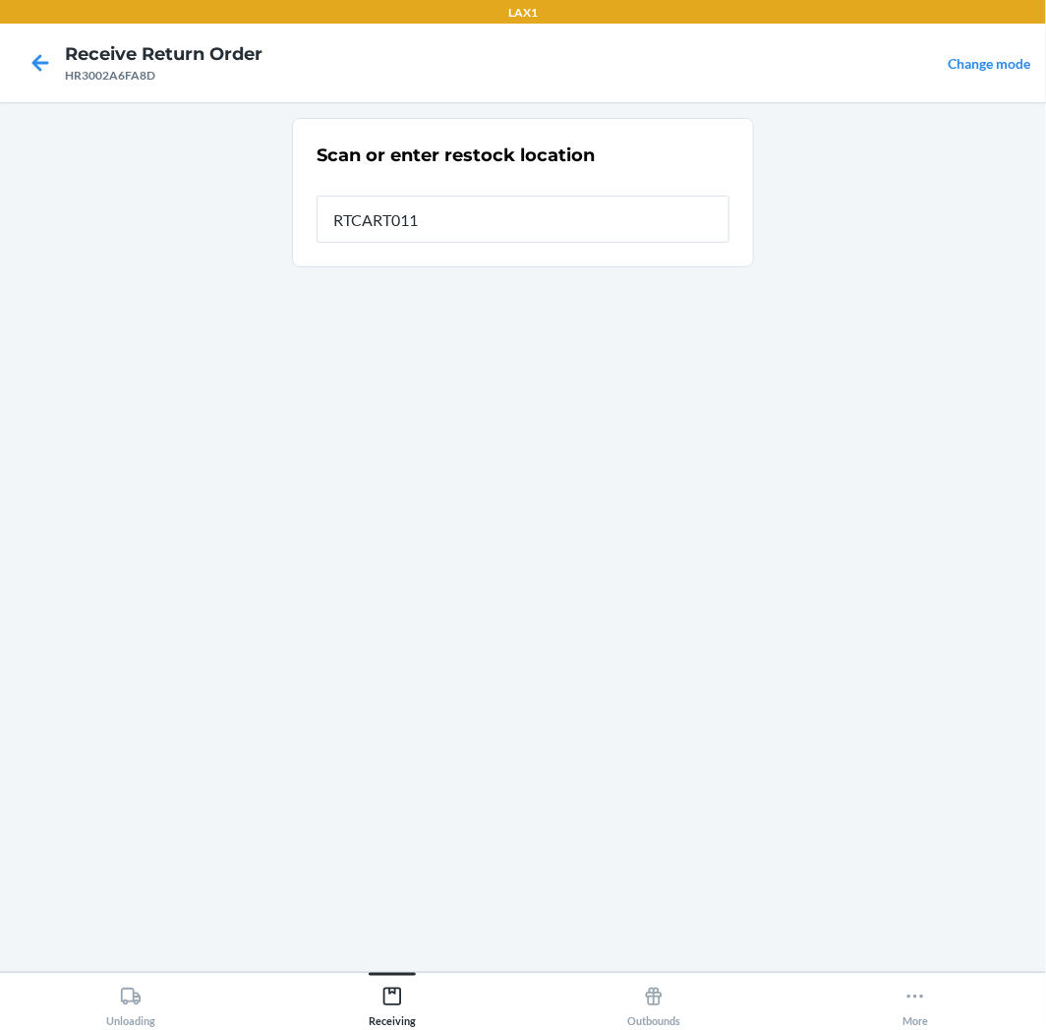
type input "RTCART011"
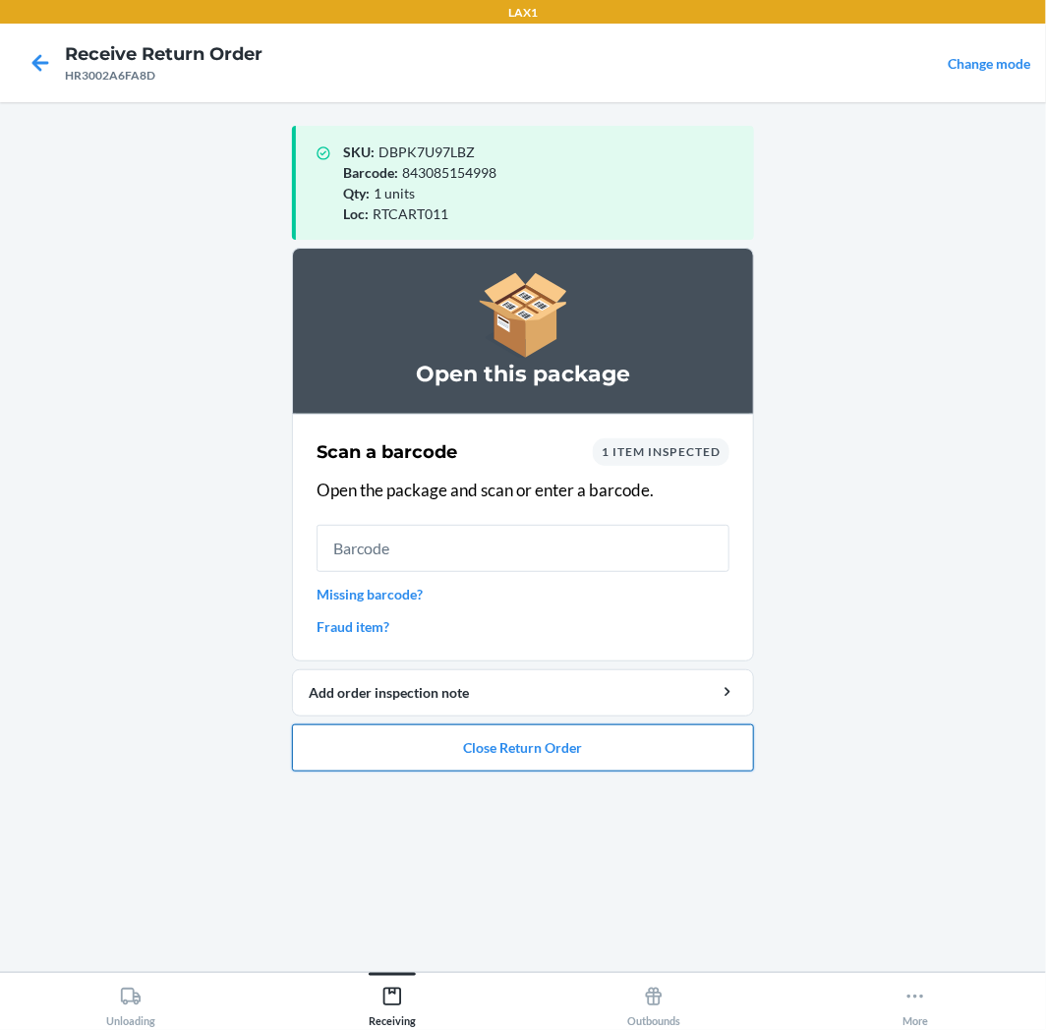
click at [685, 748] on button "Close Return Order" at bounding box center [523, 747] width 462 height 47
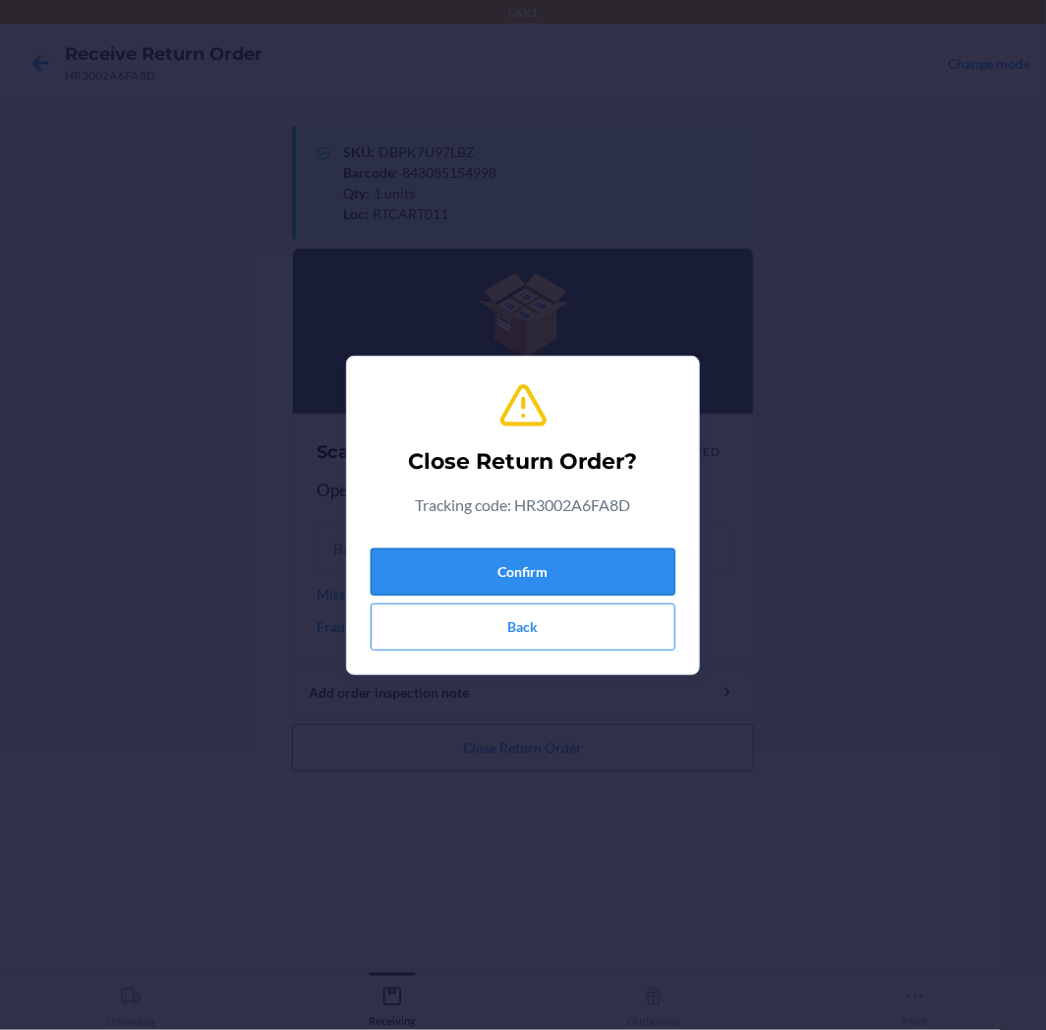
click at [627, 554] on button "Confirm" at bounding box center [522, 571] width 305 height 47
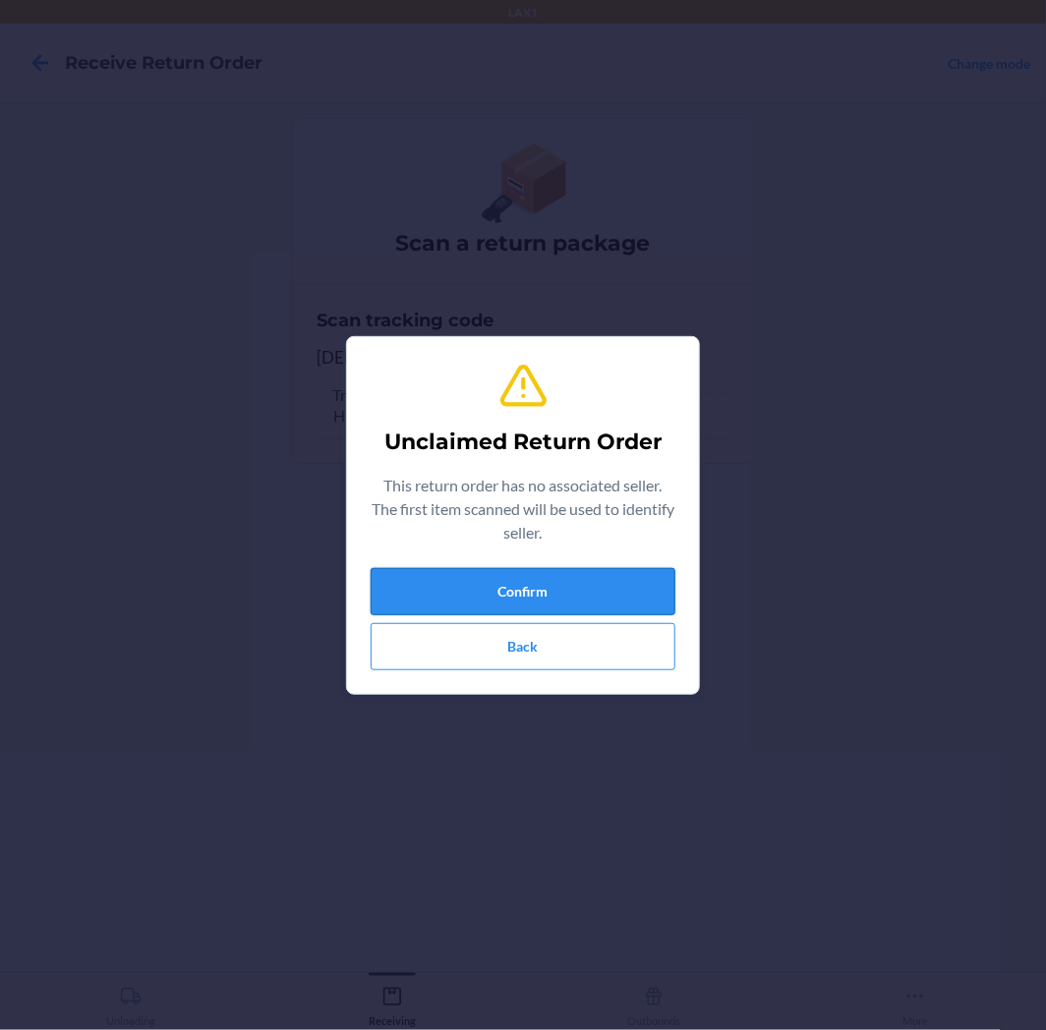
click at [602, 588] on button "Confirm" at bounding box center [522, 591] width 305 height 47
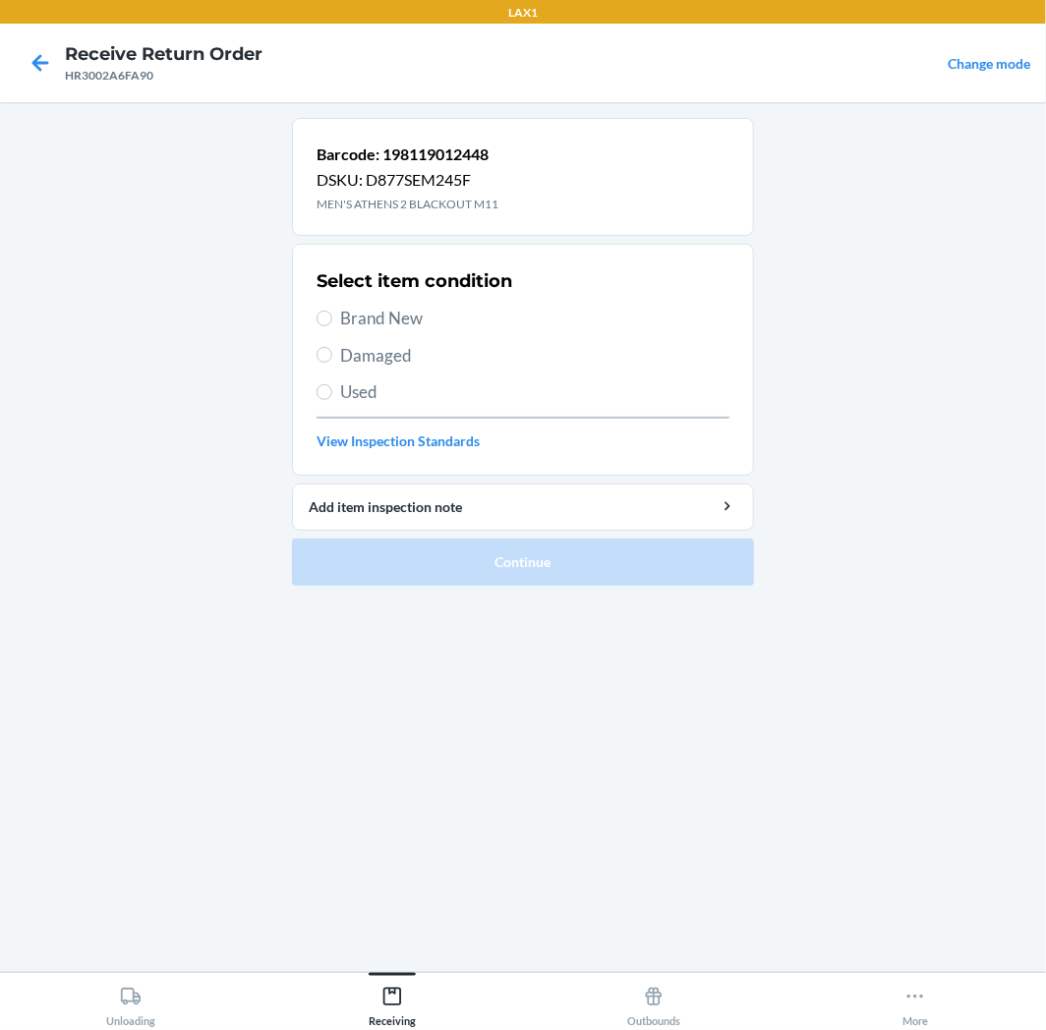
click at [1045, 941] on html "LAX1 Receive Return Order HR3002A6FA90 Change mode Barcode: 198119012448 DSKU: …" at bounding box center [523, 515] width 1046 height 1030
click at [334, 319] on label "Brand New" at bounding box center [522, 319] width 413 height 26
click at [332, 319] on input "Brand New" at bounding box center [324, 319] width 16 height 16
radio input "true"
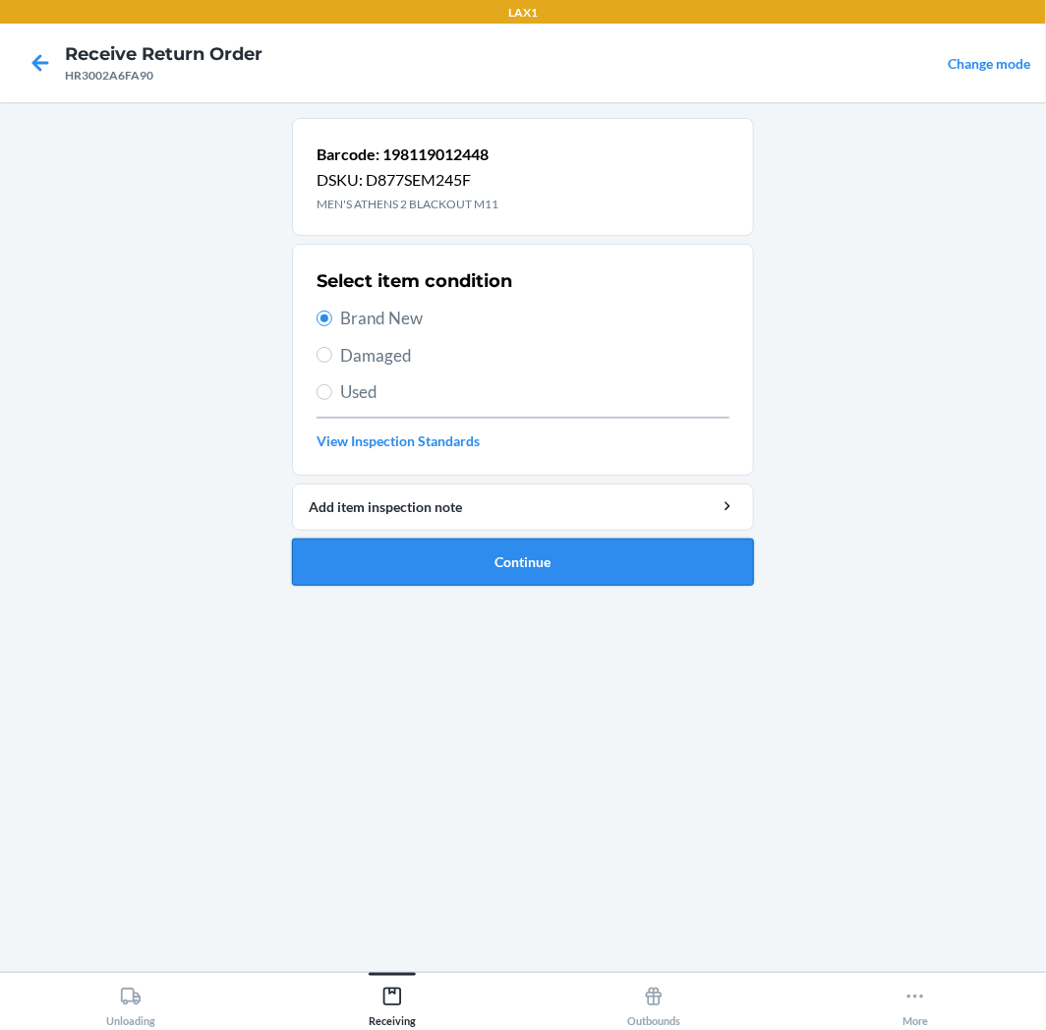
click at [670, 566] on button "Continue" at bounding box center [523, 562] width 462 height 47
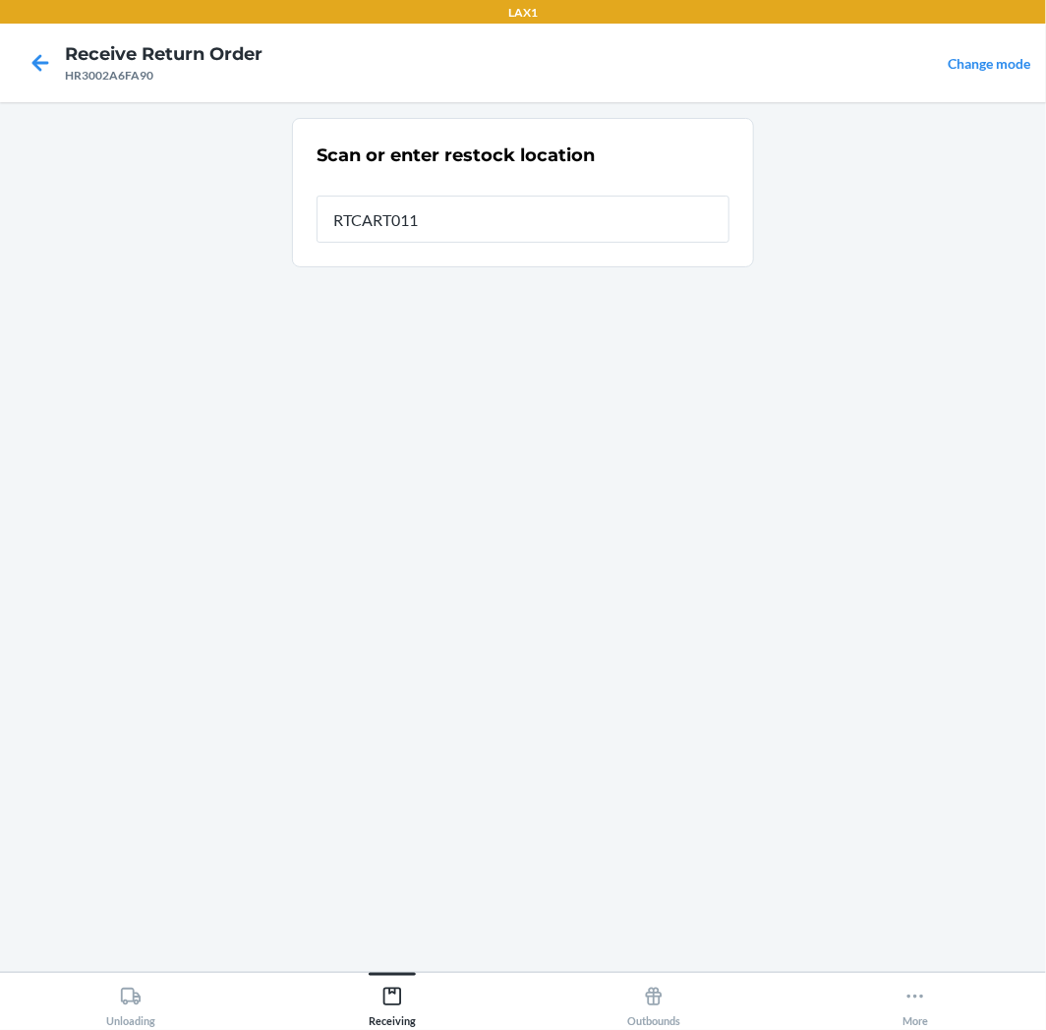
type input "RTCART011"
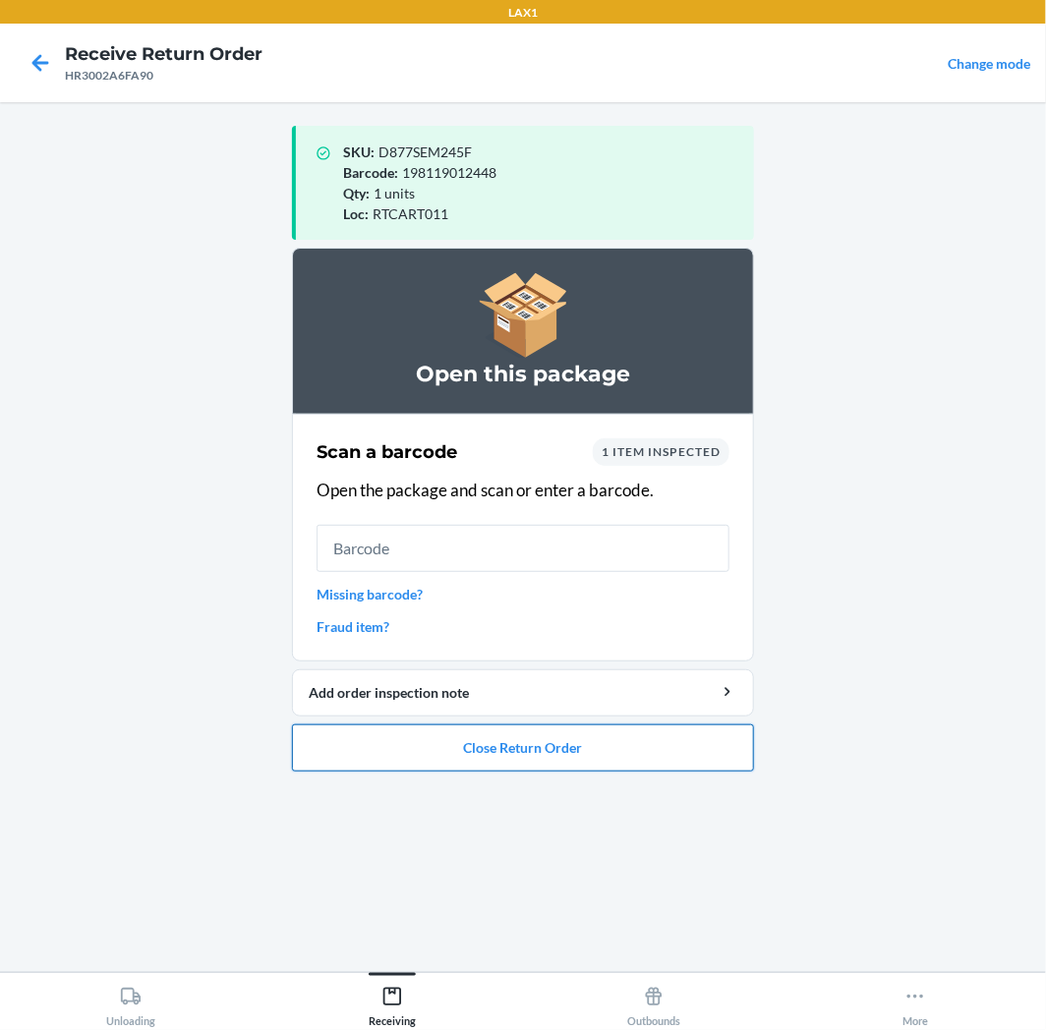
click at [538, 747] on button "Close Return Order" at bounding box center [523, 747] width 462 height 47
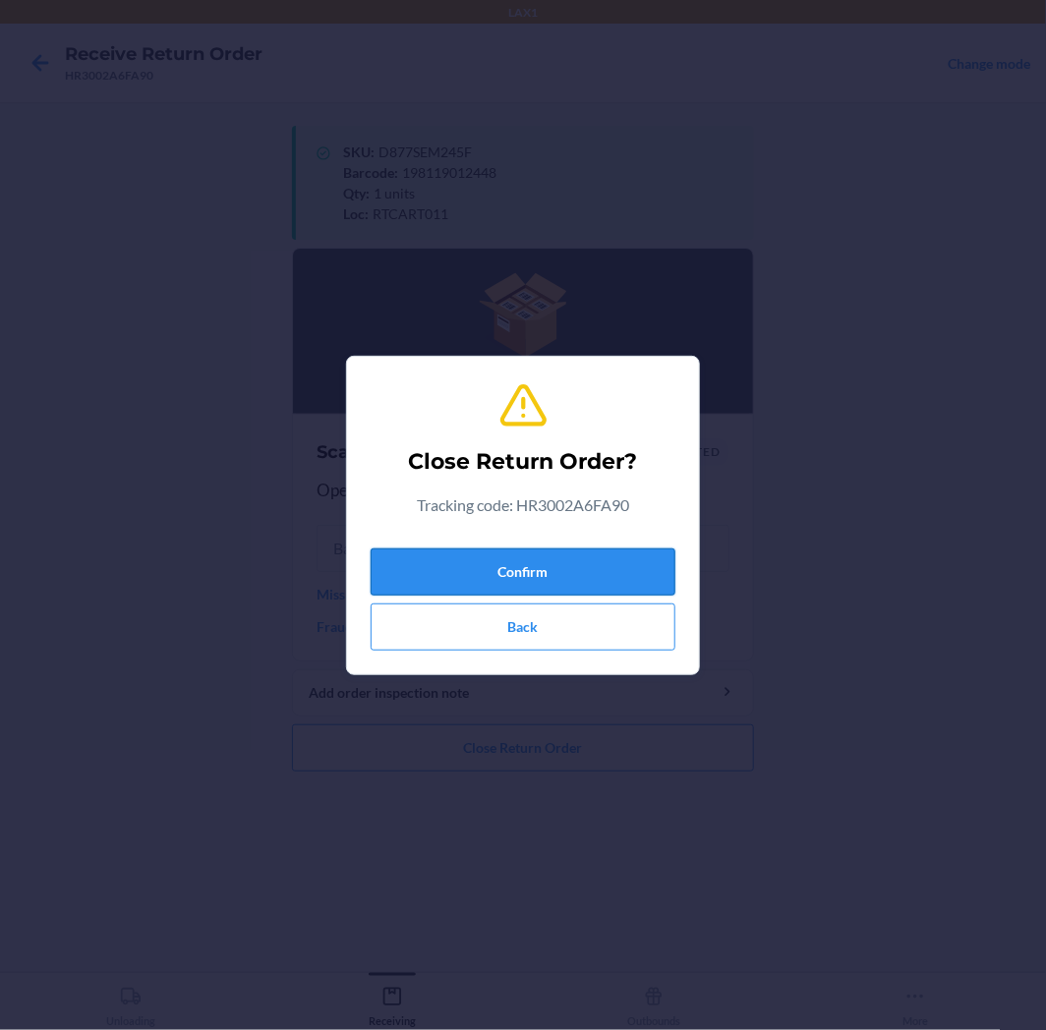
click at [565, 574] on button "Confirm" at bounding box center [522, 571] width 305 height 47
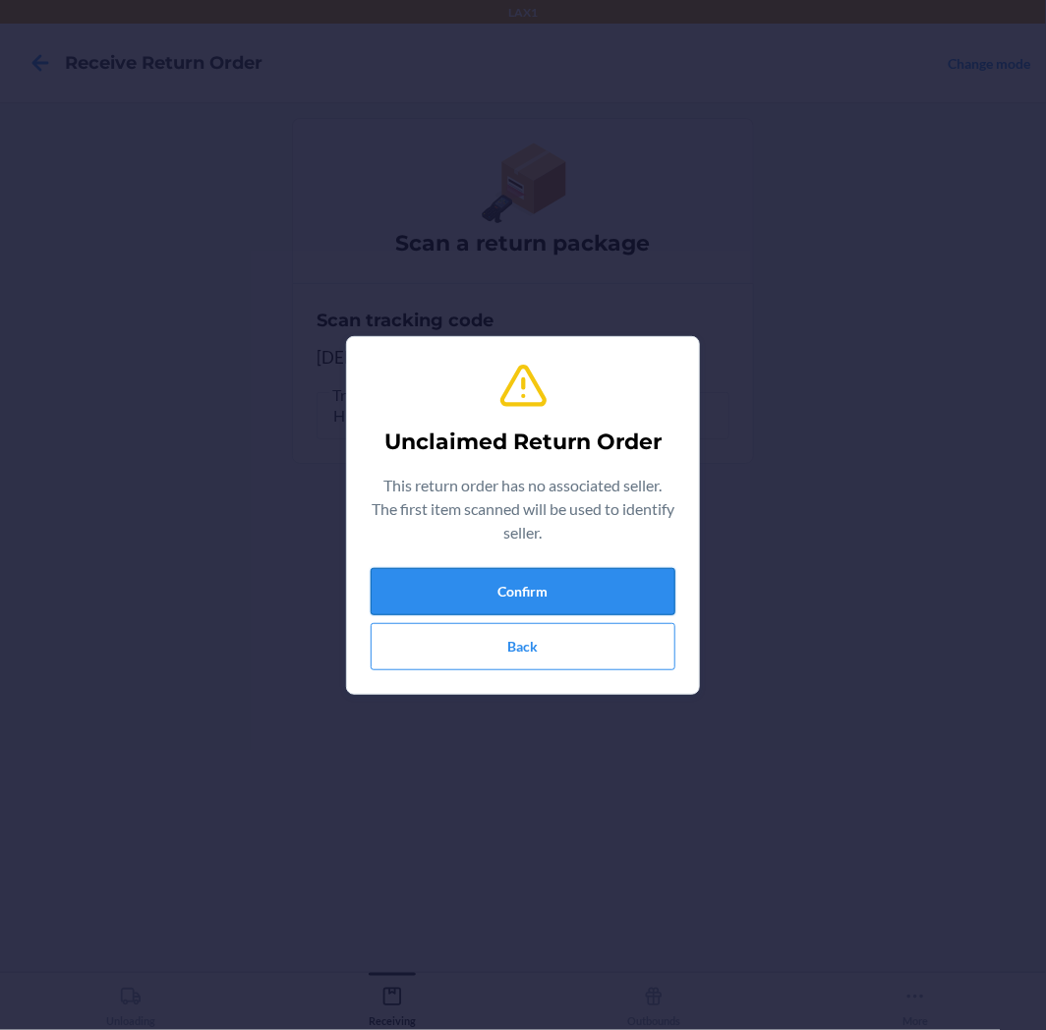
click at [582, 586] on button "Confirm" at bounding box center [522, 591] width 305 height 47
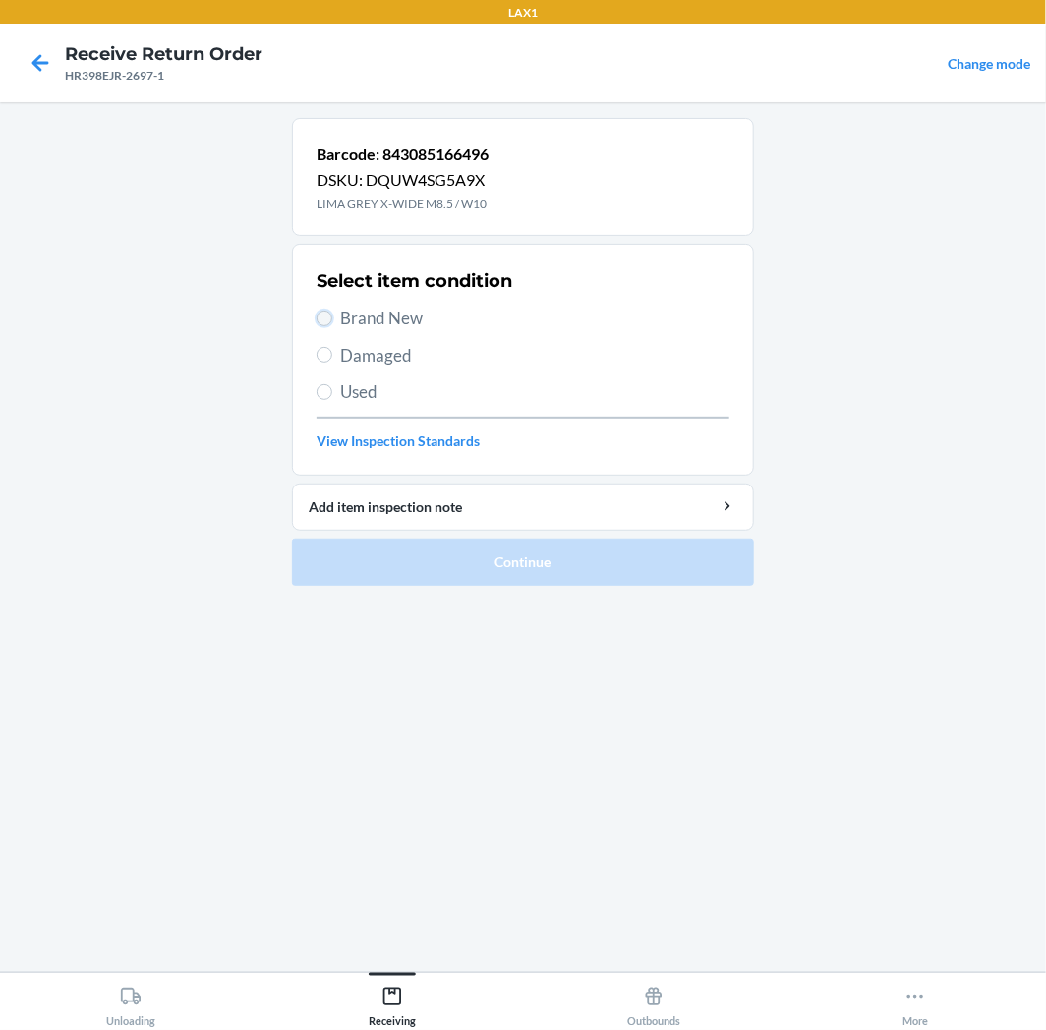
click at [325, 312] on input "Brand New" at bounding box center [324, 319] width 16 height 16
radio input "true"
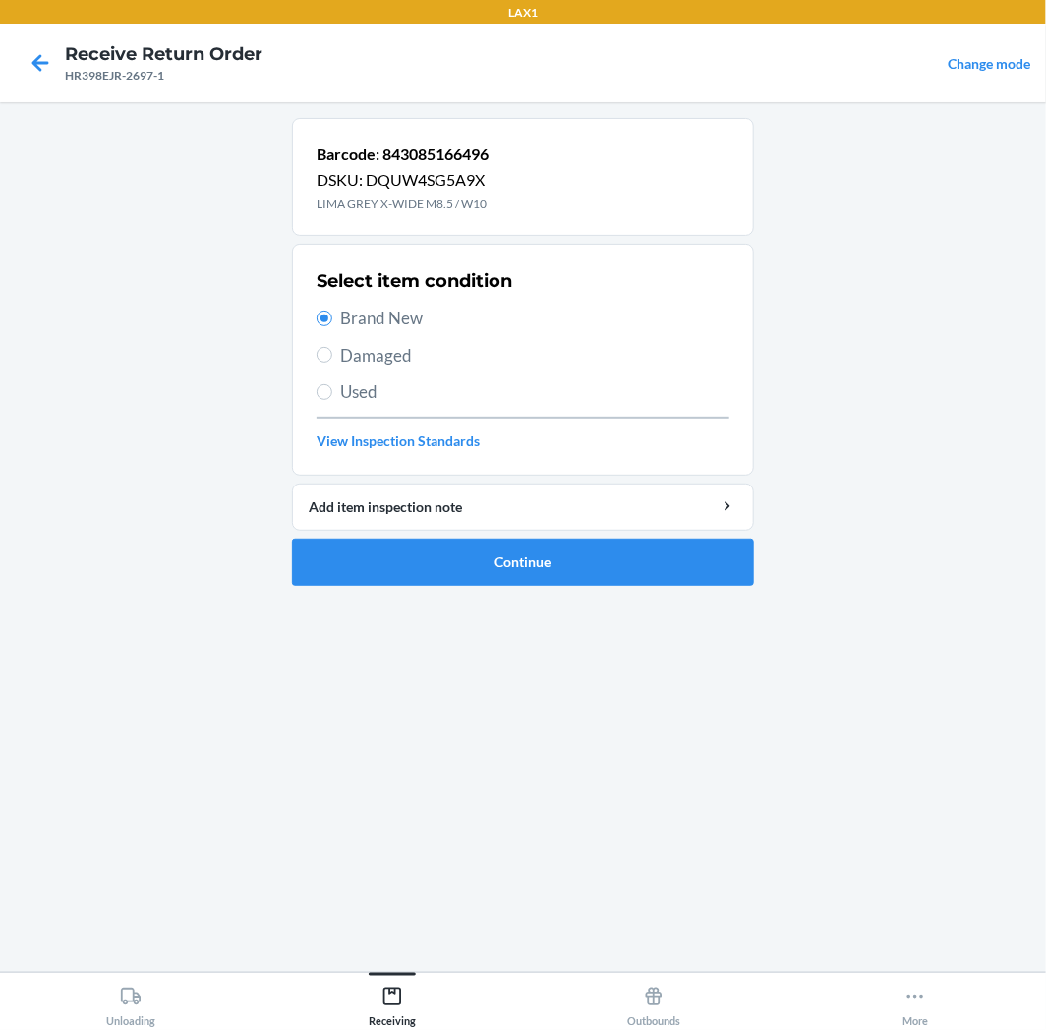
drag, startPoint x: 321, startPoint y: 312, endPoint x: 415, endPoint y: 833, distance: 530.1
click at [415, 833] on div "Barcode: 843085166496 DSKU: DQUW4SG5A9X LIMA GREY X-WIDE M8.5 / W10 Select item…" at bounding box center [523, 537] width 462 height 838
click at [616, 563] on button "Continue" at bounding box center [523, 562] width 462 height 47
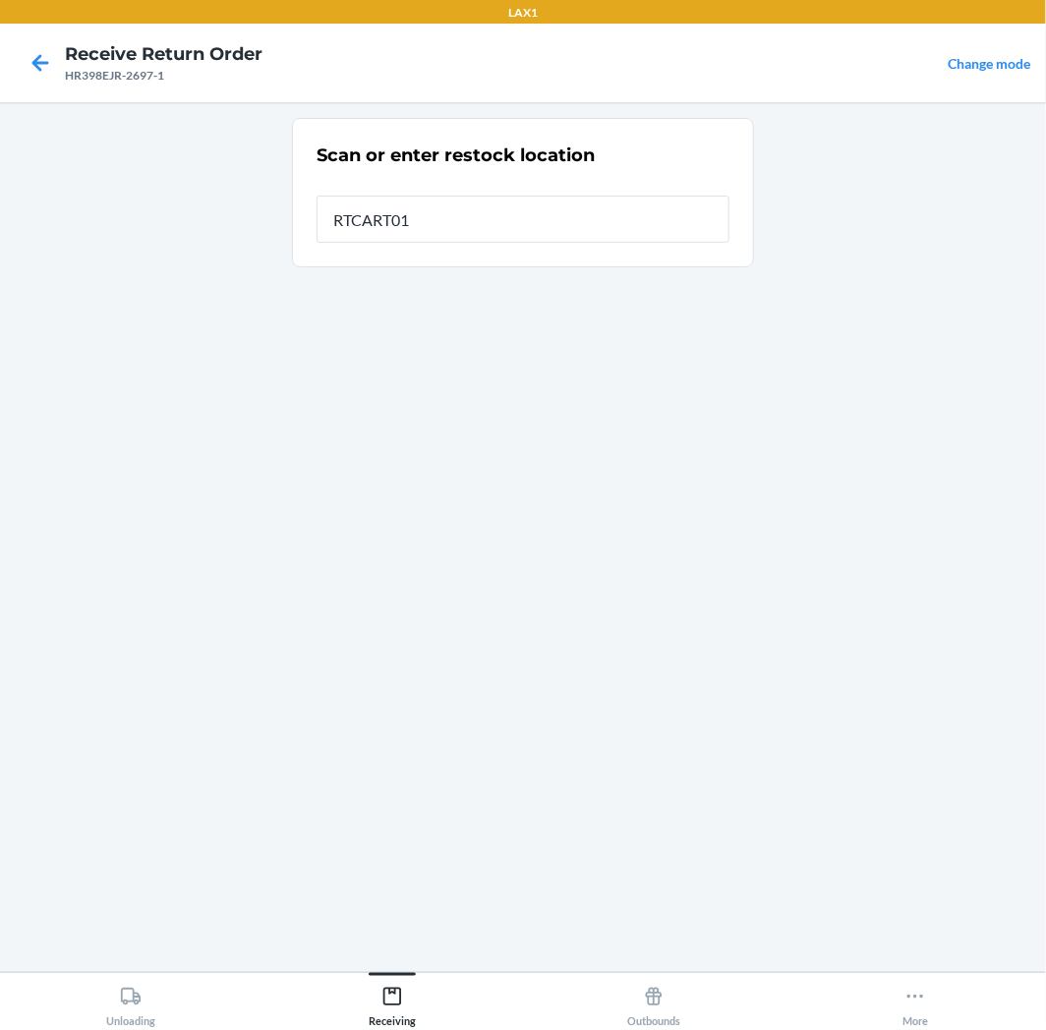
type input "RTCART011"
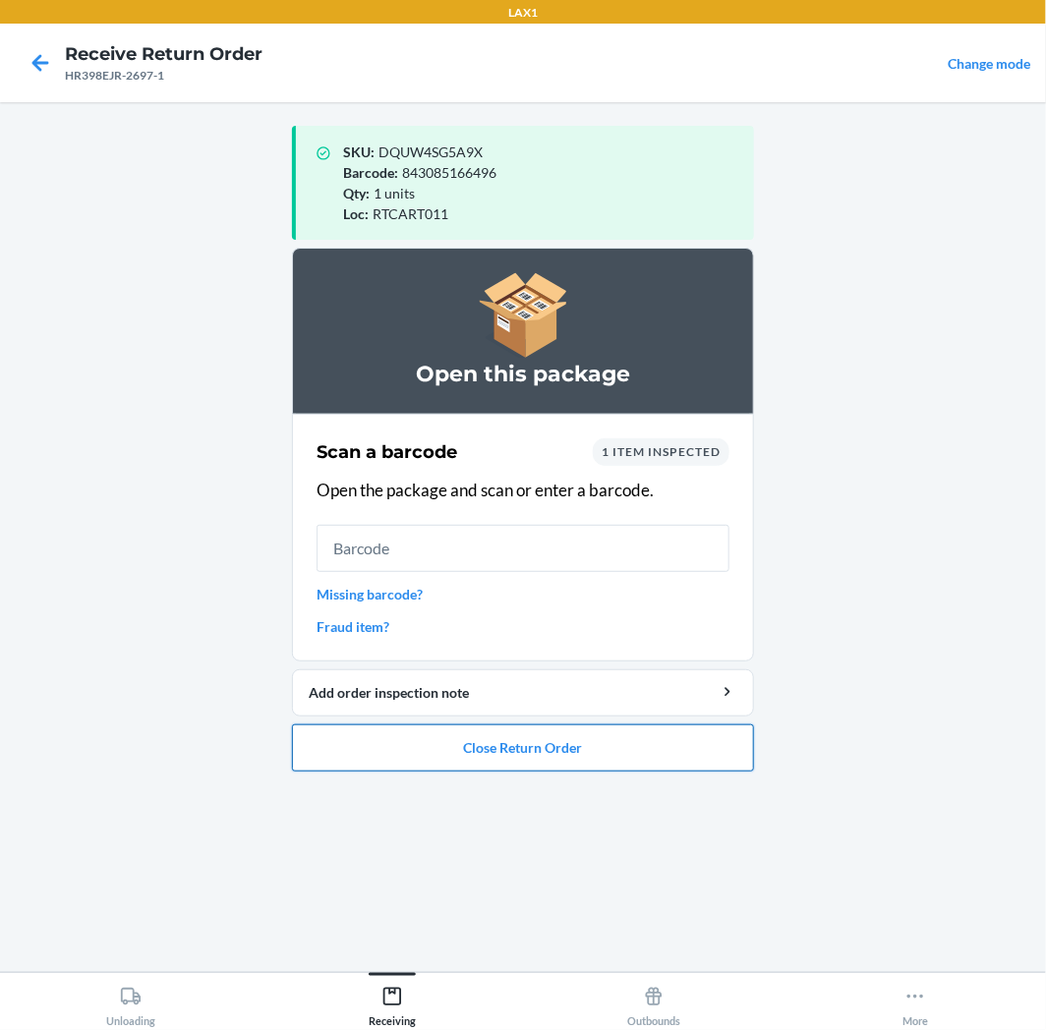
click at [506, 739] on button "Close Return Order" at bounding box center [523, 747] width 462 height 47
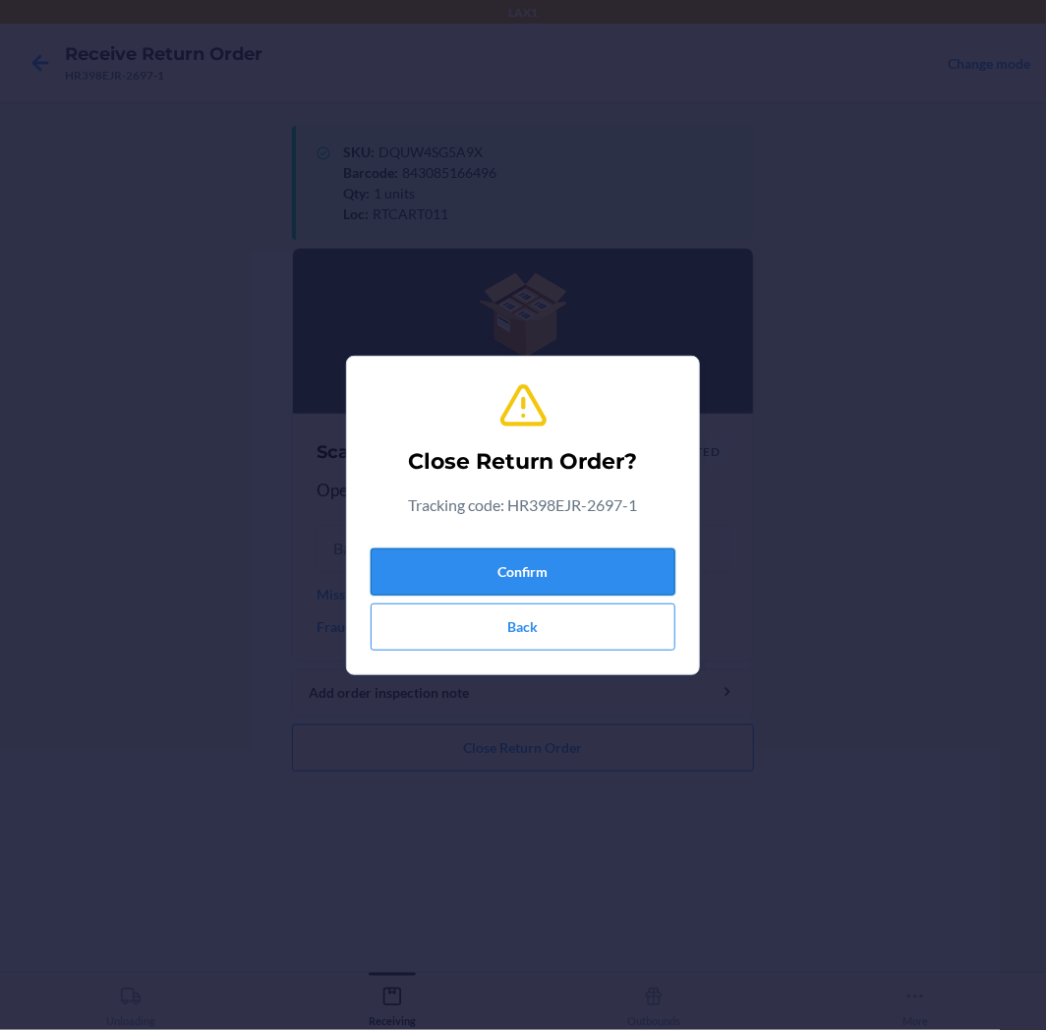
click at [593, 578] on button "Confirm" at bounding box center [522, 571] width 305 height 47
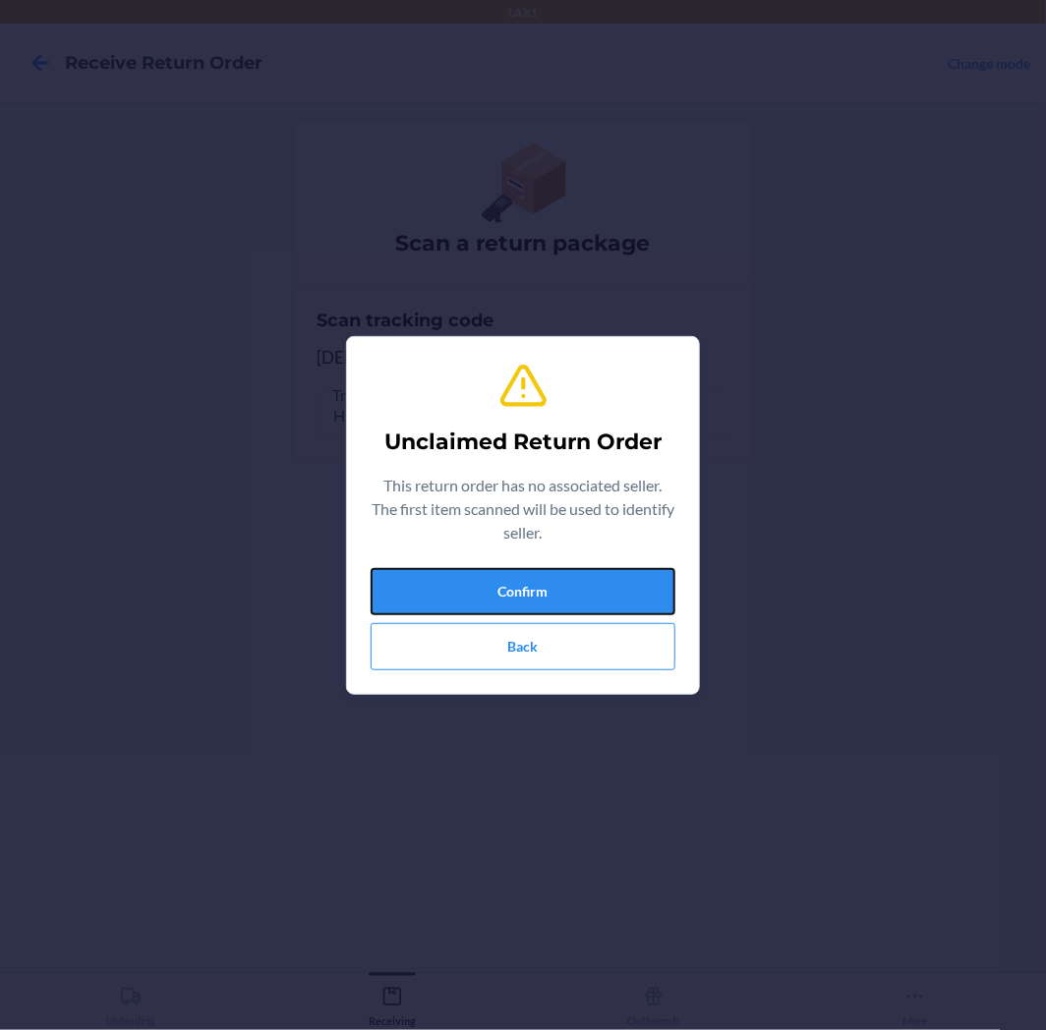
click at [593, 580] on button "Confirm" at bounding box center [522, 591] width 305 height 47
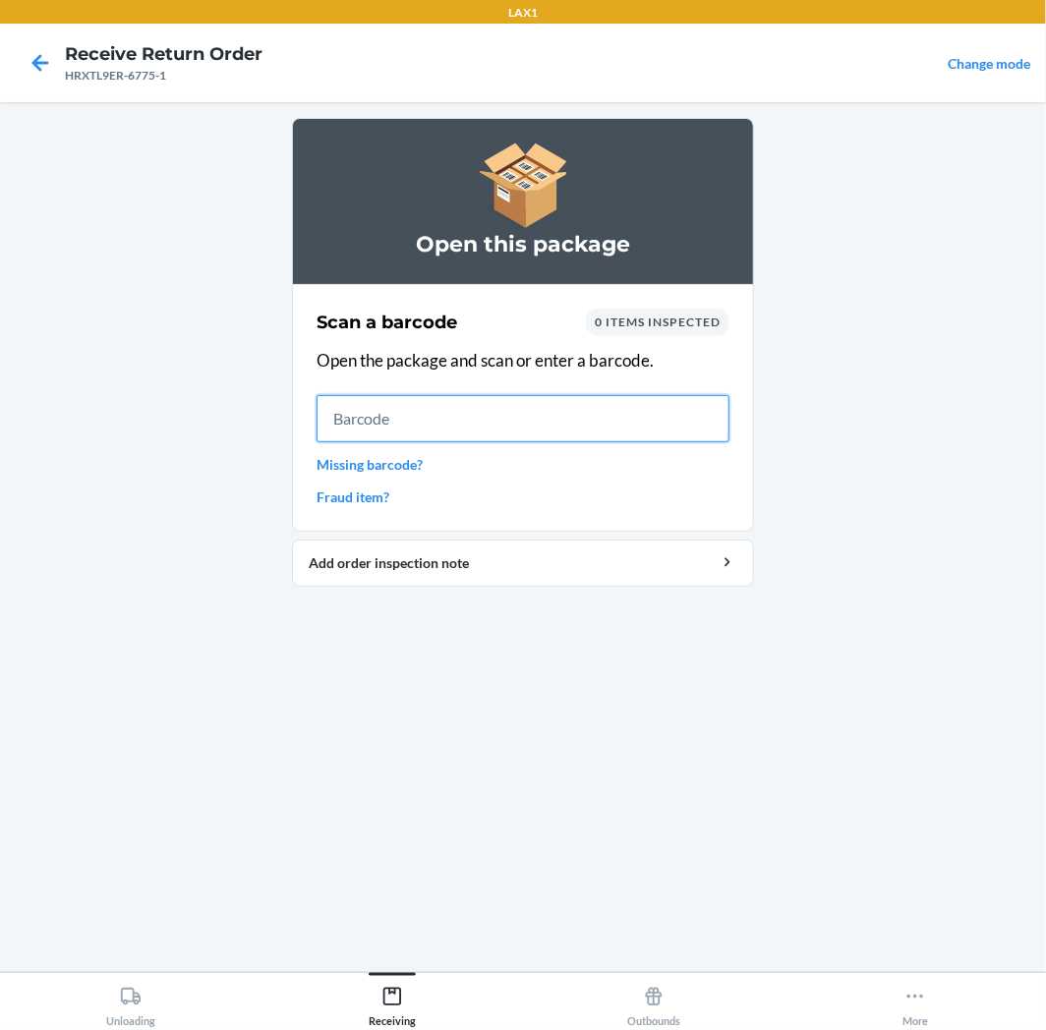
click at [547, 420] on input "text" at bounding box center [522, 418] width 413 height 47
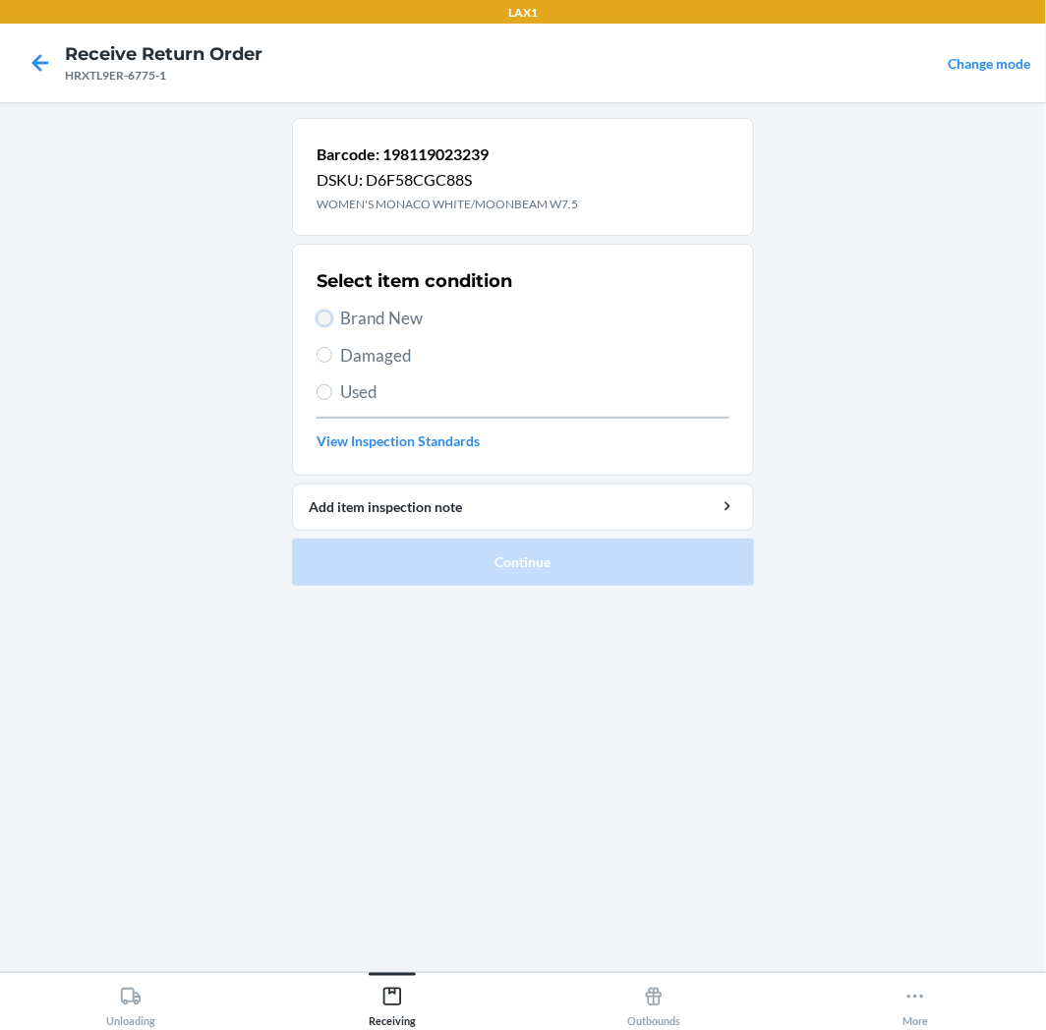
click at [328, 315] on input "Brand New" at bounding box center [324, 319] width 16 height 16
radio input "true"
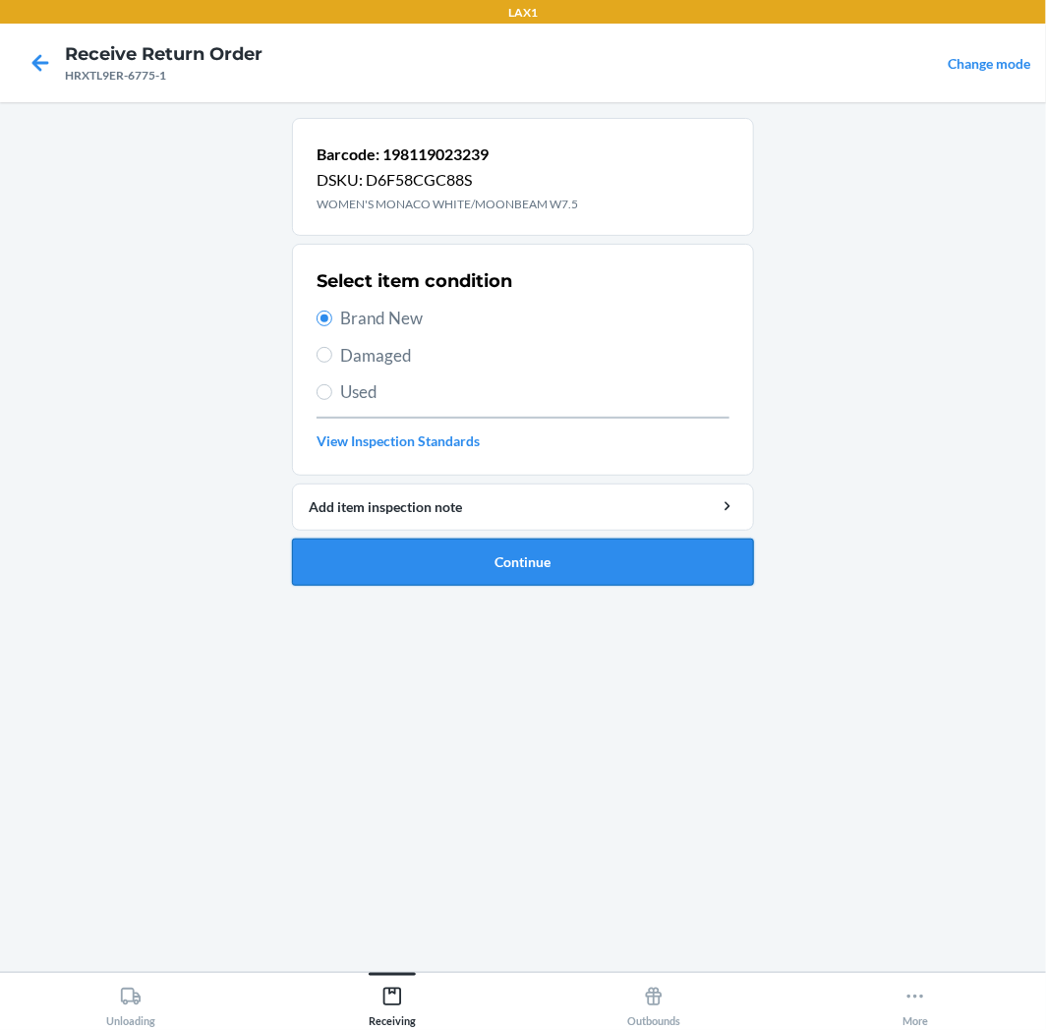
click at [624, 562] on button "Continue" at bounding box center [523, 562] width 462 height 47
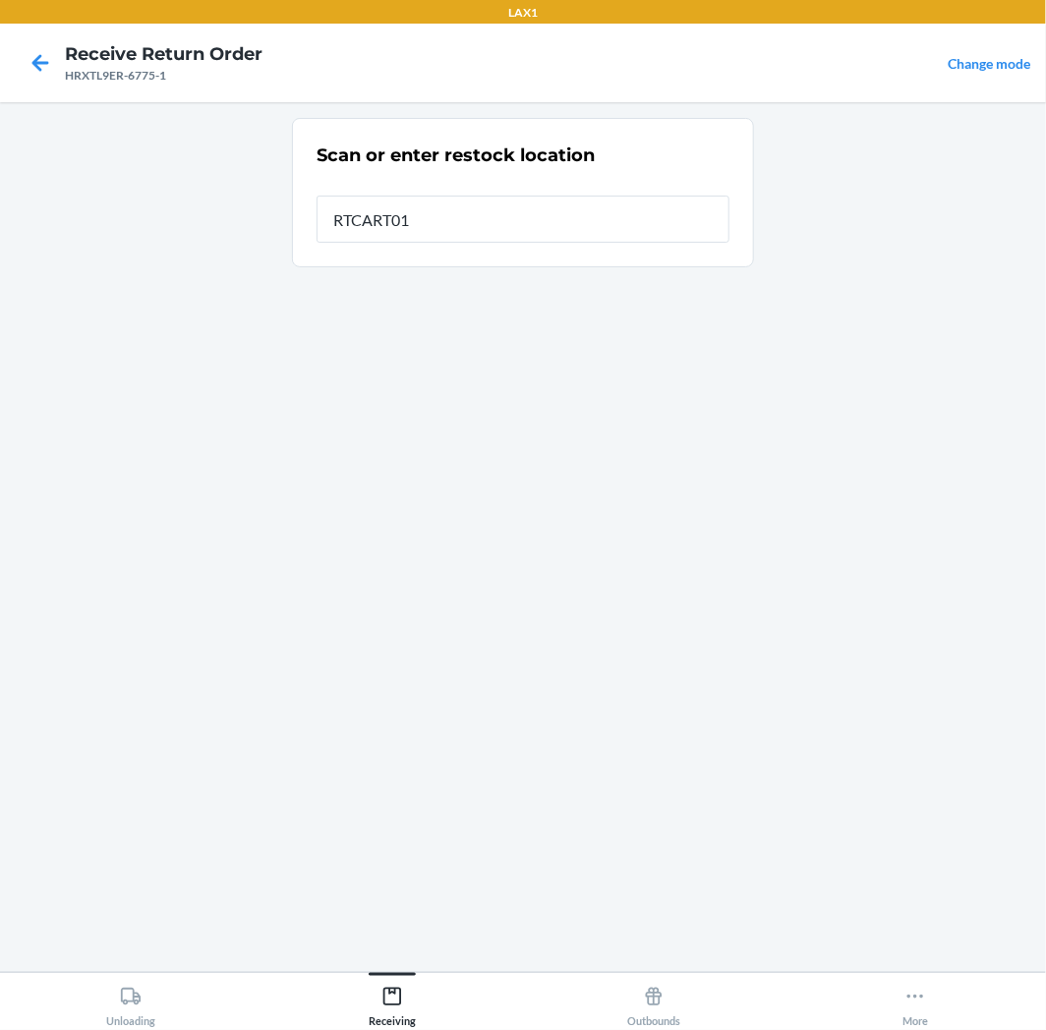
type input "RTCART011"
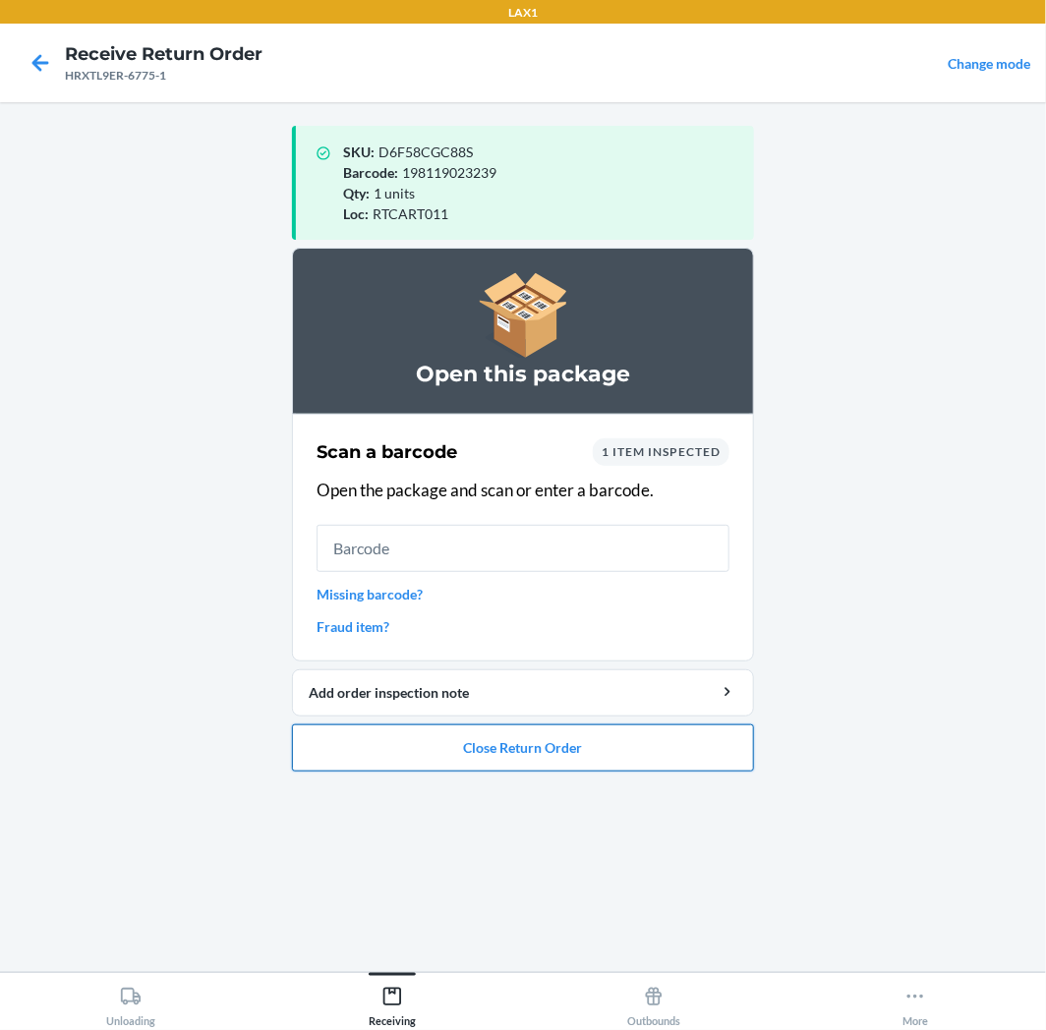
click at [670, 739] on button "Close Return Order" at bounding box center [523, 747] width 462 height 47
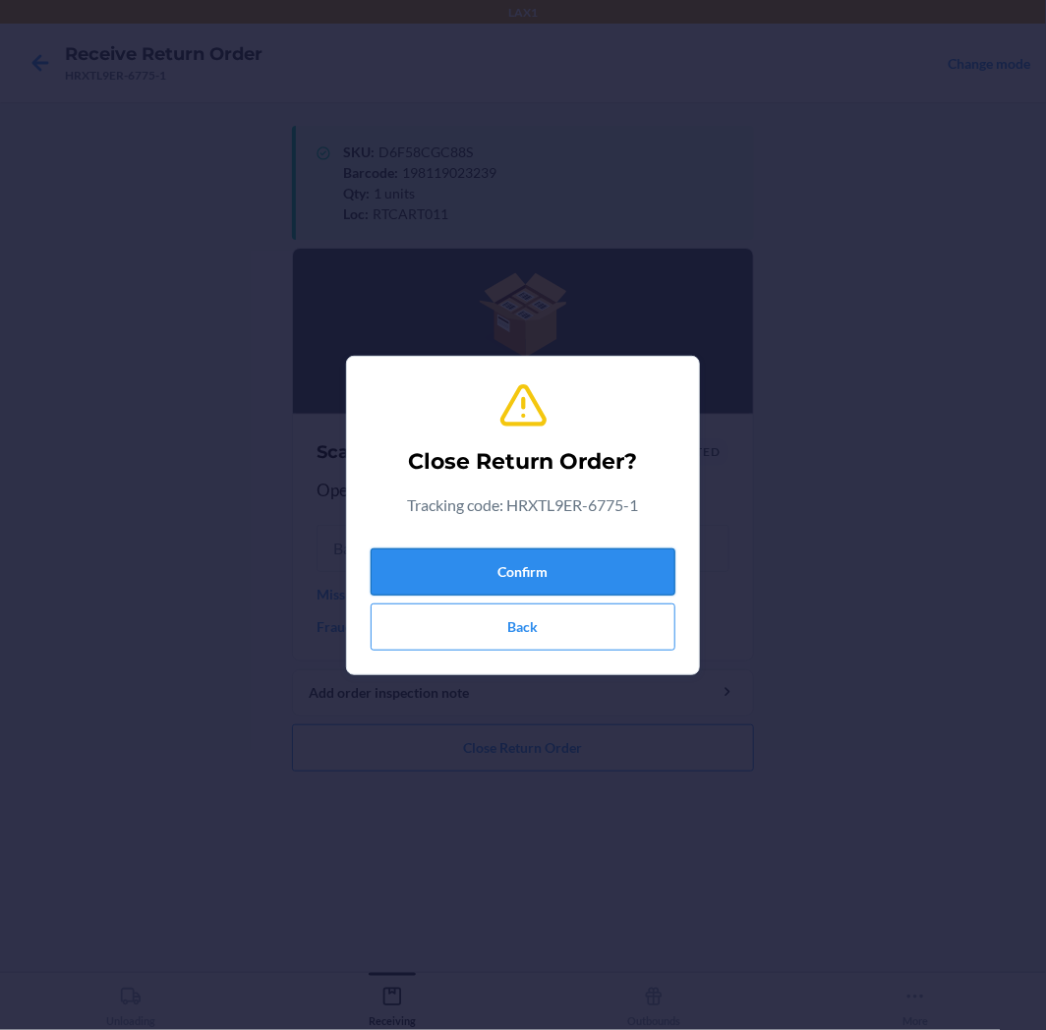
click at [605, 564] on button "Confirm" at bounding box center [522, 571] width 305 height 47
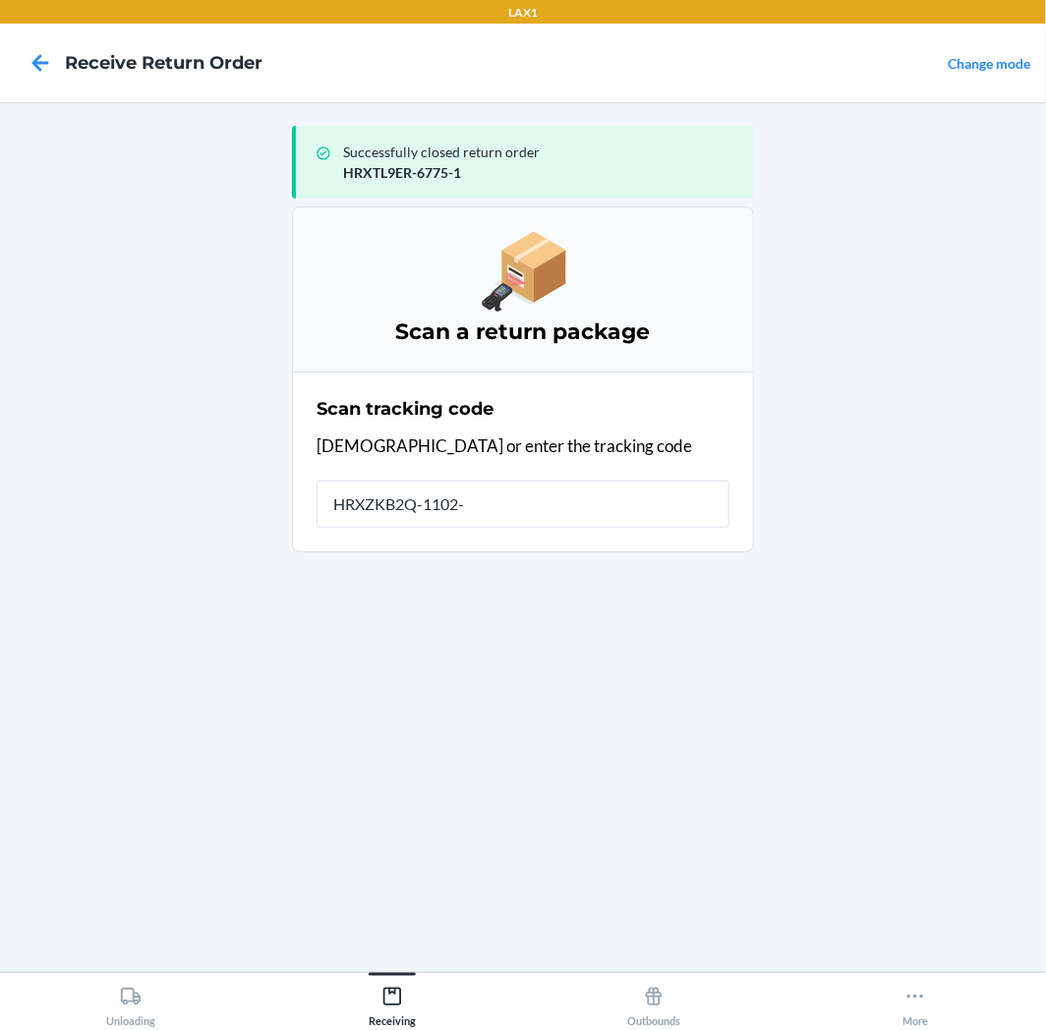
type input "HRXZKB2Q-1102-1"
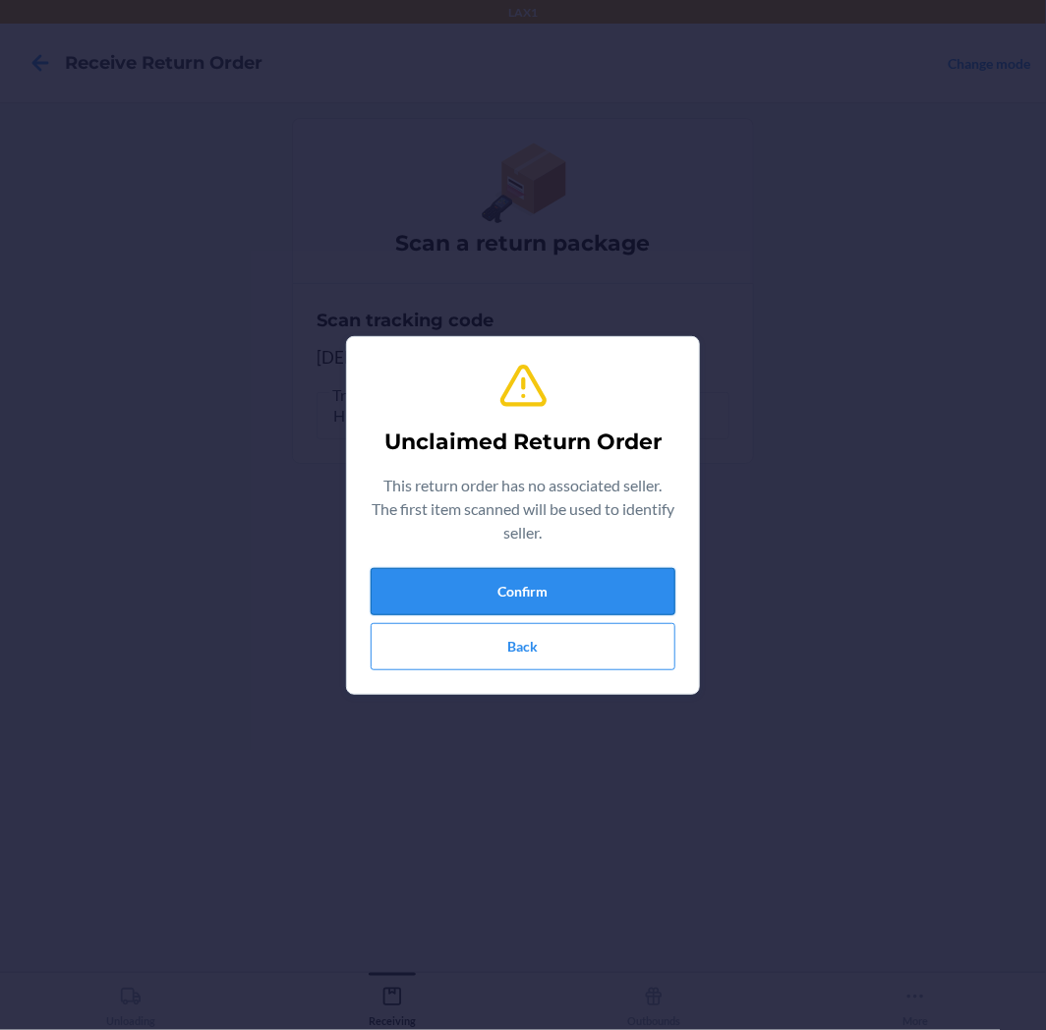
click at [556, 592] on button "Confirm" at bounding box center [522, 591] width 305 height 47
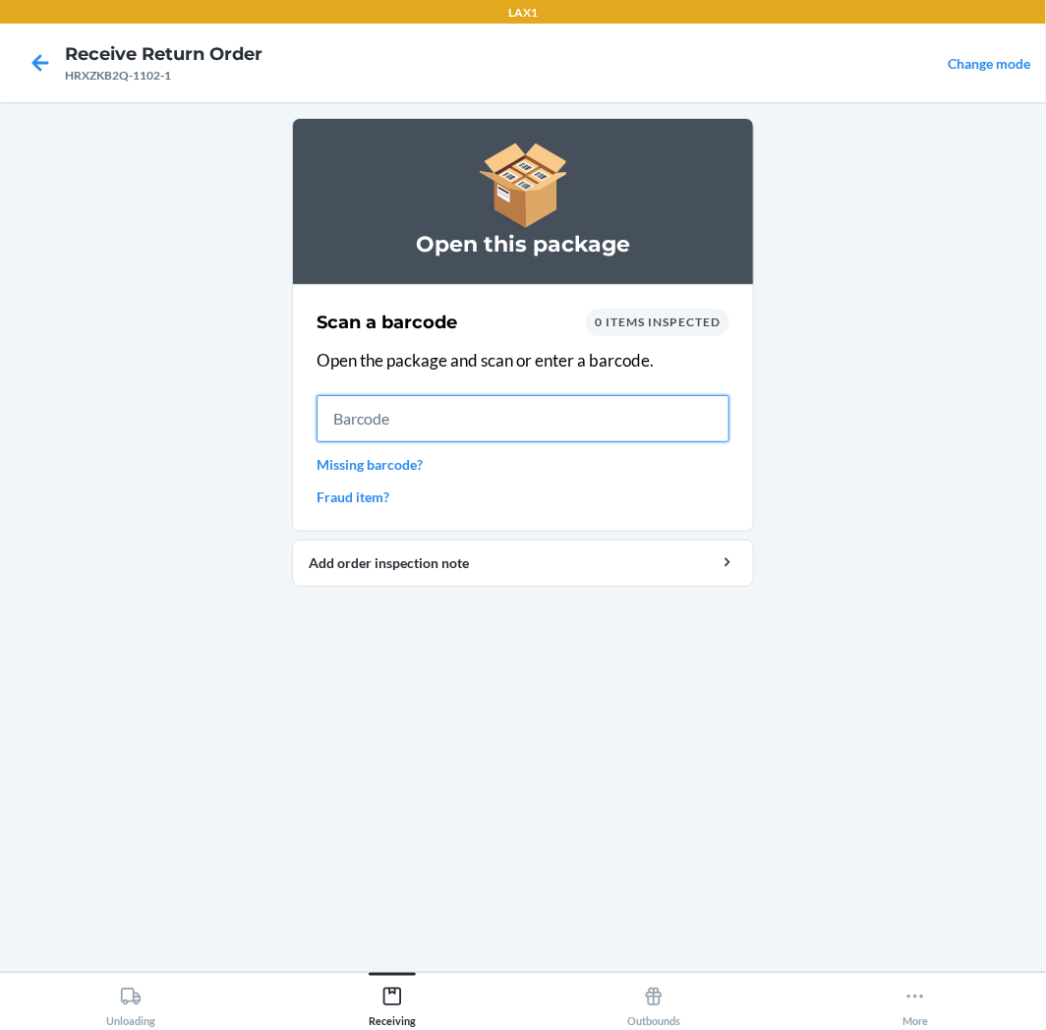
click at [651, 430] on input "text" at bounding box center [522, 418] width 413 height 47
